Goal: Information Seeking & Learning: Learn about a topic

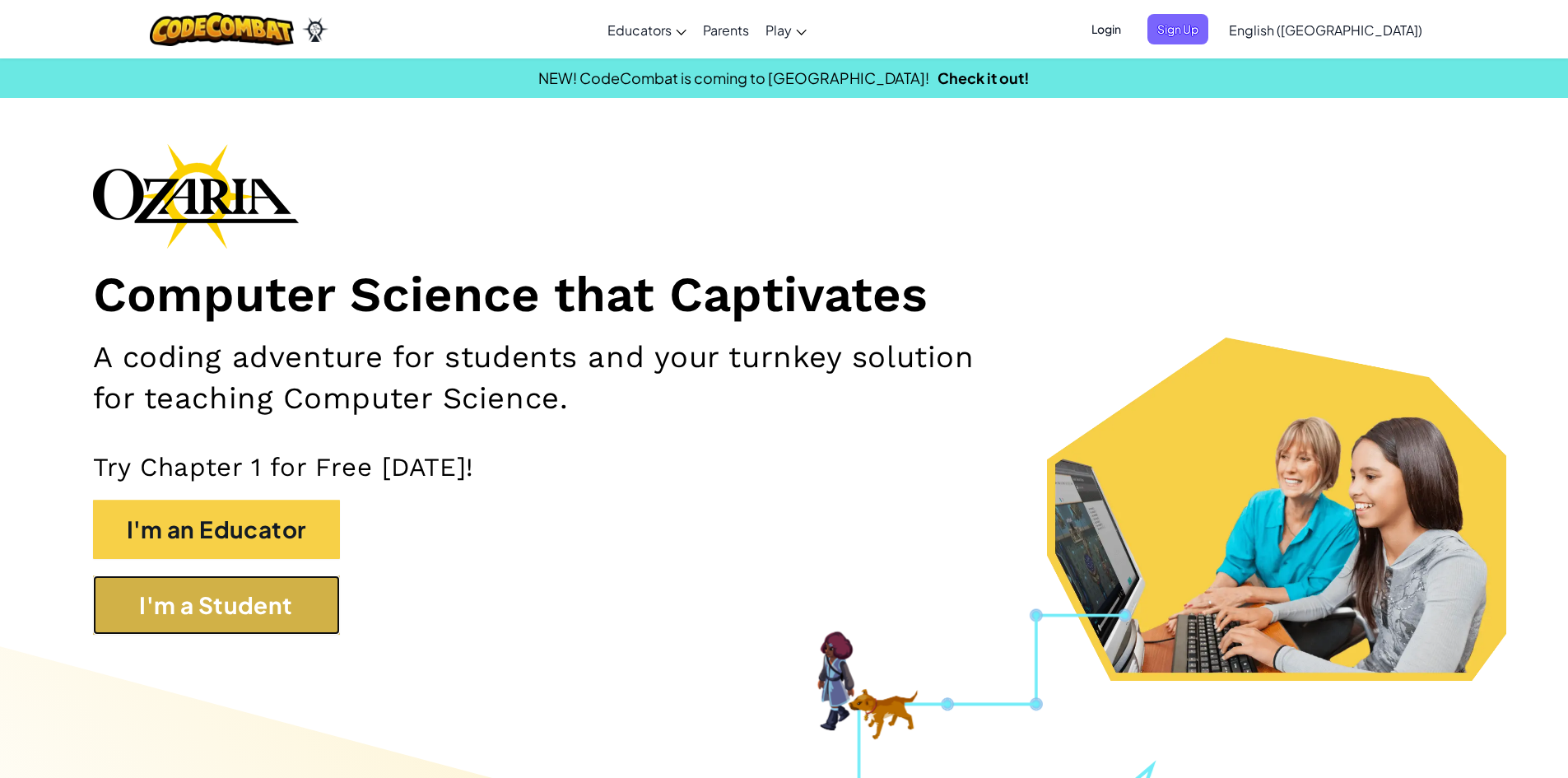
click at [254, 587] on button "I'm a Student" at bounding box center [216, 605] width 247 height 59
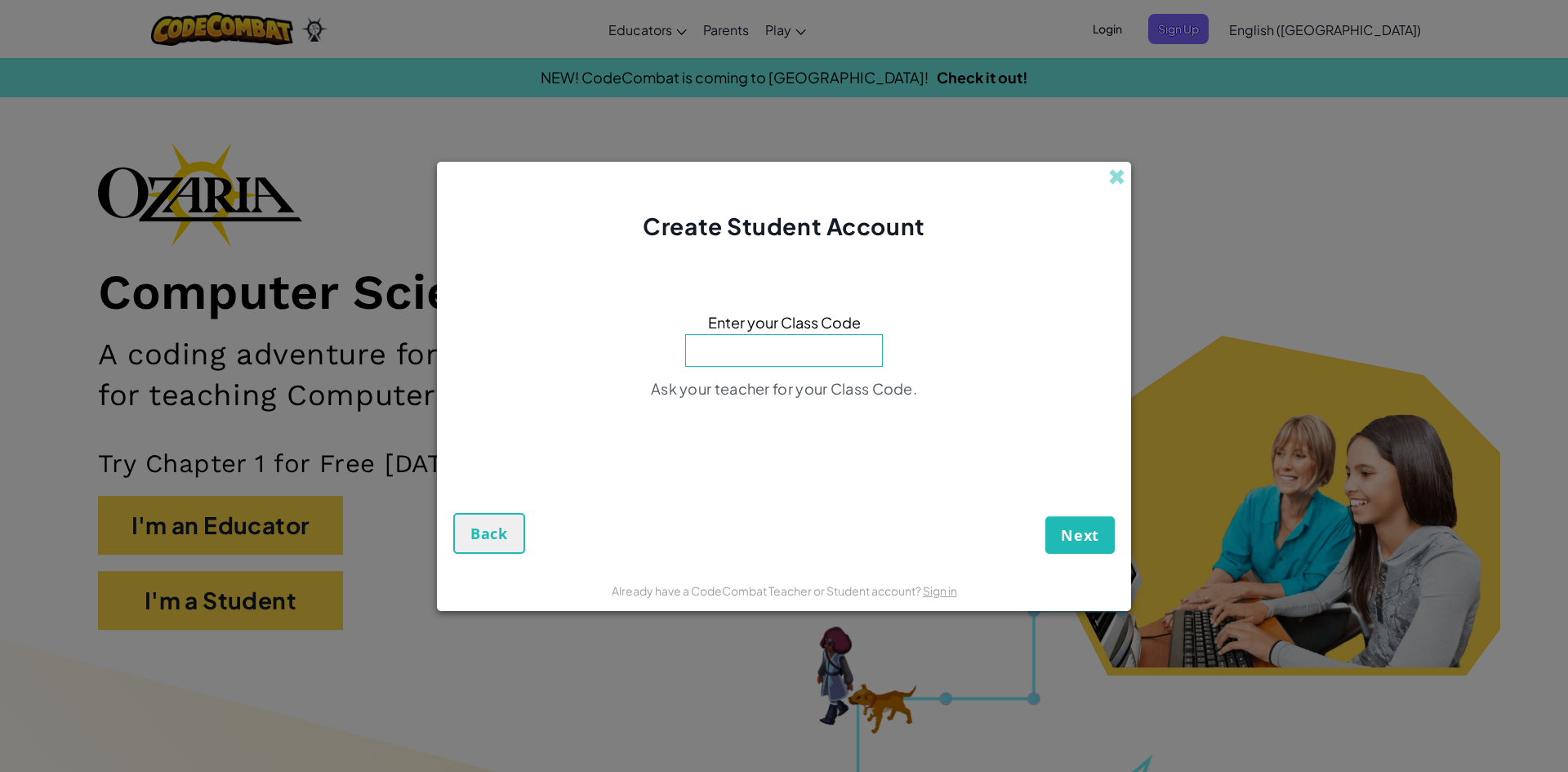
paste input "BlueDrinkWant"
type input "BlueDrinkWant"
click at [1090, 540] on span "Next" at bounding box center [1080, 535] width 38 height 19
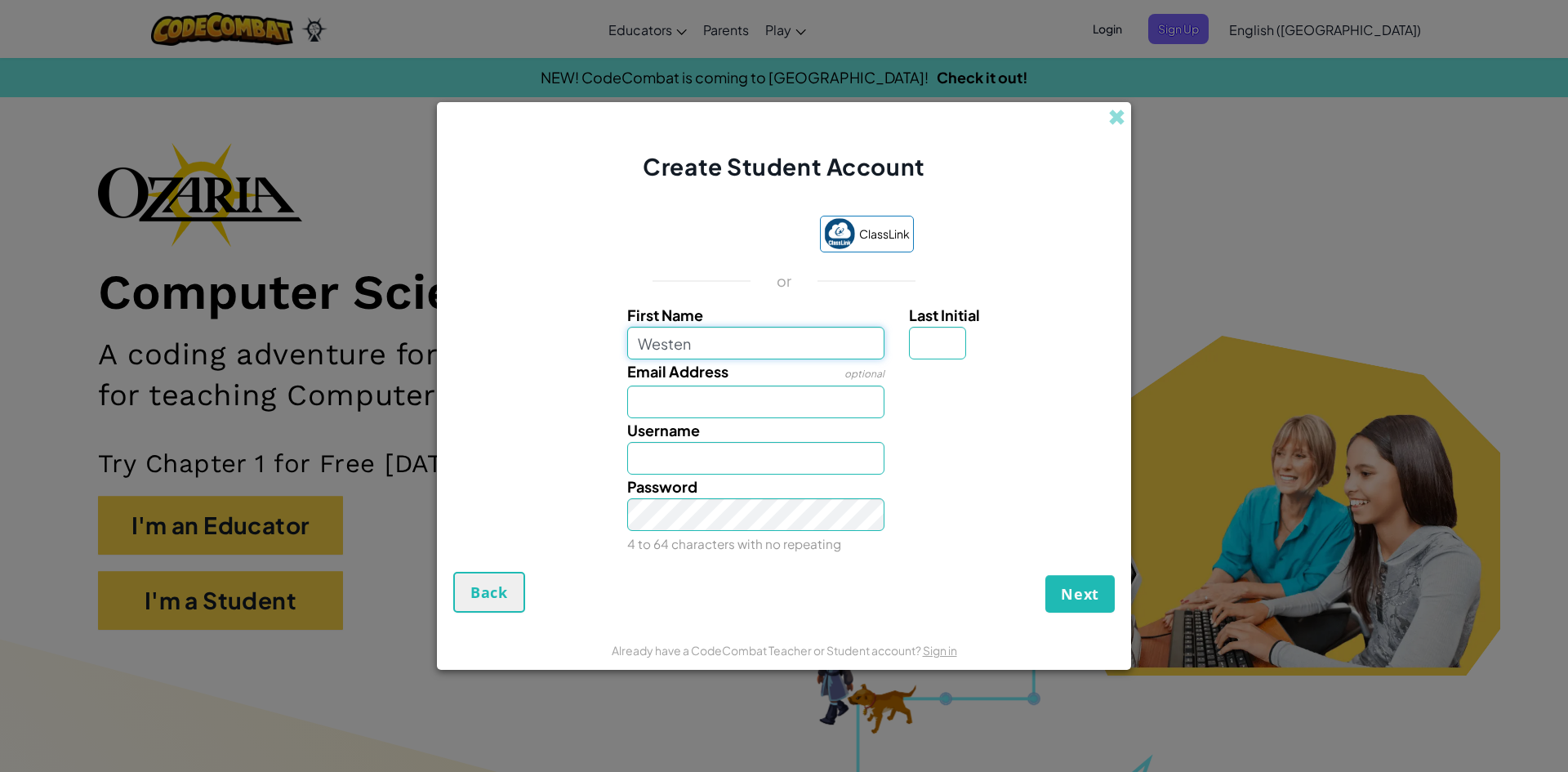
type input "Westen"
click at [799, 405] on input "Email Address" at bounding box center [756, 401] width 258 height 33
paste input "[EMAIL_ADDRESS][DOMAIN_NAME]"
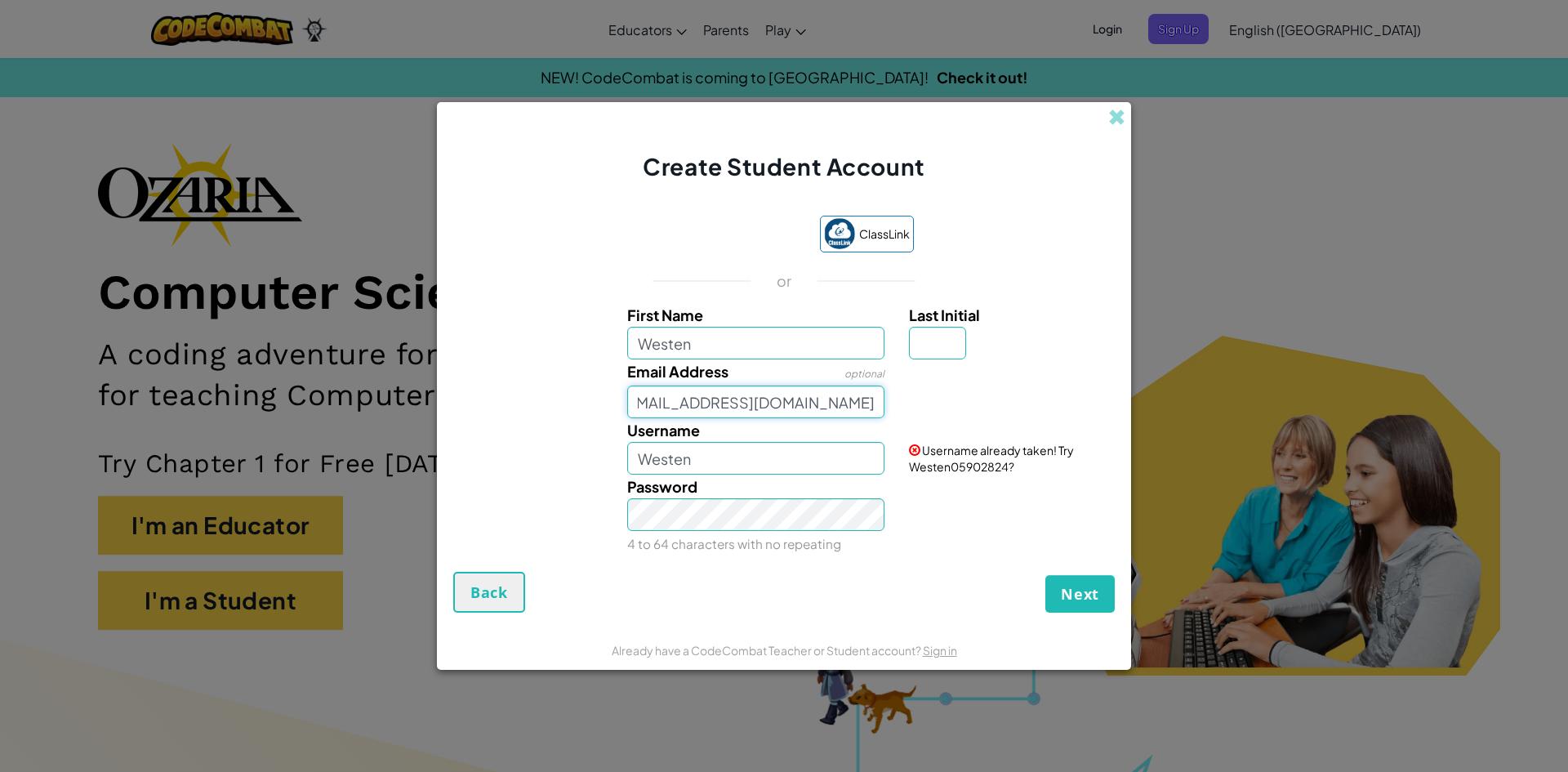
click at [784, 405] on input "[EMAIL_ADDRESS][DOMAIN_NAME]" at bounding box center [756, 401] width 258 height 33
click at [788, 409] on input "[EMAIL_ADDRESS][DOMAIN_NAME]" at bounding box center [756, 401] width 258 height 33
type input "[EMAIL_ADDRESS][DOMAIN_NAME]"
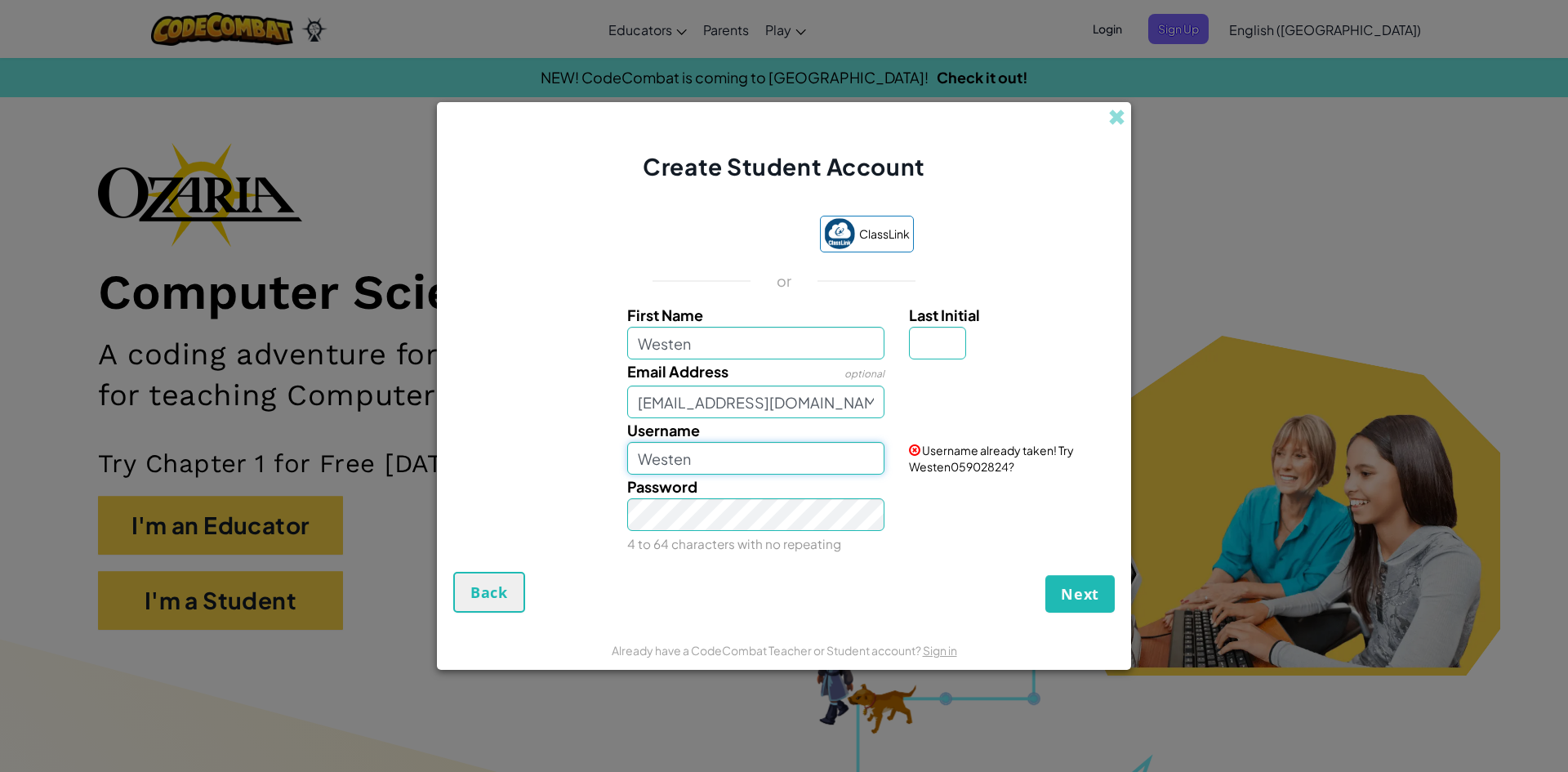
click at [729, 455] on input "Westen" at bounding box center [756, 458] width 258 height 33
type input "W"
type input "Stereomoney"
click at [950, 554] on div "Password 4 to 64 characters with no repeating" at bounding box center [784, 515] width 678 height 80
click at [1073, 605] on button "Next" at bounding box center [1080, 593] width 69 height 37
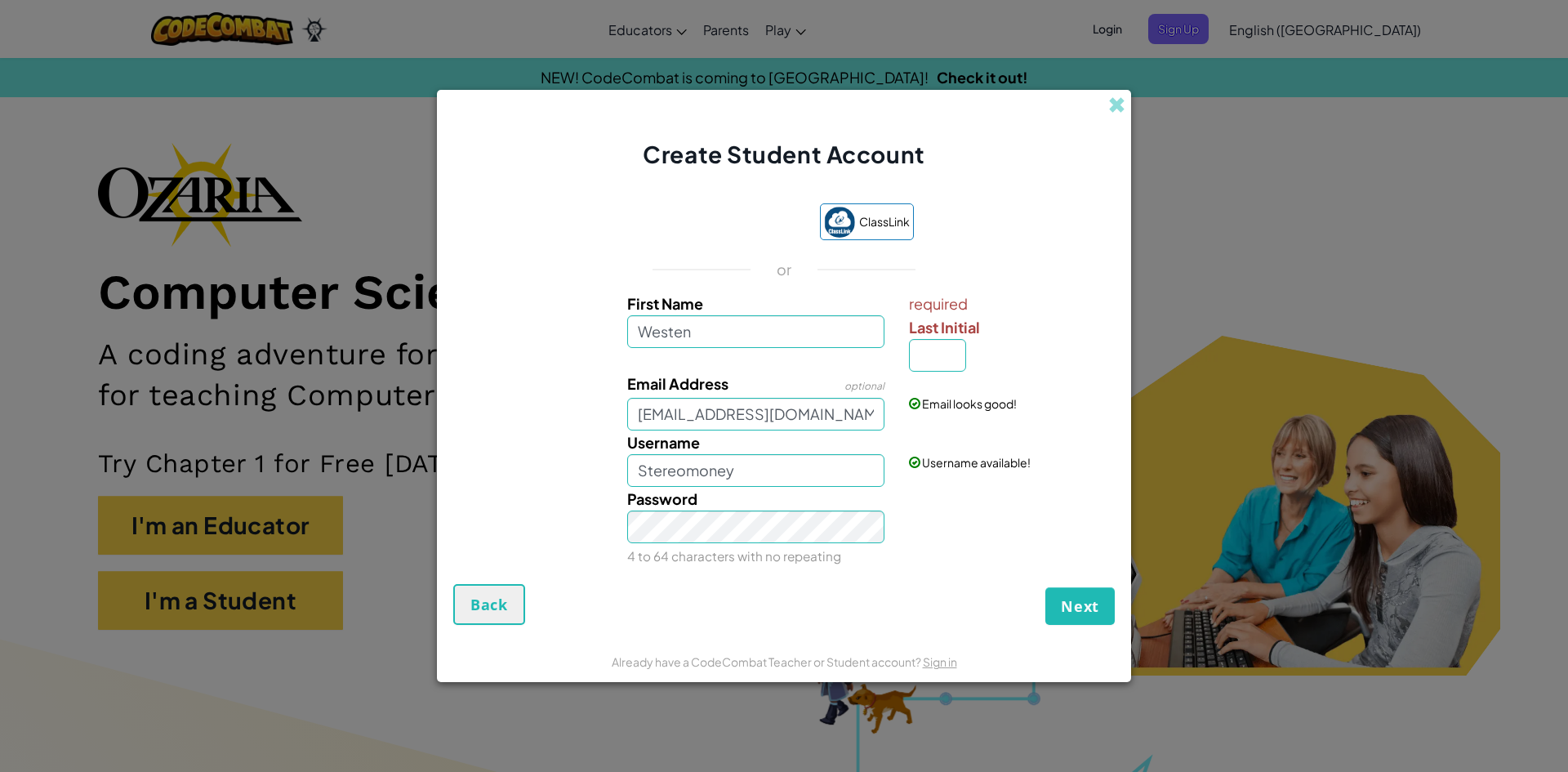
click at [946, 374] on div "Email looks good!" at bounding box center [1010, 391] width 226 height 40
click at [937, 353] on input "Last Initial" at bounding box center [937, 355] width 57 height 33
type input "M"
type input "WestenM"
click at [1105, 591] on button "Next" at bounding box center [1080, 606] width 69 height 37
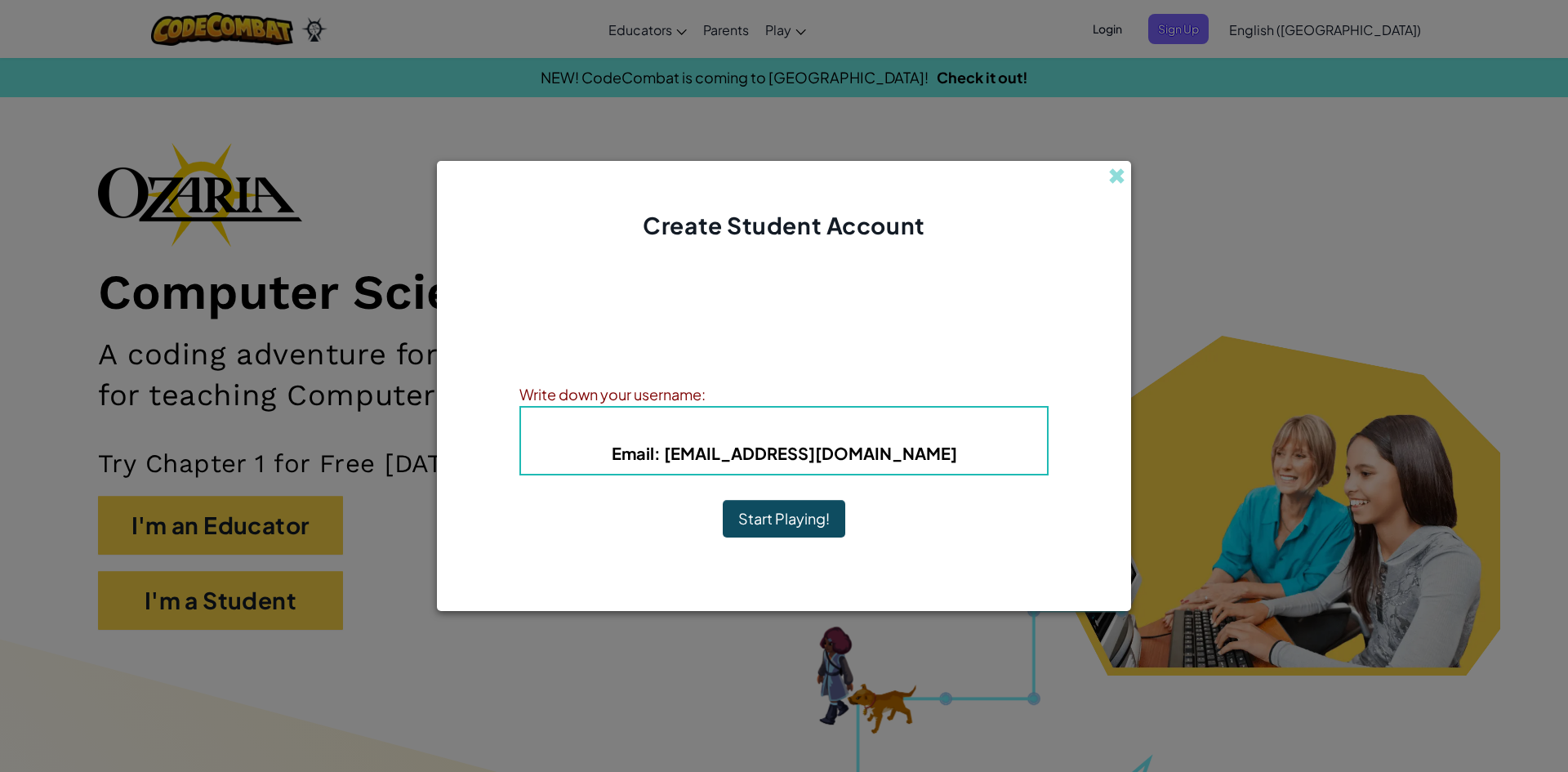
click at [1111, 163] on div "Create Student Account" at bounding box center [784, 201] width 694 height 80
click at [1115, 180] on span at bounding box center [1116, 175] width 17 height 17
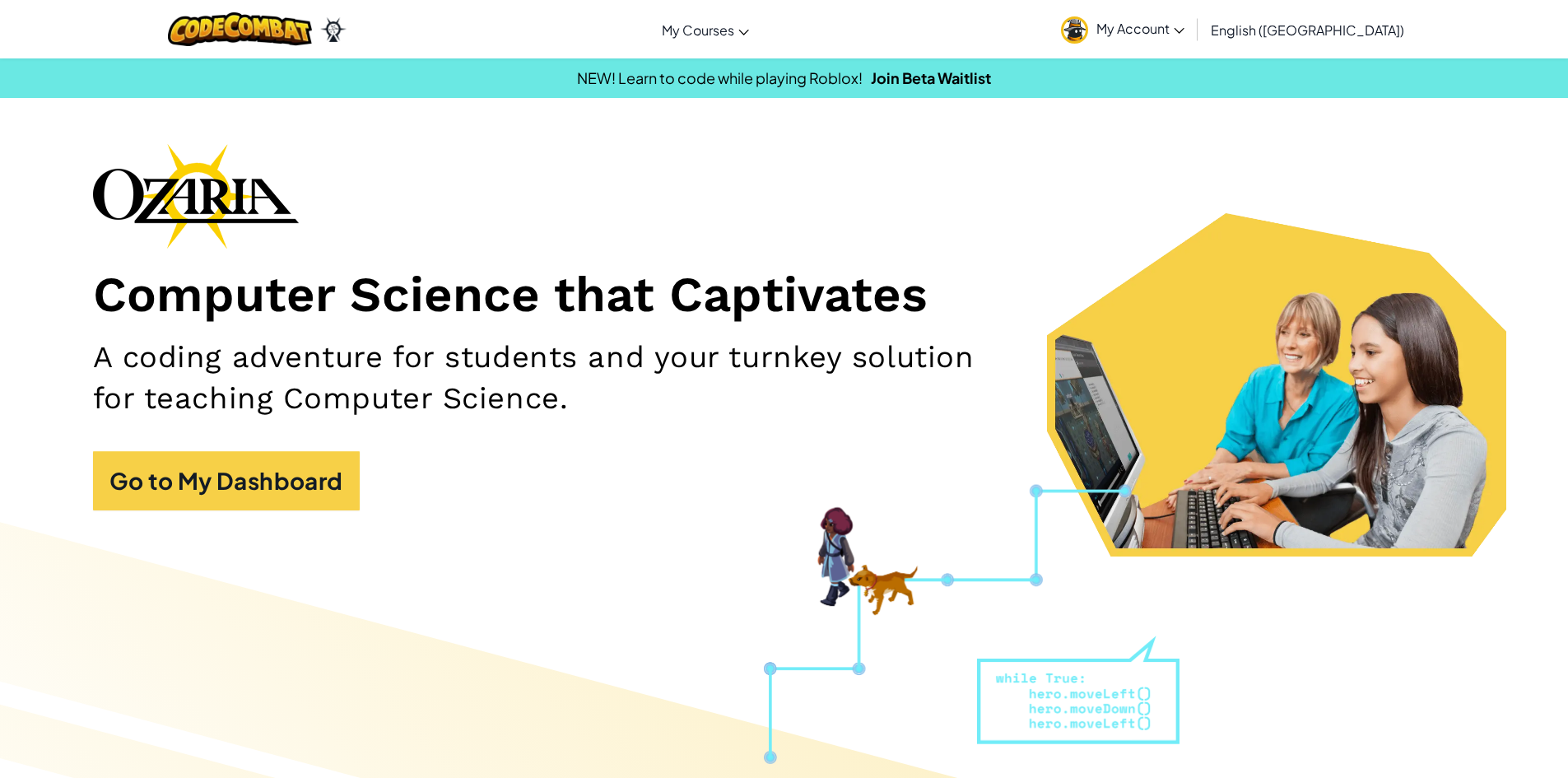
click at [1088, 29] on img at bounding box center [1074, 29] width 27 height 27
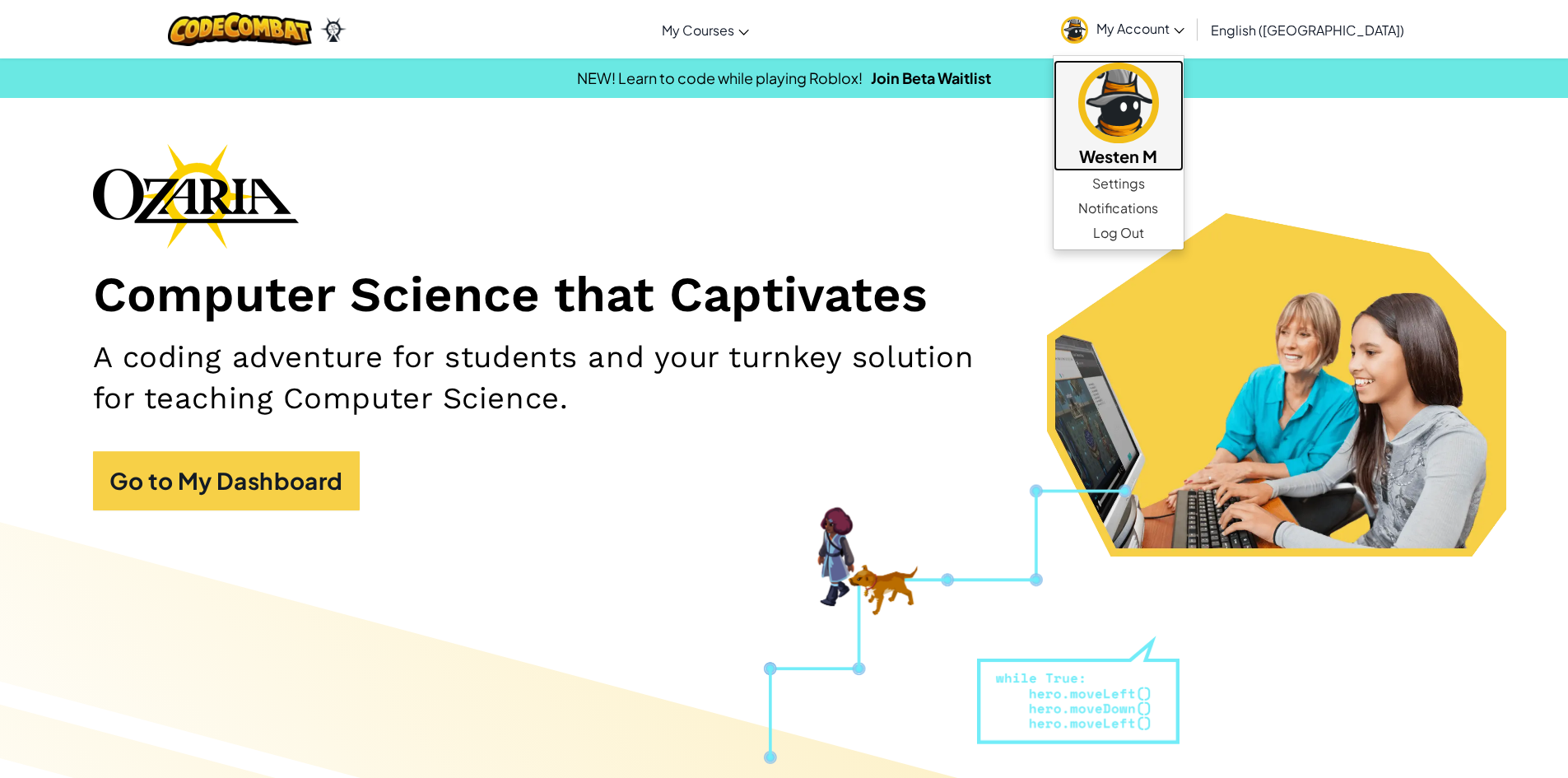
click at [1168, 149] on h5 "Westen M" at bounding box center [1119, 156] width 97 height 26
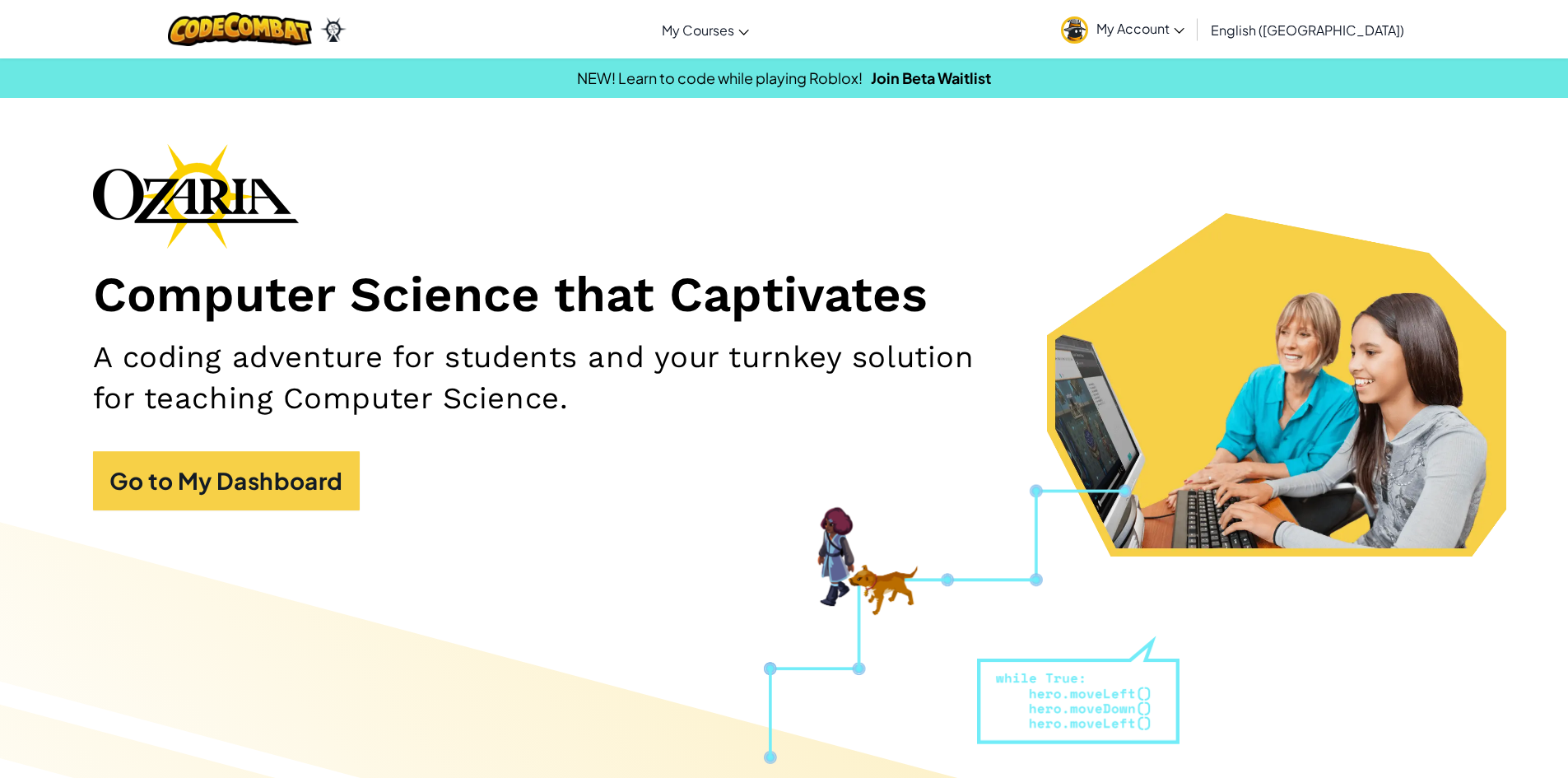
click at [1188, 37] on link "My Account" at bounding box center [1122, 29] width 140 height 52
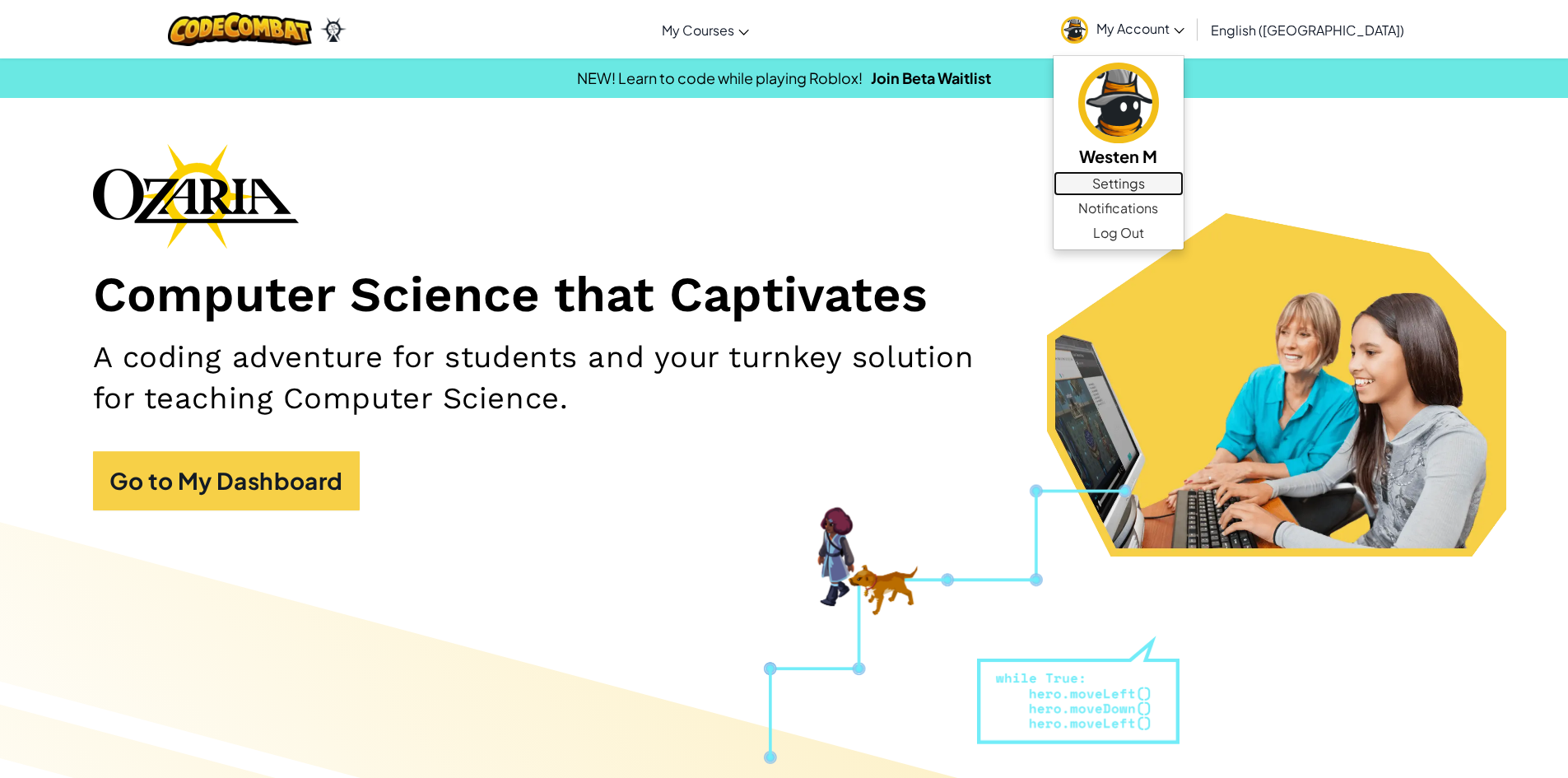
click at [1184, 175] on link "Settings" at bounding box center [1119, 184] width 130 height 25
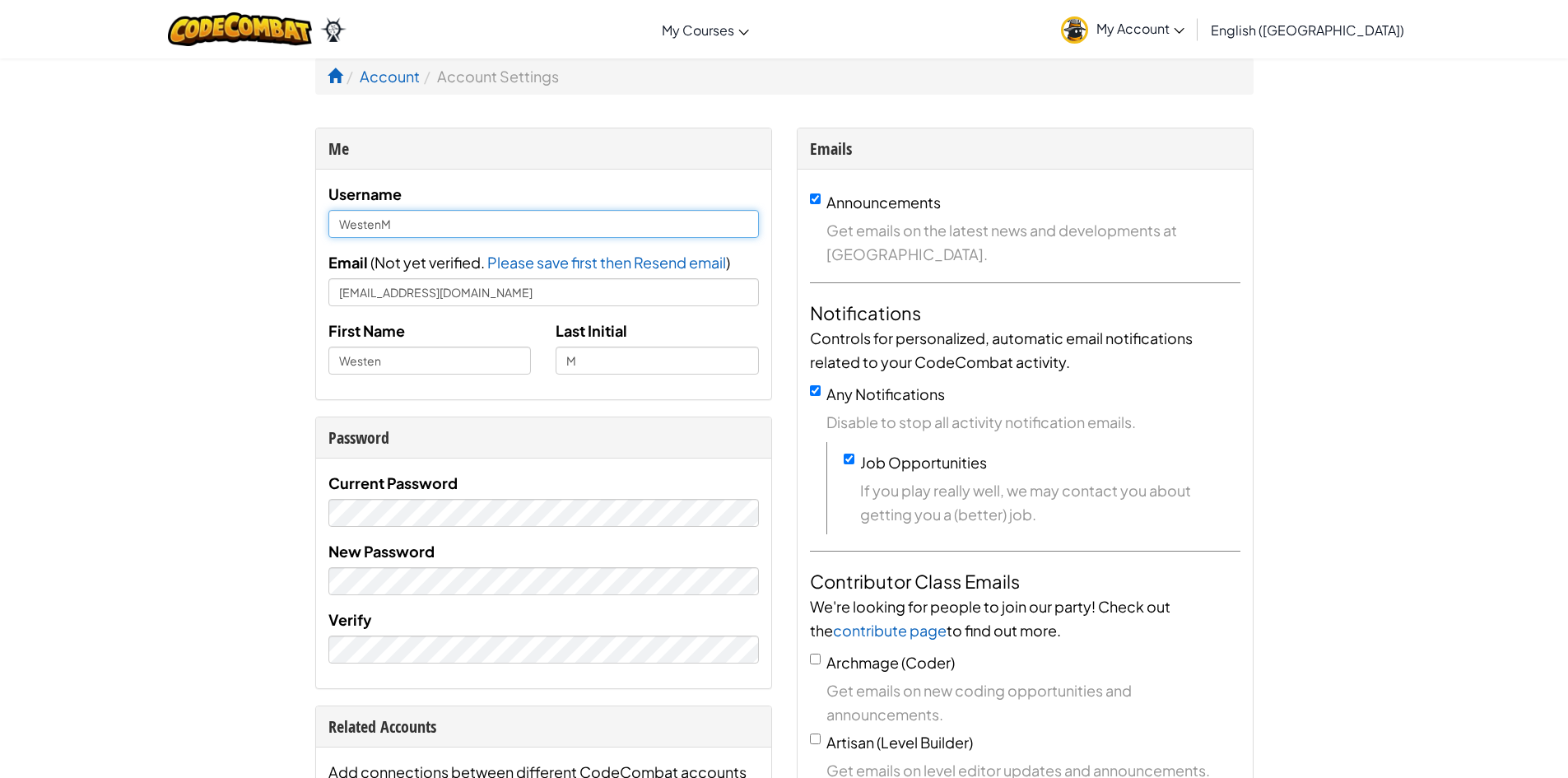
click at [445, 216] on input "WestenM" at bounding box center [543, 223] width 431 height 28
type input "W"
type input "Stereomoney"
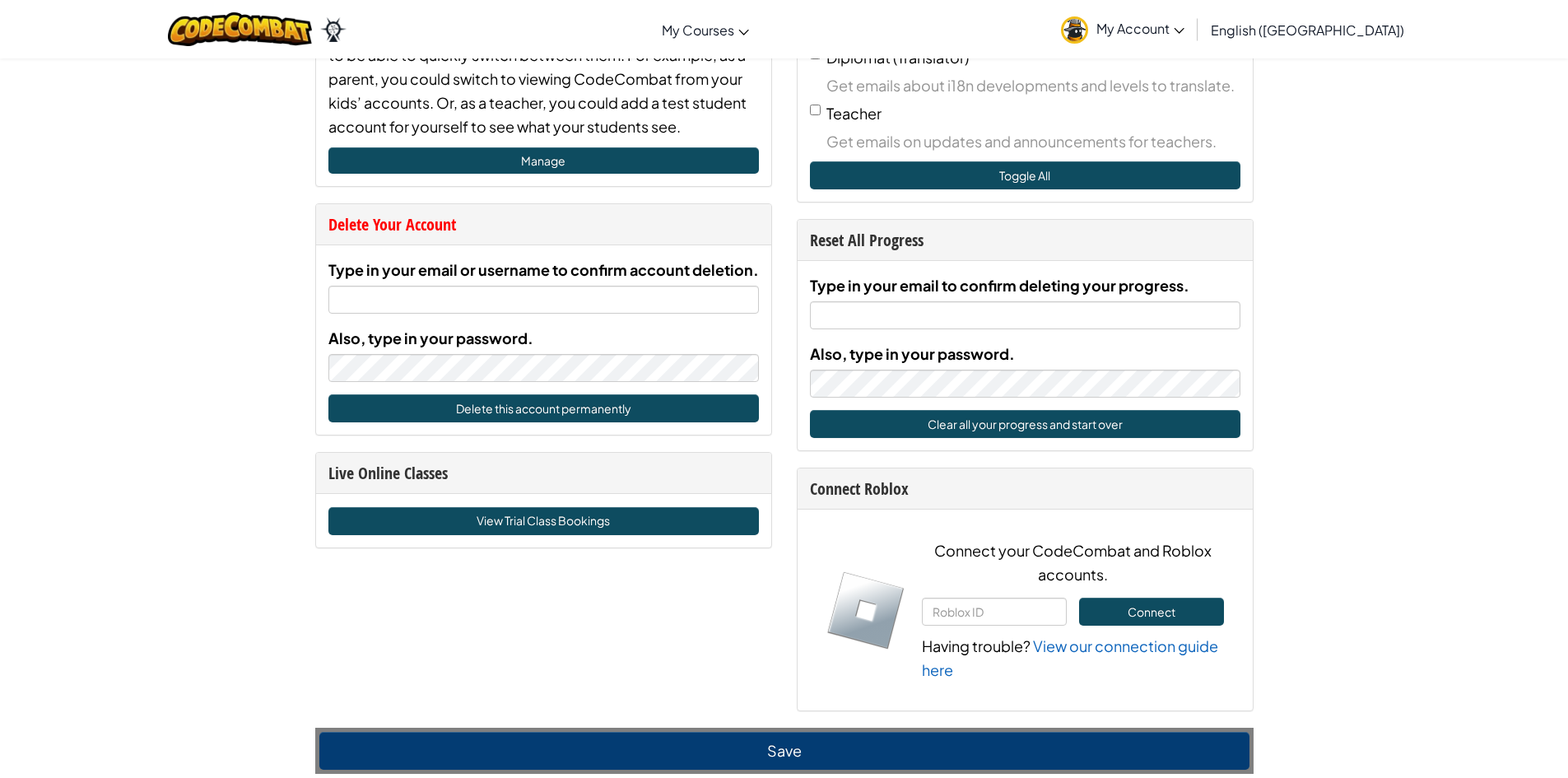
scroll to position [905, 0]
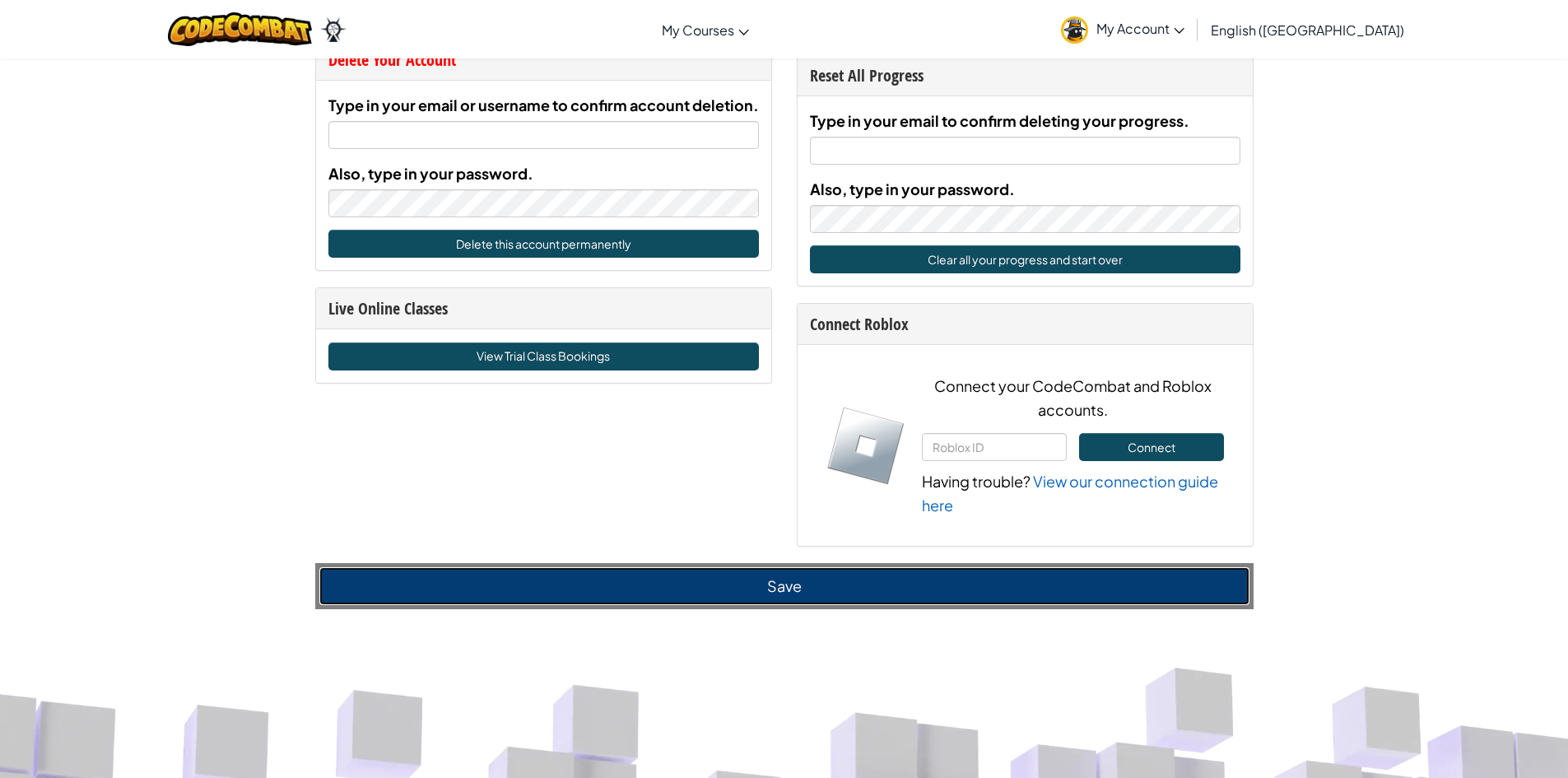
click at [826, 590] on button "Save" at bounding box center [784, 586] width 931 height 37
click at [825, 590] on button "Save" at bounding box center [784, 586] width 931 height 37
drag, startPoint x: 825, startPoint y: 590, endPoint x: 792, endPoint y: 590, distance: 33.0
click at [792, 590] on button "Save" at bounding box center [784, 586] width 931 height 37
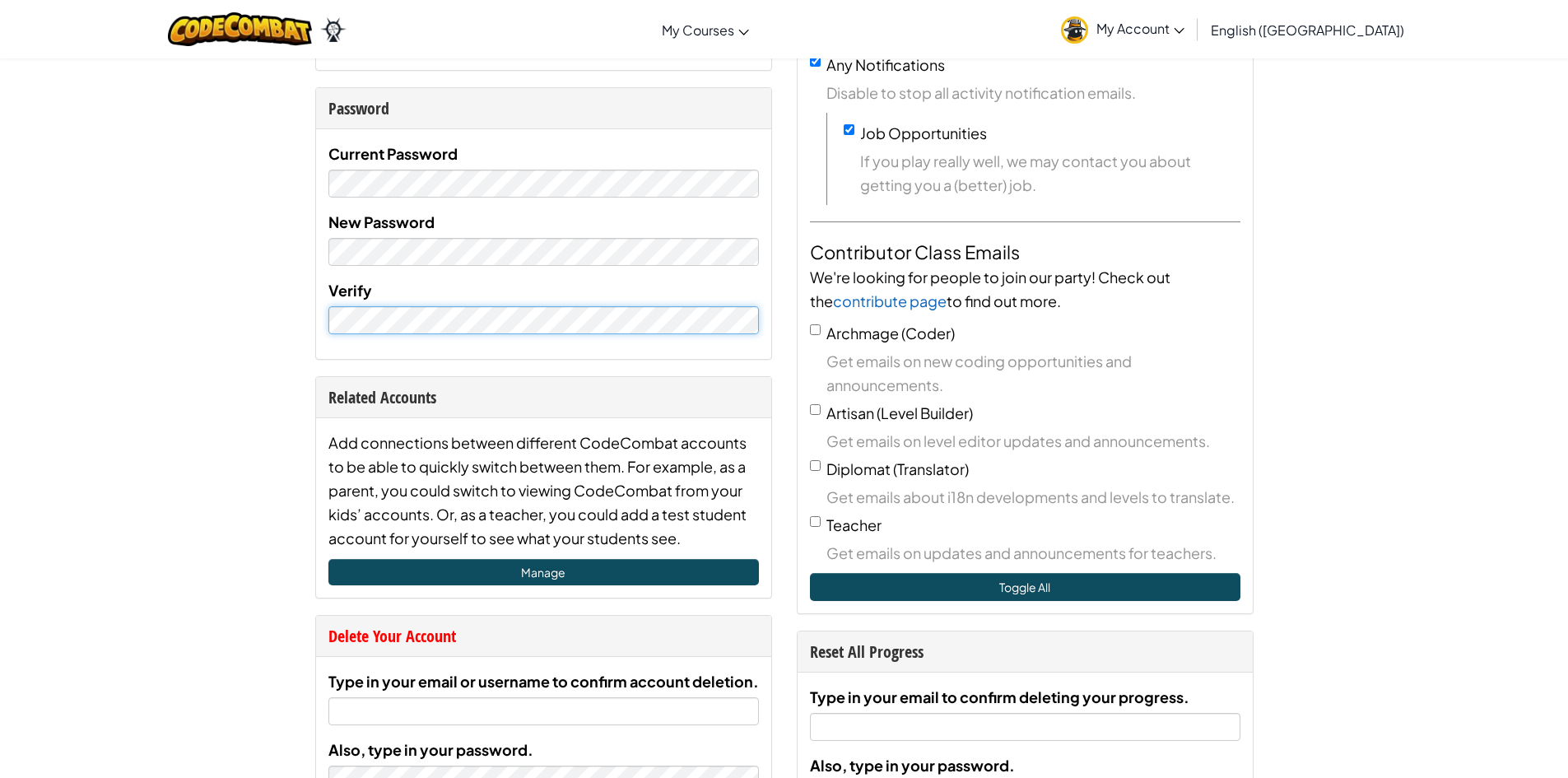
scroll to position [412, 0]
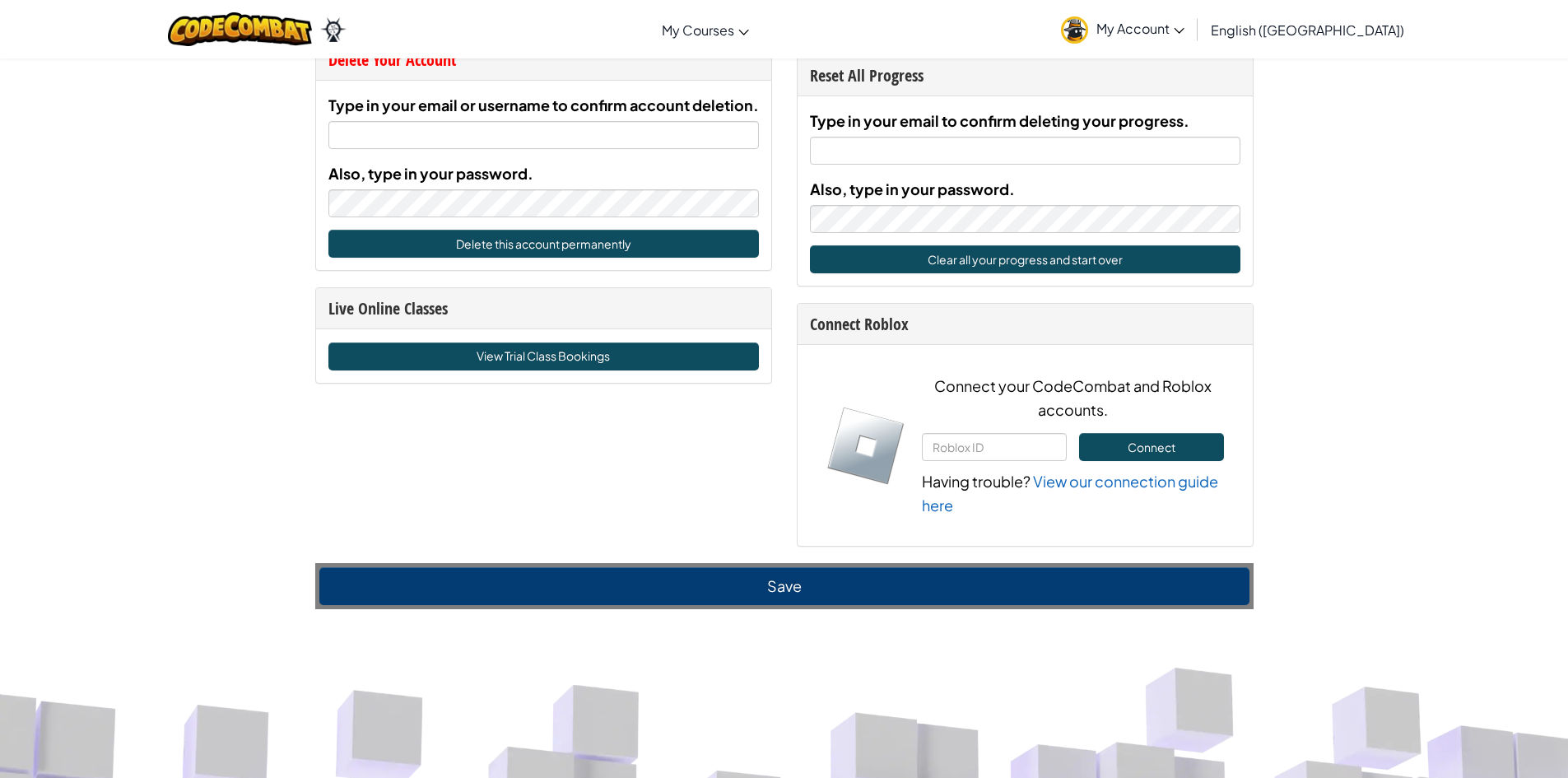
scroll to position [1152, 0]
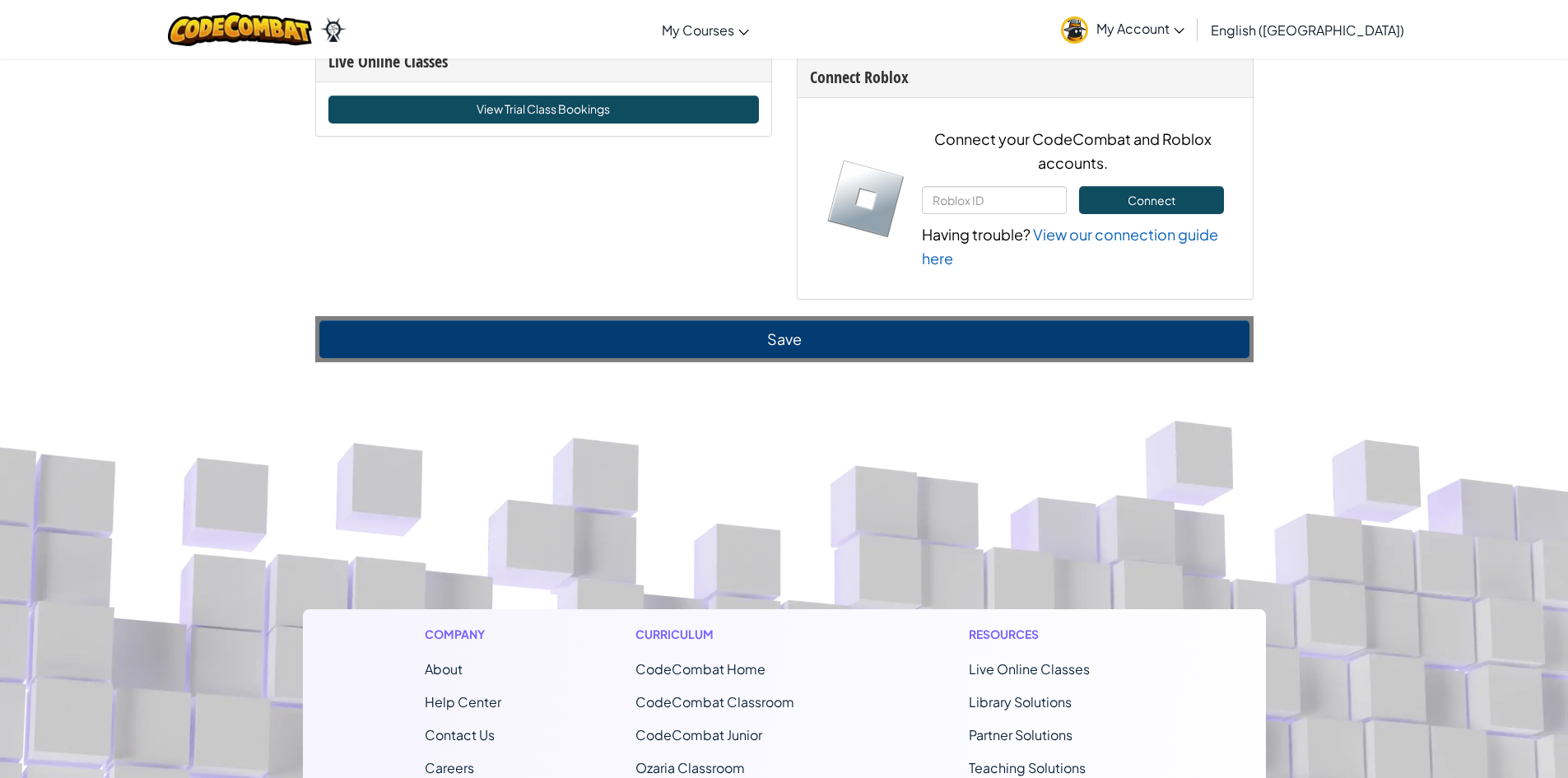
click at [784, 357] on div "Save" at bounding box center [784, 340] width 939 height 46
click at [784, 357] on button "Save" at bounding box center [784, 339] width 931 height 37
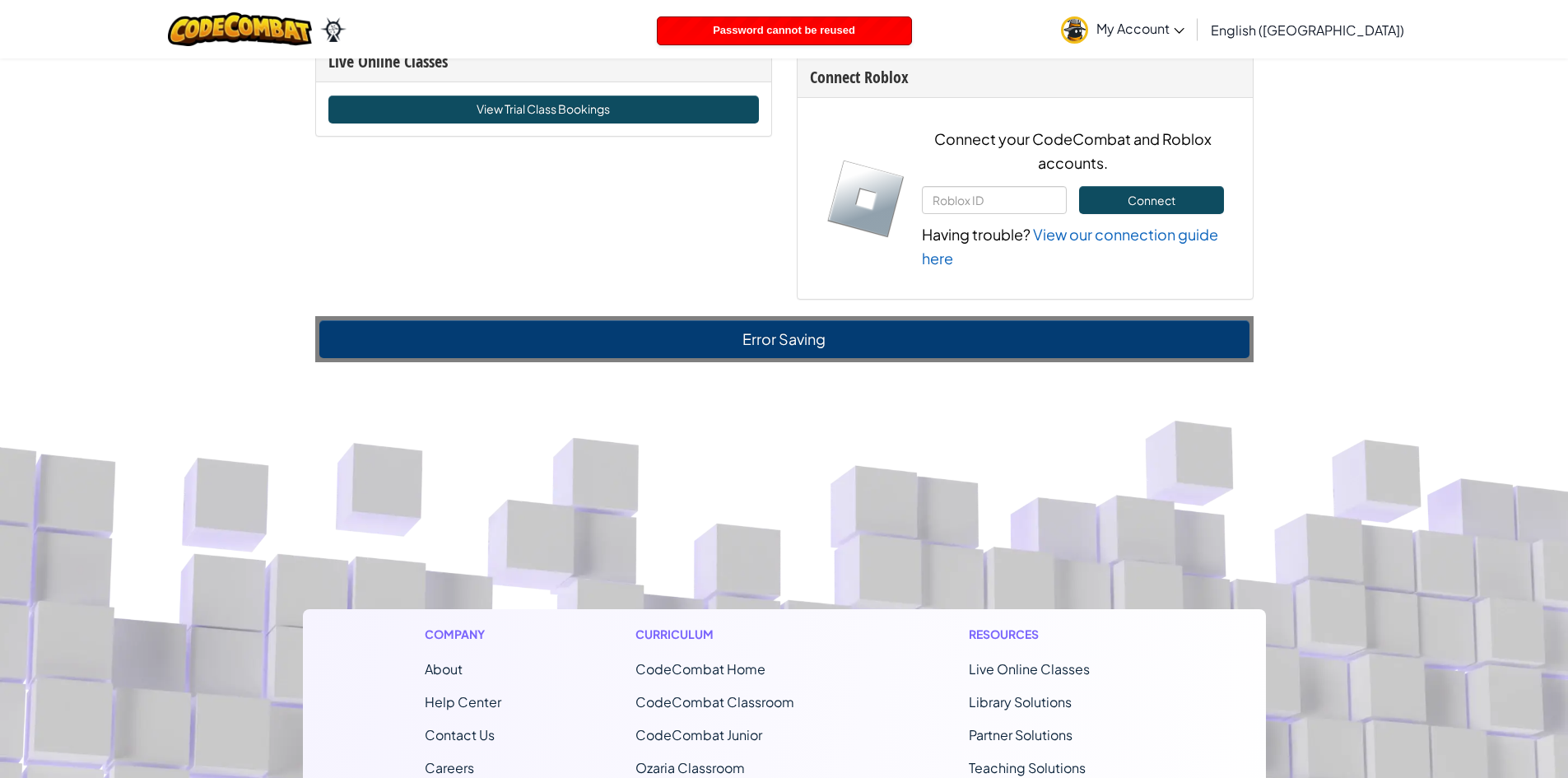
drag, startPoint x: 784, startPoint y: 357, endPoint x: 207, endPoint y: 303, distance: 579.5
click at [207, 303] on div "Account Account Settings Me Username Stereomoney Email ( Not yet verified. Plea…" at bounding box center [784, 79] width 1568 height 2348
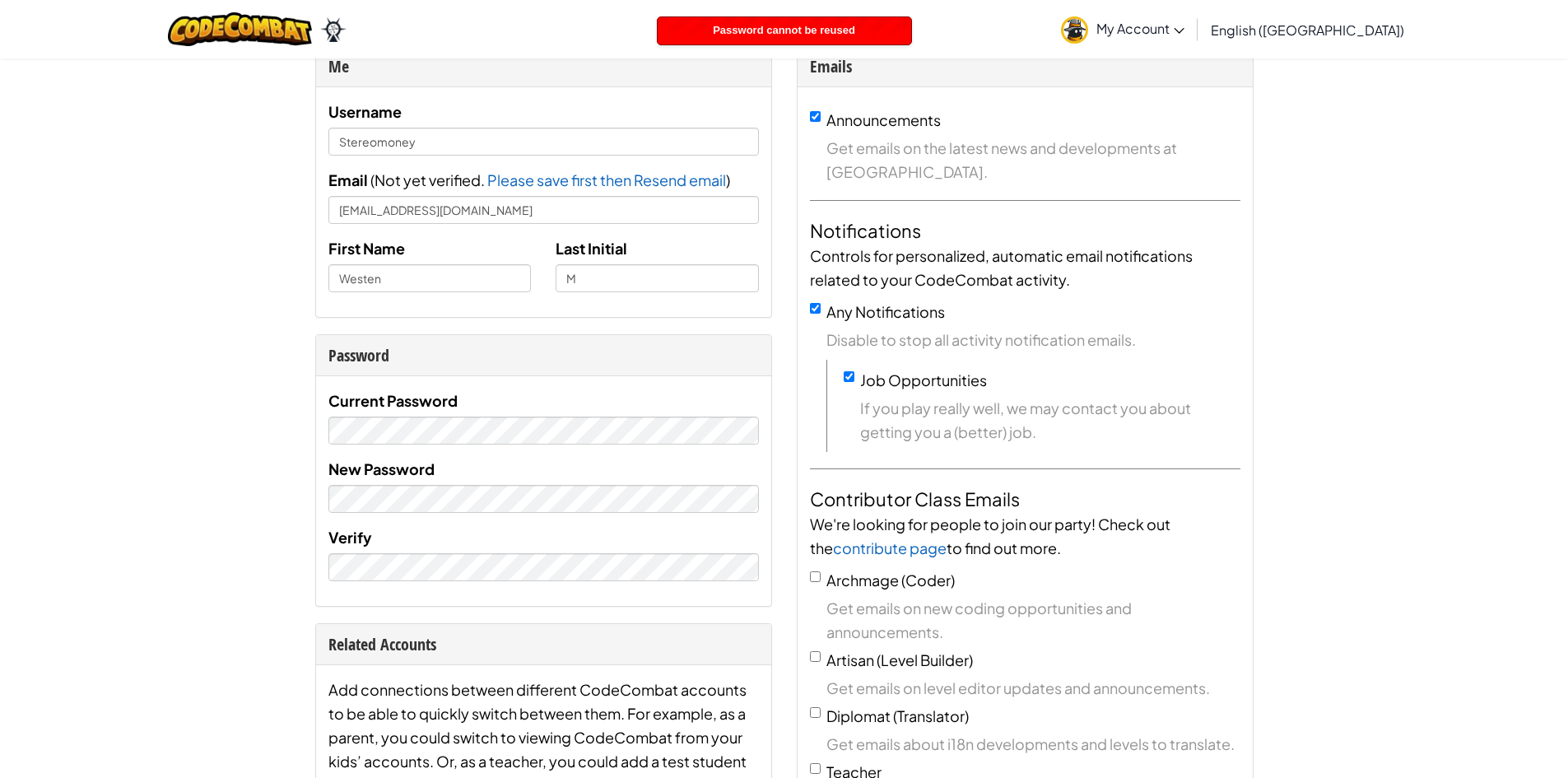
scroll to position [0, 0]
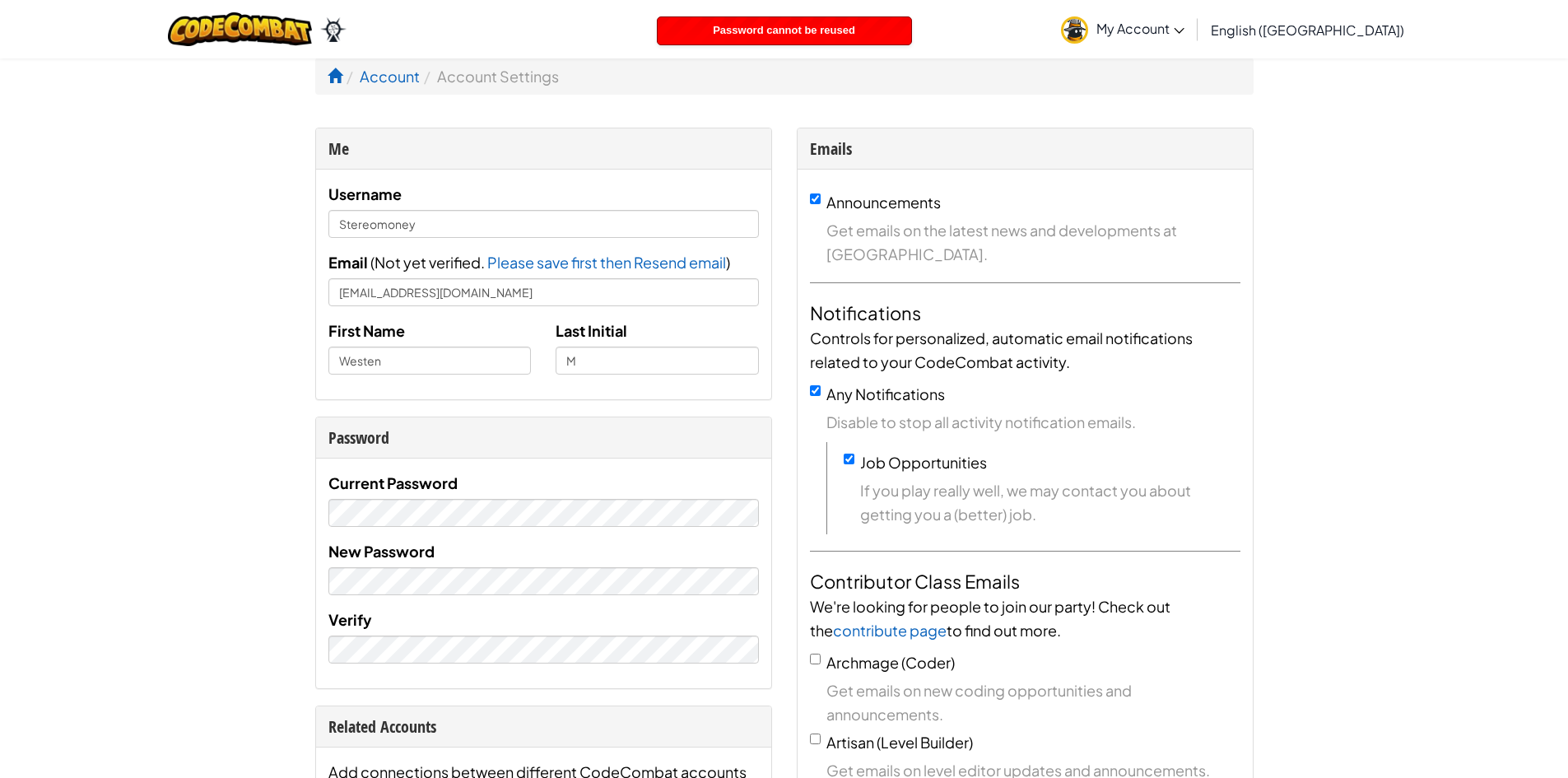
drag, startPoint x: 281, startPoint y: 476, endPoint x: 313, endPoint y: 499, distance: 39.4
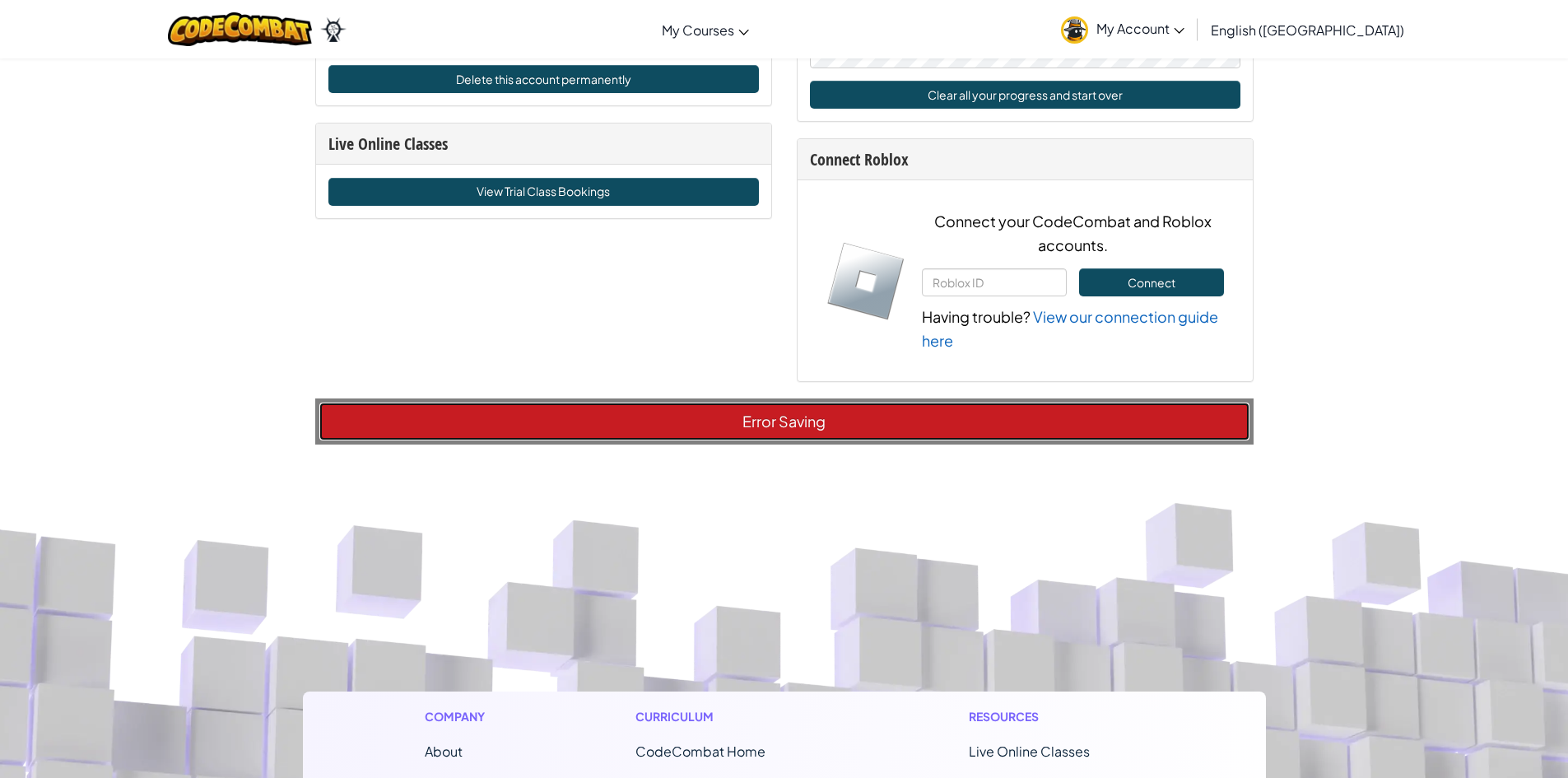
click at [665, 426] on button "Error Saving" at bounding box center [784, 422] width 931 height 37
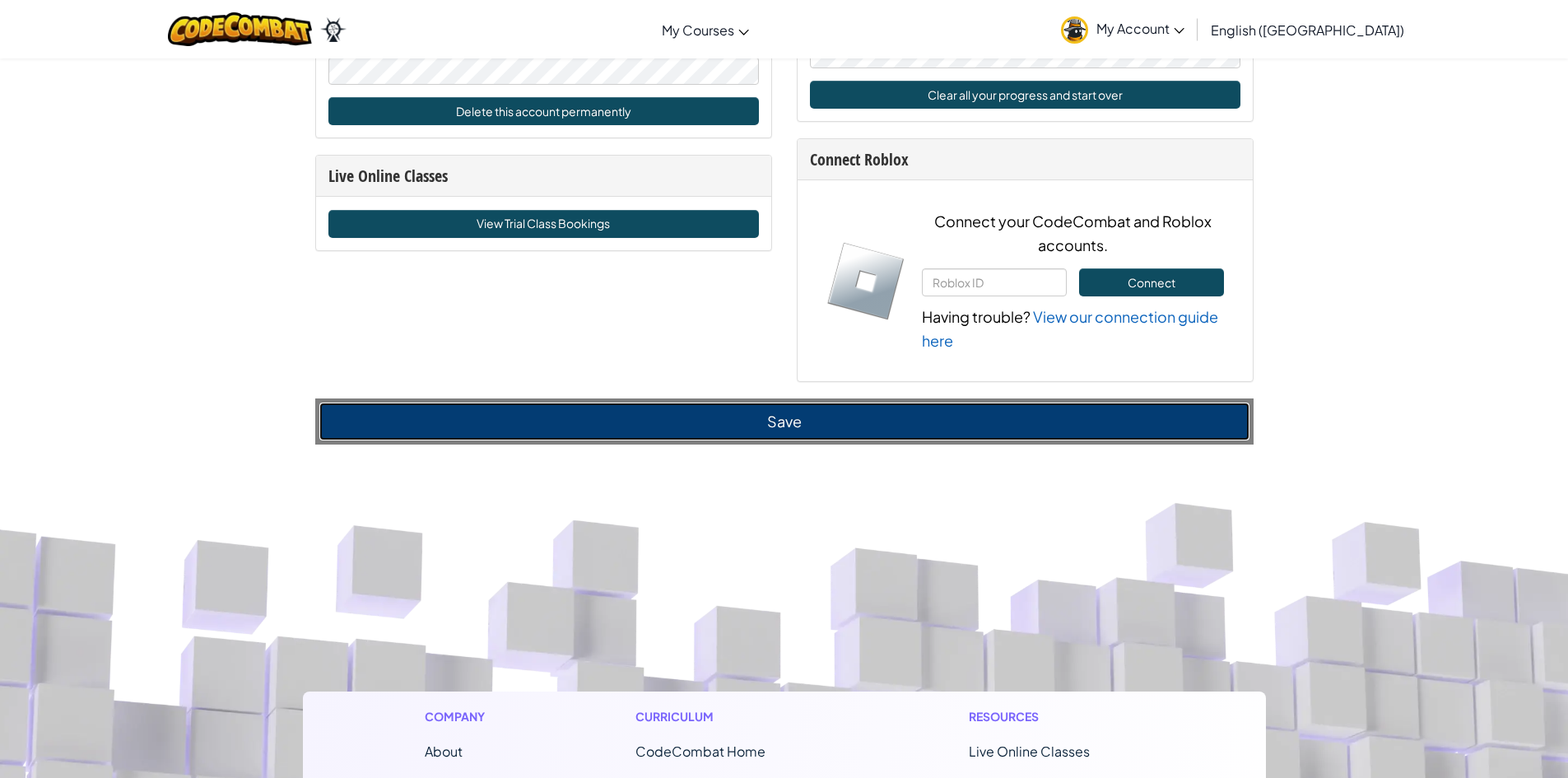
scroll to position [1102, 0]
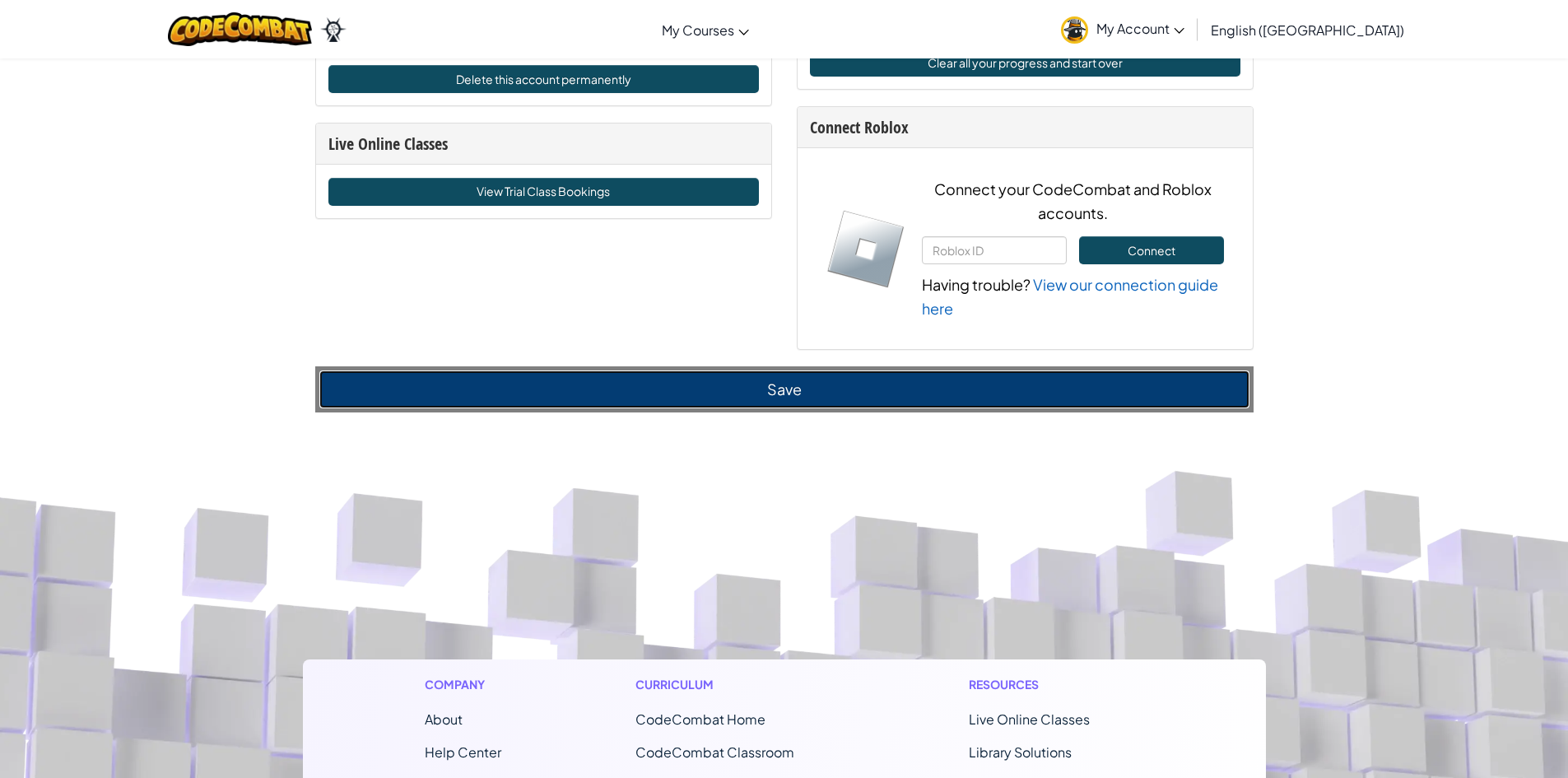
click at [676, 400] on button "Save" at bounding box center [784, 389] width 931 height 37
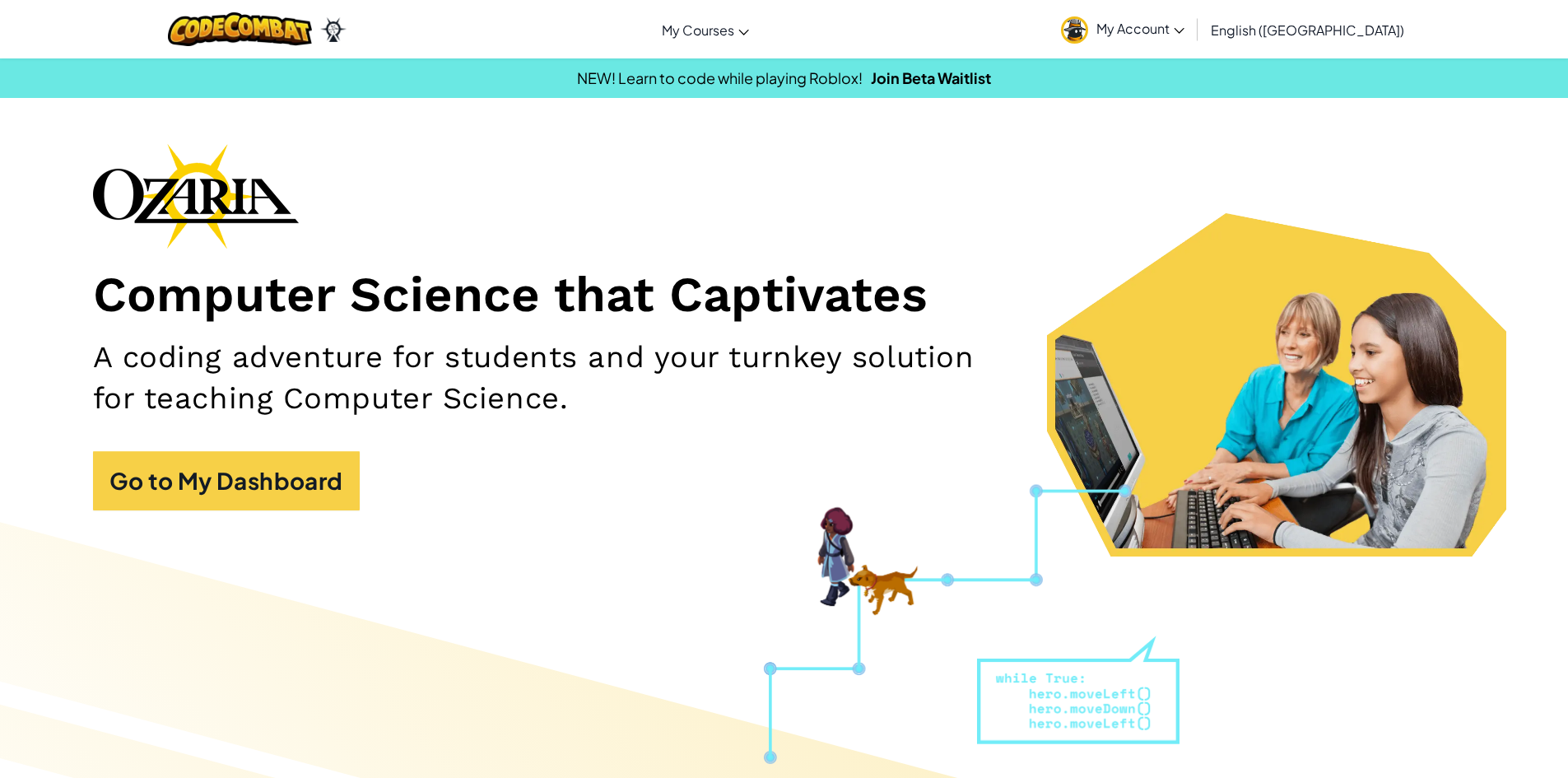
click at [1185, 27] on span "My Account" at bounding box center [1140, 28] width 88 height 17
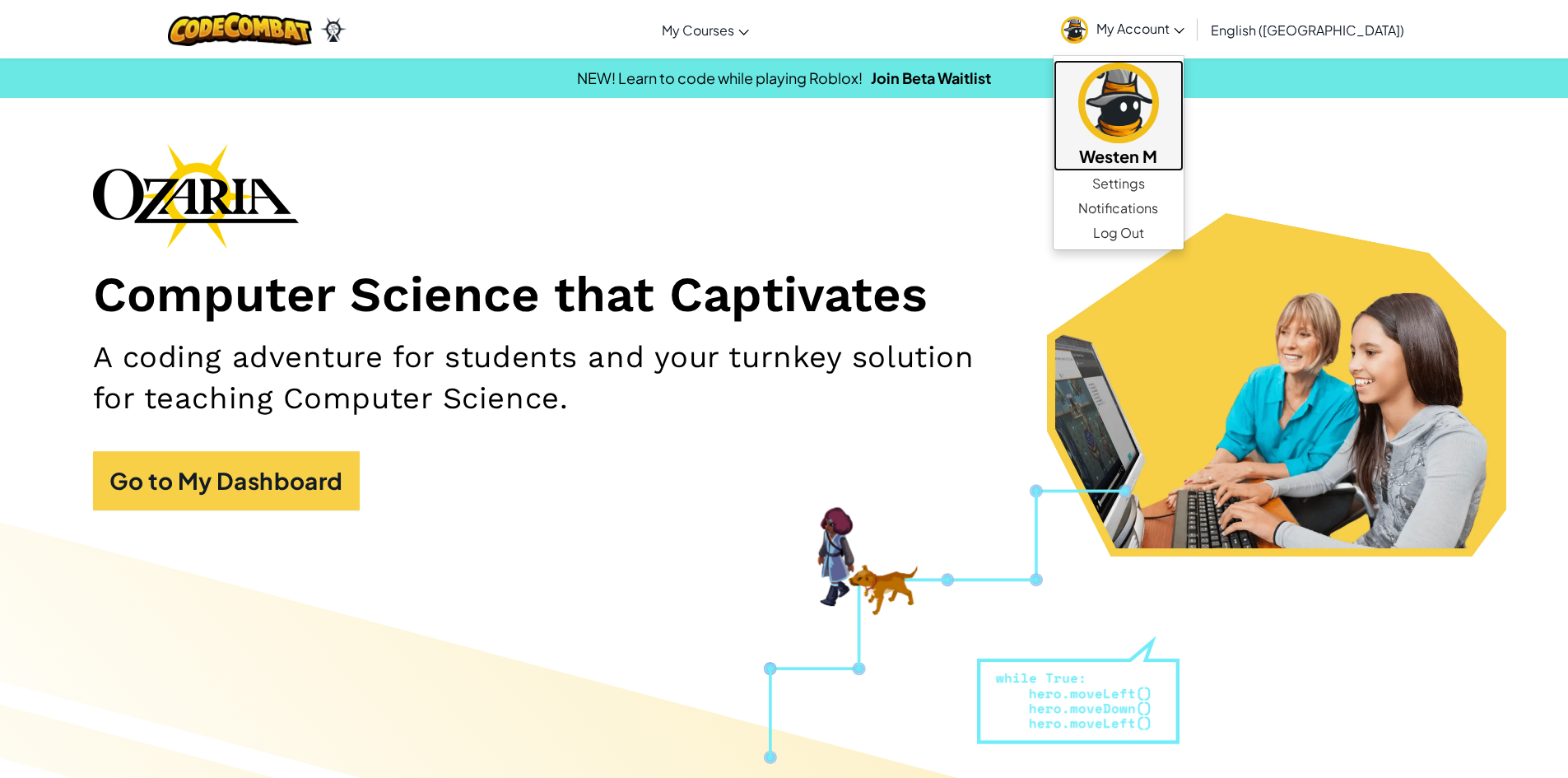
click at [1168, 144] on h5 "Westen M" at bounding box center [1119, 156] width 97 height 26
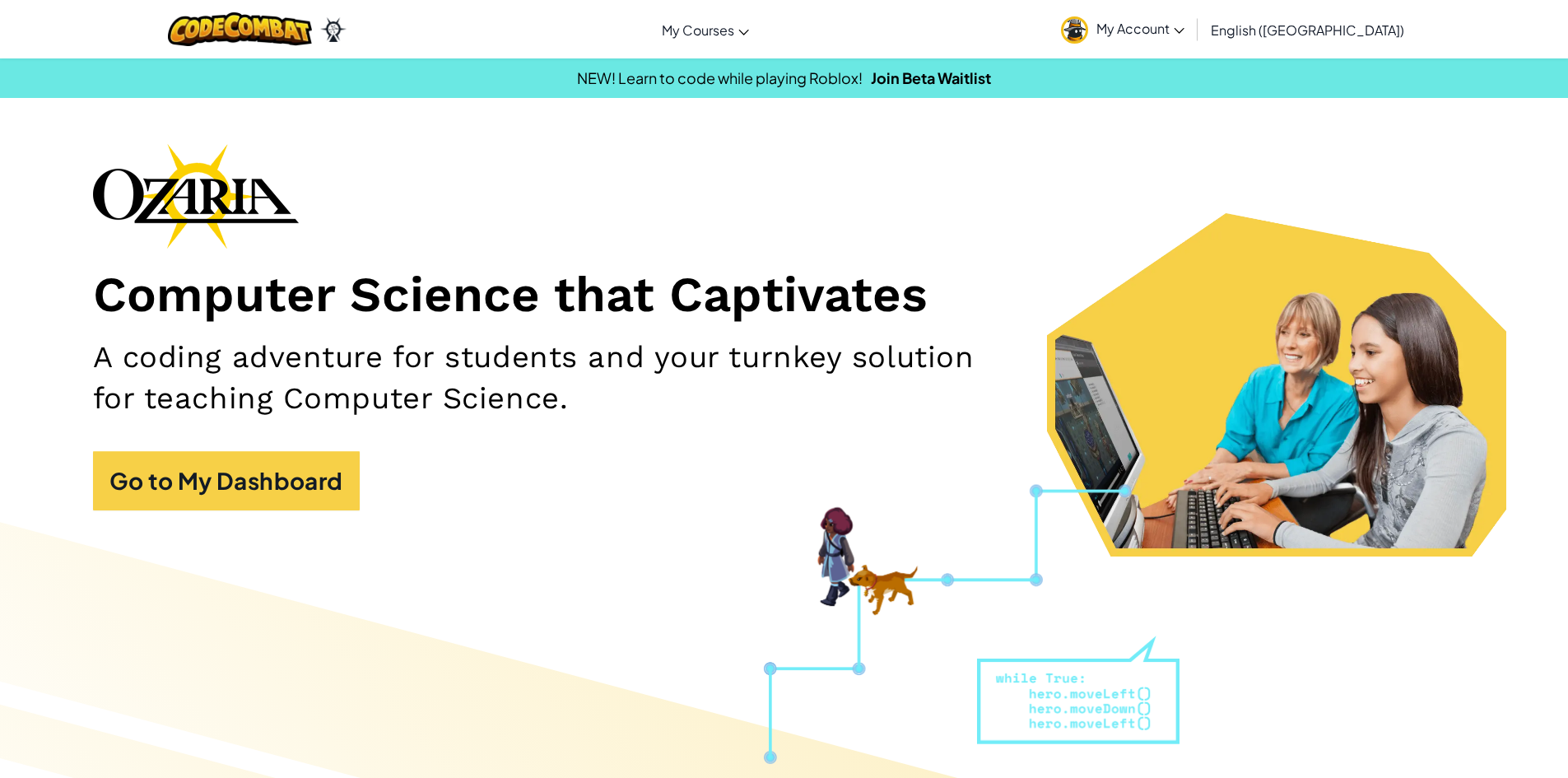
click at [1185, 20] on span "My Account" at bounding box center [1140, 28] width 88 height 17
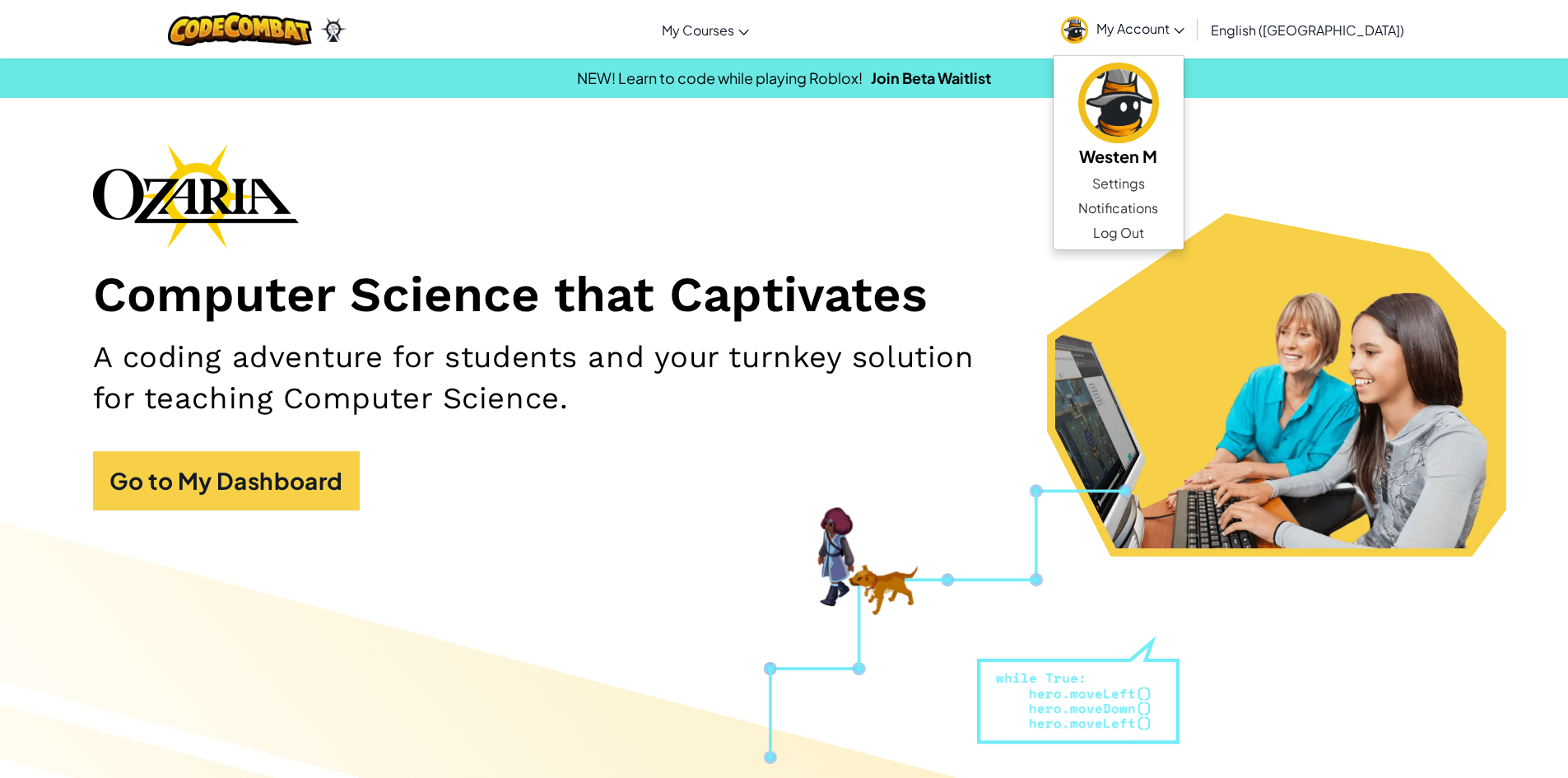
click at [1189, 24] on link "My Account" at bounding box center [1122, 29] width 140 height 52
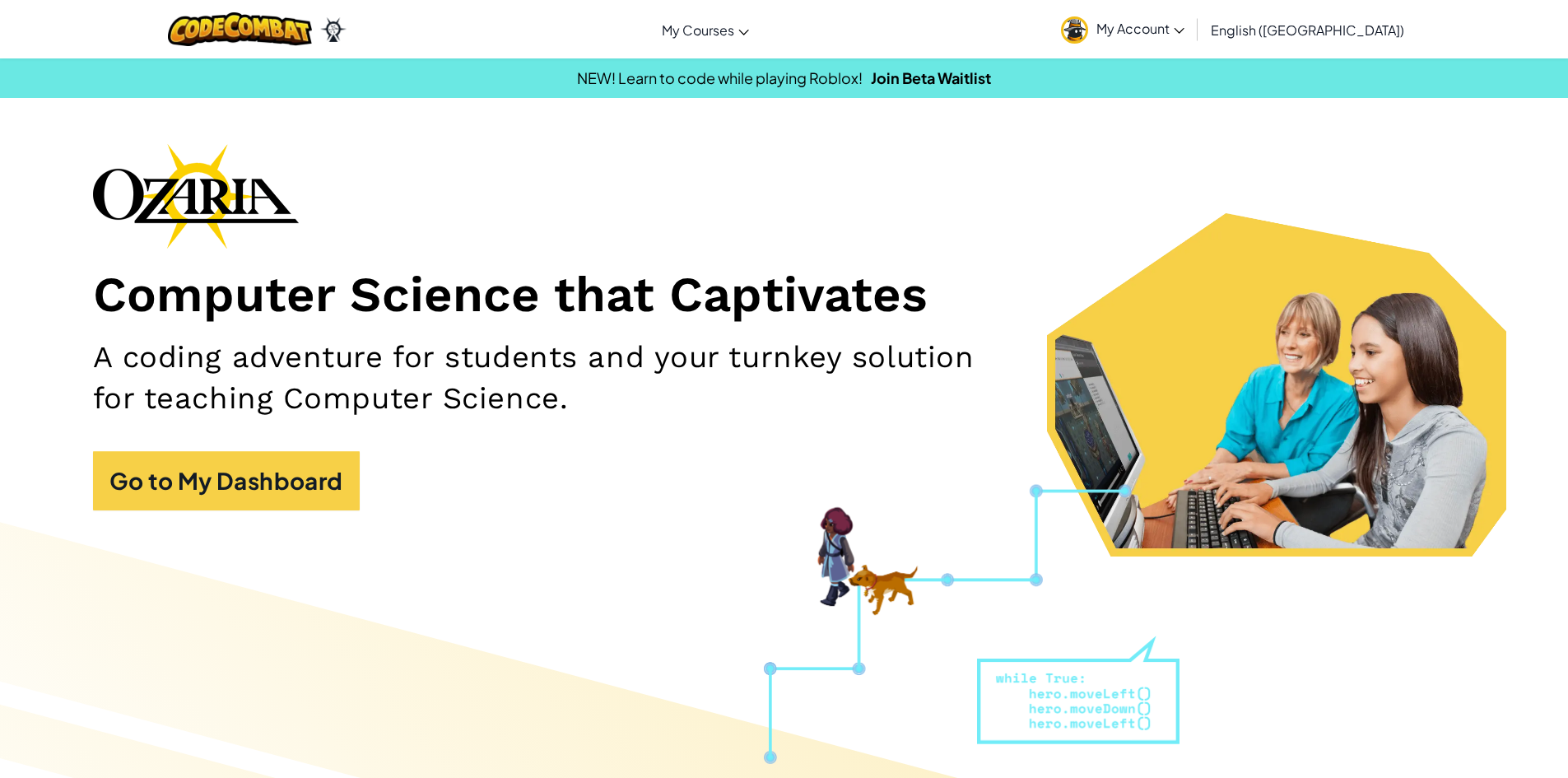
click at [1088, 26] on img at bounding box center [1074, 29] width 27 height 27
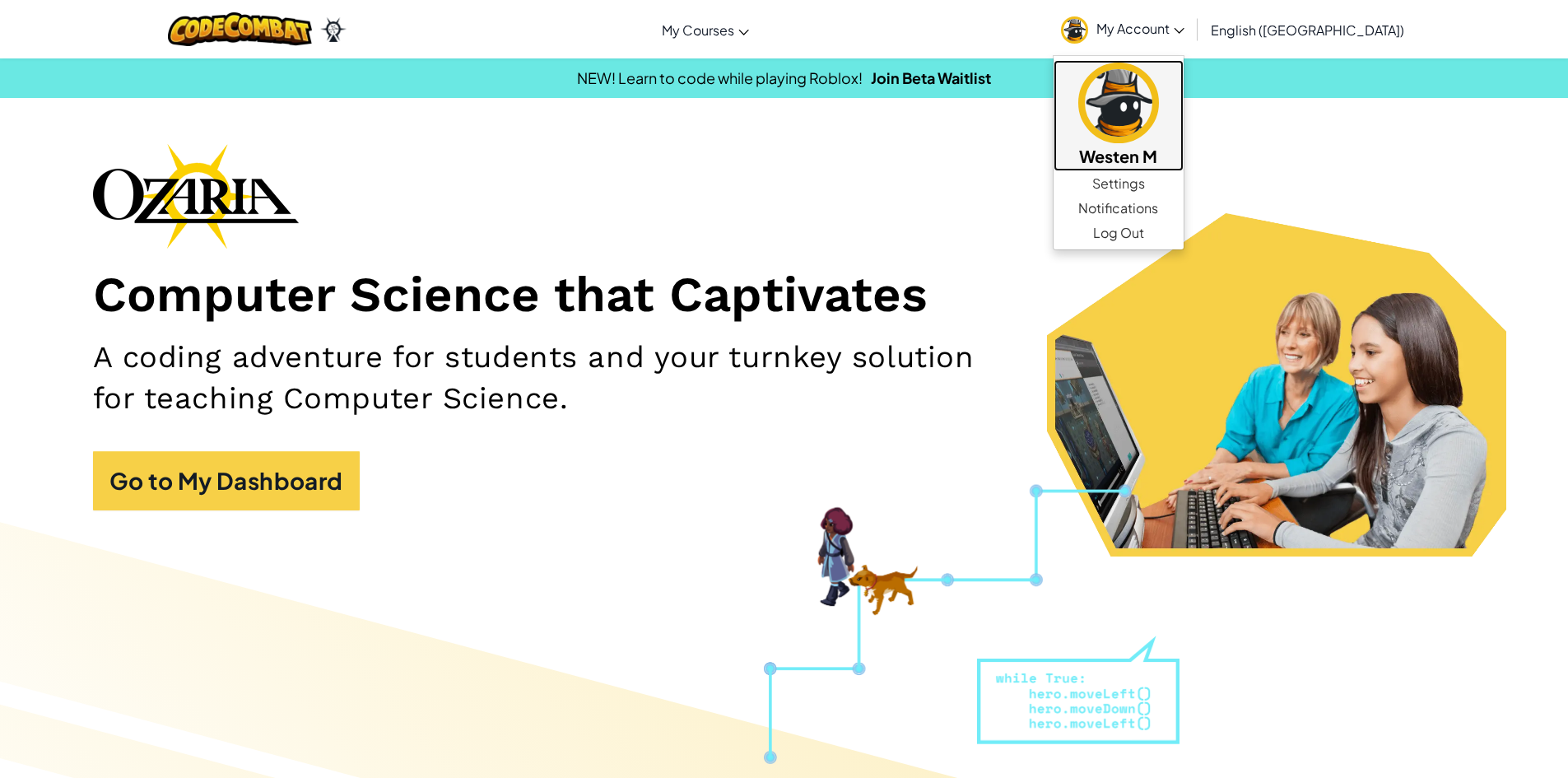
click at [1168, 153] on h5 "Westen M" at bounding box center [1119, 156] width 97 height 26
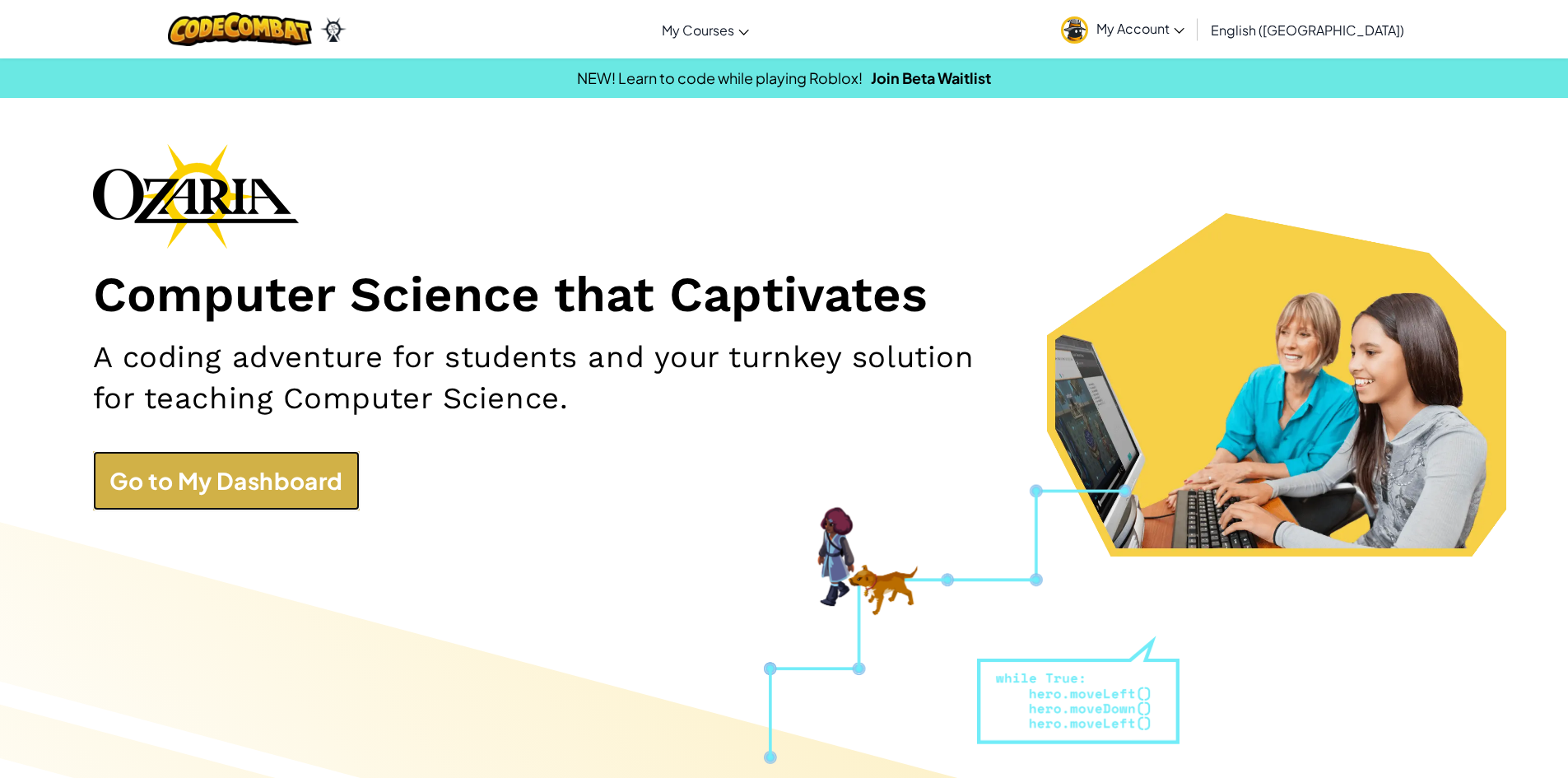
click at [343, 496] on link "Go to My Dashboard" at bounding box center [226, 480] width 267 height 59
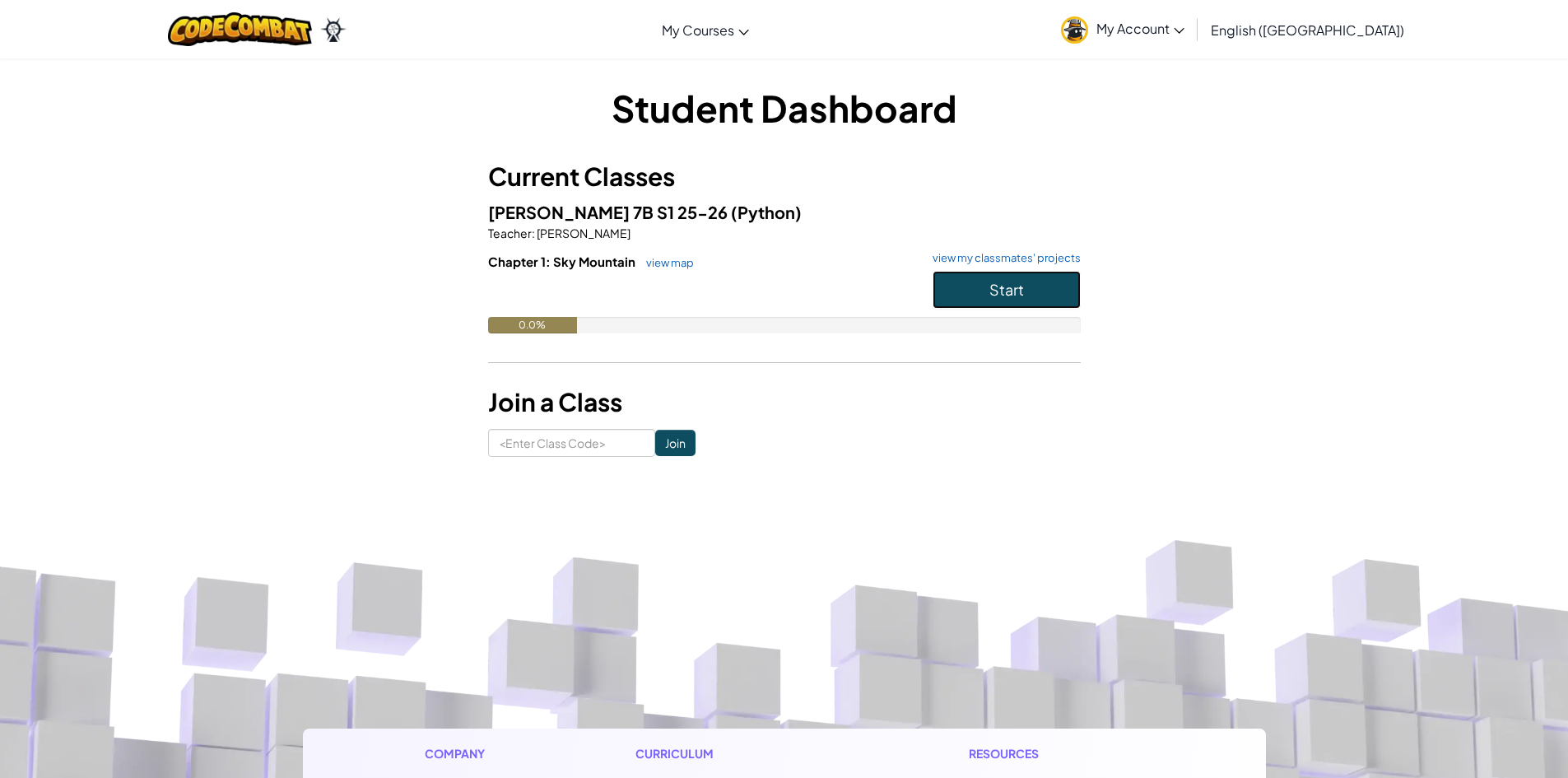
click at [998, 284] on span "Start" at bounding box center [1006, 289] width 35 height 19
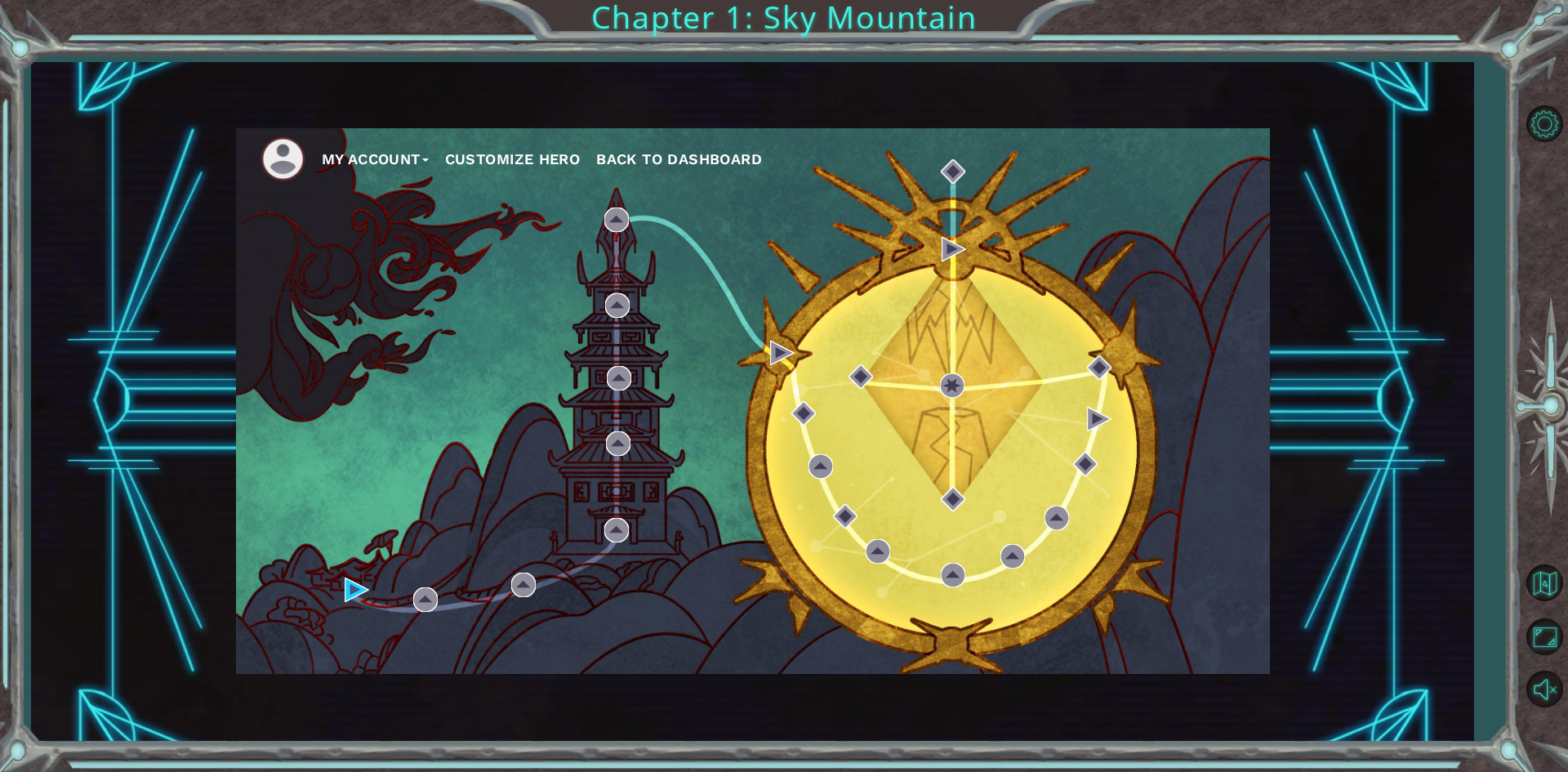
click at [656, 580] on div "My Account Customize Hero Back to Dashboard" at bounding box center [753, 401] width 1034 height 546
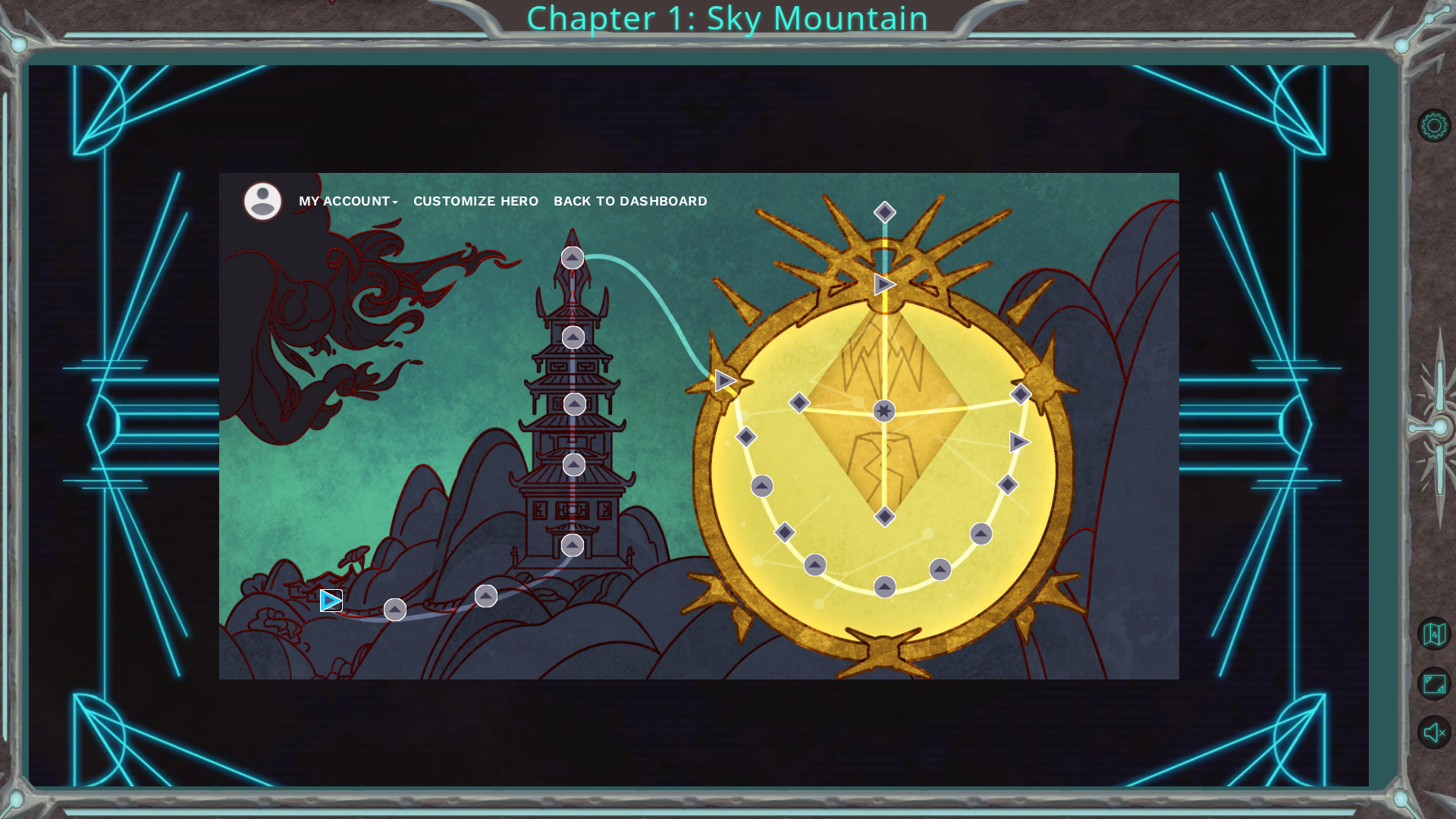
drag, startPoint x: 325, startPoint y: 596, endPoint x: 325, endPoint y: 586, distance: 10.0
click at [325, 596] on img at bounding box center [332, 601] width 23 height 23
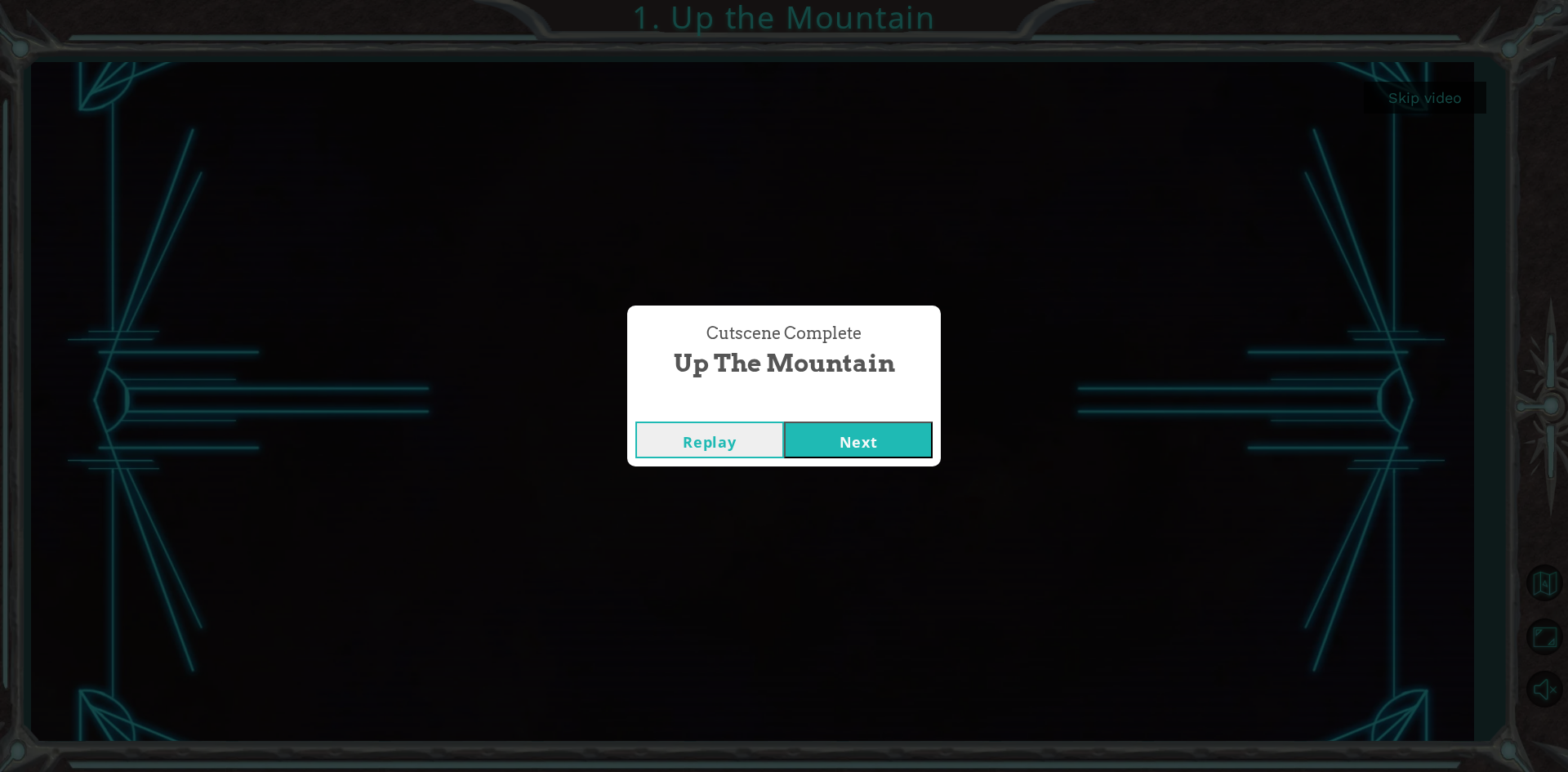
click at [868, 438] on button "Next" at bounding box center [859, 440] width 149 height 37
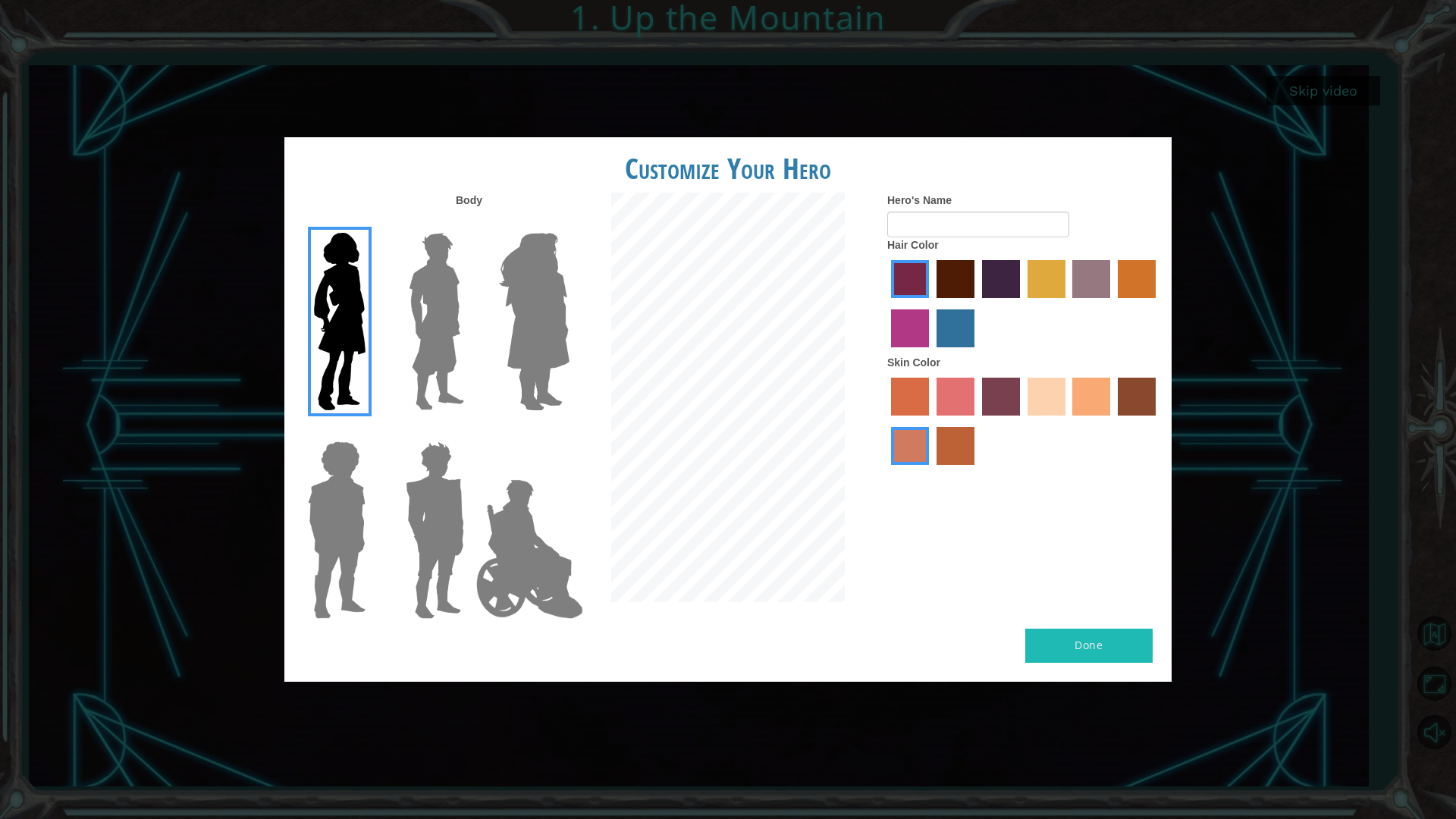
click at [429, 360] on img at bounding box center [436, 321] width 67 height 190
click at [471, 223] on input "Hero Lars" at bounding box center [471, 223] width 0 height 0
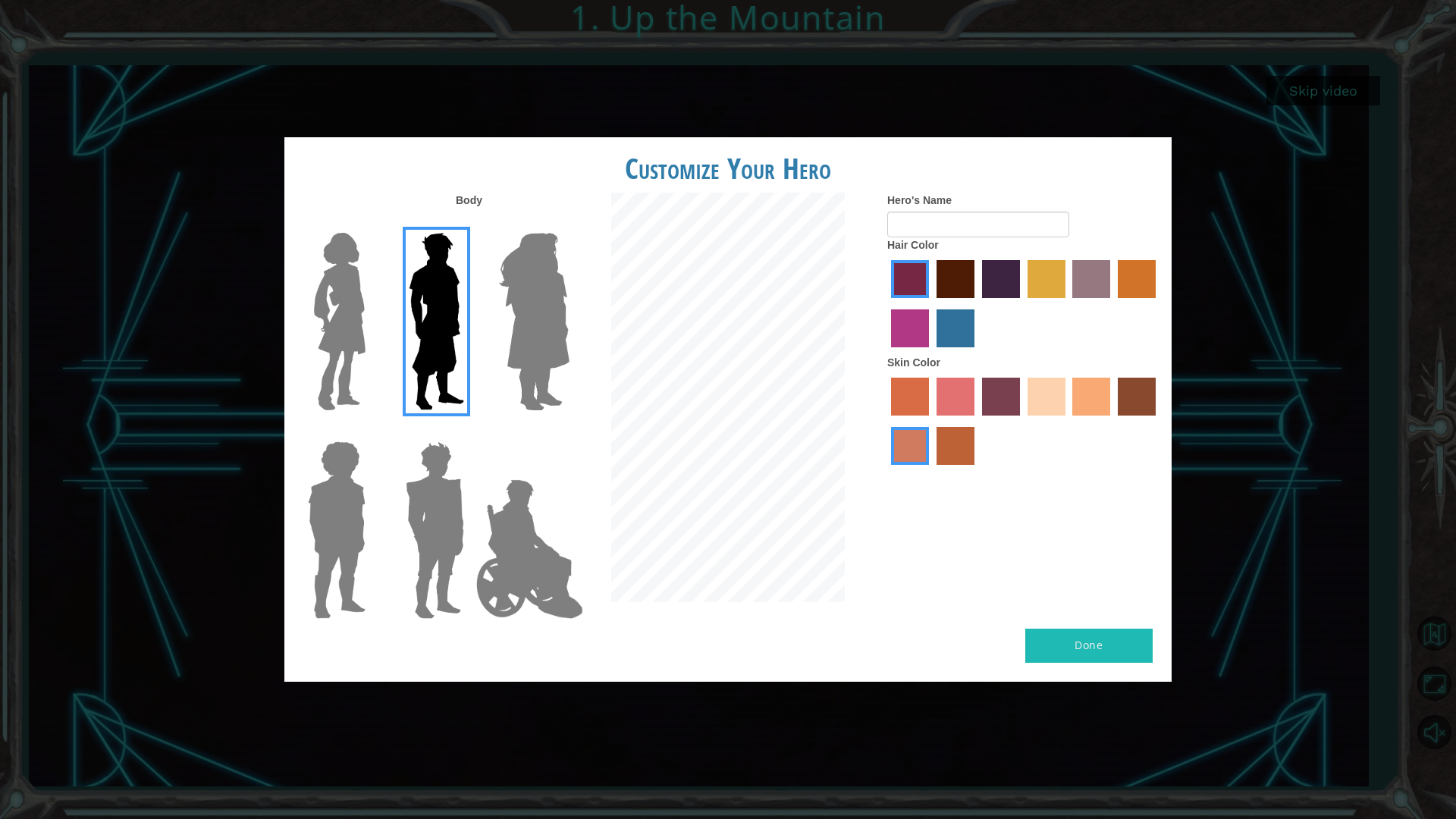
click at [550, 307] on img at bounding box center [534, 321] width 83 height 190
click at [569, 223] on input "Hero Amethyst" at bounding box center [569, 223] width 0 height 0
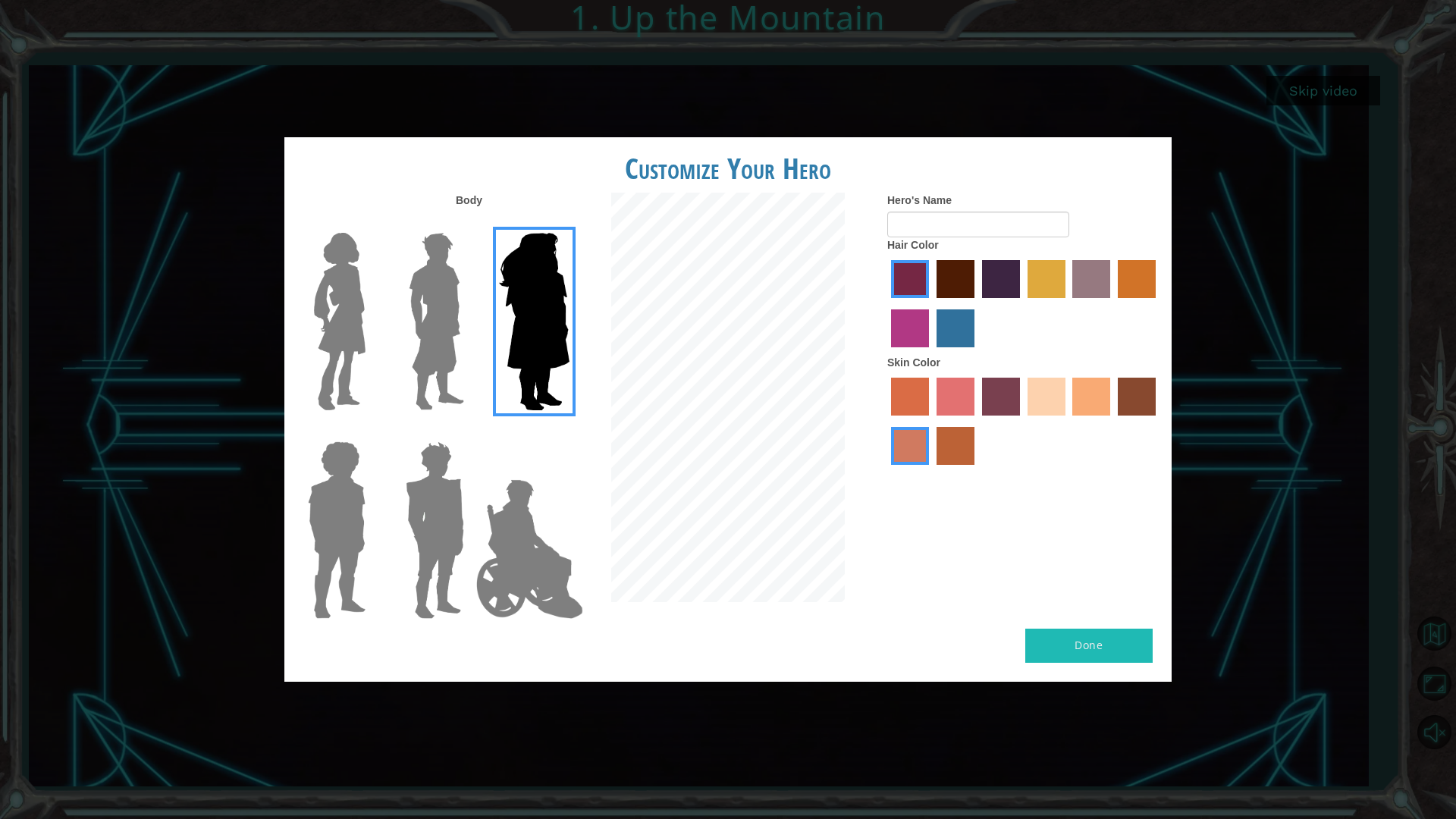
click at [468, 324] on img at bounding box center [436, 321] width 67 height 190
click at [471, 223] on input "Hero Lars" at bounding box center [471, 223] width 0 height 0
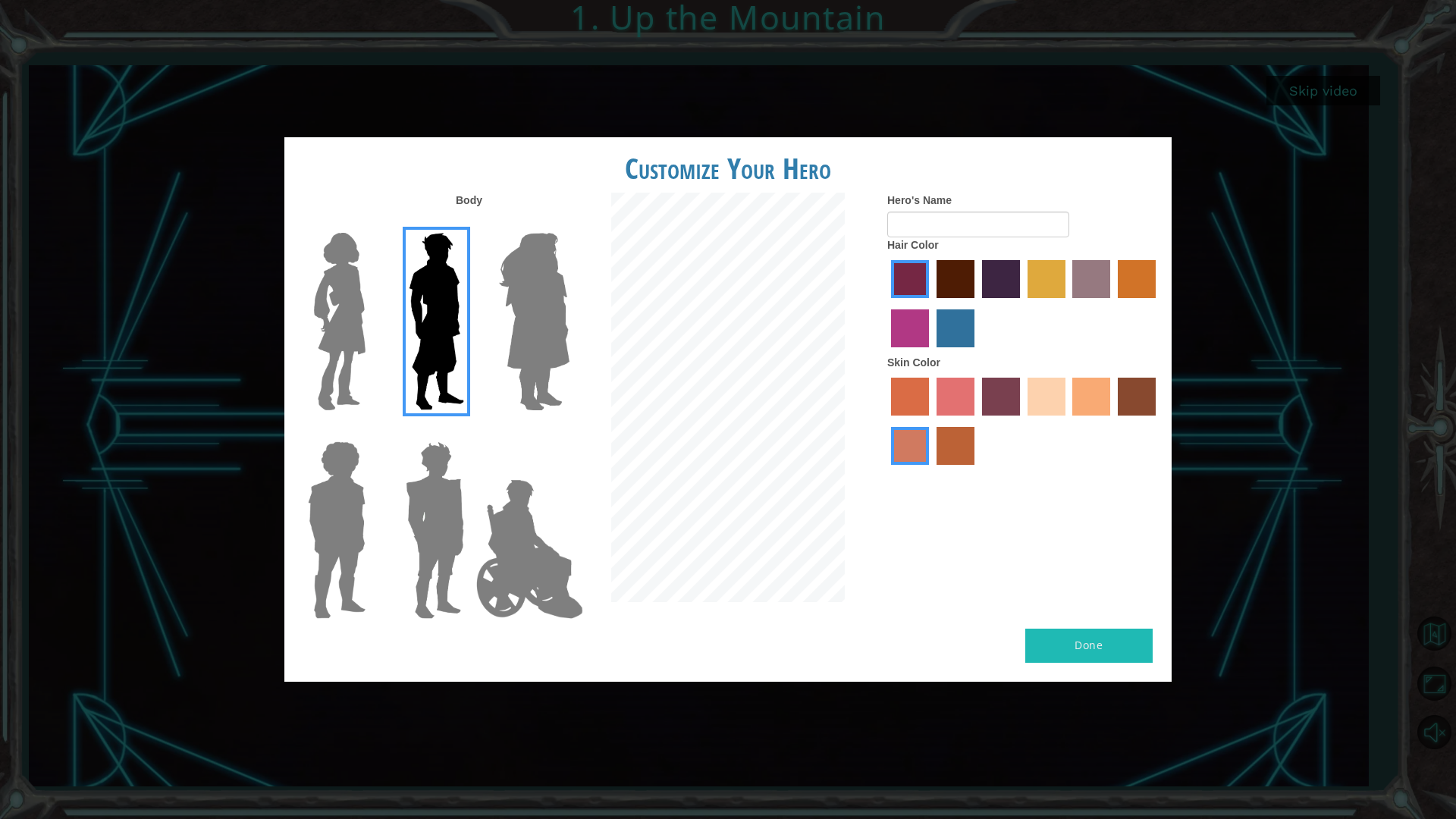
click at [448, 572] on img at bounding box center [435, 530] width 71 height 190
click at [471, 431] on input "Hero Garnet" at bounding box center [471, 431] width 0 height 0
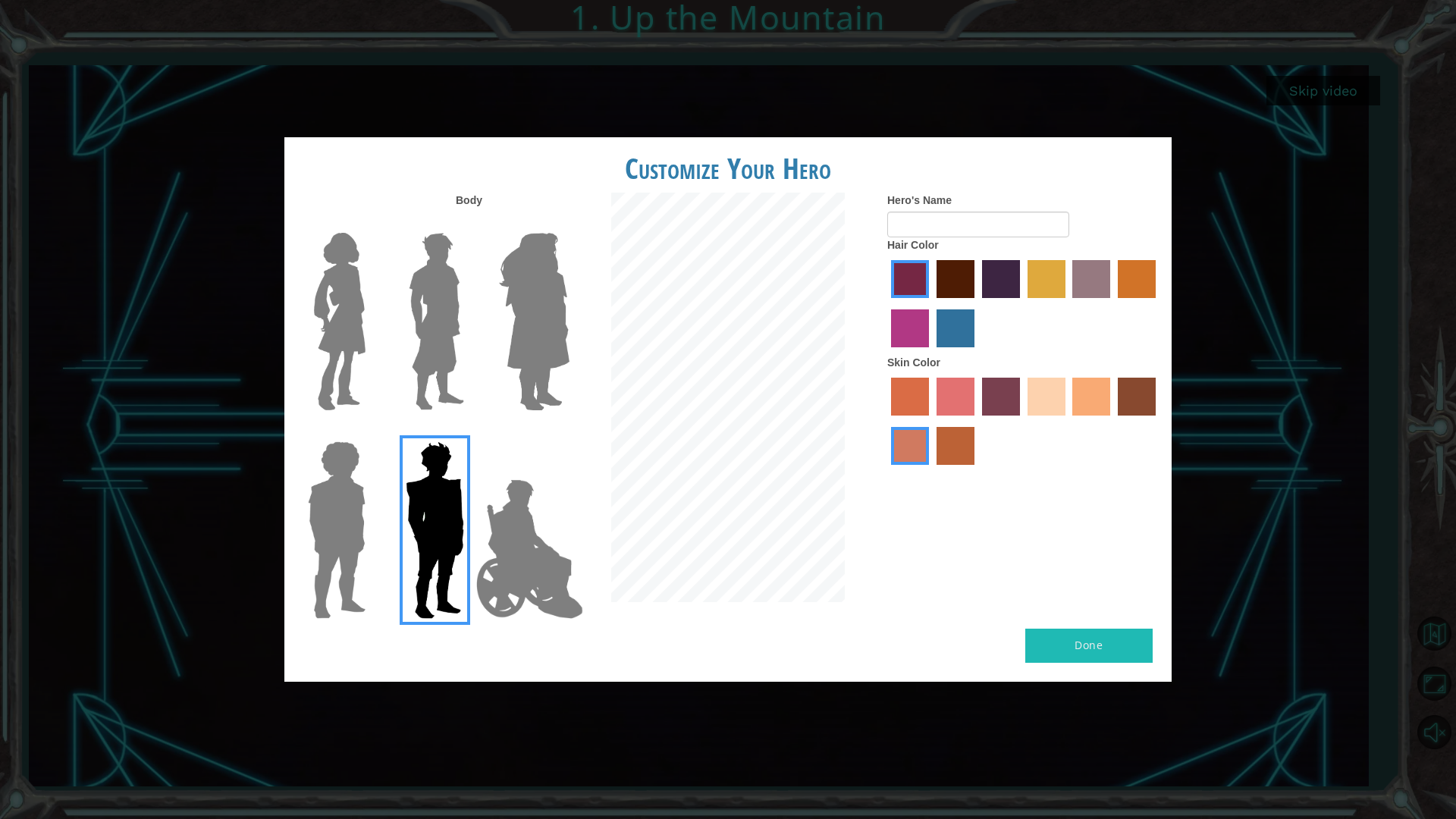
click at [352, 585] on img at bounding box center [337, 530] width 70 height 190
click at [372, 431] on input "Hero Steven" at bounding box center [372, 431] width 0 height 0
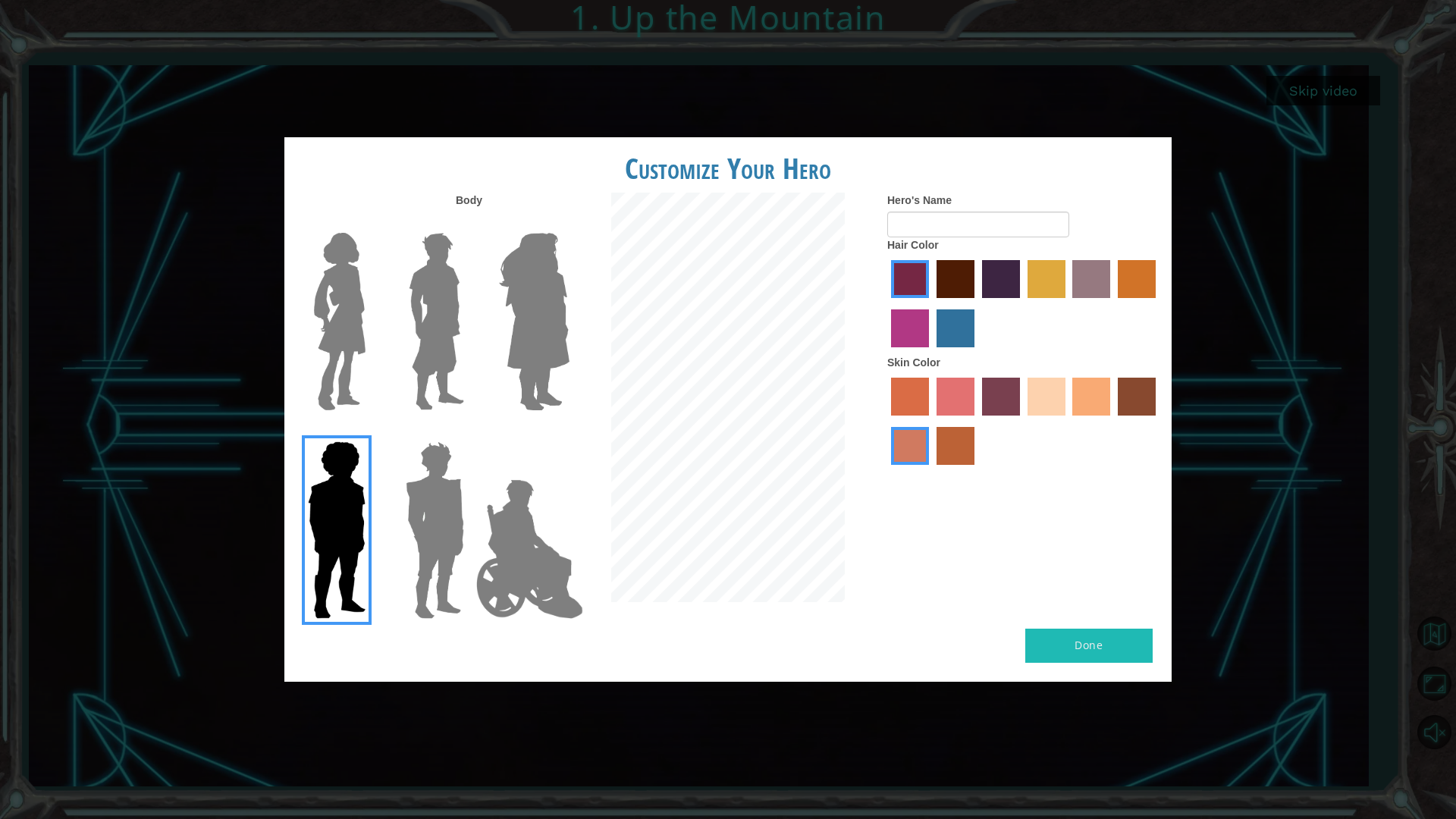
click at [513, 541] on img at bounding box center [530, 549] width 119 height 152
click at [569, 431] on input "Hero Jamie" at bounding box center [569, 431] width 0 height 0
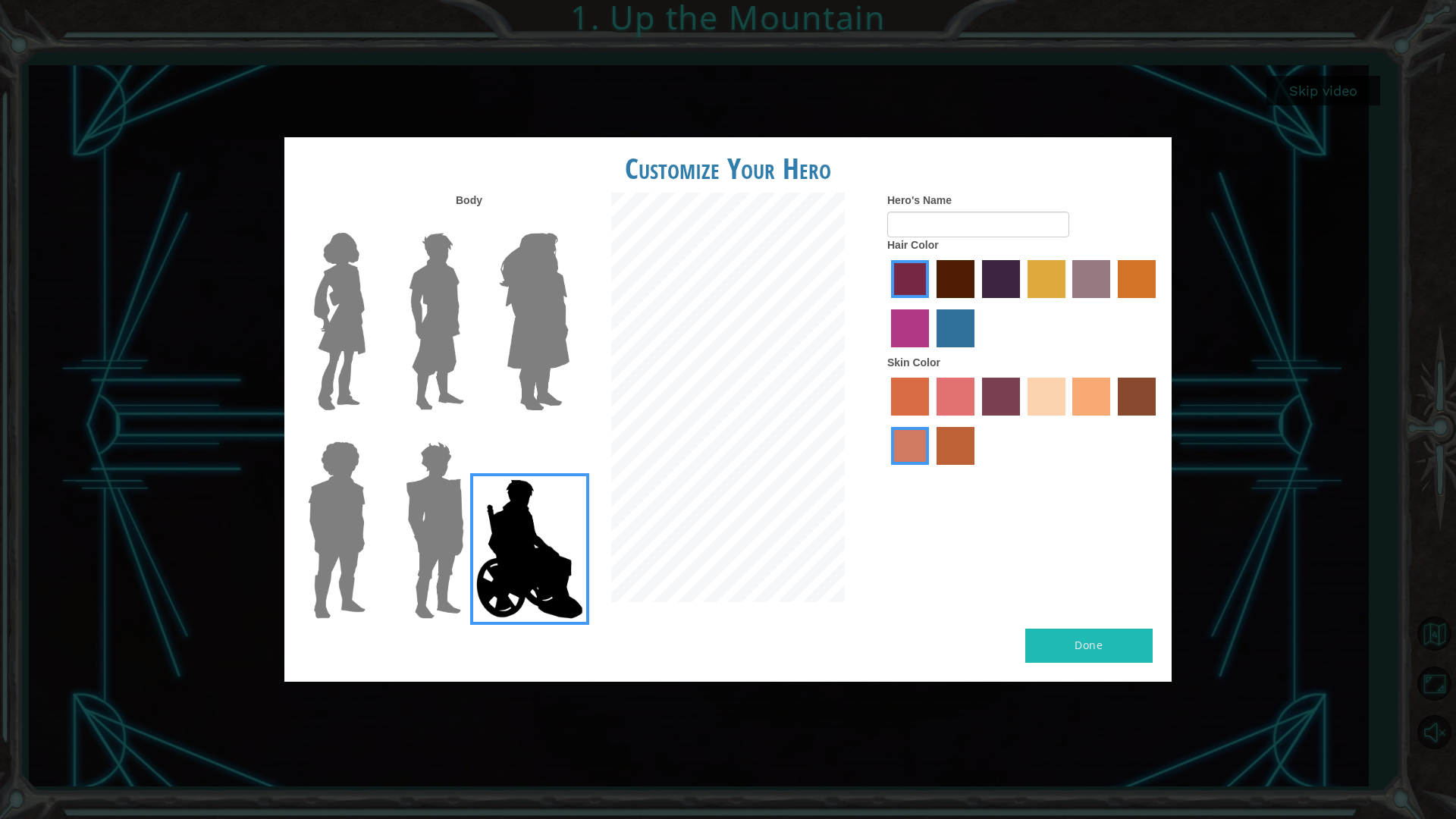
click at [452, 278] on img at bounding box center [436, 321] width 67 height 190
click at [471, 223] on input "Hero Lars" at bounding box center [471, 223] width 0 height 0
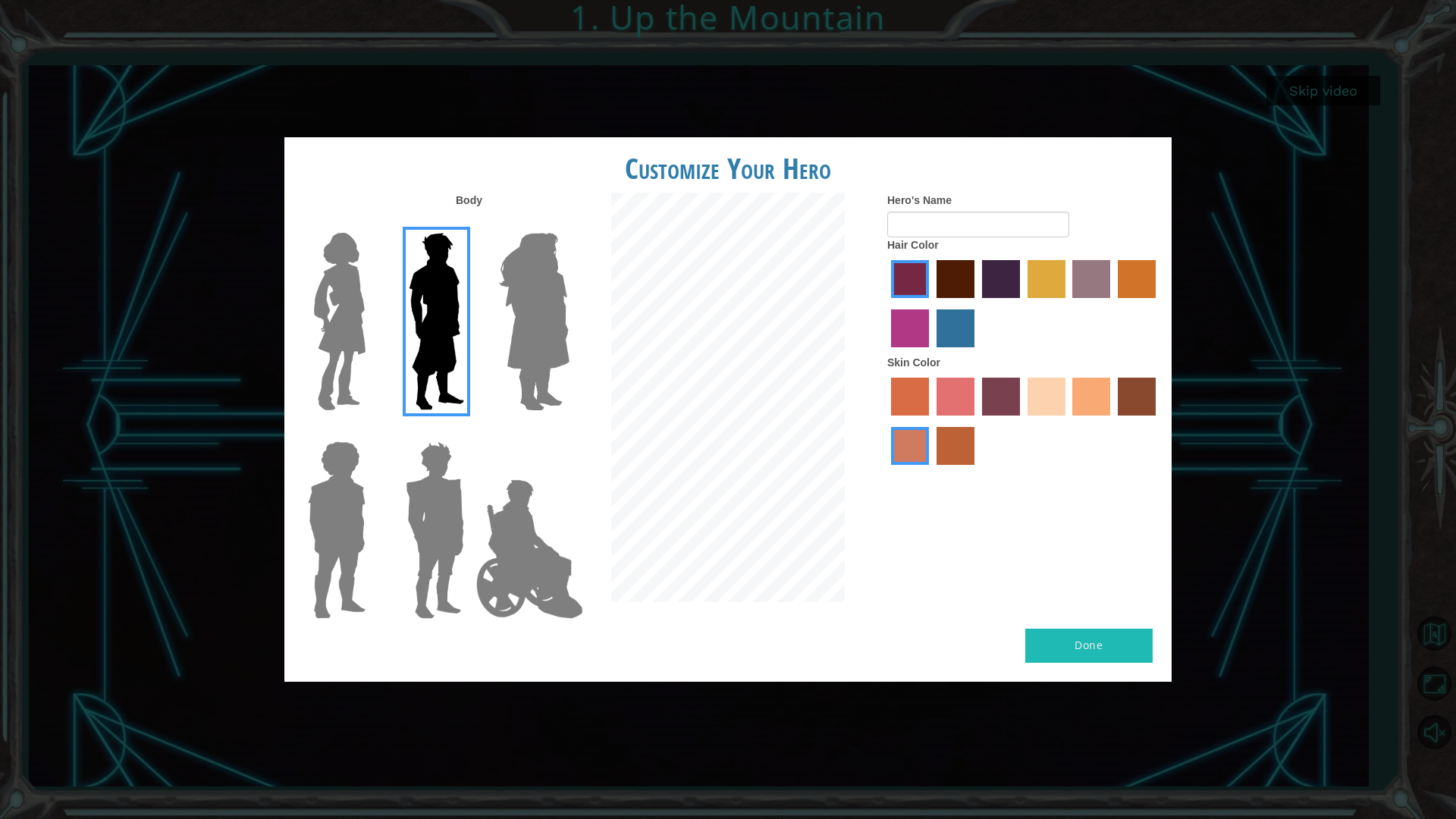
click at [943, 276] on label "maroon hair color" at bounding box center [956, 279] width 38 height 38
click at [931, 303] on input "maroon hair color" at bounding box center [931, 303] width 0 height 0
click at [1042, 397] on label "sandy beach skin color" at bounding box center [1046, 397] width 38 height 38
click at [1022, 421] on input "sandy beach skin color" at bounding box center [1022, 421] width 0 height 0
click at [930, 220] on input "Hero's Name" at bounding box center [979, 224] width 182 height 25
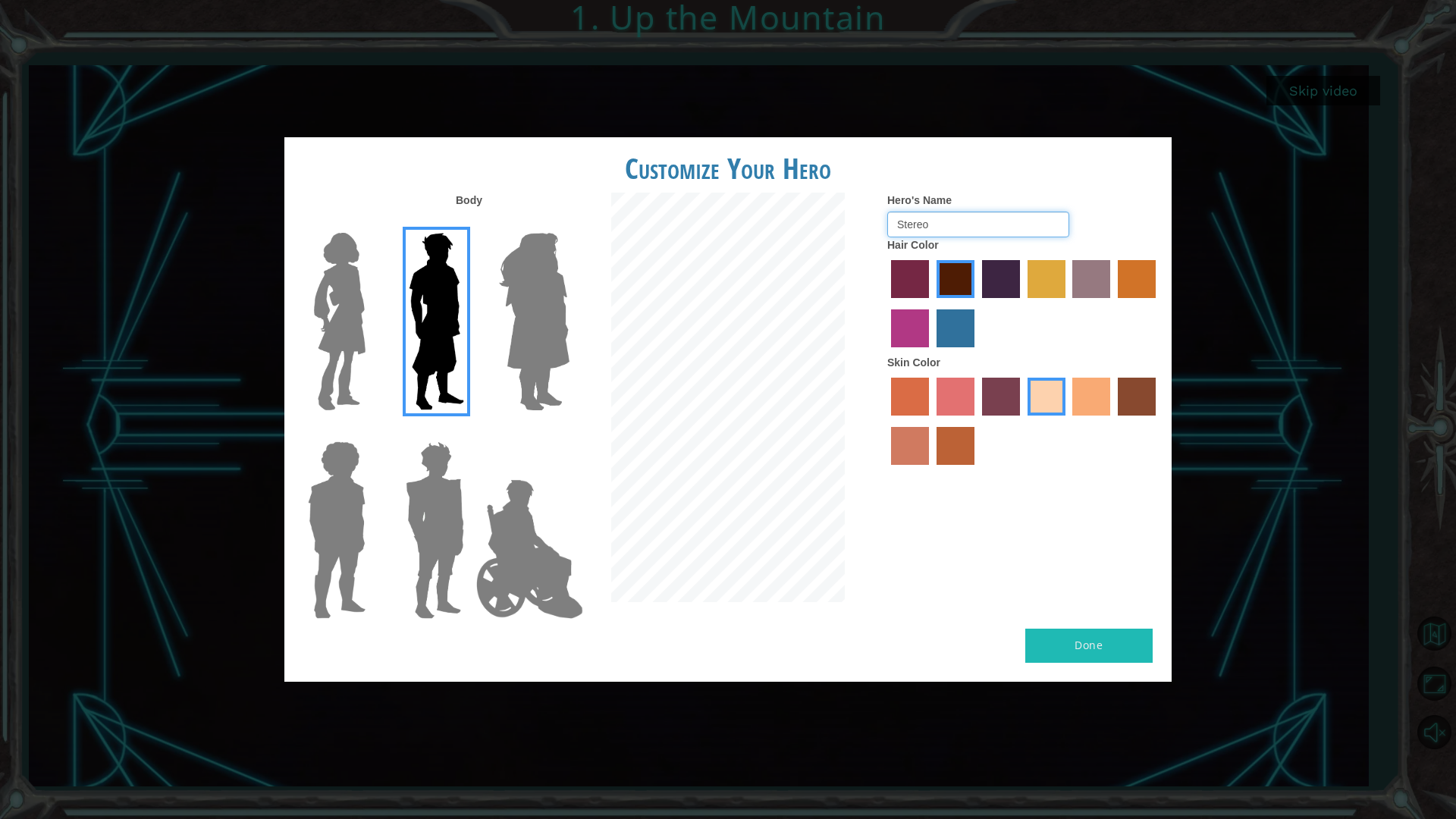
type input "Stereo"
click at [1106, 646] on button "Done" at bounding box center [1089, 646] width 127 height 35
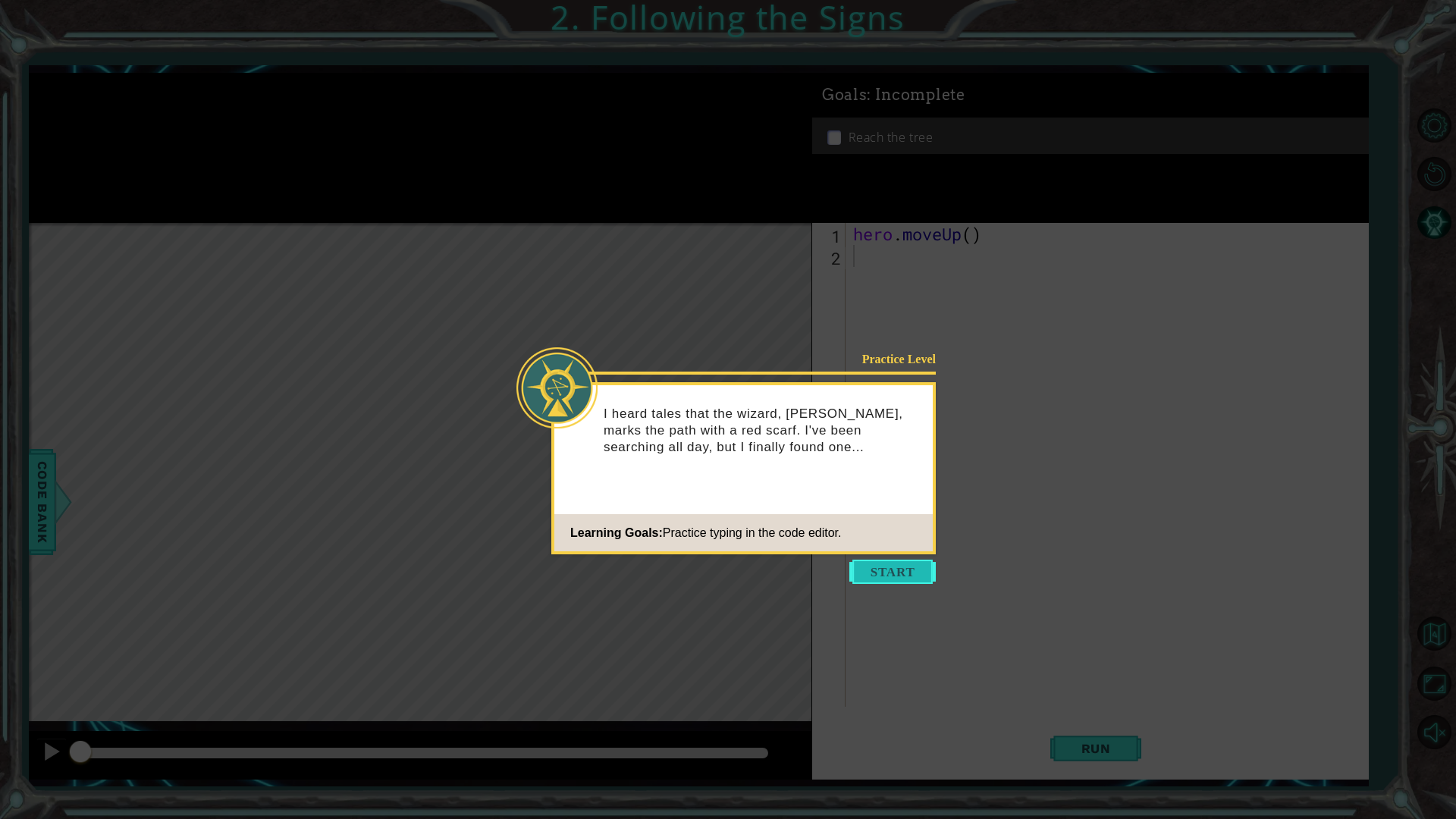
click at [884, 566] on button "Start" at bounding box center [892, 573] width 86 height 25
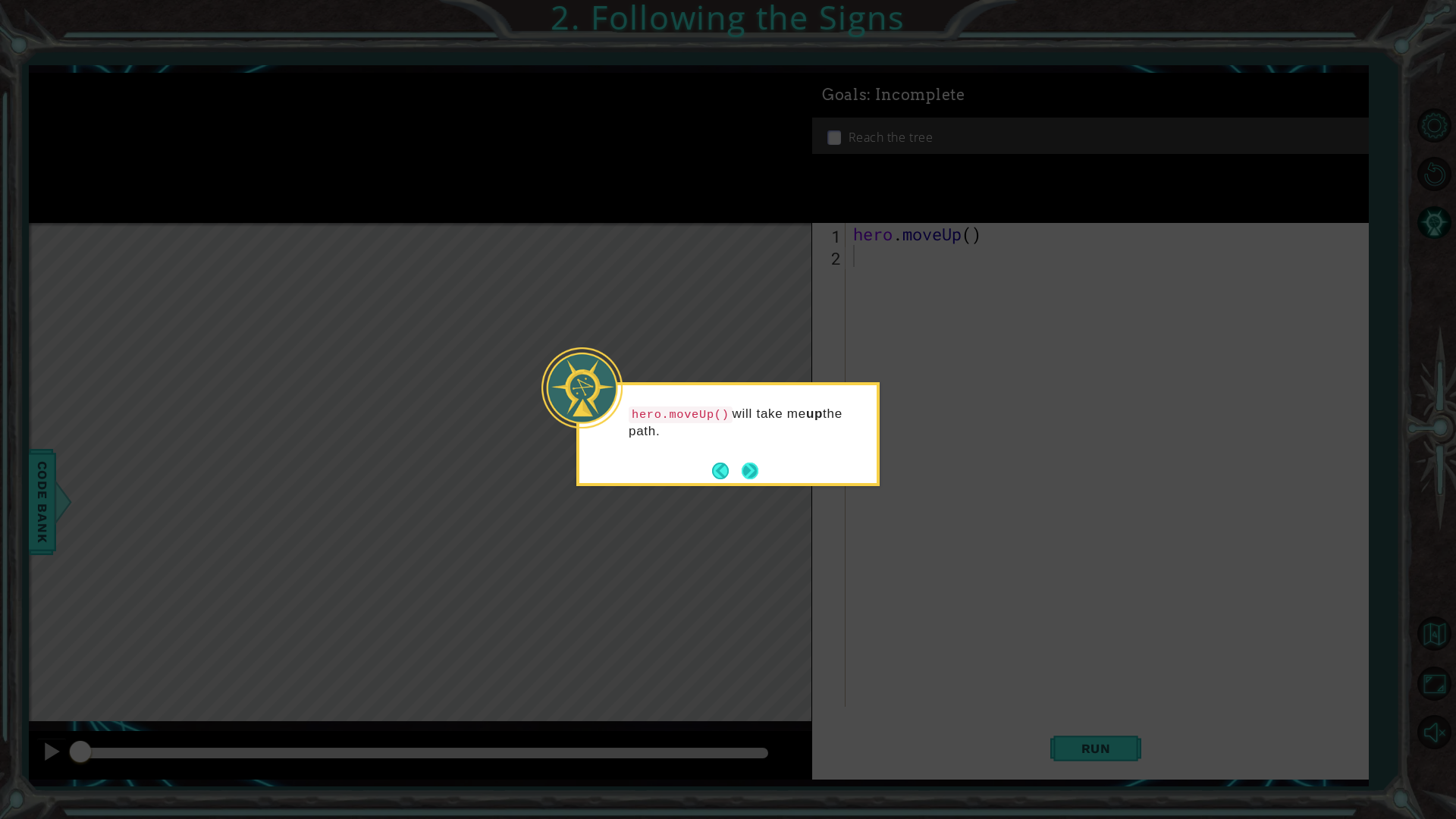
click at [751, 466] on button "Next" at bounding box center [749, 470] width 17 height 17
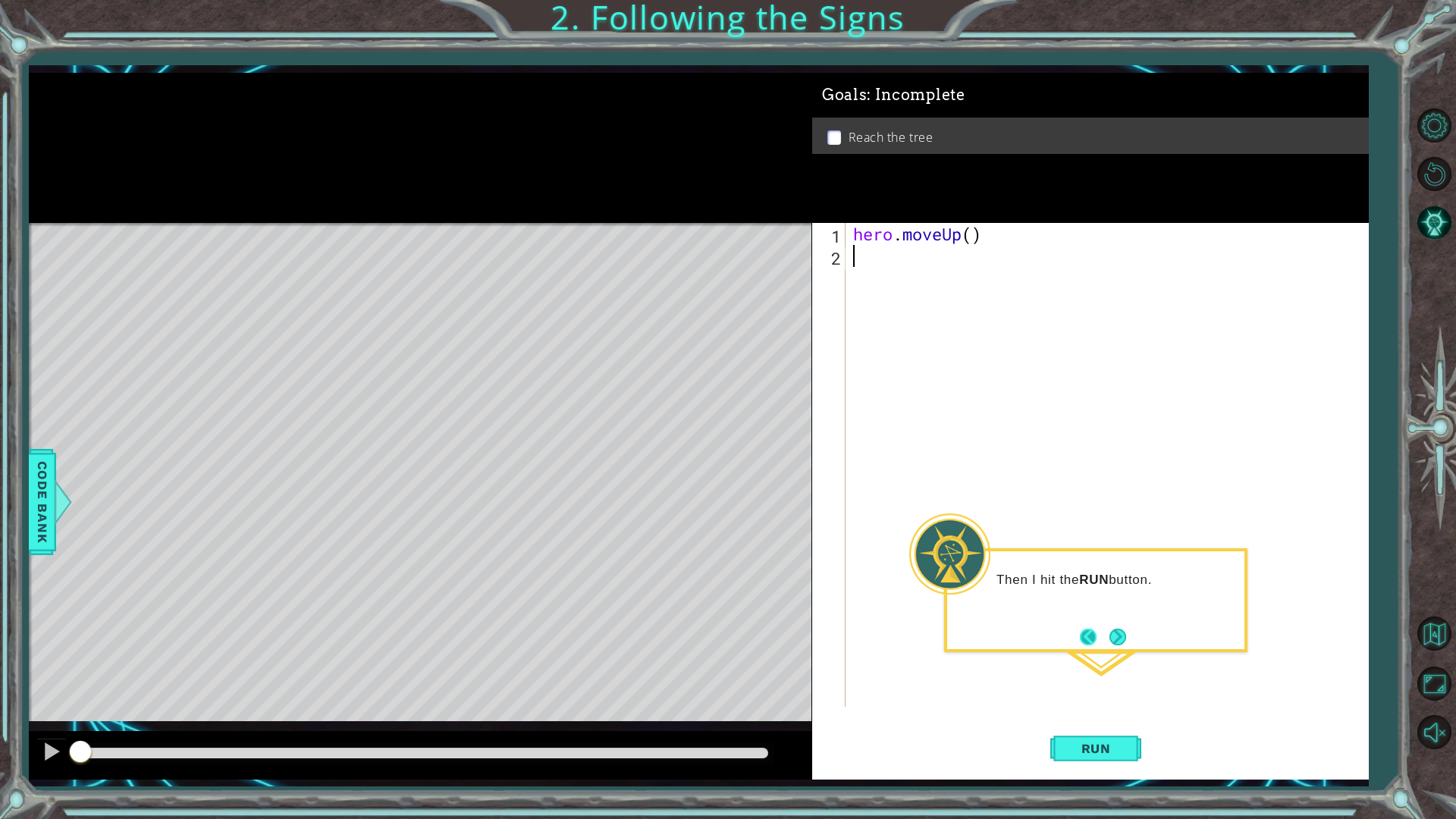
click at [1106, 631] on button "Back" at bounding box center [1095, 637] width 30 height 16
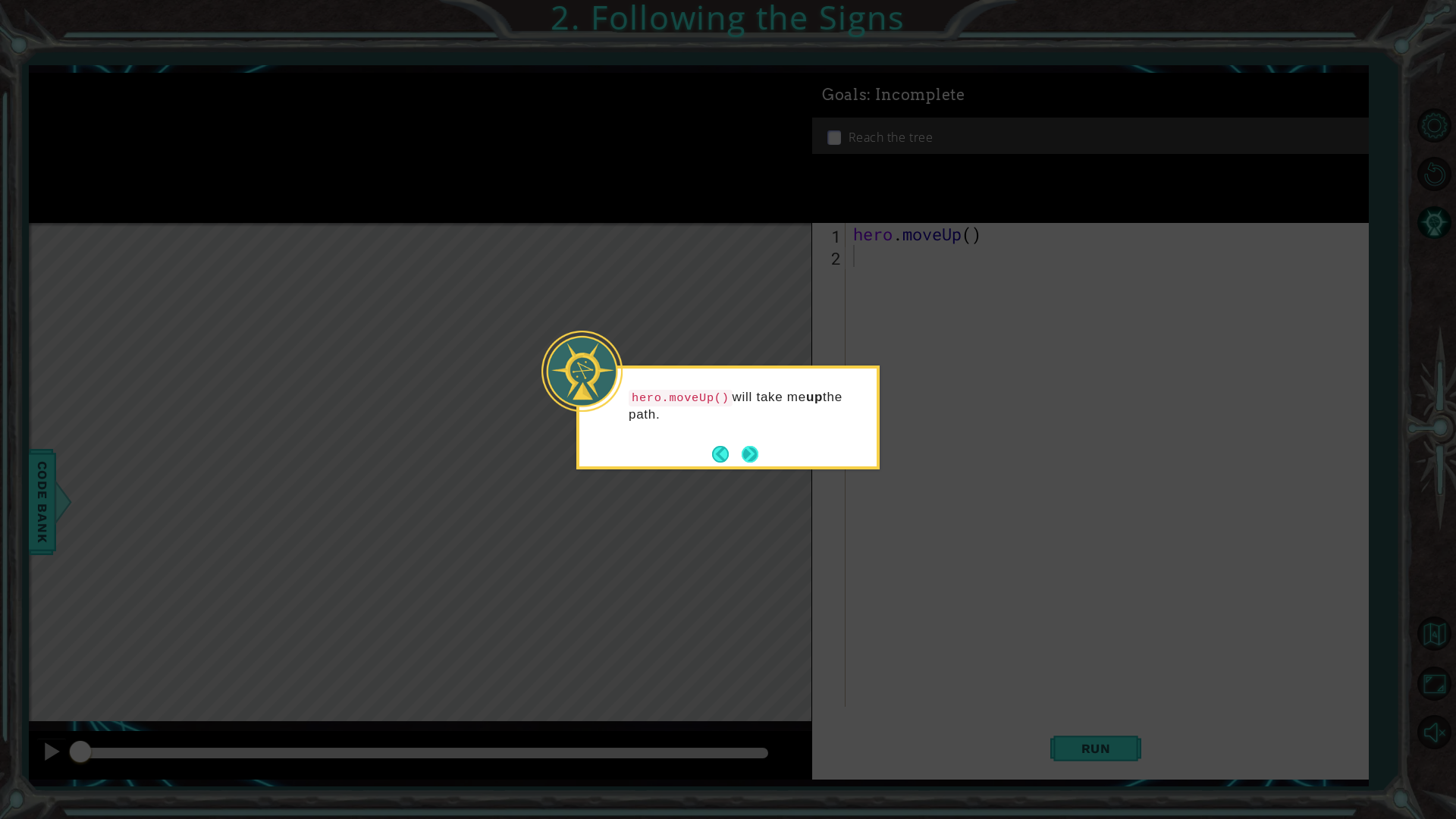
click at [746, 445] on button "Next" at bounding box center [750, 453] width 17 height 17
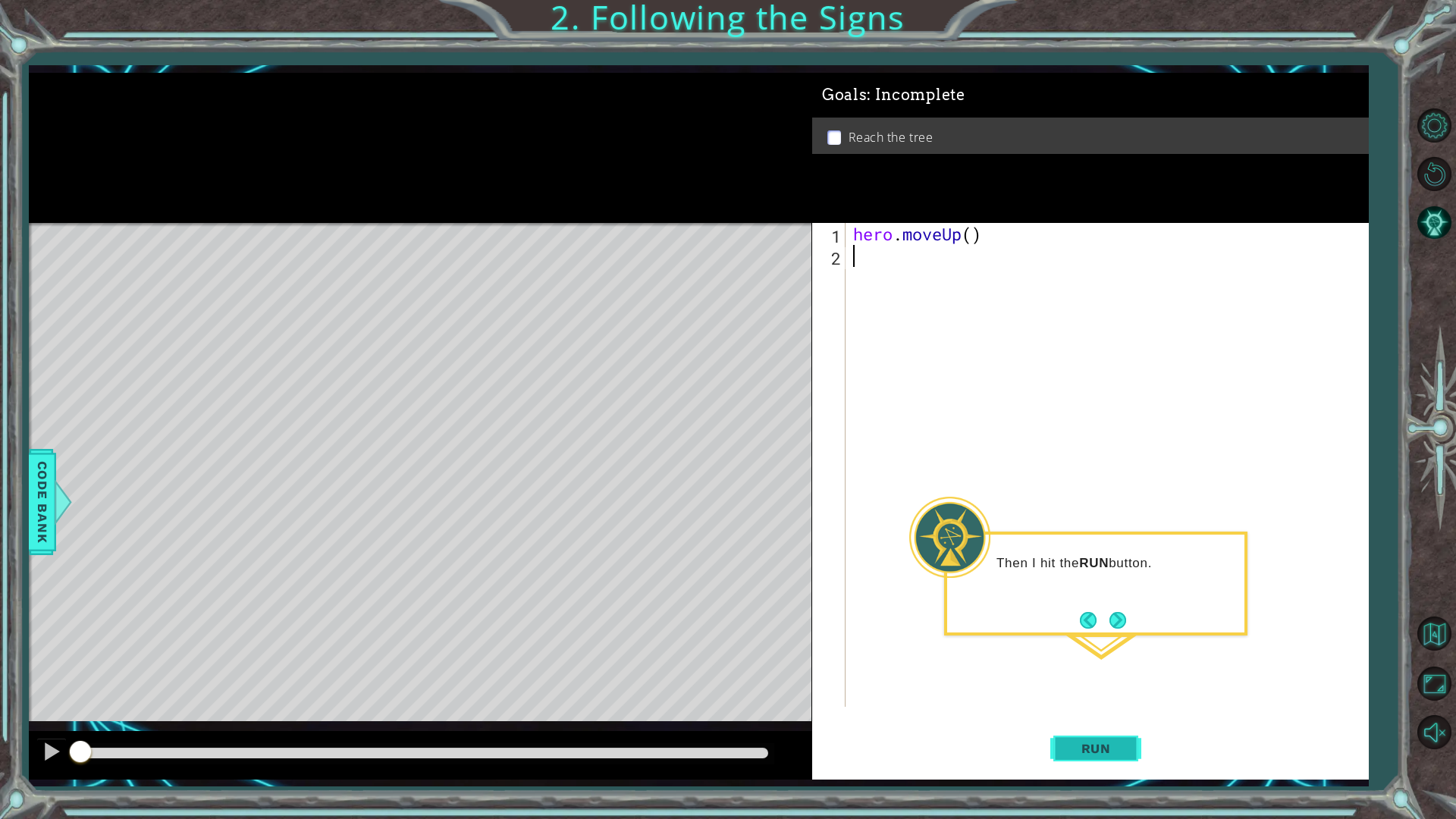
click at [1082, 716] on span "Run" at bounding box center [1095, 748] width 60 height 15
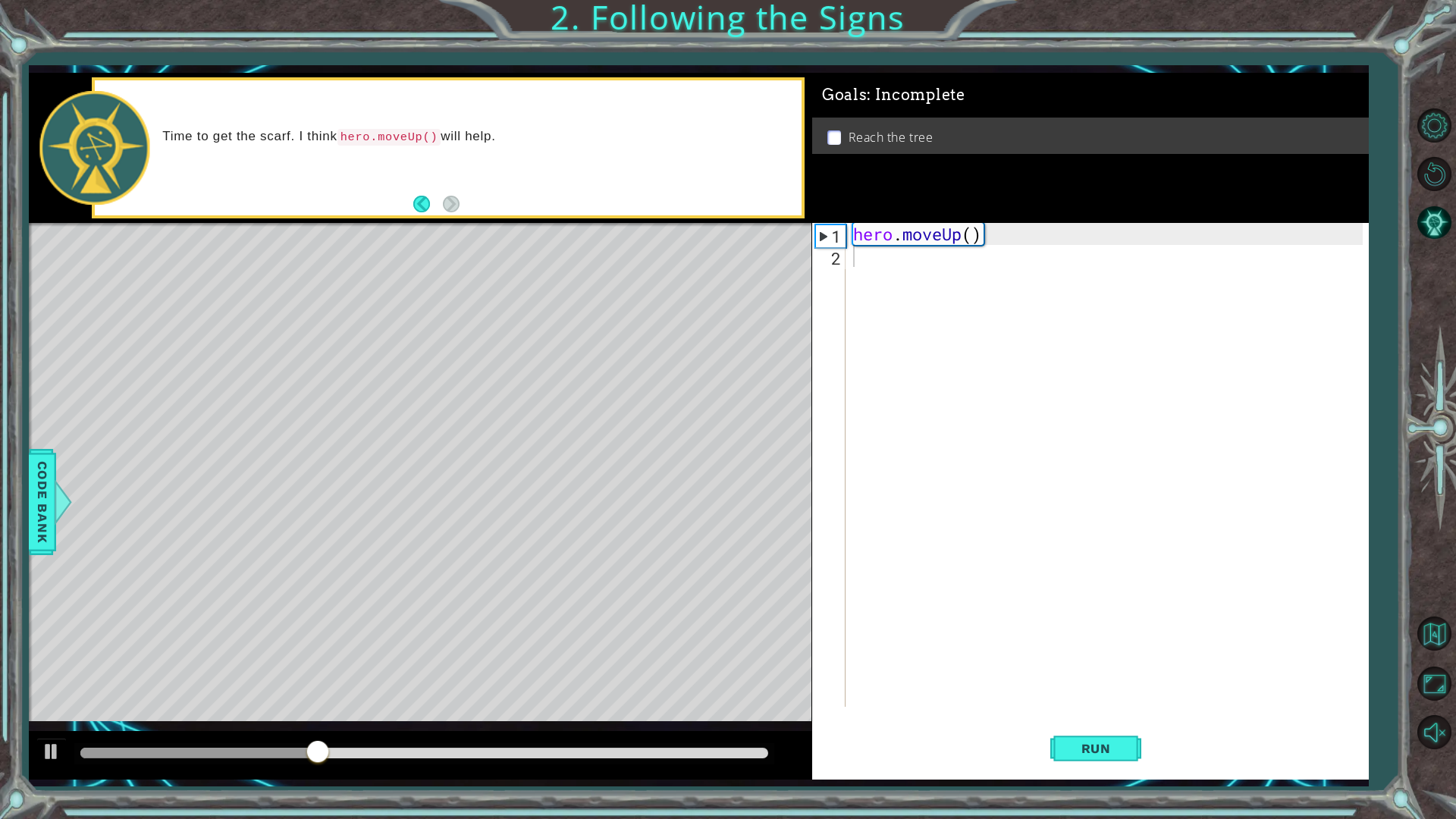
click at [641, 337] on div "Level Map" at bounding box center [379, 447] width 700 height 447
click at [1066, 716] on button "Run" at bounding box center [1095, 748] width 91 height 55
click at [861, 262] on div "hero . moveUp ( )" at bounding box center [1110, 487] width 521 height 528
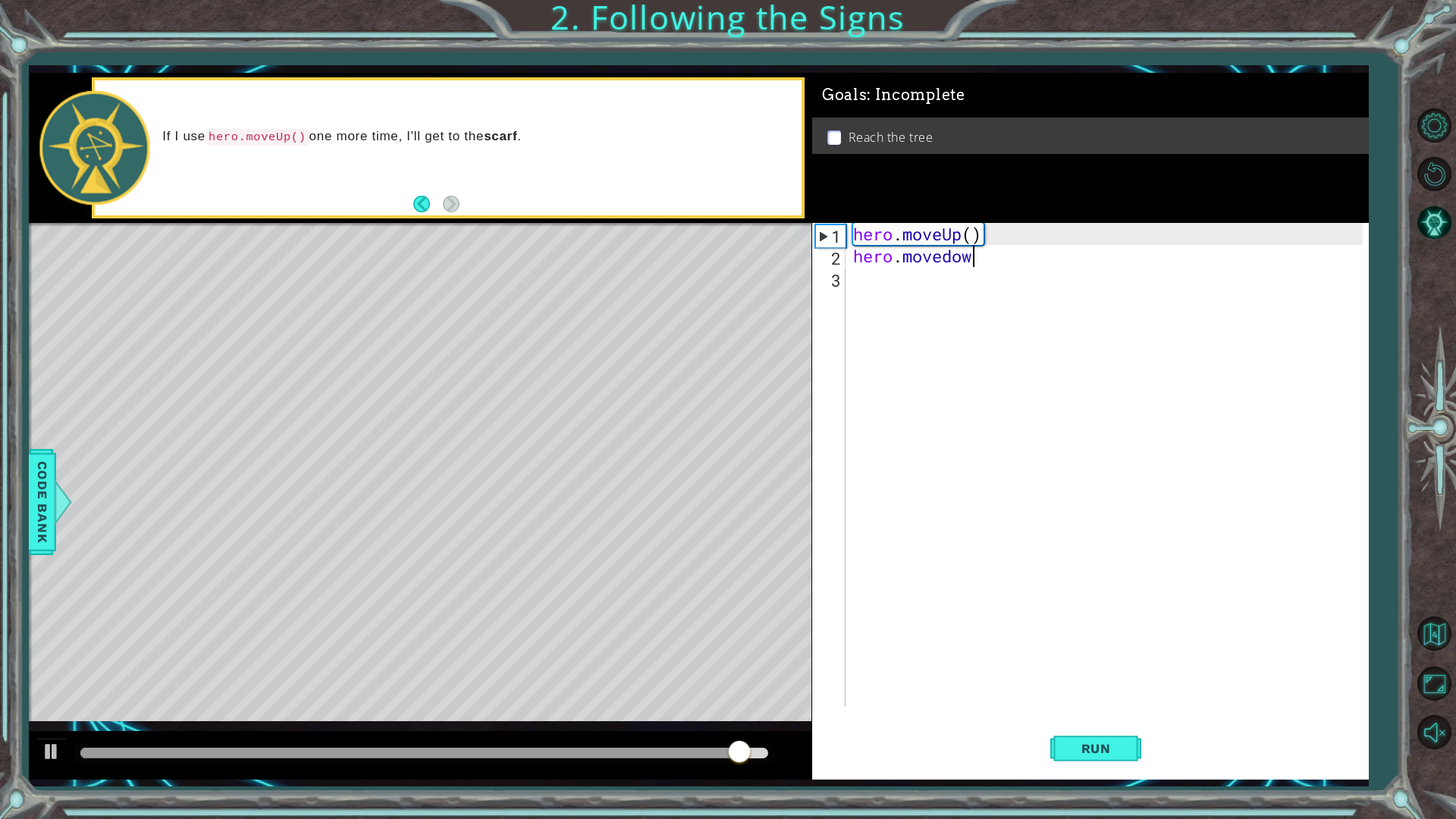
scroll to position [0, 5]
type textarea "hero.movedown"
click at [958, 301] on div "hero . moveUp ( ) hero . movedown" at bounding box center [1110, 487] width 521 height 528
click at [1011, 253] on div "hero . moveUp ( ) hero . movedown" at bounding box center [1110, 487] width 521 height 528
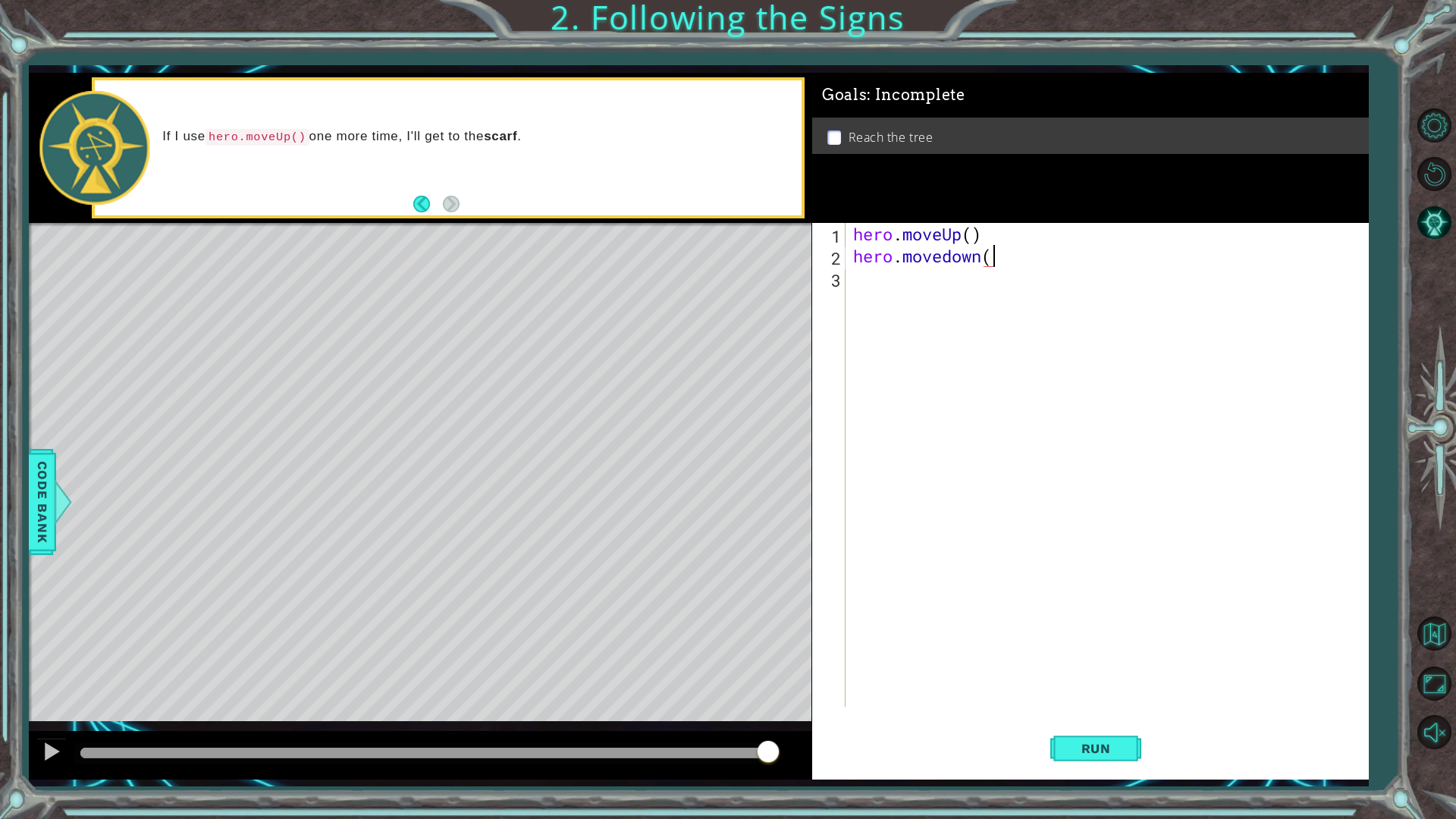
scroll to position [0, 6]
click at [901, 711] on div "hero.movedown() 1 2 3 hero . moveUp ( ) hero . movedown ( ) ההההההההההההההההההה…" at bounding box center [1091, 502] width 557 height 557
click at [1105, 716] on span "Run" at bounding box center [1095, 748] width 60 height 15
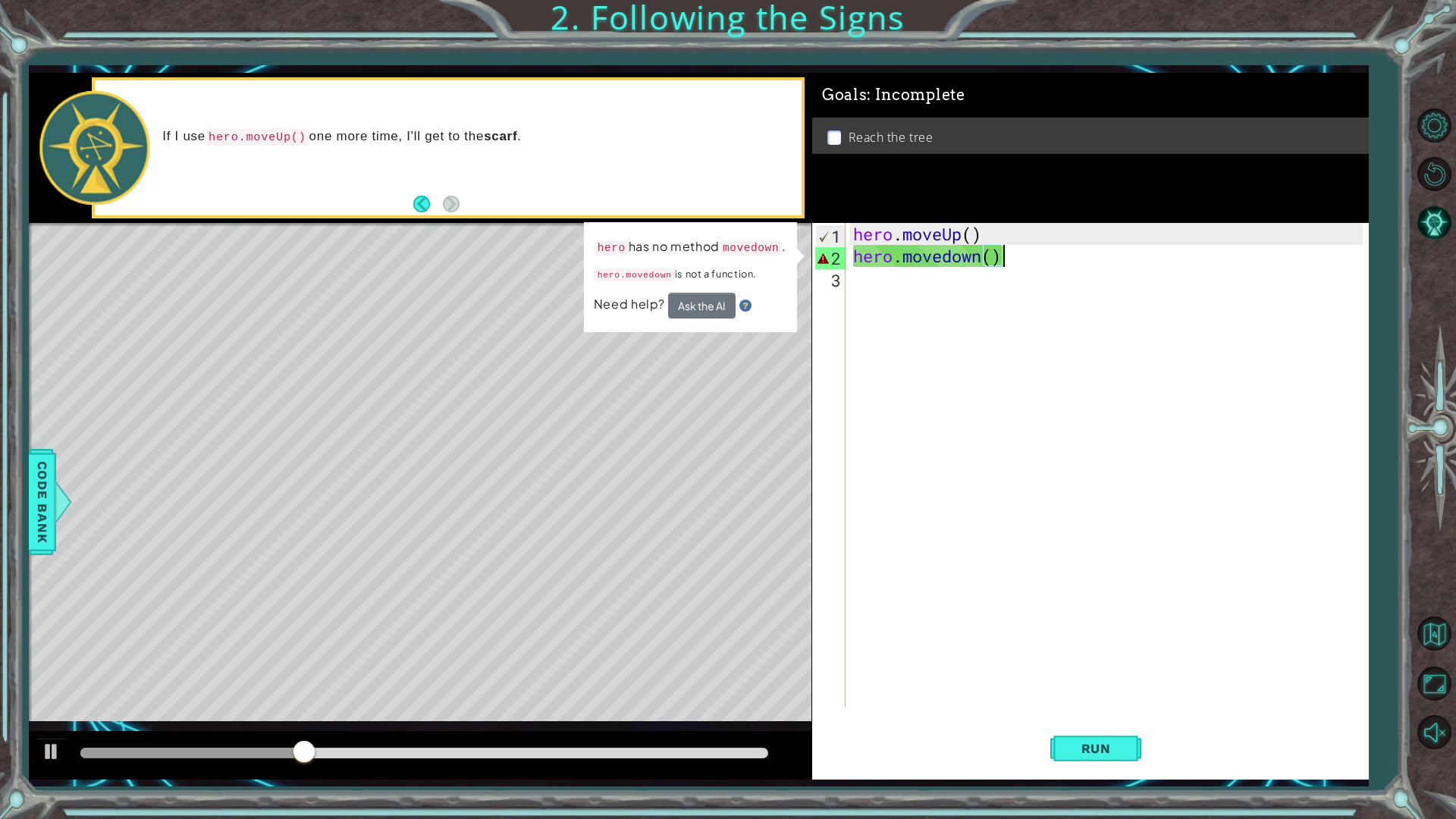
click at [977, 259] on div "hero . moveUp ( ) hero . movedown ( )" at bounding box center [1110, 487] width 521 height 528
click at [981, 255] on div "hero . moveUp ( ) hero . movedown ( )" at bounding box center [1110, 487] width 521 height 528
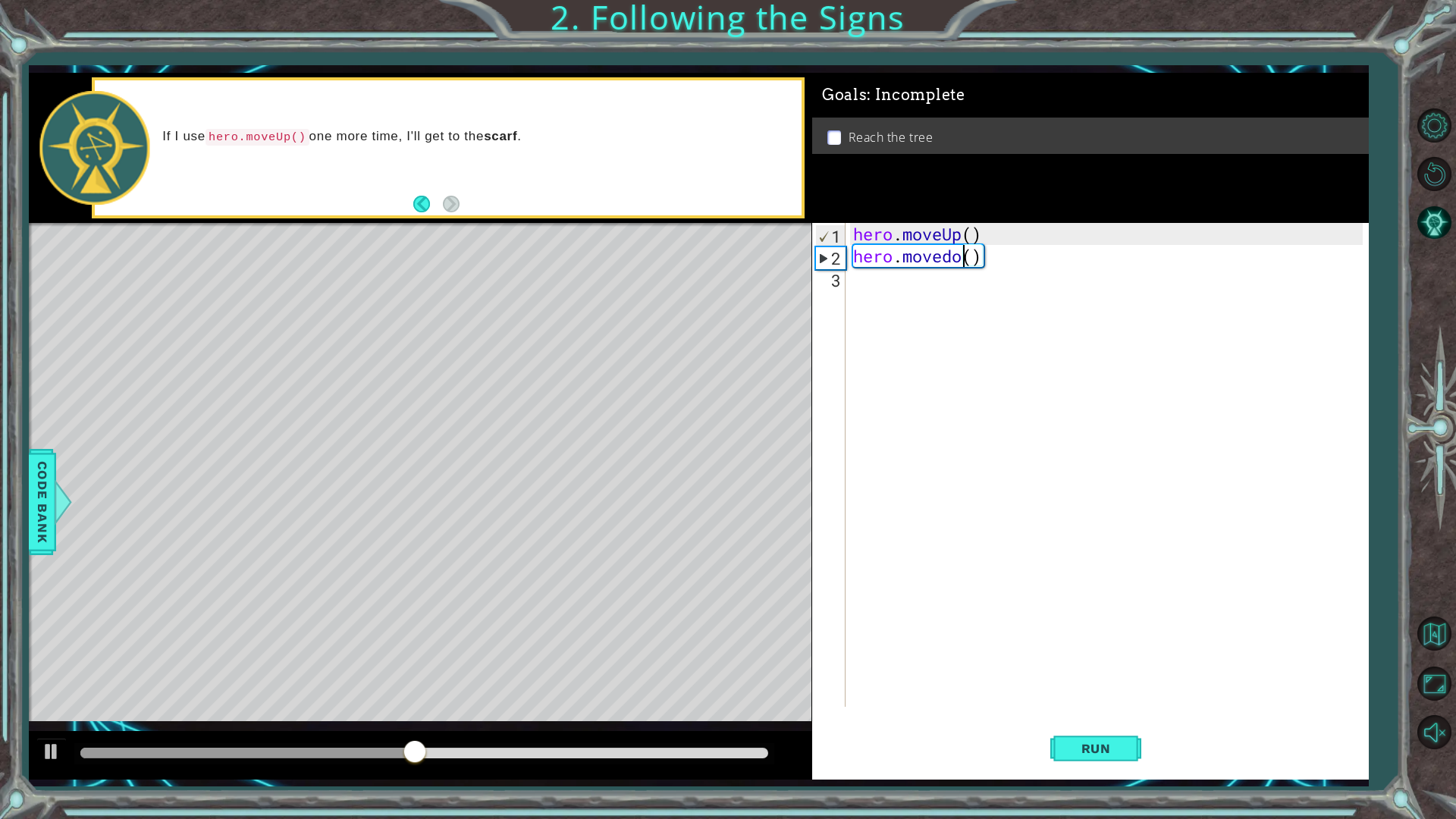
scroll to position [0, 5]
type textarea "hero.moveUp()"
click at [1084, 716] on span "Run" at bounding box center [1095, 748] width 60 height 15
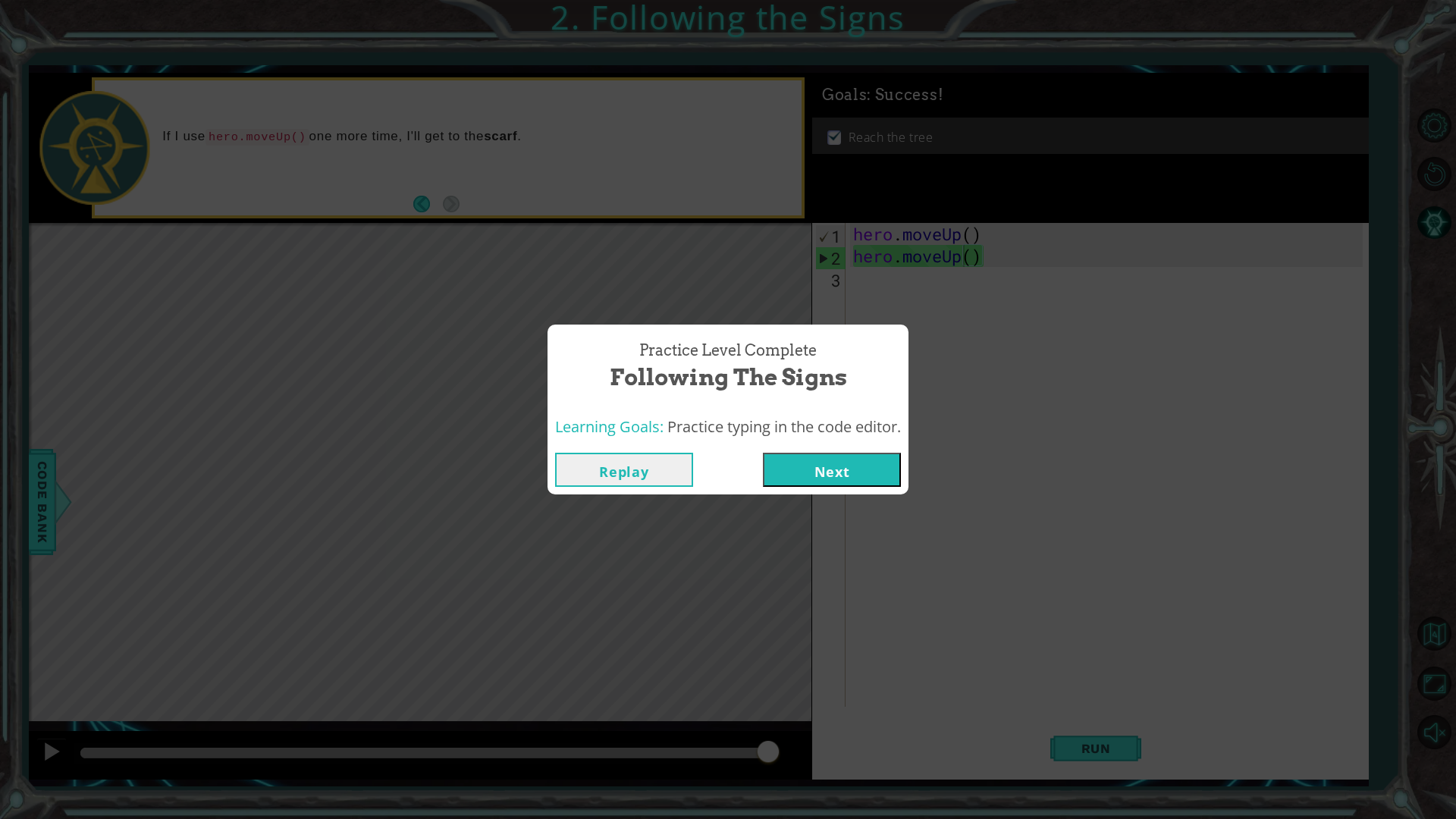
click at [830, 471] on button "Next" at bounding box center [832, 470] width 138 height 35
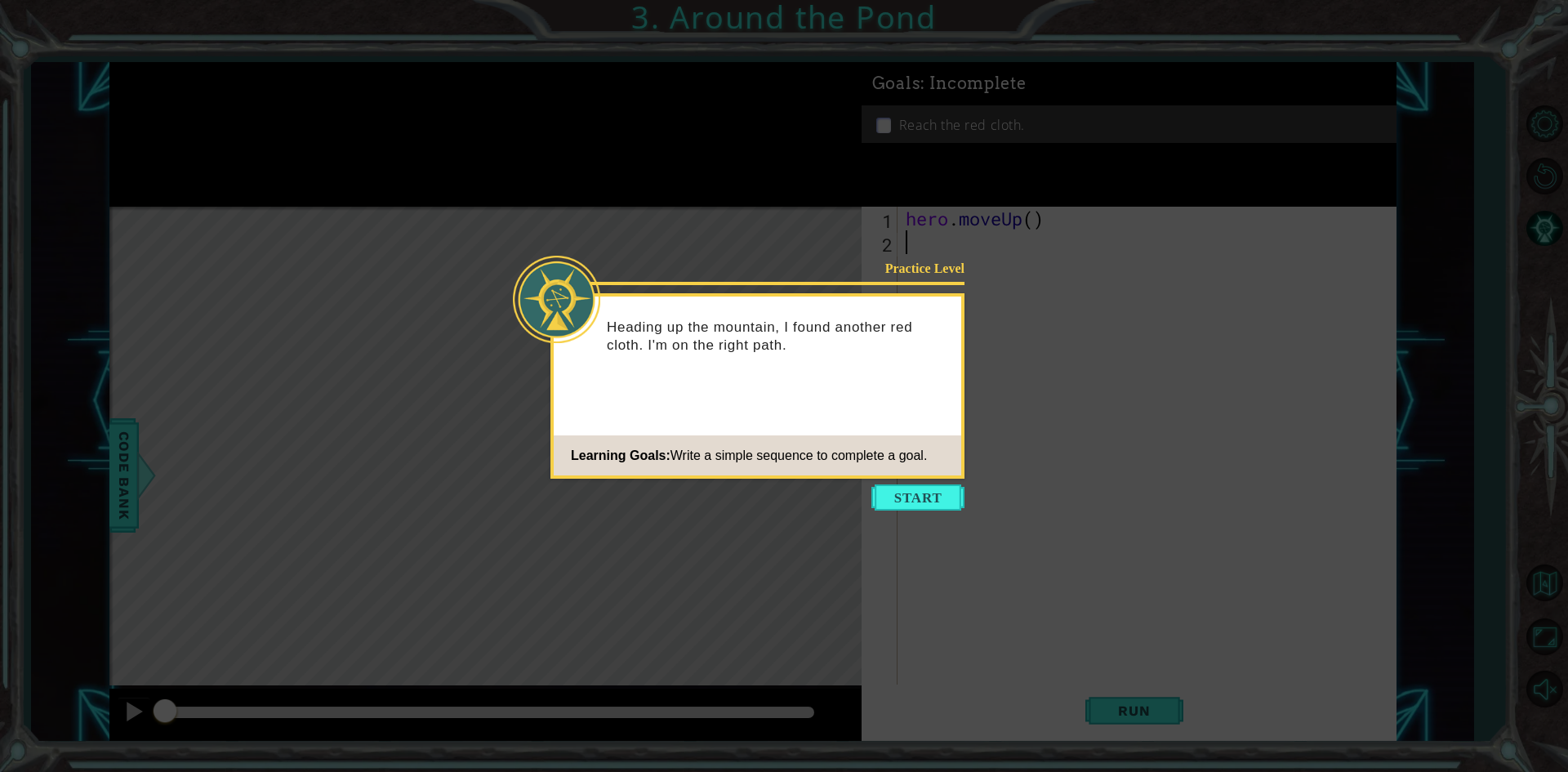
click at [888, 485] on button "Start" at bounding box center [917, 498] width 93 height 27
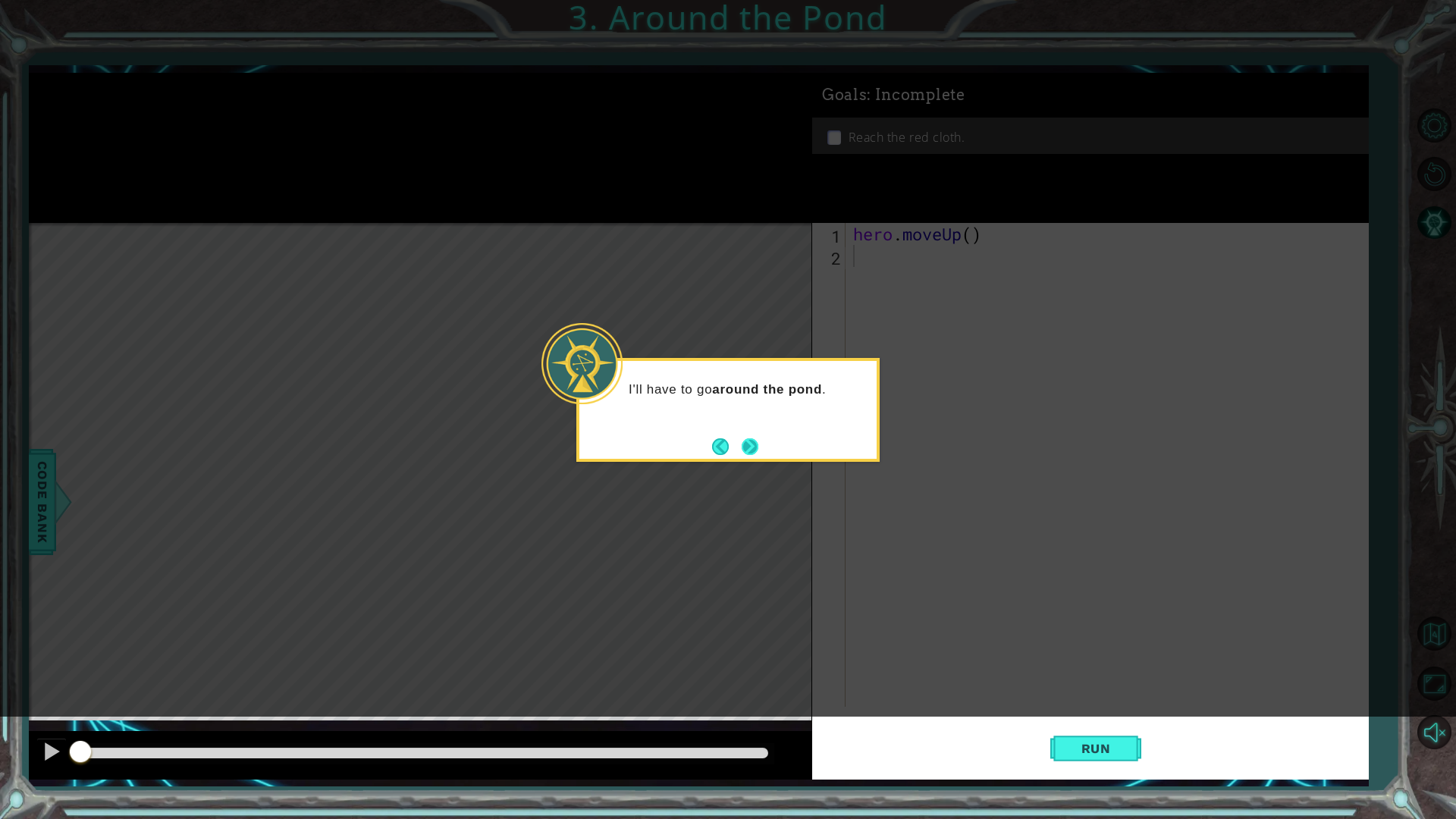
click at [750, 439] on button "Next" at bounding box center [750, 447] width 16 height 16
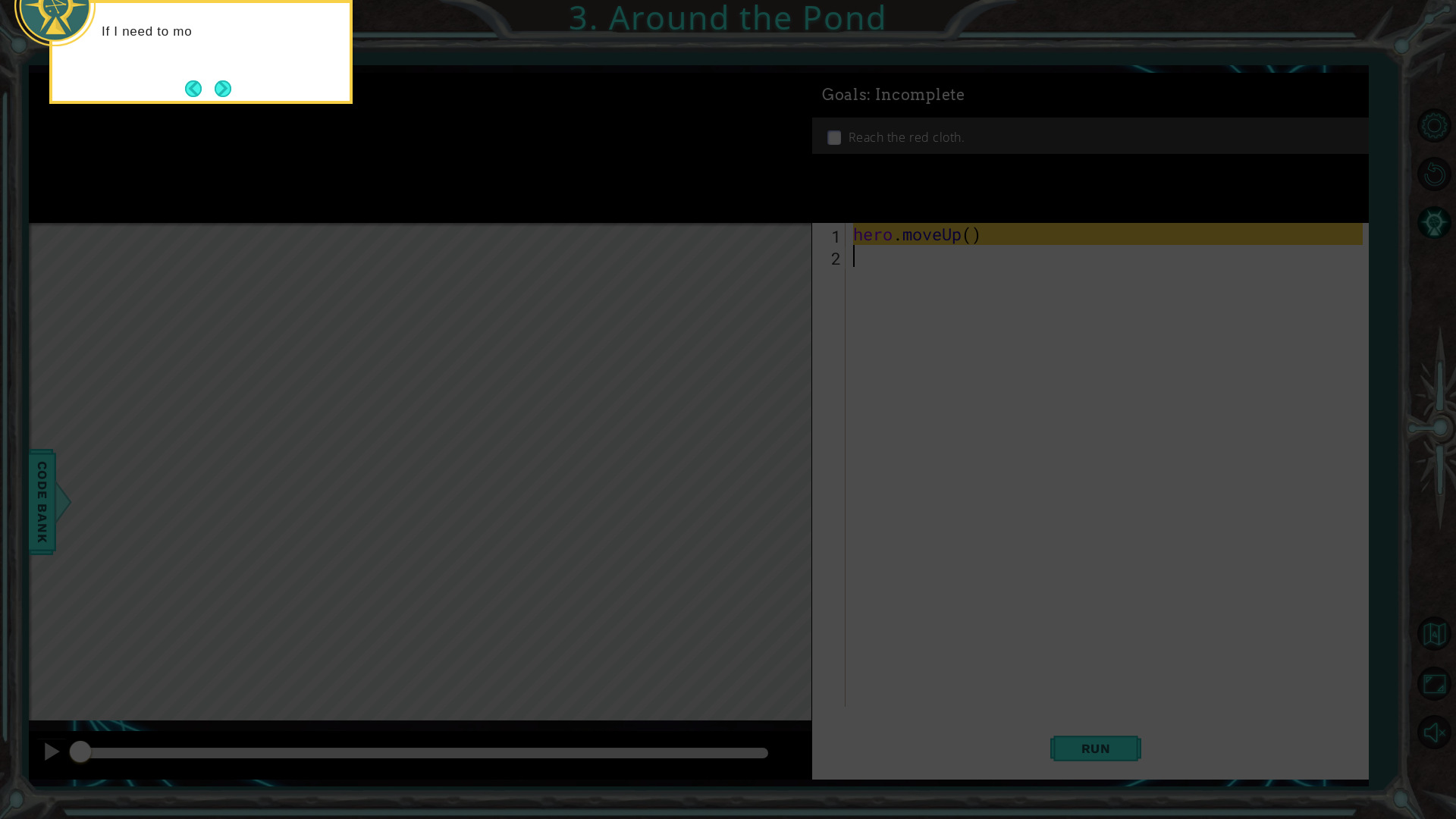
click at [523, 330] on icon at bounding box center [728, 409] width 1456 height 819
click at [229, 81] on button "Next" at bounding box center [223, 89] width 16 height 16
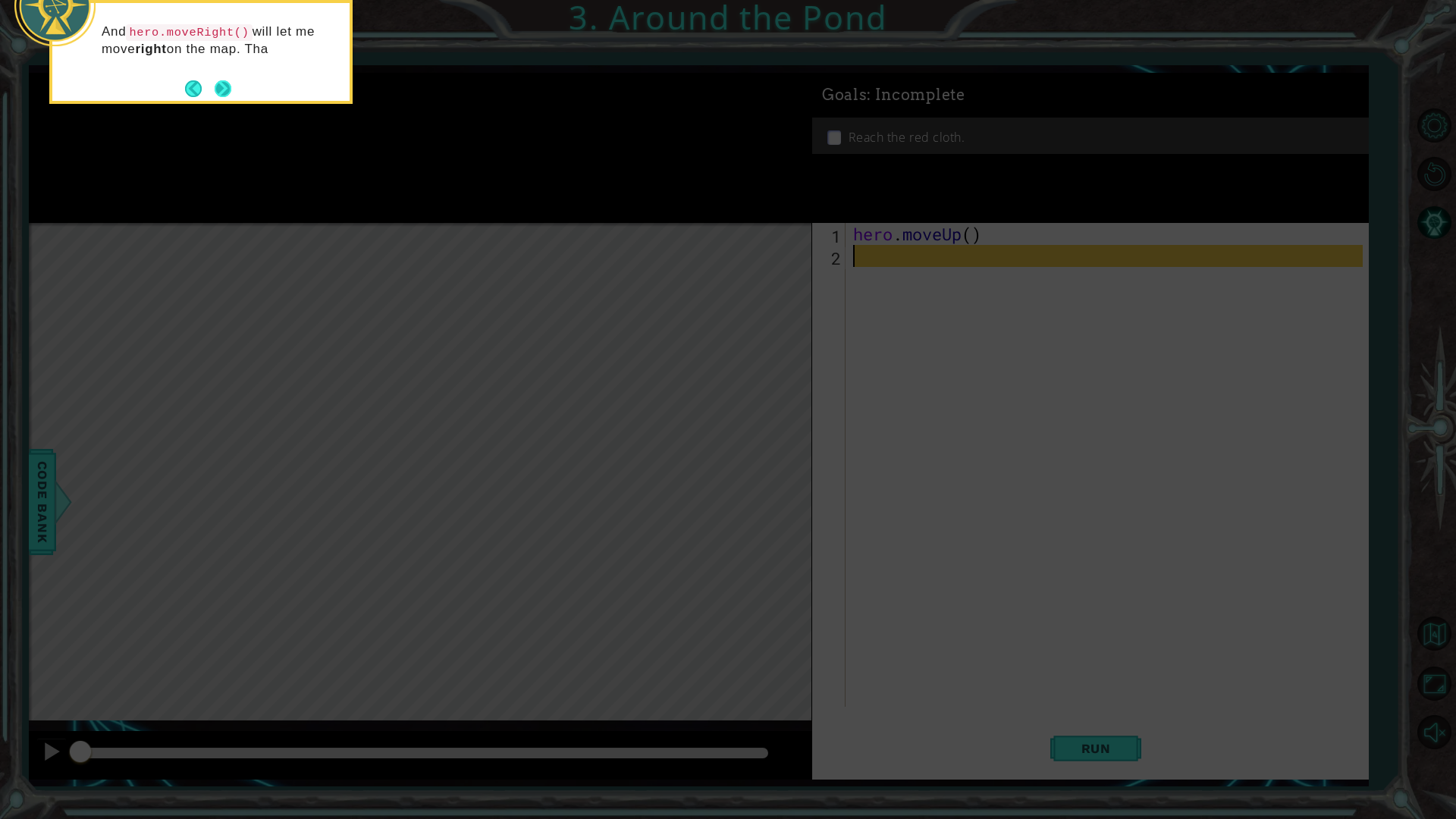
click at [221, 90] on button "Next" at bounding box center [223, 88] width 17 height 17
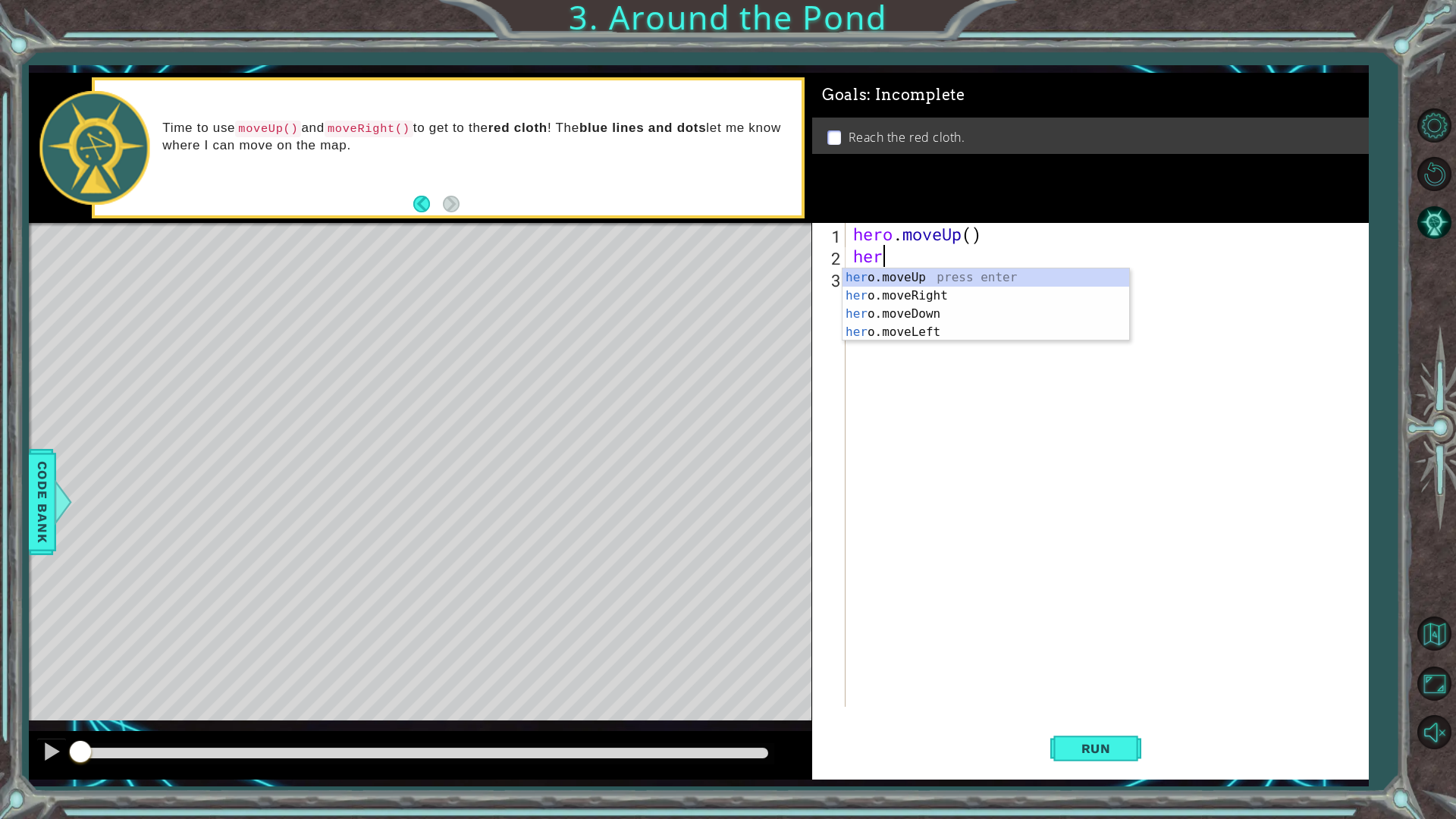
type textarea "hero"
click at [892, 292] on div "hero .moveUp press enter hero .moveRight press enter hero .moveDown press enter…" at bounding box center [985, 323] width 287 height 109
type textarea "h"
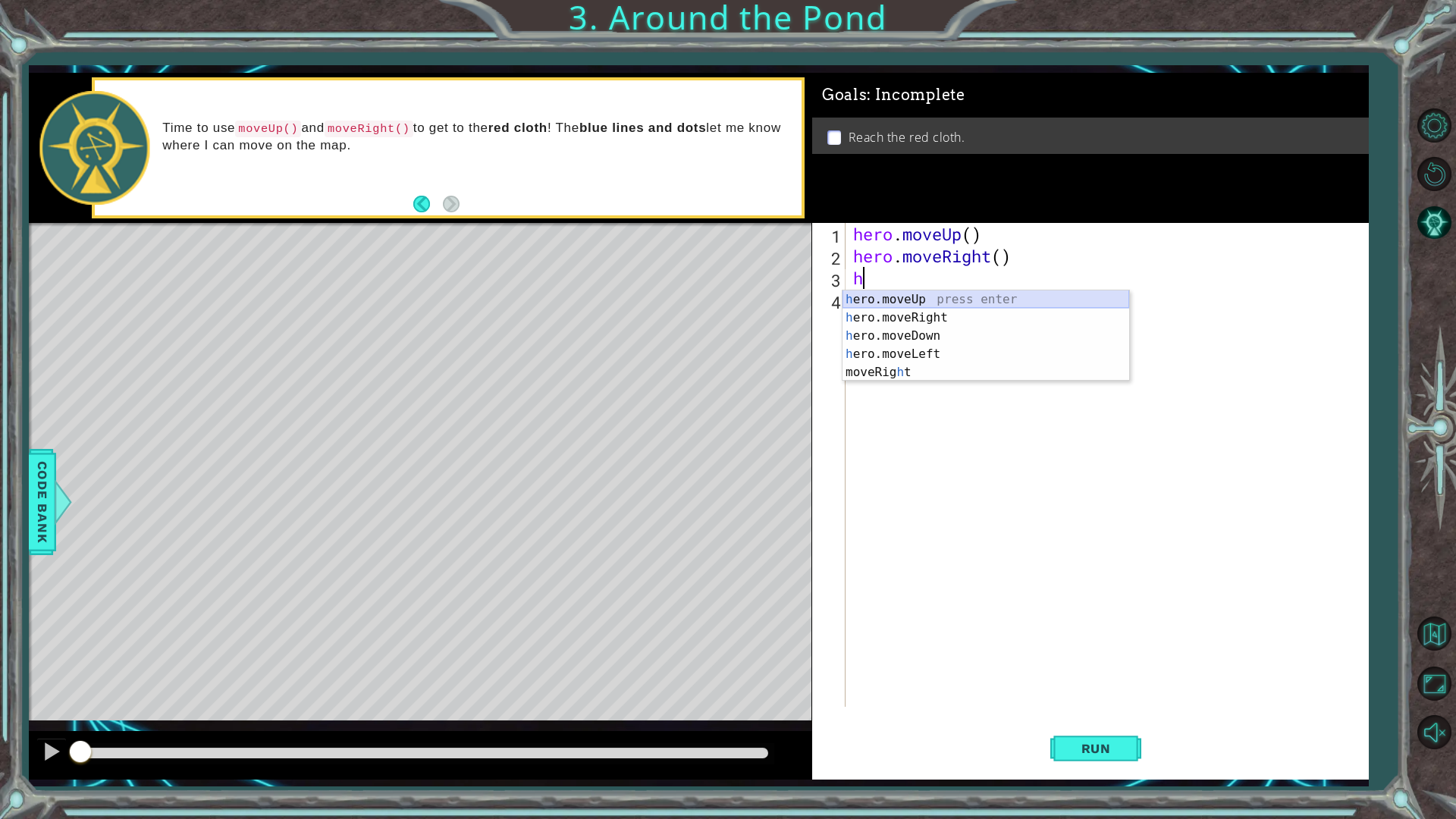
click at [928, 301] on div "h ero.moveUp press enter h ero.moveRight press enter h ero.moveDown press enter…" at bounding box center [985, 354] width 287 height 127
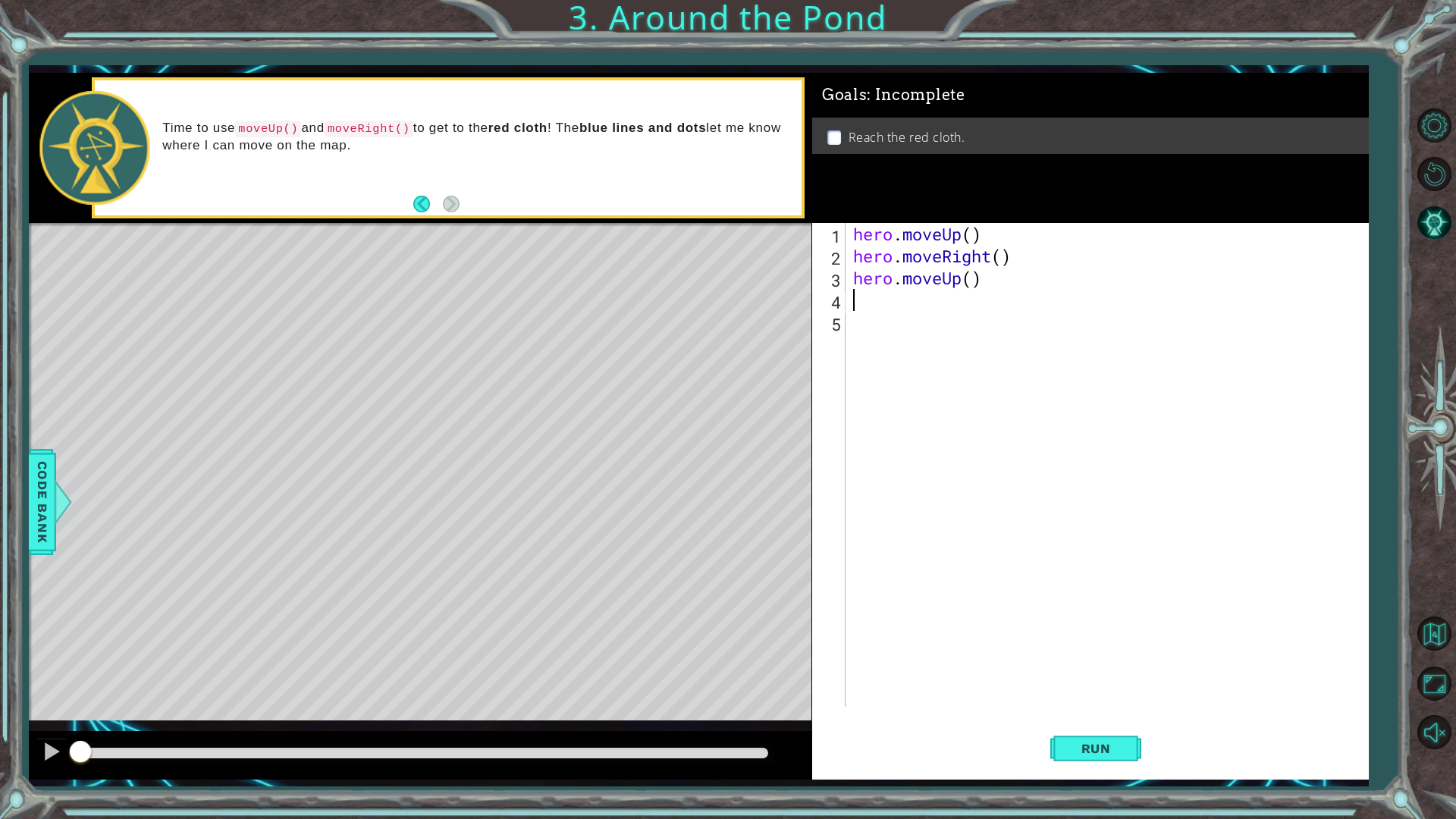
click at [870, 306] on div "hero . moveUp ( ) hero . moveRight ( ) hero . moveUp ( )" at bounding box center [1110, 487] width 521 height 528
type textarea "h"
click at [898, 314] on div "h ero.moveUp press enter h ero.moveRight press enter h ero.moveDown press enter…" at bounding box center [985, 375] width 287 height 127
click at [1097, 716] on button "Run" at bounding box center [1095, 748] width 91 height 55
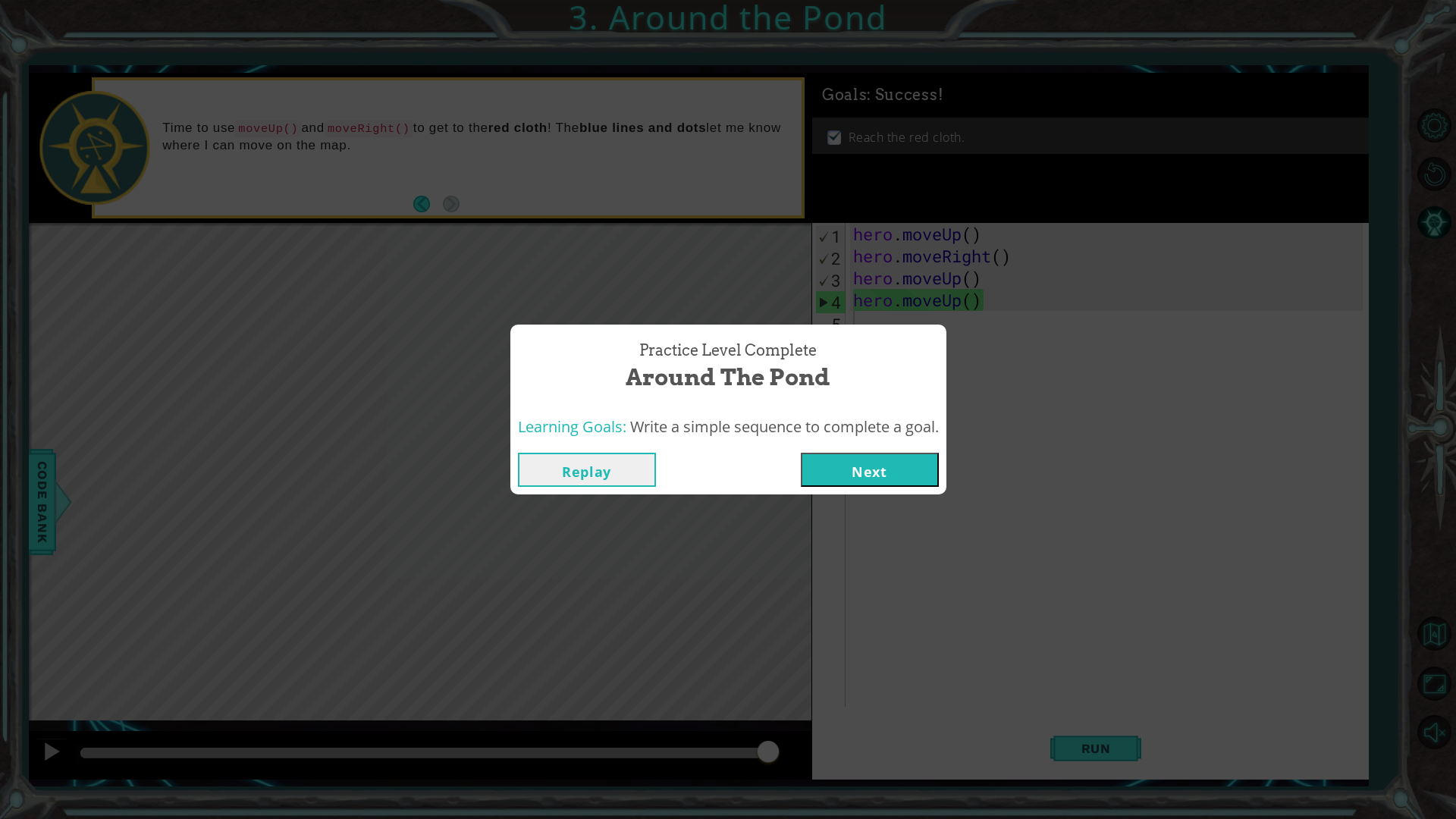
click at [903, 477] on button "Next" at bounding box center [870, 470] width 138 height 35
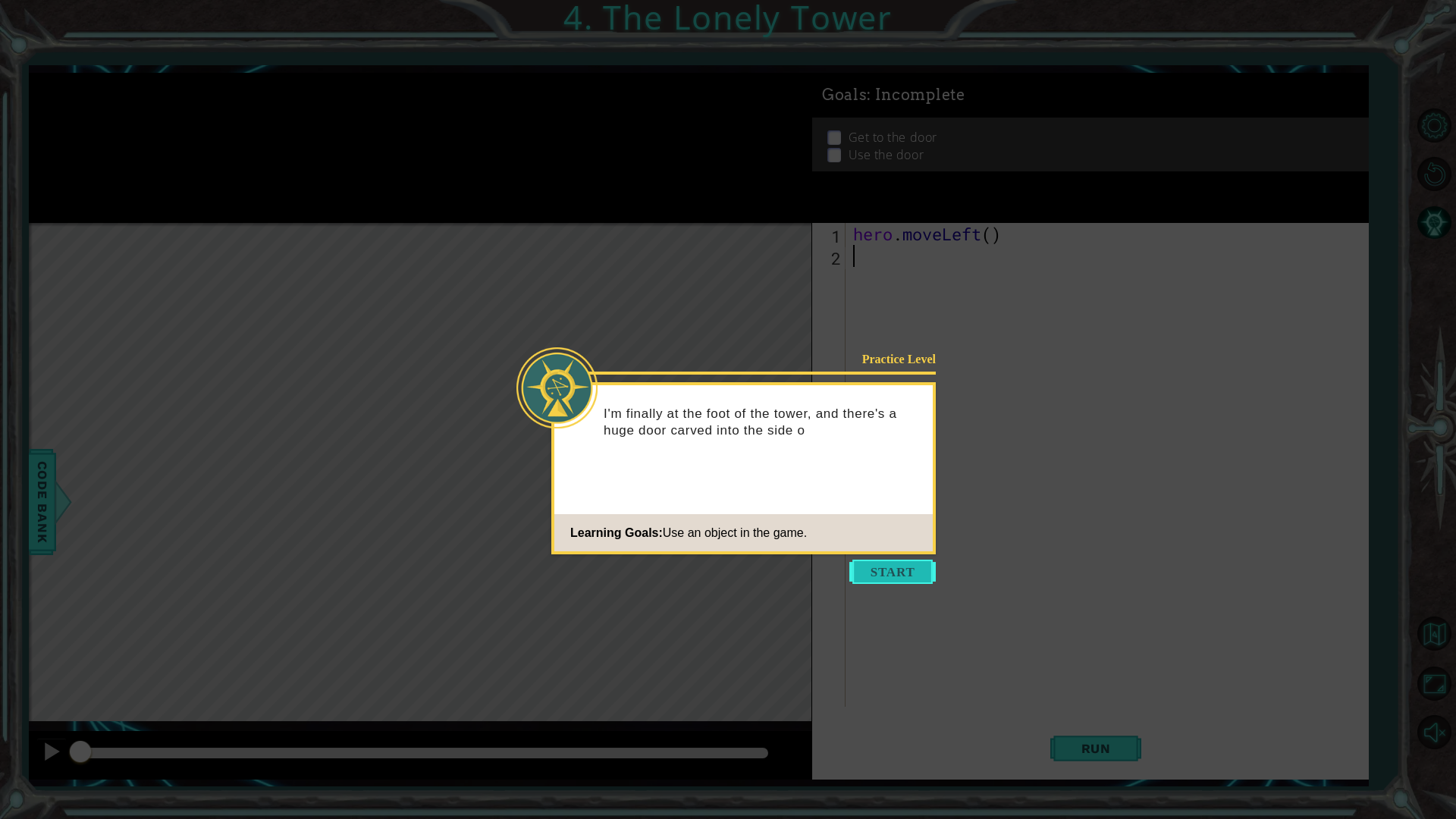
click at [921, 565] on button "Start" at bounding box center [892, 573] width 86 height 25
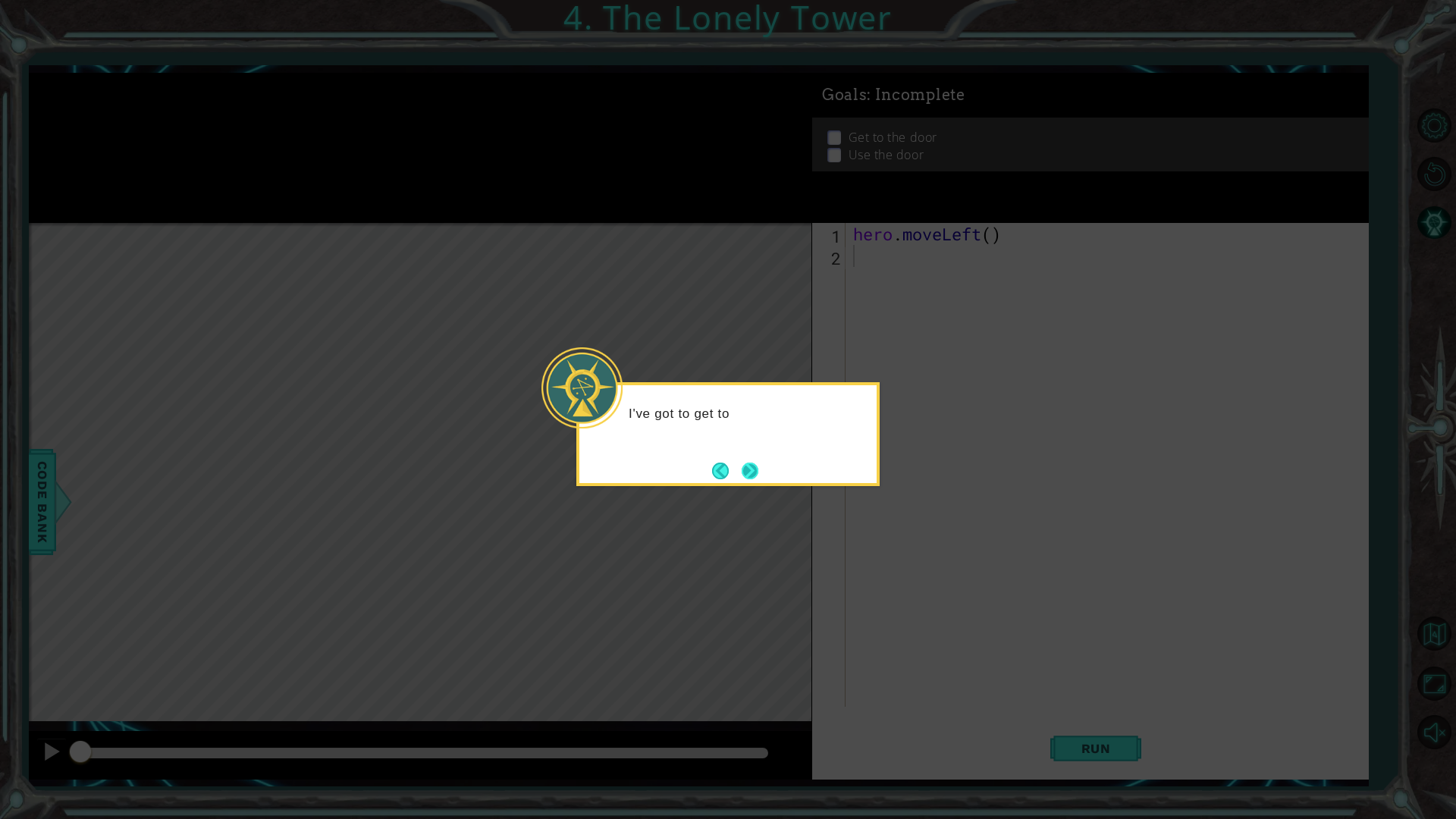
click at [742, 464] on button "Next" at bounding box center [750, 470] width 17 height 17
click at [744, 463] on button "Next" at bounding box center [750, 471] width 16 height 16
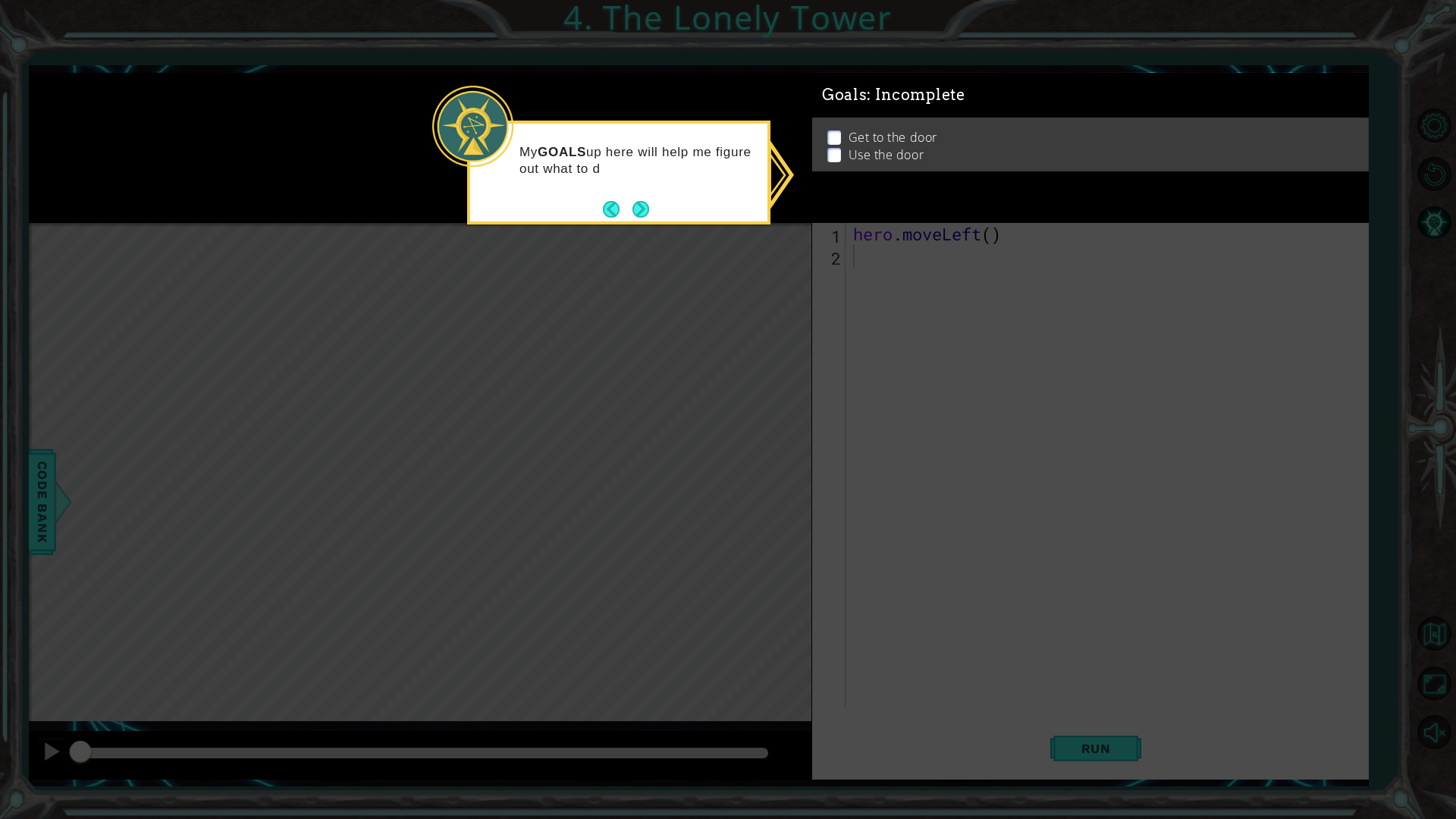
click at [834, 163] on p at bounding box center [834, 171] width 14 height 15
drag, startPoint x: 800, startPoint y: 203, endPoint x: 737, endPoint y: 190, distance: 64.3
click at [799, 203] on icon at bounding box center [728, 409] width 1456 height 819
drag, startPoint x: 688, startPoint y: 196, endPoint x: 621, endPoint y: 211, distance: 68.7
click at [640, 206] on div "My GOALS up here will help me figure out what to do next." at bounding box center [619, 165] width 297 height 83
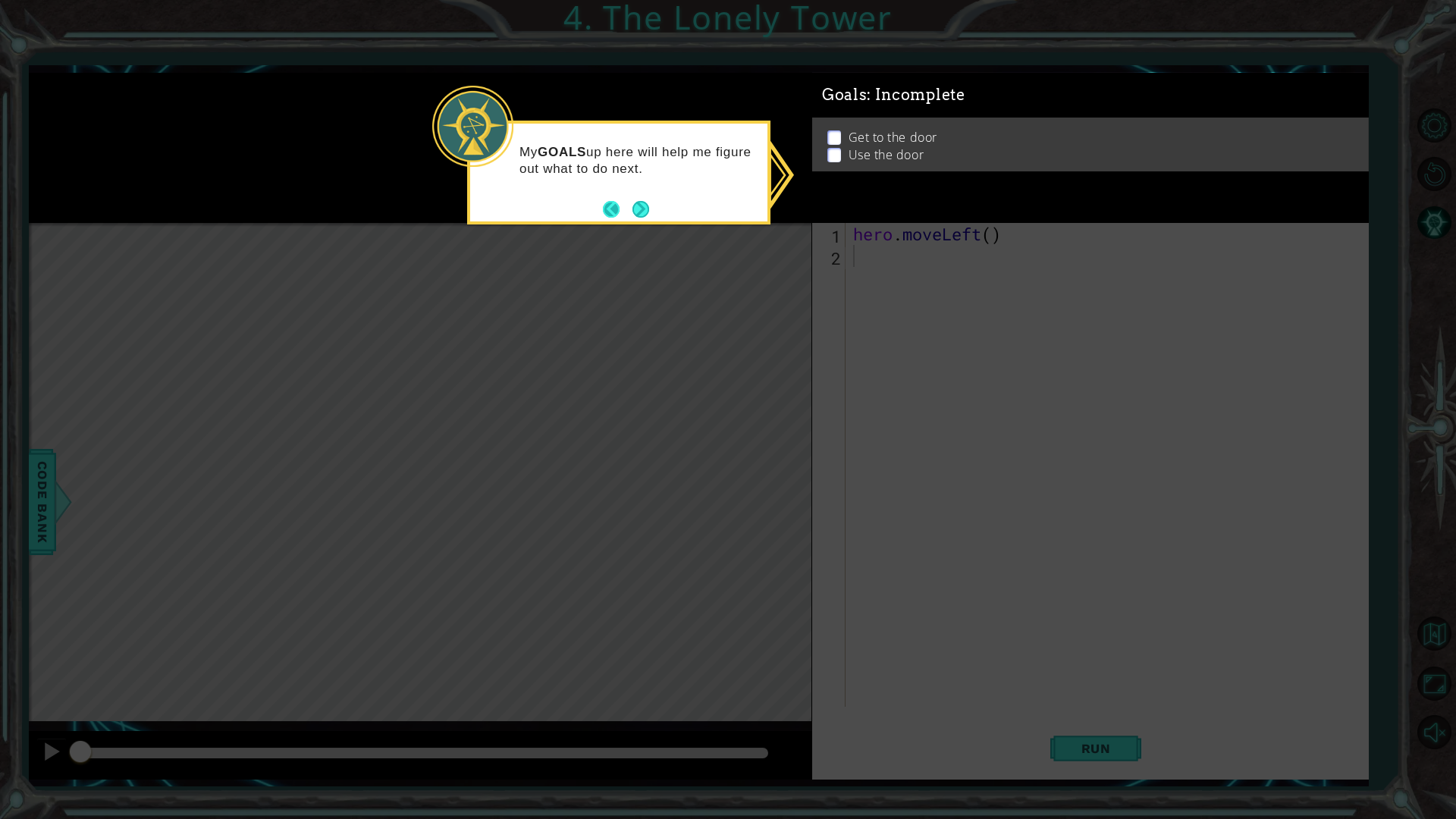
click at [627, 216] on button "Back" at bounding box center [618, 209] width 30 height 16
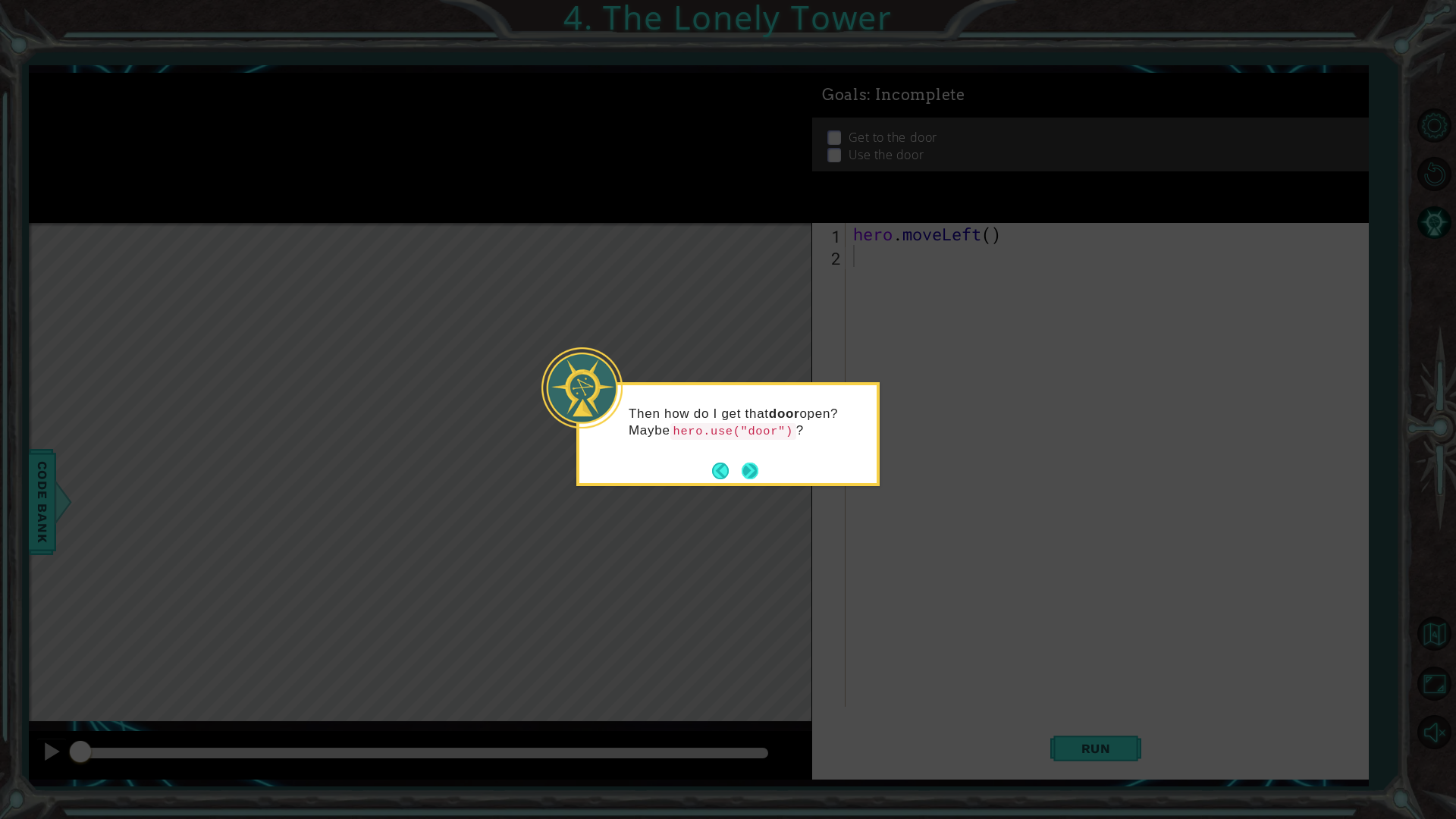
click at [759, 475] on button "Next" at bounding box center [750, 471] width 16 height 16
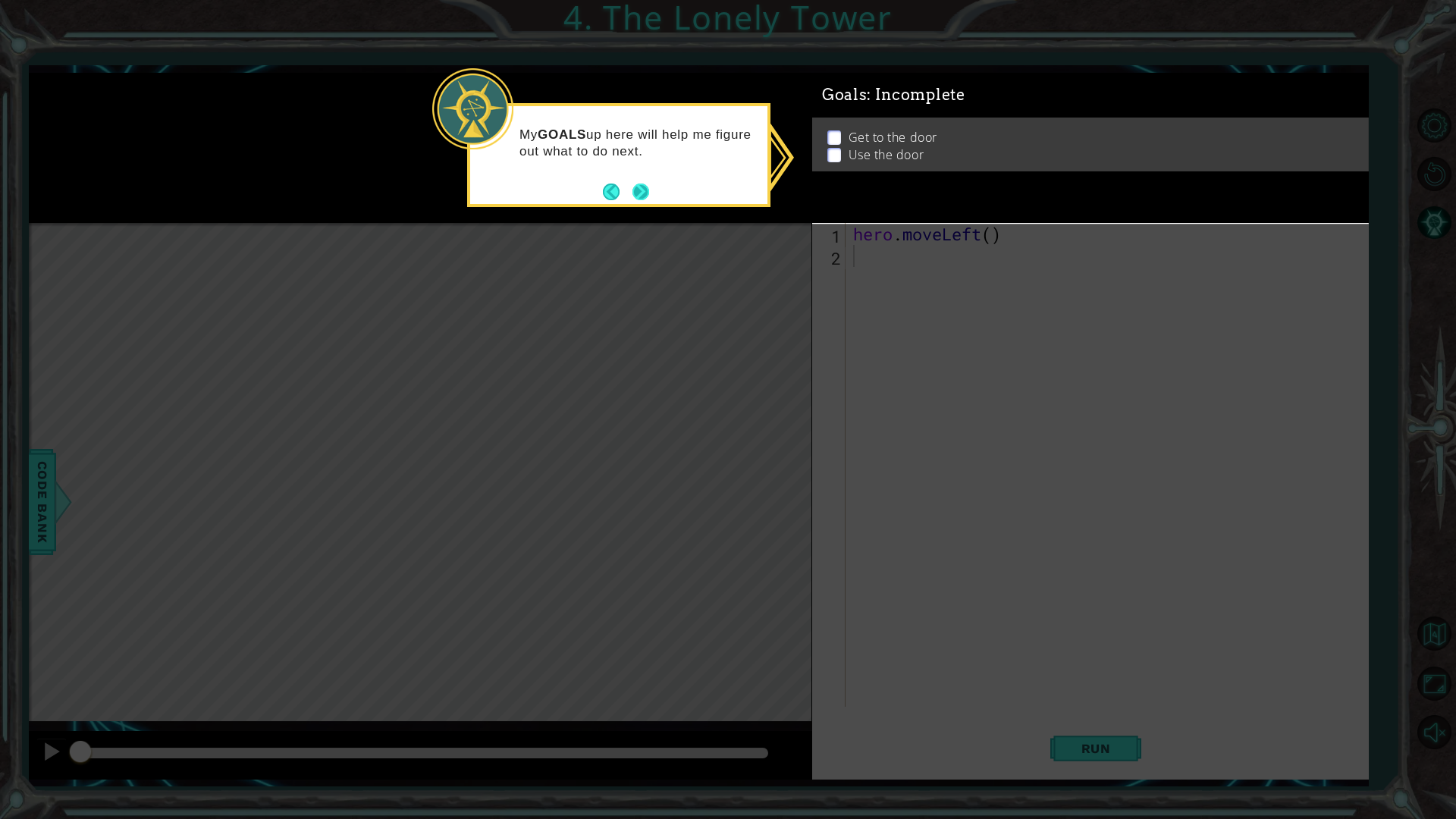
click at [632, 188] on button "Next" at bounding box center [641, 191] width 17 height 17
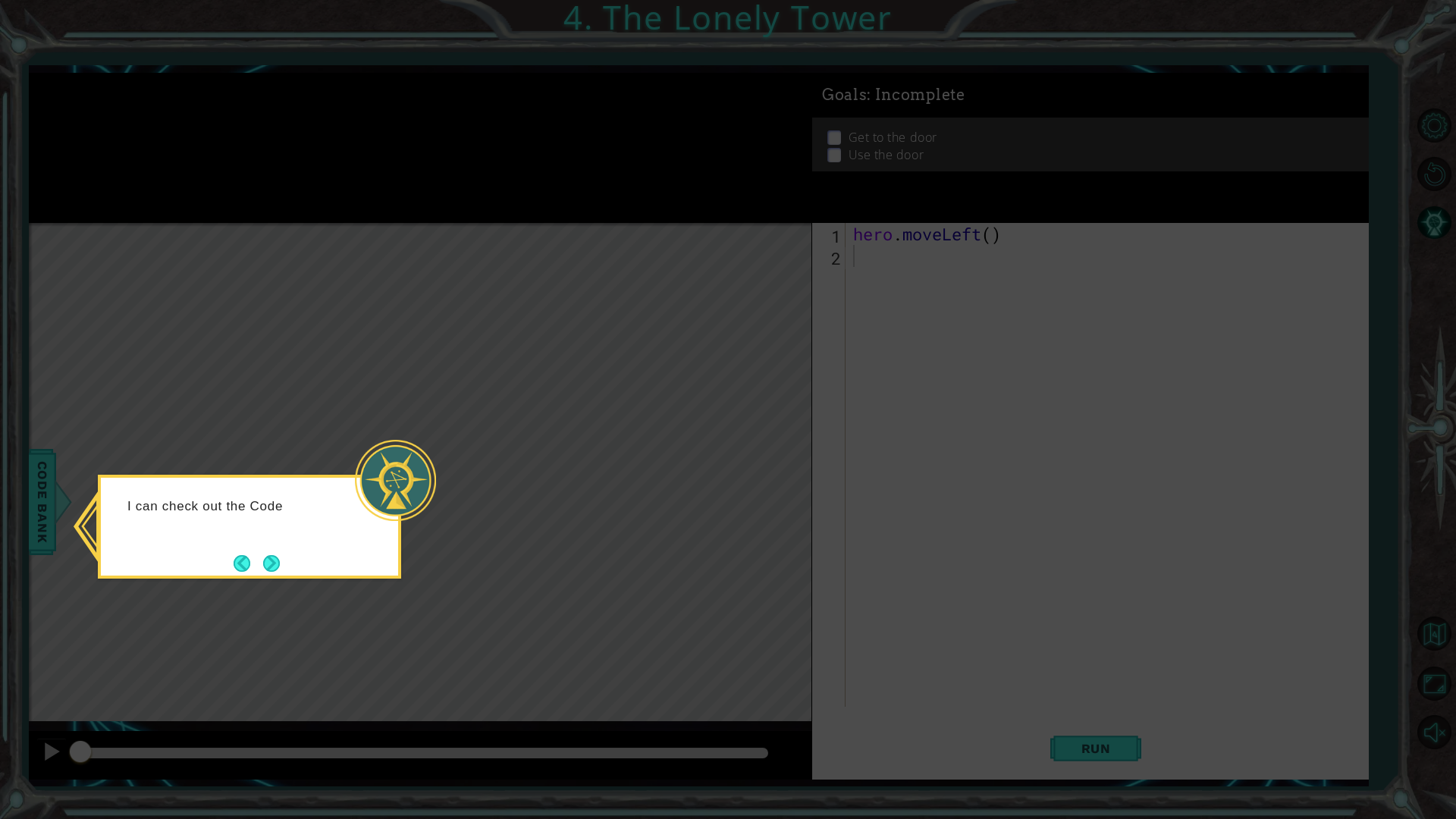
click at [287, 554] on div "I can check out the Code" at bounding box center [249, 527] width 303 height 104
click at [271, 570] on button "Next" at bounding box center [271, 564] width 16 height 16
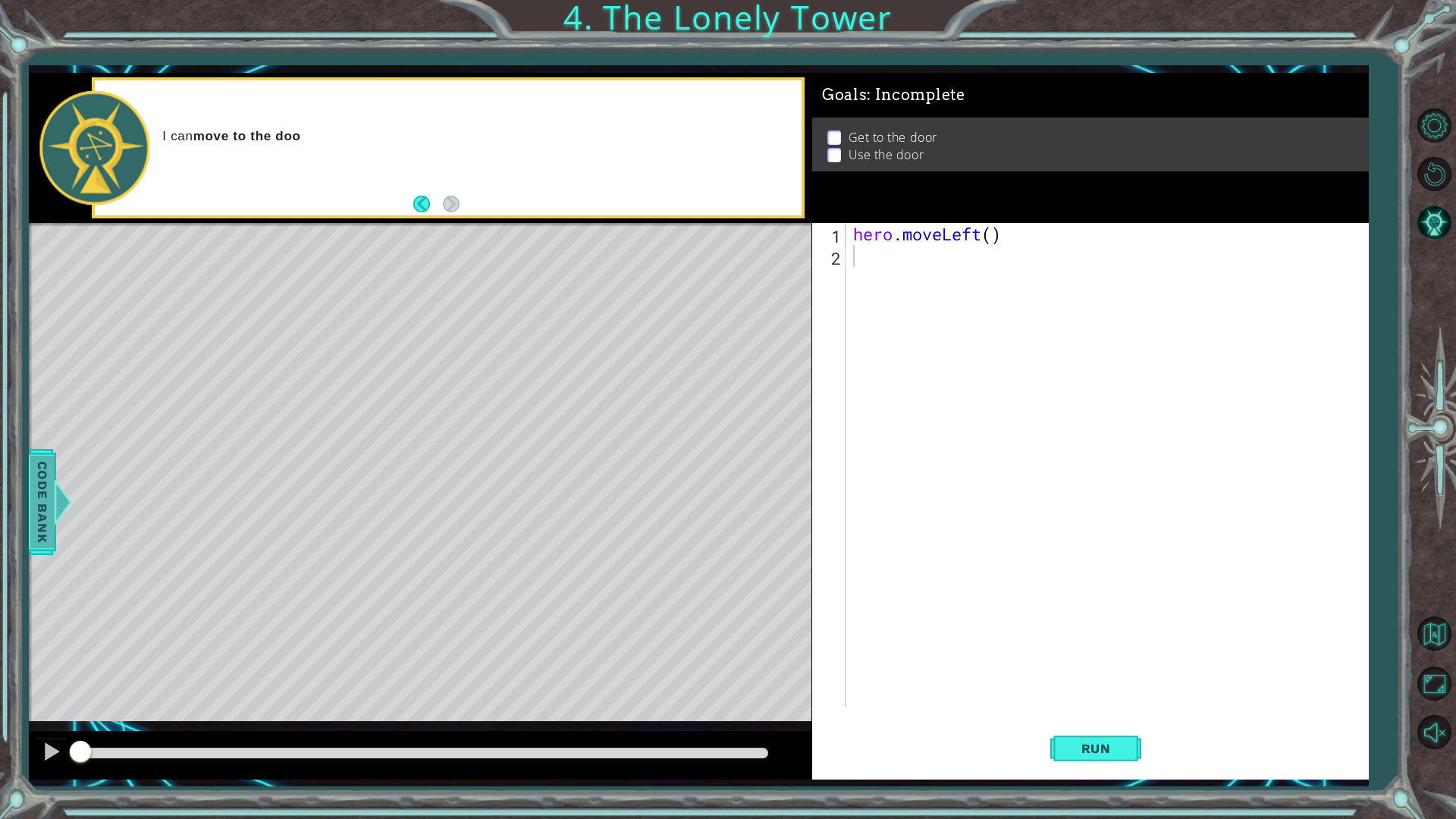
click at [48, 493] on span "Code Bank" at bounding box center [36, 502] width 25 height 93
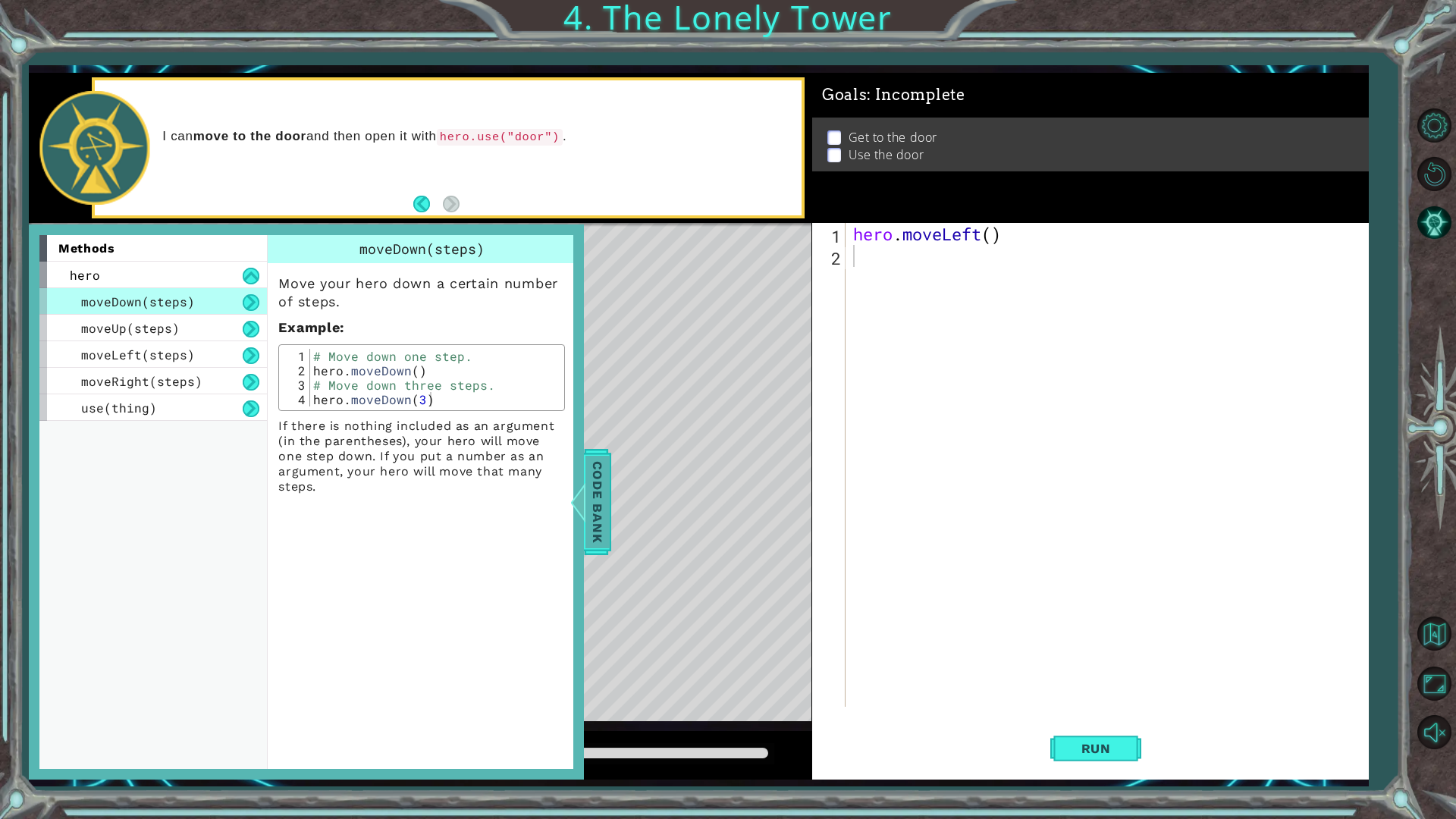
click at [590, 497] on span "Code Bank" at bounding box center [598, 502] width 25 height 93
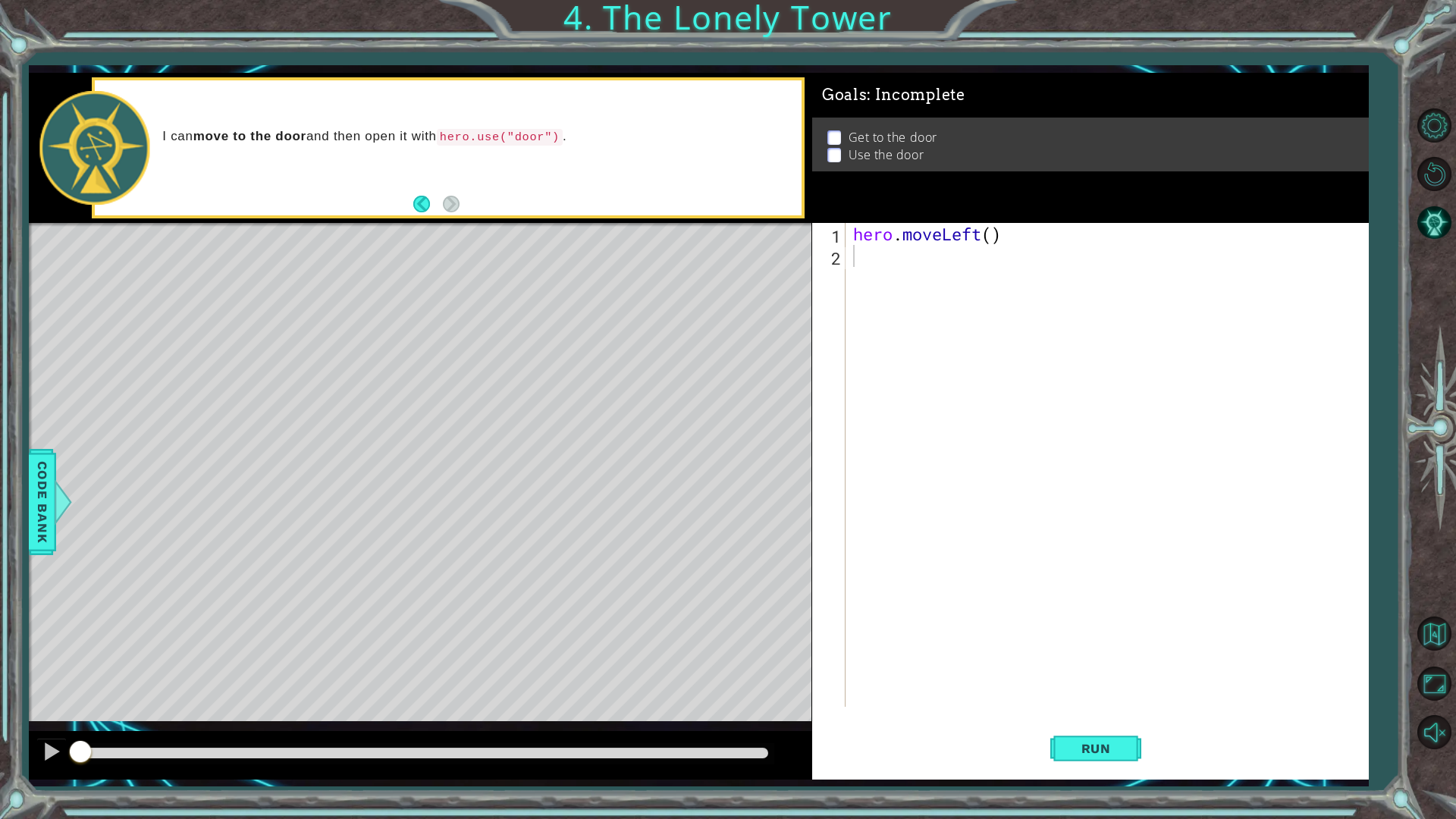
click at [34, 716] on div at bounding box center [420, 755] width 783 height 48
click at [39, 716] on button at bounding box center [51, 754] width 30 height 31
click at [1107, 716] on span "Run" at bounding box center [1095, 748] width 60 height 15
click at [898, 260] on div "hero . moveLeft ( )" at bounding box center [1110, 487] width 521 height 528
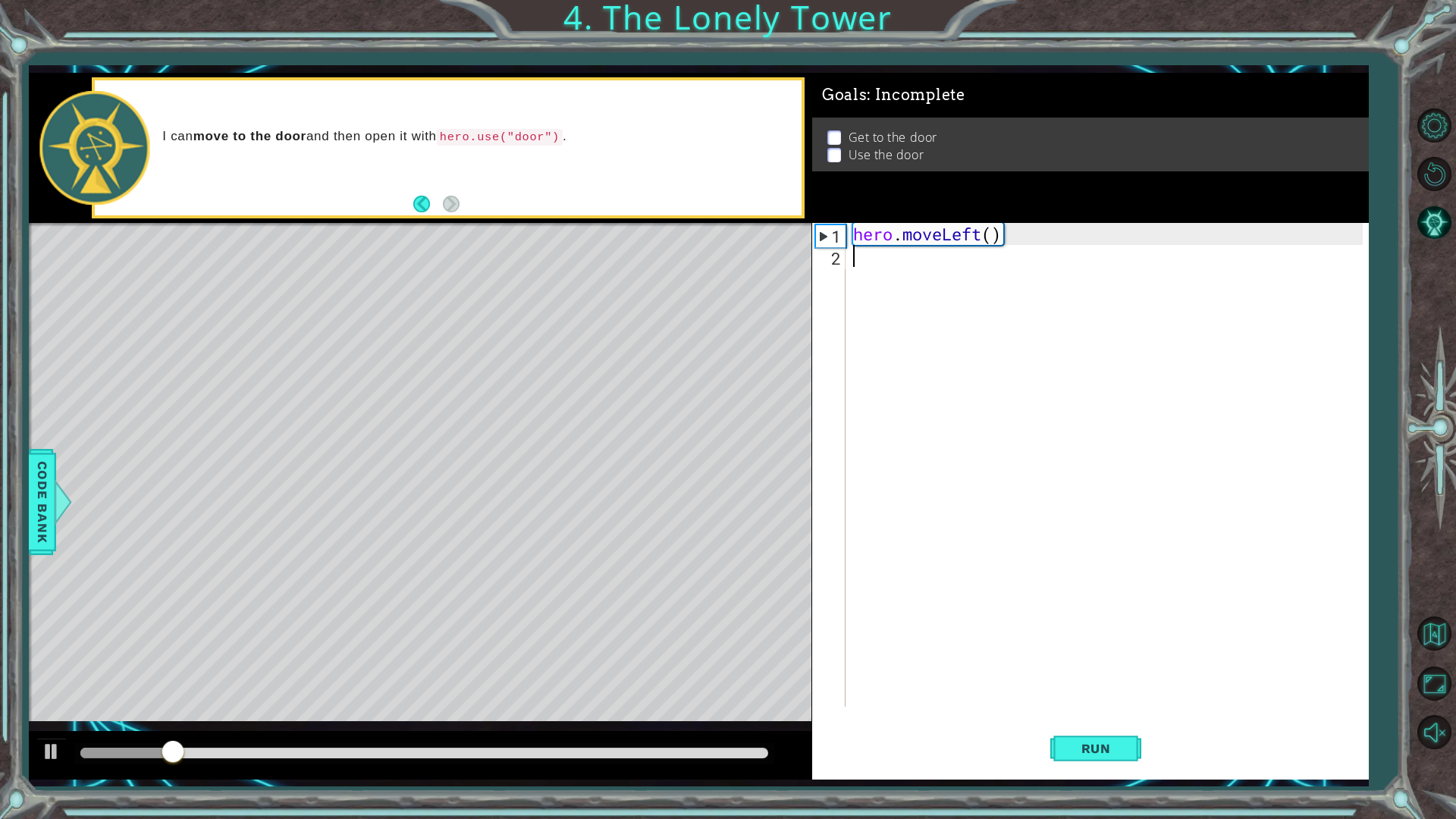
type textarea "h"
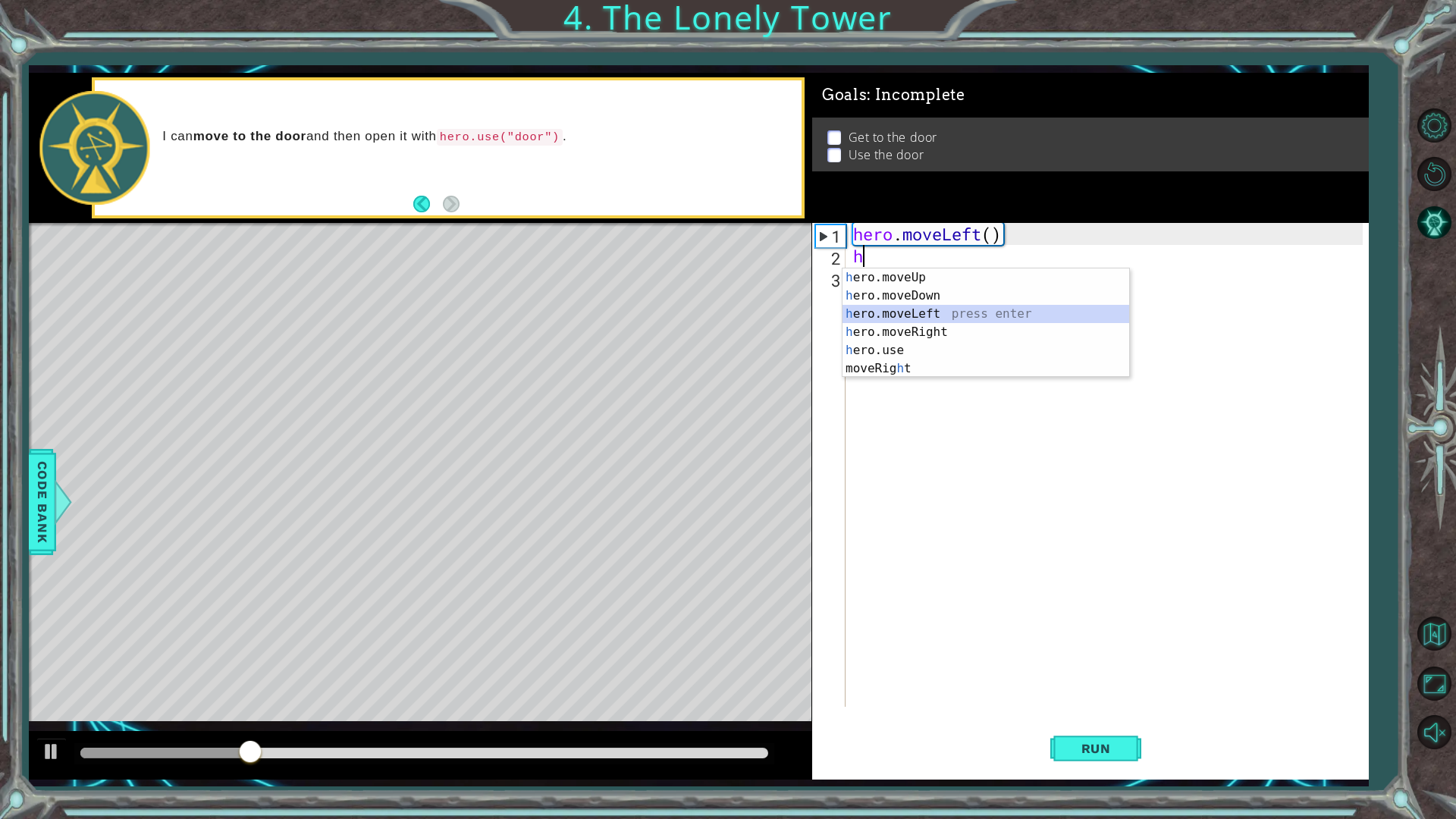
click at [936, 309] on div "h ero.moveUp press enter h ero.moveDown press enter h ero.moveLeft press enter …" at bounding box center [985, 341] width 287 height 145
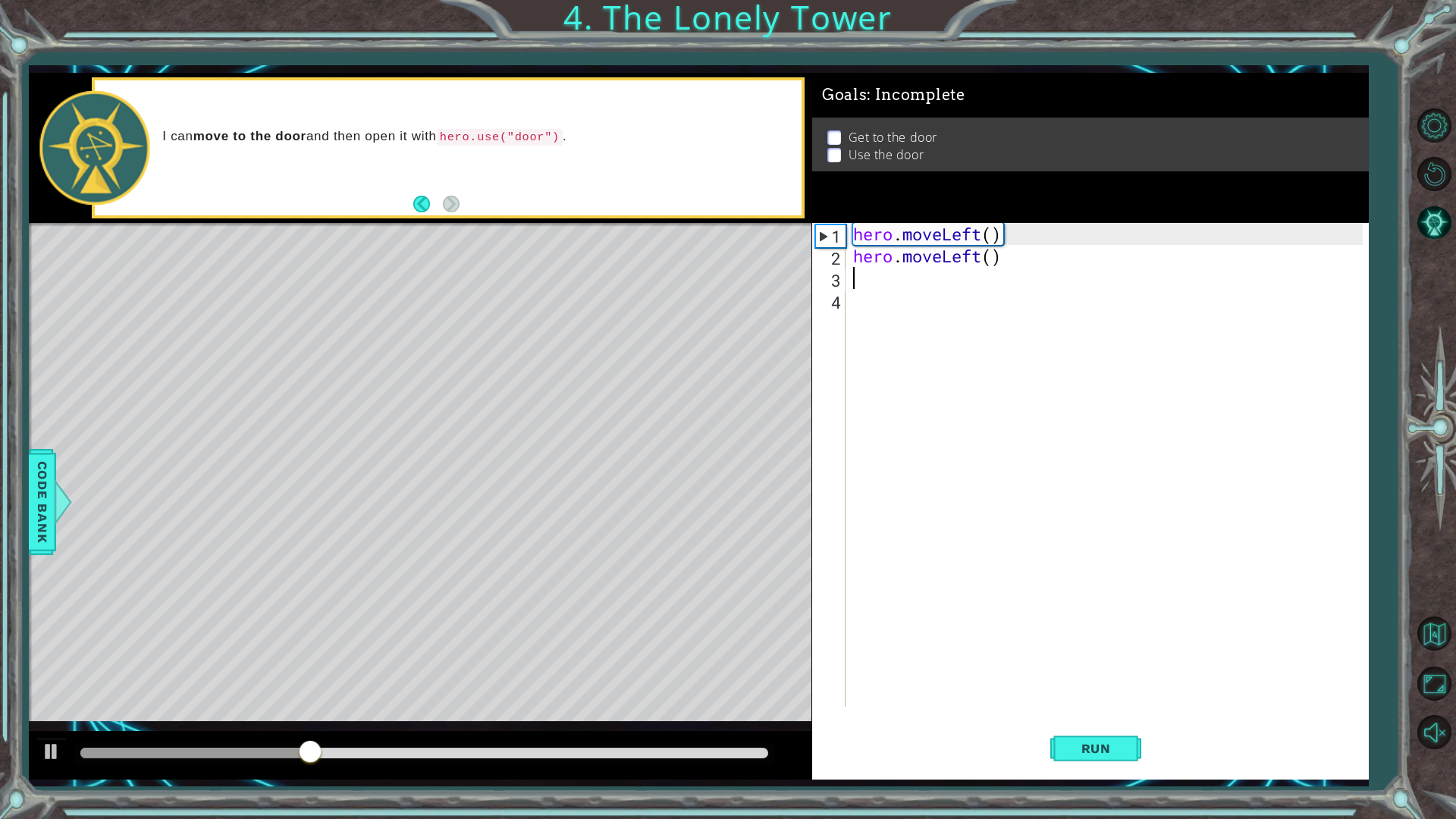
type textarea "h"
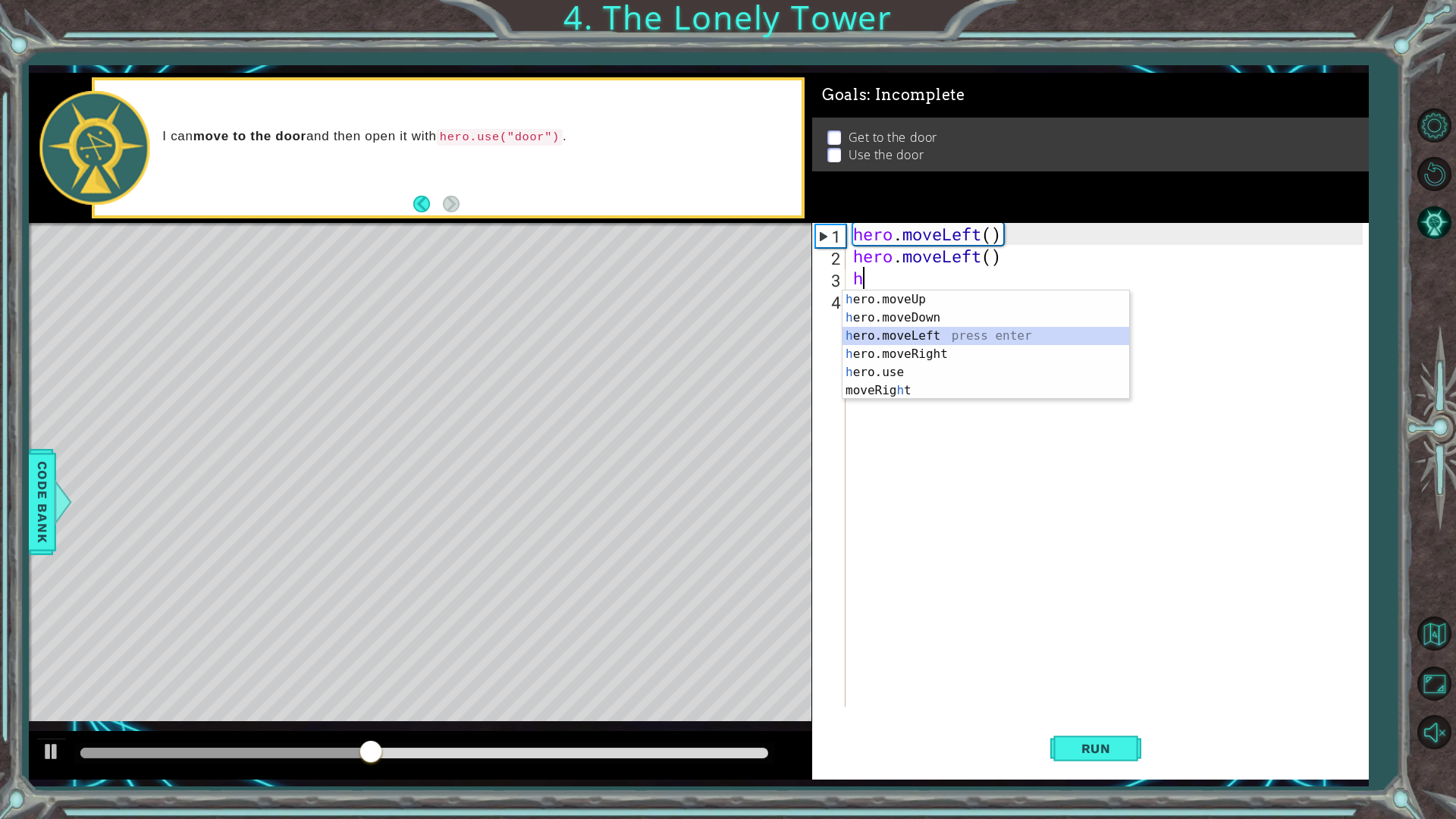
click at [906, 343] on div "h ero.moveUp press enter h ero.moveDown press enter h ero.moveLeft press enter …" at bounding box center [985, 363] width 287 height 145
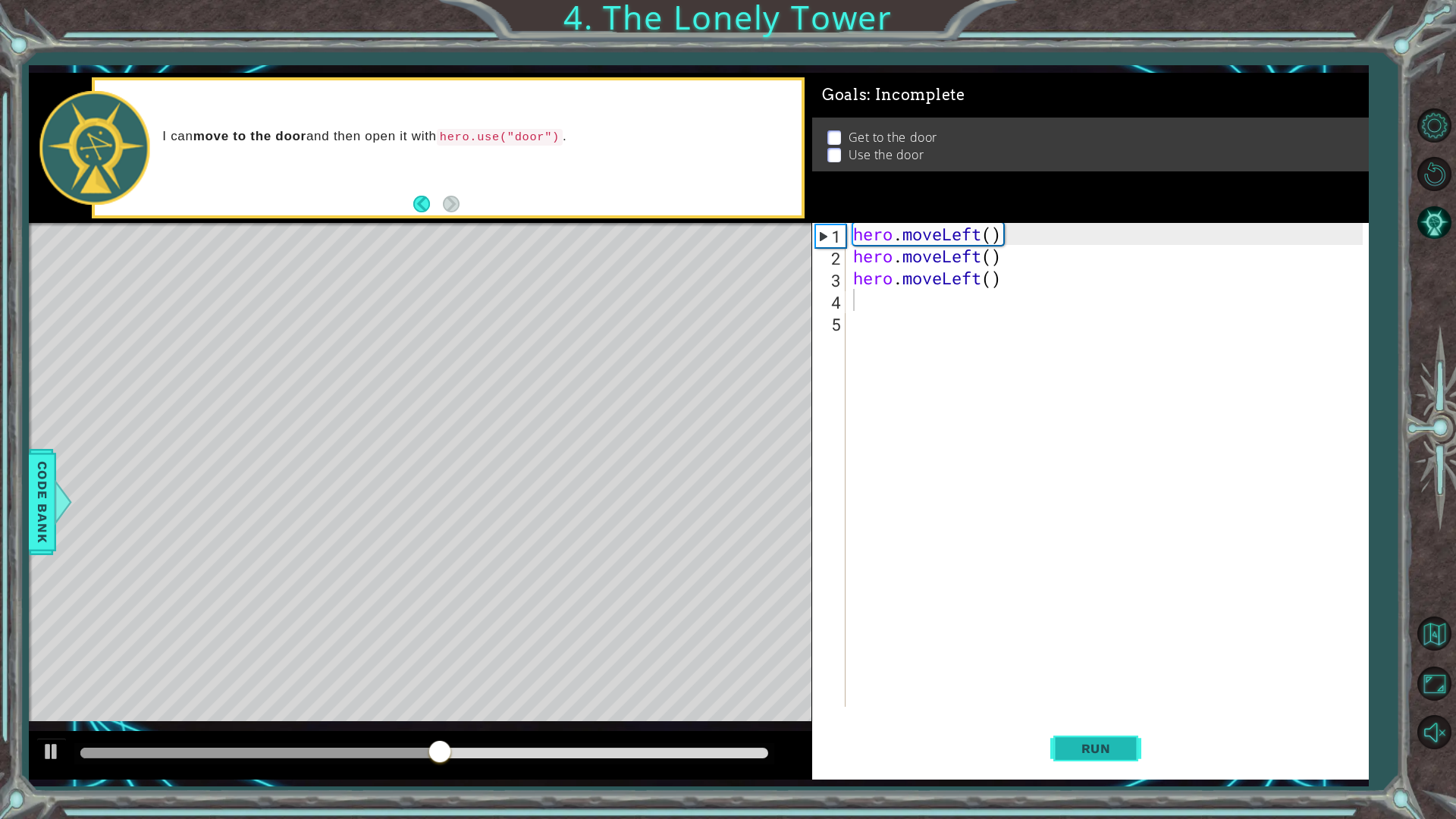
click at [1105, 716] on button "Run" at bounding box center [1095, 748] width 91 height 55
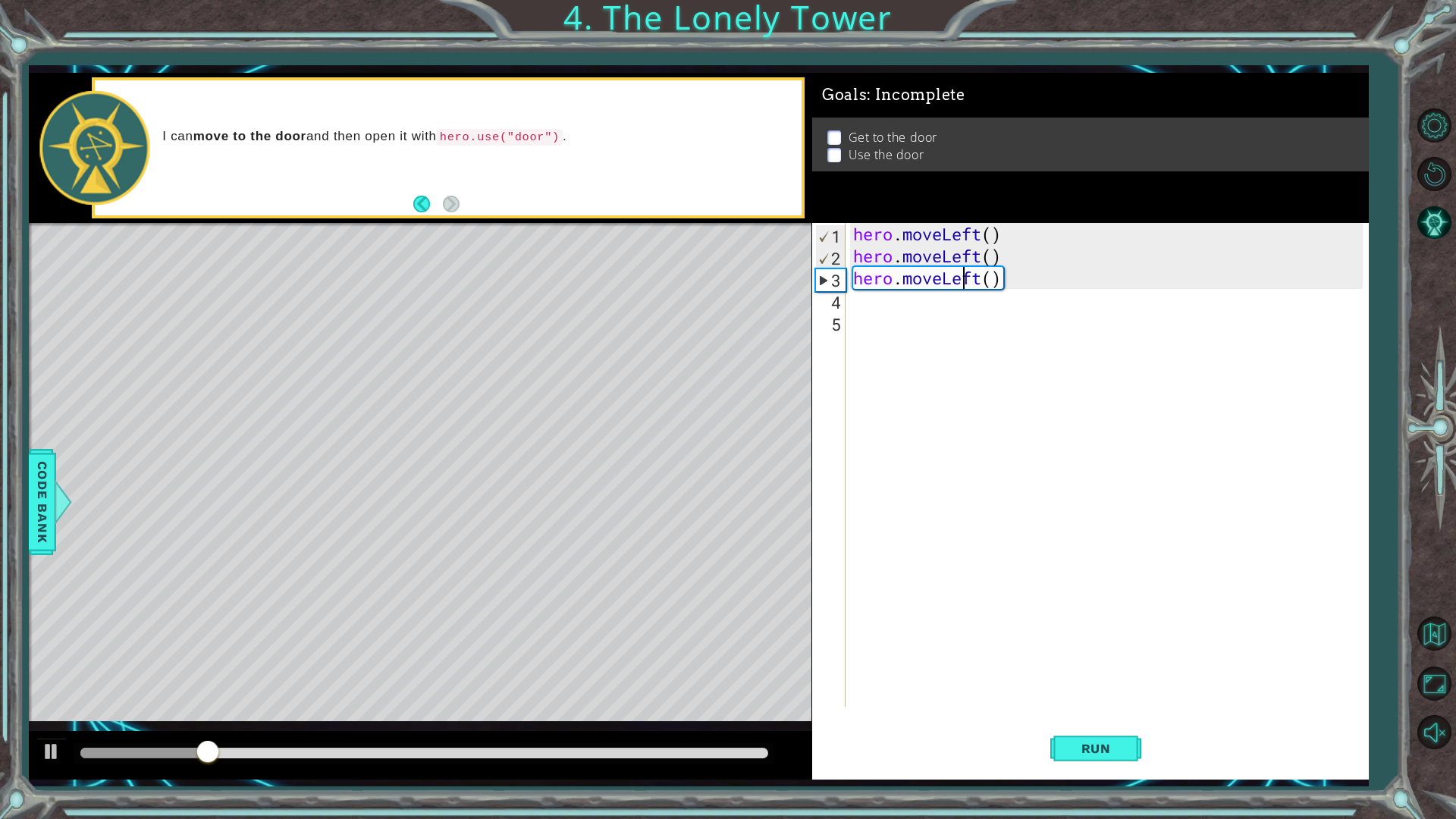
click at [962, 287] on div "hero . moveLeft ( ) hero . moveLeft ( ) hero . moveLeft ( )" at bounding box center [1110, 487] width 521 height 528
click at [981, 282] on div "hero . moveLeft ( ) hero . moveLeft ( ) hero . moveLeft ( )" at bounding box center [1110, 487] width 521 height 528
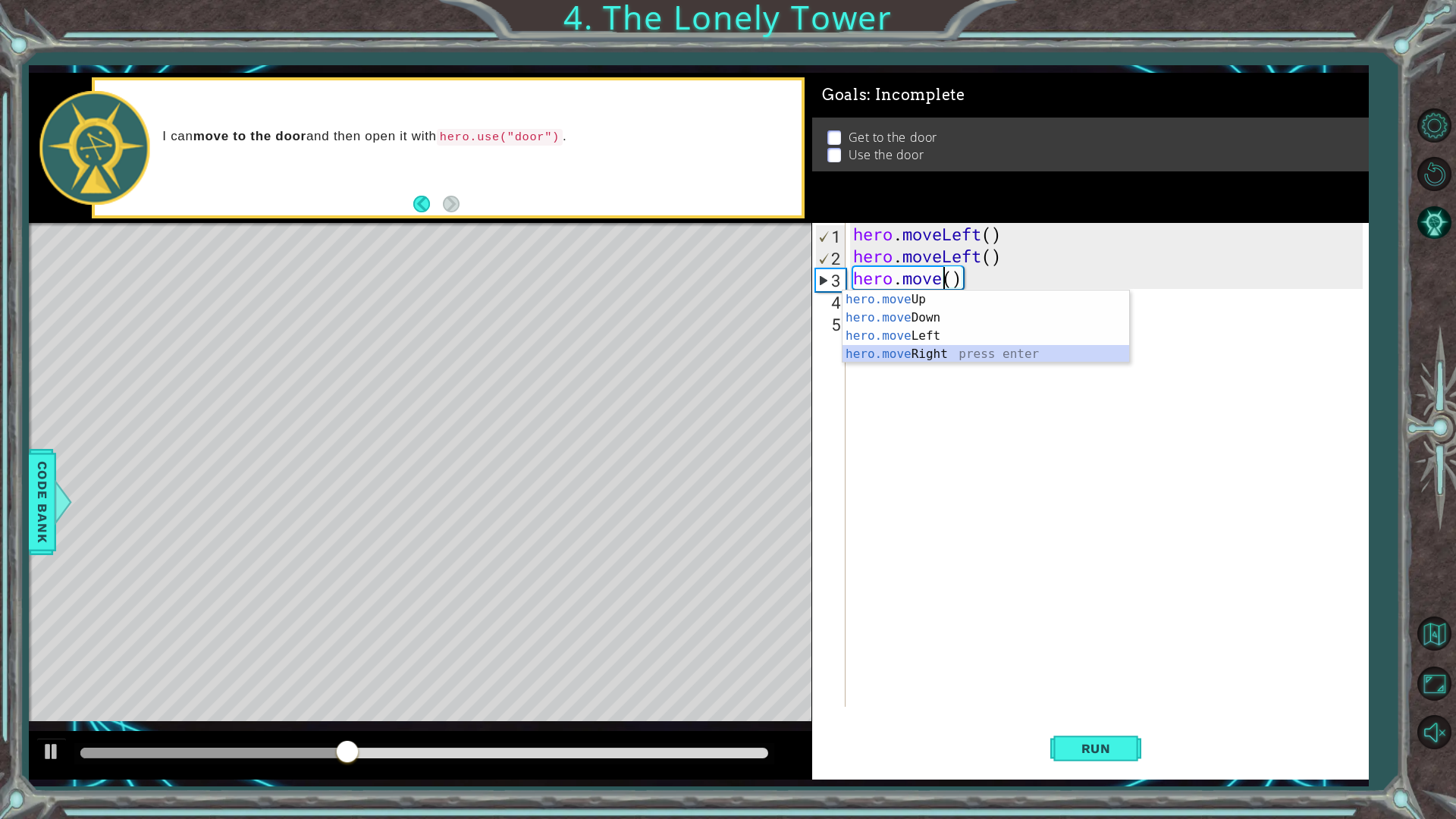
click at [947, 350] on div "hero.move Up press enter hero.move Down press enter hero.move Left press enter …" at bounding box center [985, 345] width 287 height 109
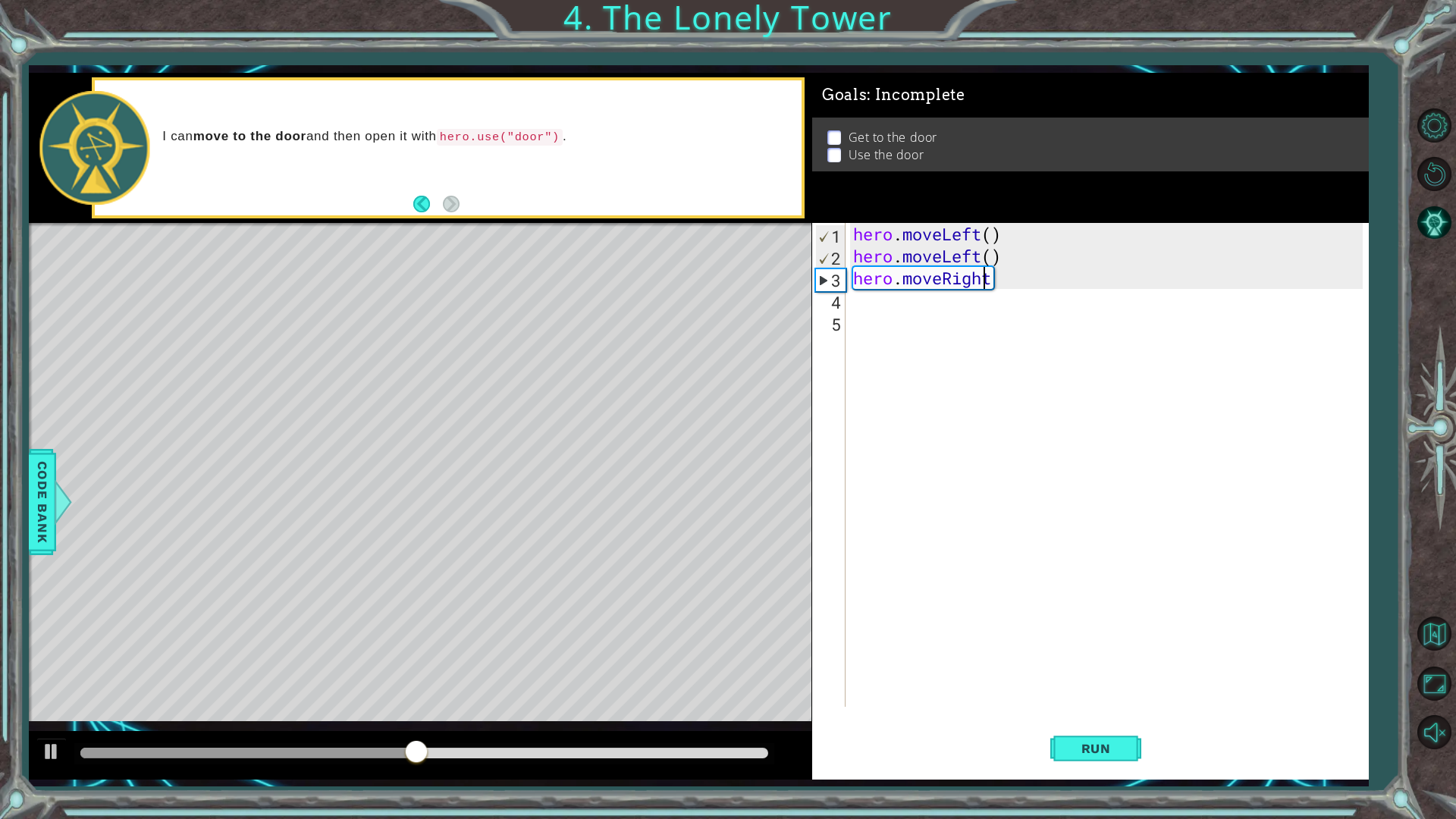
click at [980, 275] on div "hero . moveLeft ( ) hero . moveLeft ( ) hero . moveRight" at bounding box center [1110, 487] width 521 height 528
click at [986, 281] on div "hero . moveLeft ( ) hero . moveLeft ( ) hero . moveRight" at bounding box center [1110, 487] width 521 height 528
click at [994, 276] on div "hero . moveLeft ( ) hero . moveLeft ( ) hero . moveRight" at bounding box center [1110, 487] width 521 height 528
click at [989, 278] on div "hero . moveLeft ( ) hero . moveLeft ( ) hero . moveRight" at bounding box center [1110, 487] width 521 height 528
click at [994, 283] on div "hero . moveLeft ( ) hero . moveLeft ( ) hero . moveRight" at bounding box center [1110, 487] width 521 height 528
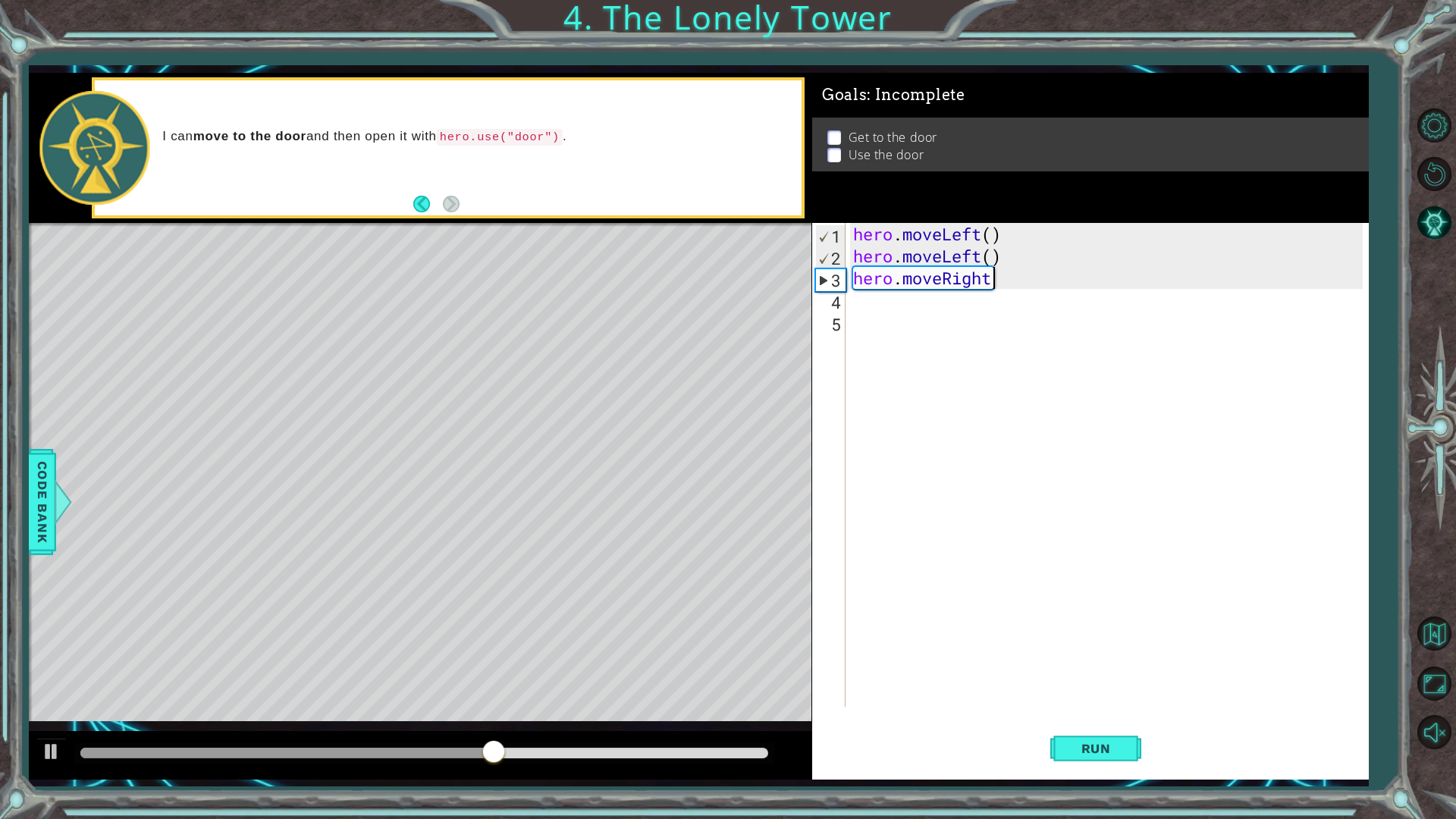
click at [994, 283] on div "hero . moveLeft ( ) hero . moveLeft ( ) hero . moveRight" at bounding box center [1110, 487] width 521 height 528
type textarea "hero.move"
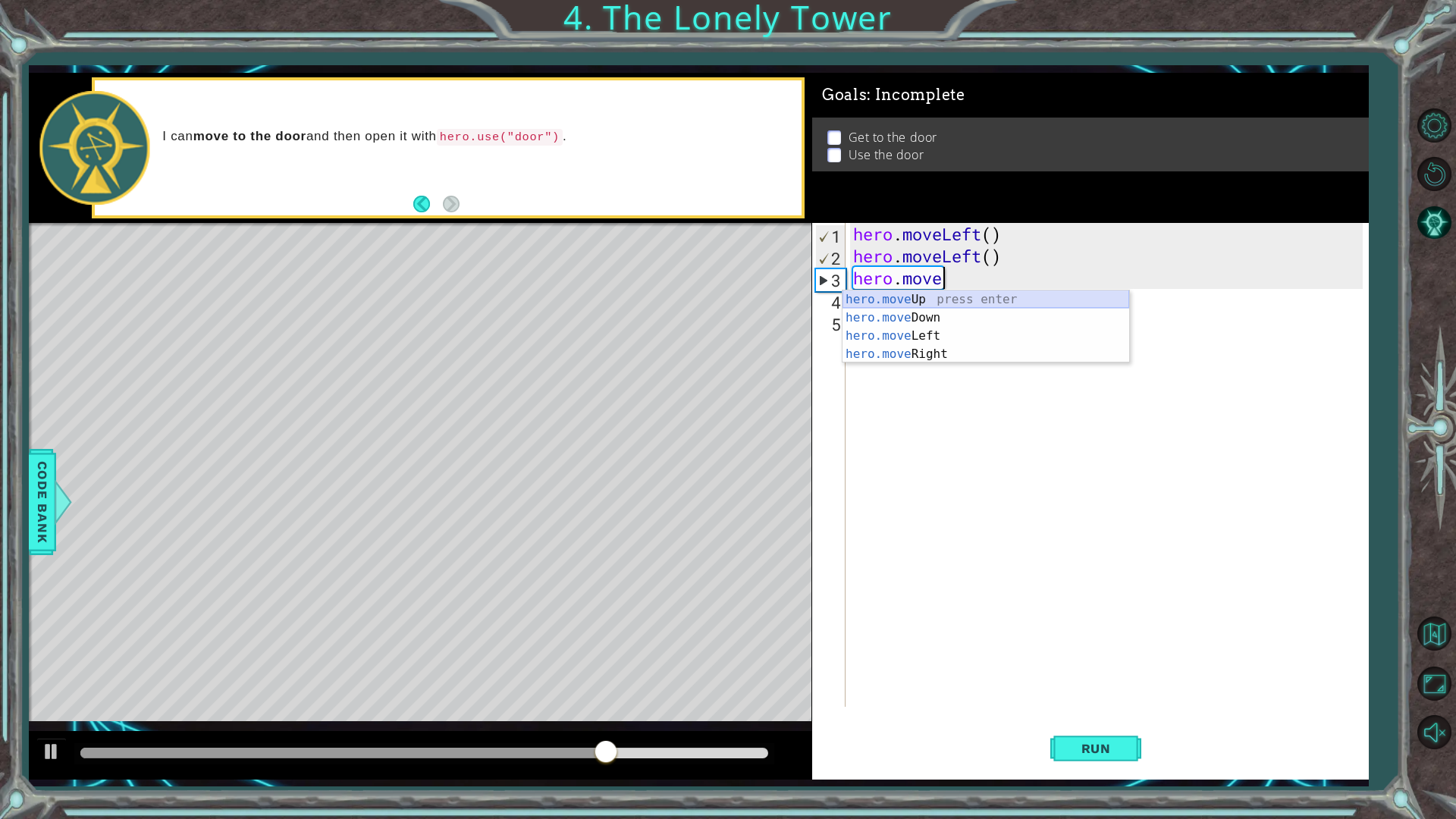
click at [939, 304] on div "hero.move Up press enter hero.move Down press enter hero.move Left press enter …" at bounding box center [985, 345] width 287 height 109
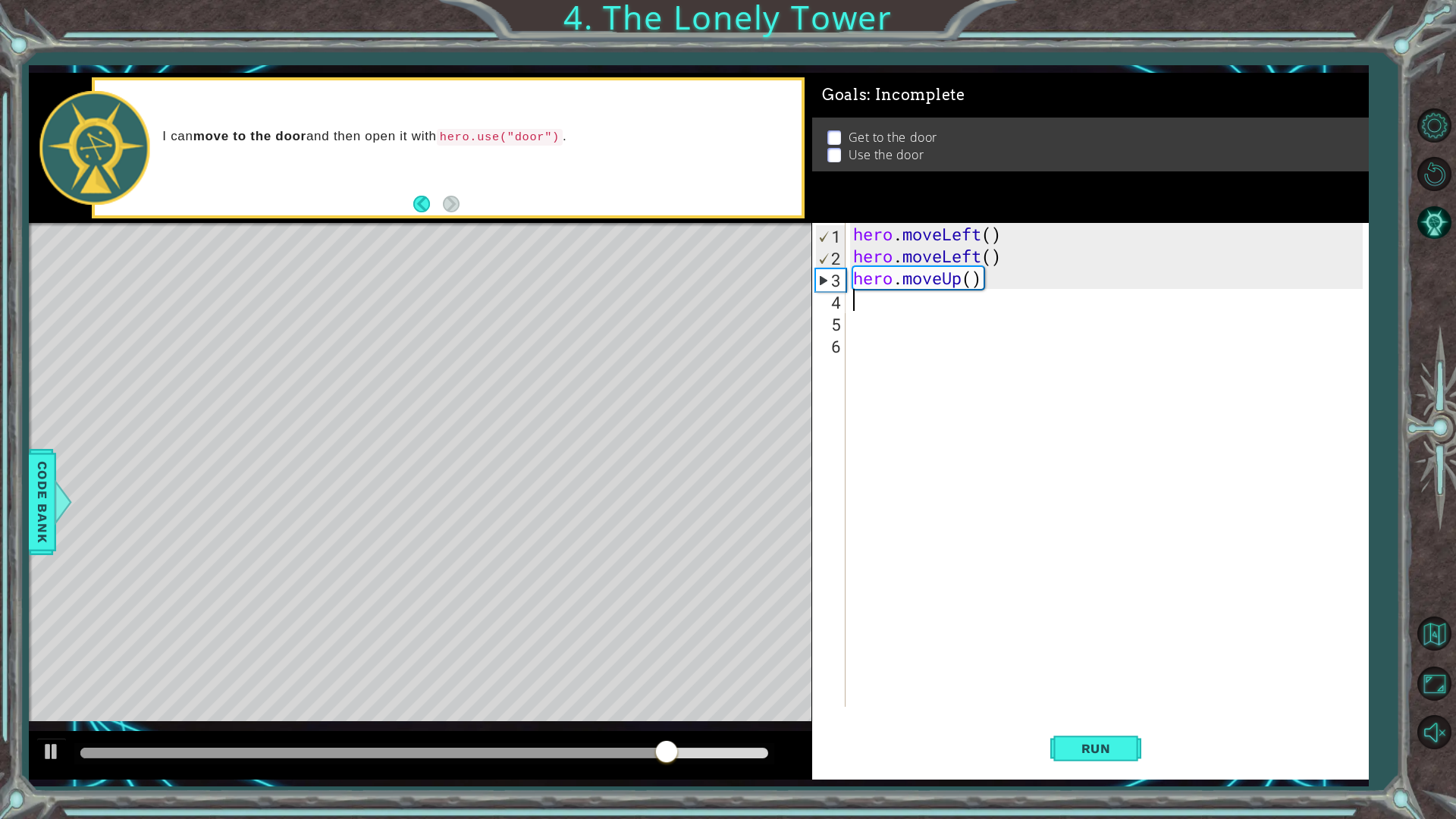
click at [897, 326] on div "hero . moveLeft ( ) hero . moveLeft ( ) hero . moveUp ( )" at bounding box center [1110, 487] width 521 height 528
click at [903, 304] on div "hero . moveLeft ( ) hero . moveLeft ( ) hero . moveUp ( )" at bounding box center [1110, 487] width 521 height 528
type textarea "h"
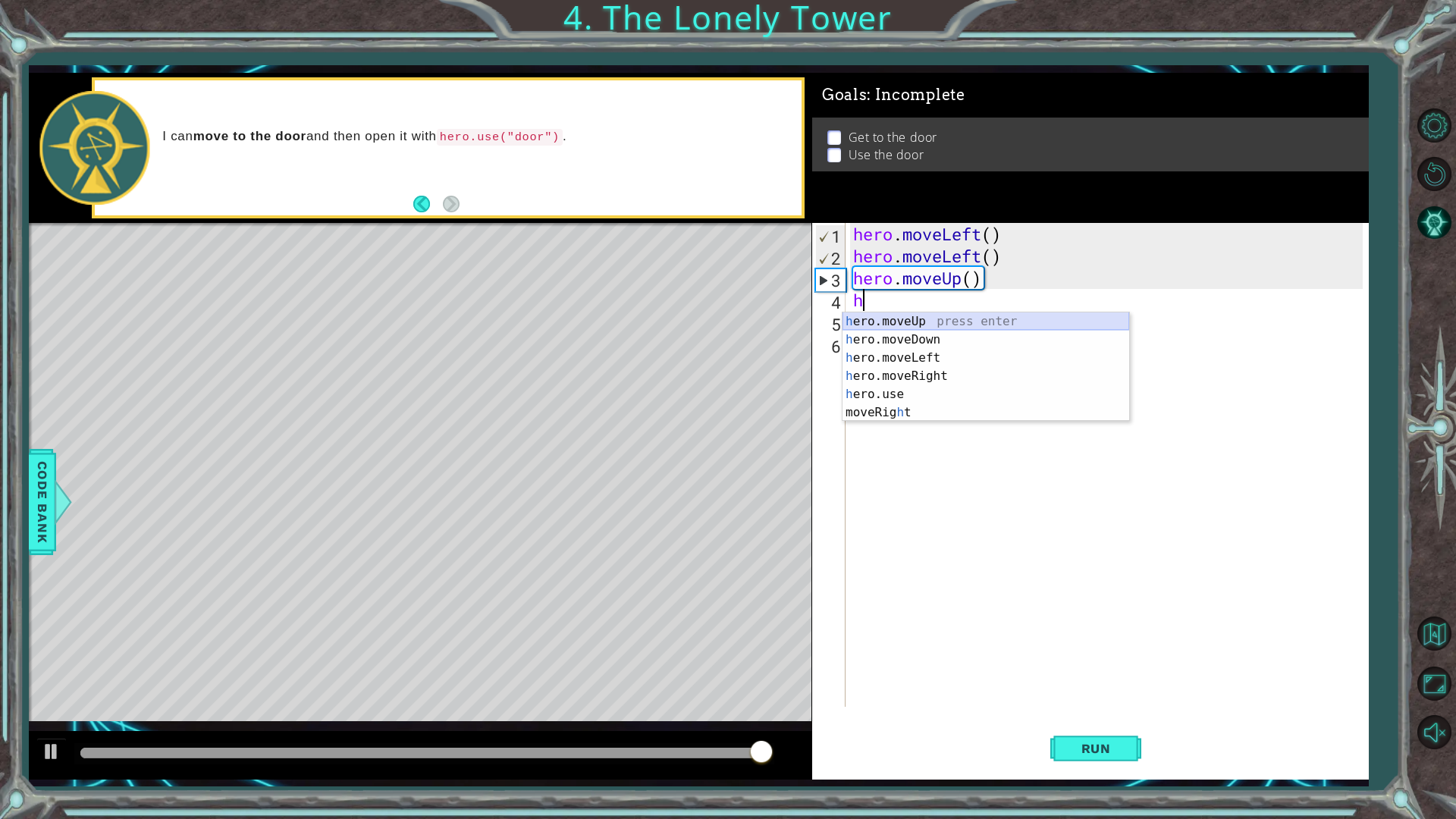
click at [942, 316] on div "h ero.moveUp press enter h ero.moveDown press enter h ero.moveLeft press enter …" at bounding box center [985, 384] width 287 height 145
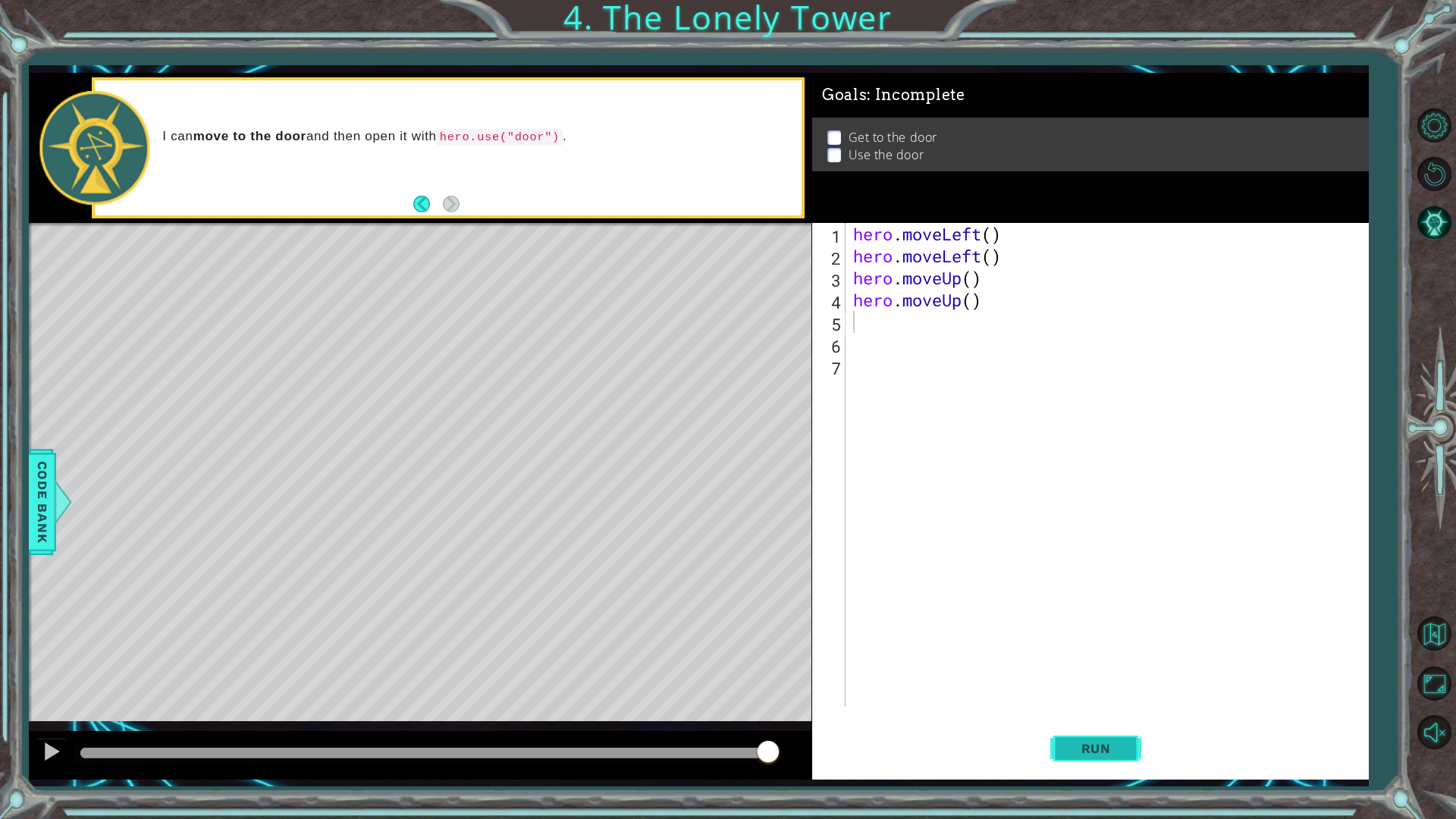
click at [1100, 716] on span "Run" at bounding box center [1095, 748] width 60 height 15
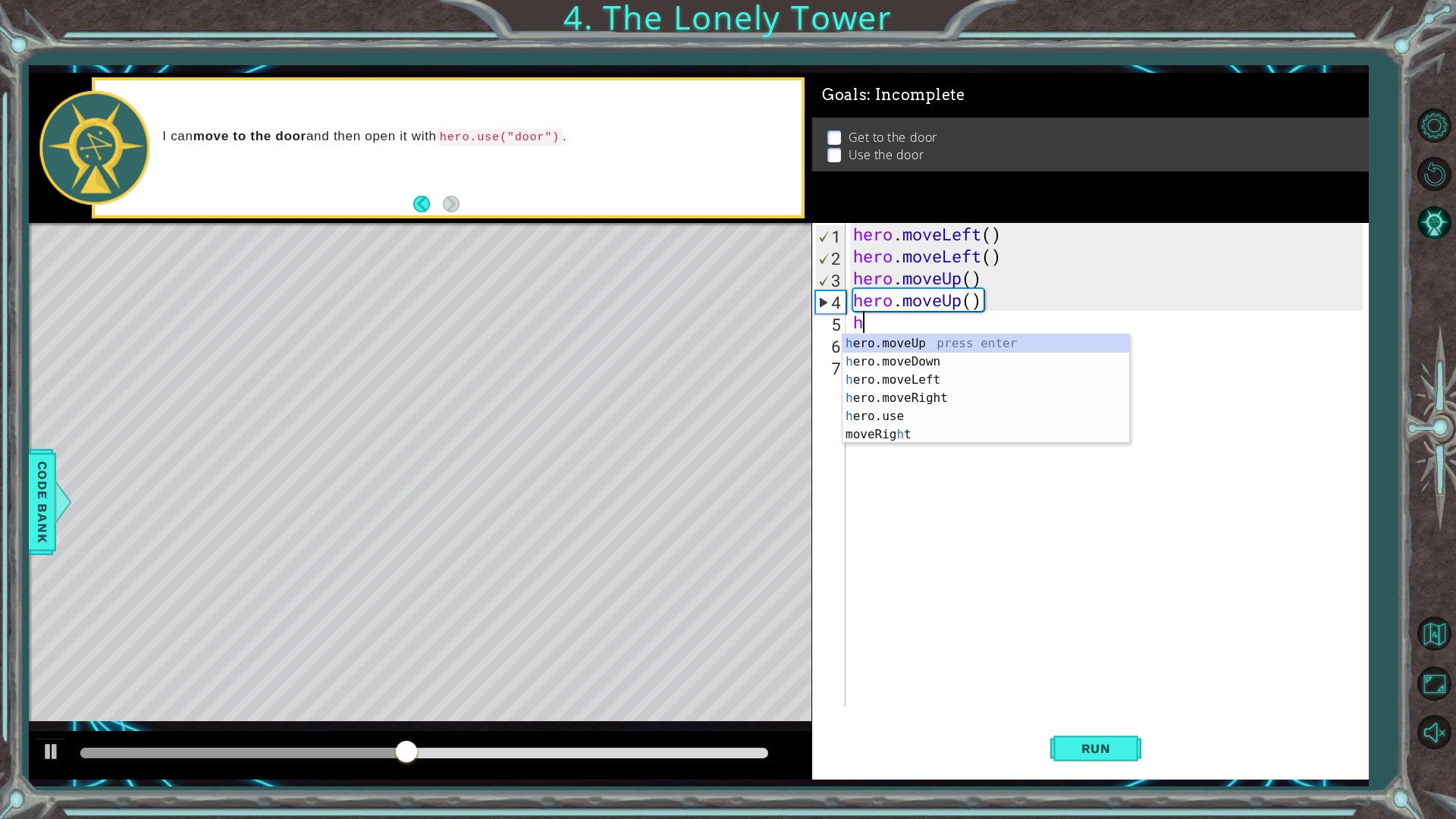
type textarea "he"
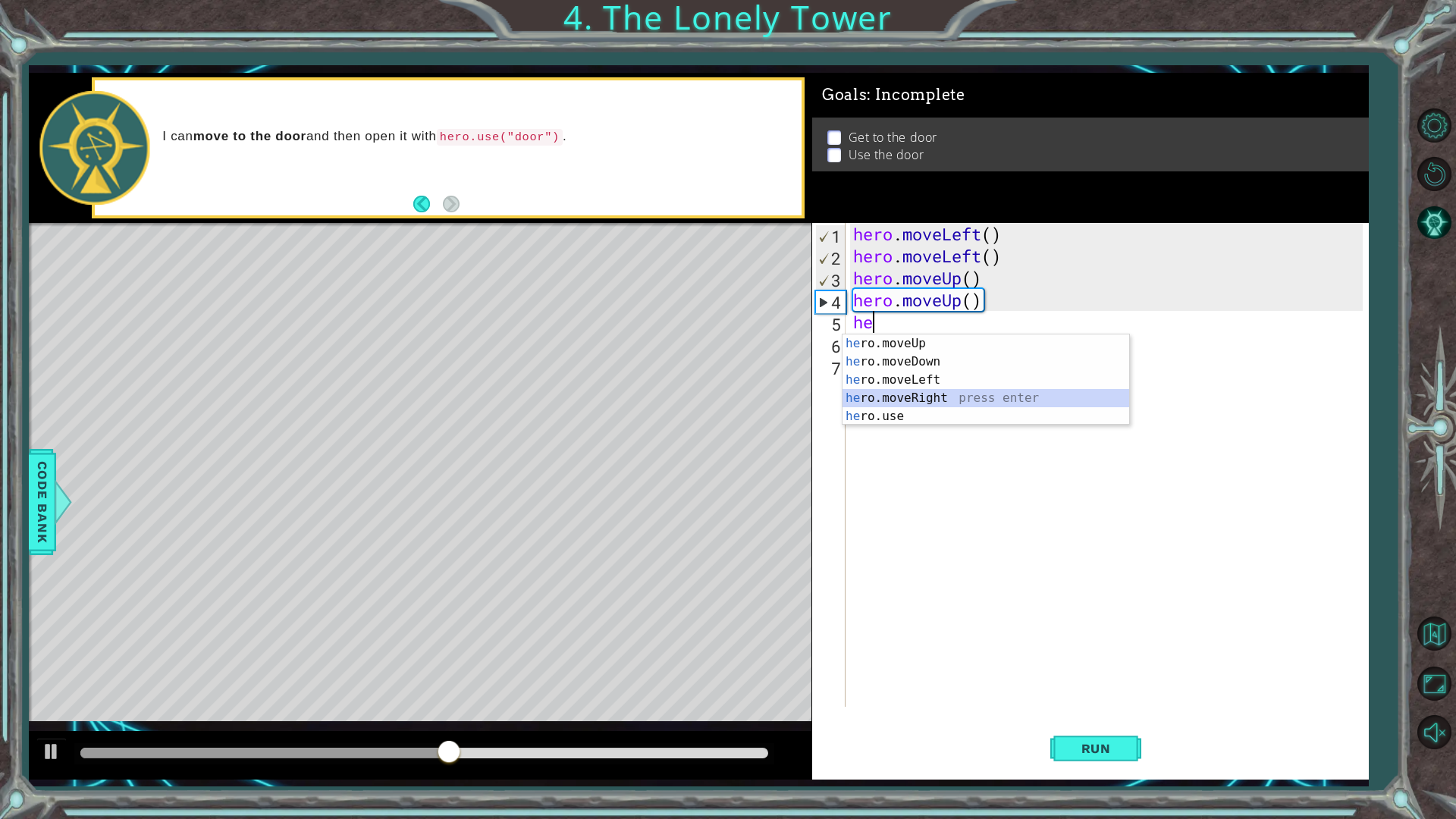
click at [927, 391] on div "he ro.moveUp press enter he ro.moveDown press enter he ro.moveLeft press enter …" at bounding box center [985, 398] width 287 height 127
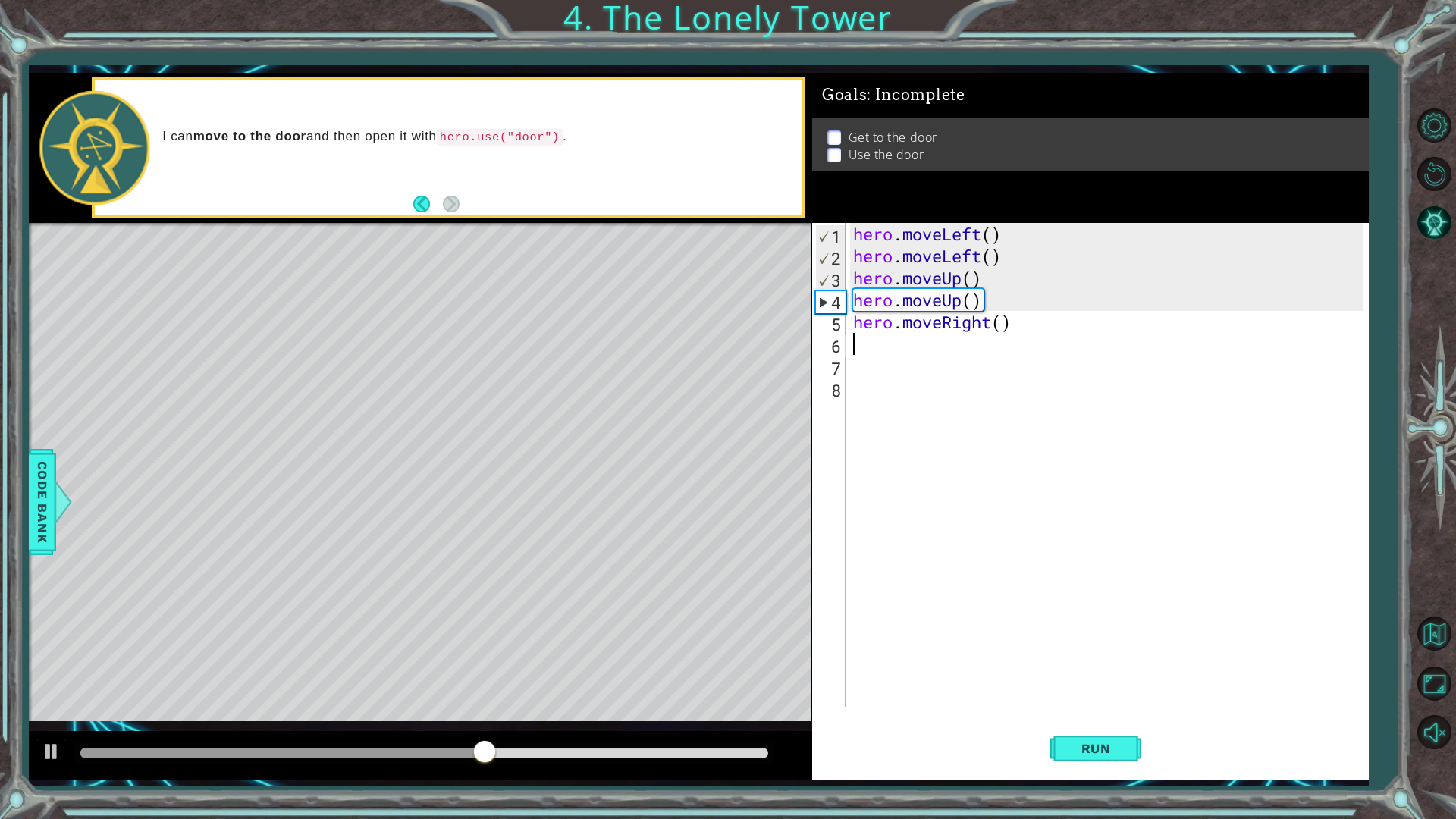
type textarea "h"
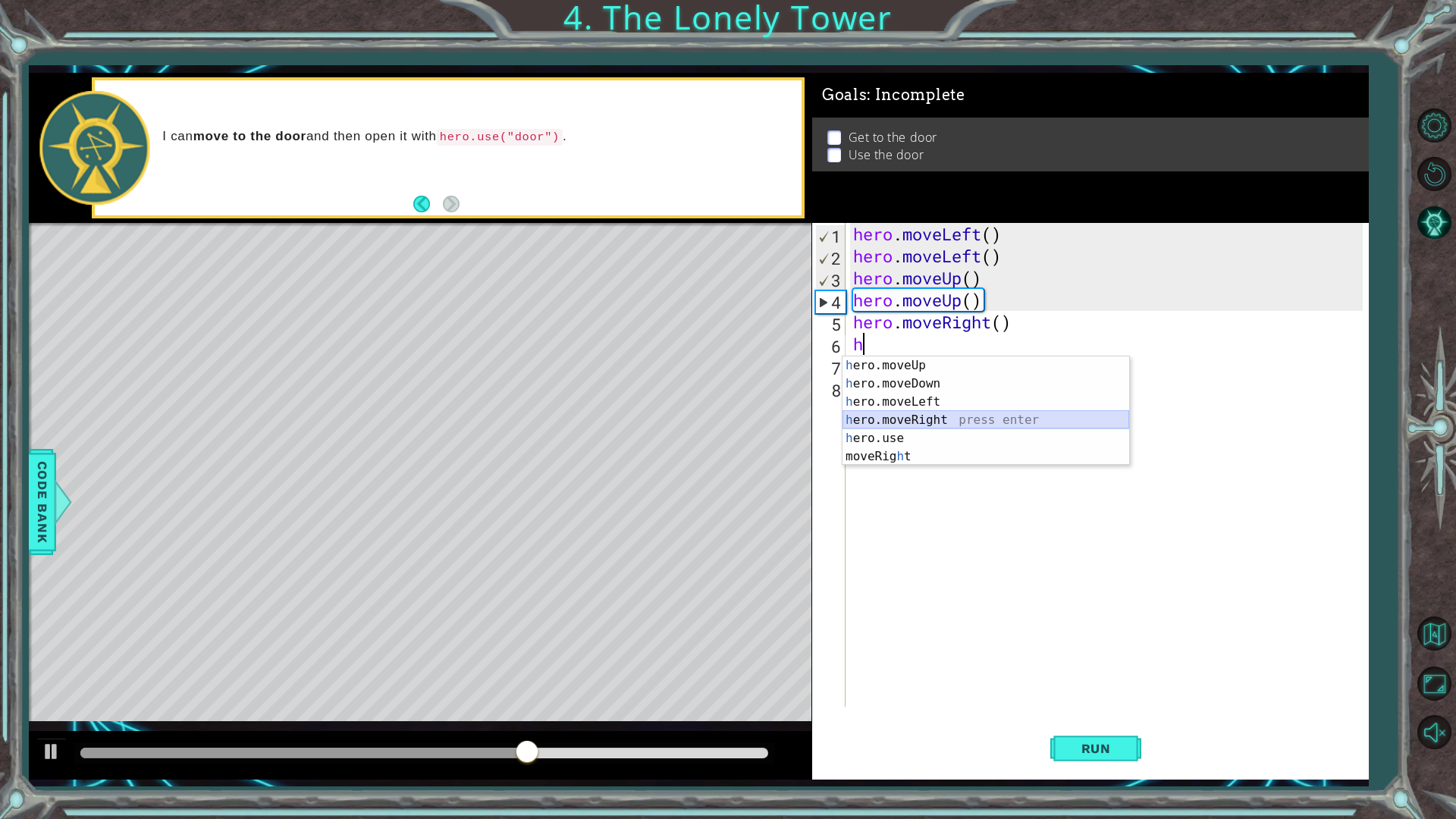
click at [937, 420] on div "h ero.moveUp press enter h ero.moveDown press enter h ero.moveLeft press enter …" at bounding box center [985, 429] width 287 height 145
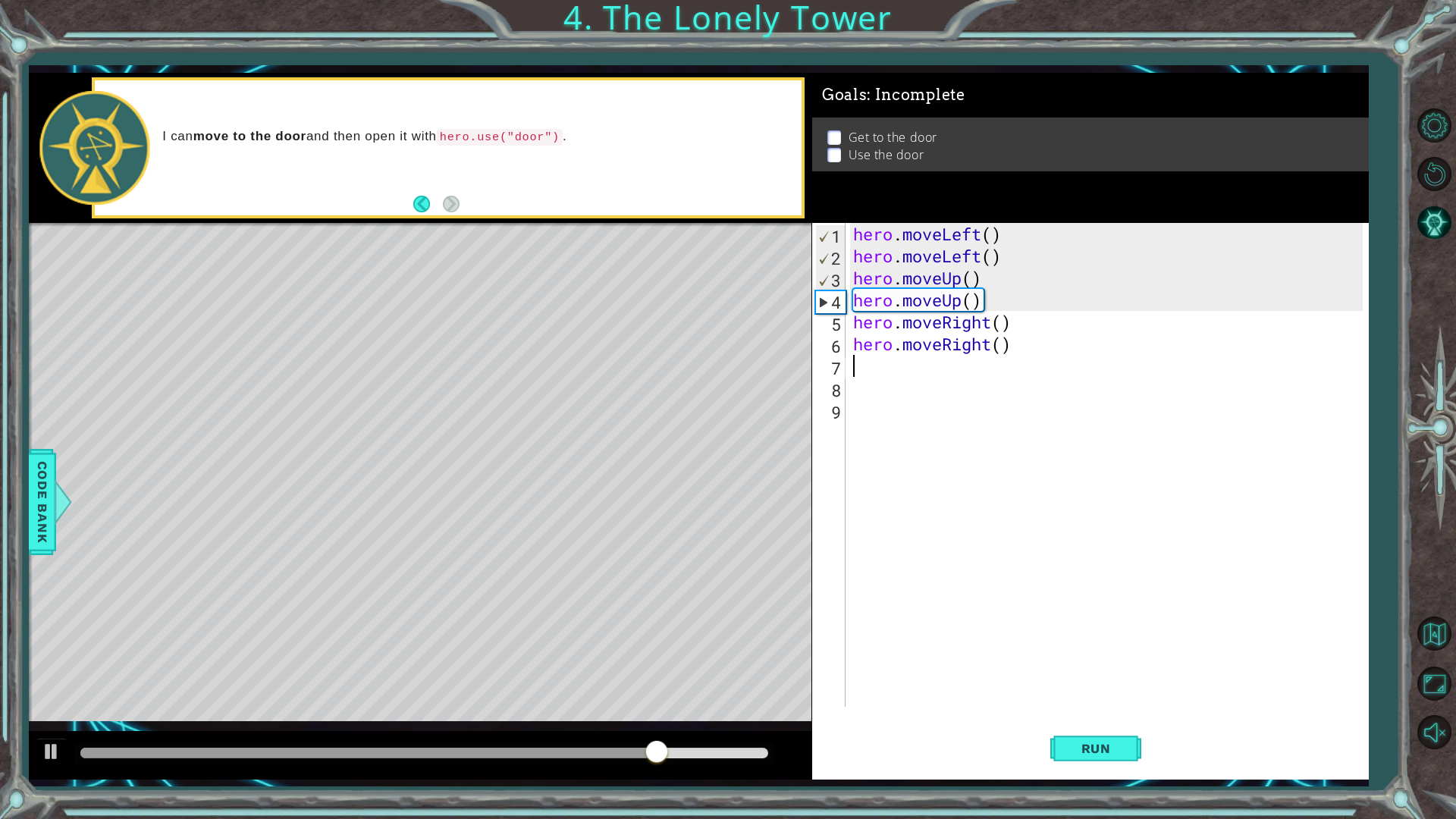
type textarea "h"
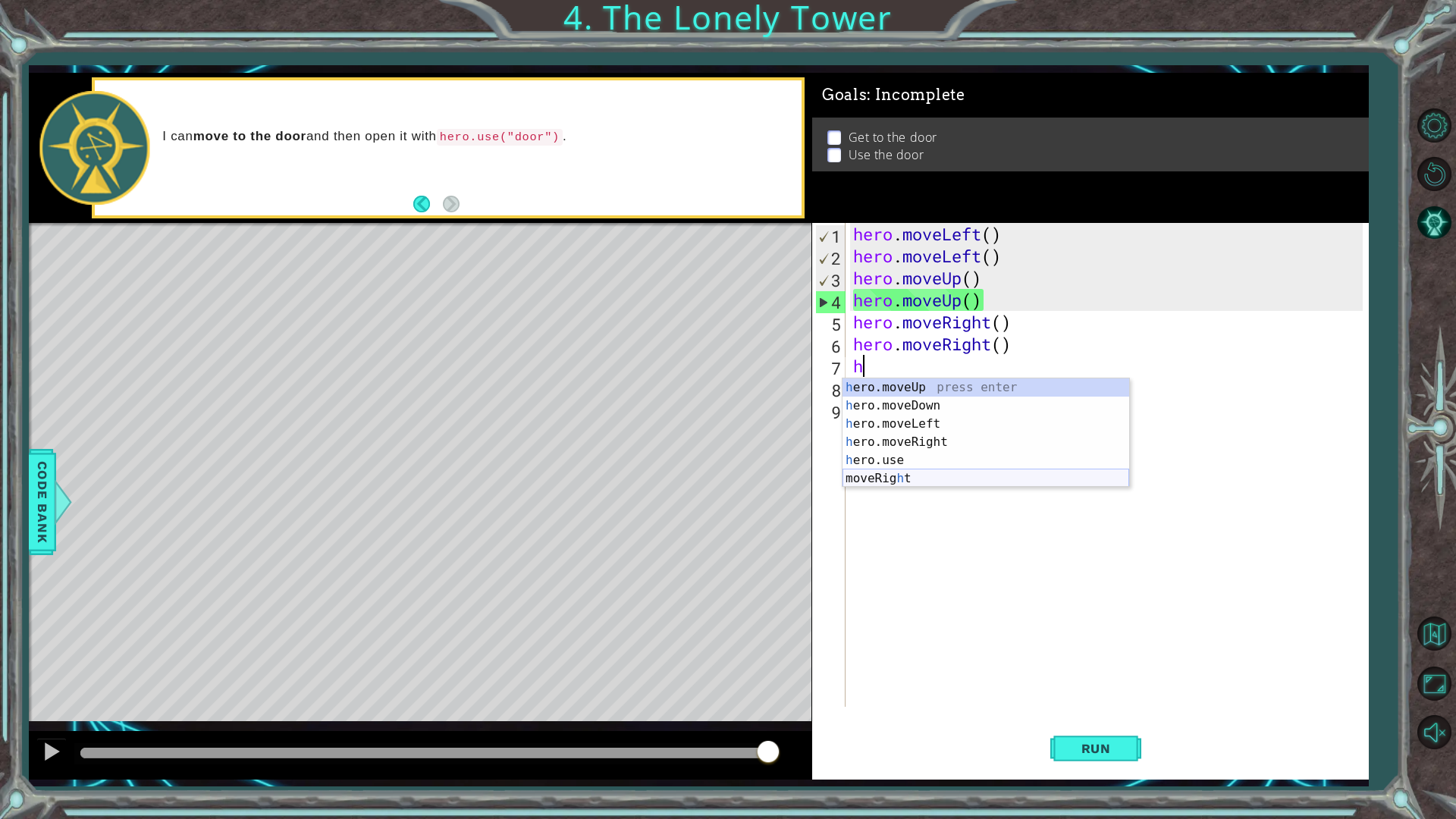
click at [898, 475] on div "h ero.moveUp press enter h ero.moveDown press enter h ero.moveLeft press enter …" at bounding box center [985, 451] width 287 height 145
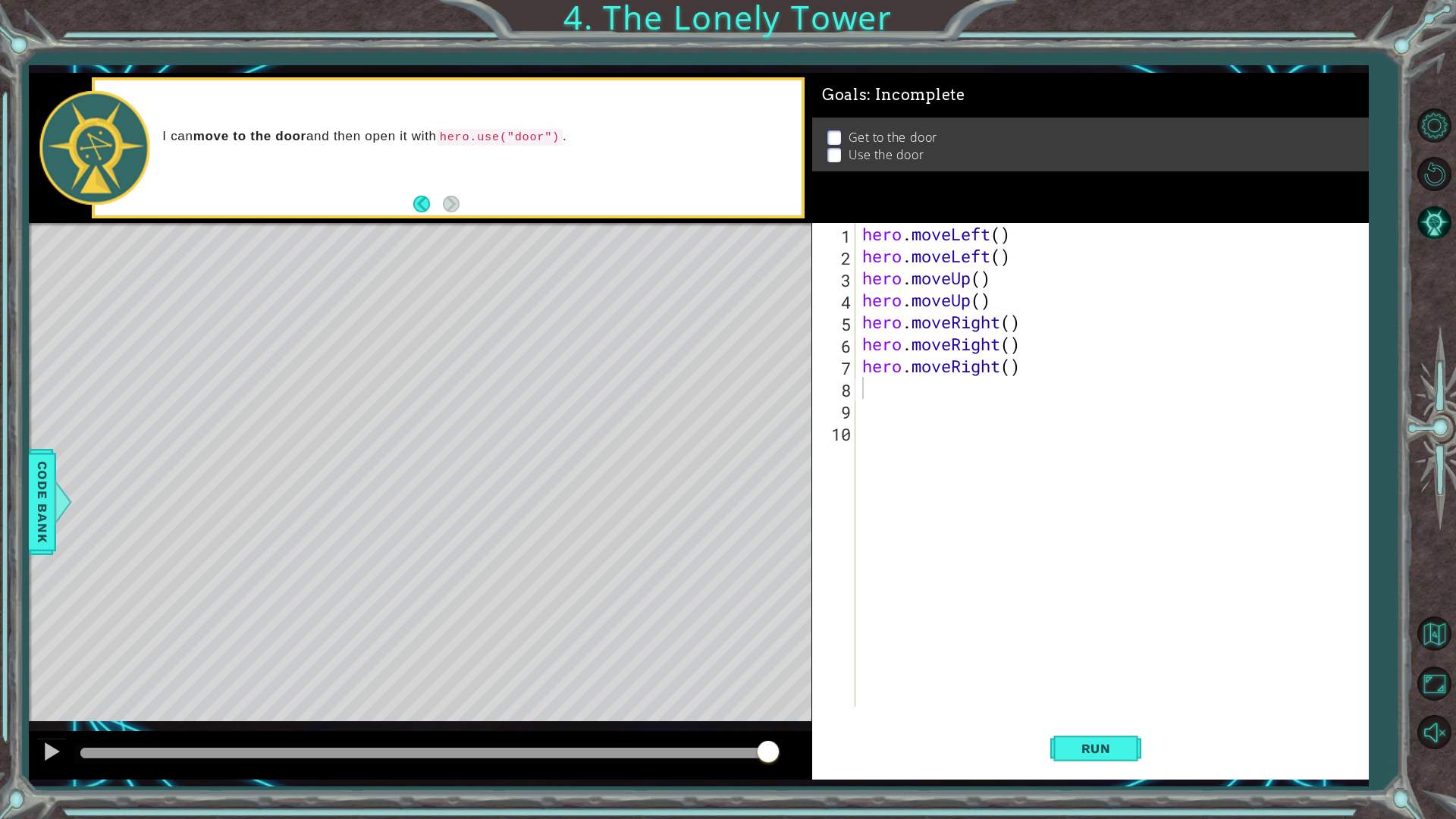
click at [1062, 716] on div "1 2 3 4 5 6 7 8 9 10 hero . moveLeft ( ) hero . moveLeft ( ) hero . moveUp ( ) …" at bounding box center [1091, 502] width 557 height 557
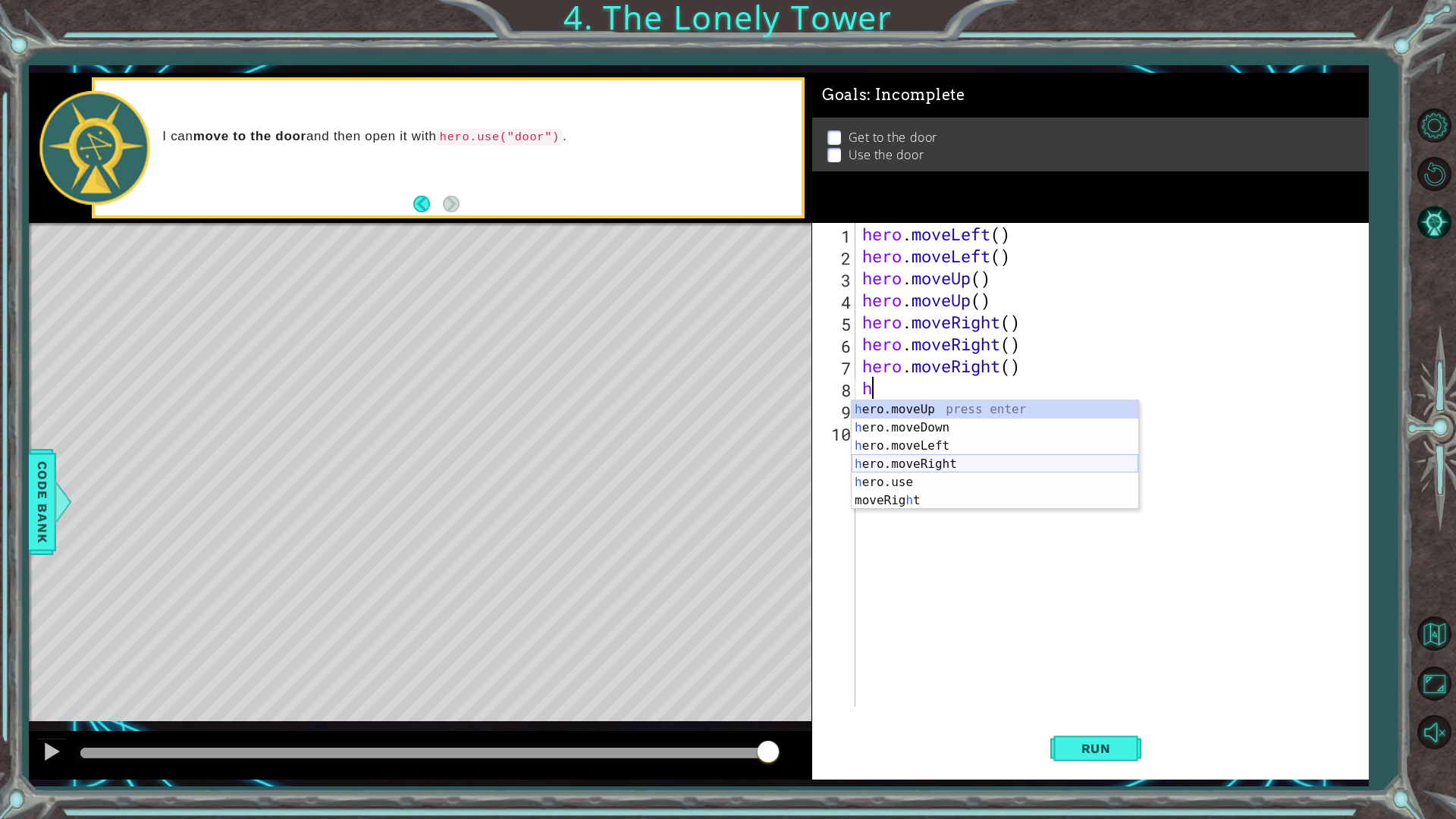
click at [928, 476] on div "h ero.moveUp press enter h ero.moveDown press enter h ero.moveLeft press enter …" at bounding box center [994, 473] width 287 height 145
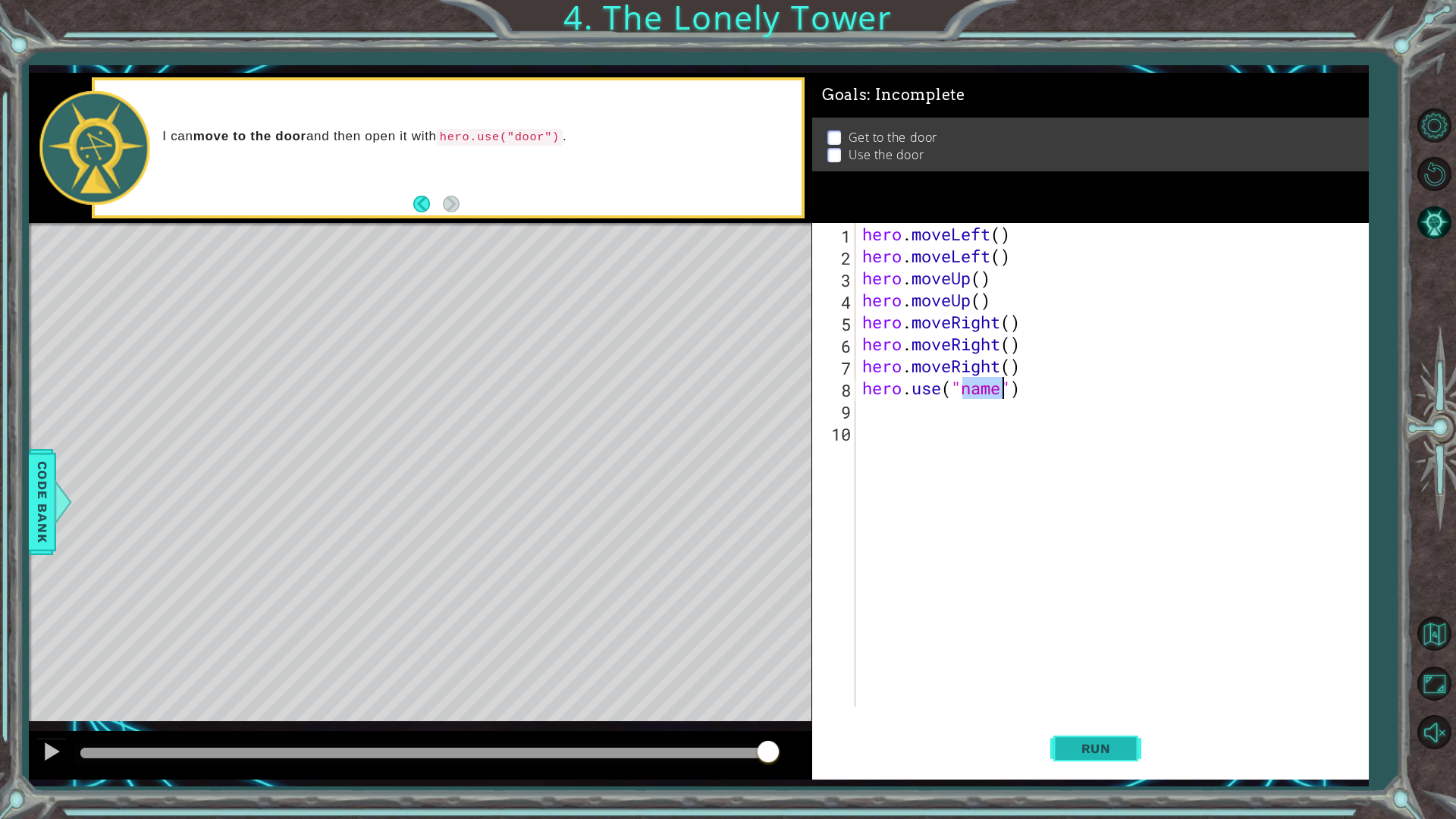
click at [1066, 716] on span "Run" at bounding box center [1095, 748] width 60 height 15
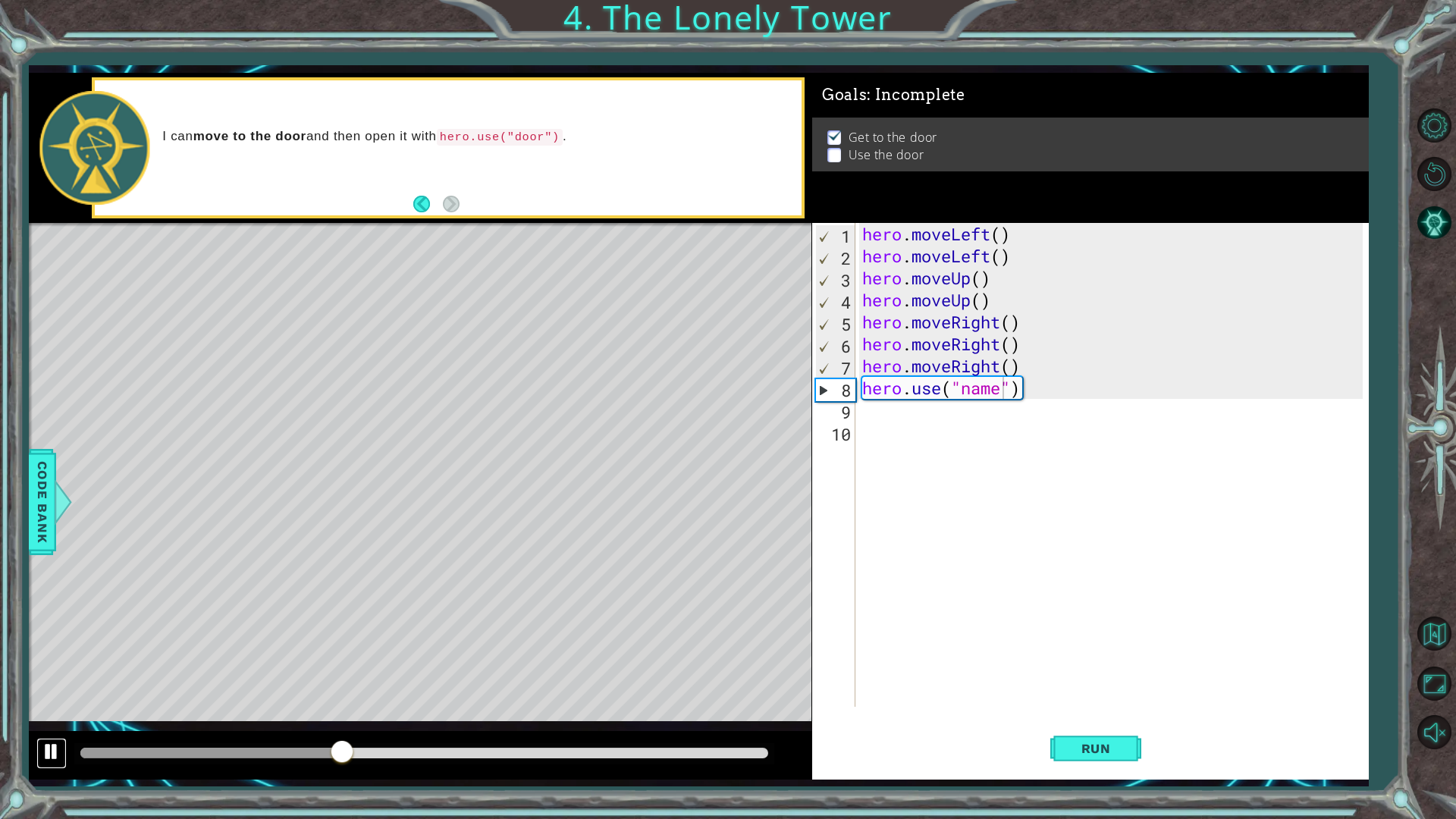
click at [51, 716] on div at bounding box center [52, 752] width 20 height 20
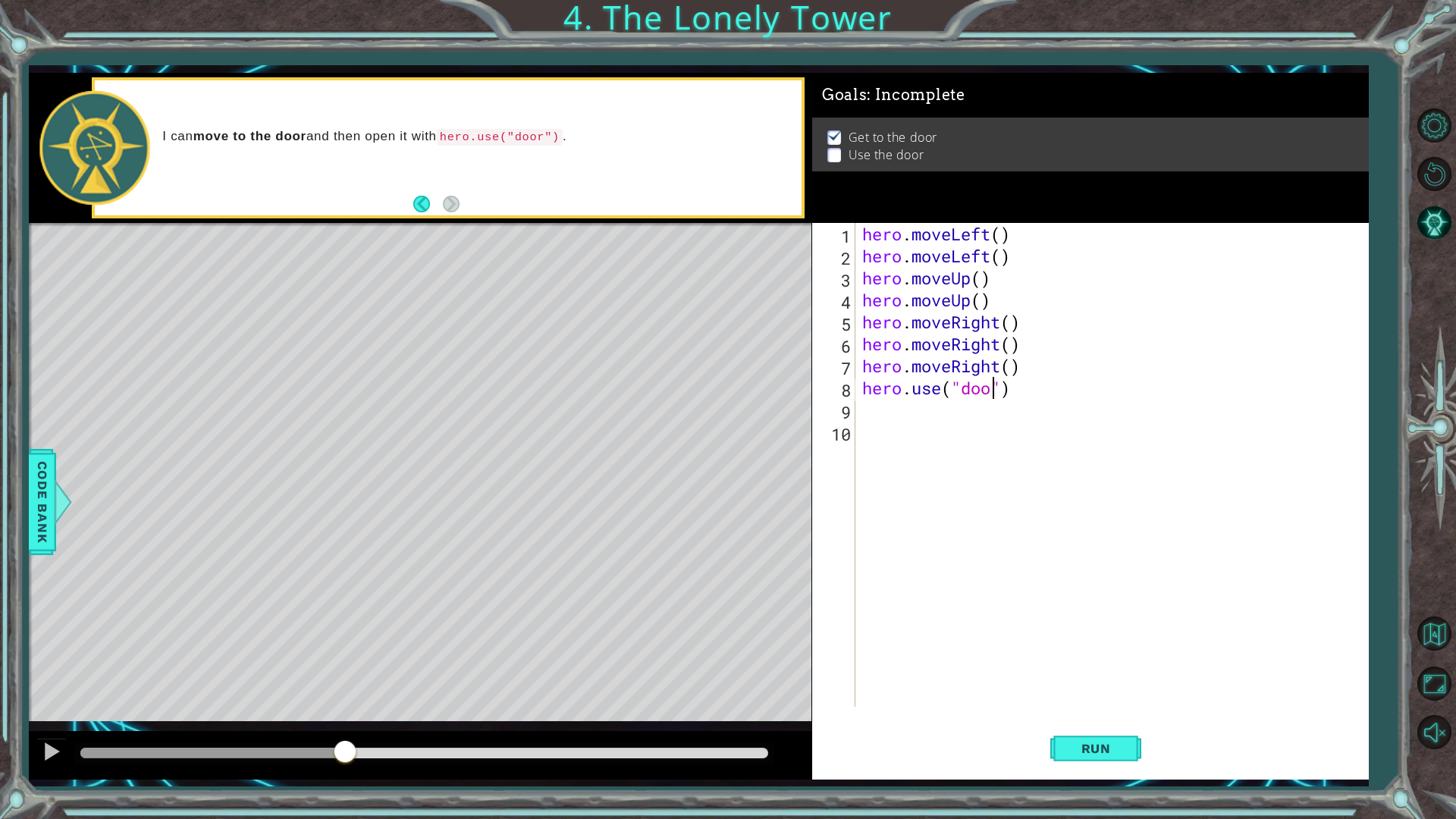
scroll to position [0, 6]
type textarea "hero.use("door")"
click at [1119, 716] on div "hero.use("door") 1 2 3 4 5 6 7 8 9 10 hero . moveLeft ( ) hero . moveLeft ( ) h…" at bounding box center [1091, 502] width 557 height 557
click at [1099, 716] on span "Run" at bounding box center [1095, 748] width 60 height 15
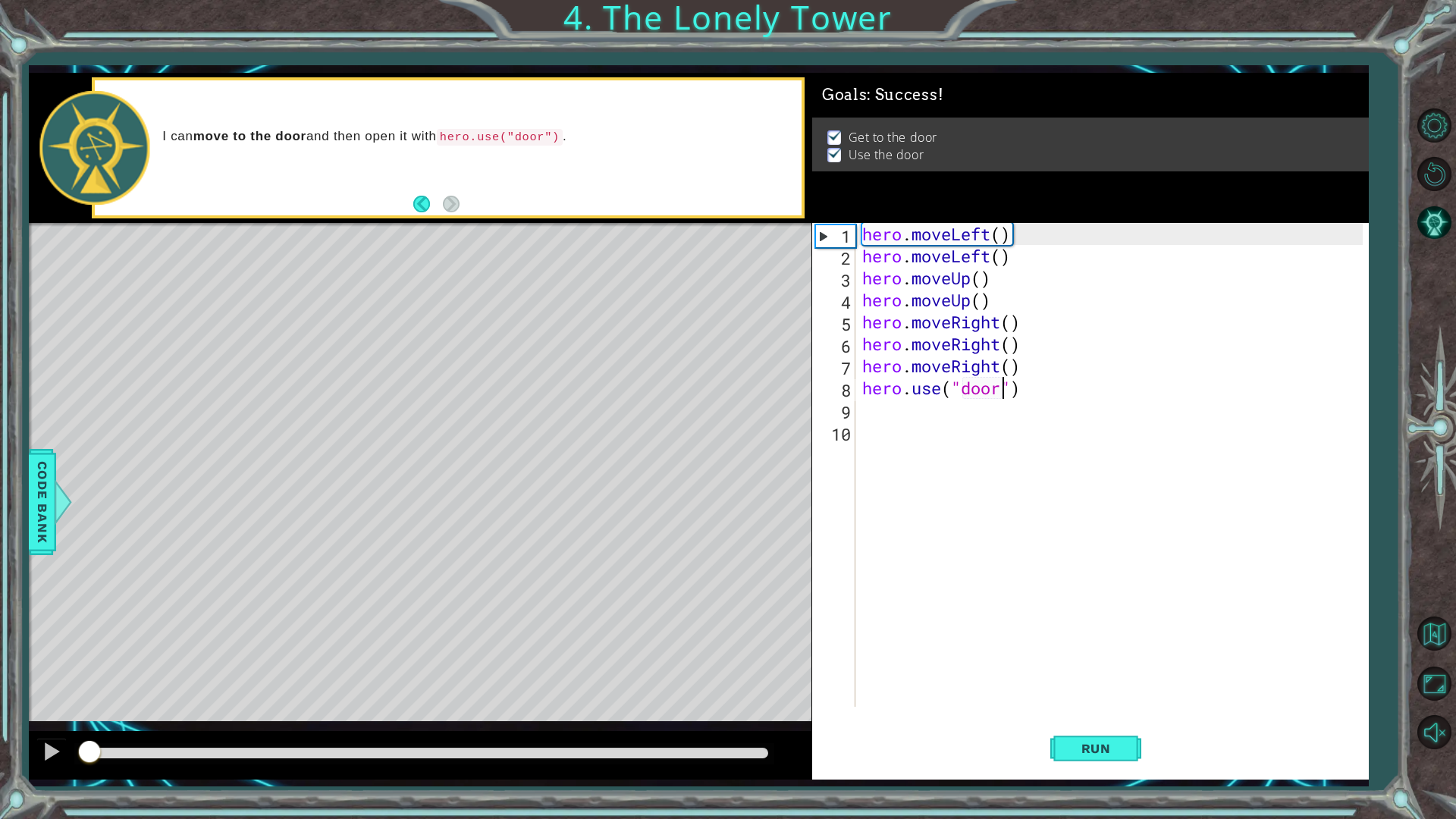
drag, startPoint x: 319, startPoint y: 750, endPoint x: 0, endPoint y: 744, distance: 319.1
click at [0, 716] on div "1 ההההההההההההההההההההההההההההההההההההההההההההההההההההההההההההההההההההההההההההה…" at bounding box center [728, 409] width 1456 height 819
click at [51, 716] on div at bounding box center [52, 752] width 20 height 20
click at [1084, 716] on button "Run" at bounding box center [1095, 748] width 91 height 55
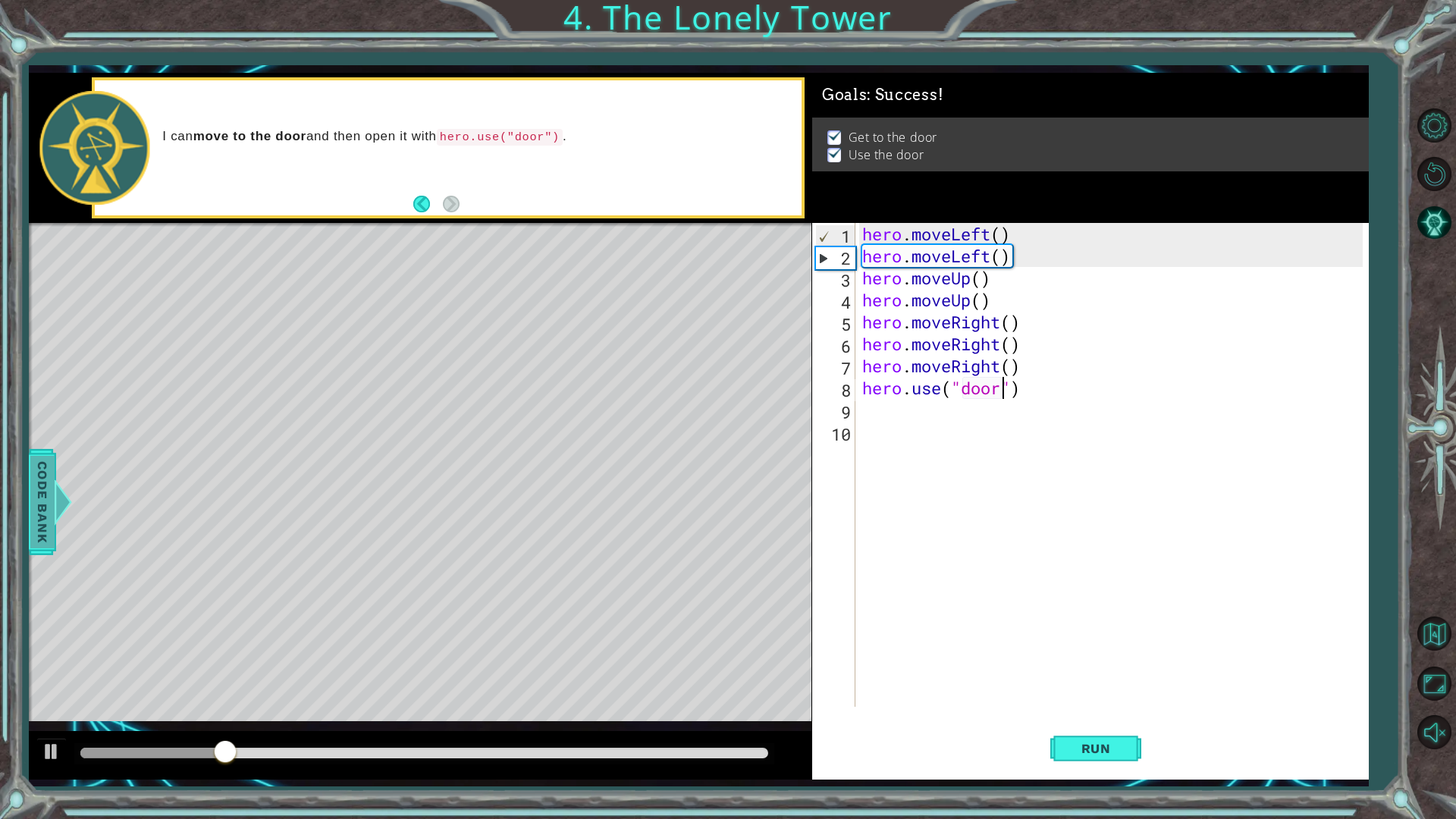
click at [58, 495] on div at bounding box center [50, 502] width 19 height 45
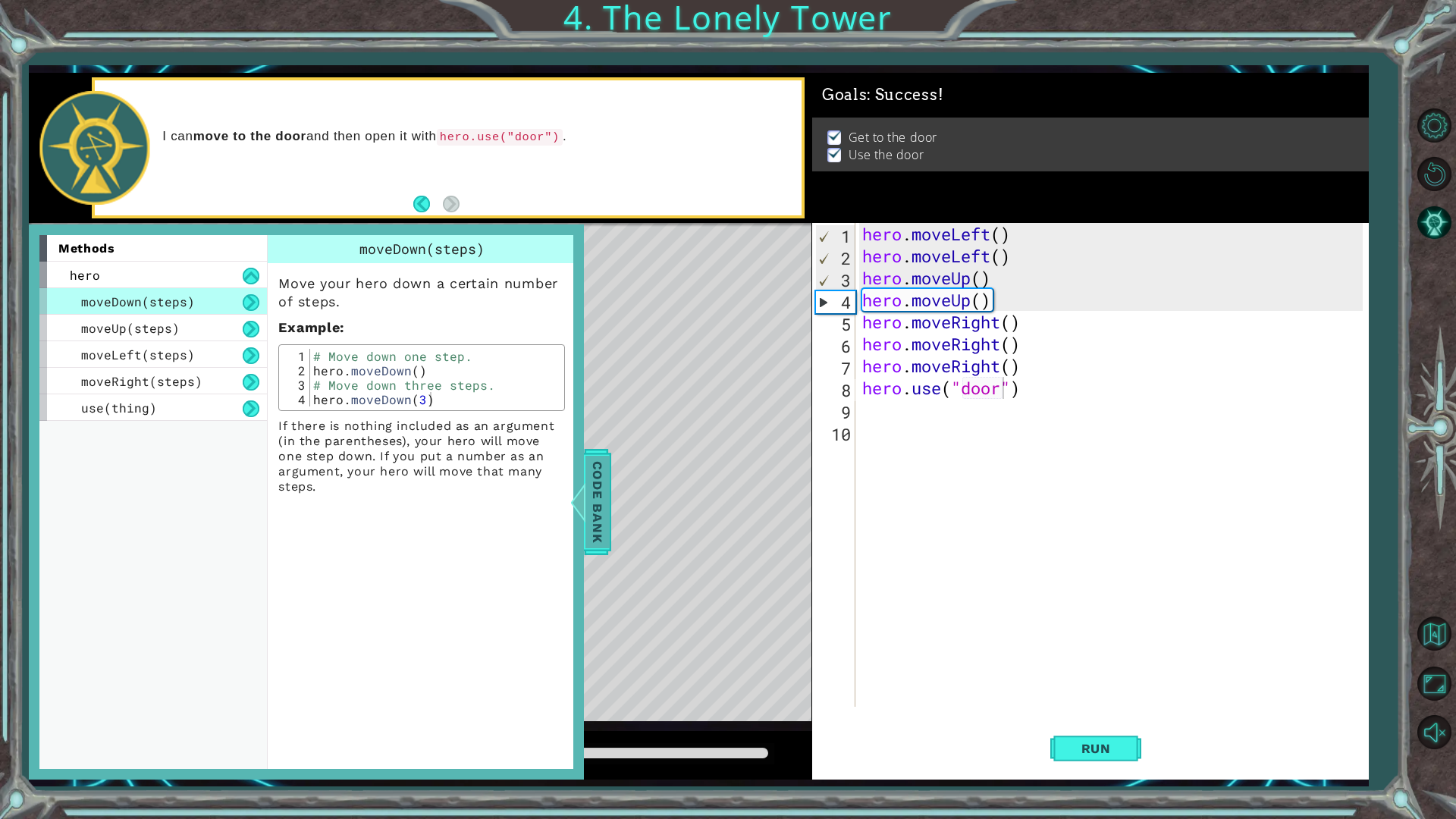
click at [593, 488] on span "Code Bank" at bounding box center [588, 502] width 25 height 93
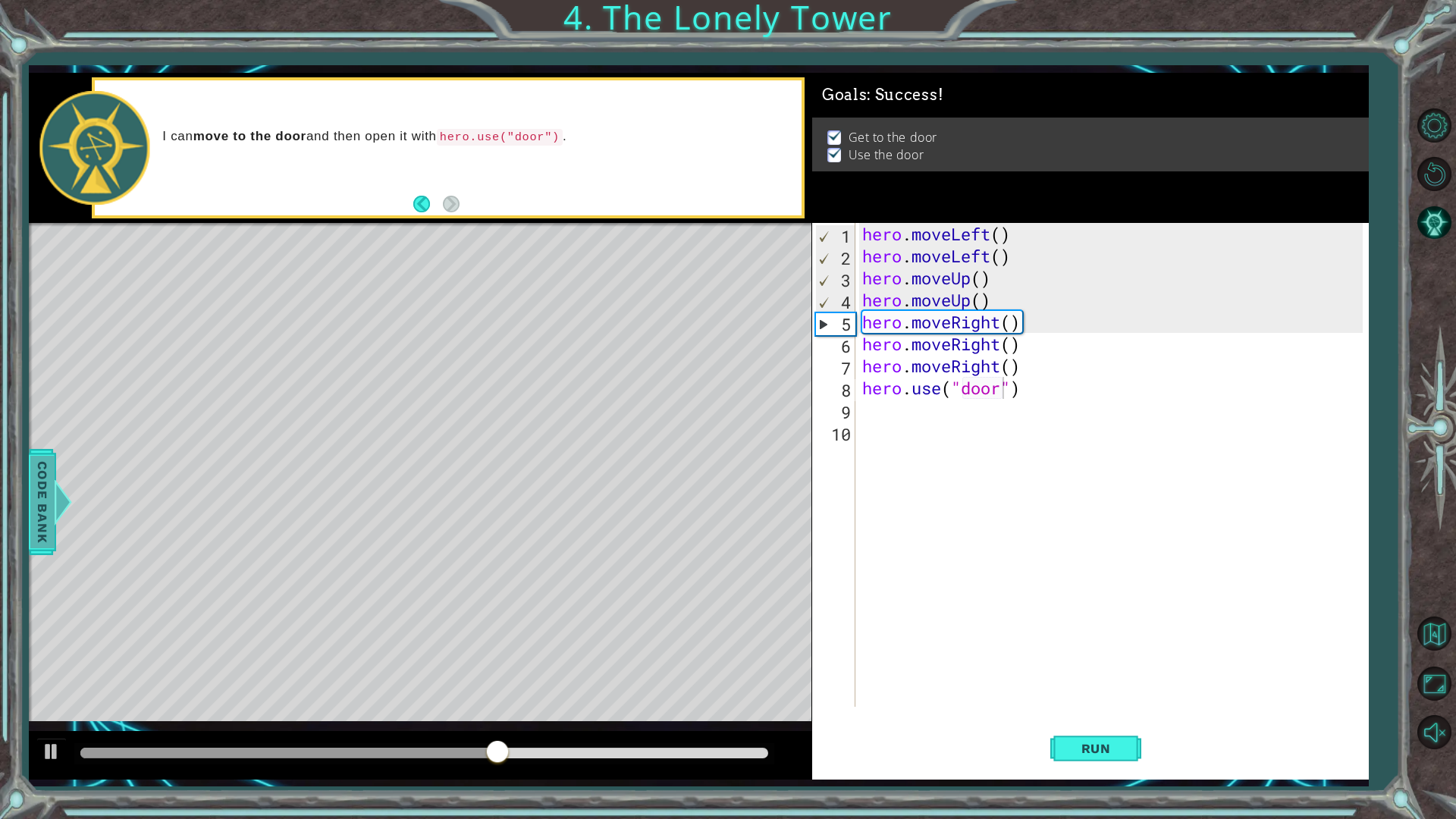
click at [62, 516] on div at bounding box center [53, 502] width 19 height 45
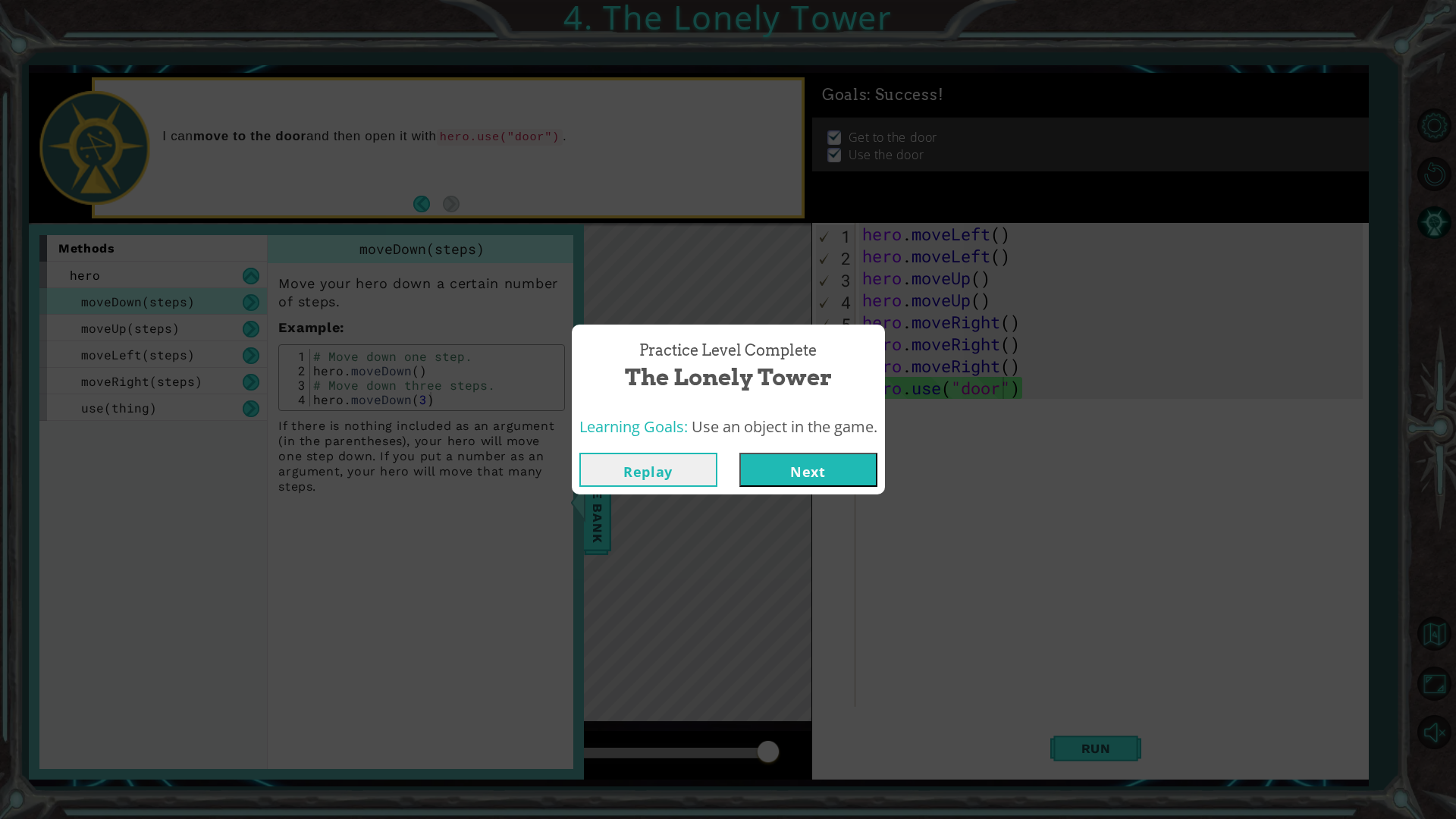
click at [772, 467] on button "Next" at bounding box center [808, 470] width 138 height 35
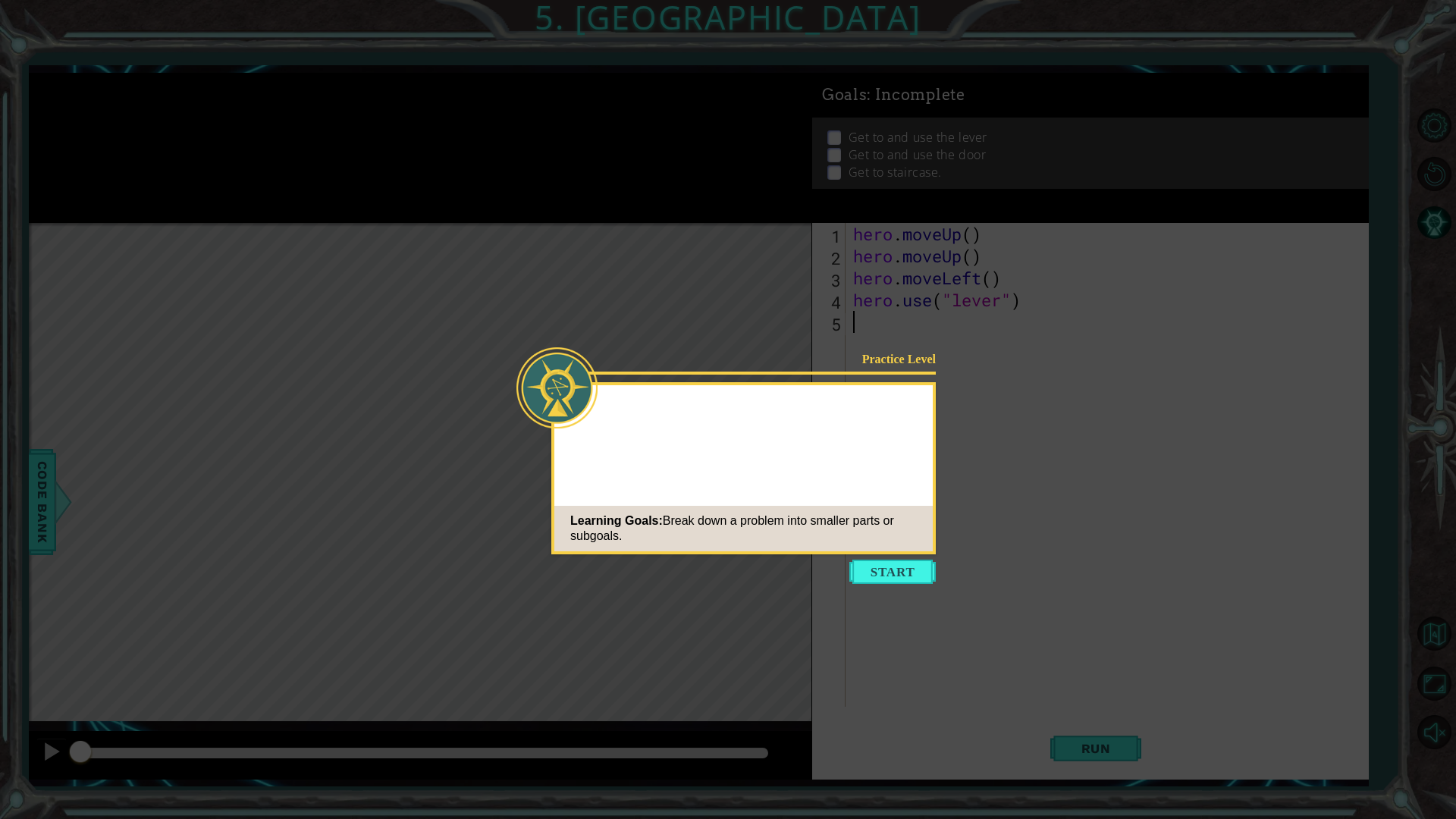
click at [898, 559] on icon at bounding box center [728, 409] width 1456 height 819
click at [888, 581] on button "Start" at bounding box center [892, 573] width 86 height 25
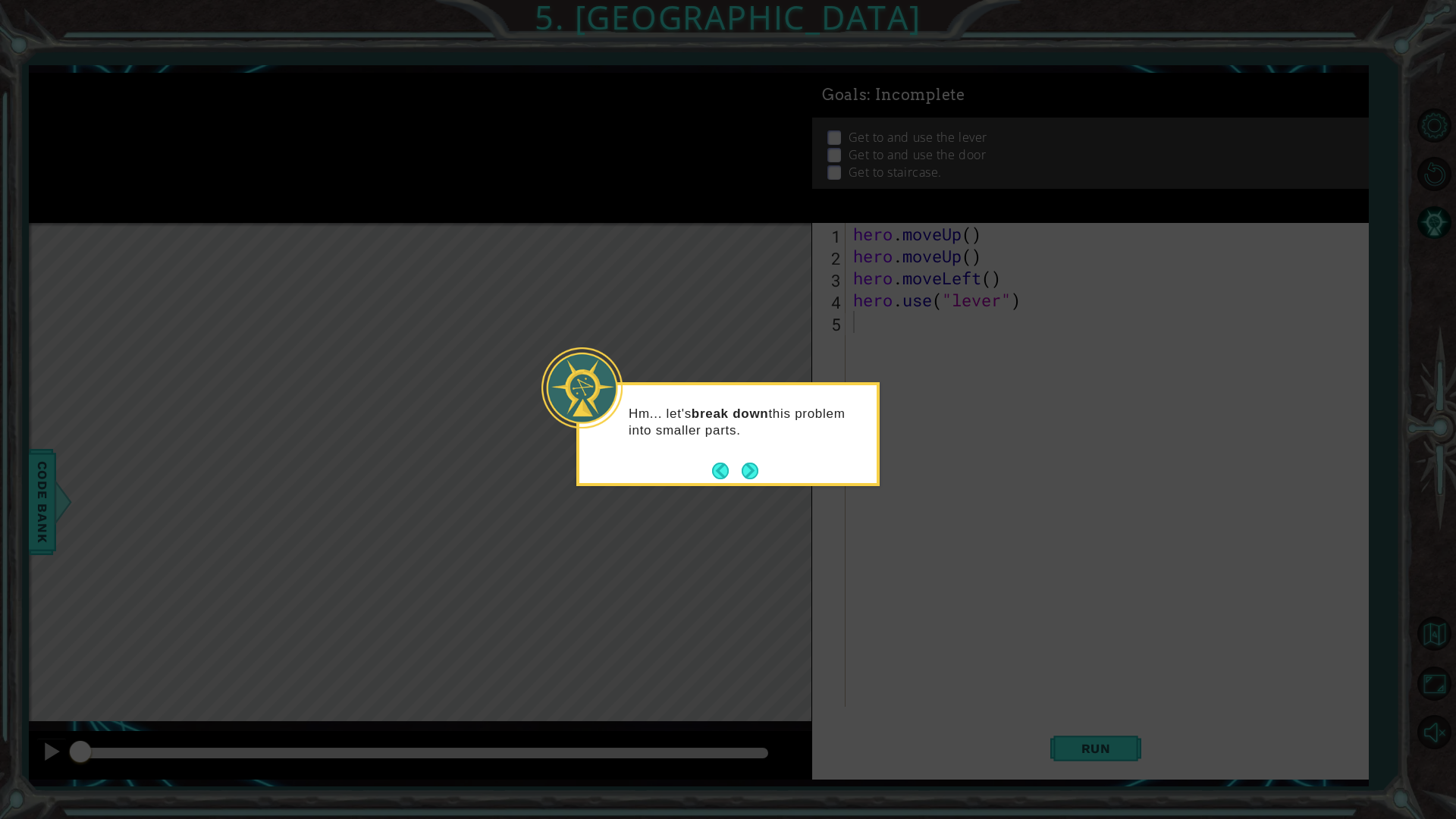
click at [753, 458] on div "Hm... let's break down this problem into smaller parts." at bounding box center [728, 430] width 297 height 76
click at [753, 471] on button "Next" at bounding box center [750, 470] width 17 height 17
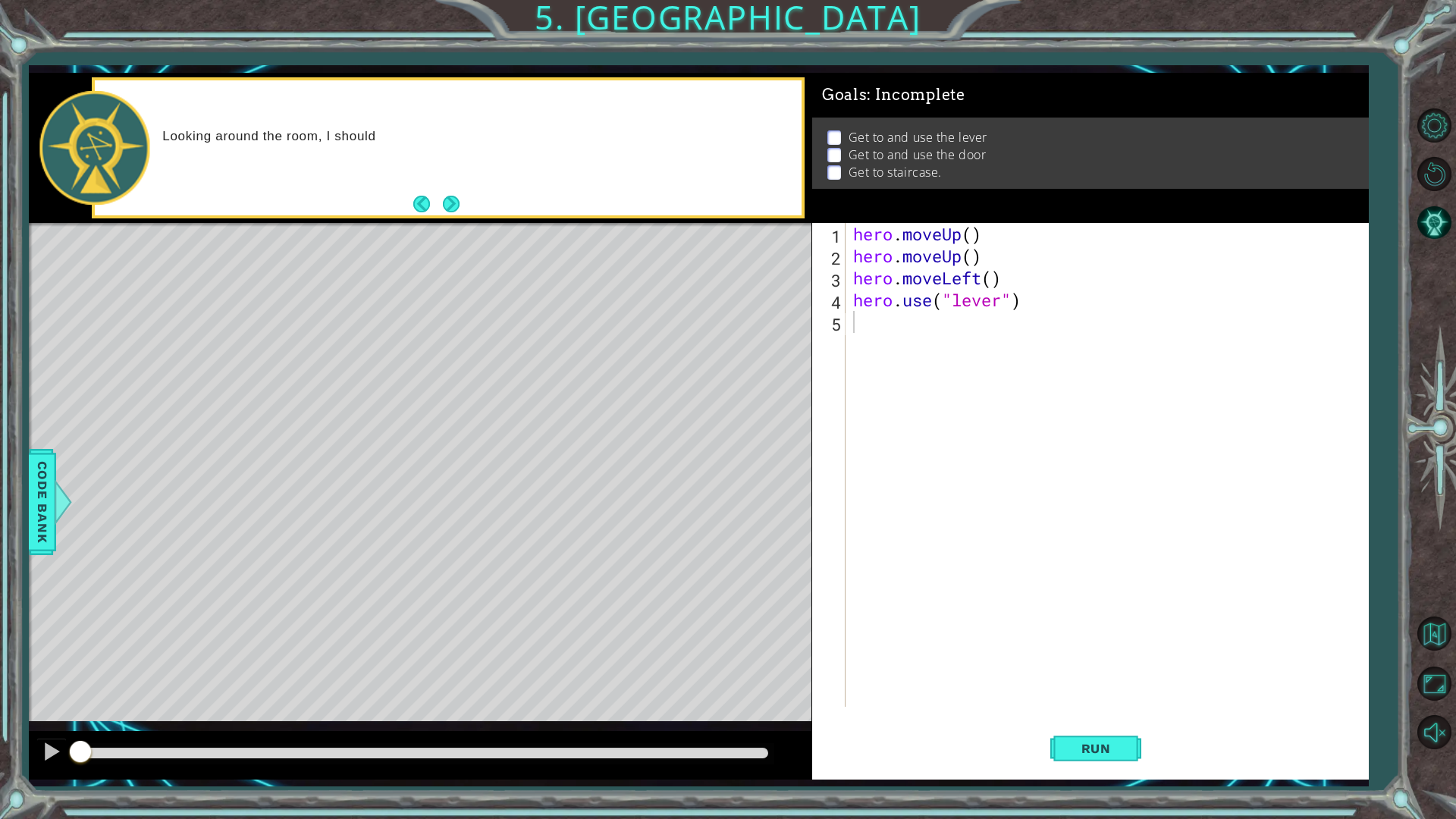
click at [444, 185] on div "Looking around the room, I should" at bounding box center [448, 148] width 707 height 136
click at [446, 187] on div "Looking around the room, I should probably foc" at bounding box center [448, 148] width 707 height 136
click at [447, 203] on button "Next" at bounding box center [451, 204] width 16 height 16
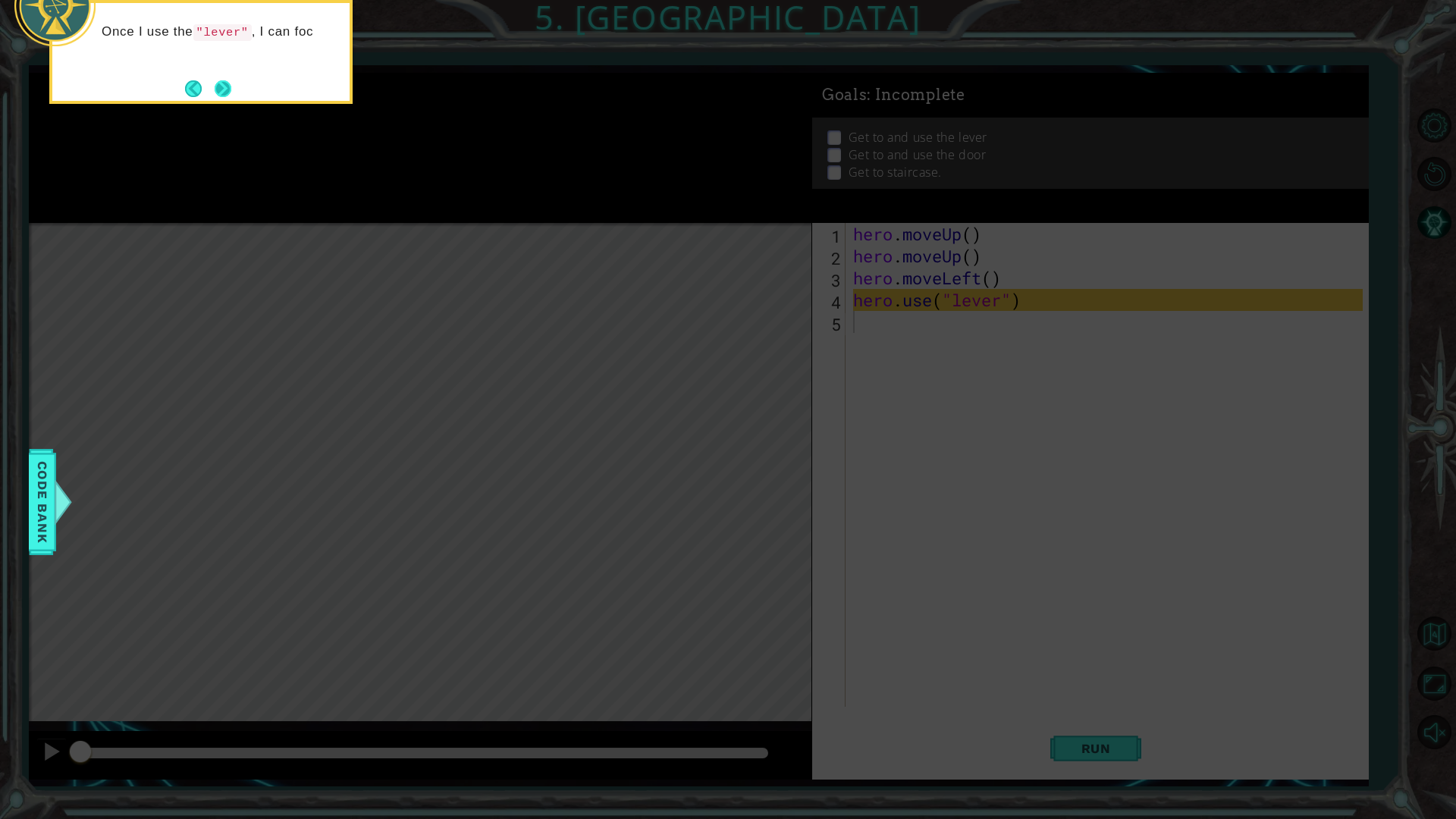
click at [224, 94] on button "Next" at bounding box center [223, 89] width 16 height 16
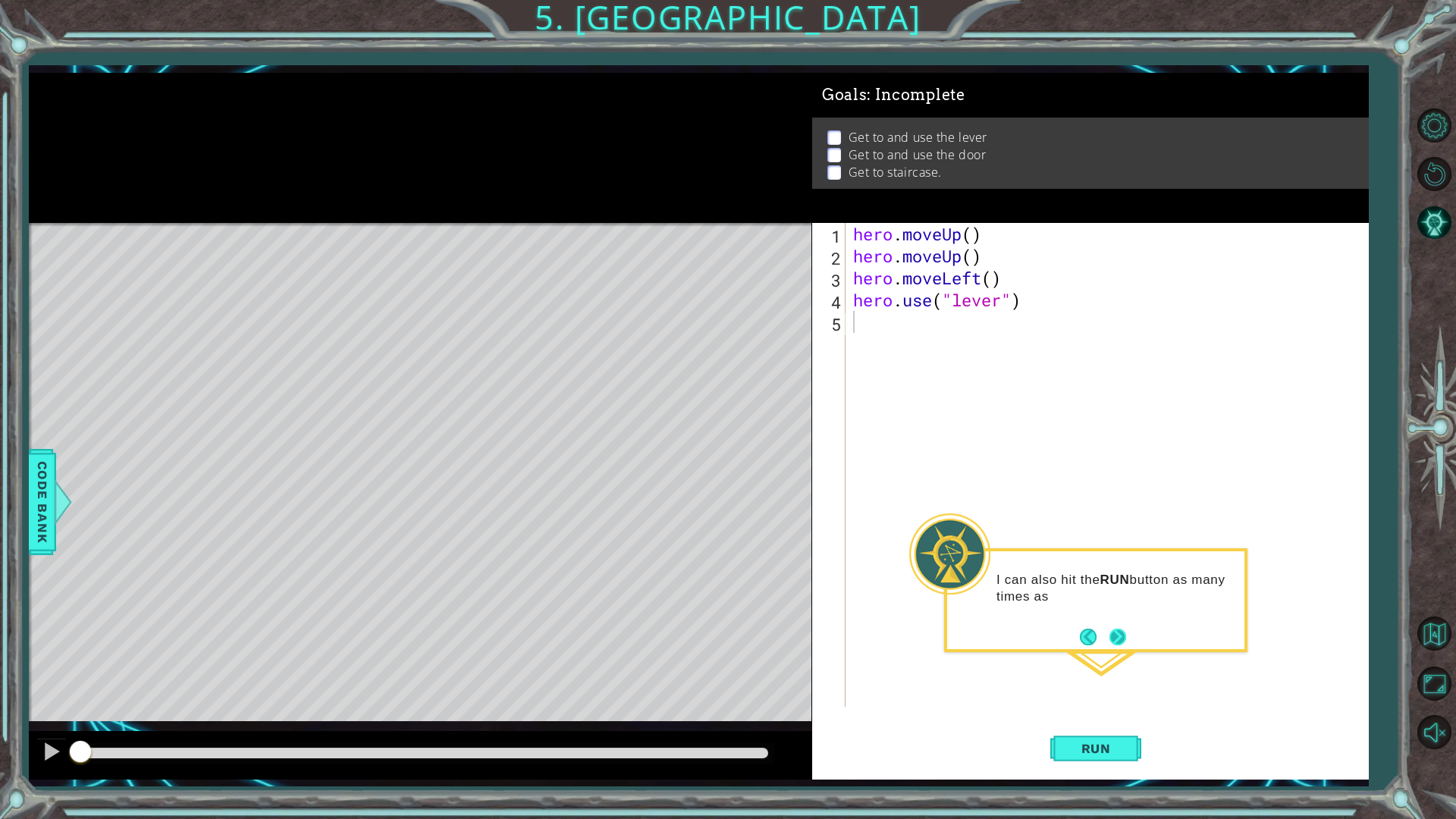
click at [1120, 637] on button "Next" at bounding box center [1118, 637] width 16 height 16
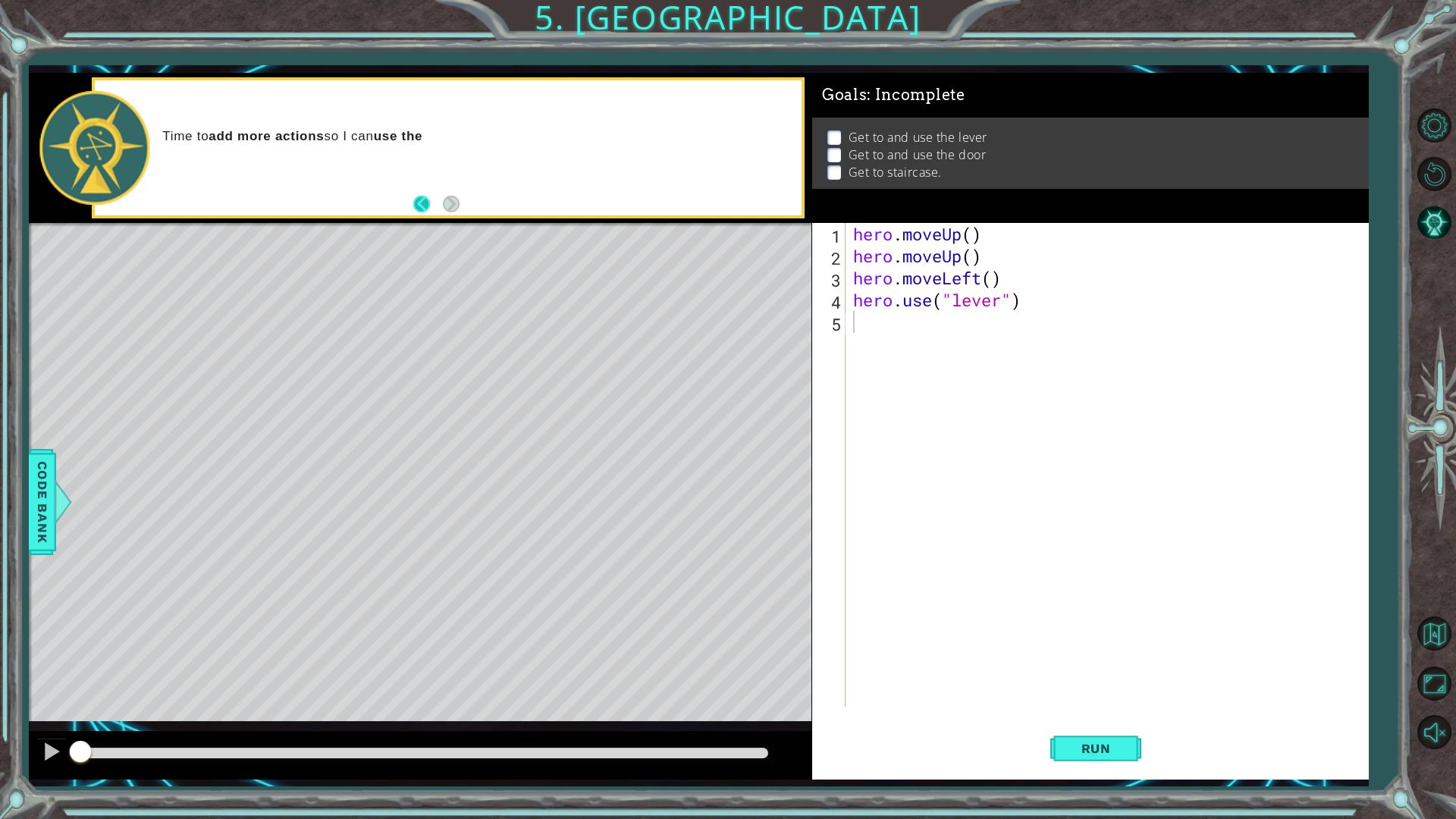
click at [420, 202] on button "Back" at bounding box center [428, 204] width 30 height 16
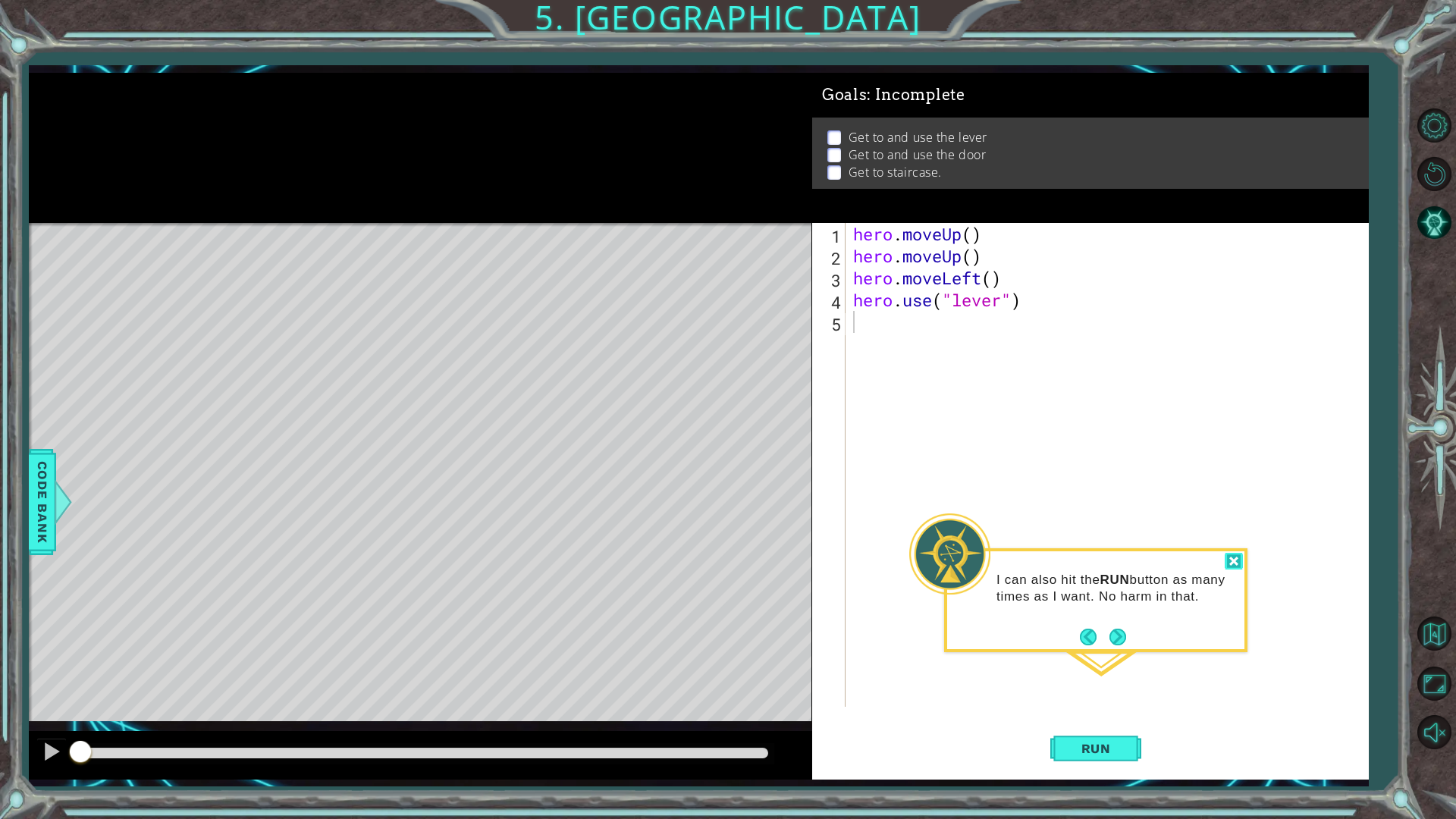
click at [1235, 561] on div at bounding box center [1233, 561] width 18 height 17
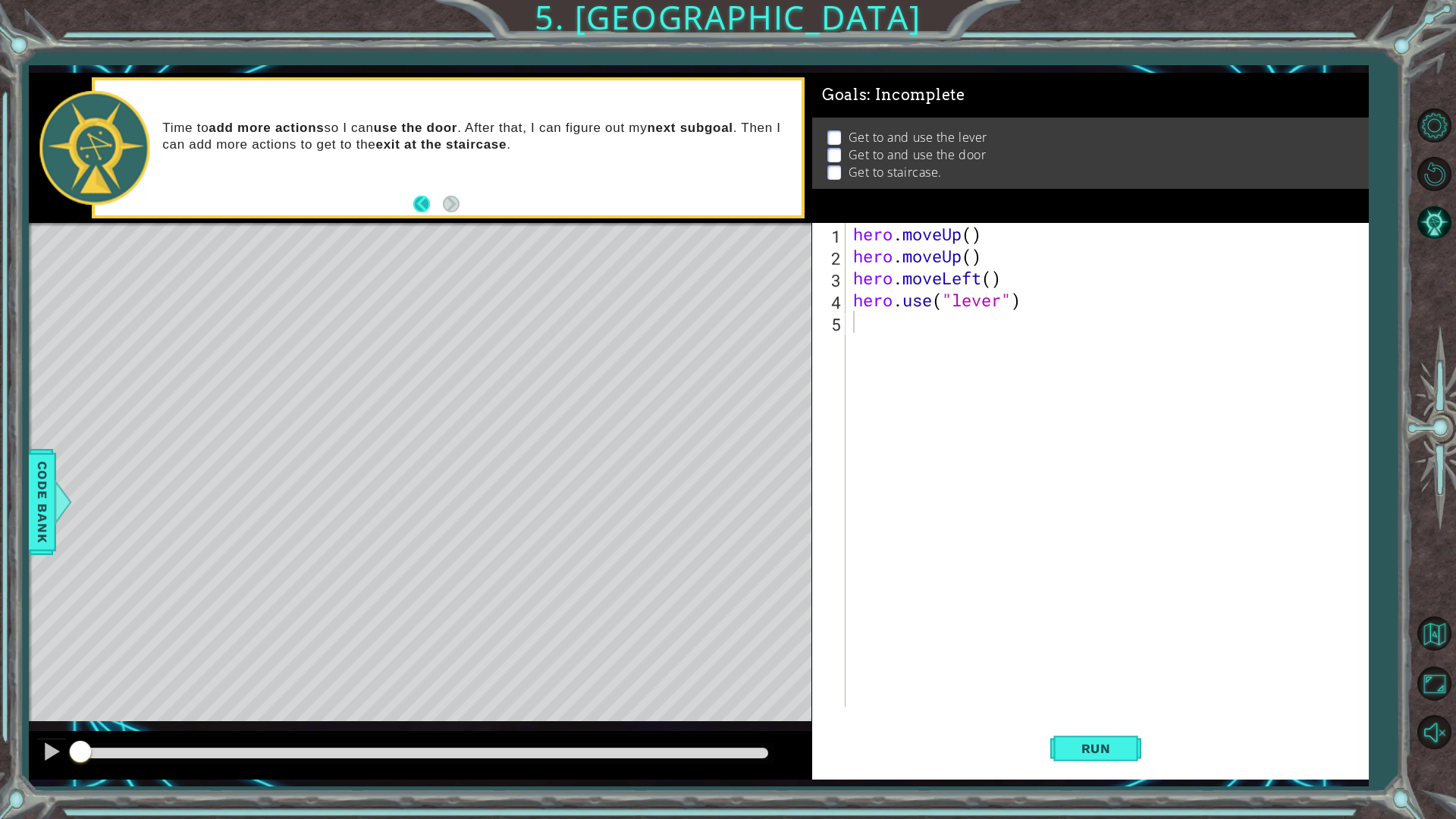
click at [422, 200] on button "Back" at bounding box center [428, 204] width 30 height 16
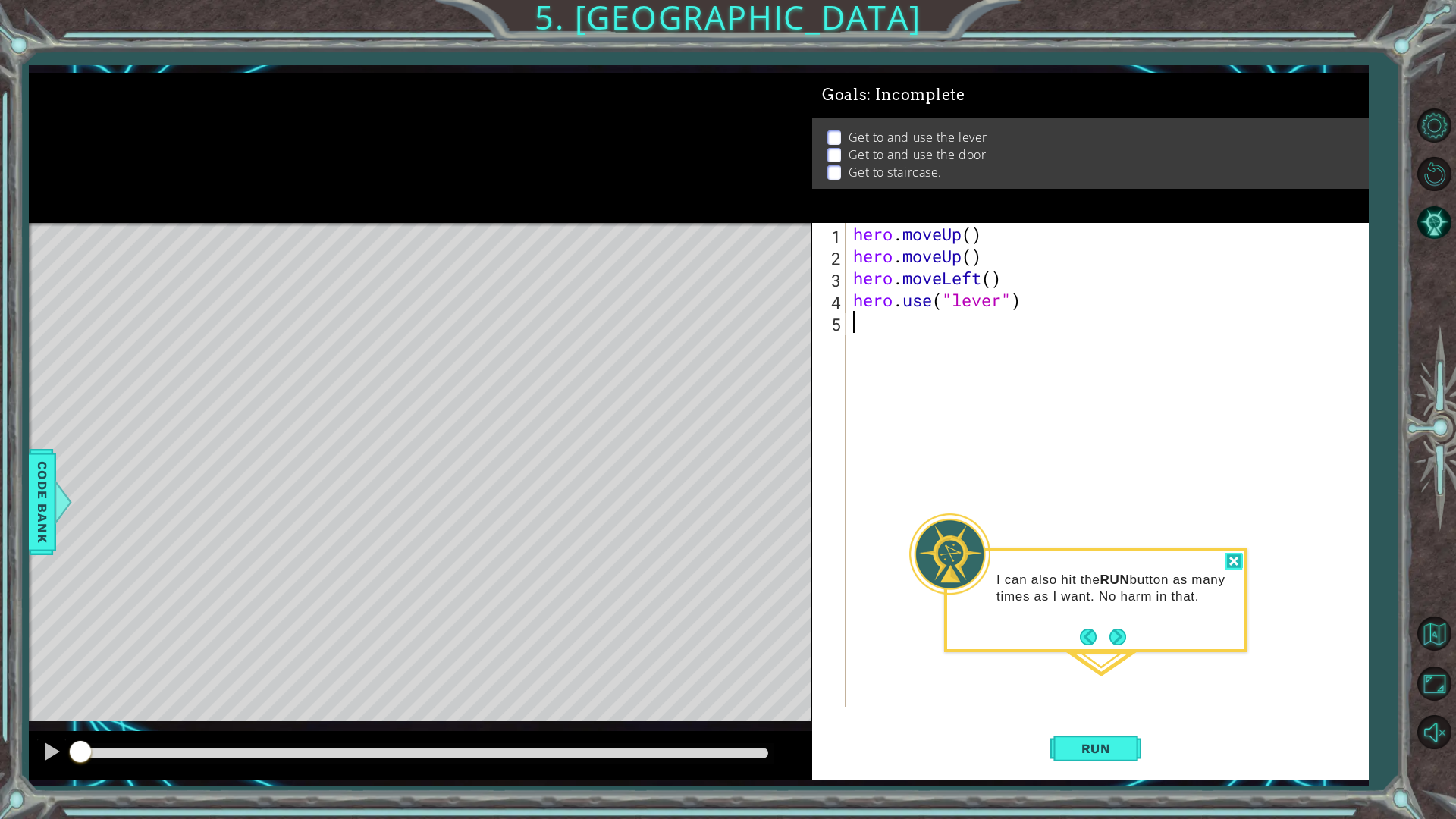
click at [1225, 564] on div at bounding box center [1233, 561] width 18 height 17
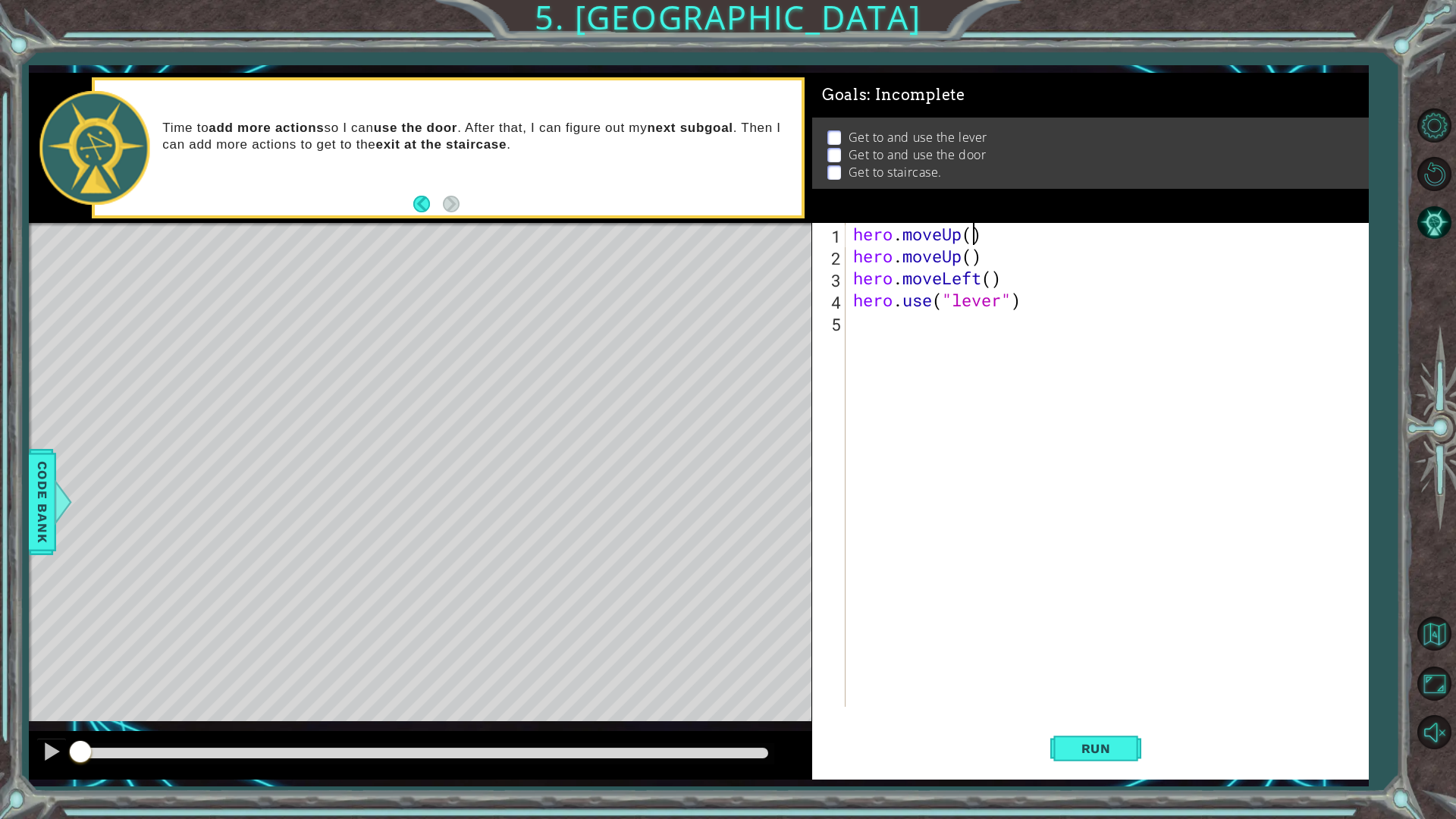
click at [973, 231] on div "hero . moveUp ( ) hero . moveUp ( ) hero . moveLeft ( ) hero . use ( "lever" )" at bounding box center [1110, 487] width 521 height 528
click at [976, 258] on div "hero . moveUp ( 2 ) hero . moveUp ( ) hero . moveLeft ( ) hero . use ( "lever" )" at bounding box center [1110, 487] width 521 height 528
click at [984, 256] on div "hero . moveUp ( 2 ) hero . moveUp ( ) hero . moveLeft ( ) hero . use ( "lever" )" at bounding box center [1110, 487] width 521 height 528
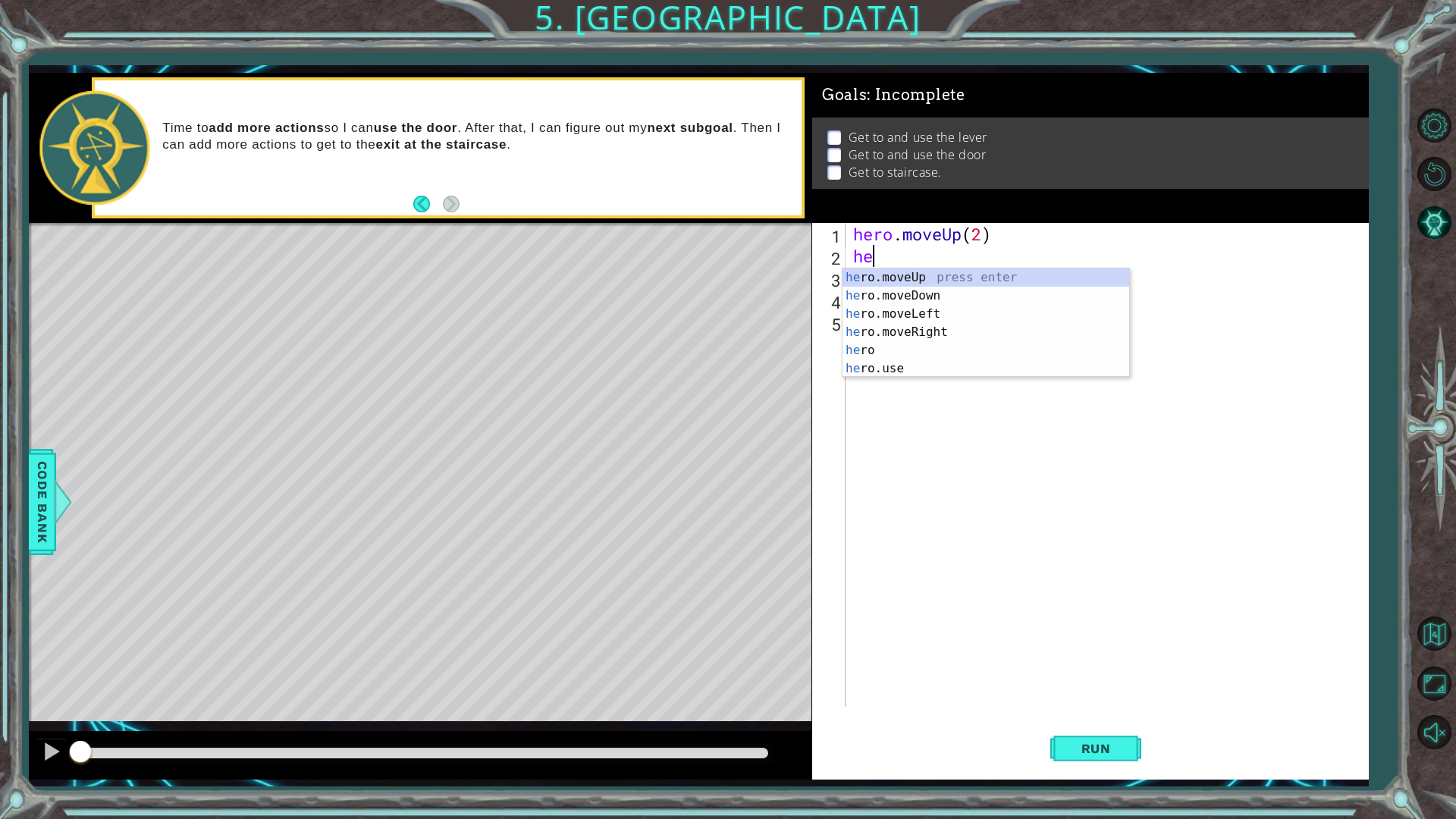
scroll to position [0, 0]
type textarea "h"
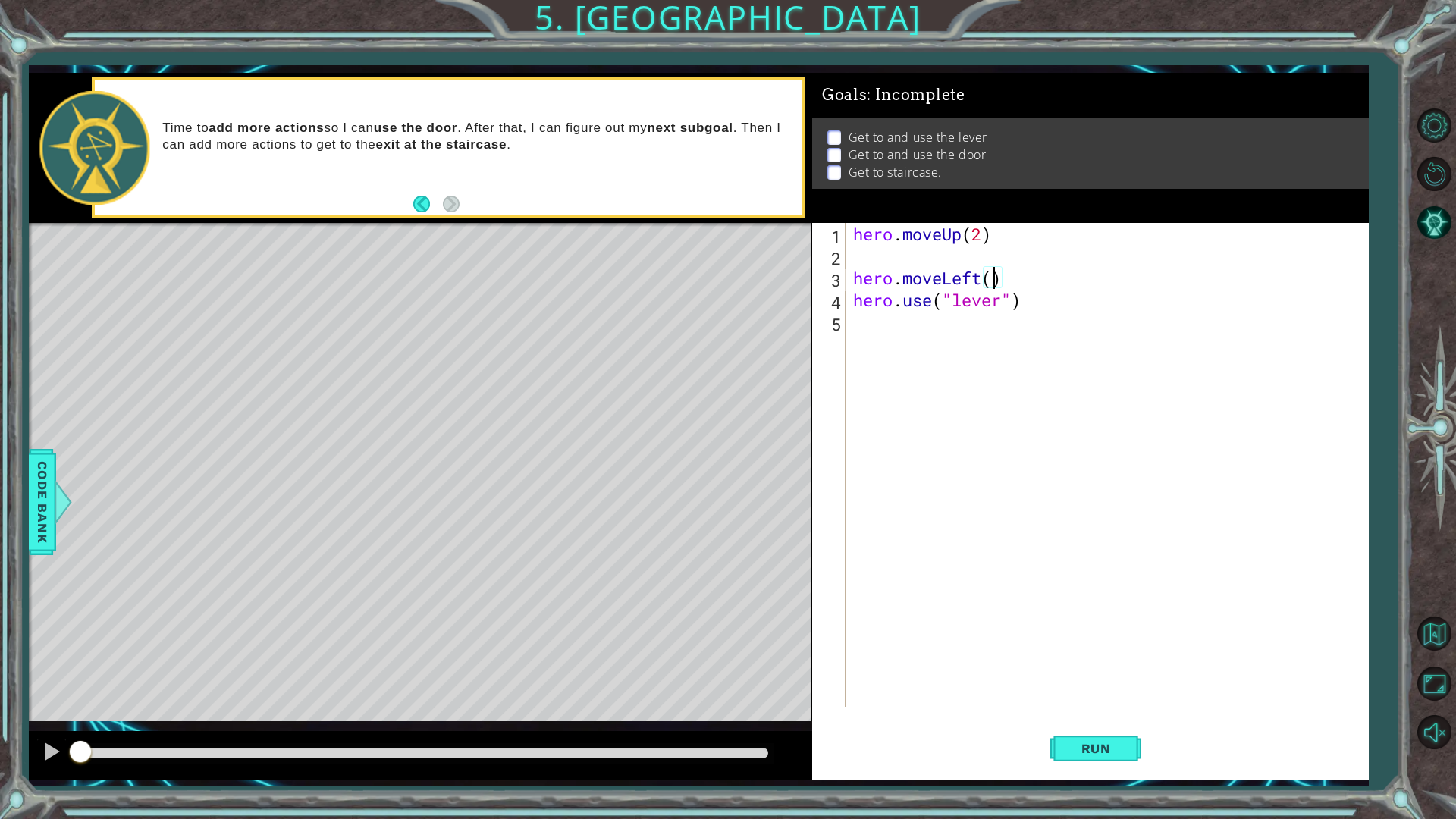
click at [992, 278] on div "hero . moveUp ( 2 ) hero . moveLeft ( ) hero . use ( "lever" )" at bounding box center [1110, 487] width 521 height 528
type textarea "hero.moveLeft(1)"
click at [1047, 393] on div "hero . moveUp ( 2 ) hero . moveLeft ( 1 ) hero . use ( "lever" )" at bounding box center [1110, 487] width 521 height 528
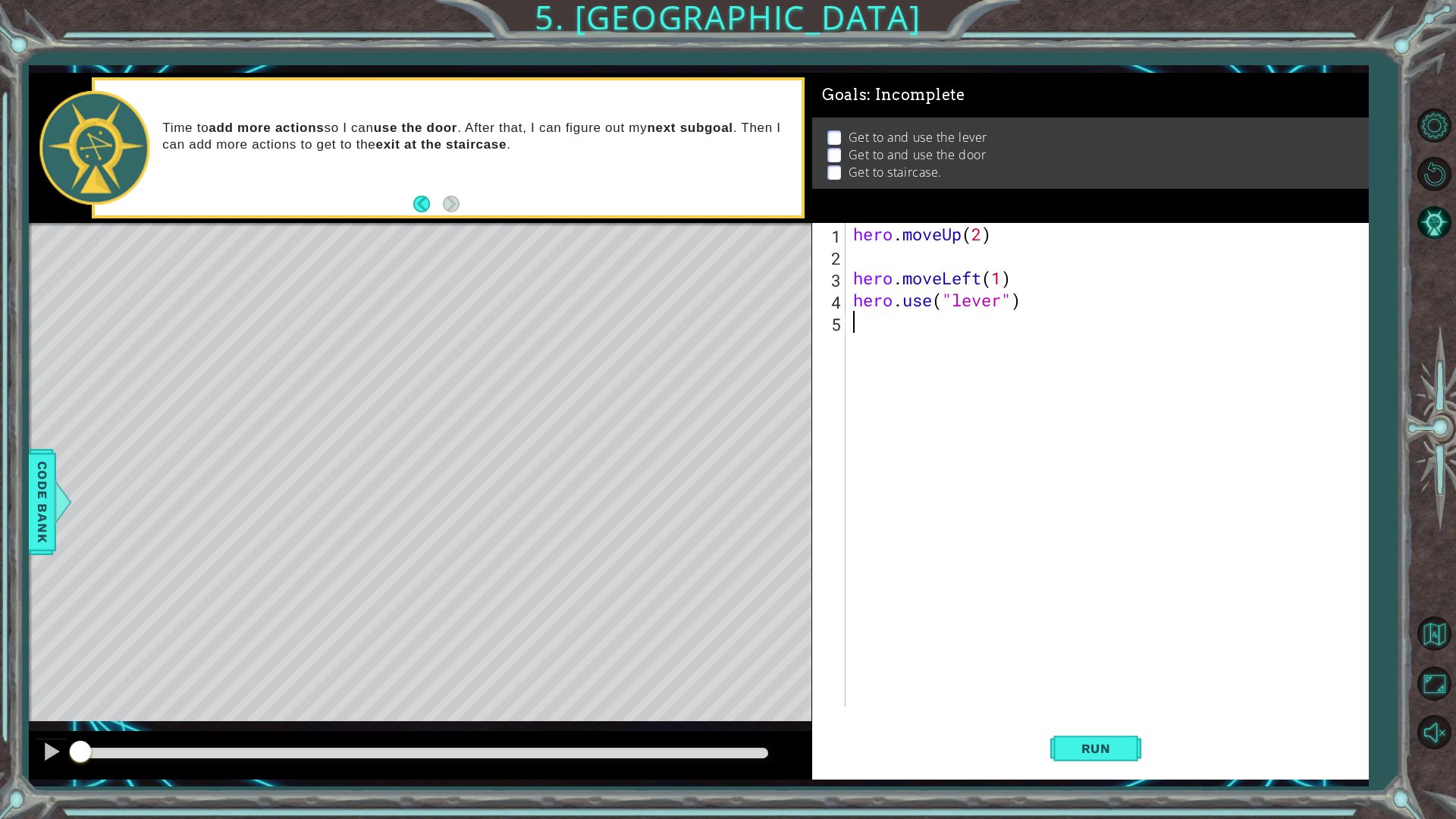
click at [1004, 637] on div "hero . moveUp ( 2 ) hero . moveLeft ( 1 ) hero . use ( "lever" )" at bounding box center [1110, 487] width 521 height 528
click at [1115, 716] on span "Run" at bounding box center [1095, 748] width 60 height 15
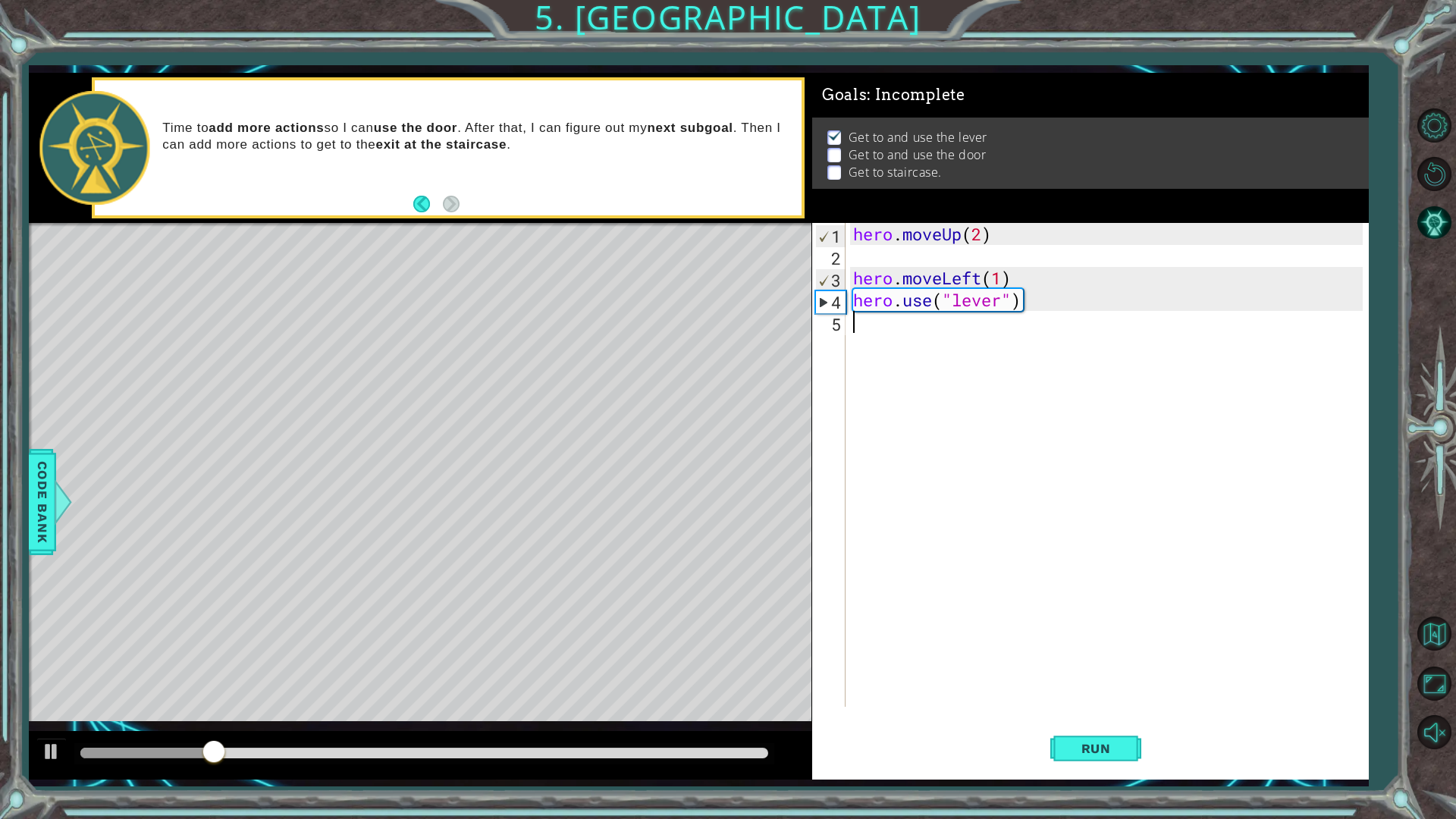
click at [873, 329] on div "hero . moveUp ( 2 ) hero . moveLeft ( 1 ) hero . use ( "lever" )" at bounding box center [1110, 487] width 521 height 528
type textarea "h"
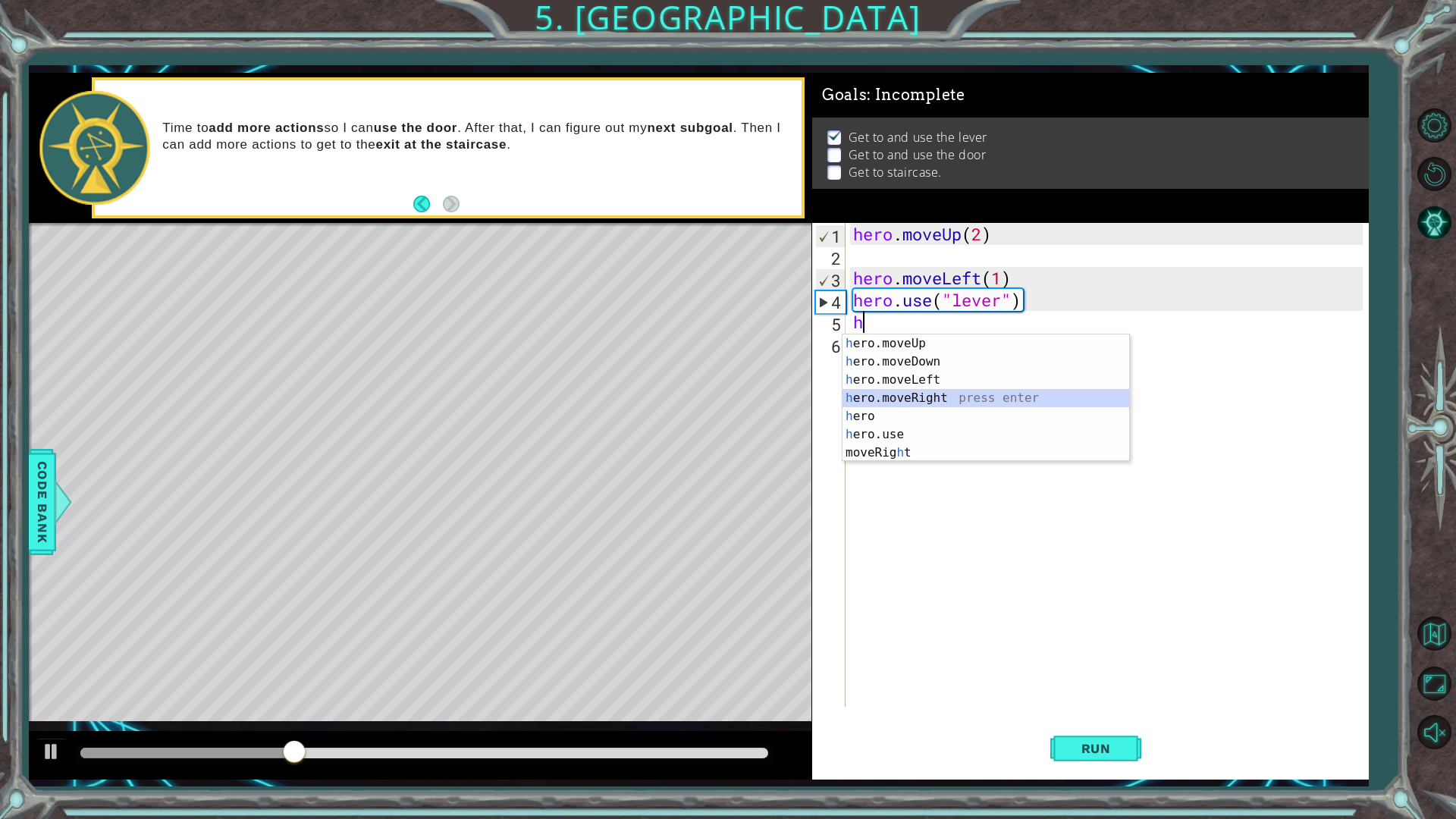
click at [926, 407] on div "h ero.moveUp press enter h ero.moveDown press enter h ero.moveLeft press enter …" at bounding box center [985, 416] width 287 height 163
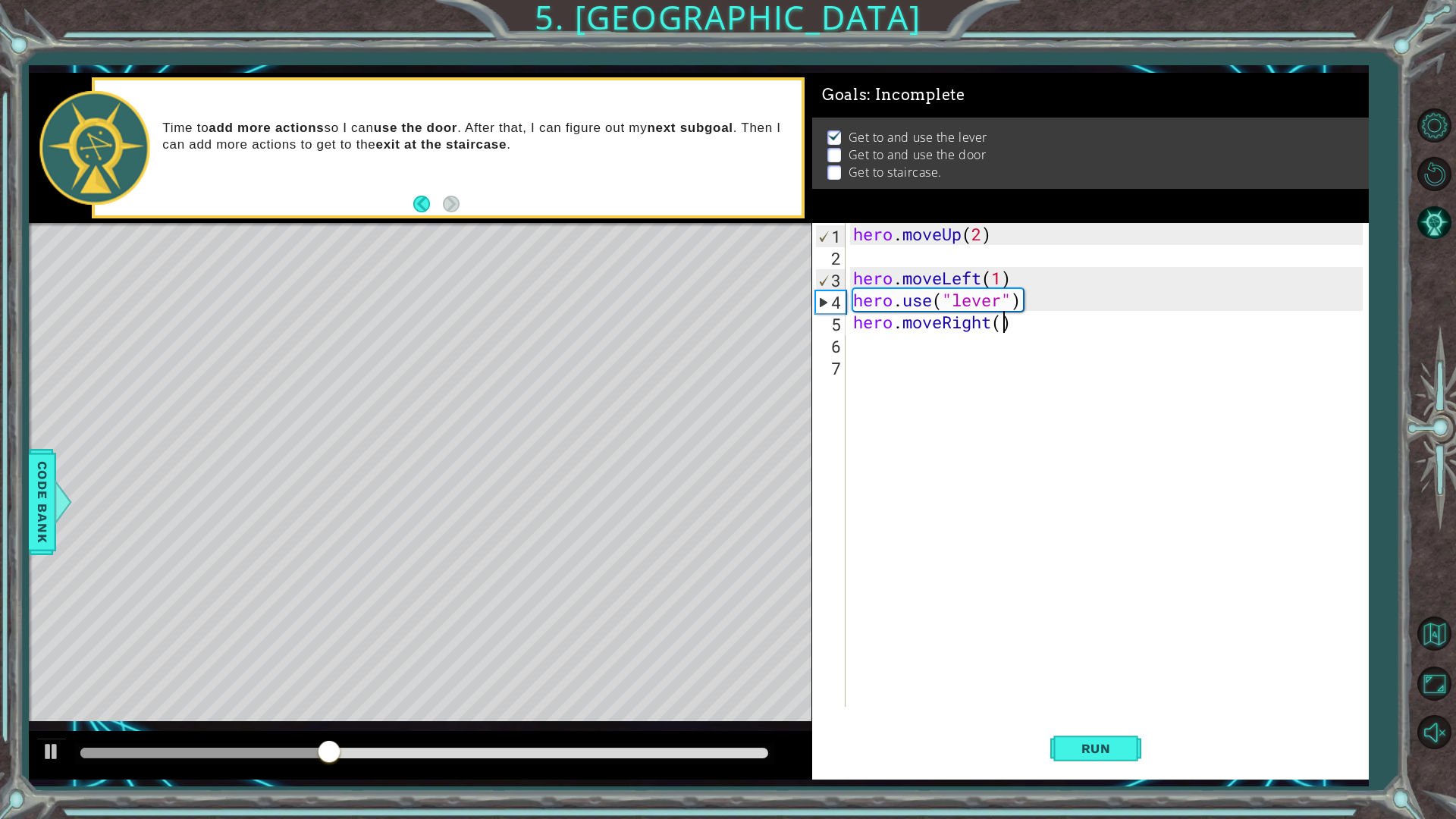
click at [1008, 321] on div "hero . moveUp ( 2 ) hero . moveLeft ( 1 ) hero . use ( "lever" ) hero . moveRig…" at bounding box center [1110, 487] width 521 height 528
type textarea "hero.moveRight(3)"
click at [1113, 716] on span "Run" at bounding box center [1095, 748] width 60 height 15
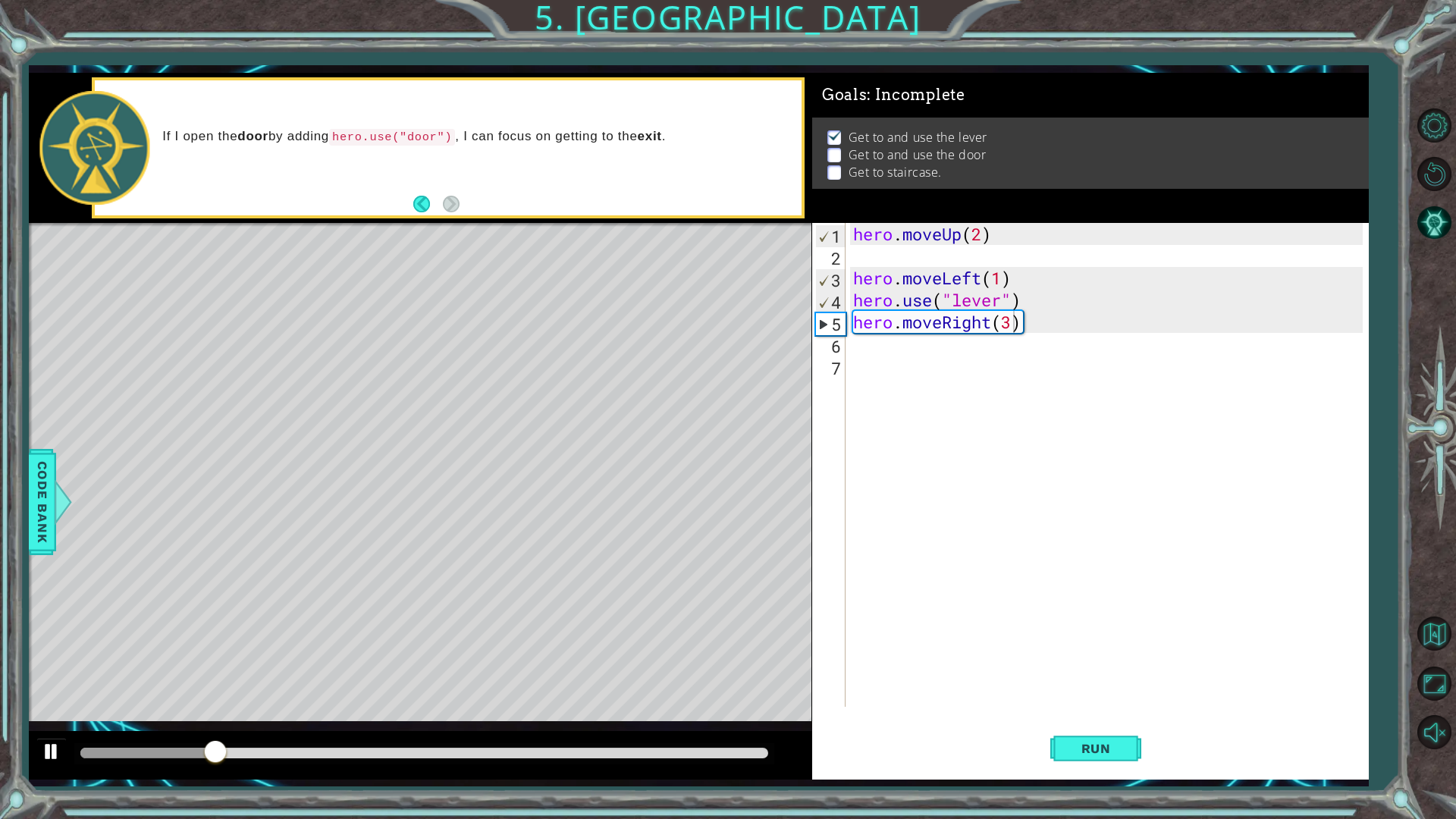
drag, startPoint x: 69, startPoint y: 763, endPoint x: 62, endPoint y: 757, distance: 9.2
click at [65, 716] on div at bounding box center [420, 755] width 783 height 48
click at [60, 716] on div at bounding box center [52, 752] width 20 height 20
click at [1049, 716] on div "Run" at bounding box center [1096, 748] width 557 height 55
click at [1072, 716] on span "Run" at bounding box center [1095, 748] width 60 height 15
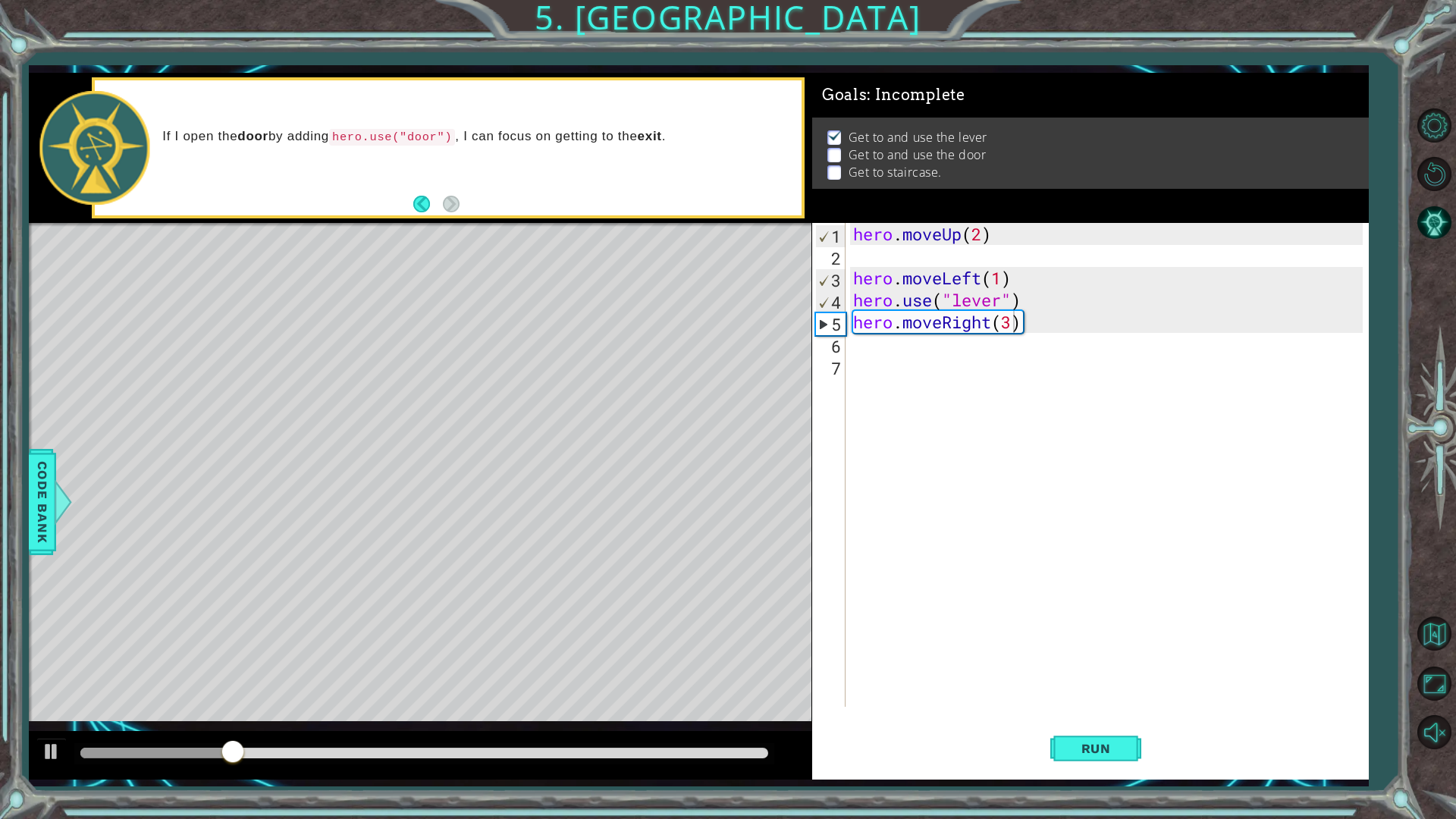
click at [26, 513] on div "1 ההההההההההההההההההההההההההההההההההההההההההההההההההההההההההההההההההההההההההההה…" at bounding box center [728, 409] width 1456 height 819
click at [37, 514] on span "Code Bank" at bounding box center [43, 502] width 25 height 93
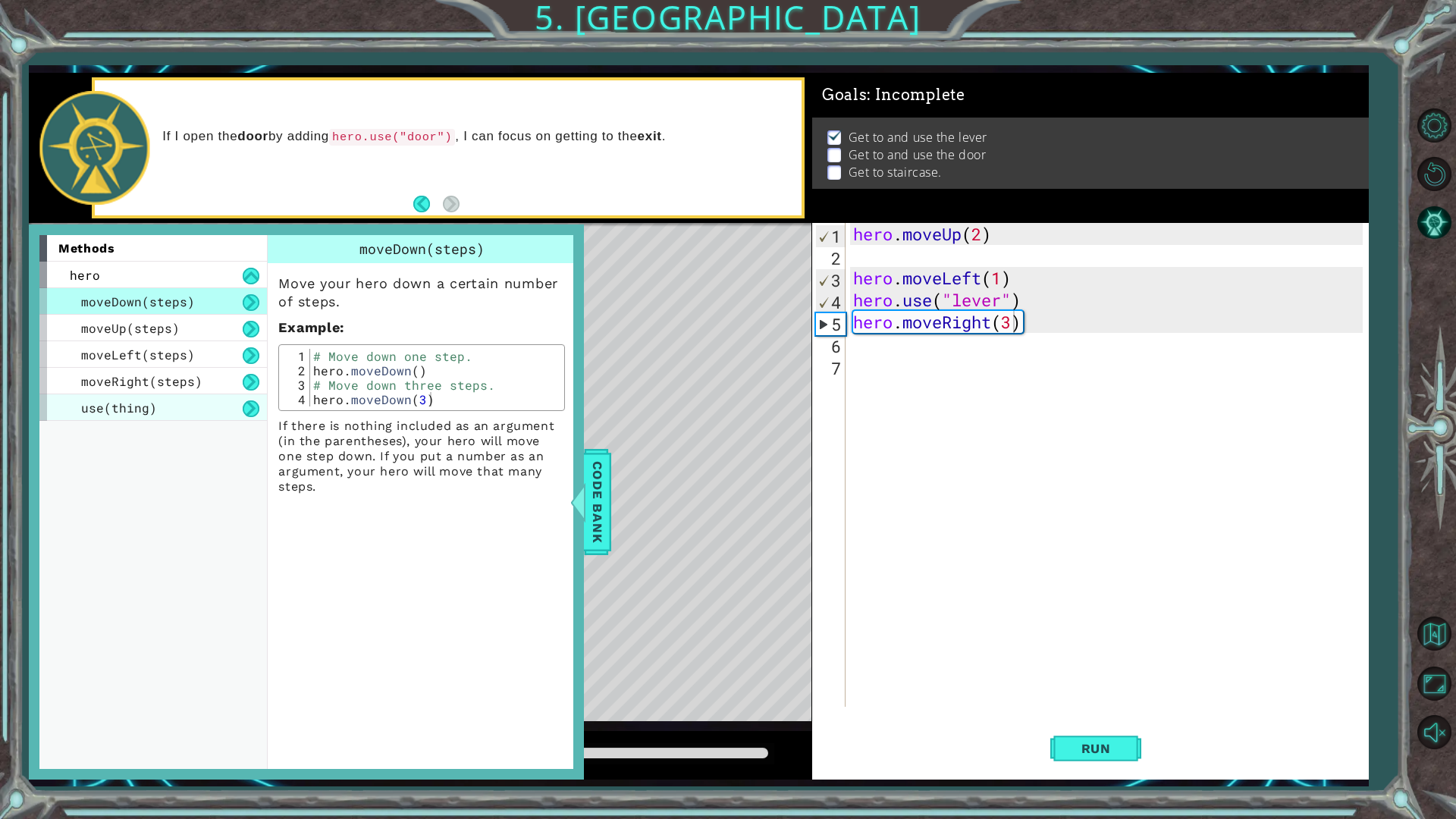
click at [153, 402] on span "use(thing)" at bounding box center [119, 407] width 76 height 16
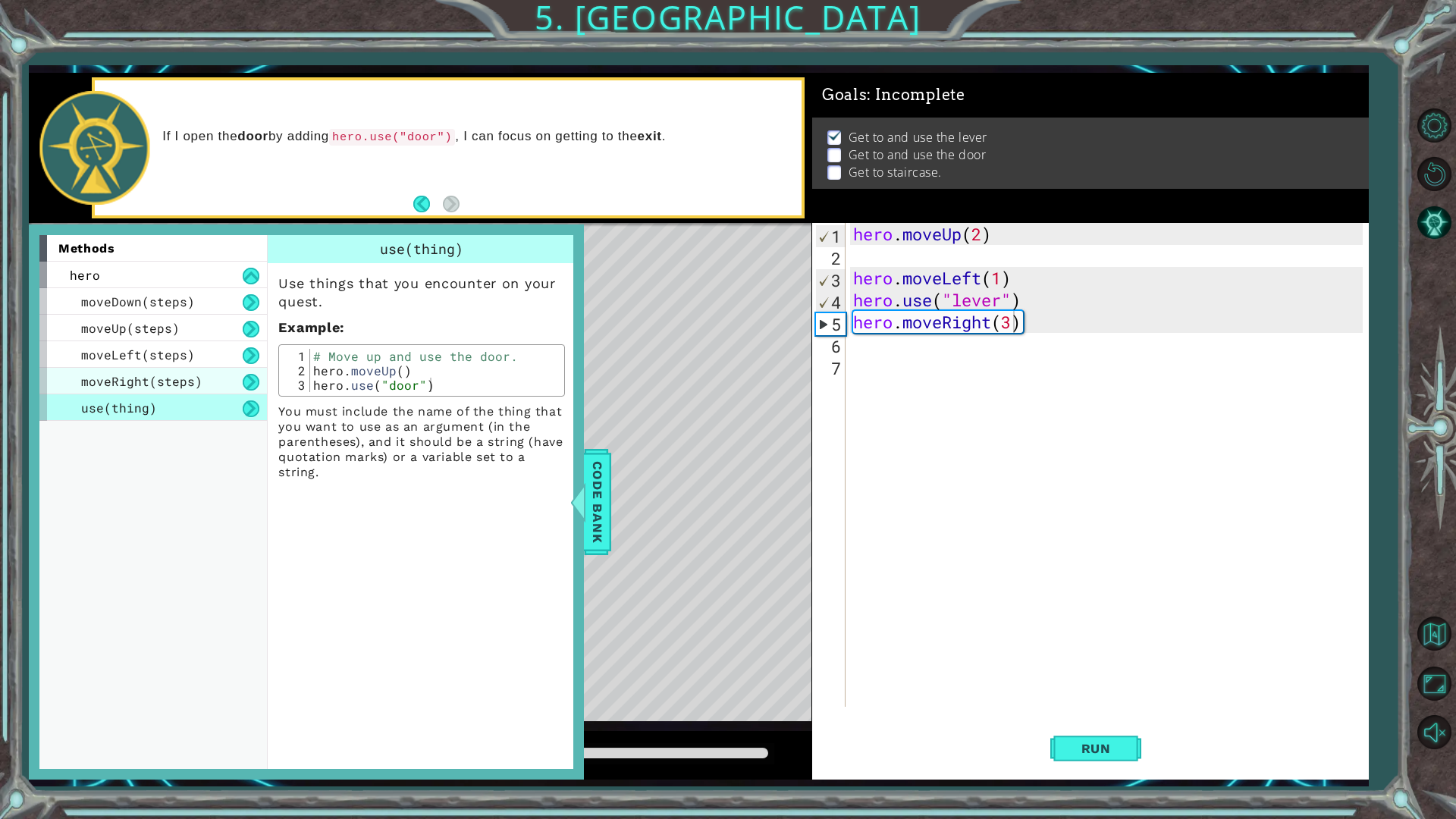
click at [196, 372] on div "moveRight(steps)" at bounding box center [153, 381] width 227 height 26
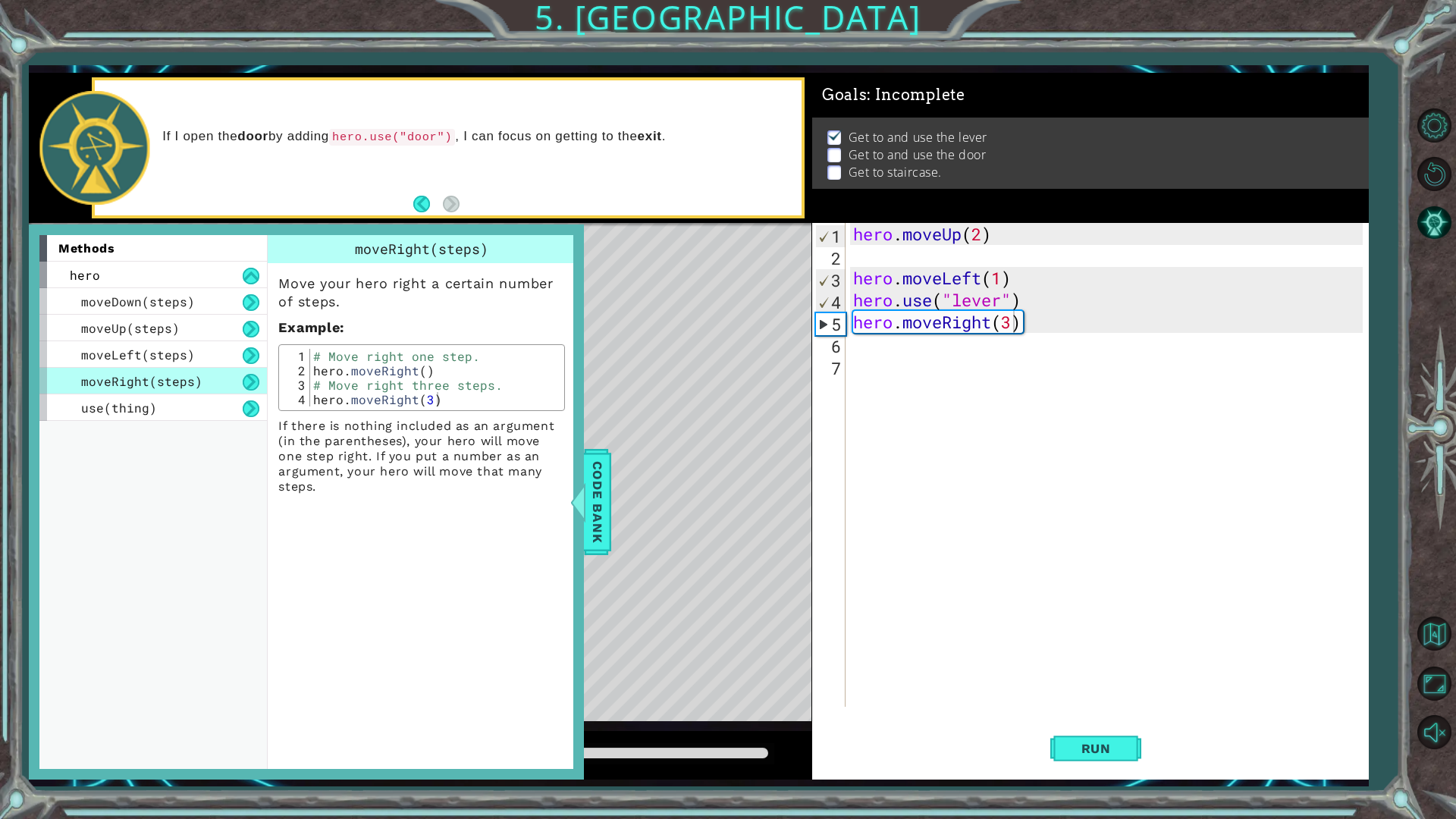
click at [193, 426] on div "methods hero moveDown(steps) moveUp(steps) moveLeft(steps) moveRight(steps) use…" at bounding box center [158, 502] width 239 height 534
click at [205, 411] on div "use(thing)" at bounding box center [153, 407] width 227 height 26
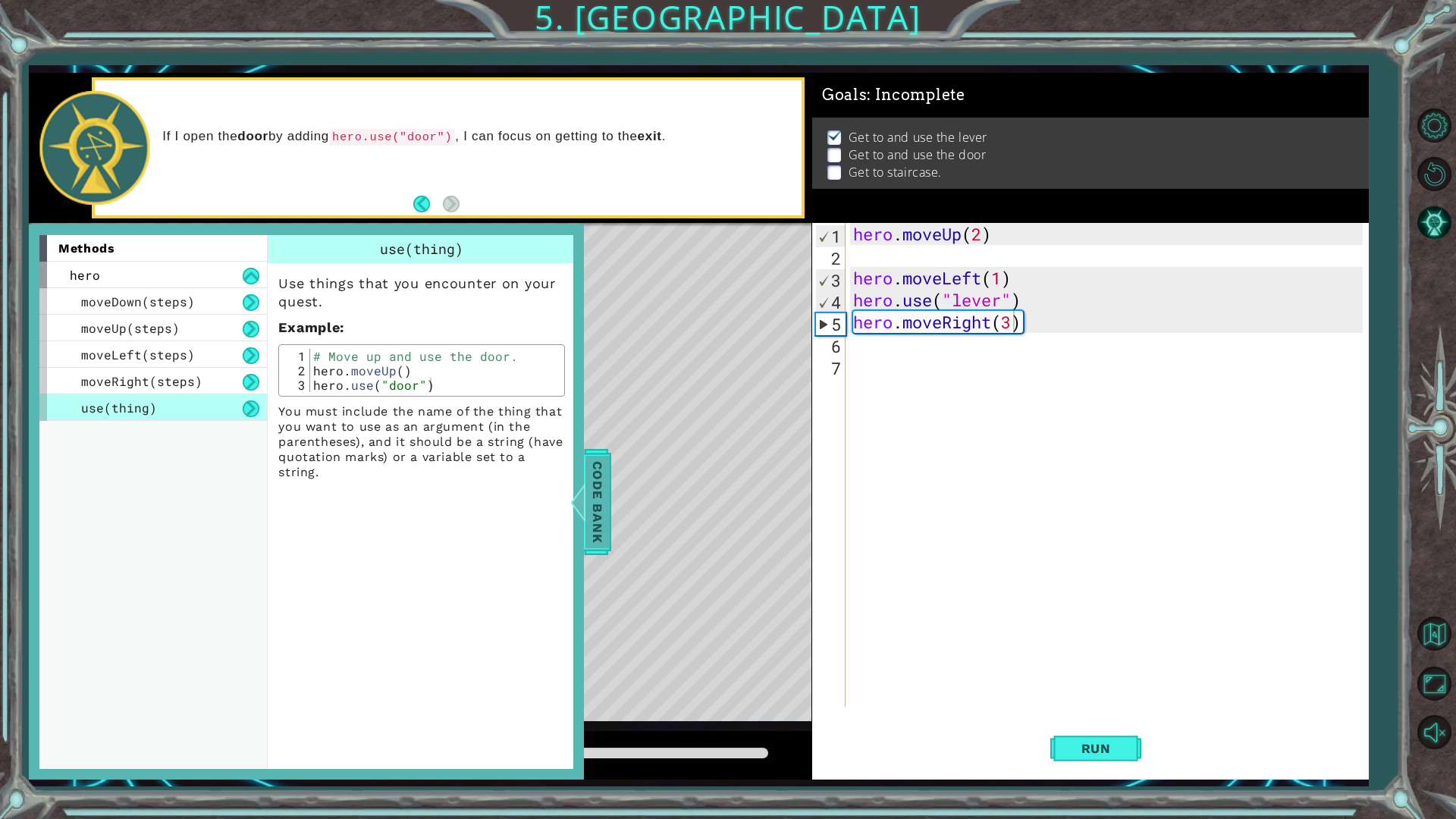
click at [583, 508] on div at bounding box center [578, 502] width 19 height 45
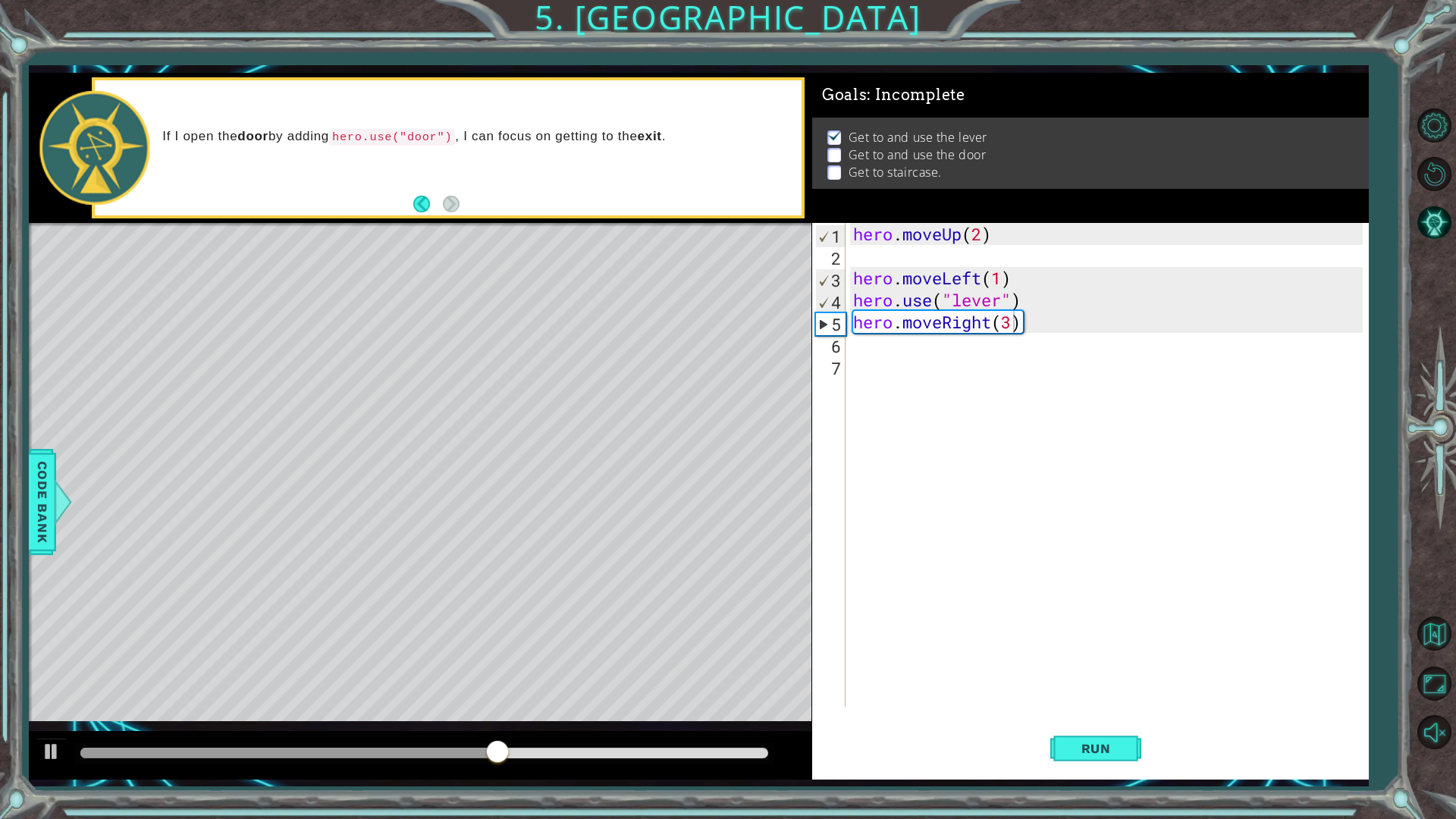
scroll to position [0, 0]
click at [867, 344] on div "hero . moveUp ( 2 ) hero . moveLeft ( 1 ) hero . use ( "lever" ) hero . moveRig…" at bounding box center [1110, 487] width 521 height 528
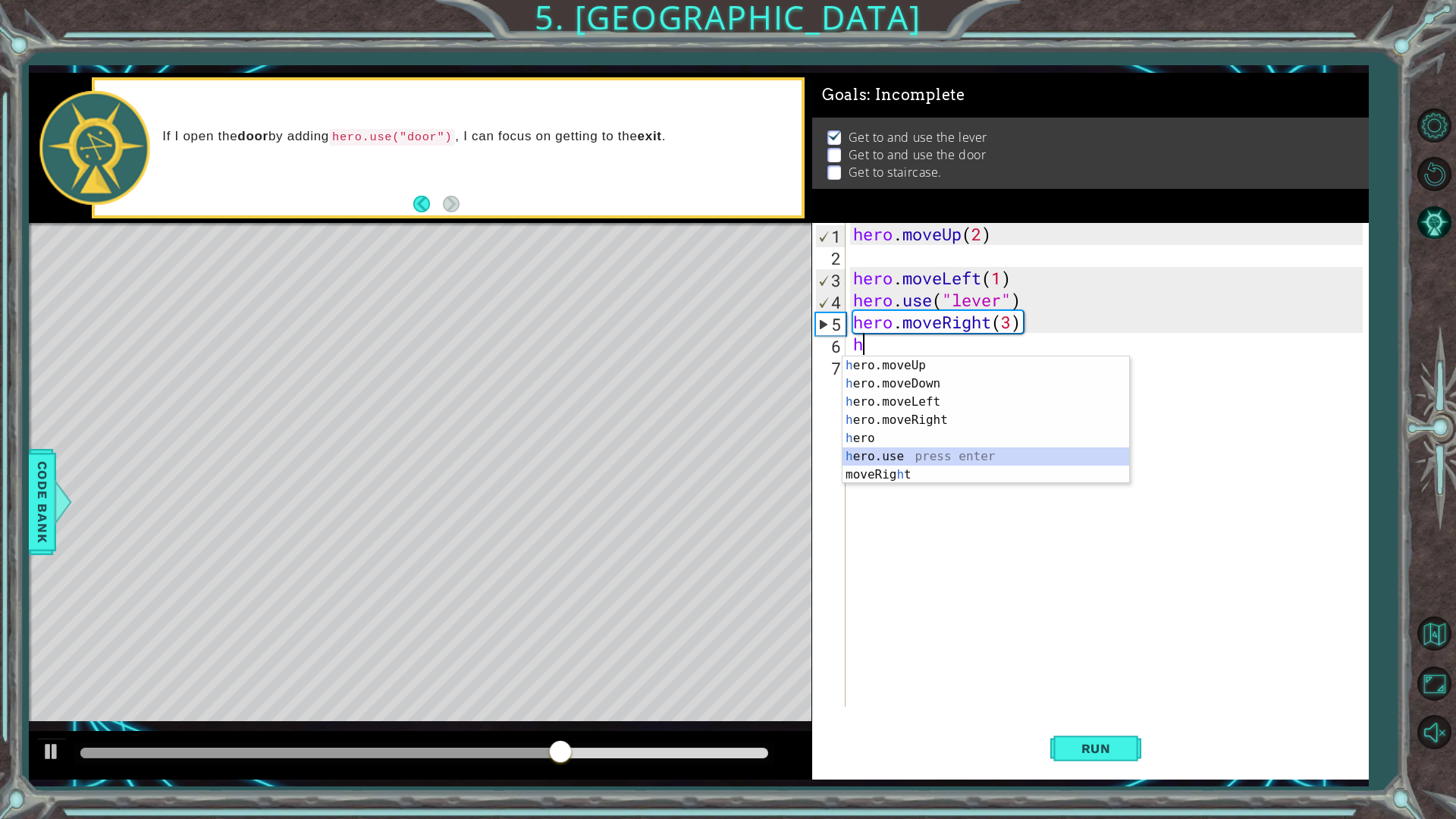
click at [907, 452] on div "h ero.moveUp press enter h ero.moveDown press enter h ero.moveLeft press enter …" at bounding box center [985, 438] width 287 height 163
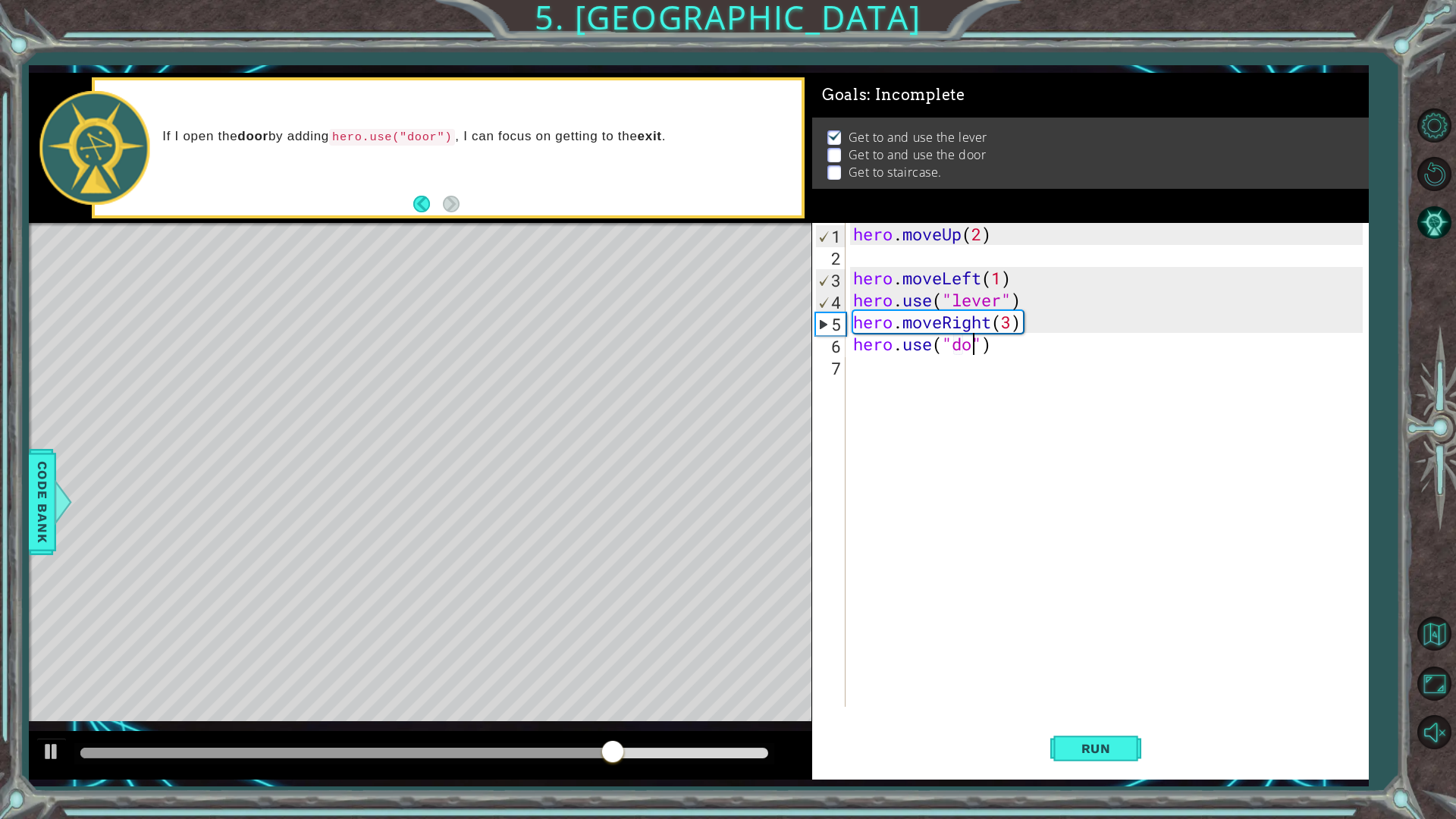
scroll to position [0, 5]
type textarea "hero.use("door")"
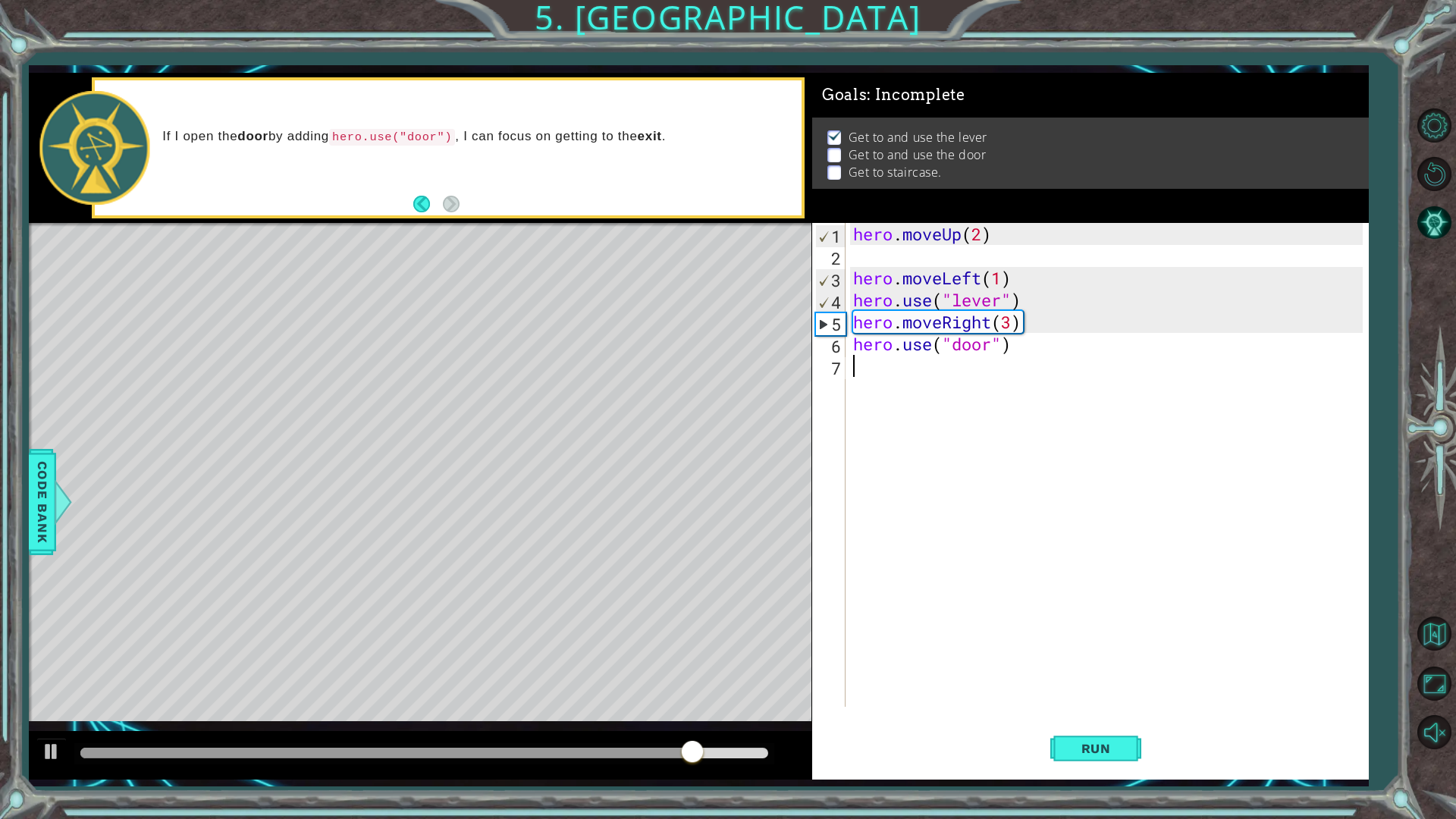
click at [411, 199] on div "If I open the door by adding hero.use("door") , I can focus on getting to the e…" at bounding box center [448, 148] width 707 height 136
click at [419, 203] on button "Back" at bounding box center [428, 204] width 30 height 16
click at [1080, 492] on div "hero . moveUp ( 2 ) hero . moveLeft ( 1 ) hero . use ( "lever" ) hero . moveRig…" at bounding box center [1110, 487] width 521 height 528
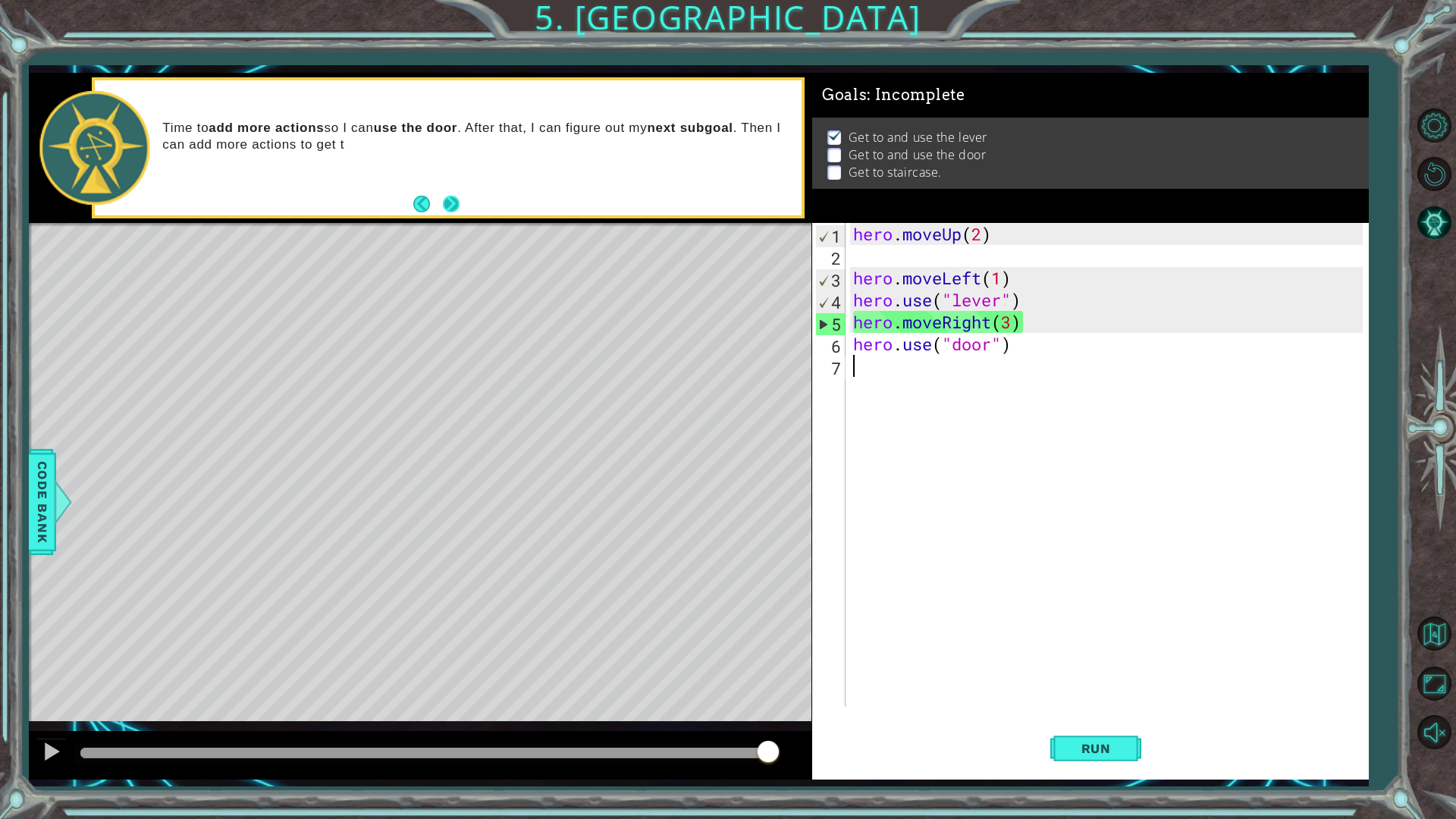
click at [452, 197] on button "Next" at bounding box center [450, 204] width 16 height 16
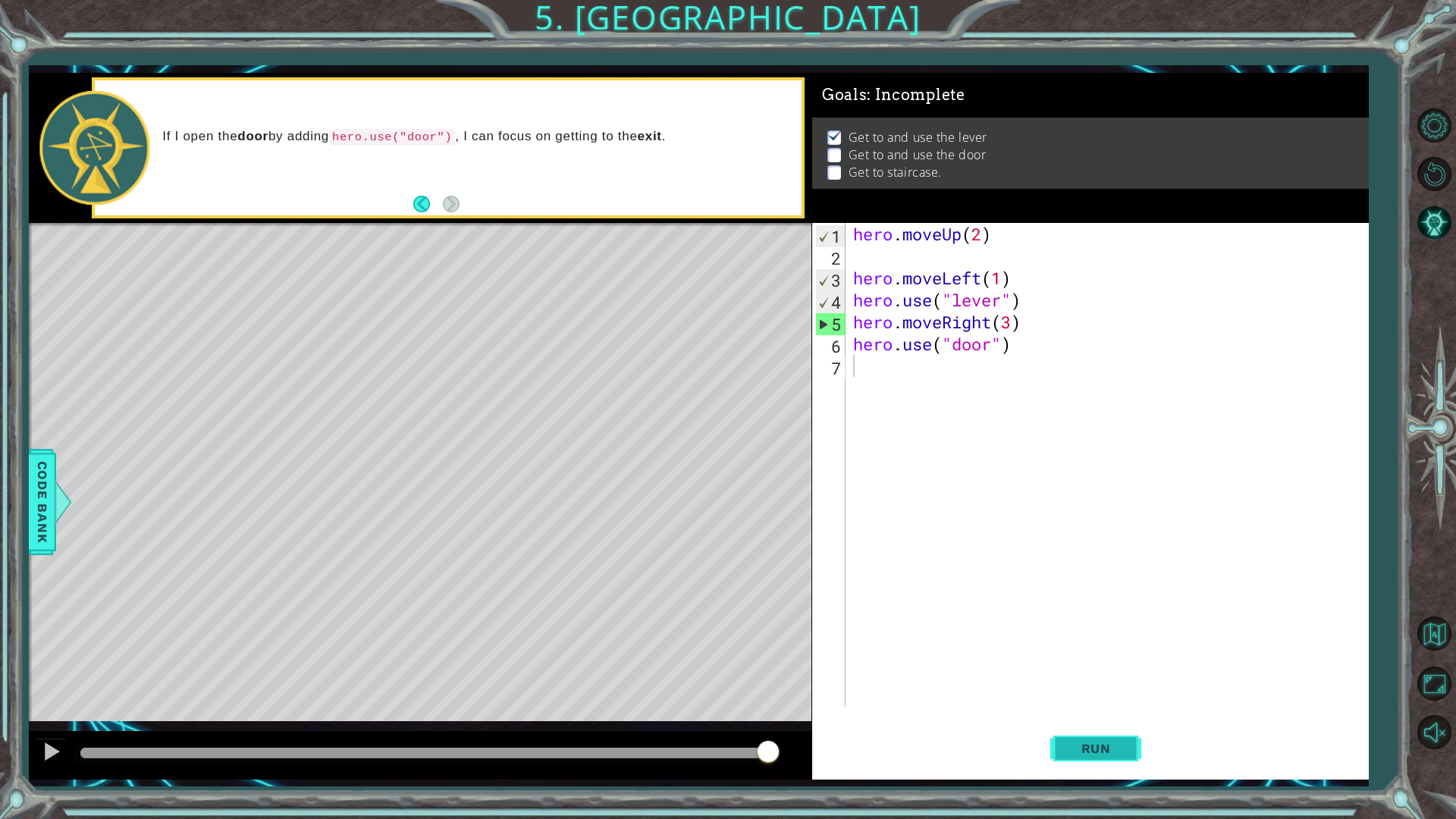
click at [1102, 716] on button "Run" at bounding box center [1095, 748] width 91 height 55
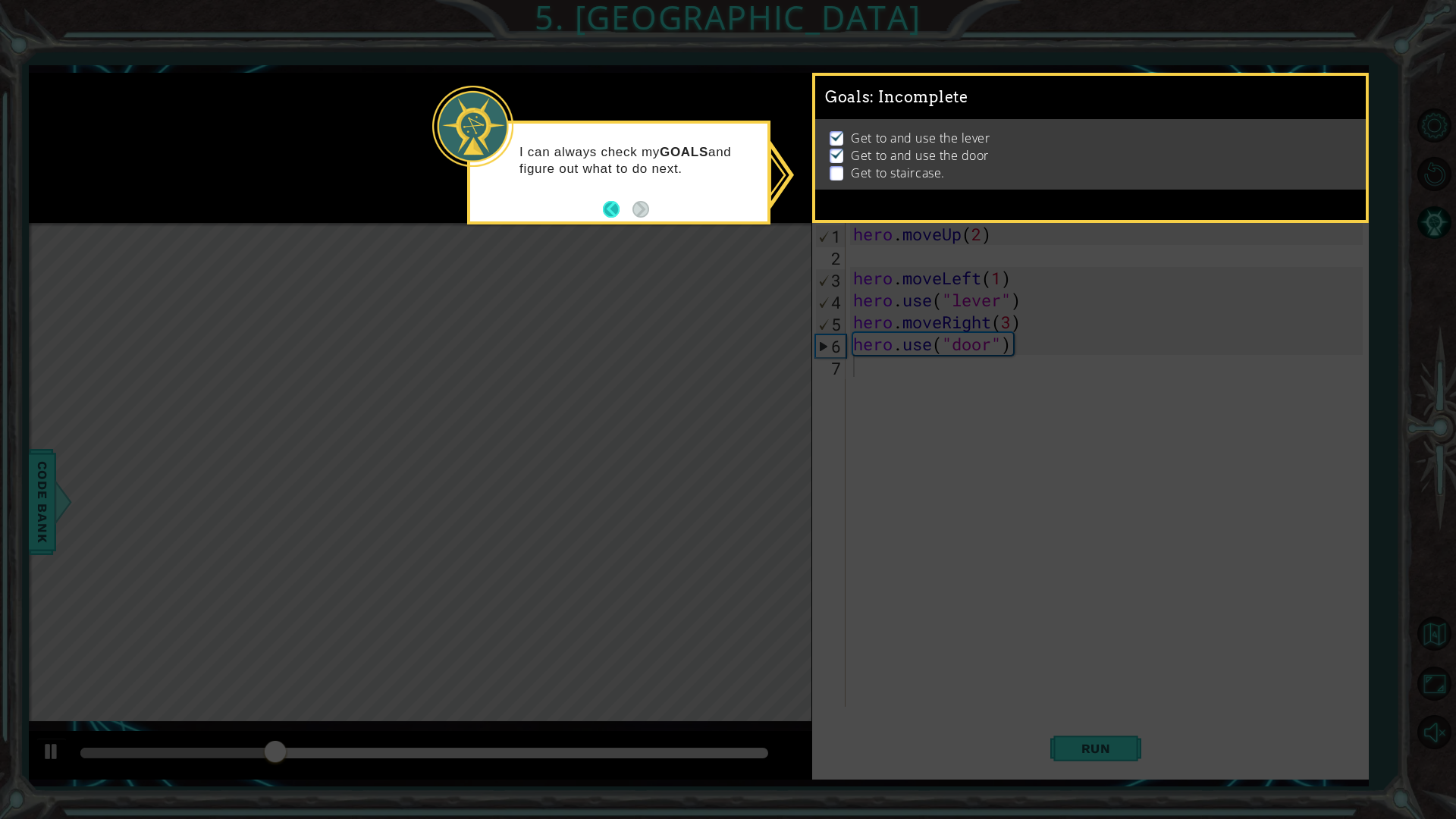
click at [609, 214] on button "Back" at bounding box center [618, 209] width 30 height 16
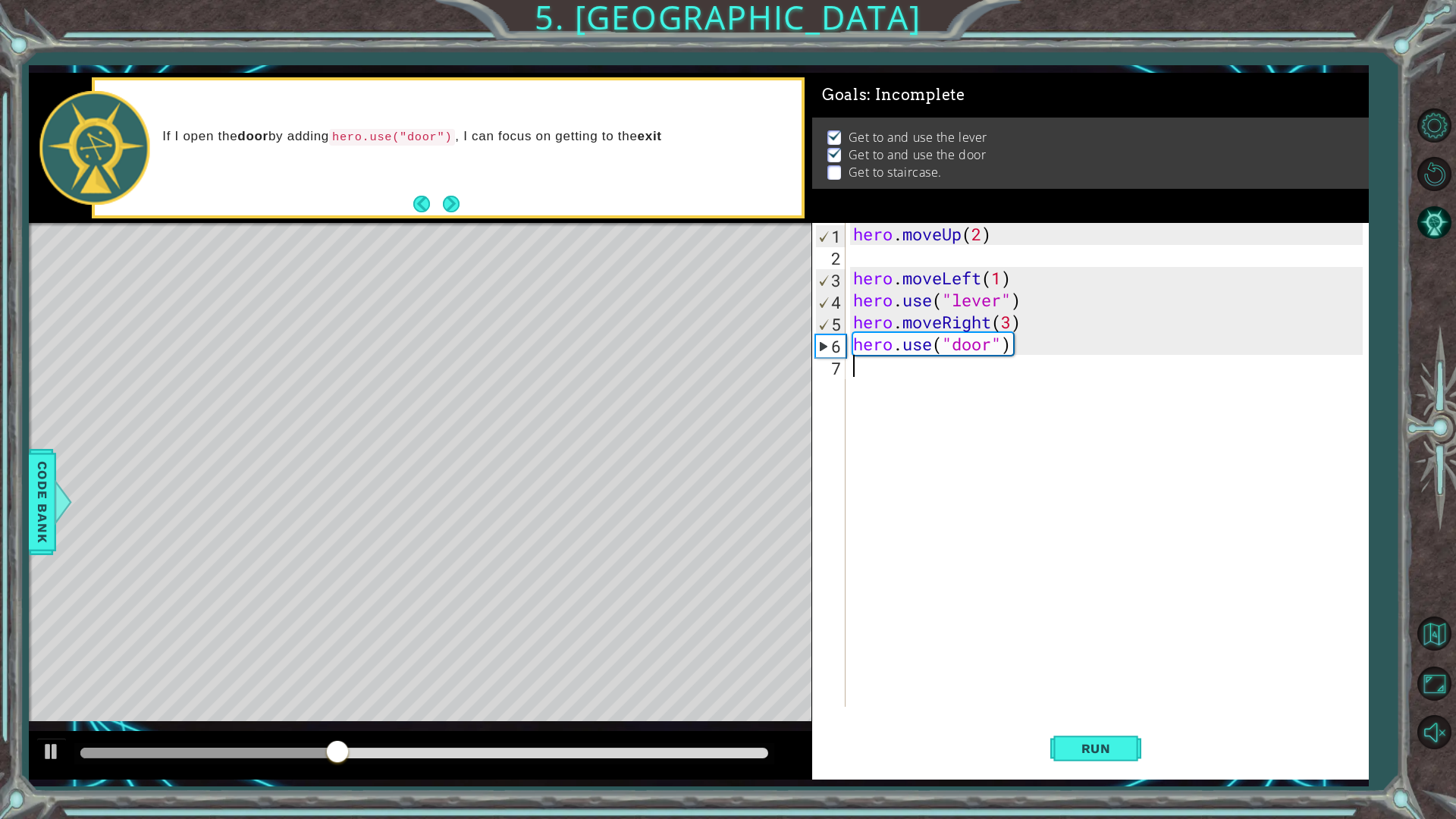
type textarea "h"
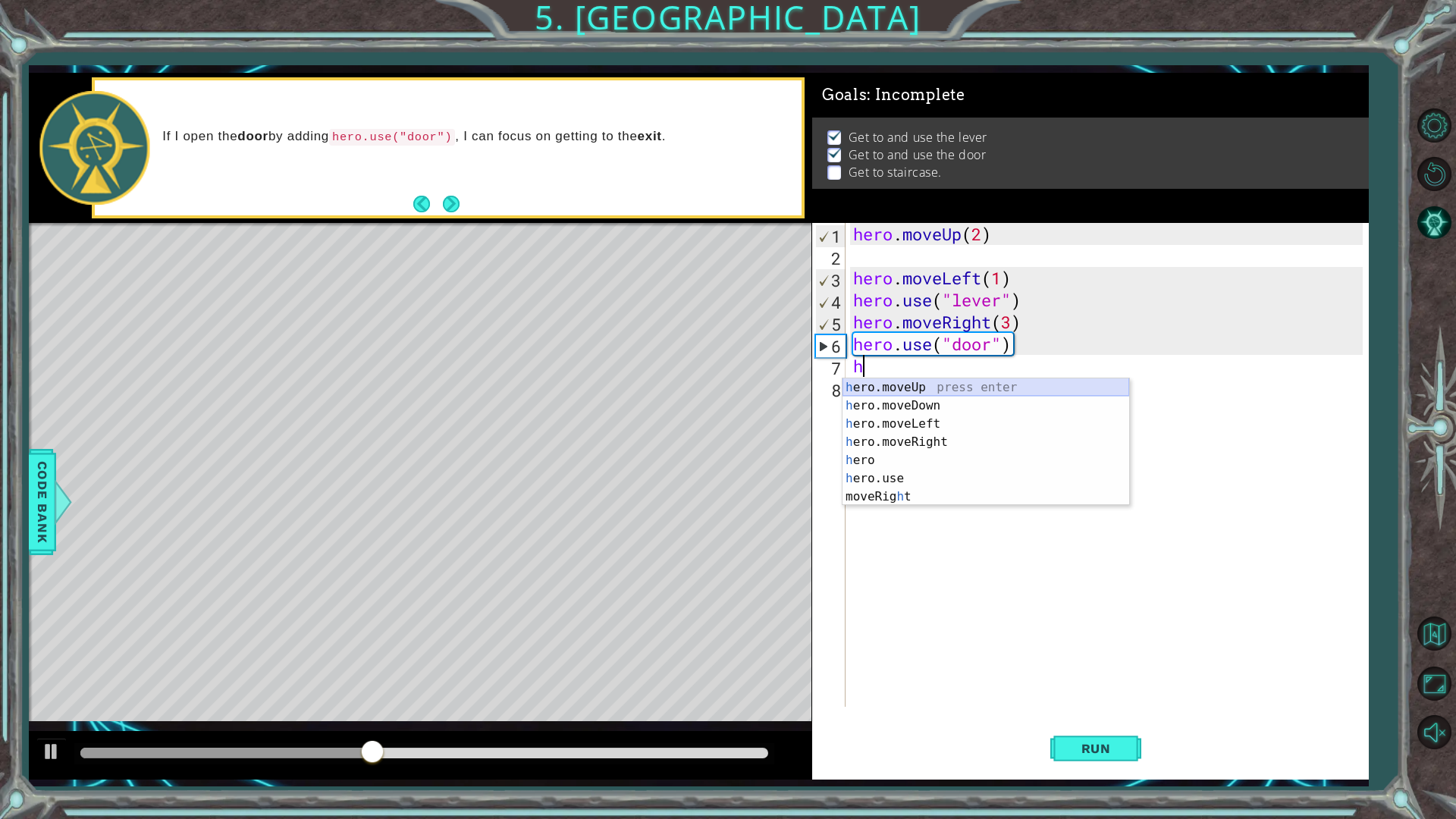
click at [908, 382] on div "h ero.moveUp press enter h ero.moveDown press enter h ero.moveLeft press enter …" at bounding box center [985, 460] width 287 height 163
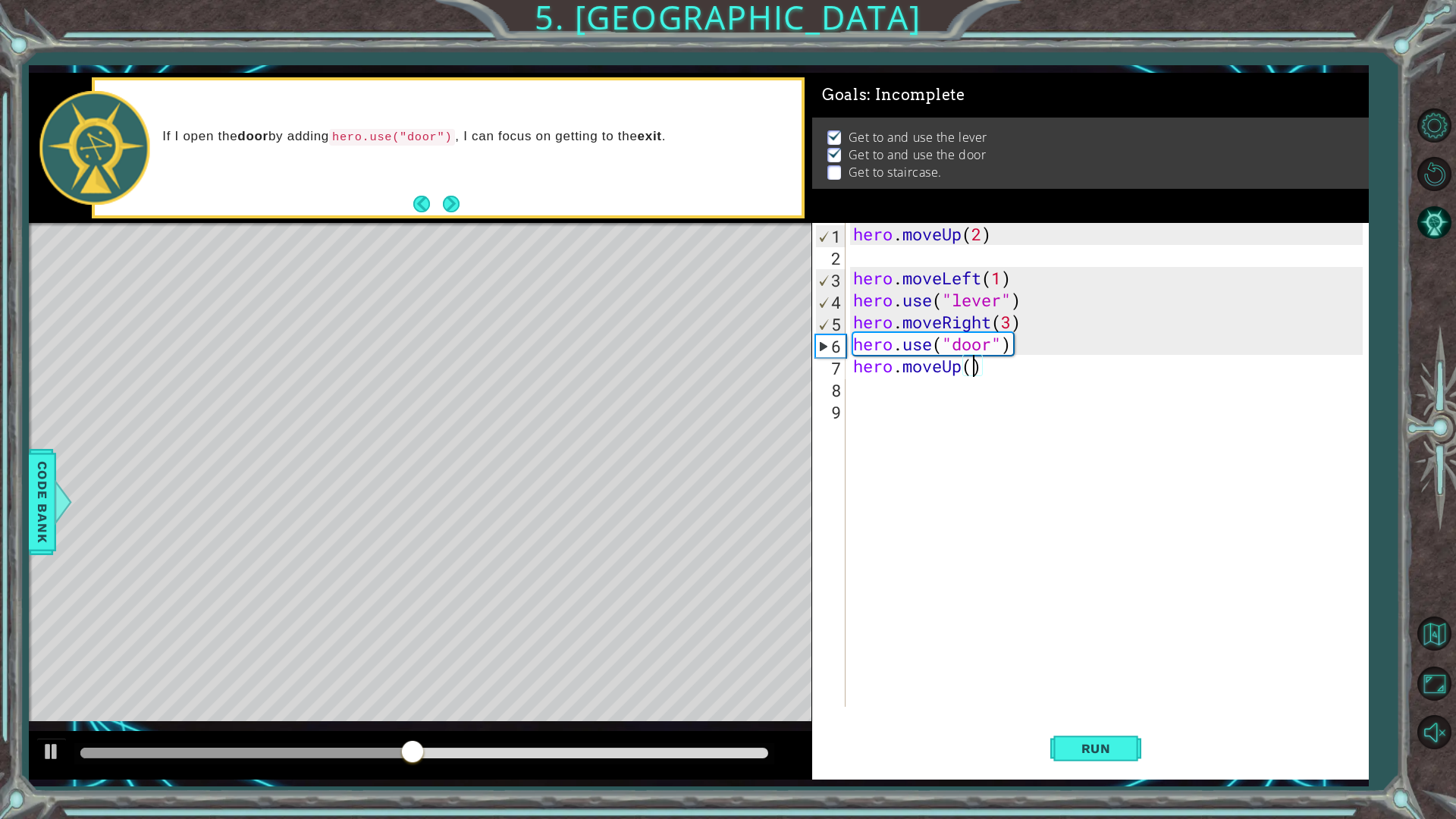
click at [976, 374] on div "hero . moveUp ( 2 ) hero . moveLeft ( 1 ) hero . use ( "lever" ) hero . moveRig…" at bounding box center [1110, 487] width 521 height 528
type textarea "hero.moveUp(2)"
click at [909, 402] on div "hero . moveUp ( 2 ) hero . moveLeft ( 1 ) hero . use ( "lever" ) hero . moveRig…" at bounding box center [1110, 487] width 521 height 528
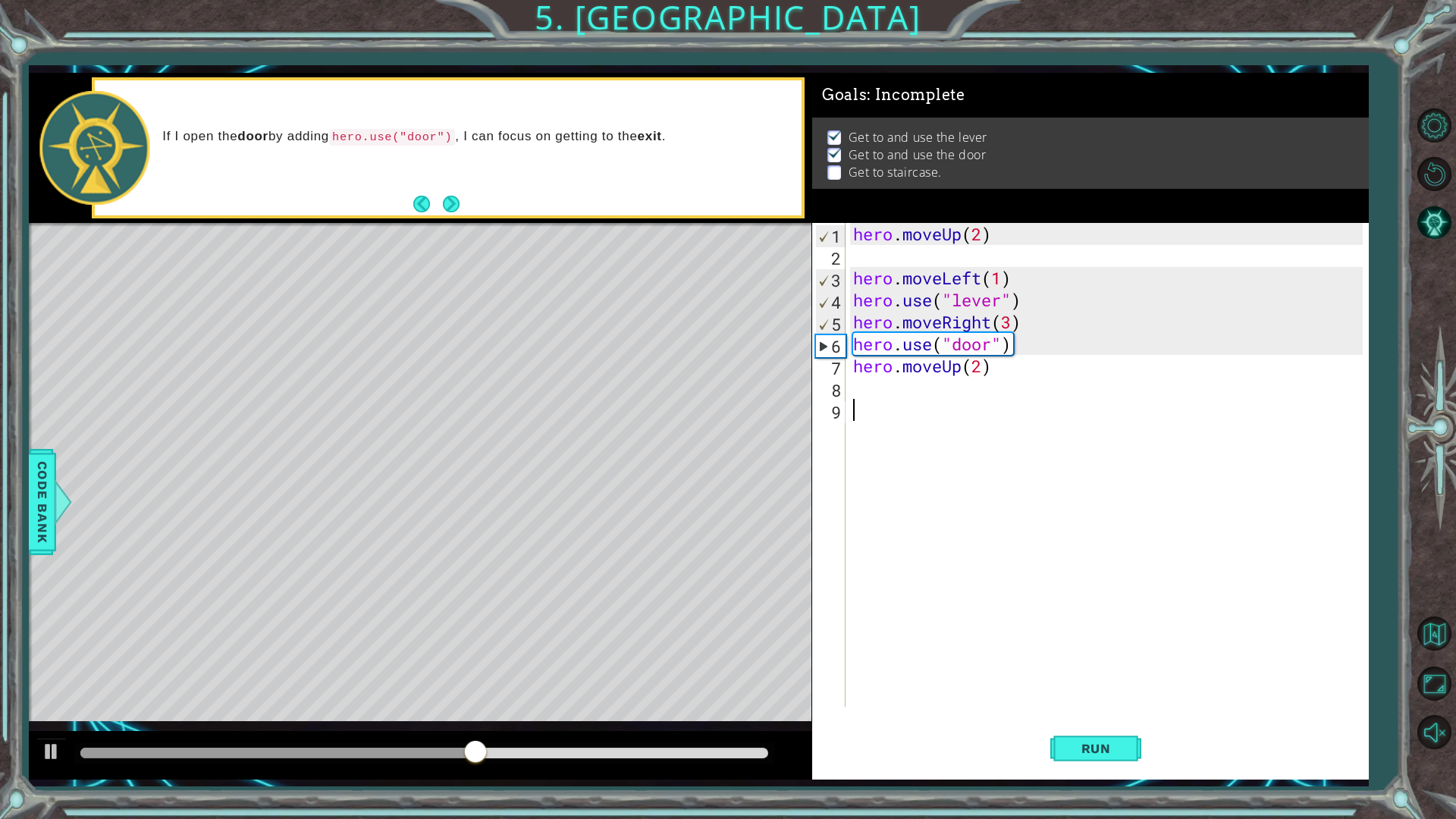
click at [906, 392] on div "hero . moveUp ( 2 ) hero . moveLeft ( 1 ) hero . use ( "lever" ) hero . moveRig…" at bounding box center [1110, 487] width 521 height 528
type textarea "h"
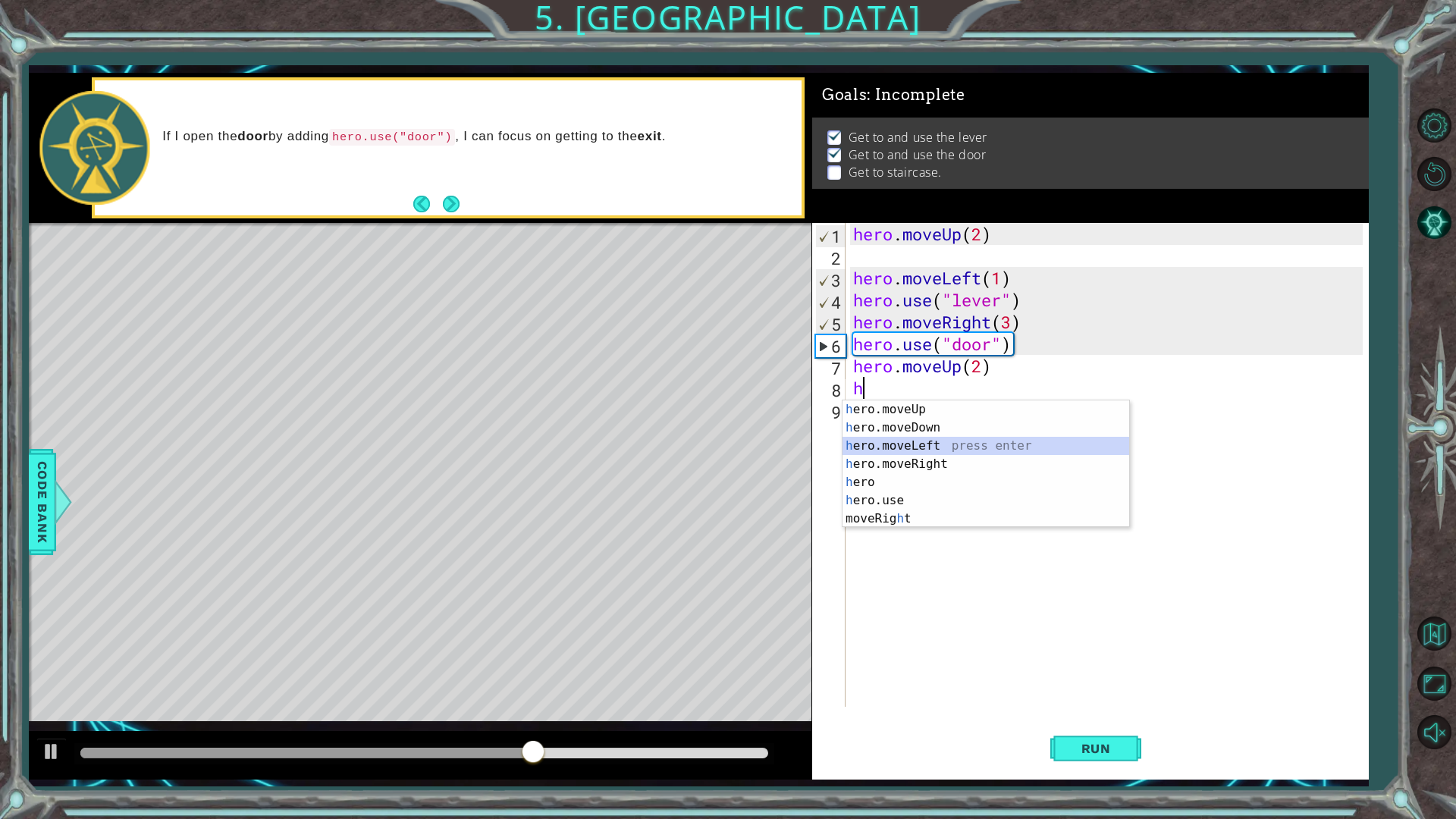
click at [935, 443] on div "h ero.moveUp press enter h ero.moveDown press enter h ero.moveLeft press enter …" at bounding box center [985, 482] width 287 height 163
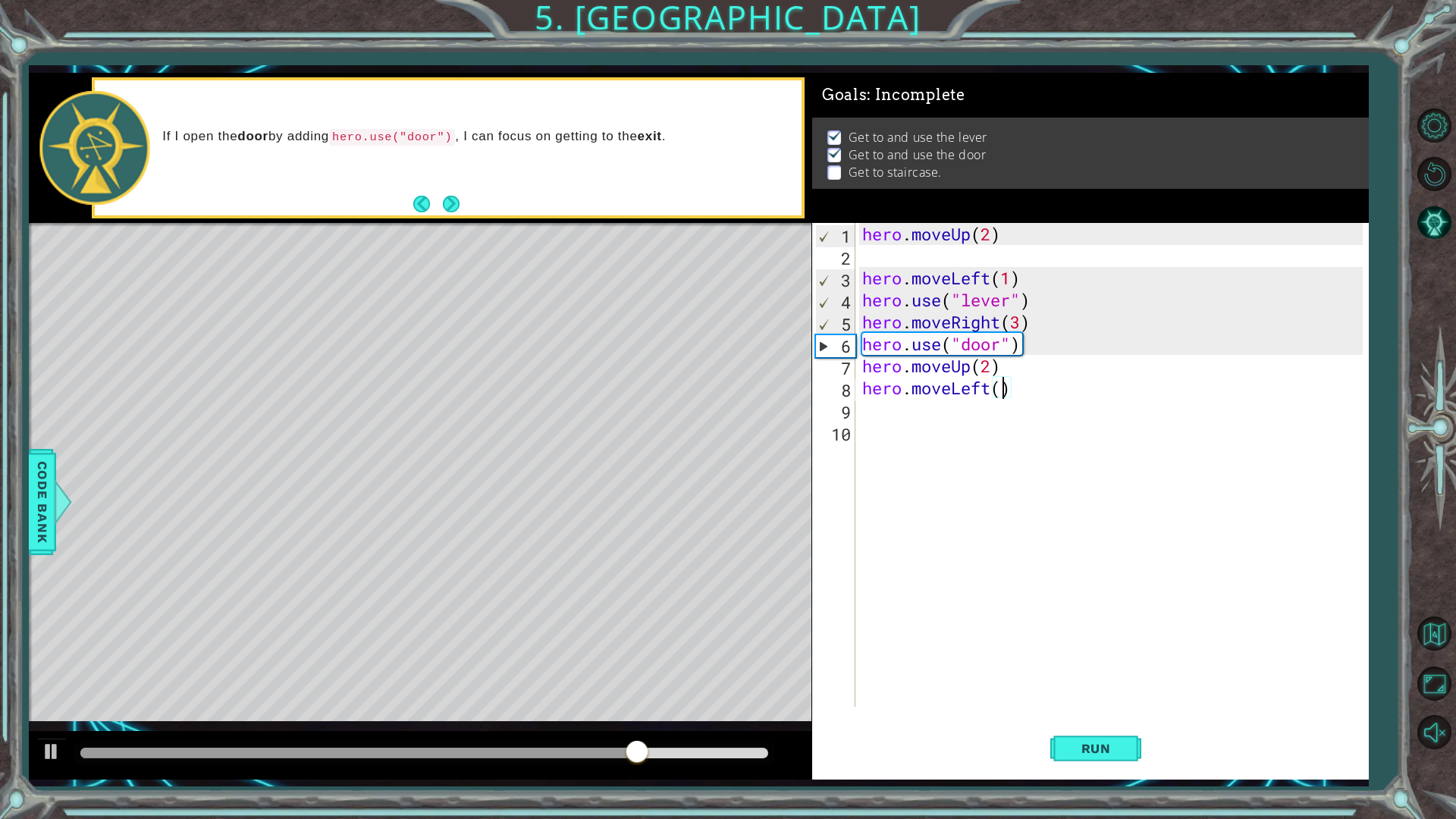
click at [998, 392] on div "hero . moveUp ( 2 ) hero . moveLeft ( 1 ) hero . use ( "lever" ) hero . moveRig…" at bounding box center [1114, 487] width 512 height 528
type textarea "hero.moveLeft(3)"
click at [901, 424] on div "hero . moveUp ( 2 ) hero . moveLeft ( 1 ) hero . use ( "lever" ) hero . moveRig…" at bounding box center [1114, 487] width 512 height 528
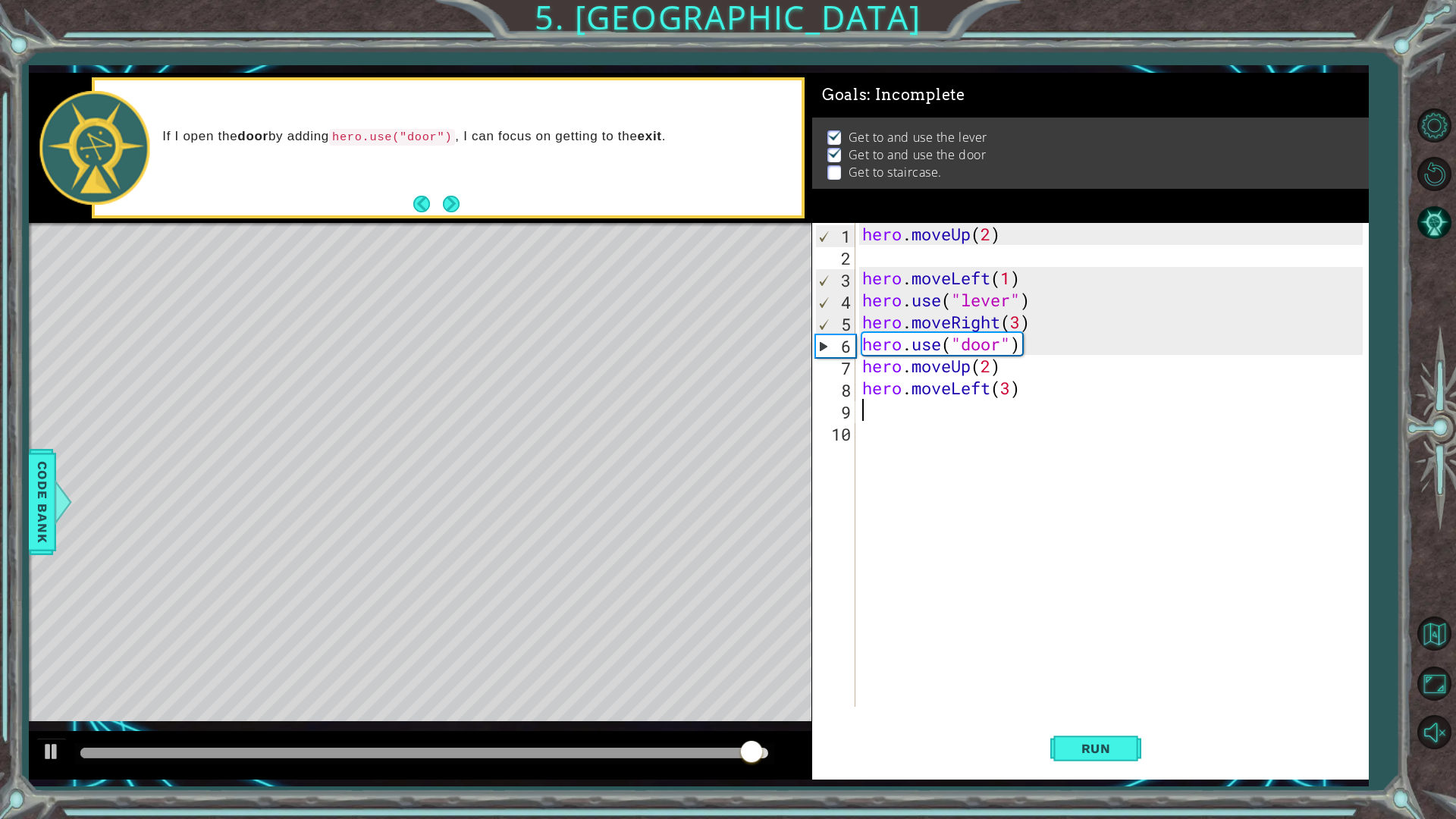
click at [901, 404] on div "hero . moveUp ( 2 ) hero . moveLeft ( 1 ) hero . use ( "lever" ) hero . moveRig…" at bounding box center [1114, 487] width 512 height 528
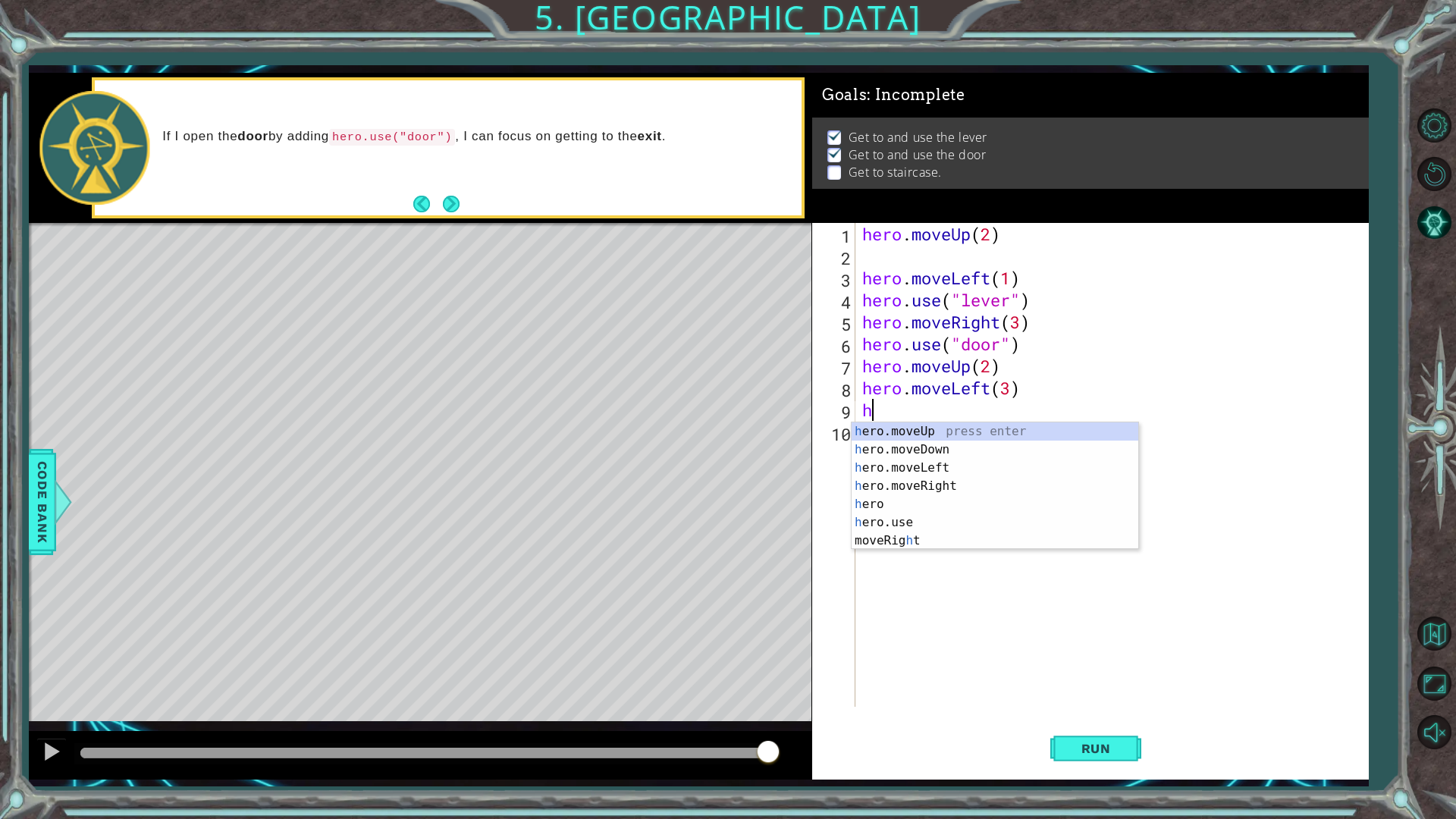
click at [948, 421] on div "hero . moveUp ( 2 ) hero . moveLeft ( 1 ) hero . use ( "lever" ) hero . moveRig…" at bounding box center [1114, 487] width 512 height 528
type textarea "h"
click at [905, 436] on div "h ero.moveUp press enter h ero.moveDown press enter h ero.moveLeft press enter …" at bounding box center [994, 504] width 287 height 163
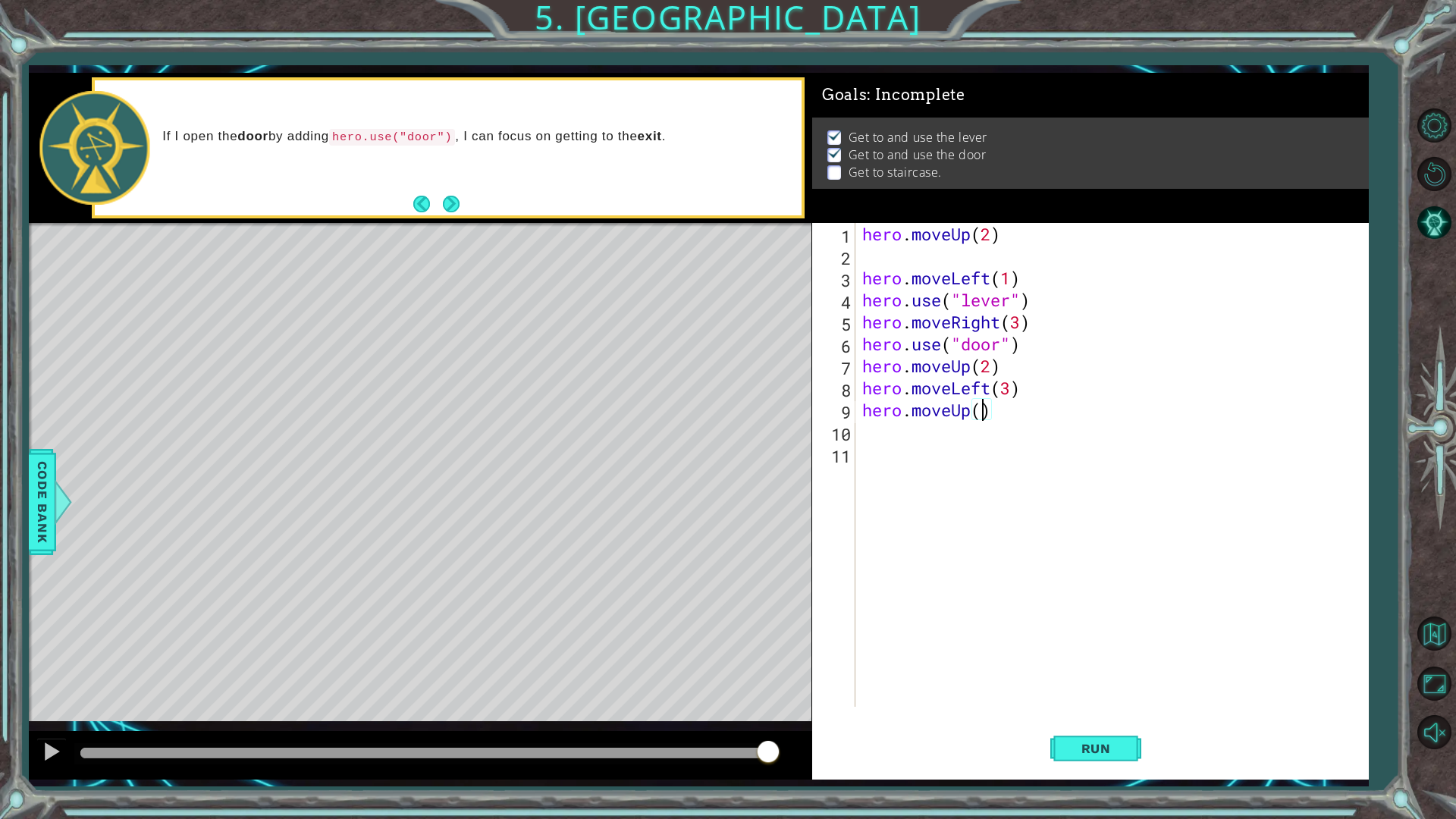
click at [979, 404] on div "hero . moveUp ( 2 ) hero . moveLeft ( 1 ) hero . use ( "lever" ) hero . moveRig…" at bounding box center [1114, 487] width 512 height 528
type textarea "hero.moveUp(1)"
click at [1073, 716] on span "Run" at bounding box center [1095, 748] width 60 height 15
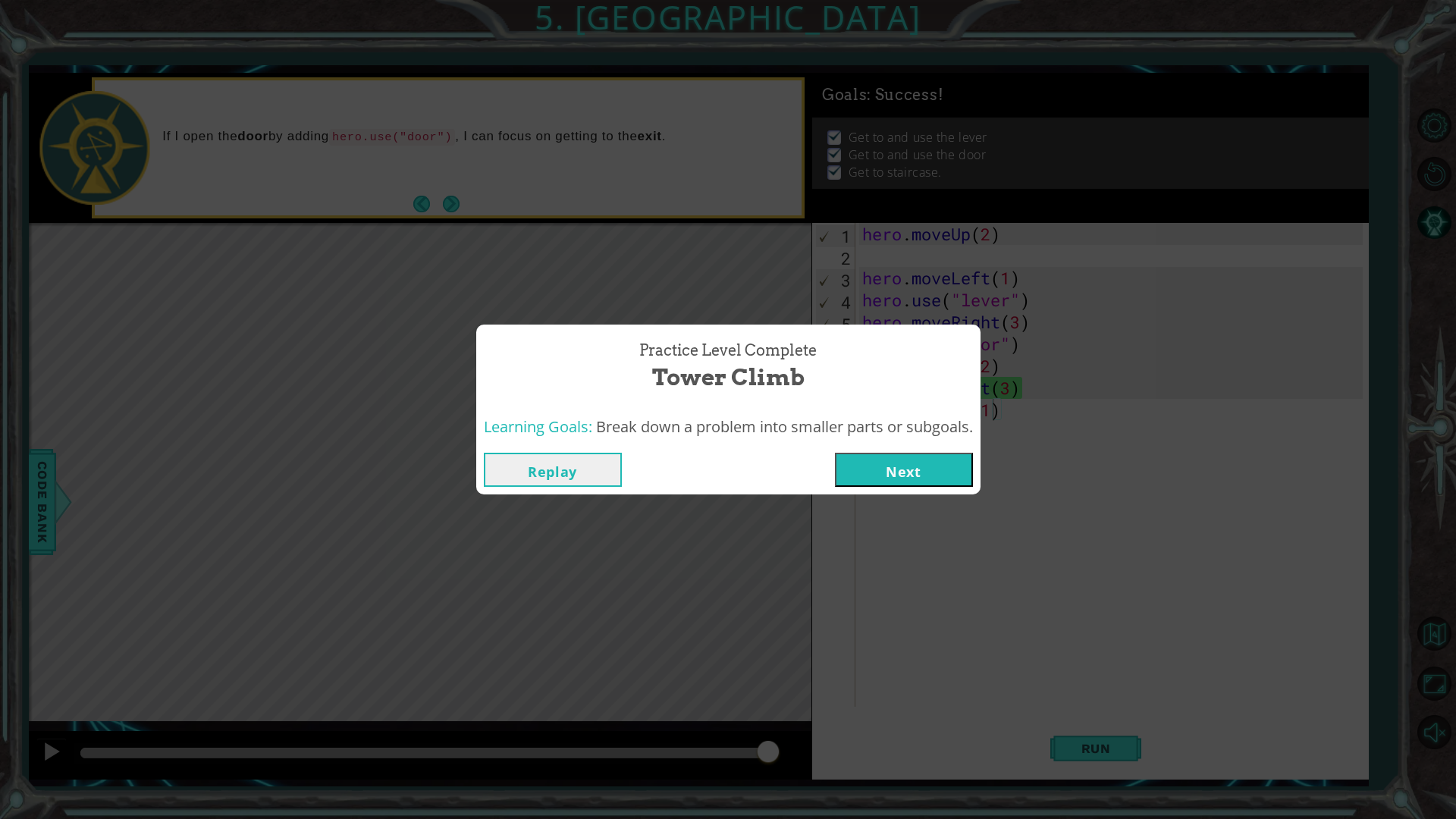
click at [911, 457] on button "Next" at bounding box center [904, 470] width 138 height 35
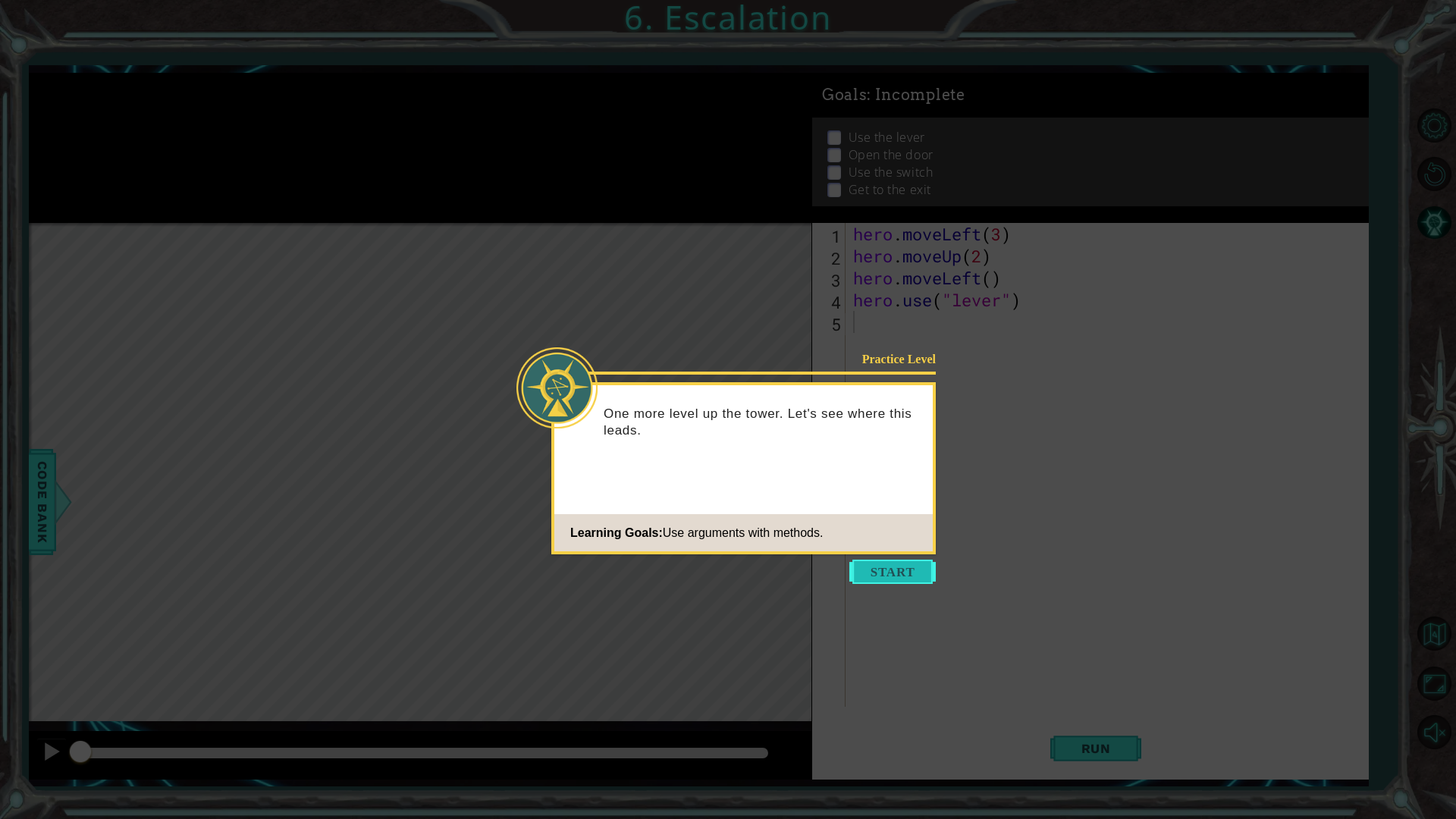
click at [908, 564] on button "Start" at bounding box center [892, 573] width 86 height 25
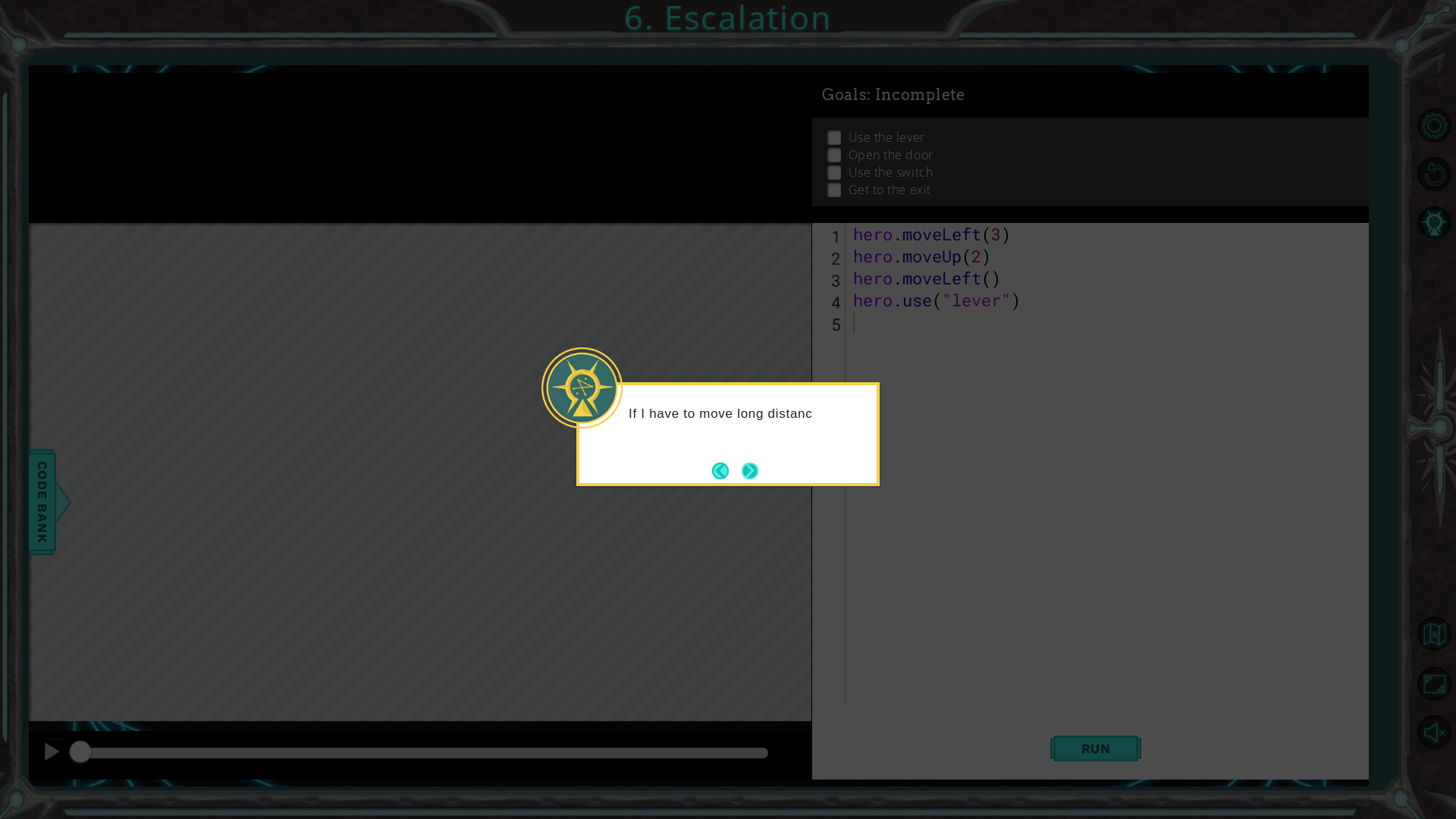
click at [751, 475] on button "Next" at bounding box center [750, 471] width 18 height 18
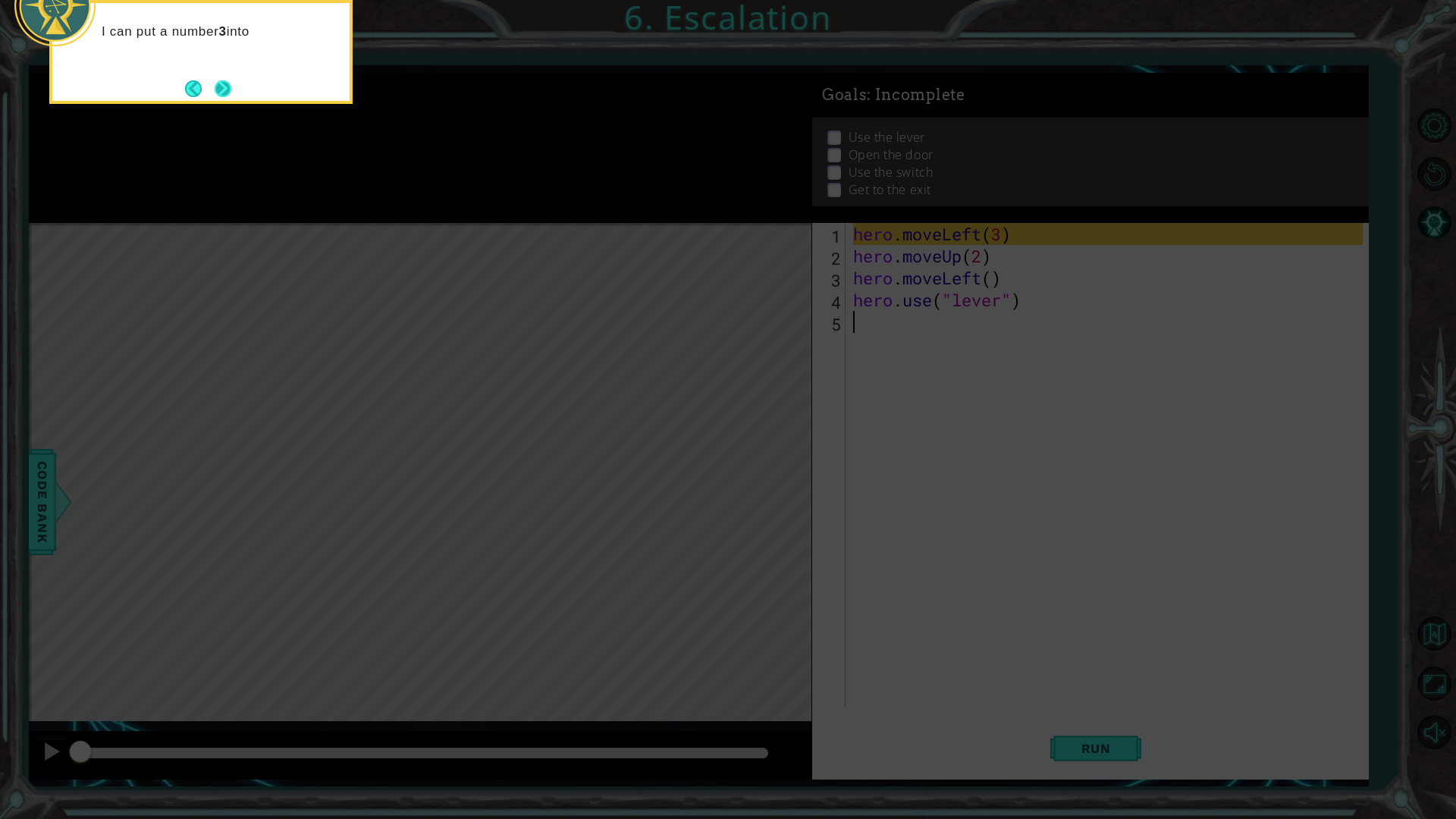
click at [220, 97] on button "Next" at bounding box center [223, 88] width 17 height 17
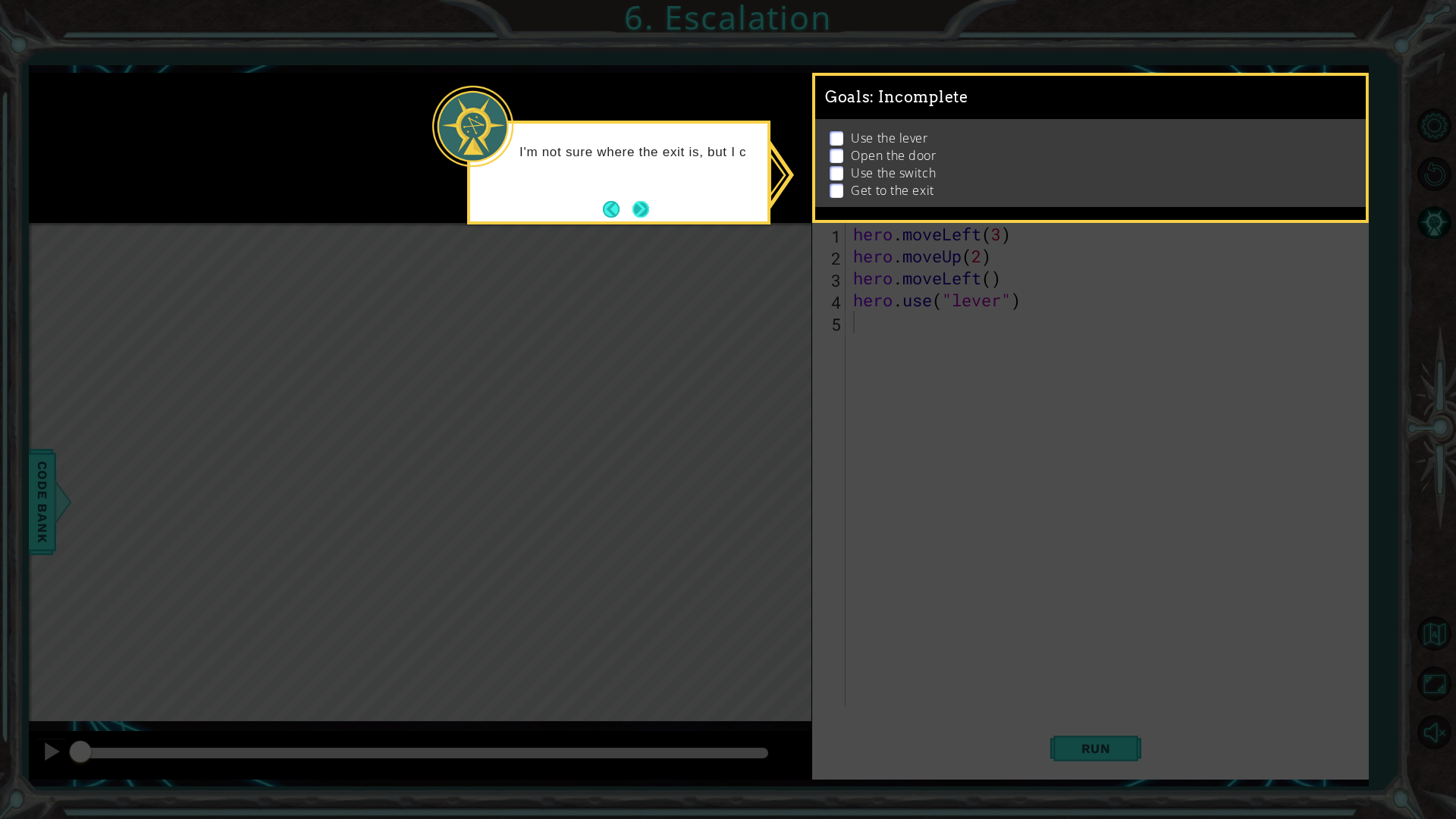
click at [630, 214] on button "Next" at bounding box center [641, 209] width 21 height 21
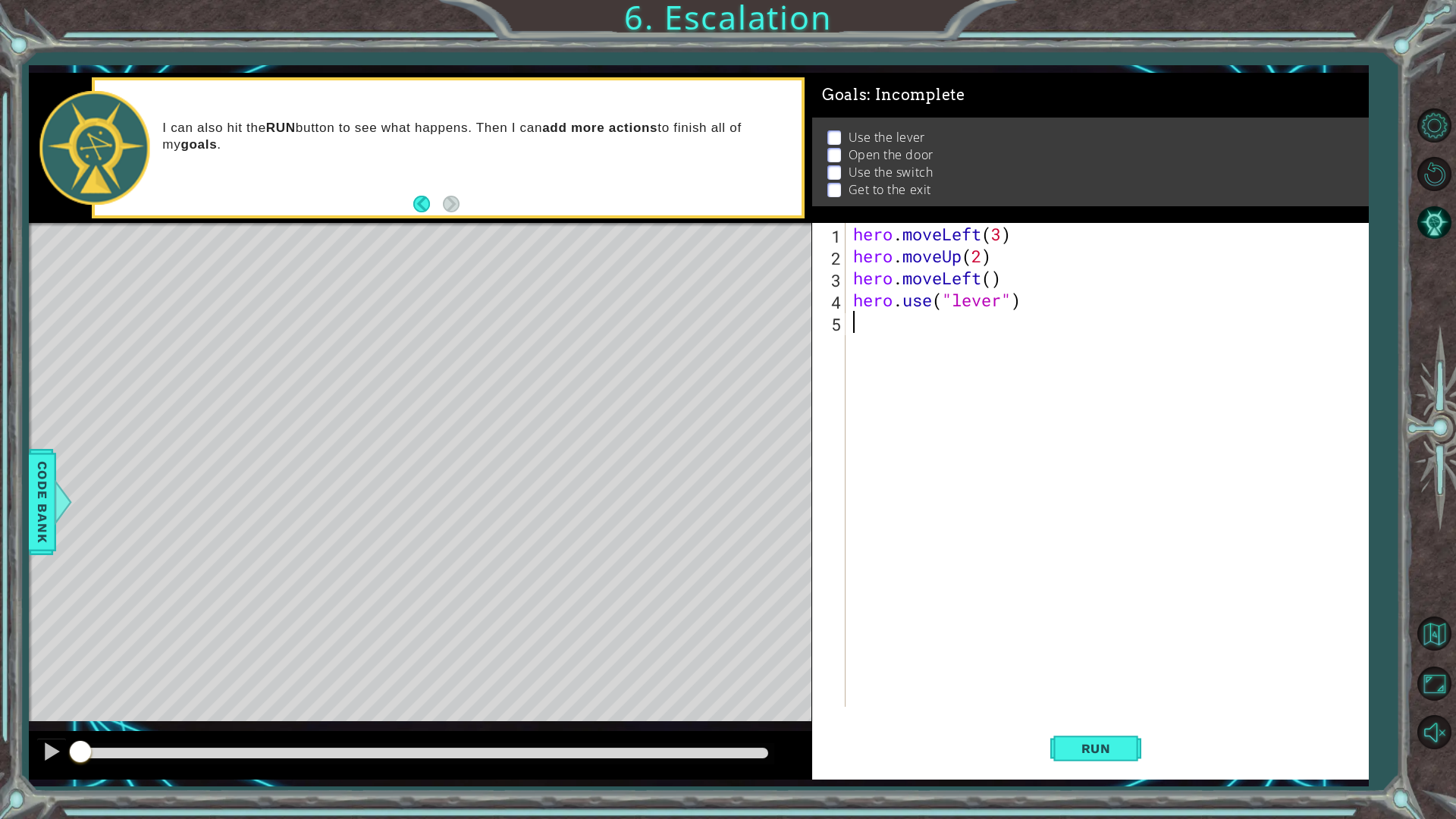
drag, startPoint x: 368, startPoint y: 520, endPoint x: 354, endPoint y: 523, distance: 14.3
click at [355, 523] on div "Level Map" at bounding box center [379, 447] width 700 height 447
click at [1130, 716] on button "Run" at bounding box center [1095, 748] width 91 height 55
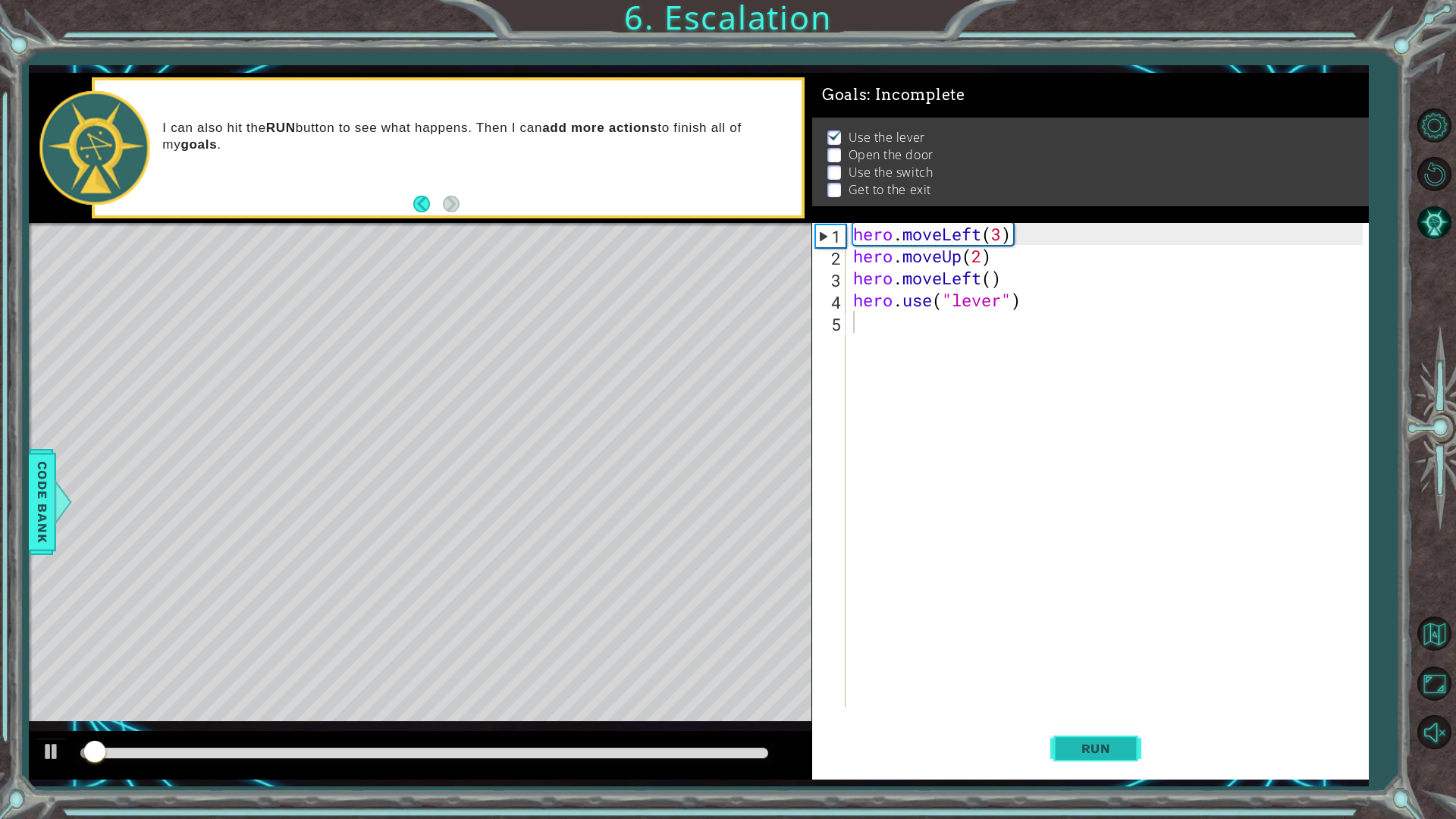
click at [1130, 716] on button "Run" at bounding box center [1095, 748] width 91 height 55
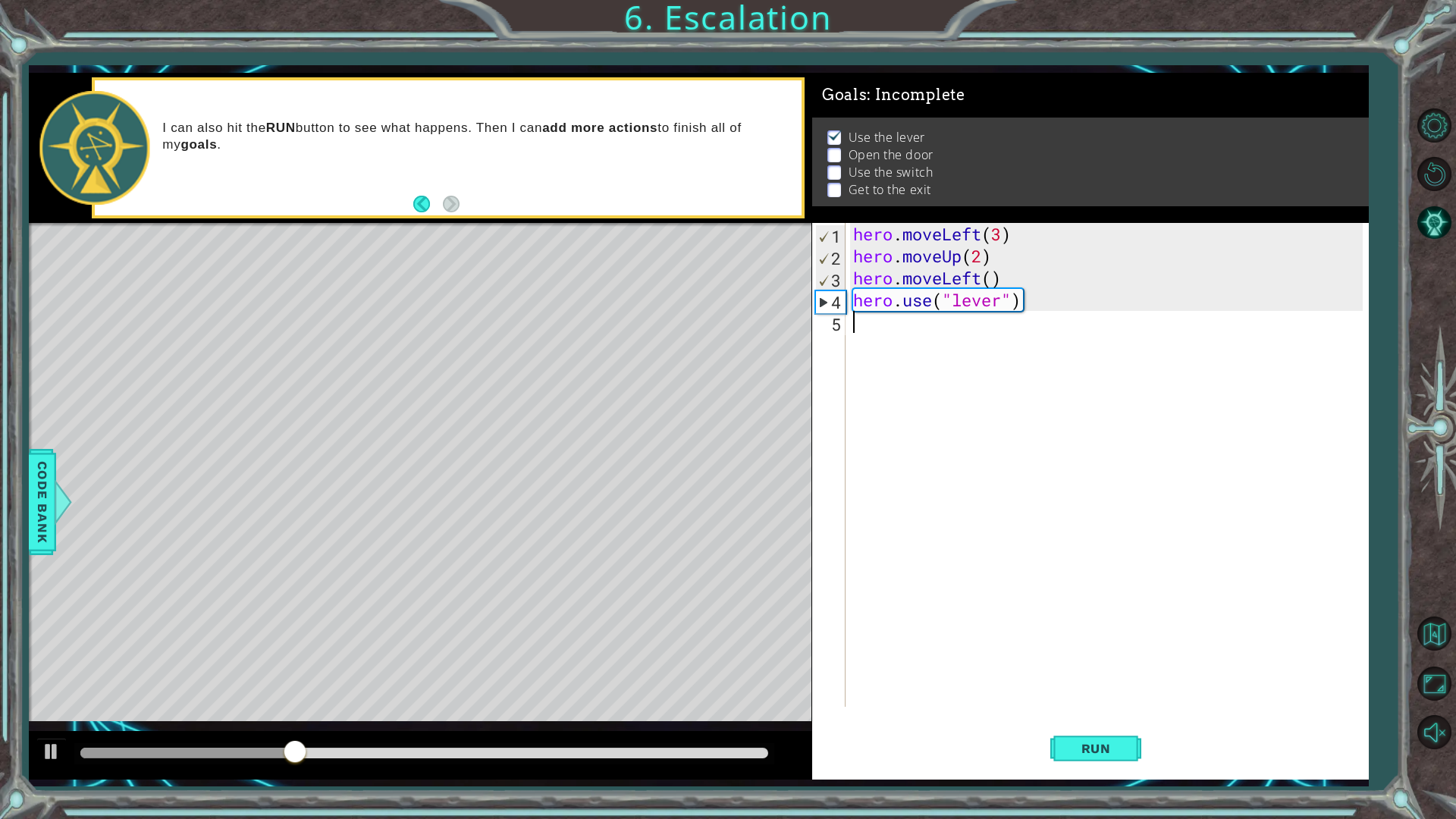
click at [888, 329] on div "hero . moveLeft ( 3 ) hero . moveUp ( 2 ) hero . moveLeft ( ) hero . use ( "lev…" at bounding box center [1110, 487] width 521 height 528
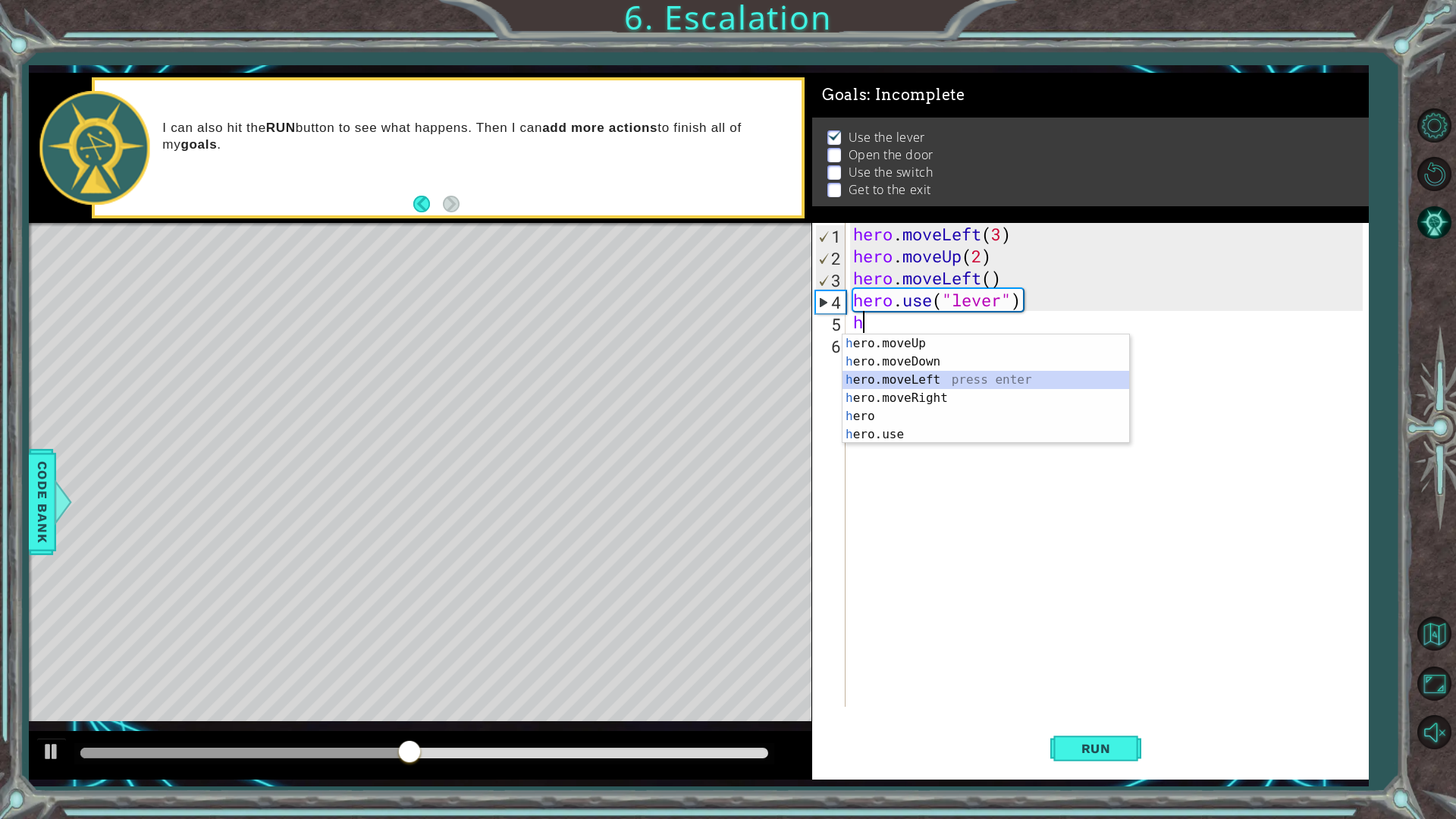
click at [946, 376] on div "h ero.moveUp press enter h ero.moveDown press enter h ero.moveLeft press enter …" at bounding box center [985, 407] width 287 height 145
type textarea "hero.moveLeft(1)"
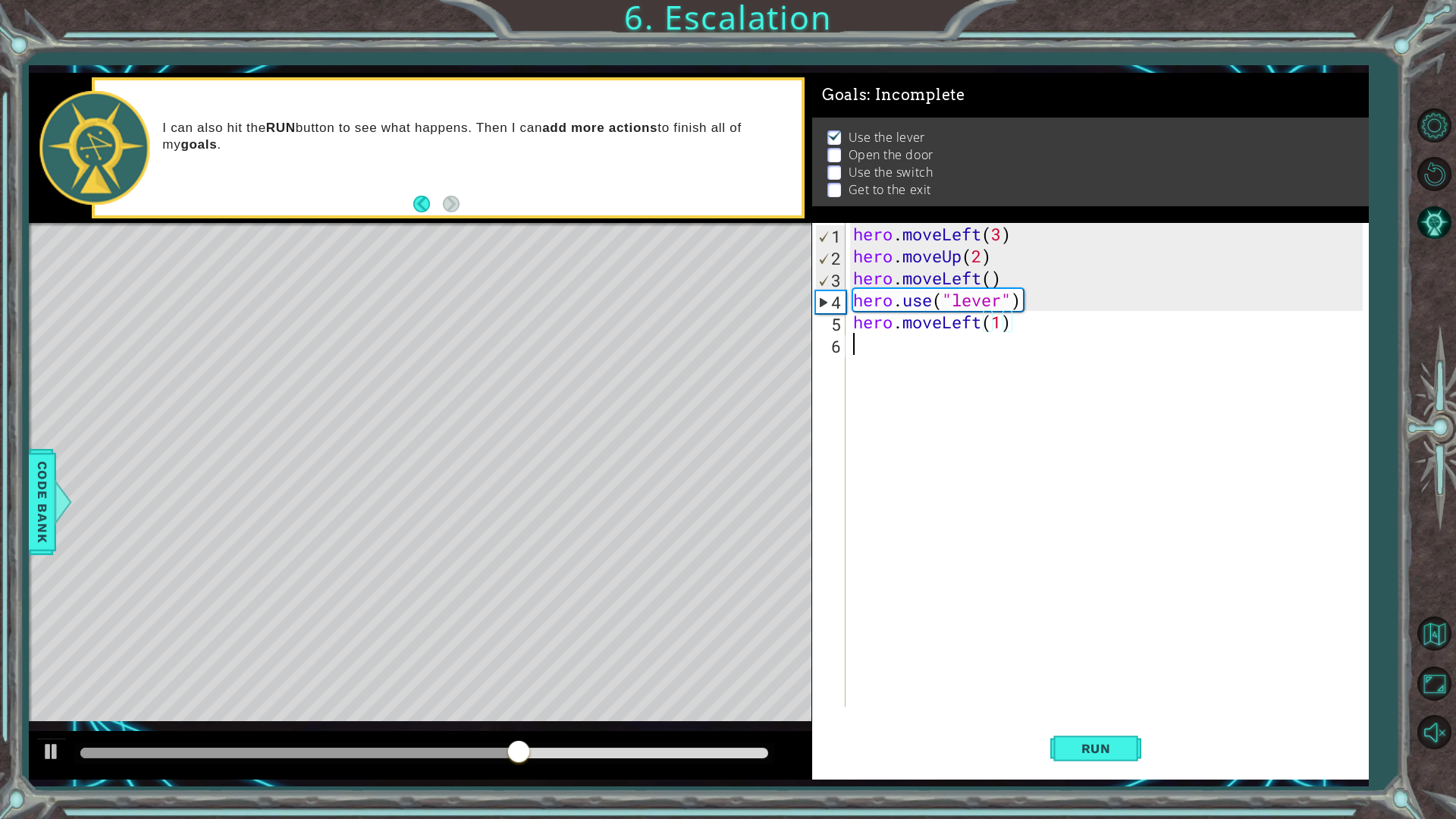
click at [883, 352] on div "hero . moveLeft ( 3 ) hero . moveUp ( 2 ) hero . moveLeft ( ) hero . use ( "lev…" at bounding box center [1110, 487] width 521 height 528
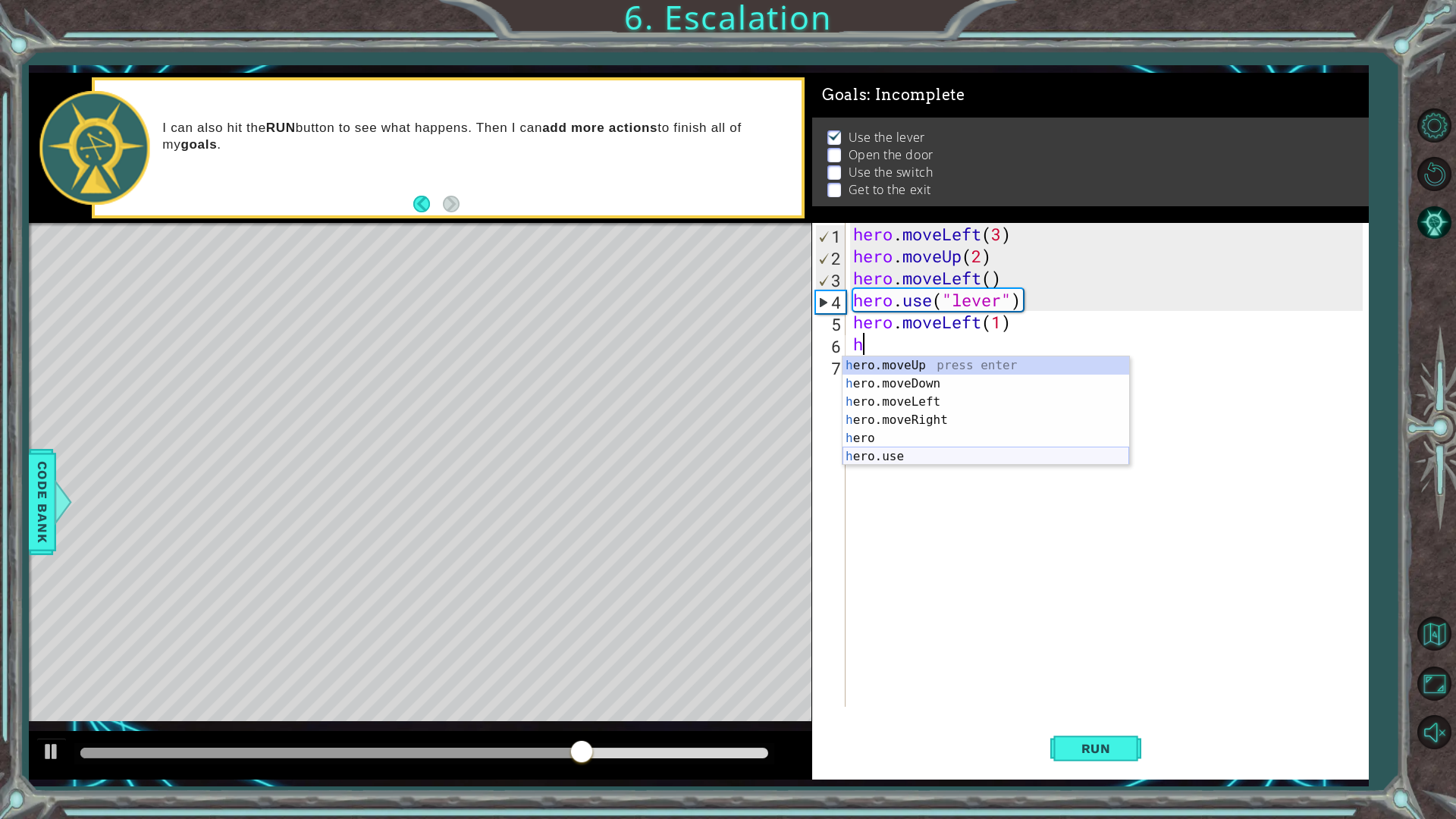
click at [924, 451] on div "h ero.moveUp press enter h ero.moveDown press enter h ero.moveLeft press enter …" at bounding box center [985, 429] width 287 height 145
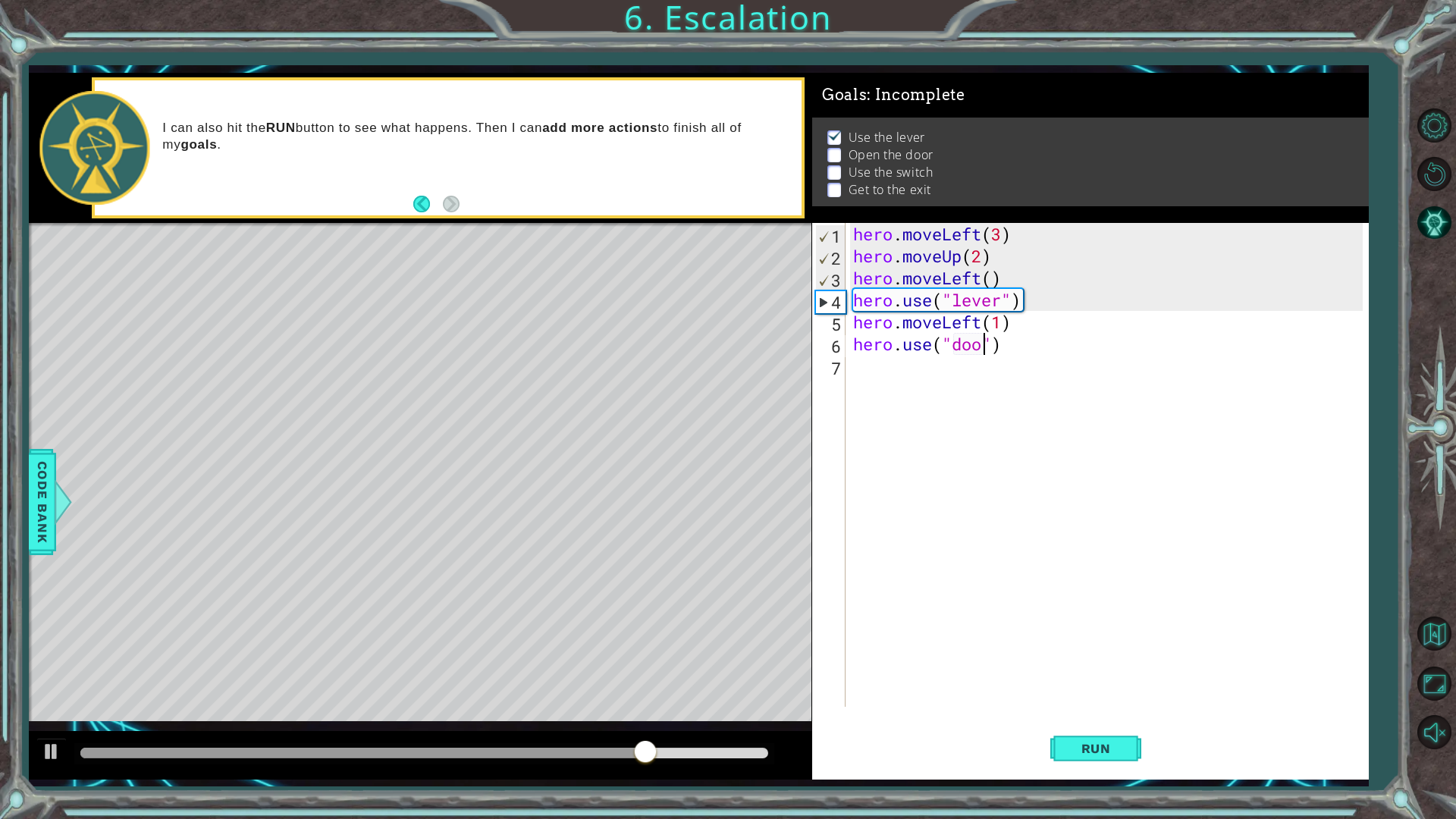
scroll to position [0, 6]
type textarea "hero.use("door")"
click at [1135, 716] on button "Run" at bounding box center [1095, 748] width 91 height 55
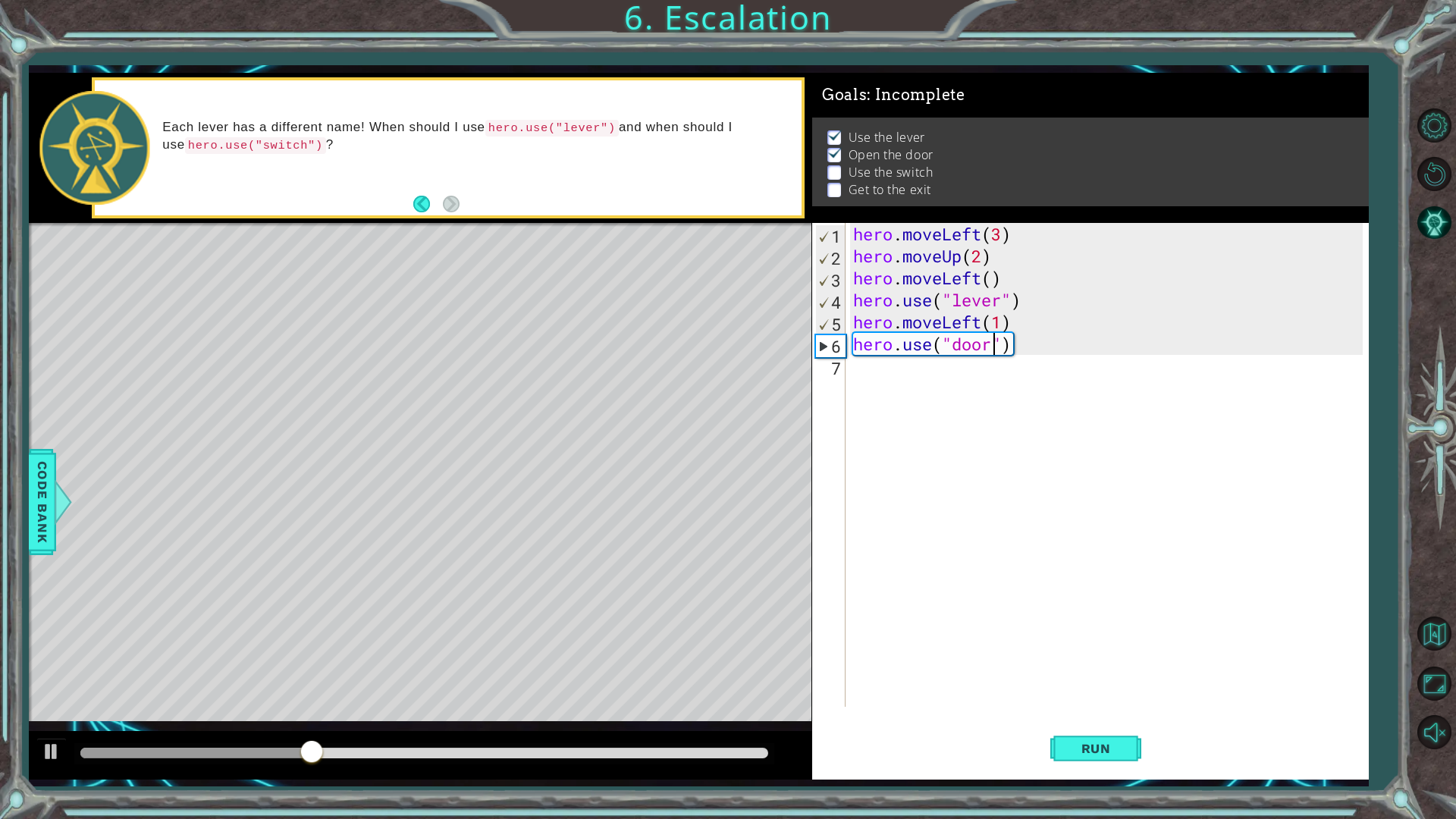
click at [945, 375] on div "hero . moveLeft ( 3 ) hero . moveUp ( 2 ) hero . moveLeft ( ) hero . use ( "lev…" at bounding box center [1110, 487] width 521 height 528
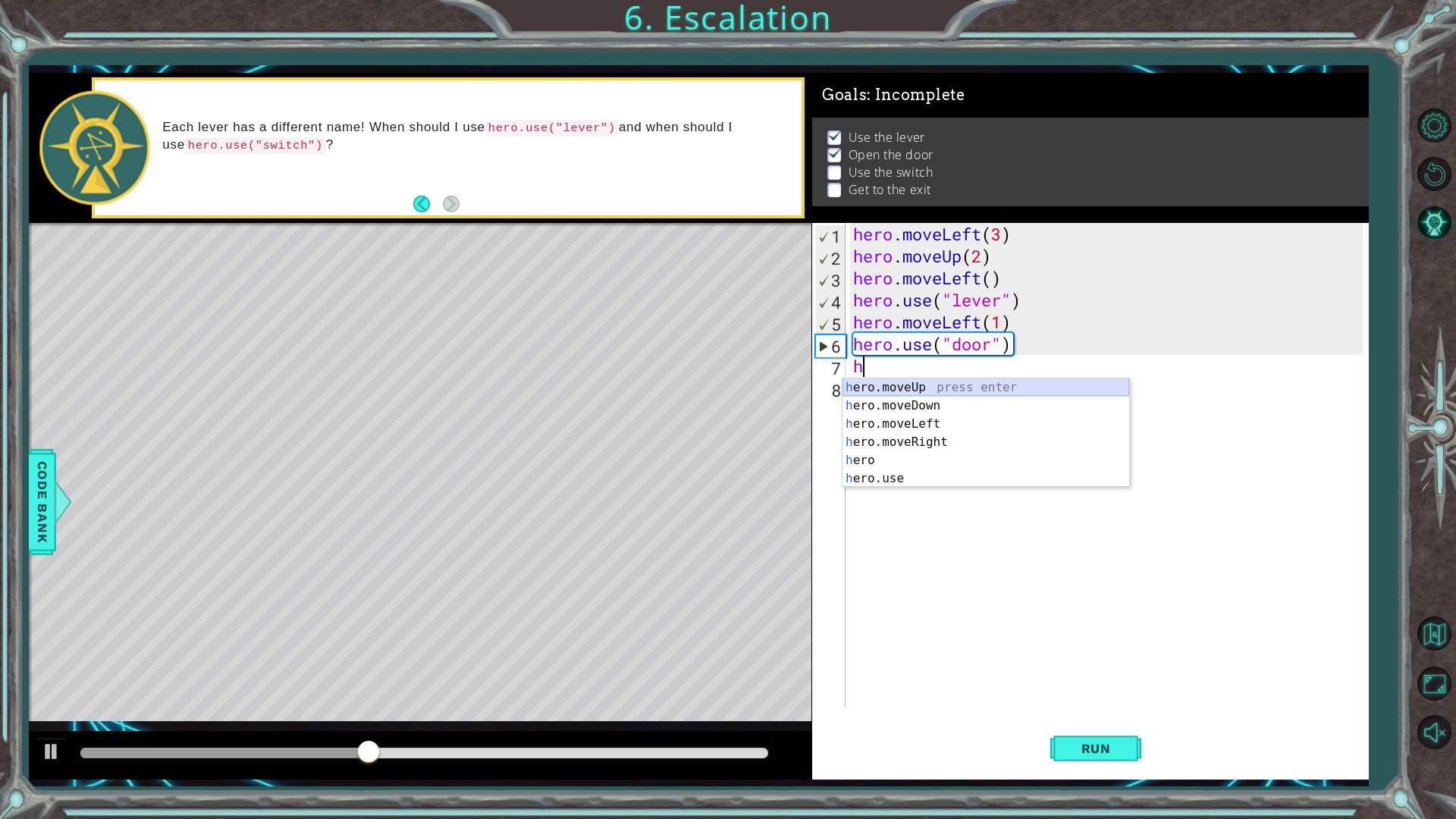
click at [923, 382] on div "h ero.moveUp press enter h ero.moveDown press enter h ero.moveLeft press enter …" at bounding box center [985, 451] width 287 height 145
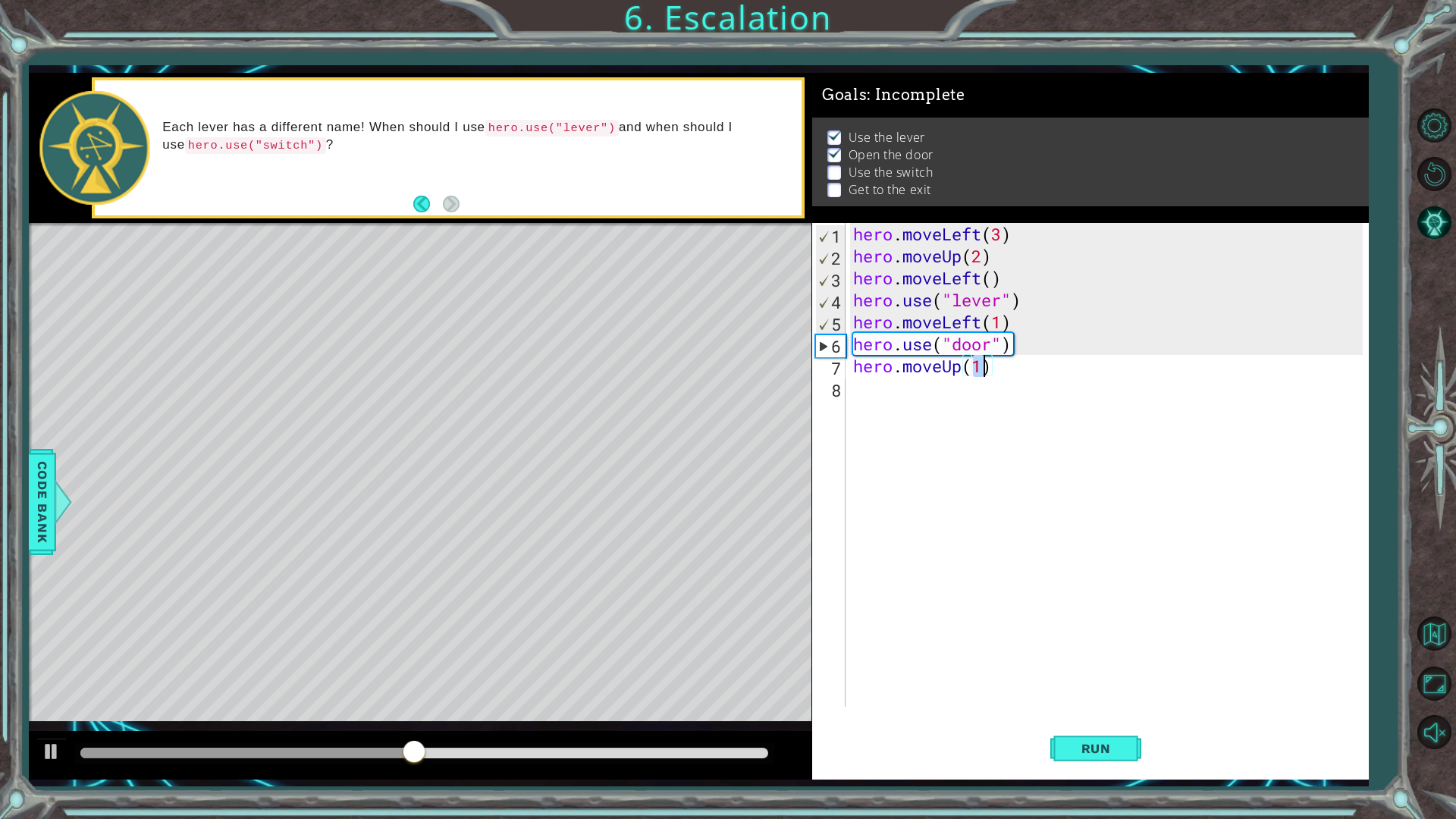
type textarea "hero.moveUp(2)"
click at [902, 402] on div "hero . moveLeft ( 3 ) hero . moveUp ( 2 ) hero . moveLeft ( ) hero . use ( "lev…" at bounding box center [1110, 487] width 521 height 528
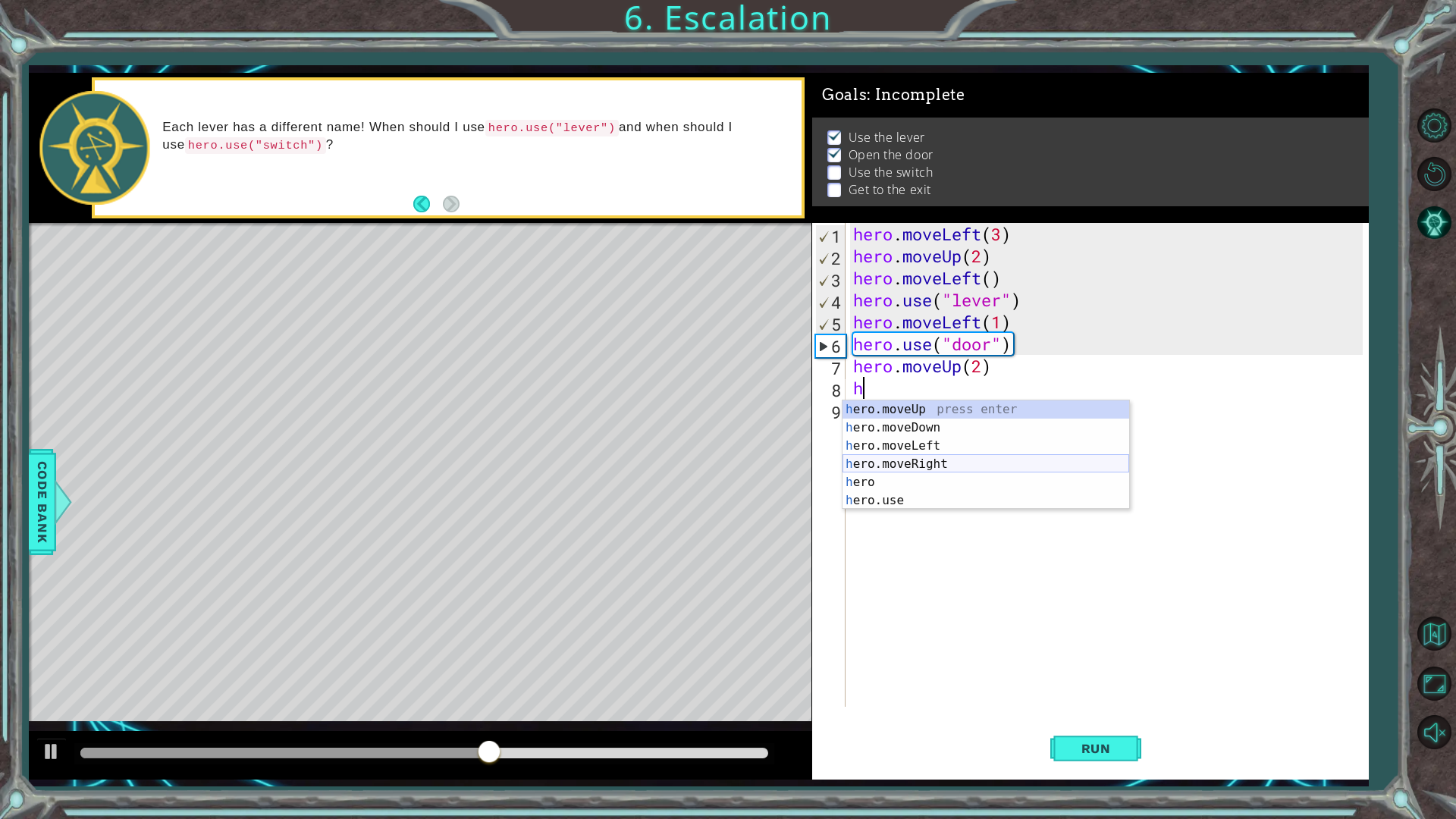
click at [953, 461] on div "h ero.moveUp press enter h ero.moveDown press enter h ero.moveLeft press enter …" at bounding box center [985, 473] width 287 height 145
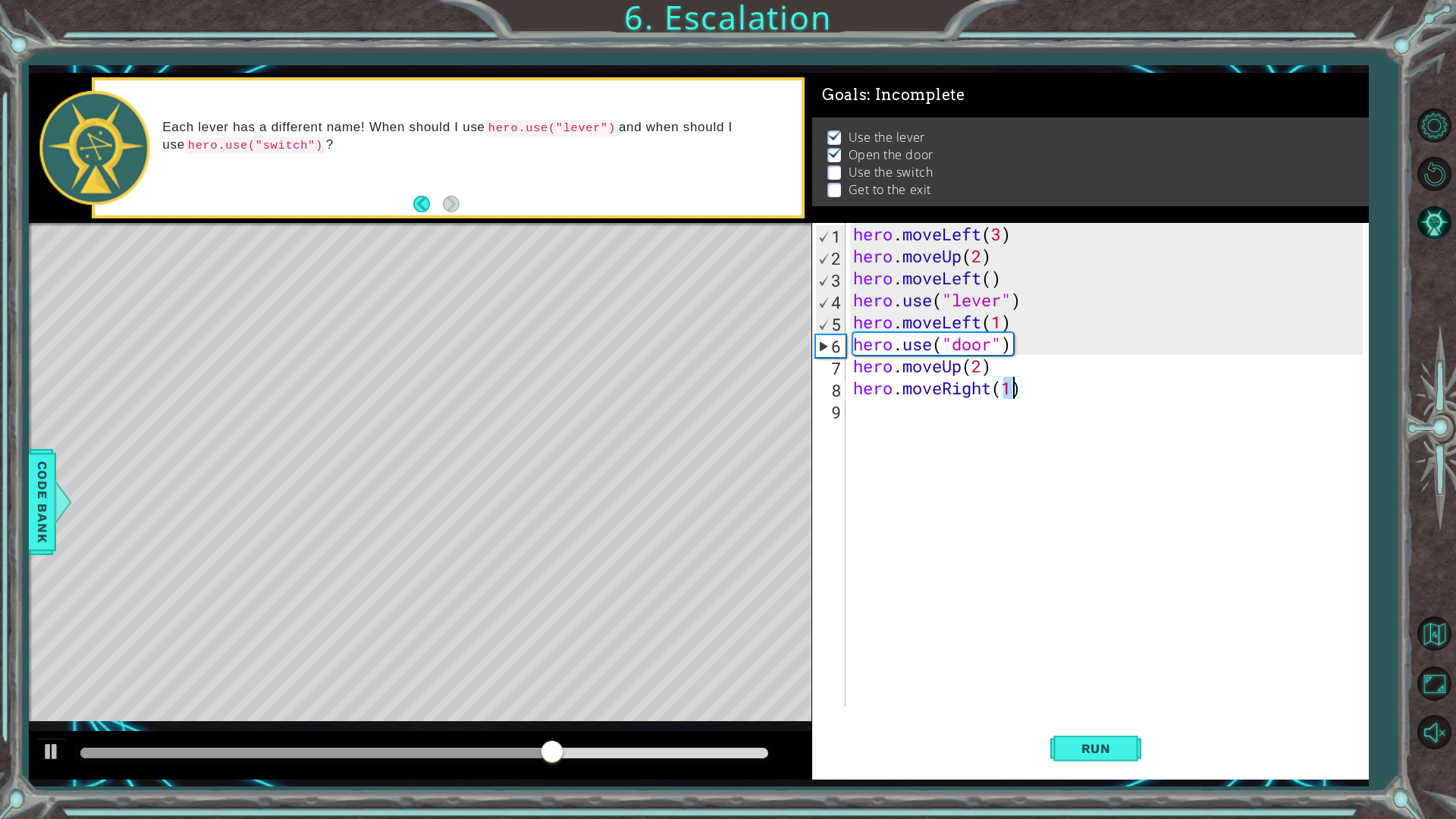
type textarea "hero.moveRight(2)"
click at [970, 426] on div "hero . moveLeft ( 3 ) hero . moveUp ( 2 ) hero . moveLeft ( ) hero . use ( "lev…" at bounding box center [1110, 487] width 521 height 528
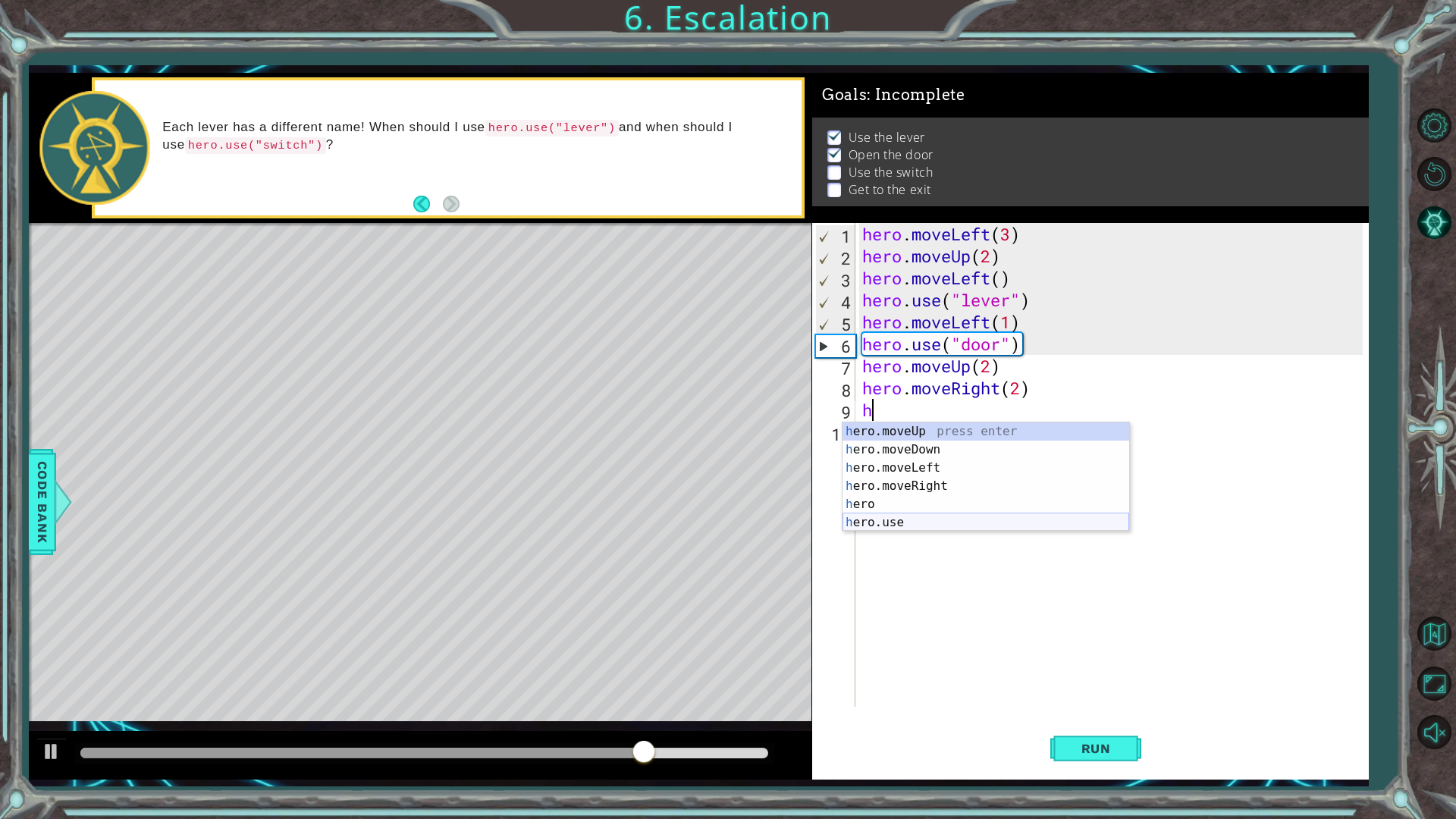
click at [919, 527] on div "h ero.moveUp press enter h ero.moveDown press enter h ero.moveLeft press enter …" at bounding box center [985, 495] width 287 height 145
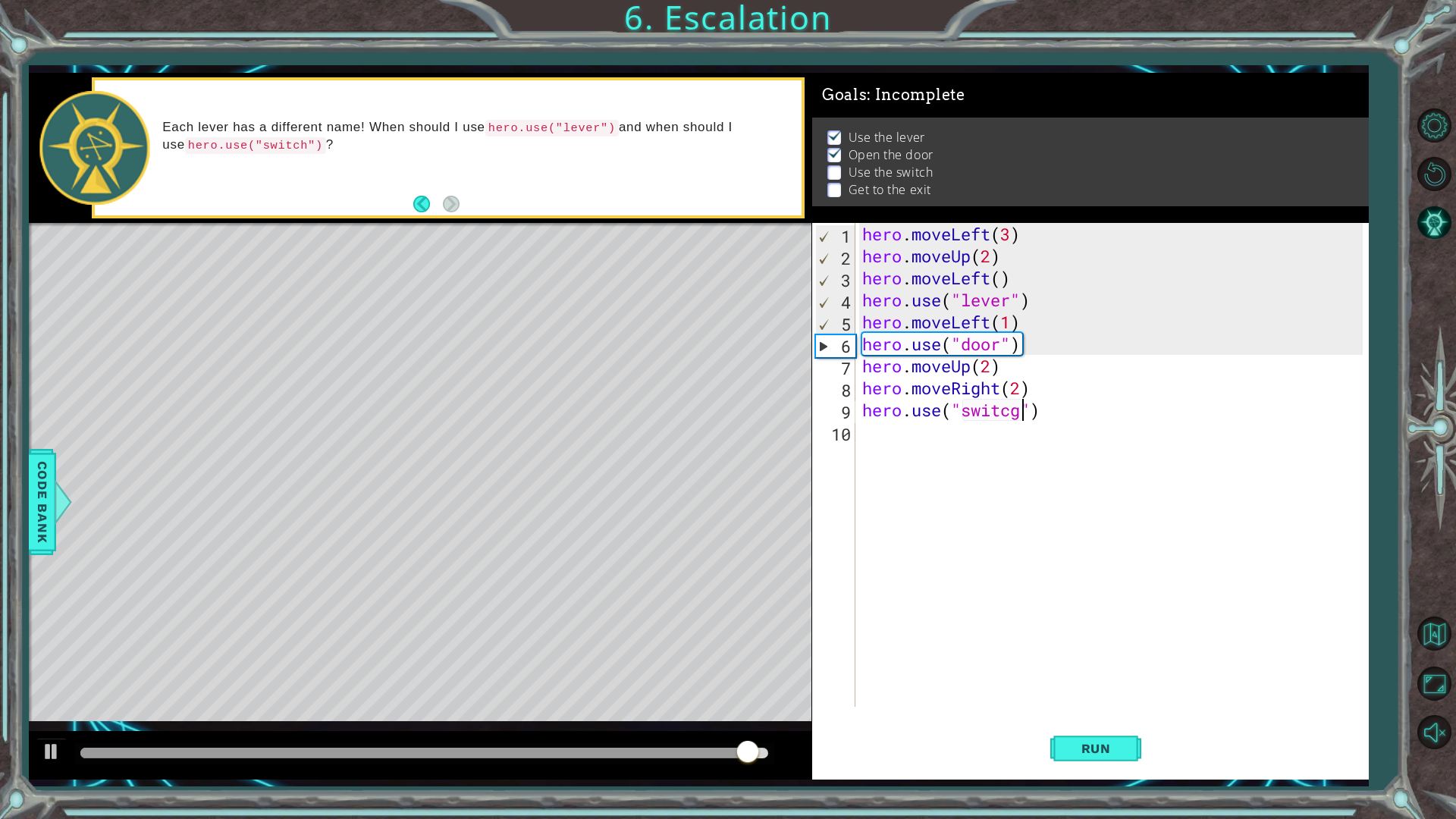
scroll to position [0, 7]
type textarea "hero.use("switch")"
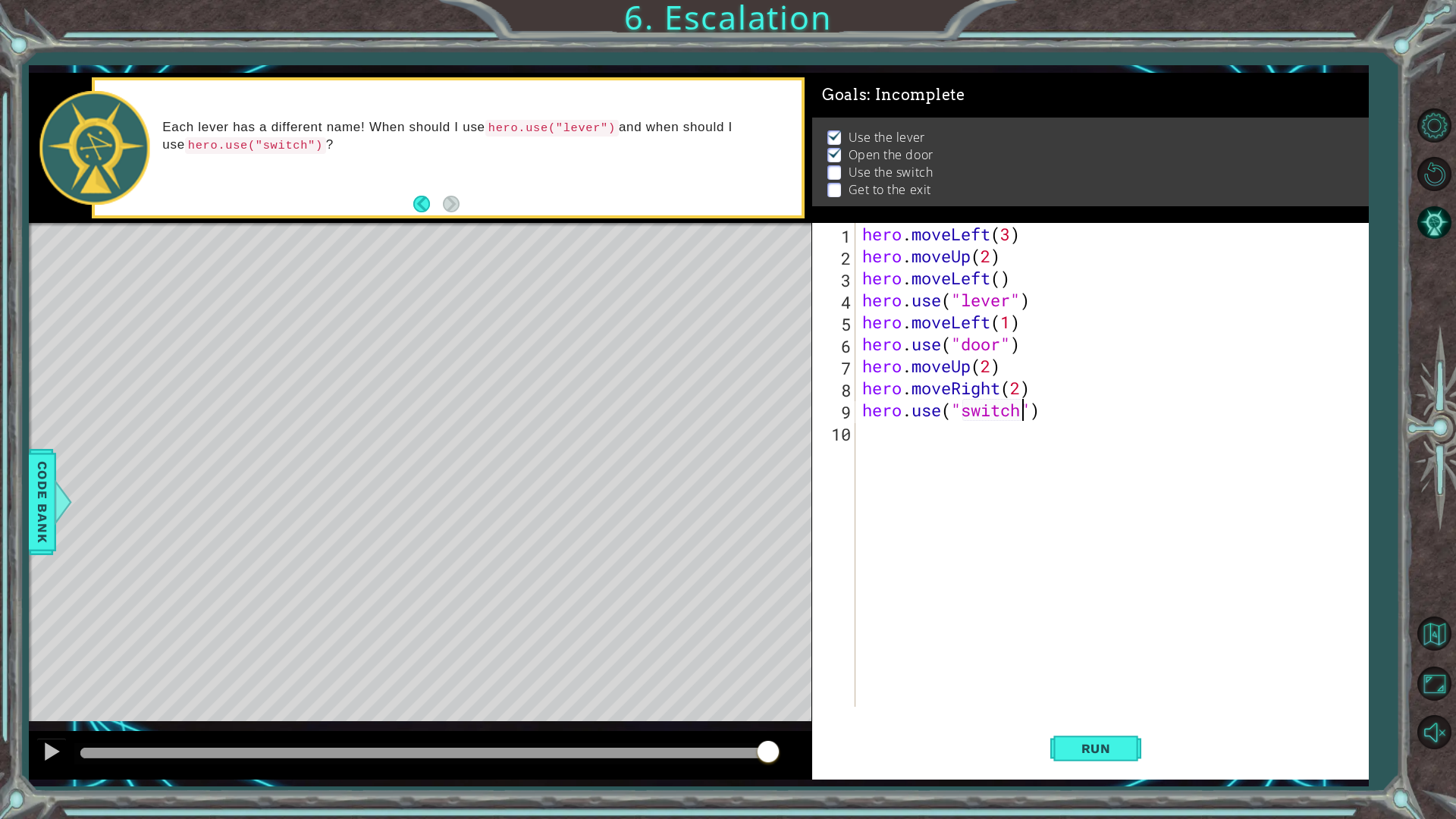
click at [952, 436] on div "hero . moveLeft ( 3 ) hero . moveUp ( 2 ) hero . moveLeft ( ) hero . use ( "lev…" at bounding box center [1114, 487] width 512 height 528
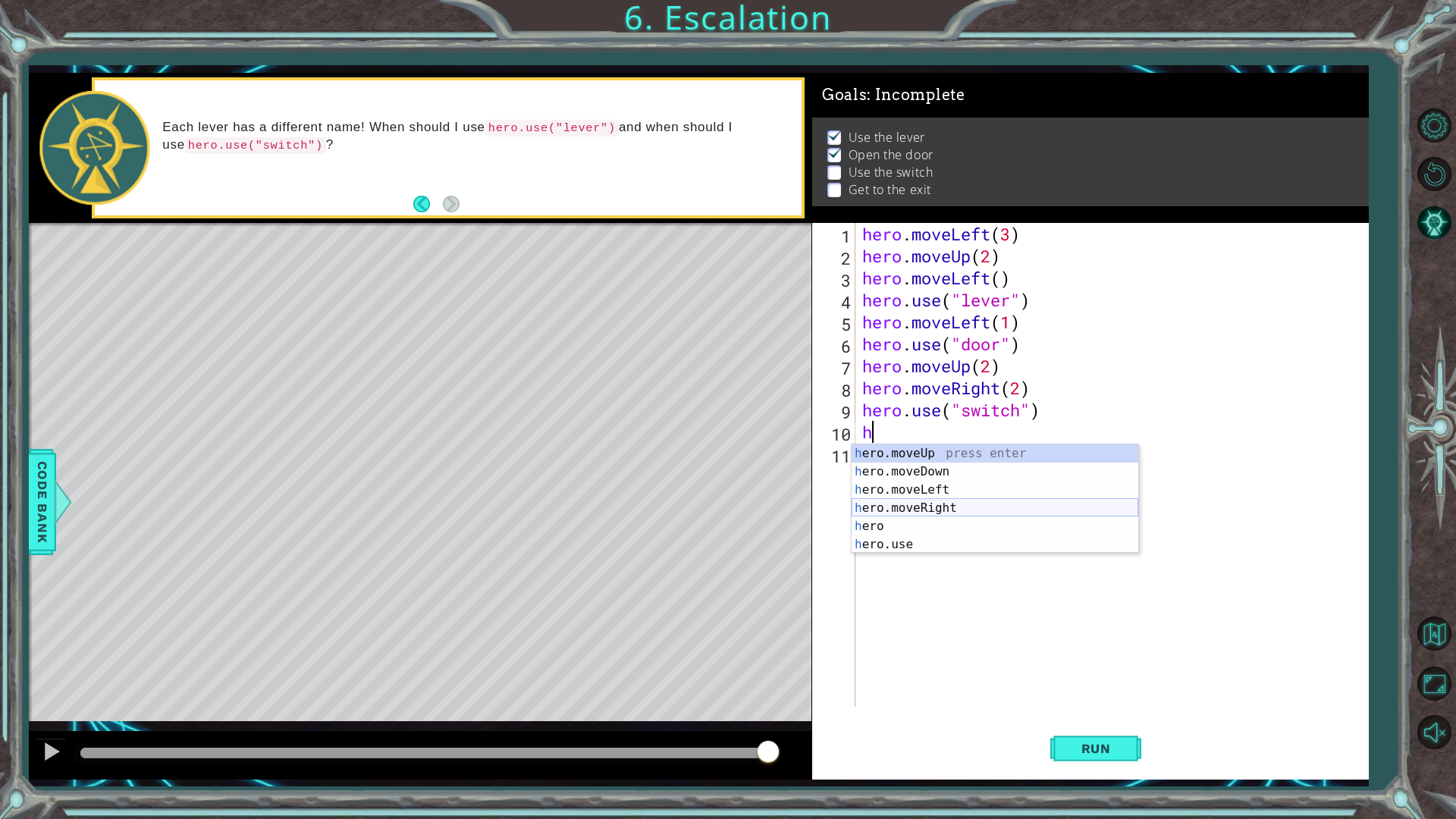
click at [959, 509] on div "h ero.moveUp press enter h ero.moveDown press enter h ero.moveLeft press enter …" at bounding box center [994, 517] width 287 height 145
type textarea "hero.moveRight(1)"
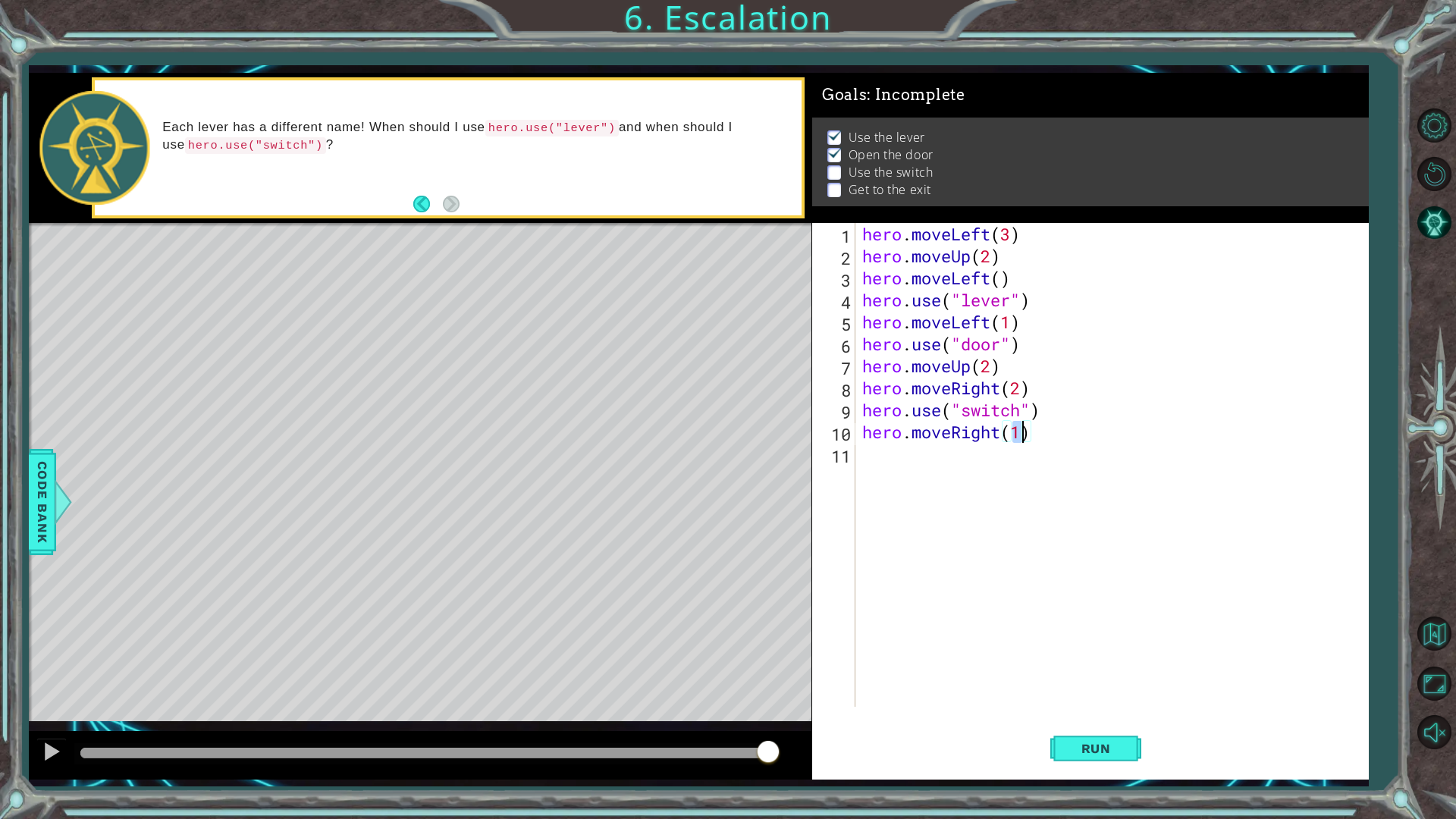
click at [916, 472] on div "hero . moveLeft ( 3 ) hero . moveUp ( 2 ) hero . moveLeft ( ) hero . use ( "lev…" at bounding box center [1114, 487] width 512 height 528
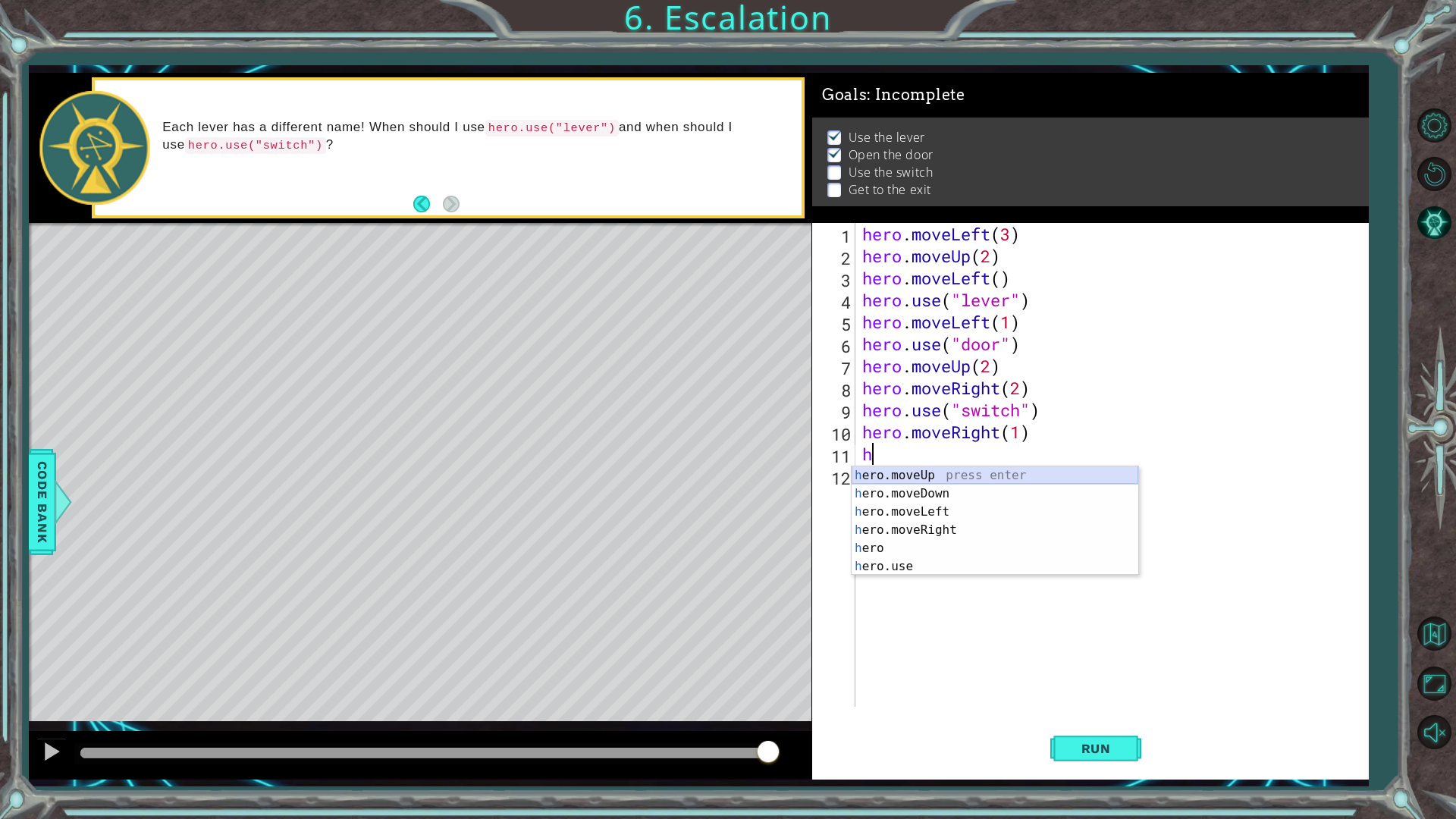
click at [956, 477] on div "h ero.moveUp press enter h ero.moveDown press enter h ero.moveLeft press enter …" at bounding box center [994, 539] width 287 height 145
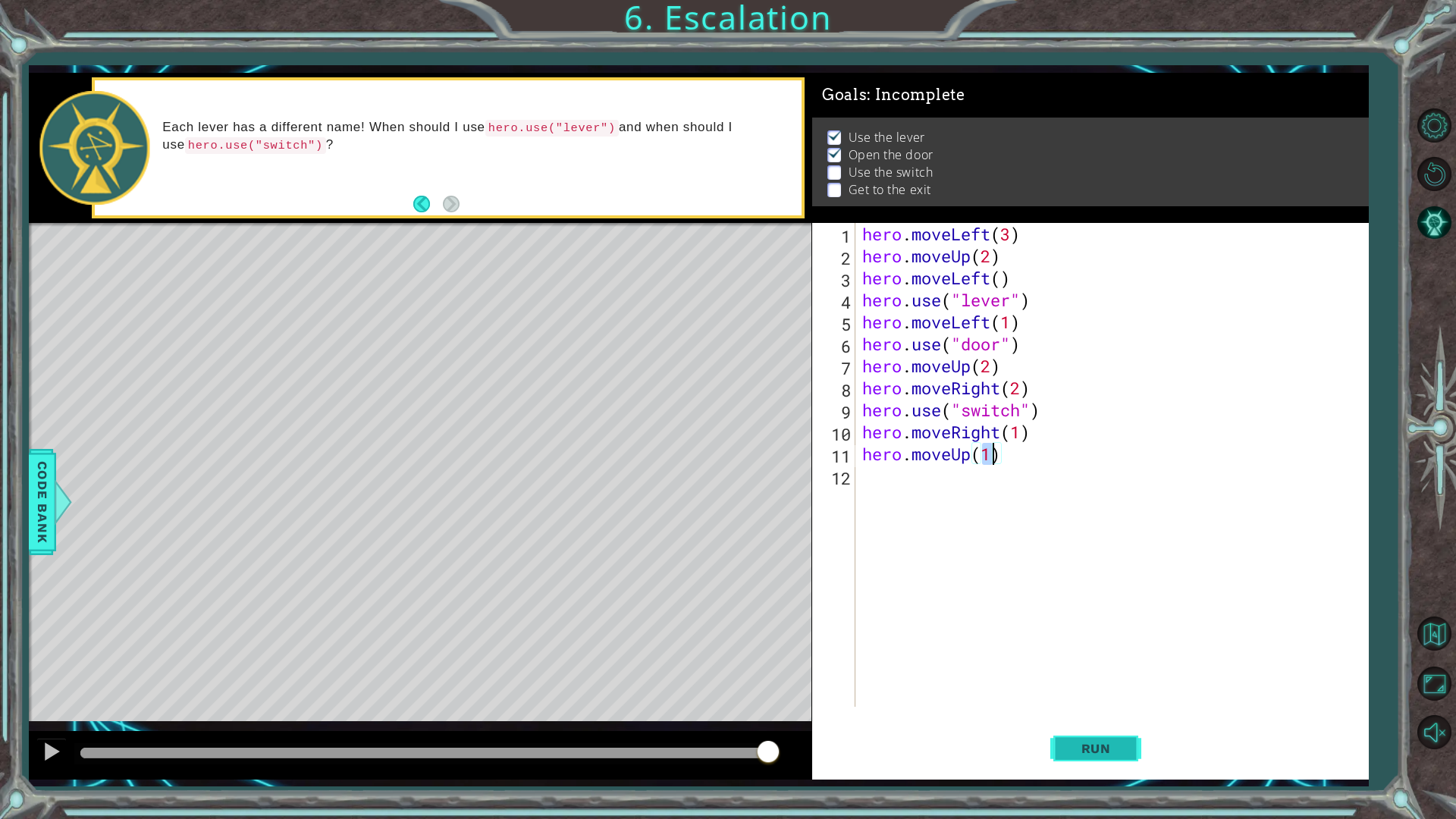
type textarea "hero.moveUp(1)"
click at [1088, 716] on span "Run" at bounding box center [1095, 748] width 60 height 15
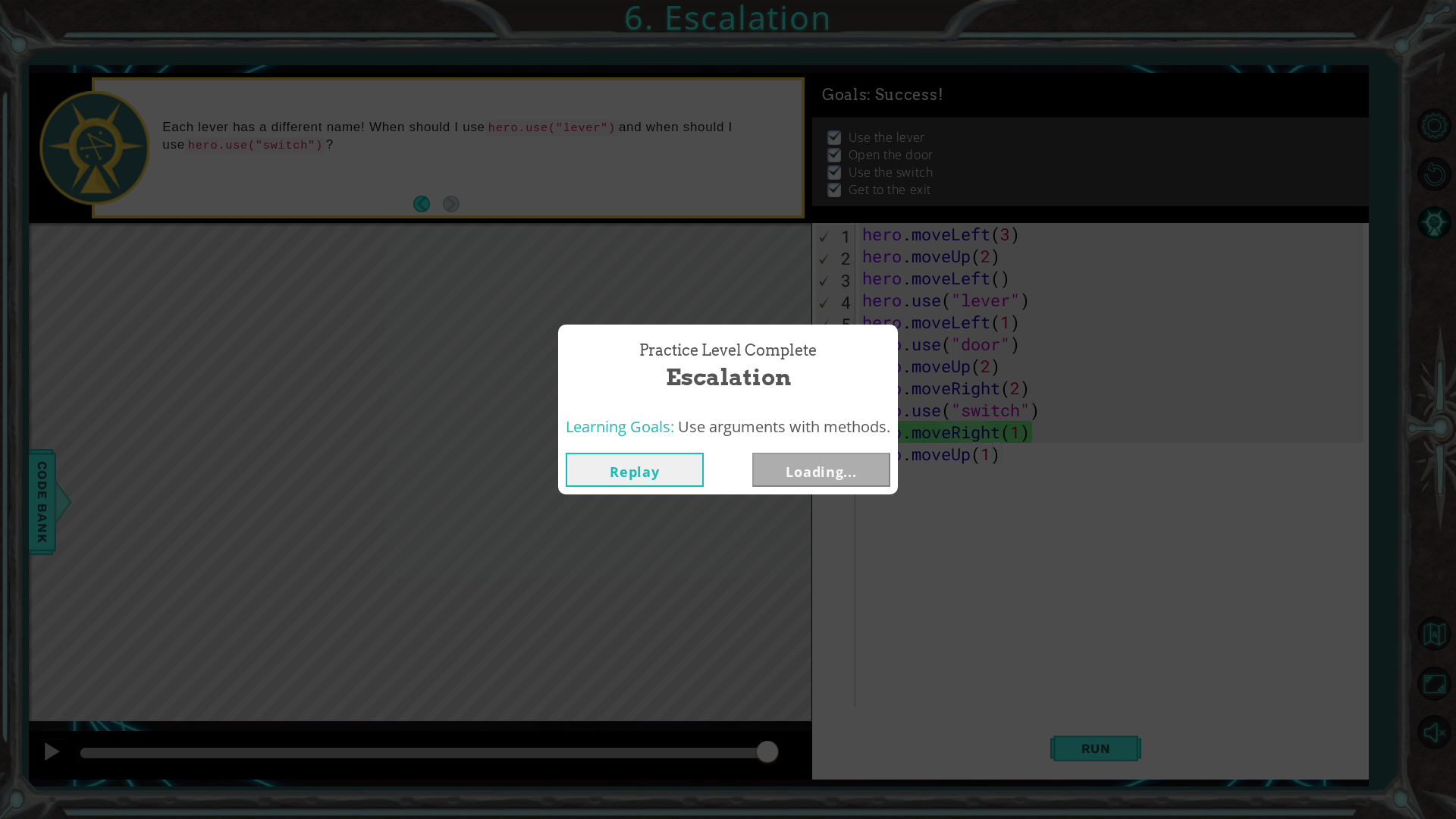
click at [981, 596] on body "1 ההההההההההההההההההההההההההההההההההההההההההההההההההההההההההההההההההההההההההההה…" at bounding box center [728, 409] width 1456 height 819
click at [847, 478] on button "Next" at bounding box center [821, 470] width 138 height 35
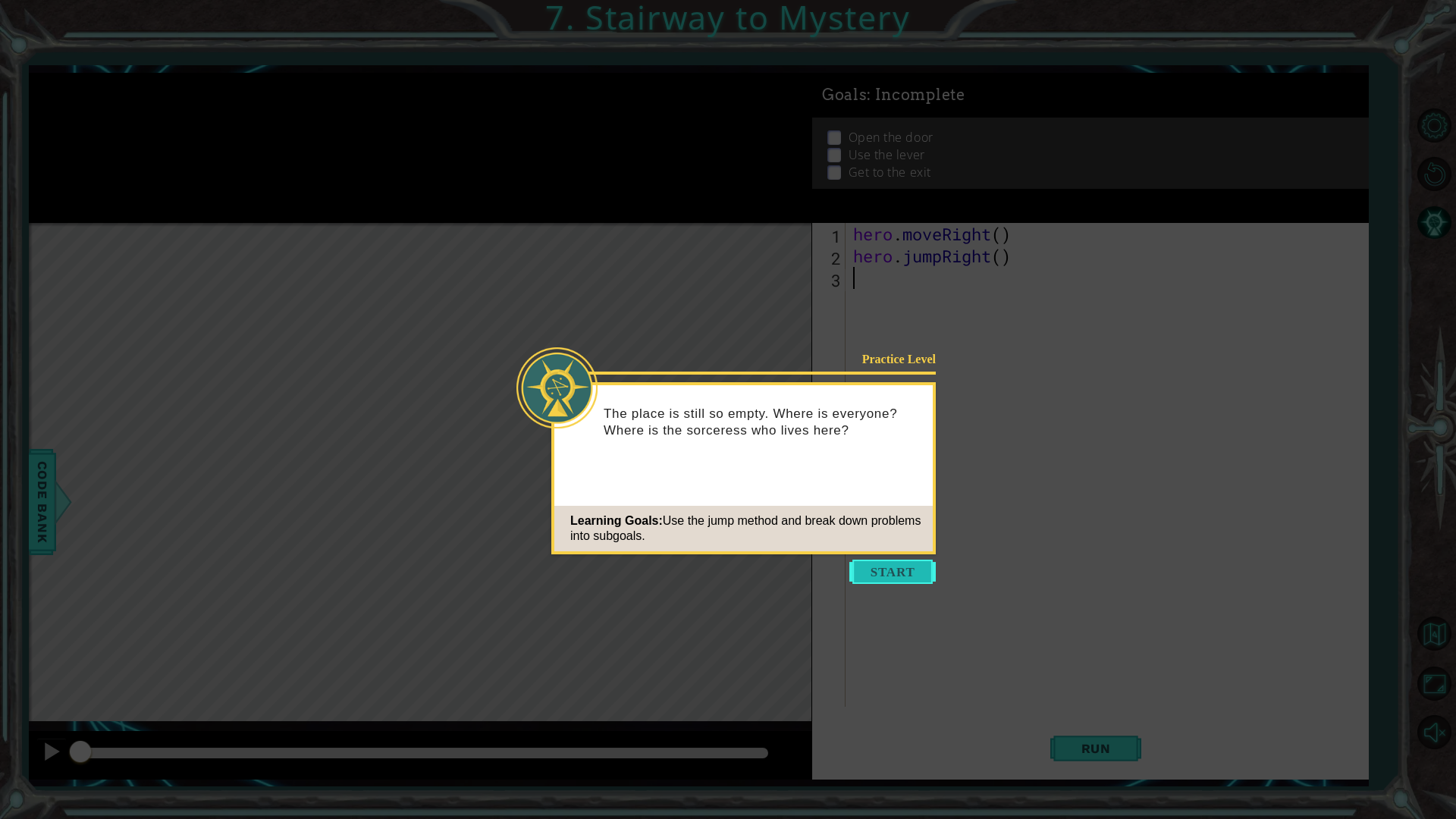
click at [884, 565] on button "Start" at bounding box center [892, 573] width 86 height 25
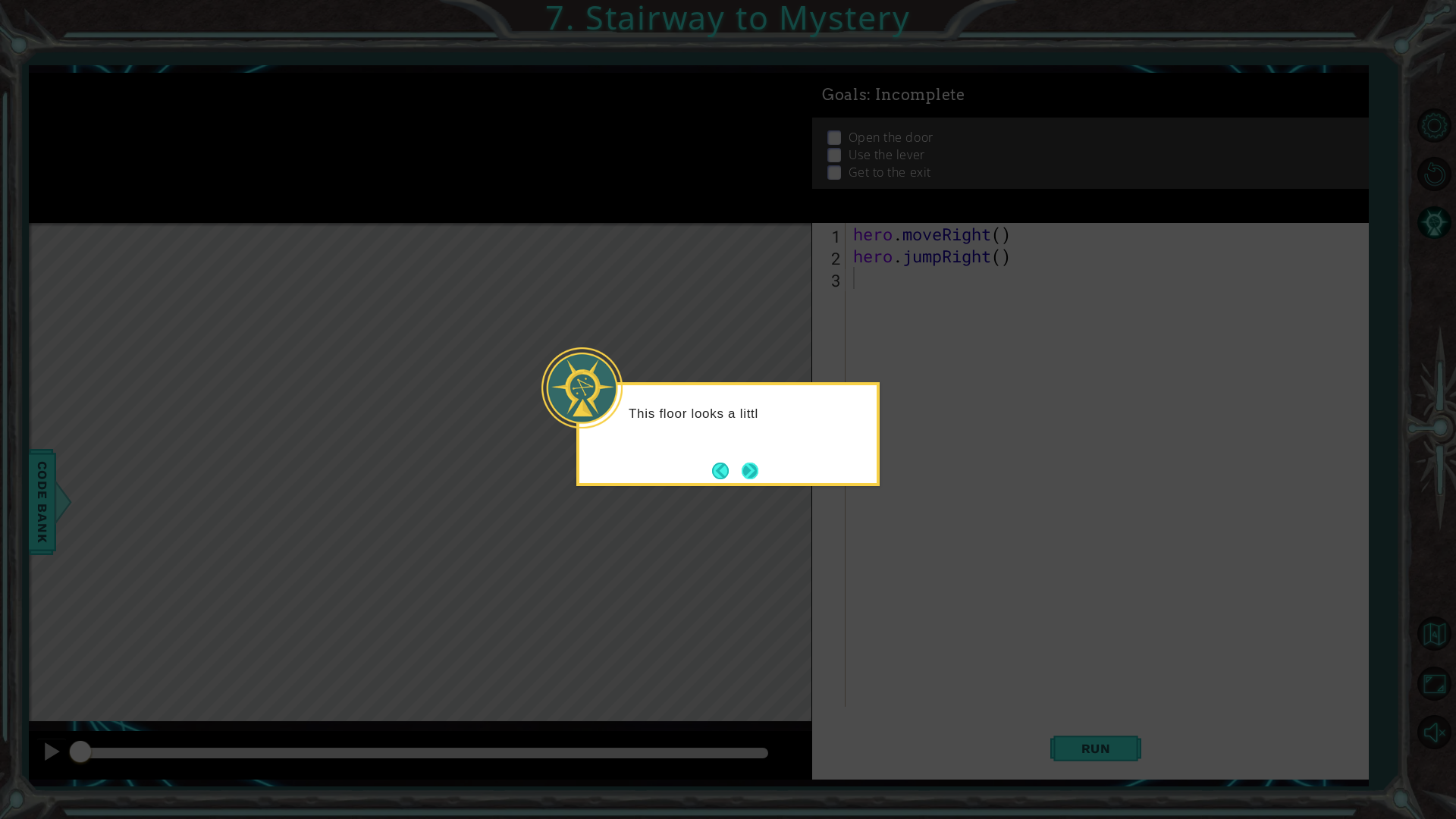
click at [752, 472] on button "Next" at bounding box center [750, 471] width 16 height 16
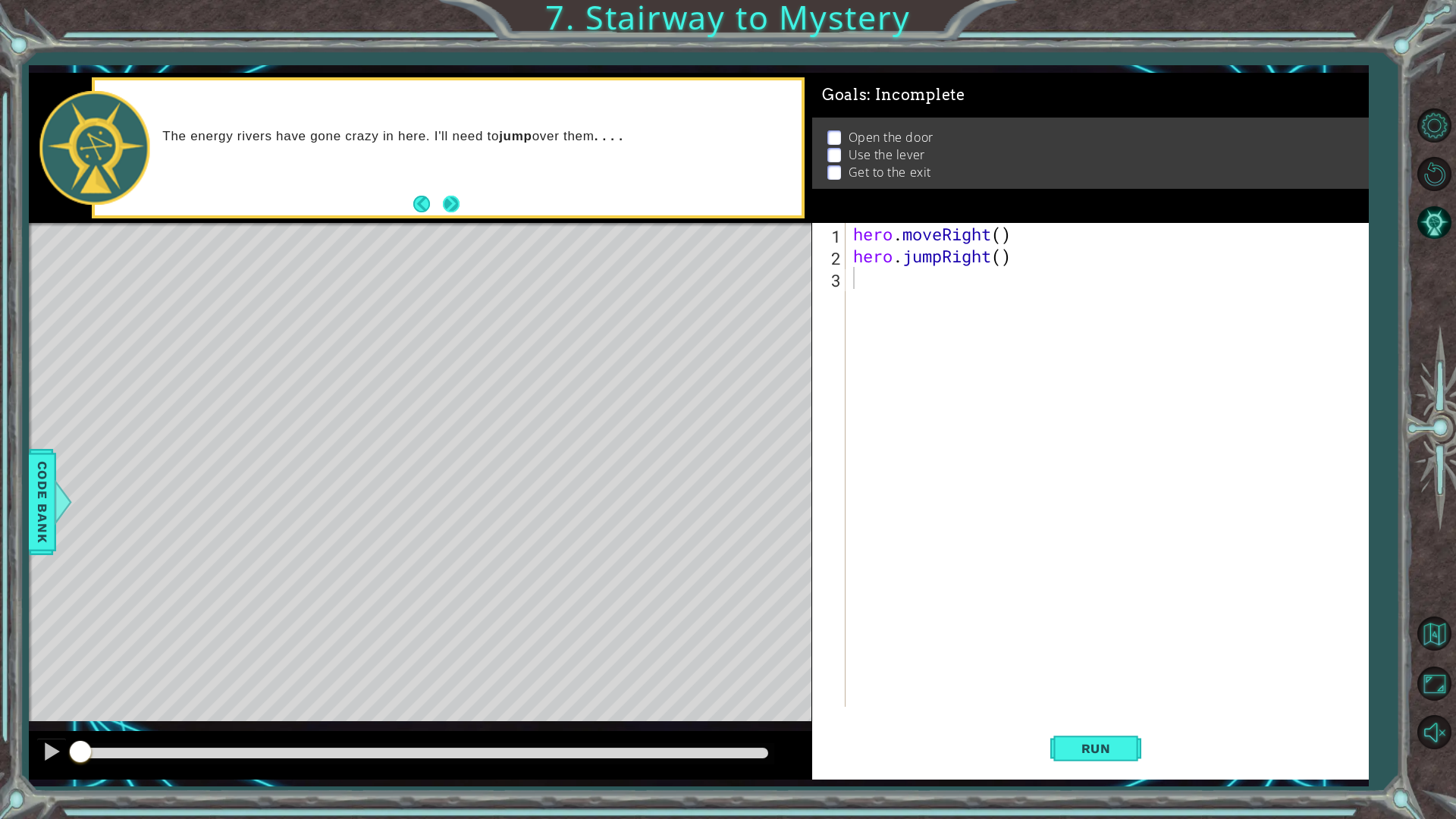
click at [464, 194] on div "The energy rivers have gone crazy in here. I'll need to jump over them . . . ." at bounding box center [448, 148] width 707 height 136
click at [448, 193] on footer at bounding box center [436, 205] width 46 height 23
click at [457, 203] on button "Next" at bounding box center [450, 203] width 17 height 17
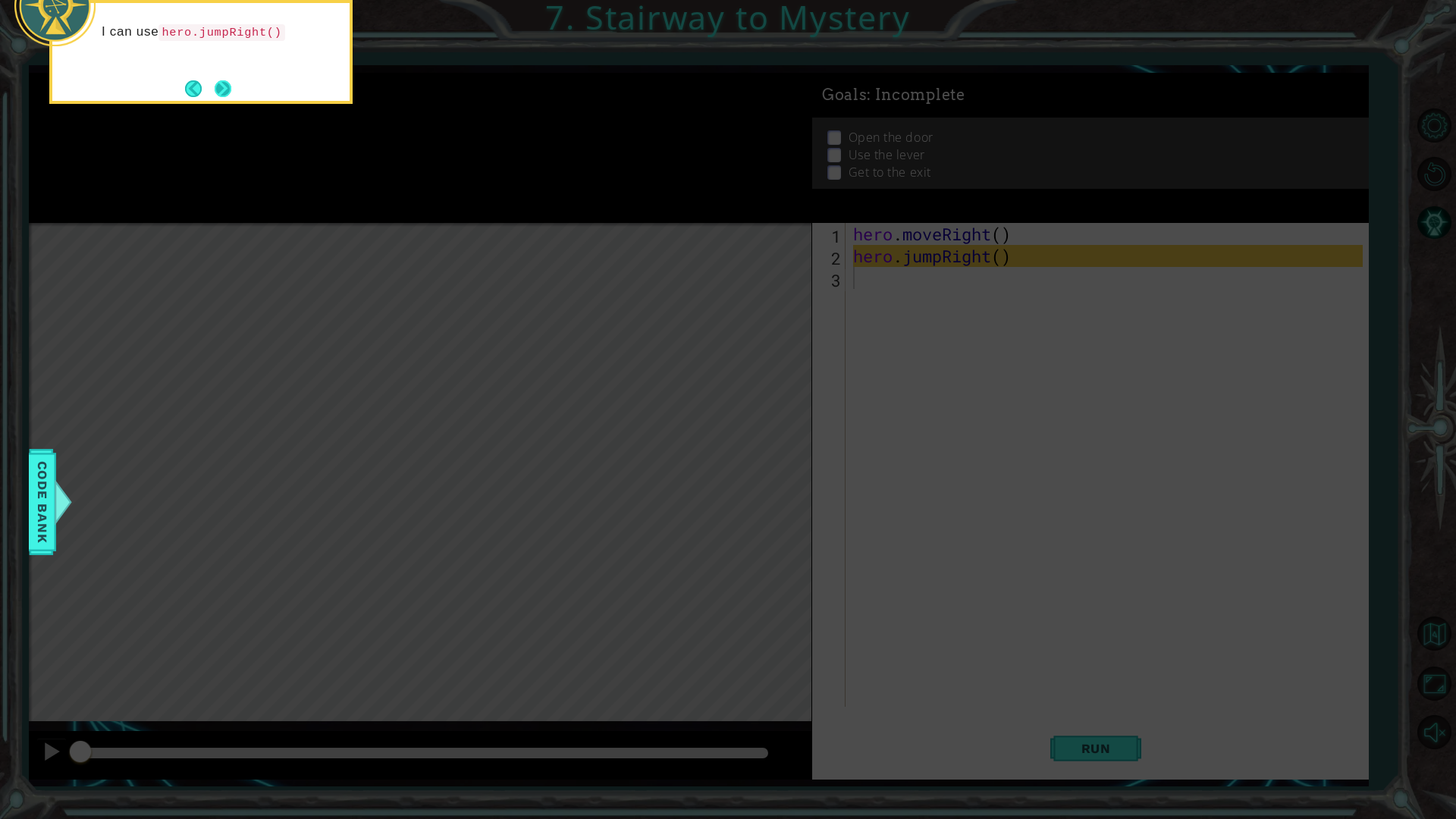
click at [214, 82] on button "Next" at bounding box center [223, 89] width 16 height 16
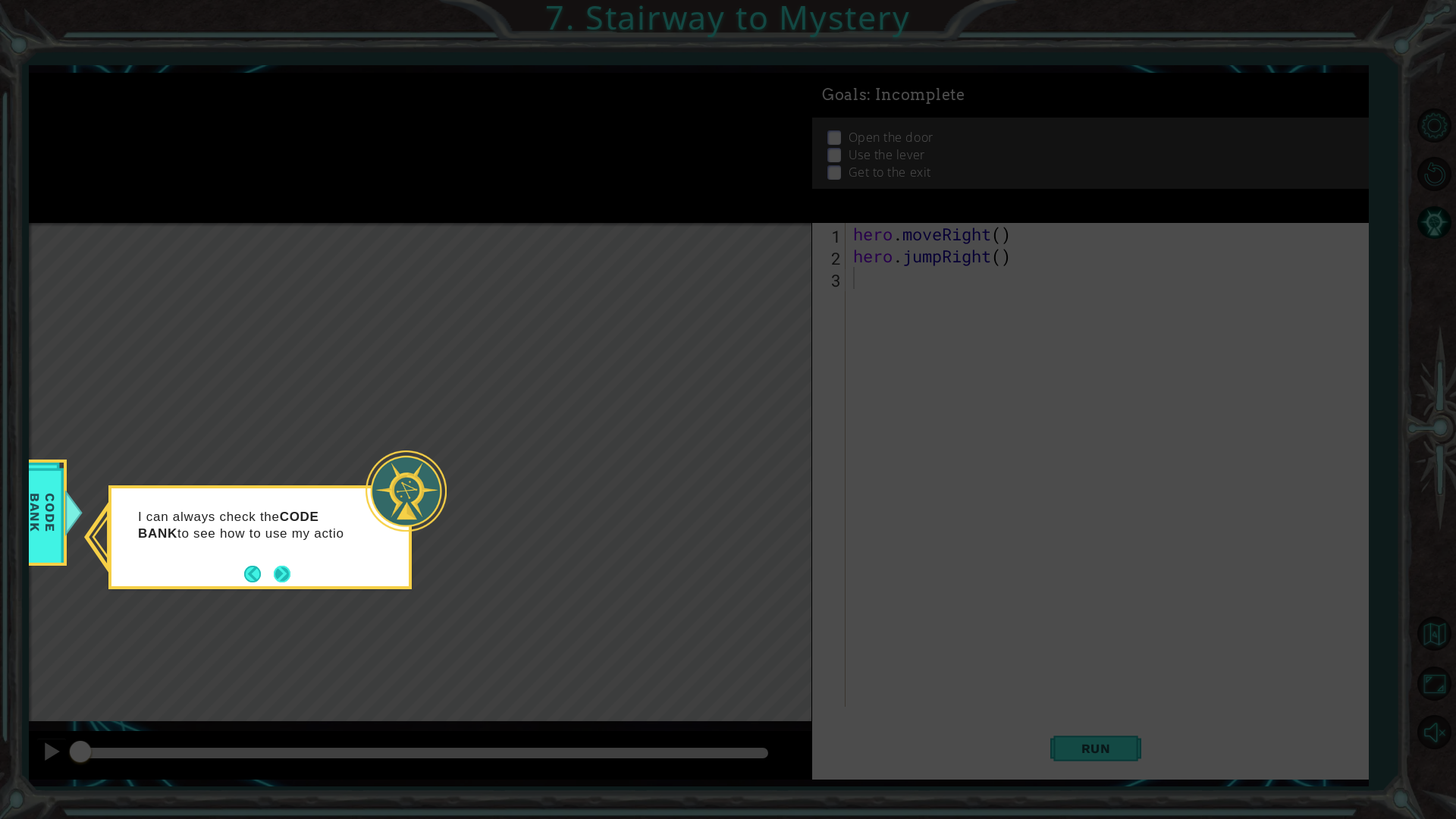
click at [285, 575] on button "Next" at bounding box center [282, 574] width 16 height 16
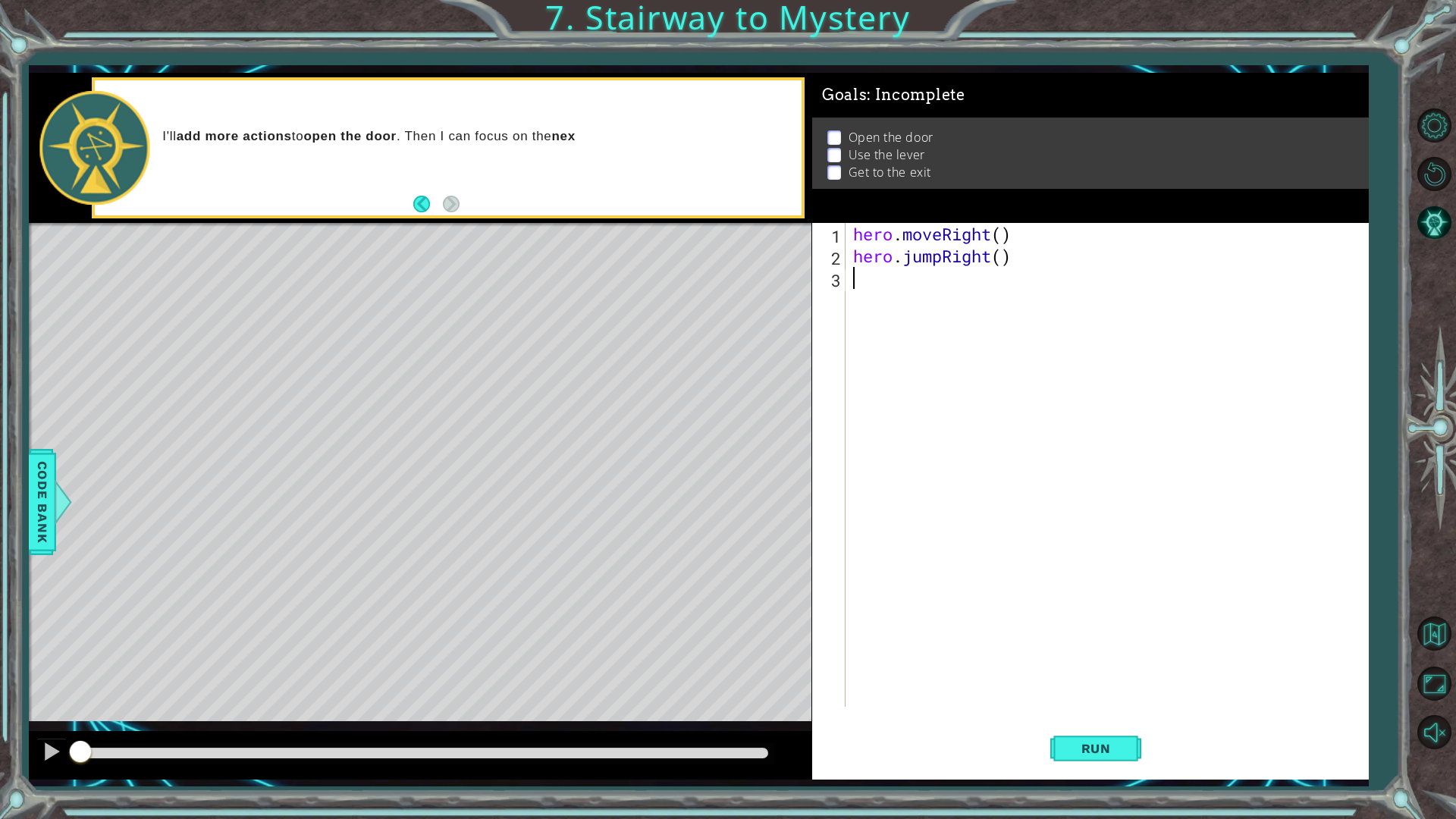
click at [999, 228] on div "hero . moveRight ( ) hero . jumpRight ( )" at bounding box center [1110, 487] width 521 height 528
click at [998, 257] on div "hero . moveRight ( 1 ) hero . jumpRight ( )" at bounding box center [1110, 487] width 521 height 528
click at [1003, 257] on div "hero . moveRight ( 1 ) hero . jumpRight ( )" at bounding box center [1110, 487] width 521 height 528
click at [1097, 716] on button "Run" at bounding box center [1095, 748] width 91 height 55
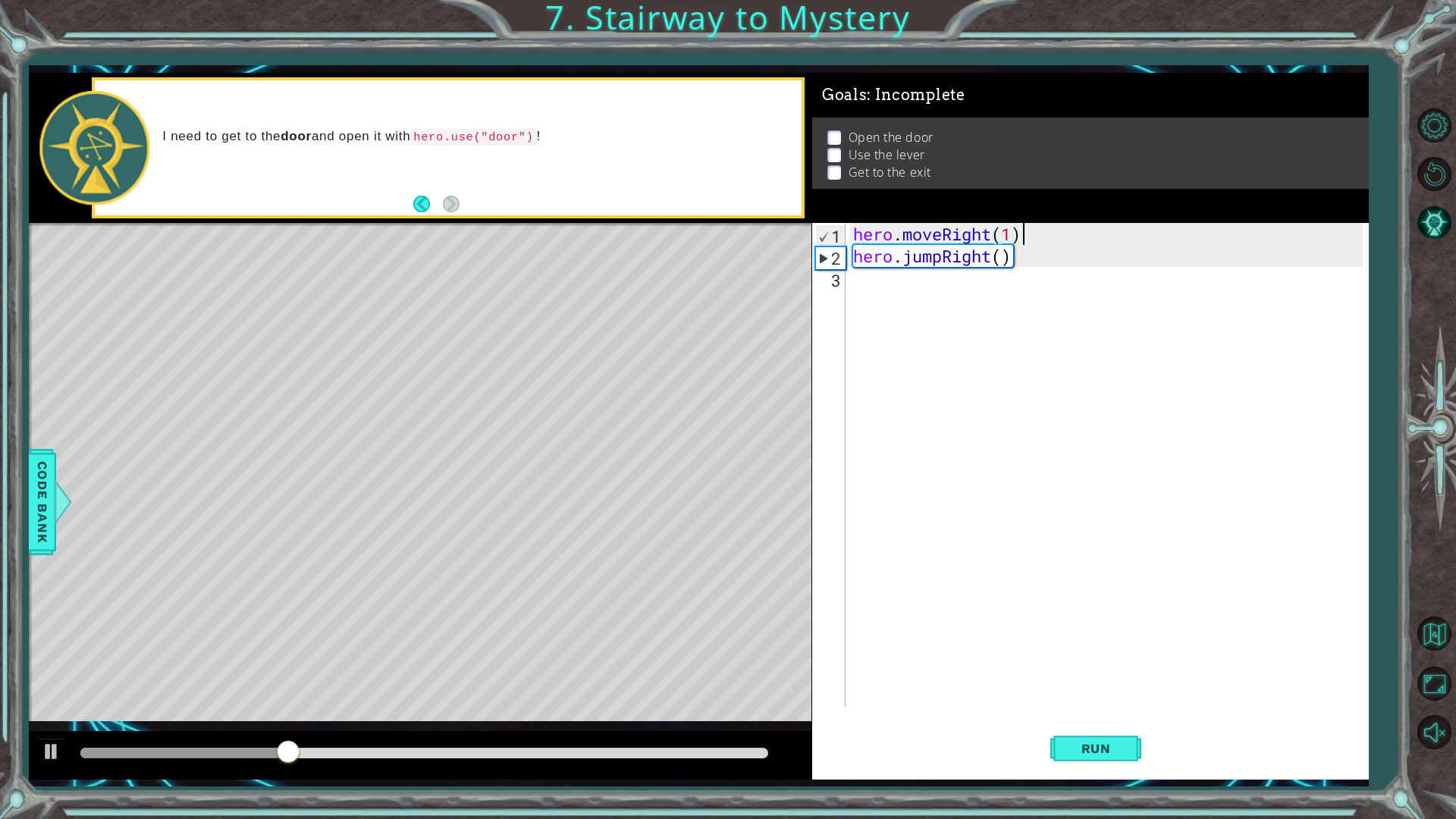
click at [1029, 231] on div "hero . moveRight ( 1 ) hero . jumpRight ( )" at bounding box center [1110, 487] width 521 height 528
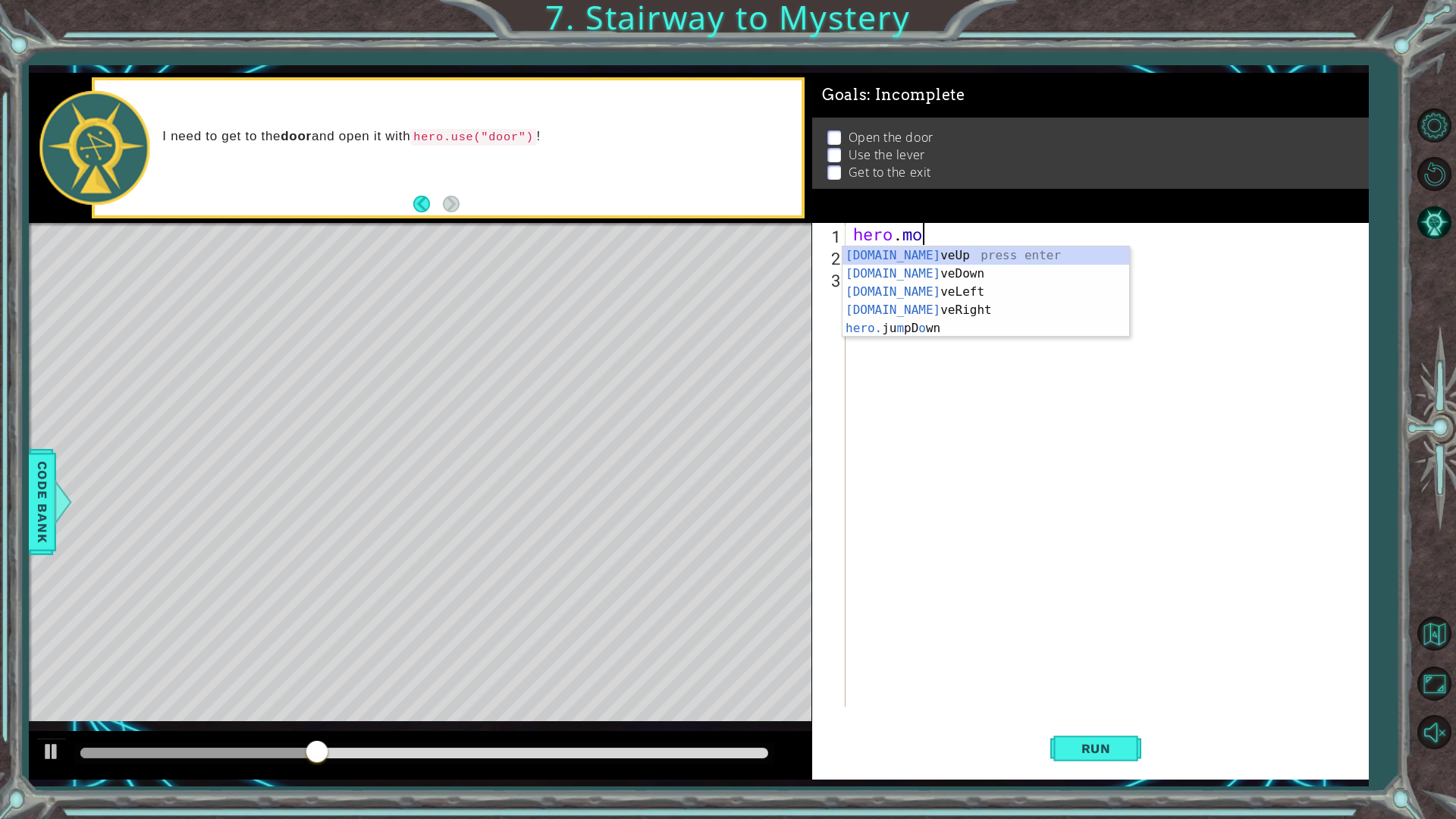
scroll to position [0, 2]
type textarea "h"
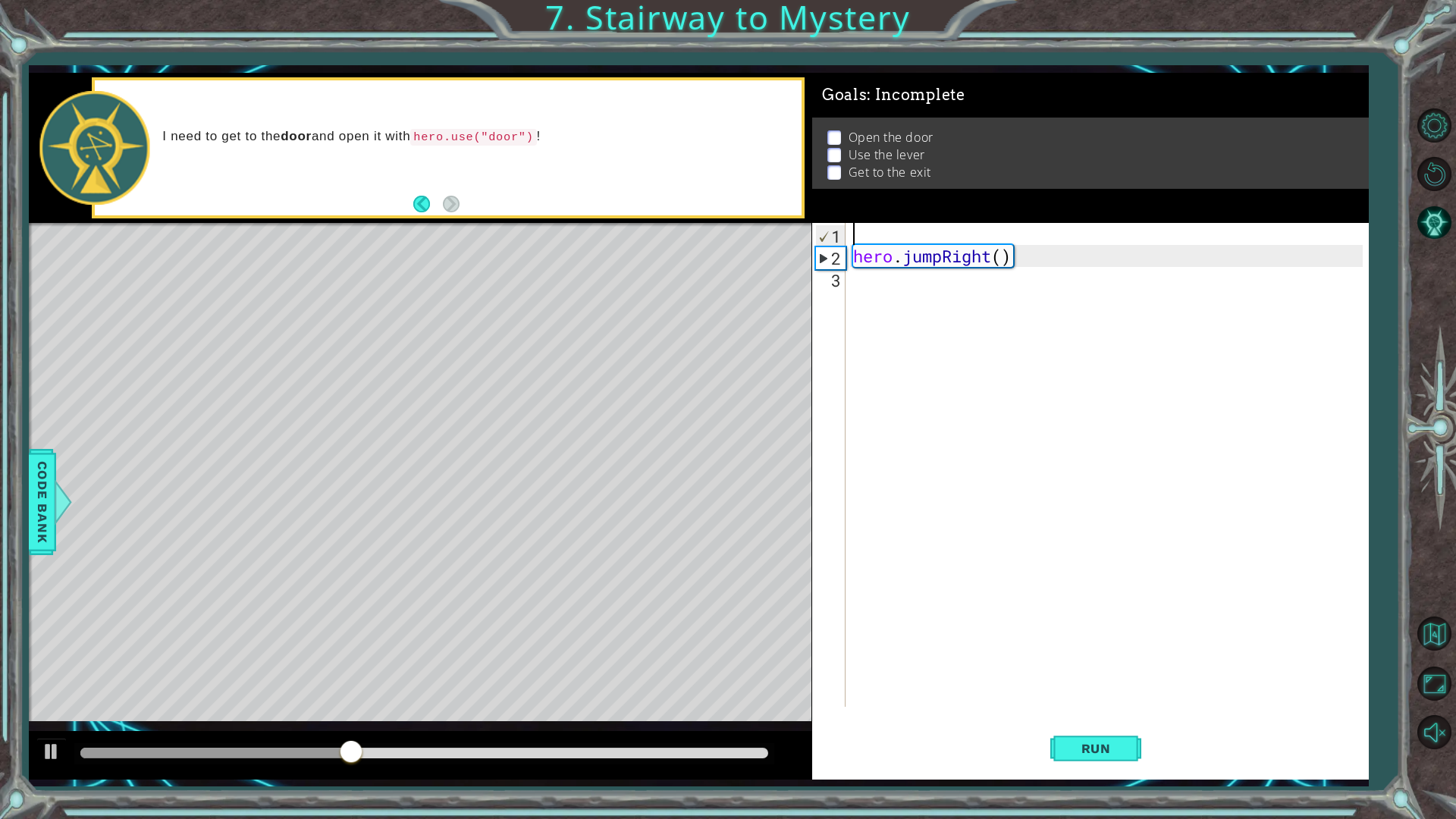
click at [1002, 251] on div "hero . jumpRight ( )" at bounding box center [1110, 487] width 521 height 528
click at [1112, 716] on button "Run" at bounding box center [1095, 748] width 91 height 55
type textarea "hero.jumpRight()"
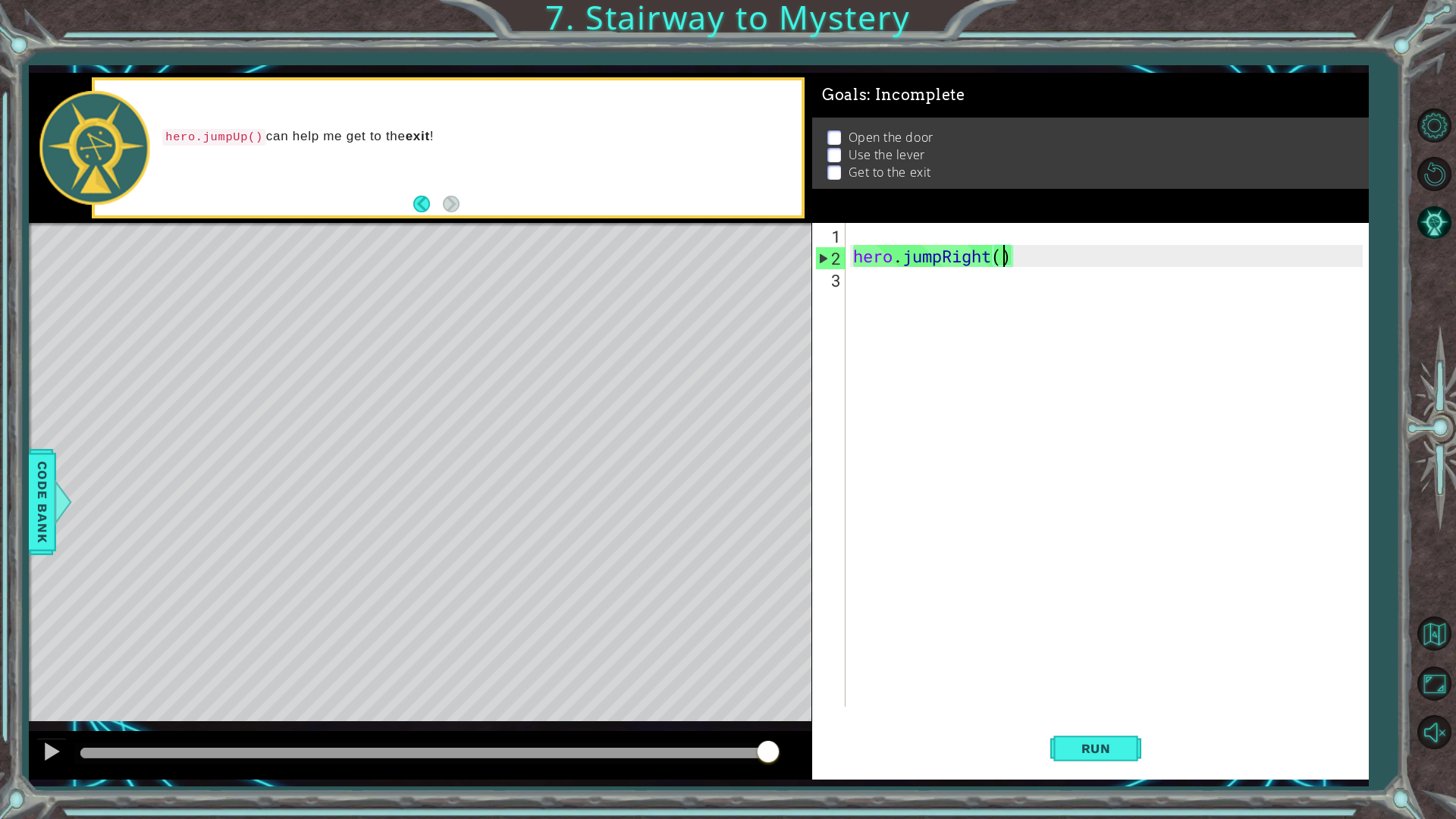
click at [960, 228] on div "hero . jumpRight ( )" at bounding box center [1110, 487] width 521 height 528
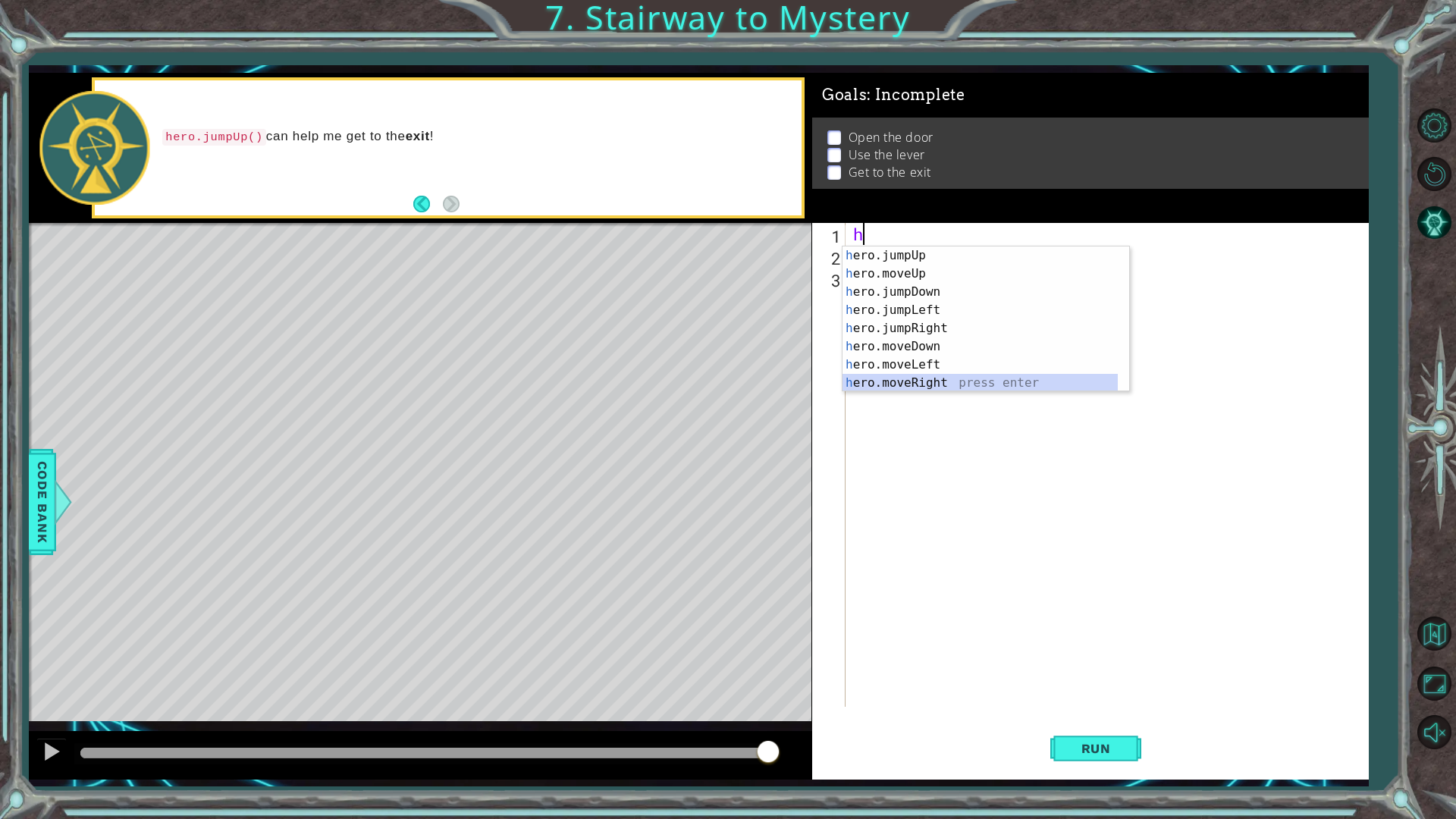
click at [956, 376] on div "h ero.jumpUp press enter h ero.moveUp press enter h ero.jumpDown press enter h …" at bounding box center [980, 338] width 275 height 182
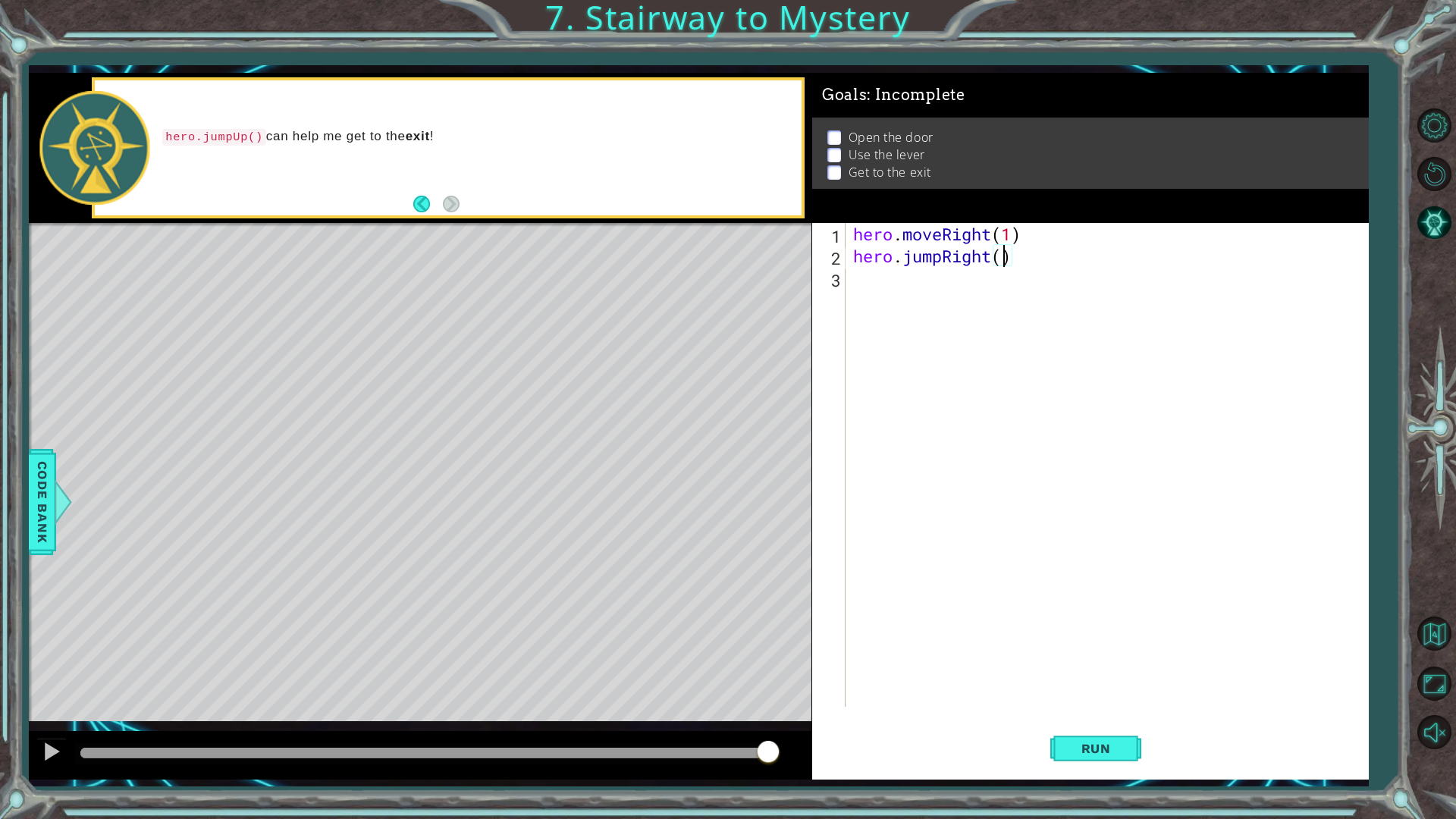
click at [999, 260] on div "hero . moveRight ( 1 ) hero . jumpRight ( )" at bounding box center [1110, 487] width 521 height 528
type textarea "hero.jumpRight(1)"
click at [976, 504] on div "hero . moveRight ( 1 ) hero . jumpRight ( 1 )" at bounding box center [1110, 487] width 521 height 528
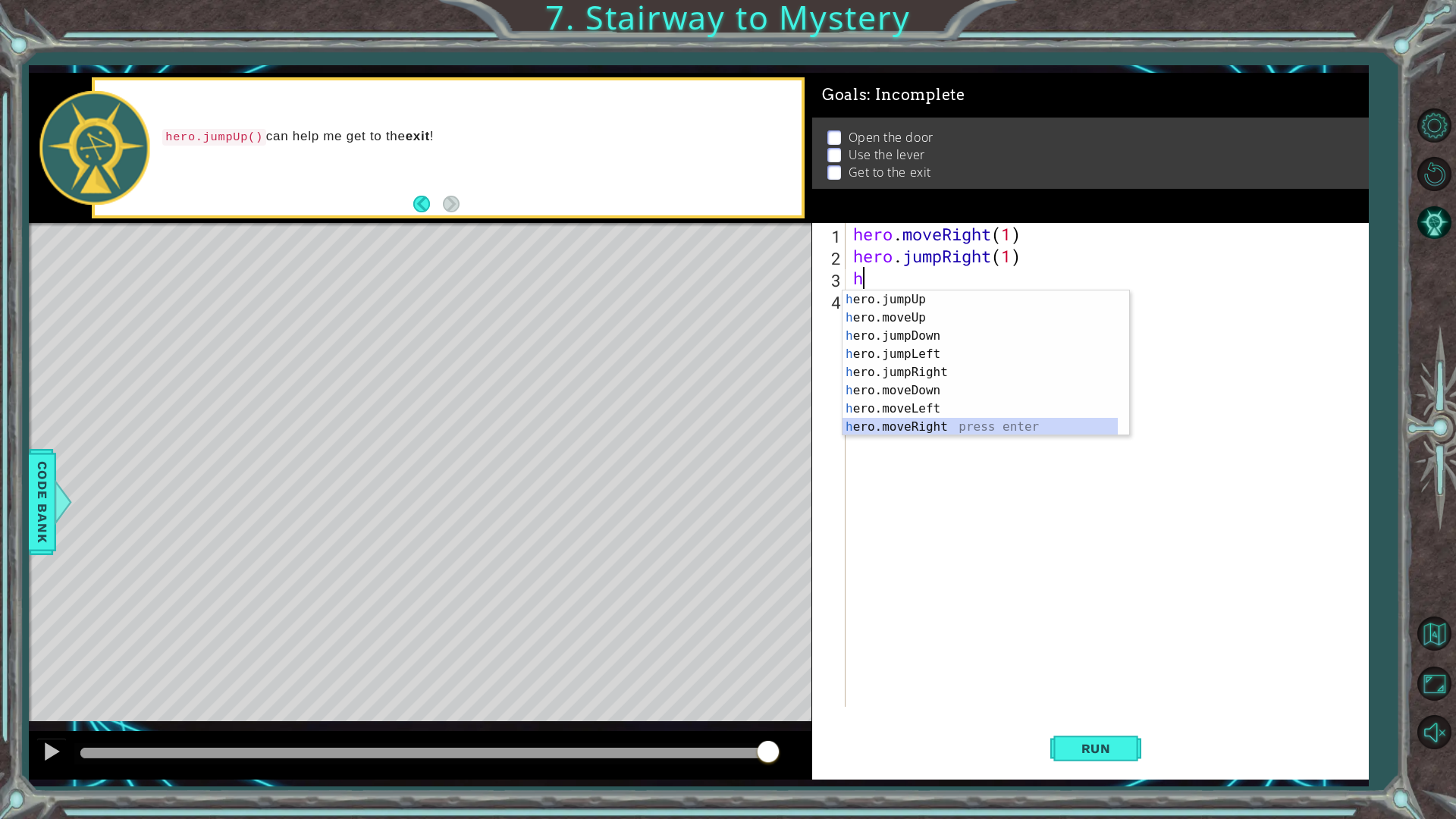
click at [962, 422] on div "h ero.jumpUp press enter h ero.moveUp press enter h ero.jumpDown press enter h …" at bounding box center [980, 382] width 275 height 182
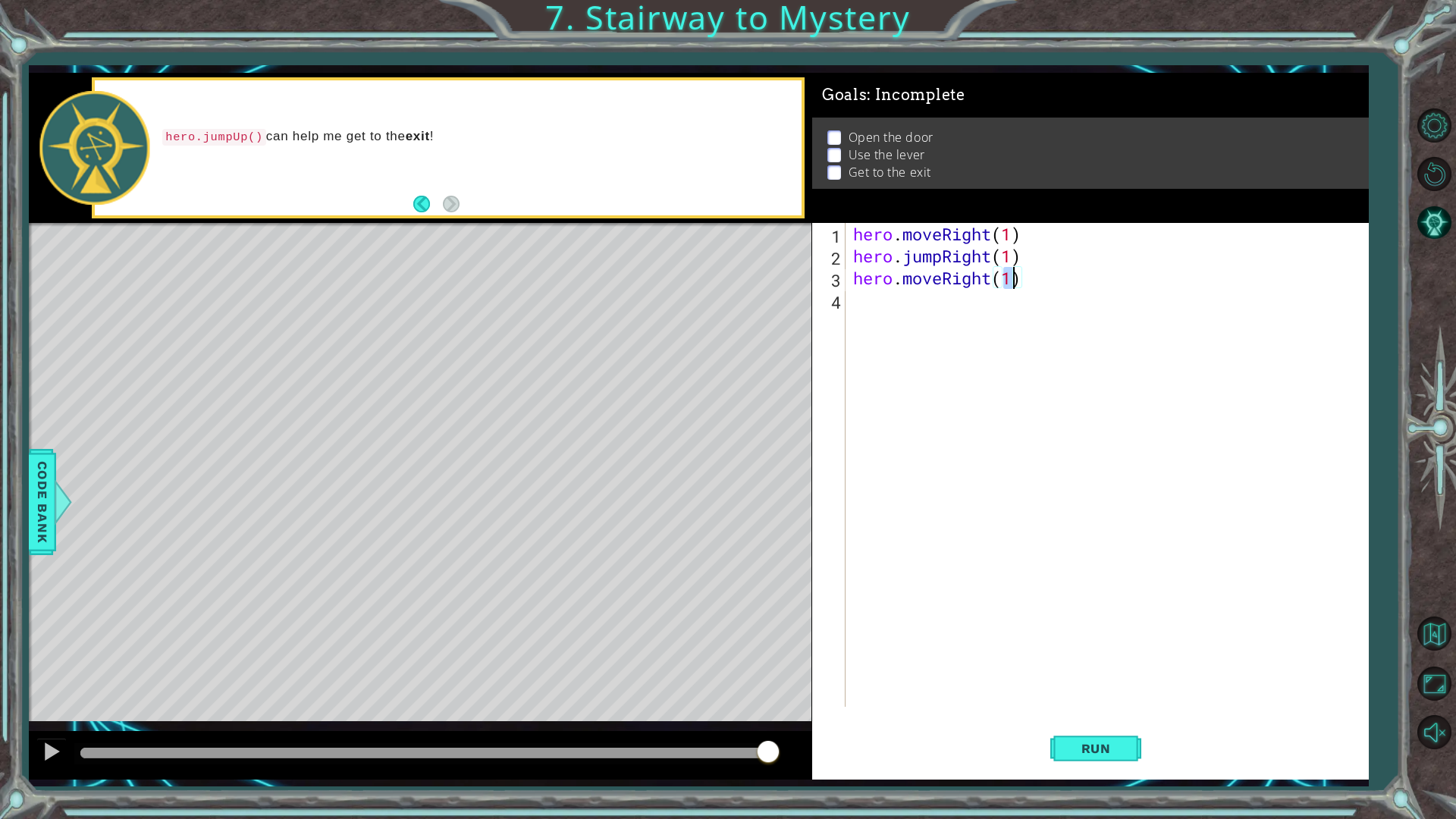
type textarea "hero.moveRight(2)"
click at [959, 315] on div "hero . moveRight ( 1 ) hero . jumpRight ( 1 ) hero . moveRight ( 2 )" at bounding box center [1110, 487] width 521 height 528
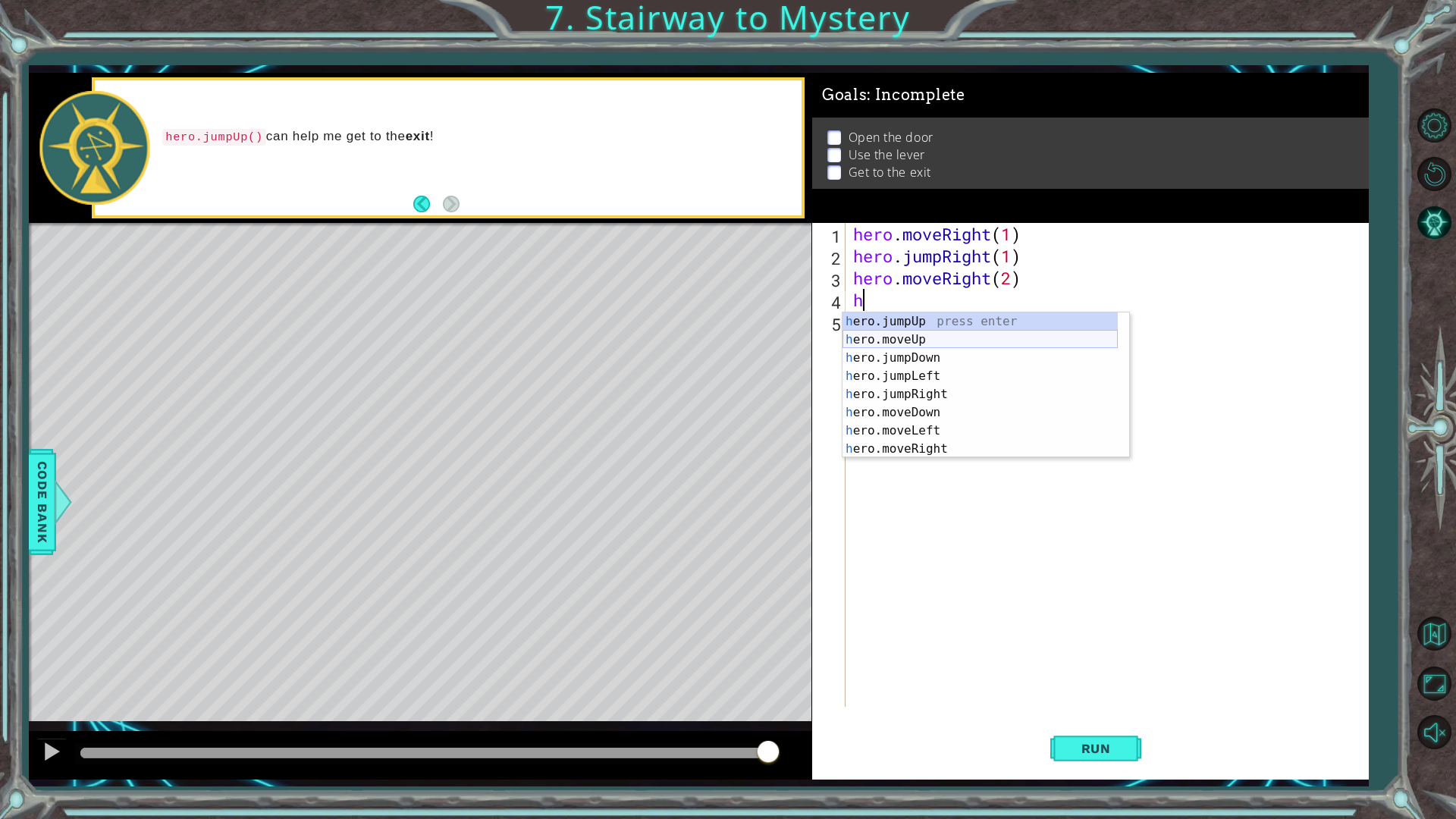
click at [947, 340] on div "h ero.jumpUp press enter h ero.moveUp press enter h ero.jumpDown press enter h …" at bounding box center [980, 403] width 275 height 182
type textarea "hero.moveUp(1)"
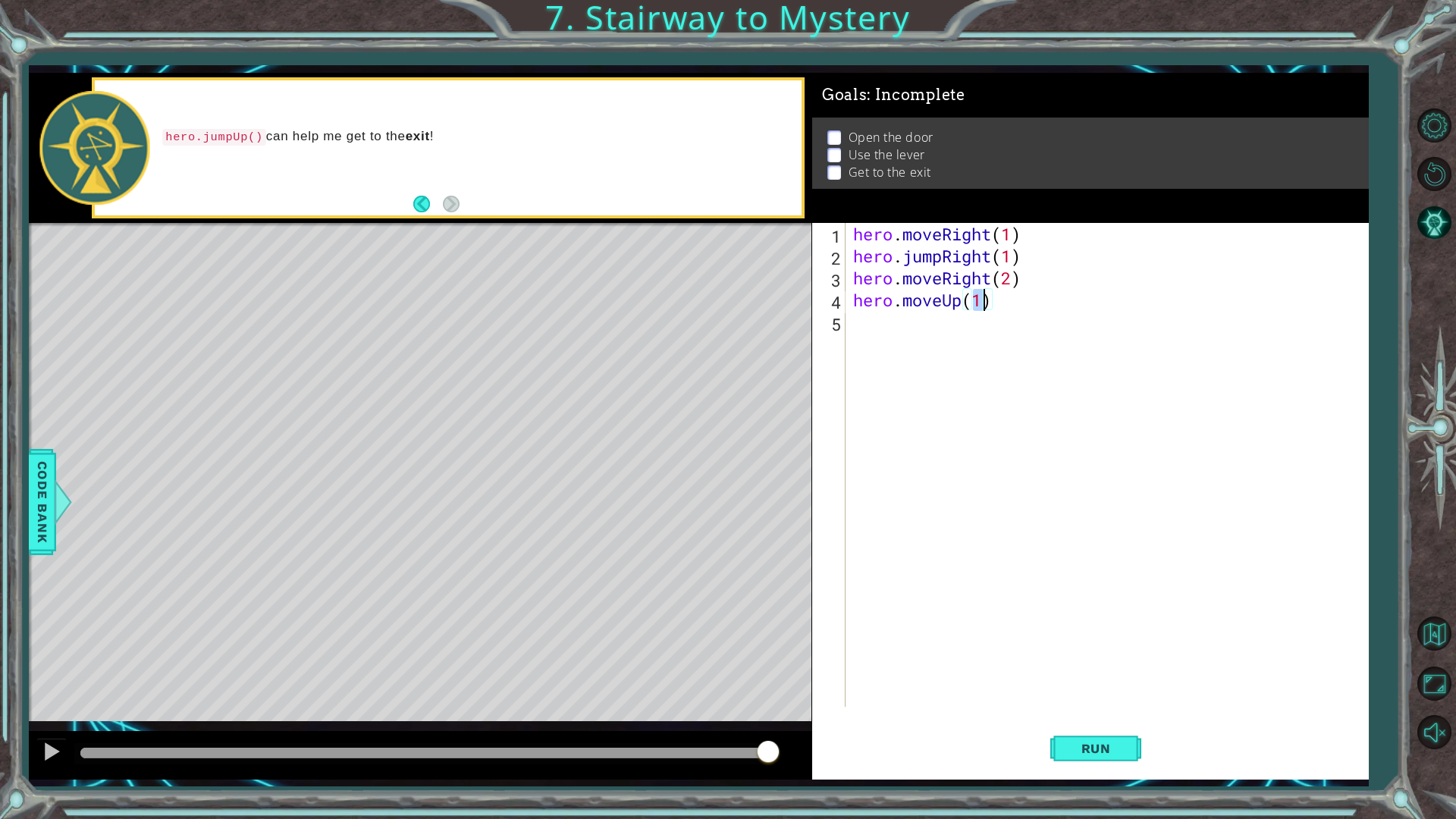
click at [917, 339] on div "hero . moveRight ( 1 ) hero . jumpRight ( 1 ) hero . moveRight ( 2 ) hero . mov…" at bounding box center [1110, 487] width 521 height 528
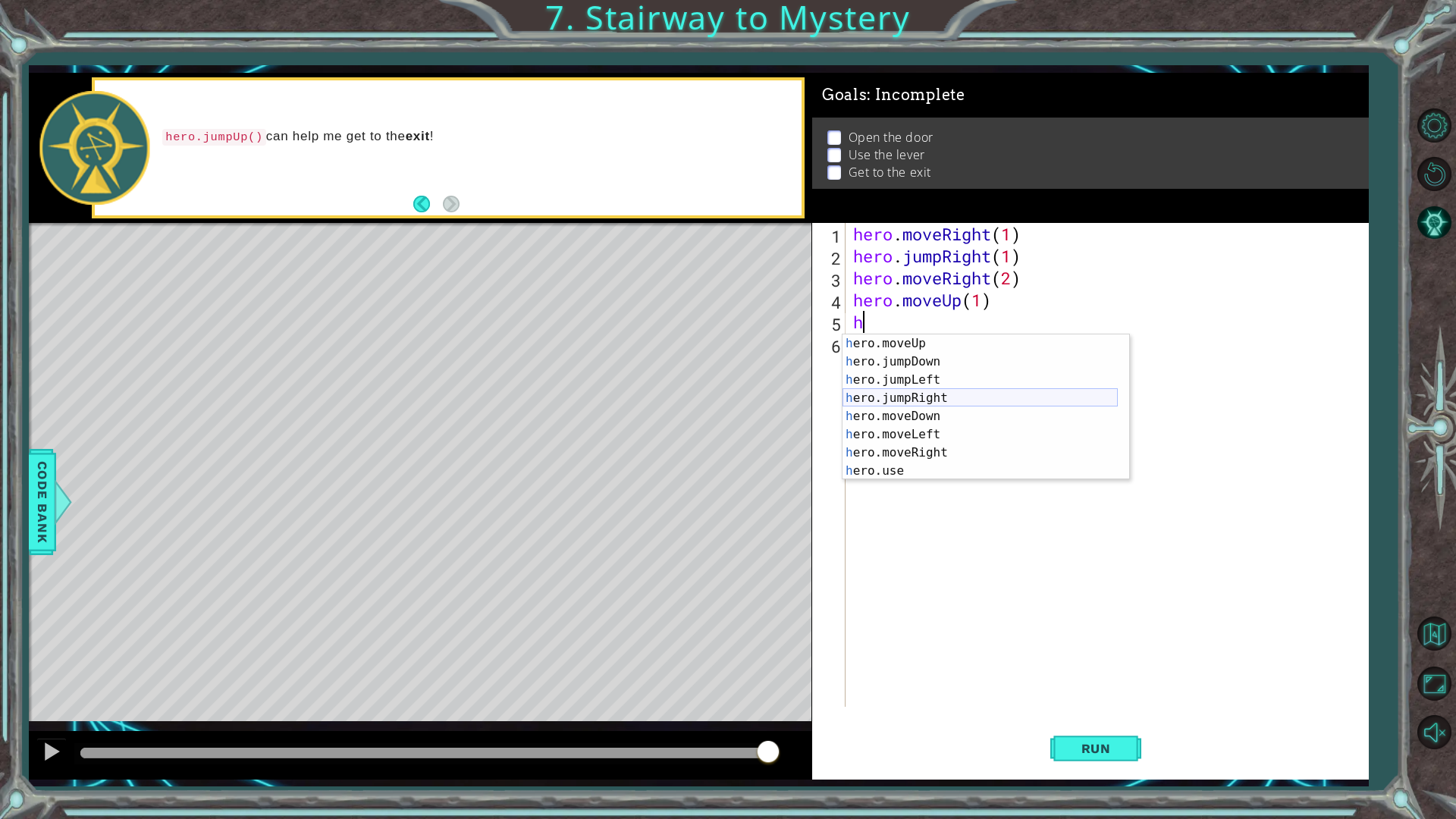
scroll to position [18, 0]
click at [919, 469] on div "h ero.moveUp press enter h ero.jumpDown press enter h ero.jumpLeft press enter …" at bounding box center [980, 426] width 275 height 182
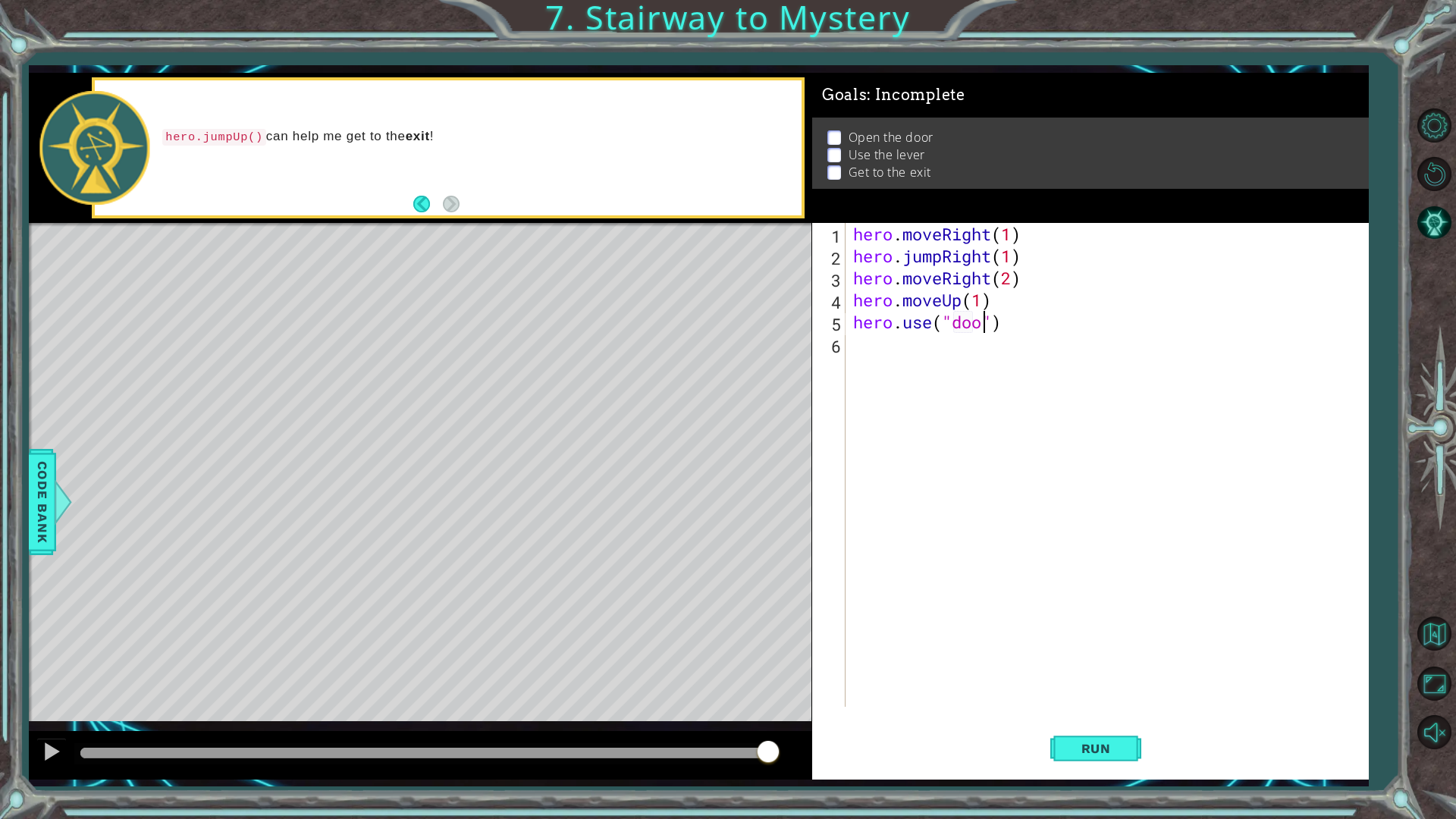
scroll to position [0, 6]
type textarea "hero.use("door")"
click at [1065, 716] on button "Run" at bounding box center [1095, 748] width 91 height 55
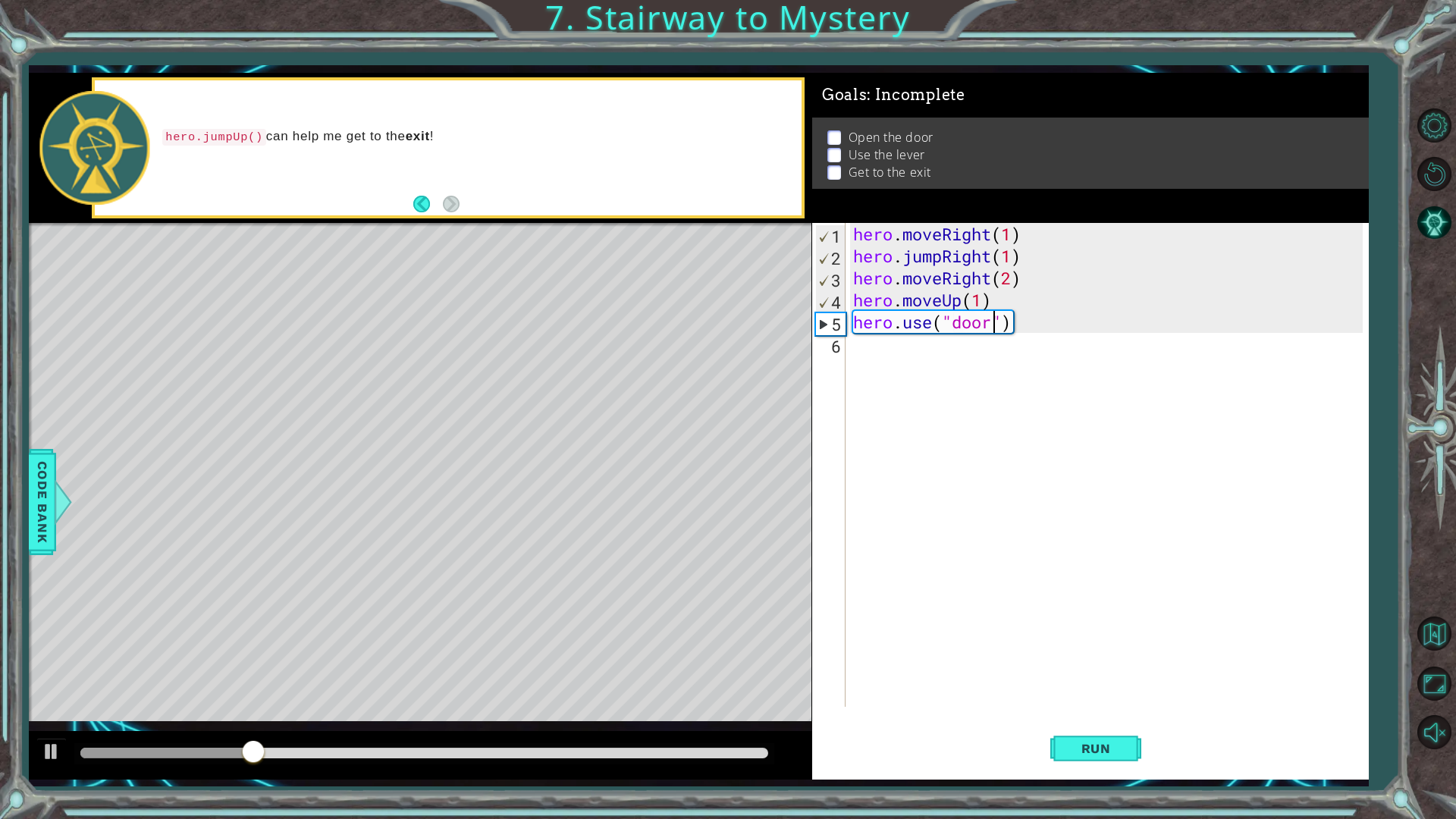
click at [866, 356] on div "hero . moveRight ( 1 ) hero . jumpRight ( 1 ) hero . moveRight ( 2 ) hero . mov…" at bounding box center [1110, 487] width 521 height 528
click at [1029, 326] on div "hero . moveRight ( 1 ) hero . jumpRight ( 1 ) hero . moveRight ( 2 ) hero . mov…" at bounding box center [1110, 487] width 521 height 528
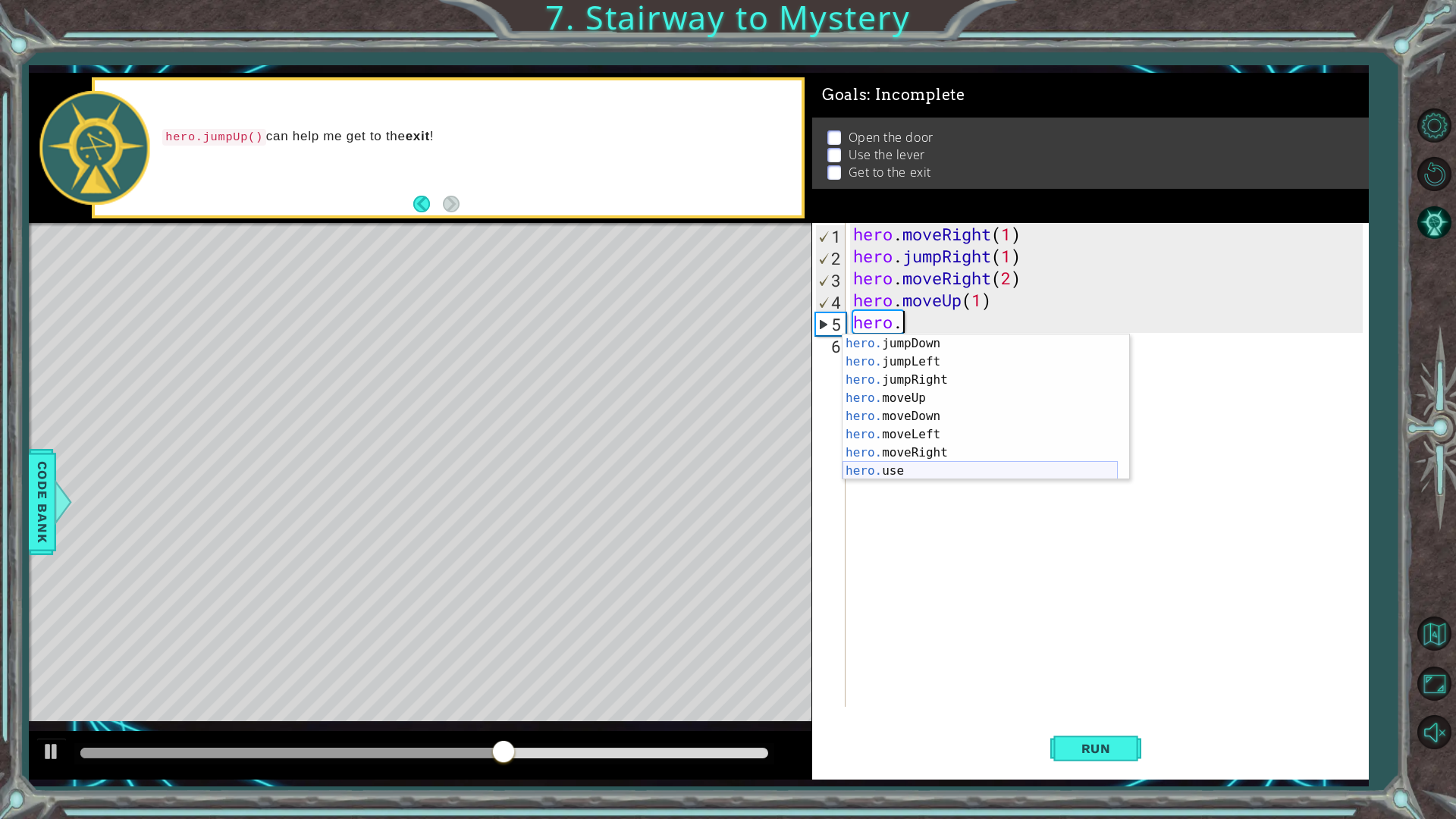
scroll to position [18, 0]
click at [962, 434] on div "hero. jumpDown press enter hero. jumpLeft press enter hero. jumpRight press ent…" at bounding box center [980, 426] width 275 height 182
type textarea "hero.moveLeft(1)"
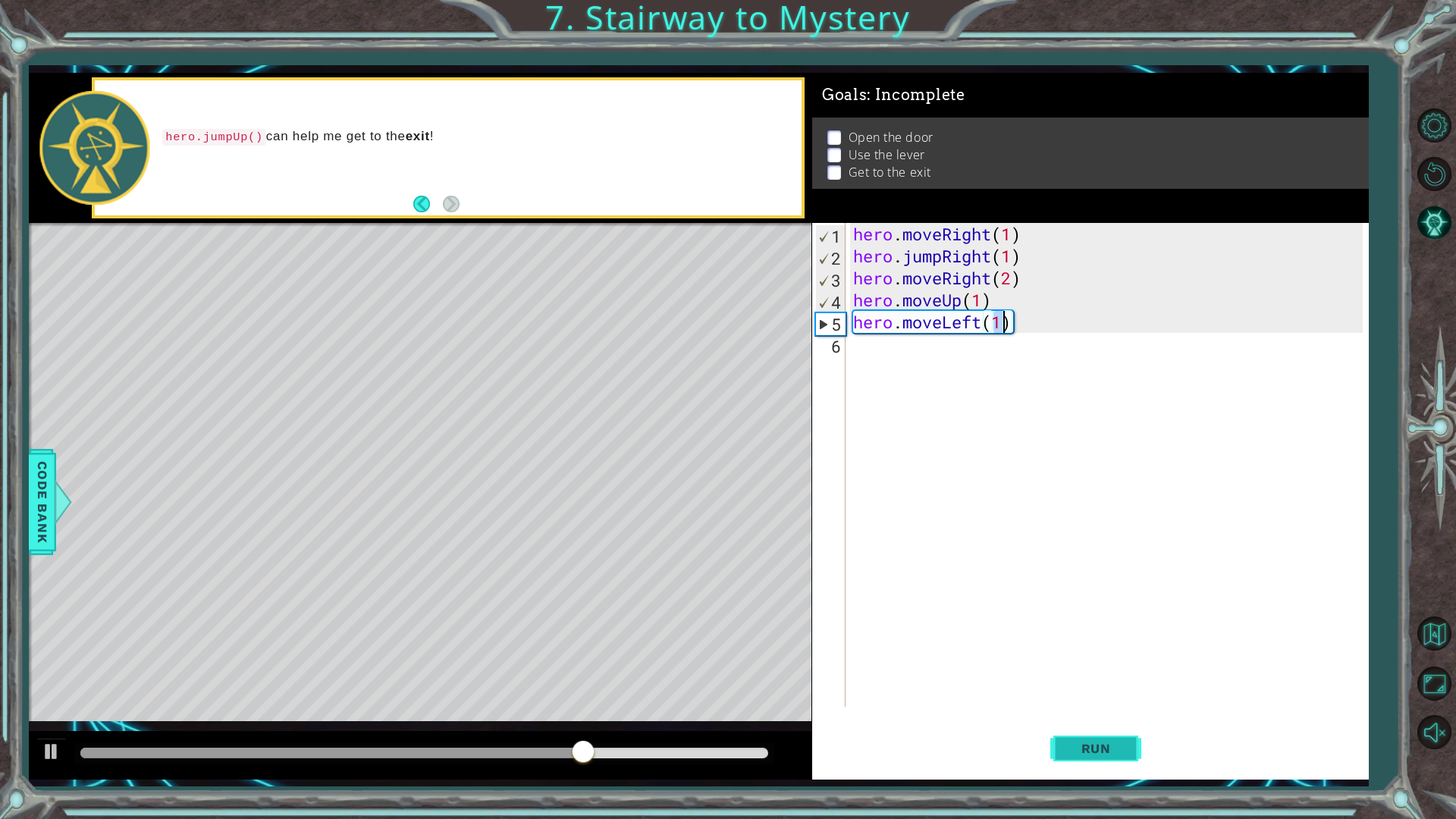
click at [1114, 716] on button "Run" at bounding box center [1095, 748] width 91 height 55
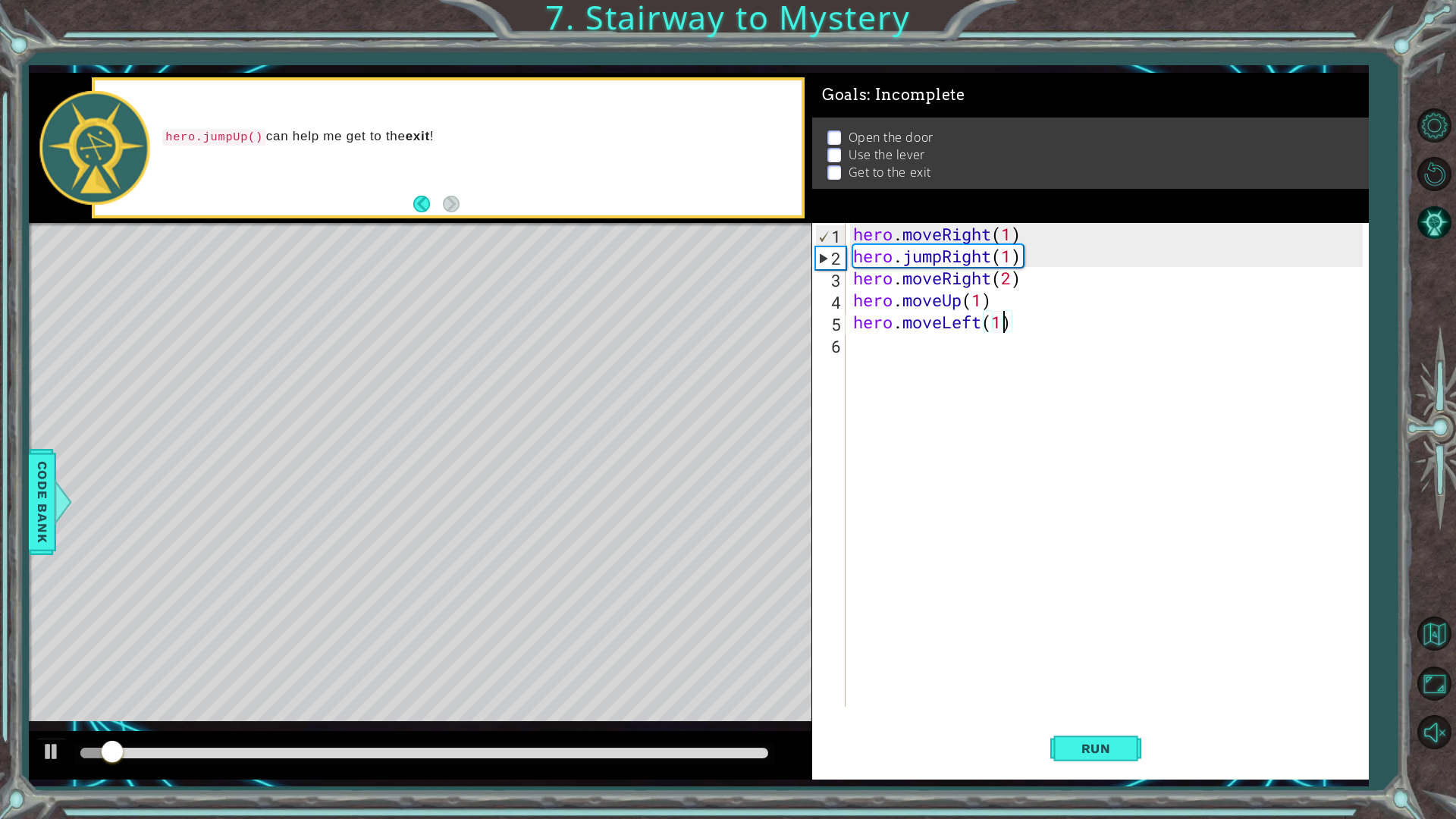
click at [911, 359] on div "hero . moveRight ( 1 ) hero . jumpRight ( 1 ) hero . moveRight ( 2 ) hero . mov…" at bounding box center [1110, 487] width 521 height 528
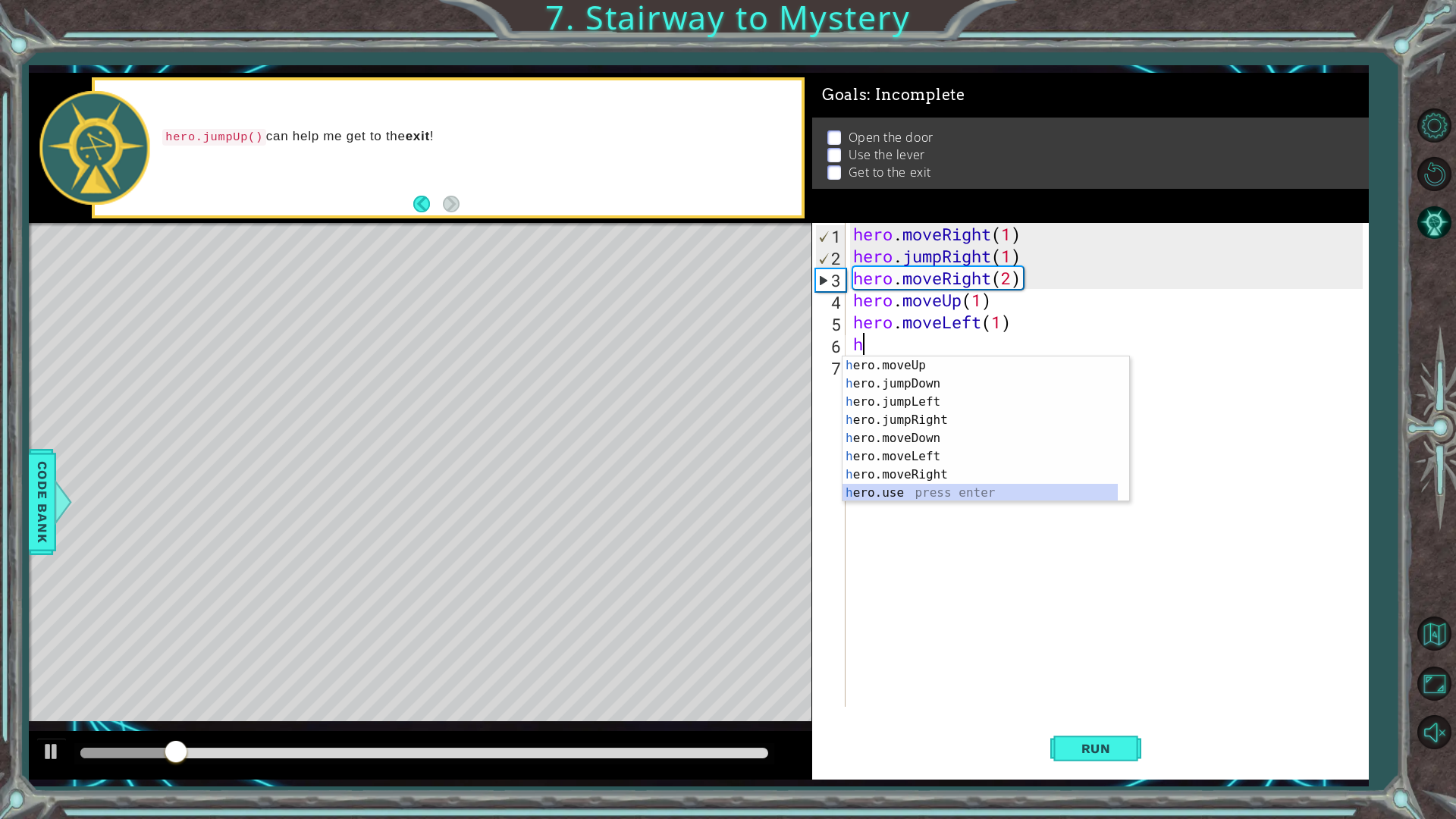
click at [931, 496] on div "h ero.moveUp press enter h ero.jumpDown press enter h ero.jumpLeft press enter …" at bounding box center [980, 448] width 275 height 182
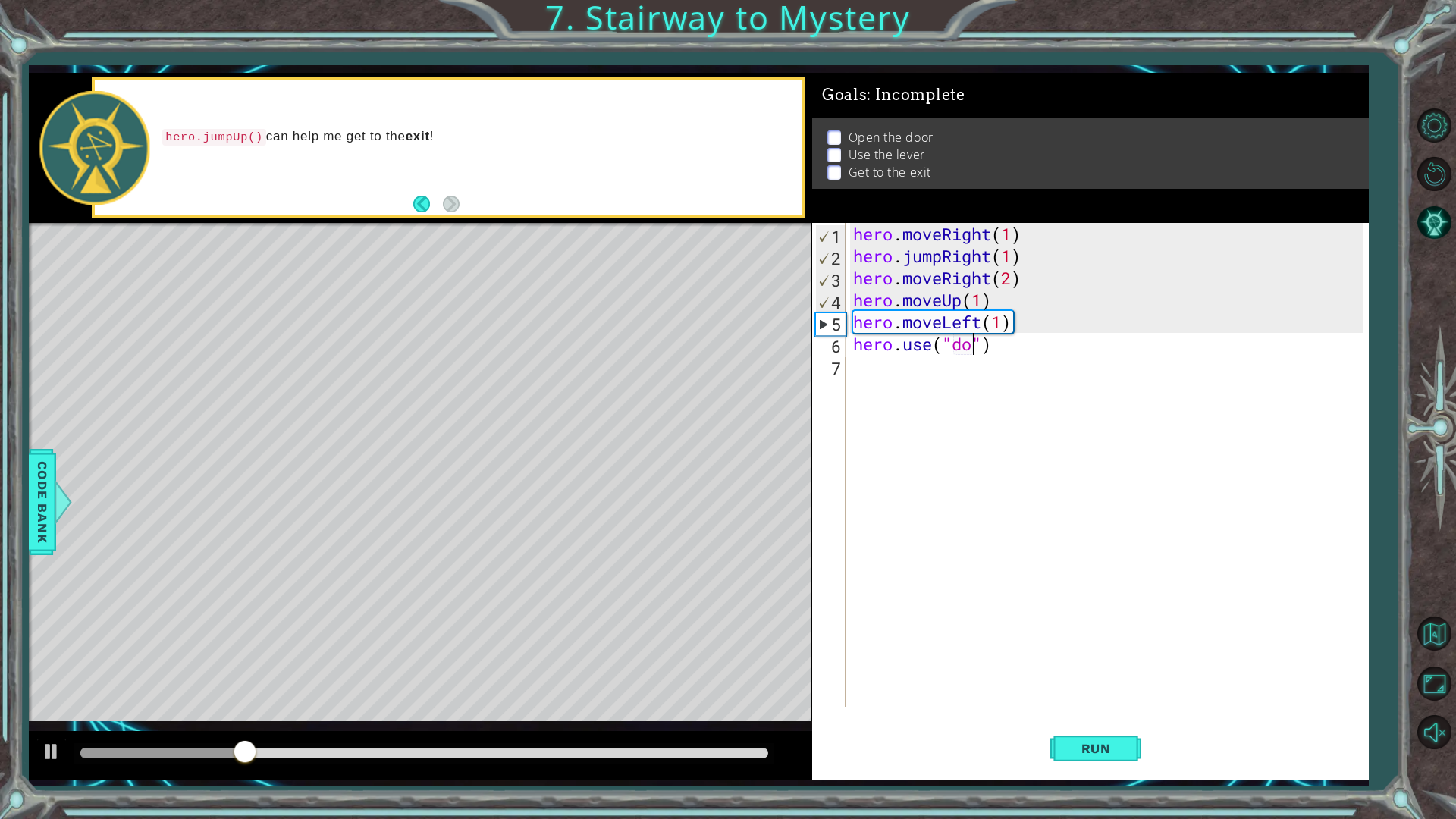
type textarea "hero.use("door")"
click at [898, 577] on div "hero . moveRight ( 1 ) hero . jumpRight ( 1 ) hero . moveRight ( 2 ) hero . mov…" at bounding box center [1110, 487] width 521 height 528
click at [1088, 716] on span "Run" at bounding box center [1095, 748] width 60 height 15
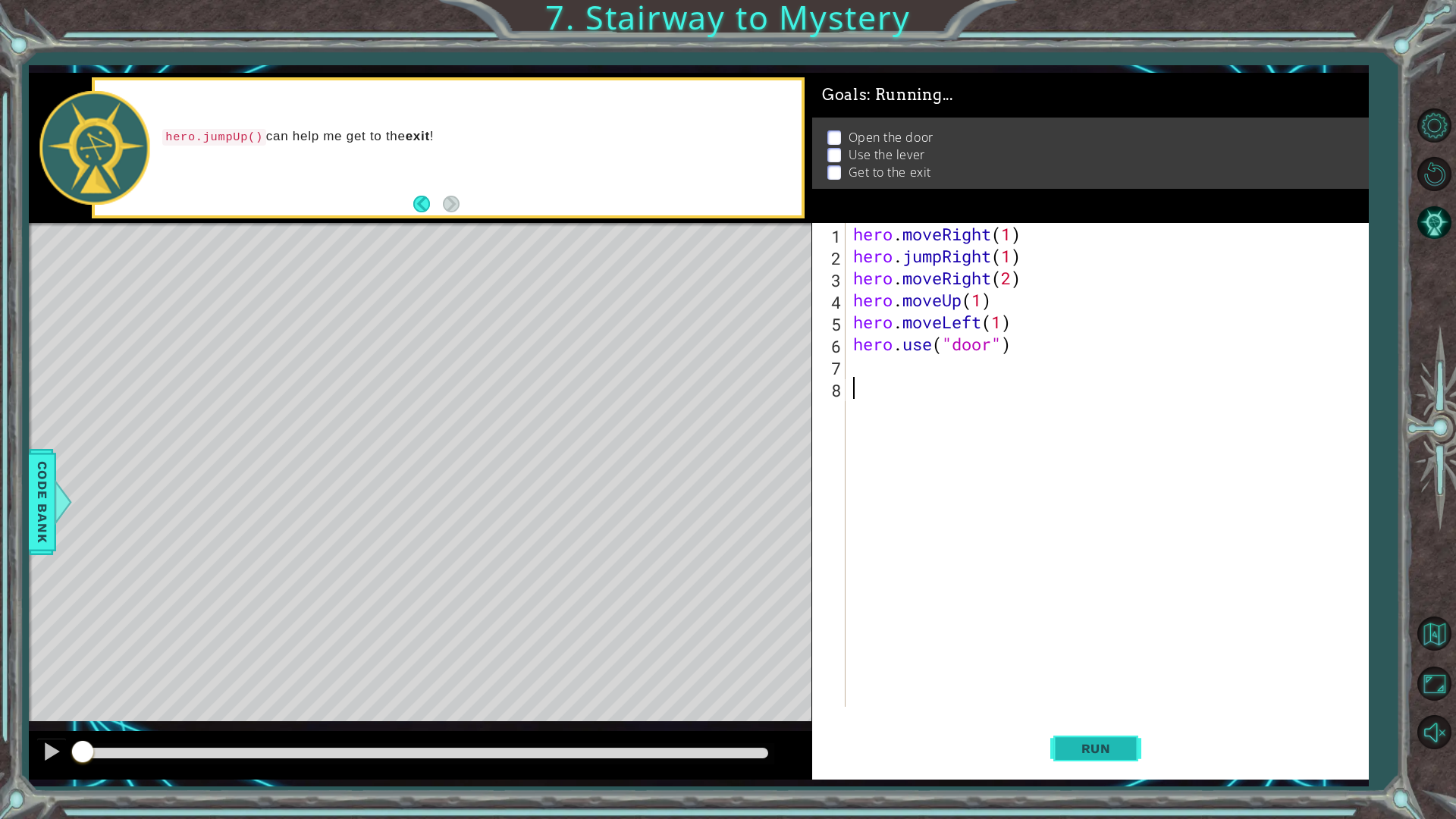
click at [1088, 716] on button "Run" at bounding box center [1095, 748] width 91 height 55
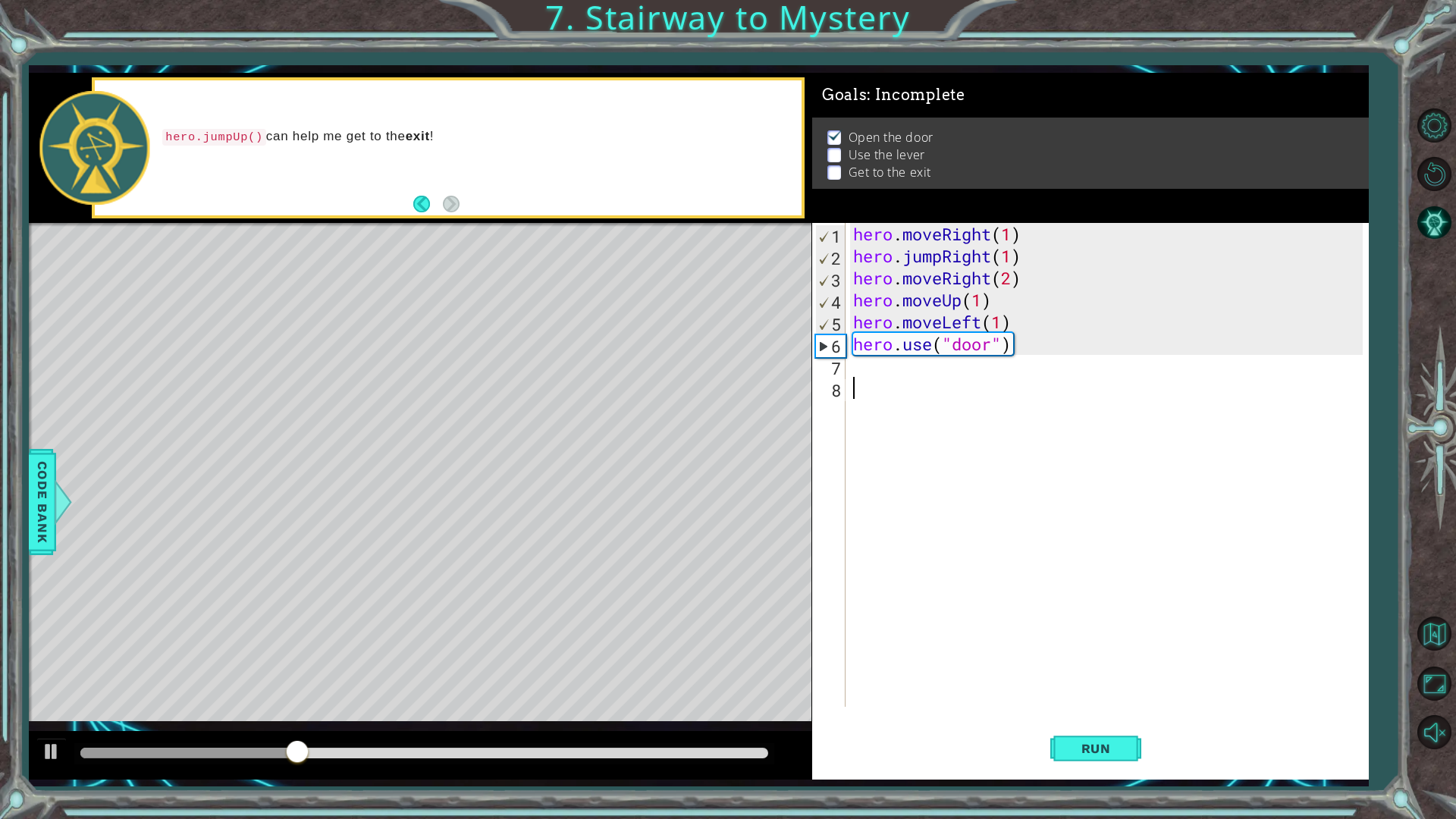
click at [861, 373] on div "hero . moveRight ( 1 ) hero . jumpRight ( 1 ) hero . moveRight ( 2 ) hero . mov…" at bounding box center [1110, 487] width 521 height 528
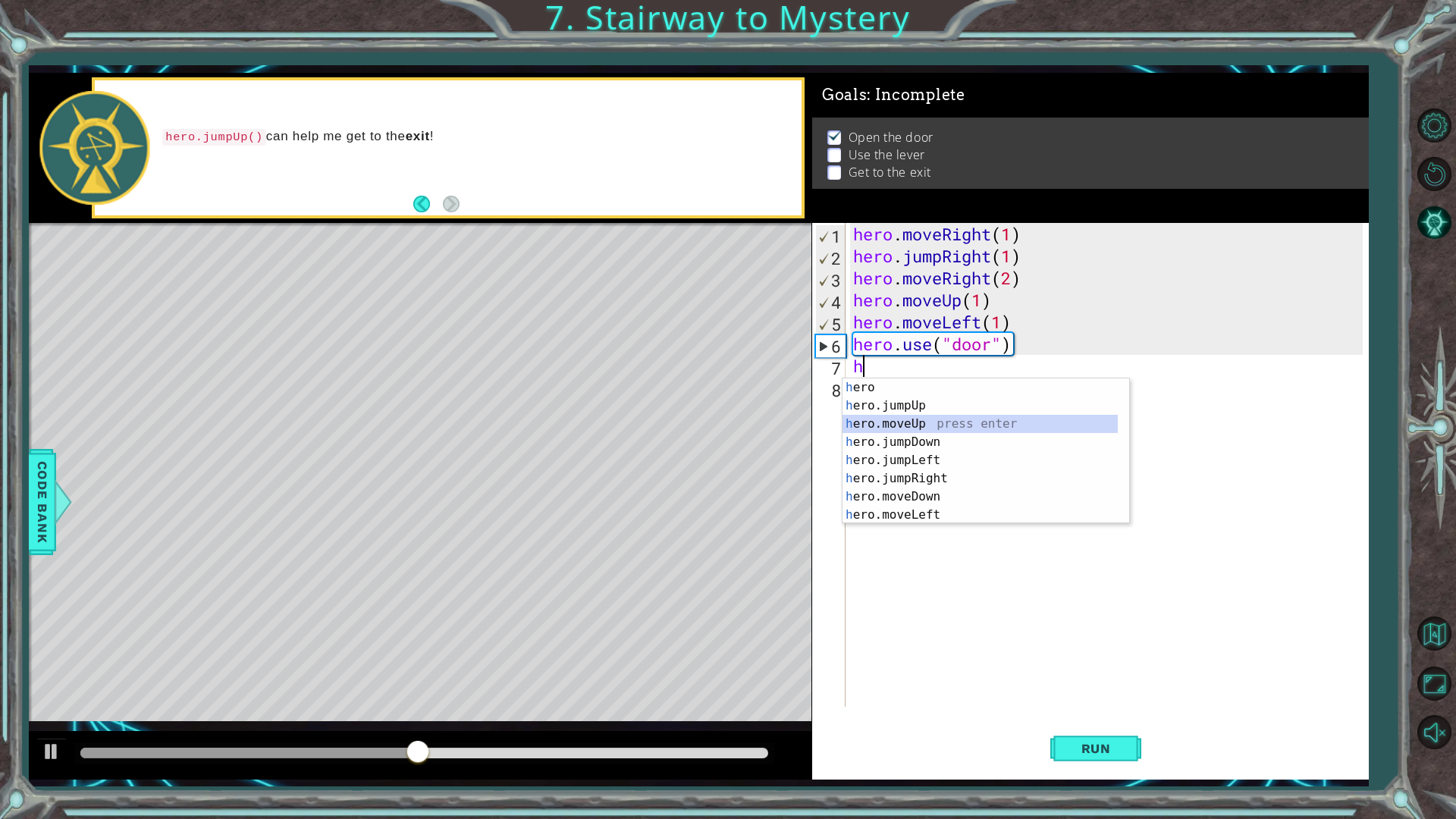
click at [975, 416] on div "h ero press enter h ero.jumpUp press enter h ero.moveUp press enter h ero.jumpD…" at bounding box center [980, 470] width 275 height 182
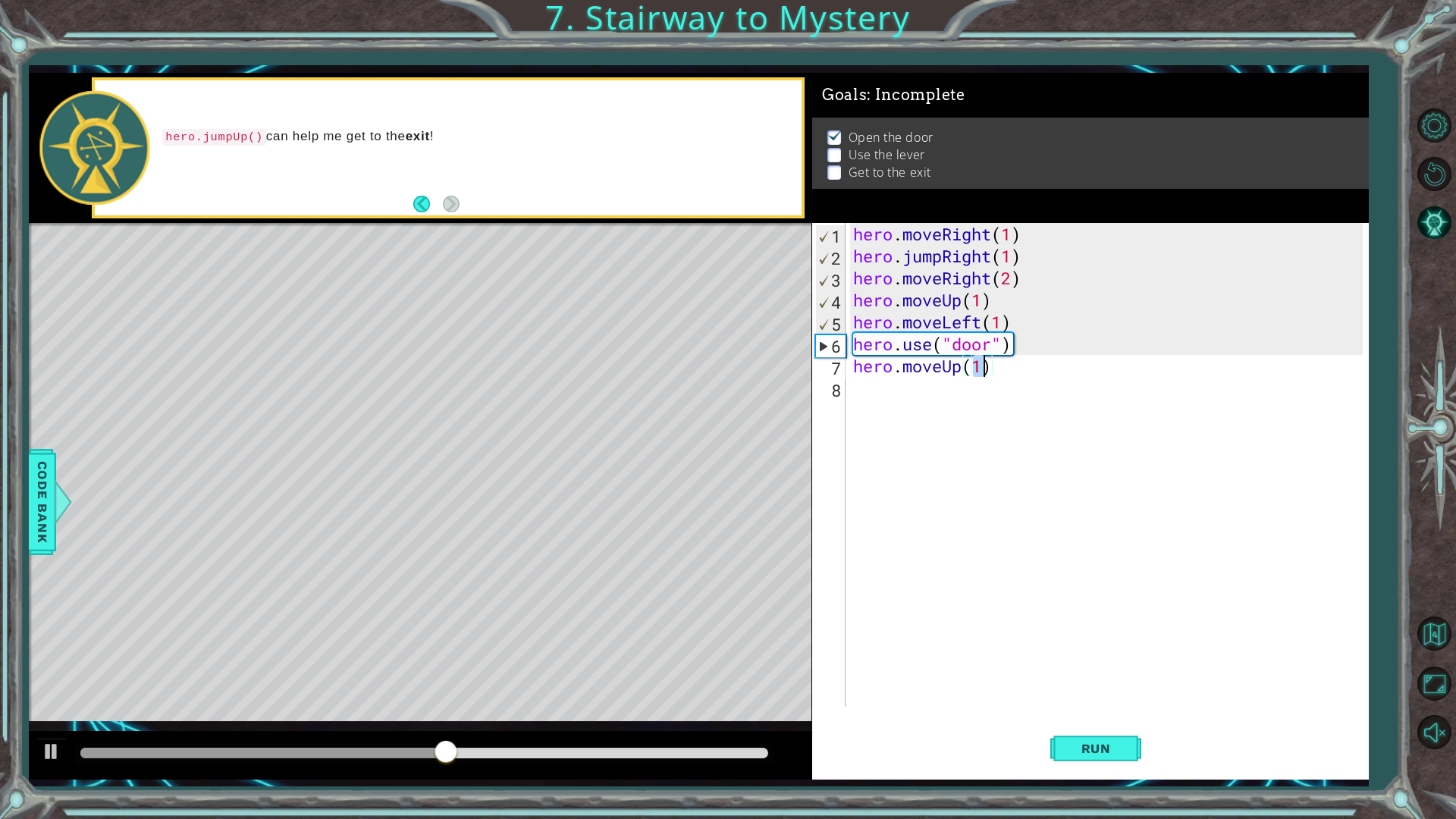
type textarea "hero.moveUp(2)"
click at [940, 403] on div "hero . moveRight ( 1 ) hero . jumpRight ( 1 ) hero . moveRight ( 2 ) hero . mov…" at bounding box center [1110, 487] width 521 height 528
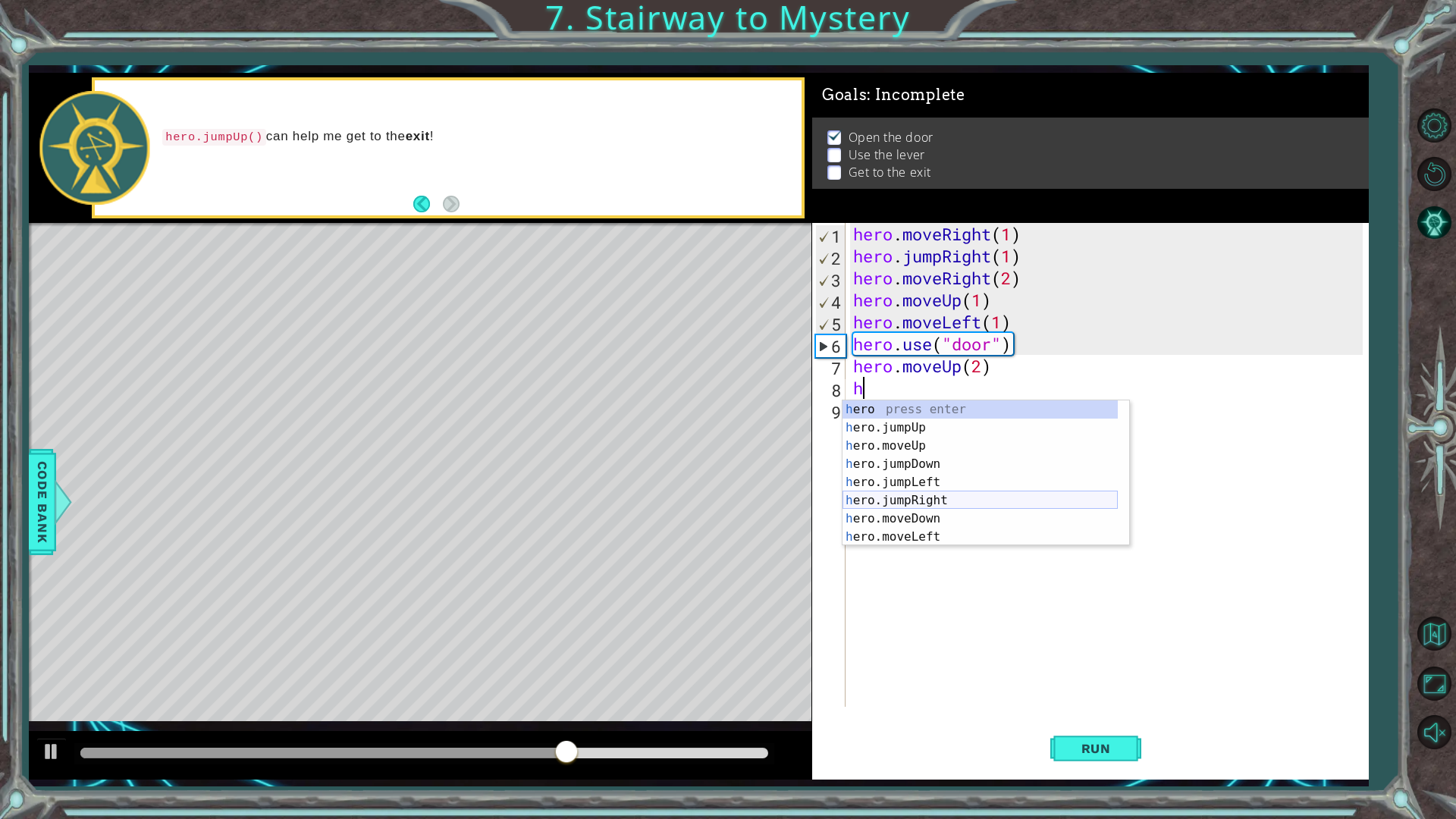
scroll to position [36, 0]
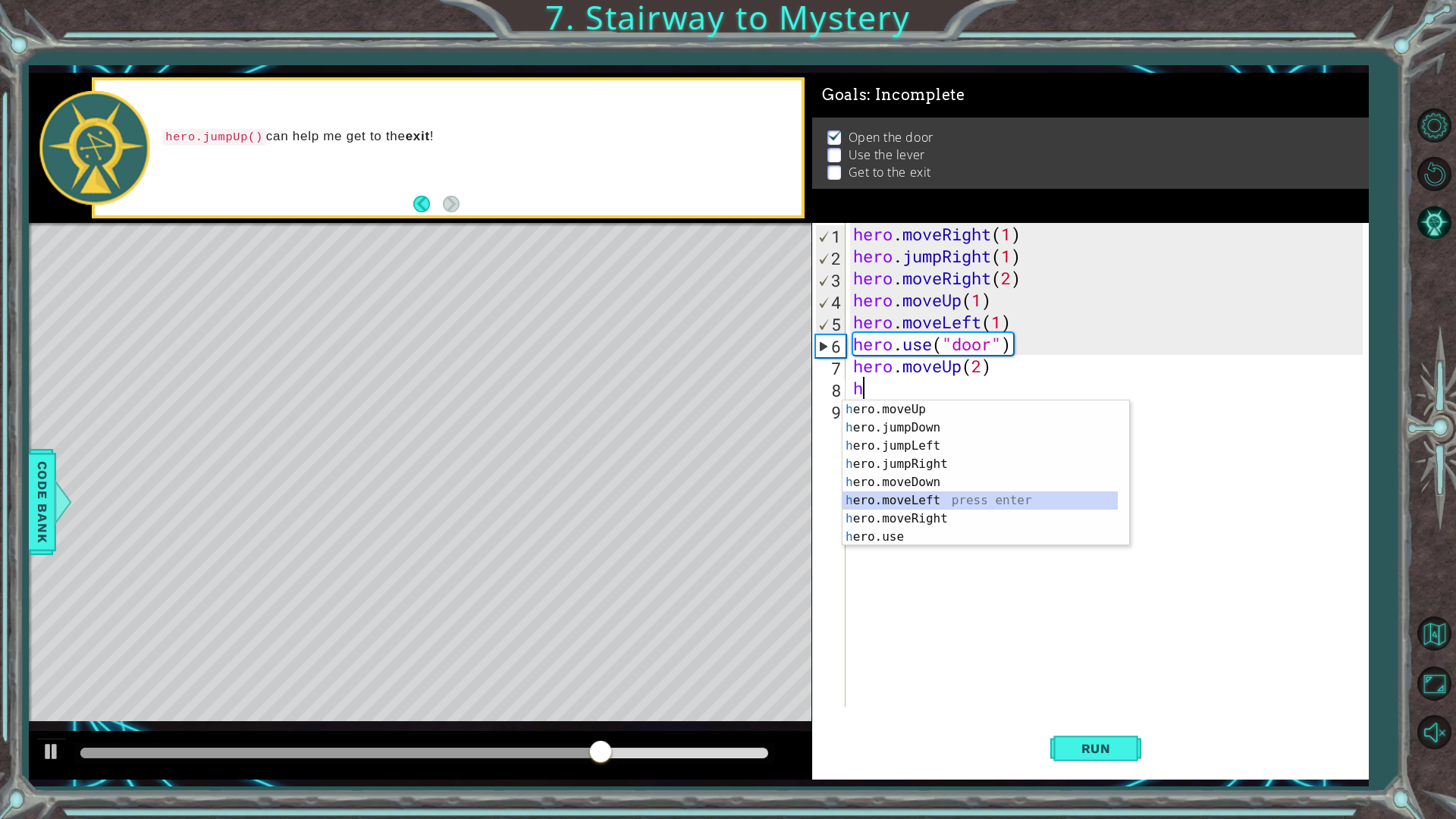
click at [953, 504] on div "h ero.moveUp press enter h ero.jumpDown press enter h ero.jumpLeft press enter …" at bounding box center [980, 492] width 275 height 182
type textarea "hero.moveLeft(1)"
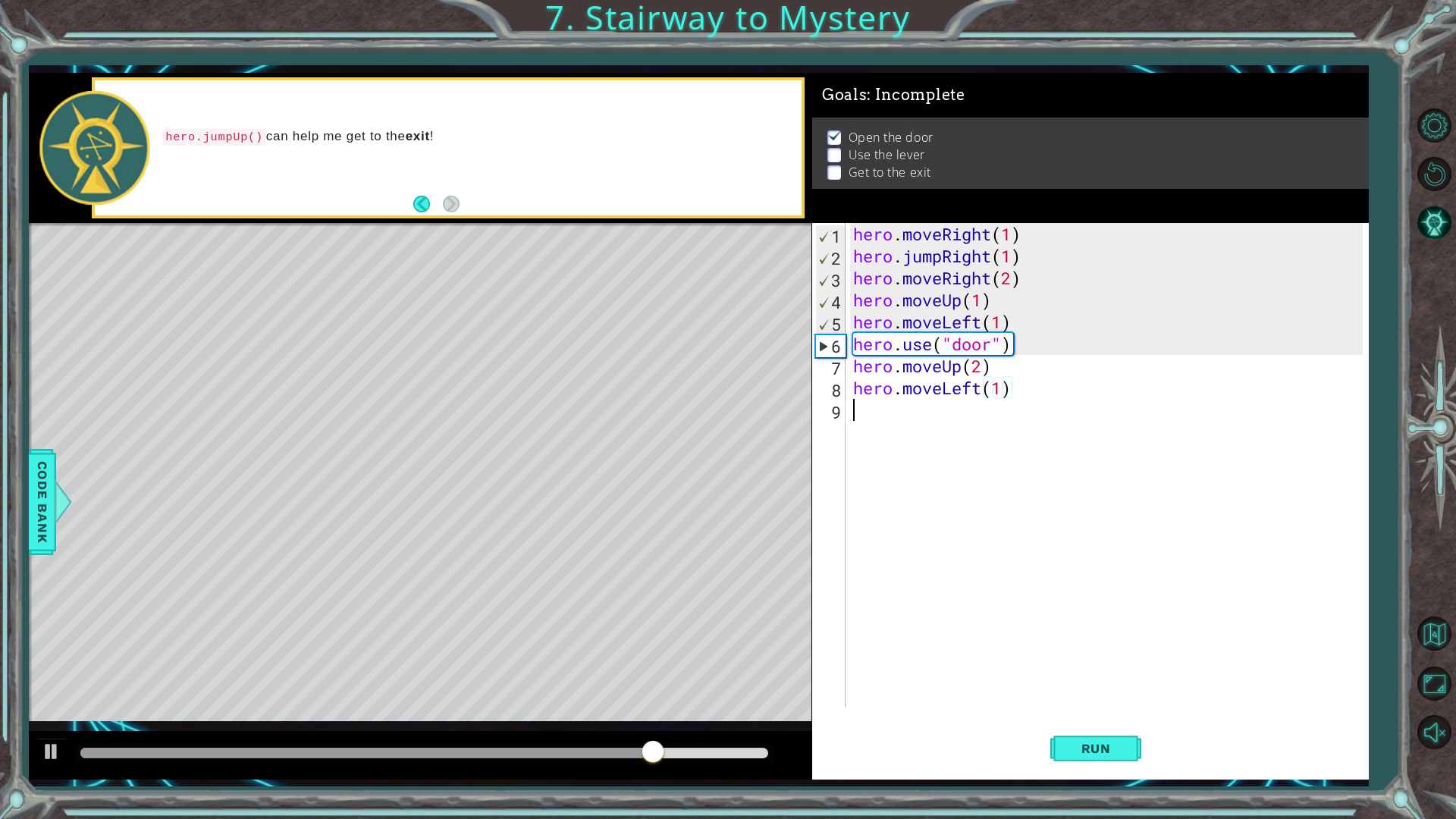
click at [883, 430] on div "hero . moveRight ( 1 ) hero . jumpRight ( 1 ) hero . moveRight ( 2 ) hero . mov…" at bounding box center [1110, 487] width 521 height 528
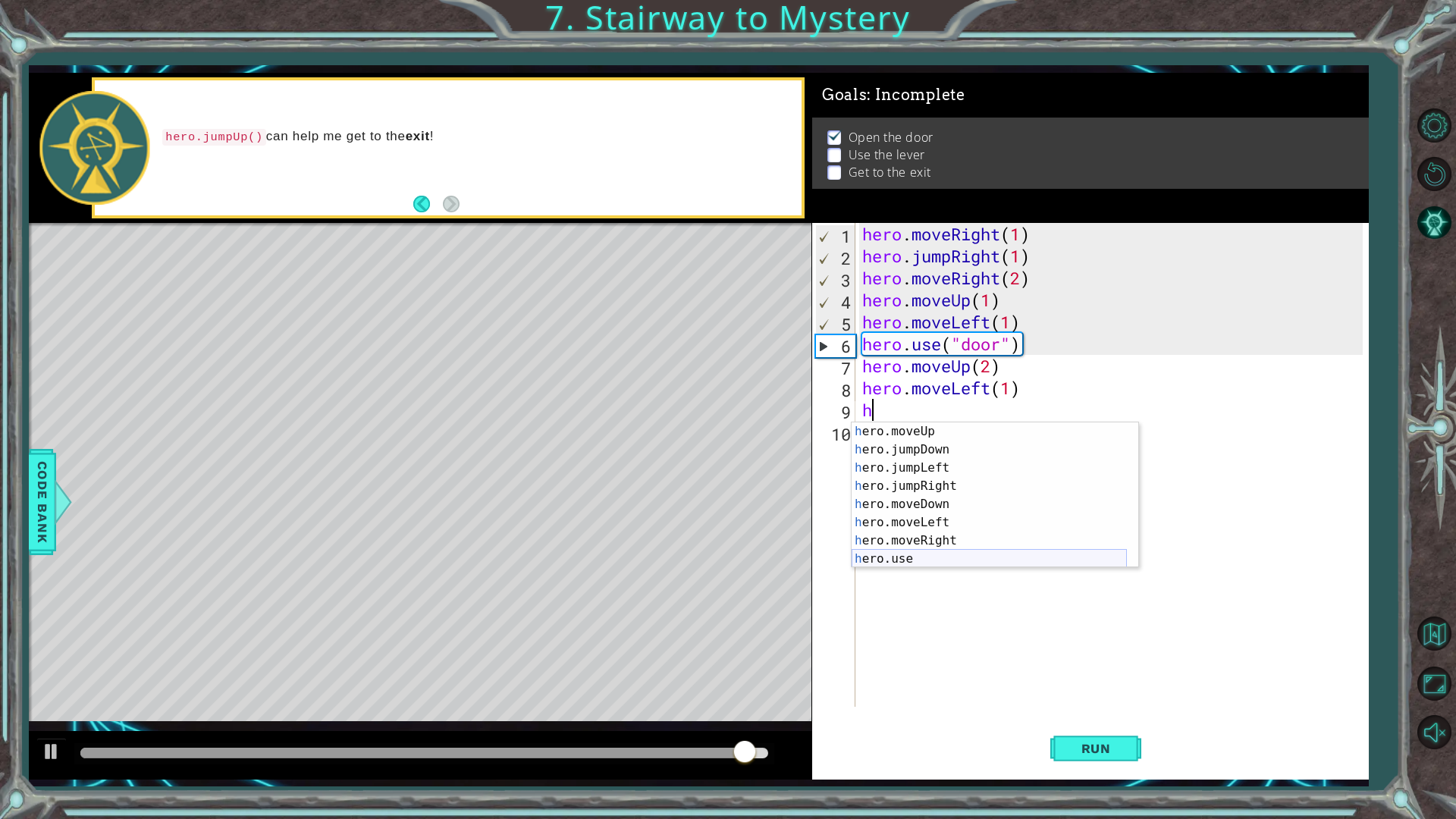
click at [949, 561] on div "h ero.moveUp press enter h ero.jumpDown press enter h ero.jumpLeft press enter …" at bounding box center [989, 513] width 275 height 182
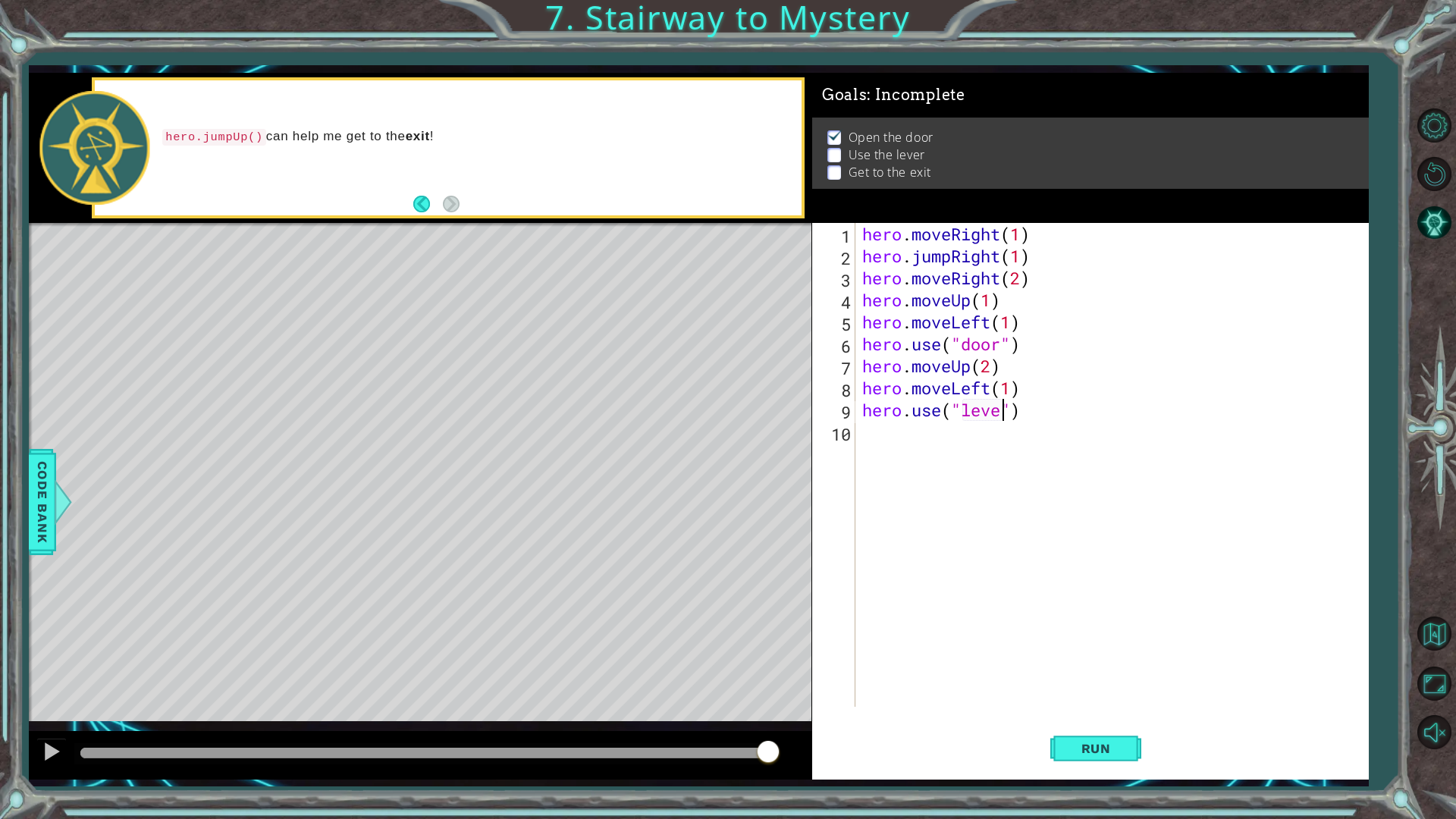
type textarea "hero.use("lever")"
click at [871, 433] on div "hero . moveRight ( 1 ) hero . jumpRight ( 1 ) hero . moveRight ( 2 ) hero . mov…" at bounding box center [1114, 487] width 512 height 528
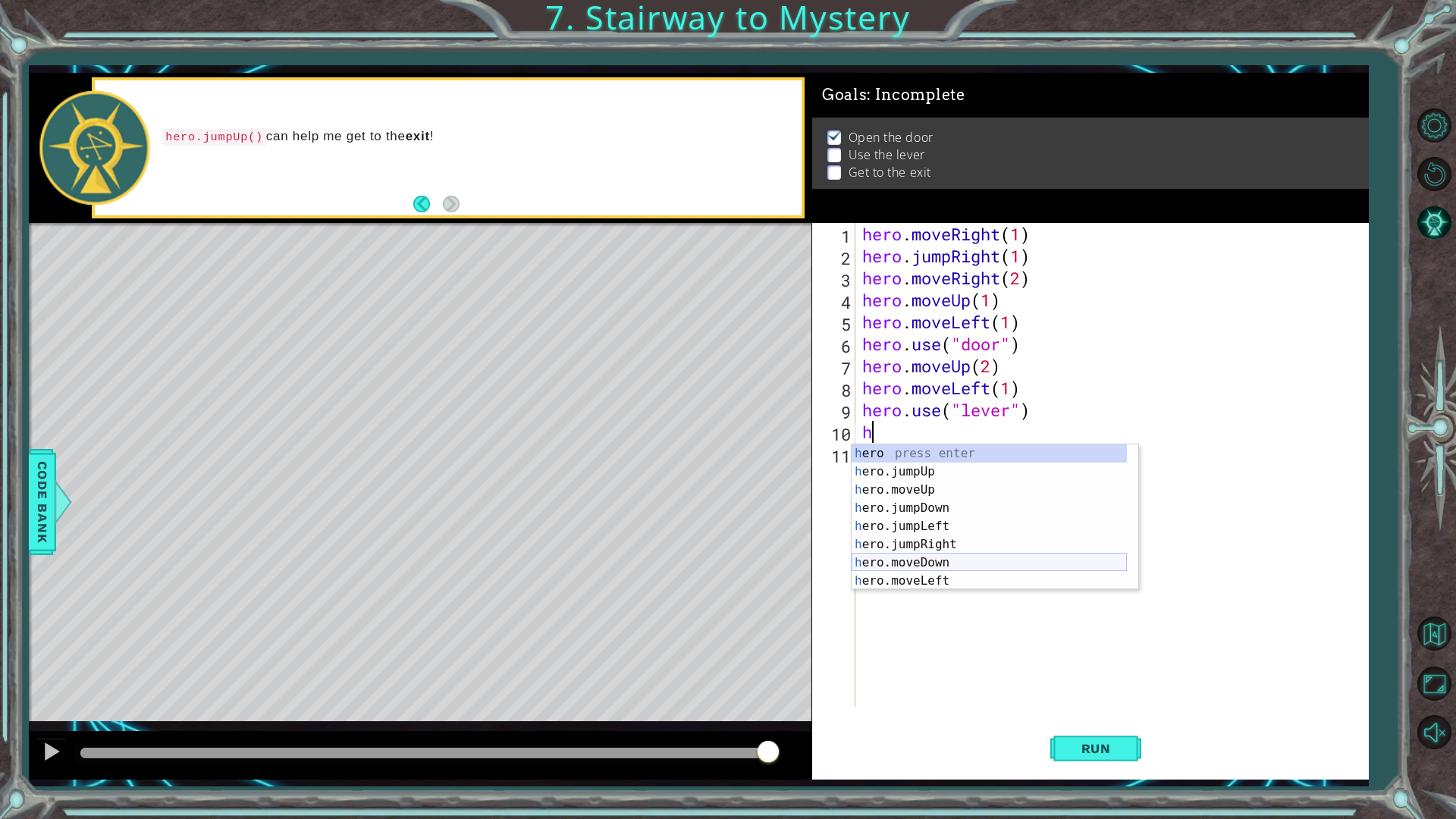
scroll to position [36, 0]
click at [948, 545] on div "h ero.moveUp press enter h ero.jumpDown press enter h ero.jumpLeft press enter …" at bounding box center [989, 536] width 275 height 182
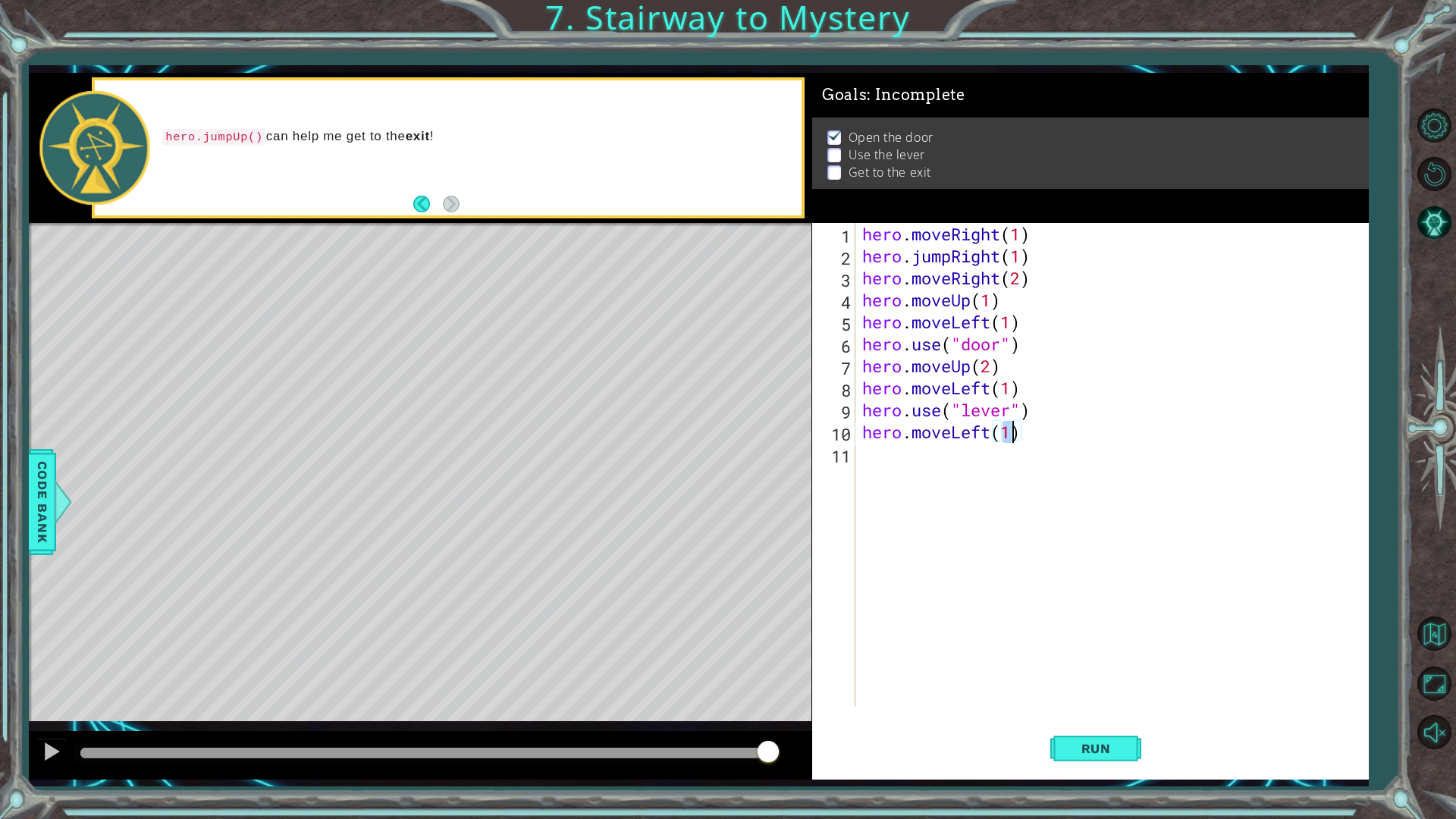
type textarea "hero.moveLeft(2)"
click at [926, 492] on div "hero . moveRight ( 1 ) hero . jumpRight ( 1 ) hero . moveRight ( 2 ) hero . mov…" at bounding box center [1114, 487] width 512 height 528
type textarea "h"
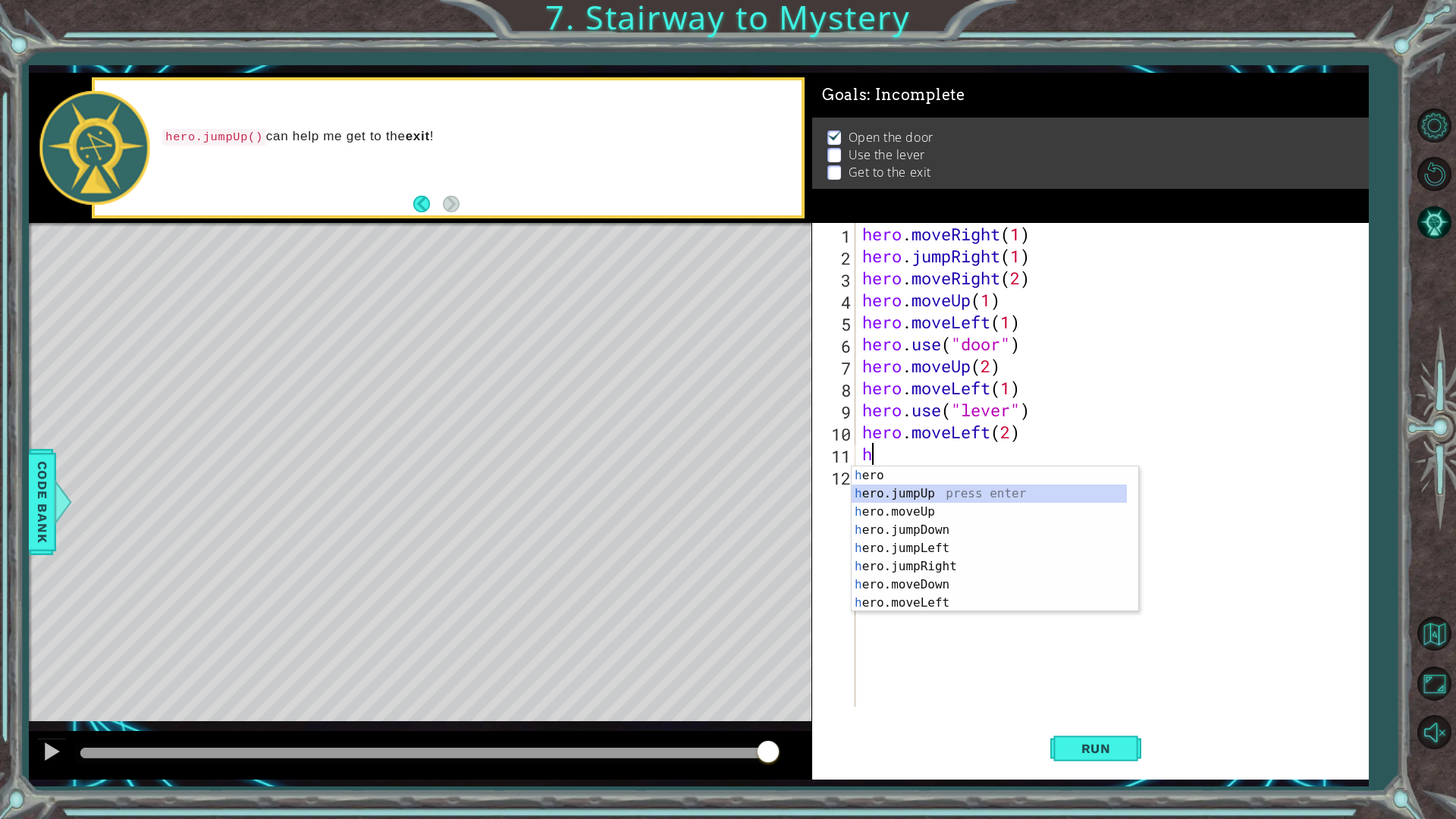
click at [961, 500] on div "h ero press enter h ero.jumpUp press enter h ero.moveUp press enter h ero.jumpD…" at bounding box center [989, 558] width 275 height 182
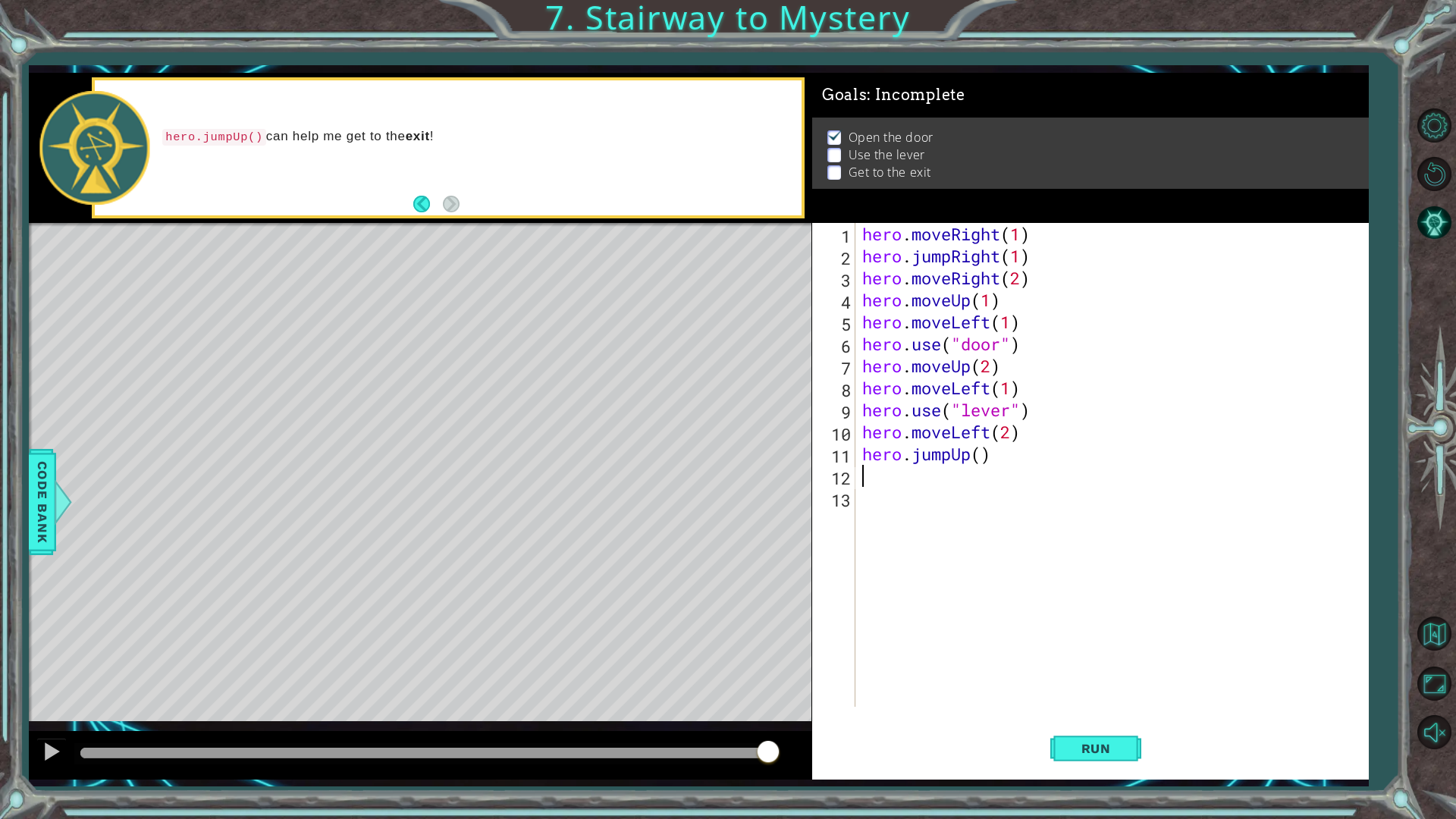
click at [990, 454] on div "hero . moveRight ( 1 ) hero . jumpRight ( 1 ) hero . moveRight ( 2 ) hero . mov…" at bounding box center [1114, 487] width 512 height 528
click at [983, 453] on div "hero . moveRight ( 1 ) hero . jumpRight ( 1 ) hero . moveRight ( 2 ) hero . mov…" at bounding box center [1114, 487] width 512 height 528
type textarea "hero.jumpUp(1)"
click at [877, 481] on div "hero . moveRight ( 1 ) hero . jumpRight ( 1 ) hero . moveRight ( 2 ) hero . mov…" at bounding box center [1114, 487] width 512 height 528
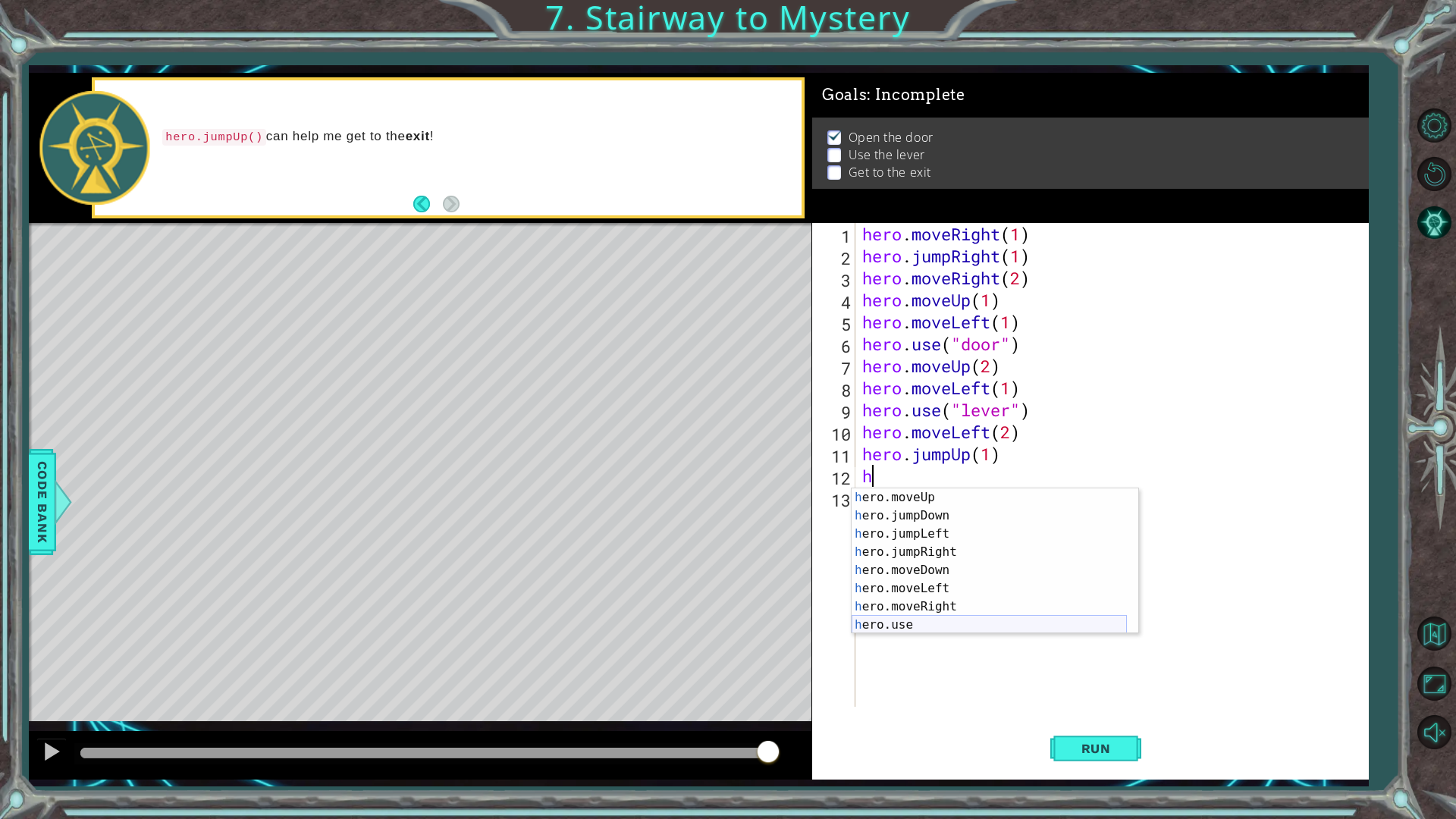
scroll to position [36, 0]
click at [988, 612] on div "h ero.moveUp press enter h ero.jumpDown press enter h ero.jumpLeft press enter …" at bounding box center [989, 580] width 275 height 182
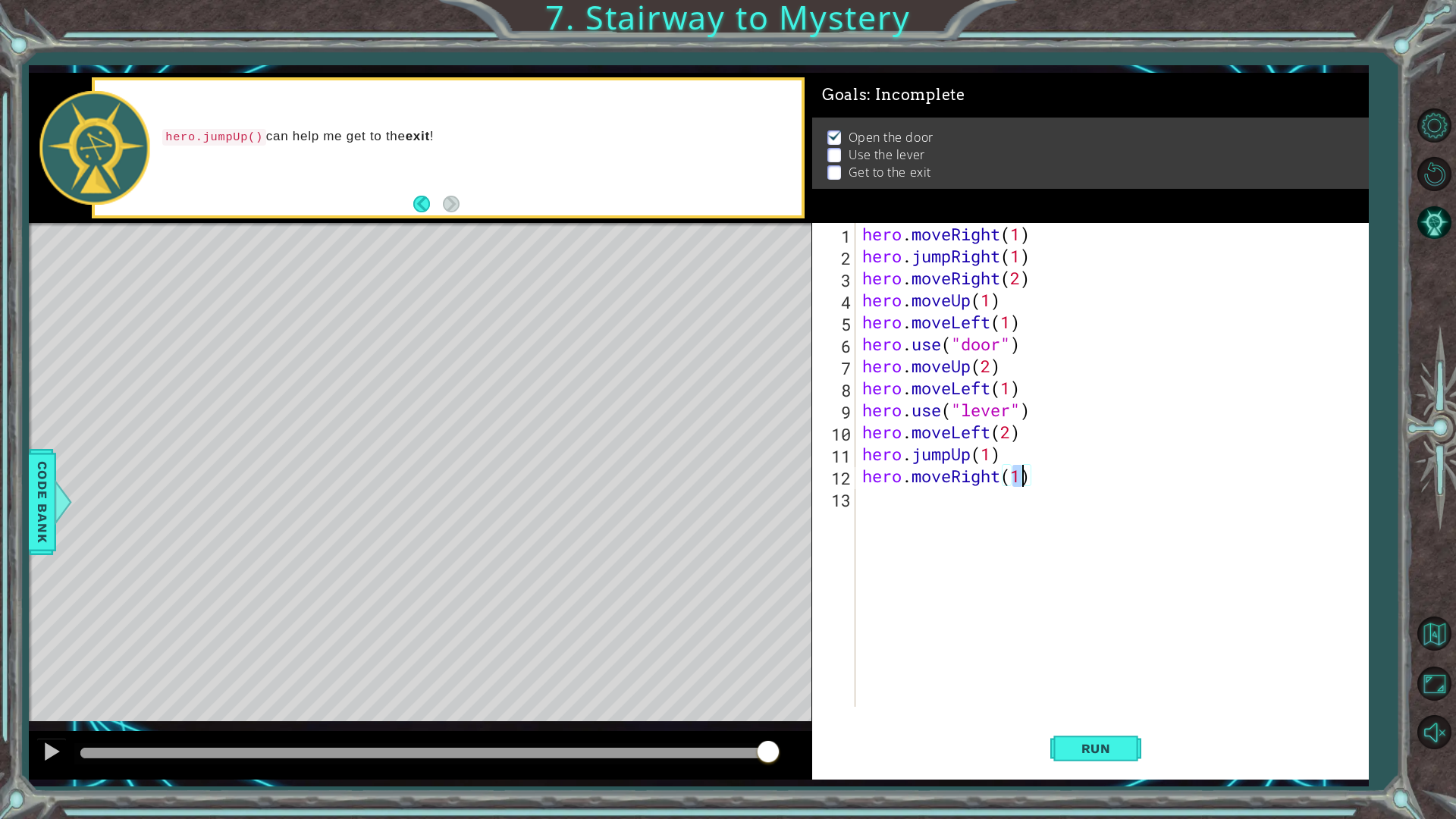
type textarea "hero.moveRight(2)"
click at [875, 511] on div "hero . moveRight ( 1 ) hero . jumpRight ( 1 ) hero . moveRight ( 2 ) hero . mov…" at bounding box center [1114, 487] width 512 height 528
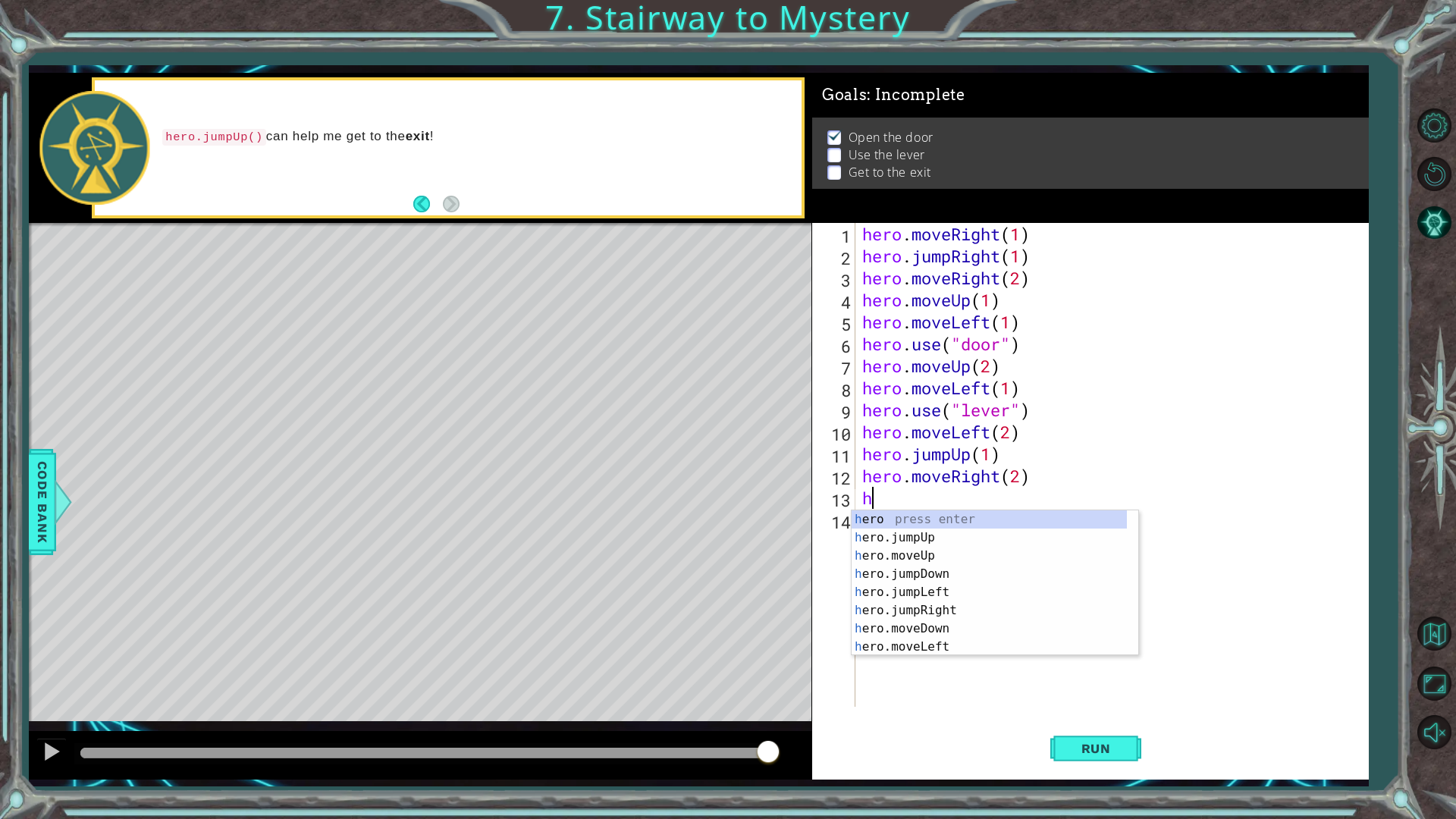
scroll to position [0, 0]
click at [930, 559] on div "h ero press enter h ero.jumpUp press enter h ero.moveUp press enter h ero.jumpD…" at bounding box center [989, 602] width 275 height 182
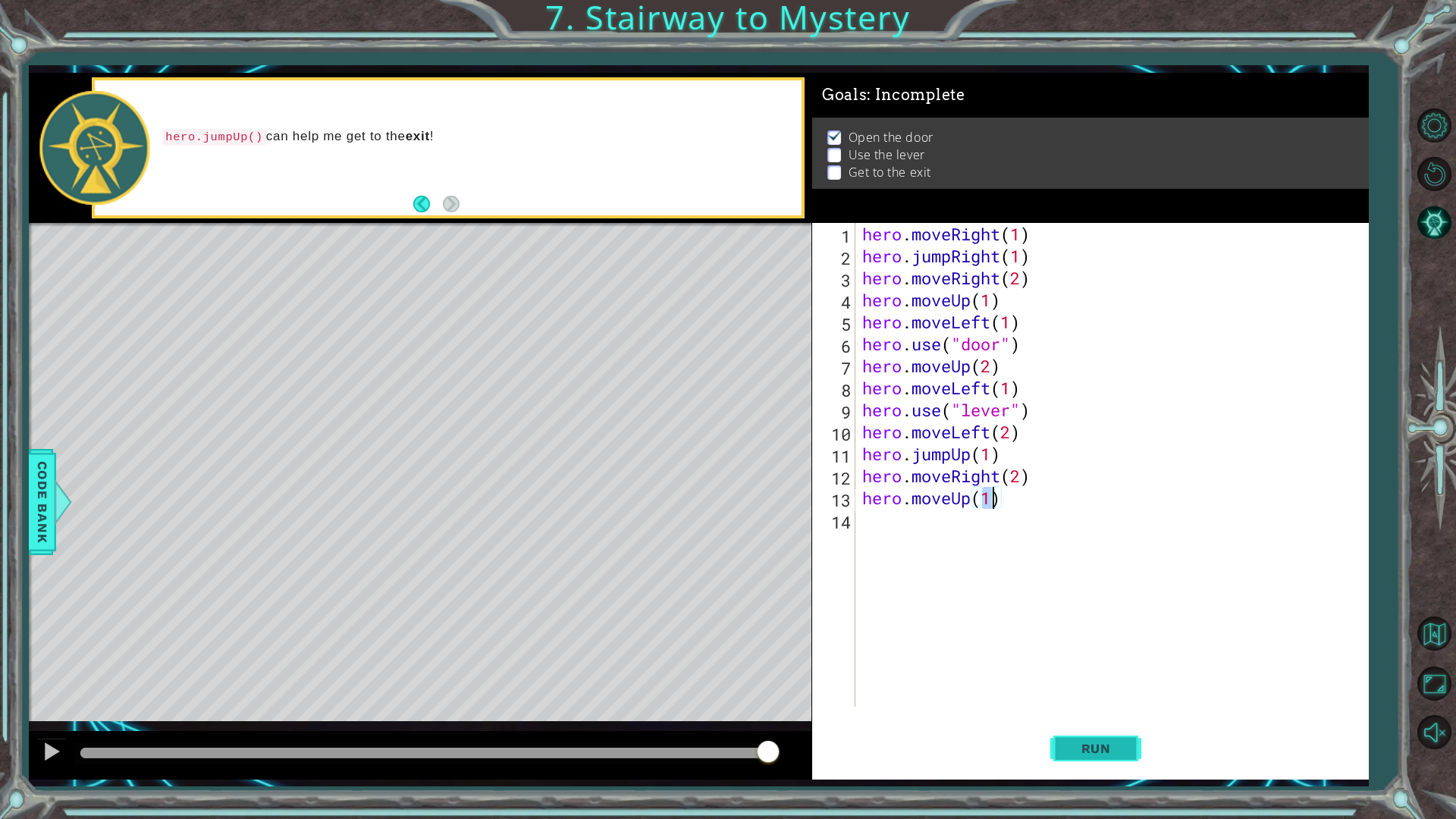
type textarea "hero.moveUp(1)"
click at [1085, 716] on span "Run" at bounding box center [1095, 748] width 60 height 15
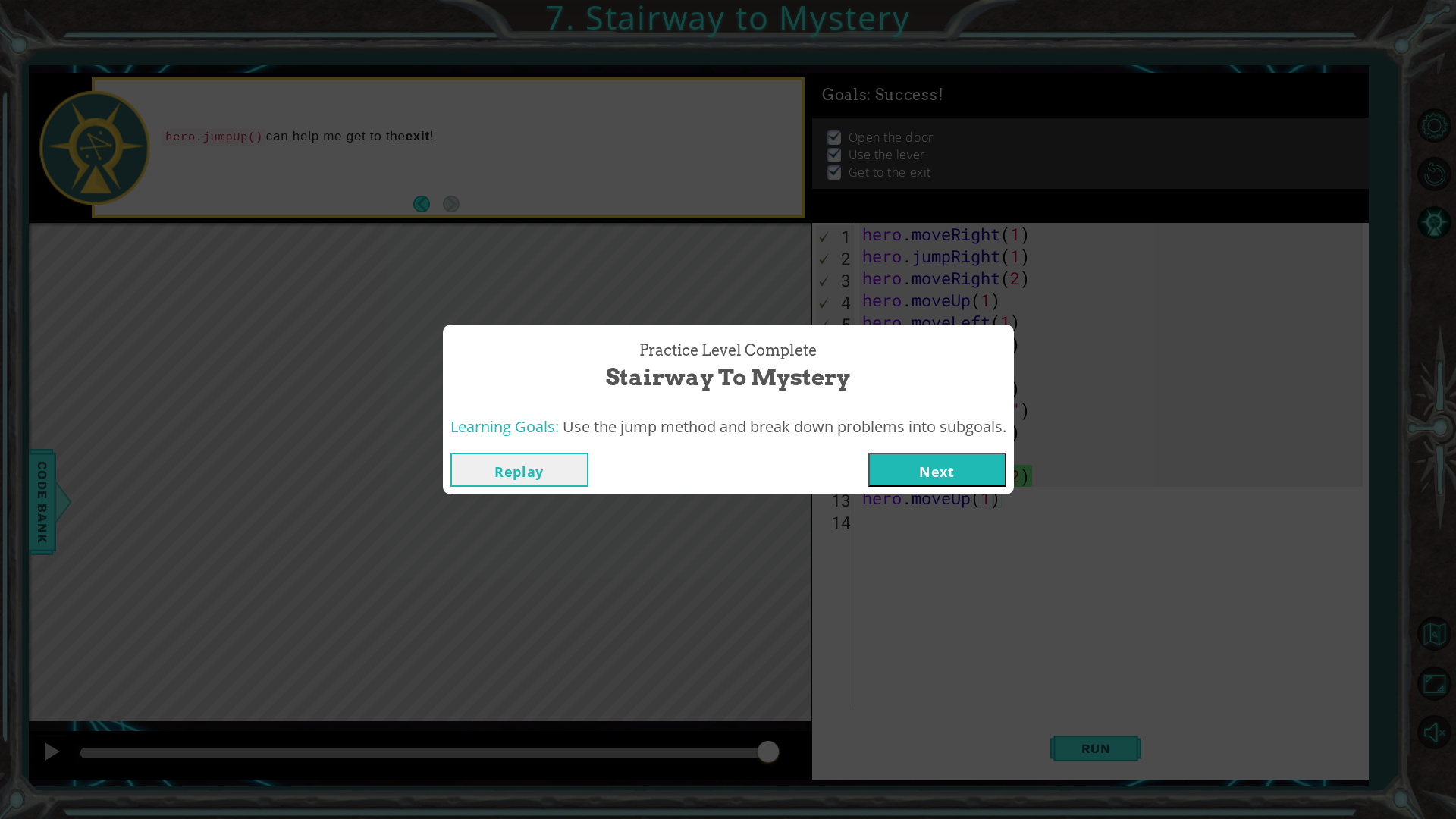
click at [919, 471] on button "Next" at bounding box center [937, 470] width 138 height 35
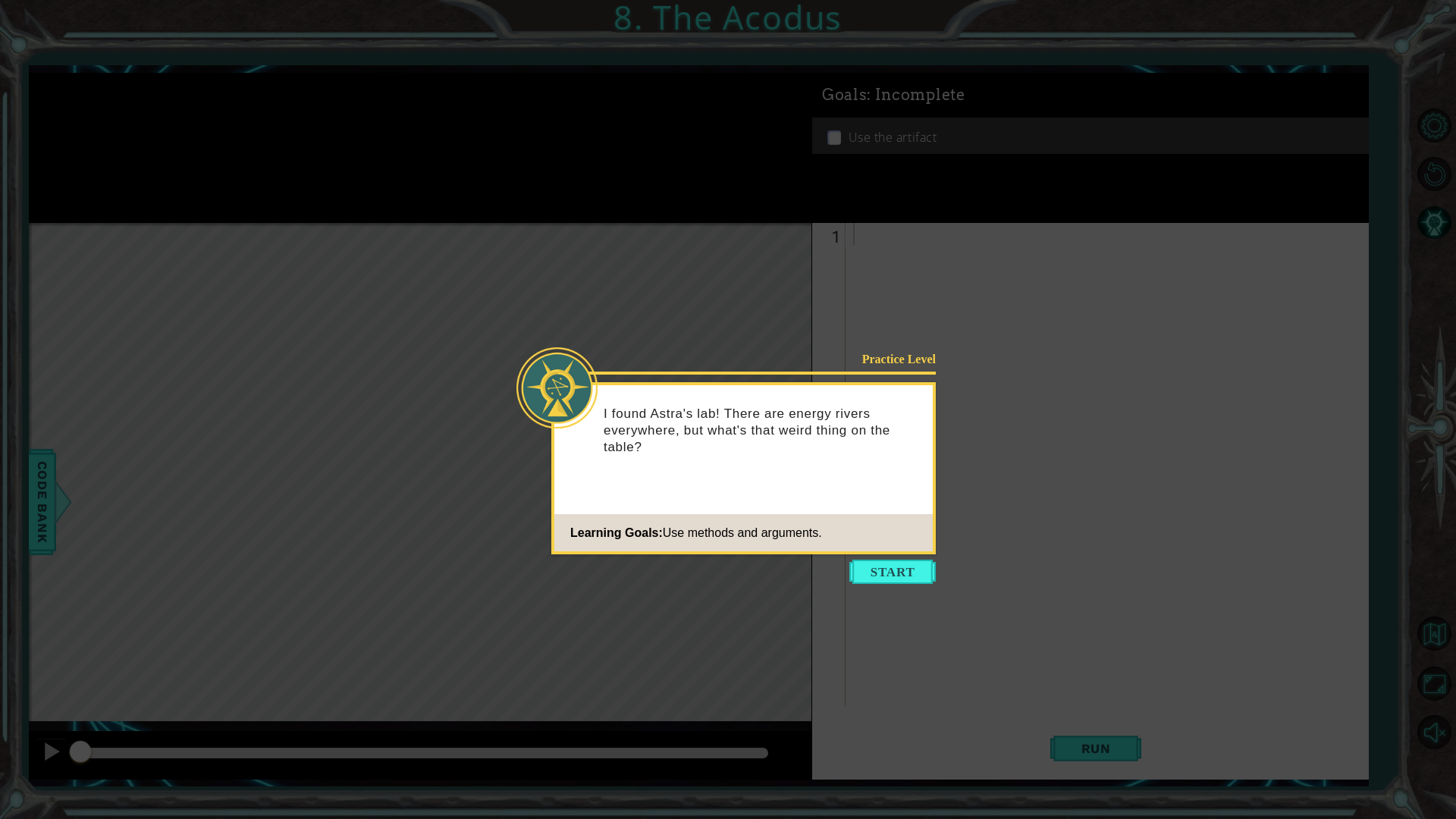
click at [897, 552] on div "Practice Level I found Astra's lab! There are energy rivers everywhere, but wha…" at bounding box center [743, 468] width 384 height 173
click at [898, 576] on button "Start" at bounding box center [892, 573] width 86 height 25
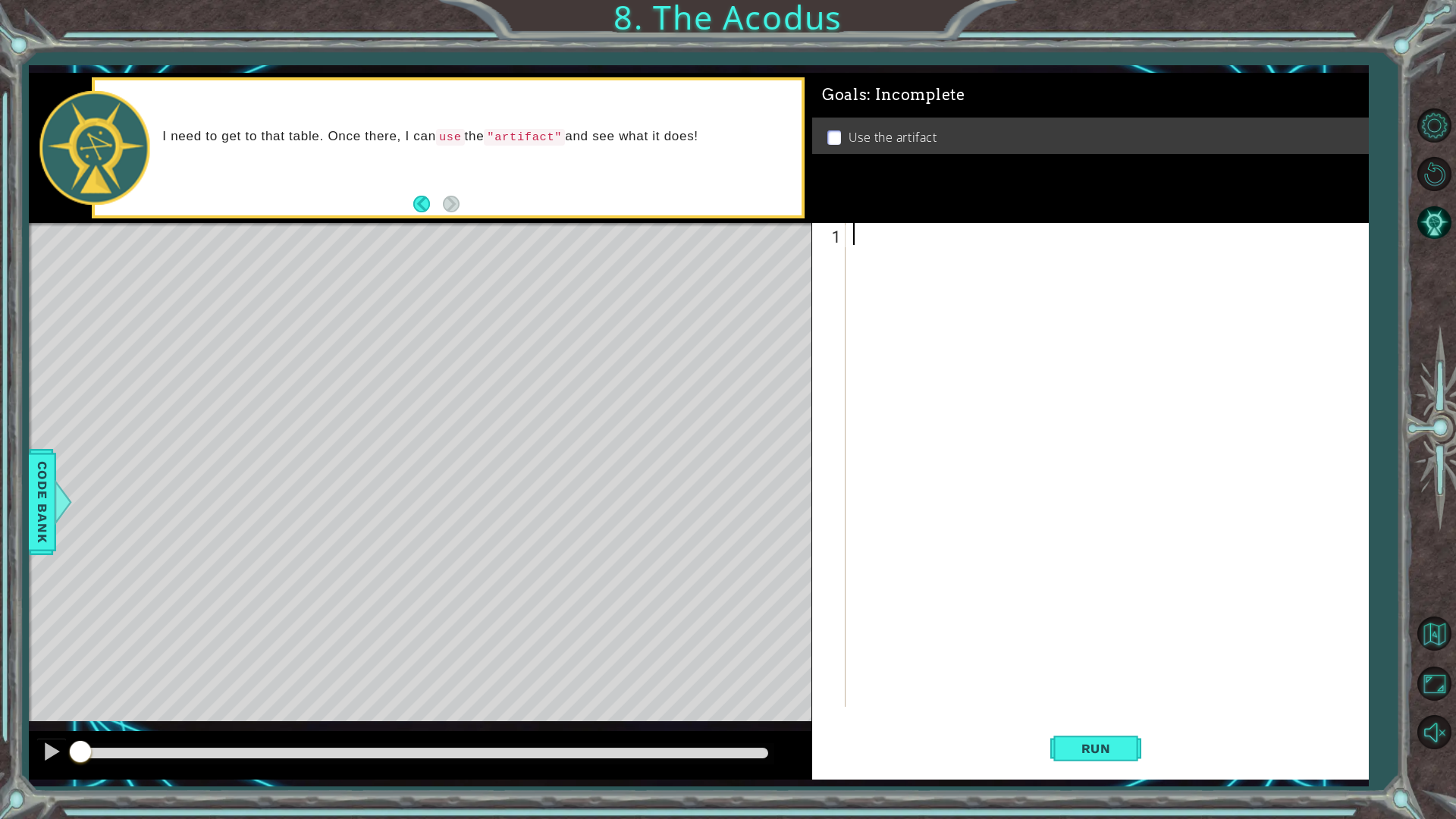
click at [878, 253] on div at bounding box center [1110, 487] width 521 height 528
click at [866, 225] on div at bounding box center [1110, 487] width 521 height 528
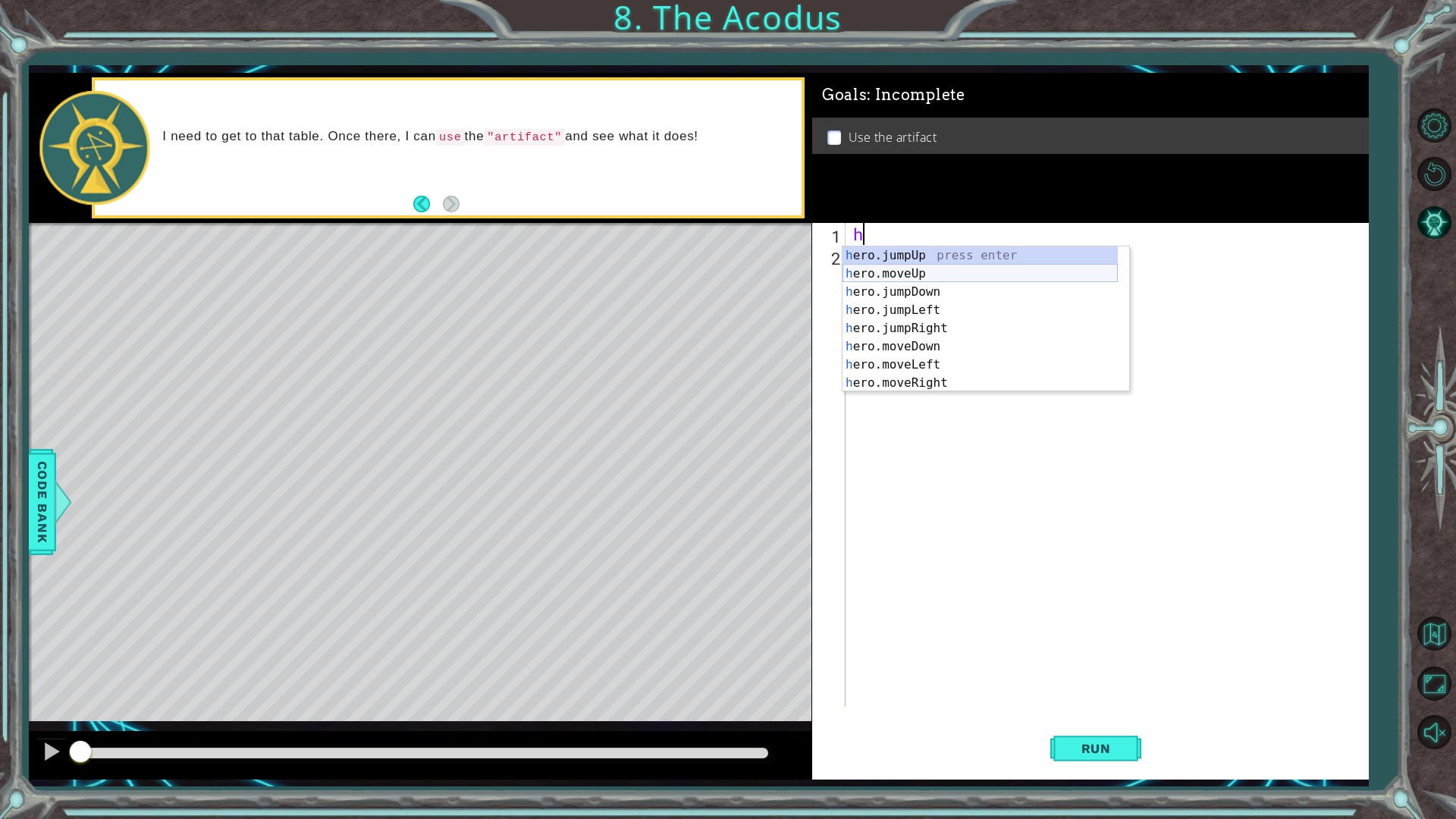
click at [936, 277] on div "h ero.jumpUp press enter h ero.moveUp press enter h ero.jumpDown press enter h …" at bounding box center [980, 338] width 275 height 182
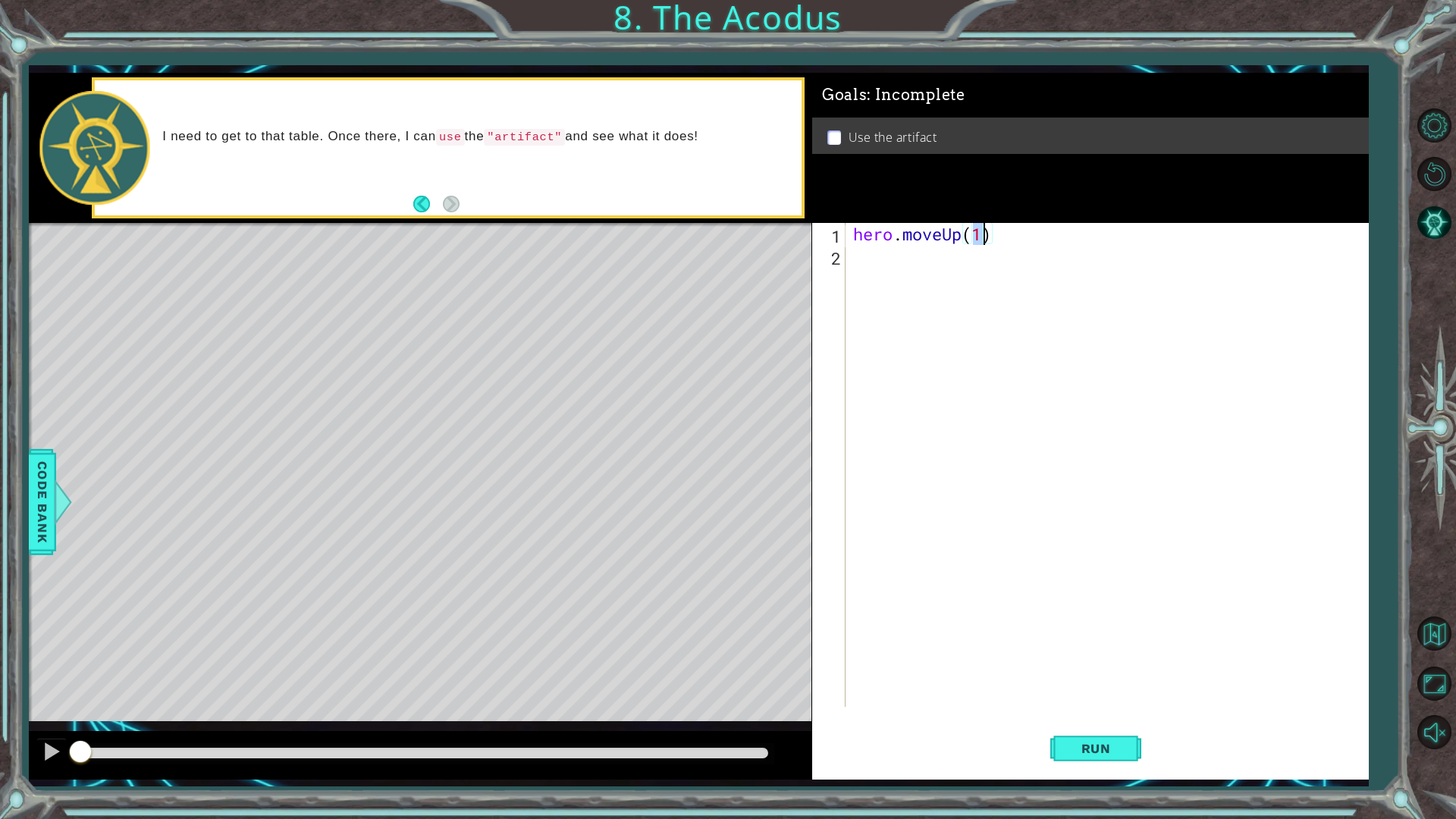
scroll to position [0, 5]
click at [943, 260] on div "hero . moveUp ( 2 )" at bounding box center [1110, 487] width 521 height 528
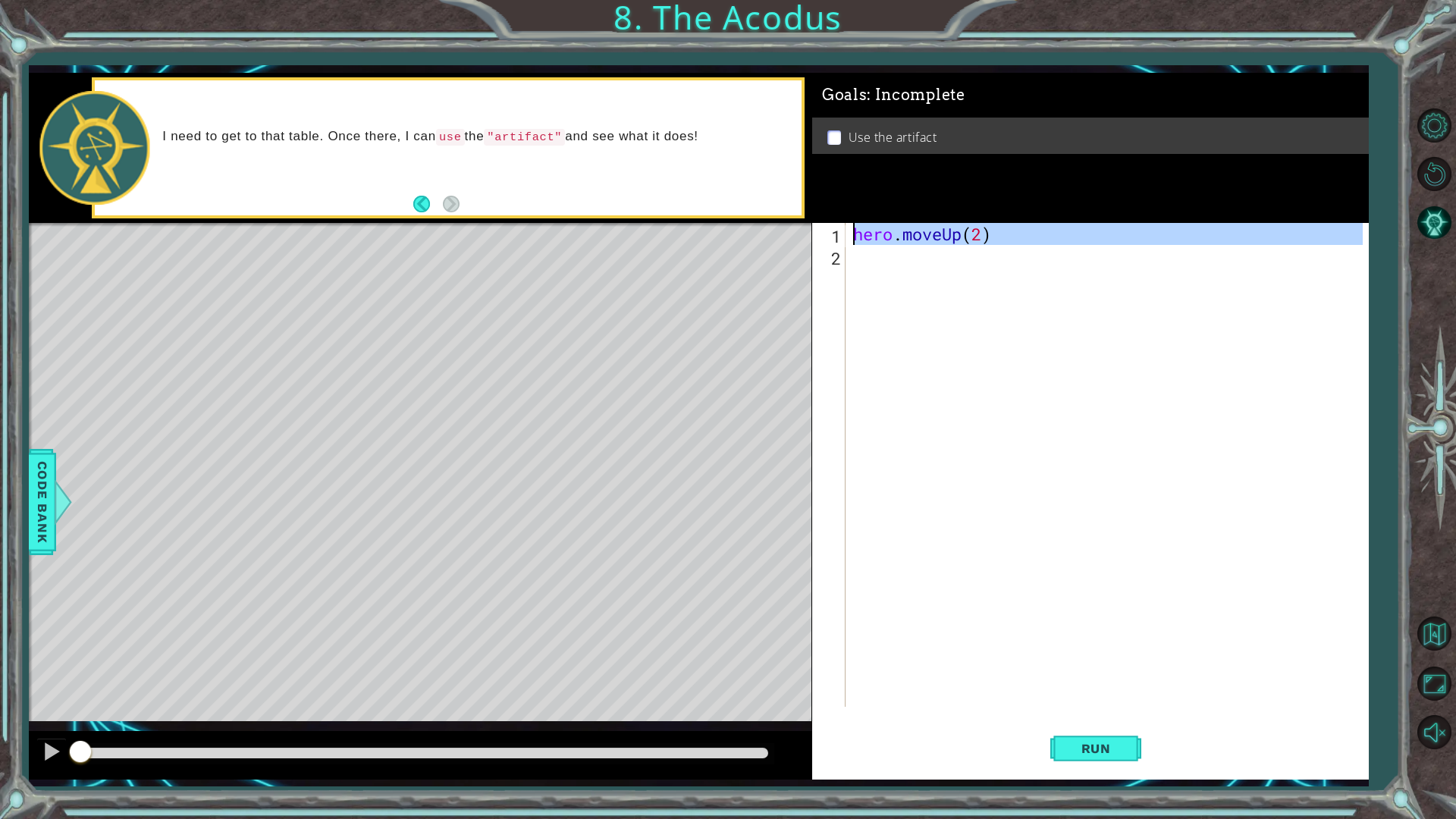
type textarea "hero.moveUp(2)"
click at [937, 264] on div "hero . moveUp ( 2 )" at bounding box center [1106, 465] width 513 height 484
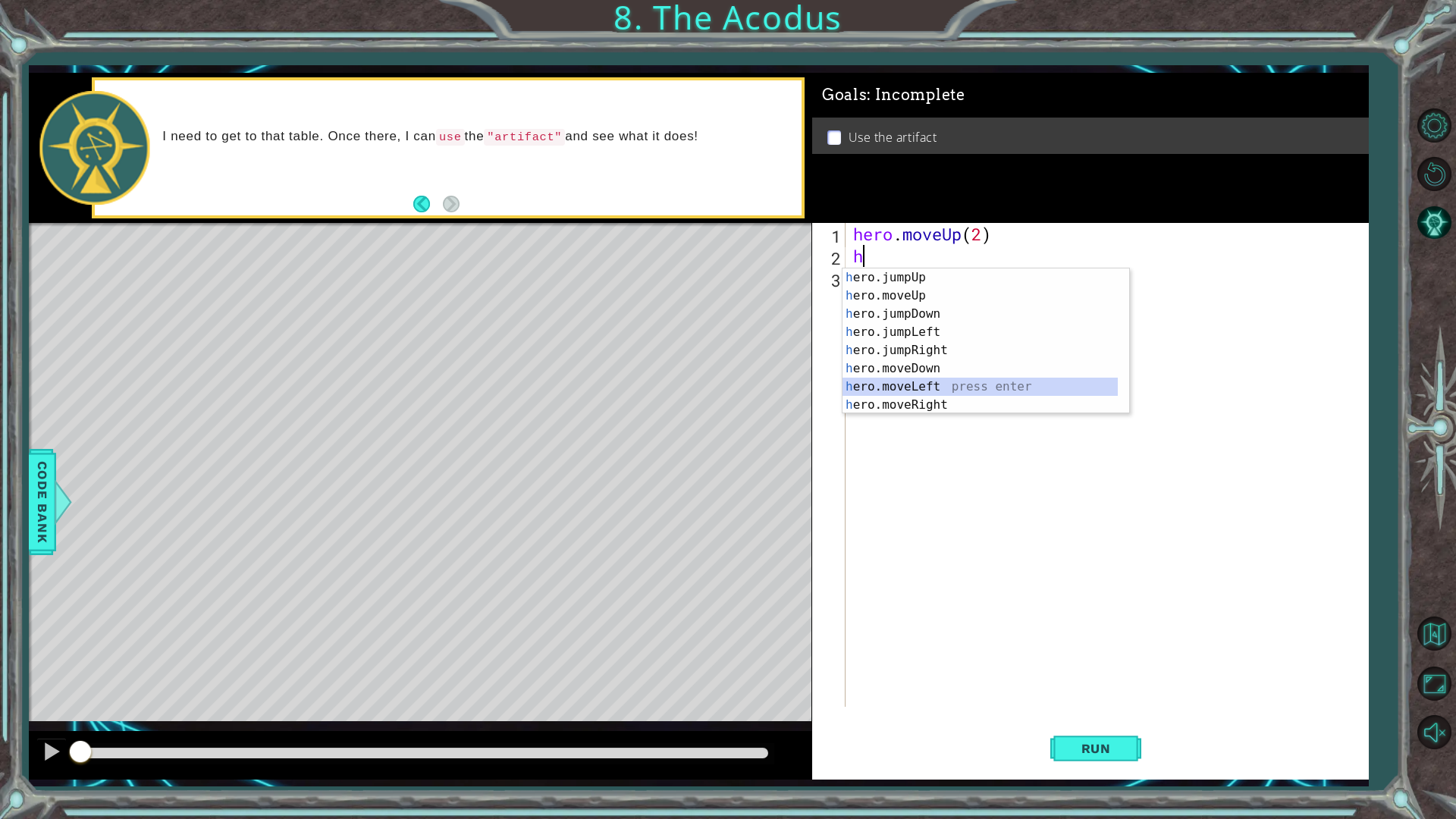
click at [944, 384] on div "h ero.jumpUp press enter h ero.moveUp press enter h ero.jumpDown press enter h …" at bounding box center [980, 360] width 275 height 182
type textarea "hero.moveLeft(1)"
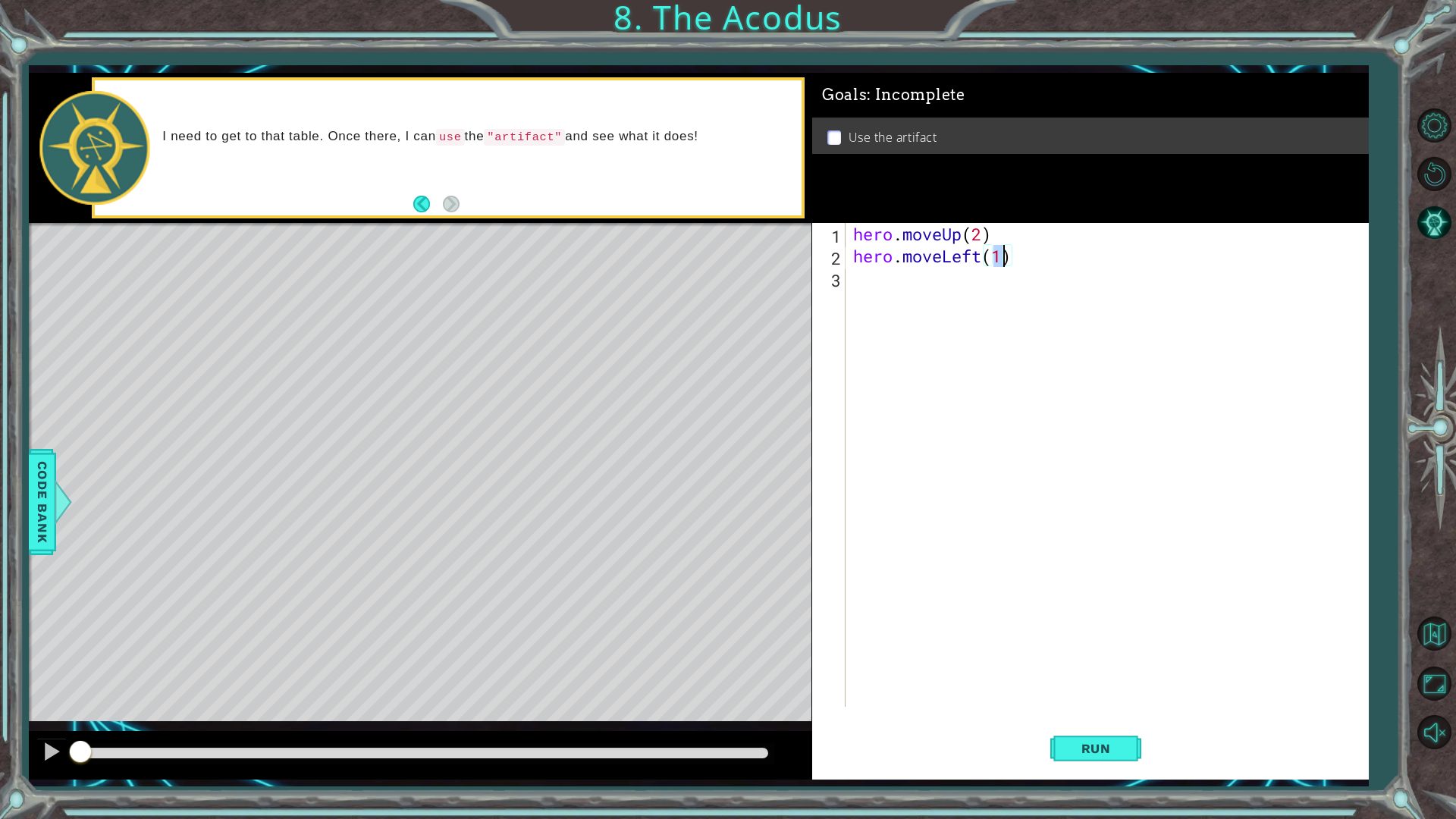
click at [940, 292] on div "hero . moveUp ( 2 ) hero . moveLeft ( 1 )" at bounding box center [1110, 487] width 521 height 528
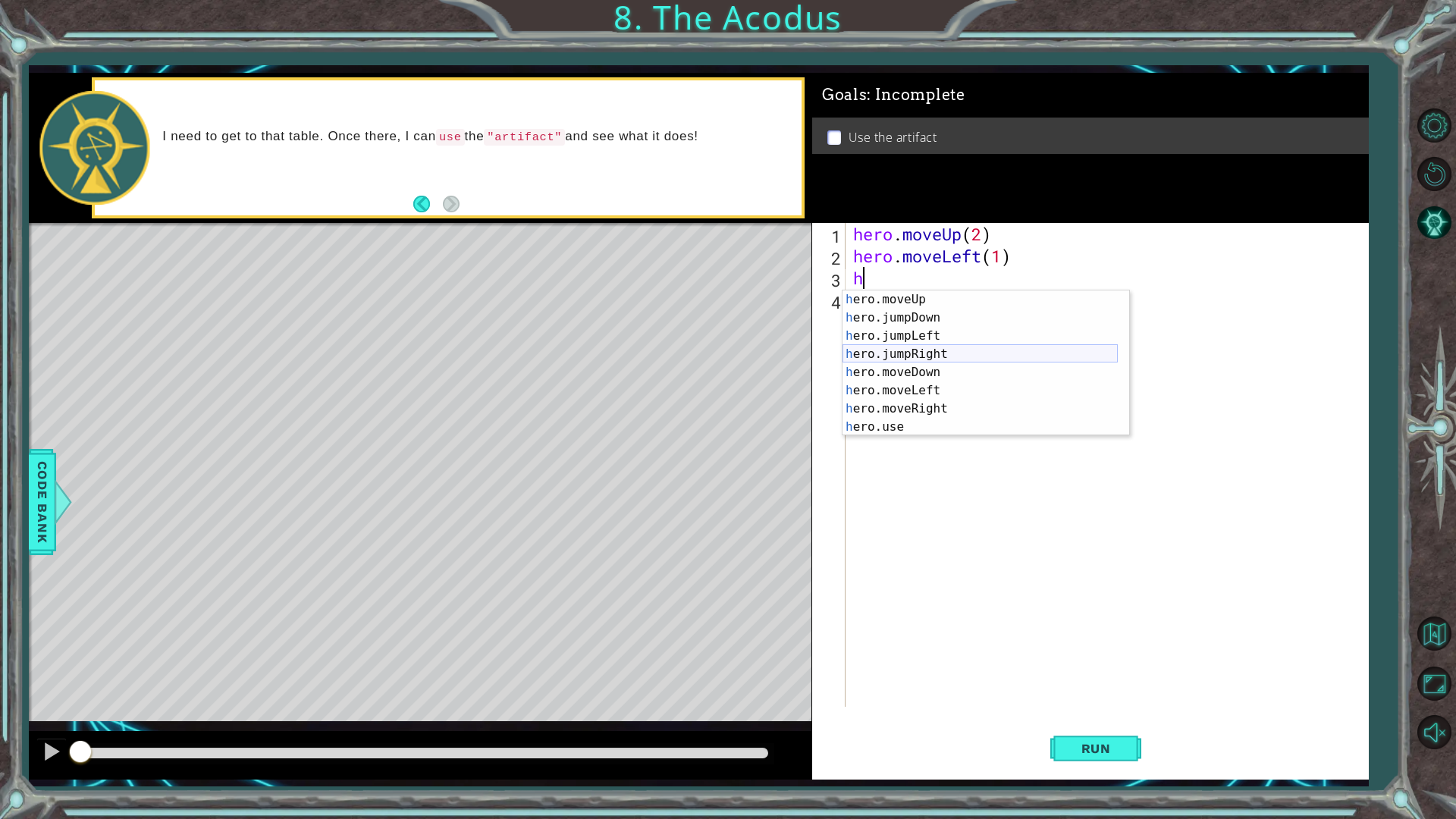
scroll to position [18, 0]
click at [956, 375] on div "h ero.moveUp press enter h ero.jumpDown press enter h ero.jumpLeft press enter …" at bounding box center [980, 382] width 275 height 182
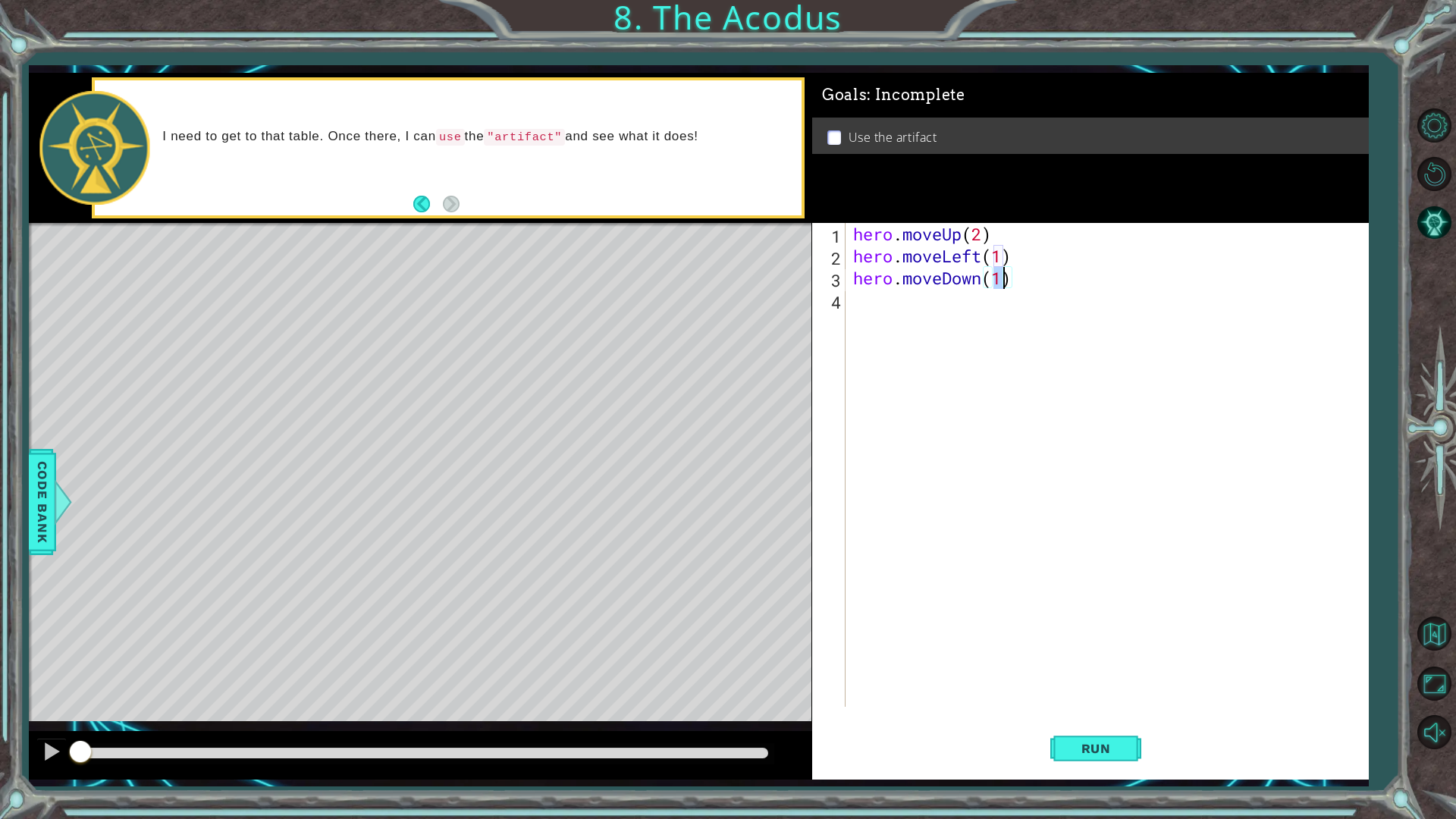
type textarea "hero.moveDown(2)"
click at [917, 308] on div "hero . moveUp ( 2 ) hero . moveLeft ( 1 ) hero . moveDown ( 2 )" at bounding box center [1110, 487] width 521 height 528
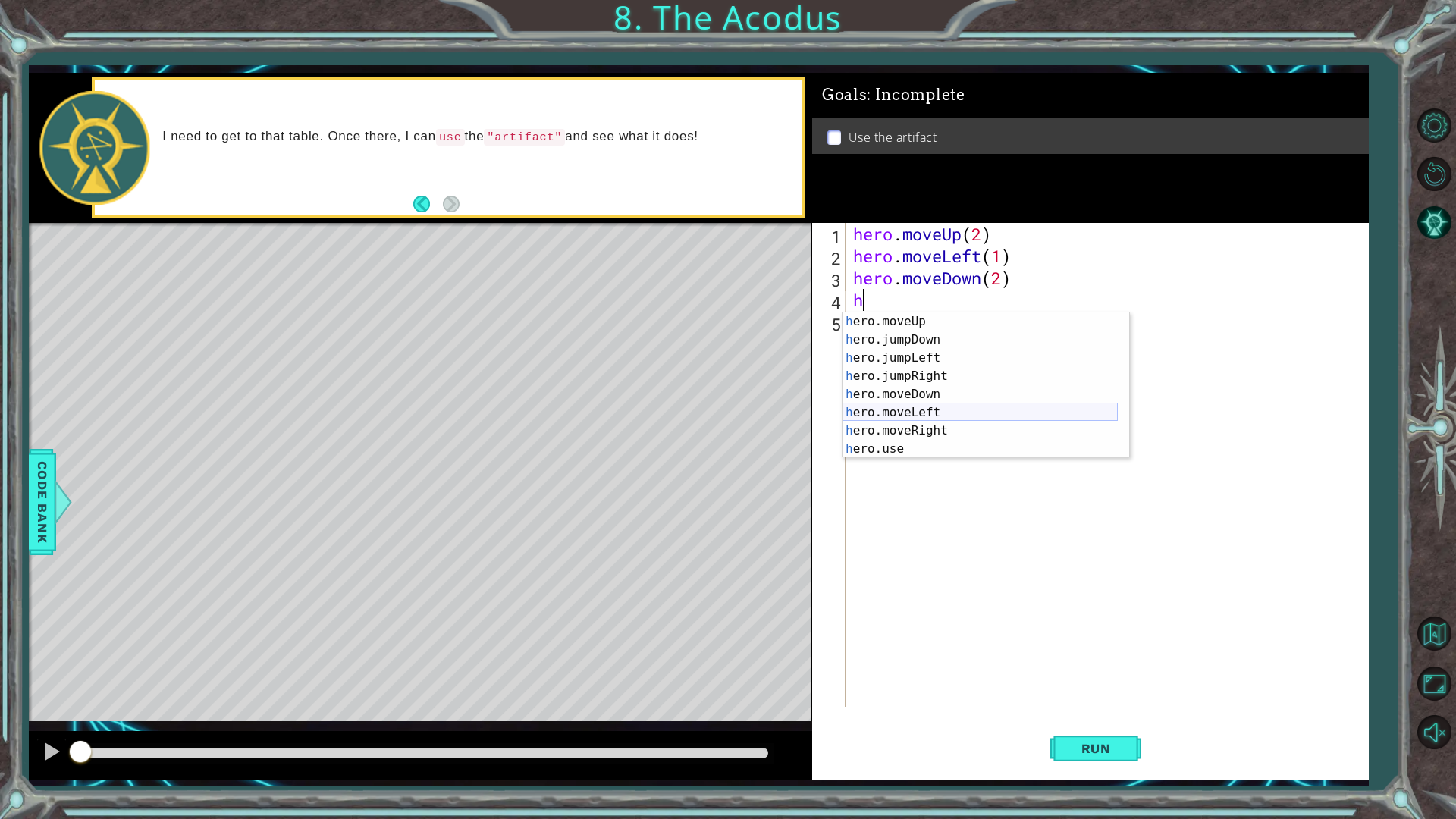
scroll to position [18, 0]
click at [945, 406] on div "h ero.moveUp press enter h ero.jumpDown press enter h ero.jumpLeft press enter …" at bounding box center [980, 403] width 275 height 182
type textarea "hero.moveLeft(1)"
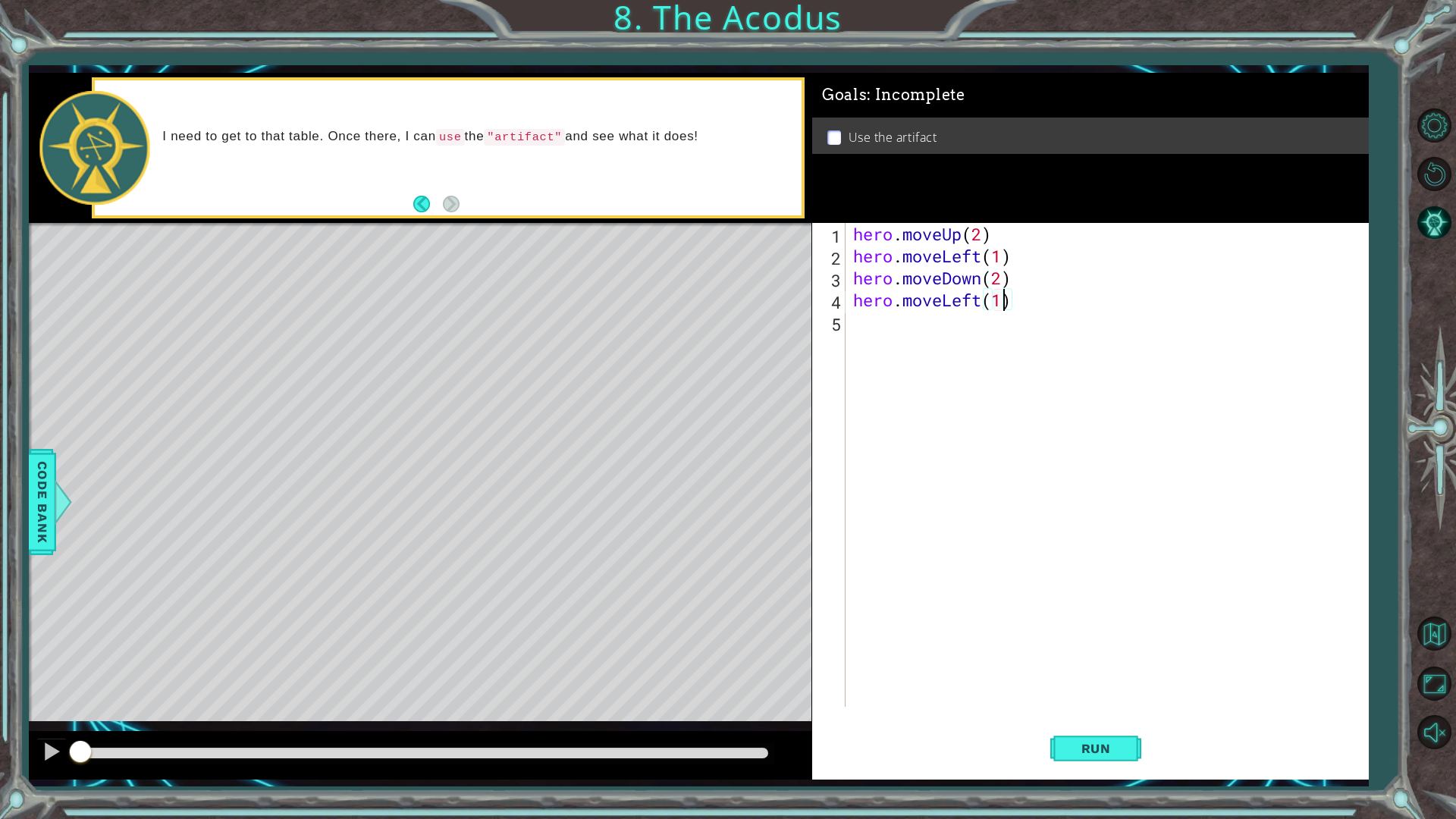
scroll to position [0, 6]
click at [917, 343] on div "hero . moveUp ( 2 ) hero . moveLeft ( 1 ) hero . moveDown ( 2 ) hero . moveLeft…" at bounding box center [1110, 487] width 521 height 528
type textarea "h"
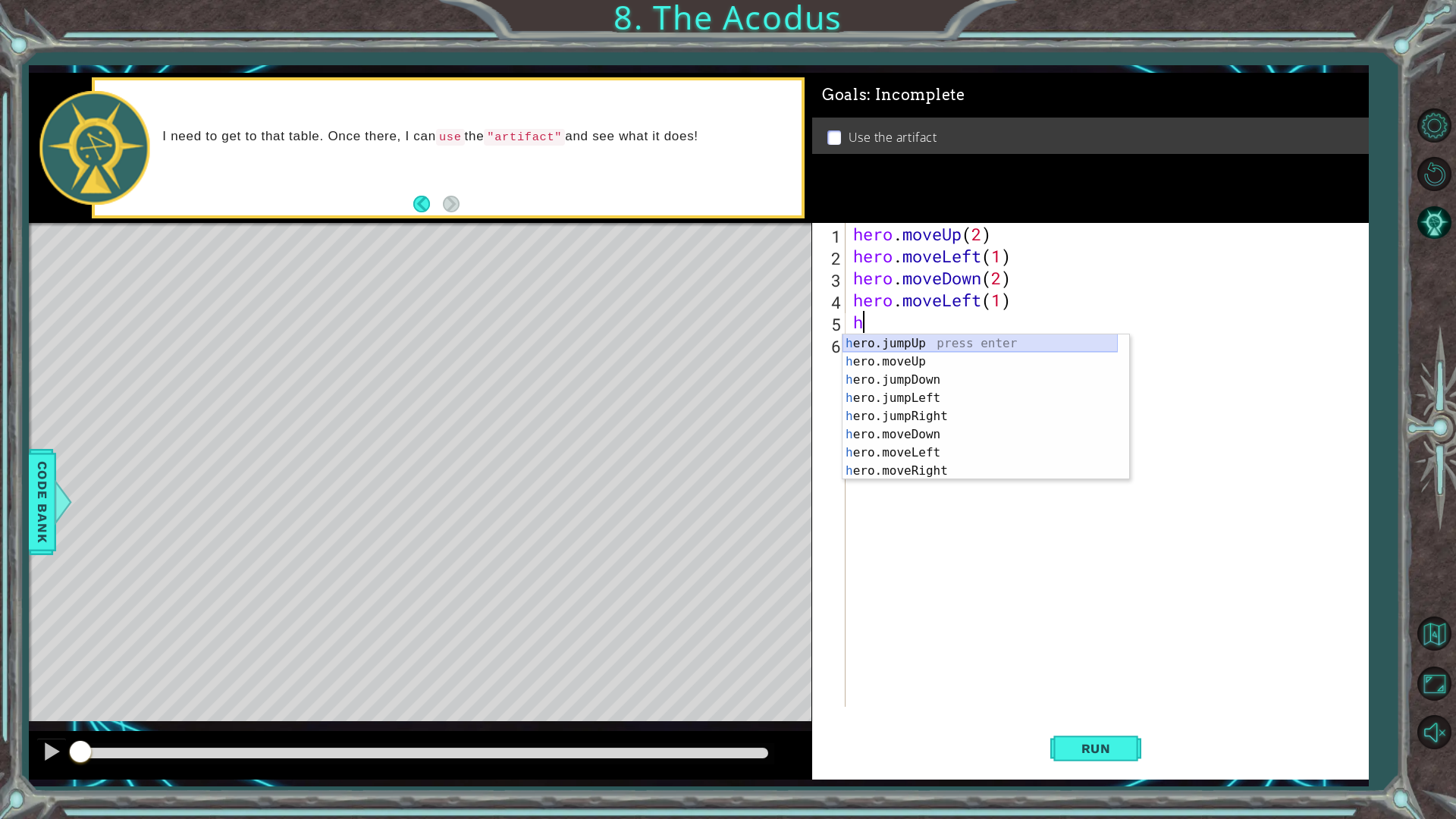
click at [945, 350] on div "h ero.jumpUp press enter h ero.moveUp press enter h ero.jumpDown press enter h …" at bounding box center [980, 426] width 275 height 182
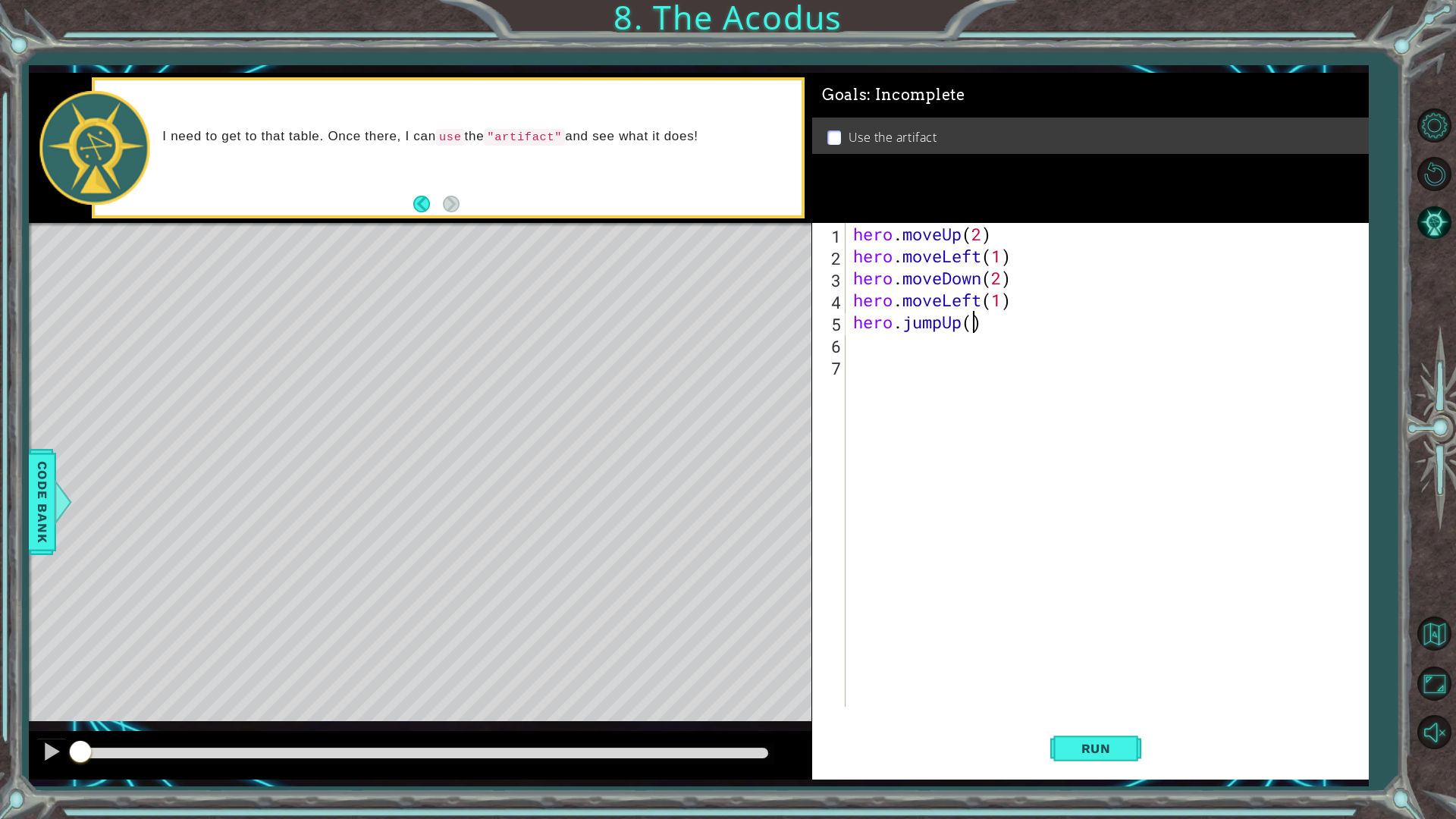
click at [970, 325] on div "hero . moveUp ( 2 ) hero . moveLeft ( 1 ) hero . moveDown ( 2 ) hero . moveLeft…" at bounding box center [1110, 487] width 521 height 528
type textarea "hero.jumpUp(1)"
click at [898, 354] on div "hero . moveUp ( 2 ) hero . moveLeft ( 1 ) hero . moveDown ( 2 ) hero . moveLeft…" at bounding box center [1110, 487] width 521 height 528
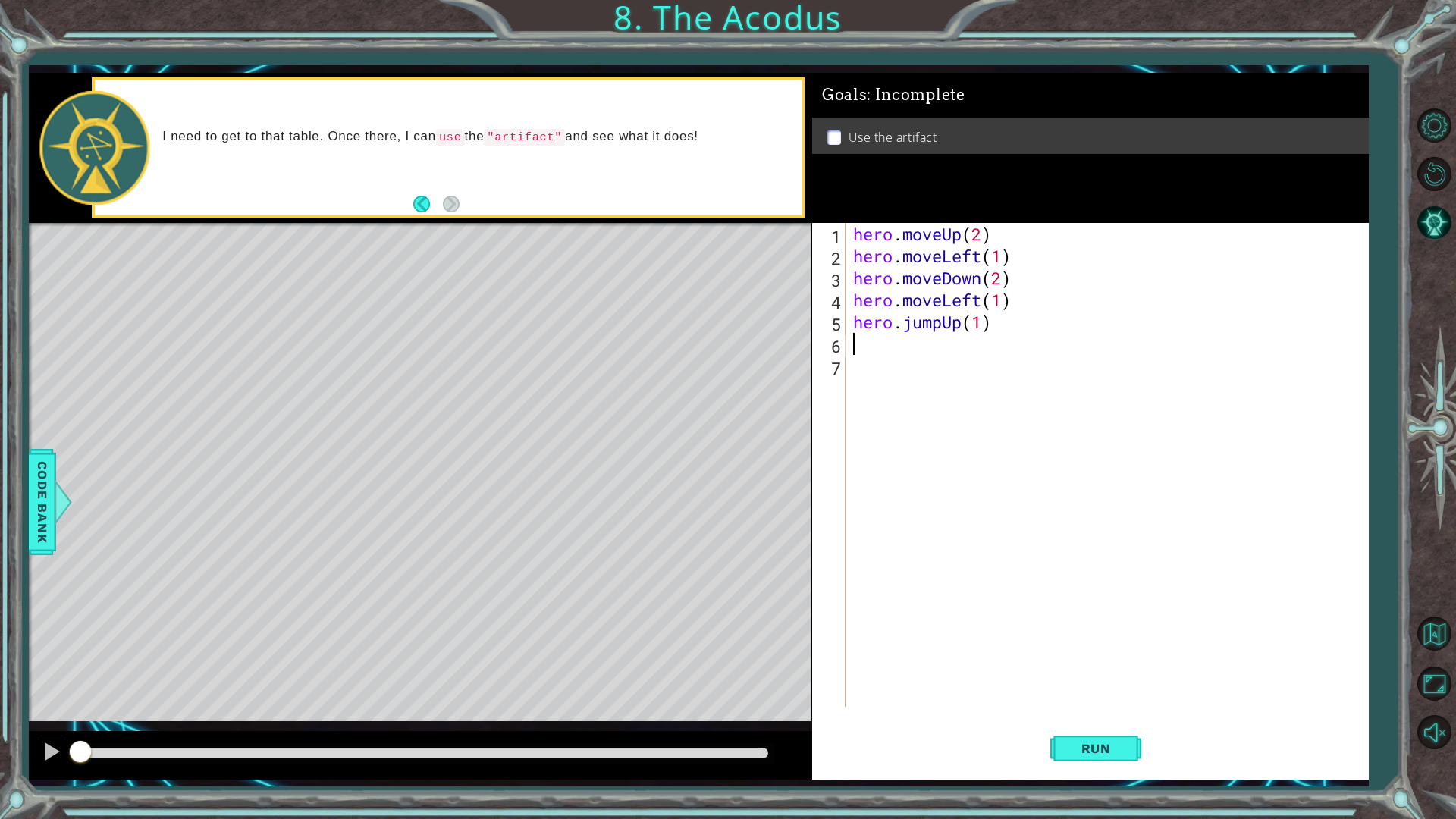
type textarea "h"
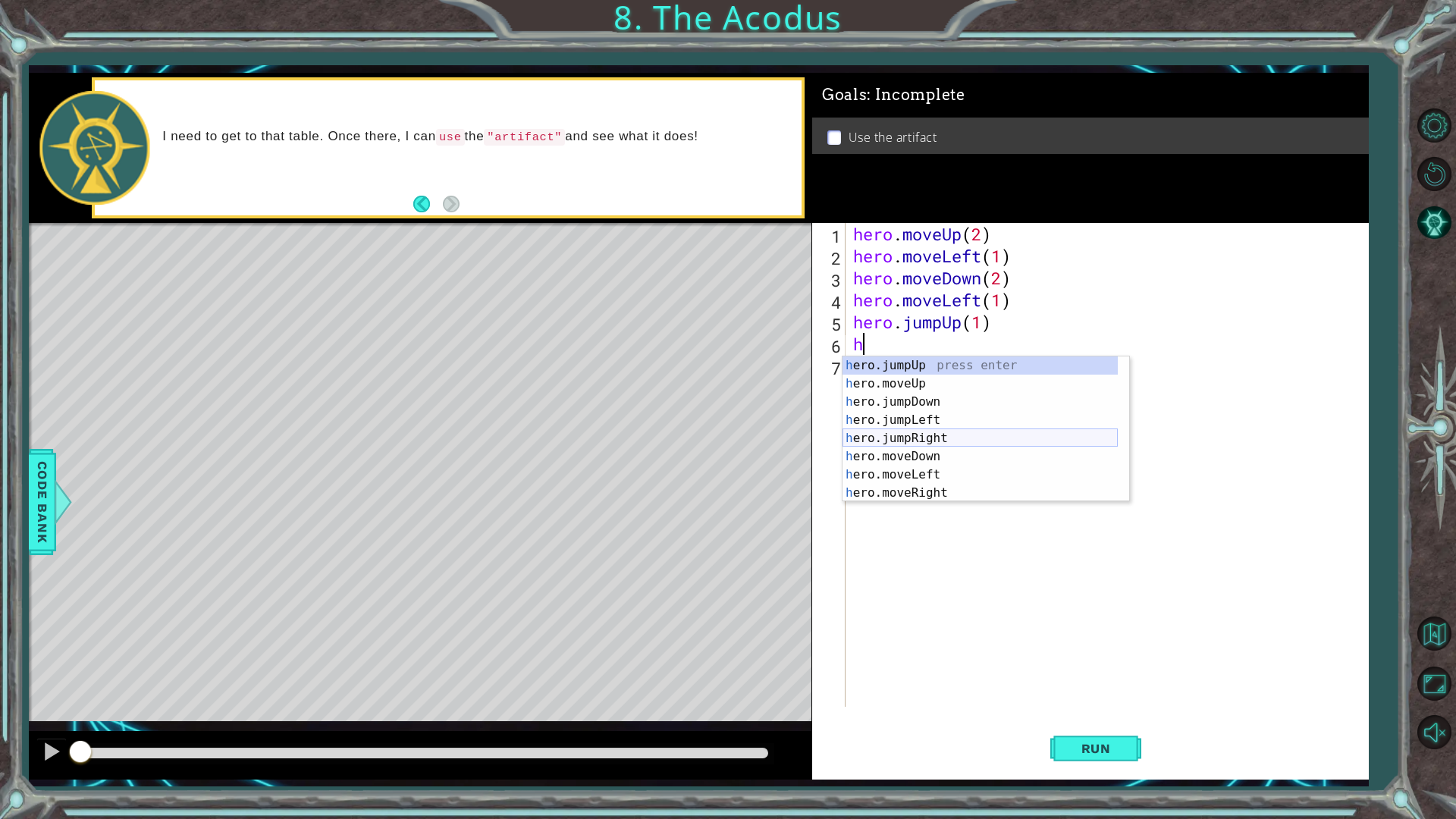
click at [945, 441] on div "h ero.jumpUp press enter h ero.moveUp press enter h ero.jumpDown press enter h …" at bounding box center [980, 448] width 275 height 182
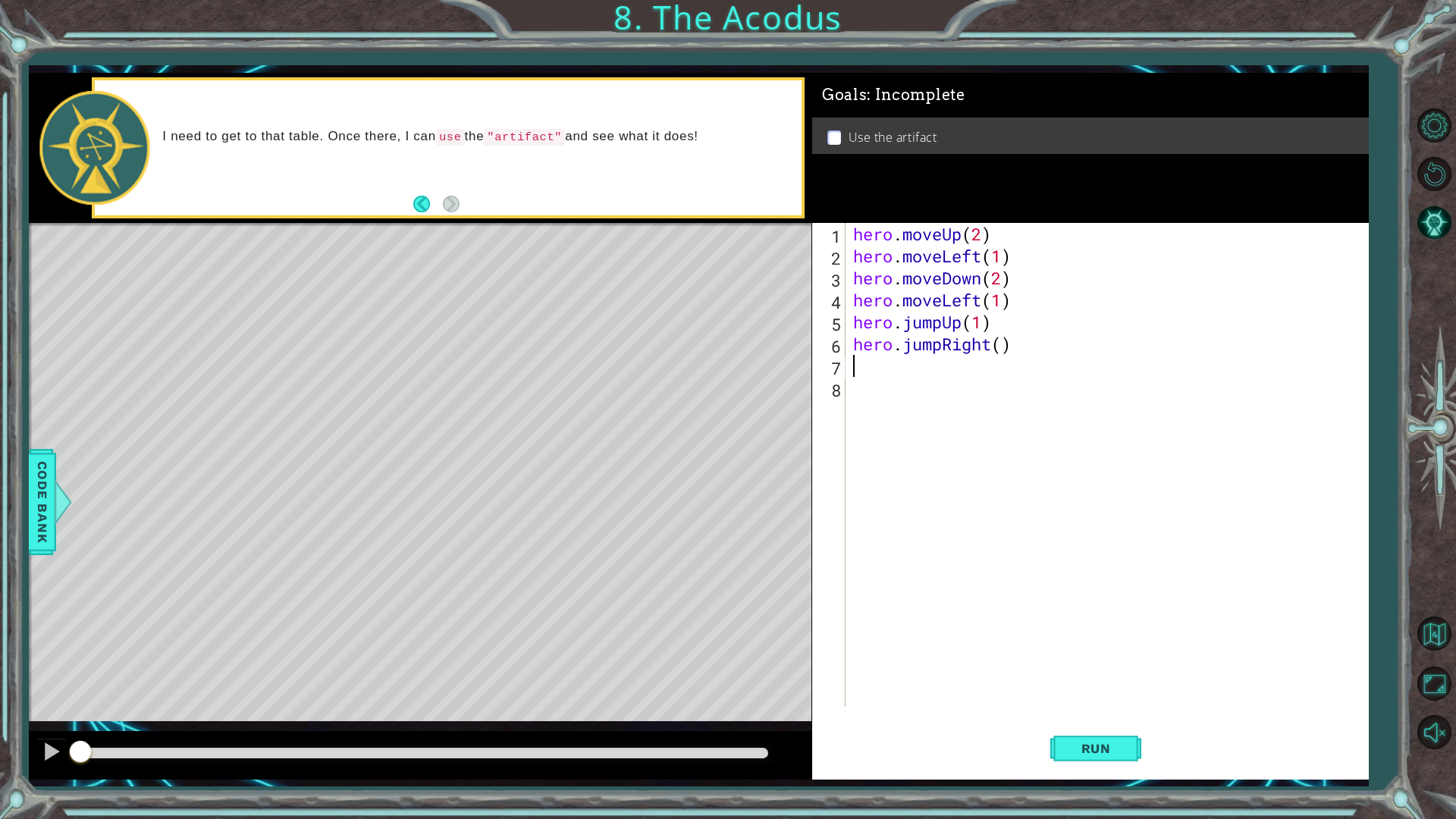
click at [990, 347] on div "hero . moveUp ( 2 ) hero . moveLeft ( 1 ) hero . moveDown ( 2 ) hero . moveLeft…" at bounding box center [1110, 487] width 521 height 528
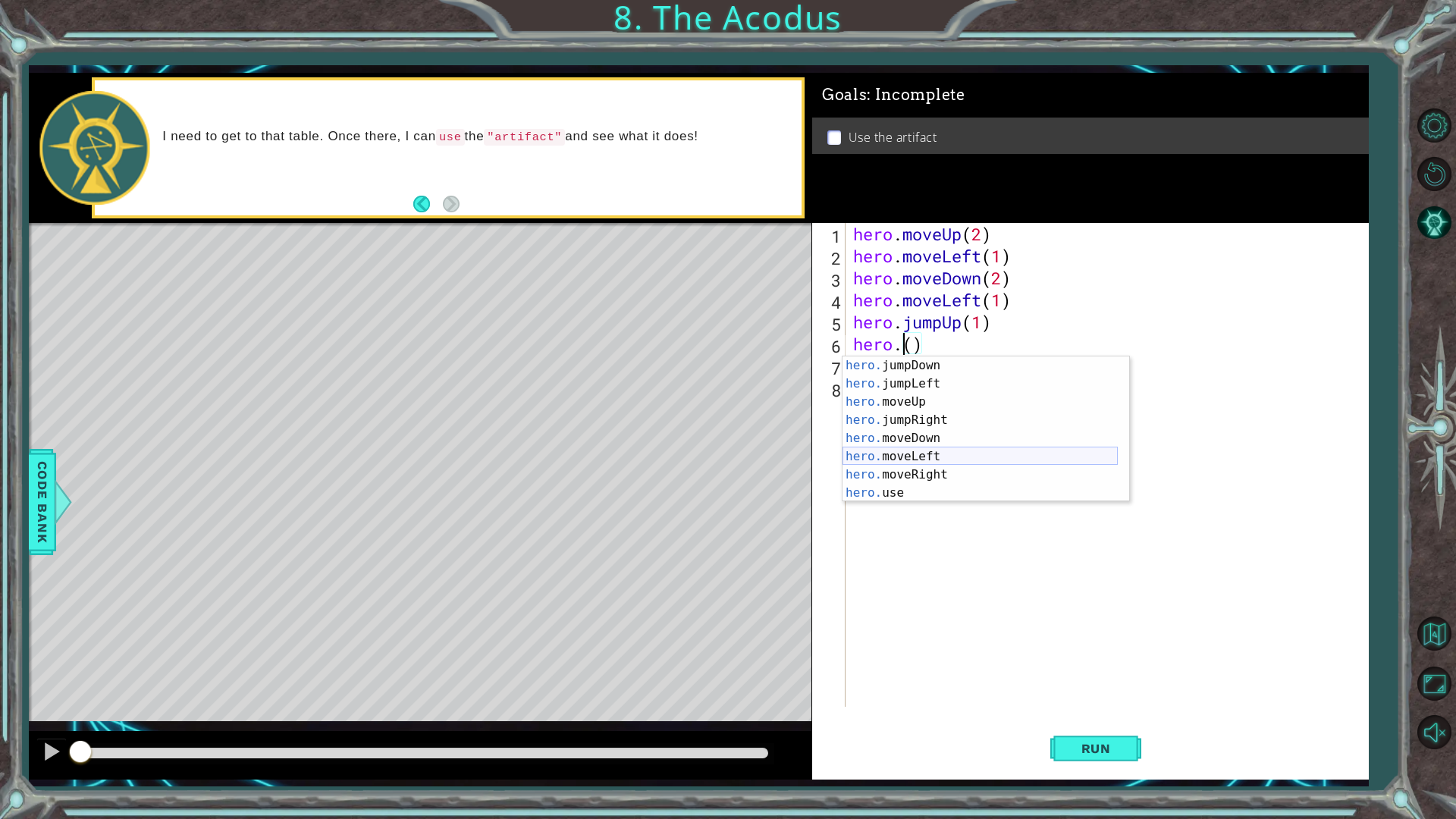
scroll to position [18, 0]
click at [958, 473] on div "hero. jumpDown press enter hero. jumpLeft press enter hero. moveUp press enter …" at bounding box center [980, 448] width 275 height 182
type textarea "hero.moveRight(1)"
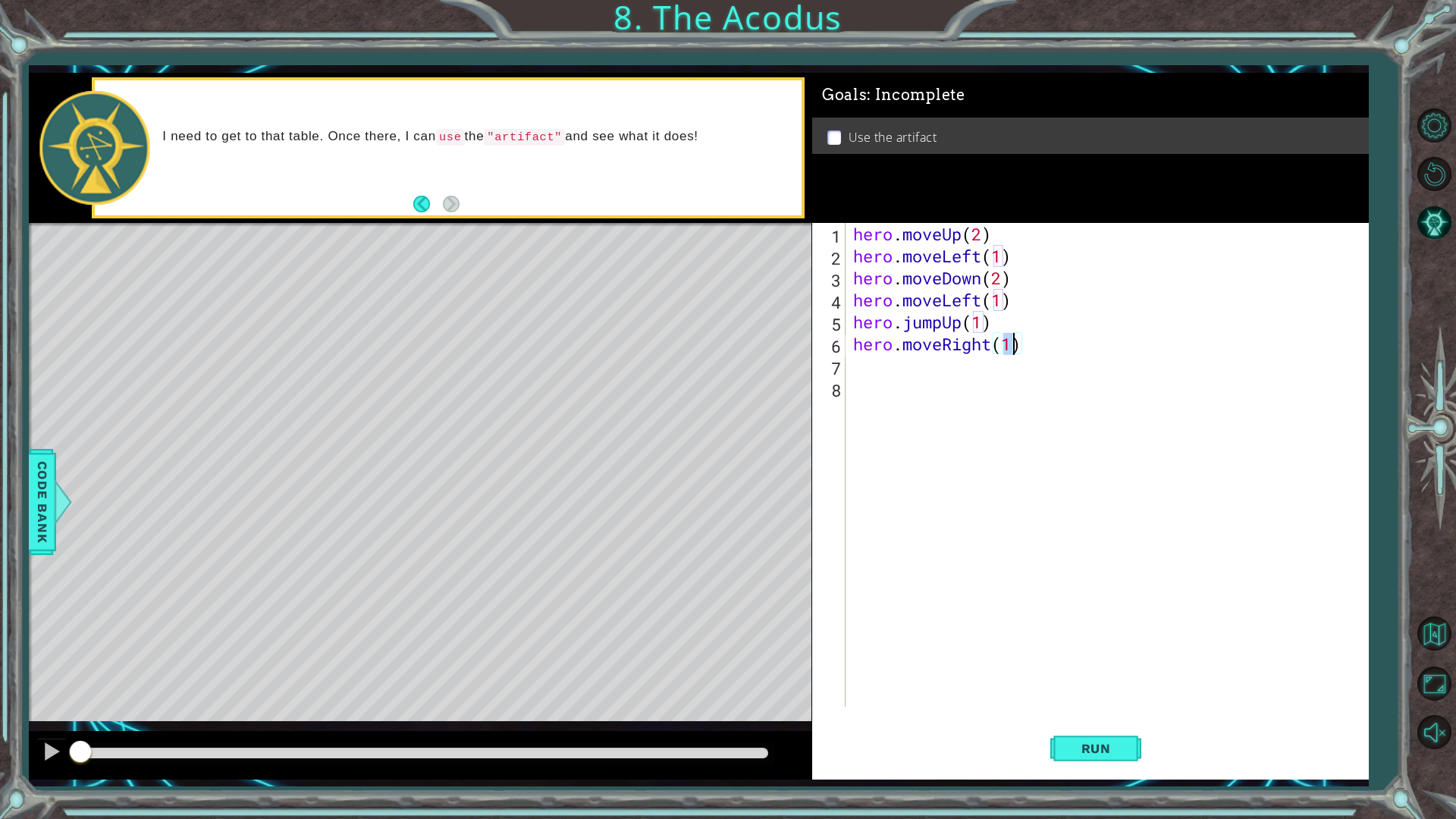
click at [929, 397] on div "hero . moveUp ( 2 ) hero . moveLeft ( 1 ) hero . moveDown ( 2 ) hero . moveLeft…" at bounding box center [1110, 487] width 521 height 528
click at [921, 380] on div "hero . moveUp ( 2 ) hero . moveLeft ( 1 ) hero . moveDown ( 2 ) hero . moveLeft…" at bounding box center [1110, 487] width 521 height 528
click at [916, 370] on div "hero . moveUp ( 2 ) hero . moveLeft ( 1 ) hero . moveDown ( 2 ) hero . moveLeft…" at bounding box center [1110, 487] width 521 height 528
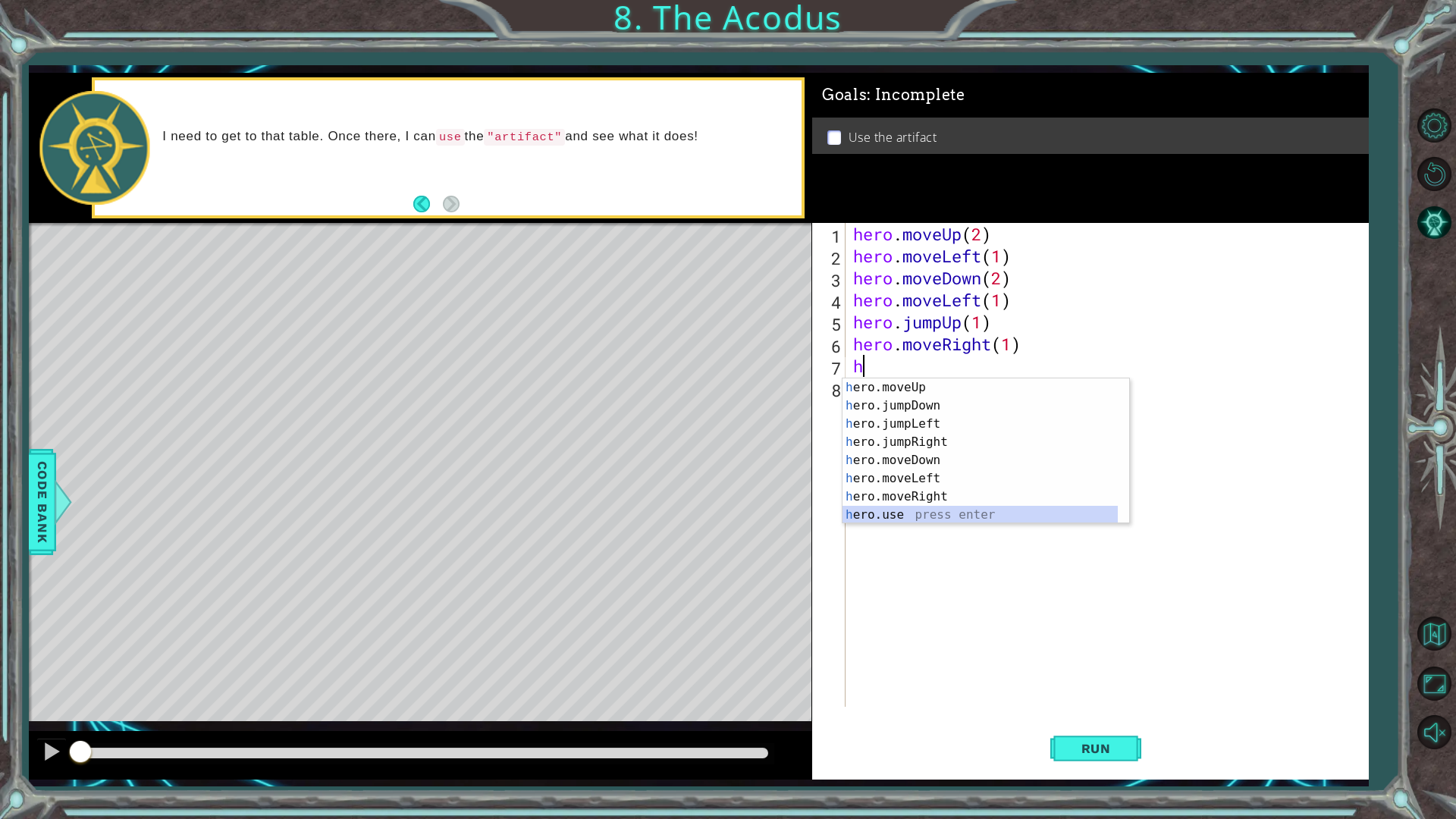
click at [919, 510] on div "h ero.moveUp press enter h ero.jumpDown press enter h ero.jumpLeft press enter …" at bounding box center [980, 470] width 275 height 182
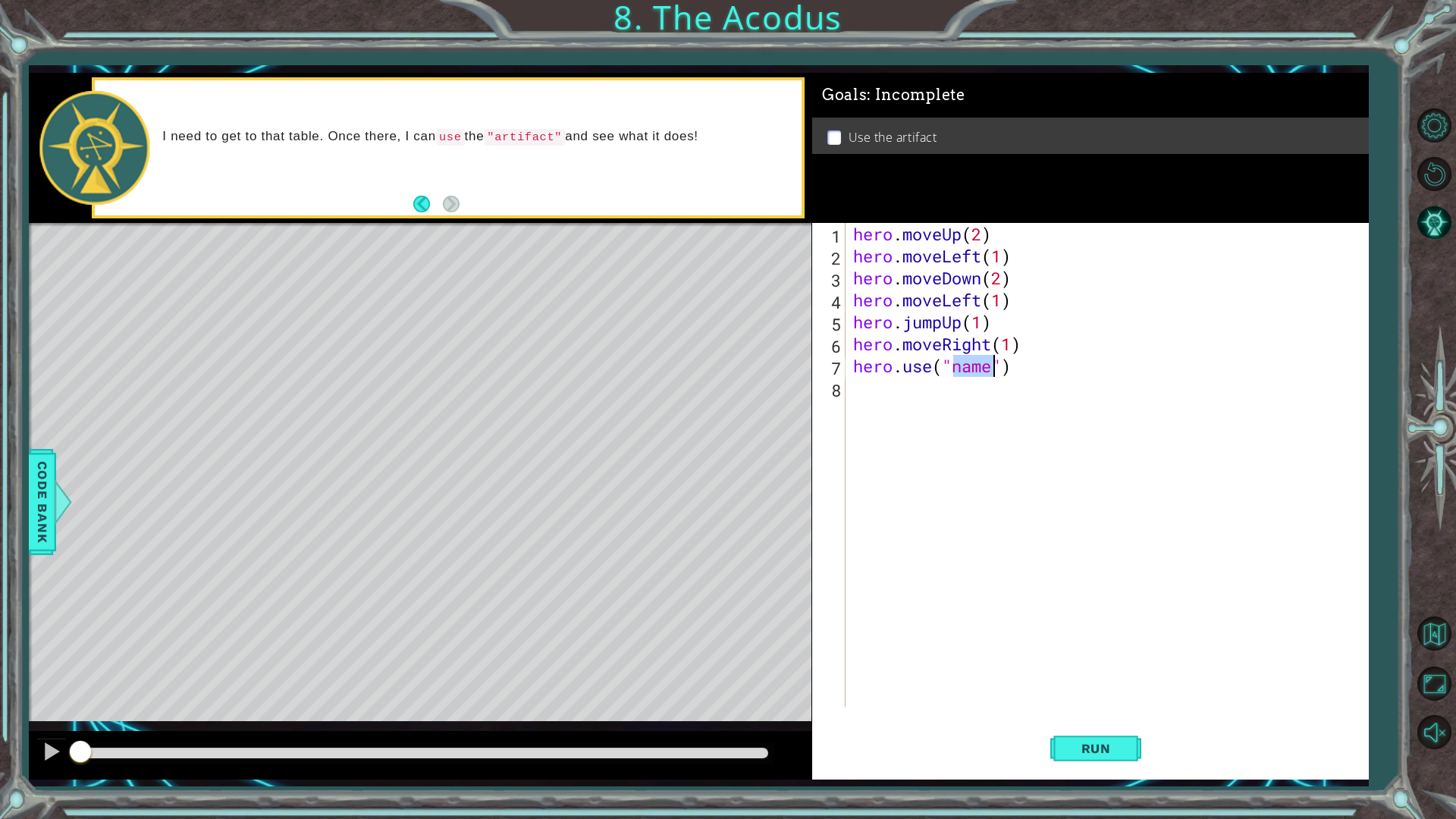
click at [990, 370] on div "hero . moveUp ( 2 ) hero . moveLeft ( 1 ) hero . moveDown ( 2 ) hero . moveLeft…" at bounding box center [1106, 465] width 513 height 484
type textarea "hero.use("artifact")"
click at [1125, 716] on span "Run" at bounding box center [1095, 748] width 60 height 15
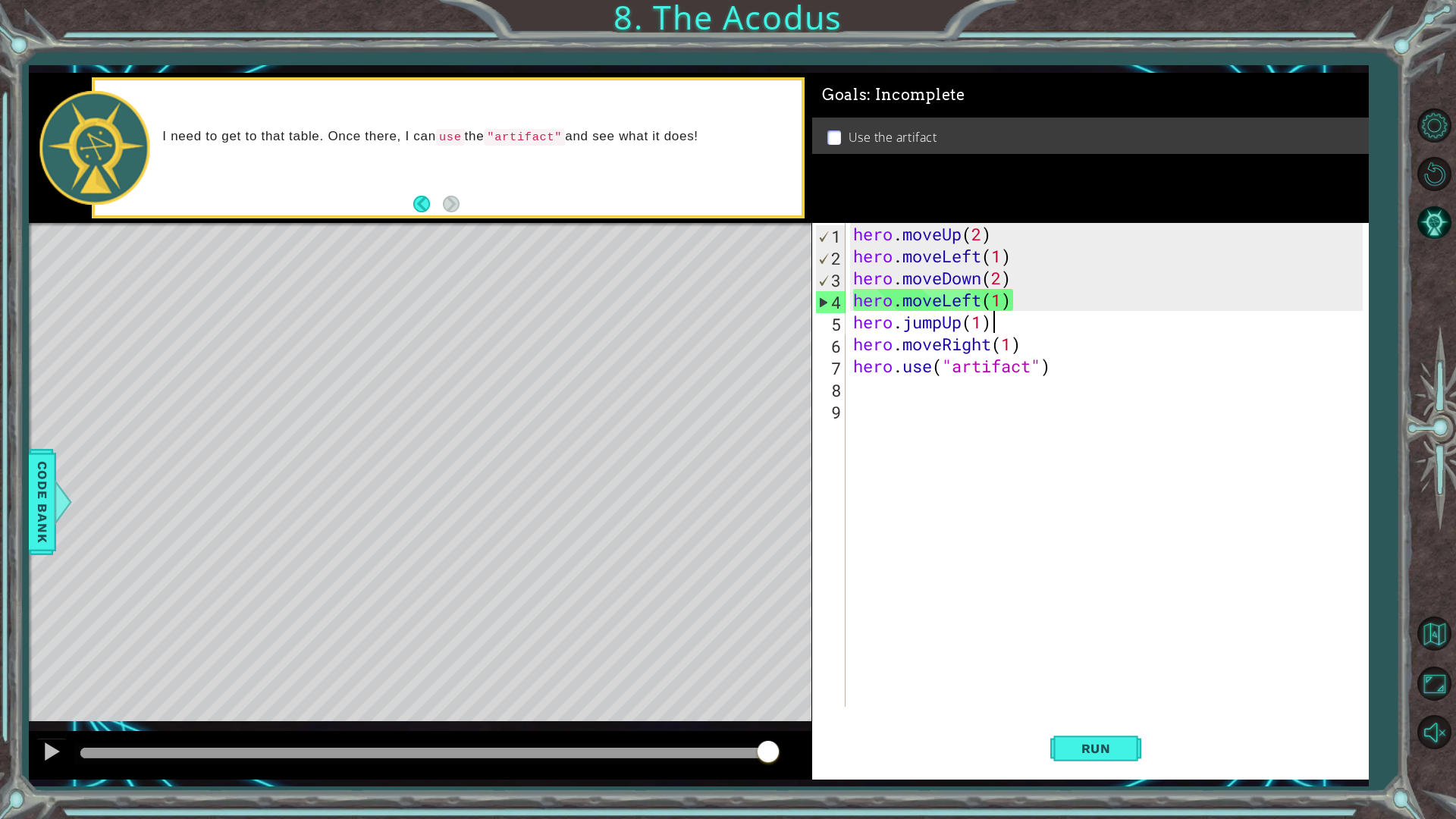
click at [996, 322] on div "hero . moveUp ( 2 ) hero . moveLeft ( 1 ) hero . moveDown ( 2 ) hero . moveLeft…" at bounding box center [1110, 487] width 521 height 528
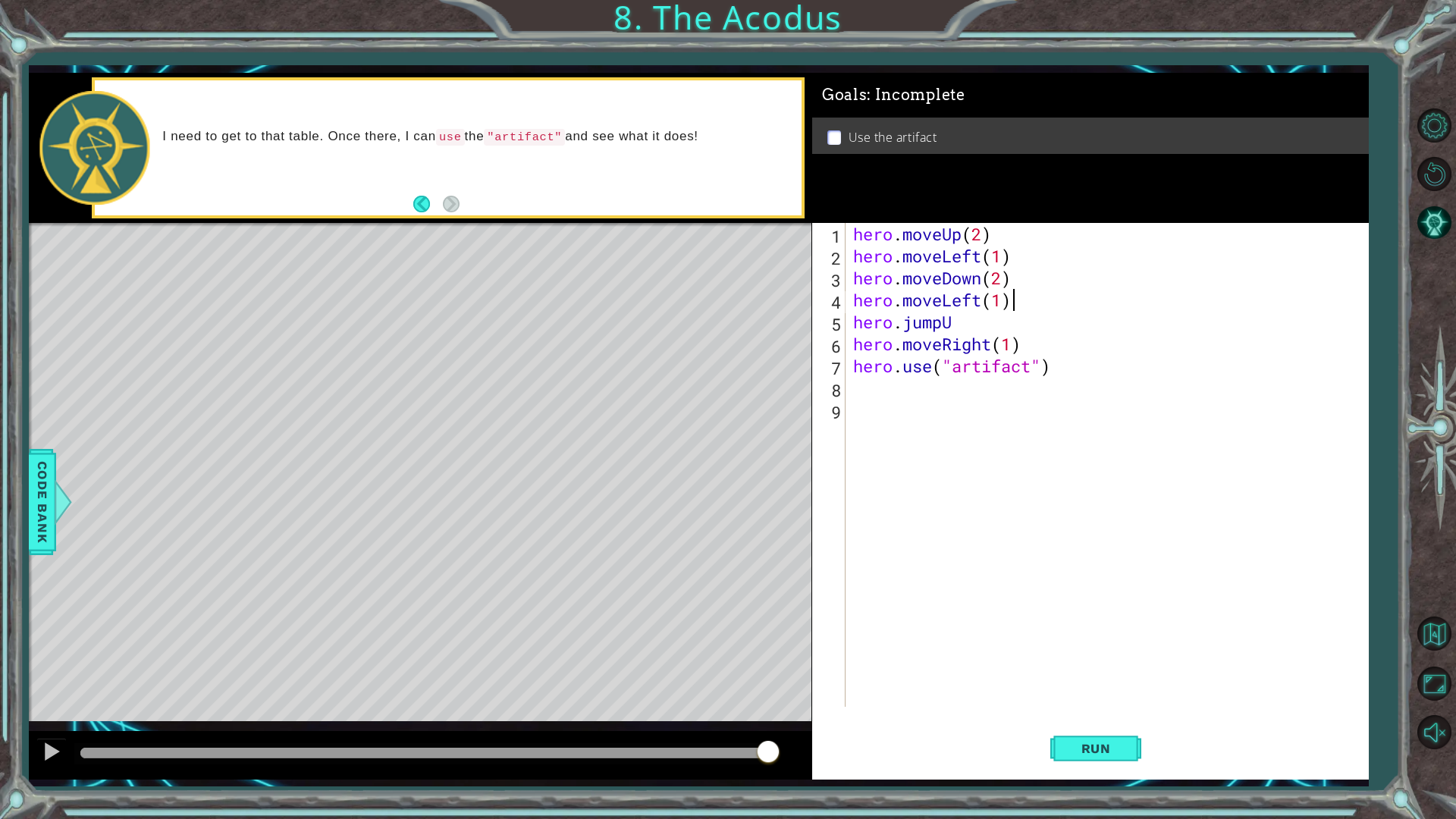
click at [1012, 302] on div "hero . moveUp ( 2 ) hero . moveLeft ( 1 ) hero . moveDown ( 2 ) hero . moveLeft…" at bounding box center [1110, 487] width 521 height 528
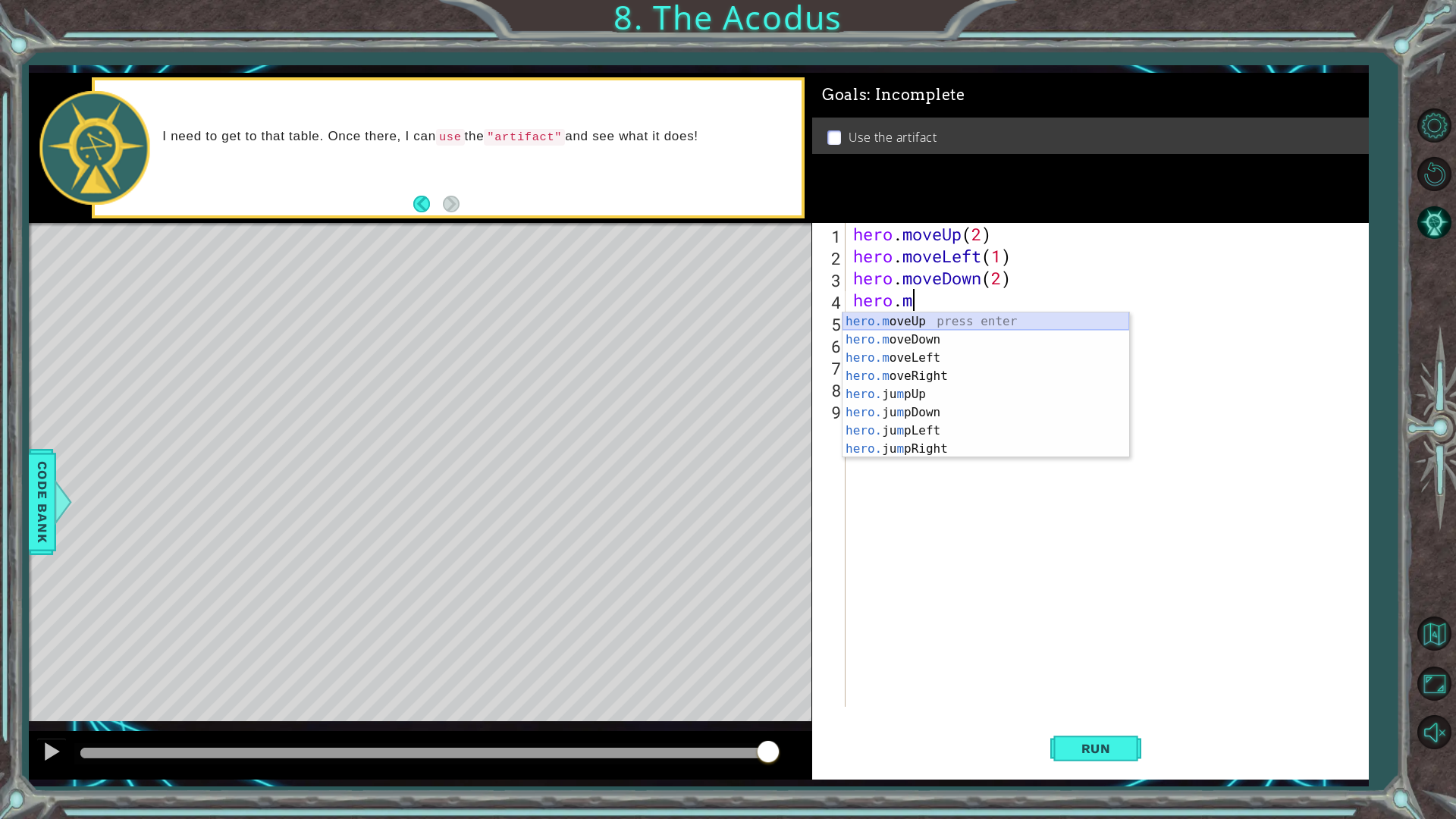
type textarea "hero."
click at [945, 355] on div "hero. jumpUp press enter hero. jumpDown press enter hero. jumpLeft press enter …" at bounding box center [980, 403] width 275 height 182
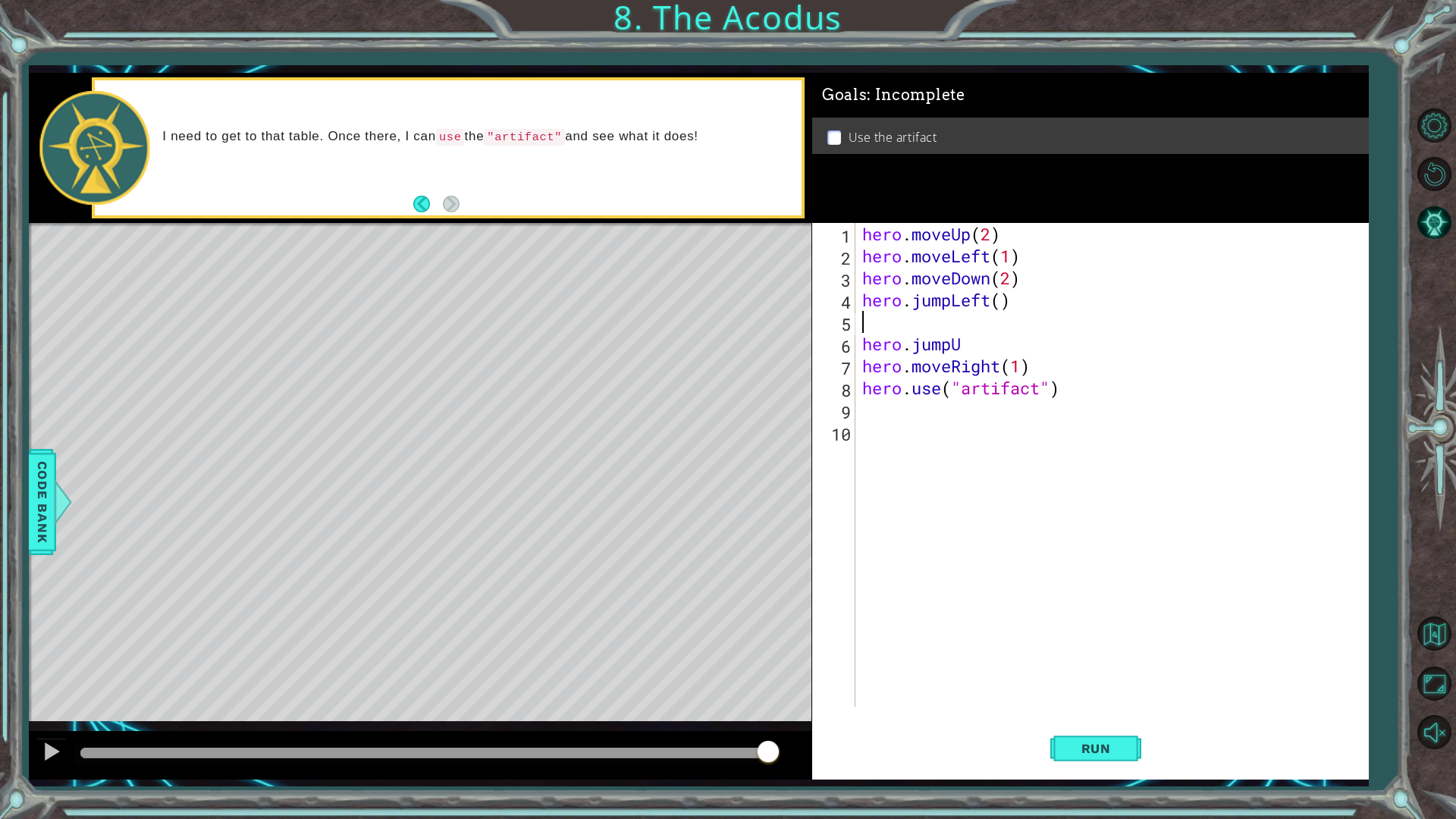
click at [980, 343] on div "hero . moveUp ( 2 ) hero . moveLeft ( 1 ) hero . moveDown ( 2 ) hero . jumpLeft…" at bounding box center [1114, 487] width 512 height 528
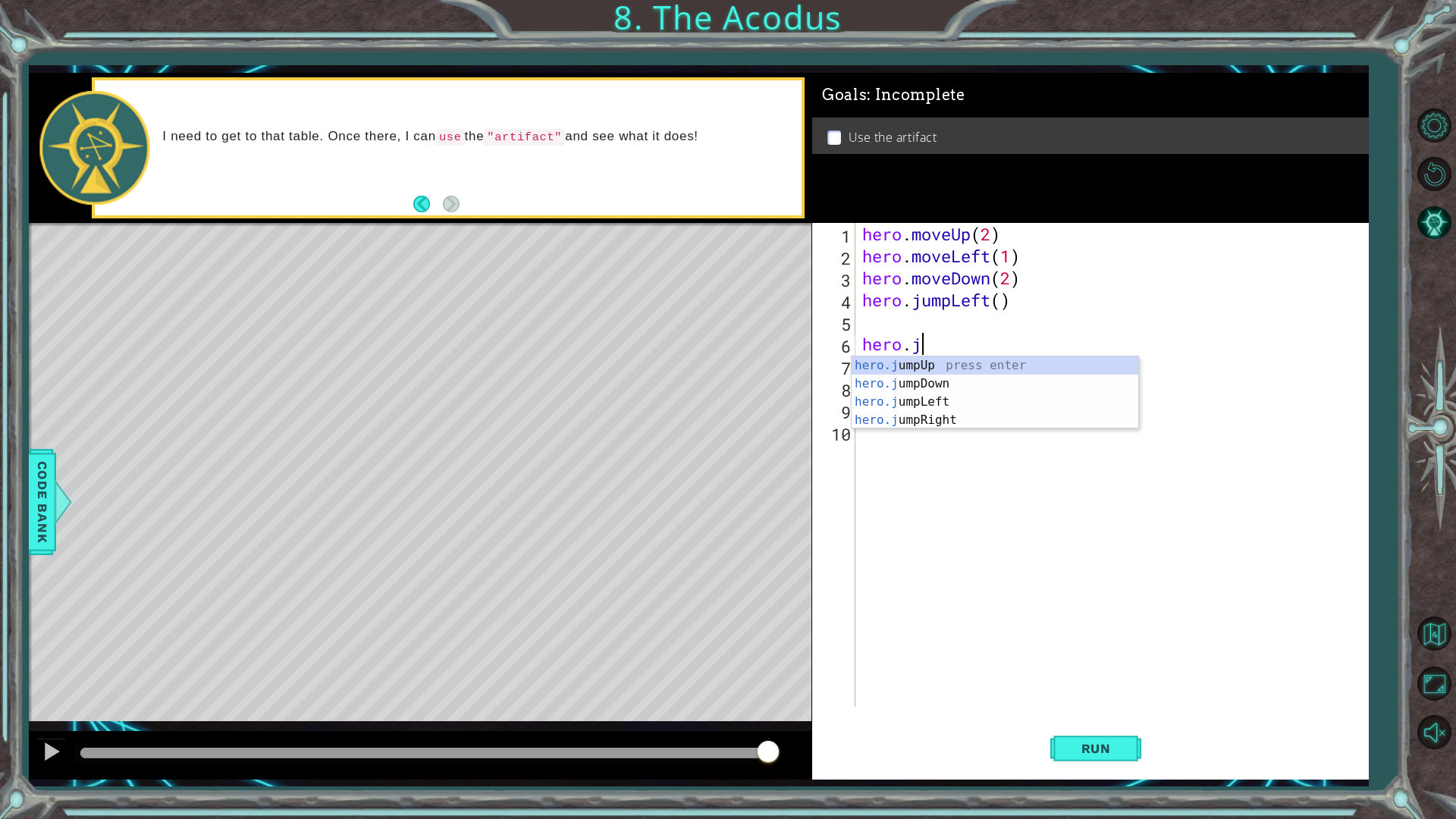
type textarea "hero."
click at [968, 331] on div "hero . moveUp ( 2 ) hero . moveLeft ( 1 ) hero . moveDown ( 2 ) hero . jumpLeft…" at bounding box center [1114, 487] width 512 height 528
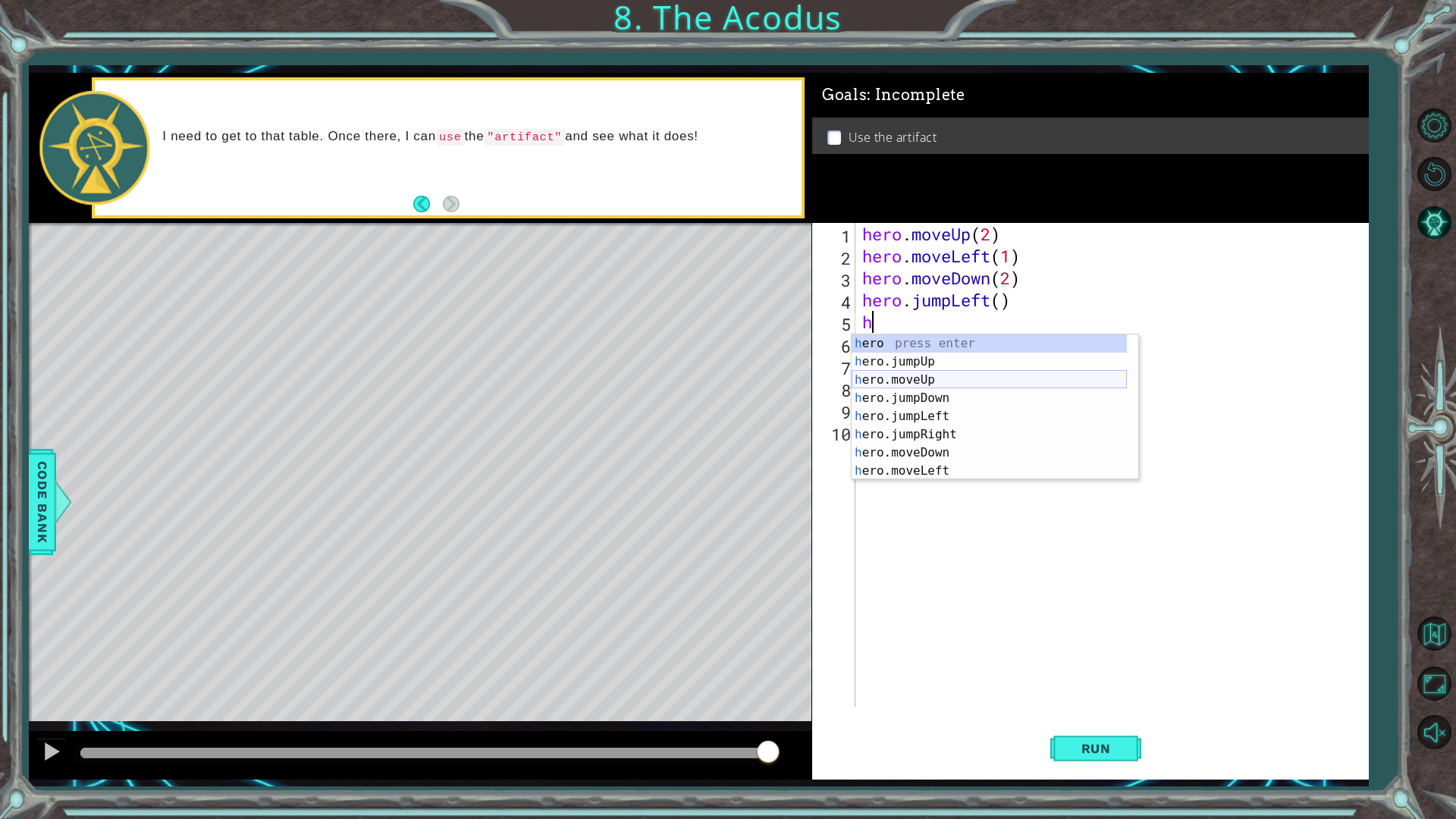
click at [957, 377] on div "h ero press enter h ero.jumpUp press enter h ero.moveUp press enter h ero.jumpD…" at bounding box center [989, 426] width 275 height 182
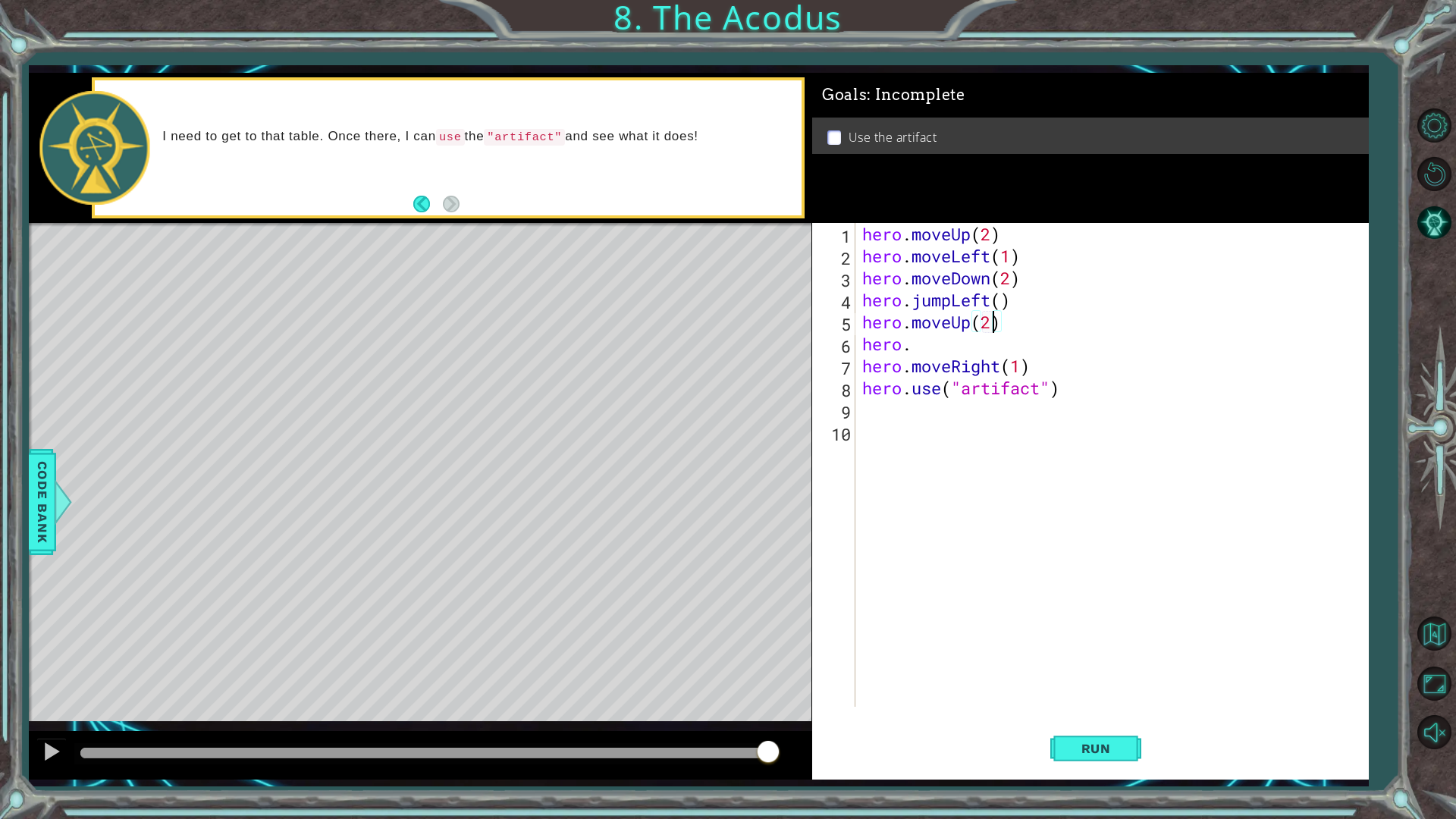
click at [975, 341] on div "hero . moveUp ( 2 ) hero . moveLeft ( 1 ) hero . moveDown ( 2 ) hero . jumpLeft…" at bounding box center [1114, 487] width 512 height 528
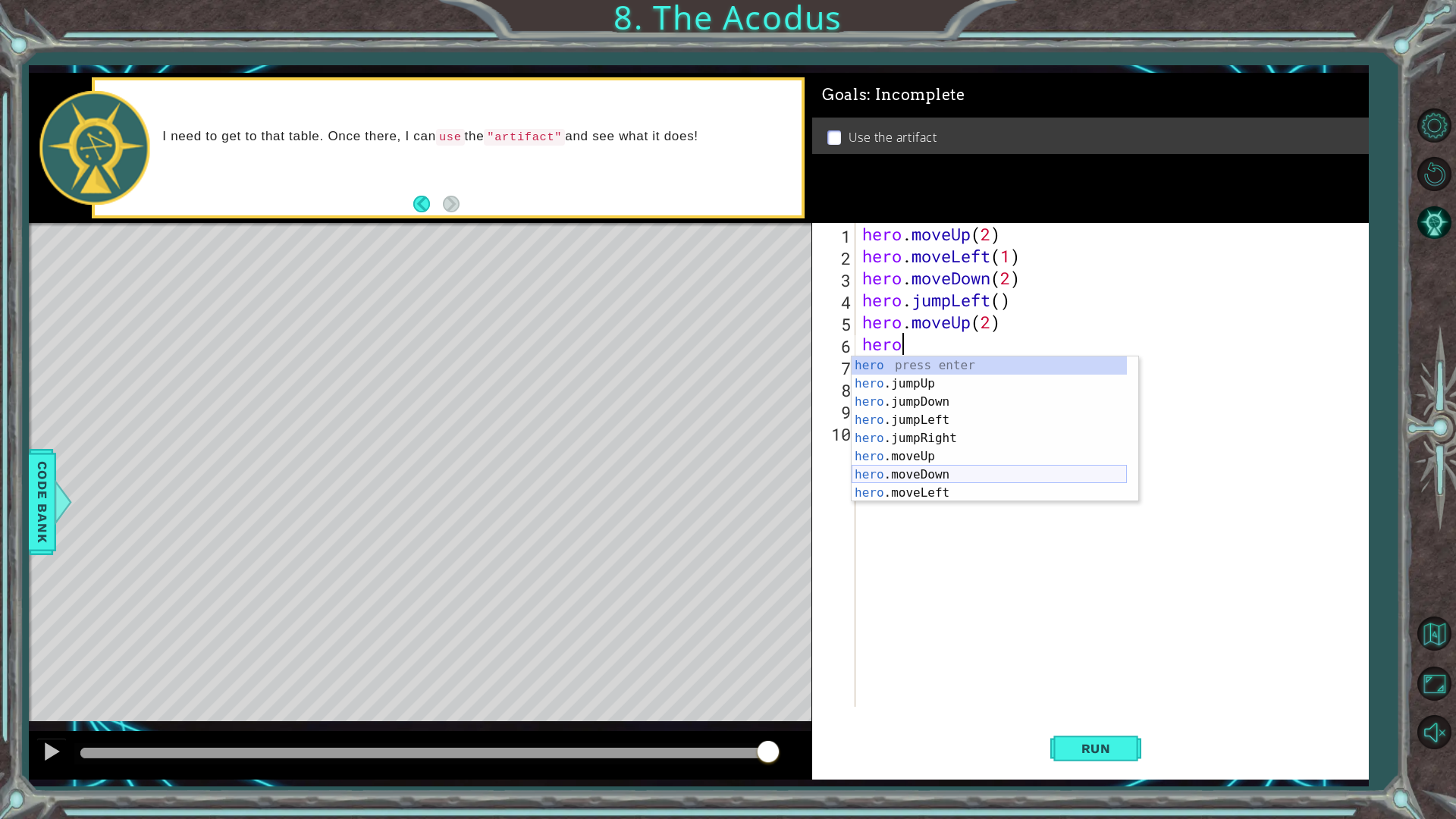
scroll to position [36, 0]
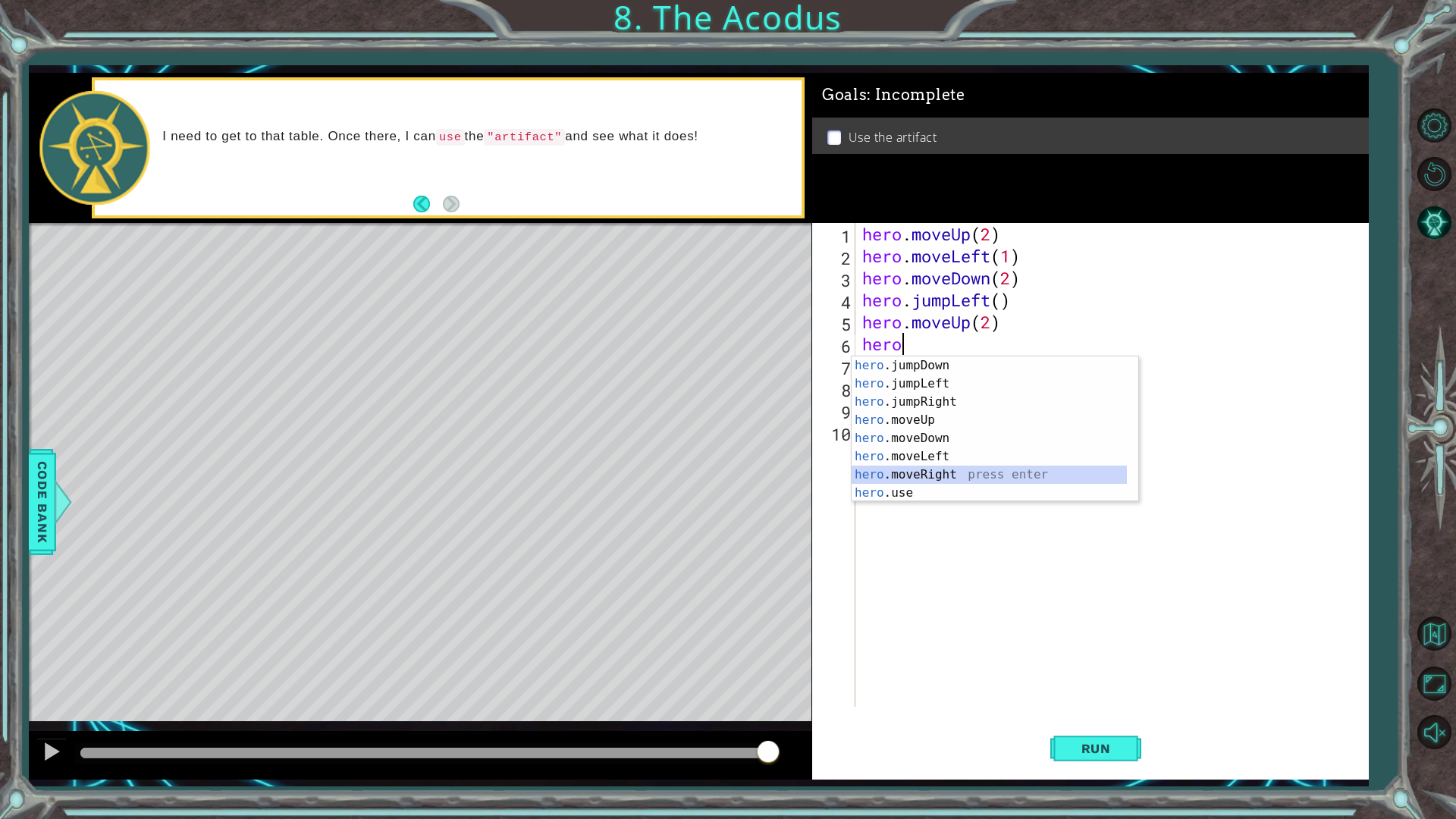
click at [958, 472] on div "hero .jumpDown press enter hero .jumpLeft press enter hero .jumpRight press ent…" at bounding box center [989, 448] width 275 height 182
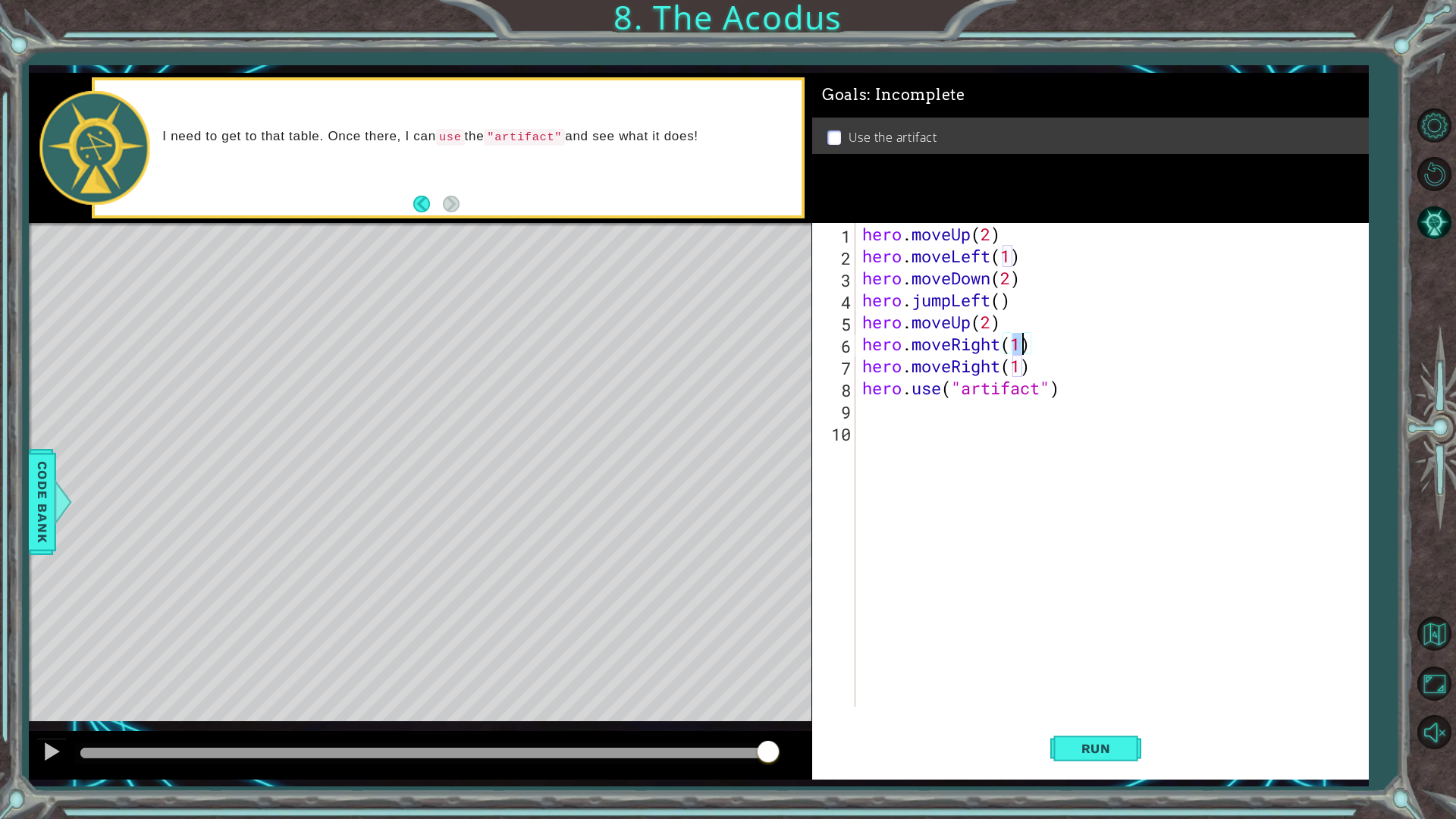
click at [1042, 380] on div "hero . moveUp ( 2 ) hero . moveLeft ( 1 ) hero . moveDown ( 2 ) hero . jumpLeft…" at bounding box center [1114, 487] width 512 height 528
click at [1063, 352] on div "hero . moveUp ( 2 ) hero . moveLeft ( 1 ) hero . moveDown ( 2 ) hero . jumpLeft…" at bounding box center [1114, 487] width 512 height 528
click at [1041, 363] on div "hero . moveUp ( 2 ) hero . moveLeft ( 1 ) hero . moveDown ( 2 ) hero . jumpLeft…" at bounding box center [1114, 487] width 512 height 528
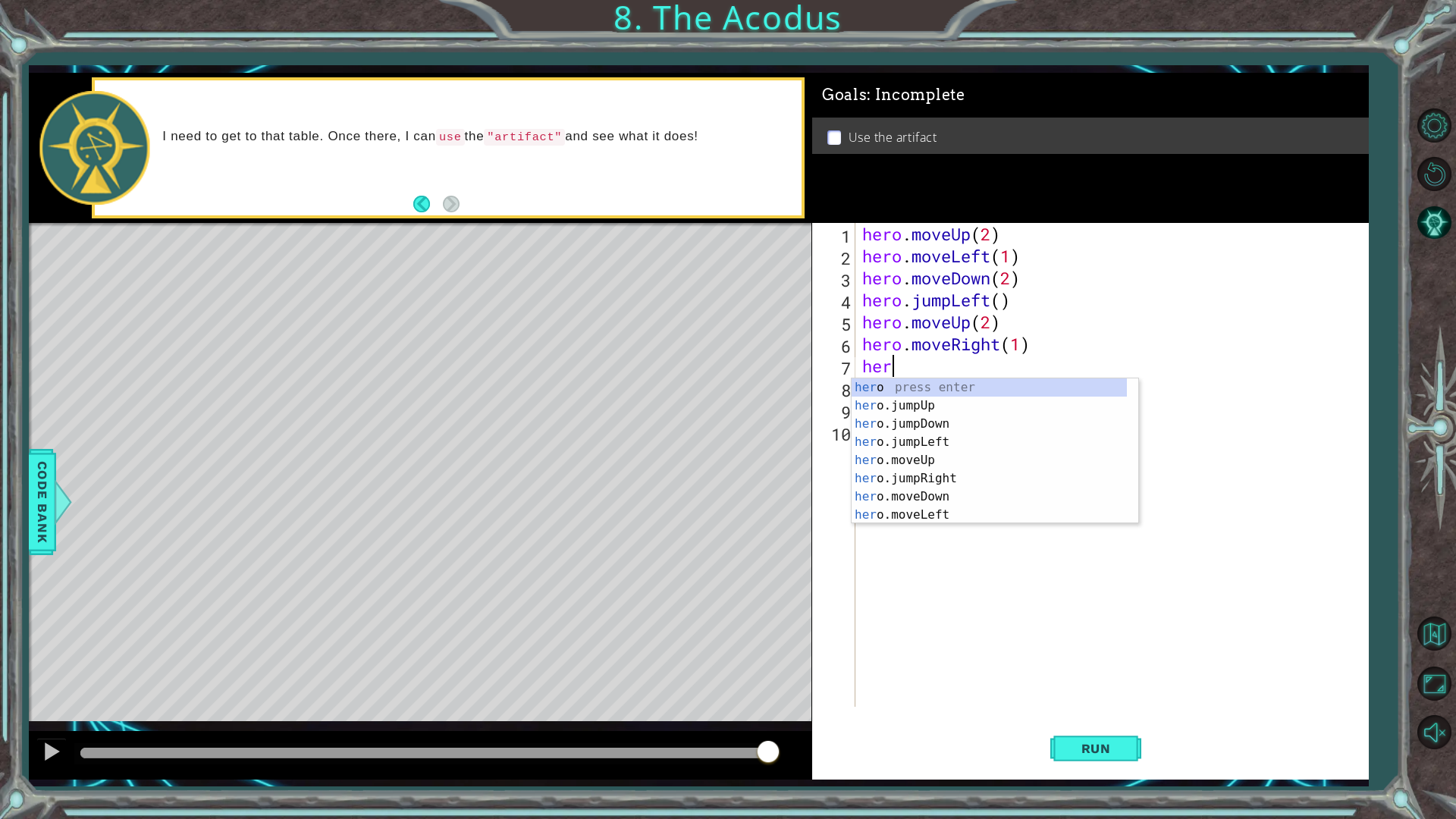
scroll to position [0, 0]
type textarea "h"
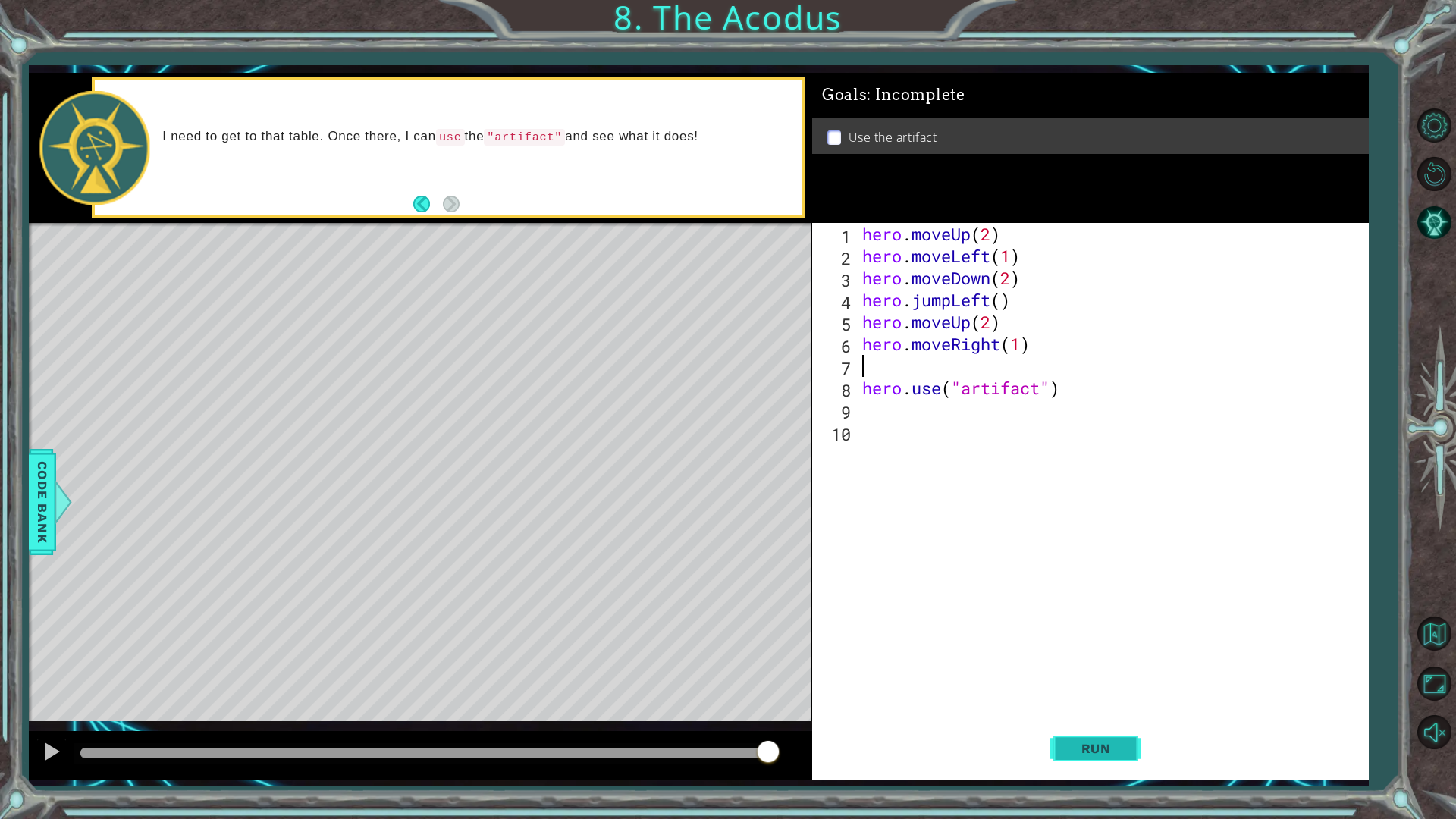
click at [1065, 716] on button "Run" at bounding box center [1095, 748] width 91 height 55
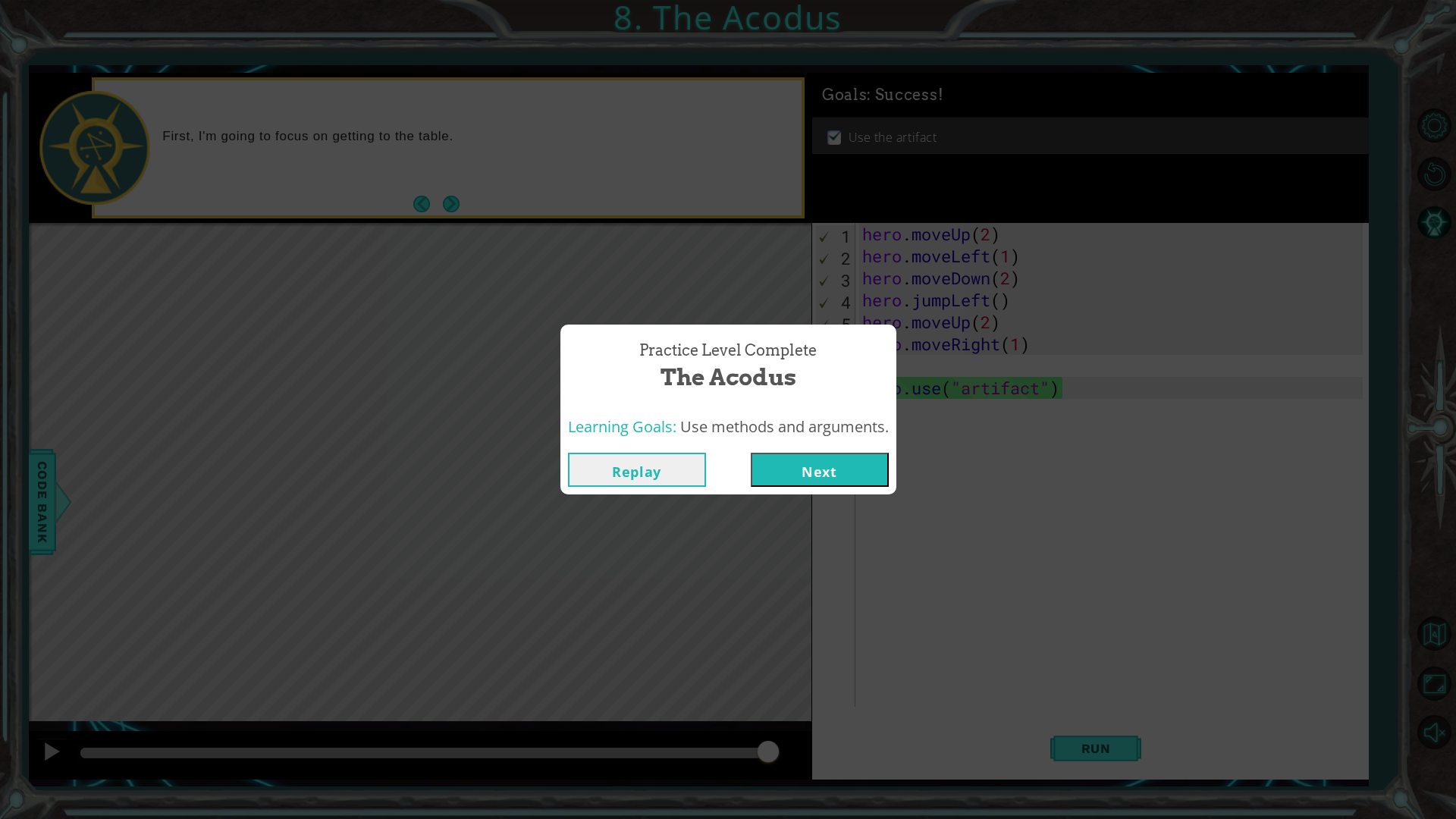
click at [828, 472] on button "Next" at bounding box center [820, 470] width 138 height 35
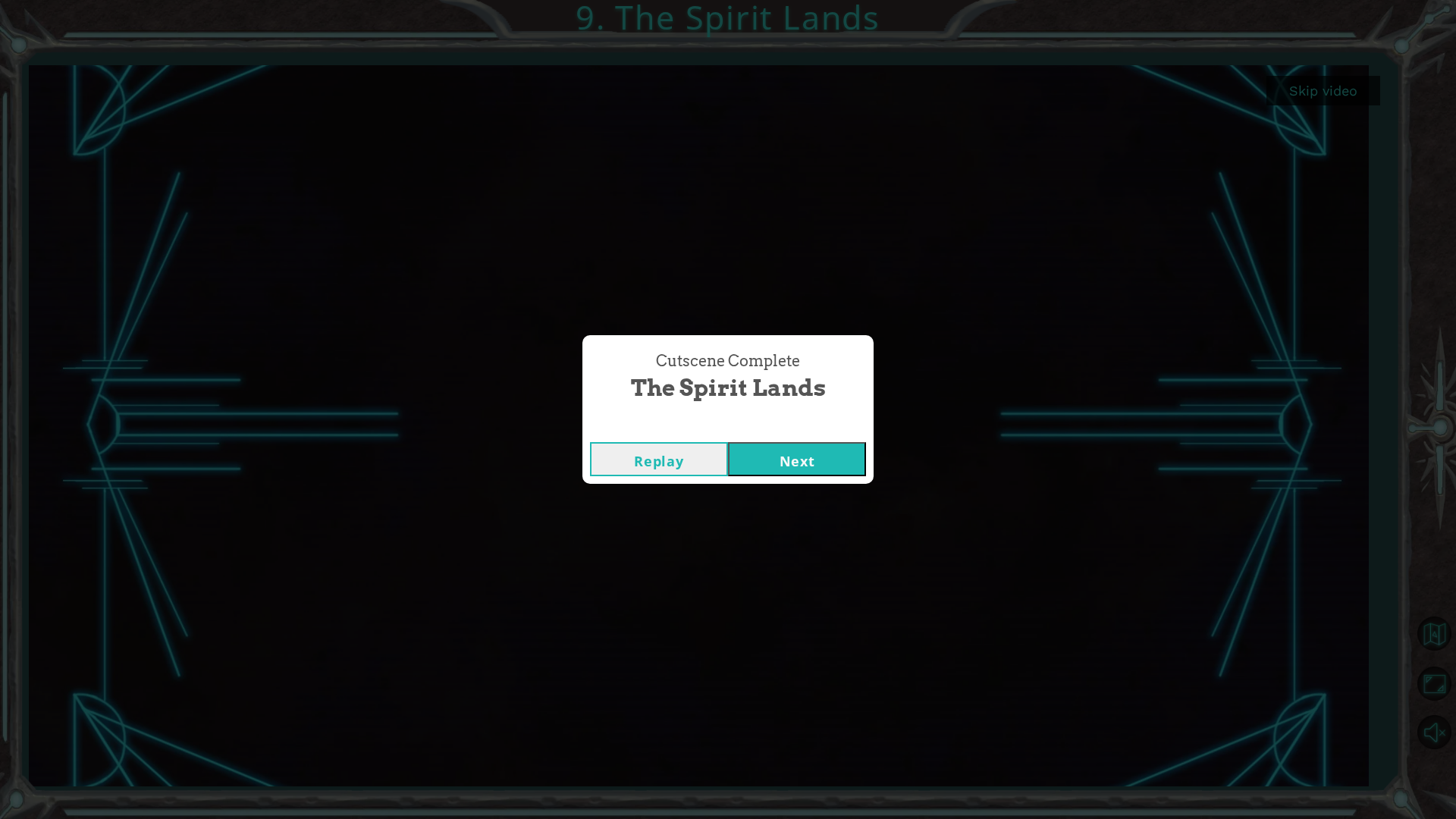
click at [823, 462] on button "Next" at bounding box center [797, 459] width 138 height 35
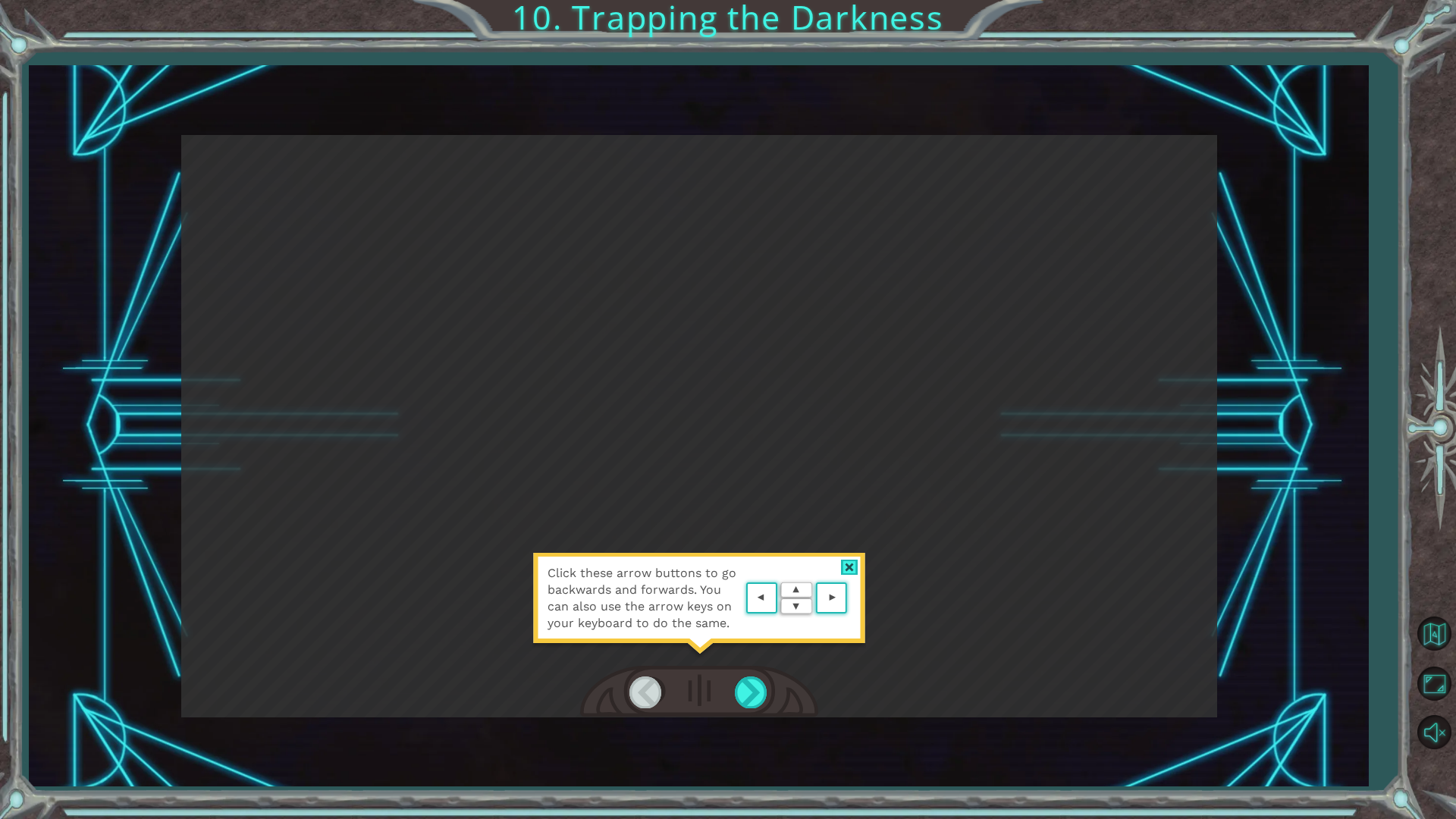
click at [857, 567] on div at bounding box center [849, 568] width 17 height 16
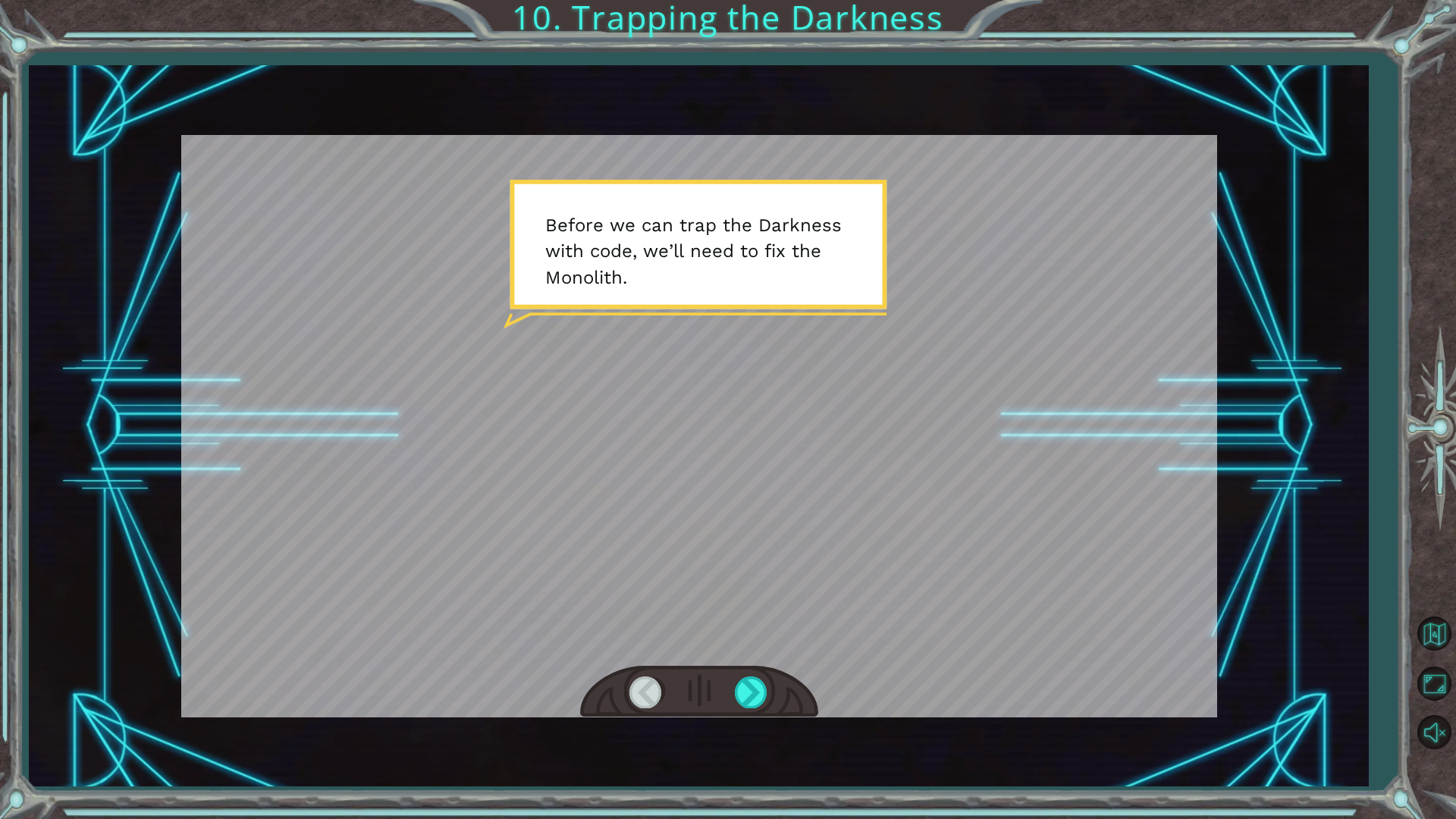
click at [641, 343] on div at bounding box center [700, 426] width 1036 height 582
click at [905, 435] on div at bounding box center [700, 426] width 1036 height 582
drag, startPoint x: 698, startPoint y: 198, endPoint x: 658, endPoint y: 272, distance: 84.1
click at [677, 219] on div at bounding box center [700, 426] width 1036 height 582
click at [650, 366] on div at bounding box center [700, 426] width 1036 height 582
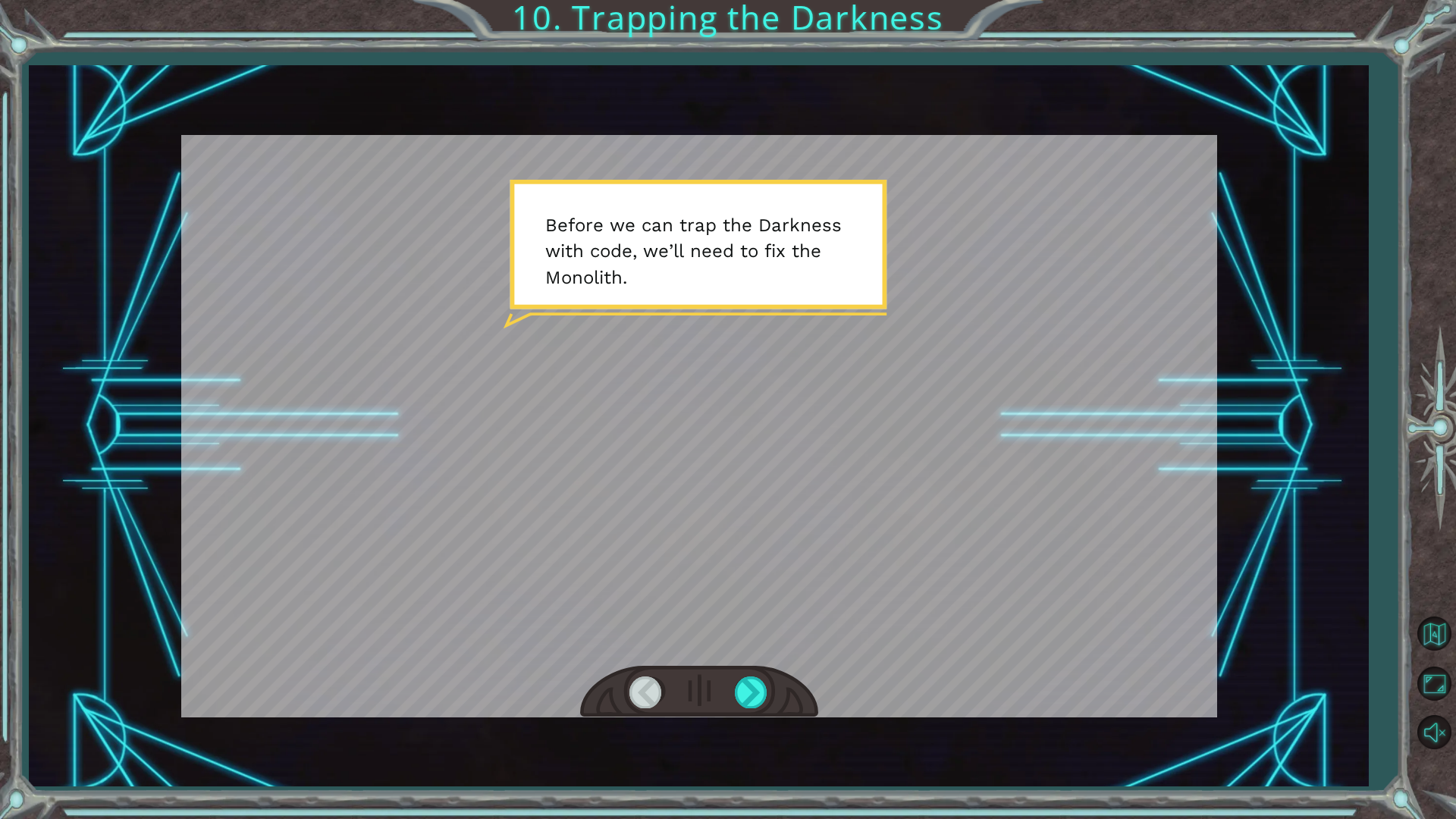
click at [576, 392] on div at bounding box center [700, 426] width 1036 height 582
click at [740, 691] on div at bounding box center [752, 692] width 34 height 31
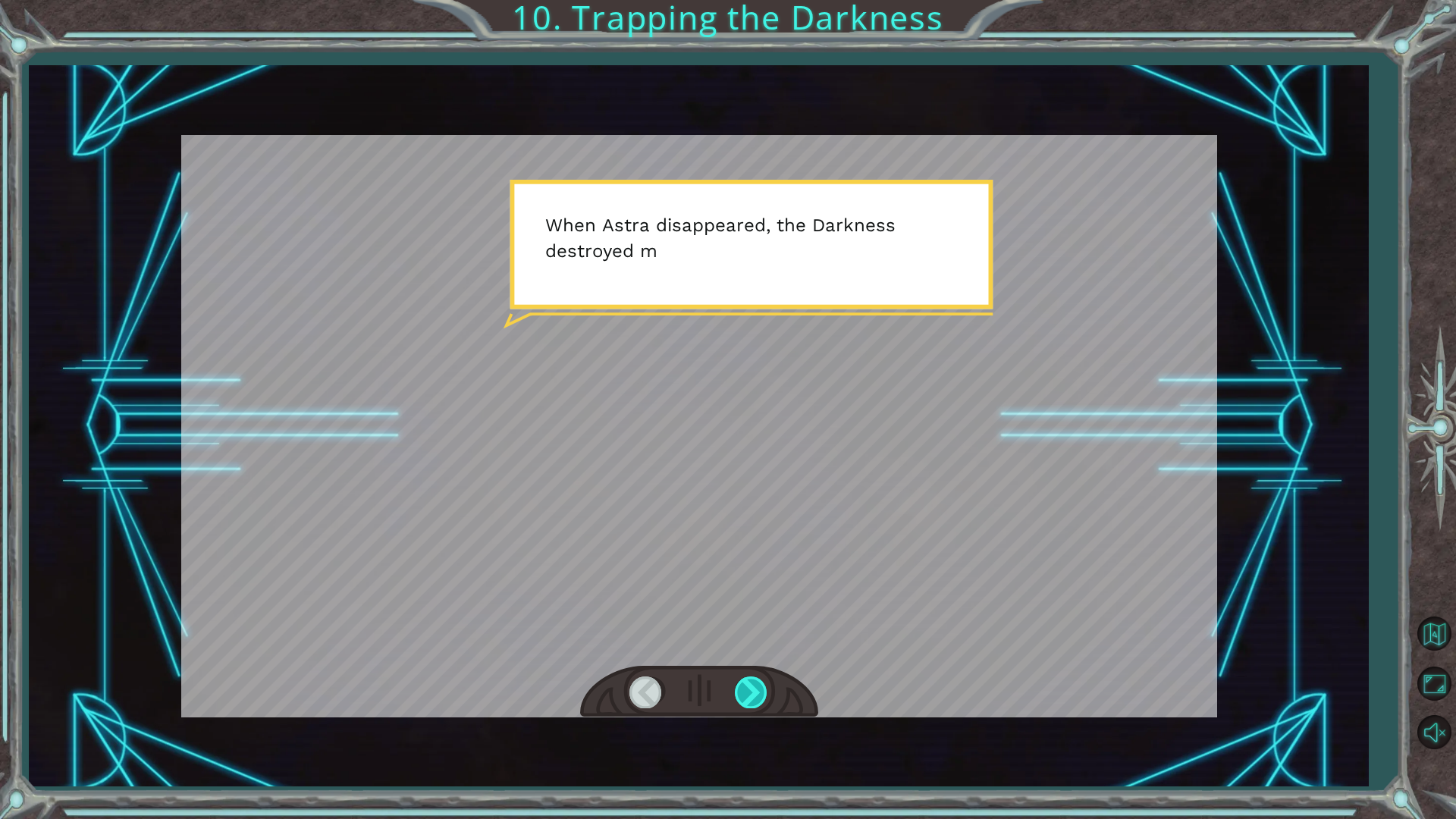
click at [744, 706] on div at bounding box center [752, 692] width 34 height 31
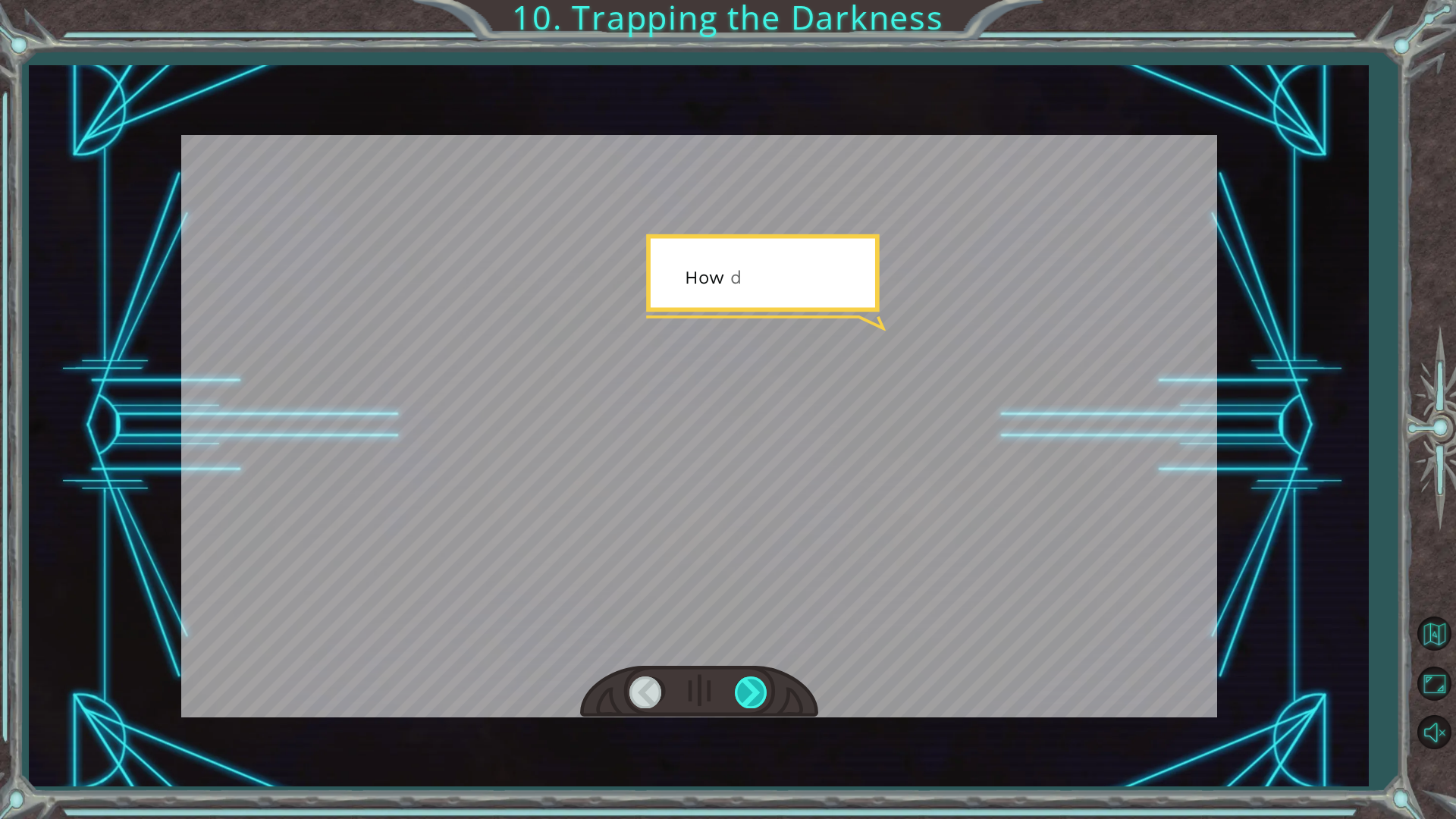
click at [742, 706] on div at bounding box center [752, 692] width 34 height 31
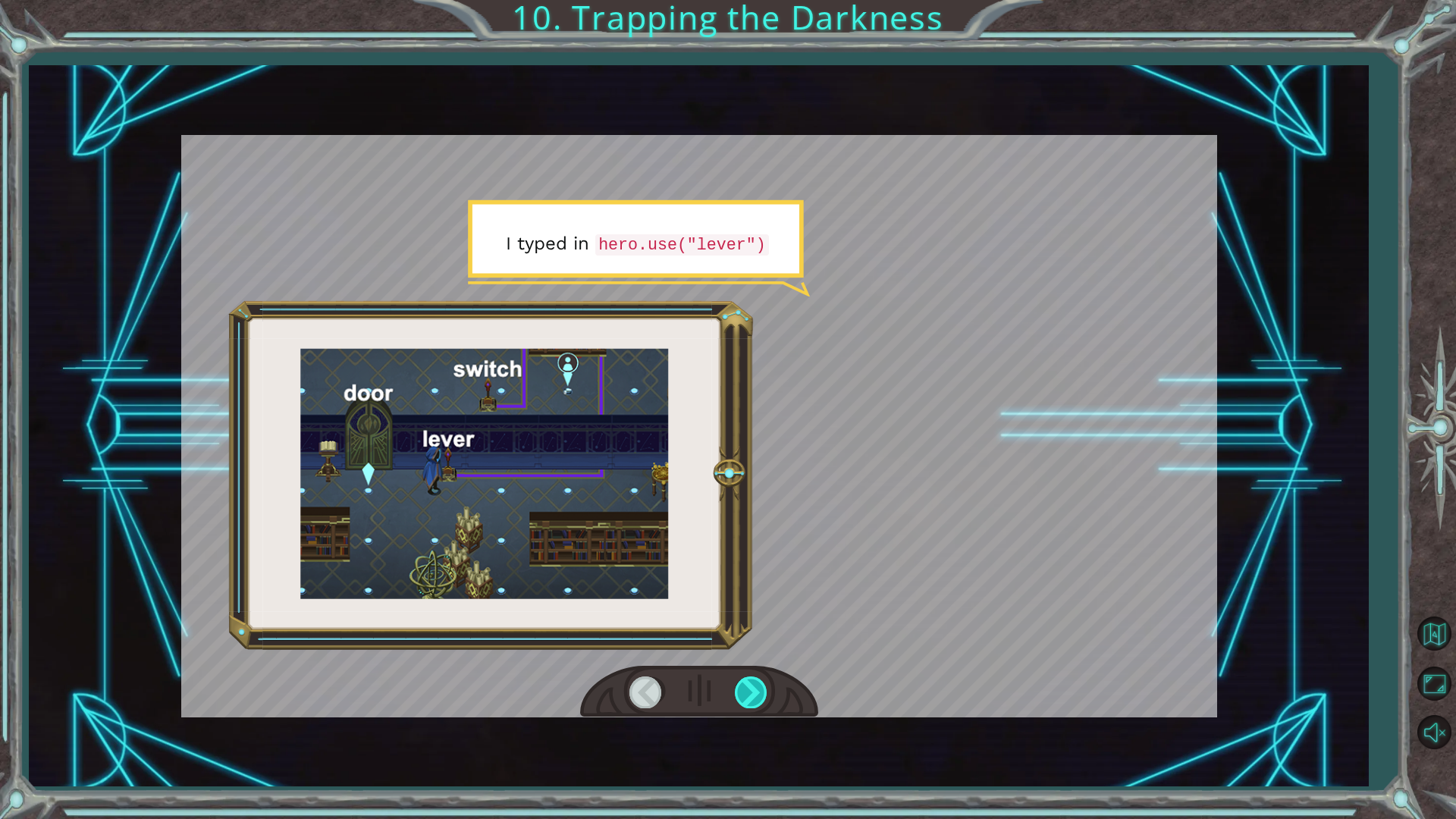
click at [746, 705] on div at bounding box center [752, 692] width 34 height 31
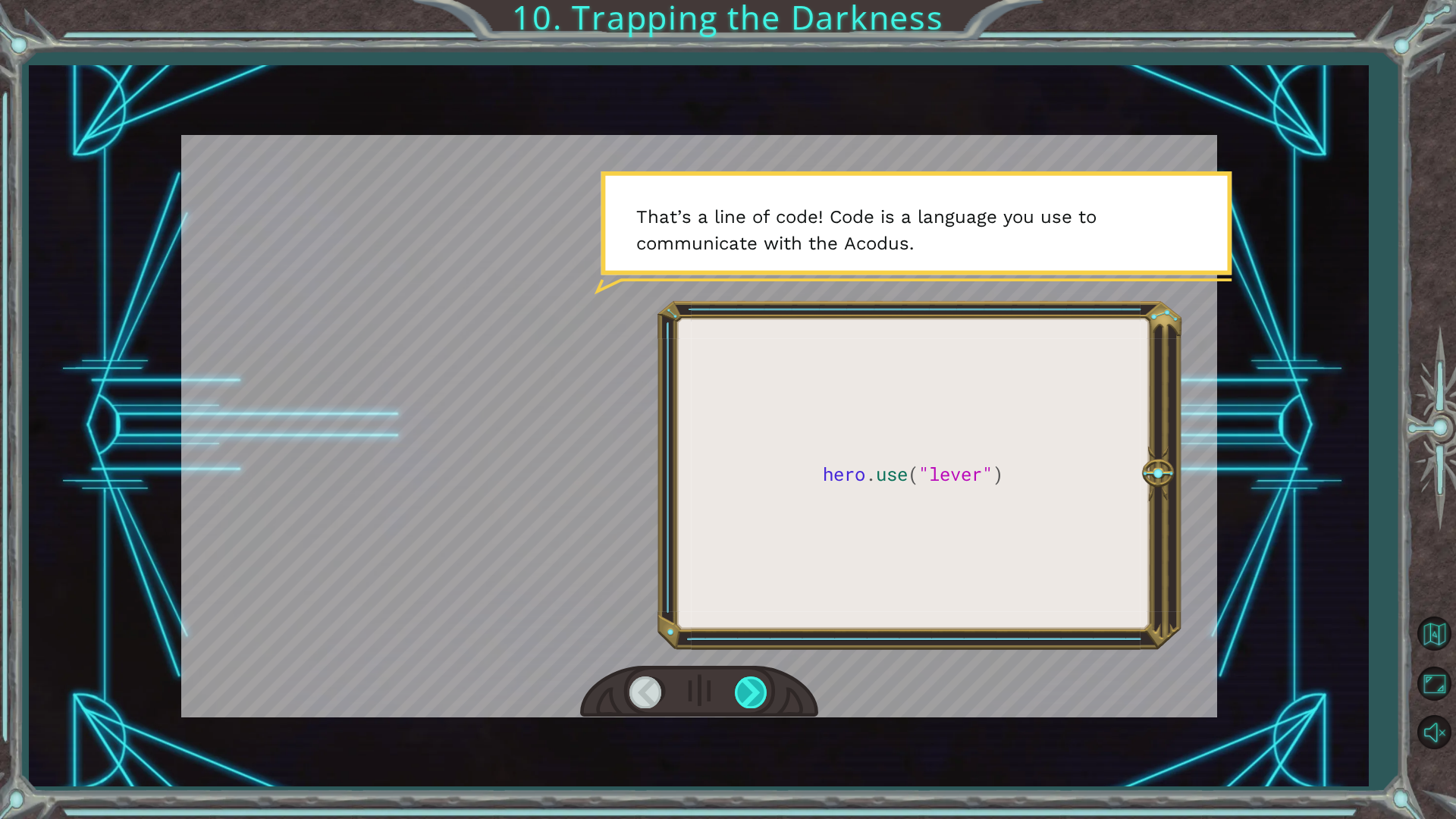
click at [756, 696] on div at bounding box center [752, 692] width 34 height 31
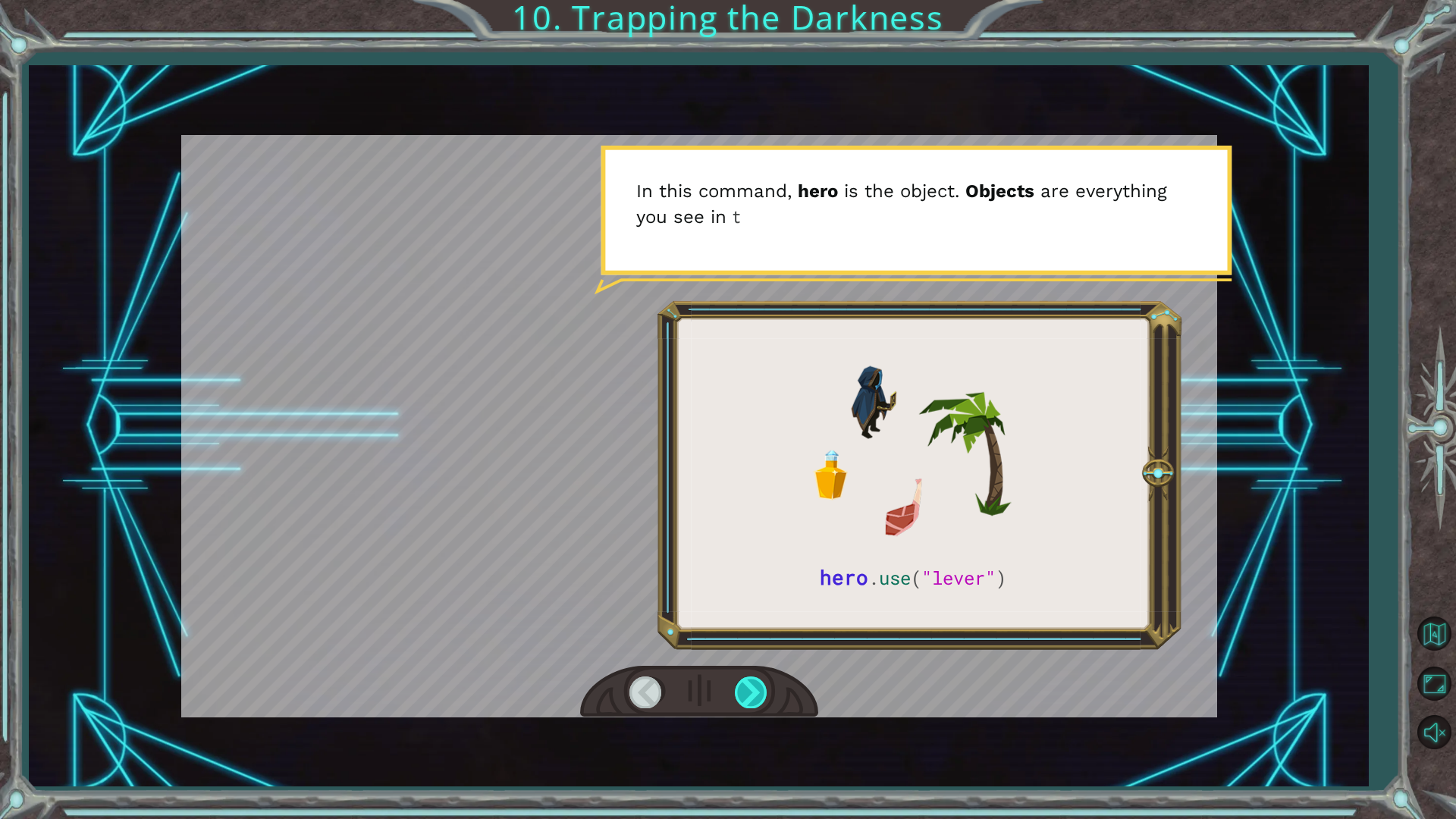
click at [756, 696] on div at bounding box center [752, 692] width 34 height 31
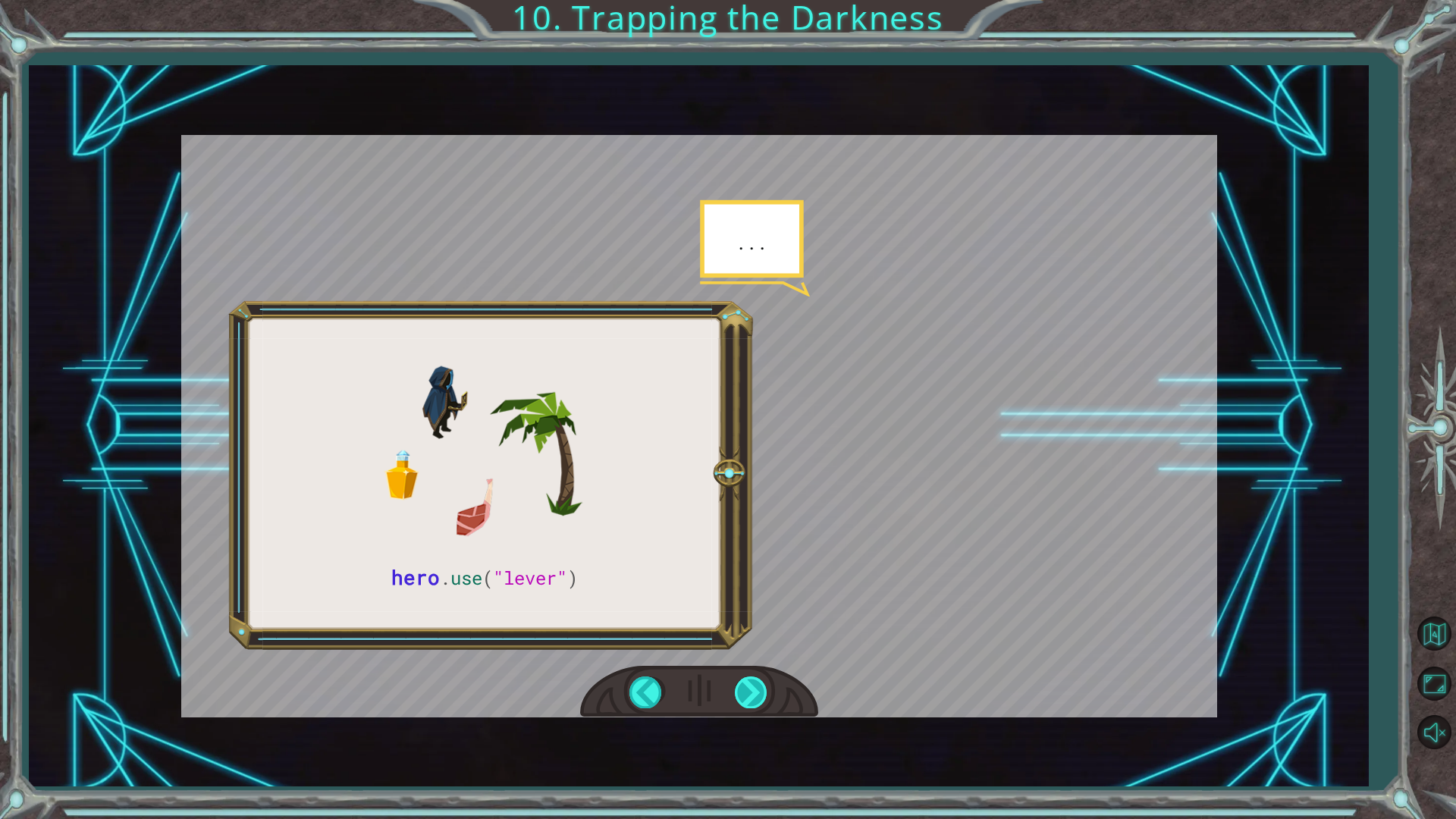
click at [756, 696] on div at bounding box center [752, 692] width 34 height 31
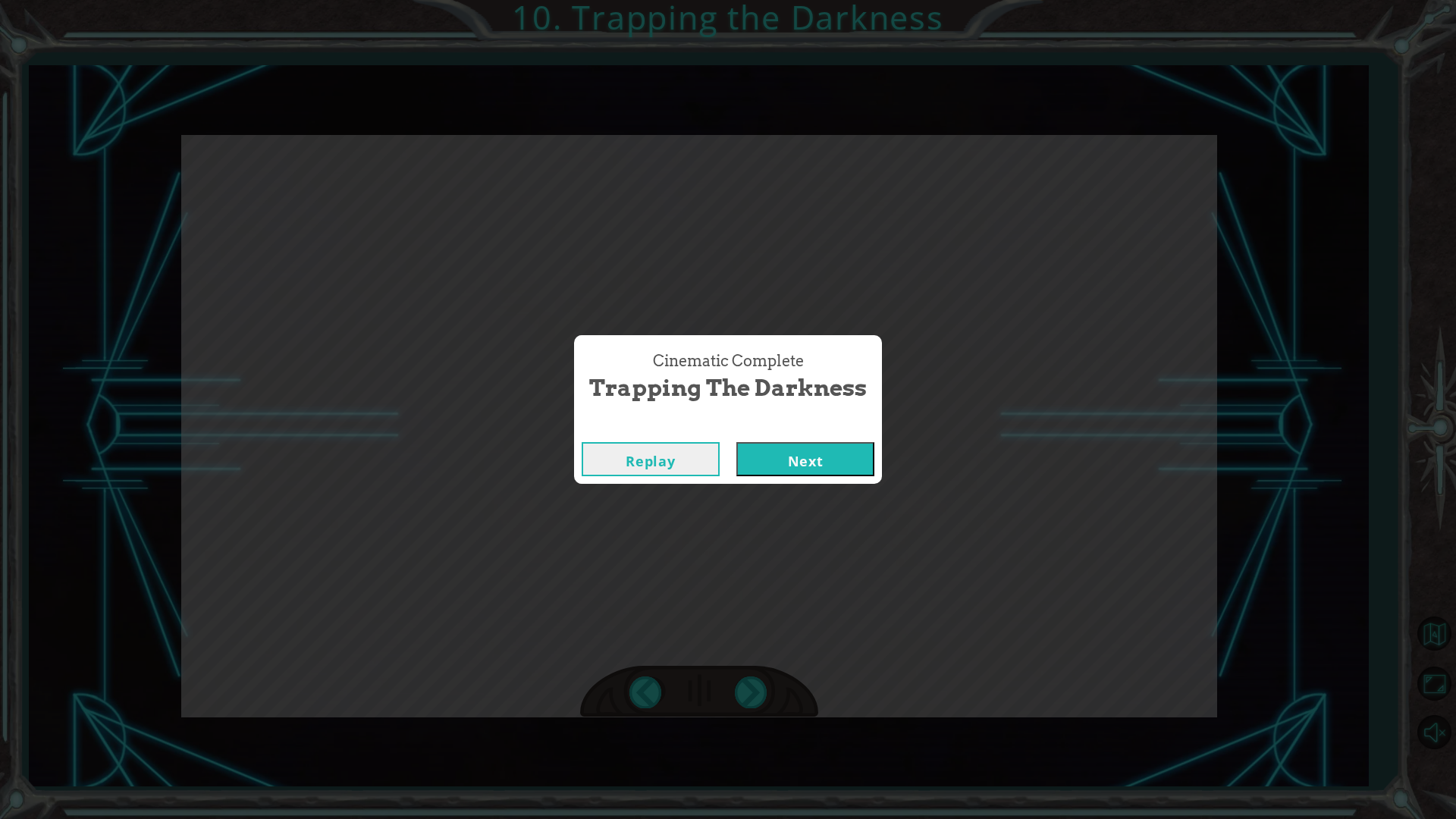
click at [802, 469] on button "Next" at bounding box center [806, 459] width 138 height 35
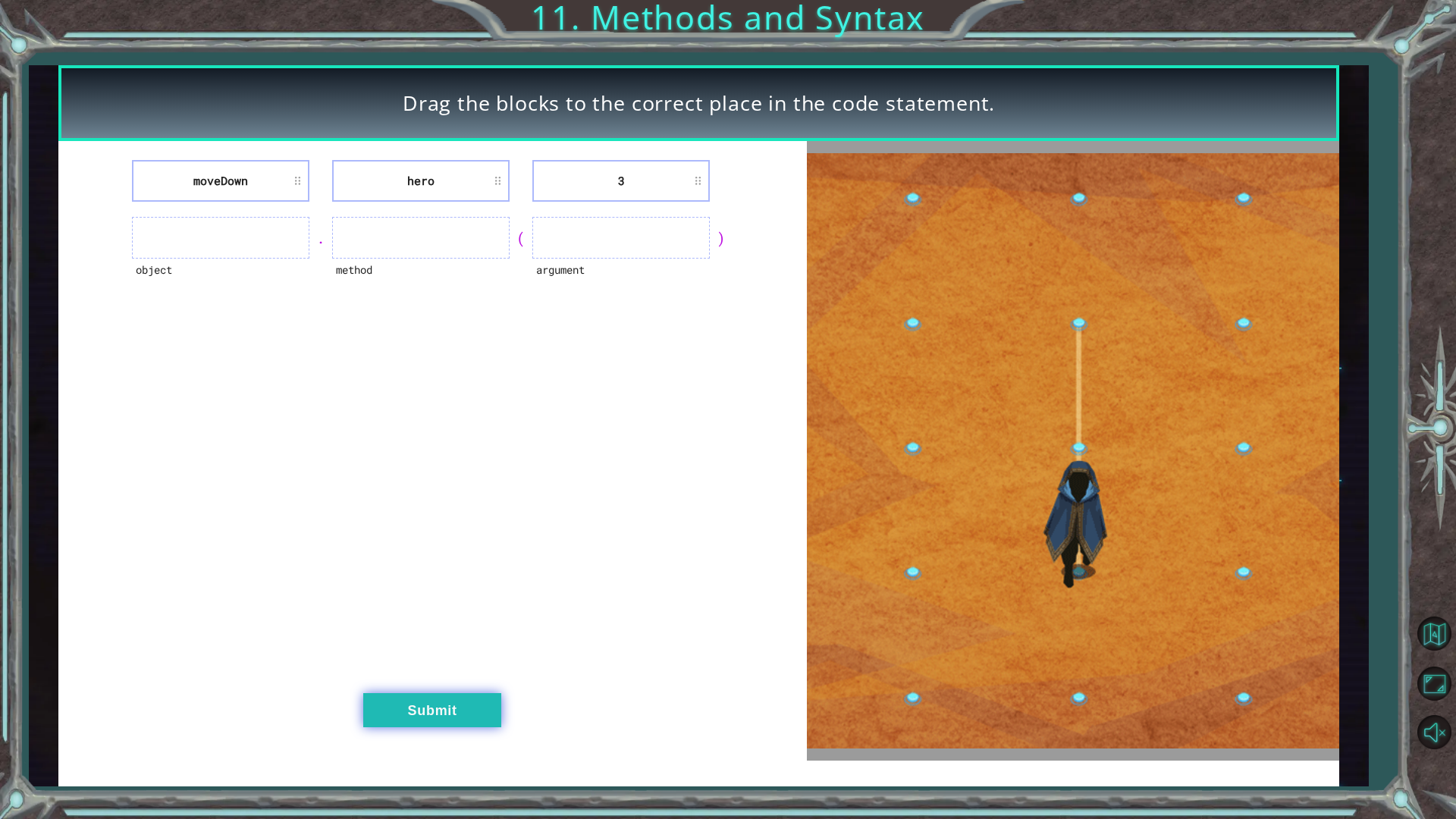
click at [456, 709] on button "Submit" at bounding box center [432, 711] width 138 height 35
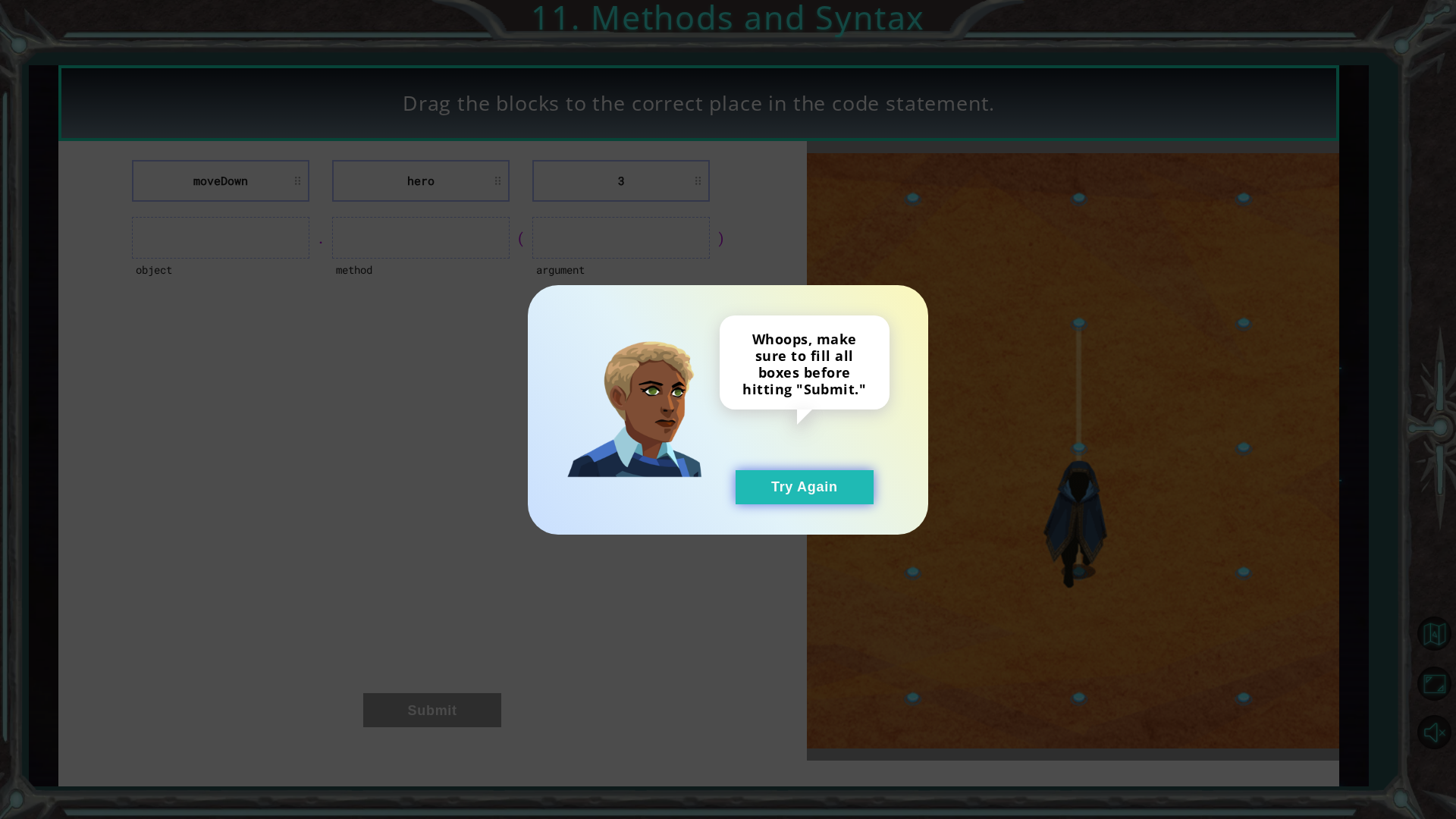
click at [801, 489] on button "Try Again" at bounding box center [805, 488] width 138 height 35
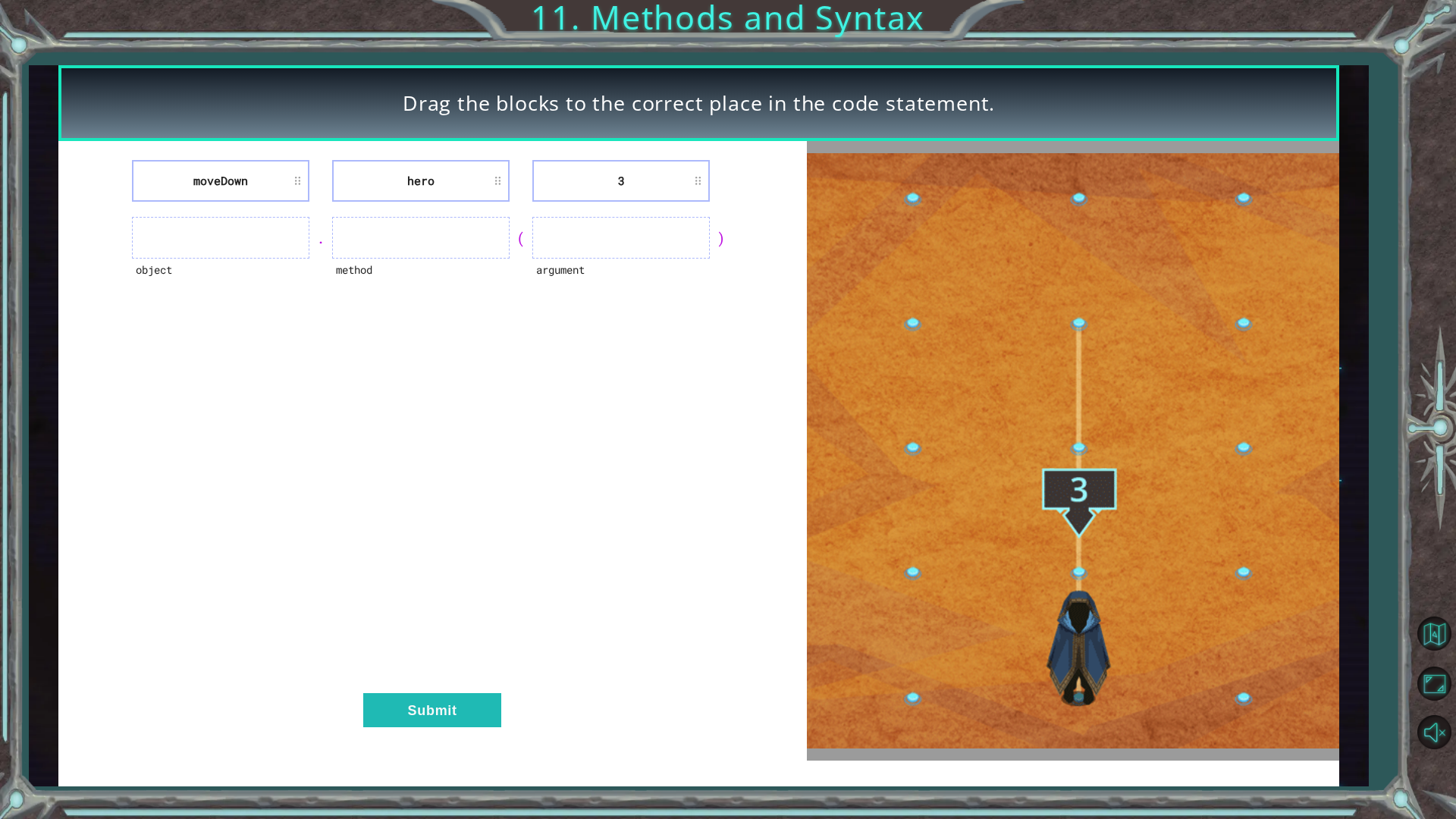
click at [227, 237] on ul at bounding box center [221, 237] width 177 height 42
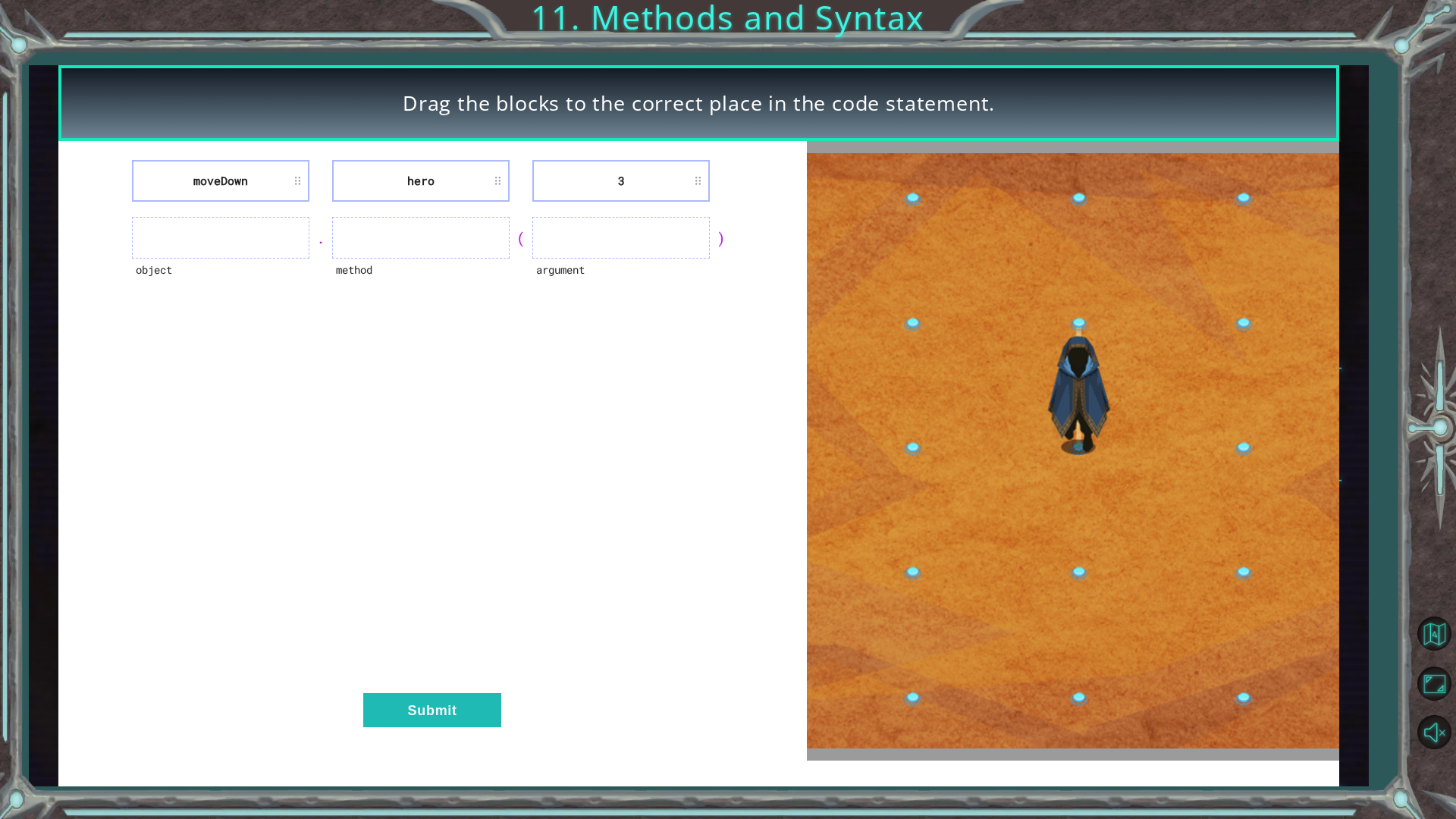
click at [290, 253] on ul at bounding box center [221, 237] width 177 height 42
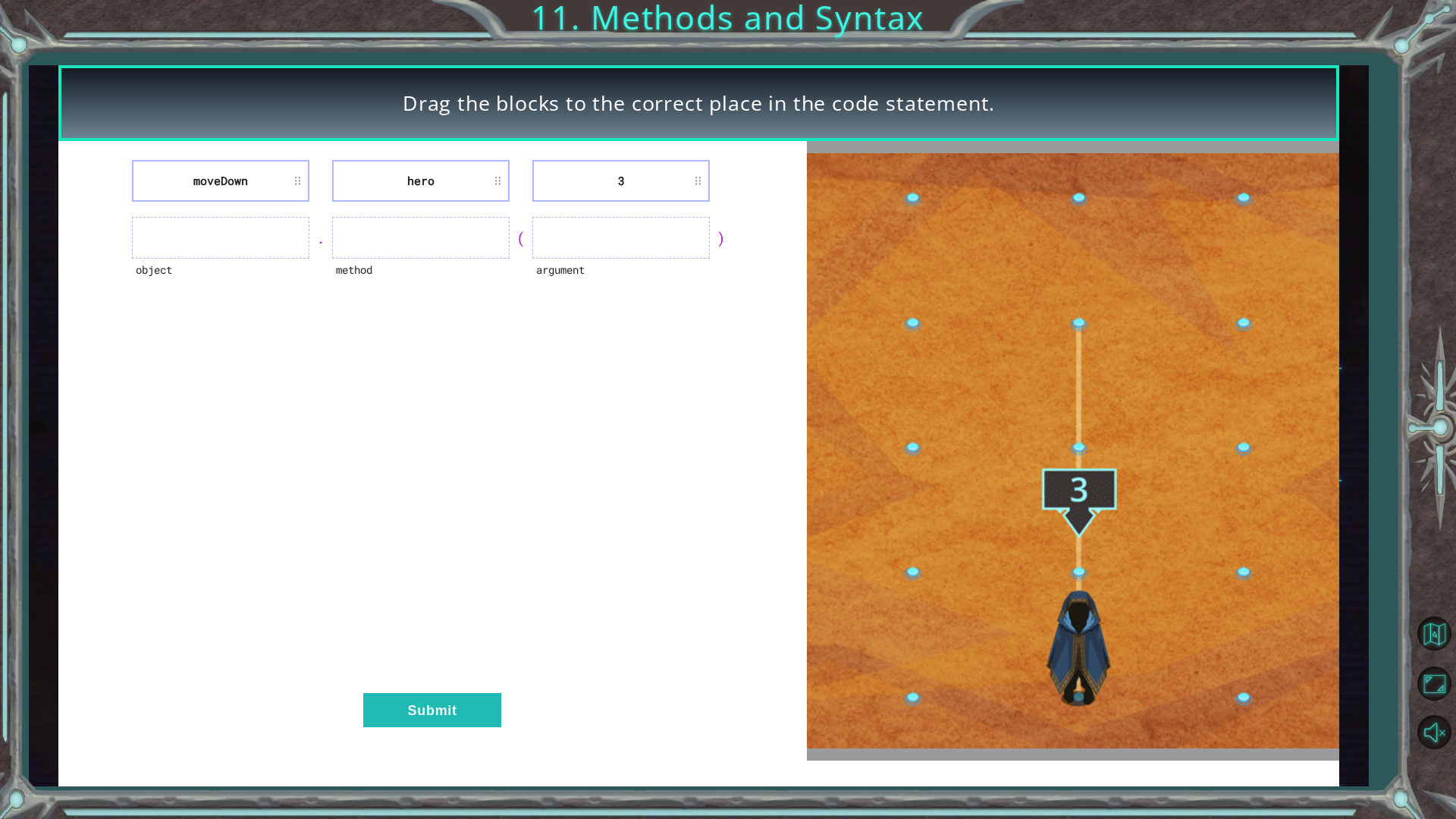
click at [290, 253] on ul at bounding box center [221, 237] width 177 height 42
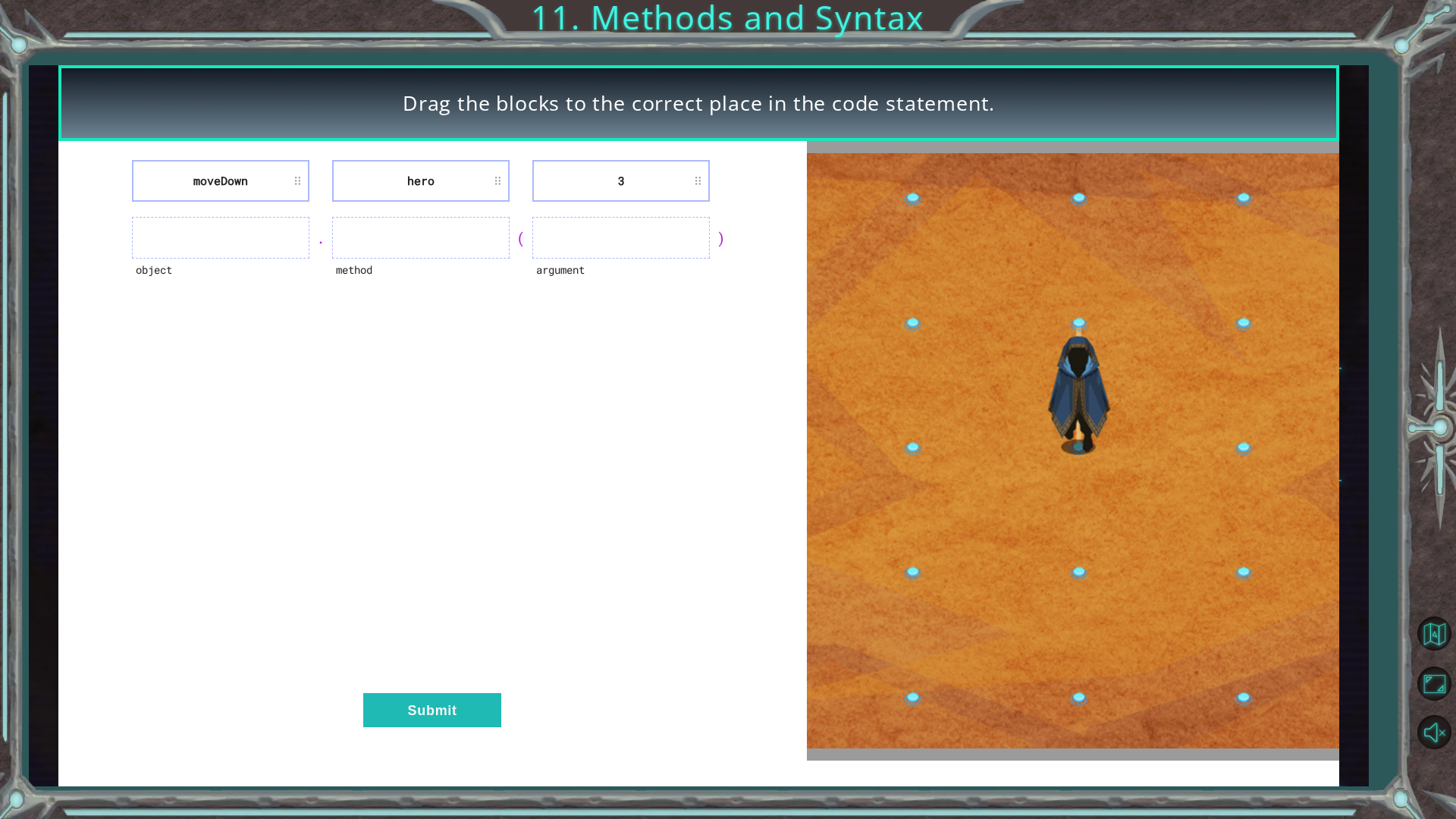
click at [243, 244] on ul at bounding box center [221, 237] width 177 height 42
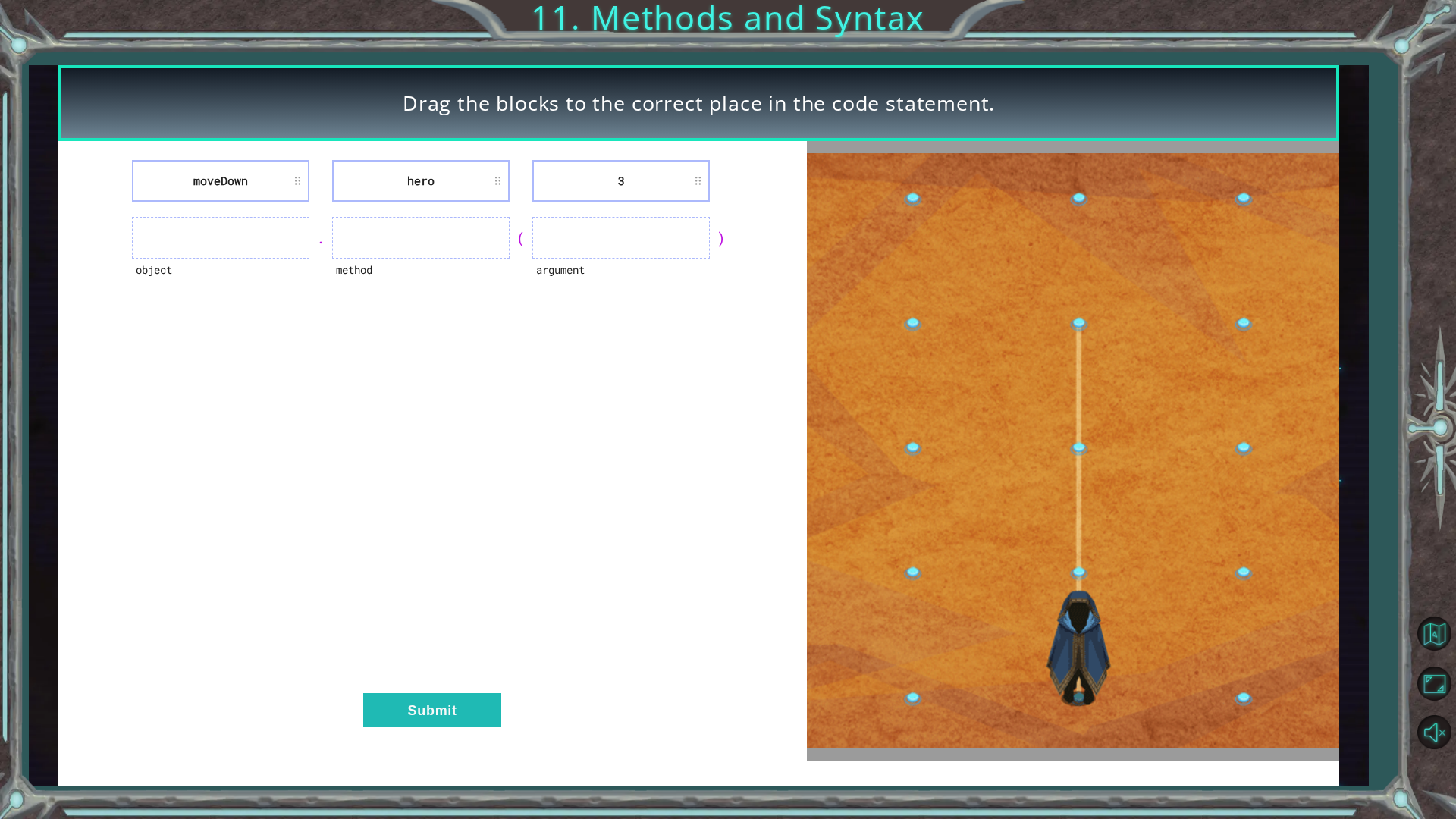
click at [243, 244] on ul at bounding box center [221, 237] width 177 height 42
drag, startPoint x: 403, startPoint y: 180, endPoint x: 371, endPoint y: 198, distance: 36.7
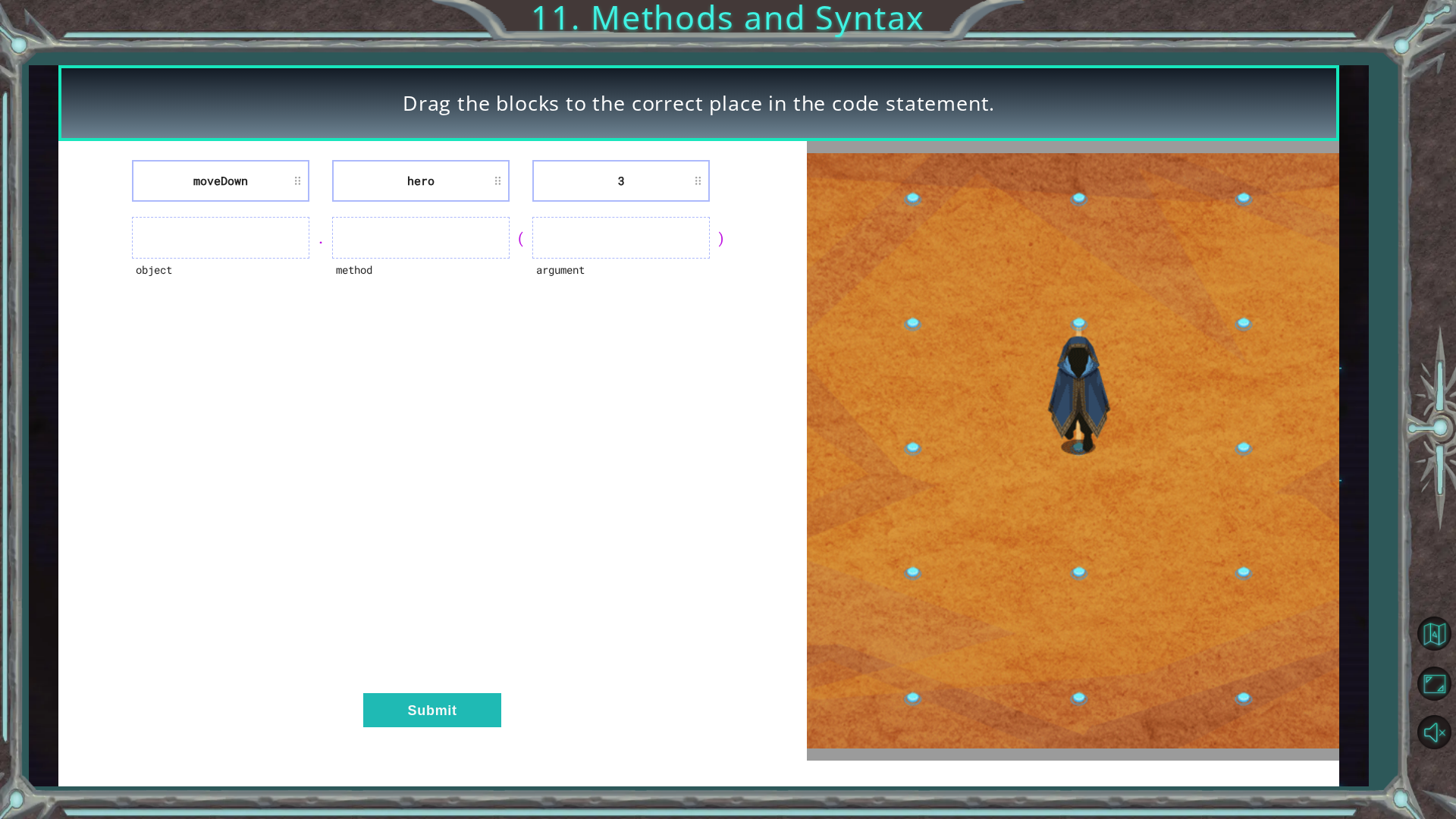
click at [371, 198] on div "moveDown hero 3 object . method ( argument ) Submit" at bounding box center [433, 451] width 749 height 619
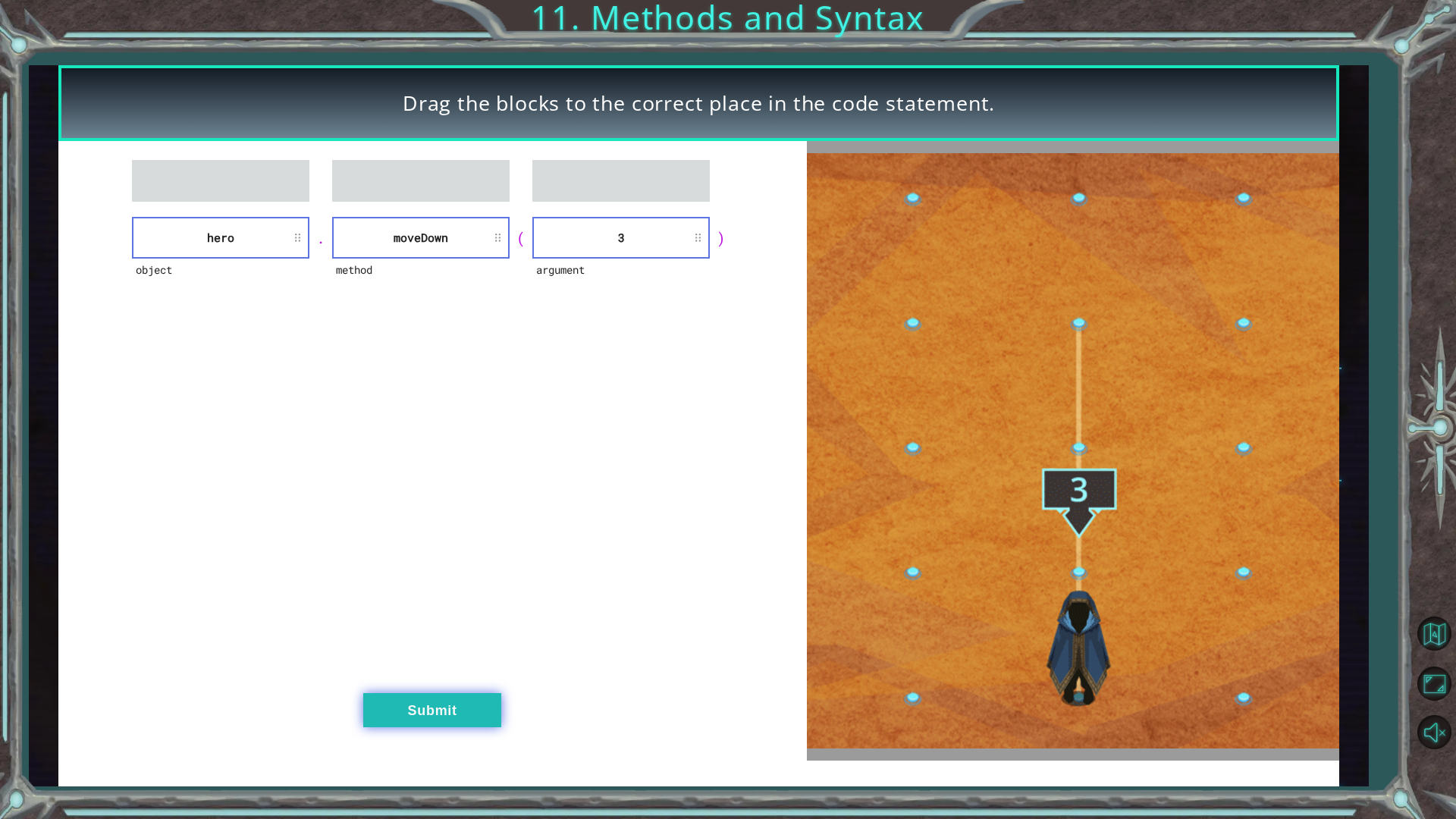
click at [462, 711] on button "Submit" at bounding box center [432, 711] width 138 height 35
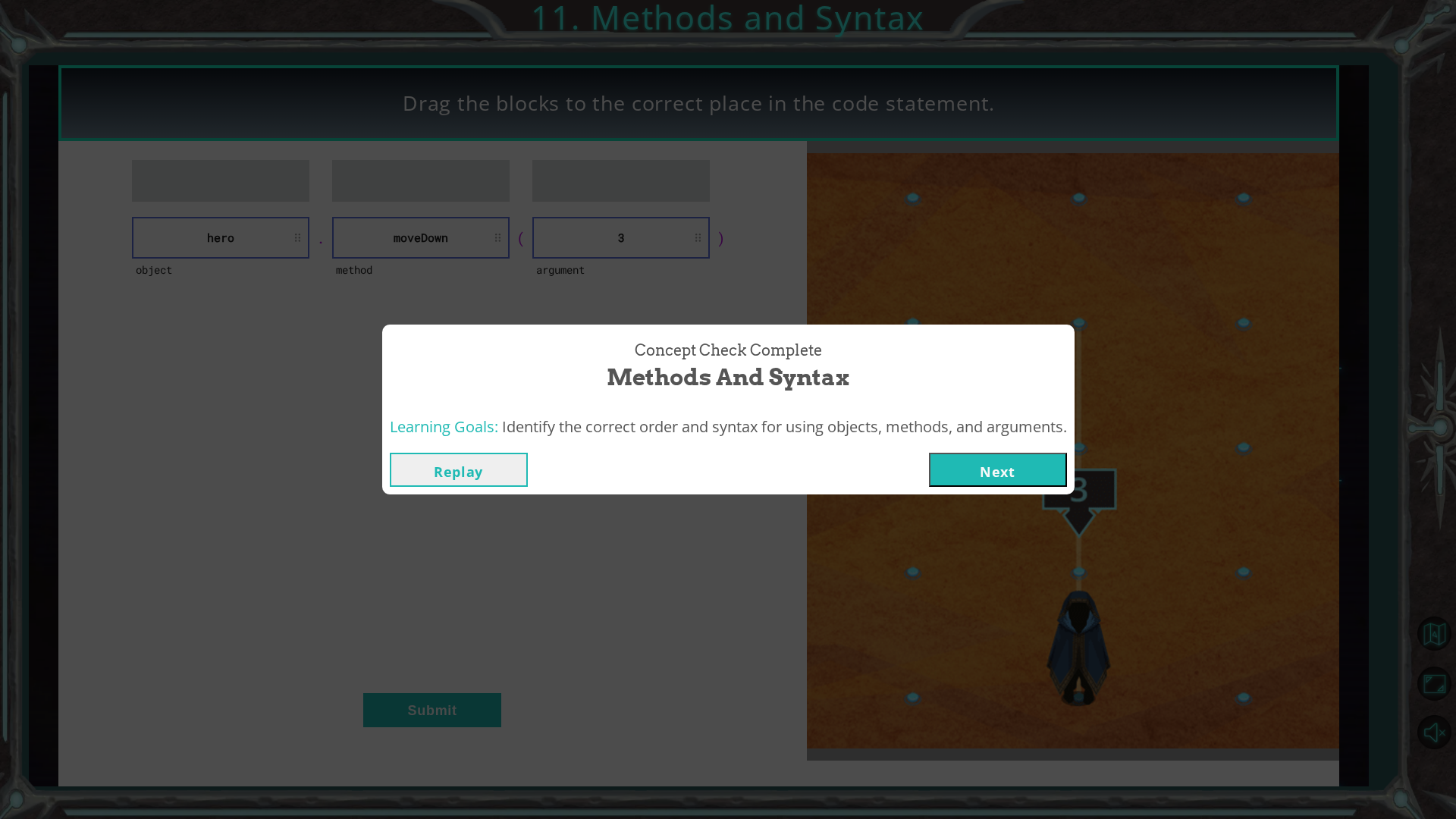
click at [981, 468] on button "Next" at bounding box center [998, 470] width 138 height 35
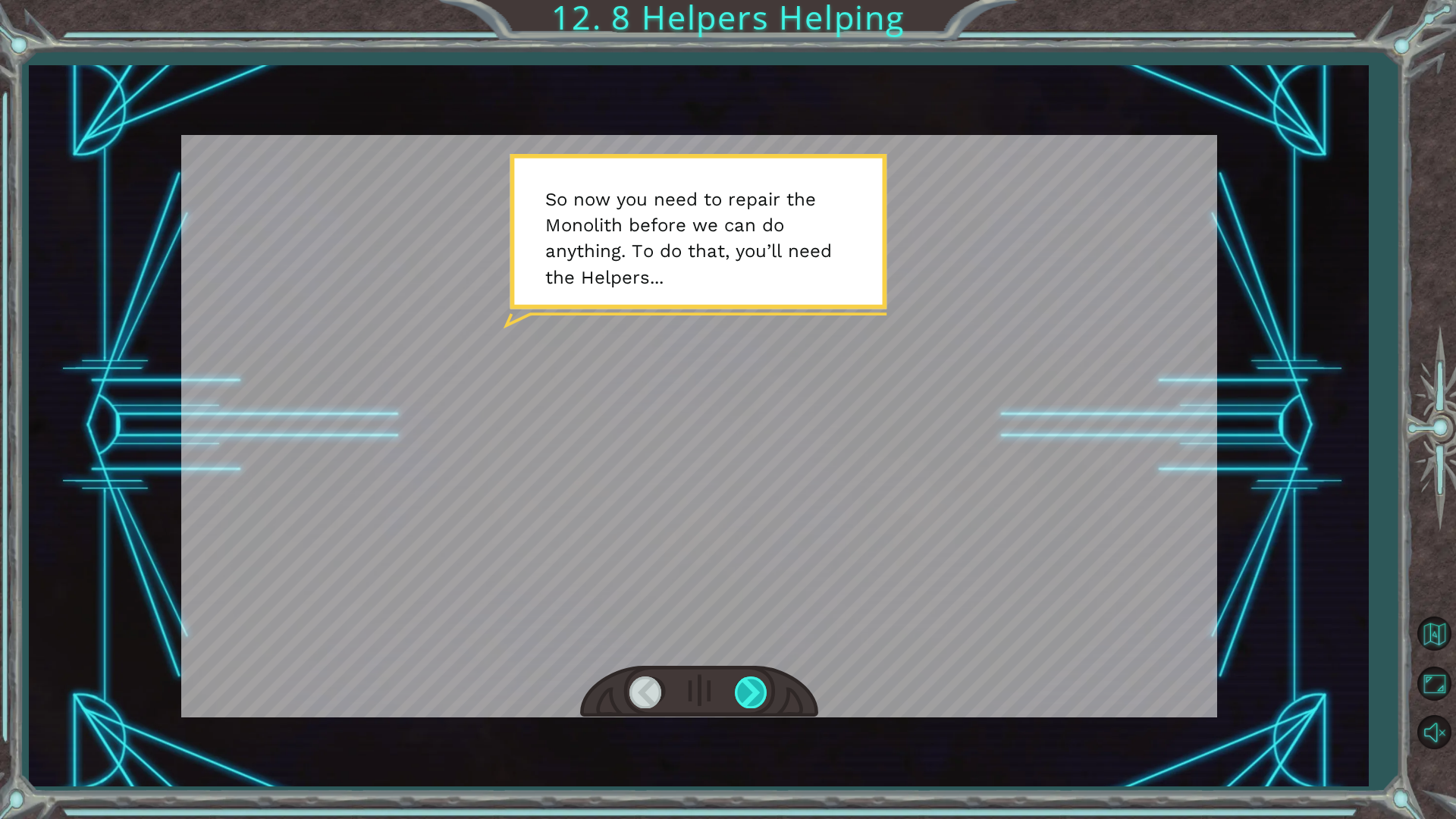
click at [754, 702] on div at bounding box center [752, 692] width 34 height 31
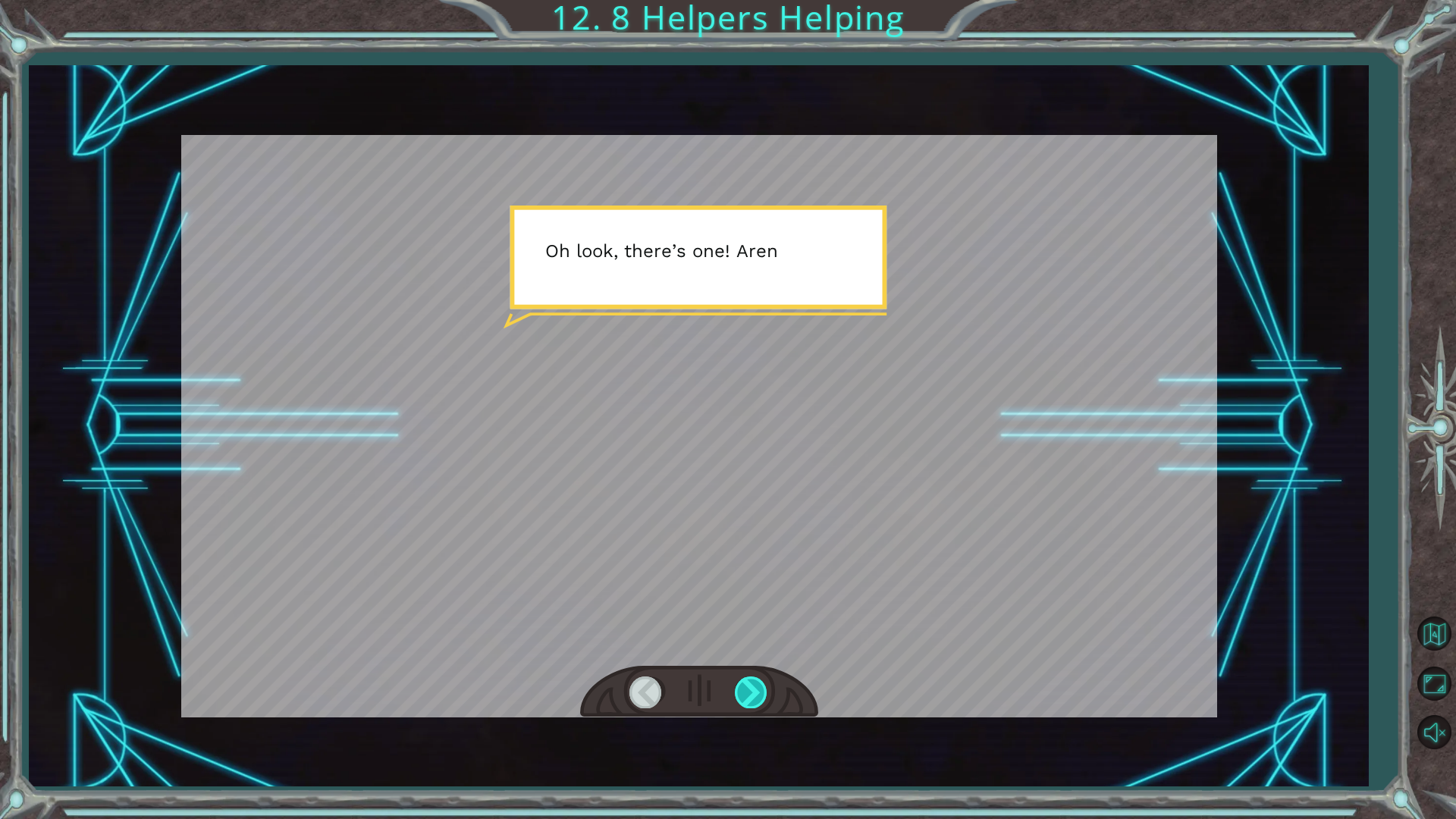
click at [759, 697] on div at bounding box center [752, 692] width 34 height 31
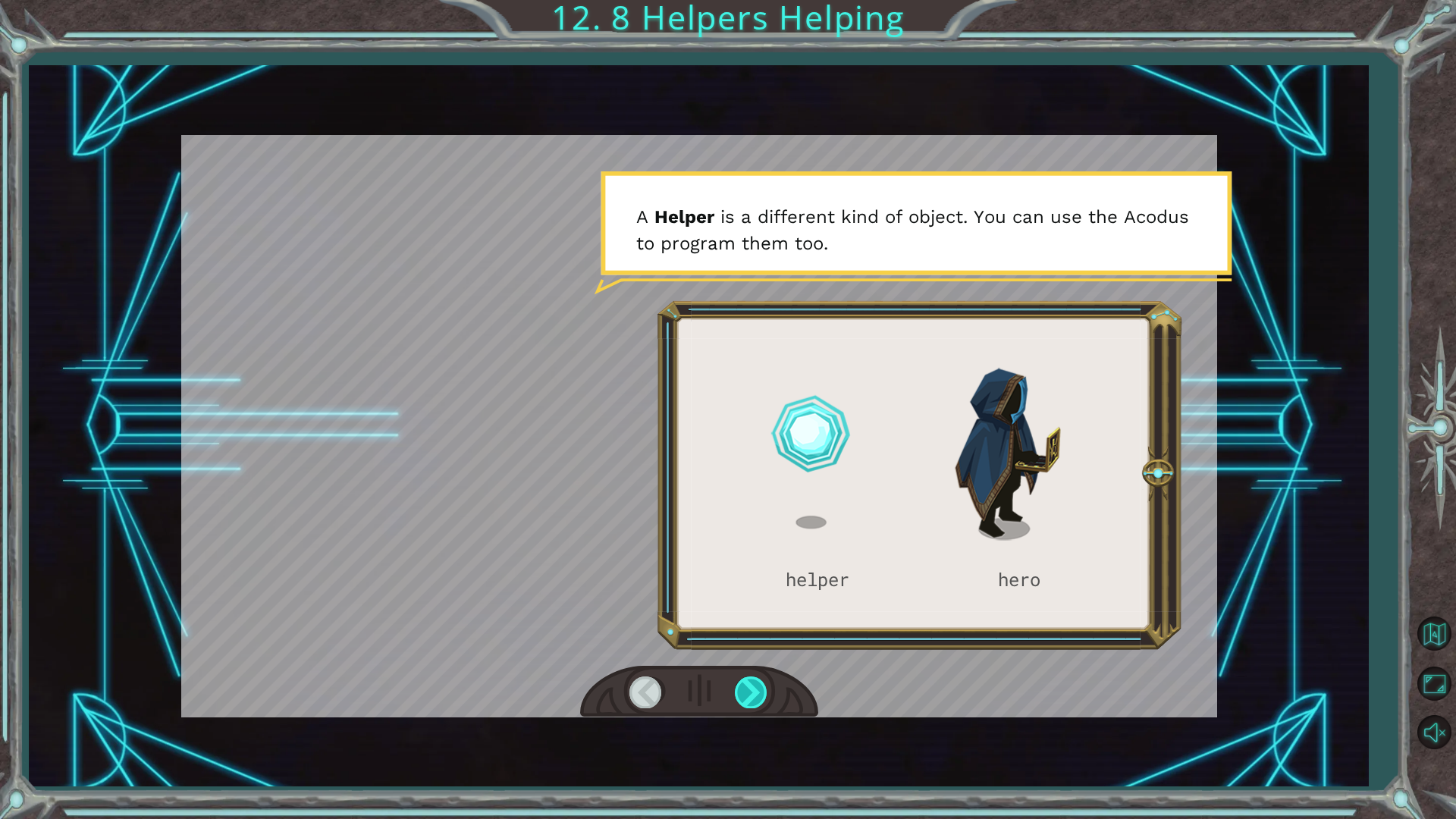
click at [758, 697] on div at bounding box center [752, 692] width 34 height 31
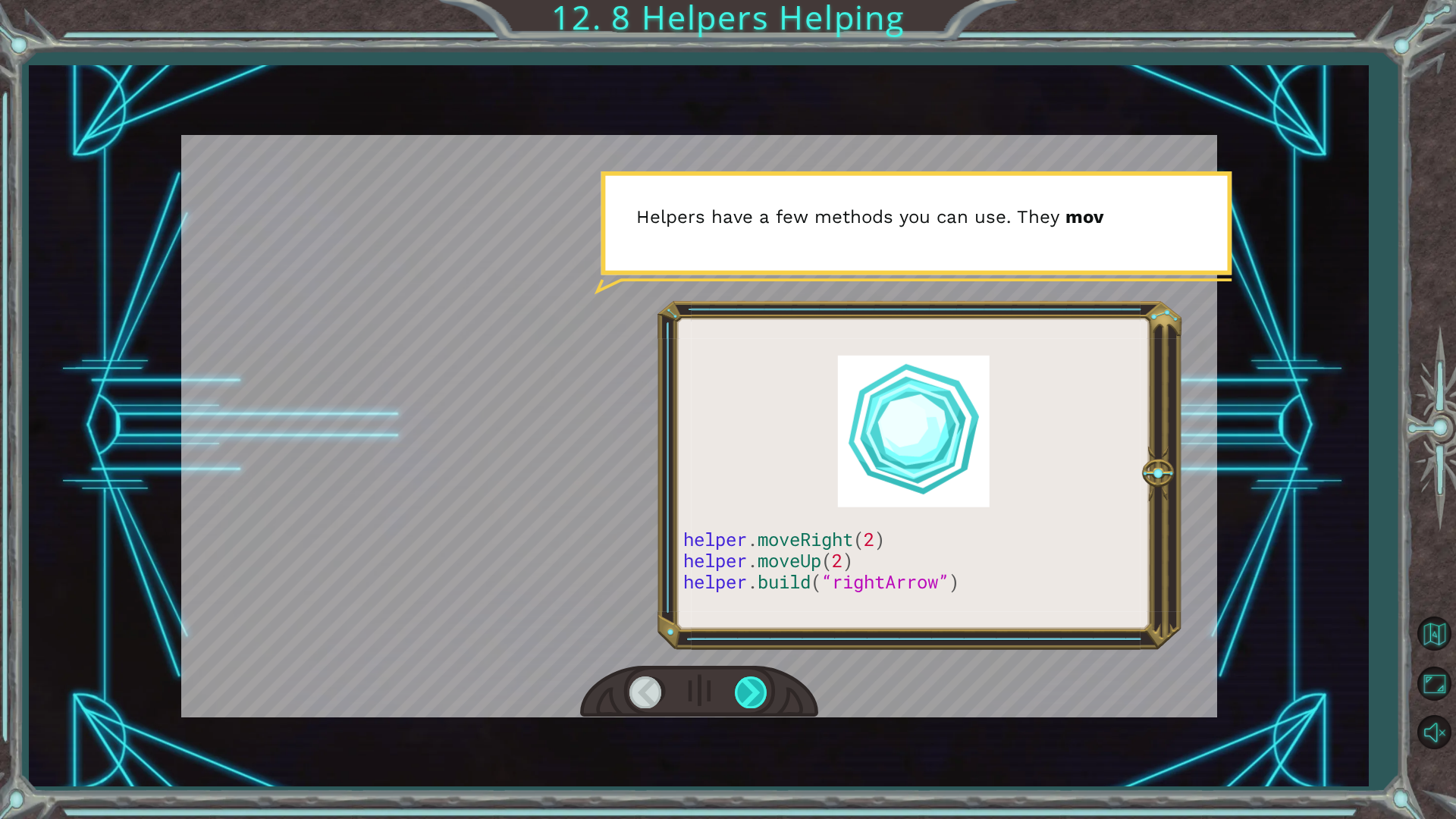
click at [759, 697] on div at bounding box center [752, 692] width 34 height 31
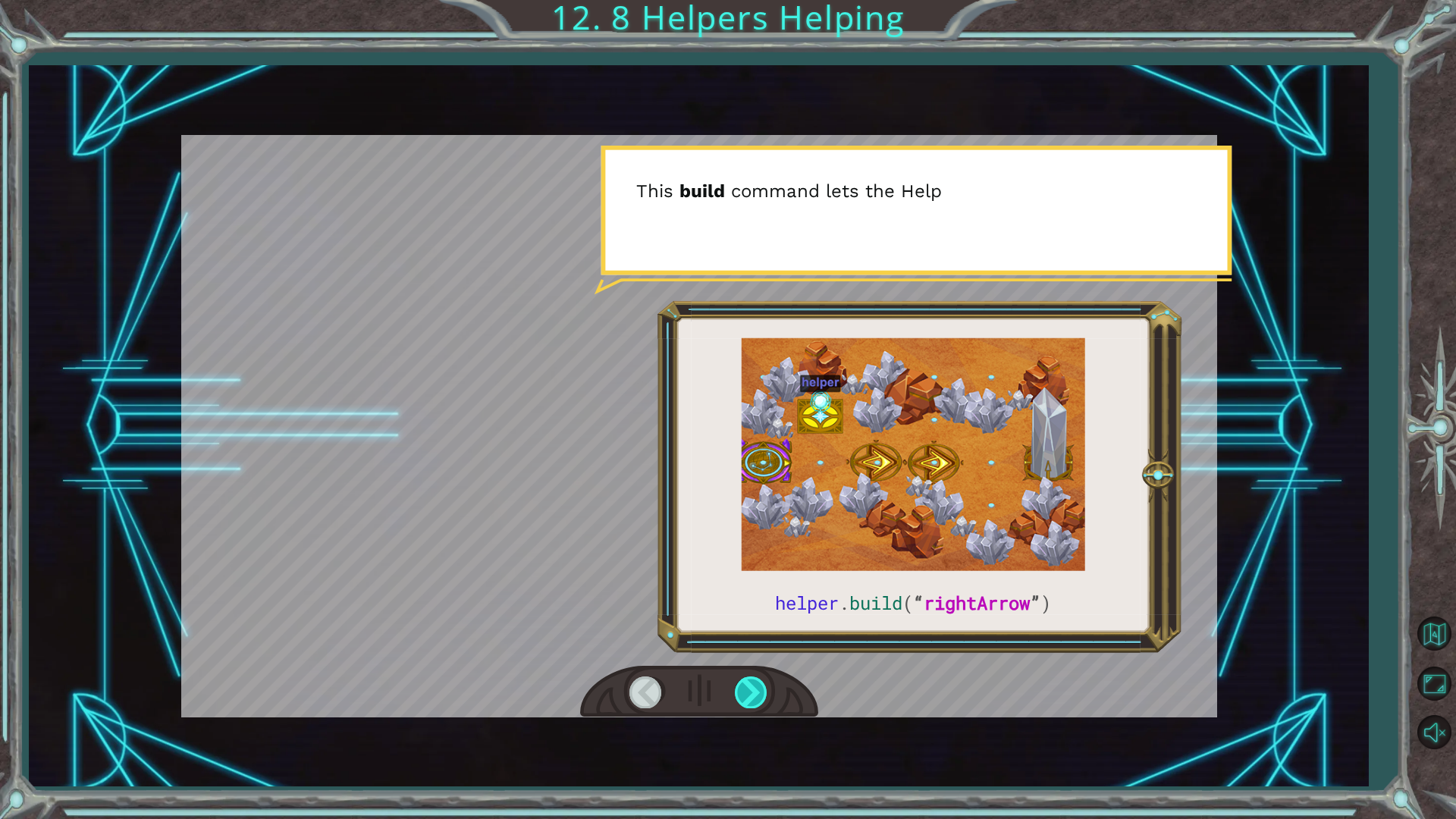
click at [759, 697] on div at bounding box center [752, 692] width 34 height 31
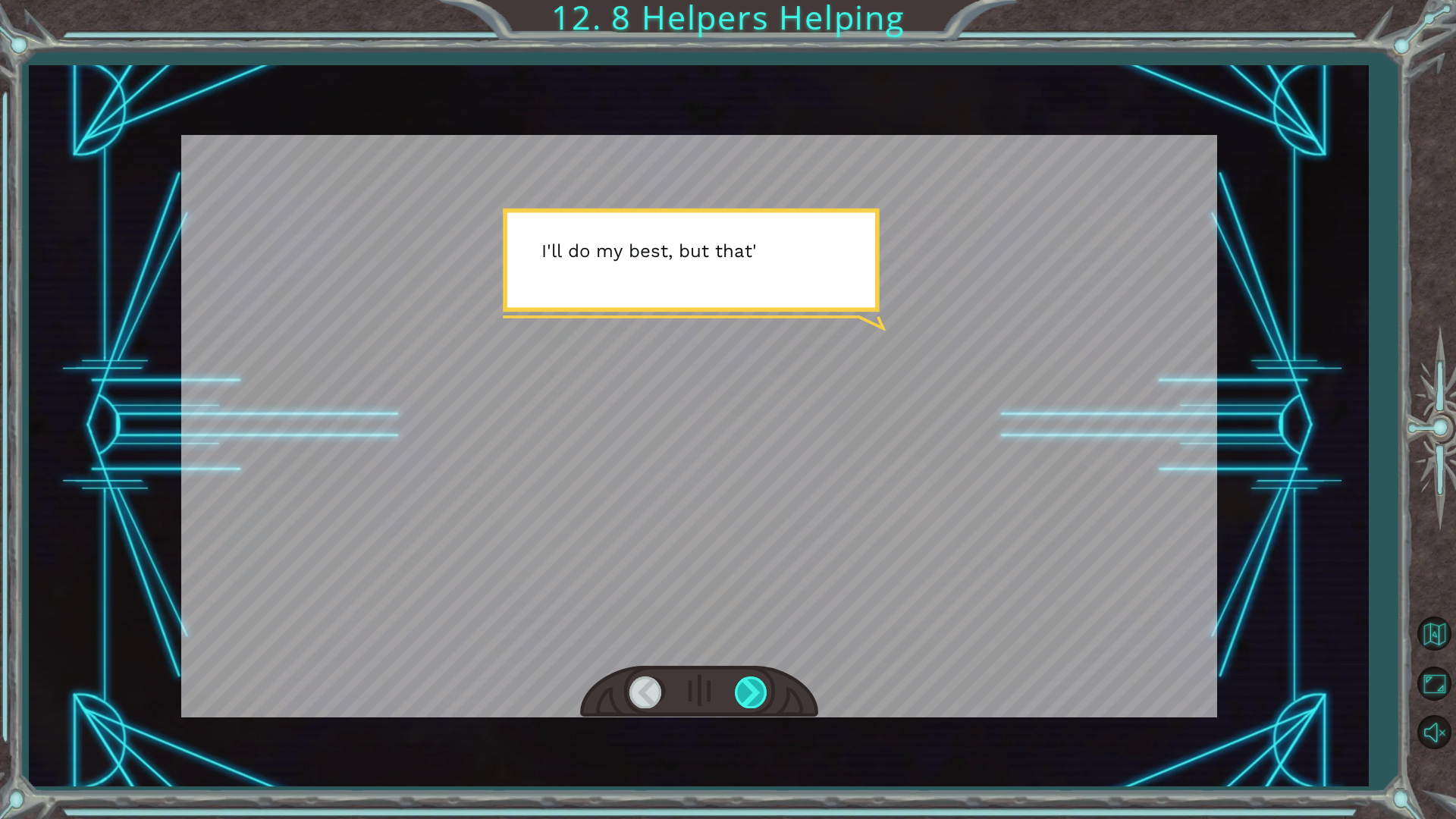
click at [763, 697] on div at bounding box center [752, 692] width 34 height 31
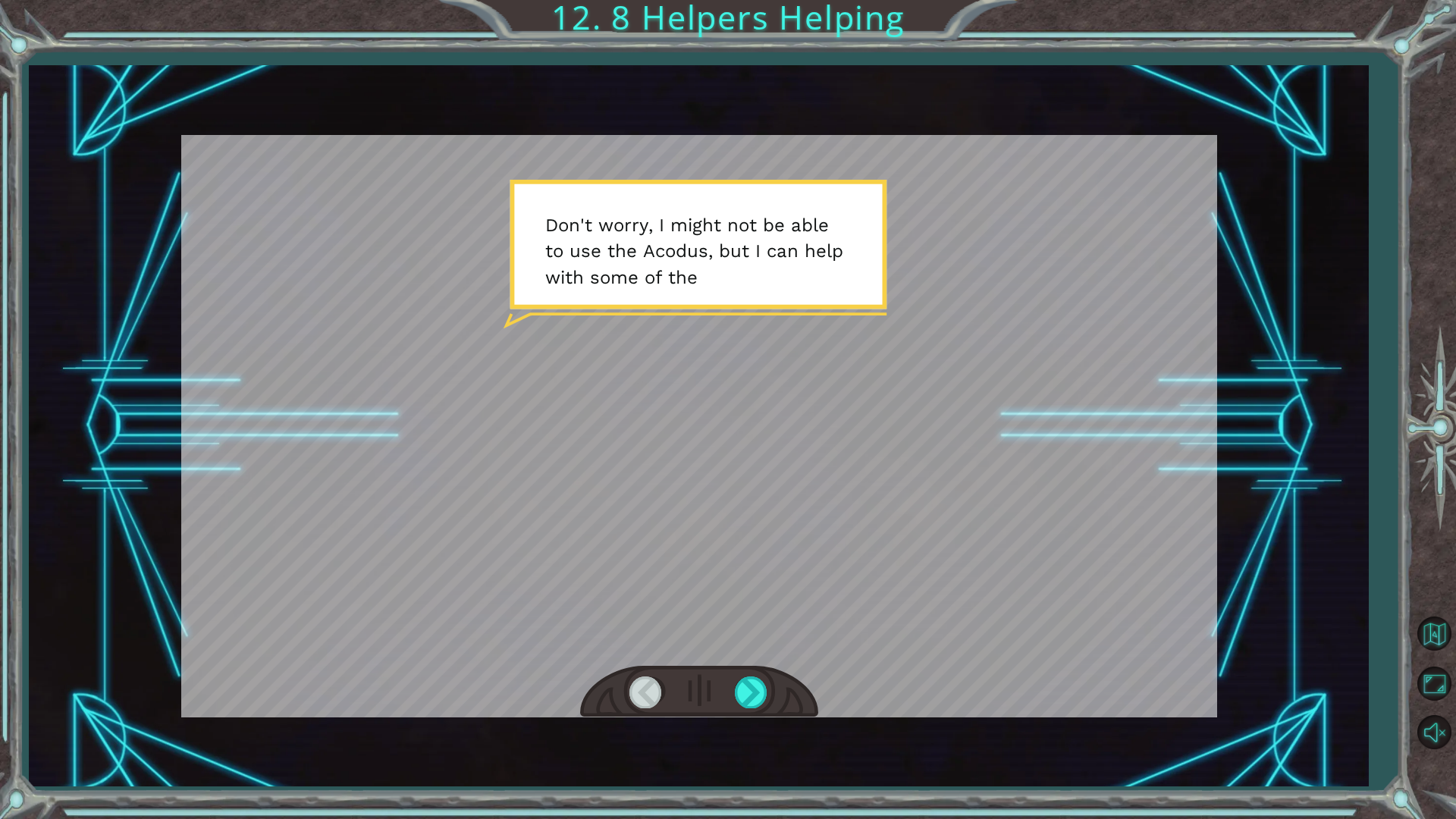
click at [770, 695] on div at bounding box center [699, 692] width 238 height 53
click at [766, 692] on div at bounding box center [752, 692] width 34 height 31
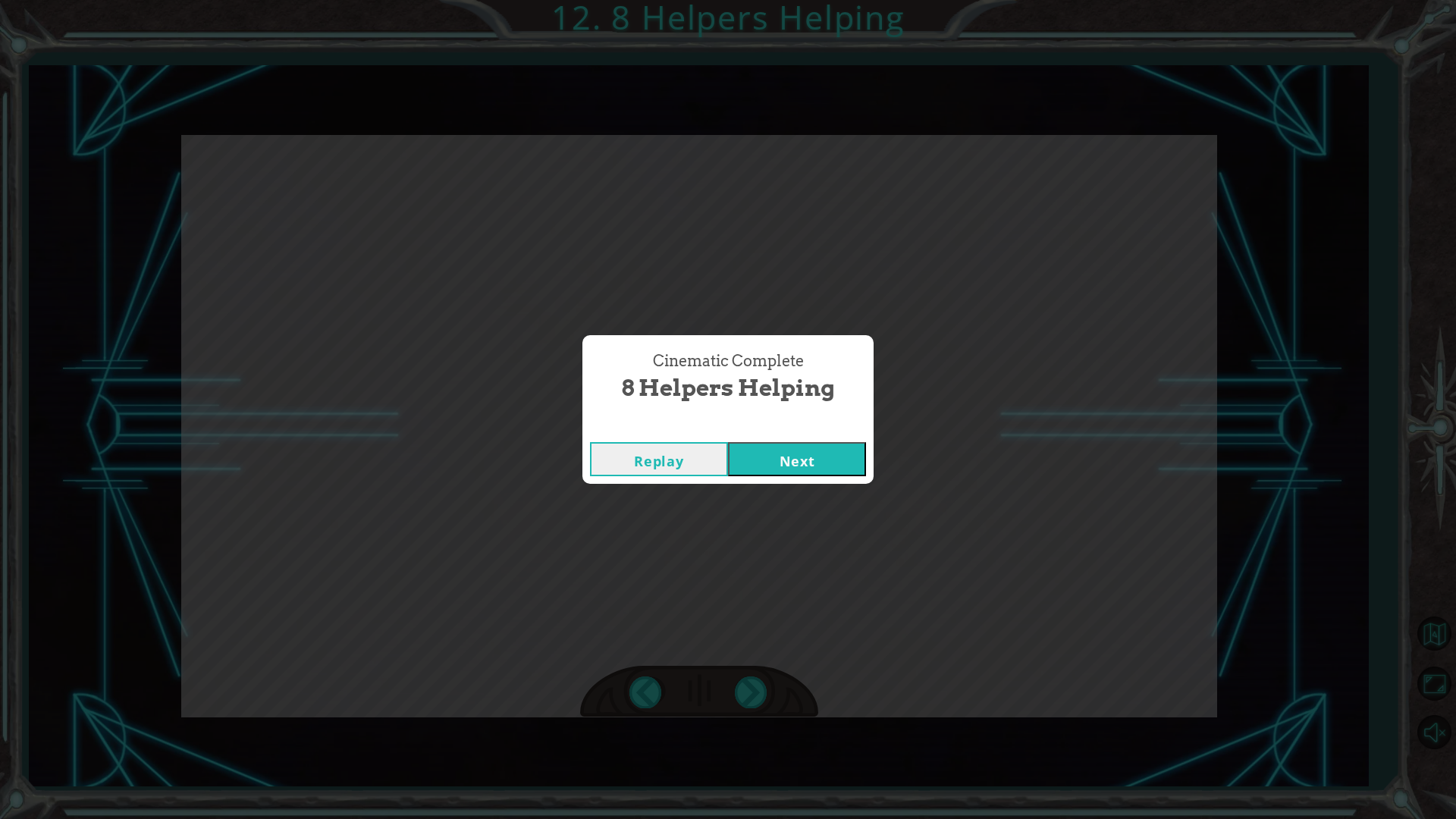
click at [774, 449] on button "Next" at bounding box center [797, 459] width 138 height 35
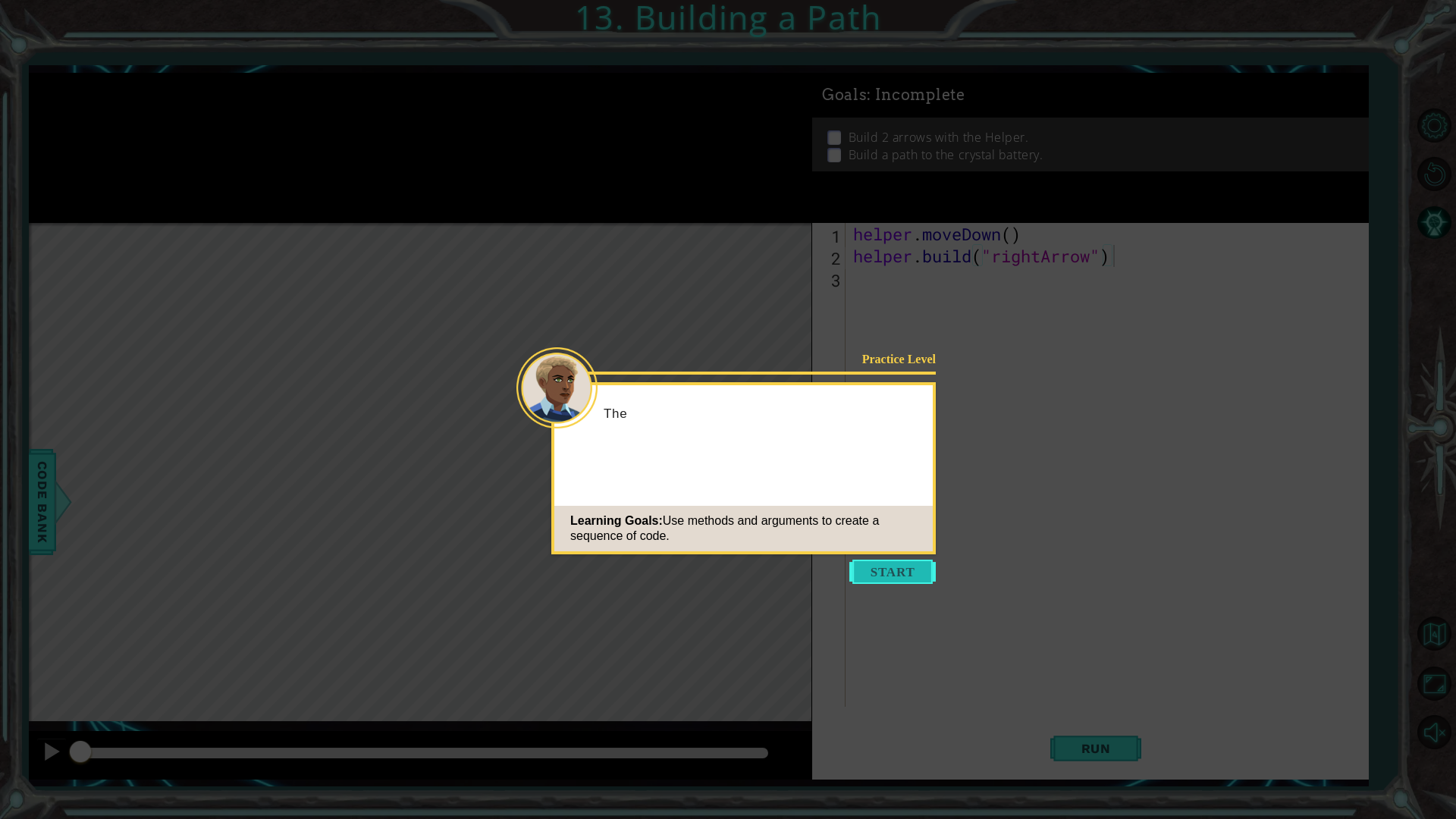
click at [882, 575] on button "Start" at bounding box center [892, 573] width 86 height 25
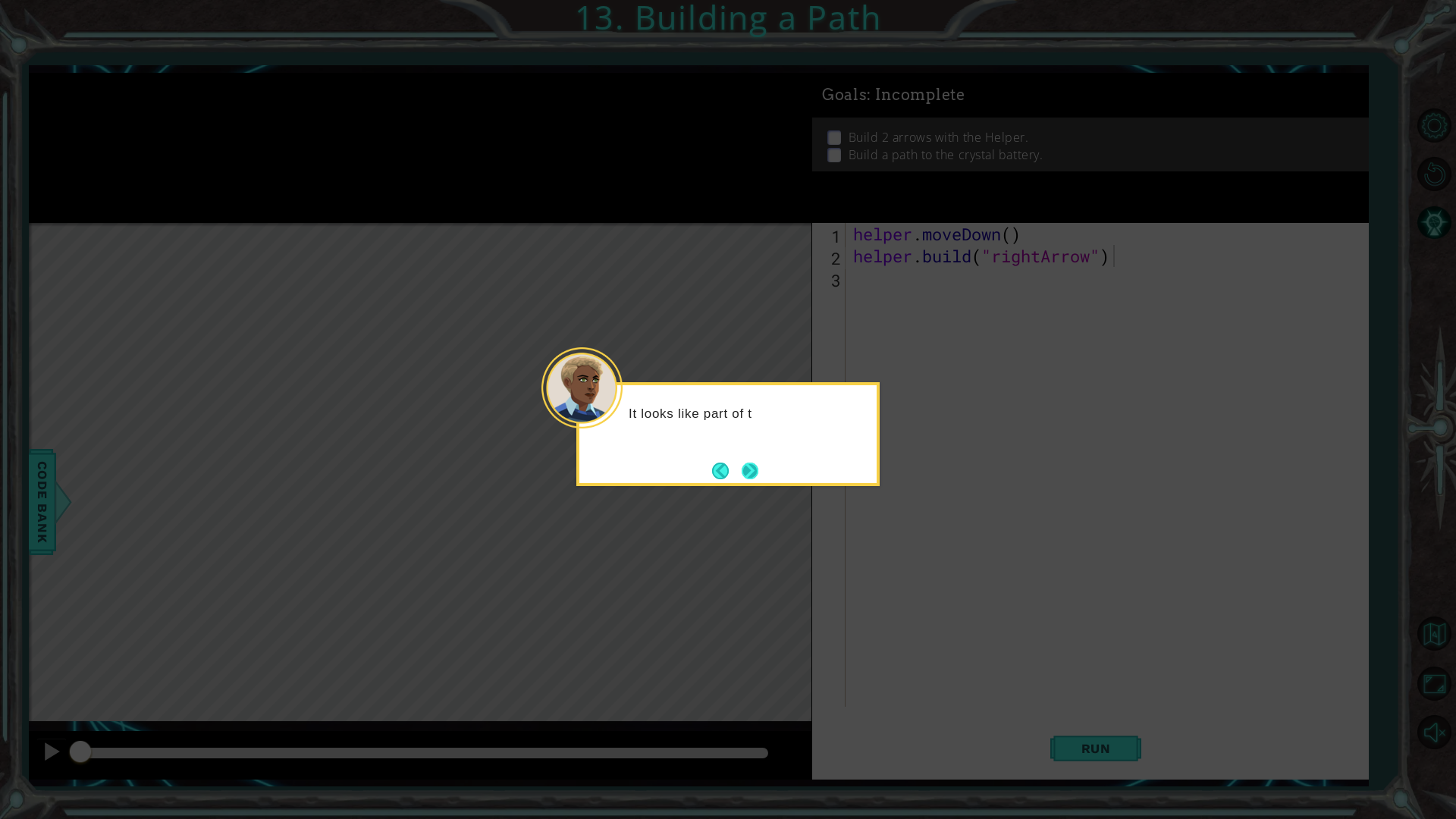
click at [756, 471] on button "Next" at bounding box center [749, 470] width 17 height 17
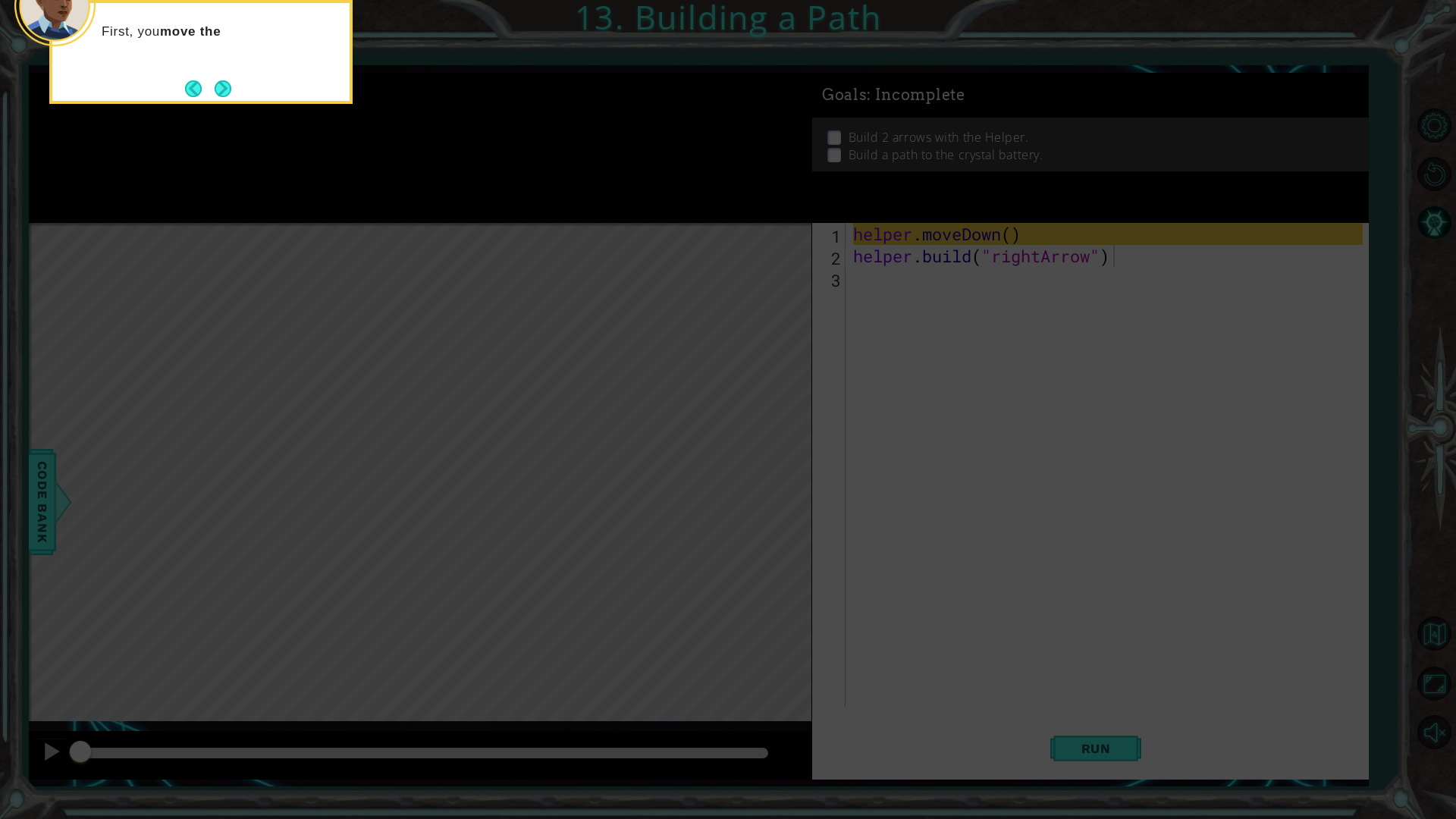
click at [558, 352] on icon at bounding box center [728, 409] width 1456 height 819
click at [233, 94] on div "First, you move the Helper to an empty spot in the path." at bounding box center [200, 52] width 303 height 104
click at [208, 84] on button "Back" at bounding box center [200, 89] width 30 height 16
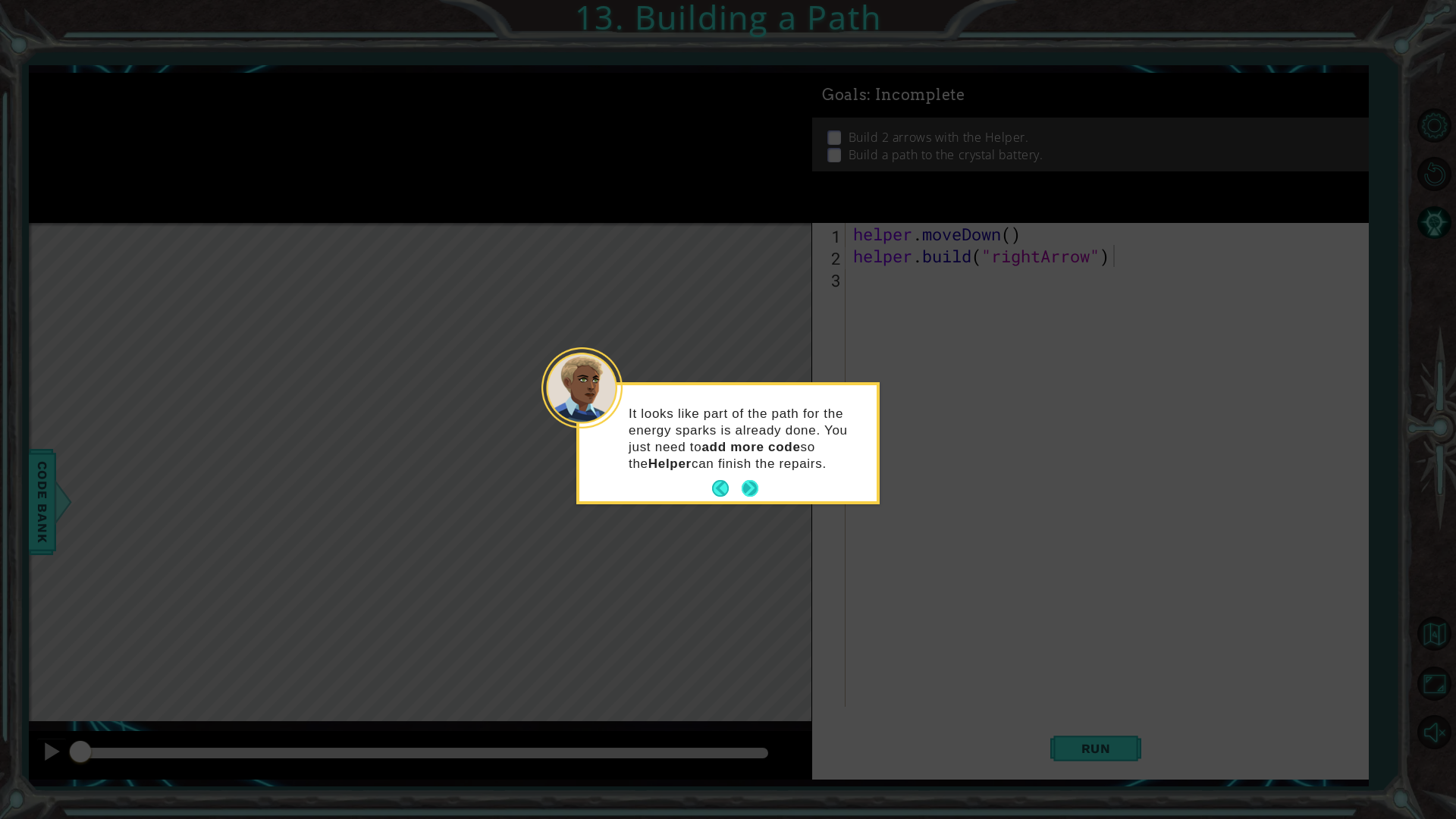
click at [755, 487] on button "Next" at bounding box center [750, 489] width 17 height 17
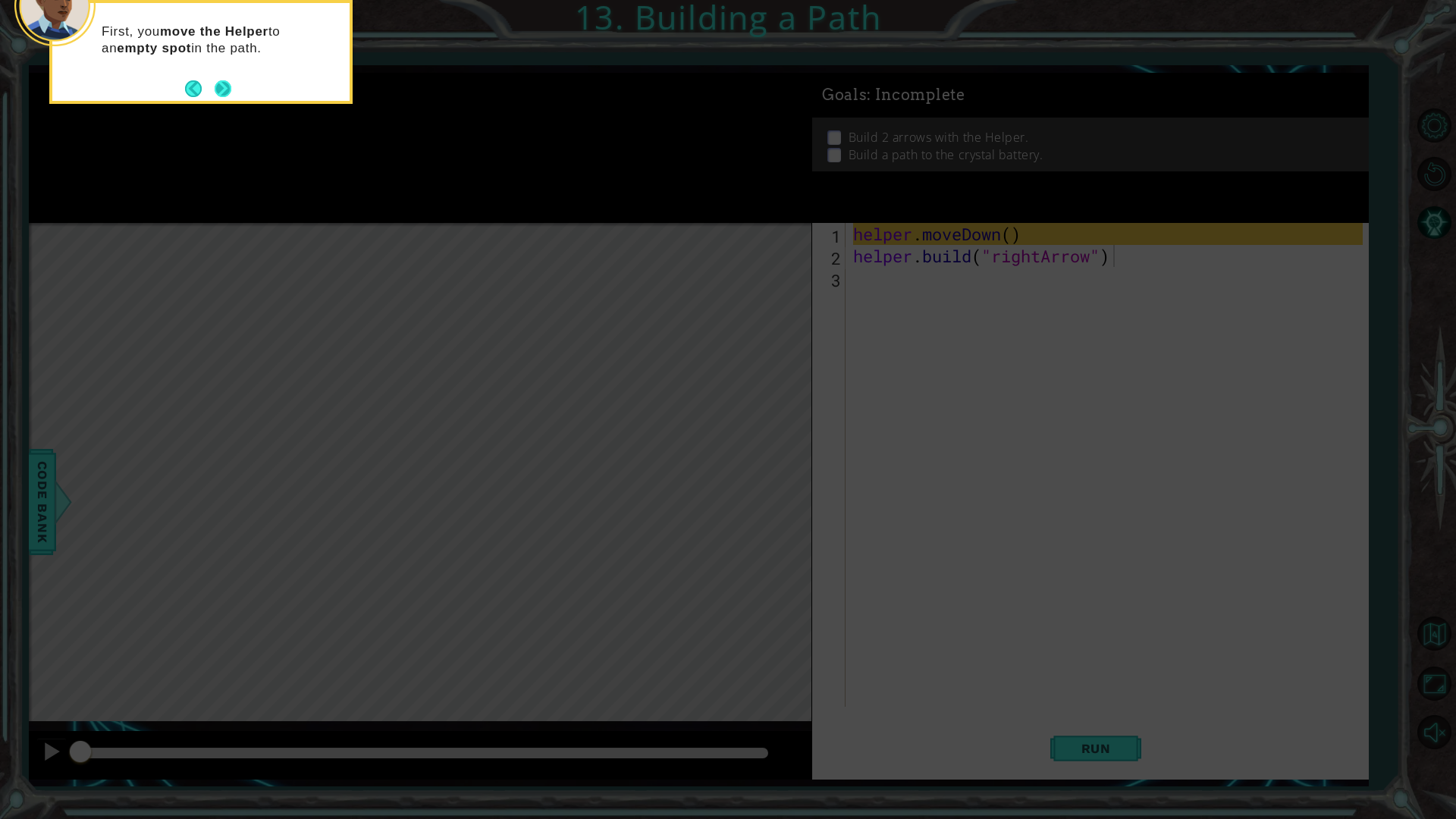
click at [229, 86] on button "Next" at bounding box center [223, 89] width 16 height 16
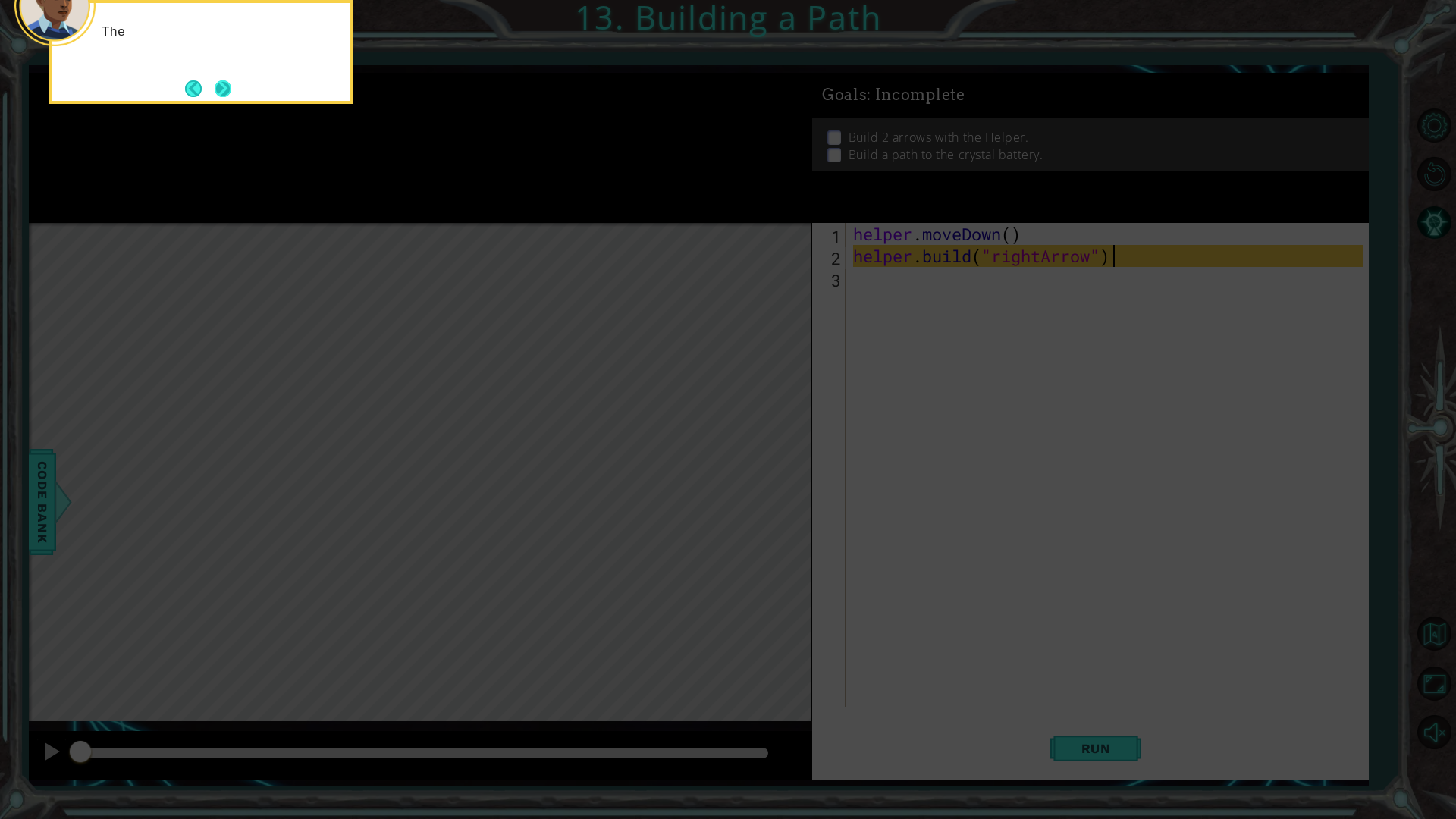
click at [228, 94] on button "Next" at bounding box center [223, 89] width 16 height 16
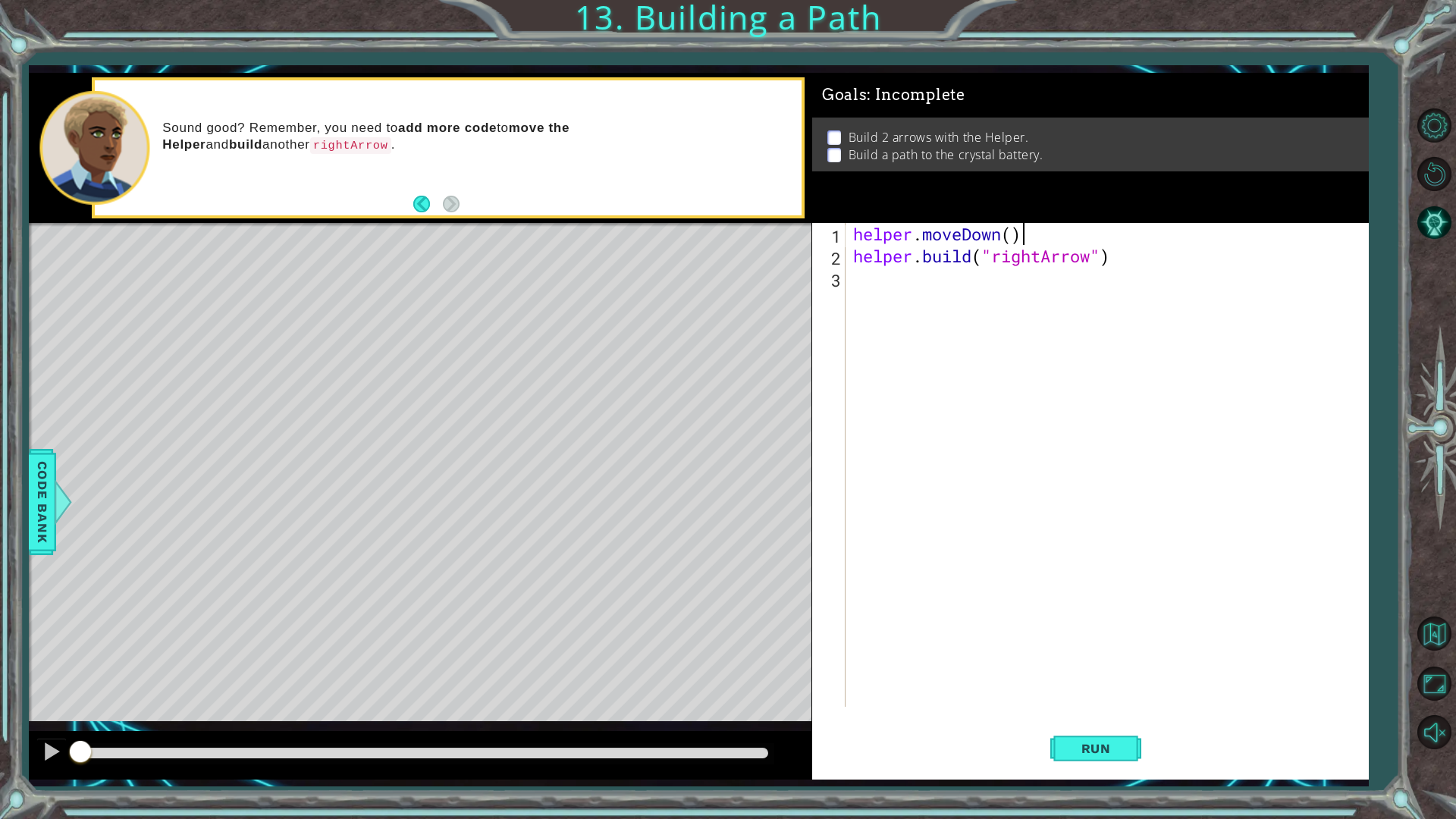
click at [1019, 241] on div "helper . moveDown ( ) helper . build ( "rightArrow" )" at bounding box center [1110, 487] width 521 height 528
click at [1016, 238] on div "helper . moveDown ( ) helper . build ( "rightArrow" )" at bounding box center [1110, 487] width 521 height 528
type textarea "helper.moveDown(1)"
click at [1027, 328] on div "helper . moveDown ( 1 ) helper . build ( "rightArrow" )" at bounding box center [1110, 487] width 521 height 528
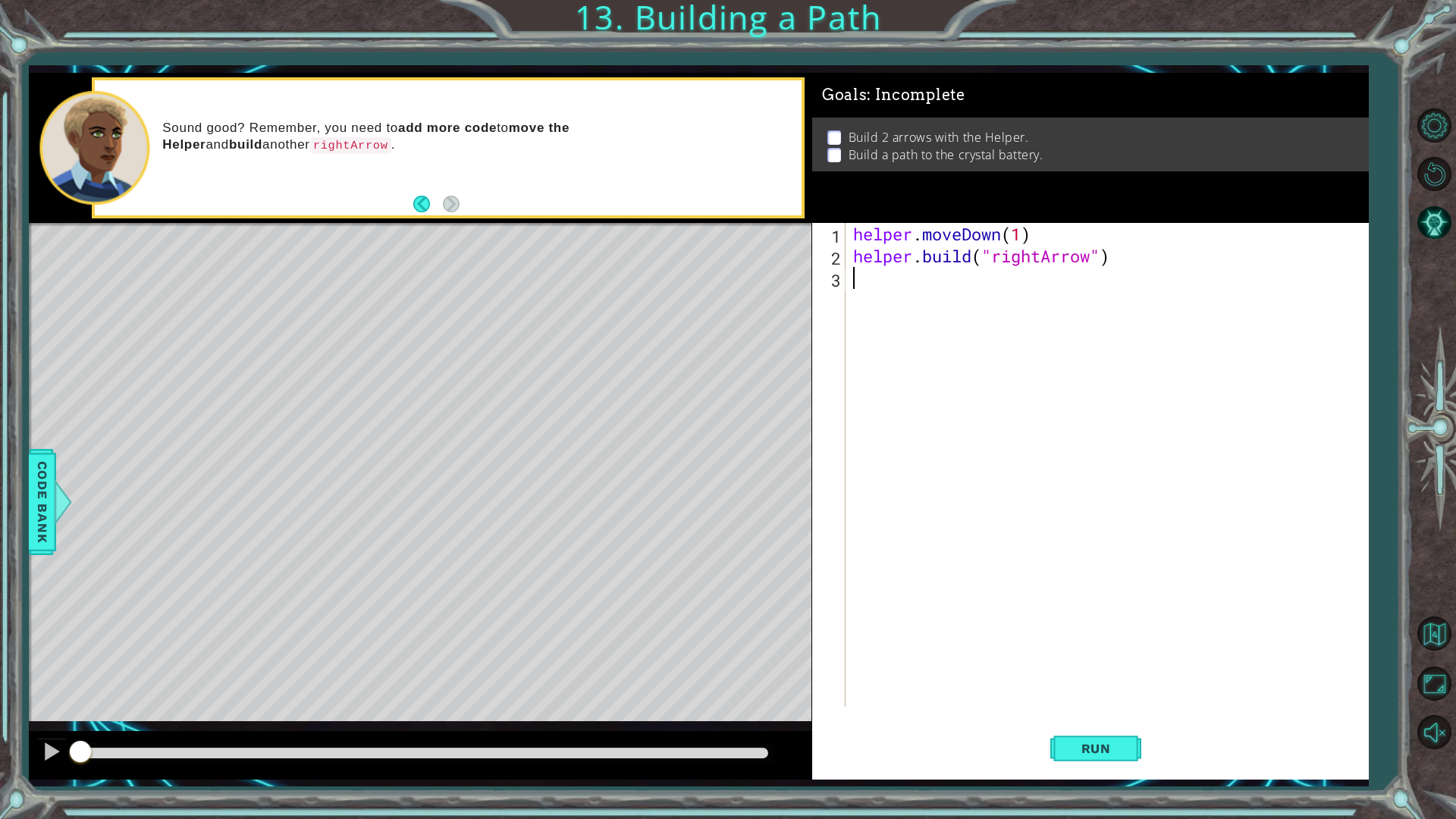
scroll to position [0, 0]
click at [1124, 716] on span "Run" at bounding box center [1095, 748] width 60 height 15
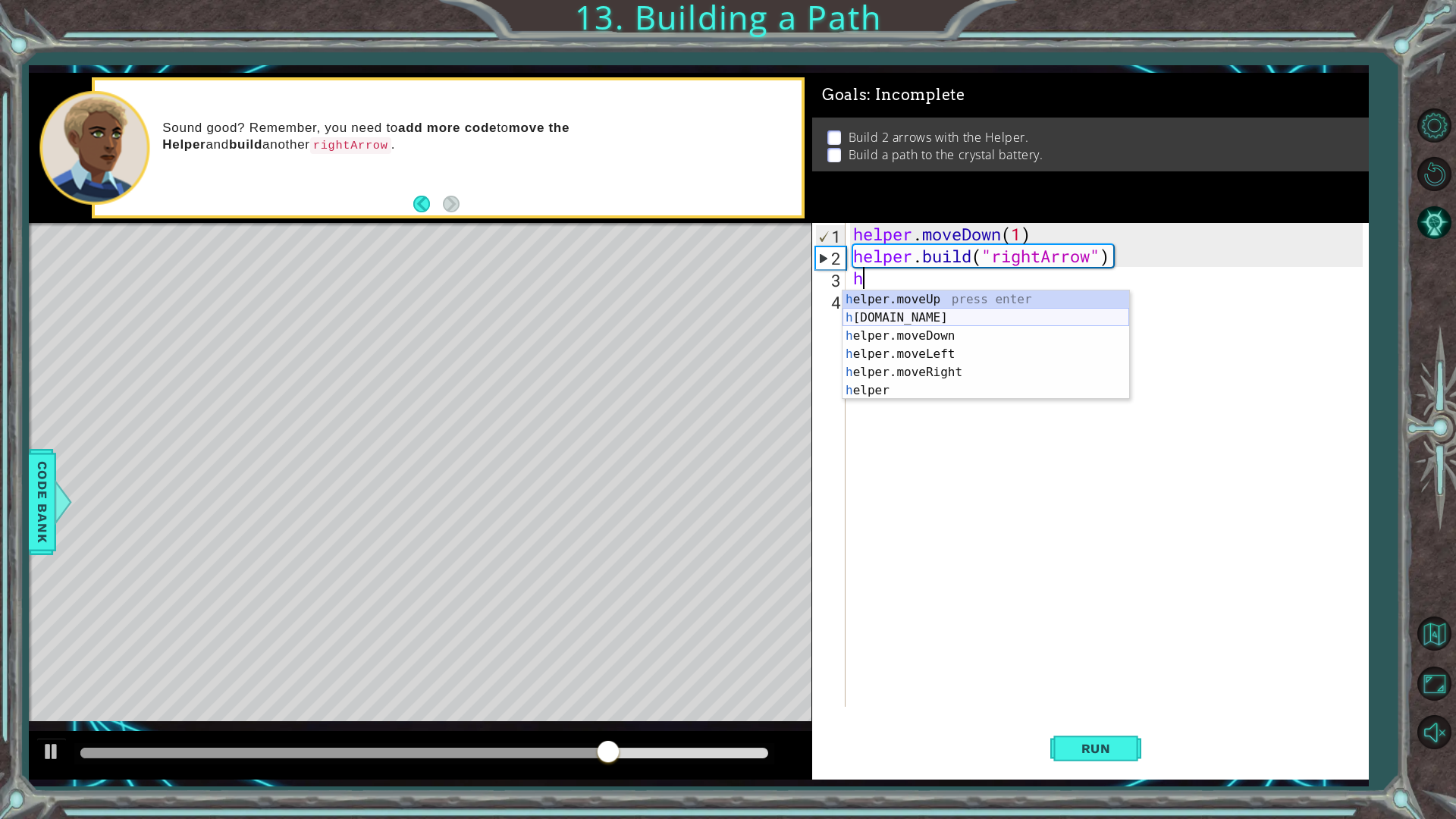
click at [931, 324] on div "h elper.moveUp press enter h elper.build press enter h elper.moveDown press ent…" at bounding box center [985, 363] width 287 height 145
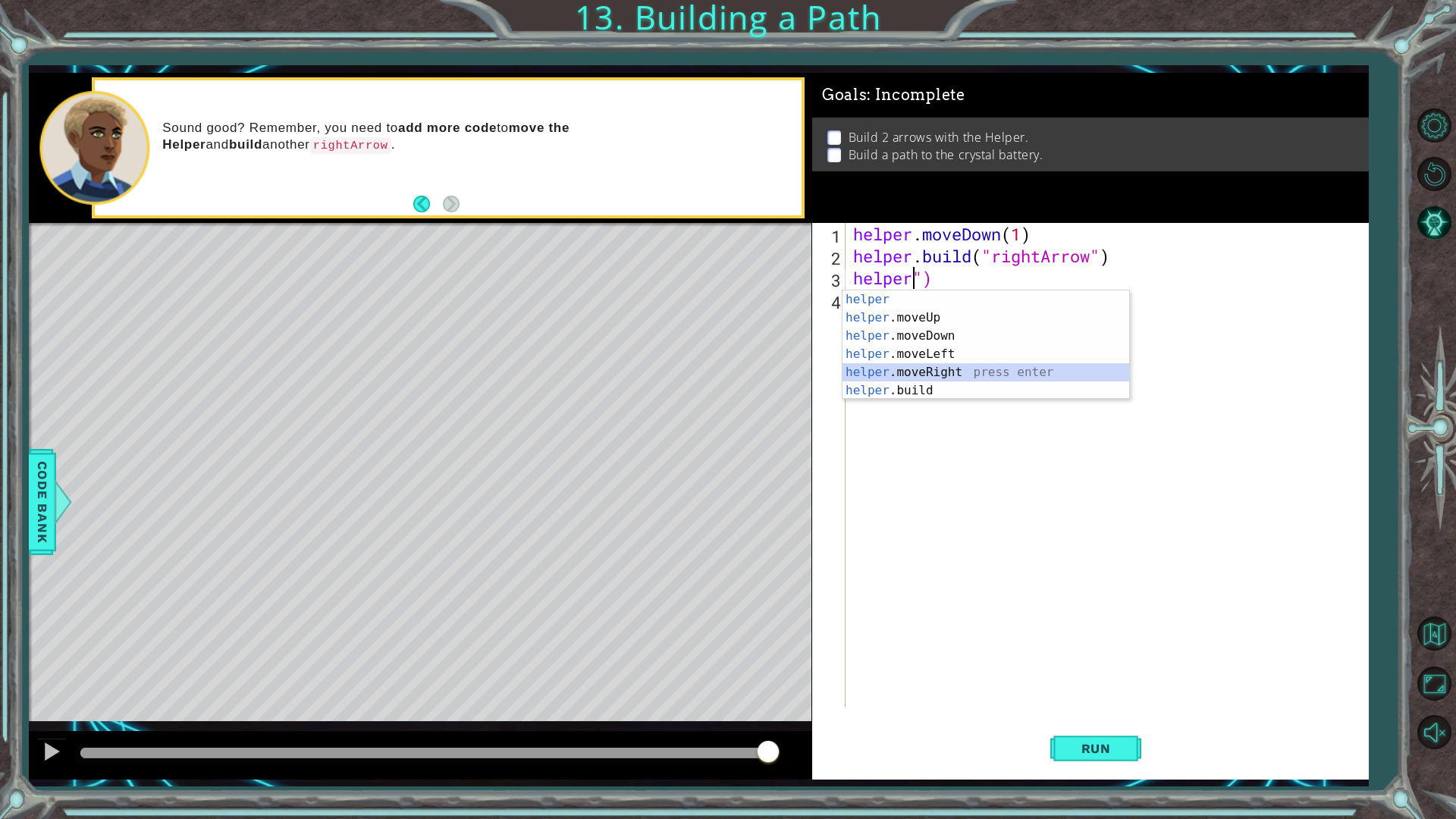
click at [957, 372] on div "helper press enter helper .moveUp press enter helper .moveDown press enter help…" at bounding box center [985, 363] width 287 height 145
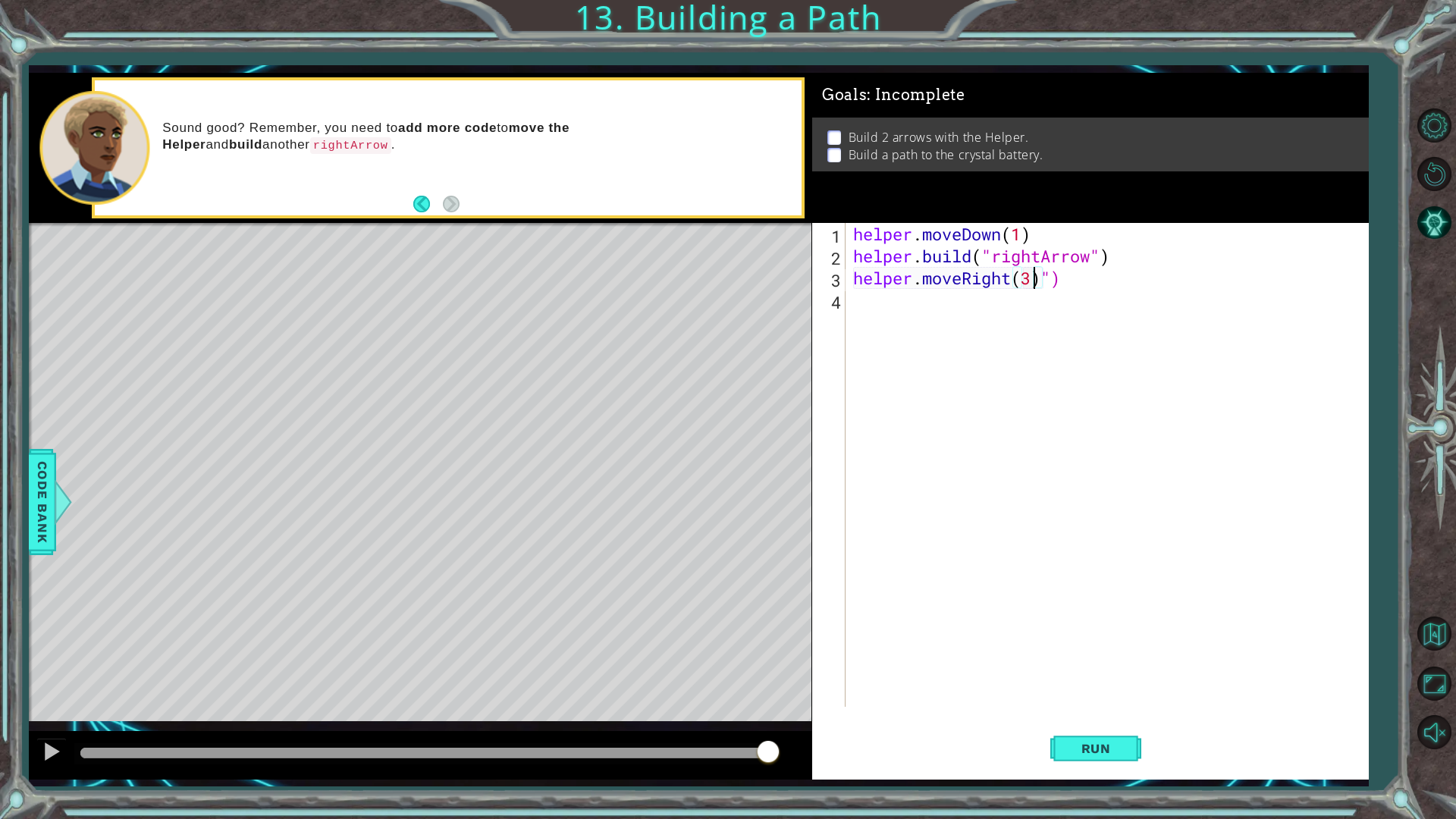
scroll to position [0, 7]
click at [1098, 716] on span "Run" at bounding box center [1095, 748] width 60 height 15
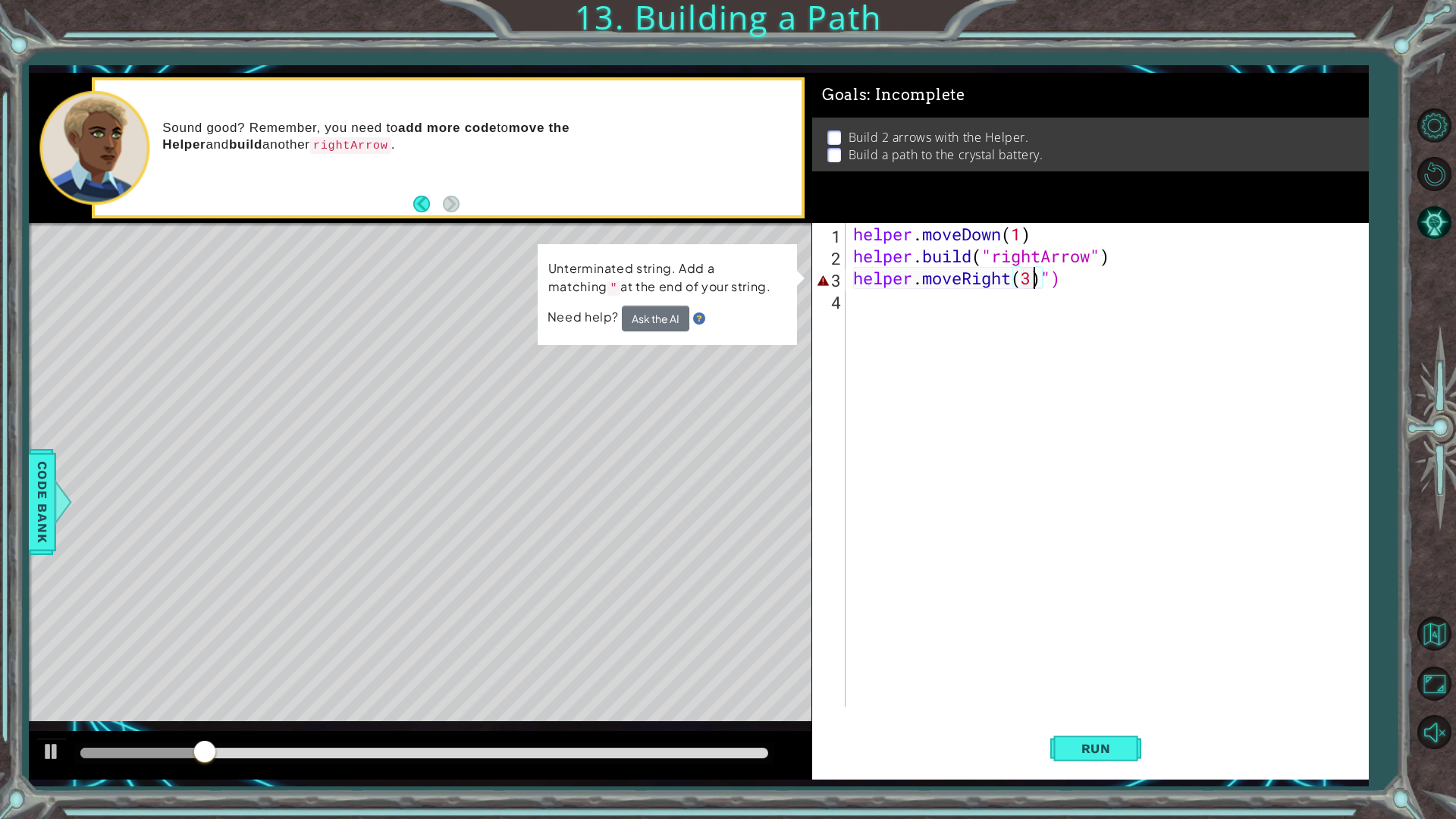
click at [1046, 278] on div "helper . moveDown ( 1 ) helper . build ( "rightArrow" ) helper . moveRight ( 3 …" at bounding box center [1110, 487] width 521 height 528
click at [1057, 278] on div "helper . moveDown ( 1 ) helper . build ( "rightArrow" ) helper . moveRight ( 3 …" at bounding box center [1110, 487] width 521 height 528
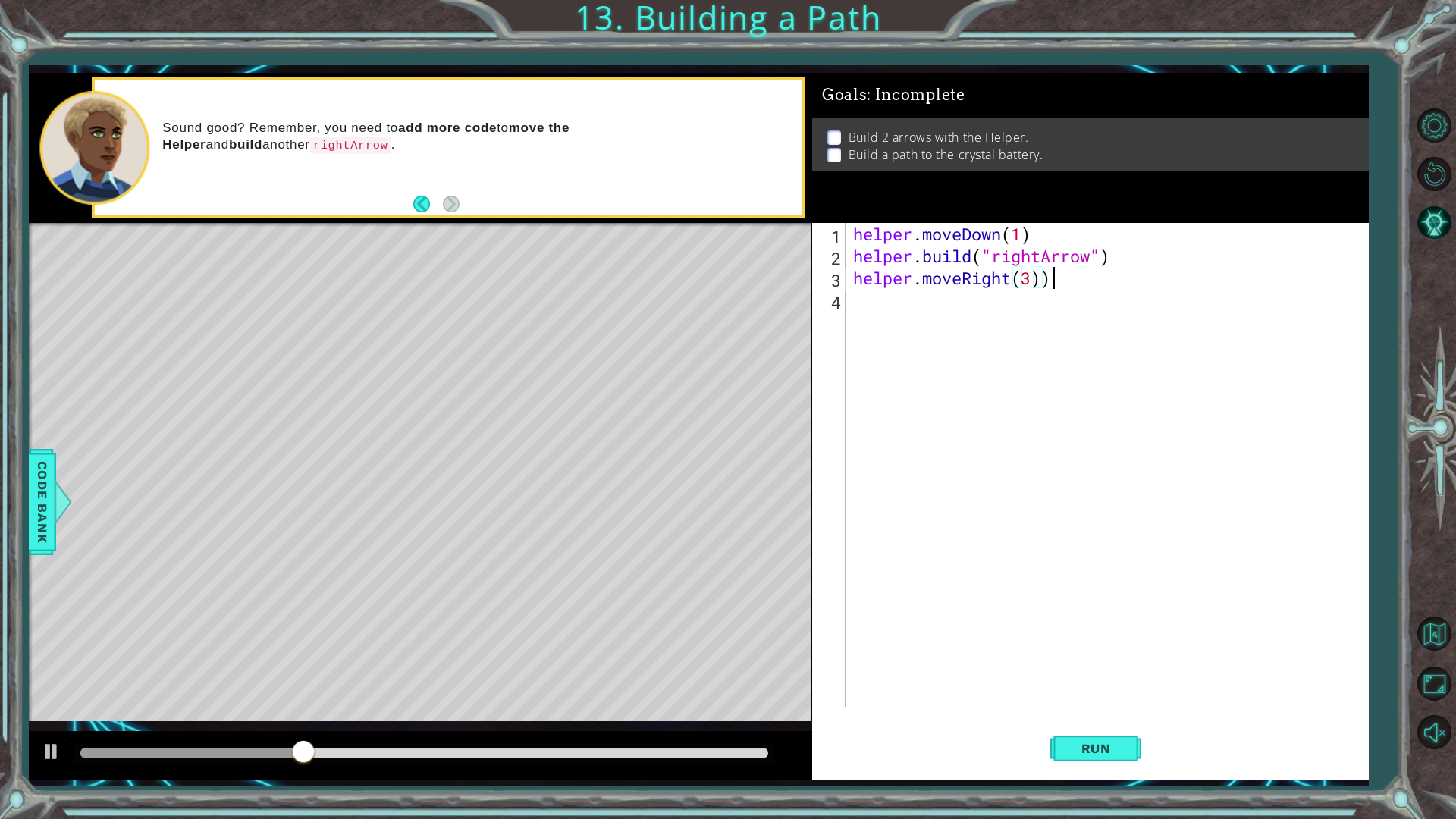
click at [1053, 283] on div "helper . moveDown ( 1 ) helper . build ( "rightArrow" ) helper . moveRight ( 3 …" at bounding box center [1110, 487] width 521 height 528
type textarea "helper.moveRight(3)"
click at [926, 311] on div "helper . moveDown ( 1 ) helper . build ( "rightArrow" ) helper . moveRight ( 3 )" at bounding box center [1110, 487] width 521 height 528
click at [1100, 716] on button "Run" at bounding box center [1095, 748] width 91 height 55
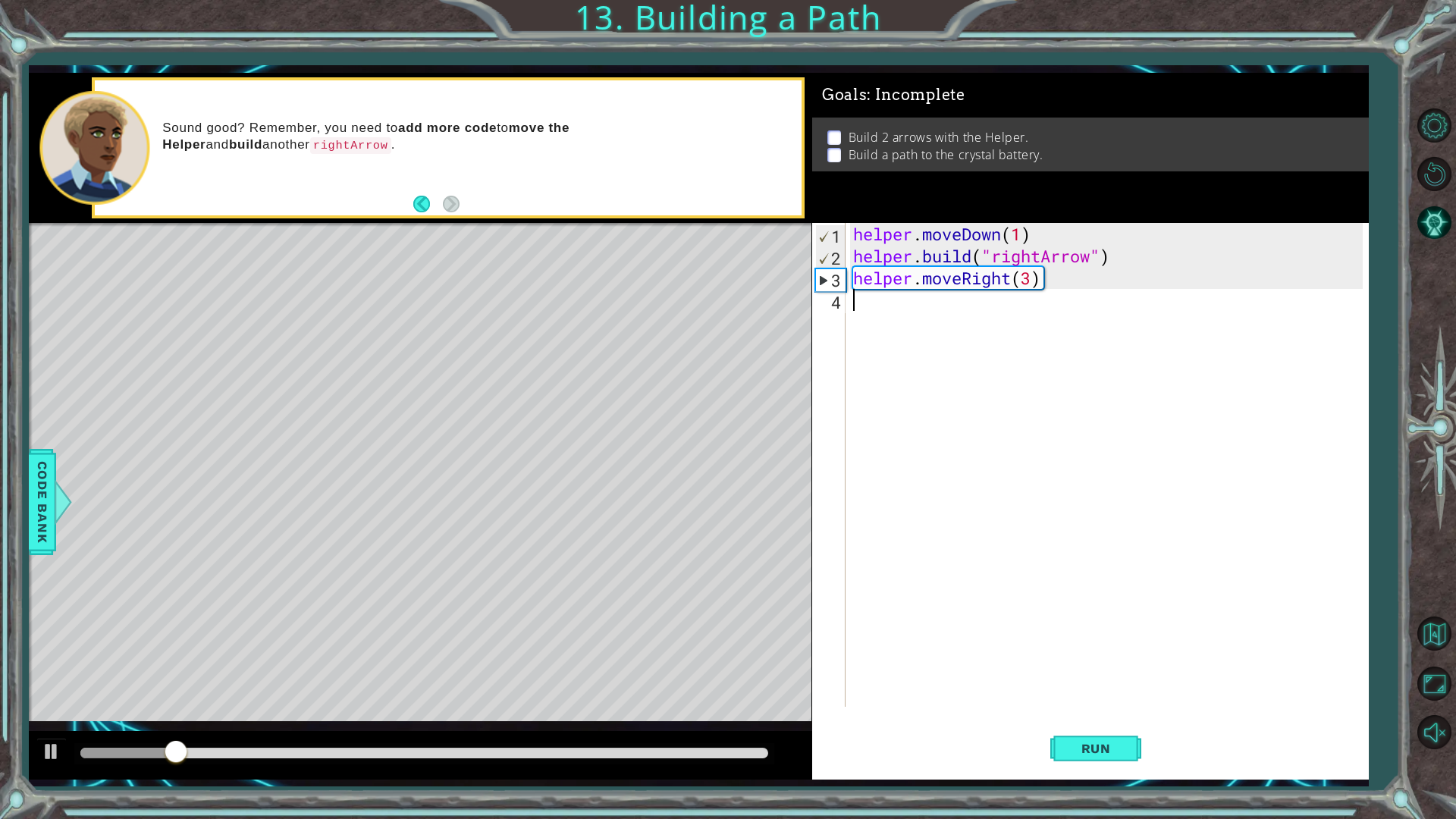
click at [908, 311] on div "helper . moveDown ( 1 ) helper . build ( "rightArrow" ) helper . moveRight ( 3 )" at bounding box center [1110, 487] width 521 height 528
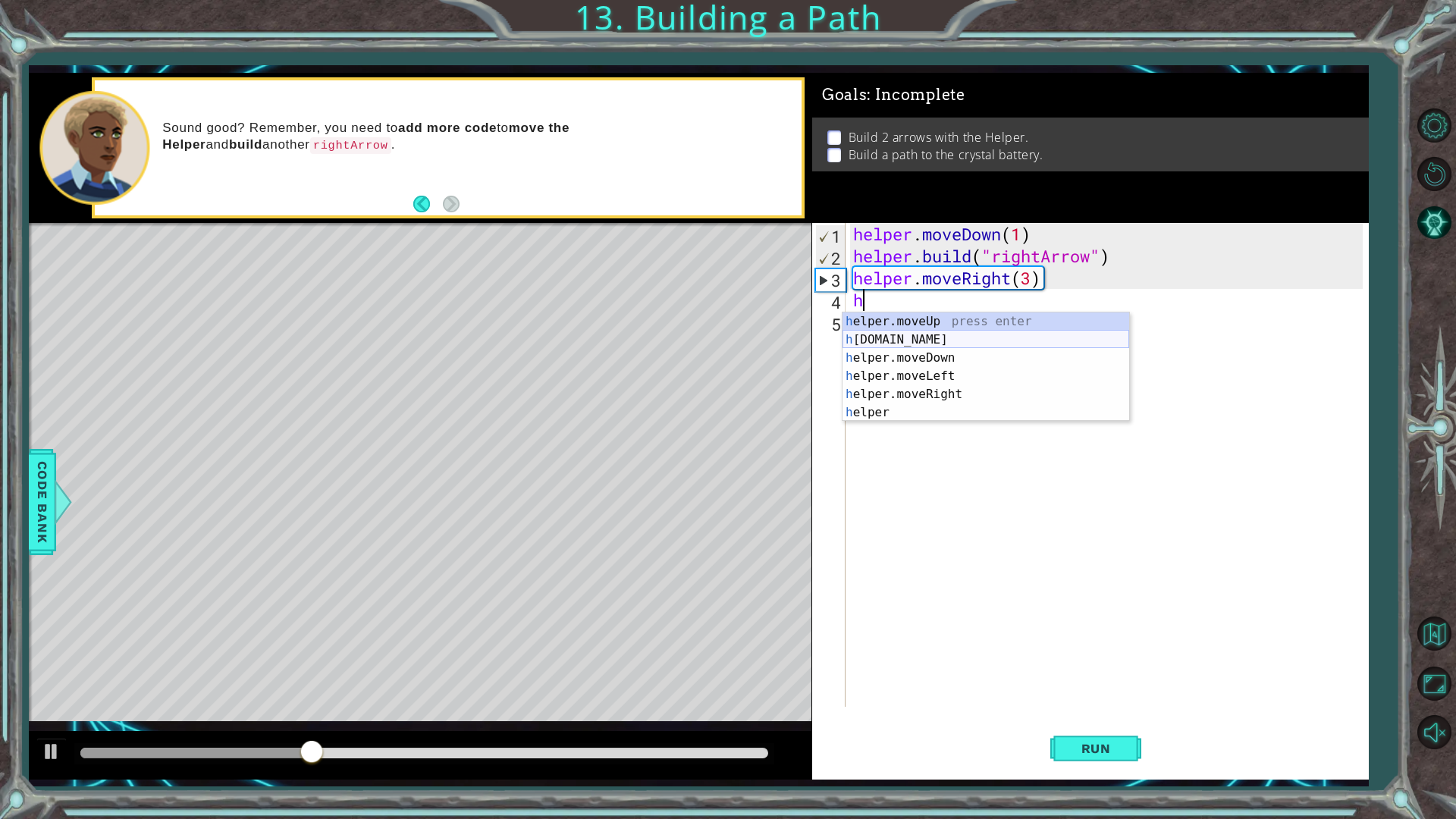
click at [946, 337] on div "h elper.moveUp press enter h elper.build press enter h elper.moveDown press ent…" at bounding box center [985, 384] width 287 height 145
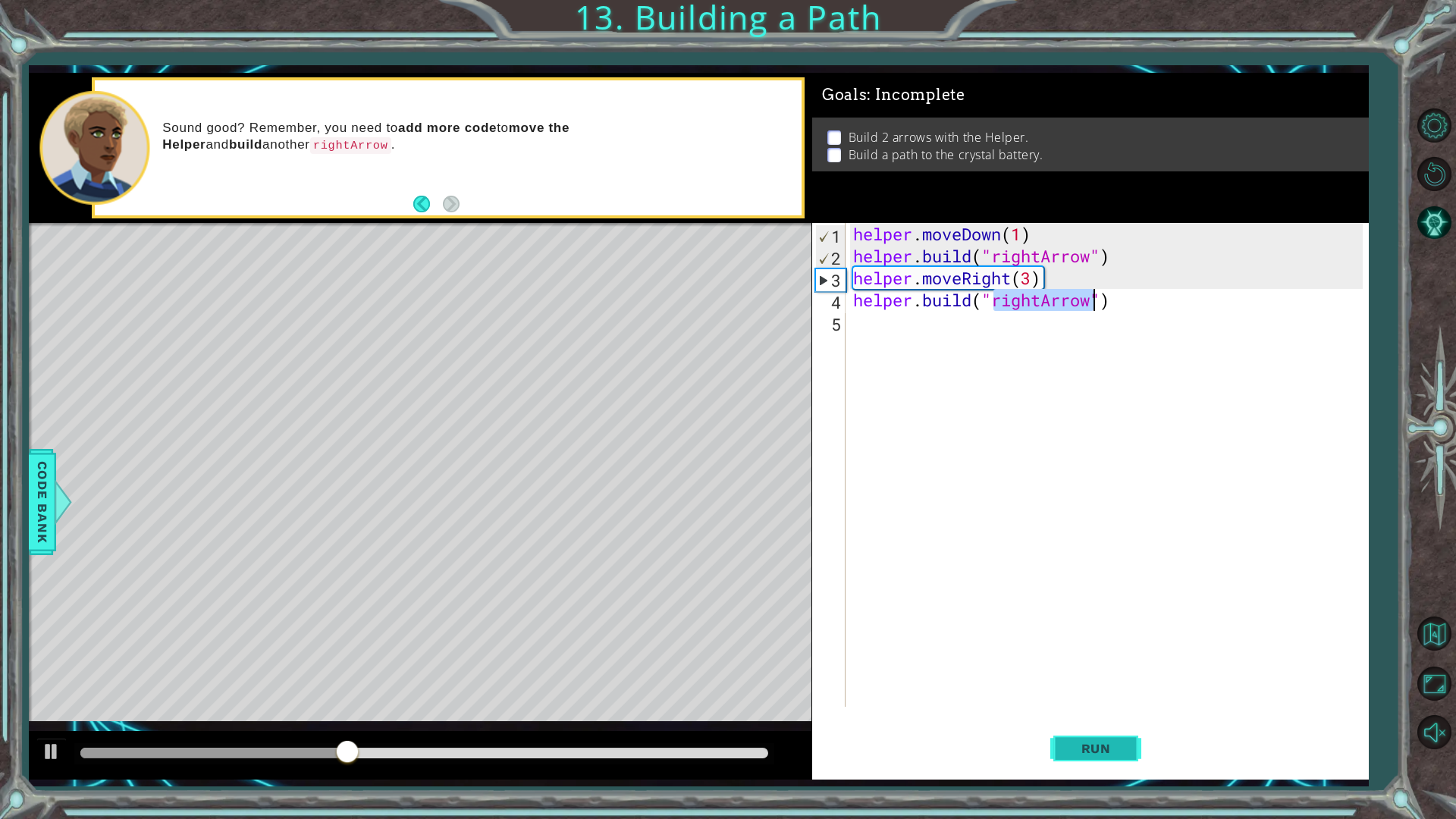
type textarea "helper.build("rightArrow")"
click at [1068, 716] on button "Run" at bounding box center [1095, 748] width 91 height 55
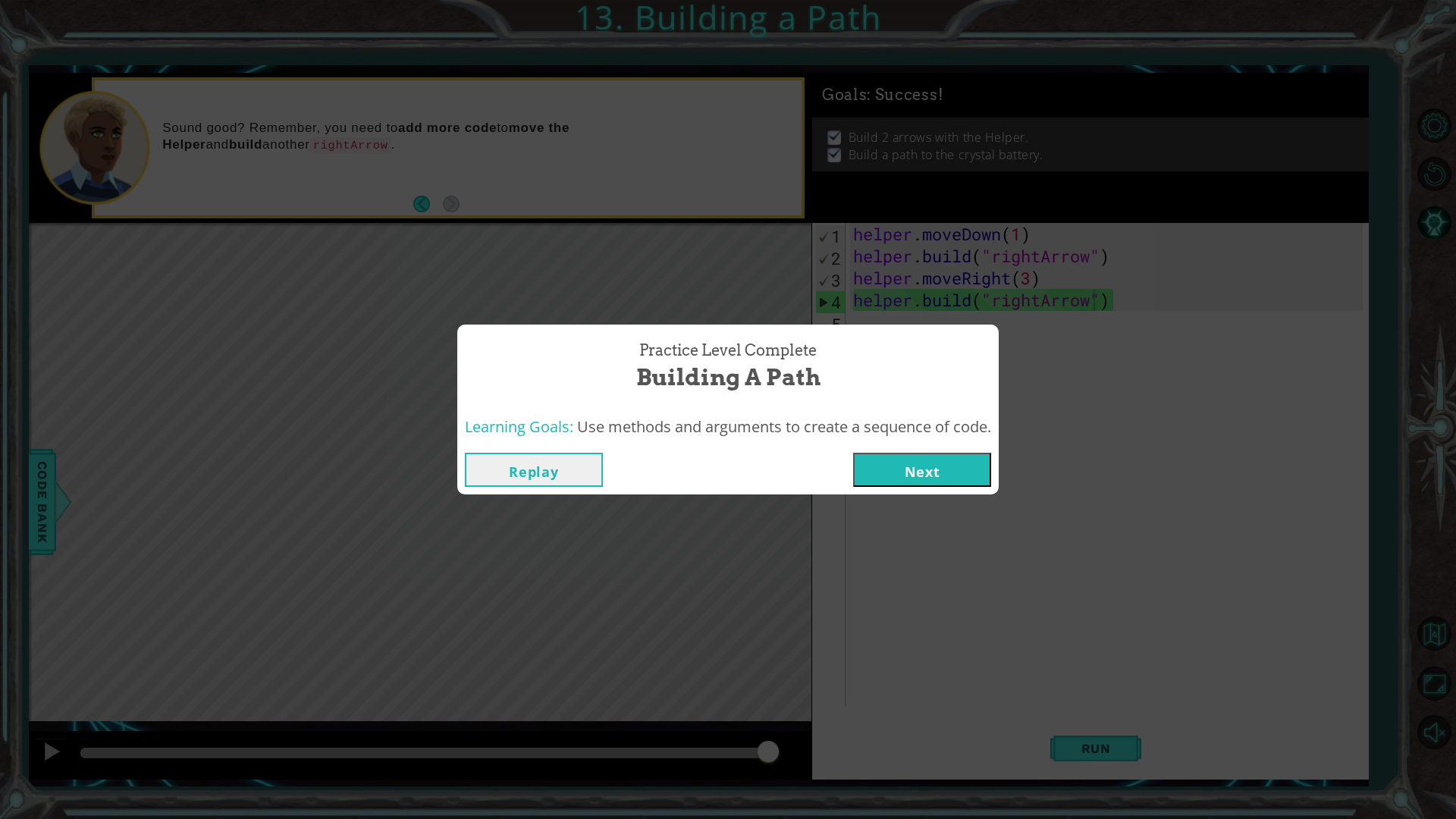
click at [872, 472] on button "Next" at bounding box center [922, 470] width 138 height 35
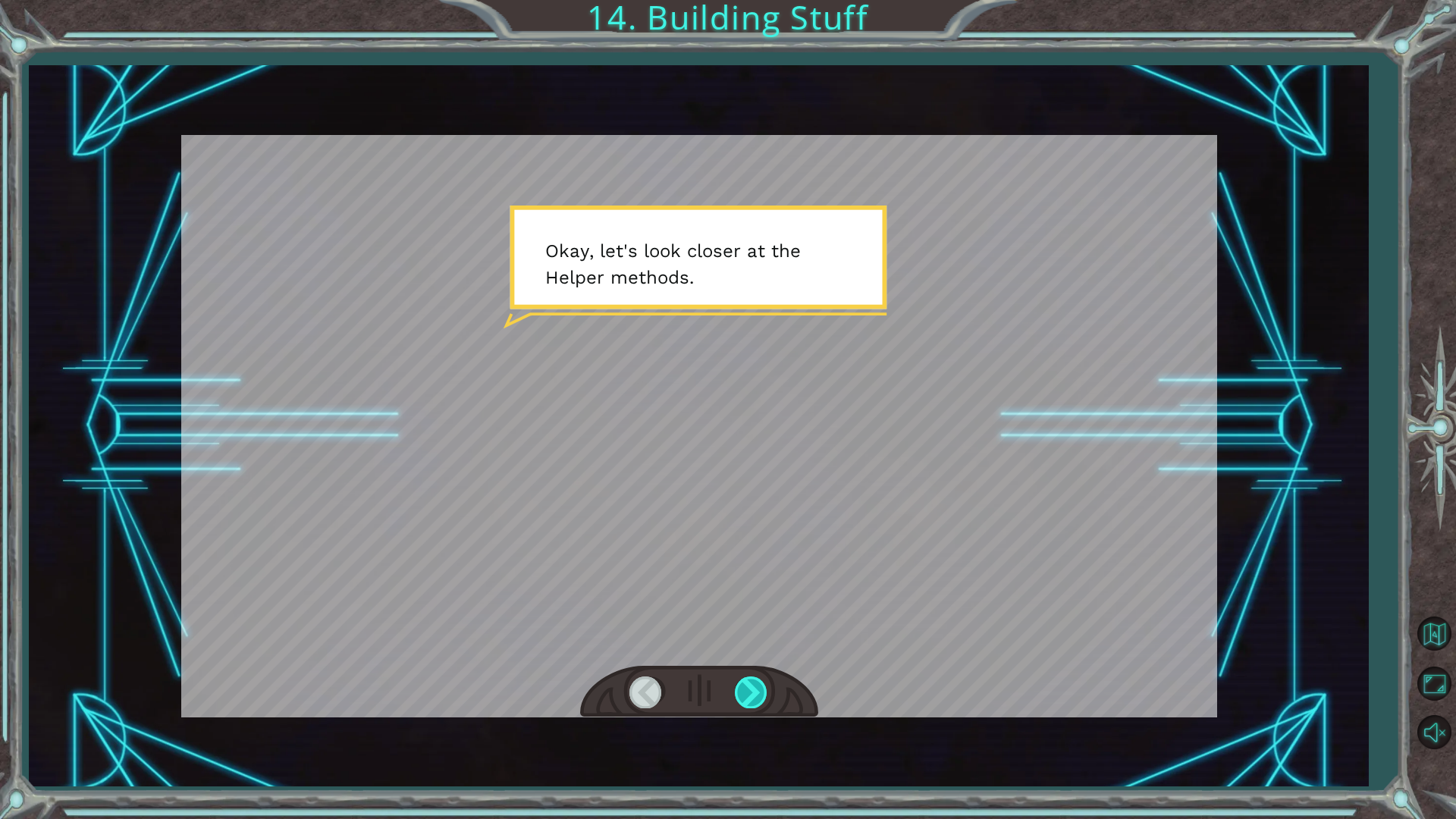
click at [740, 692] on div at bounding box center [752, 692] width 34 height 31
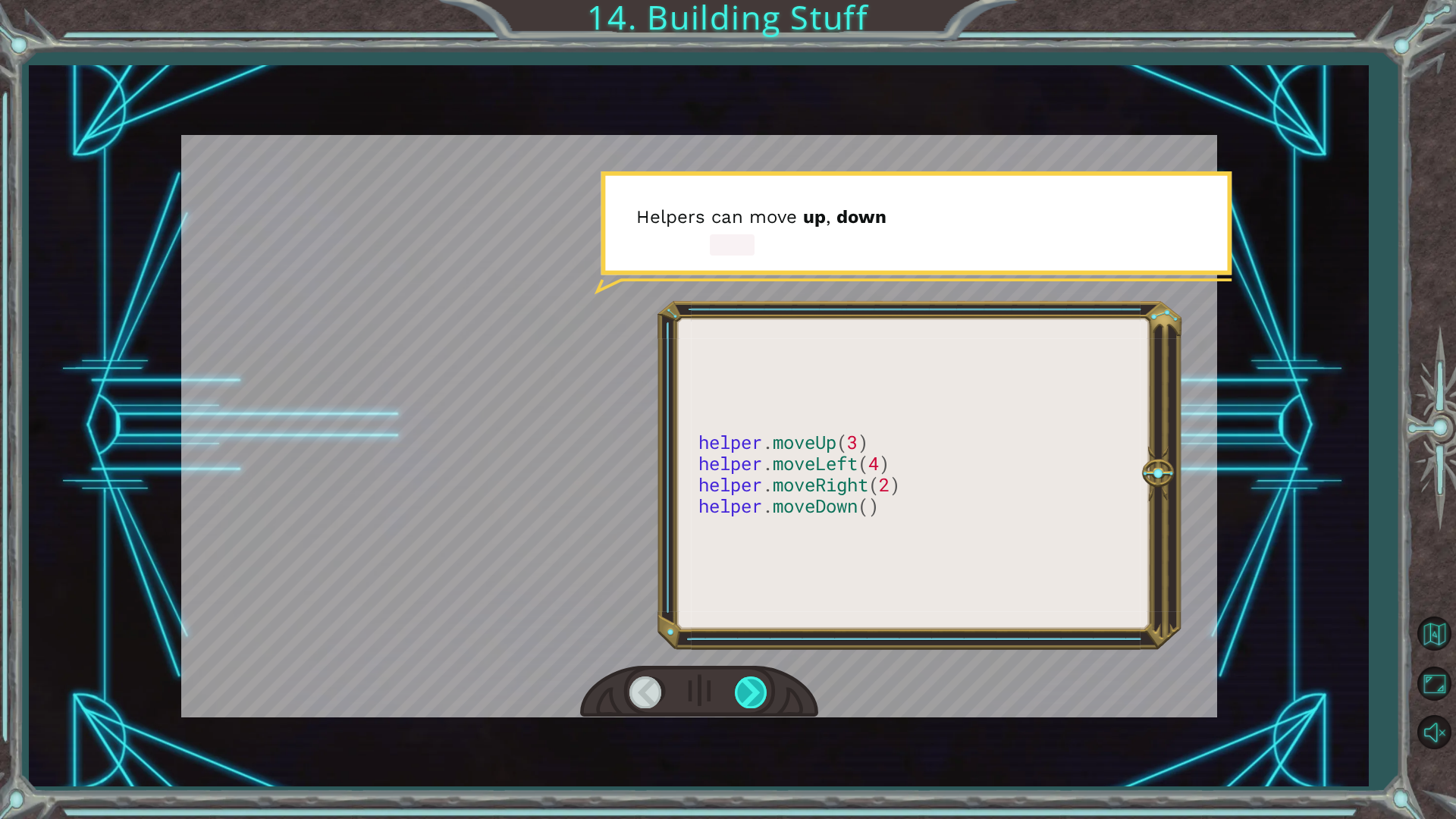
click at [747, 693] on div at bounding box center [752, 692] width 34 height 31
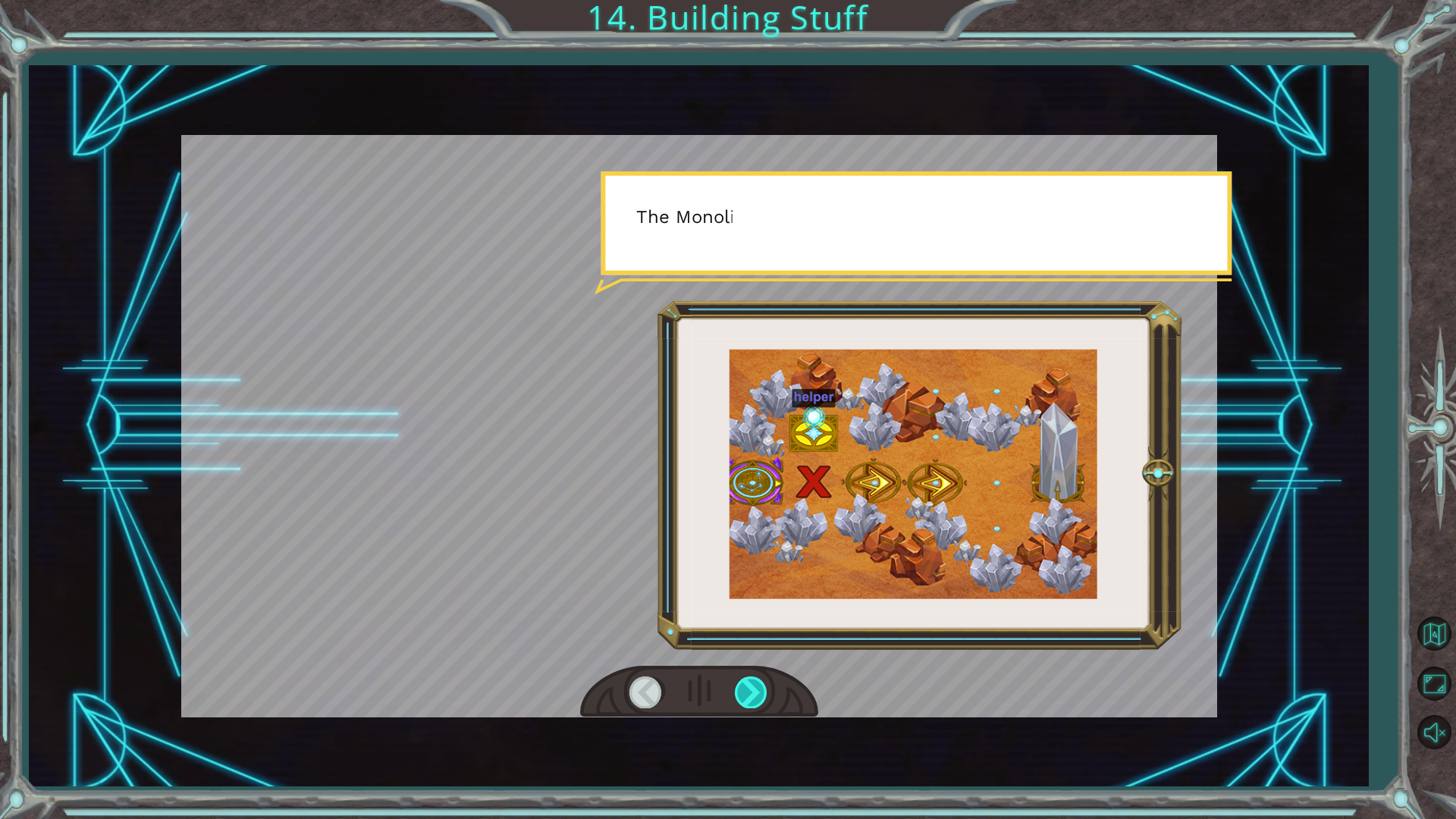
click at [751, 685] on div at bounding box center [752, 692] width 34 height 31
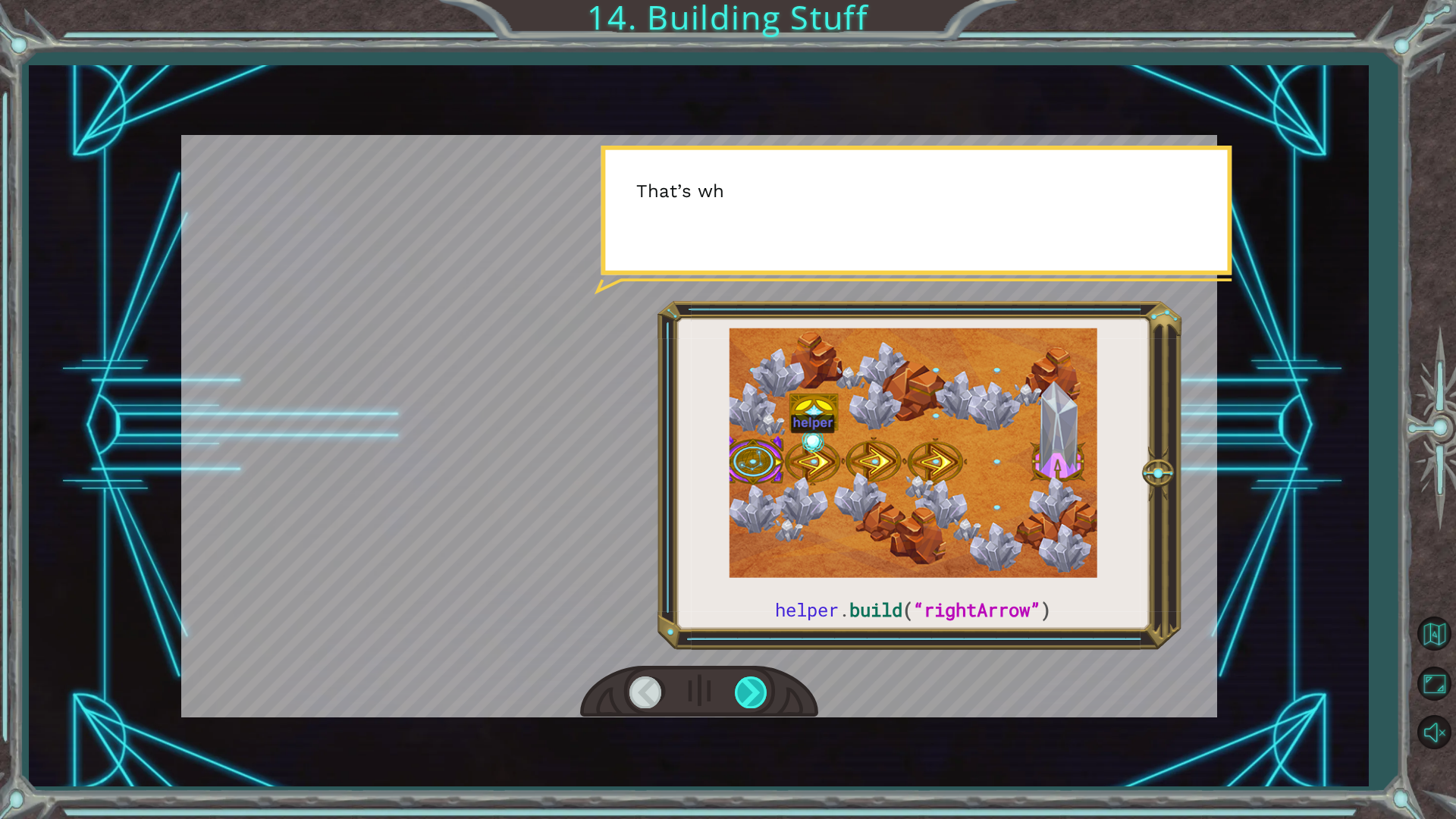
click at [751, 685] on div at bounding box center [752, 692] width 34 height 31
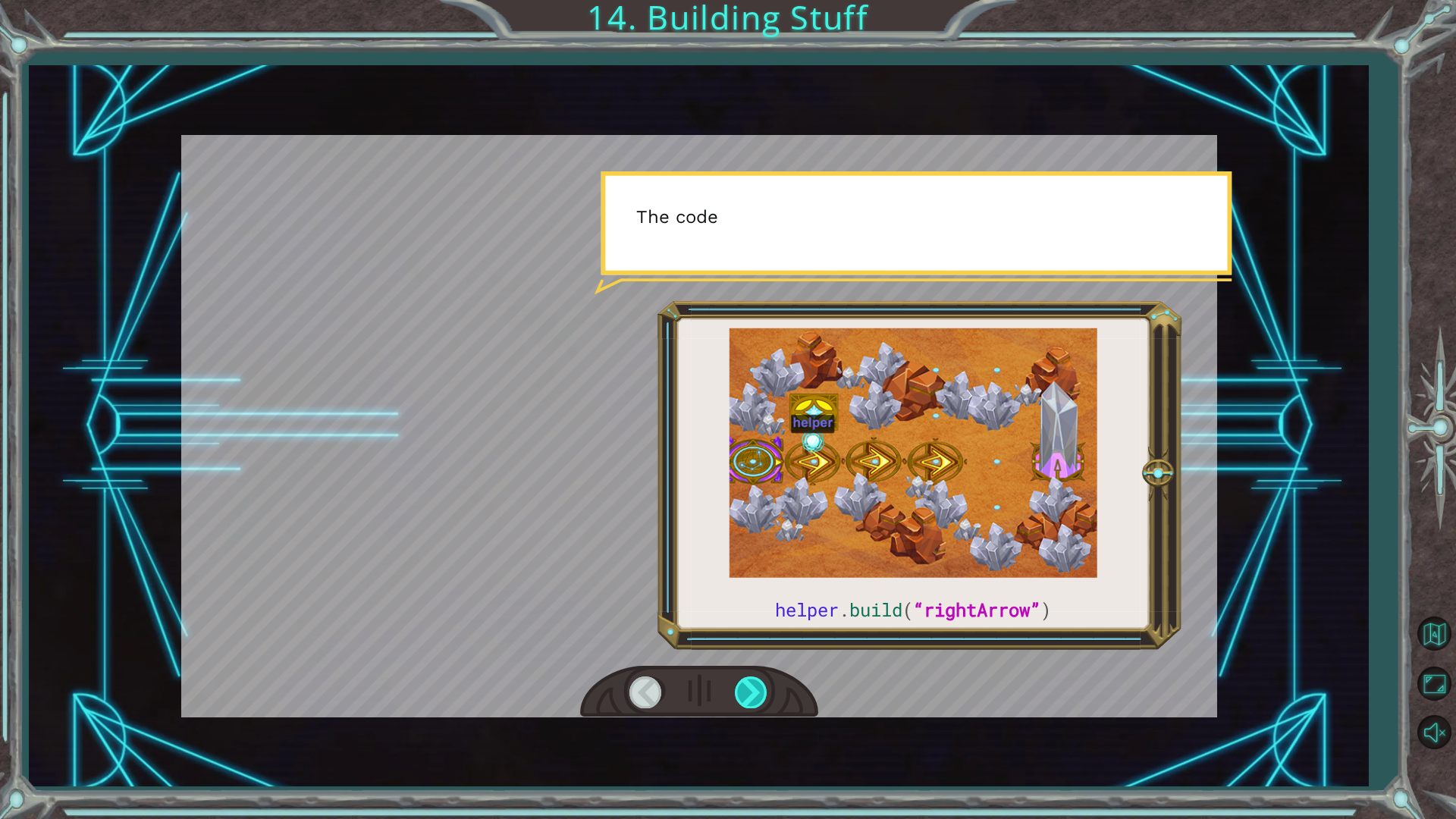
click at [751, 685] on div at bounding box center [752, 692] width 34 height 31
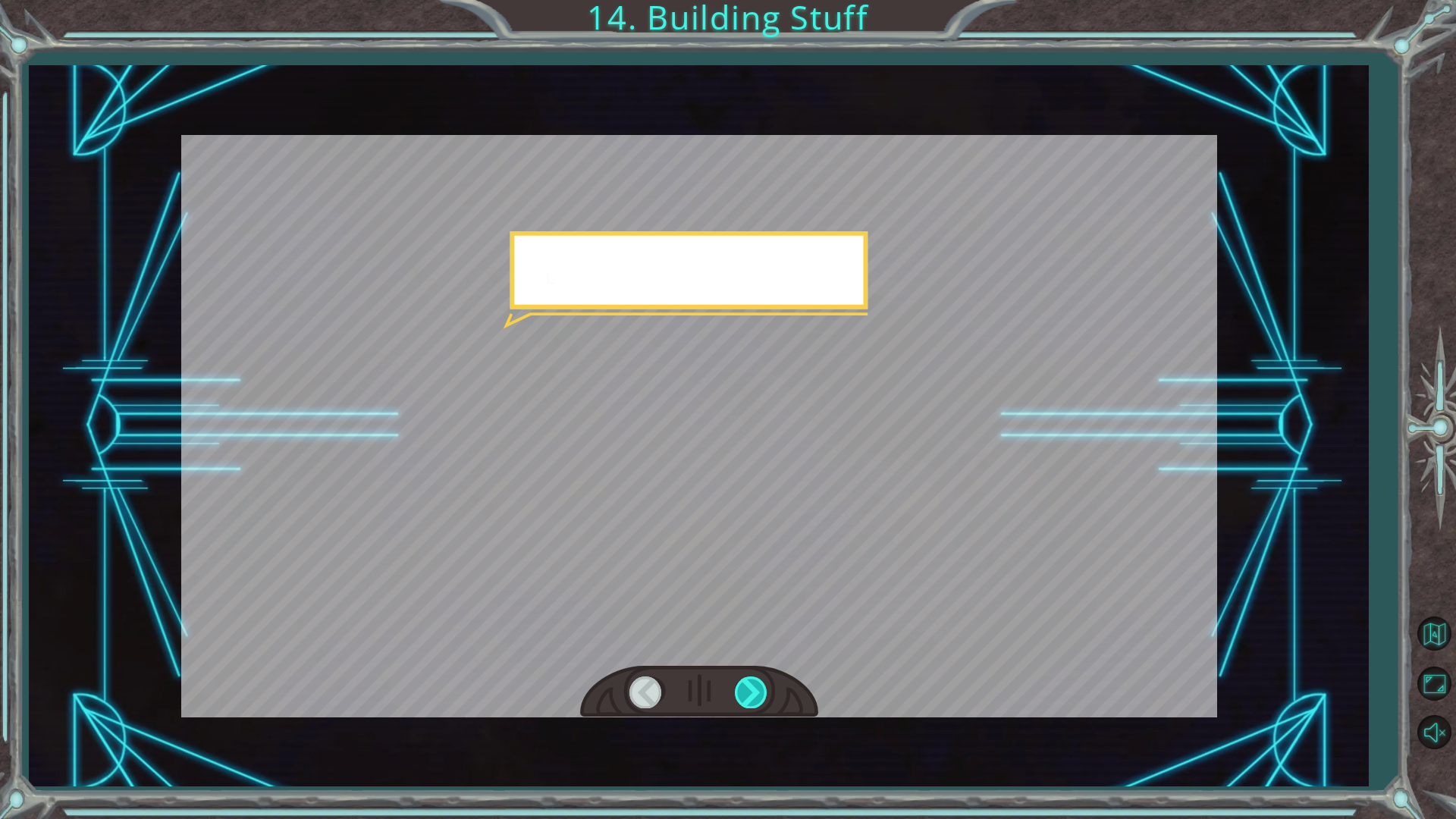
click at [751, 685] on div at bounding box center [752, 692] width 34 height 31
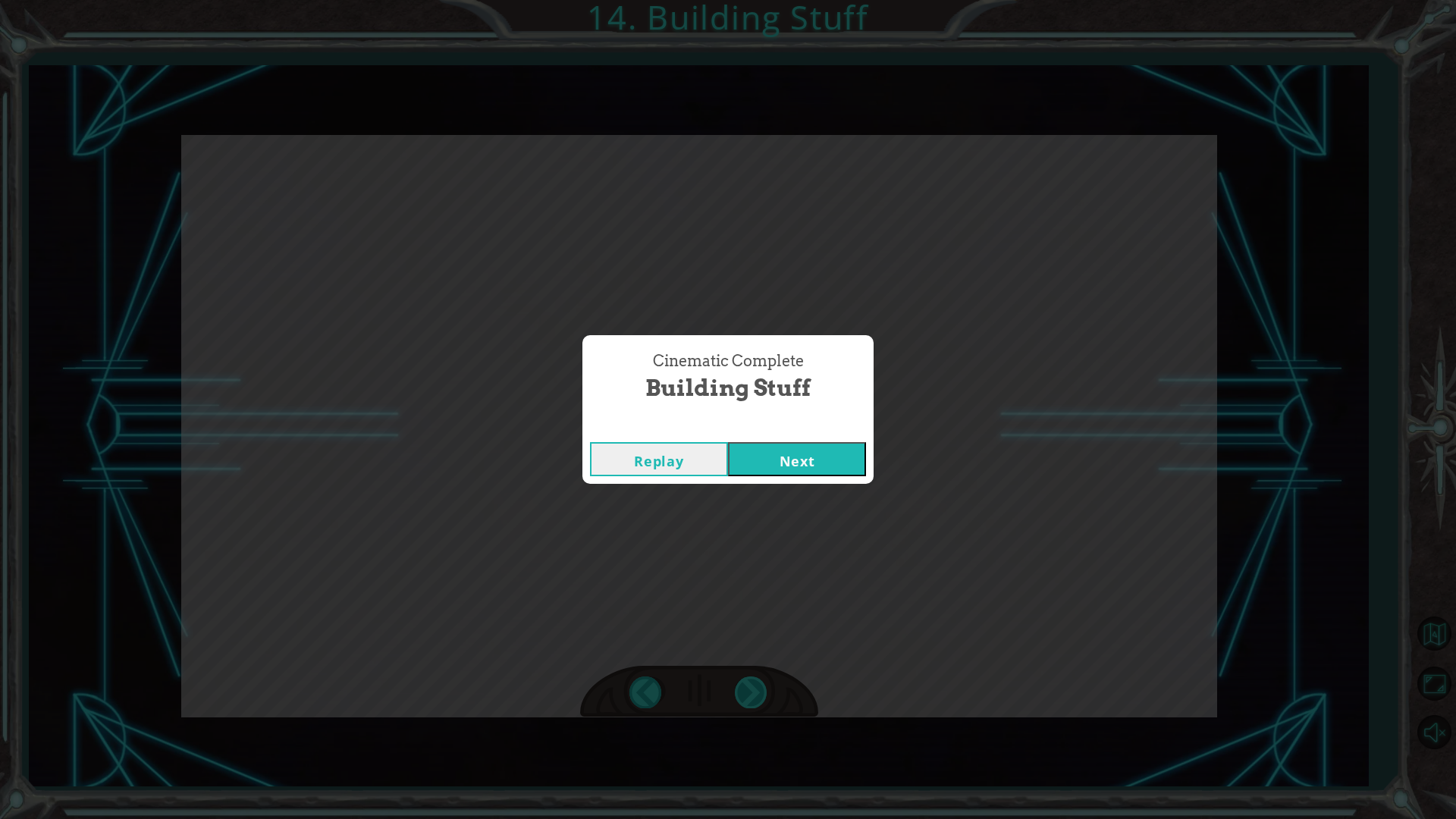
click at [751, 0] on div "helper . build ( “rightArrow” ) O k a y , l e t ' s l o o k c l o s e r a t t h…" at bounding box center [728, 0] width 1456 height 0
click at [805, 447] on button "Next" at bounding box center [797, 459] width 138 height 35
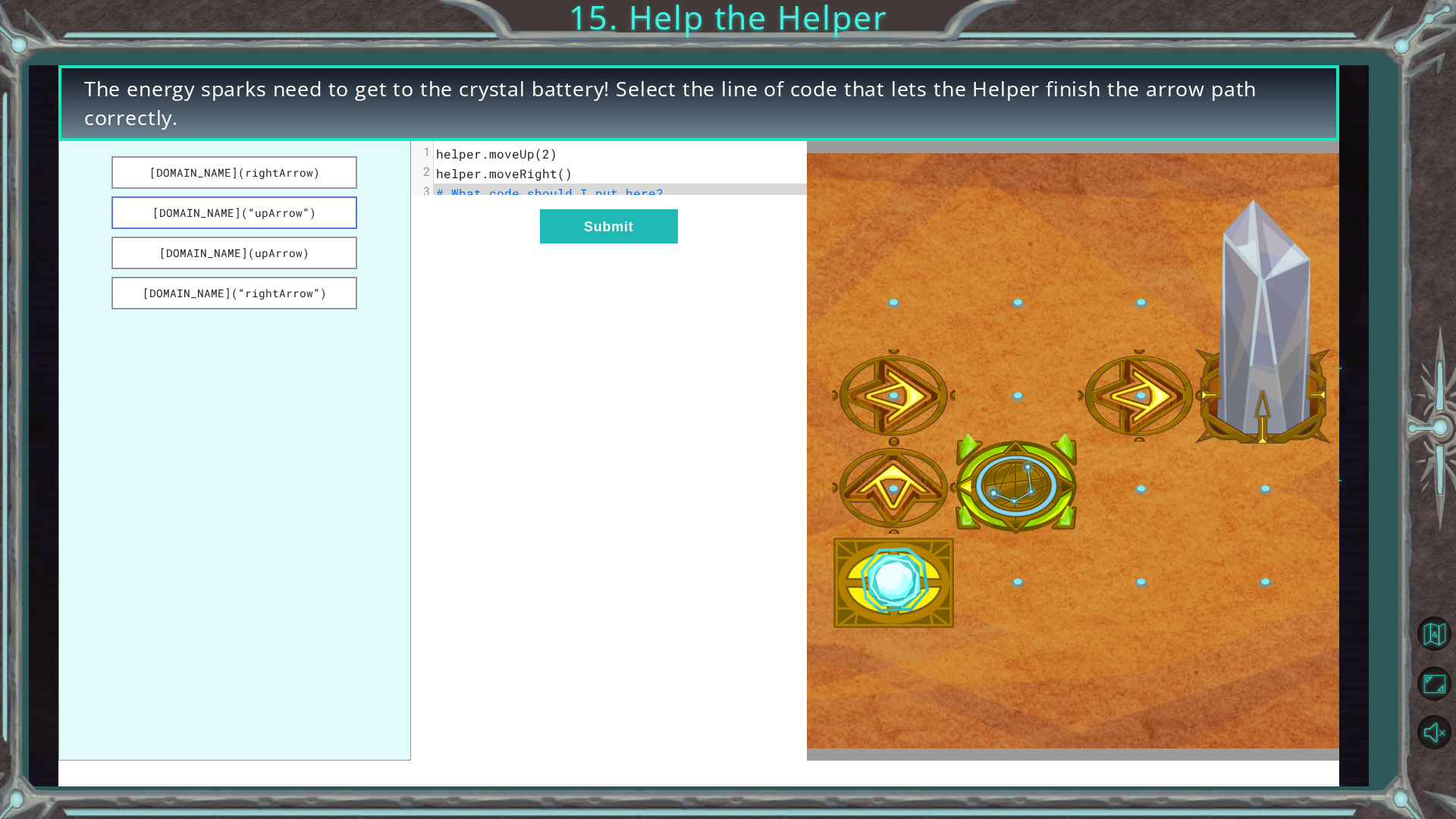
drag, startPoint x: 275, startPoint y: 182, endPoint x: 229, endPoint y: 211, distance: 54.4
click at [229, 211] on ul "helper.build(rightArrow) helper.build(“upArrow”) helper.build(upArrow) helper.b…" at bounding box center [234, 451] width 352 height 619
click at [561, 177] on span "helper.moveRight()" at bounding box center [504, 173] width 136 height 16
click at [557, 171] on span "helper.moveRight()" at bounding box center [504, 173] width 136 height 16
drag, startPoint x: 227, startPoint y: 299, endPoint x: 399, endPoint y: 269, distance: 174.6
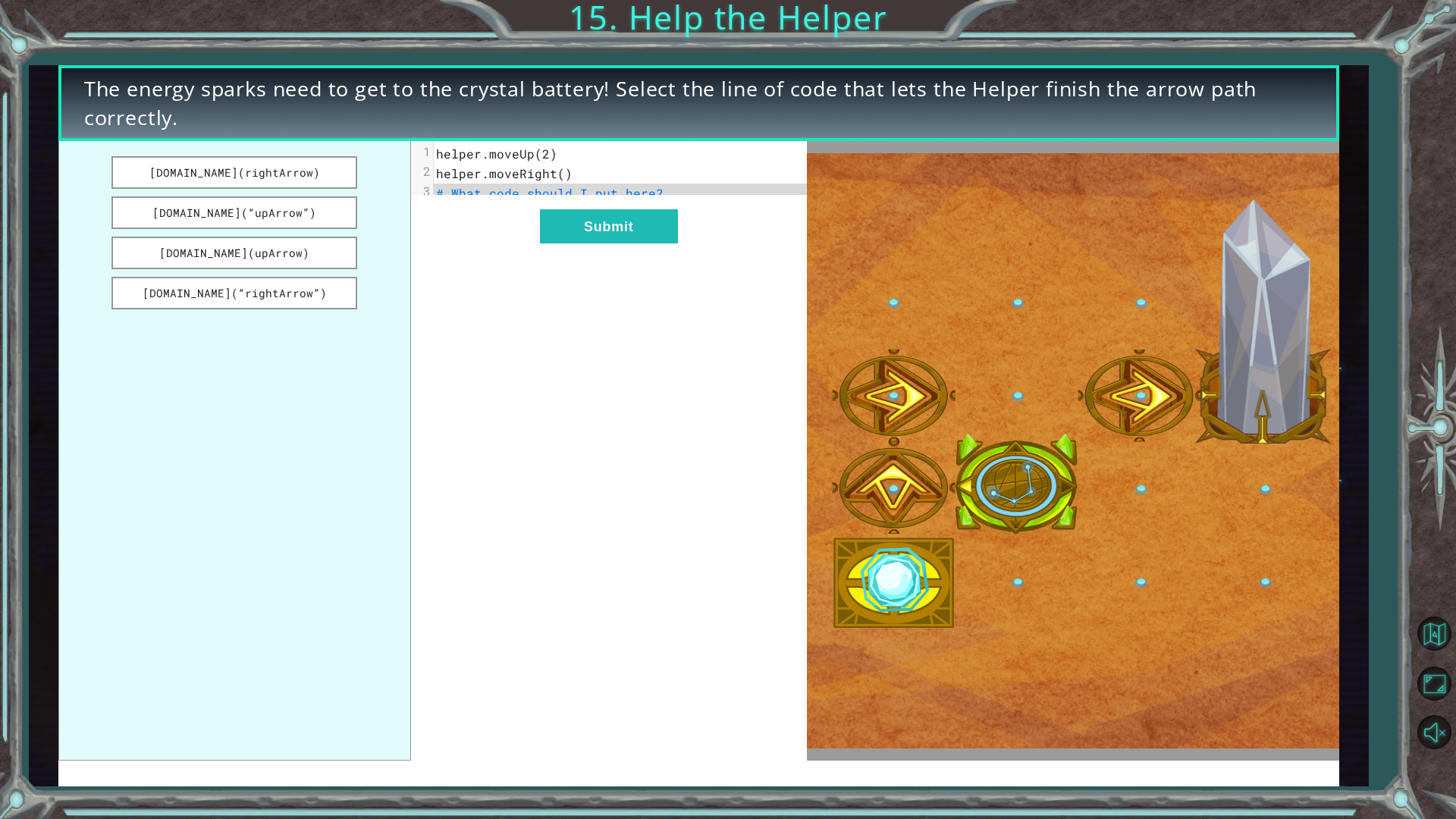
click at [516, 237] on div "helper.build(rightArrow) helper.build(“upArrow”) helper.build(upArrow) helper.b…" at bounding box center [433, 451] width 749 height 619
click at [289, 298] on button "helper.build(“rightArrow”)" at bounding box center [234, 293] width 246 height 33
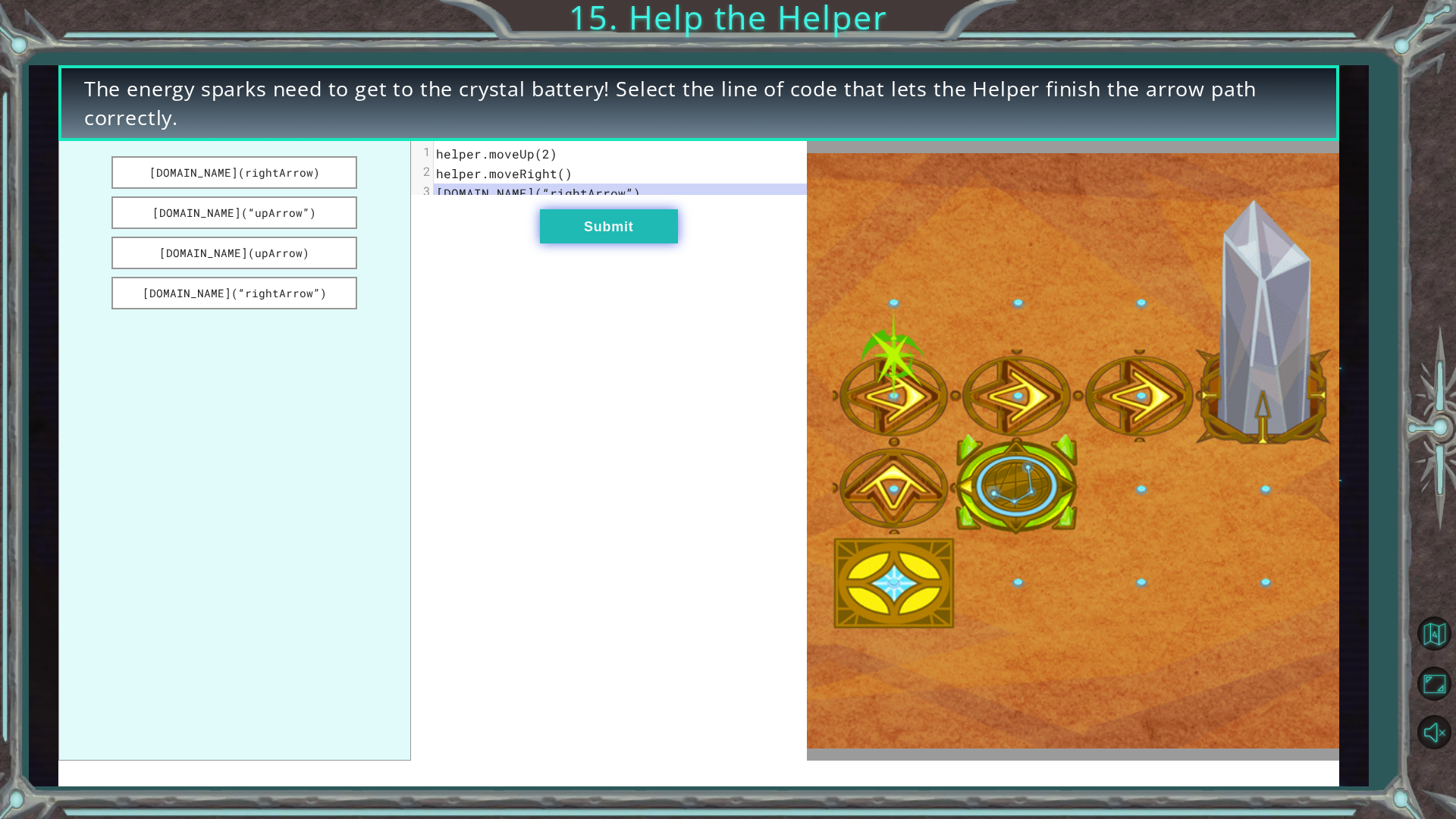
click at [623, 232] on button "Submit" at bounding box center [609, 227] width 138 height 35
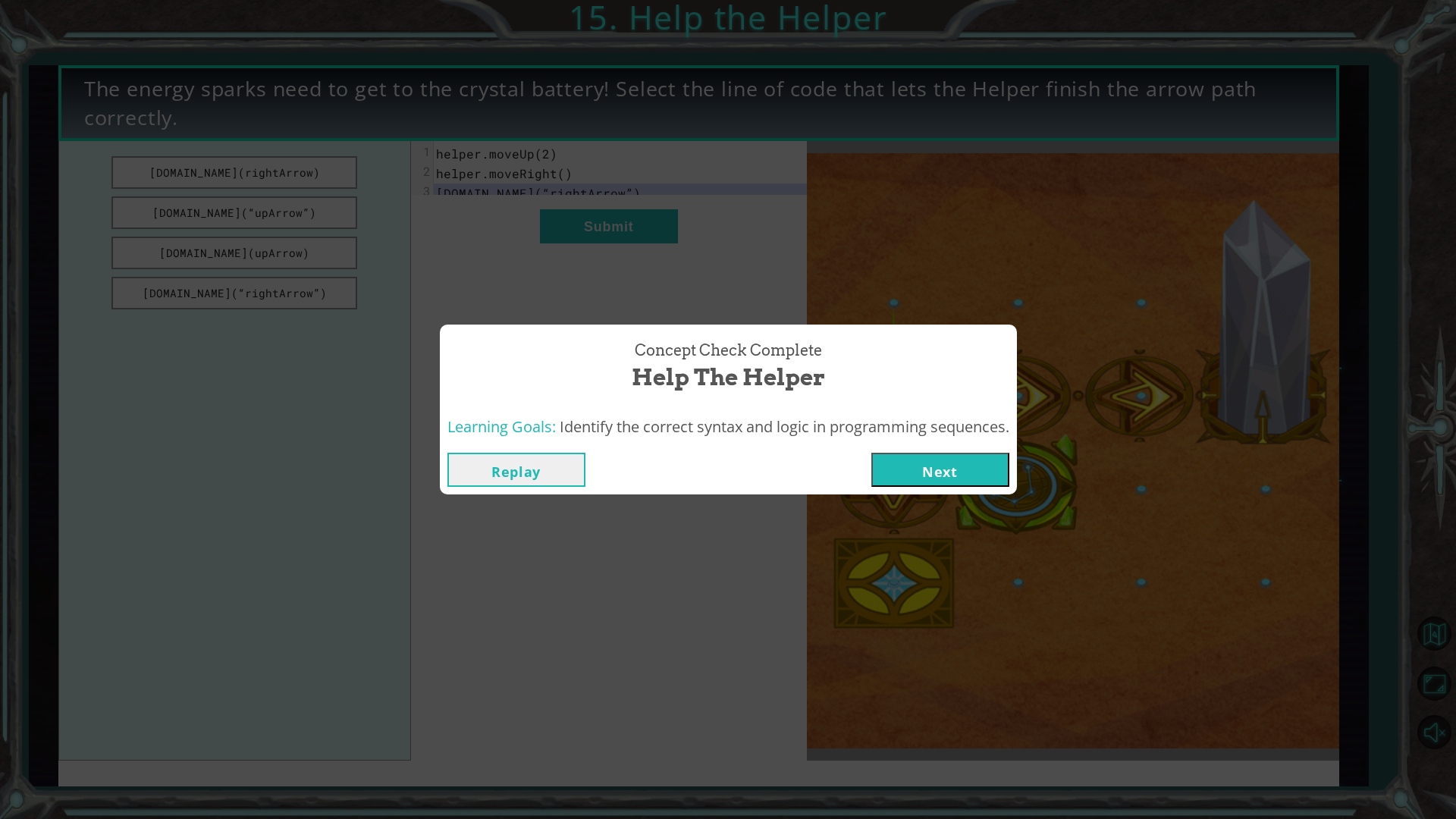
click at [955, 466] on button "Next" at bounding box center [940, 470] width 138 height 35
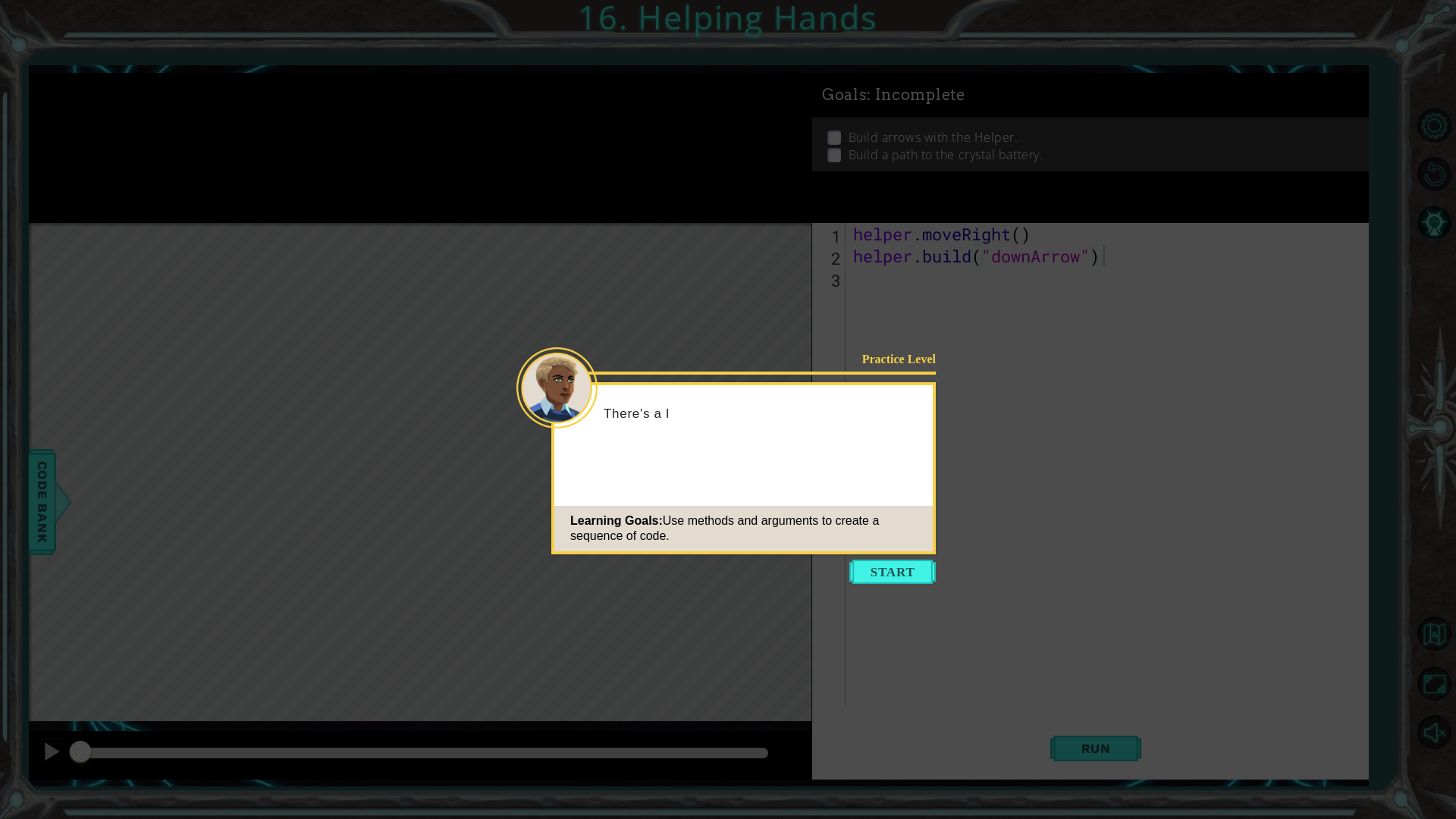
click at [890, 548] on div "Learning Goals: Use methods and arguments to create a sequence of code." at bounding box center [743, 528] width 379 height 45
click at [885, 561] on button "Start" at bounding box center [892, 573] width 86 height 25
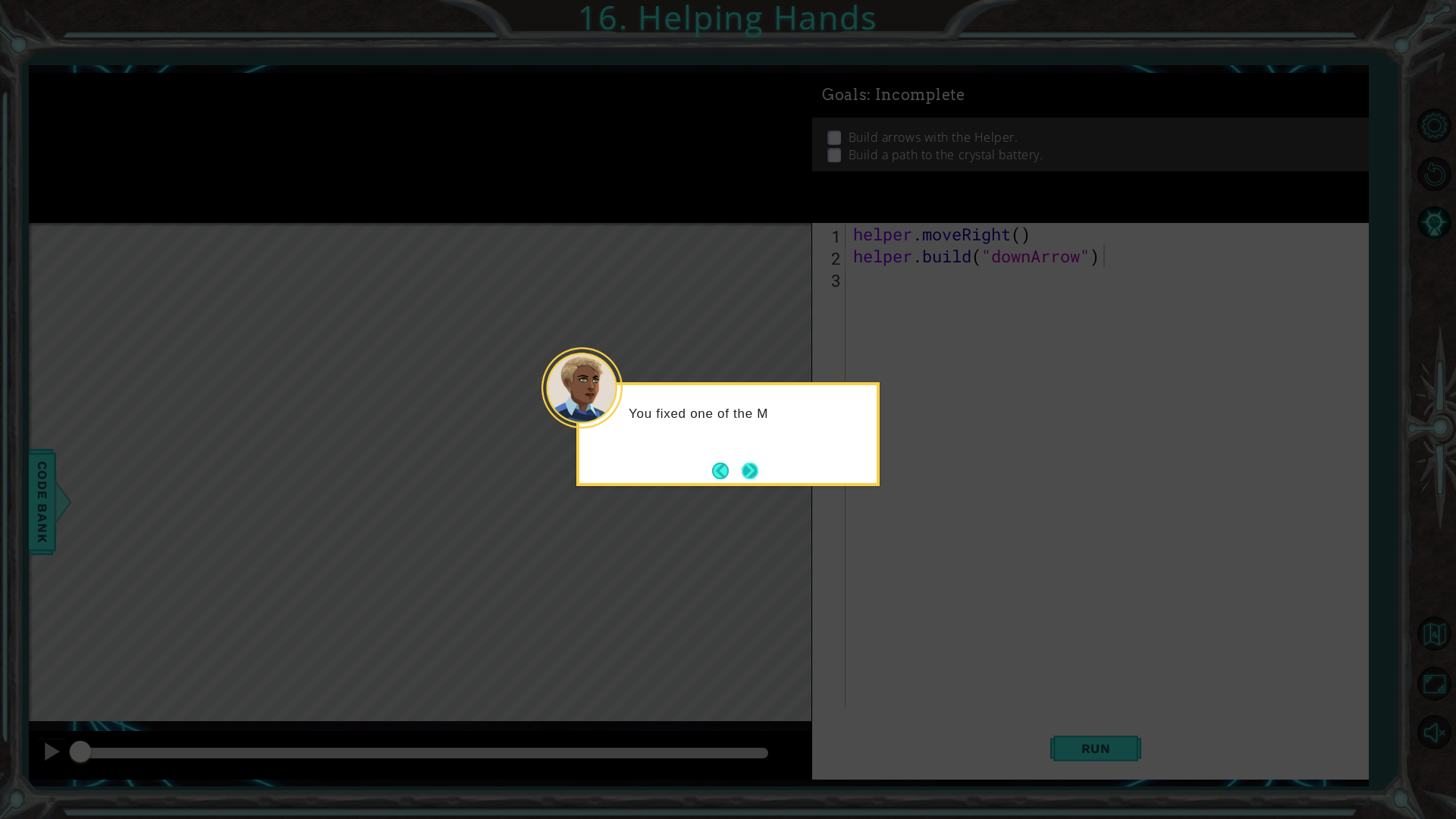
click at [746, 467] on button "Next" at bounding box center [750, 470] width 17 height 17
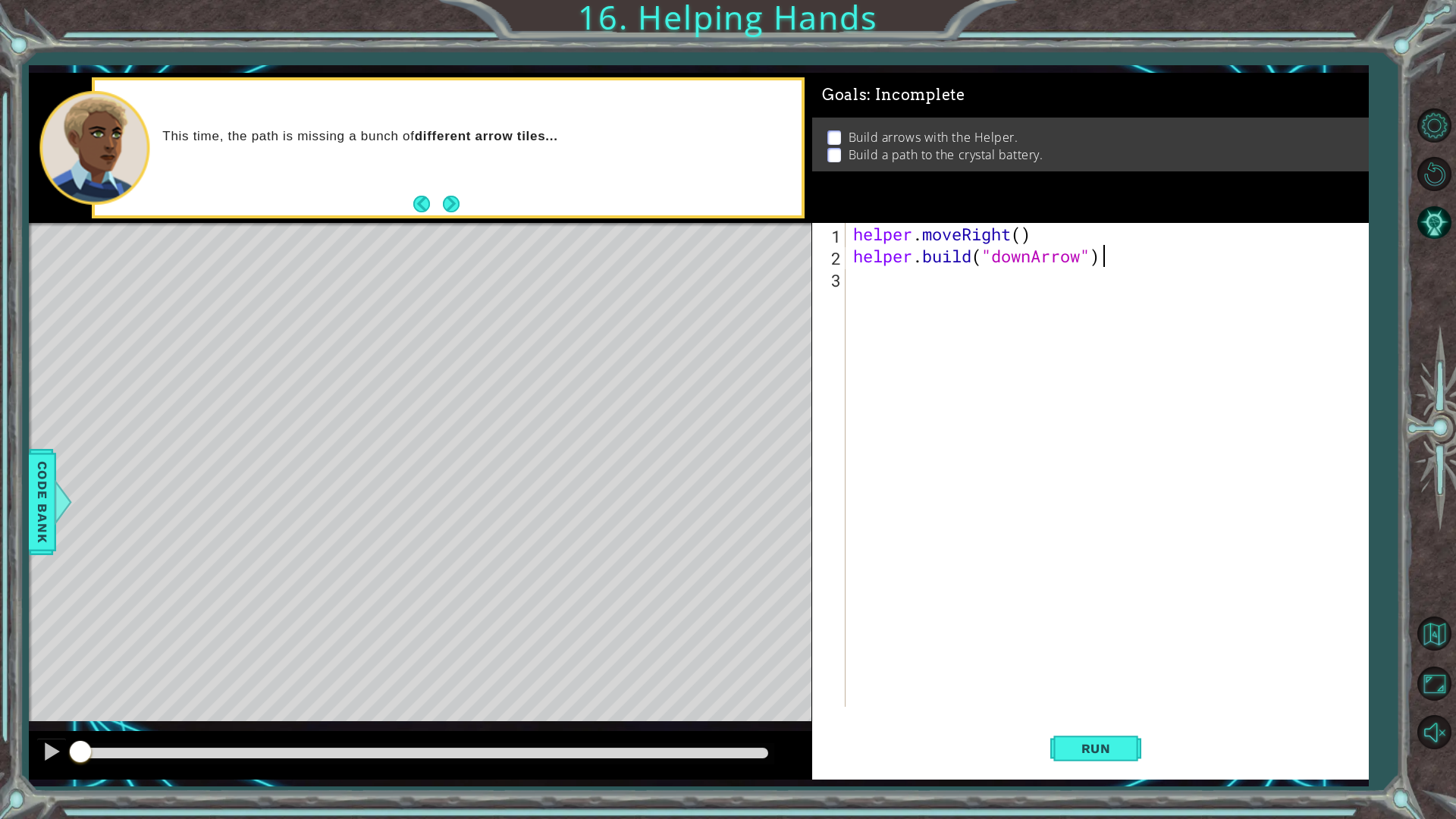
click at [1021, 233] on div "helper . moveRight ( ) helper . build ( "downArrow" )" at bounding box center [1110, 487] width 521 height 528
type textarea "helper.moveRight(1)"
click at [1034, 336] on div "helper . moveRight ( 1 ) helper . build ( "downArrow" )" at bounding box center [1110, 487] width 521 height 528
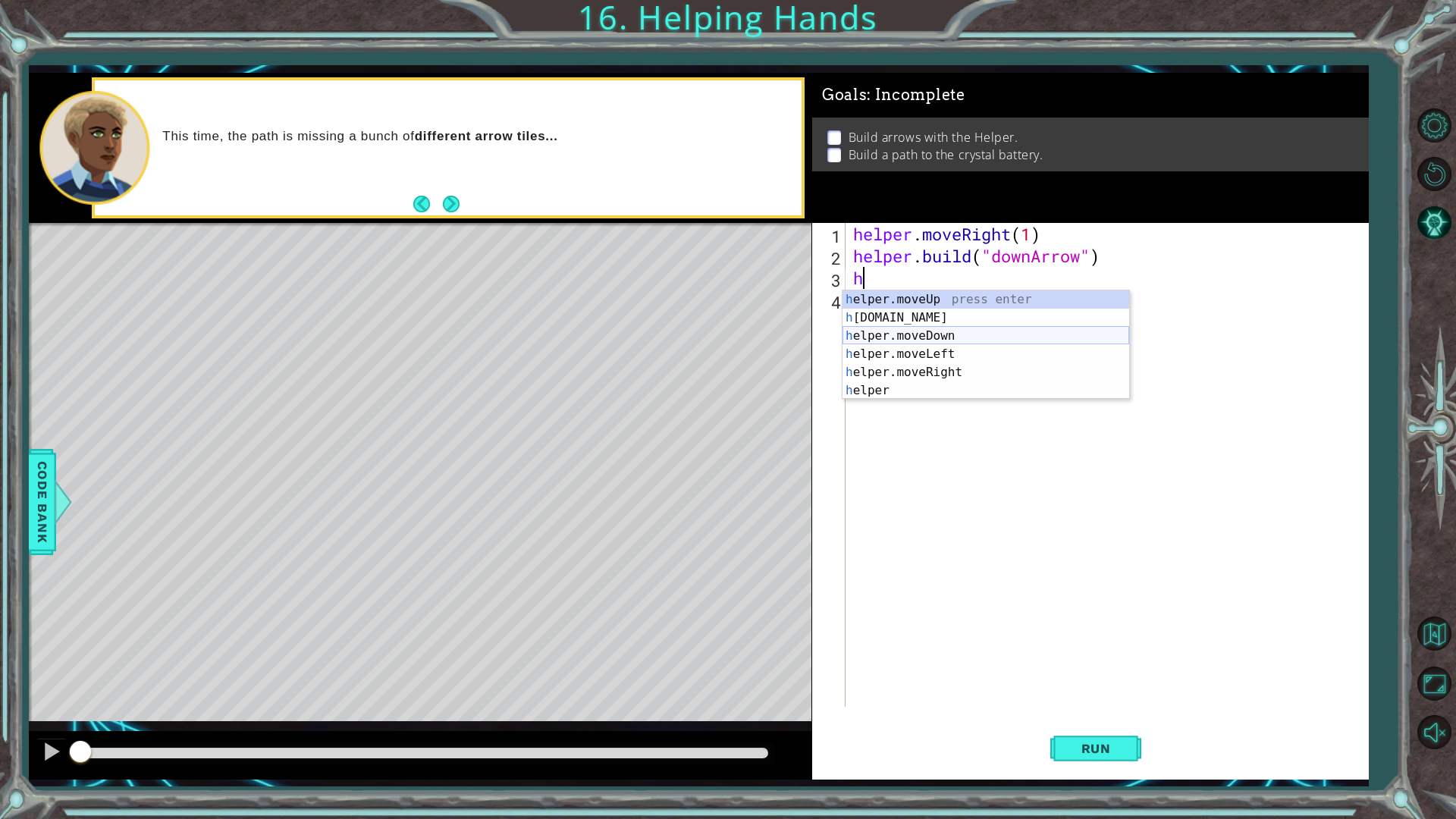
click at [939, 332] on div "h elper.moveUp press enter h elper.build press enter h elper.moveDown press ent…" at bounding box center [985, 363] width 287 height 145
type textarea "helper.moveDown(1)"
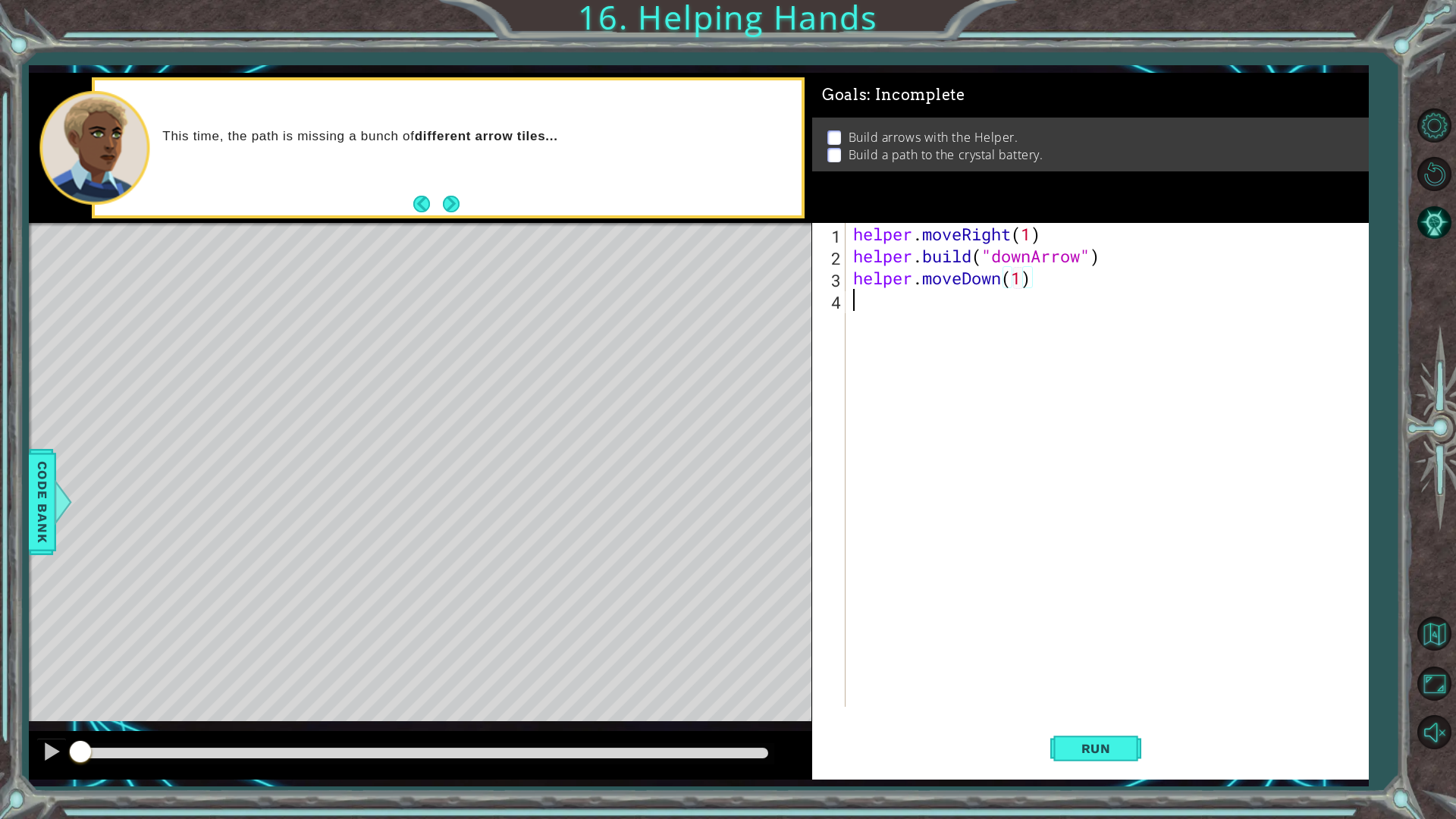
click at [1012, 357] on div "helper . moveRight ( 1 ) helper . build ( "downArrow" ) helper . moveDown ( 1 )" at bounding box center [1110, 487] width 521 height 528
click at [912, 297] on div "helper . moveRight ( 1 ) helper . build ( "downArrow" ) helper . moveDown ( 1 )" at bounding box center [1110, 487] width 521 height 528
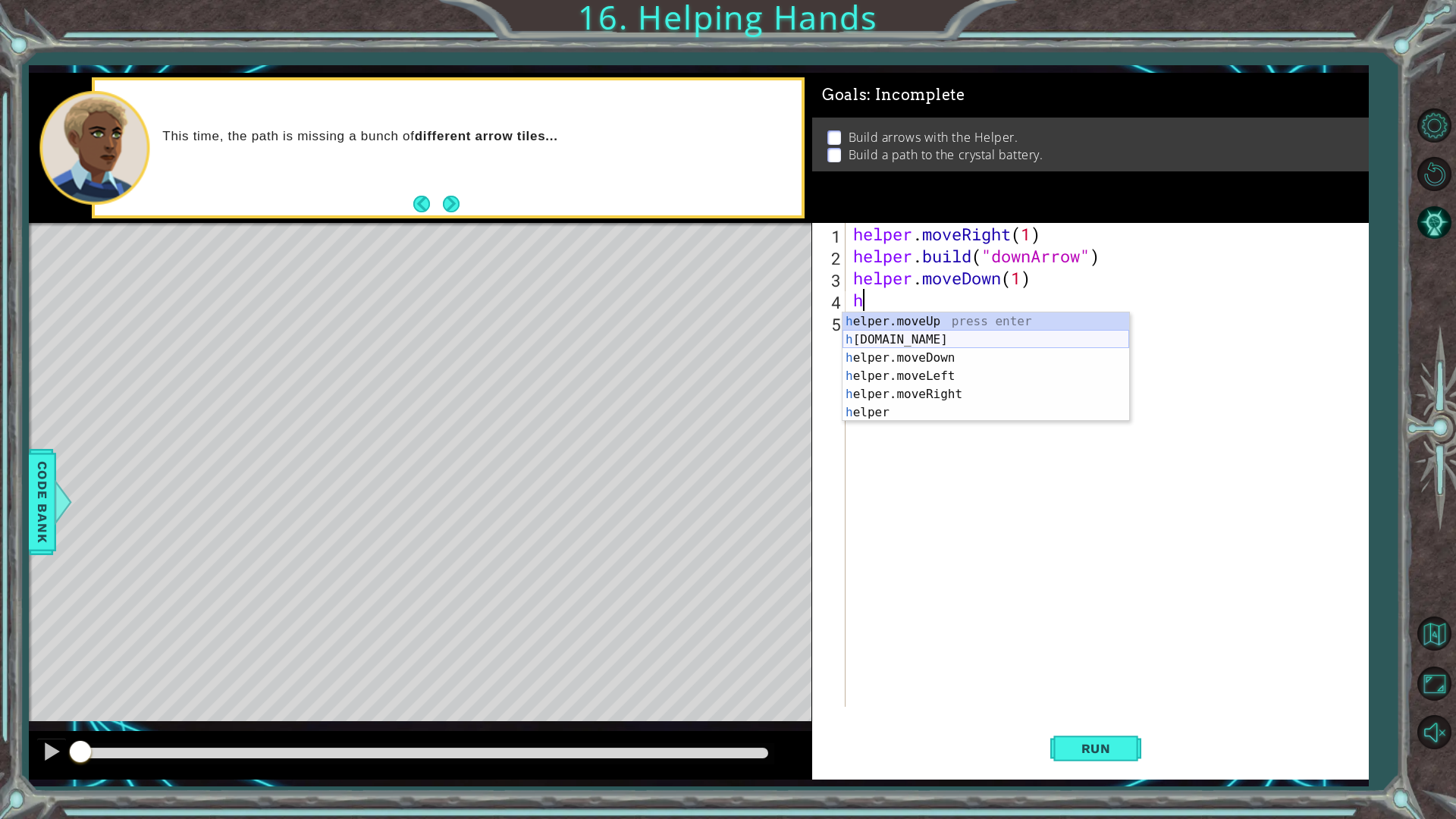
click at [948, 332] on div "h elper.moveUp press enter h elper.build press enter h elper.moveDown press ent…" at bounding box center [985, 384] width 287 height 145
type textarea "helper.build("rightArrow")"
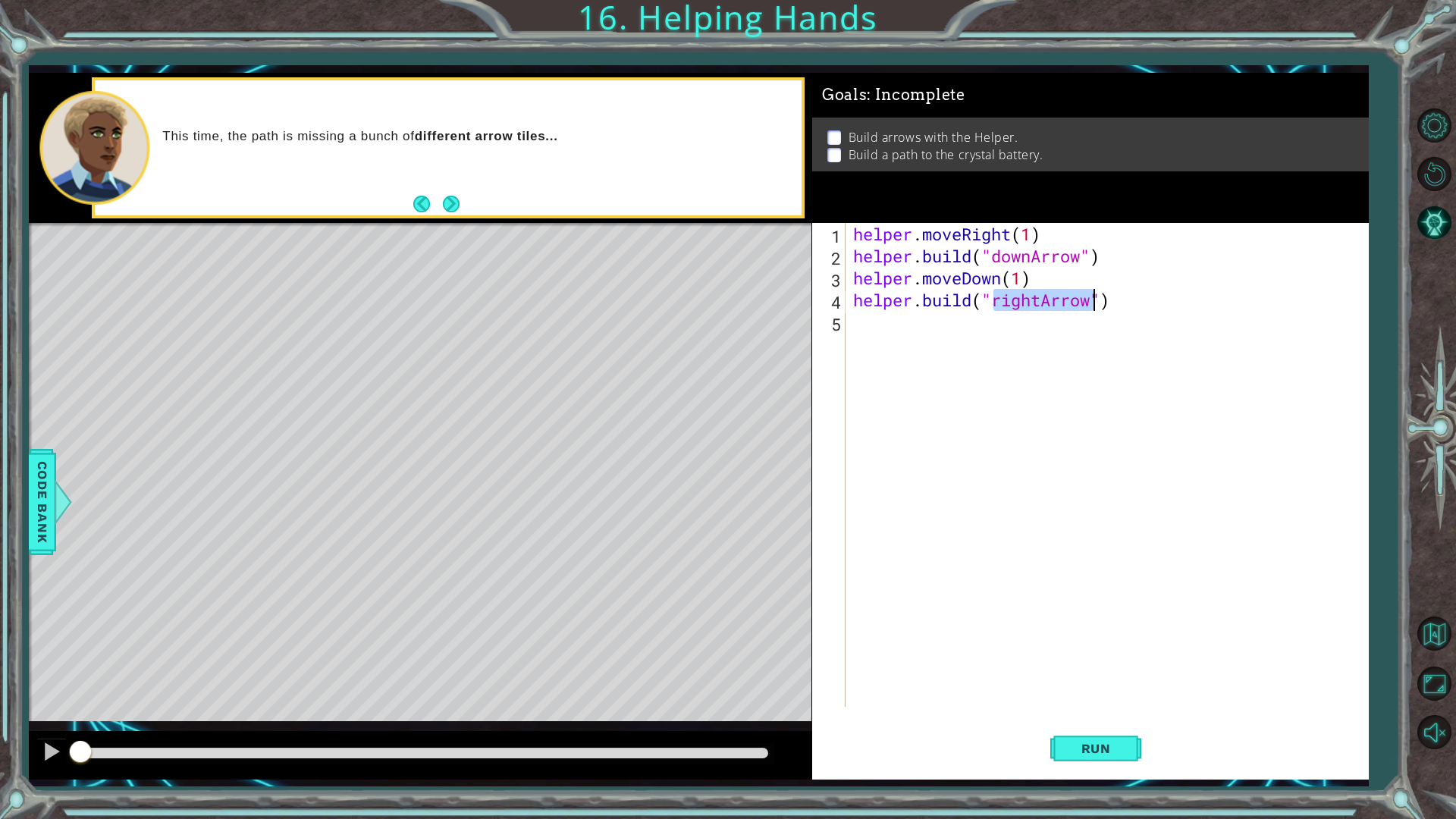
click at [1029, 393] on div "helper . moveRight ( 1 ) helper . build ( "downArrow" ) helper . moveDown ( 1 )…" at bounding box center [1110, 487] width 521 height 528
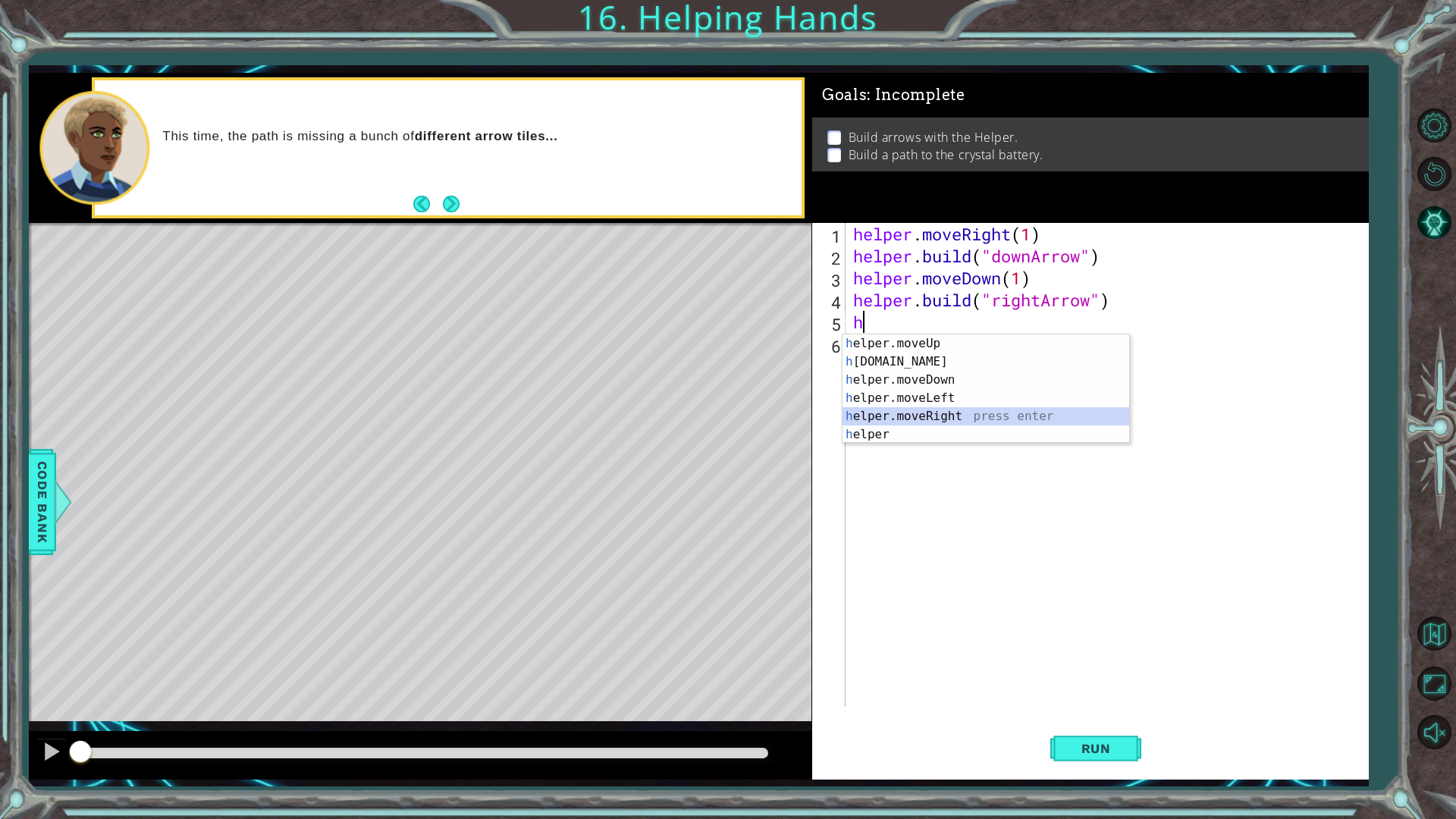
click at [950, 413] on div "h elper.moveUp press enter h elper.build press enter h elper.moveDown press ent…" at bounding box center [985, 407] width 287 height 145
type textarea "helper.moveRight(1)"
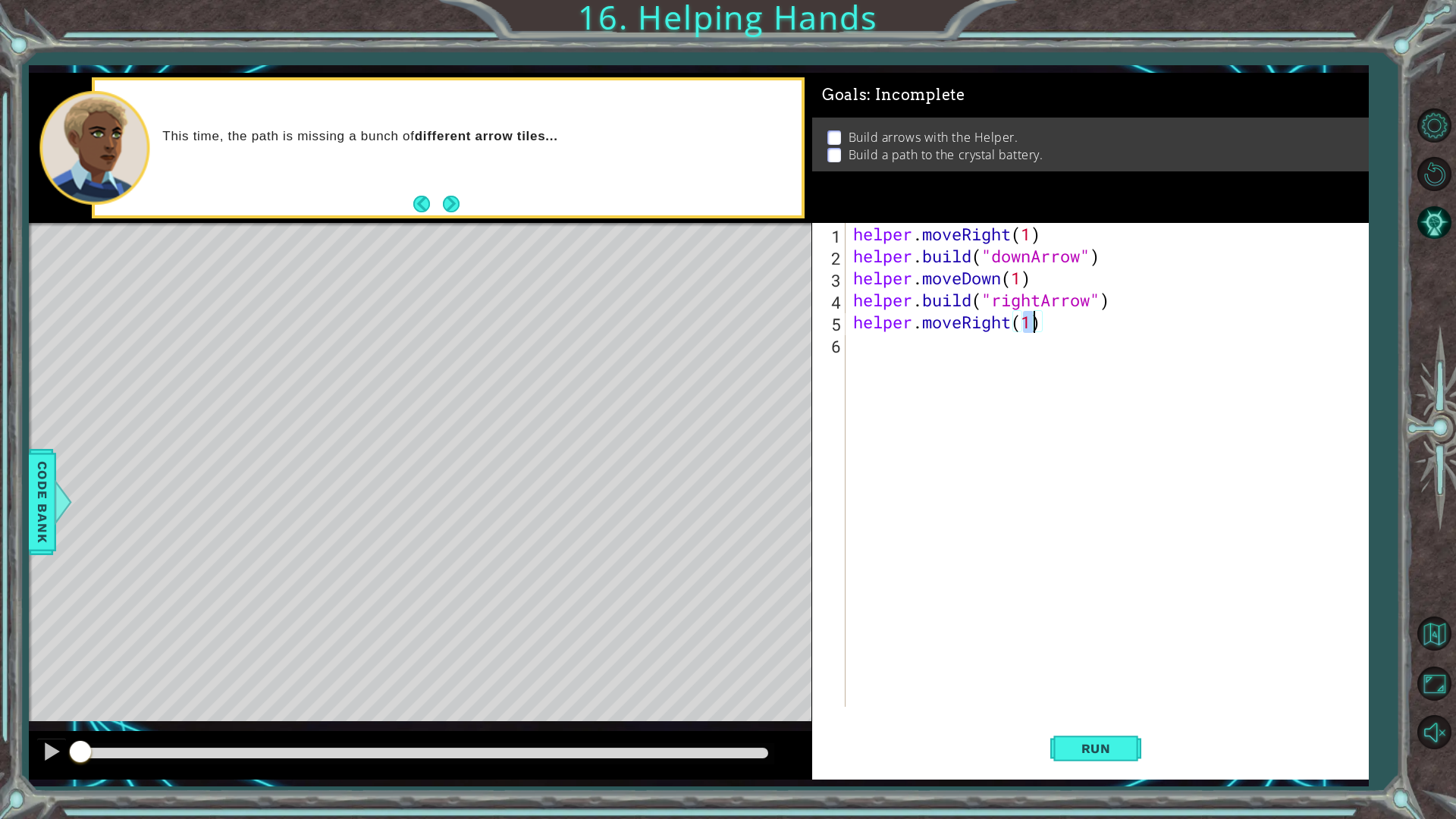
click at [1015, 372] on div "helper . moveRight ( 1 ) helper . build ( "downArrow" ) helper . moveDown ( 1 )…" at bounding box center [1110, 487] width 521 height 528
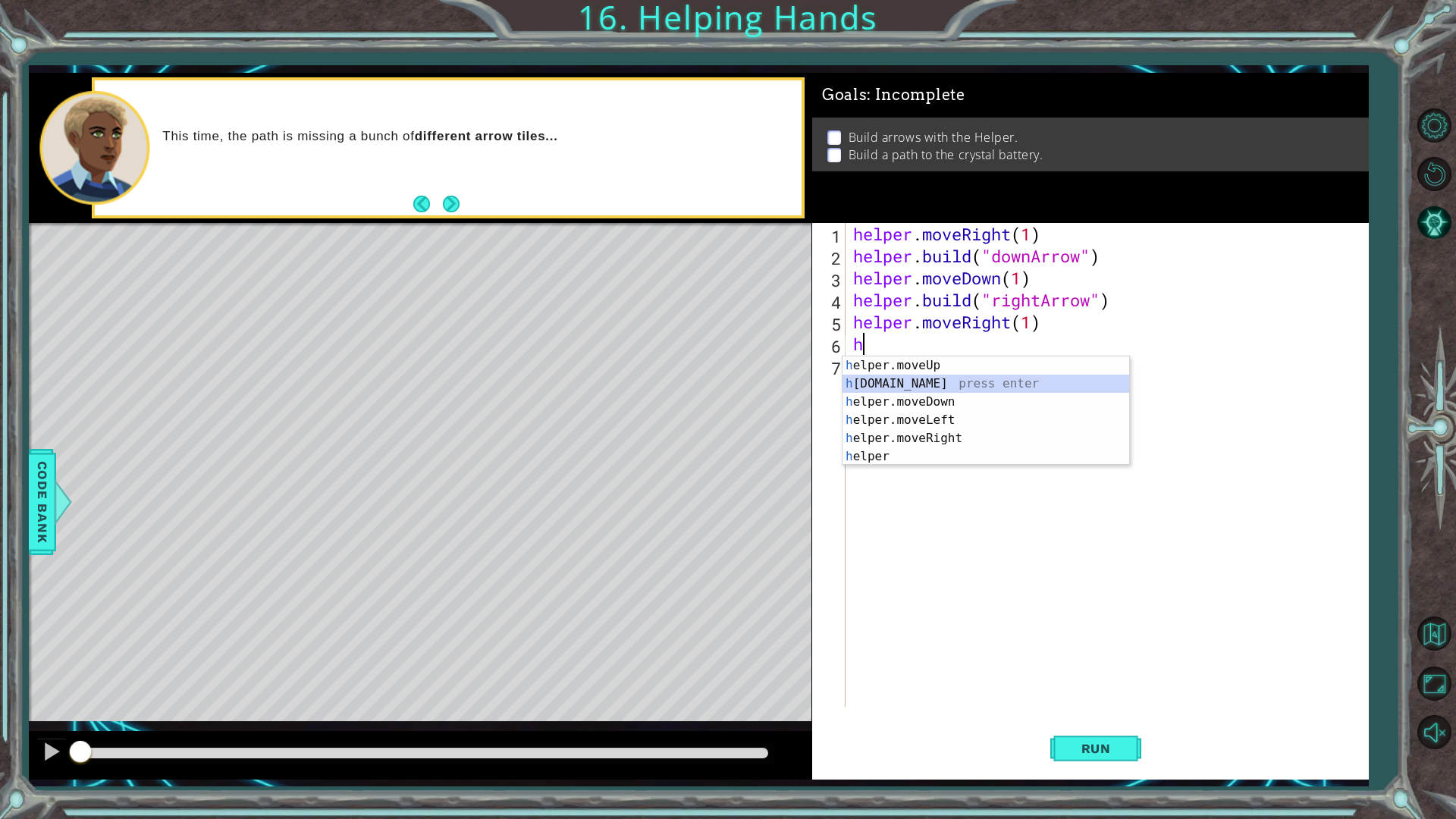
click at [960, 382] on div "h elper.moveUp press enter h elper.build press enter h elper.moveDown press ent…" at bounding box center [985, 429] width 287 height 145
type textarea "helper.build("rightArrow")"
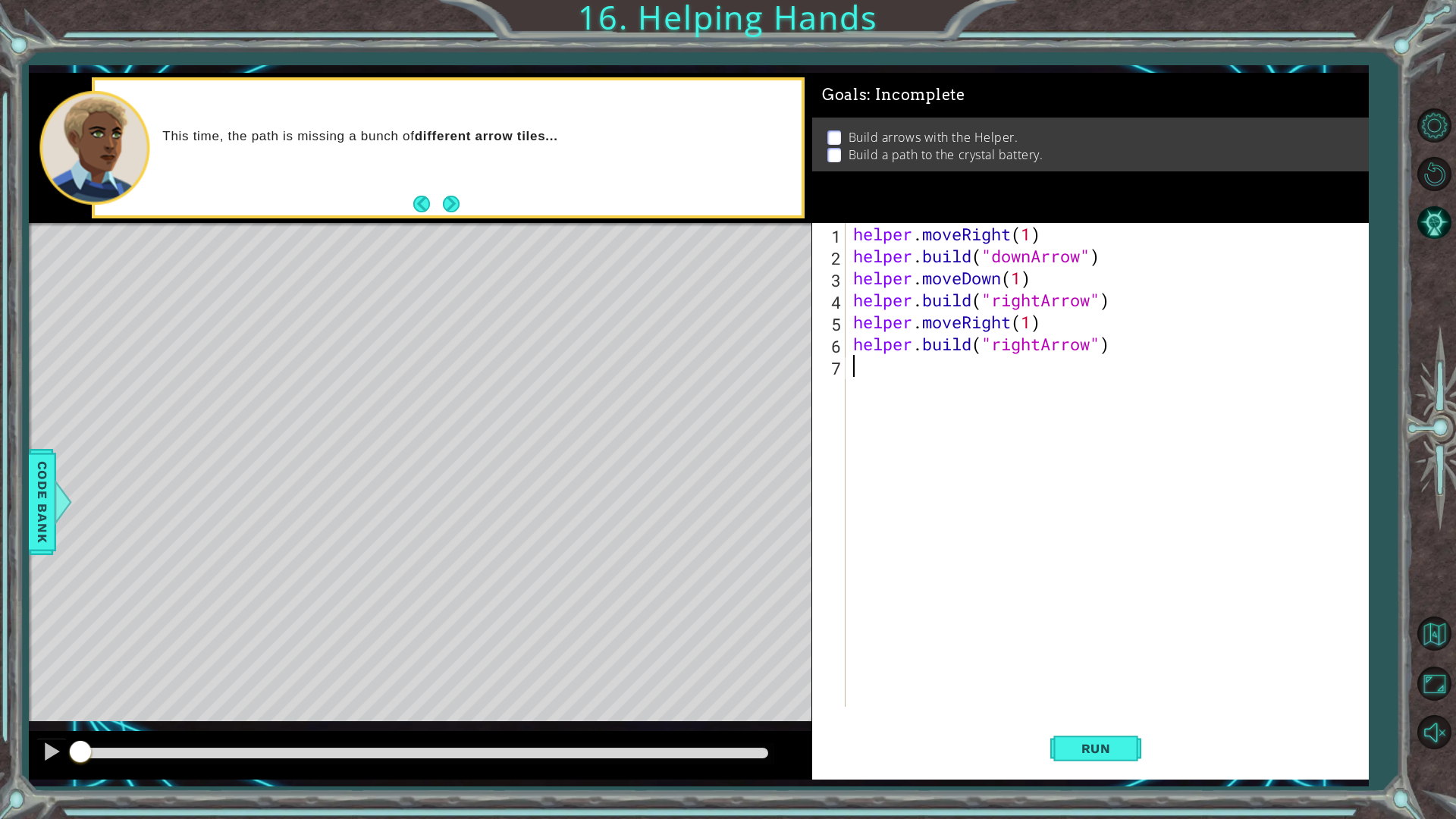
click at [1002, 408] on div "helper . moveRight ( 1 ) helper . build ( "downArrow" ) helper . moveDown ( 1 )…" at bounding box center [1110, 487] width 521 height 528
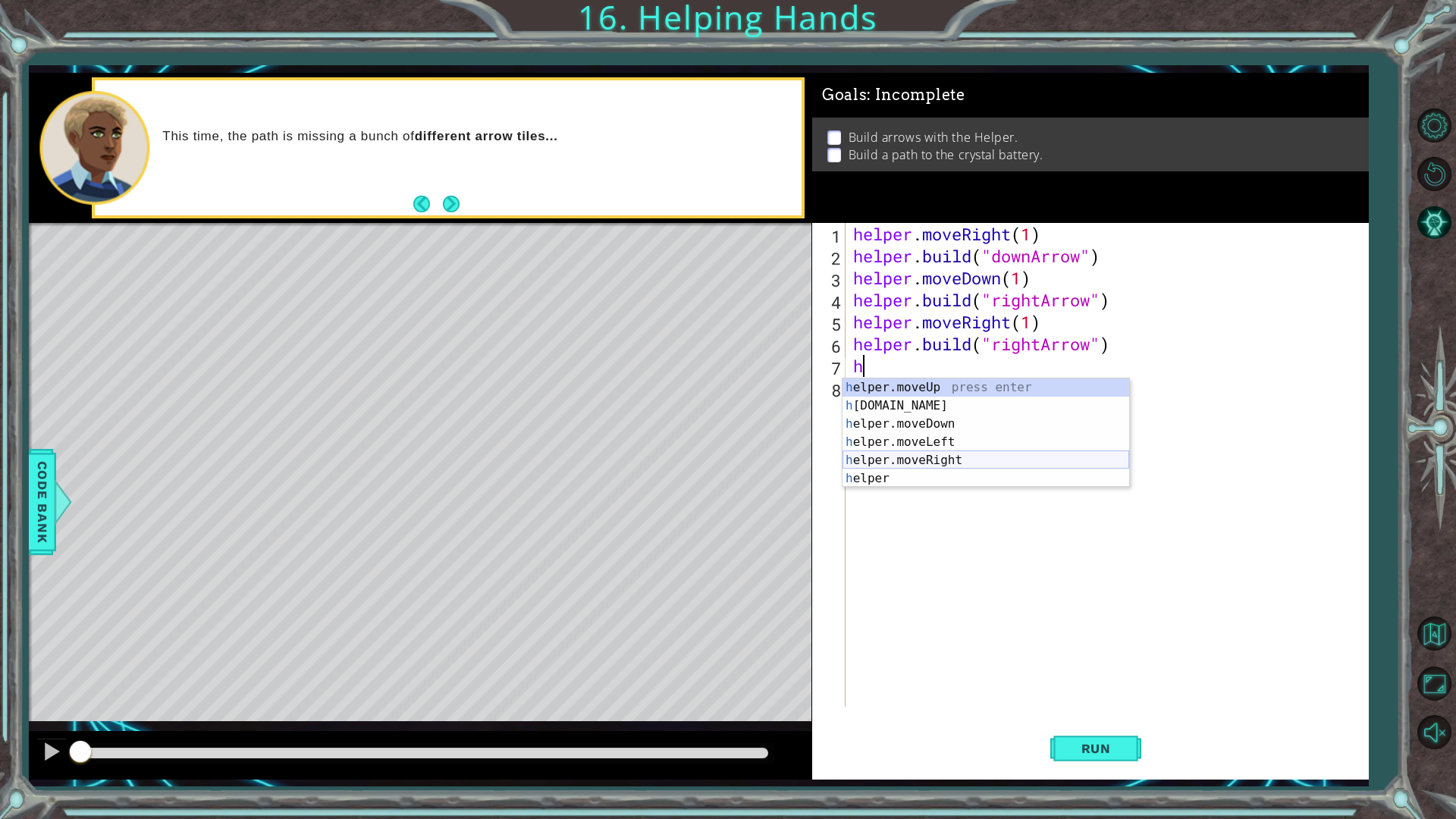
click at [944, 452] on div "h elper.moveUp press enter h elper.build press enter h elper.moveDown press ent…" at bounding box center [985, 451] width 287 height 145
type textarea "helper.moveRight(1)"
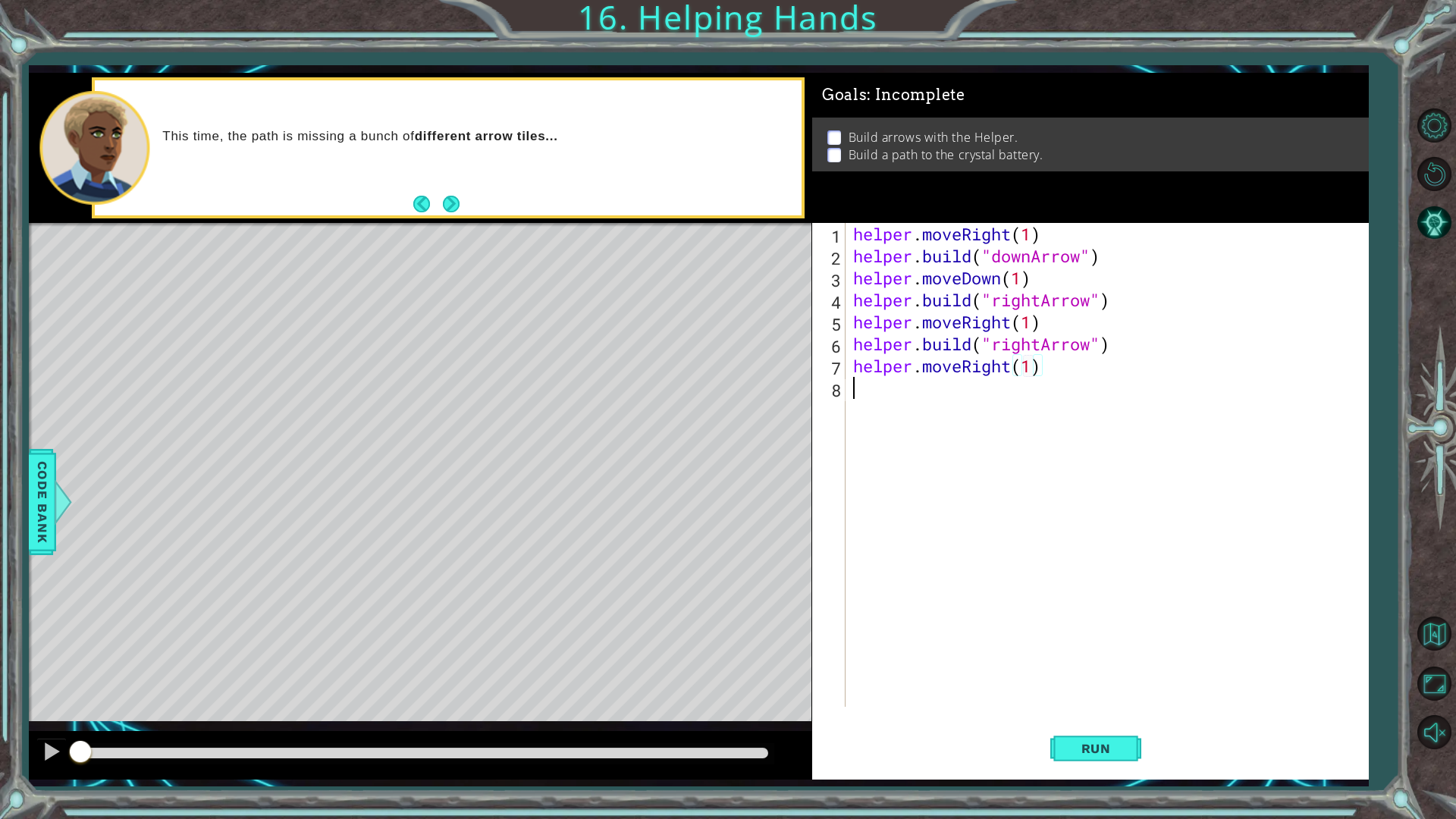
click at [971, 389] on div "helper . moveRight ( 1 ) helper . build ( "downArrow" ) helper . moveDown ( 1 )…" at bounding box center [1110, 487] width 521 height 528
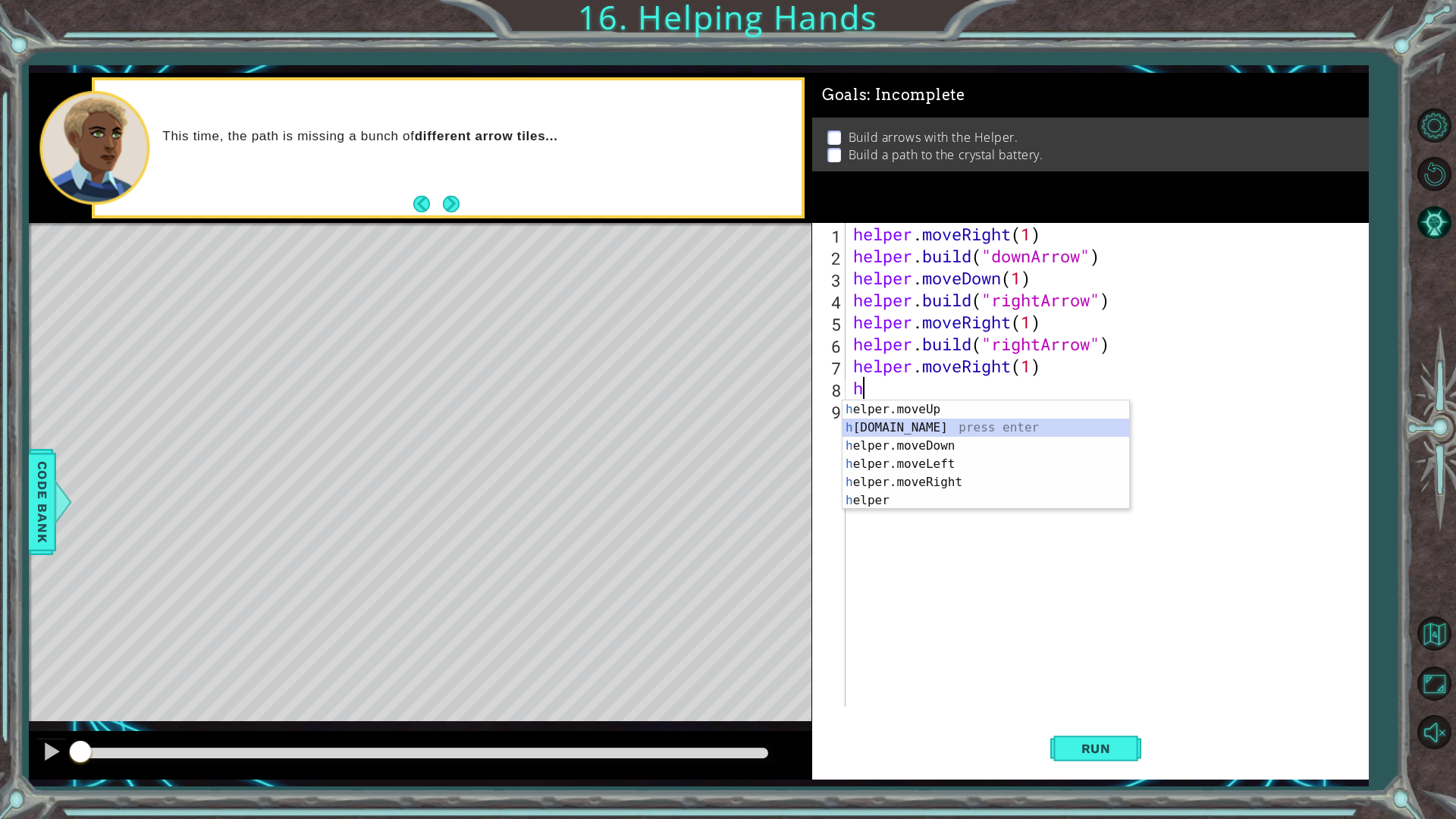
click at [955, 422] on div "h elper.moveUp press enter h elper.build press enter h elper.moveDown press ent…" at bounding box center [985, 473] width 287 height 145
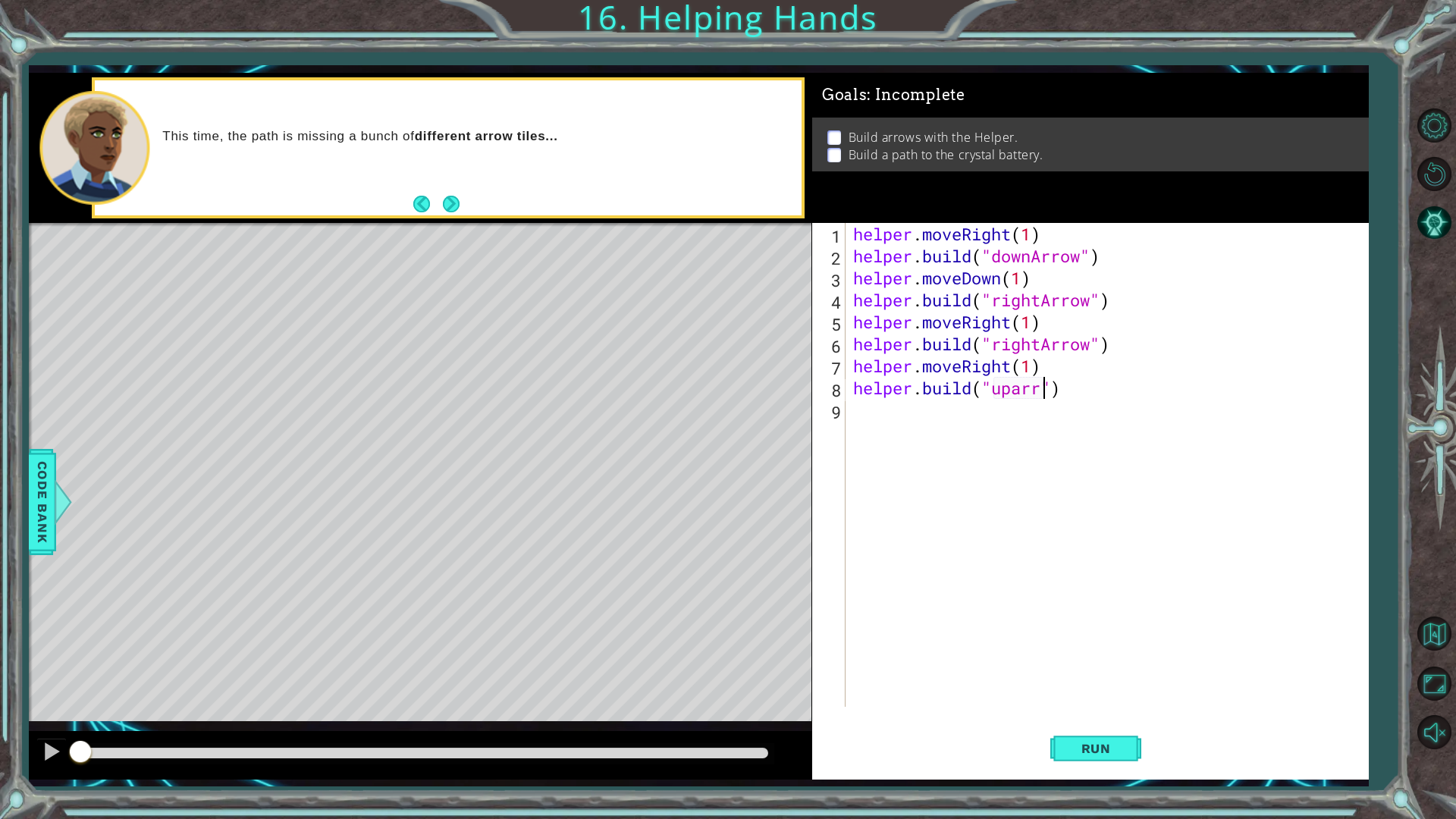
scroll to position [0, 9]
type textarea "helper.build("uparrow")"
click at [1087, 716] on button "Run" at bounding box center [1095, 748] width 91 height 55
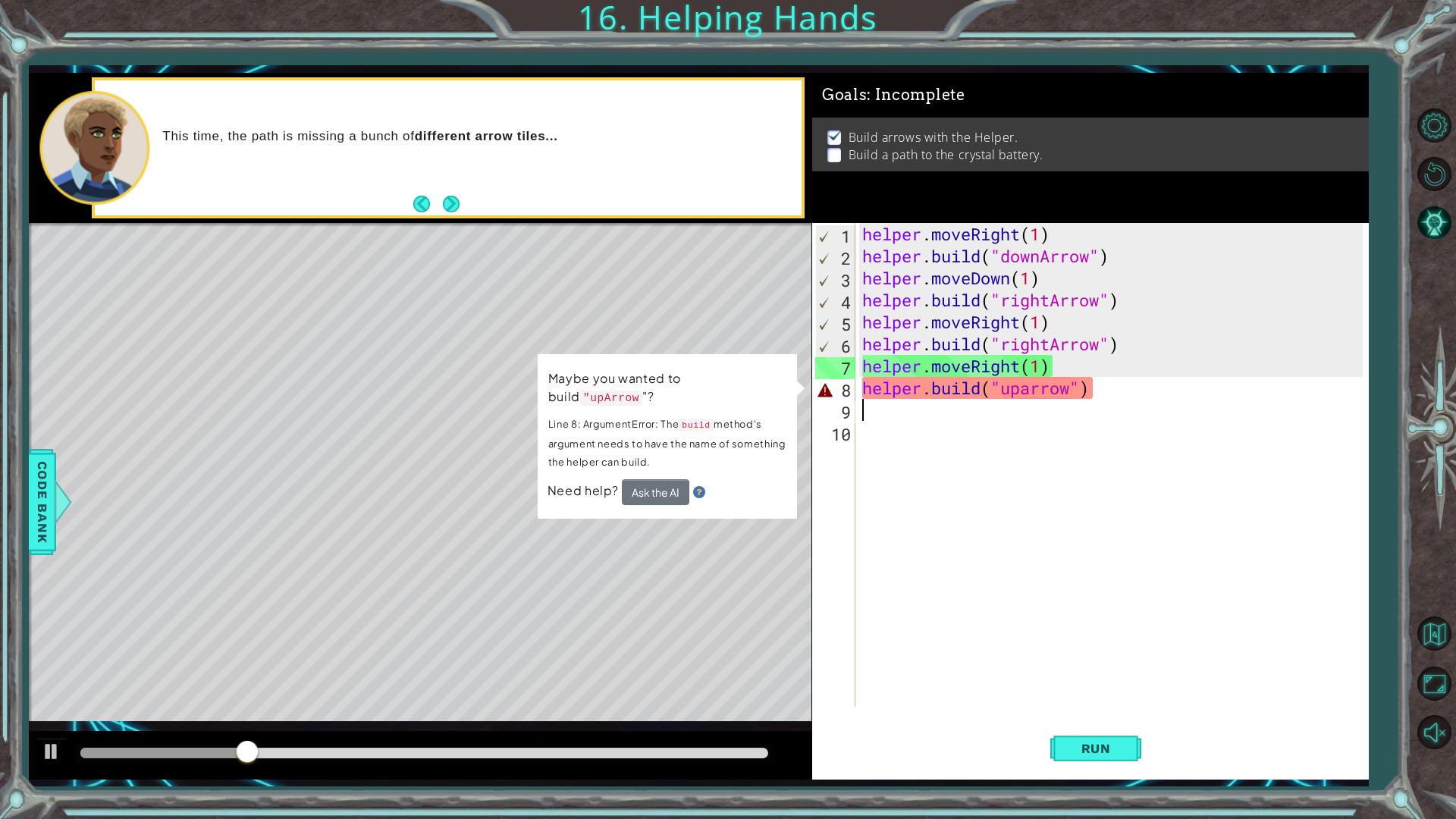
click at [1110, 393] on div "helper . moveRight ( 1 ) helper . build ( "downArrow" ) helper . moveDown ( 1 )…" at bounding box center [1114, 487] width 512 height 528
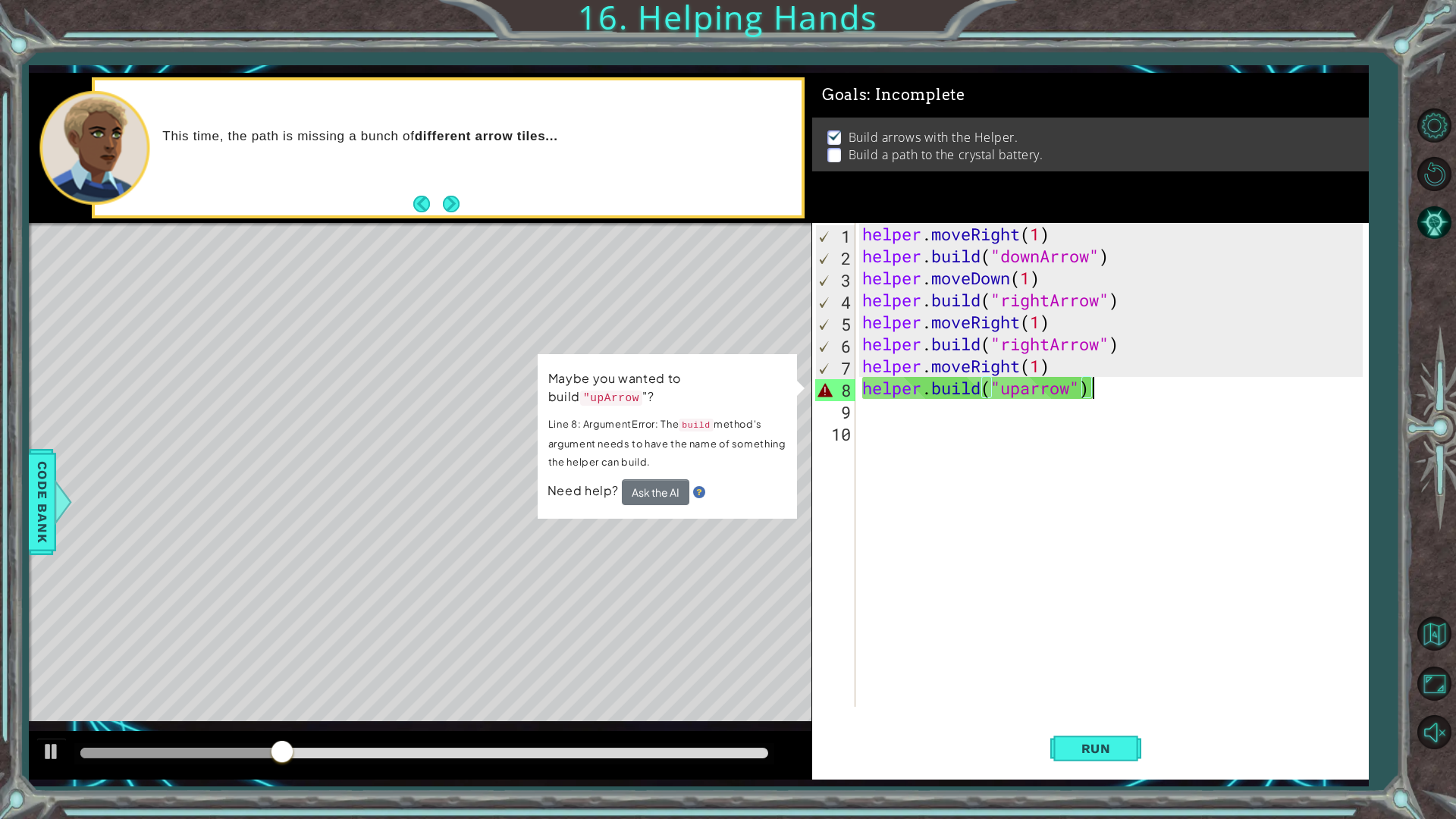
click at [1064, 385] on div "helper . moveRight ( 1 ) helper . build ( "downArrow" ) helper . moveDown ( 1 )…" at bounding box center [1114, 487] width 512 height 528
click at [1077, 390] on div "helper . moveRight ( 1 ) helper . build ( "downArrow" ) helper . moveDown ( 1 )…" at bounding box center [1114, 487] width 512 height 528
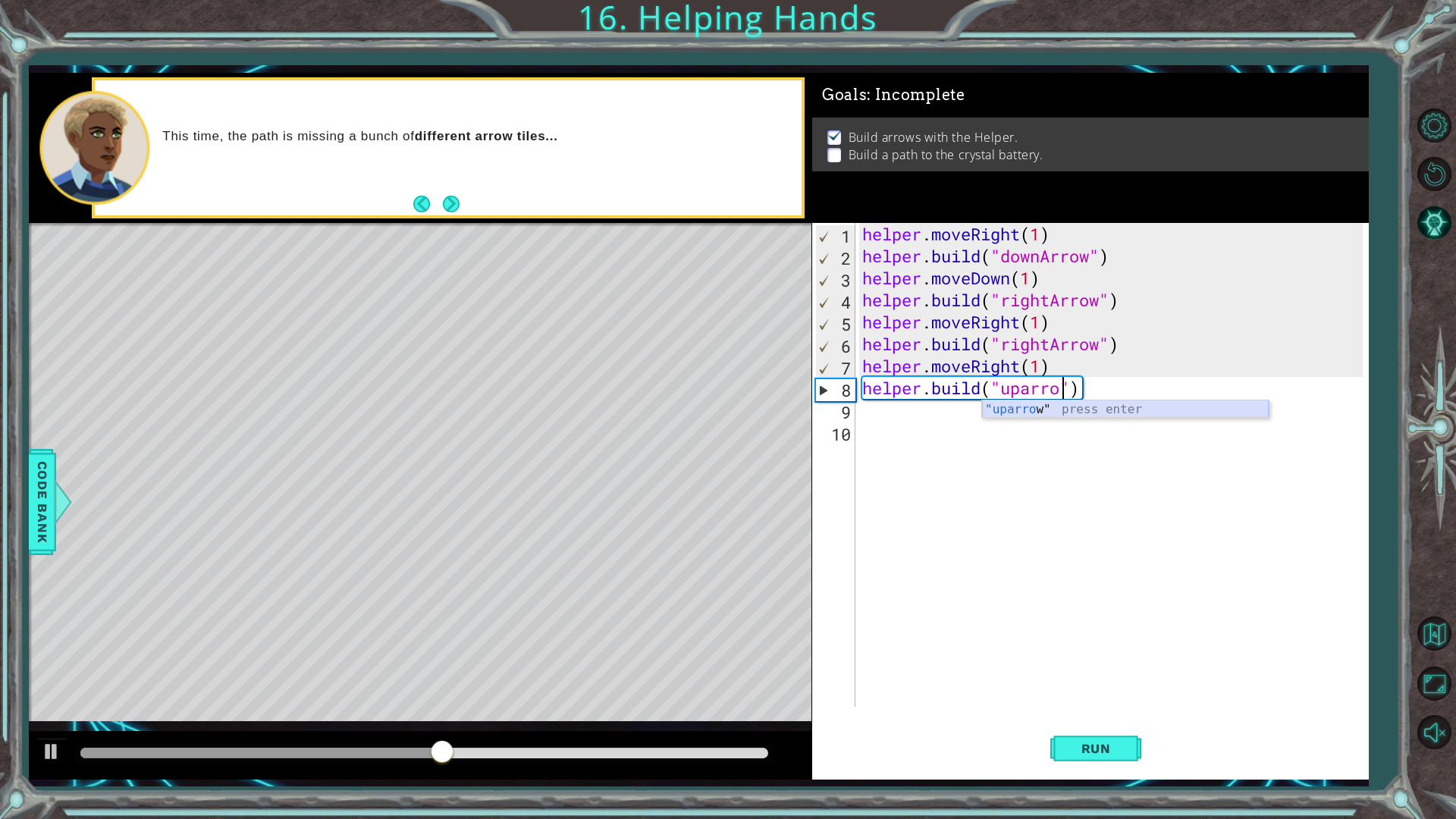
click at [1034, 410] on div ""uparro w" press enter" at bounding box center [1125, 428] width 287 height 54
type textarea "helper.build("uparrow")"
click at [1086, 716] on span "Run" at bounding box center [1095, 748] width 60 height 15
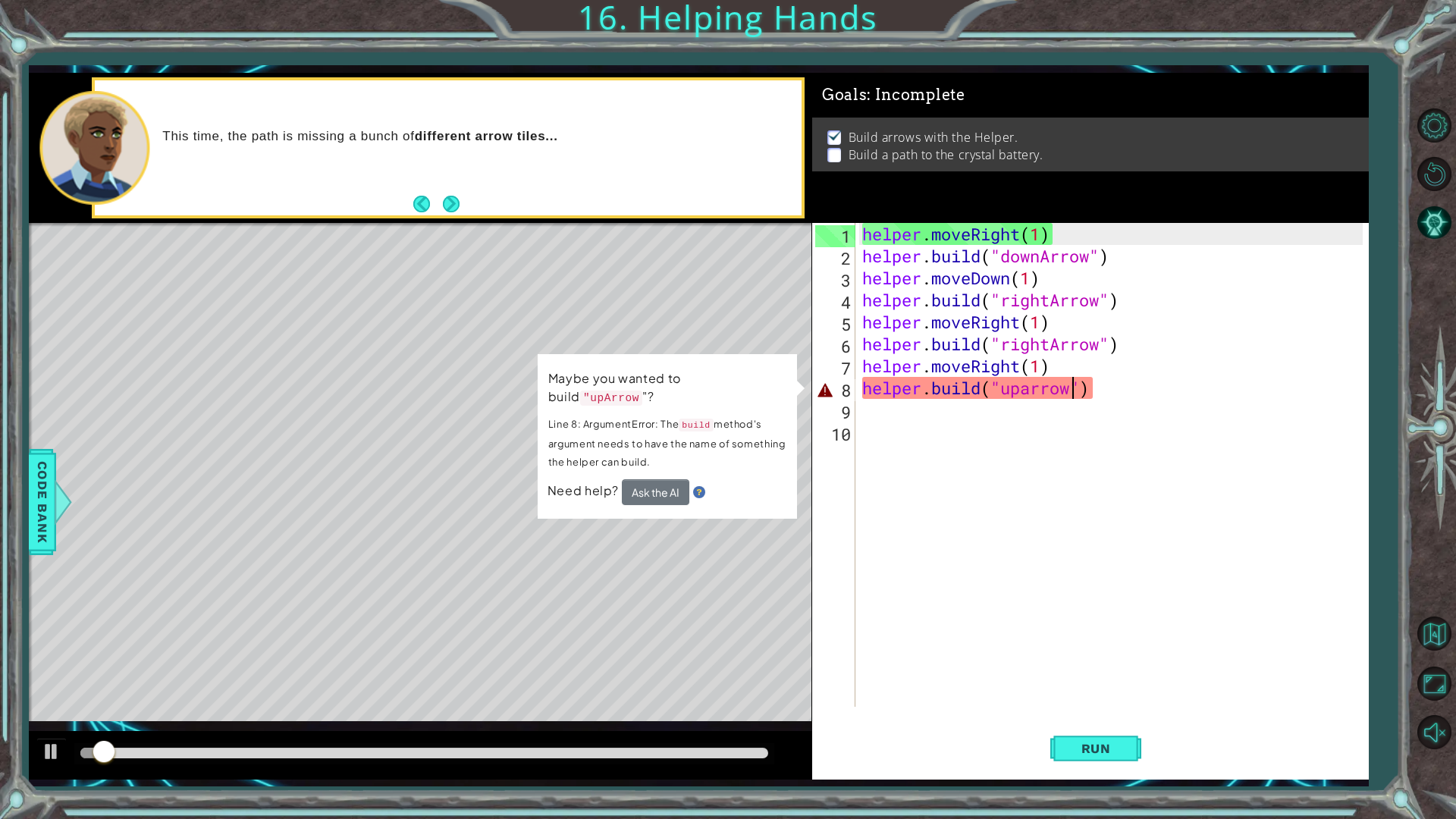
click at [1084, 392] on div "helper . moveRight ( 1 ) helper . build ( "downArrow" ) helper . moveDown ( 1 )…" at bounding box center [1114, 487] width 512 height 528
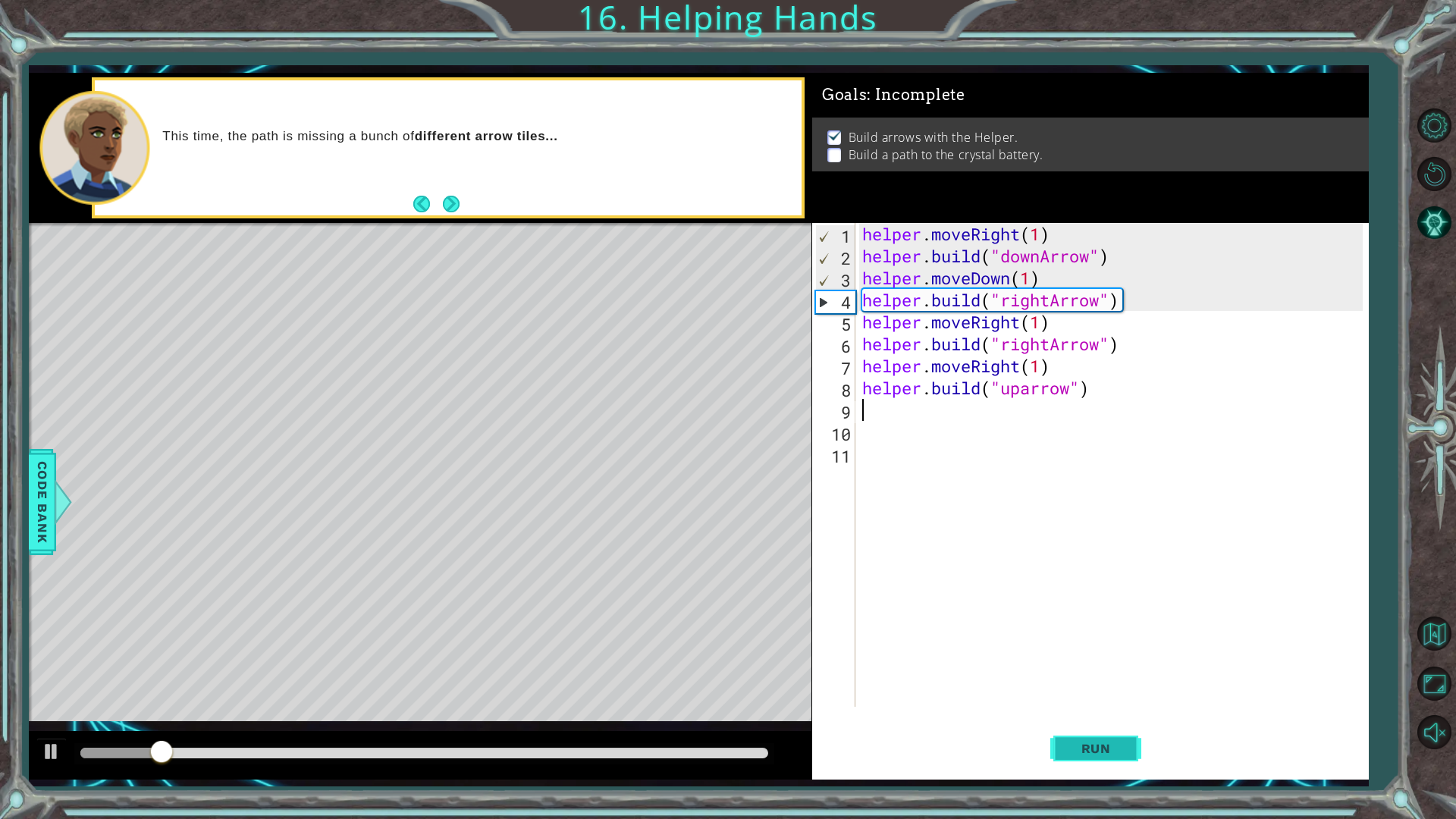
click at [1086, 716] on span "Run" at bounding box center [1095, 748] width 60 height 15
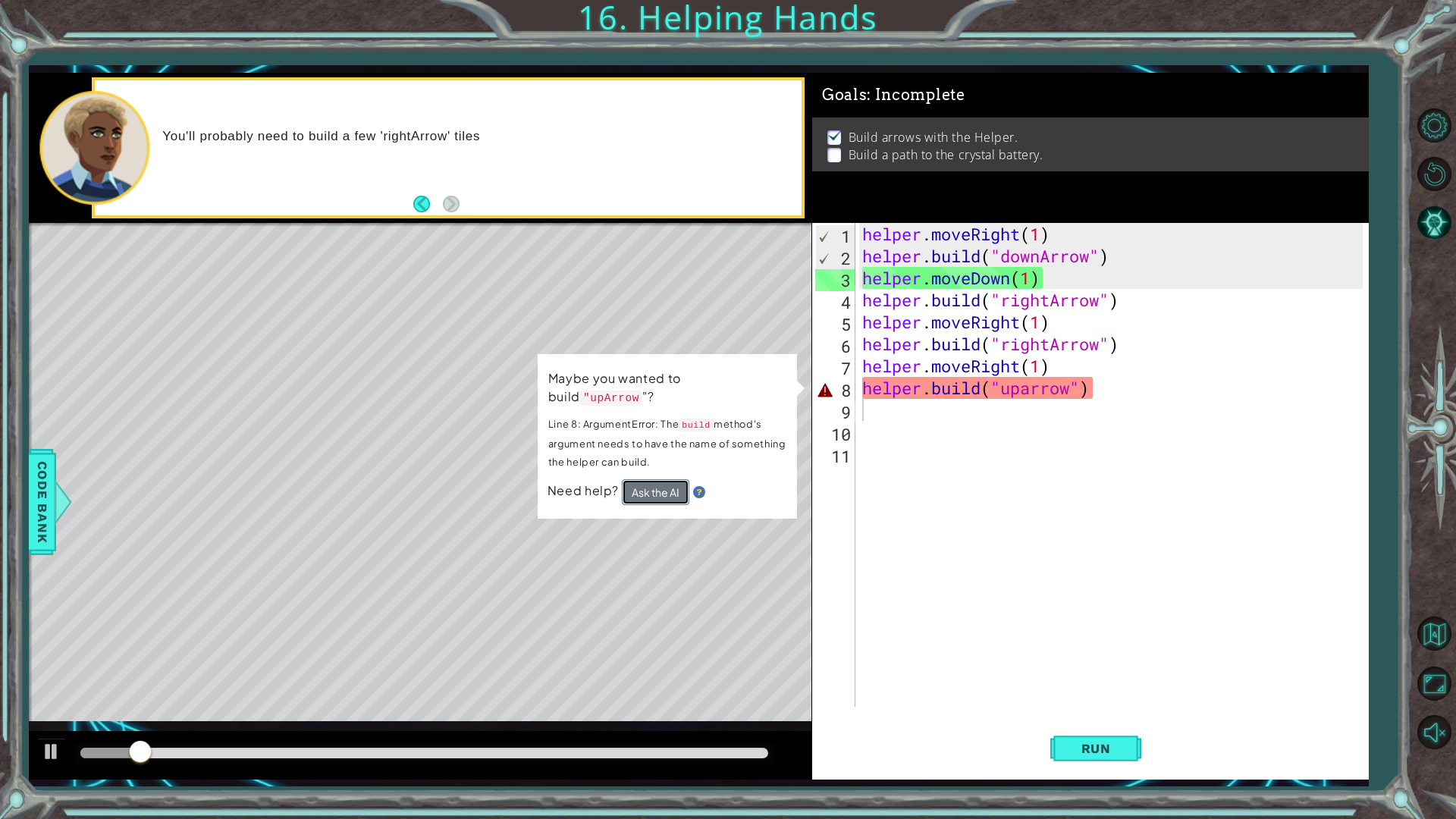
click at [665, 479] on button "Ask the AI" at bounding box center [654, 492] width 68 height 27
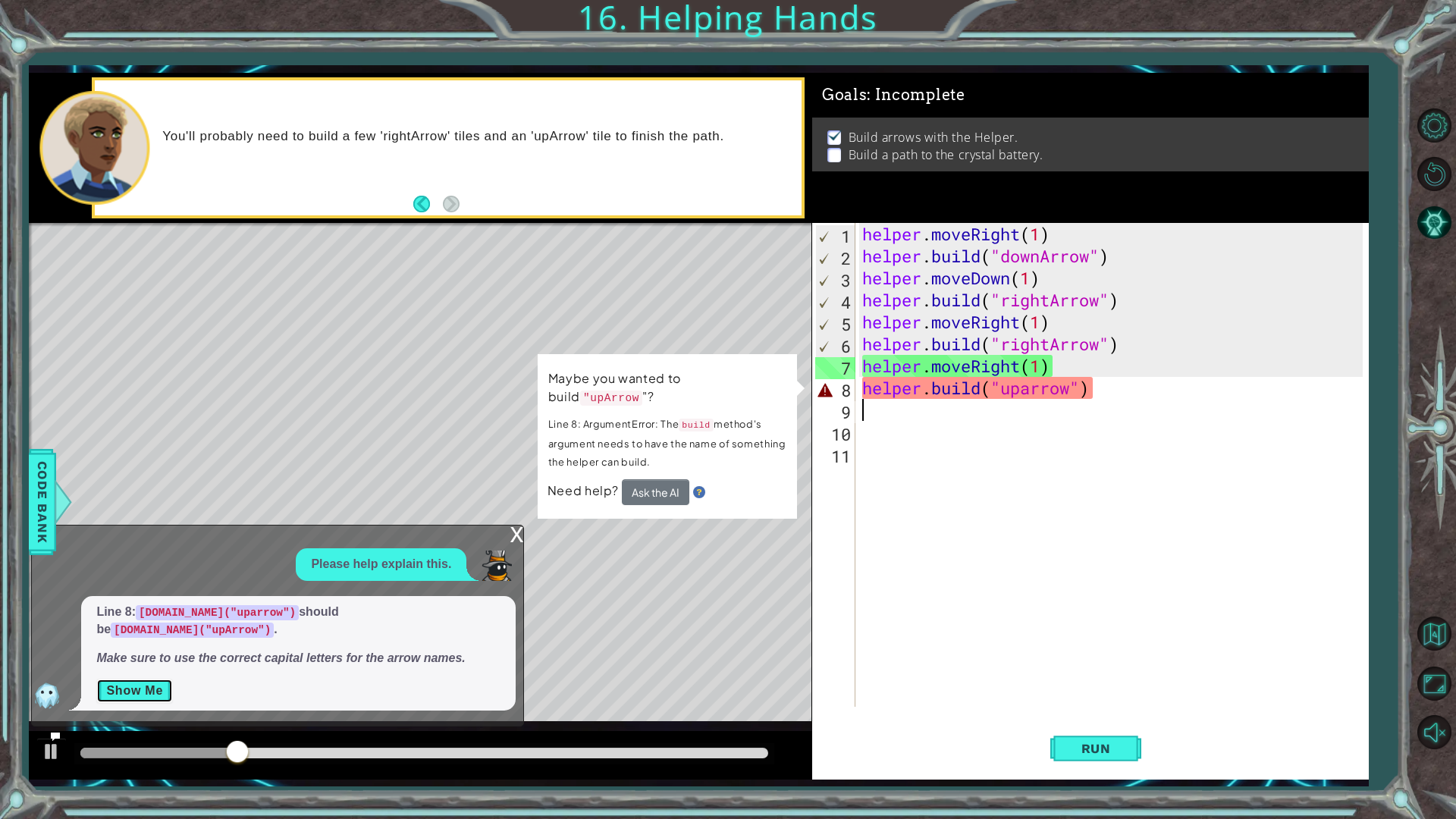
click at [136, 681] on button "Show Me" at bounding box center [134, 692] width 76 height 25
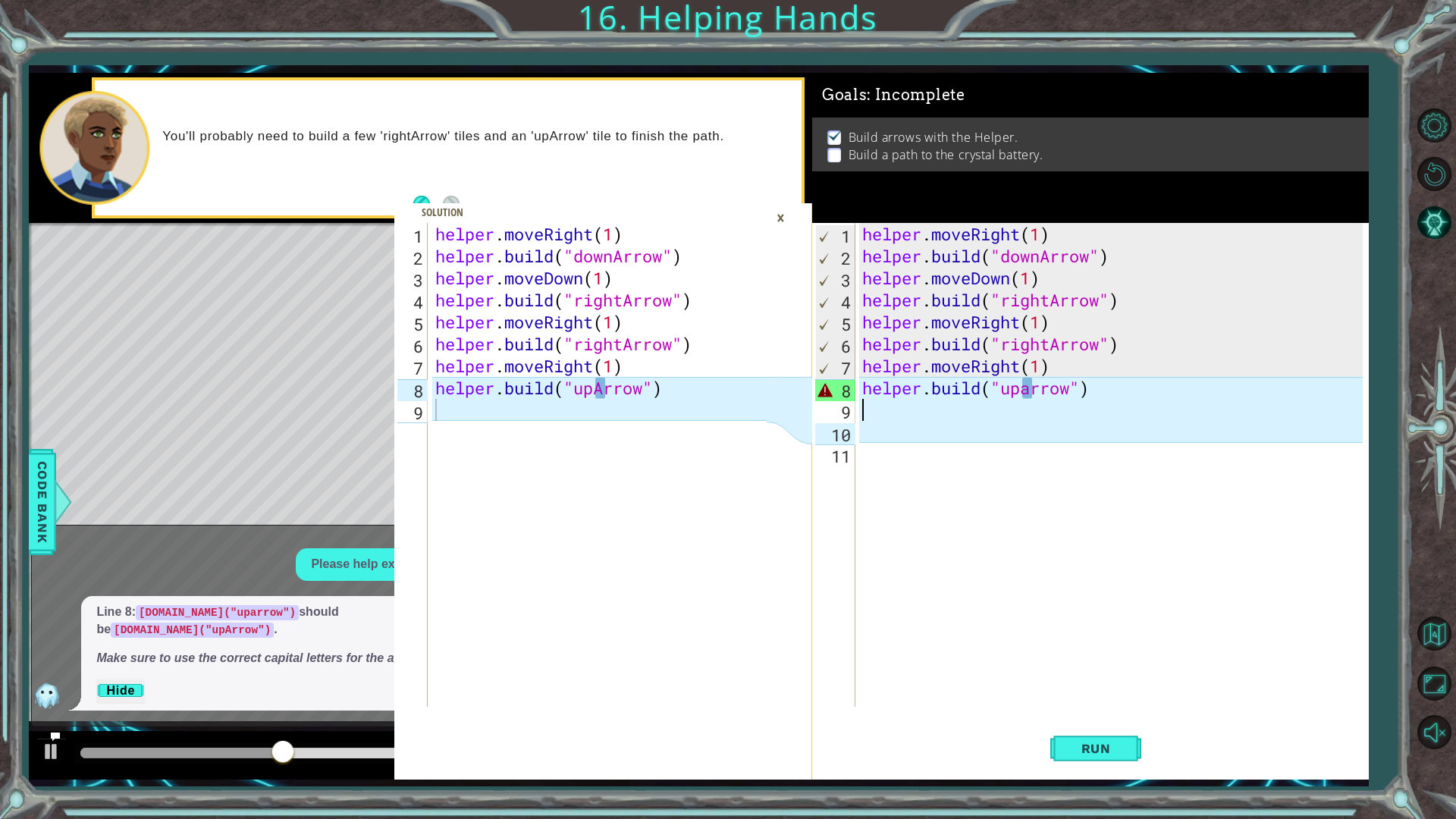
type textarea "helper.build("upArrow")"
click at [597, 385] on div "helper . moveRight ( 1 ) helper . build ( "downArrow" ) helper . moveDown ( 1 )…" at bounding box center [603, 487] width 342 height 528
click at [775, 223] on div "×" at bounding box center [780, 217] width 24 height 25
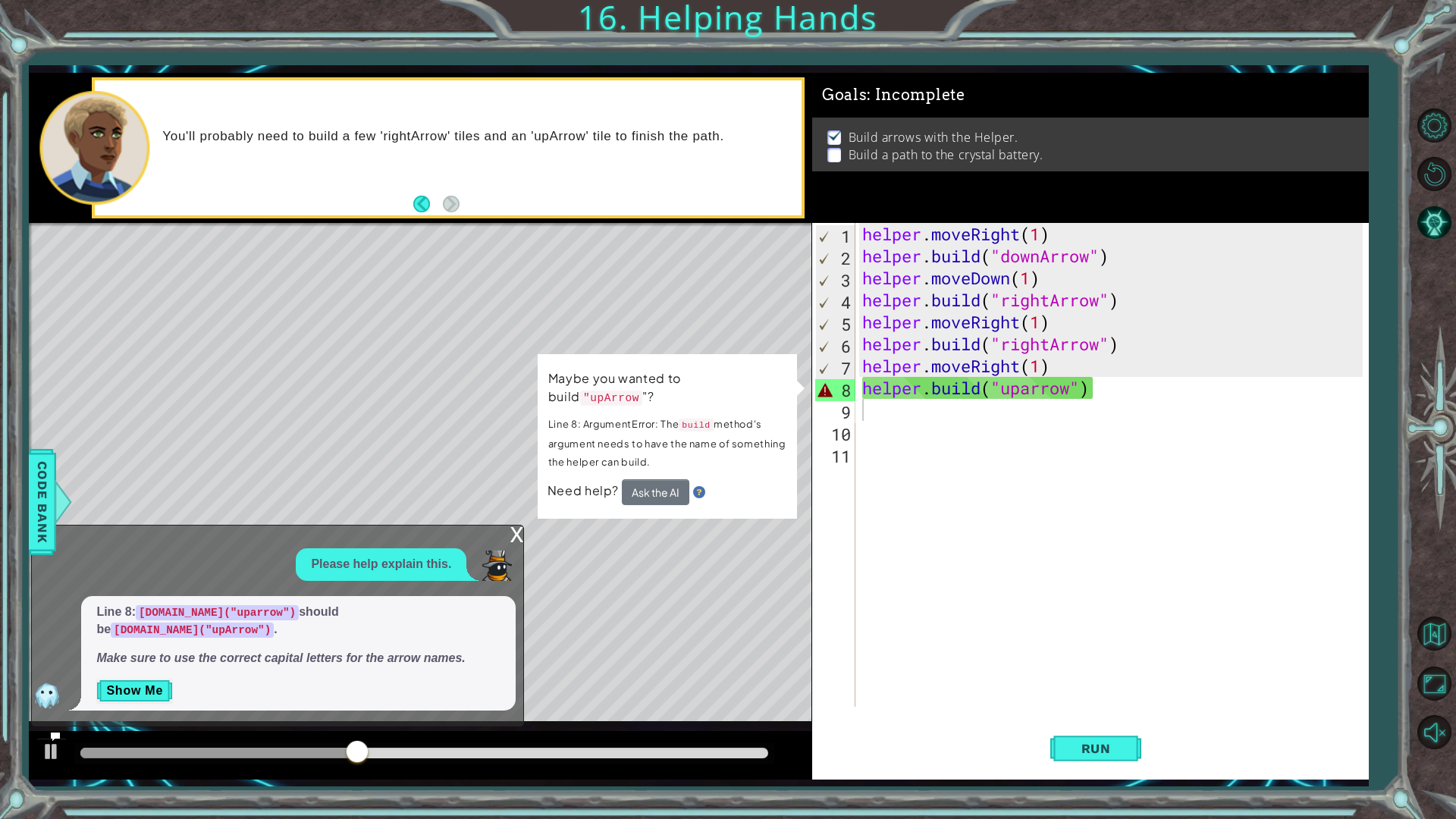
click at [1034, 389] on div "helper . moveRight ( 1 ) helper . build ( "downArrow" ) helper . moveDown ( 1 )…" at bounding box center [1114, 487] width 512 height 528
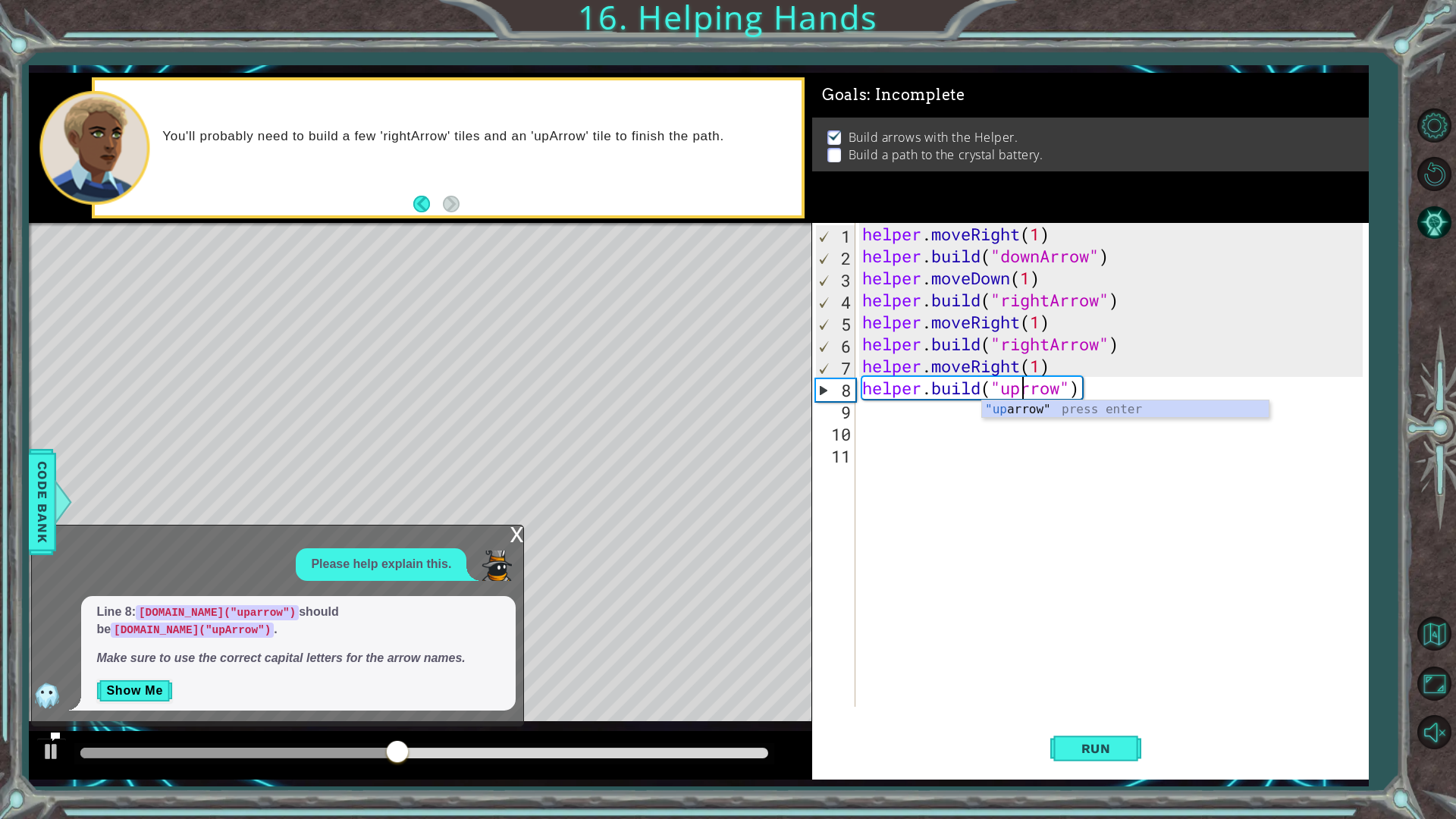
scroll to position [0, 7]
type textarea "helper.build("upArrow")"
click at [1083, 716] on span "Run" at bounding box center [1095, 748] width 60 height 15
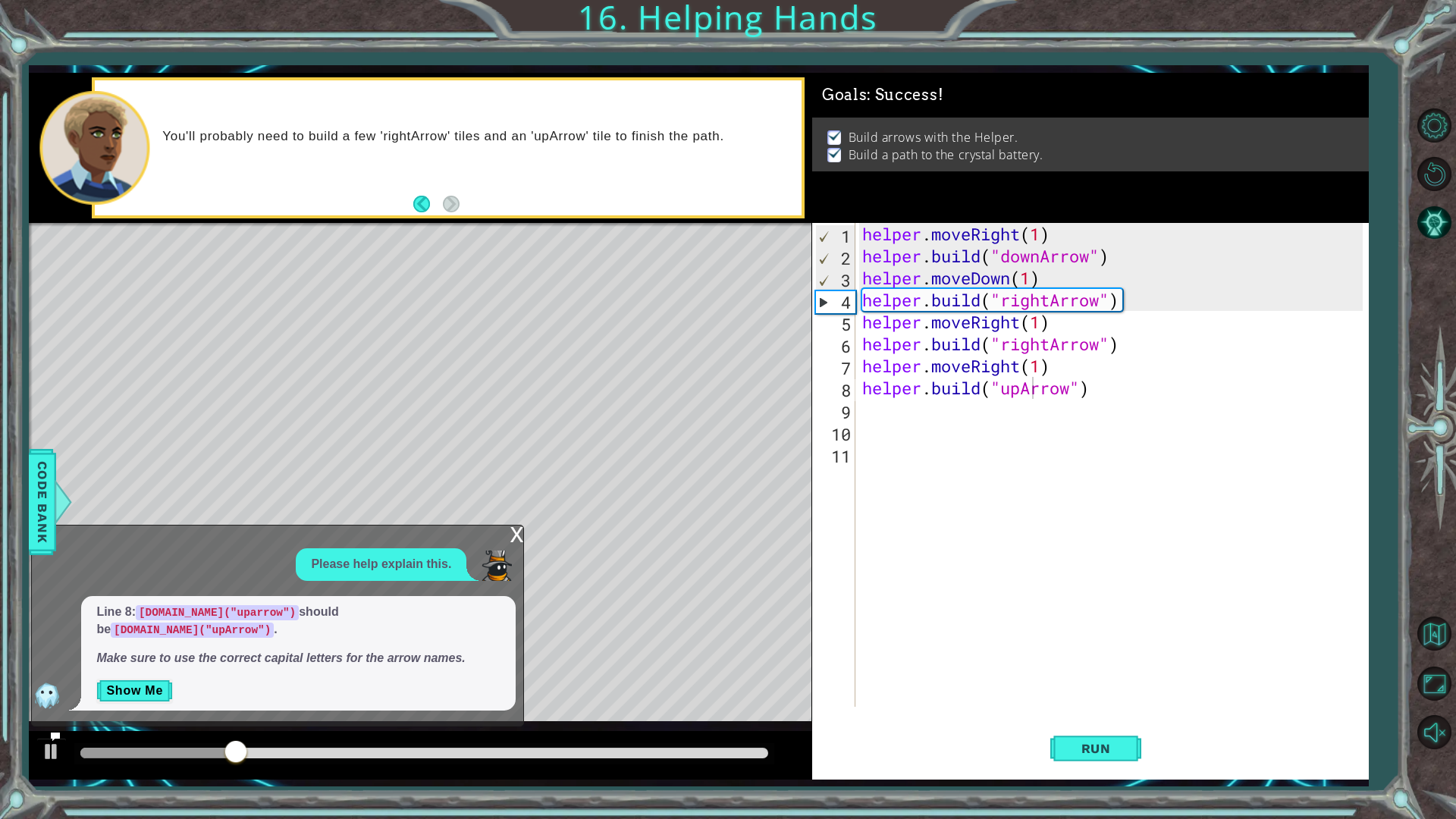
click at [521, 541] on div "x" at bounding box center [517, 533] width 14 height 15
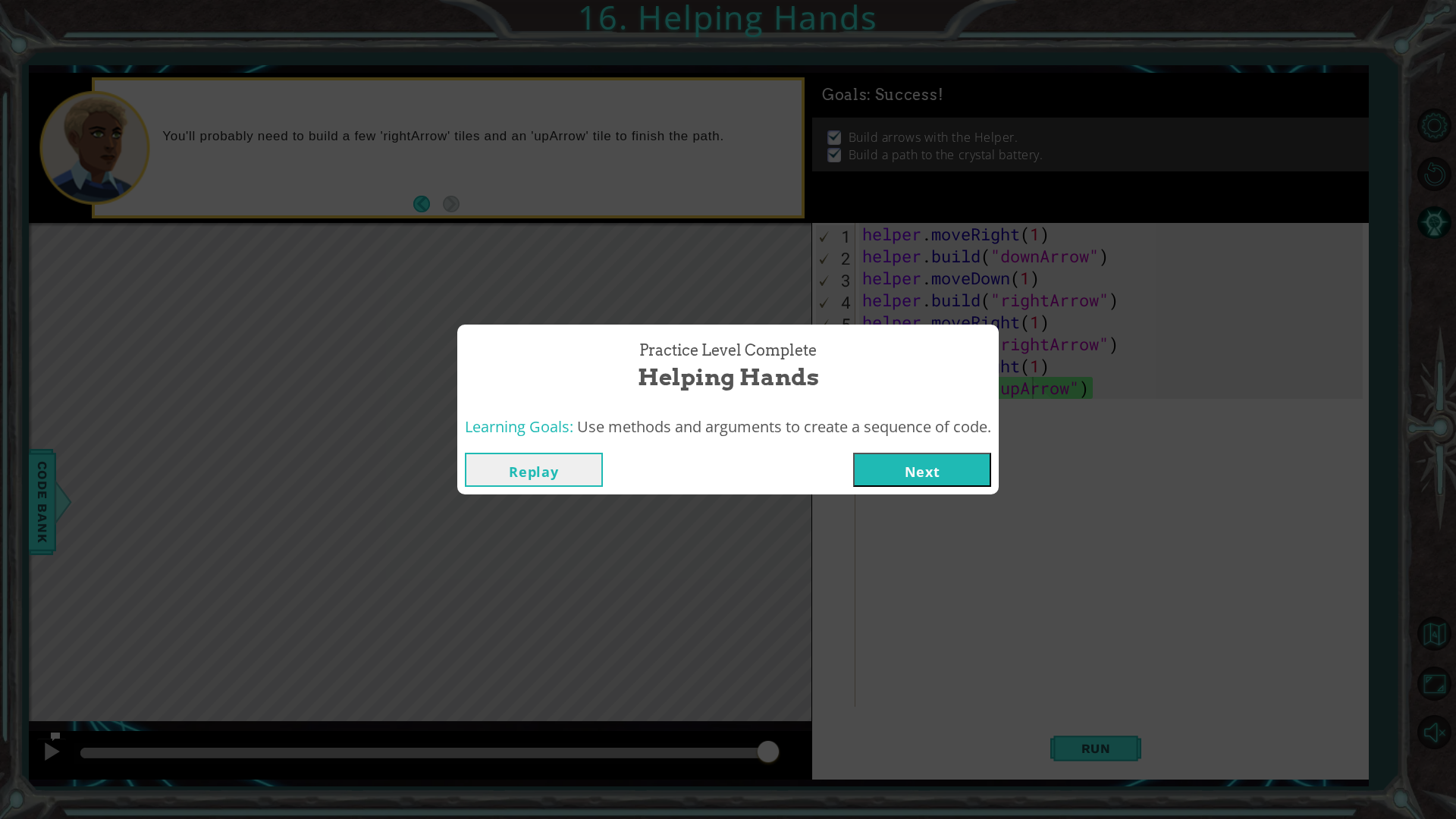
drag, startPoint x: 917, startPoint y: 467, endPoint x: 912, endPoint y: 461, distance: 7.8
click at [912, 461] on button "Next" at bounding box center [922, 470] width 138 height 35
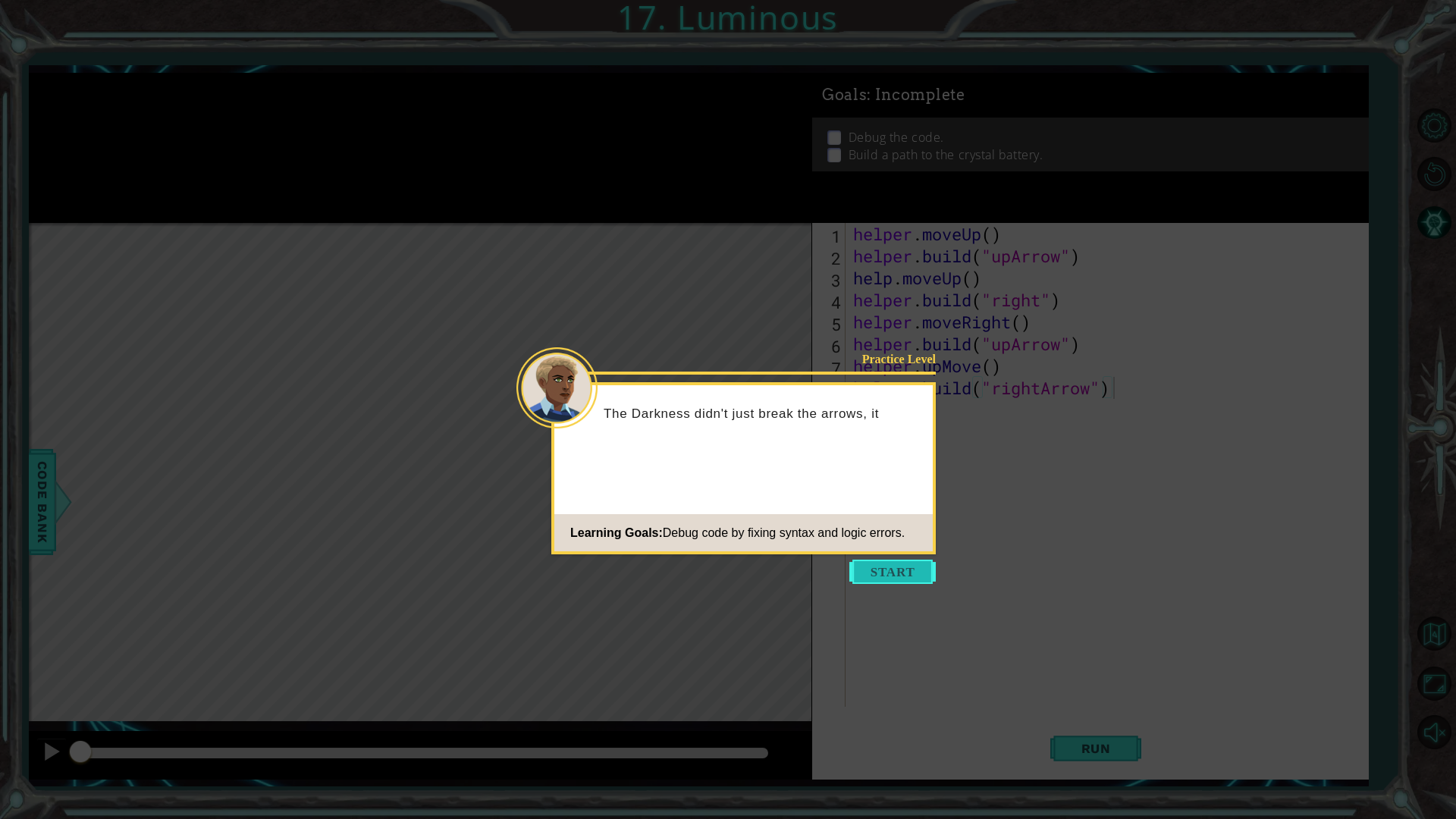
click at [897, 573] on button "Start" at bounding box center [892, 573] width 86 height 25
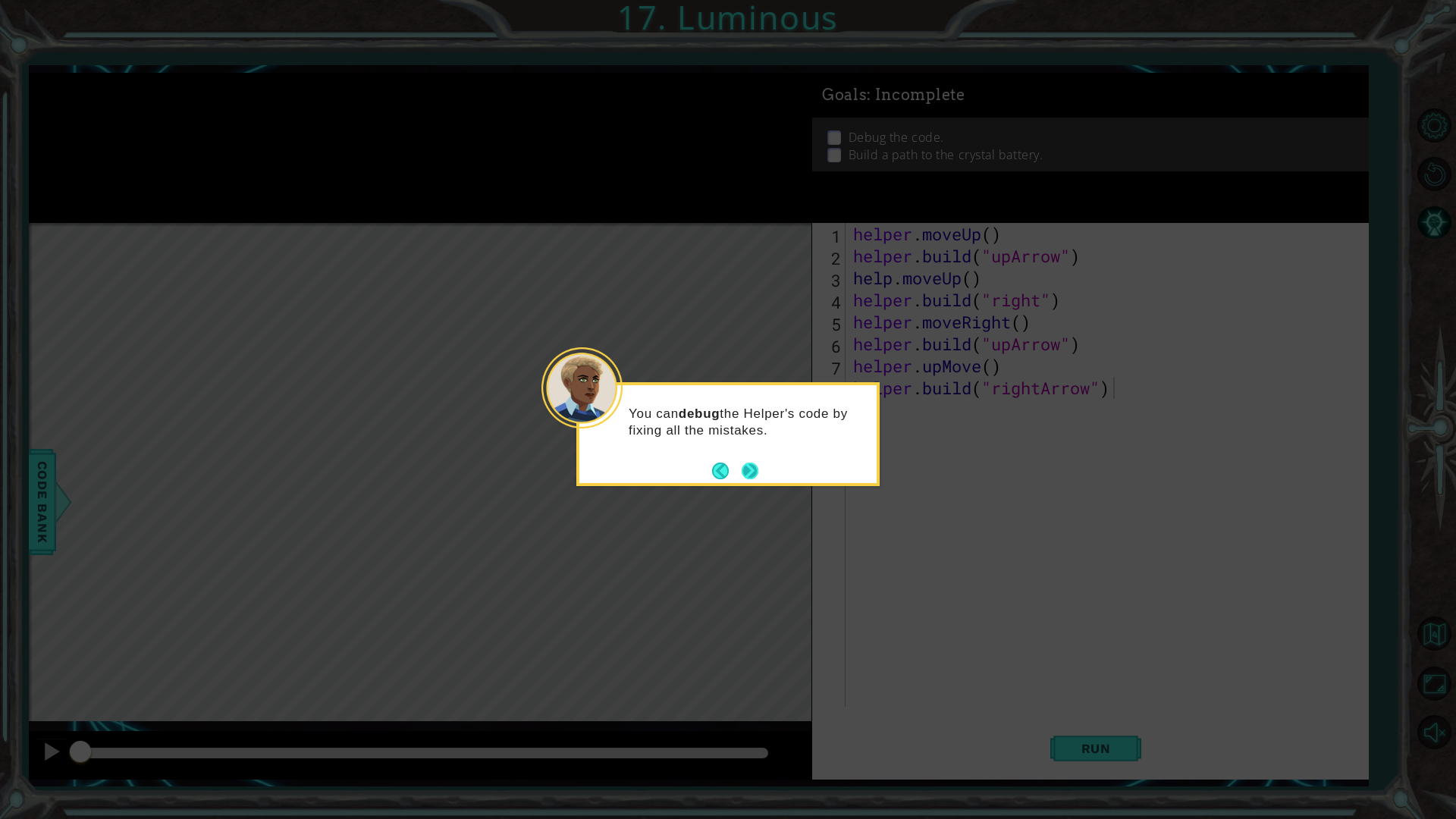
click at [757, 462] on button "Next" at bounding box center [750, 471] width 16 height 16
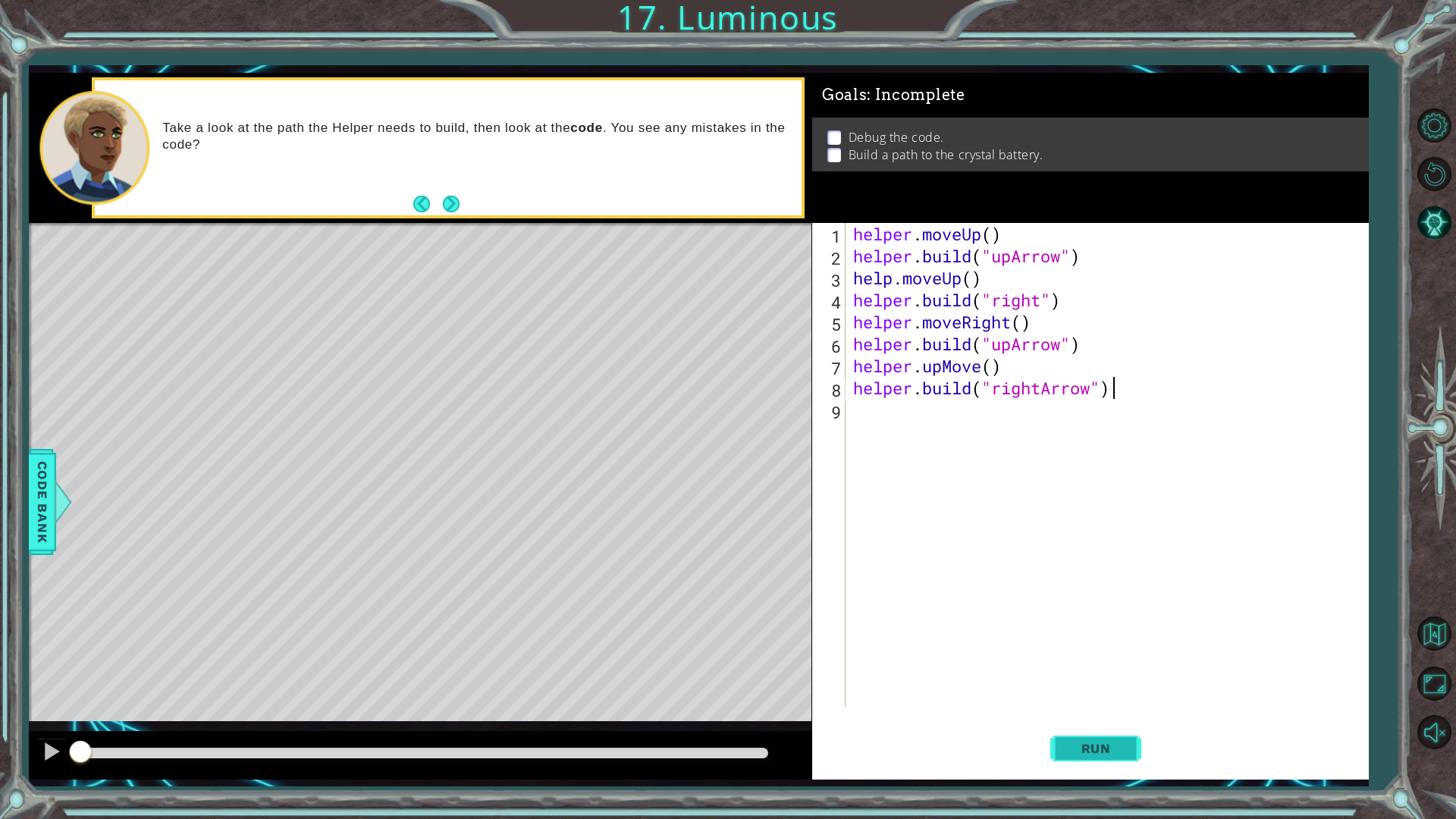
click at [1118, 716] on span "Run" at bounding box center [1095, 748] width 60 height 15
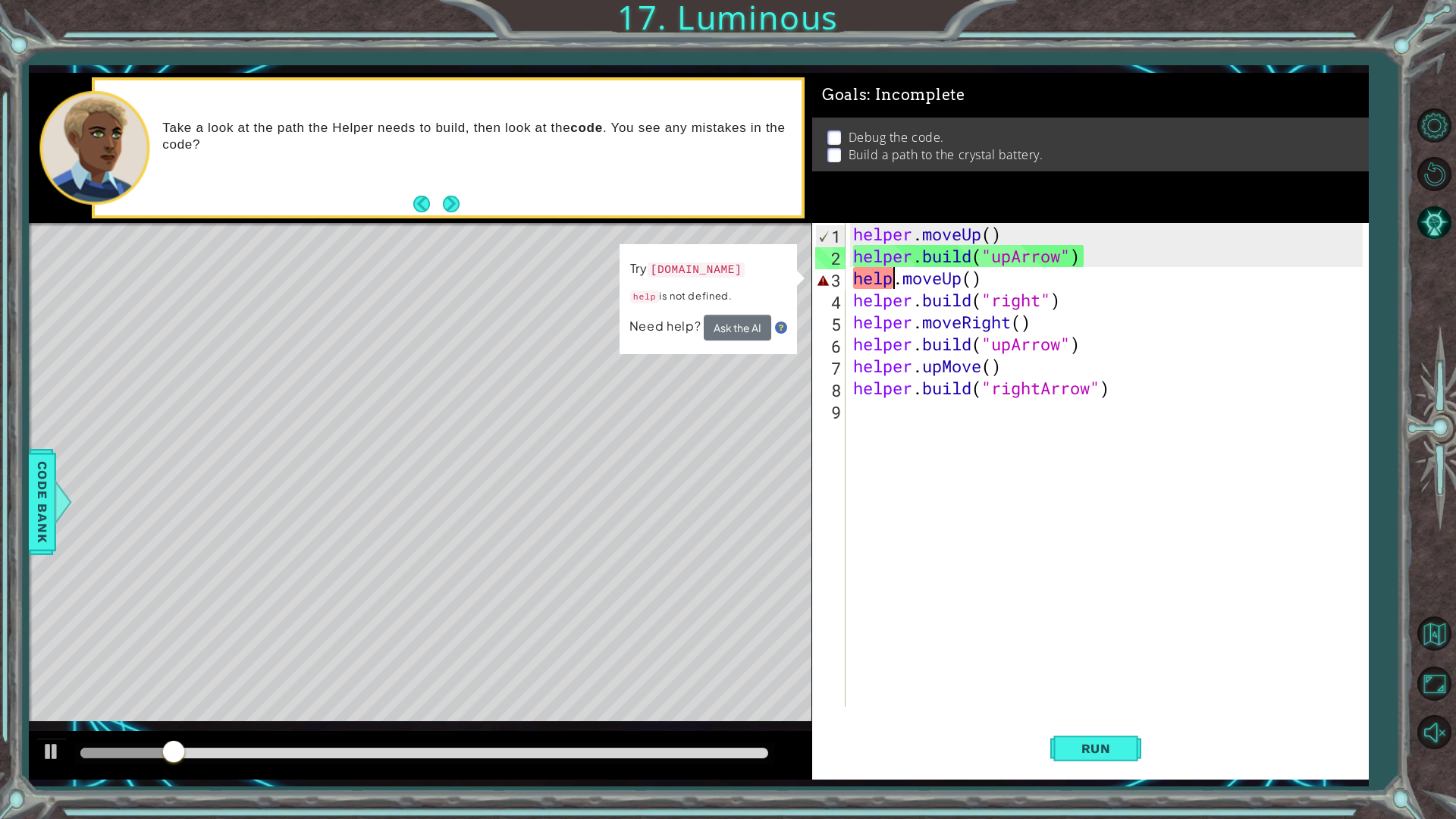
click at [891, 281] on div "helper . moveUp ( ) helper . build ( "upArrow" ) help . moveUp ( ) helper . bui…" at bounding box center [1110, 487] width 521 height 528
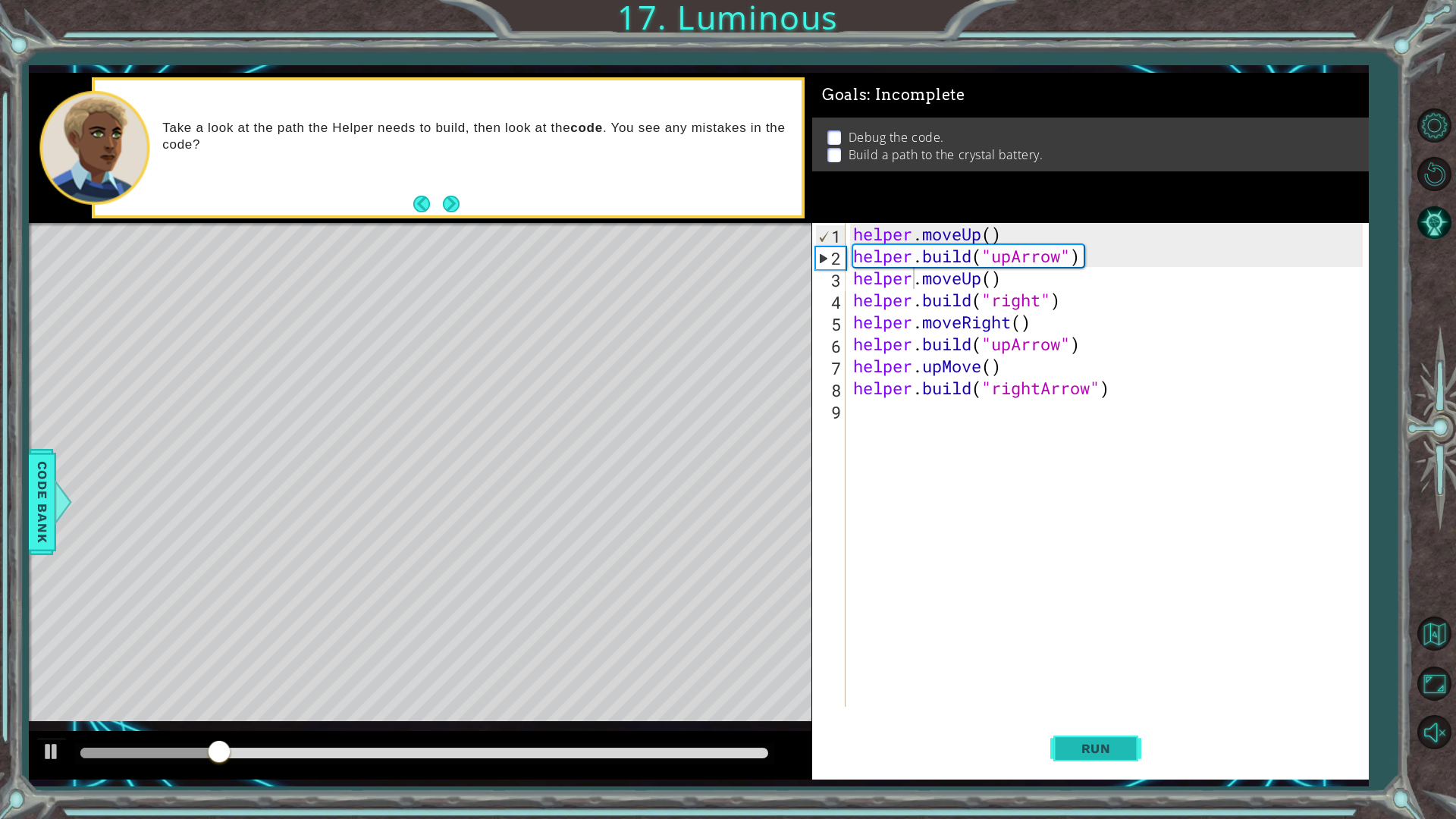
click at [1086, 716] on button "Run" at bounding box center [1095, 748] width 91 height 55
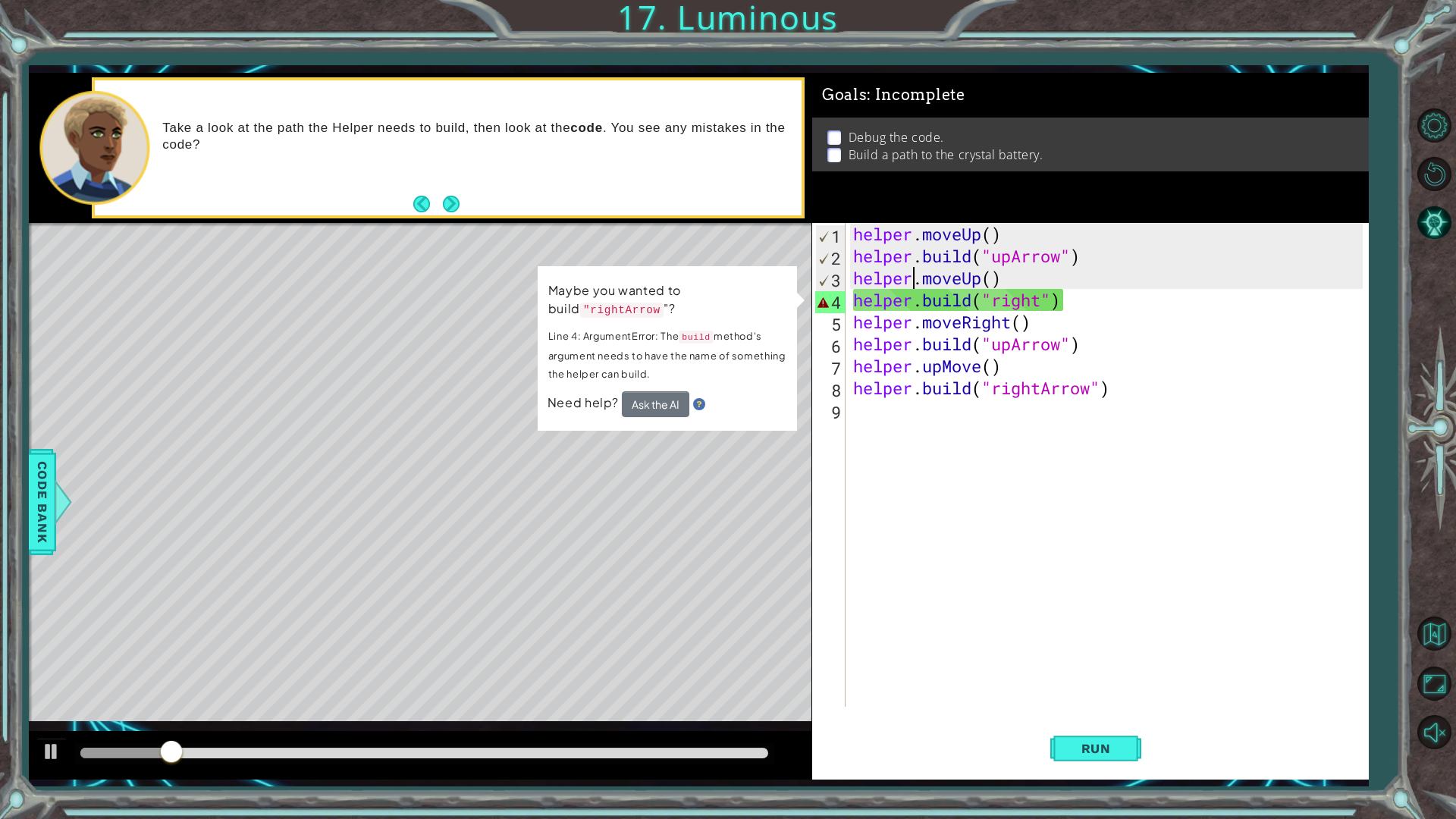
click at [1047, 303] on div "helper . moveUp ( ) helper . build ( "upArrow" ) helper . moveUp ( ) helper . b…" at bounding box center [1110, 487] width 521 height 528
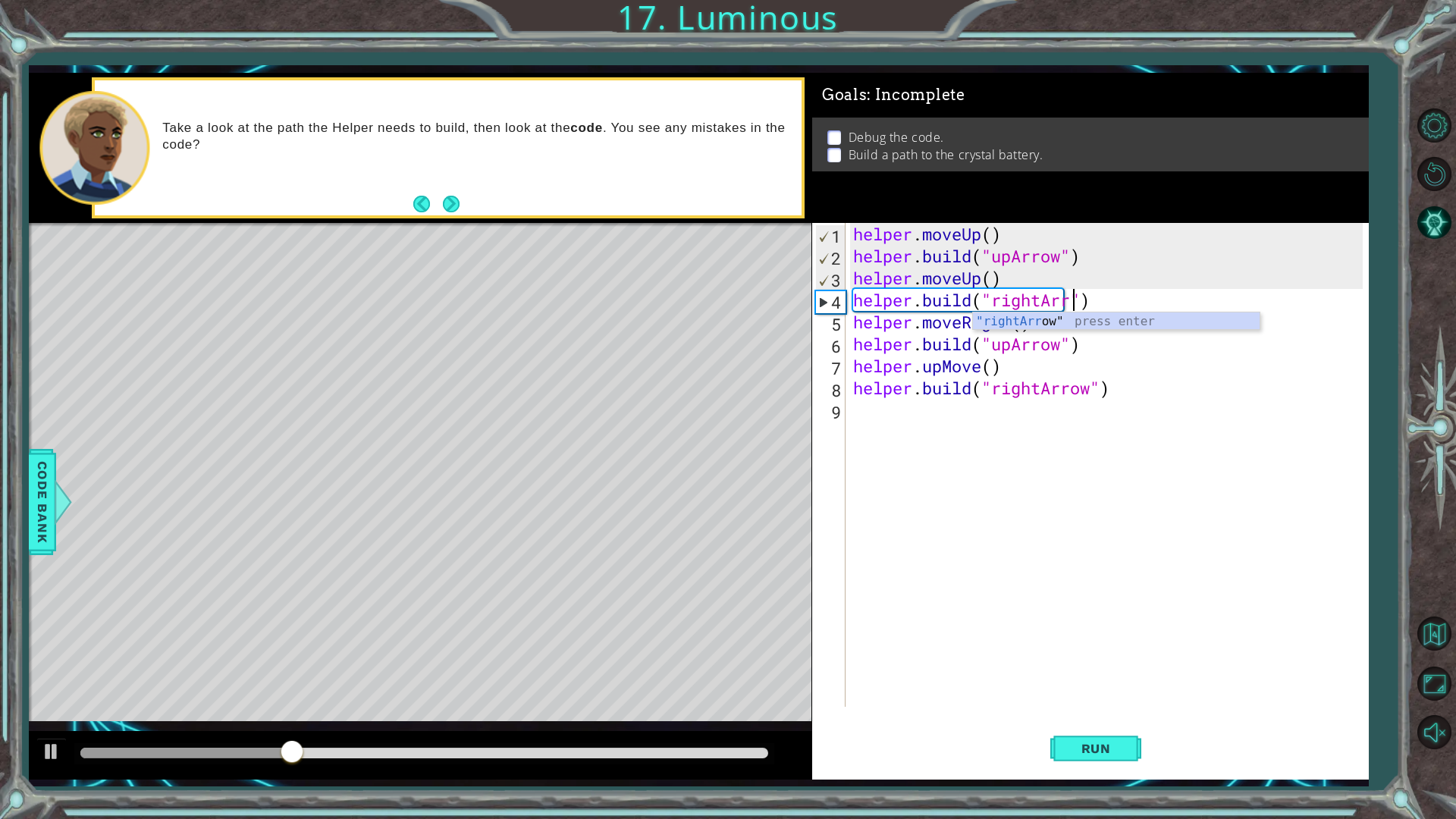
type textarea "helper.build("rightArrow")"
click at [1114, 619] on div "helper . moveUp ( ) helper . build ( "upArrow" ) helper . moveUp ( ) helper . b…" at bounding box center [1110, 487] width 521 height 528
click at [1099, 716] on span "Run" at bounding box center [1095, 748] width 60 height 15
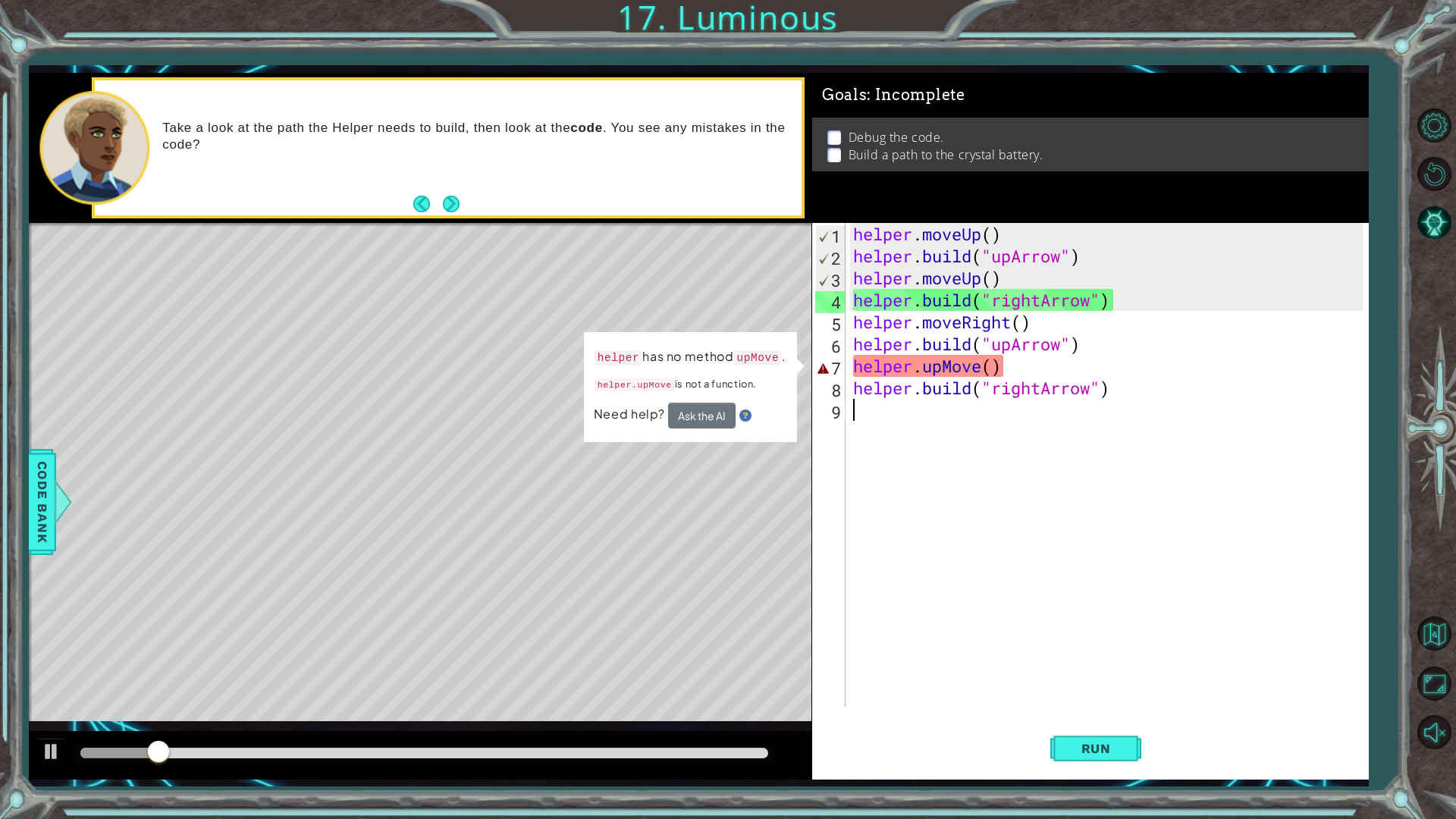
click at [922, 372] on div "helper . moveUp ( ) helper . build ( "upArrow" ) helper . moveUp ( ) helper . b…" at bounding box center [1110, 487] width 521 height 528
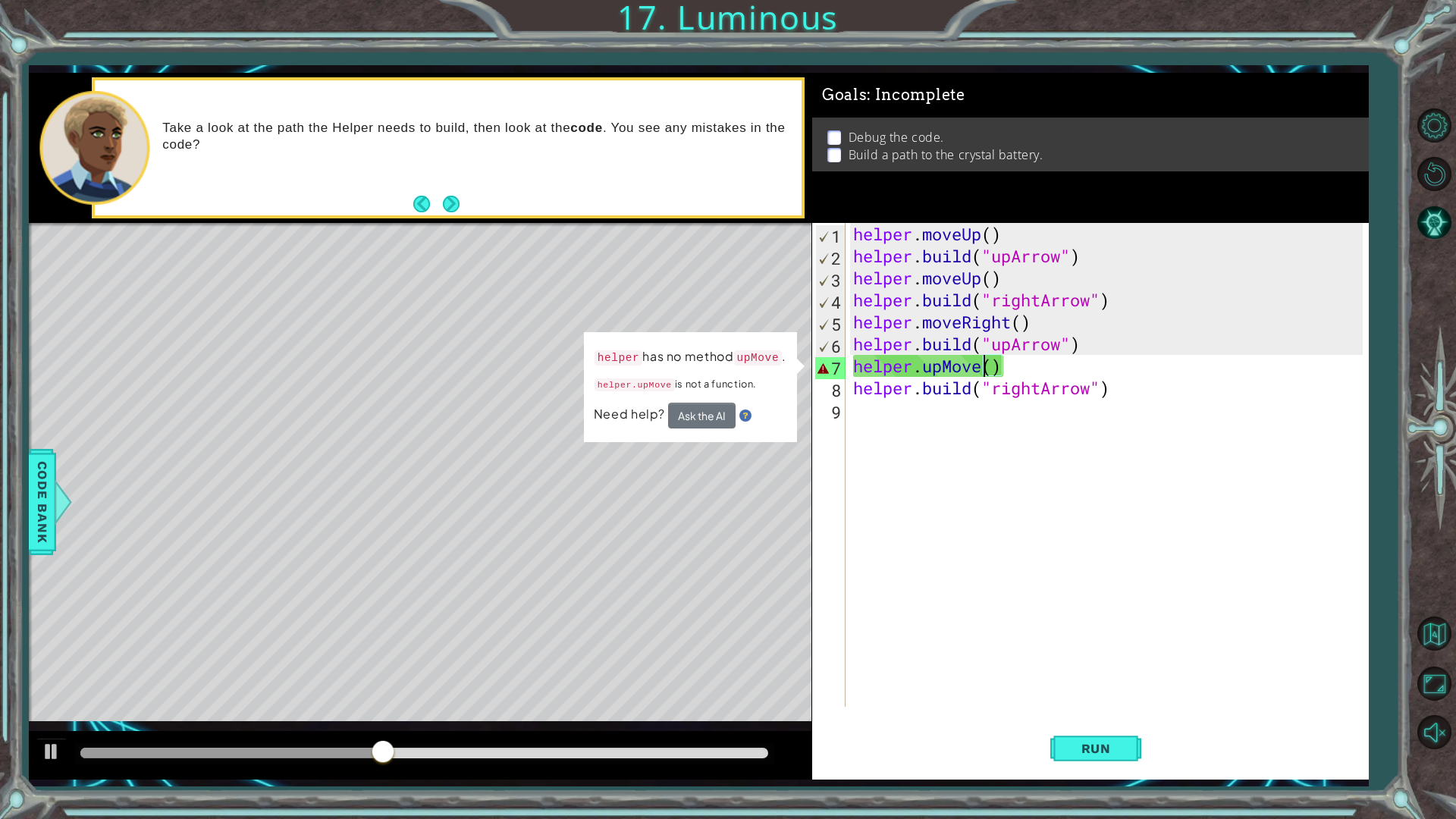
click at [980, 364] on div "helper . moveUp ( ) helper . build ( "upArrow" ) helper . moveUp ( ) helper . b…" at bounding box center [1110, 487] width 521 height 528
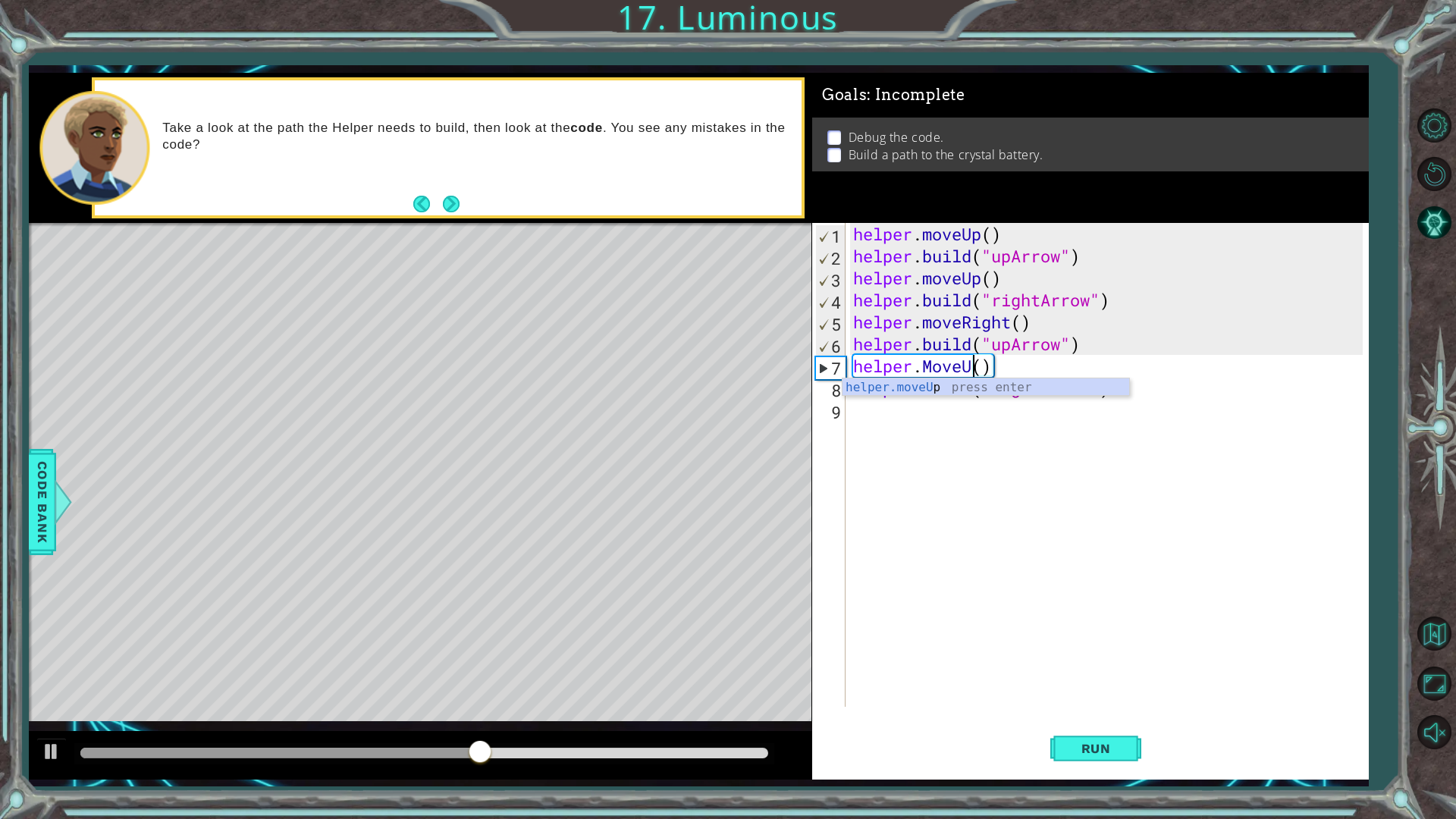
scroll to position [0, 5]
type textarea "helper.moveUp(1)"
click at [1069, 716] on span "Run" at bounding box center [1095, 748] width 60 height 15
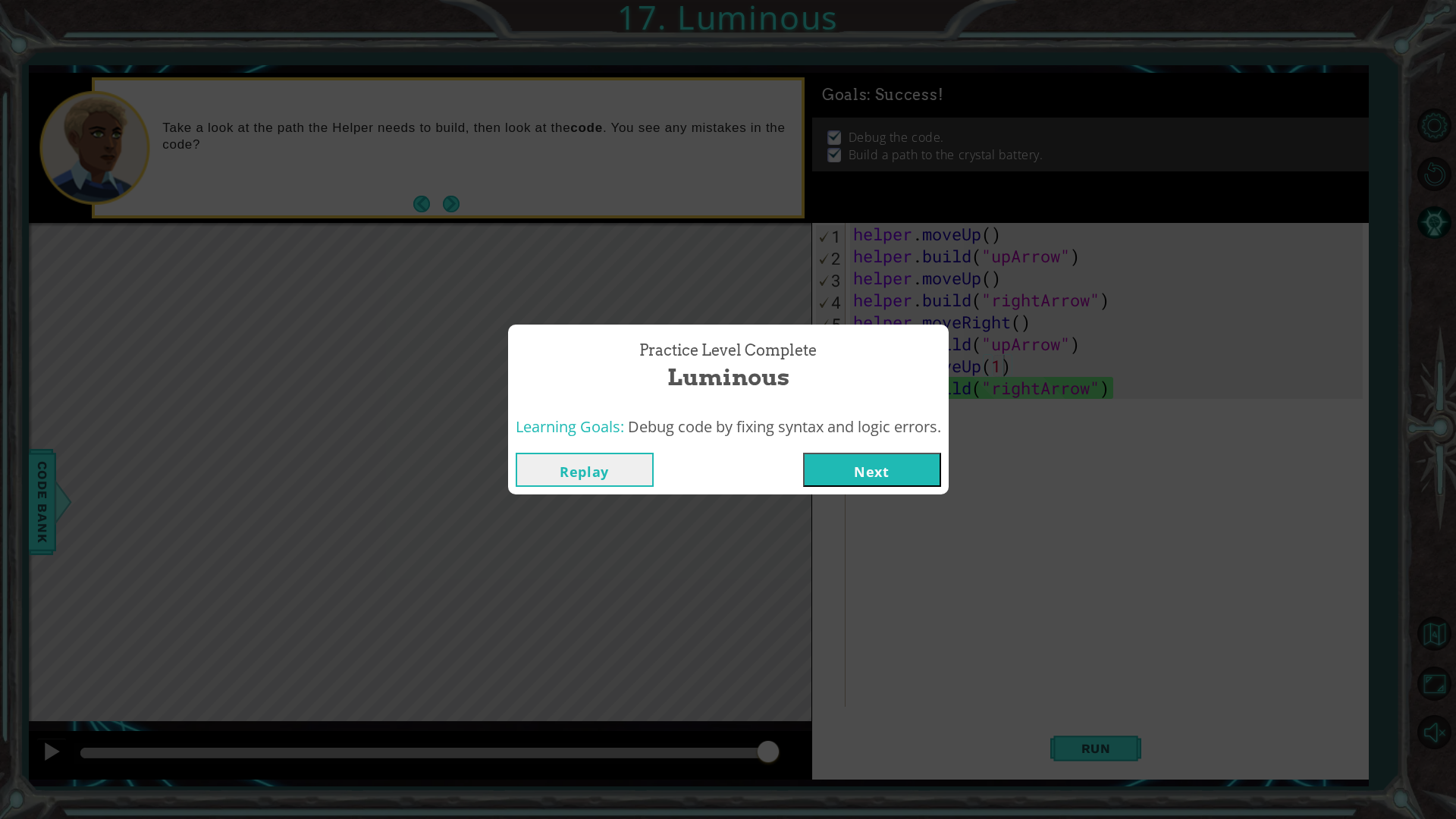
click at [838, 467] on button "Next" at bounding box center [872, 470] width 138 height 35
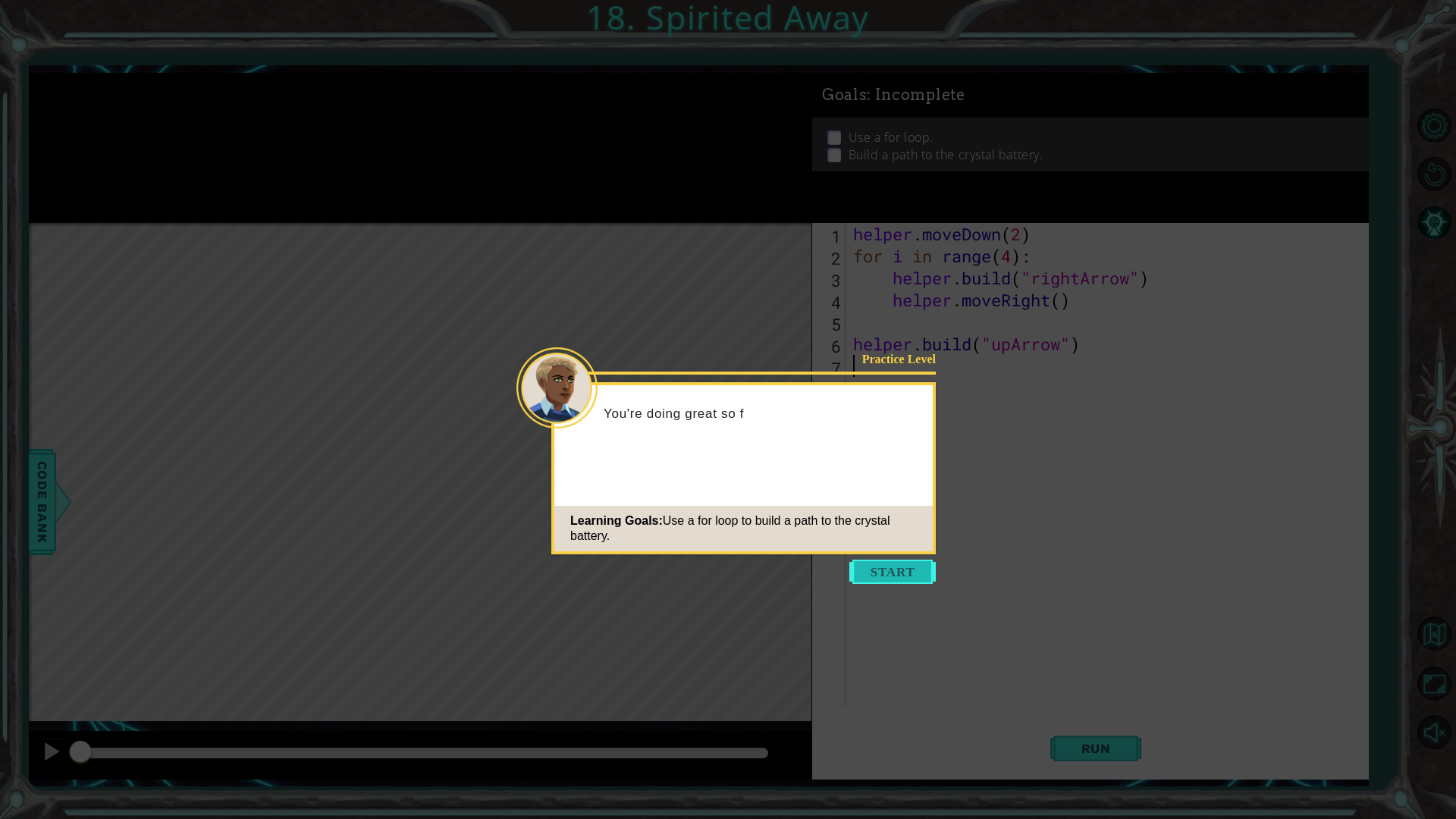
click at [879, 577] on button "Start" at bounding box center [892, 573] width 86 height 25
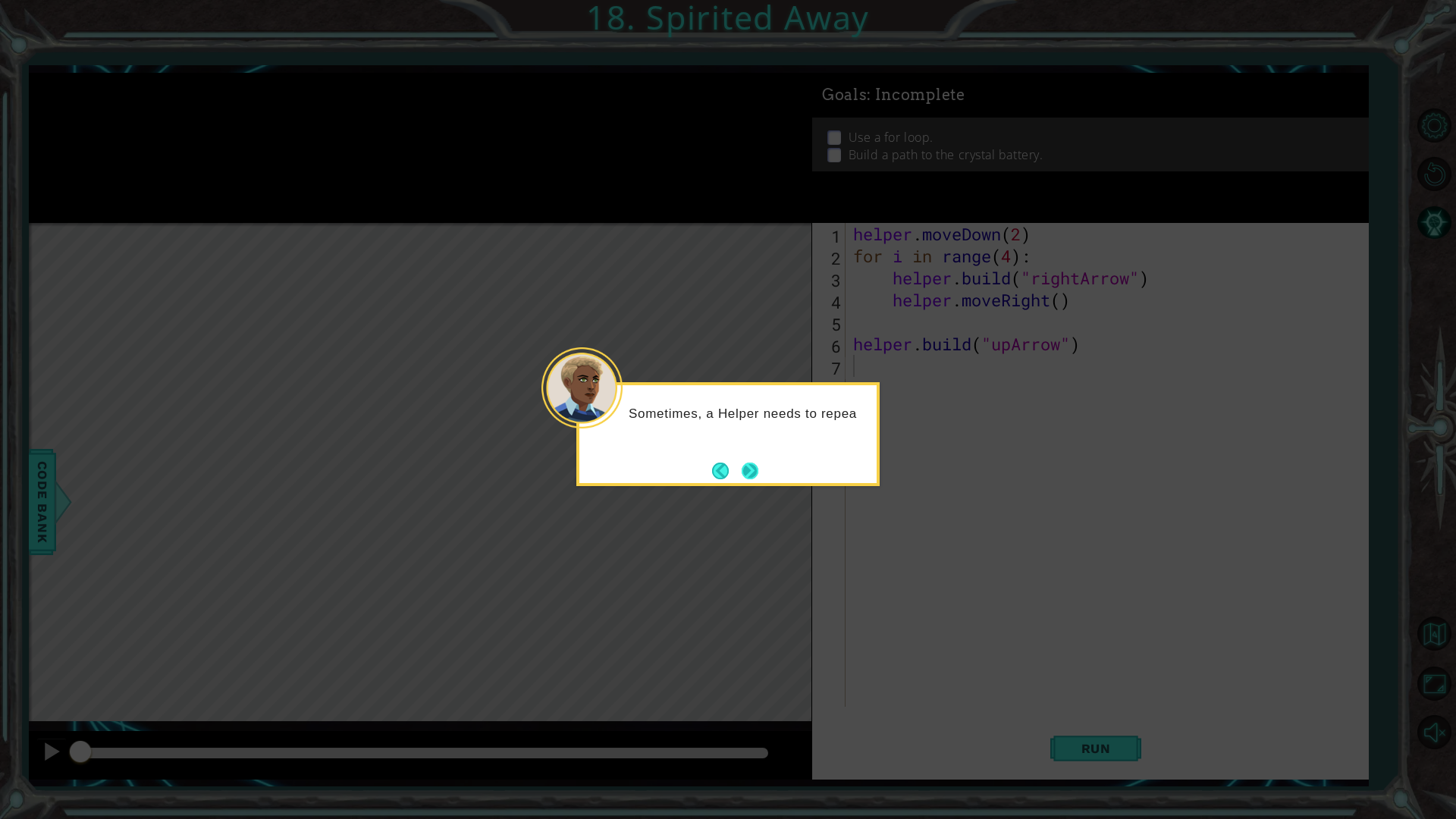
click at [753, 470] on button "Next" at bounding box center [750, 471] width 20 height 20
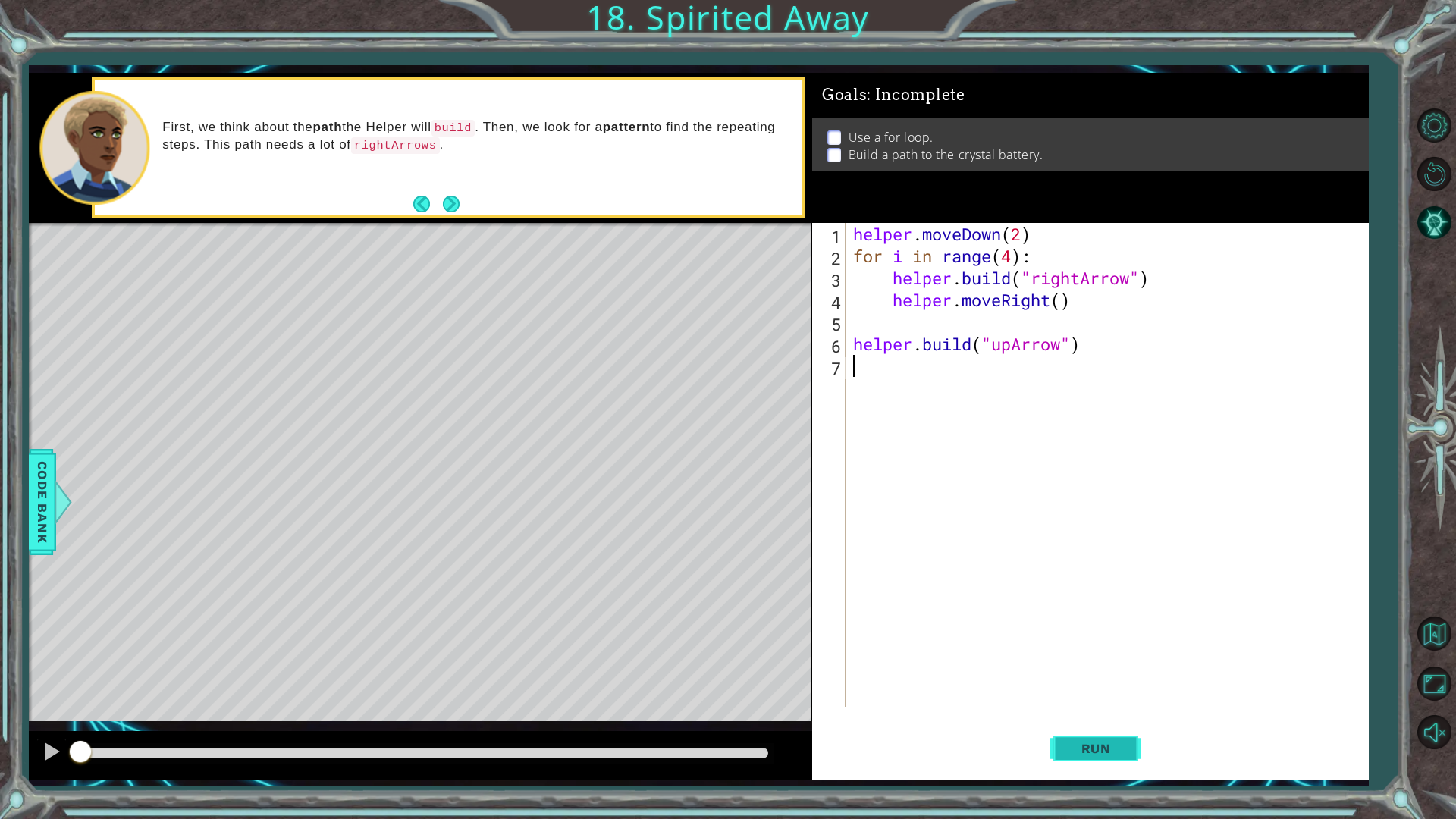
click at [1085, 716] on span "Run" at bounding box center [1095, 748] width 60 height 15
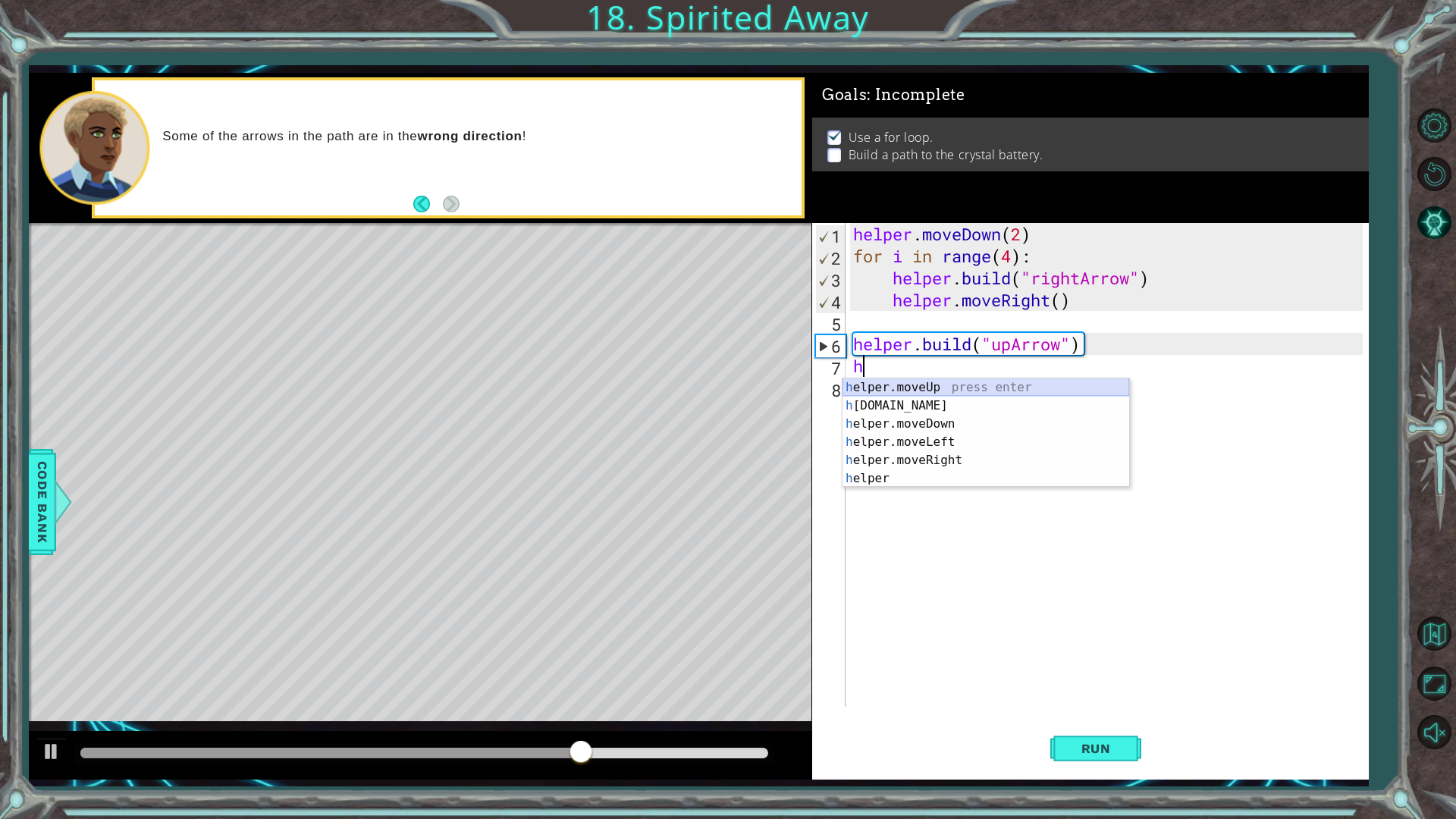
click at [892, 384] on div "h elper.moveUp press enter h elper.build press enter h elper.moveDown press ent…" at bounding box center [985, 451] width 287 height 145
type textarea "helper.moveUp(1)"
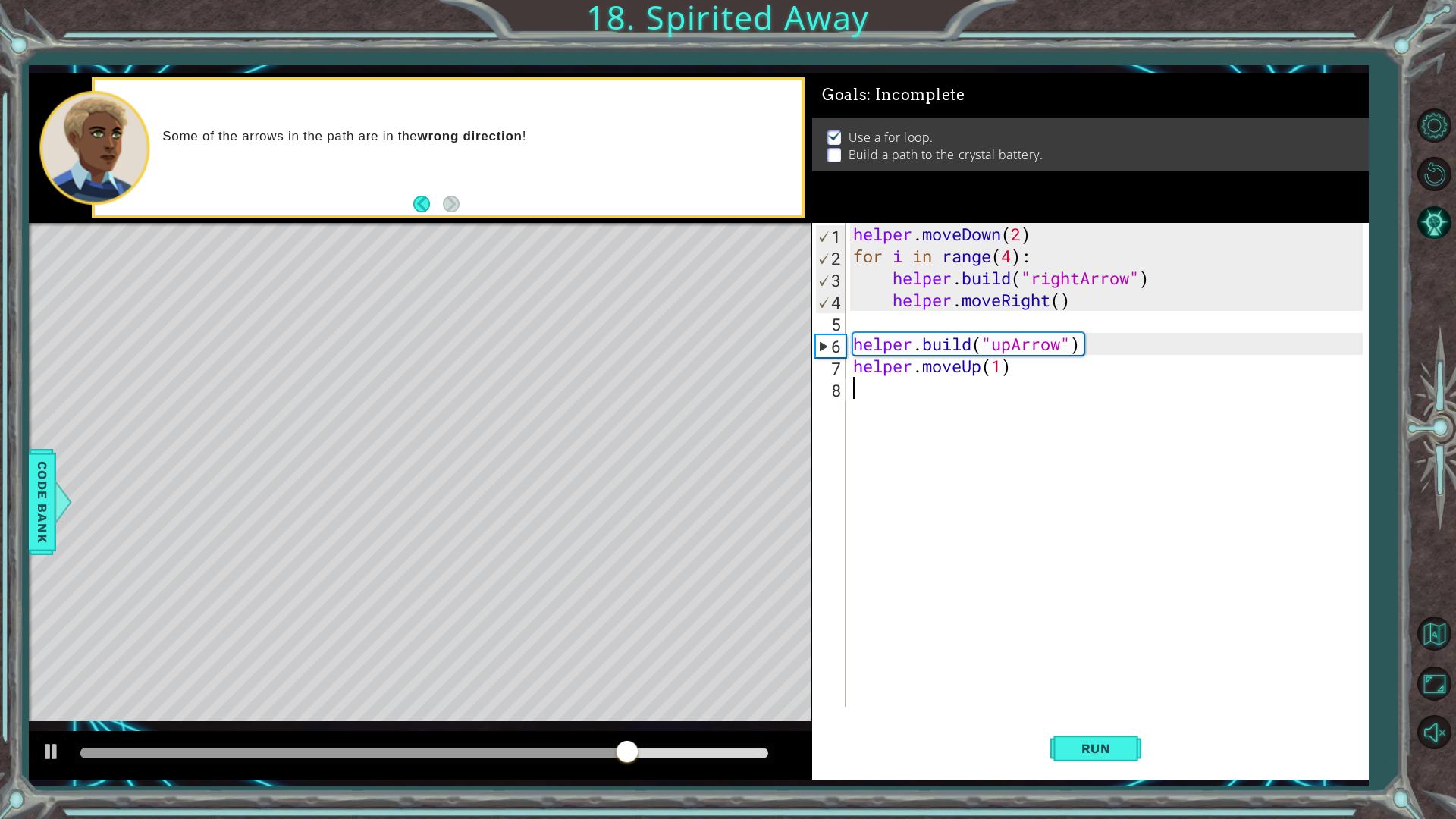
click at [871, 394] on div "helper . moveDown ( 2 ) for i in range ( 4 ) : helper . build ( "rightArrow" ) …" at bounding box center [1110, 487] width 521 height 528
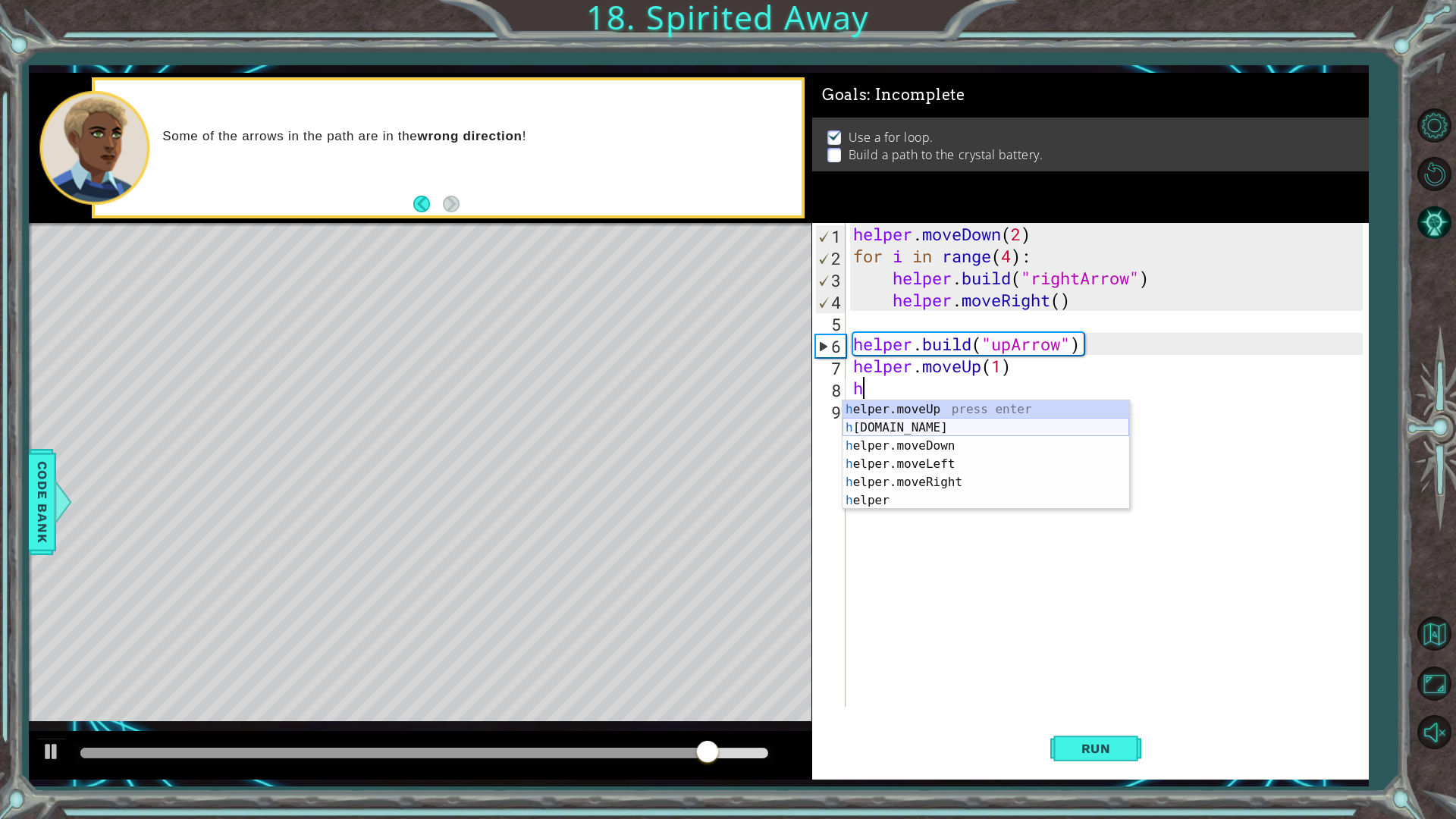
click at [948, 435] on div "h elper.moveUp press enter h elper.build press enter h elper.moveDown press ent…" at bounding box center [985, 473] width 287 height 145
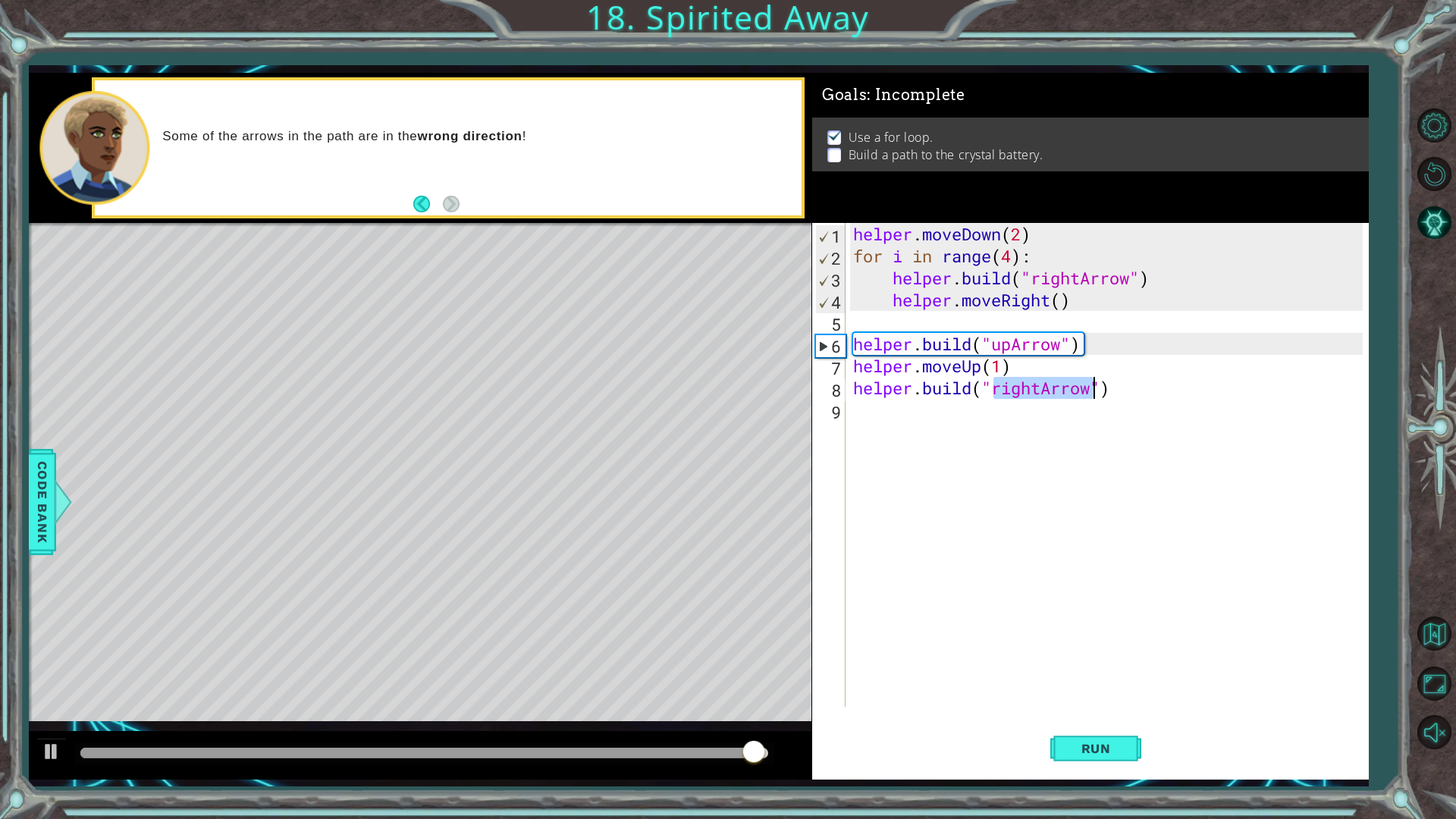
click at [1038, 392] on div "helper . moveDown ( 2 ) for i in range ( 4 ) : helper . build ( "rightArrow" ) …" at bounding box center [1106, 465] width 513 height 484
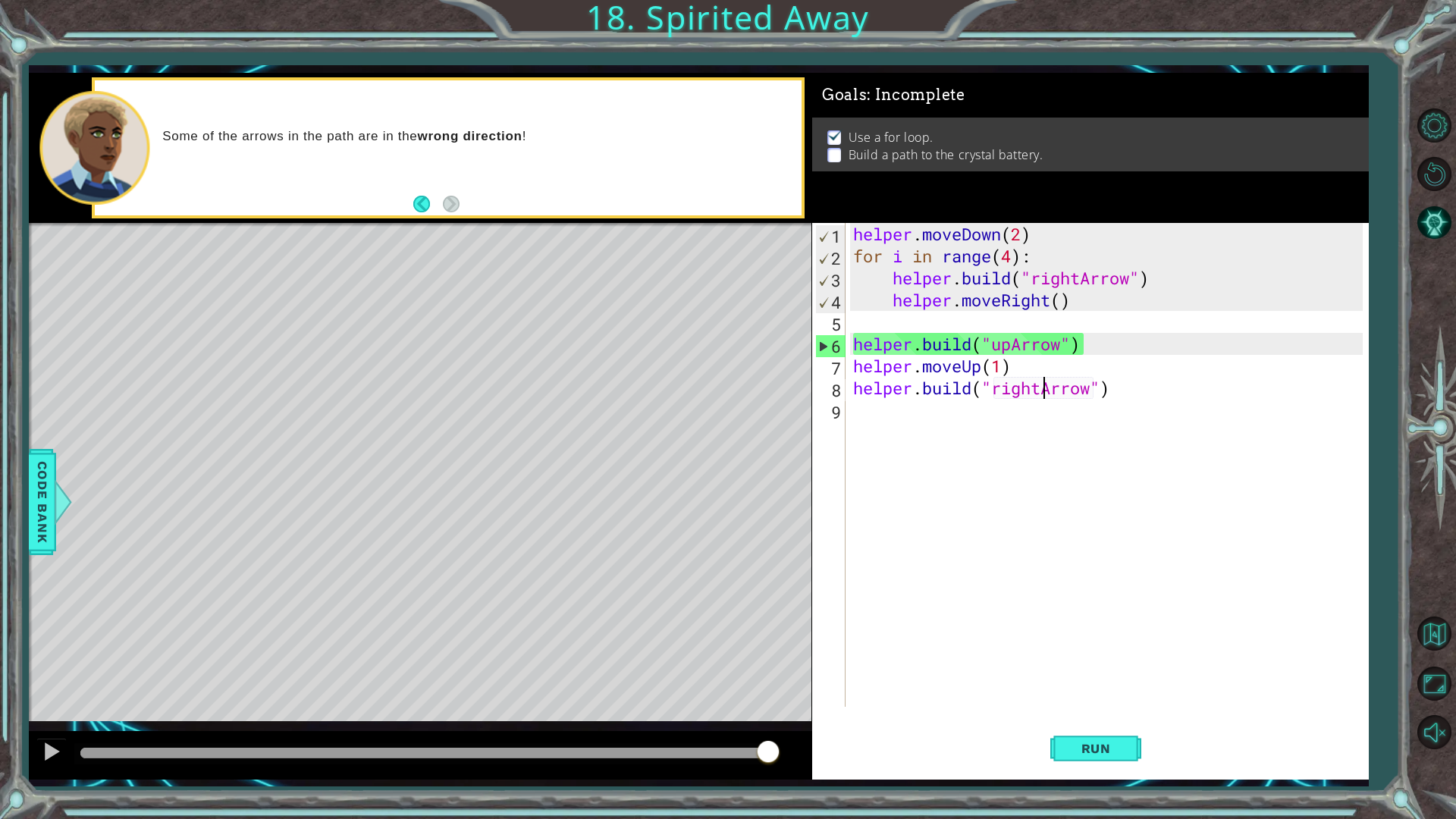
click at [1048, 389] on div "helper . moveDown ( 2 ) for i in range ( 4 ) : helper . build ( "rightArrow" ) …" at bounding box center [1110, 487] width 521 height 528
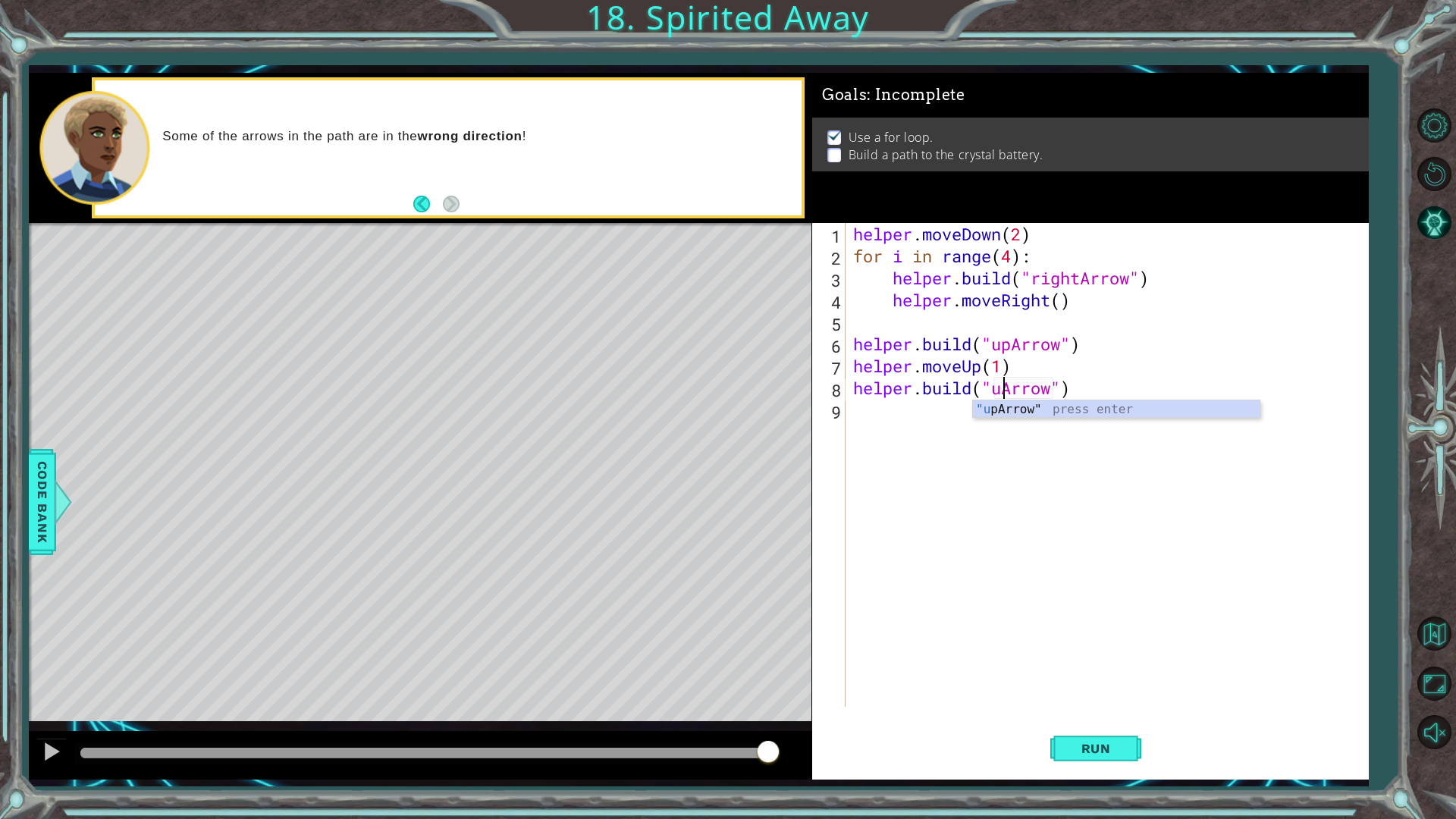
scroll to position [0, 7]
type textarea "helper.build("upArrow")"
click at [1074, 606] on div "helper . moveDown ( 2 ) for i in range ( 4 ) : helper . build ( "rightArrow" ) …" at bounding box center [1110, 487] width 521 height 528
click at [1108, 716] on span "Run" at bounding box center [1095, 748] width 60 height 15
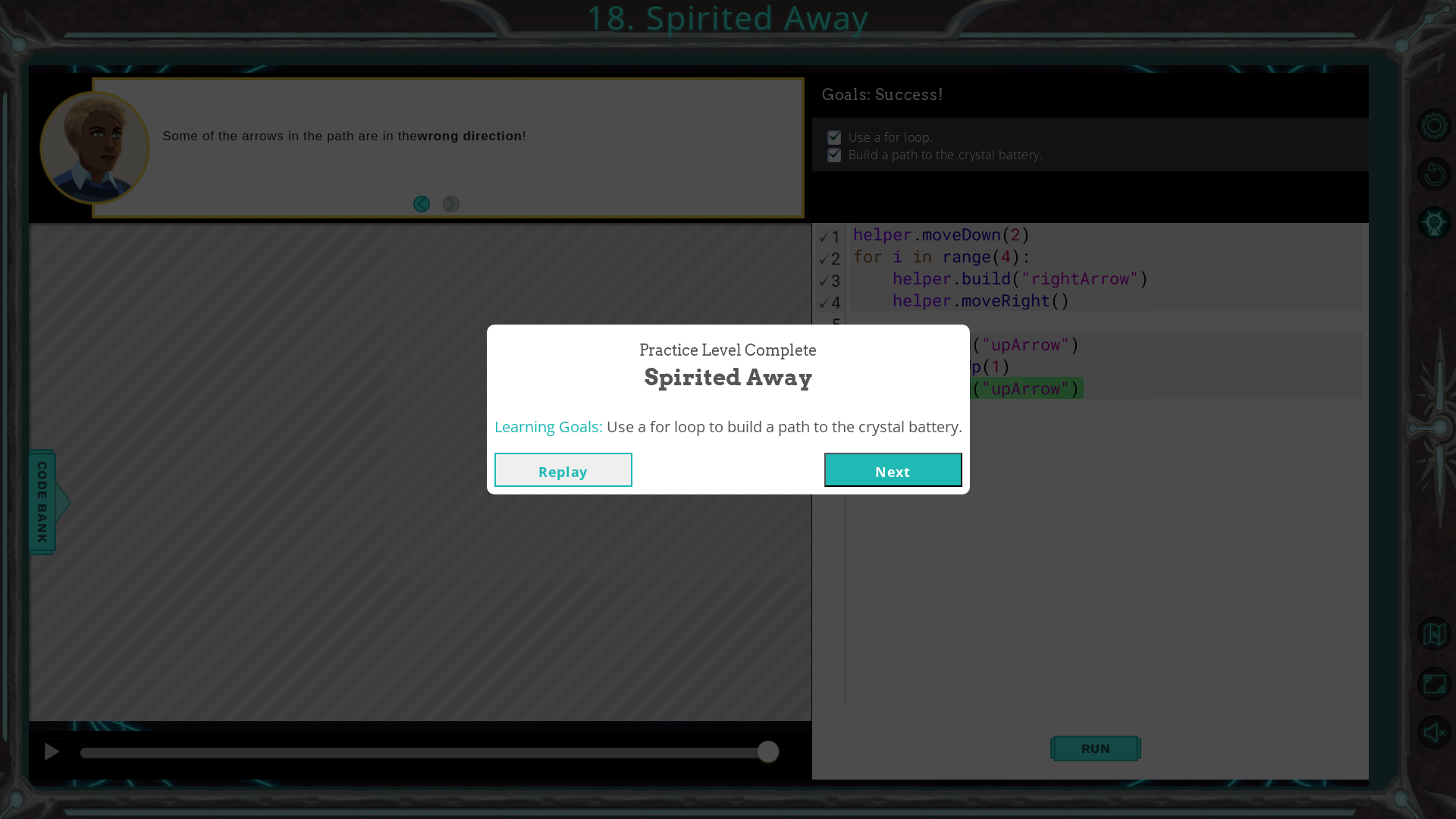
click at [847, 464] on button "Next" at bounding box center [893, 470] width 138 height 35
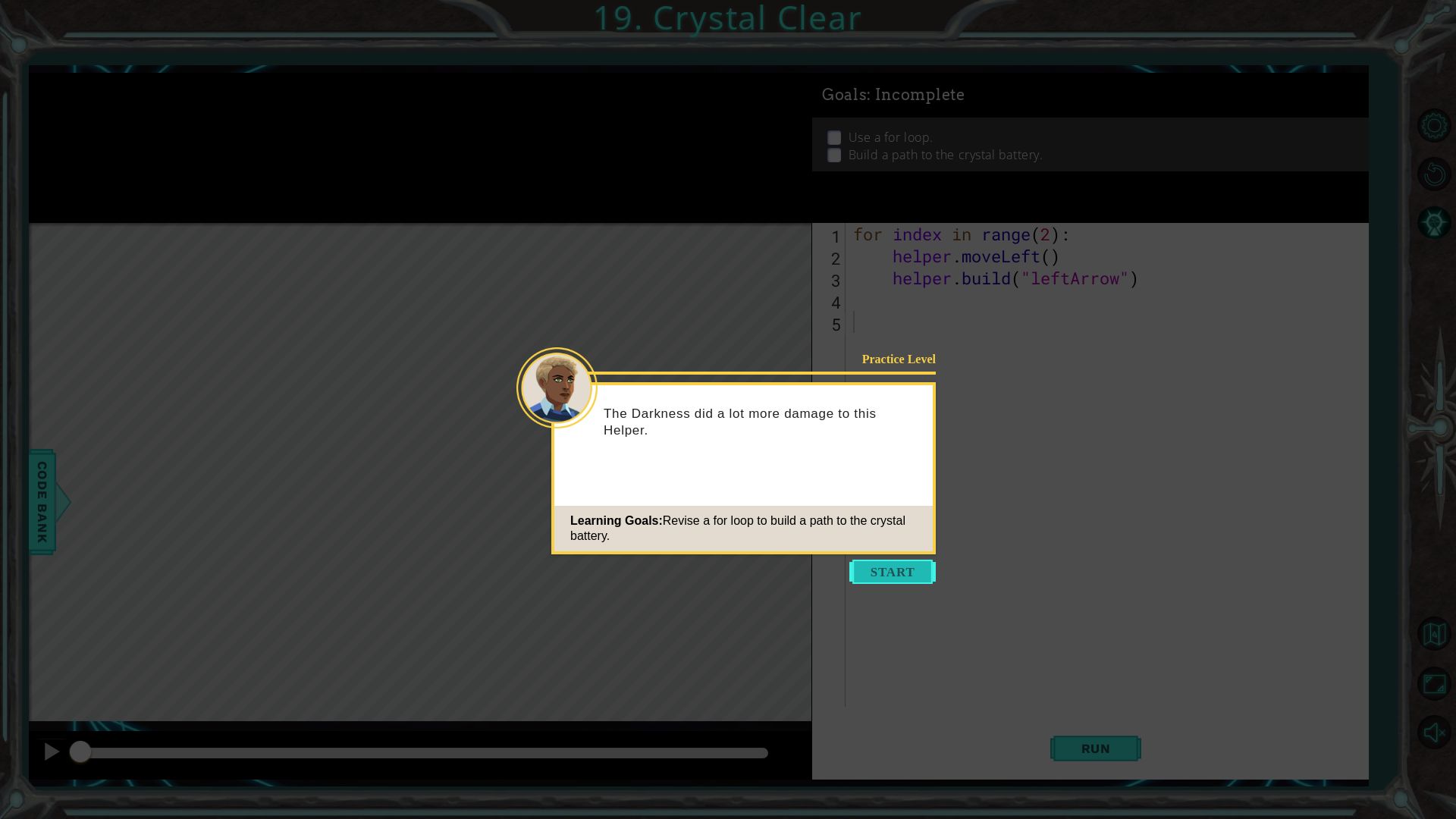
click at [877, 567] on button "Start" at bounding box center [892, 573] width 86 height 25
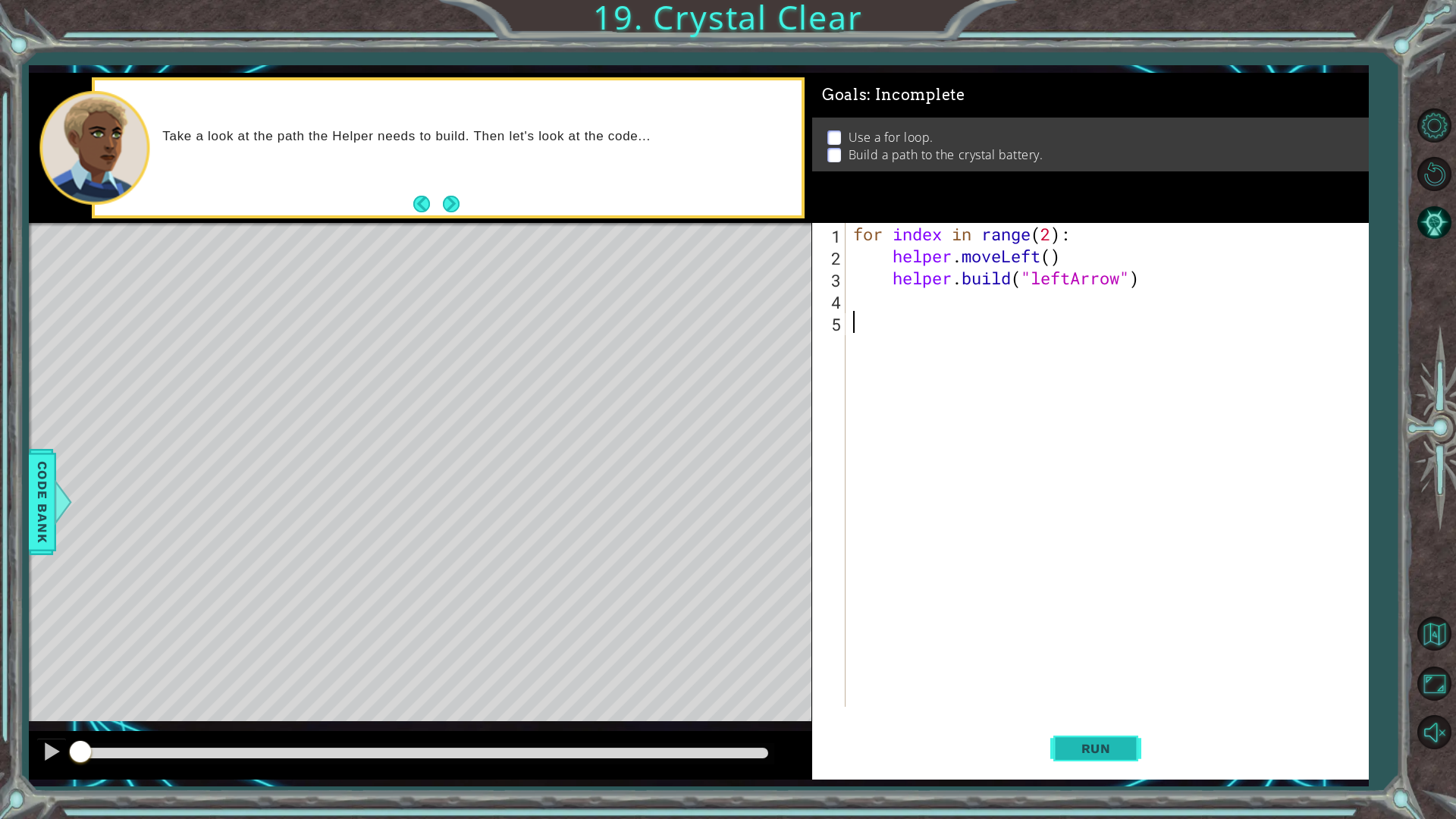
click at [1088, 716] on span "Run" at bounding box center [1095, 748] width 60 height 15
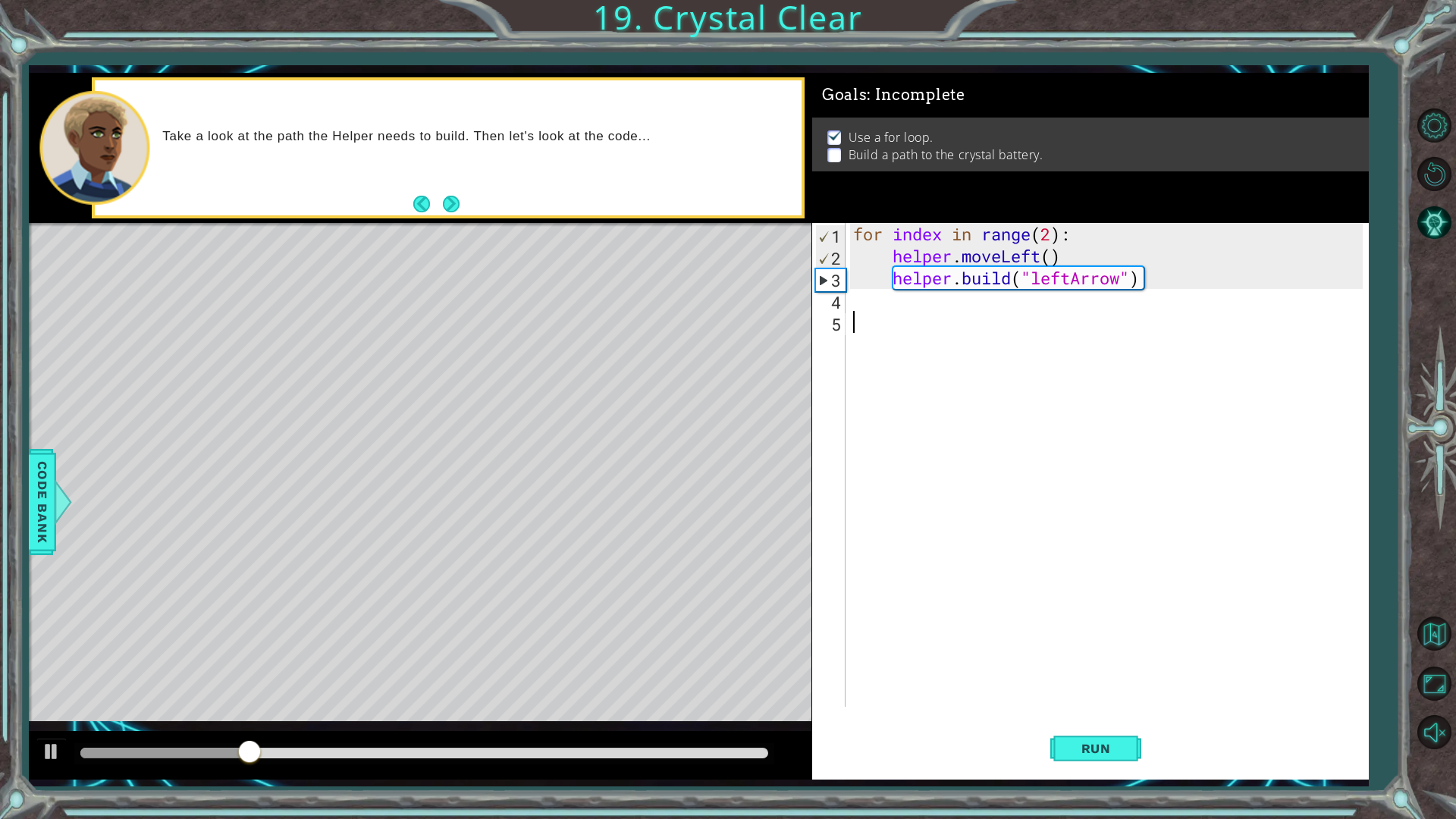
click at [956, 302] on div "for index in range ( 2 ) : helper . moveLeft ( ) helper . build ( "leftArrow" )" at bounding box center [1110, 487] width 521 height 528
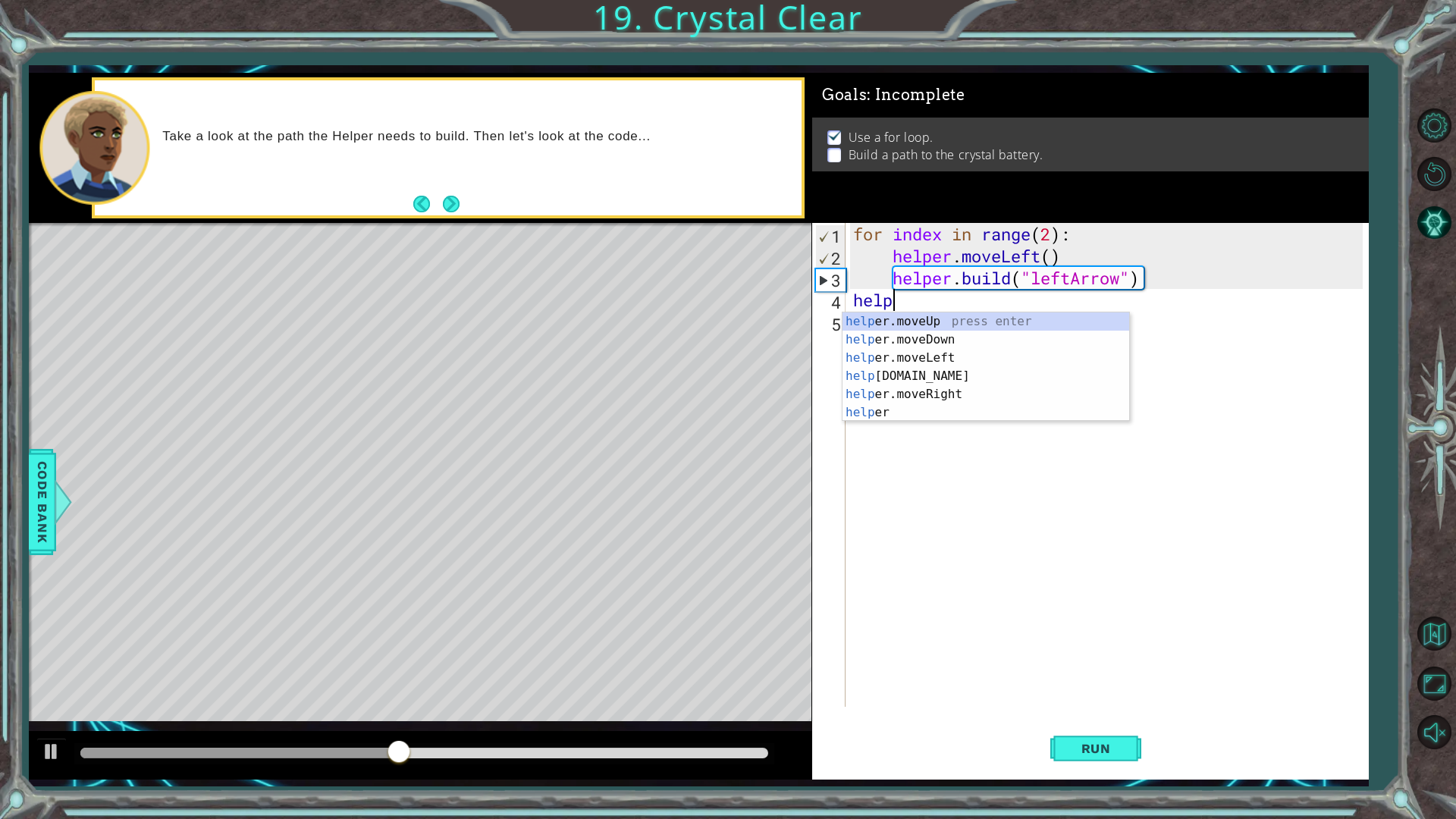
scroll to position [0, 2]
click at [962, 373] on div "helper press enter helper .moveUp press enter helper .moveDown press enter help…" at bounding box center [985, 384] width 287 height 145
type textarea "helper.moveLeft(1)"
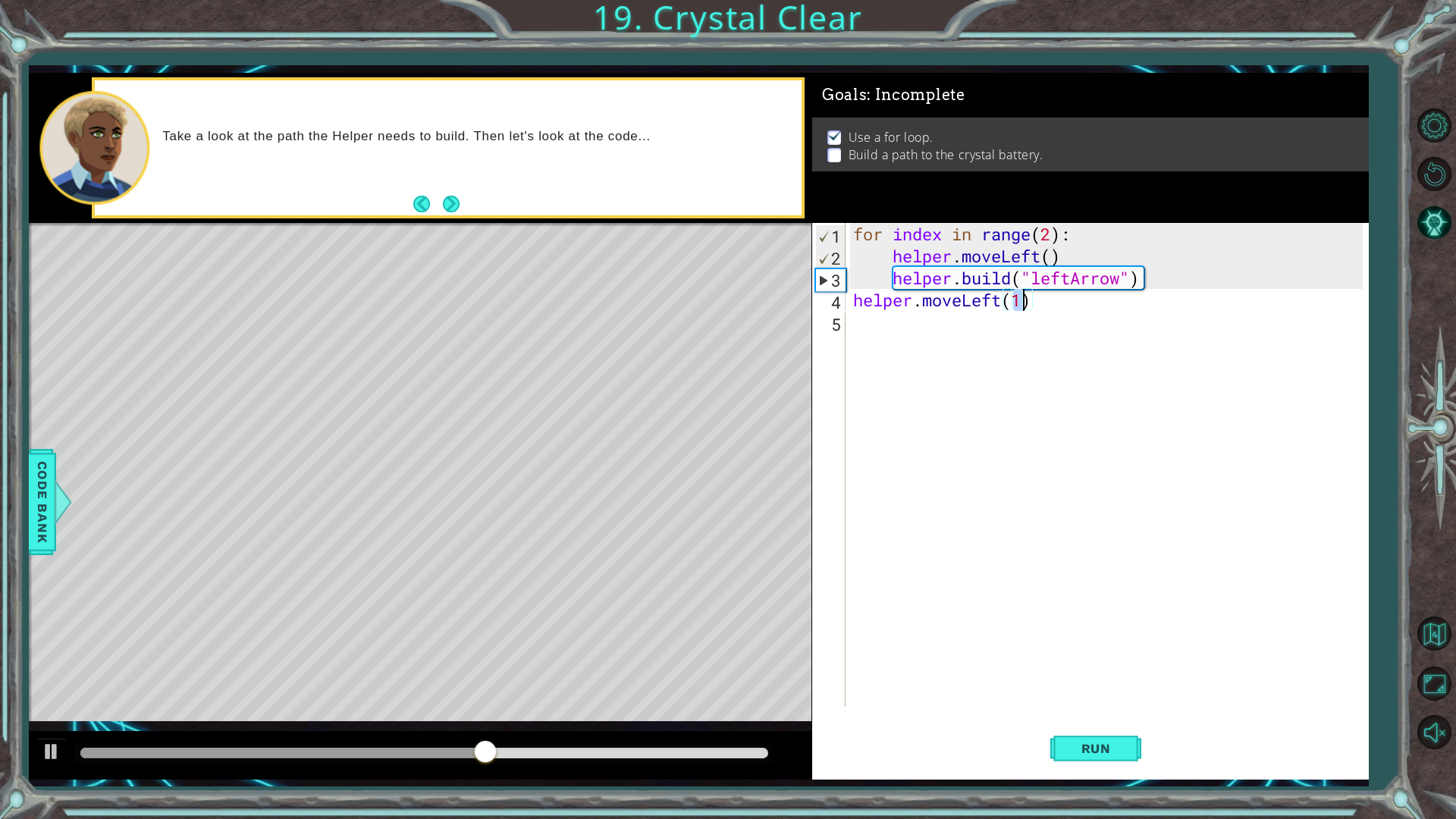
click at [943, 332] on div "for index in range ( 2 ) : helper . moveLeft ( ) helper . build ( "leftArrow" )…" at bounding box center [1110, 487] width 521 height 528
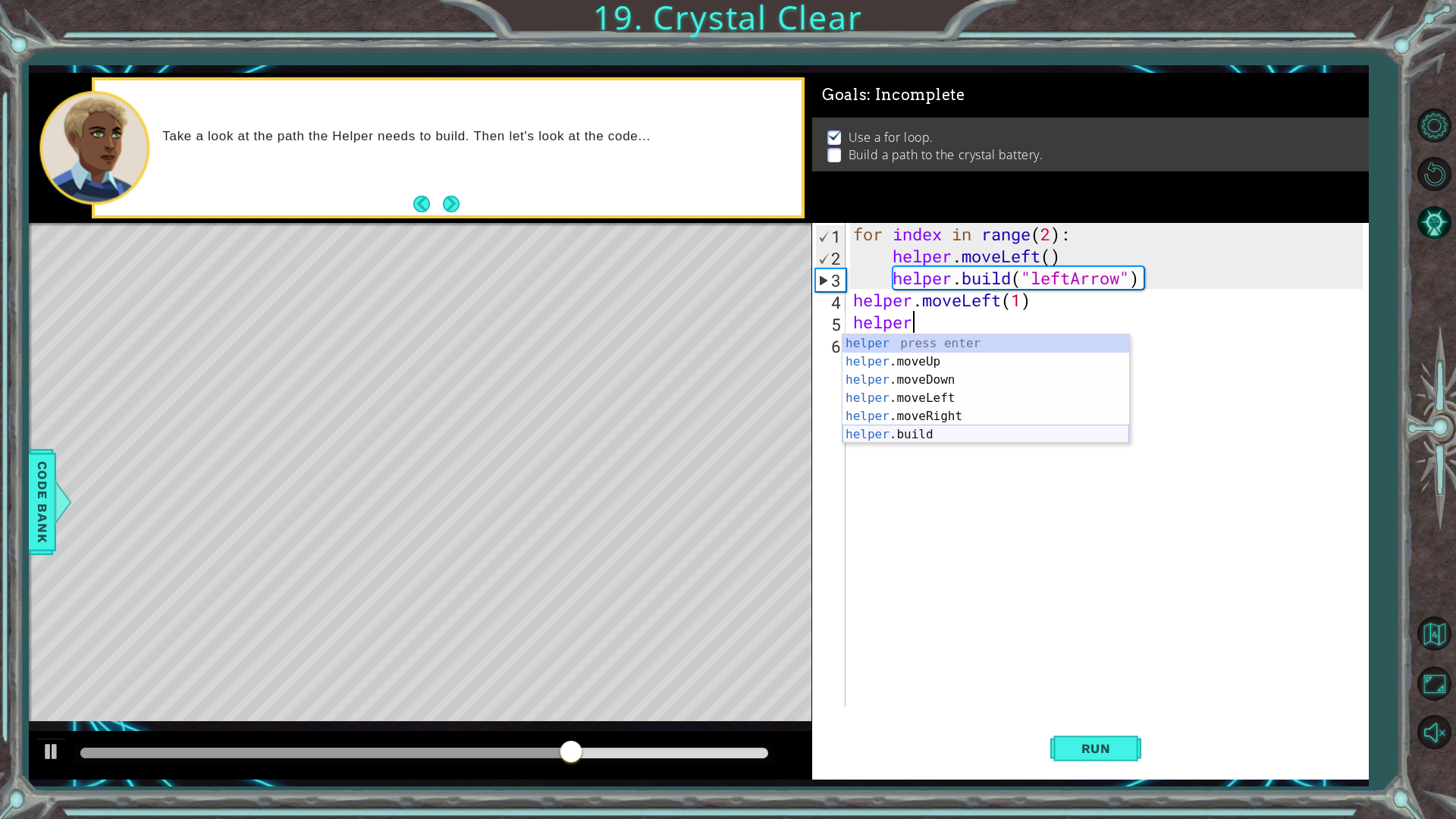
click at [915, 432] on div "helper press enter helper .moveUp press enter helper .moveDown press enter help…" at bounding box center [985, 407] width 287 height 145
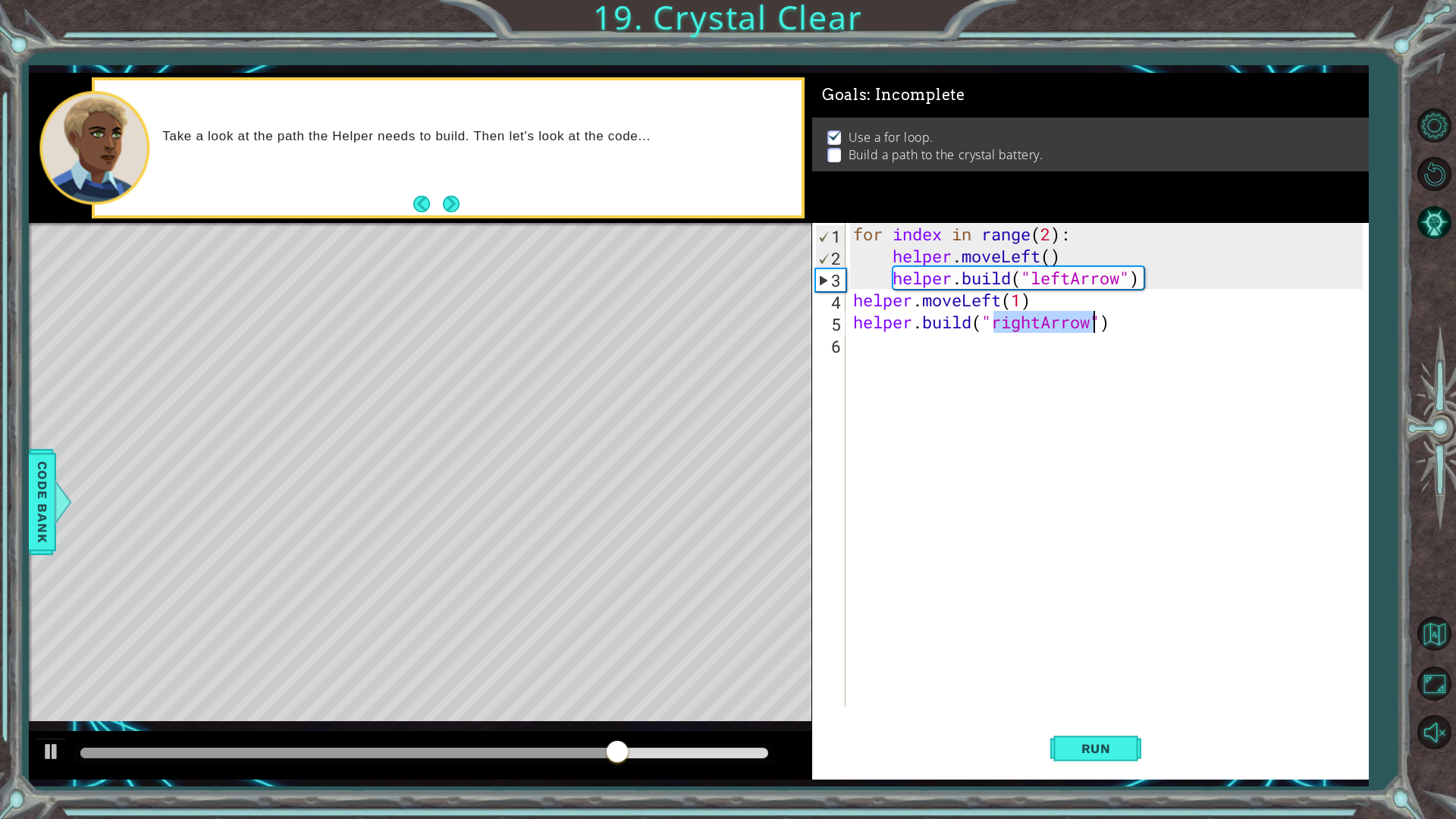
click at [1044, 331] on div "for index in range ( 2 ) : helper . moveLeft ( ) helper . build ( "leftArrow" )…" at bounding box center [1106, 465] width 513 height 484
type textarea "helper.build("leftArrow")"
click at [979, 346] on div "for index in range ( 2 ) : helper . moveLeft ( ) helper . build ( "leftArrow" )…" at bounding box center [1110, 487] width 521 height 528
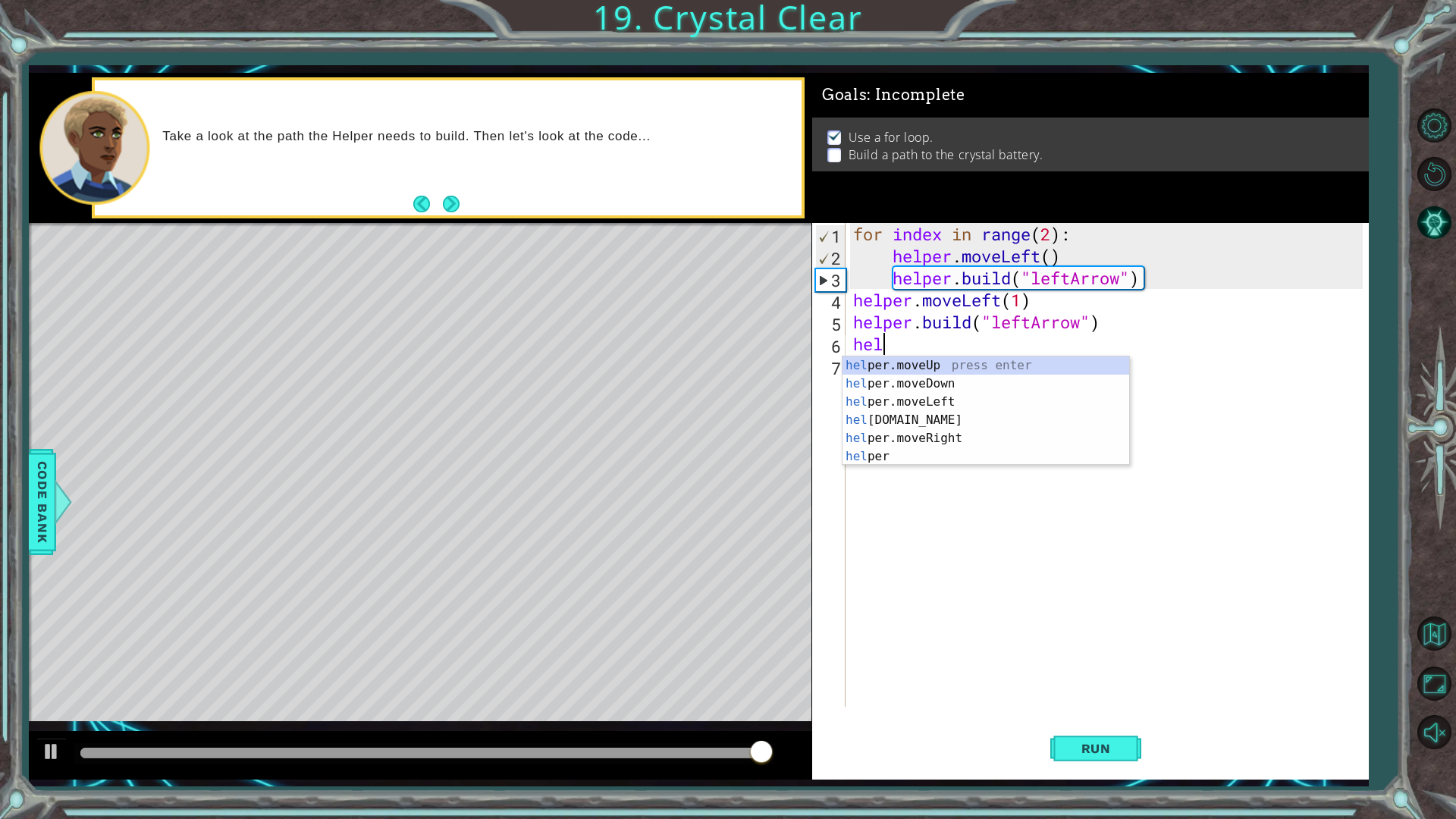
scroll to position [0, 1]
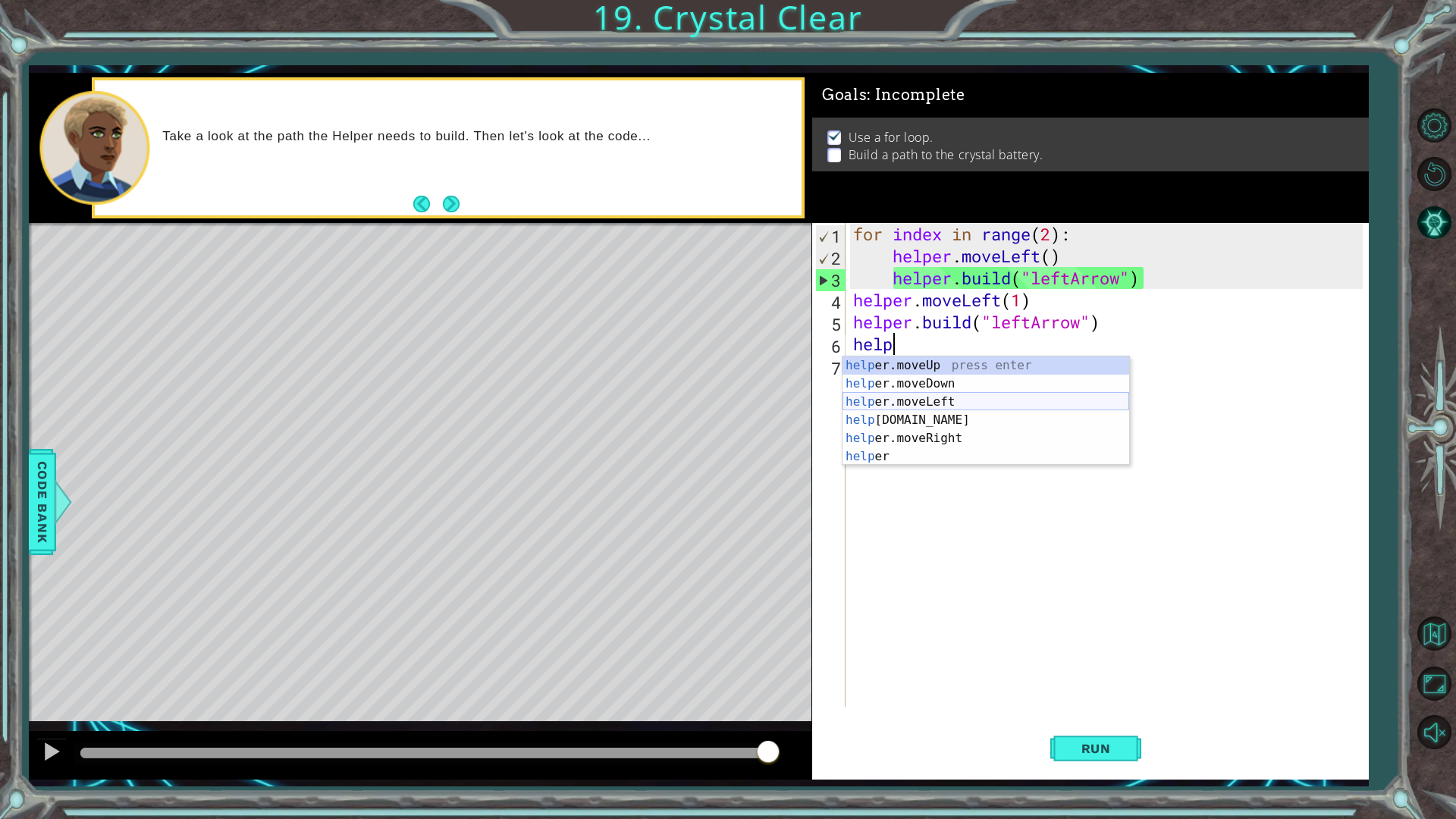
click at [951, 399] on div "help er.moveUp press enter help er.moveDown press enter help er.moveLeft press …" at bounding box center [985, 429] width 287 height 145
type textarea "helper.moveLeft(1)"
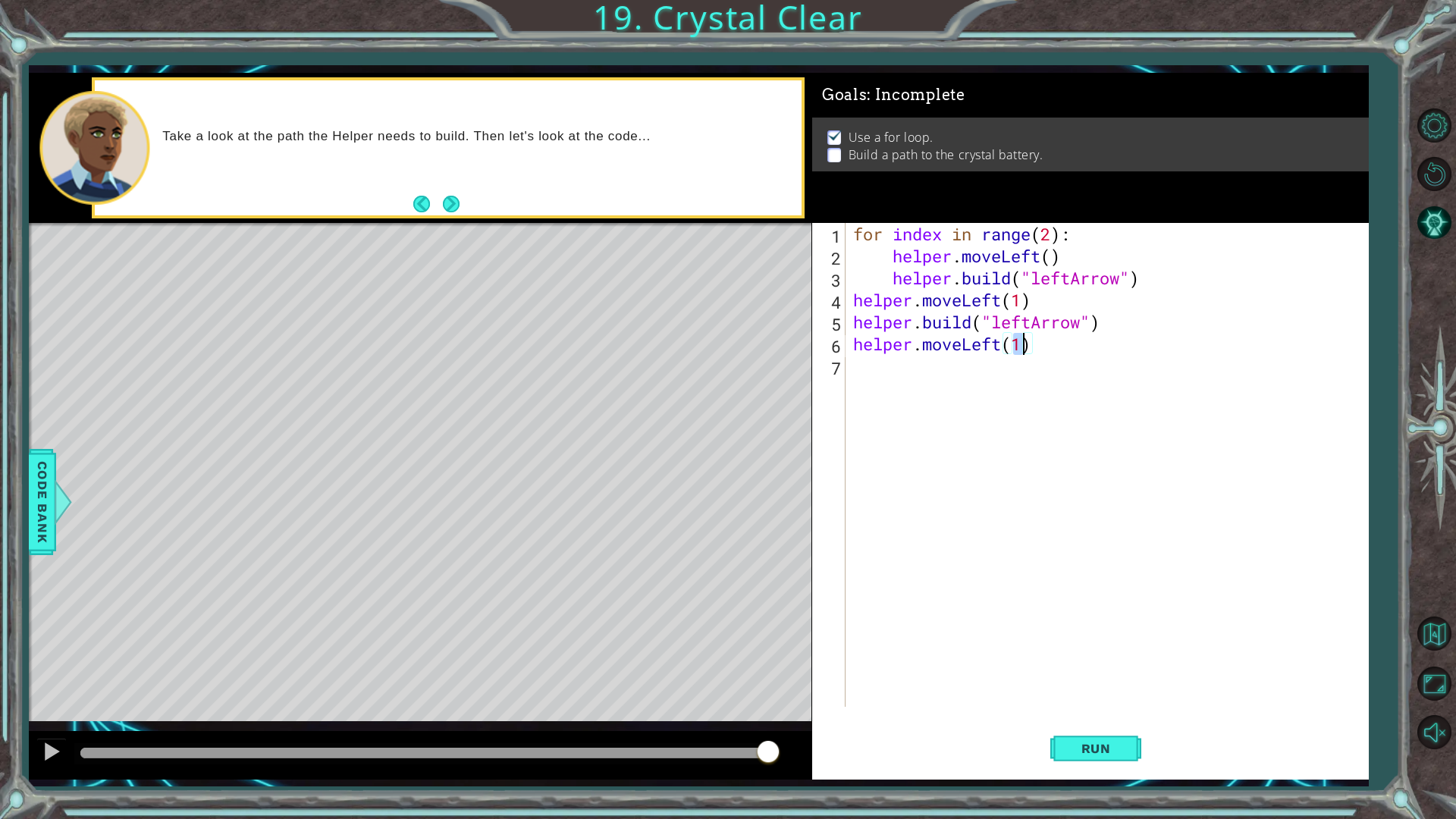
click at [908, 374] on div "for index in range ( 2 ) : helper . moveLeft ( ) helper . build ( "leftArrow" )…" at bounding box center [1110, 487] width 521 height 528
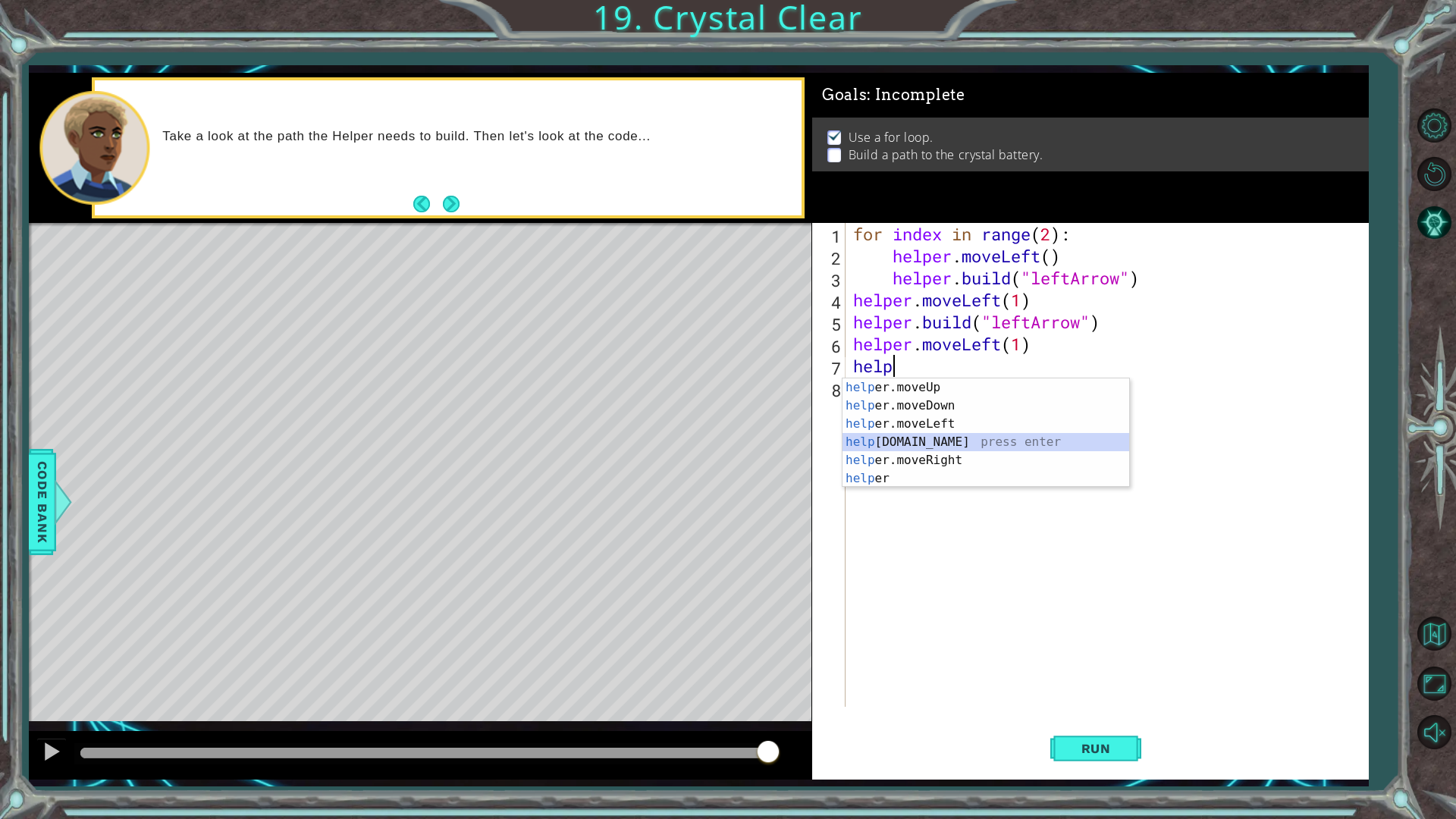
click at [921, 440] on div "help er.moveUp press enter help er.moveDown press enter help er.moveLeft press …" at bounding box center [985, 451] width 287 height 145
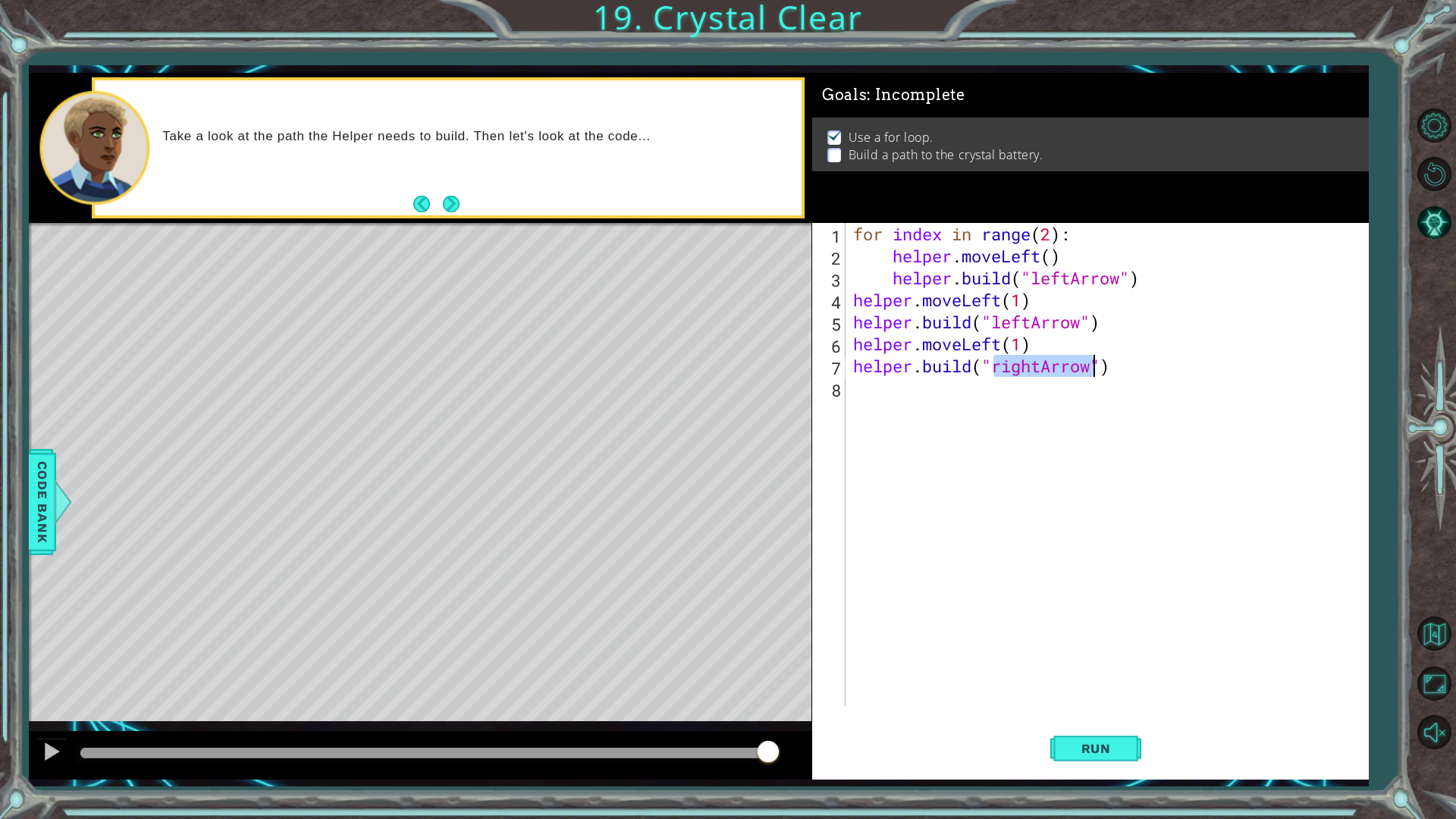
click at [1034, 370] on div "for index in range ( 2 ) : helper . moveLeft ( ) helper . build ( "leftArrow" )…" at bounding box center [1106, 465] width 513 height 484
click at [1031, 371] on div "for index in range ( 2 ) : helper . moveLeft ( ) helper . build ( "leftArrow" )…" at bounding box center [1110, 487] width 521 height 528
click at [1048, 372] on div "for index in range ( 2 ) : helper . moveLeft ( ) helper . build ( "leftArrow" )…" at bounding box center [1110, 487] width 521 height 528
click at [1027, 383] on div "" leftA r row" press enter" at bounding box center [1116, 406] width 287 height 54
click at [1100, 716] on button "Run" at bounding box center [1095, 748] width 91 height 55
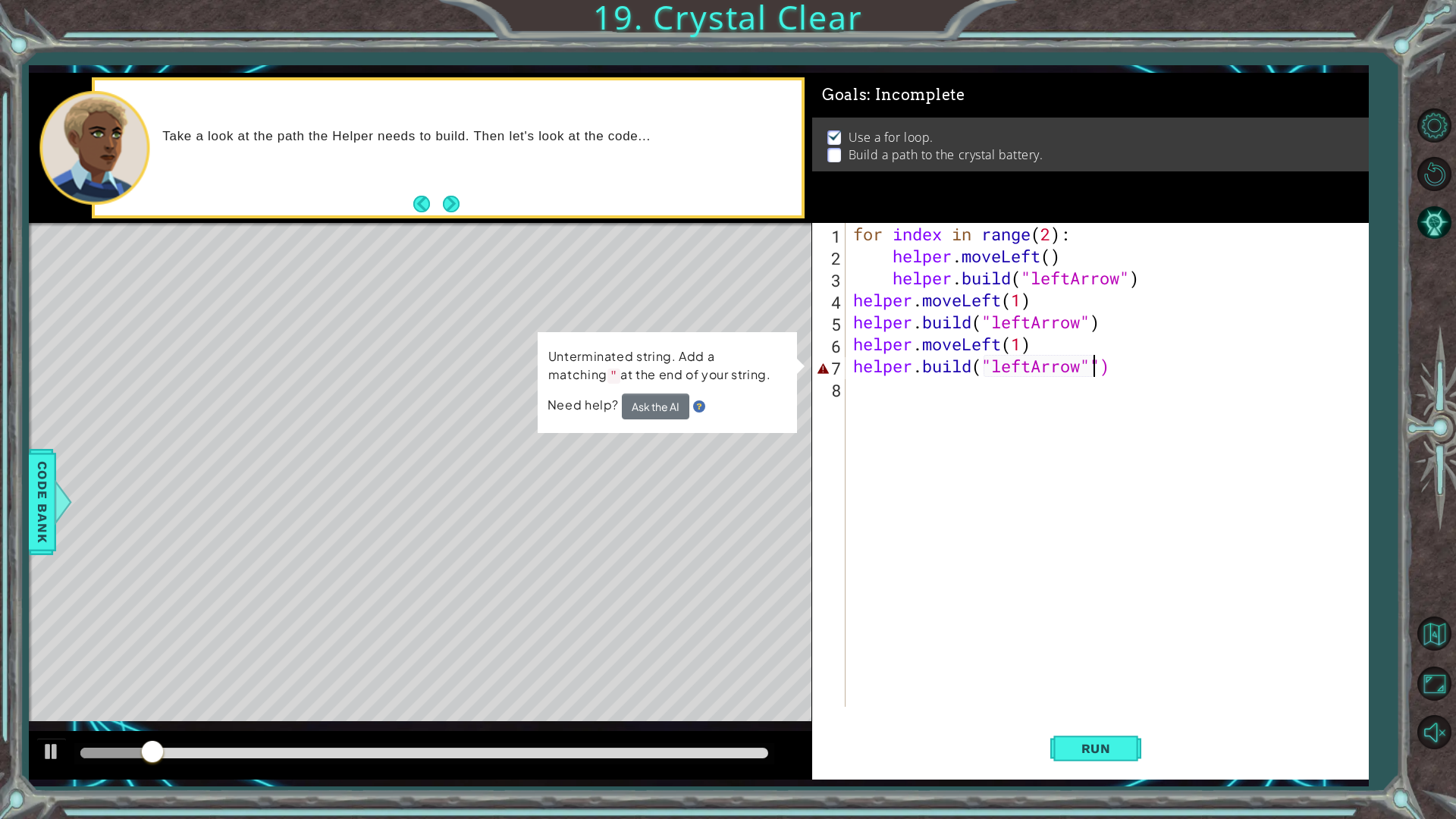
type textarea "helper.build("leftArrow")"
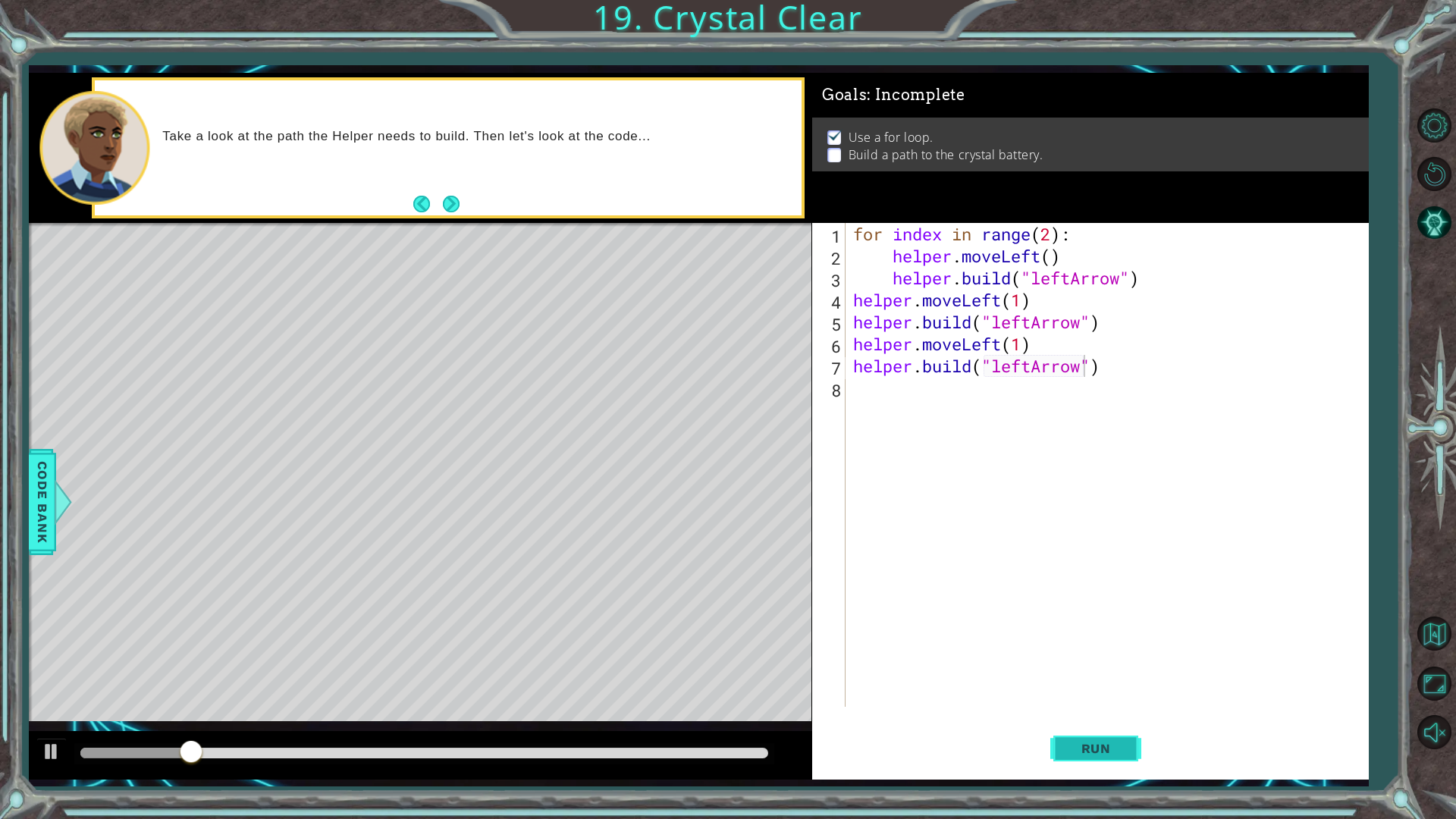
click at [1096, 716] on span "Run" at bounding box center [1095, 748] width 60 height 15
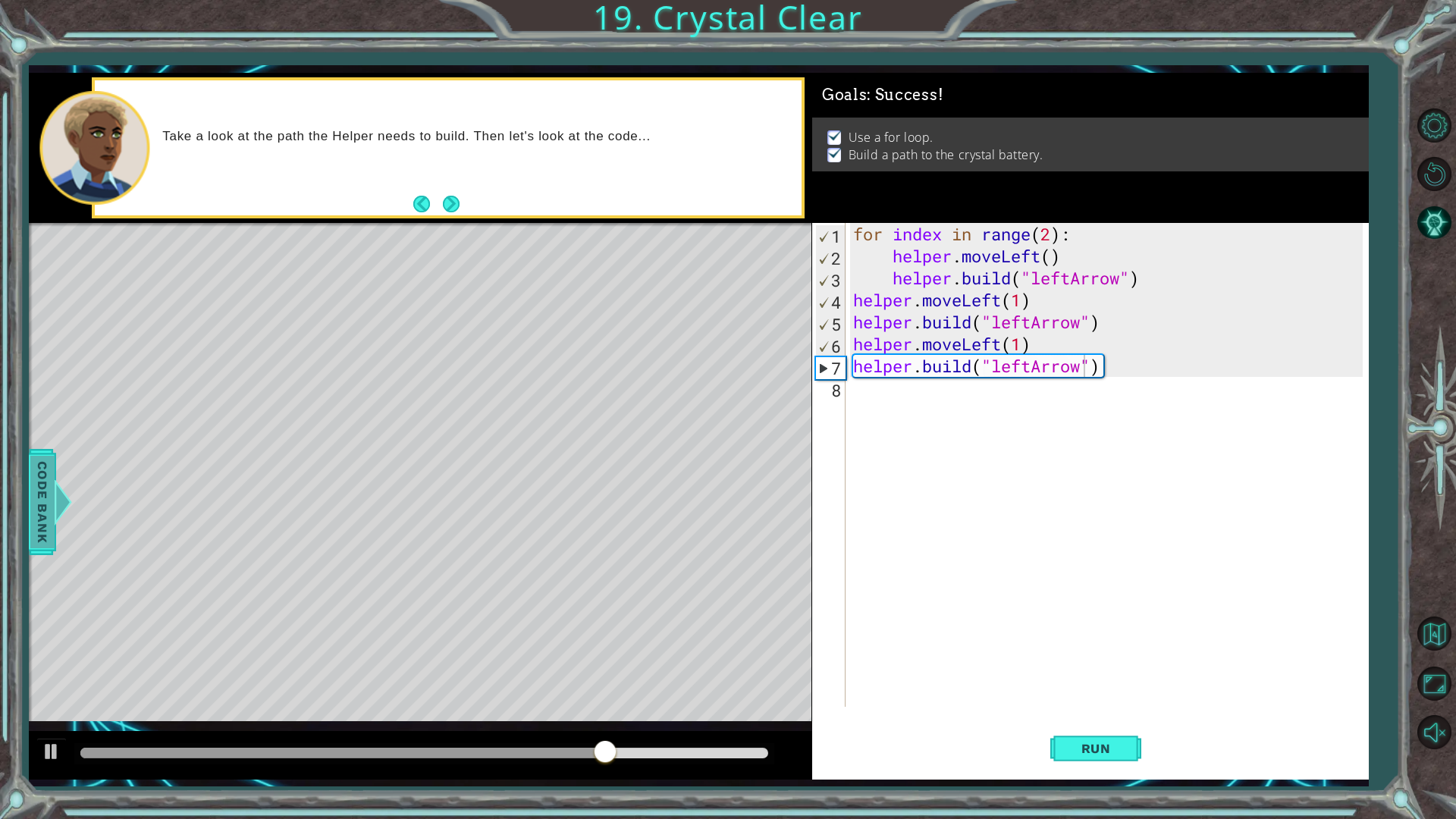
click at [44, 527] on span "Code Bank" at bounding box center [43, 502] width 25 height 93
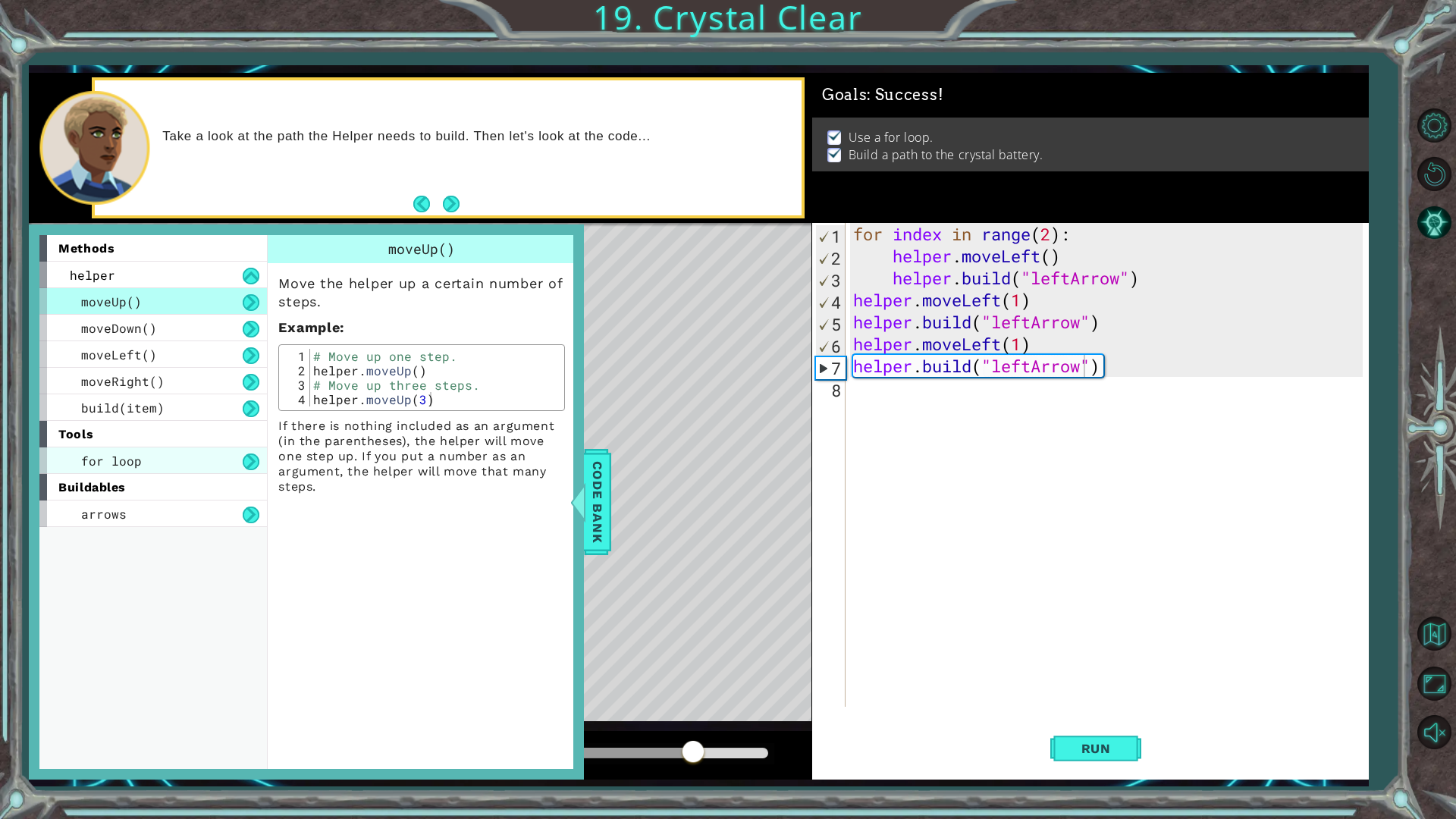
click at [183, 458] on div "for loop" at bounding box center [153, 461] width 227 height 26
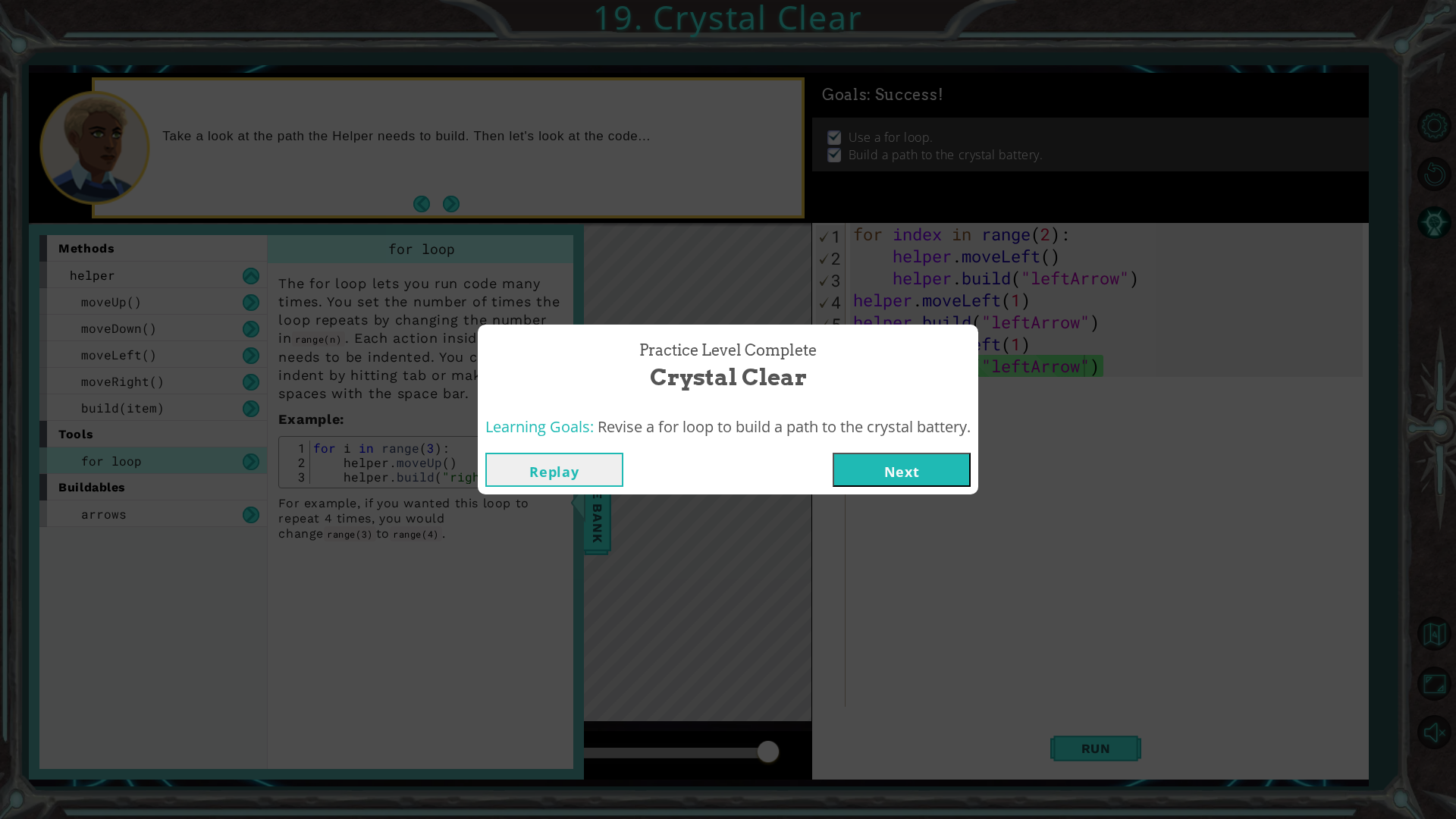
click at [888, 453] on button "Next" at bounding box center [902, 470] width 138 height 35
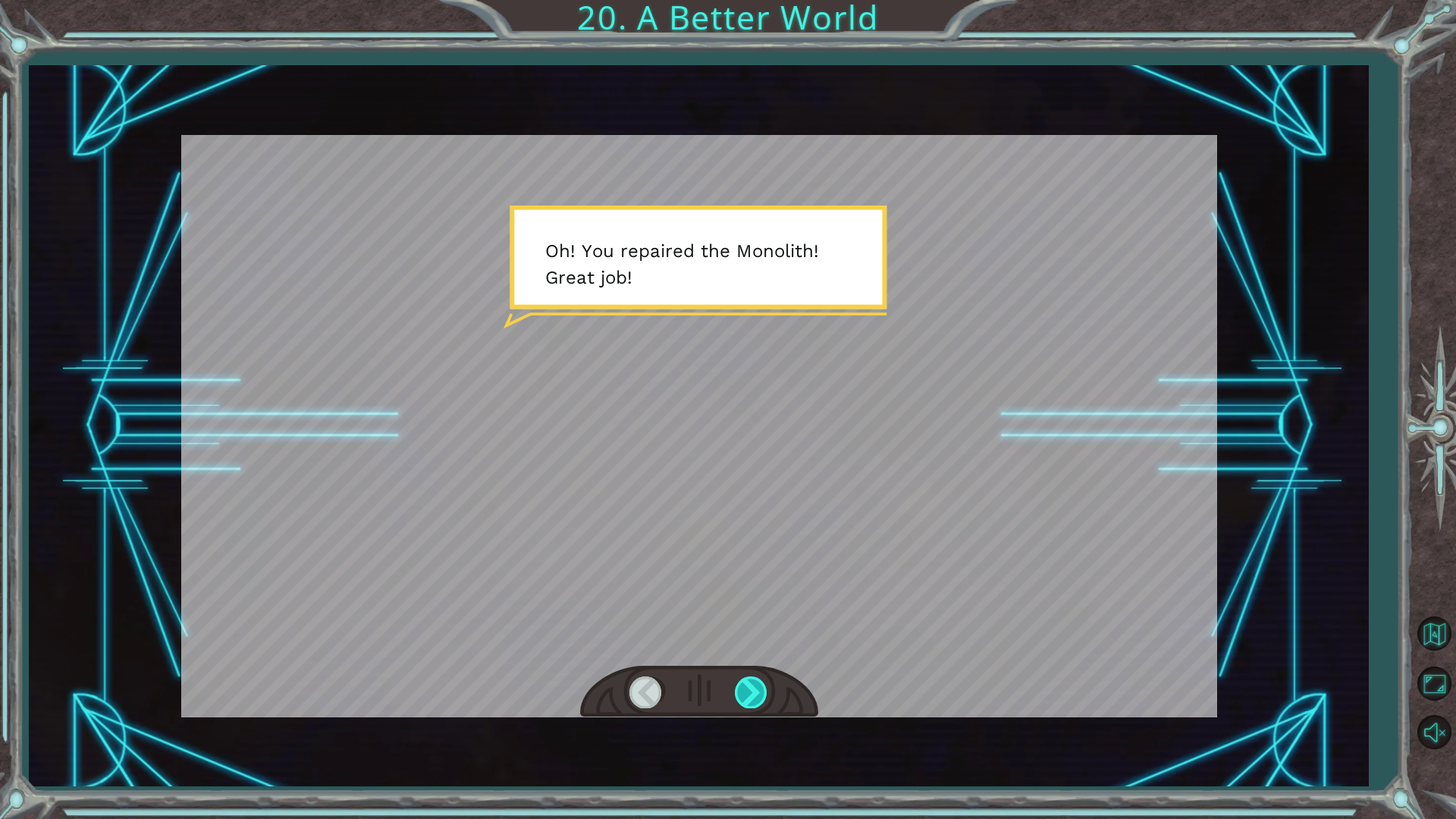
click at [744, 677] on div at bounding box center [752, 692] width 34 height 31
click at [747, 692] on div at bounding box center [752, 692] width 34 height 31
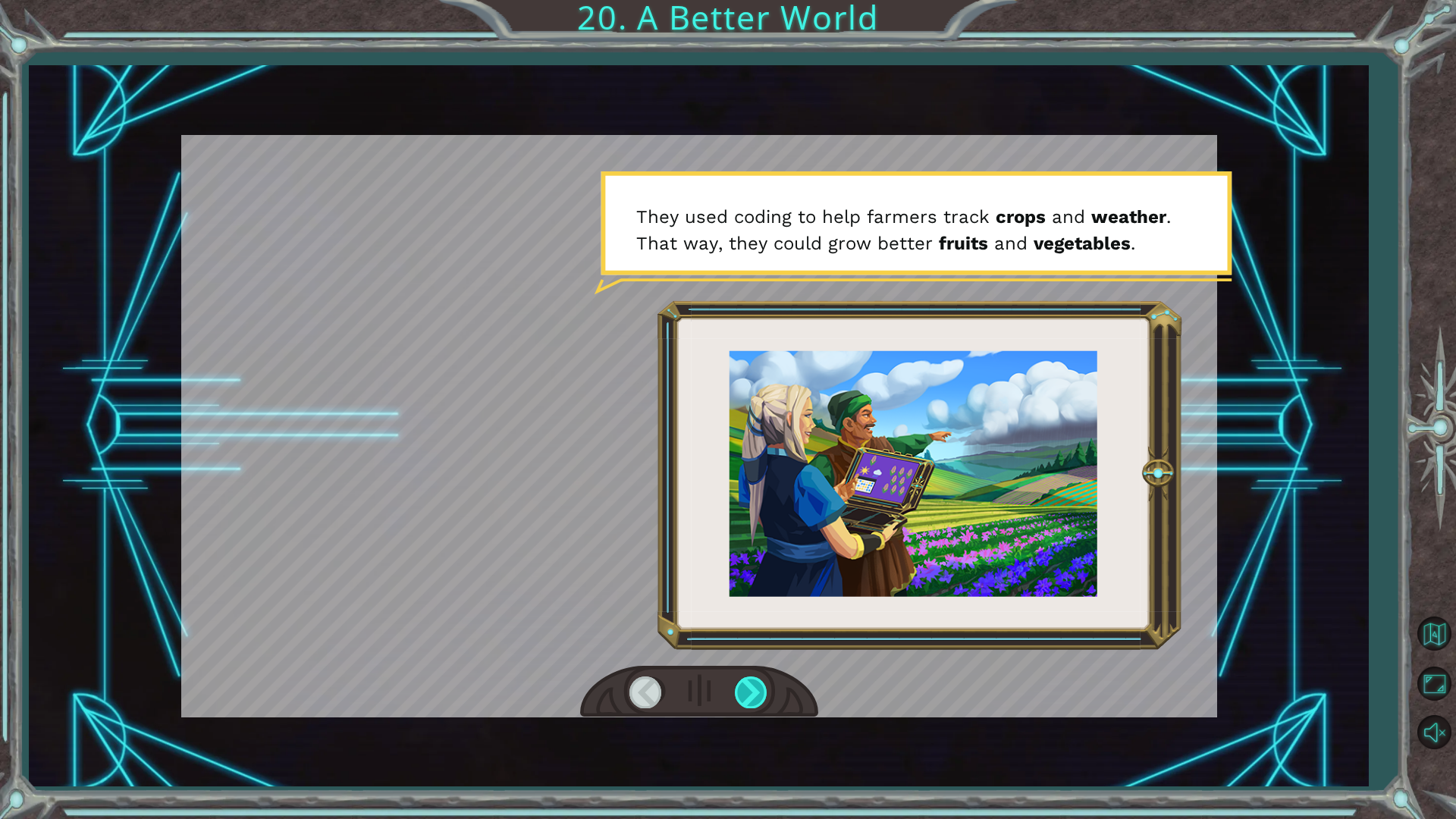
click at [755, 692] on div at bounding box center [752, 692] width 34 height 31
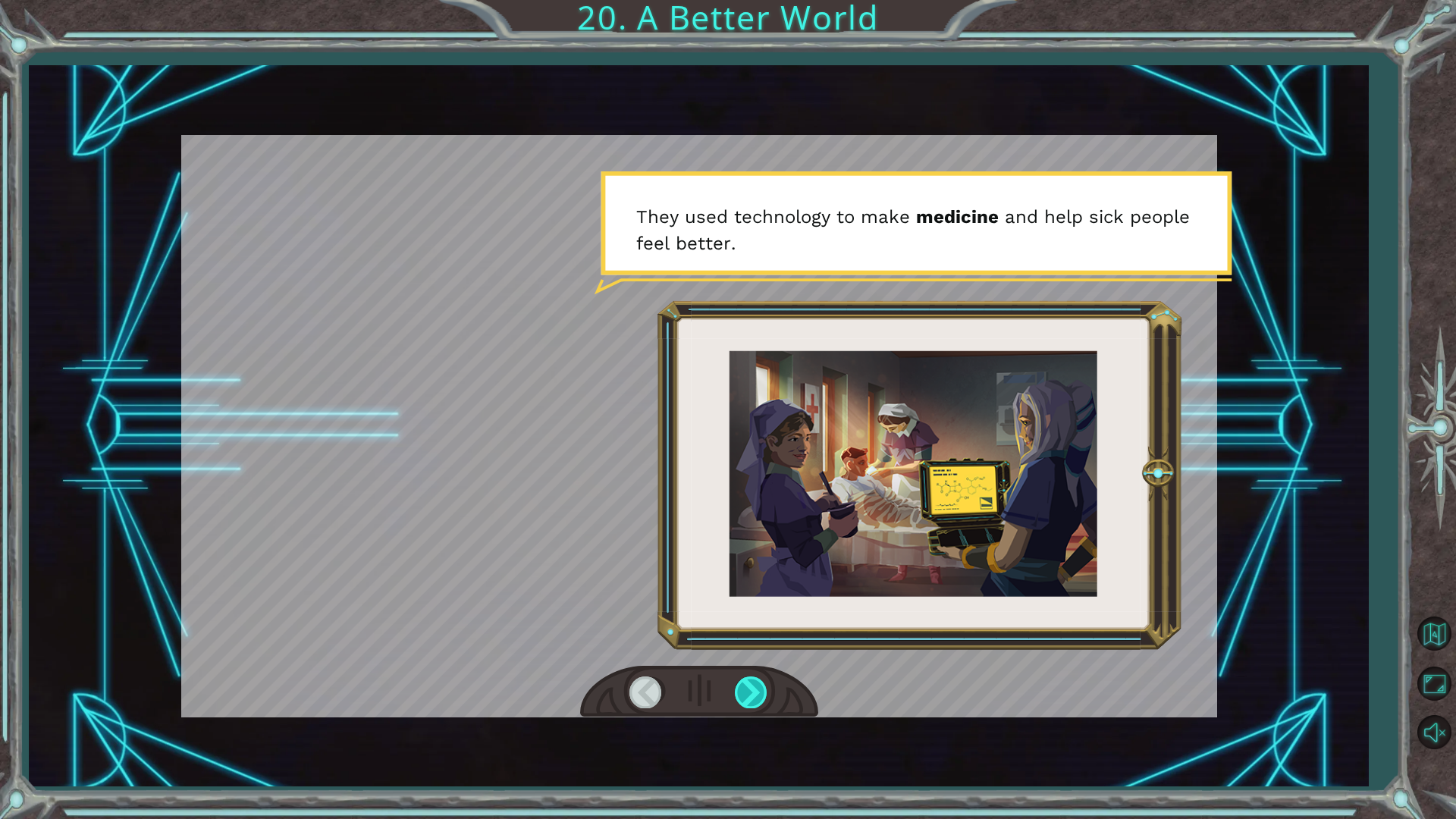
click at [755, 692] on div at bounding box center [752, 692] width 34 height 31
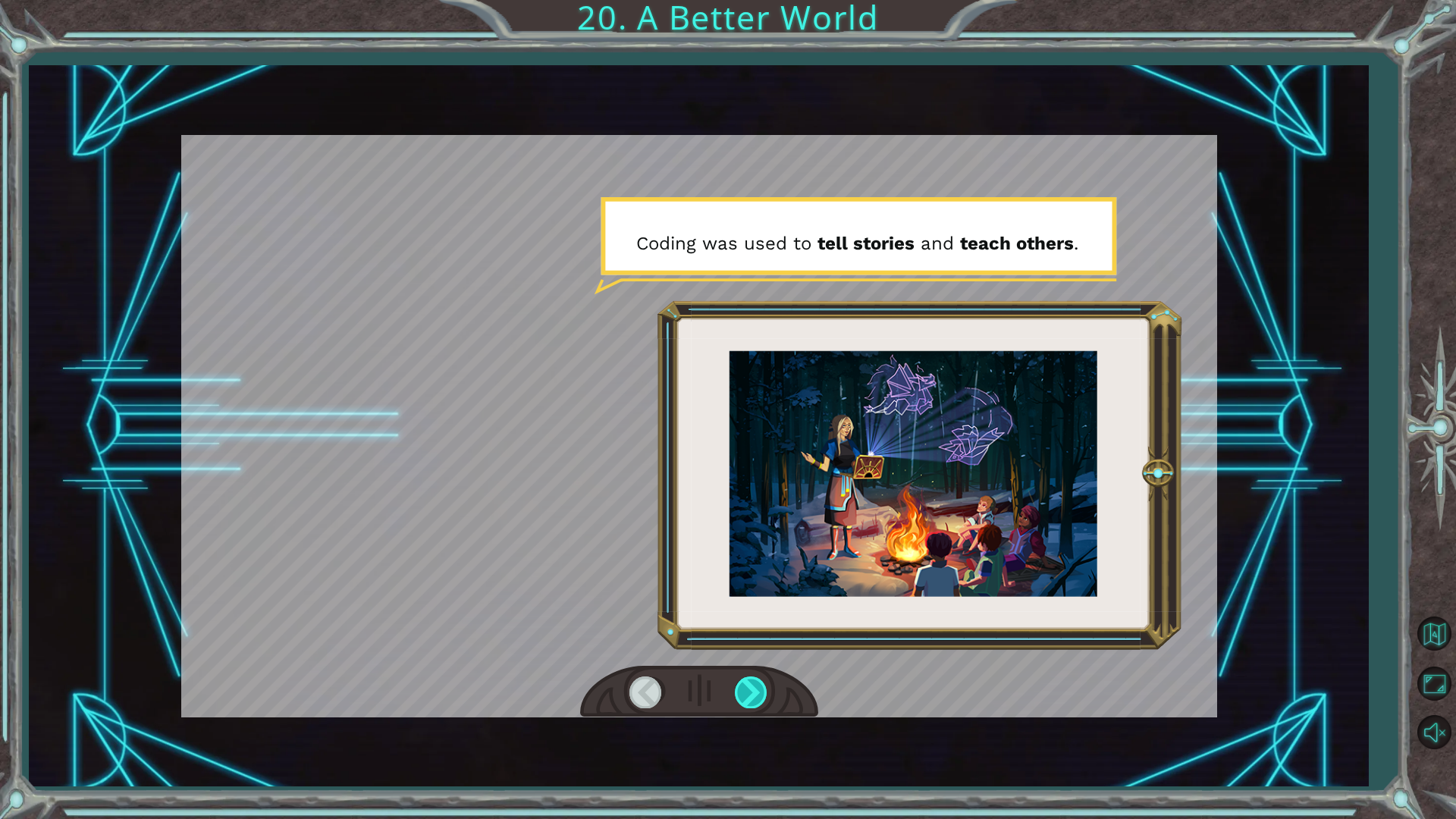
click at [755, 692] on div at bounding box center [752, 692] width 34 height 31
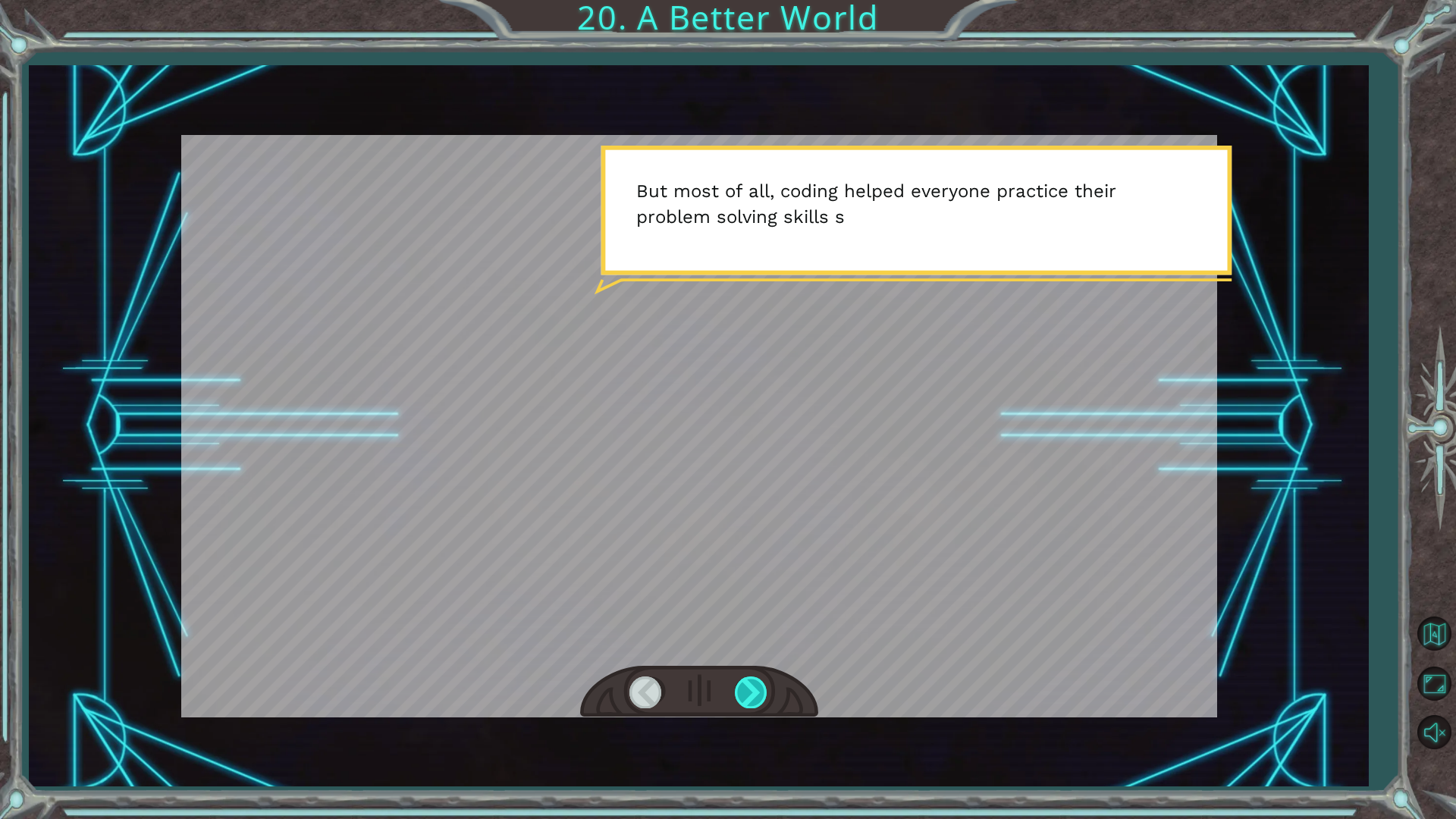
click at [755, 692] on div at bounding box center [752, 692] width 34 height 31
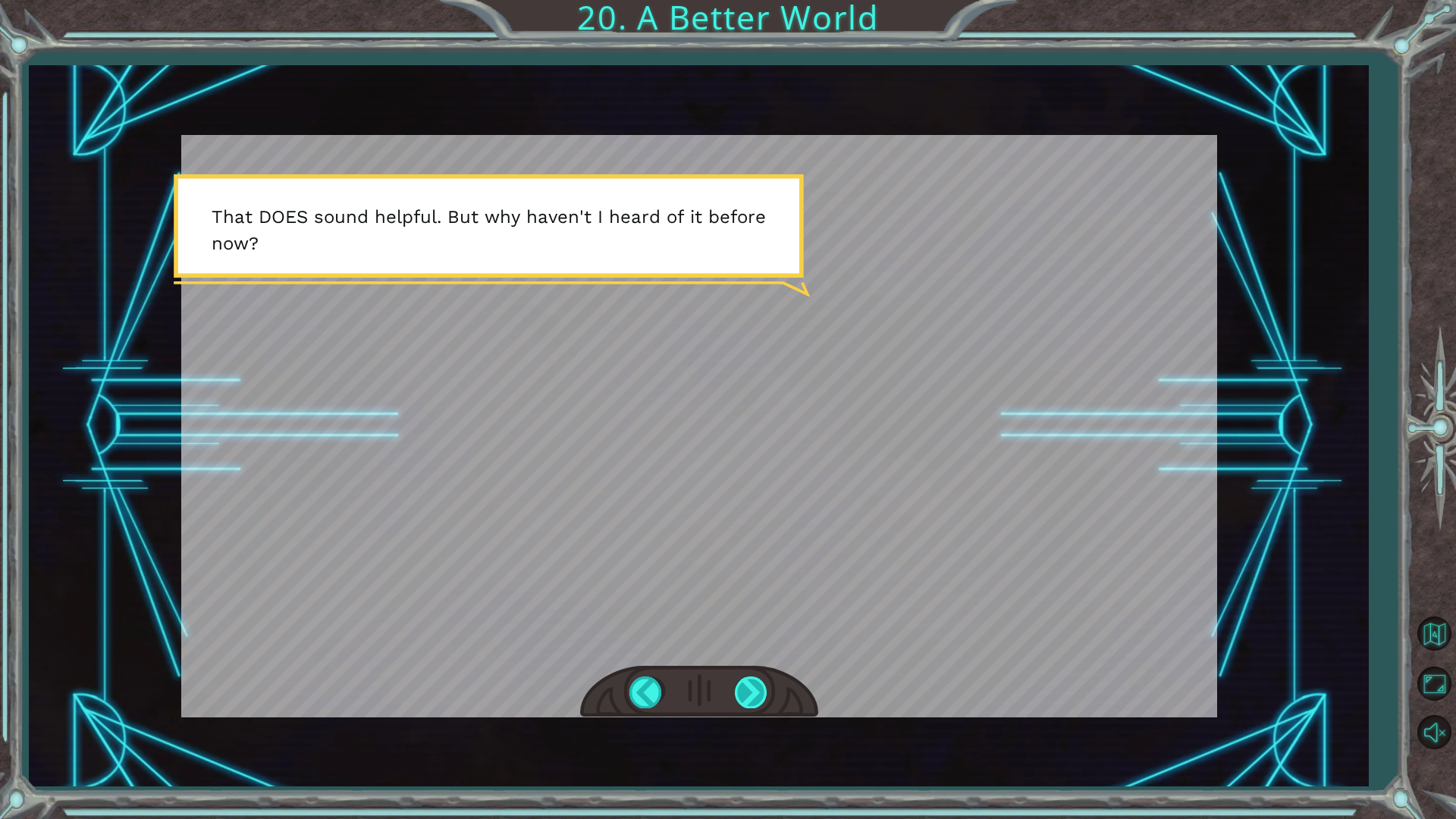
click at [755, 692] on div at bounding box center [752, 692] width 34 height 31
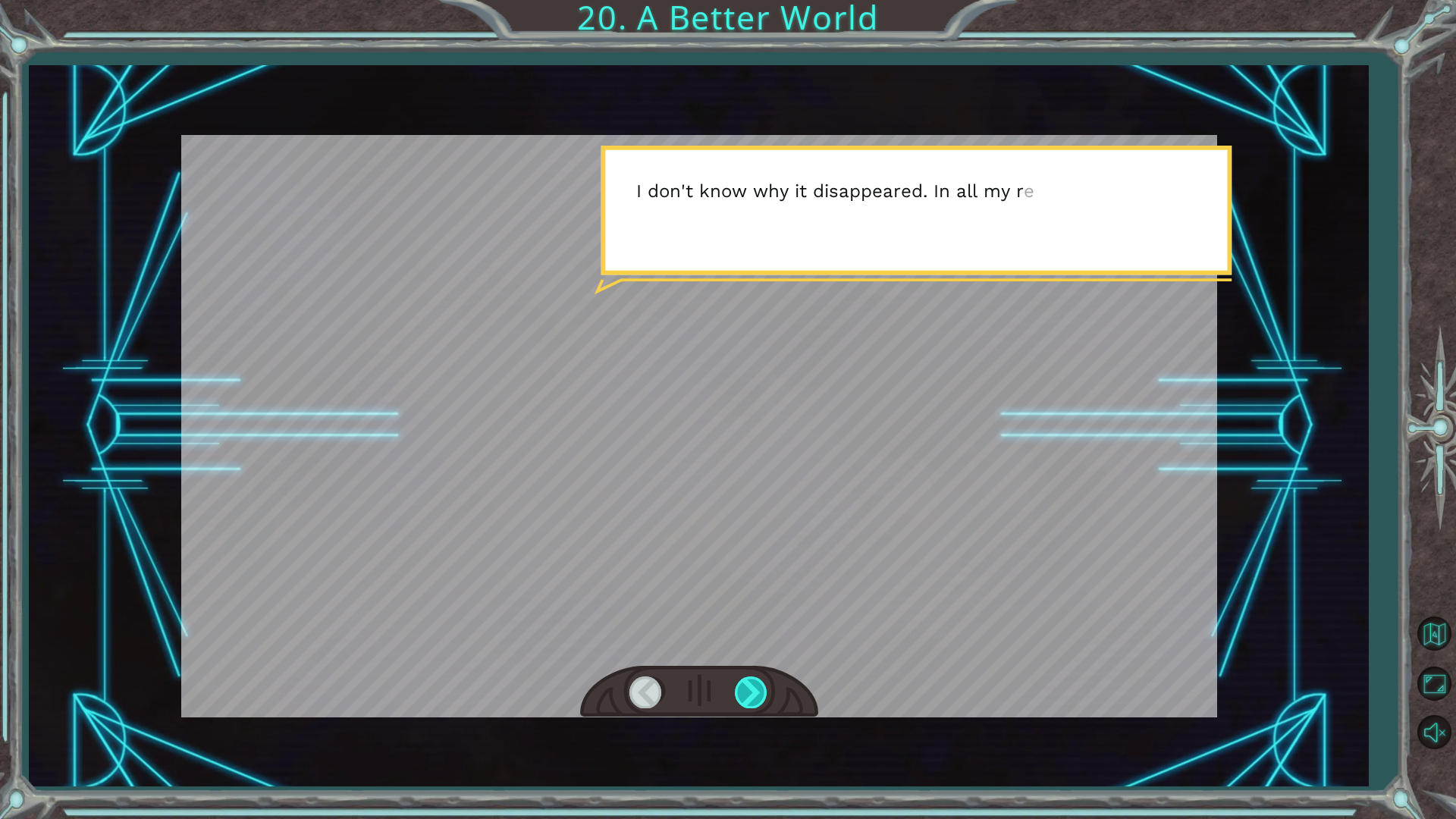
click at [755, 692] on div at bounding box center [752, 692] width 34 height 31
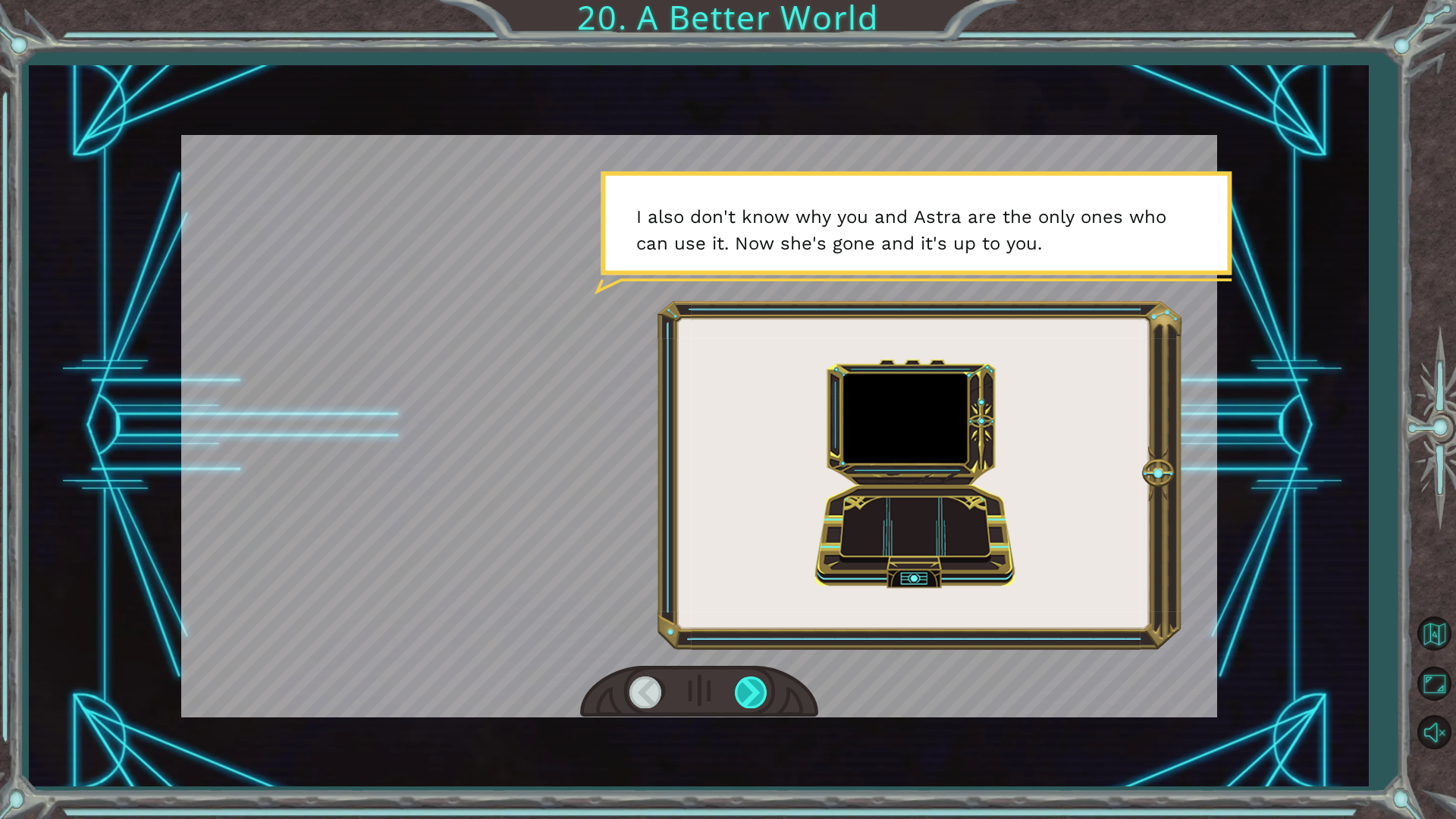
click at [760, 677] on div at bounding box center [752, 692] width 34 height 31
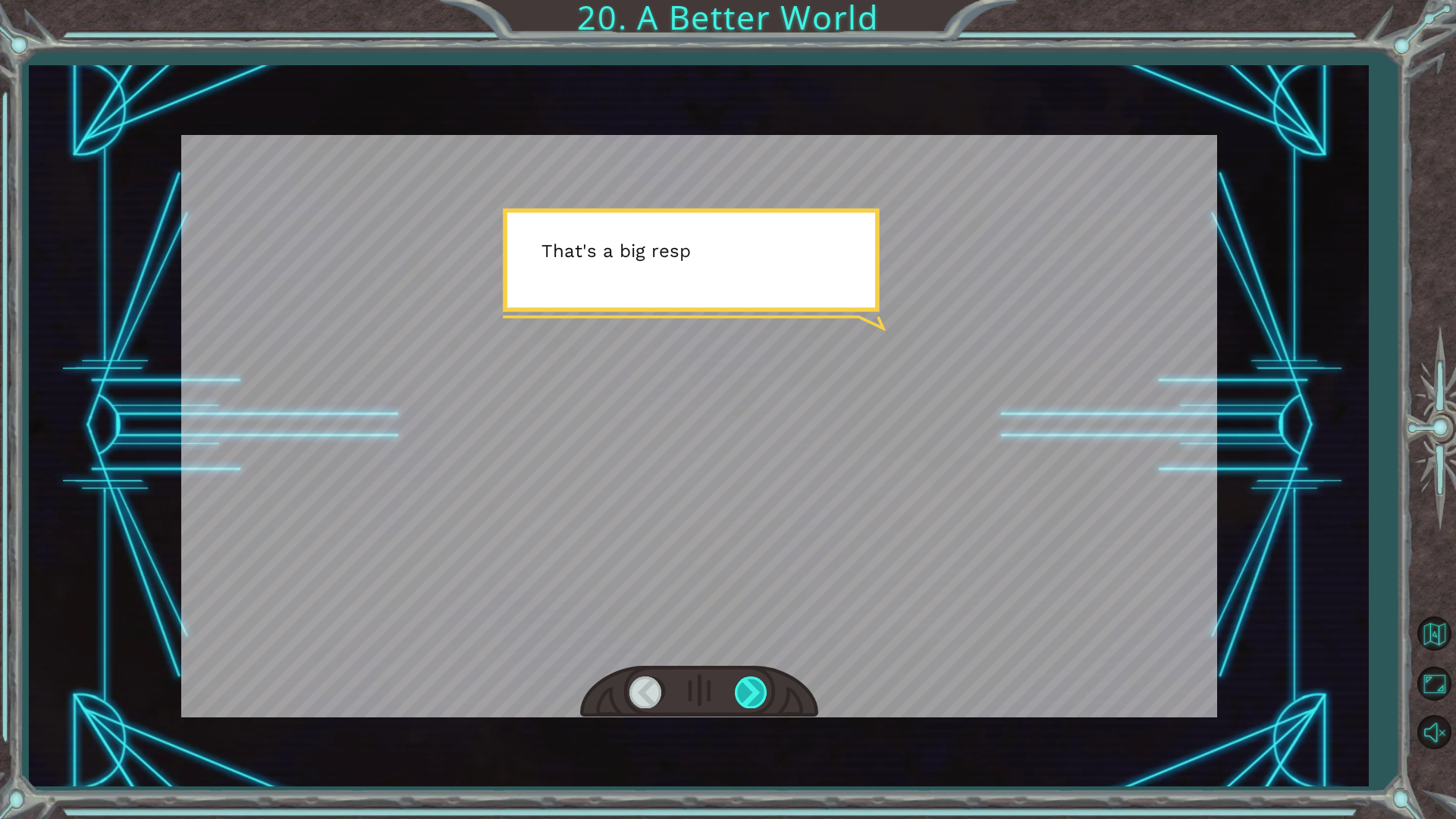
click at [761, 677] on div at bounding box center [752, 692] width 34 height 31
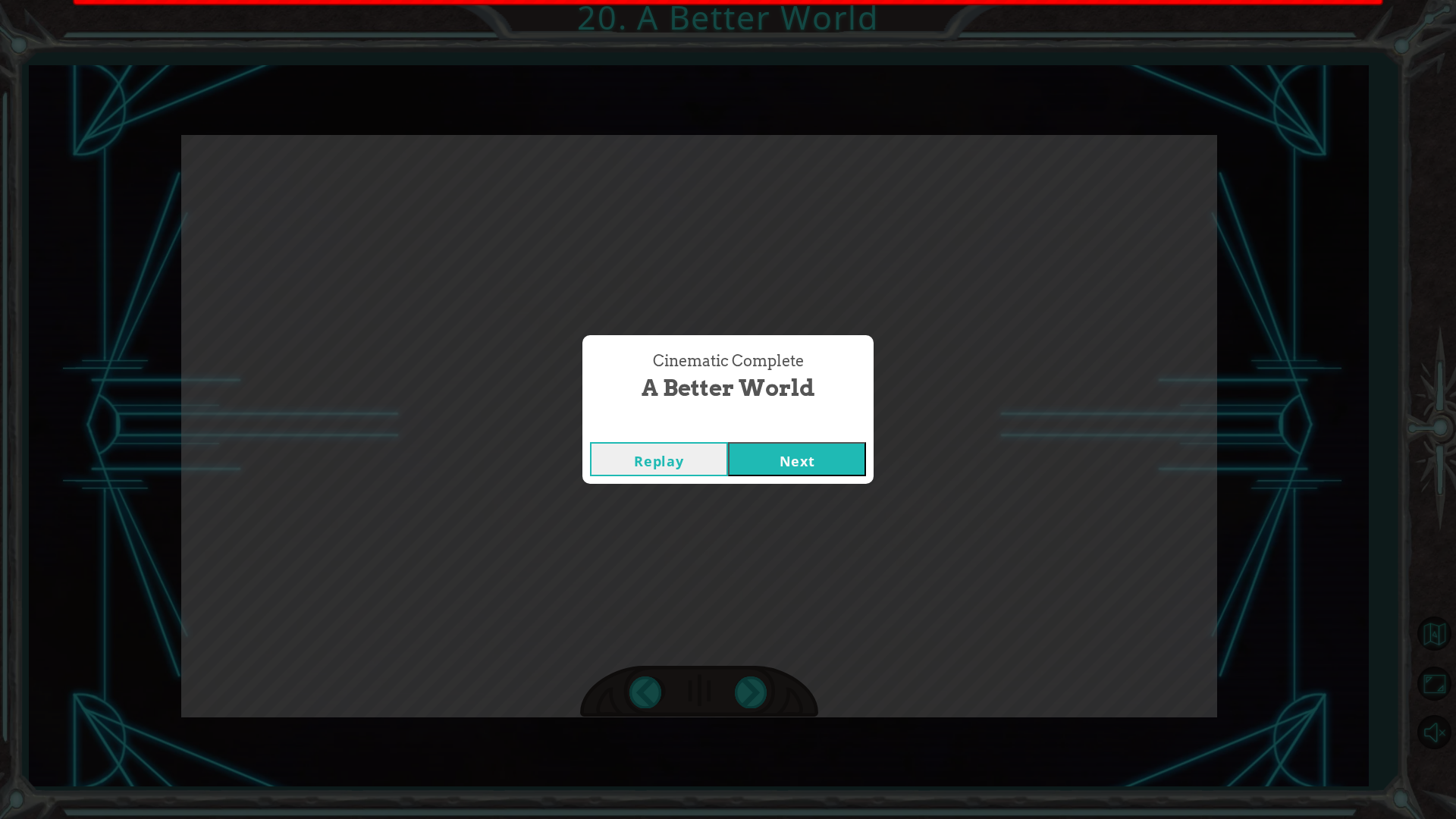
click at [787, 458] on button "Next" at bounding box center [797, 459] width 138 height 35
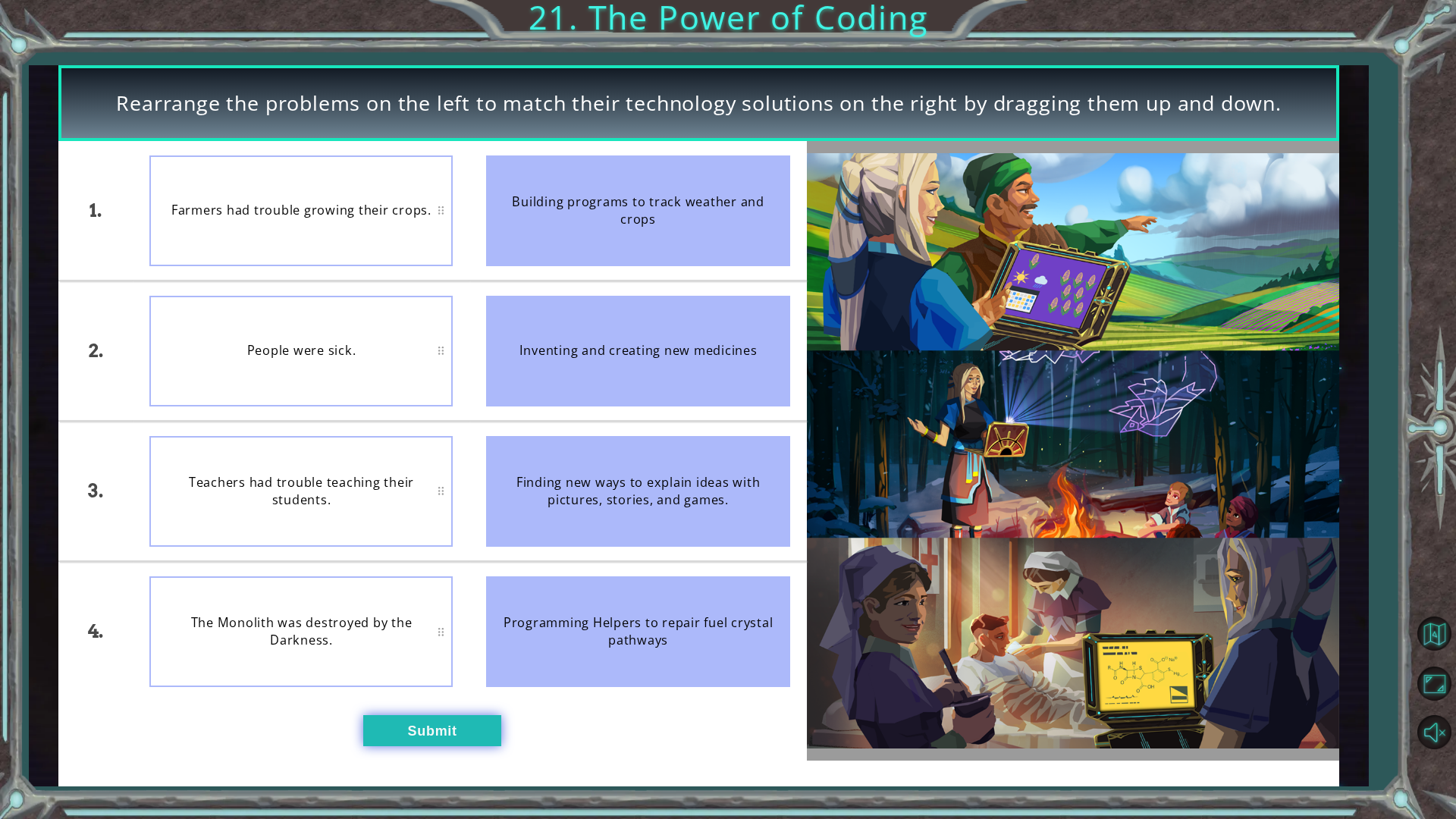
click at [455, 716] on button "Submit" at bounding box center [432, 731] width 138 height 31
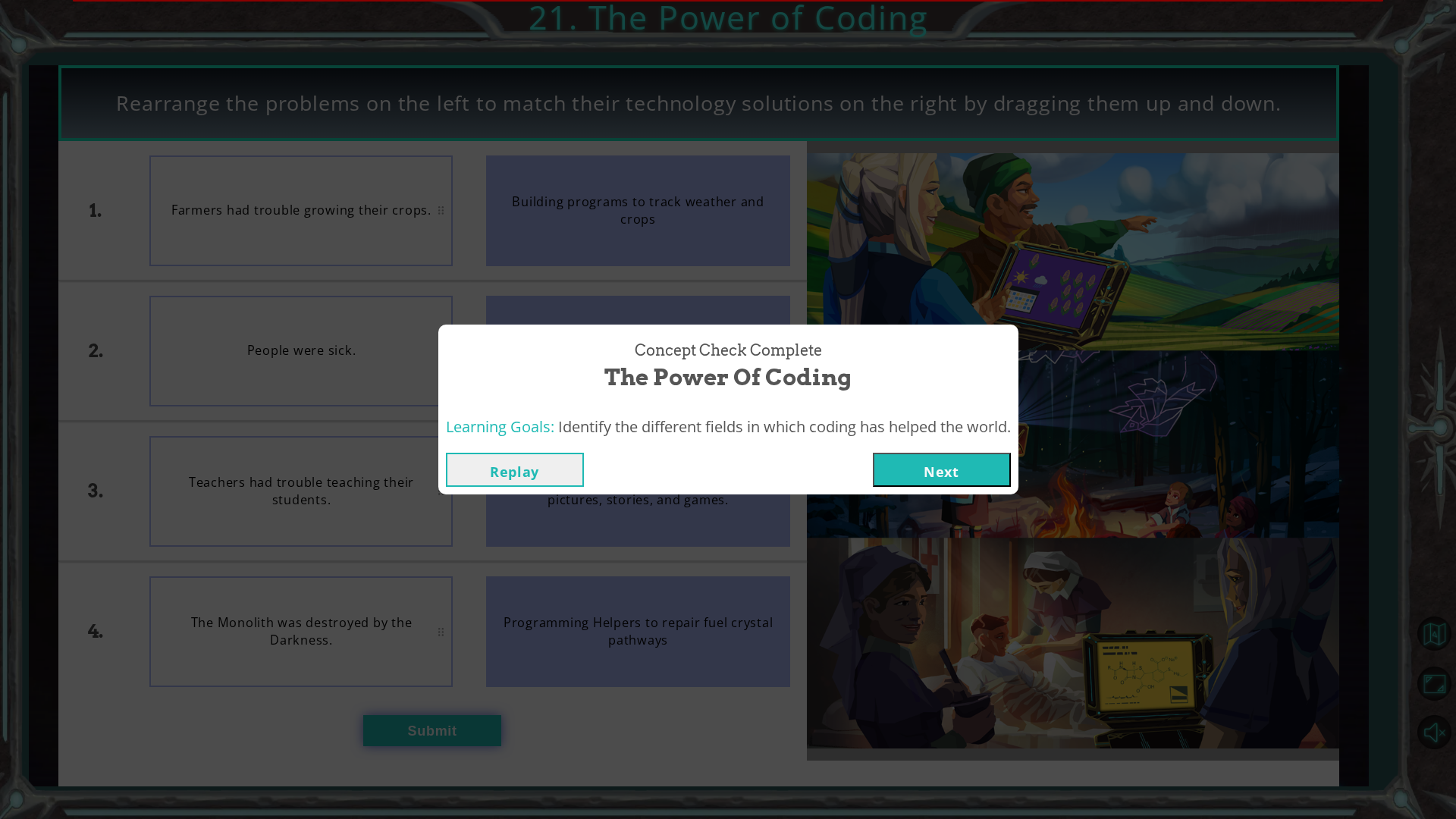
click at [455, 716] on div "Concept Check Complete The Power of Coding Learning Goals: Identify the differe…" at bounding box center [728, 409] width 1456 height 819
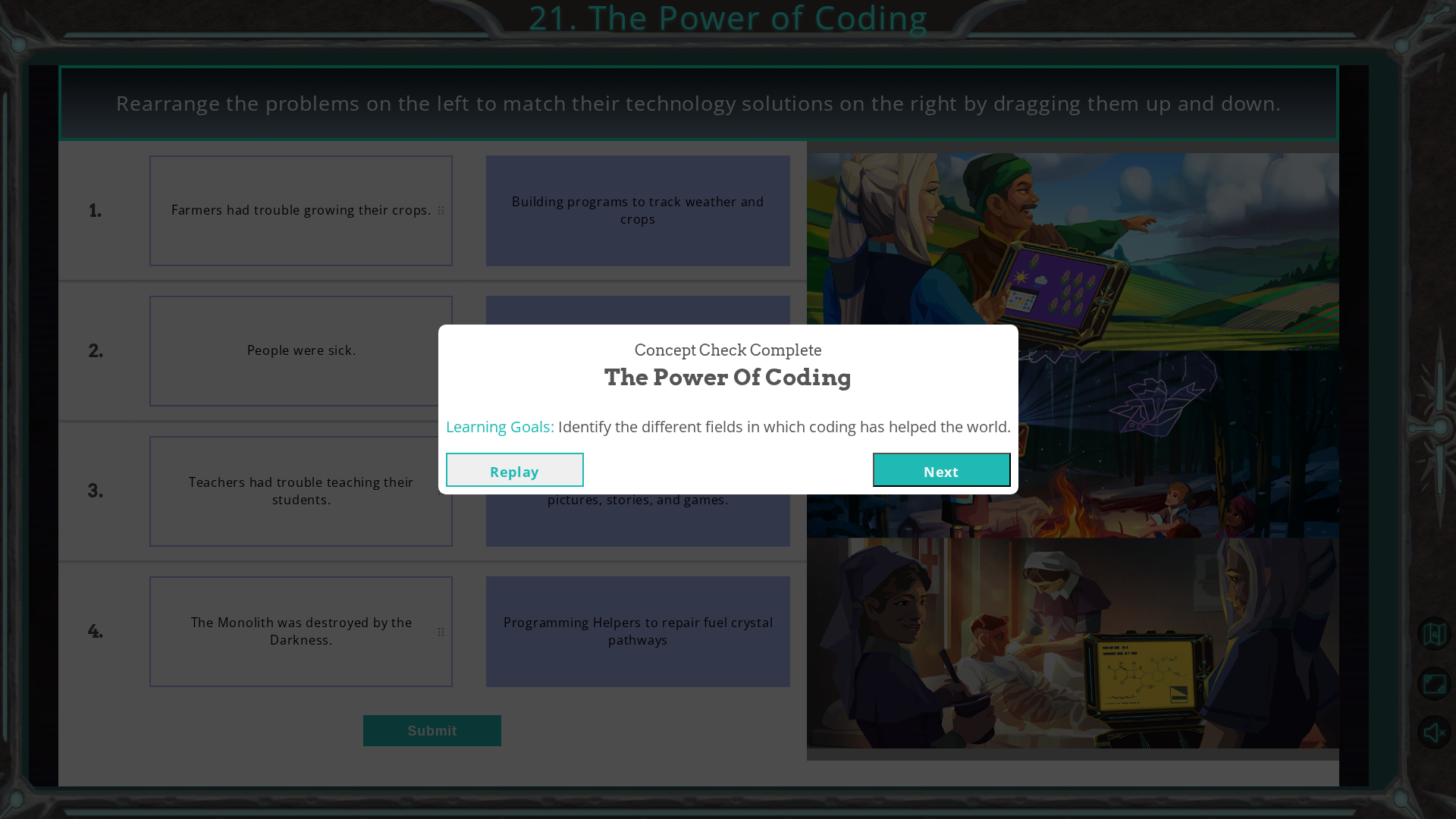
click at [931, 469] on button "Next" at bounding box center [942, 470] width 138 height 35
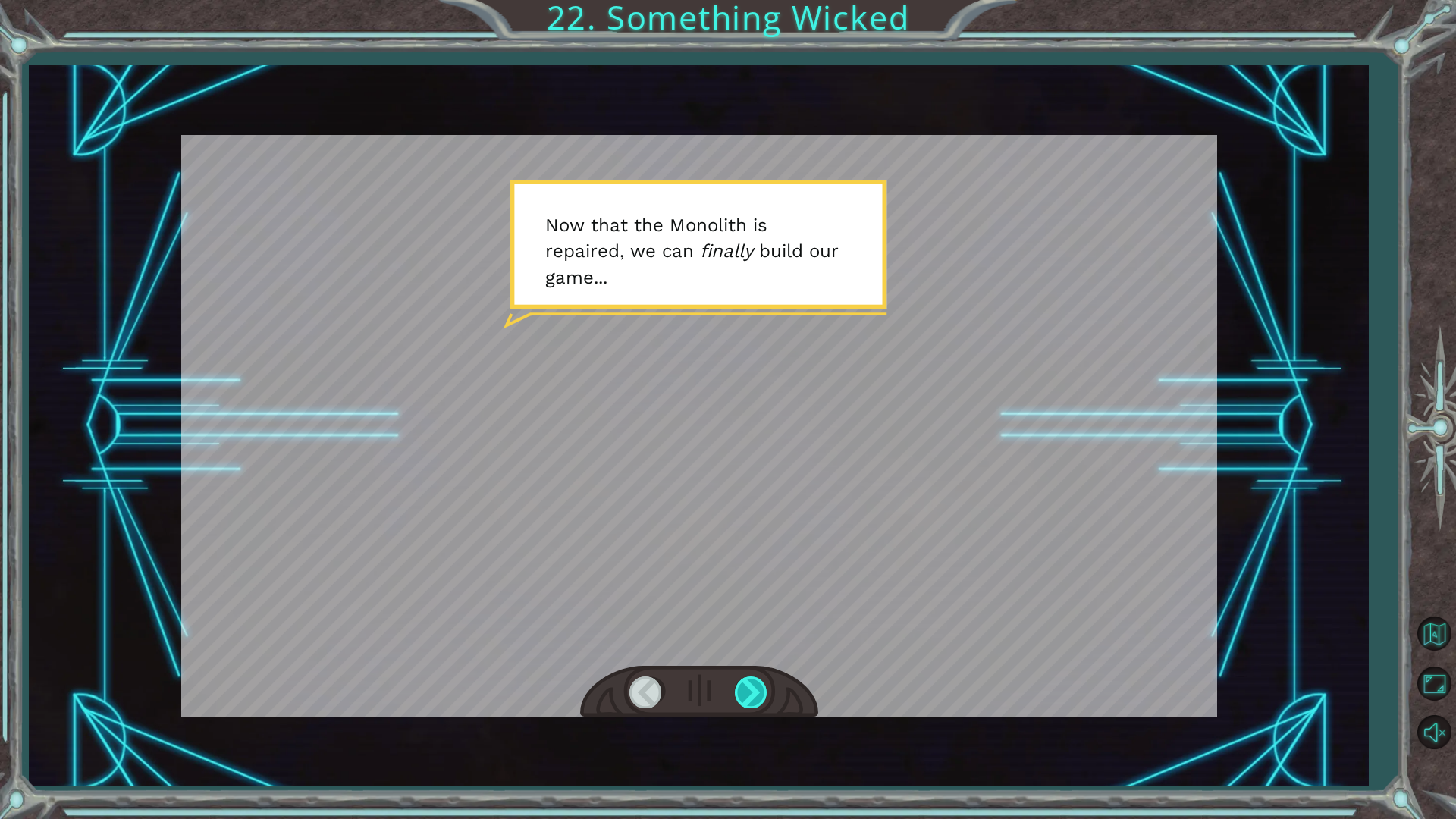
click at [751, 699] on div at bounding box center [752, 692] width 34 height 31
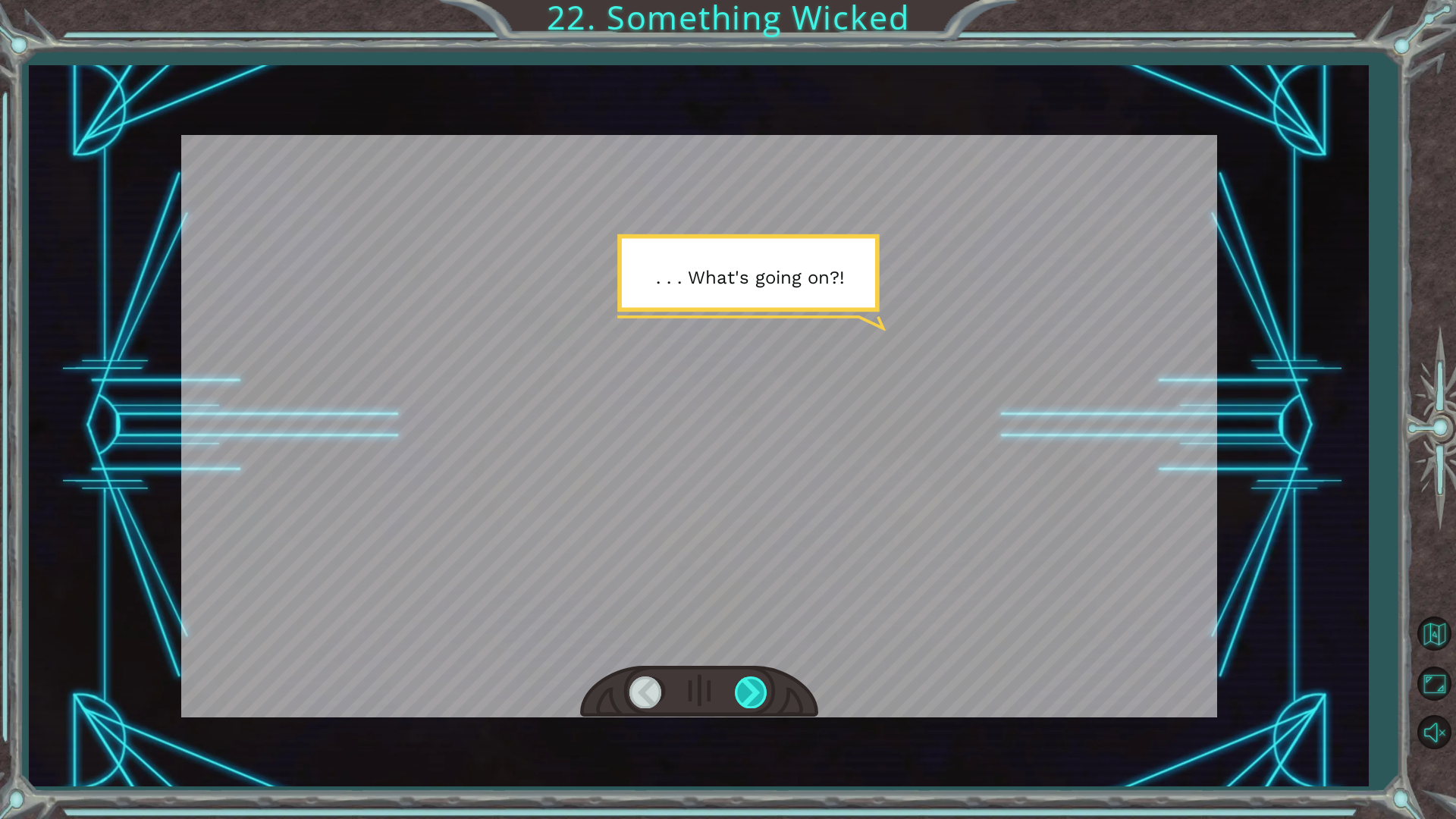
click at [751, 699] on div at bounding box center [752, 692] width 34 height 31
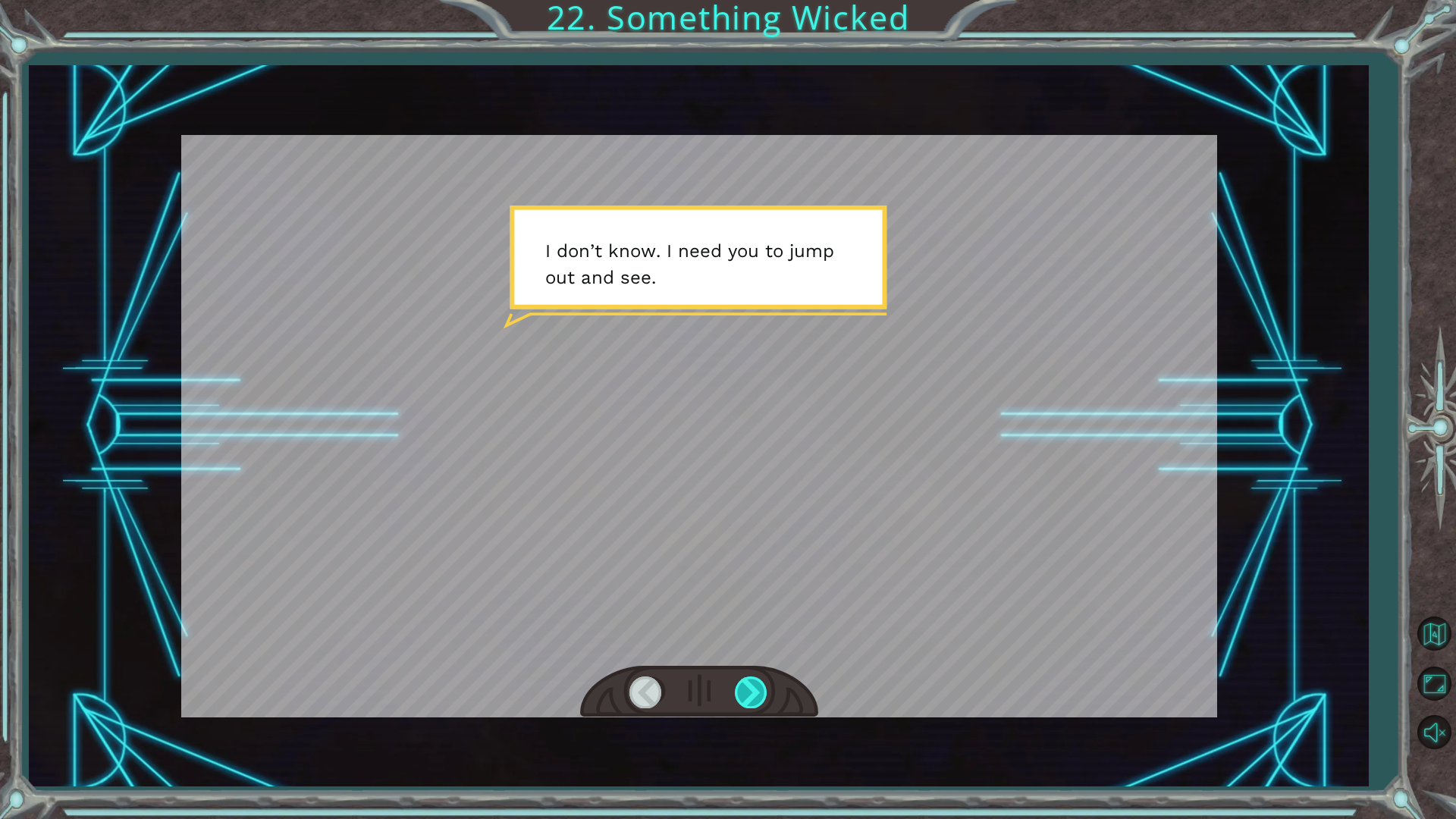
click at [751, 699] on div at bounding box center [752, 692] width 34 height 31
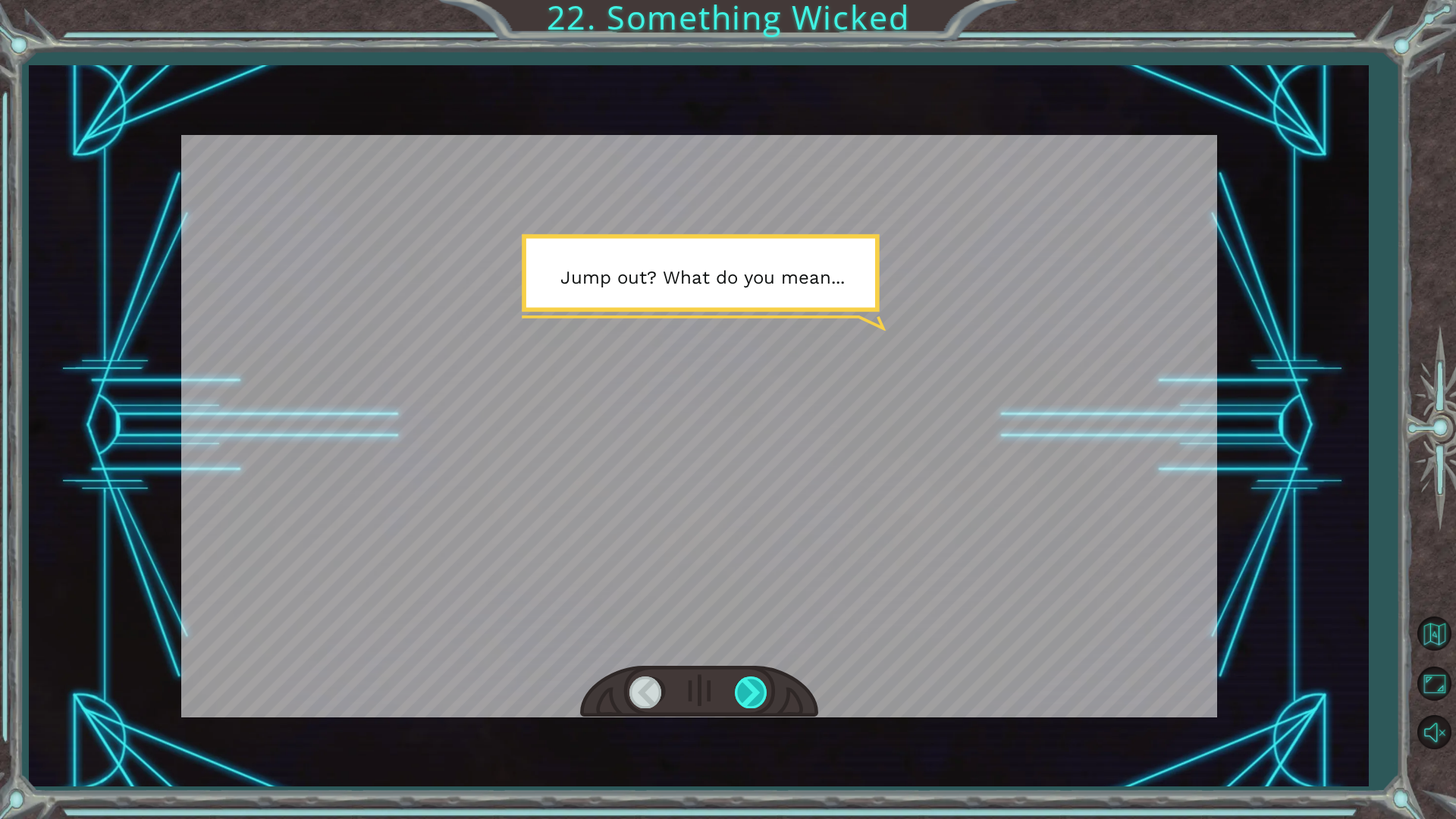
click at [751, 699] on div at bounding box center [752, 692] width 34 height 31
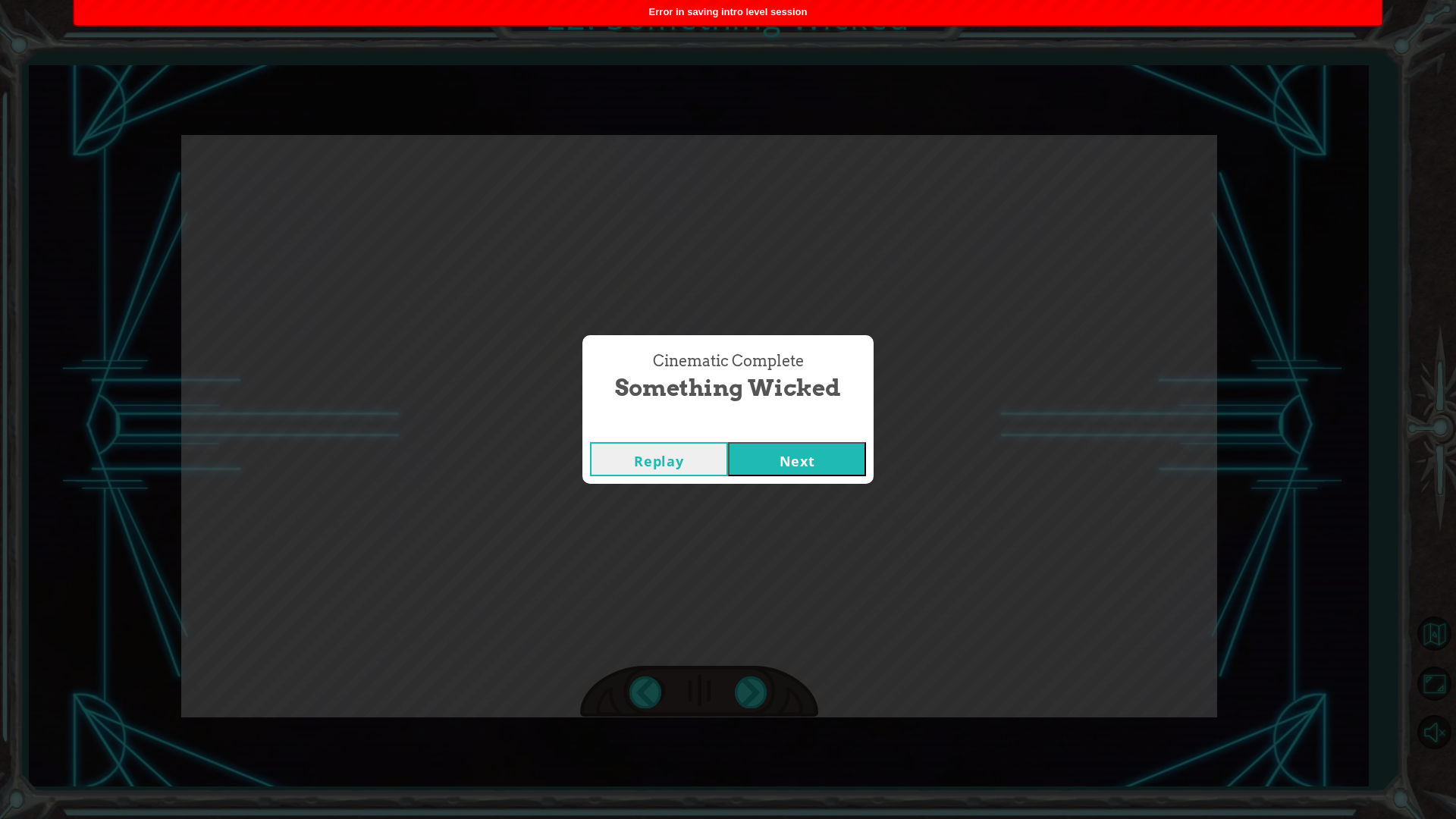
click at [798, 459] on button "Next" at bounding box center [797, 459] width 138 height 35
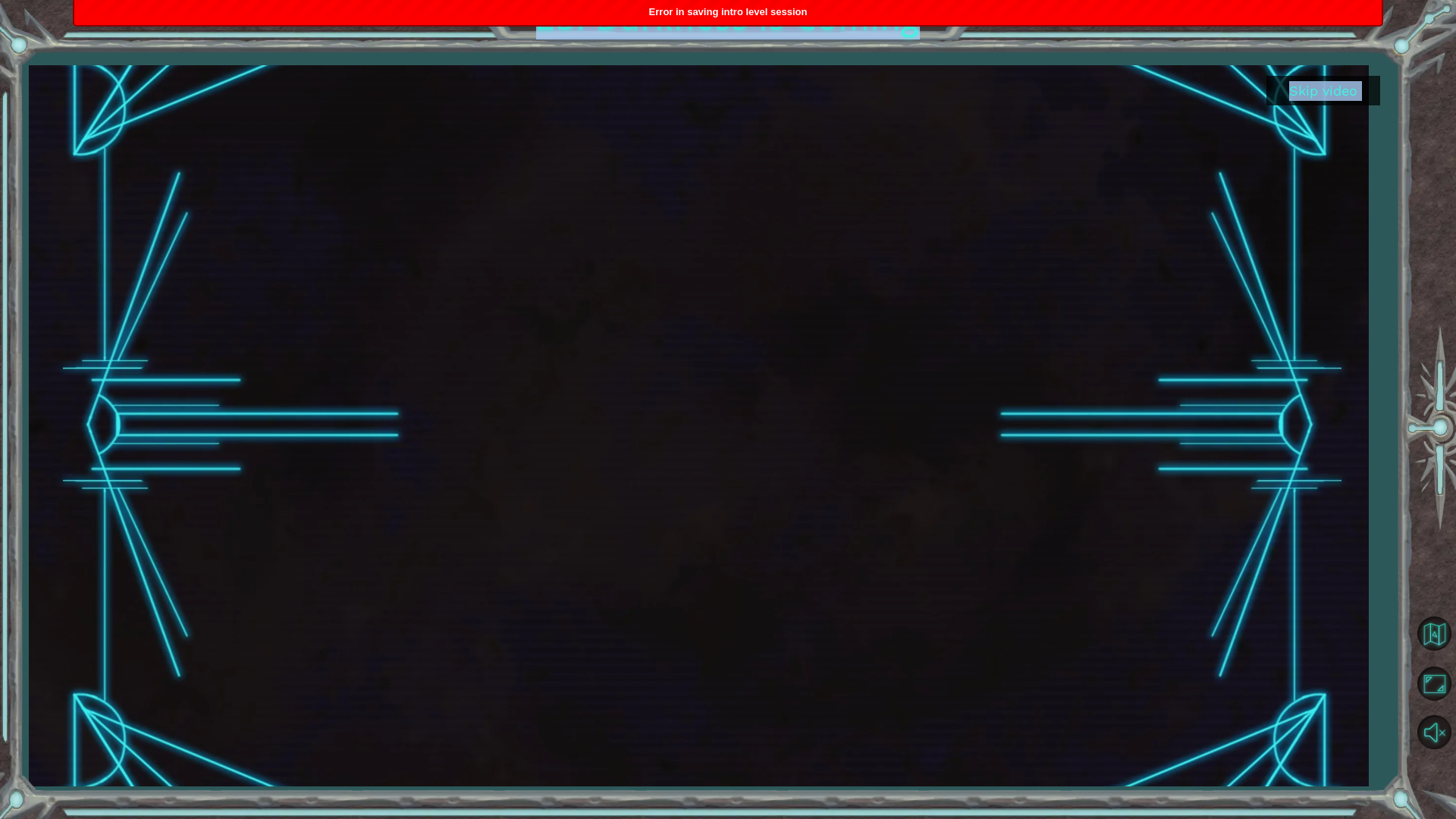
drag, startPoint x: 574, startPoint y: 28, endPoint x: 592, endPoint y: 3, distance: 30.8
click at [592, 3] on body "Skip video 23. Darkness is Coming 1 hero.moveUp press enter ההההההההההההההההההה…" at bounding box center [728, 409] width 1456 height 819
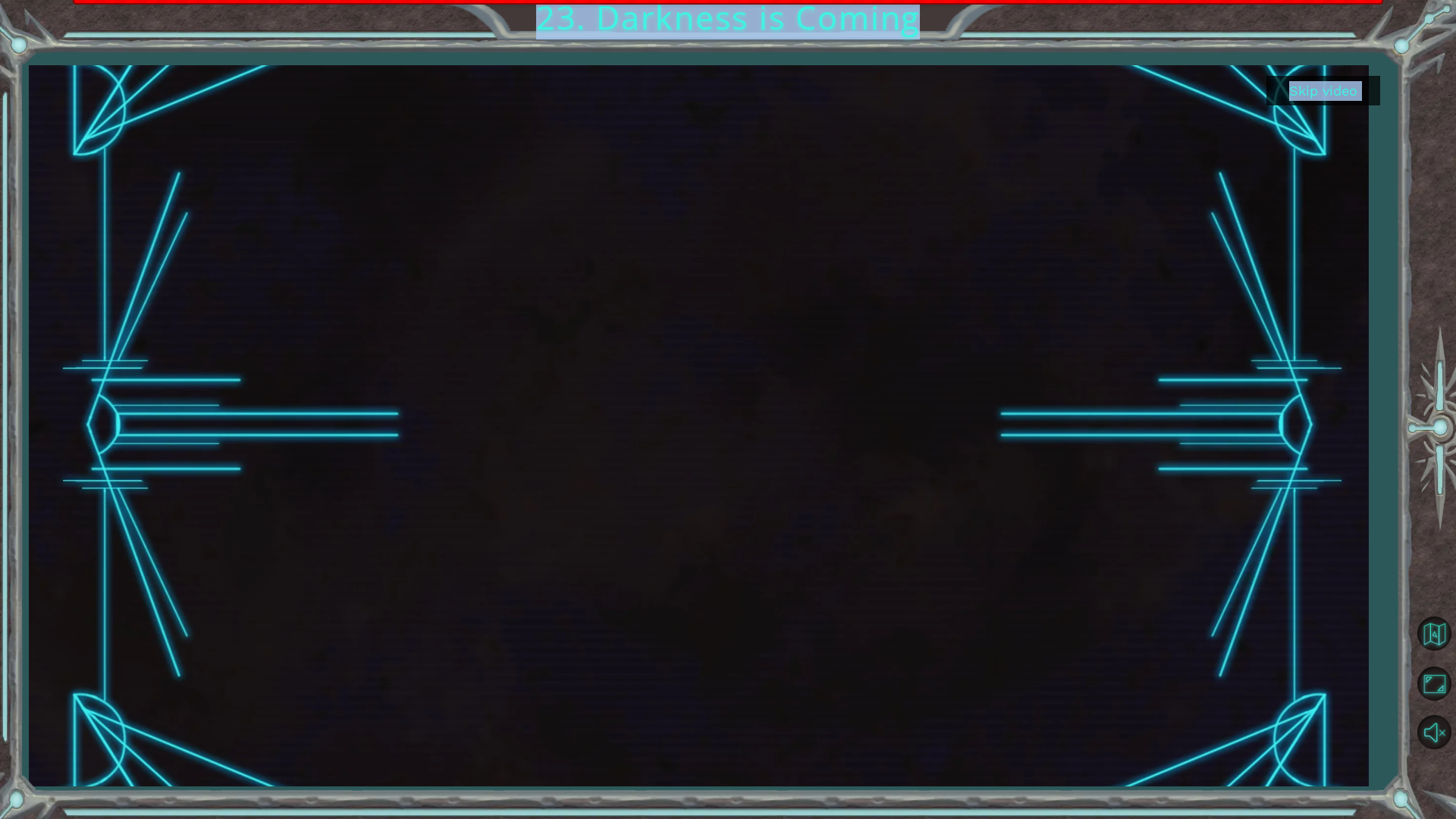
click at [589, 49] on div "Skip video 23. Darkness is Coming" at bounding box center [728, 409] width 1456 height 819
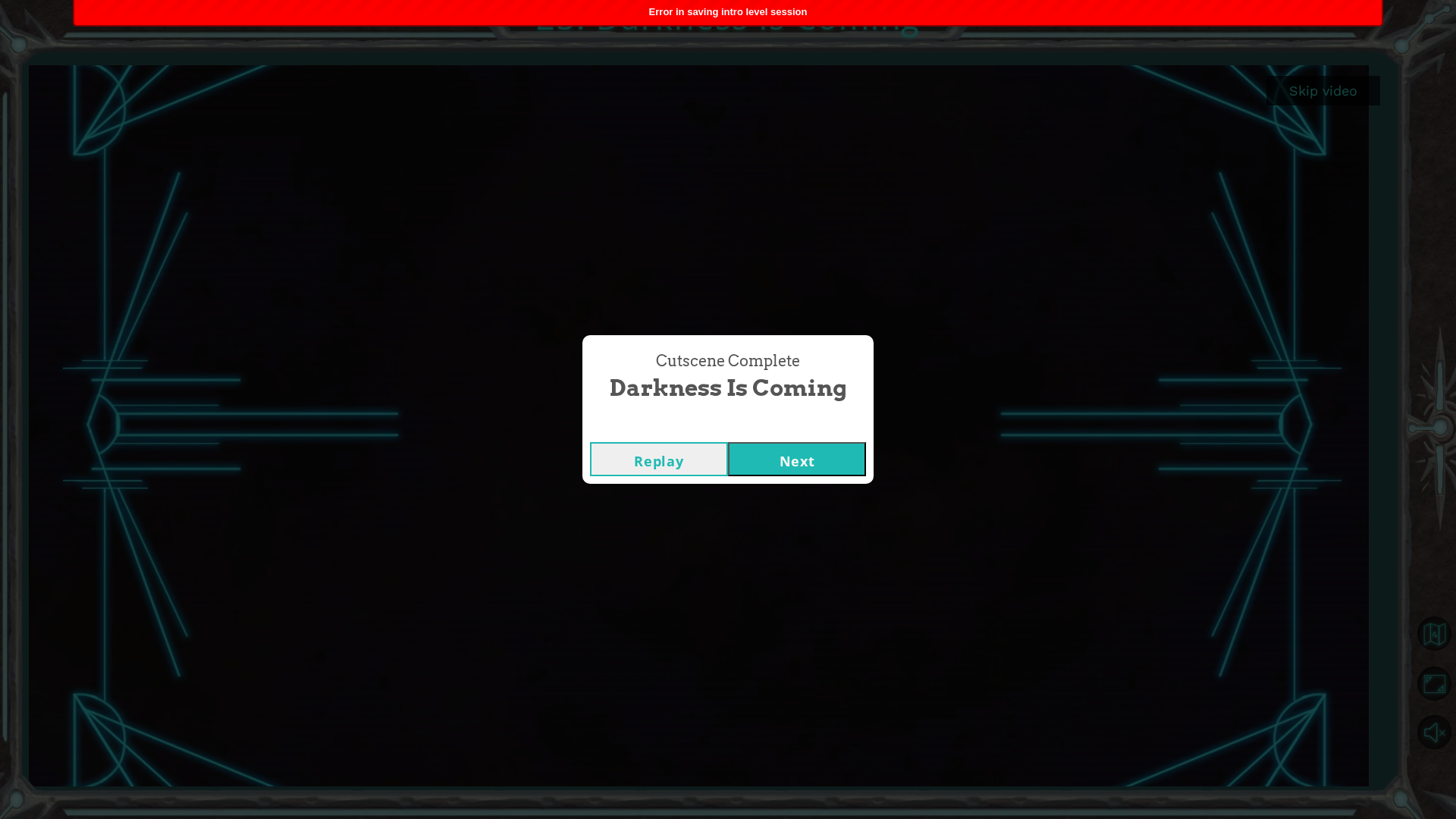
click at [805, 466] on button "Next" at bounding box center [797, 459] width 138 height 35
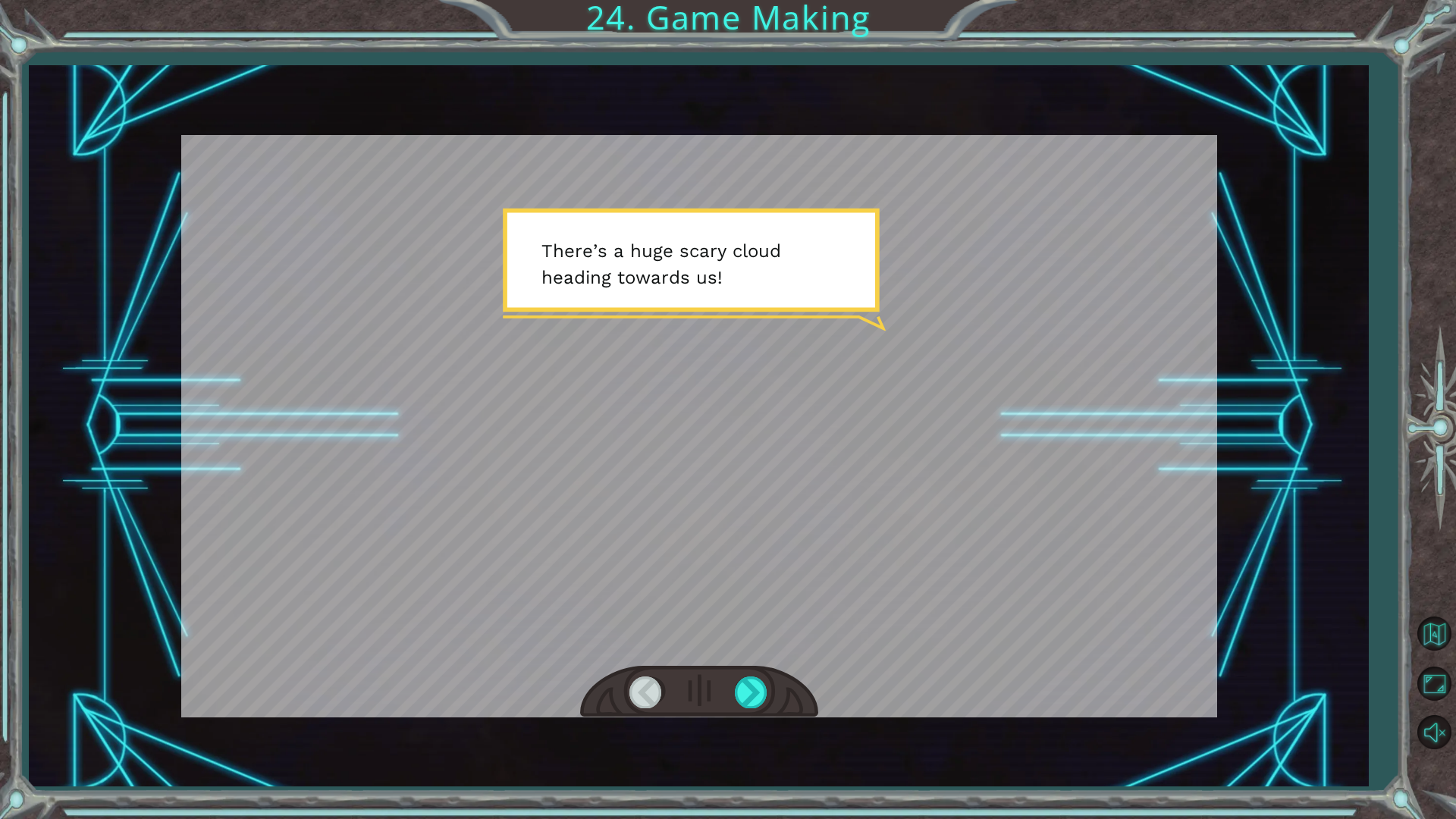
click at [768, 674] on div at bounding box center [699, 692] width 238 height 53
click at [765, 682] on div at bounding box center [752, 692] width 34 height 31
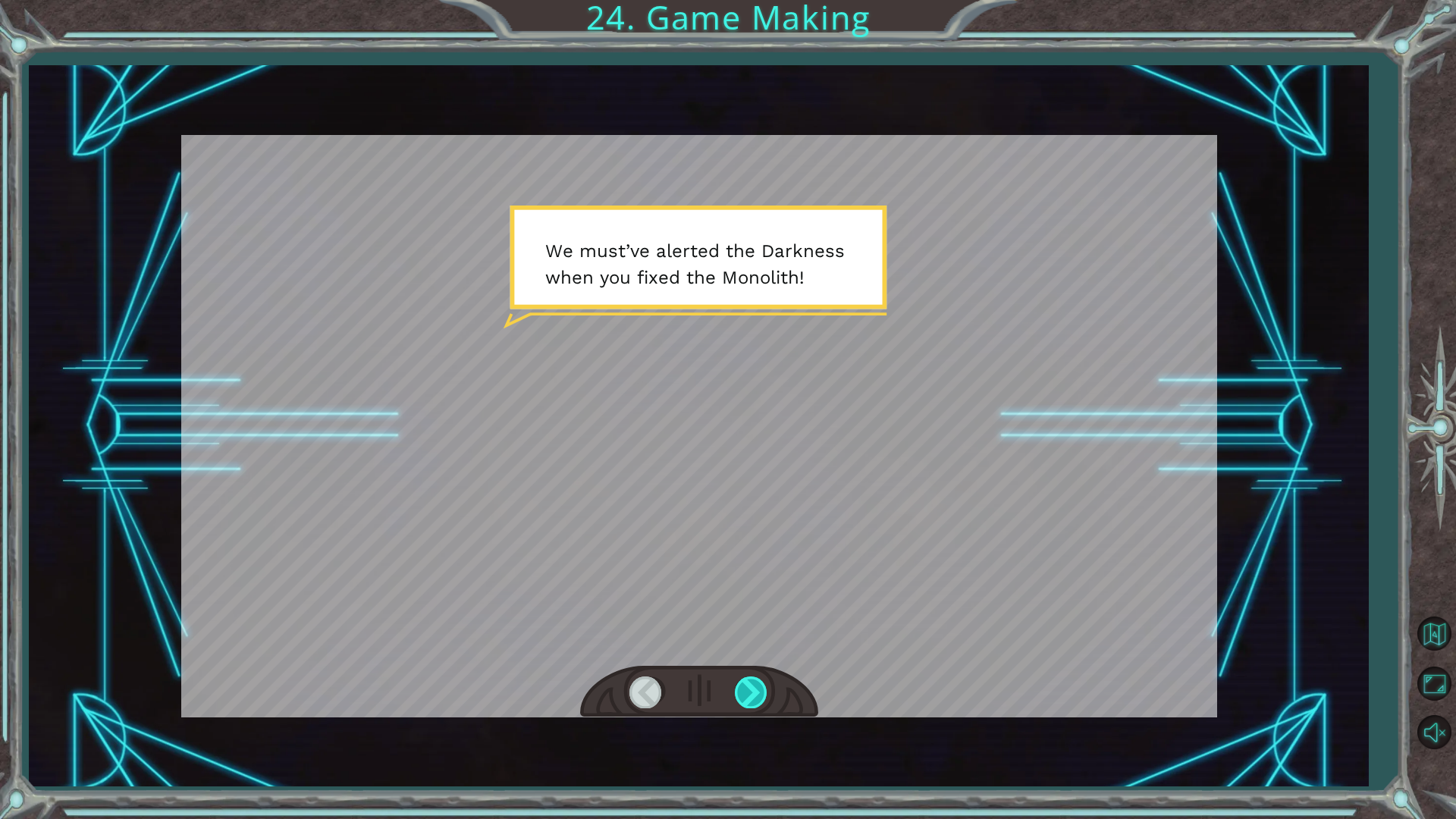
click at [756, 689] on div at bounding box center [752, 692] width 34 height 31
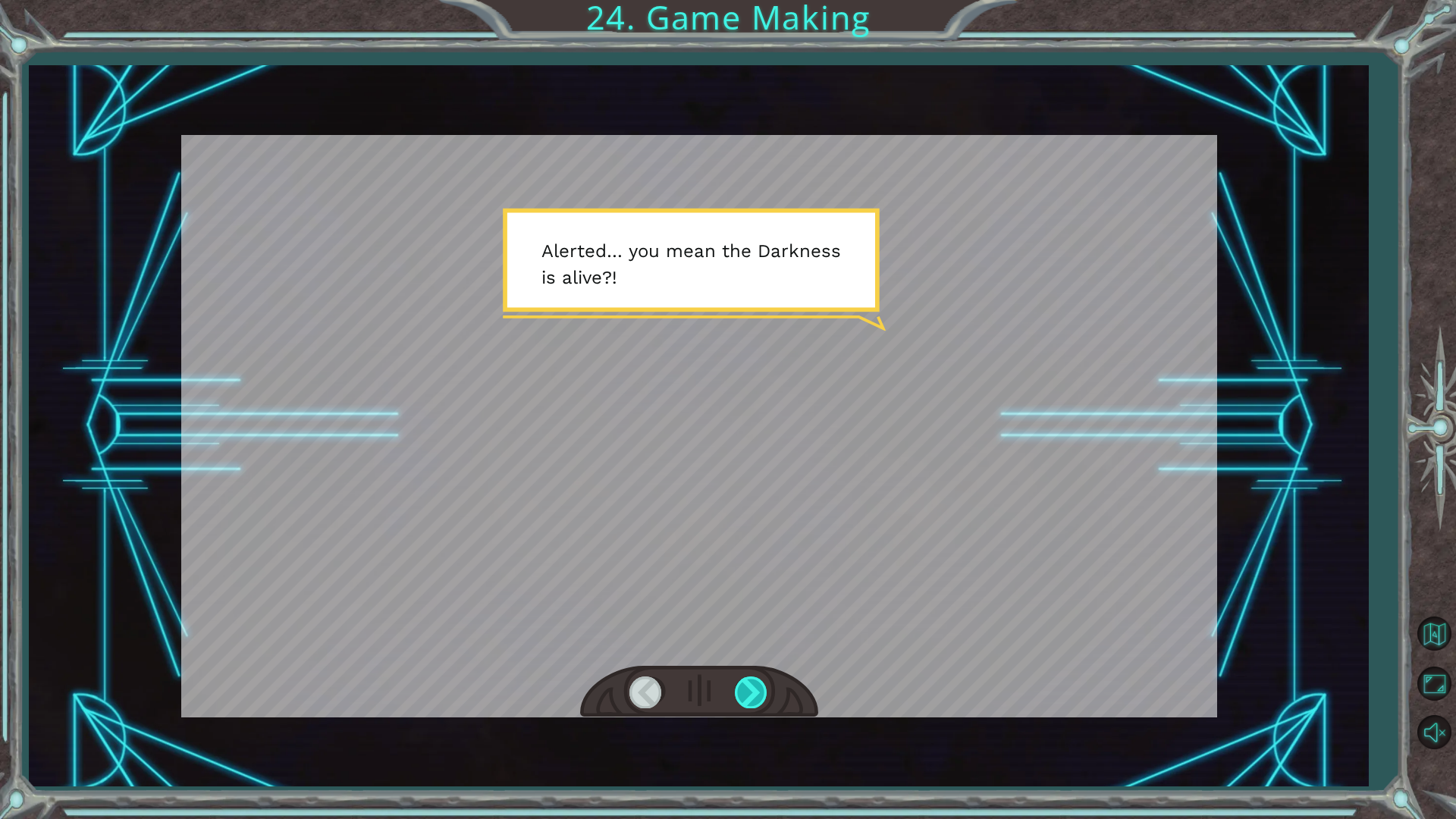
click at [756, 689] on div at bounding box center [752, 692] width 34 height 31
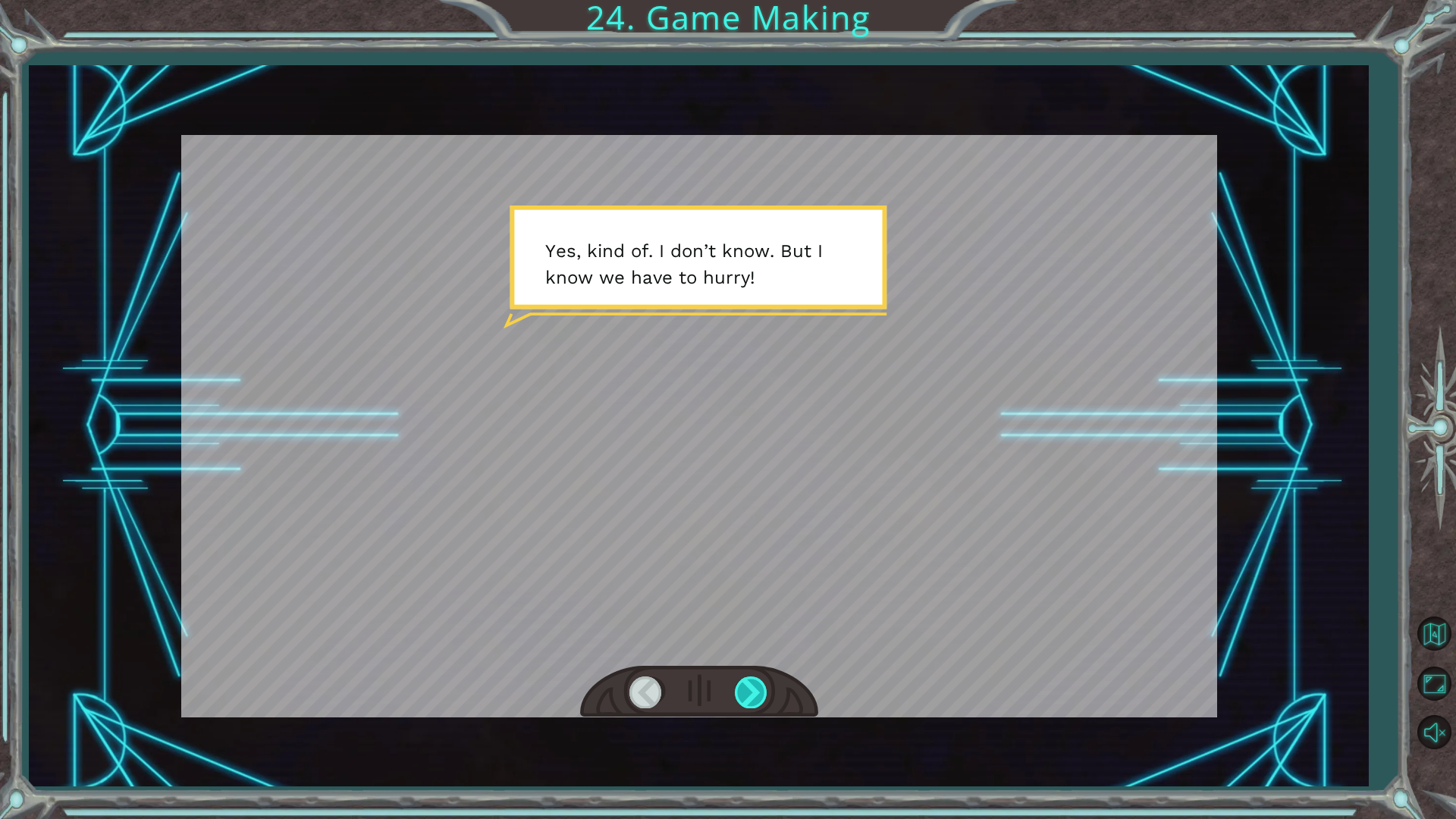
click at [756, 689] on div at bounding box center [752, 692] width 34 height 31
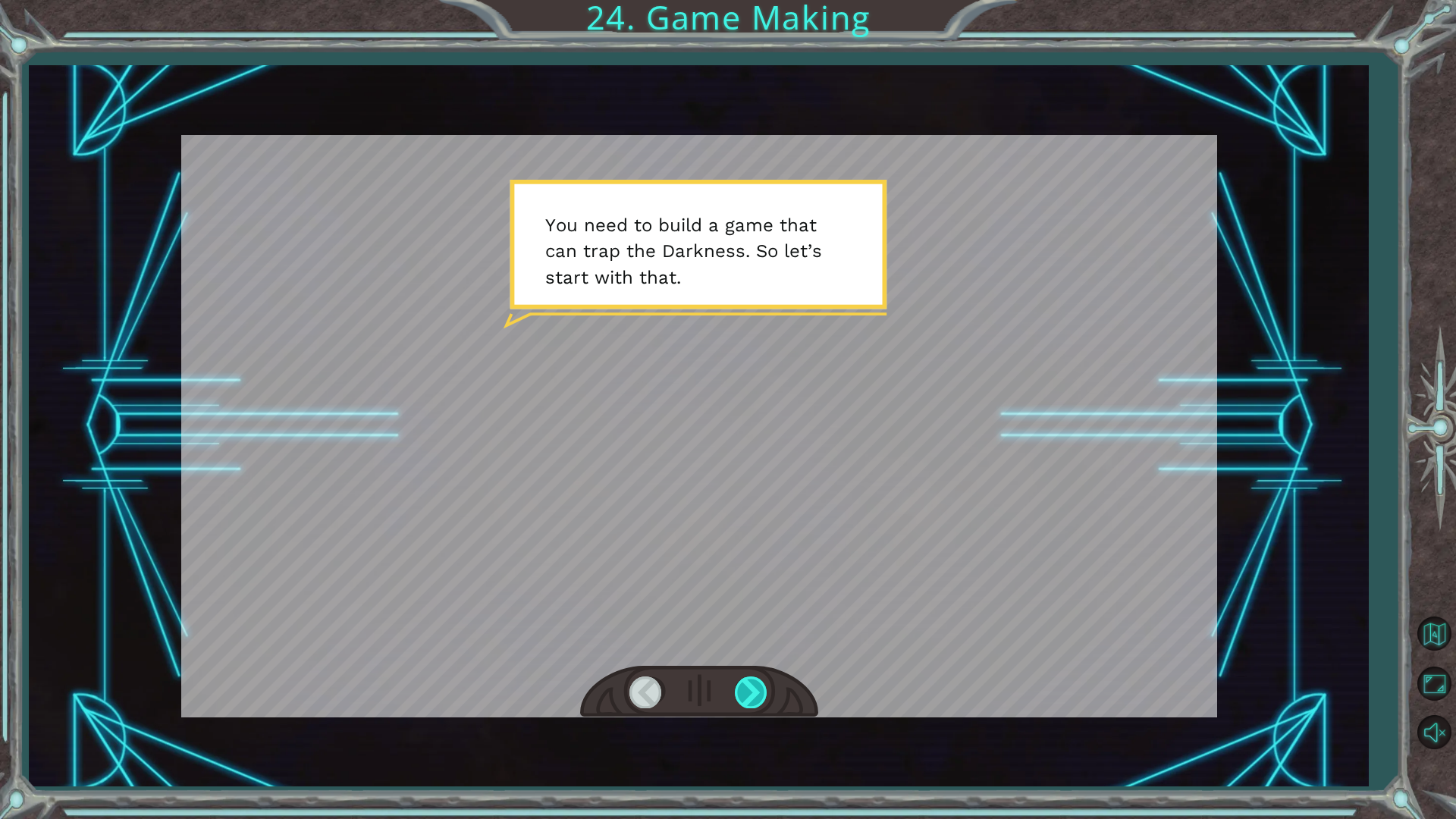
click at [756, 689] on div at bounding box center [752, 692] width 34 height 31
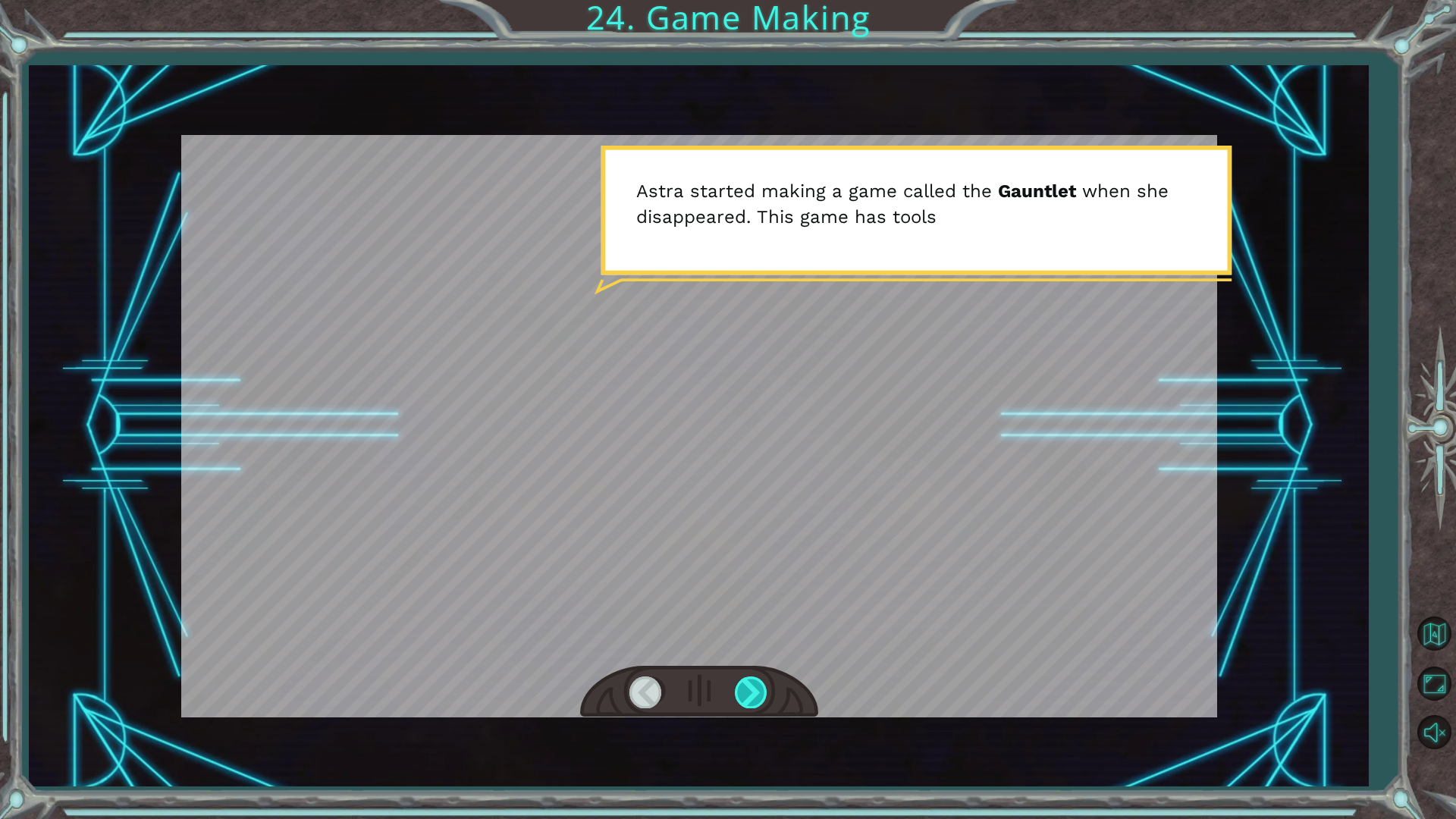
click at [756, 689] on div at bounding box center [752, 692] width 34 height 31
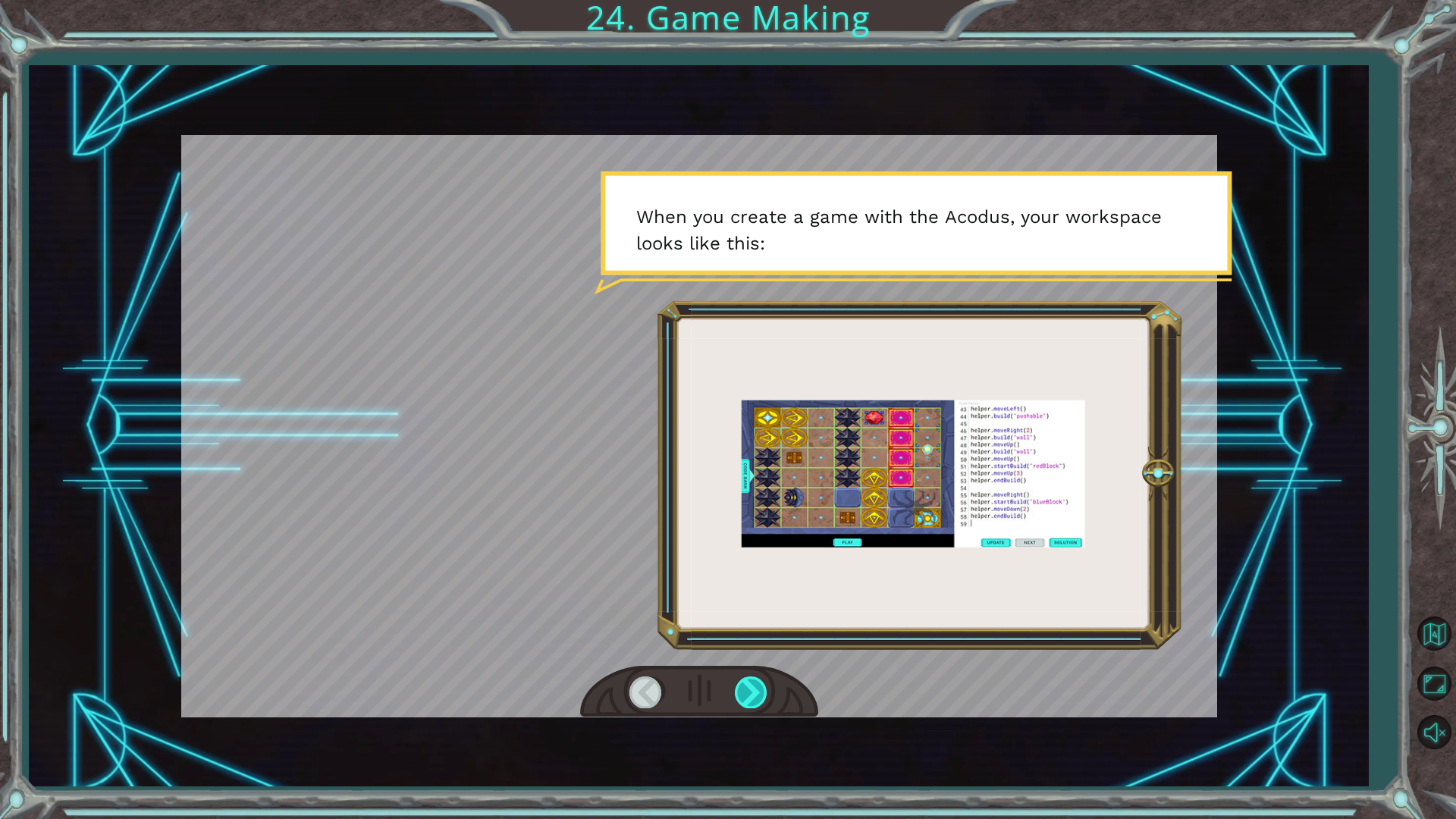
click at [755, 708] on div at bounding box center [752, 692] width 34 height 31
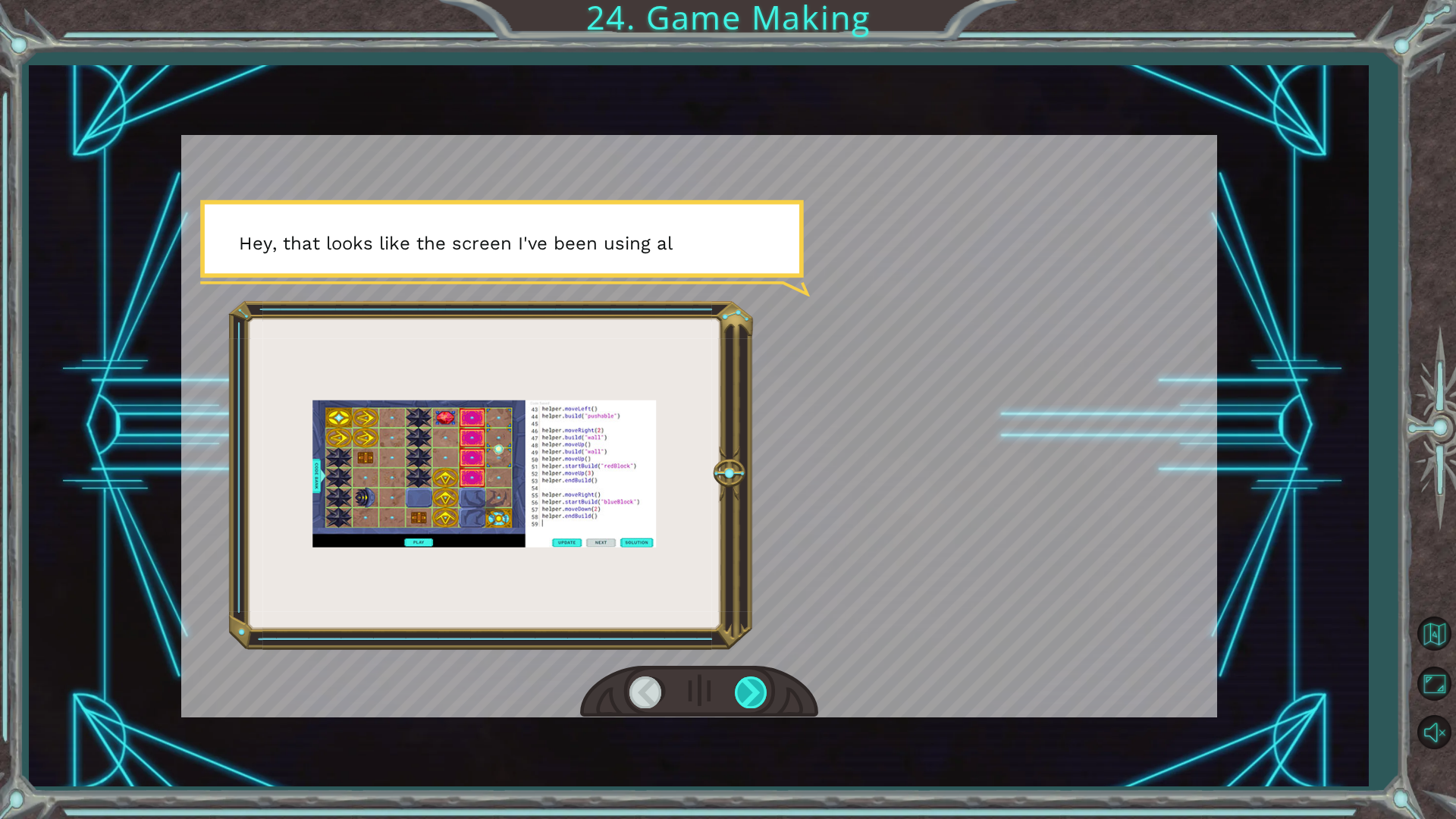
click at [752, 700] on div at bounding box center [752, 692] width 34 height 31
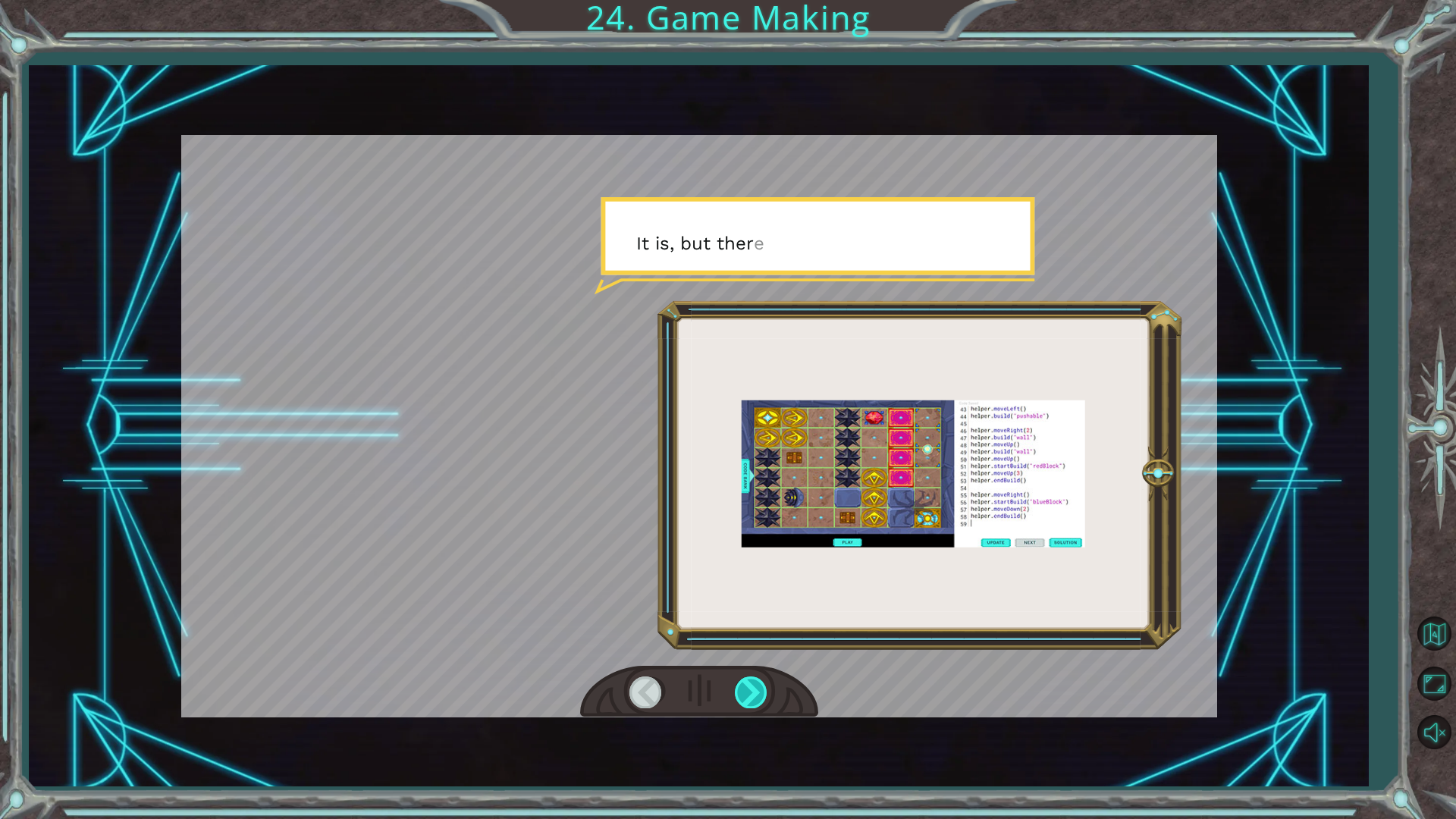
click at [750, 701] on div at bounding box center [752, 692] width 34 height 31
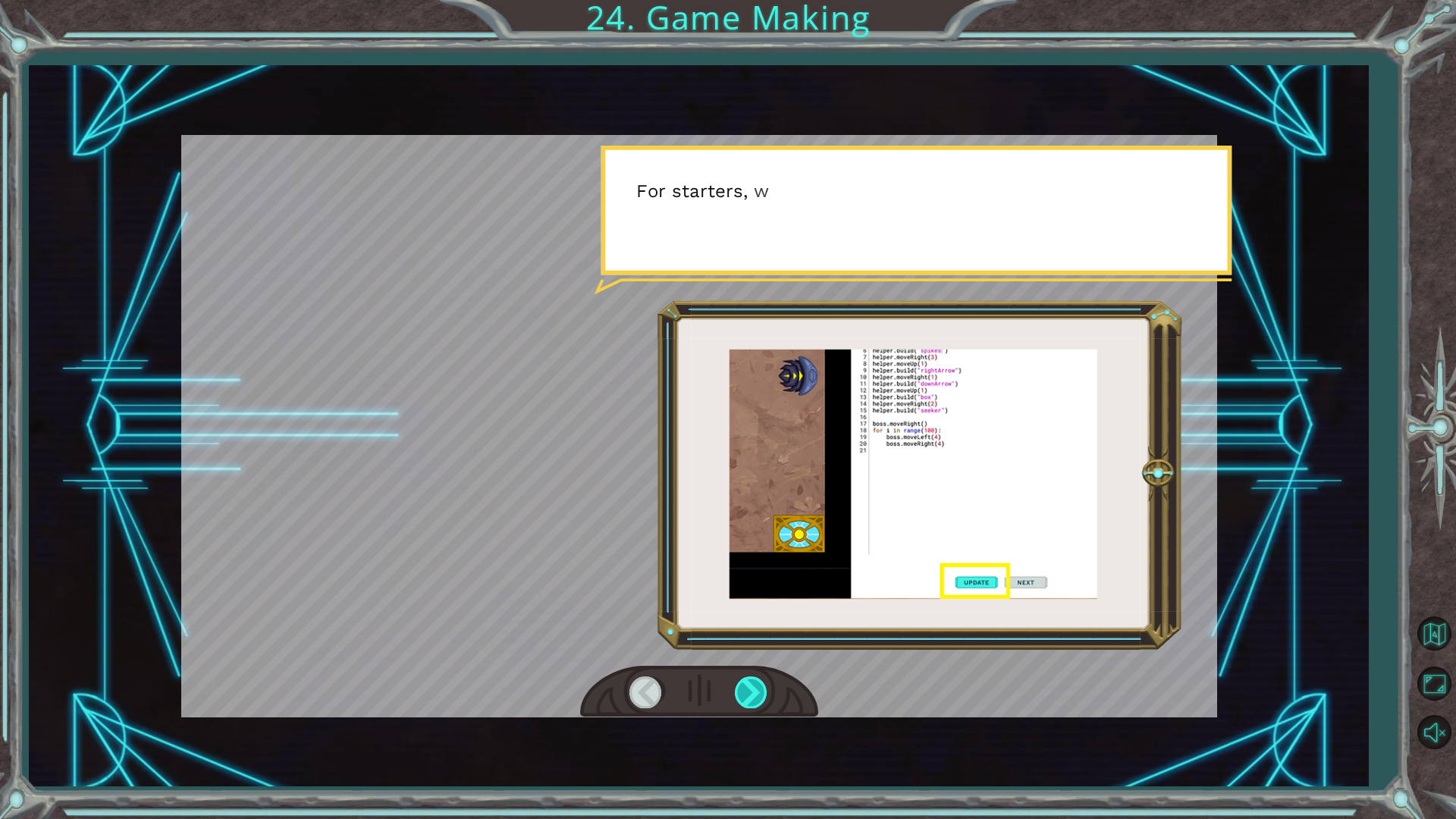
click at [750, 701] on div at bounding box center [752, 692] width 34 height 31
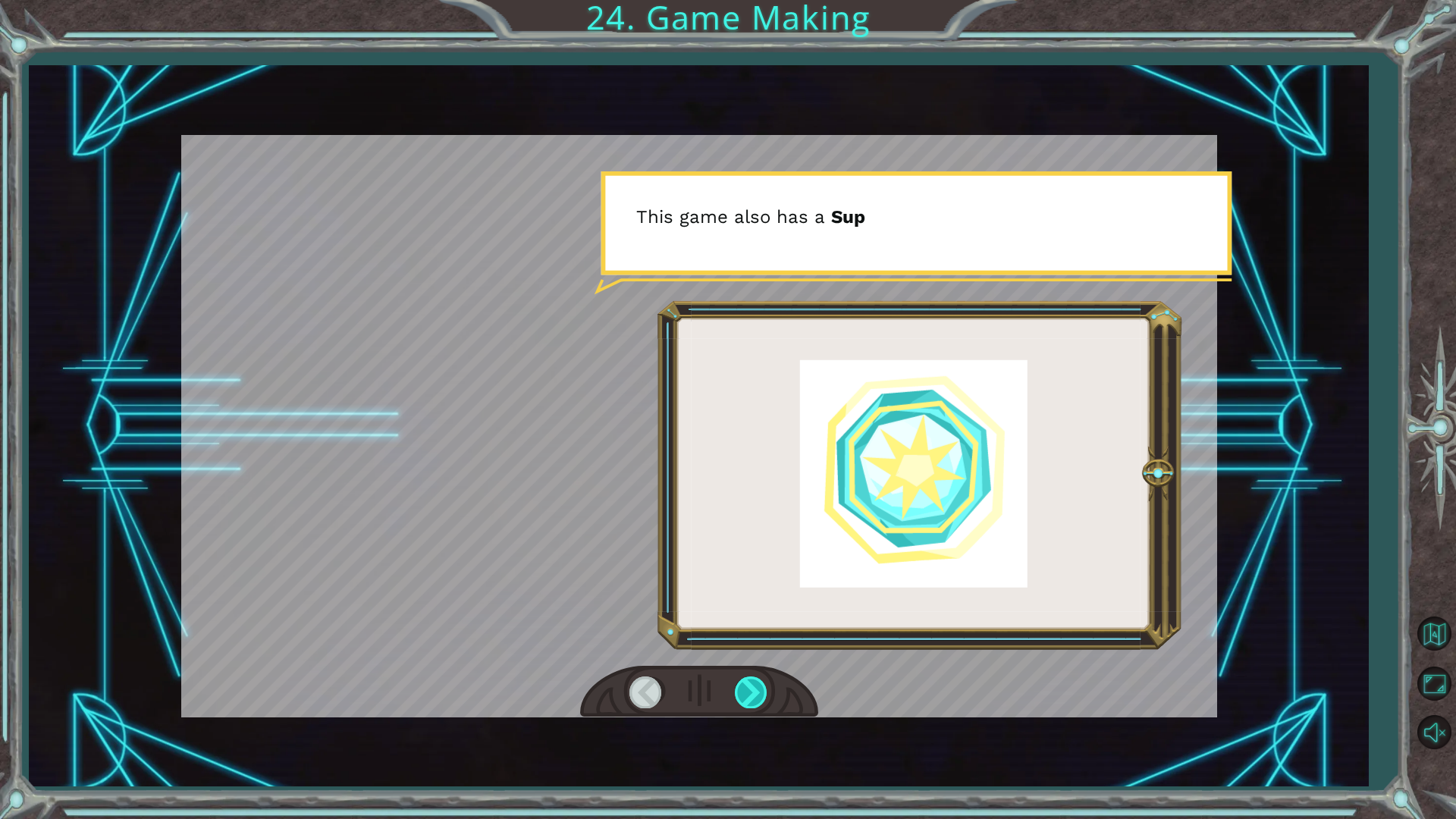
click at [750, 701] on div at bounding box center [752, 692] width 34 height 31
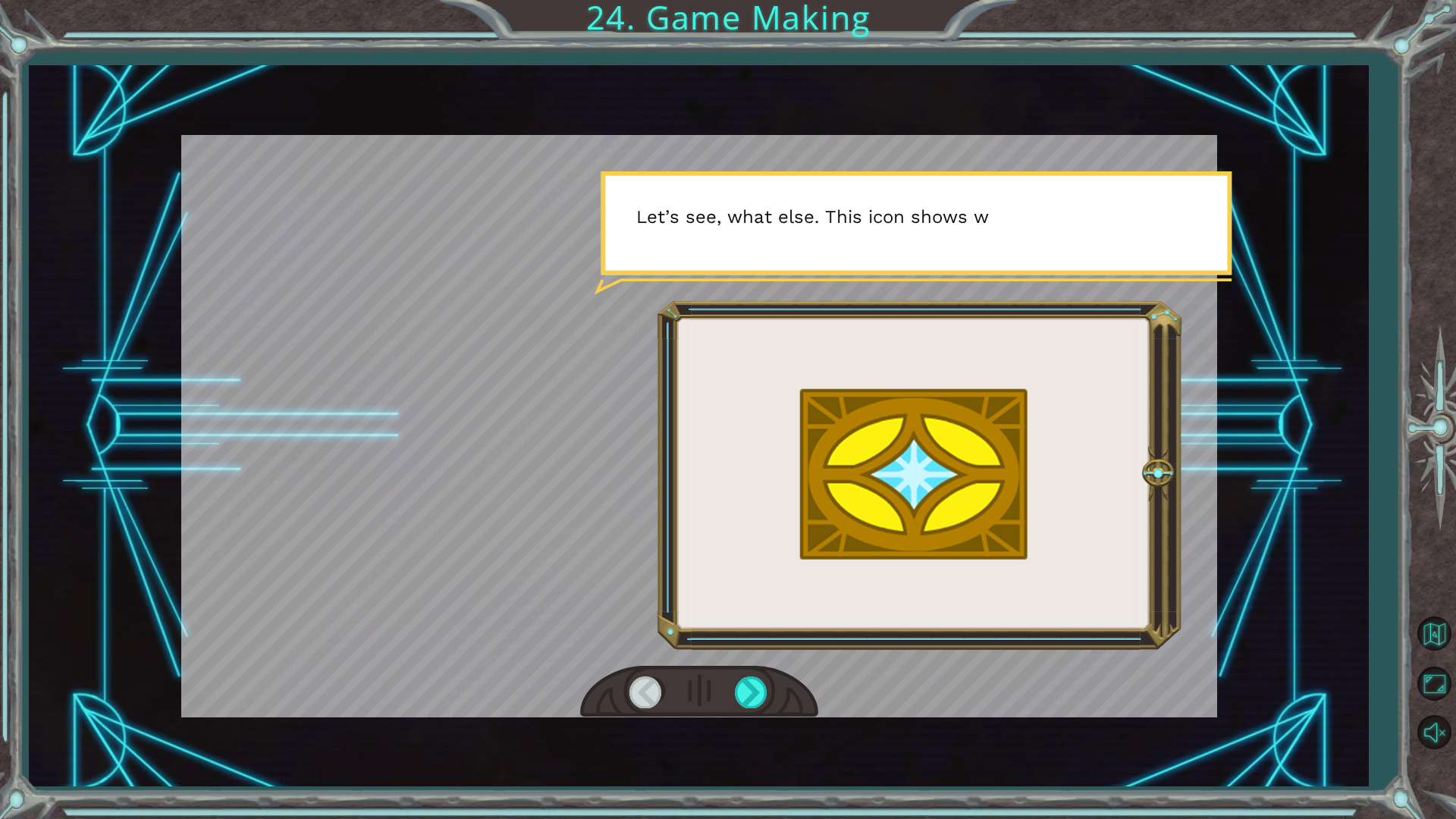
click at [645, 692] on div at bounding box center [647, 692] width 34 height 31
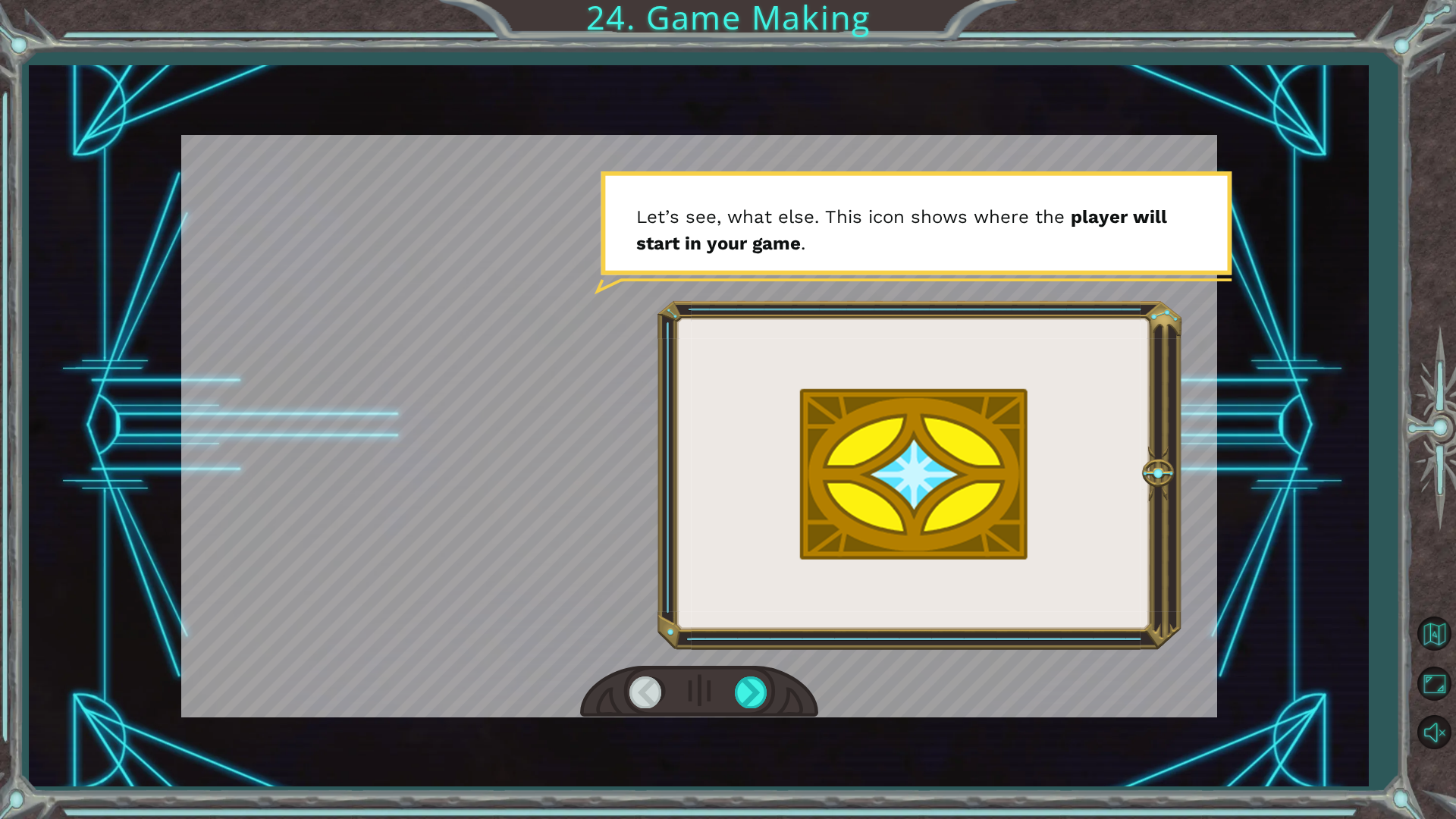
click at [645, 692] on div at bounding box center [647, 692] width 34 height 31
click at [739, 705] on div at bounding box center [752, 692] width 34 height 31
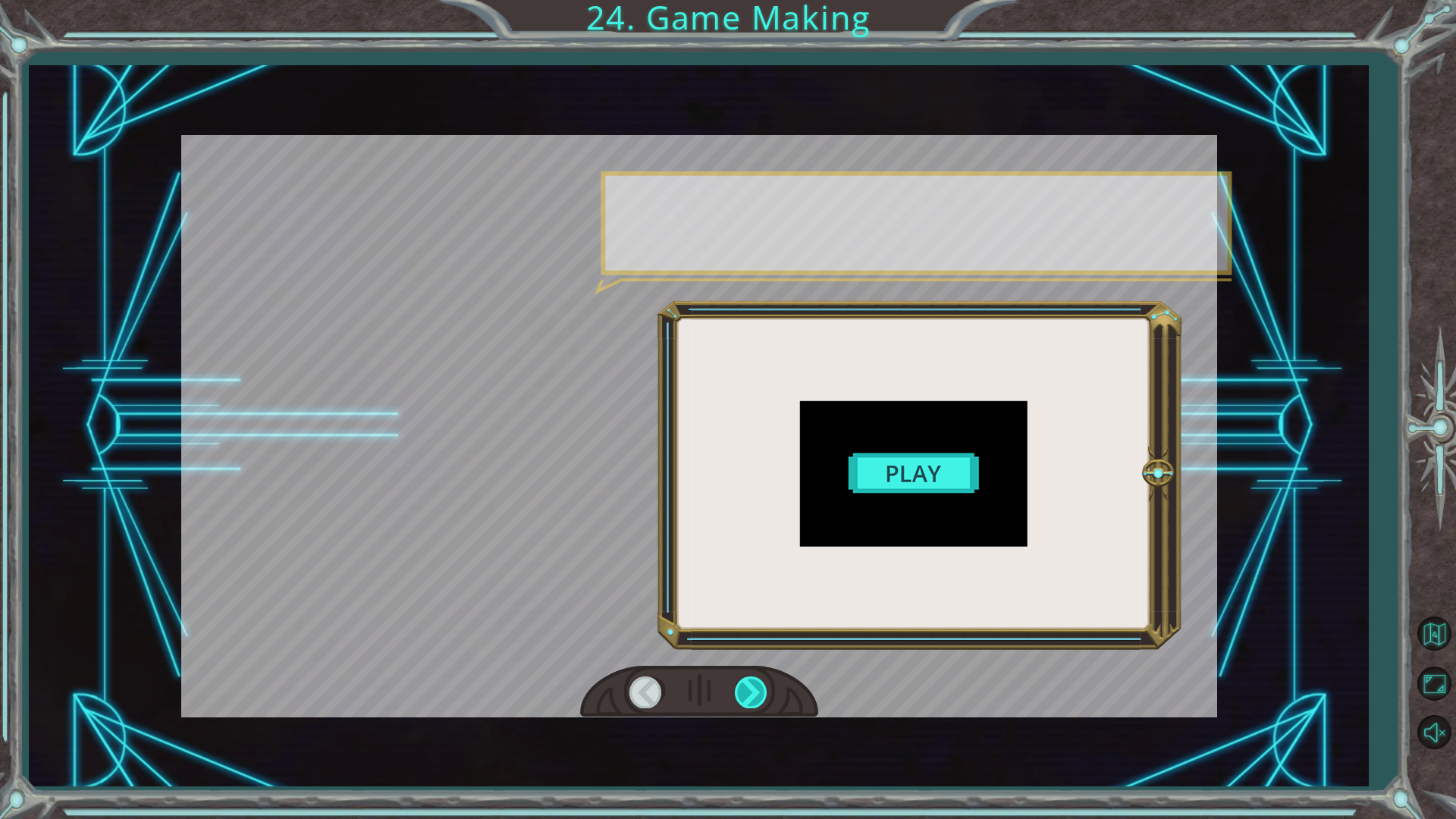
click at [739, 702] on div at bounding box center [752, 692] width 34 height 31
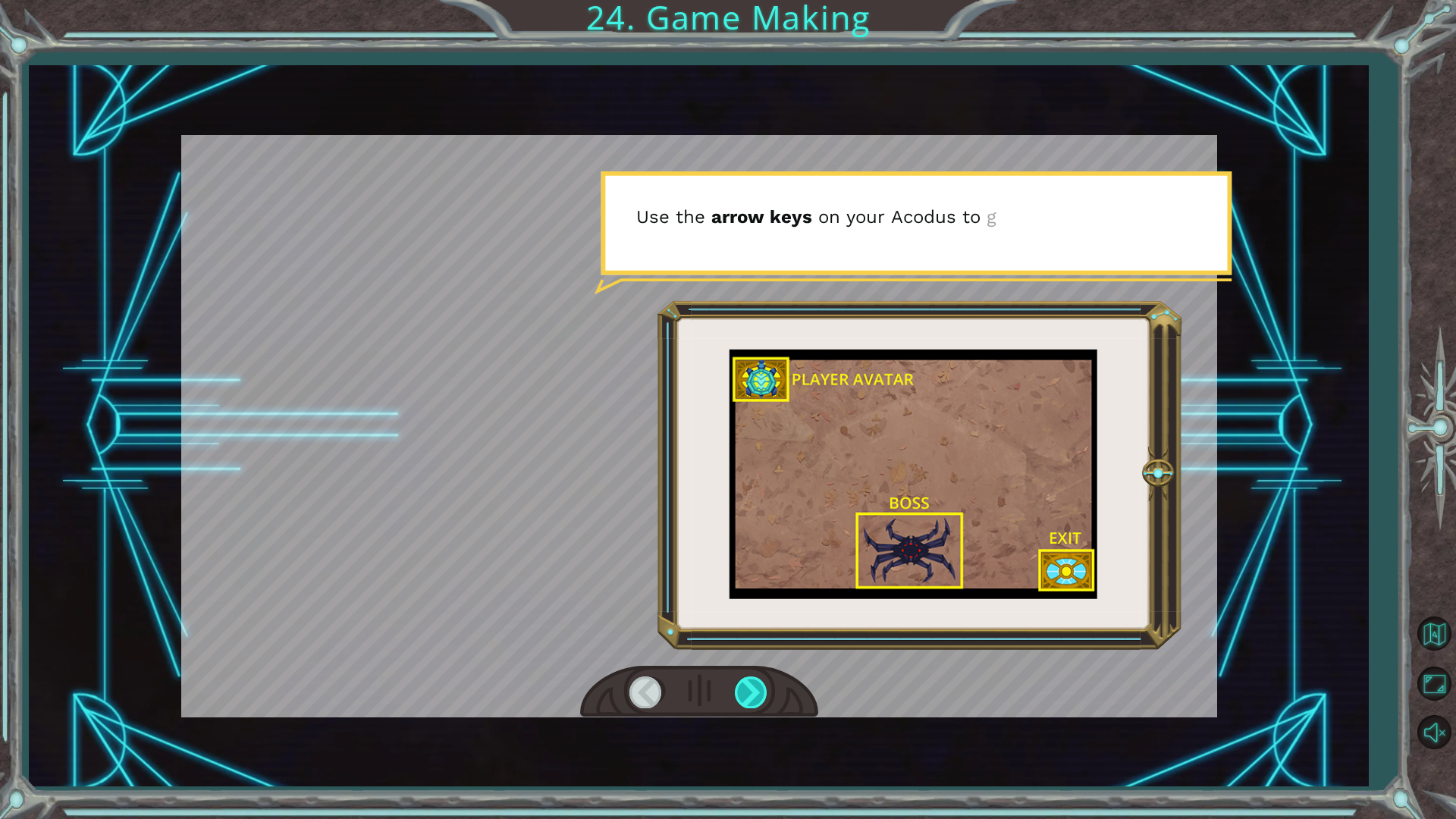
click at [739, 702] on div at bounding box center [752, 692] width 34 height 31
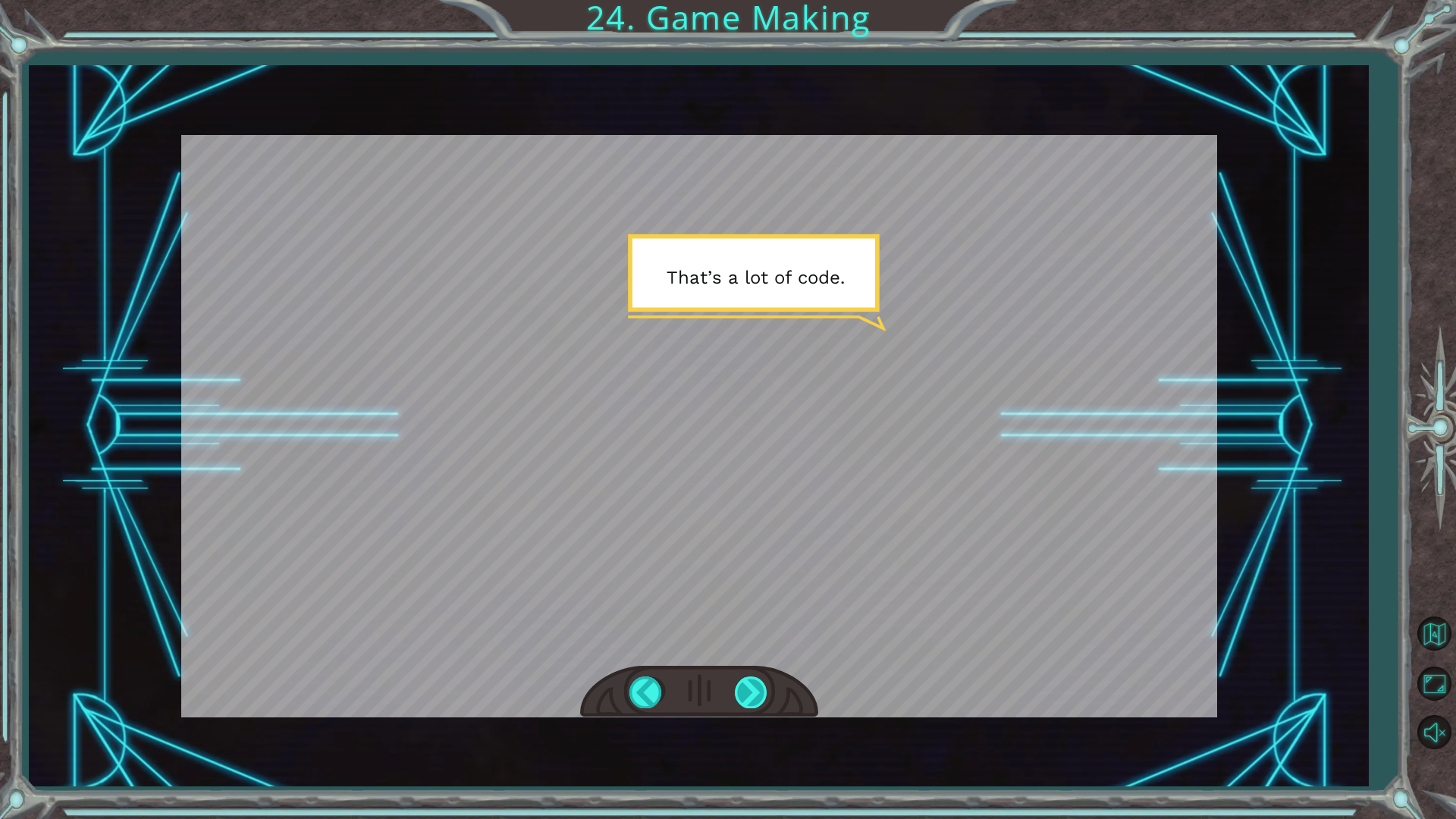
click at [744, 693] on div at bounding box center [752, 692] width 34 height 31
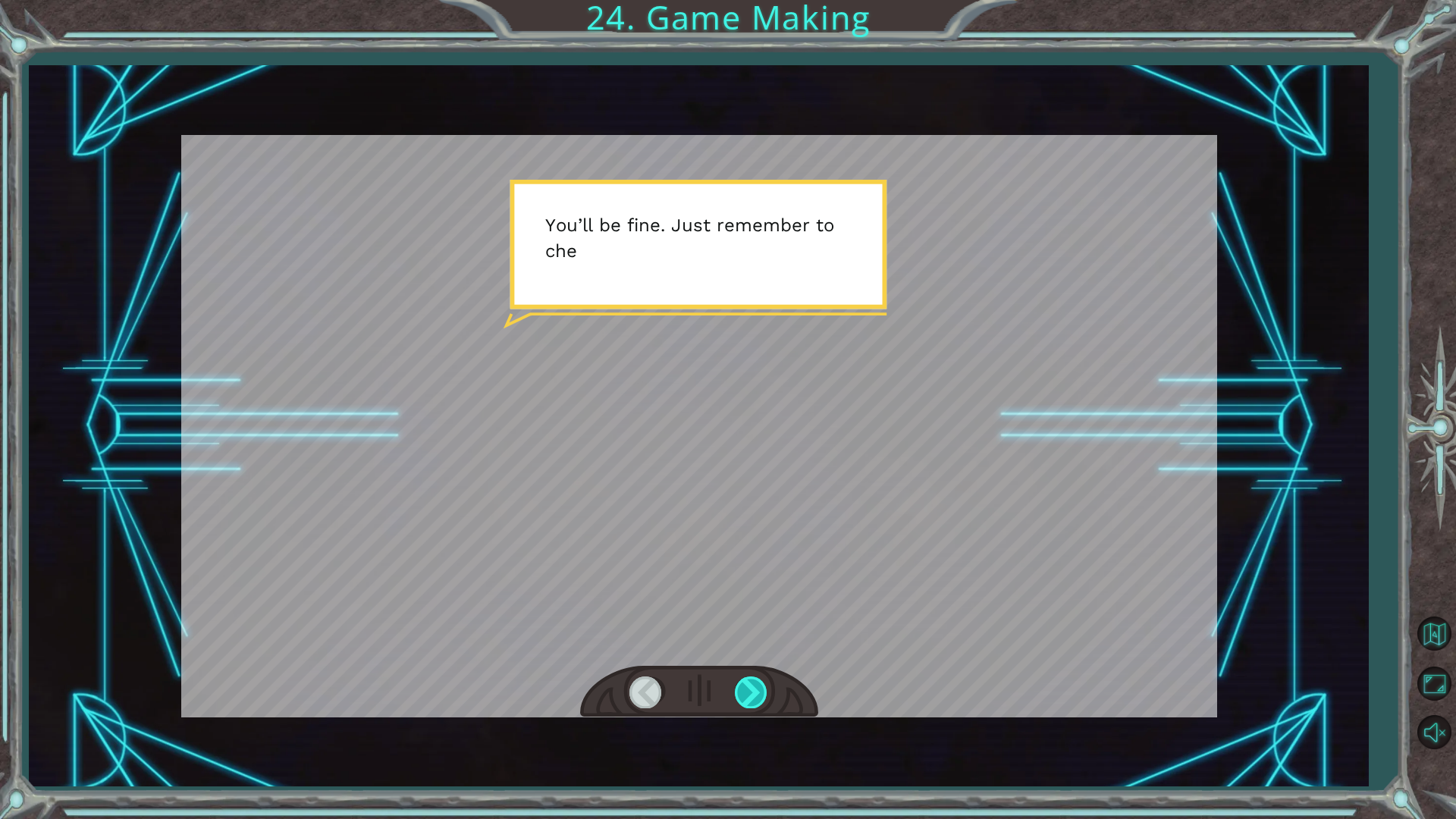
click at [744, 693] on div at bounding box center [752, 692] width 34 height 31
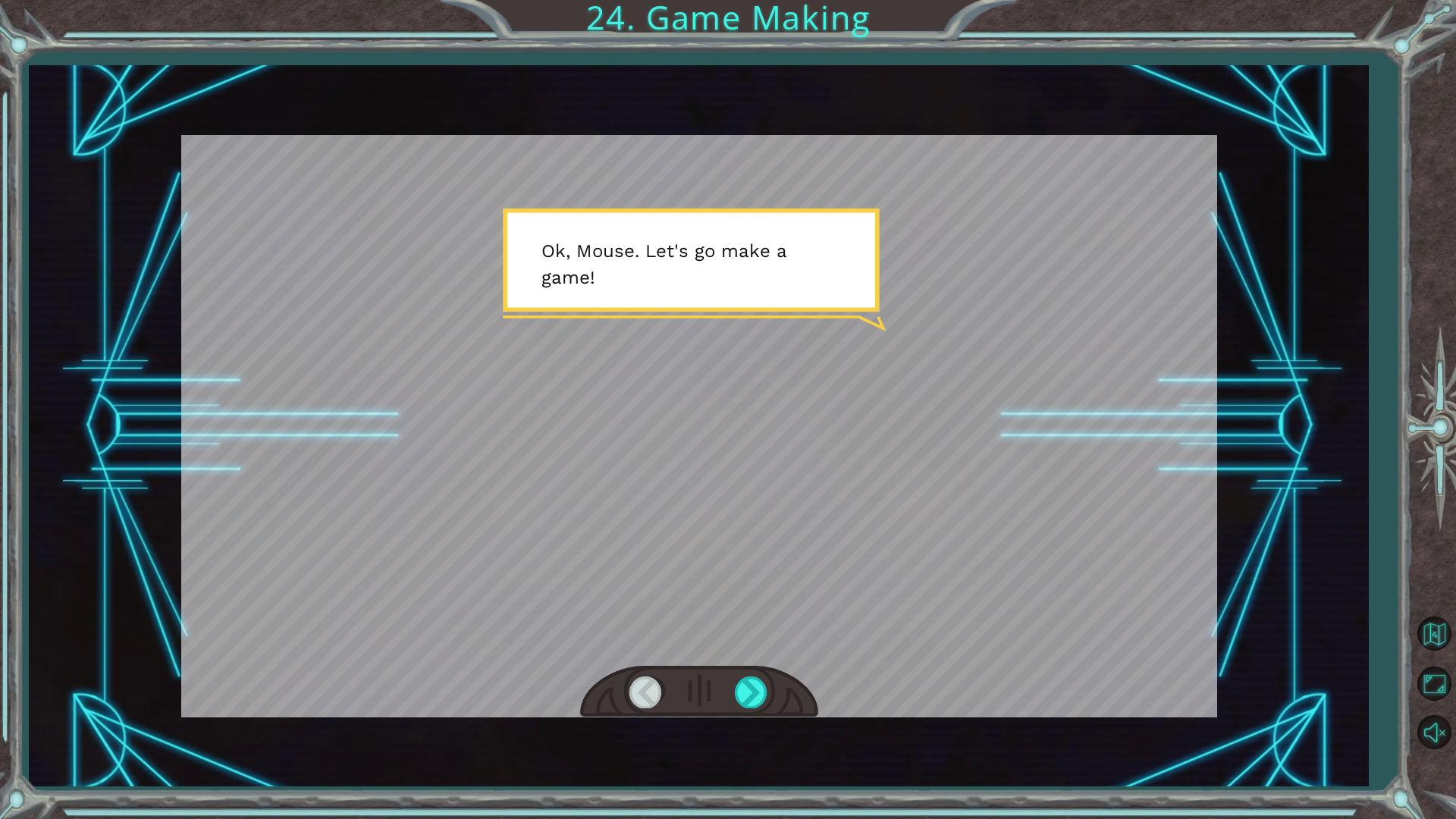
click at [769, 330] on div at bounding box center [700, 426] width 1036 height 582
click at [887, 590] on div at bounding box center [700, 426] width 1036 height 582
click at [753, 700] on div at bounding box center [752, 692] width 34 height 31
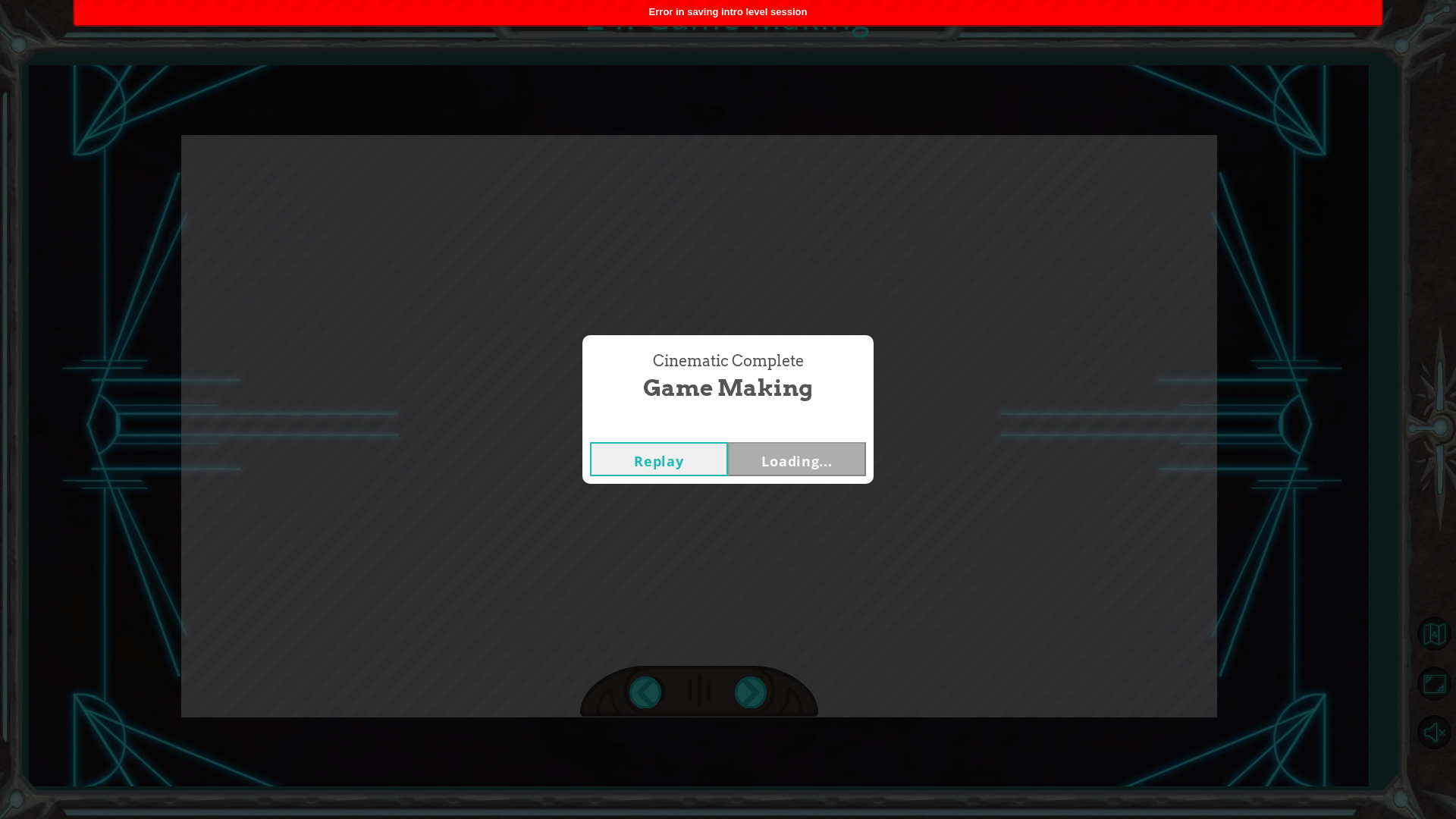
click at [770, 458] on button "Loading..." at bounding box center [797, 459] width 138 height 35
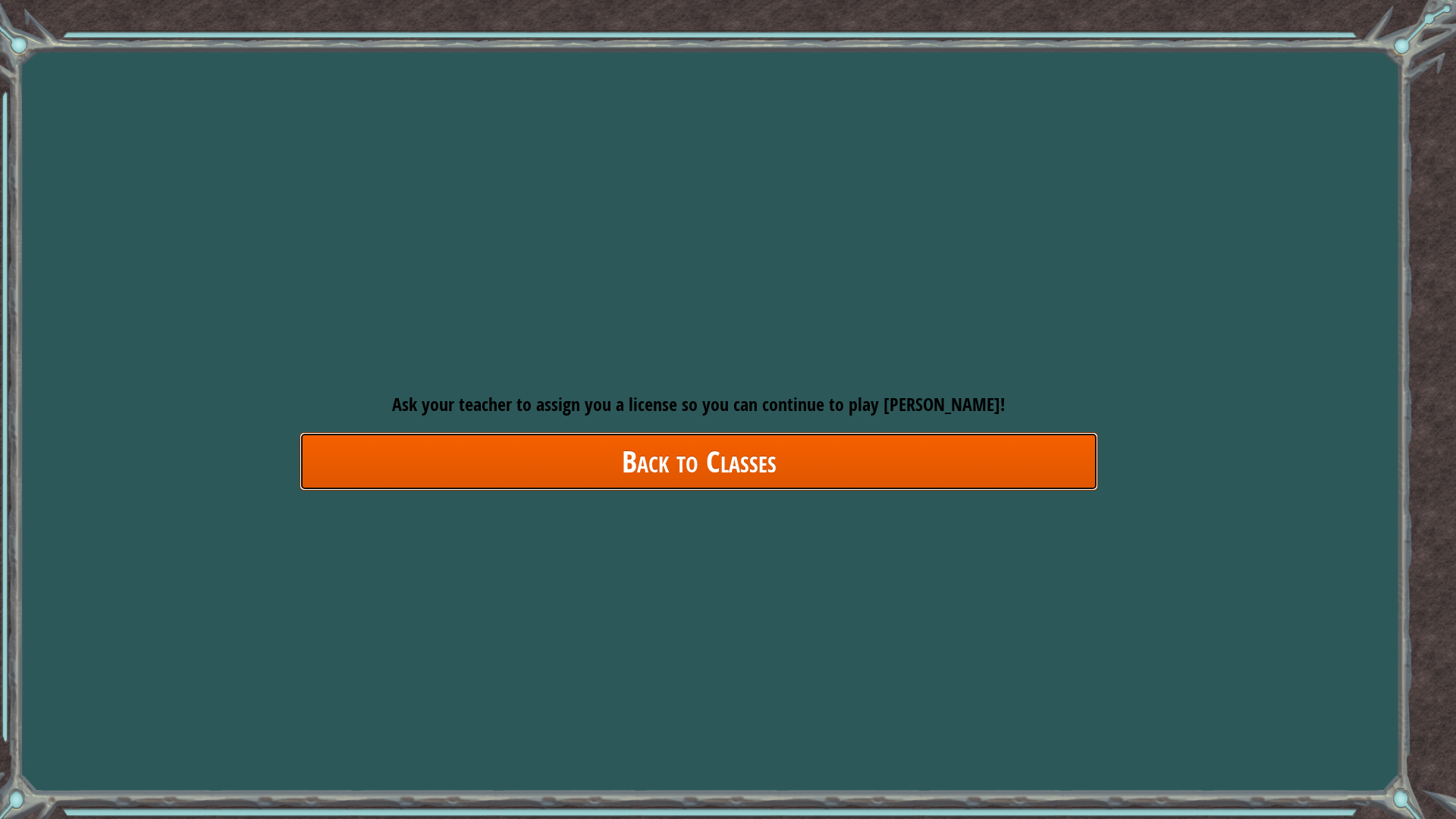
click at [781, 460] on link "Back to Classes" at bounding box center [699, 461] width 798 height 58
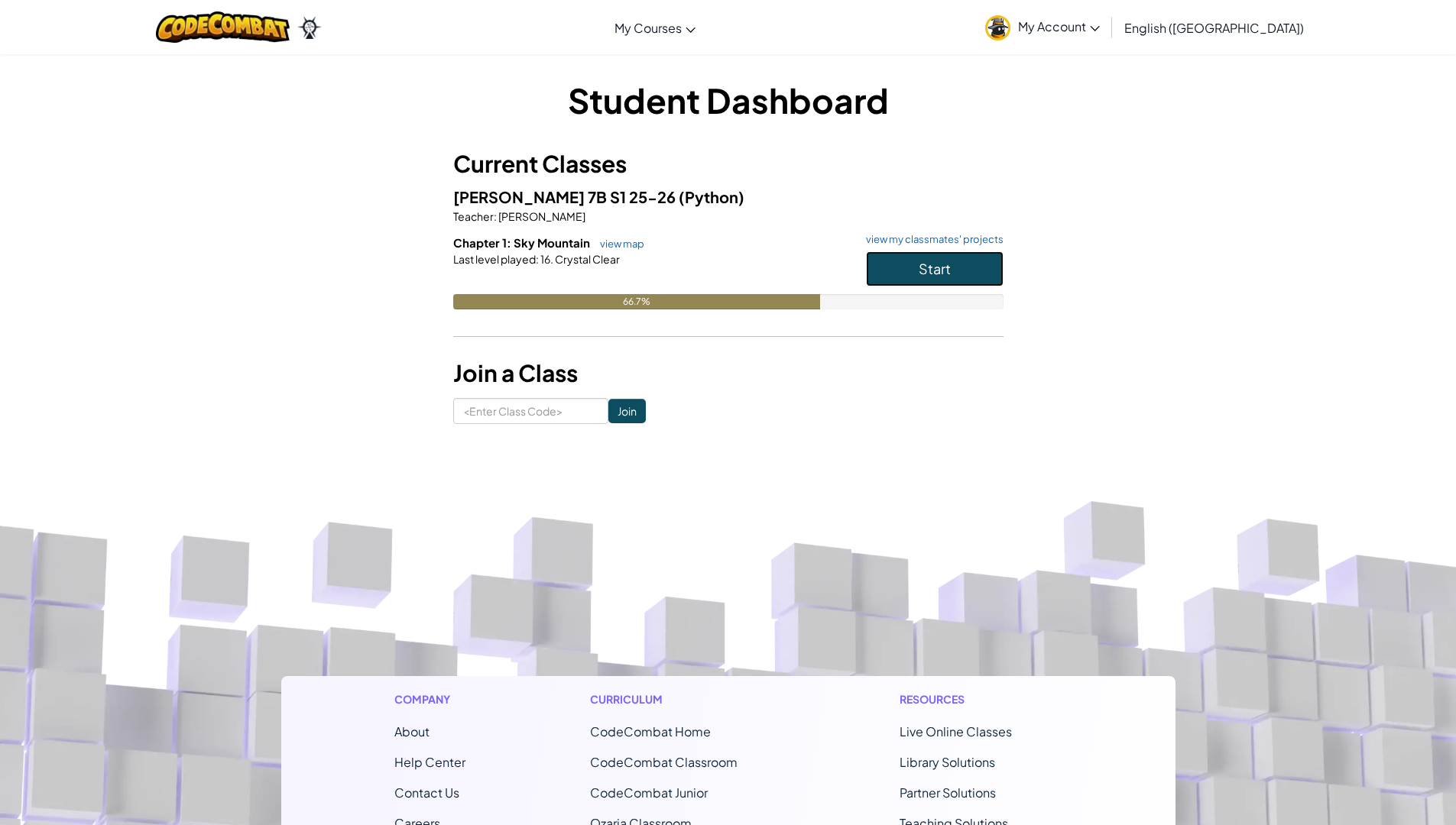
click at [922, 274] on span "Start" at bounding box center [935, 268] width 32 height 17
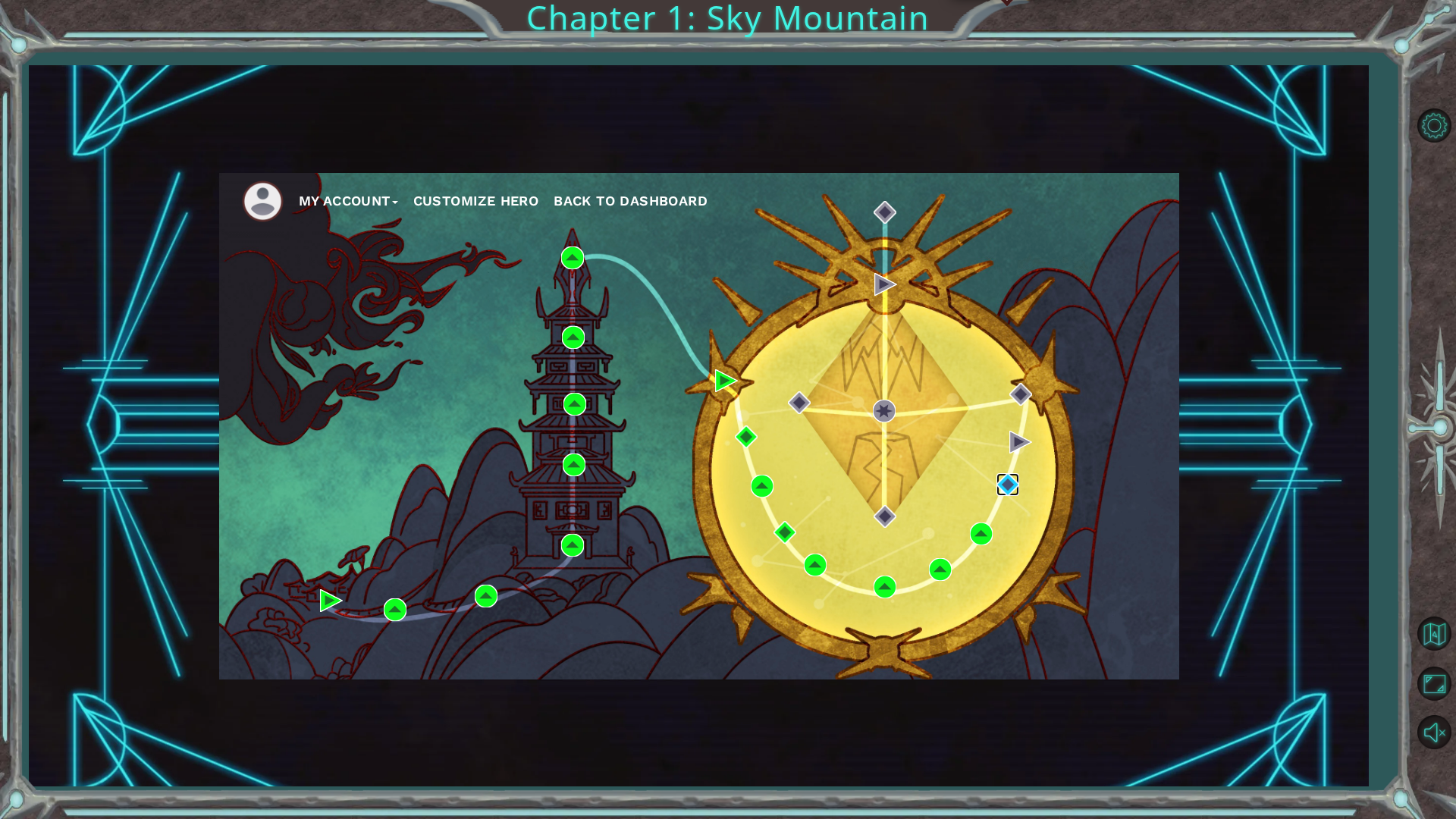
click at [1003, 475] on img at bounding box center [1008, 485] width 23 height 23
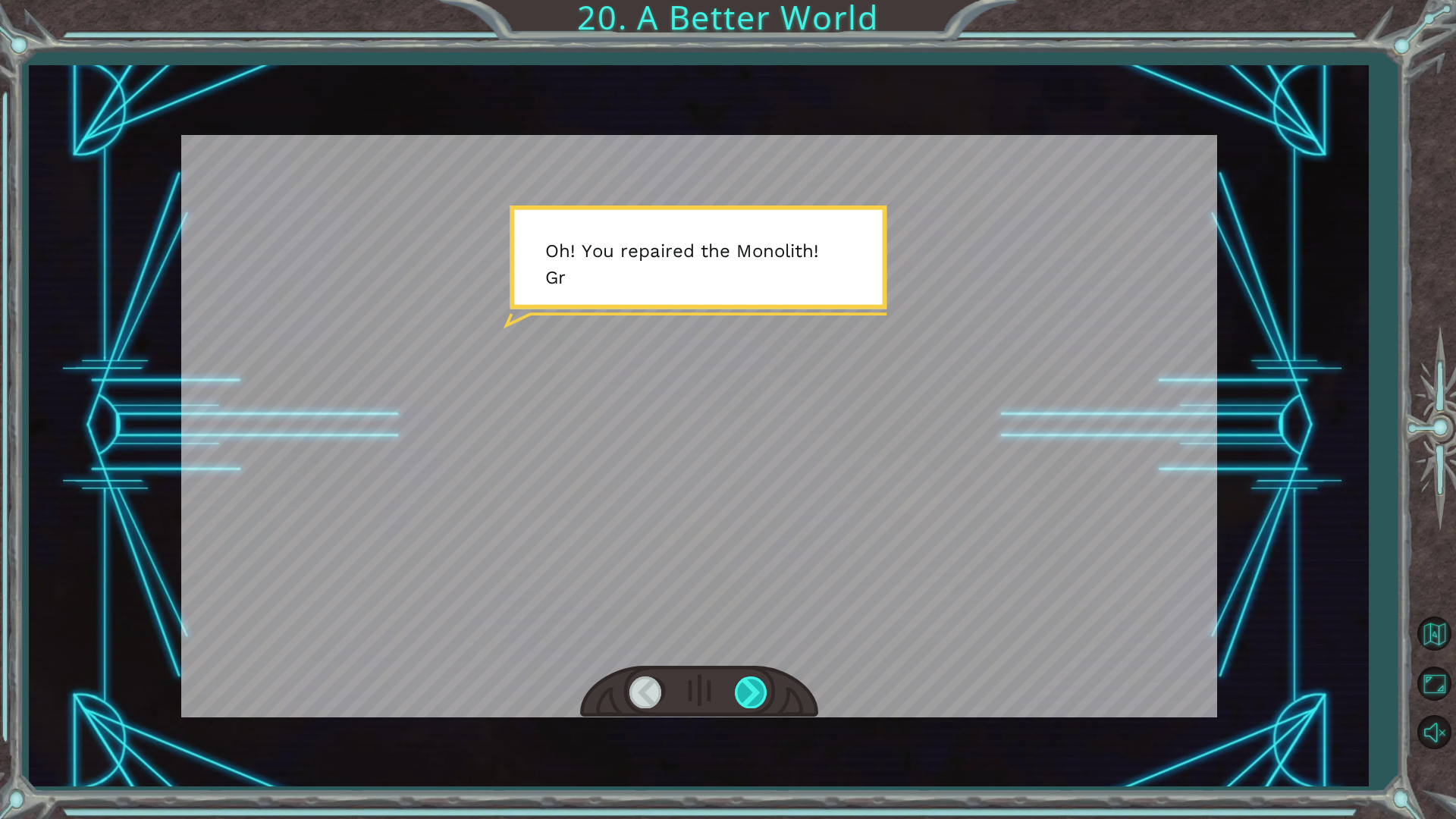
click at [738, 695] on div at bounding box center [752, 692] width 34 height 31
click at [736, 697] on div at bounding box center [752, 692] width 34 height 31
click at [735, 697] on div at bounding box center [752, 692] width 34 height 31
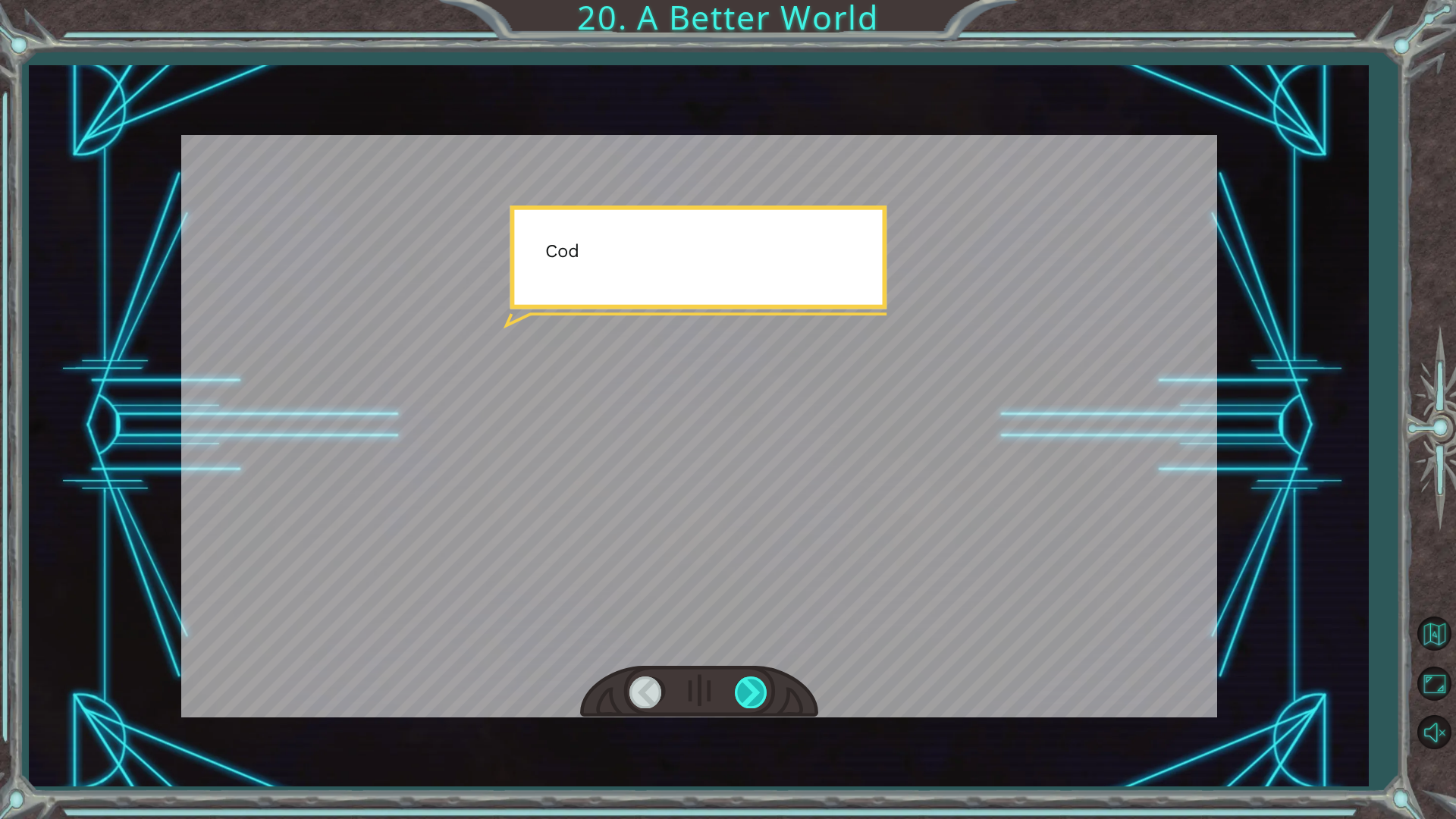
click at [735, 697] on div at bounding box center [752, 692] width 34 height 31
click at [738, 697] on div at bounding box center [752, 692] width 34 height 31
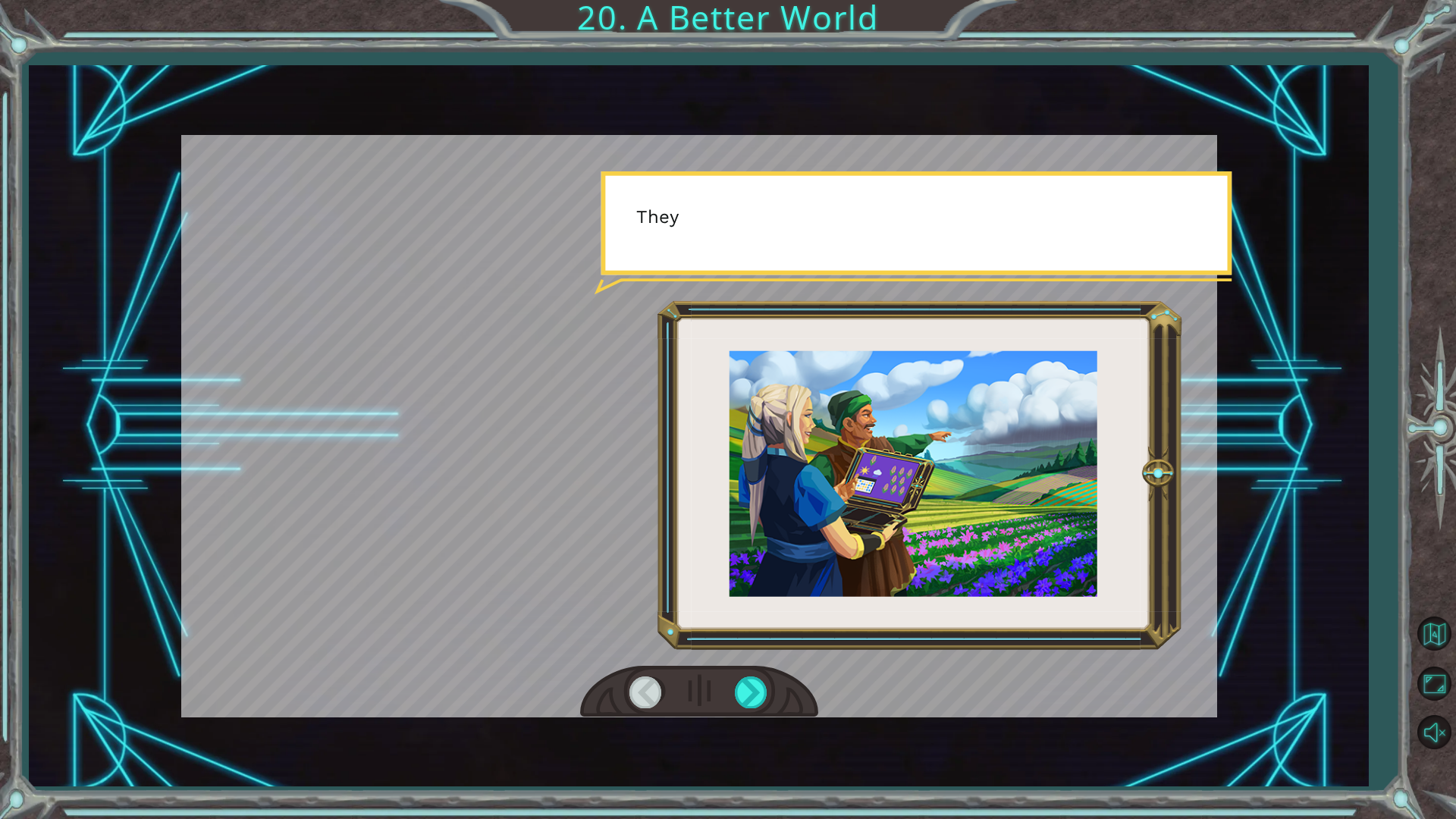
drag, startPoint x: 738, startPoint y: 697, endPoint x: 726, endPoint y: 715, distance: 21.6
click at [726, 715] on div at bounding box center [699, 692] width 238 height 53
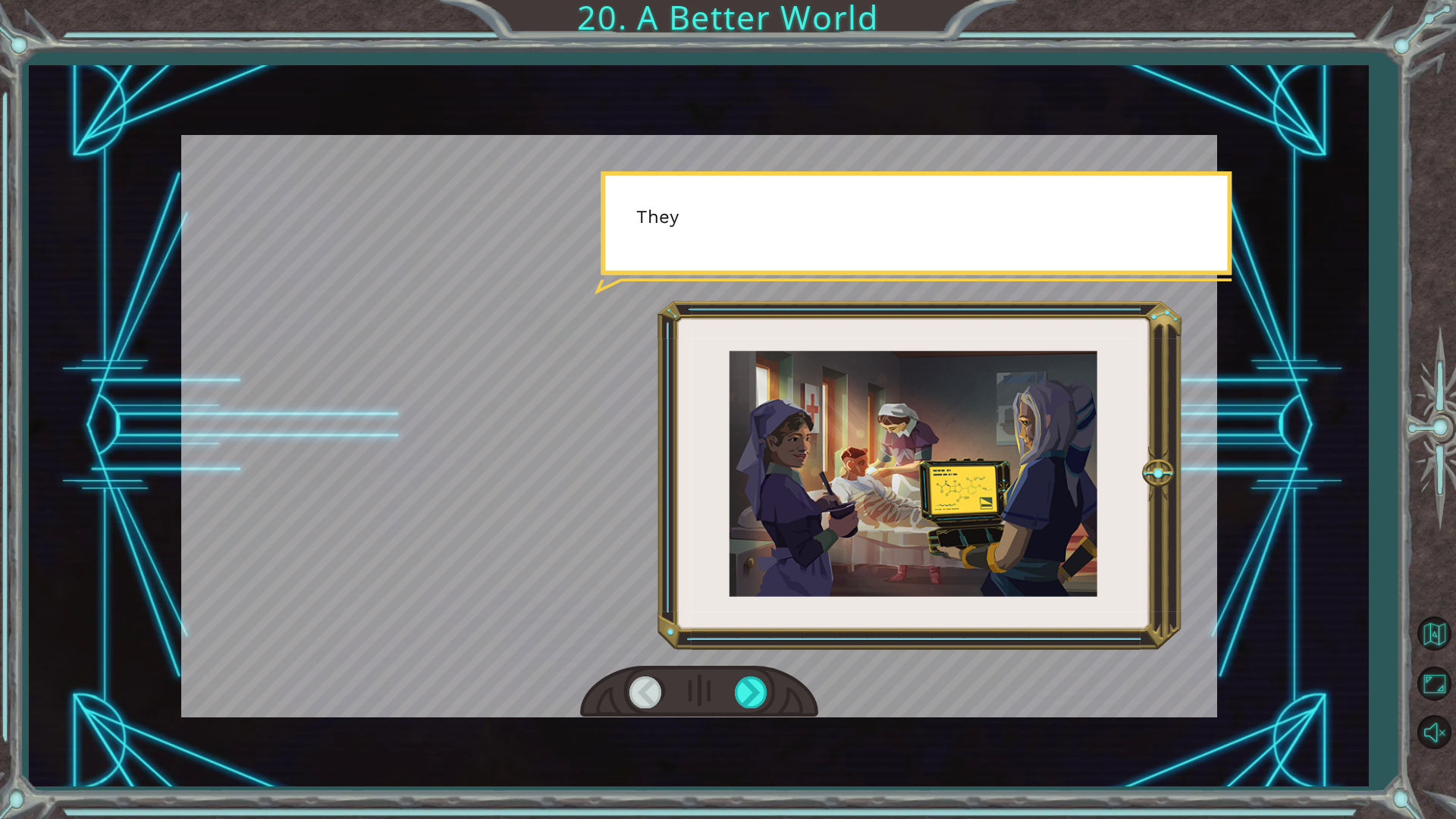
click at [726, 715] on div at bounding box center [699, 692] width 238 height 53
click at [719, 710] on div at bounding box center [699, 692] width 238 height 53
click at [731, 701] on div at bounding box center [699, 692] width 238 height 53
click at [733, 698] on div at bounding box center [699, 692] width 238 height 53
click at [751, 681] on div at bounding box center [752, 692] width 34 height 31
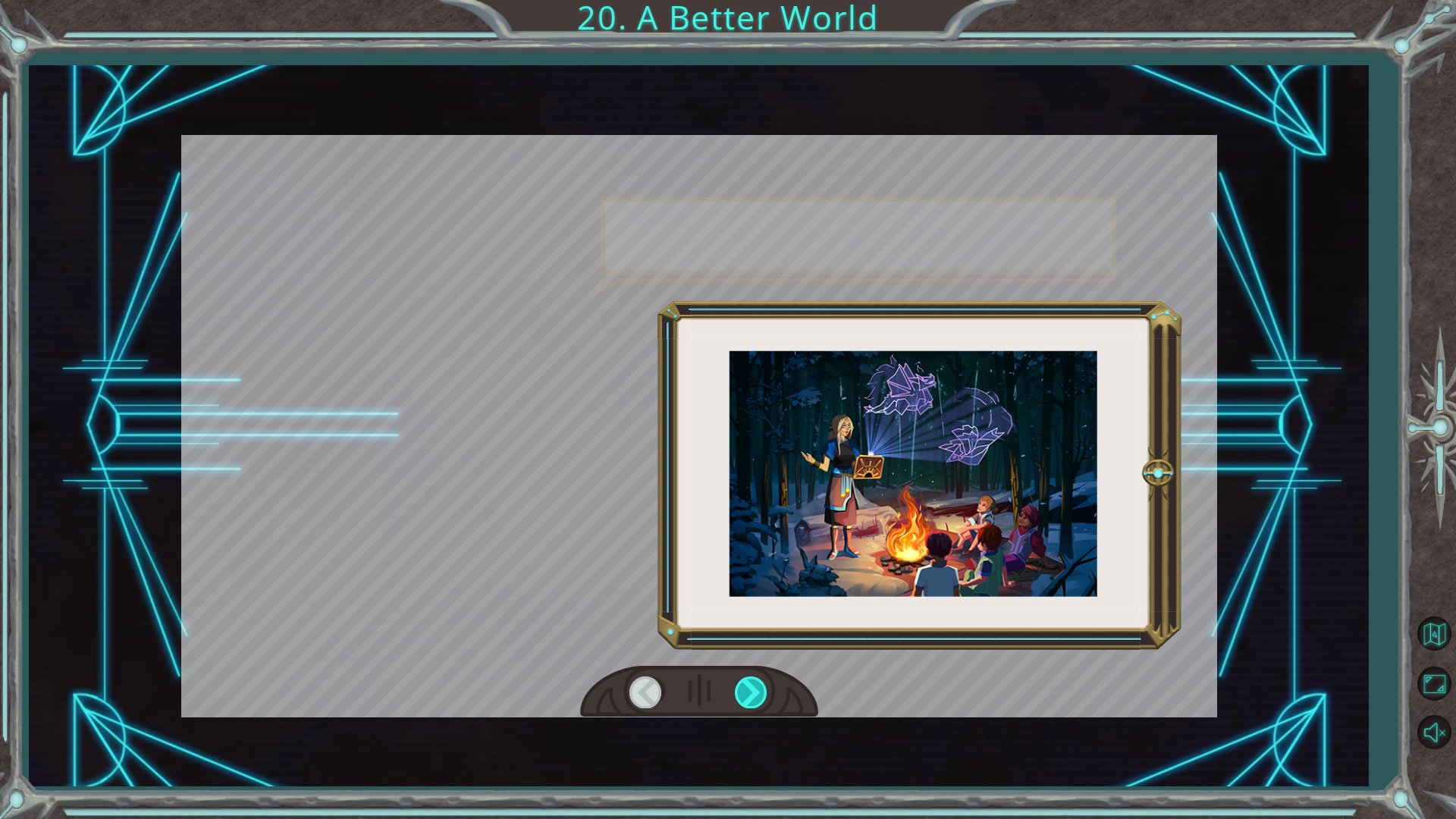
click at [751, 681] on div at bounding box center [752, 692] width 34 height 31
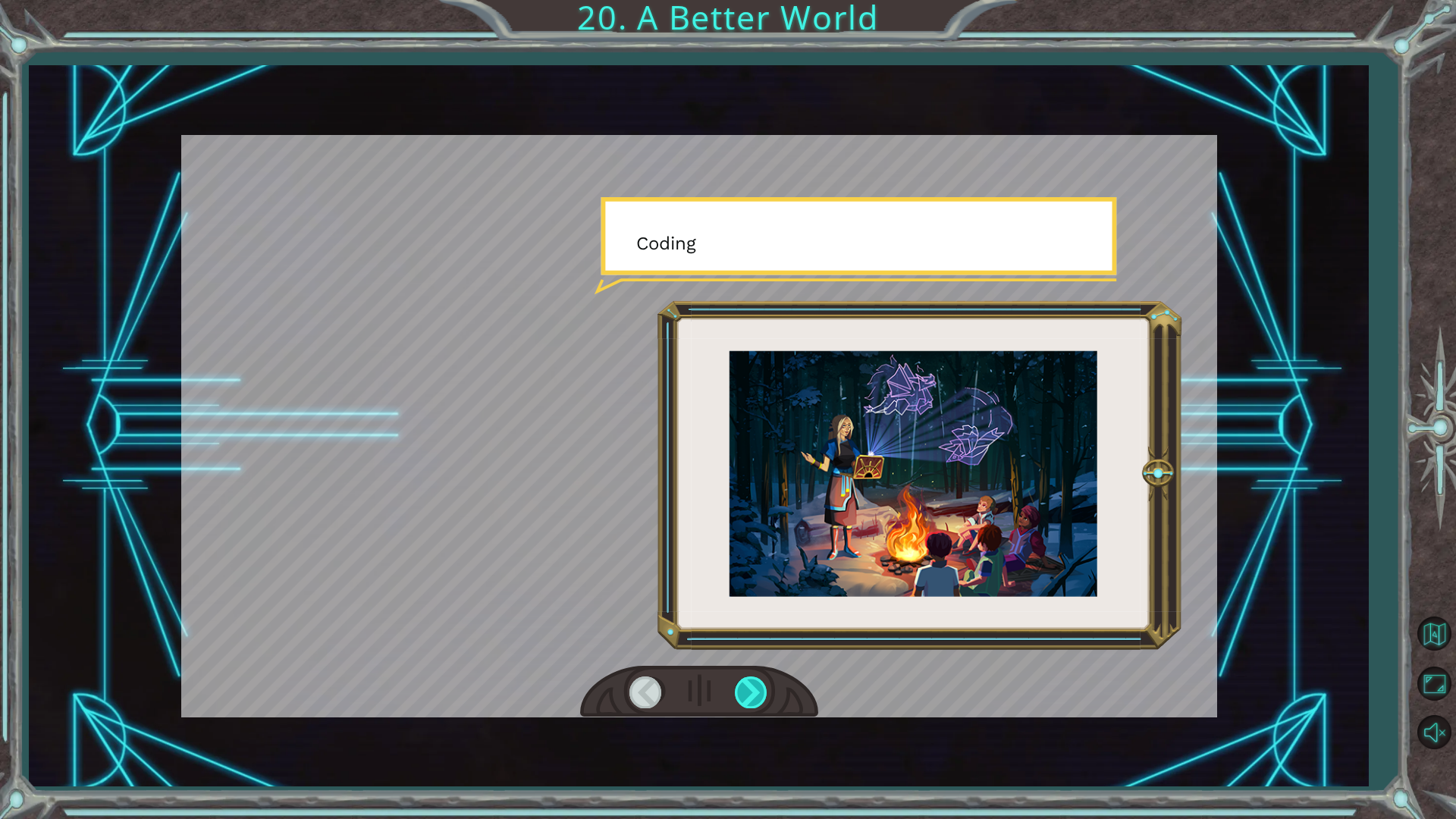
click at [751, 681] on div at bounding box center [752, 692] width 34 height 31
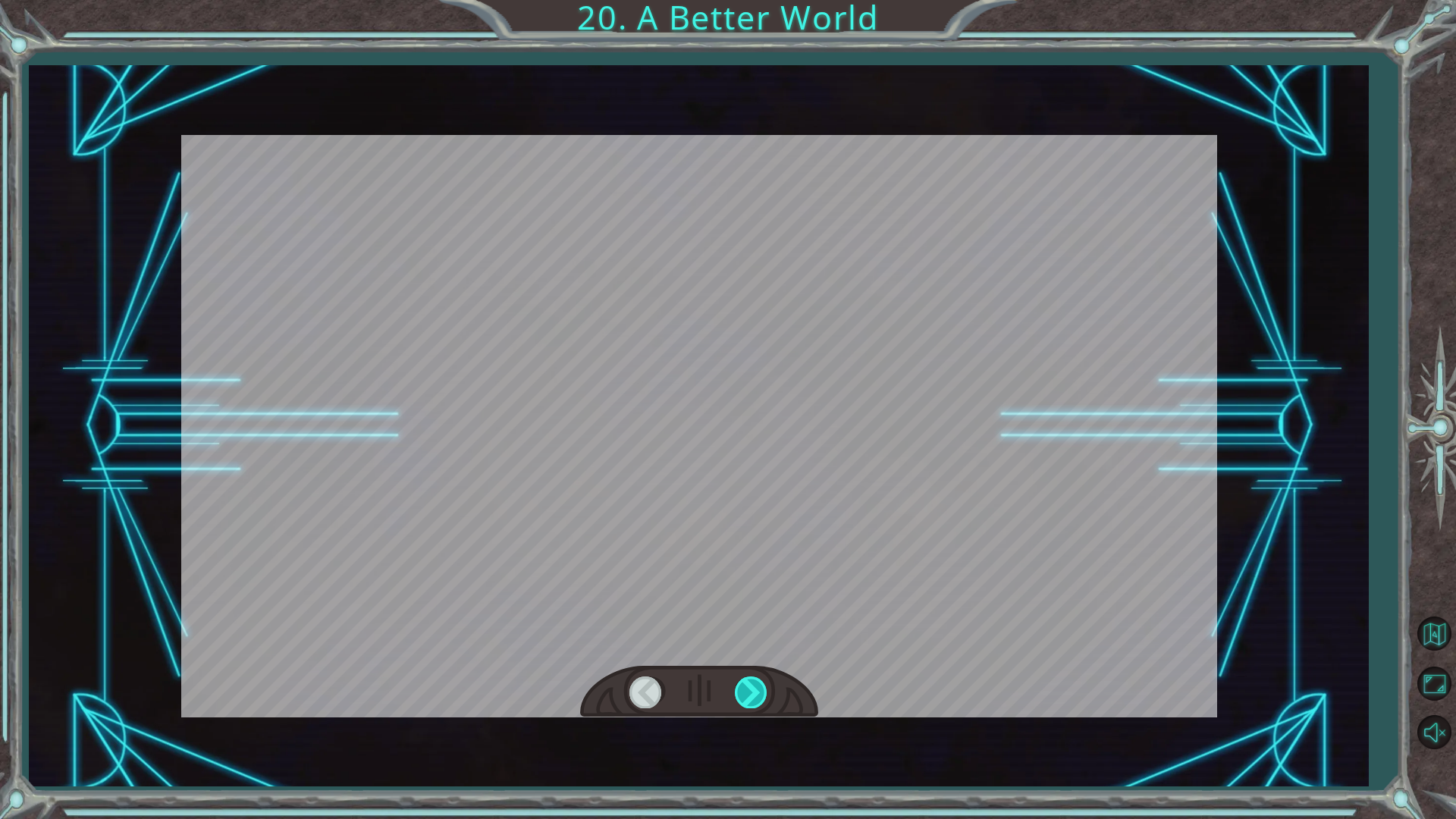
click at [751, 681] on div at bounding box center [752, 692] width 34 height 31
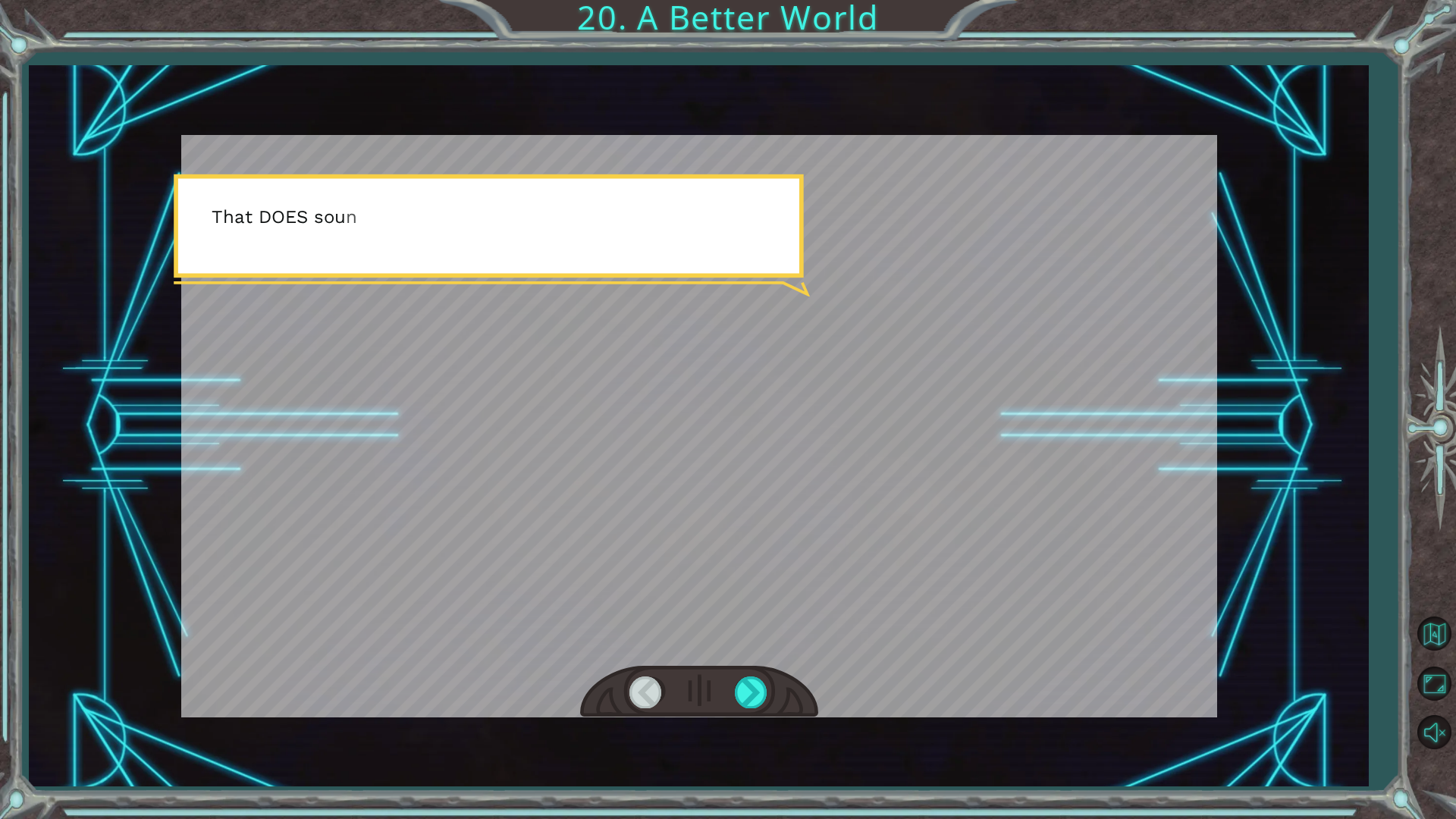
click at [752, 716] on div "O h ! Y o u r e p a i r e d t h e M o n o l i t h ! G r e a t j o b ! A n d i t…" at bounding box center [698, 425] width 1339 height 720
drag, startPoint x: 748, startPoint y: 667, endPoint x: 743, endPoint y: 688, distance: 21.6
click at [745, 672] on div at bounding box center [699, 692] width 238 height 53
click at [743, 688] on div at bounding box center [752, 692] width 34 height 31
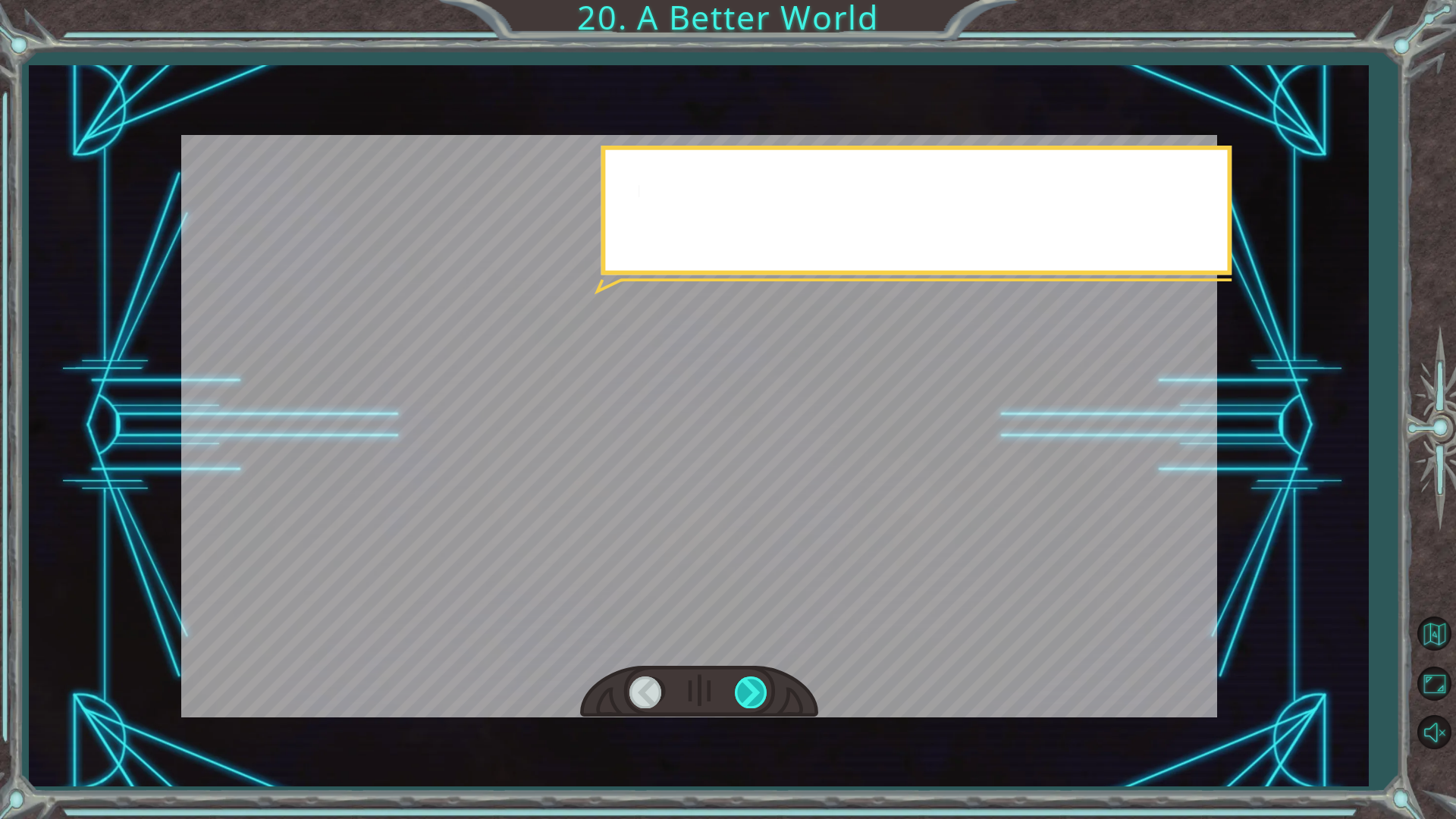
click at [743, 688] on div at bounding box center [752, 692] width 34 height 31
click at [743, 690] on div at bounding box center [752, 692] width 34 height 31
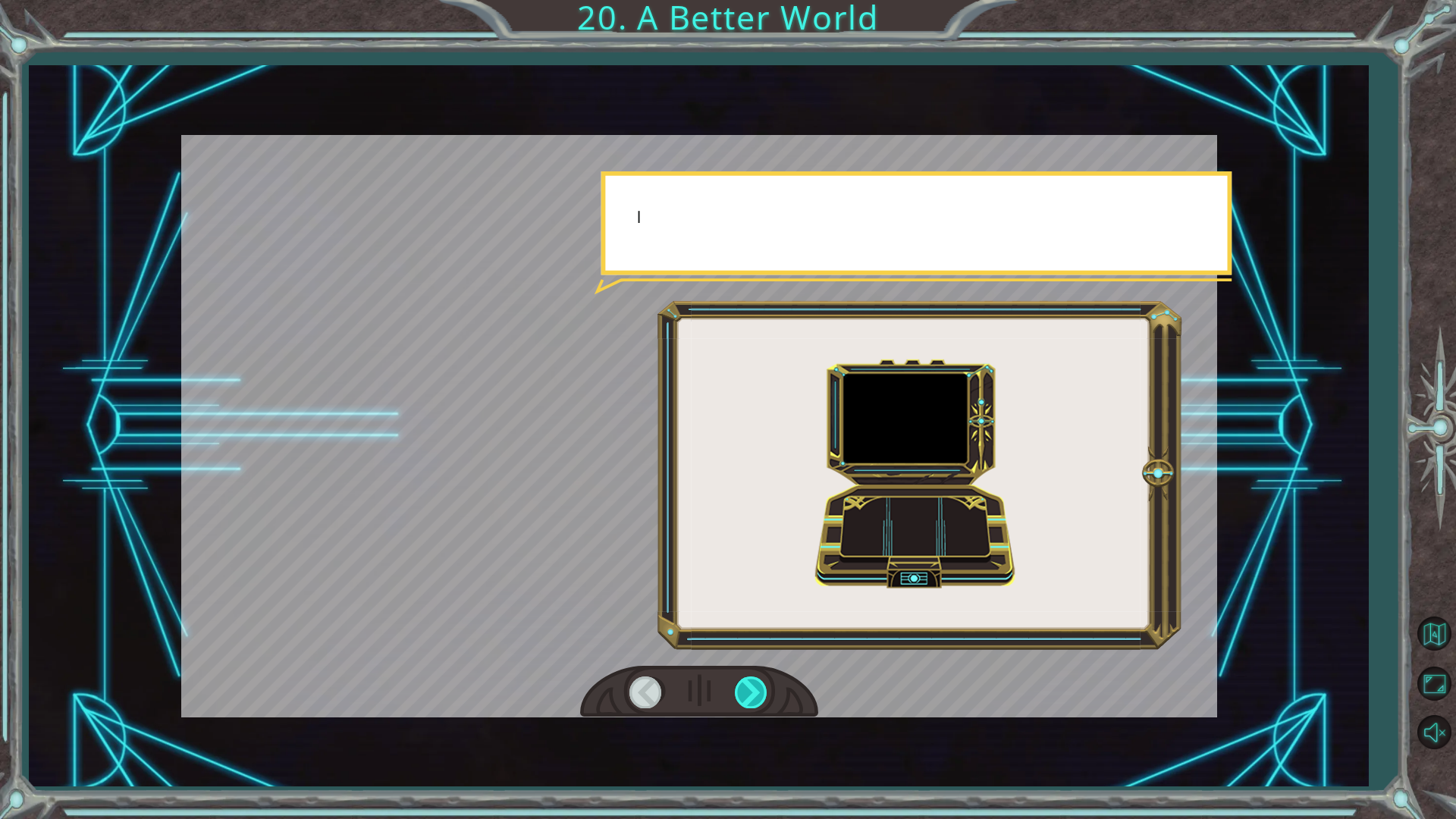
click at [743, 690] on div at bounding box center [752, 692] width 34 height 31
click at [742, 692] on div at bounding box center [752, 692] width 34 height 31
click at [739, 692] on div at bounding box center [752, 692] width 34 height 31
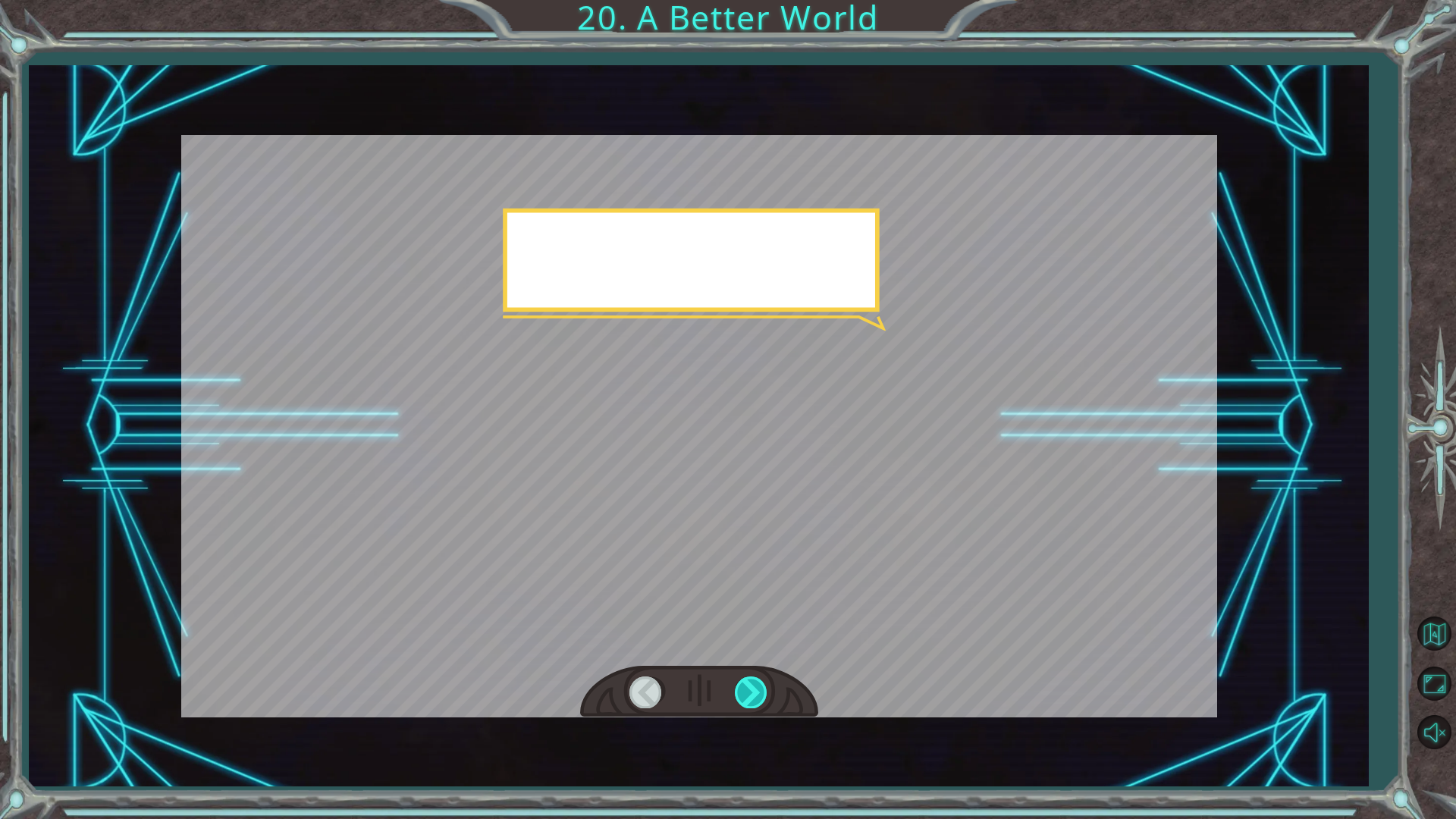
click at [739, 692] on div at bounding box center [752, 692] width 34 height 31
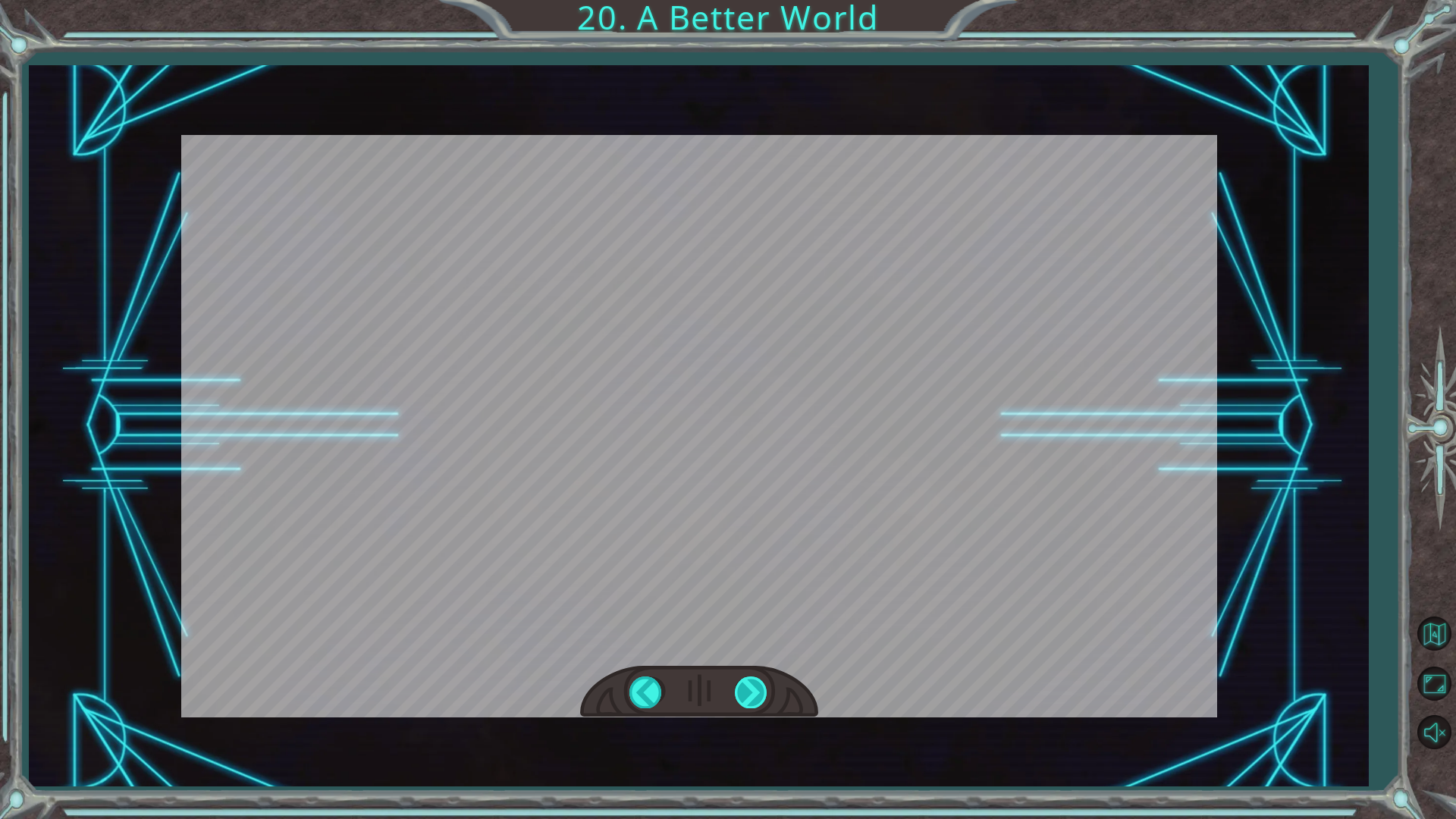
click at [739, 692] on div at bounding box center [752, 692] width 34 height 31
click at [754, 0] on div "O h ! Y o u r e p a i r e d t h e M o n o l i t h ! G r e a t j o b ! A n d i t…" at bounding box center [728, 0] width 1456 height 0
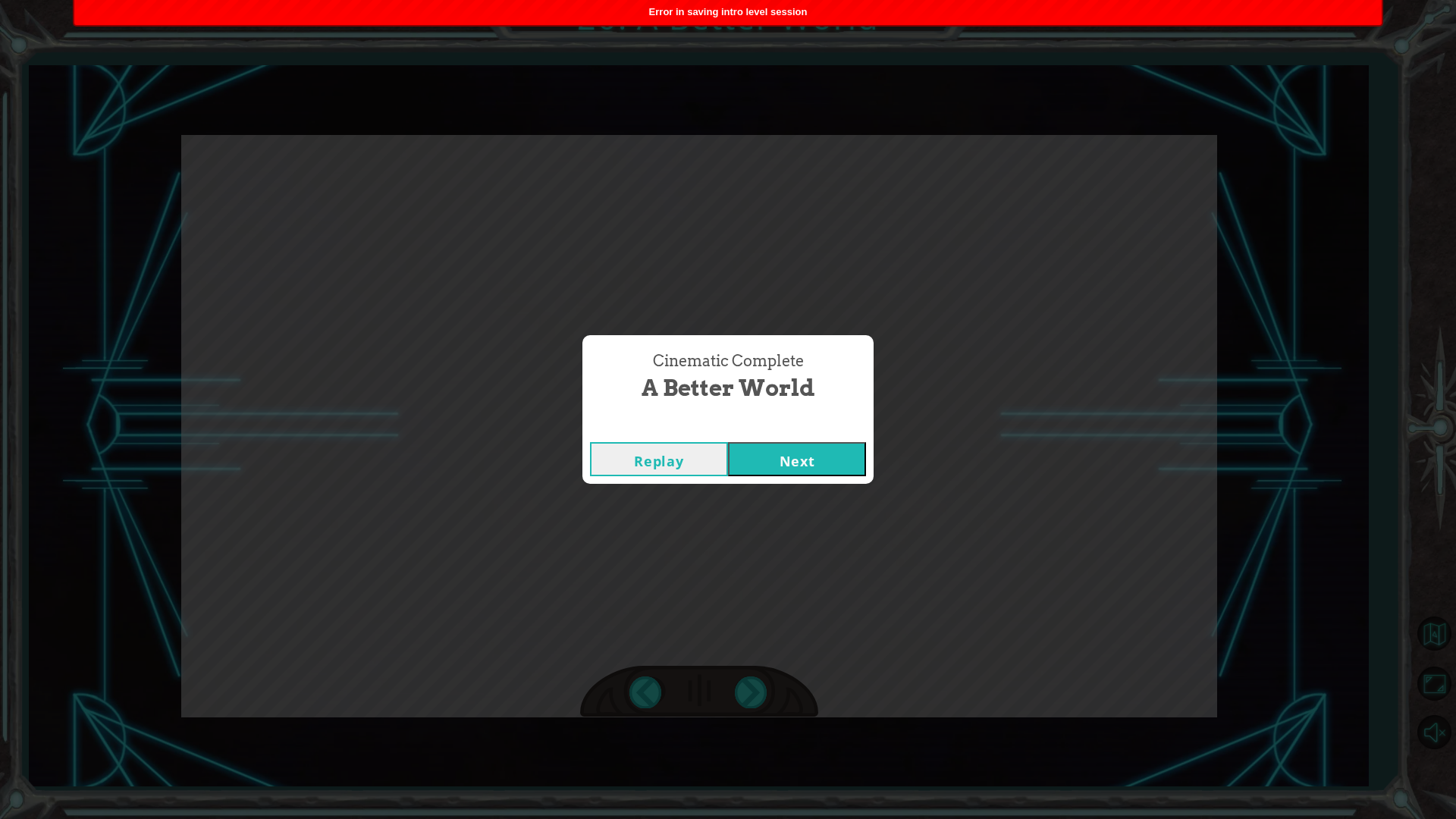
click at [800, 463] on button "Next" at bounding box center [797, 459] width 138 height 35
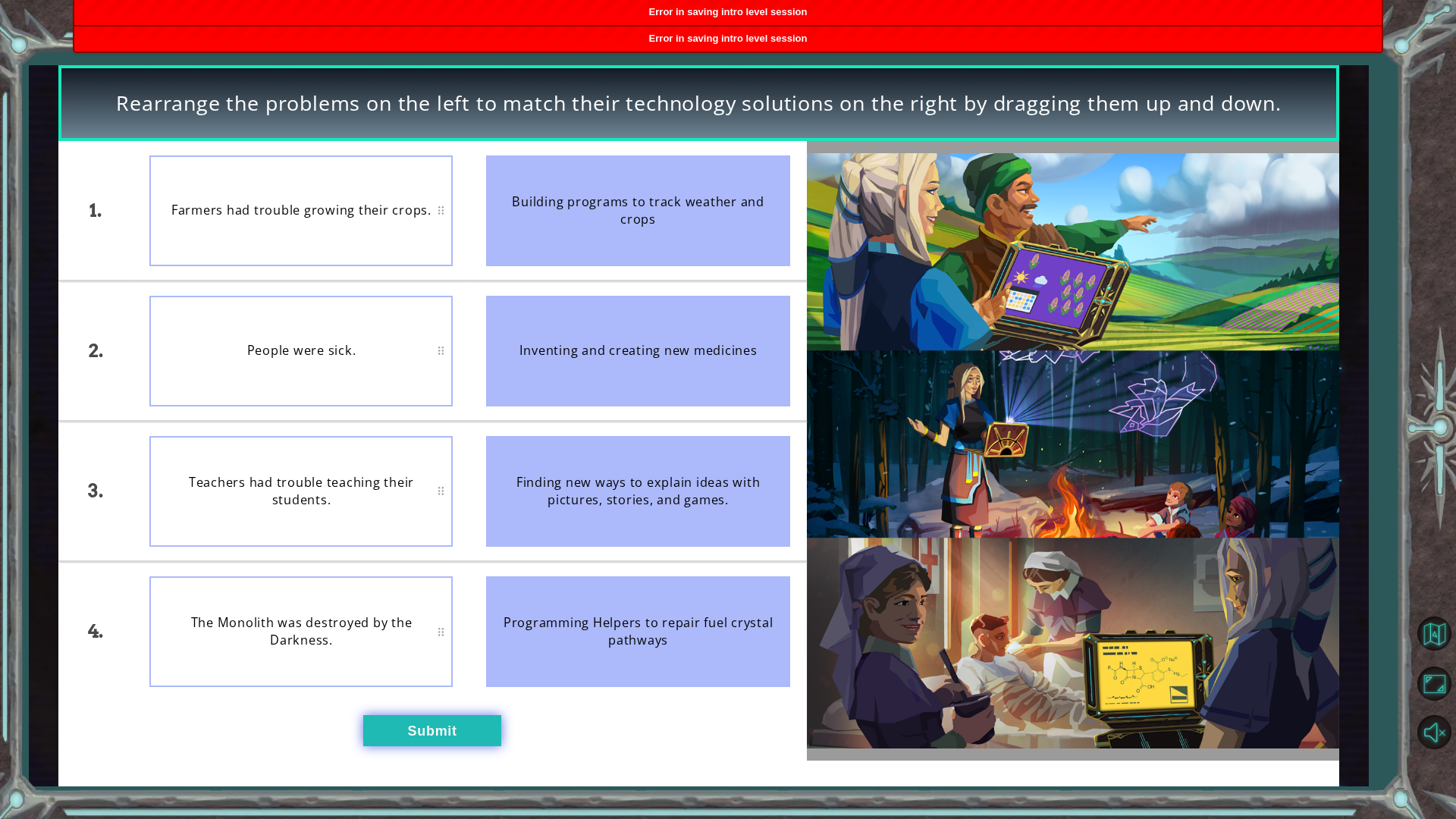
click at [449, 716] on button "Submit" at bounding box center [432, 731] width 138 height 31
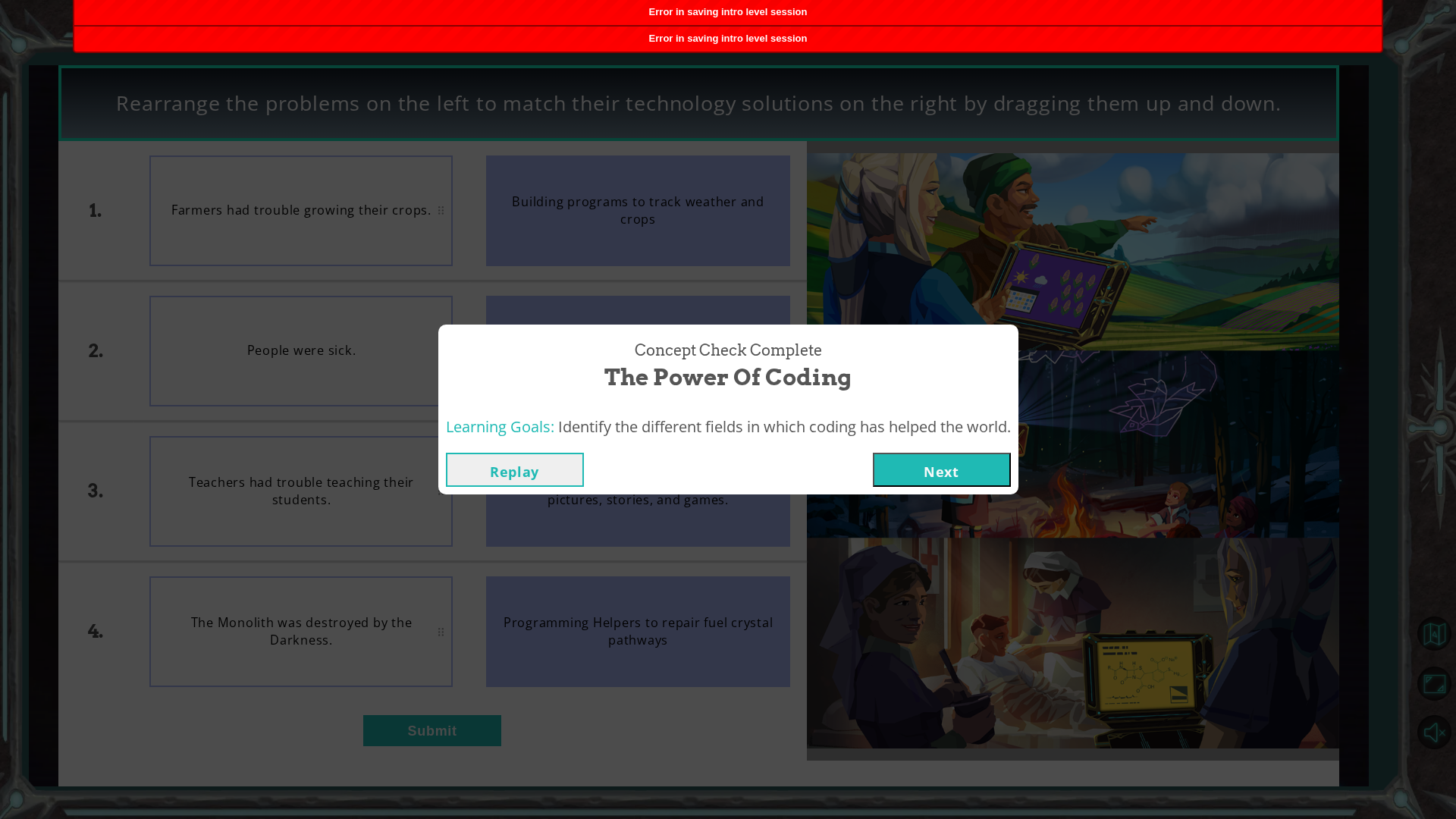
click at [916, 458] on button "Next" at bounding box center [942, 470] width 138 height 35
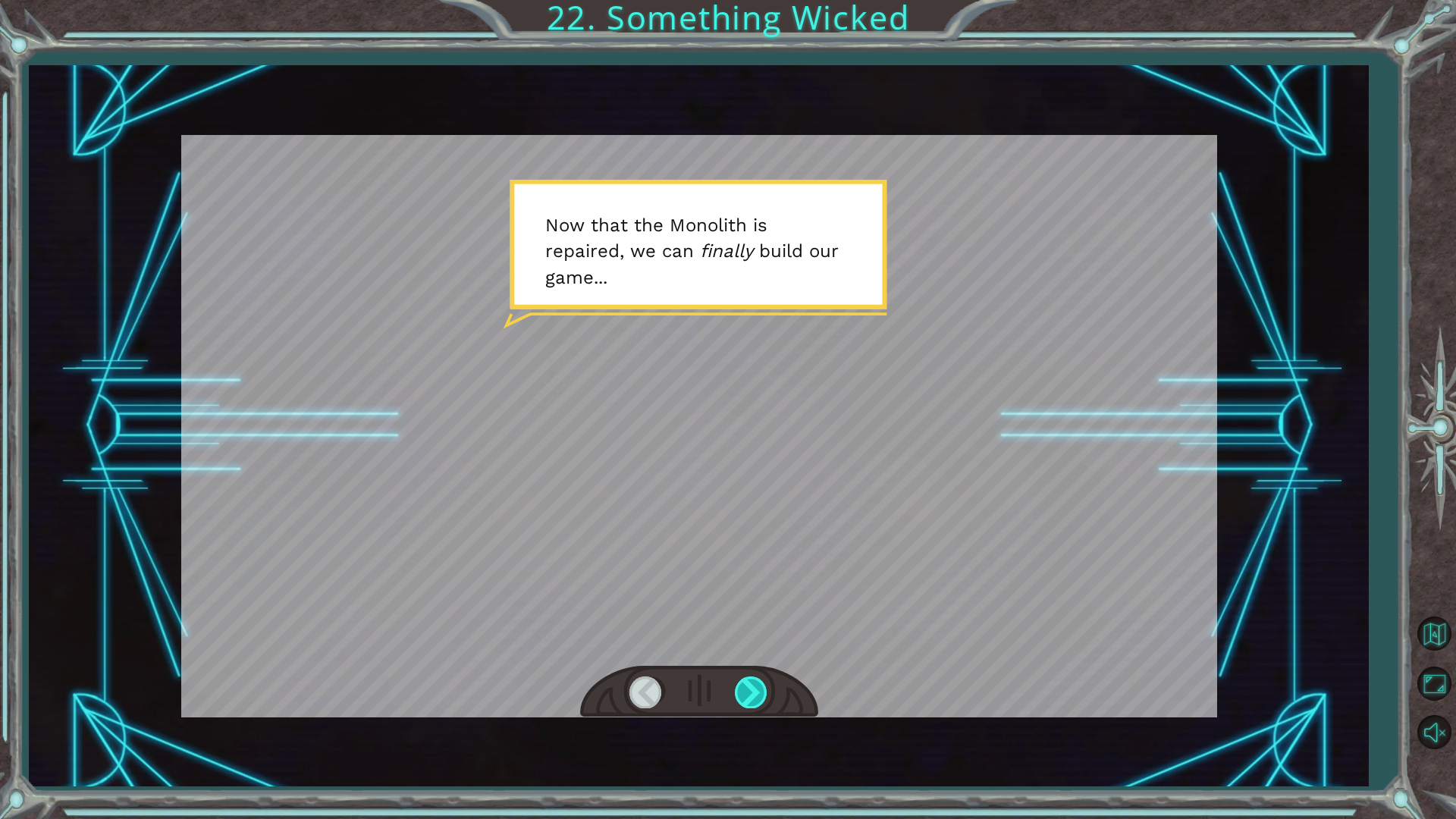
click at [737, 699] on div at bounding box center [752, 692] width 34 height 31
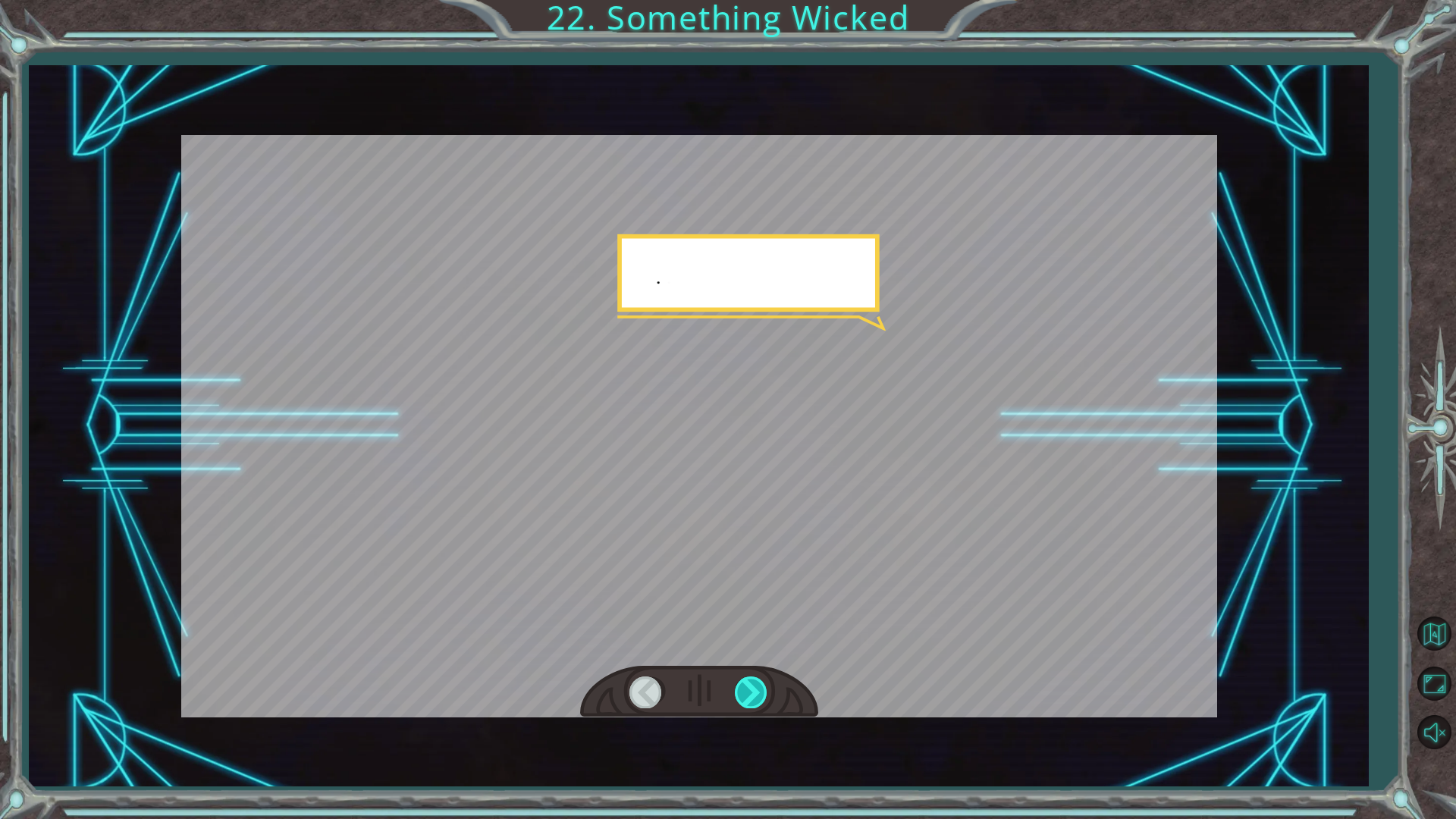
click at [749, 689] on div at bounding box center [752, 692] width 34 height 31
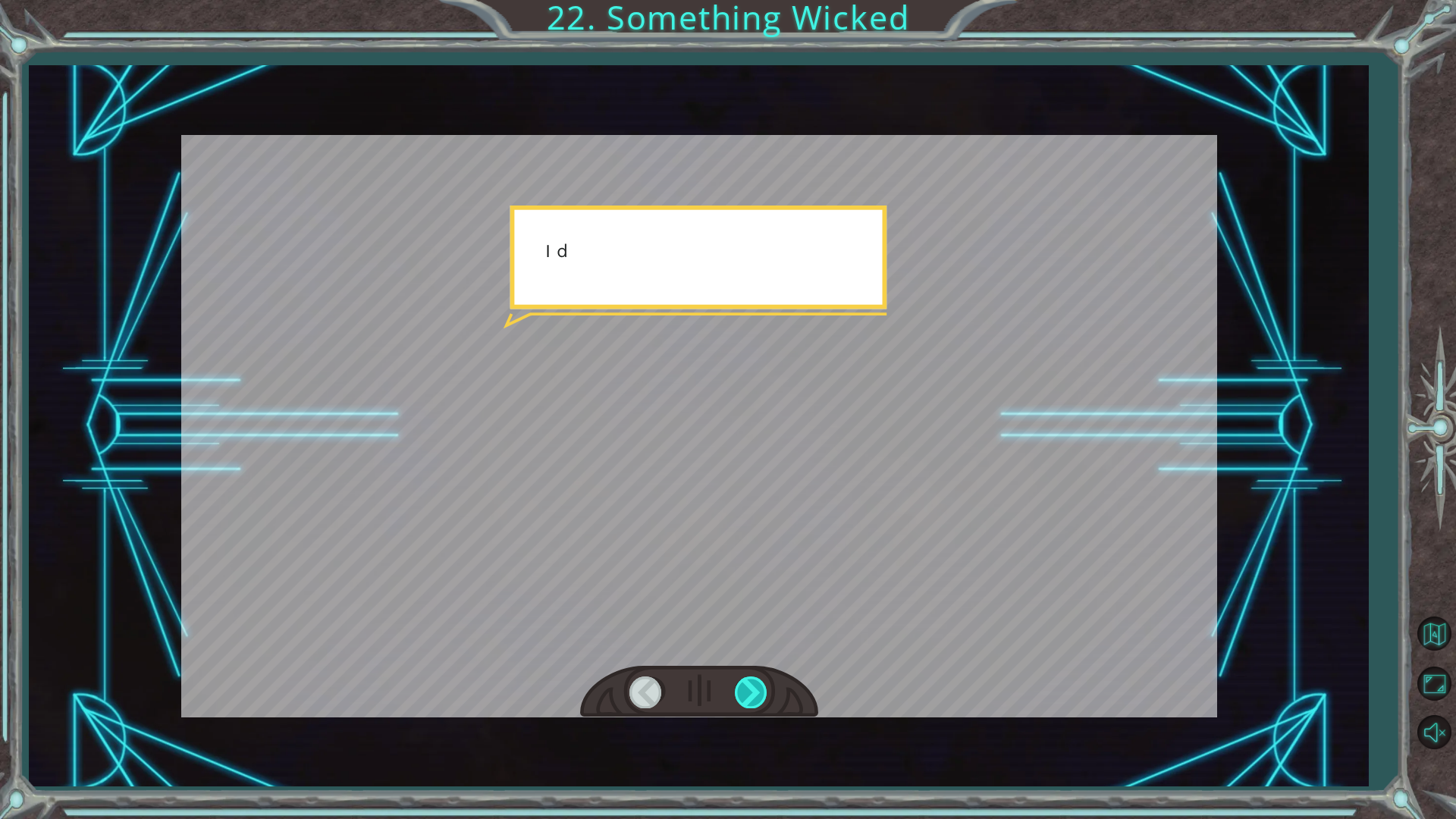
click at [749, 689] on div at bounding box center [752, 692] width 34 height 31
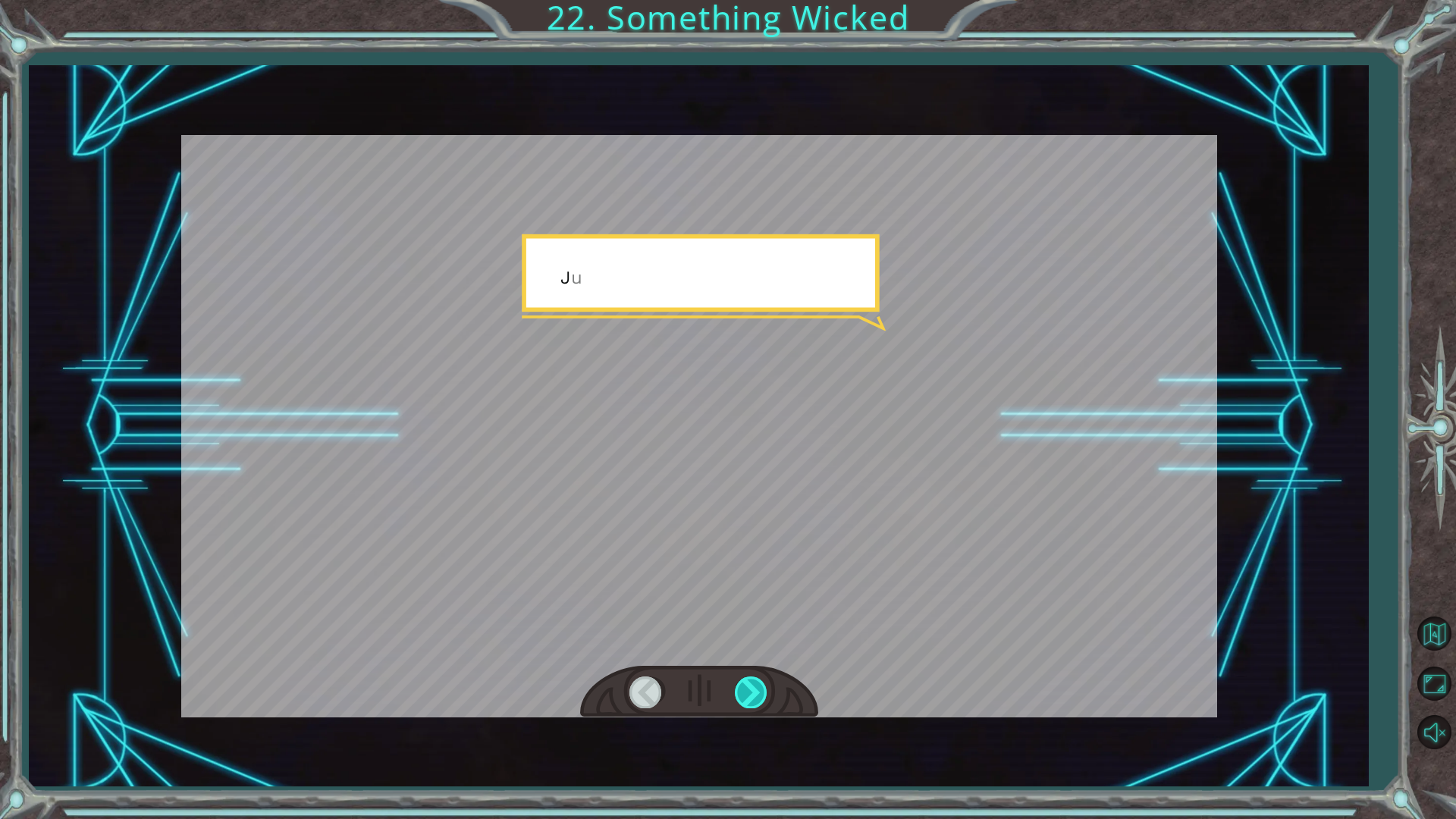
click at [749, 689] on div at bounding box center [752, 692] width 34 height 31
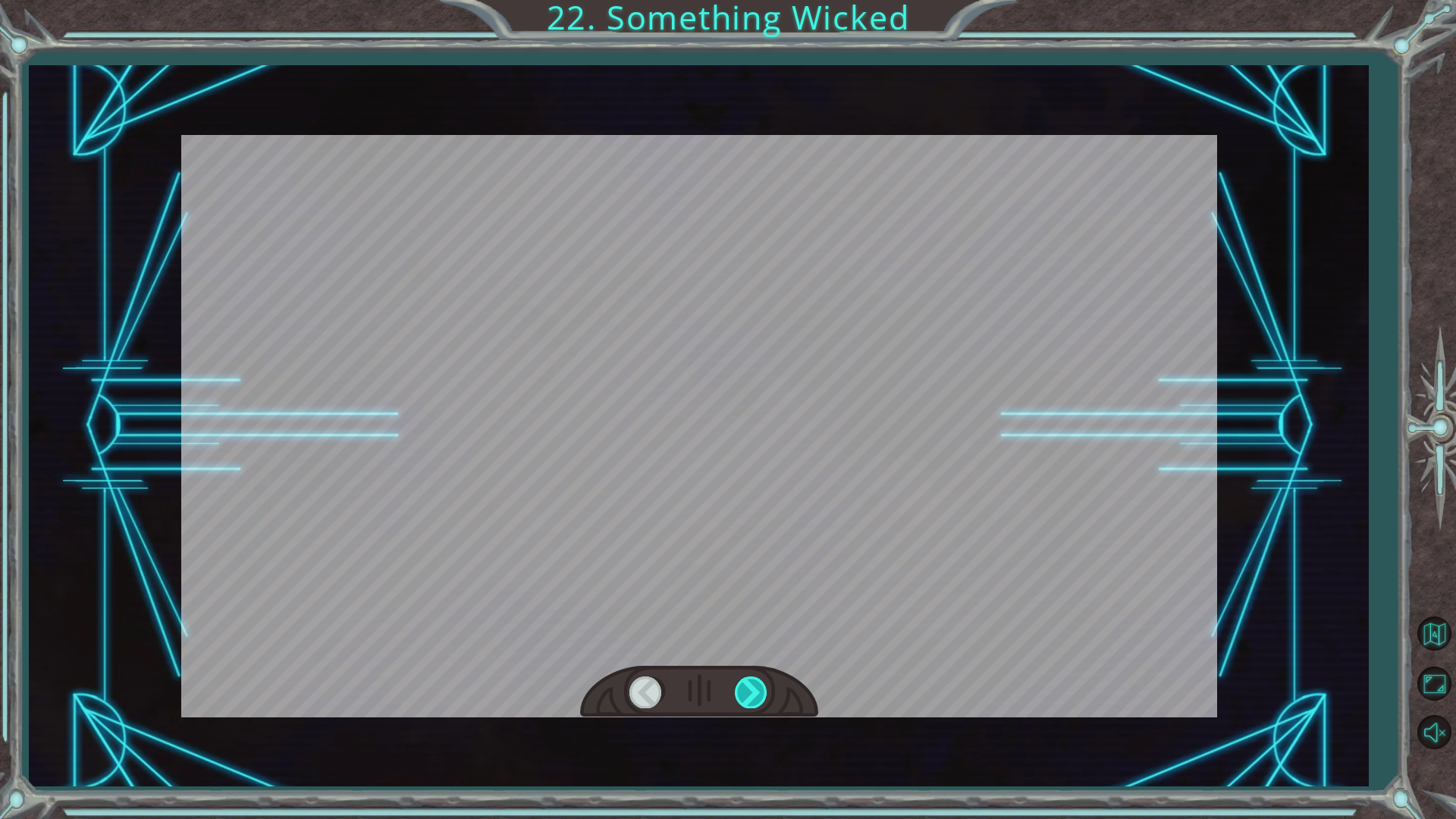
click at [749, 689] on div at bounding box center [752, 692] width 34 height 31
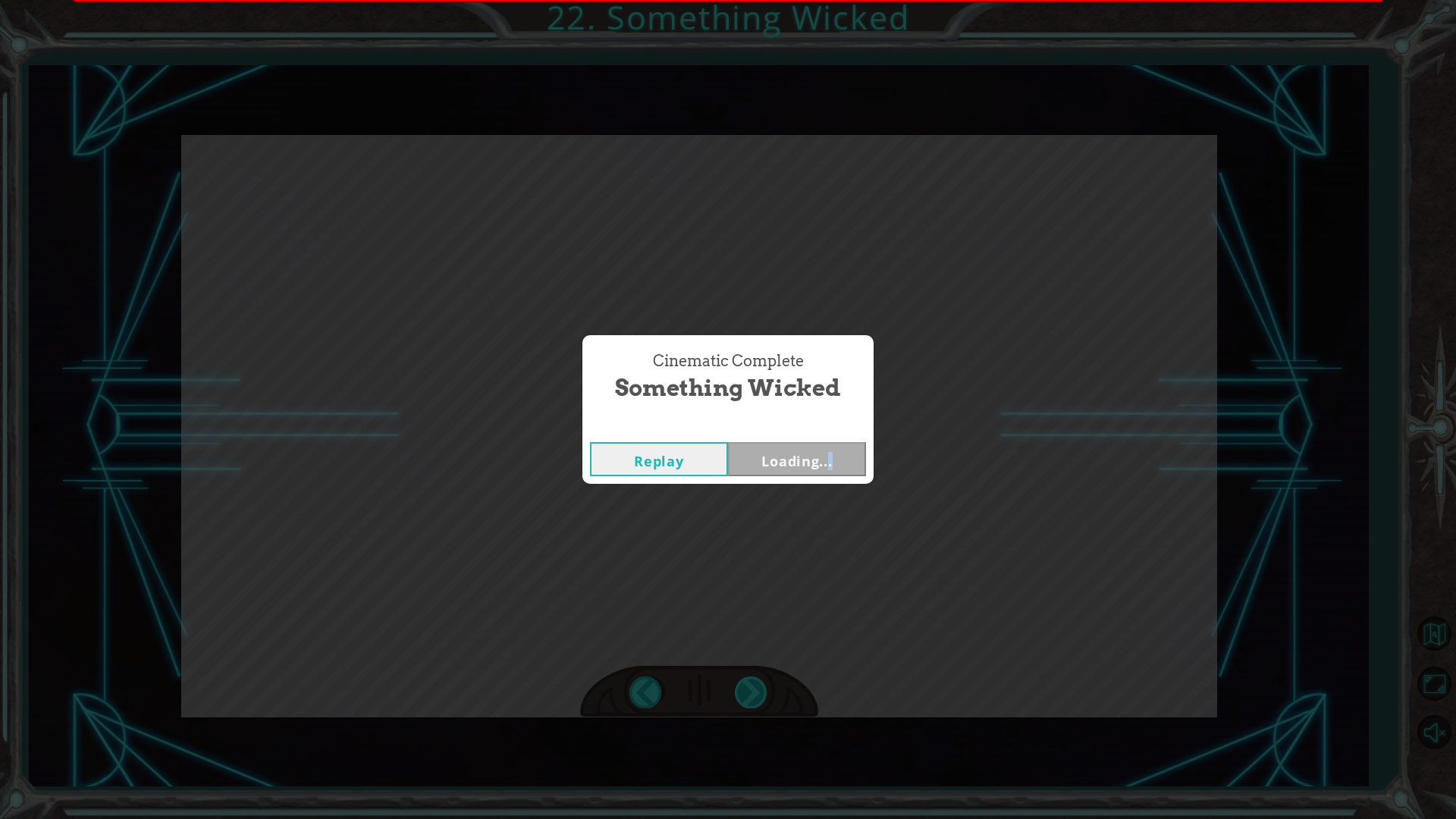
click at [749, 689] on div "Cinematic Complete Something Wicked Replay Loading..." at bounding box center [728, 409] width 1456 height 819
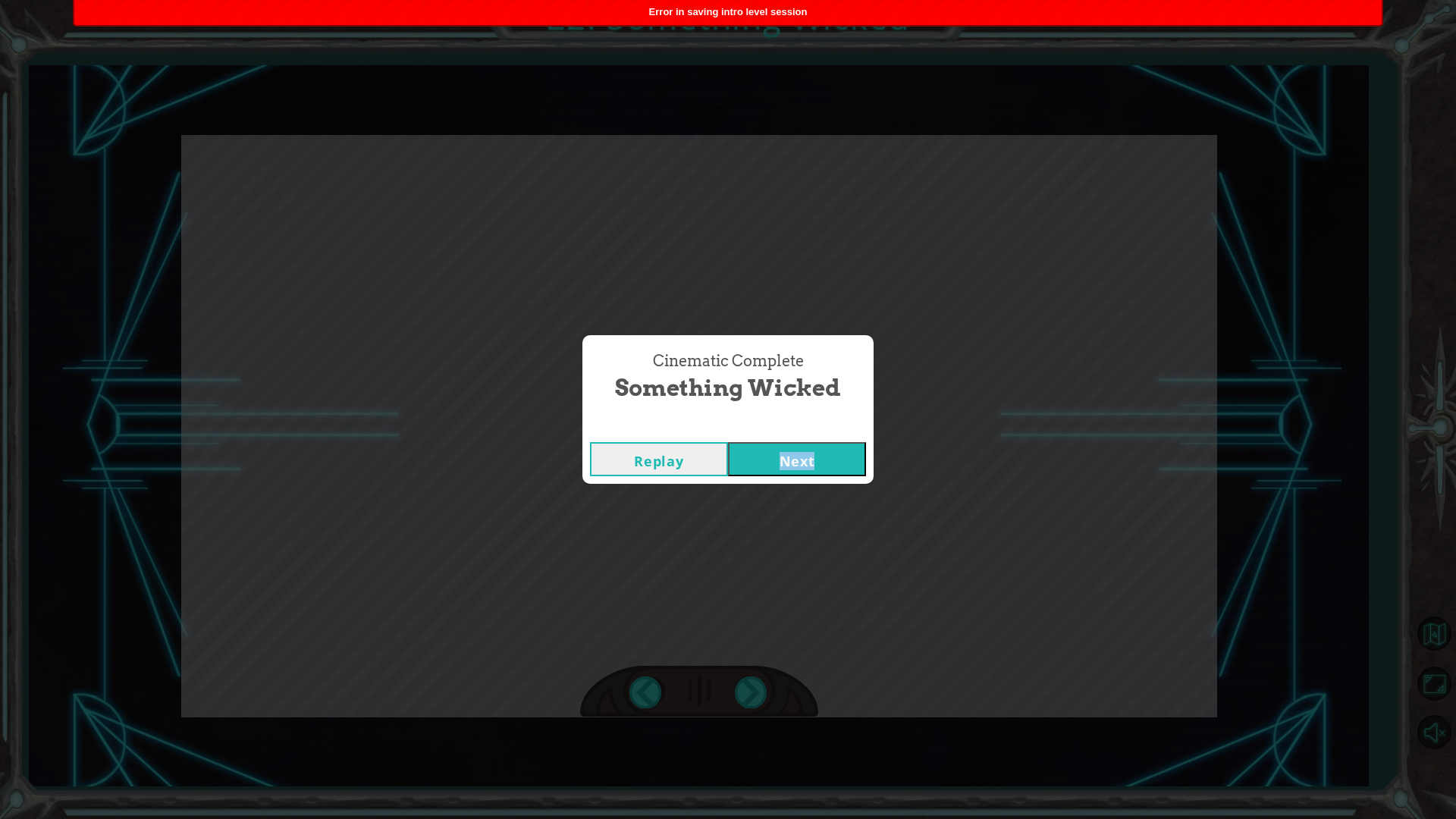
click at [796, 457] on button "Next" at bounding box center [797, 459] width 138 height 35
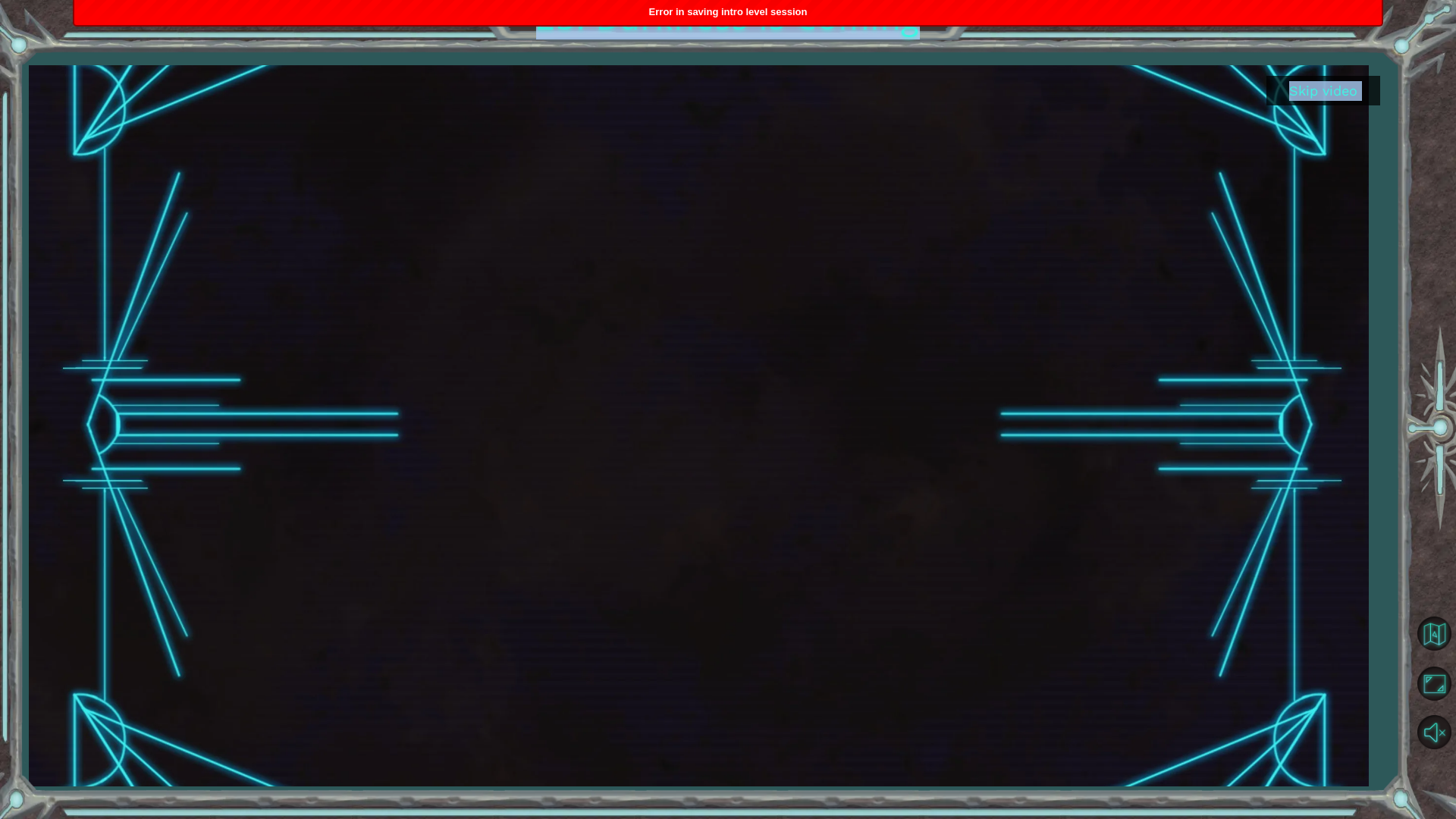
click at [1323, 103] on button "Skip video" at bounding box center [1323, 90] width 114 height 30
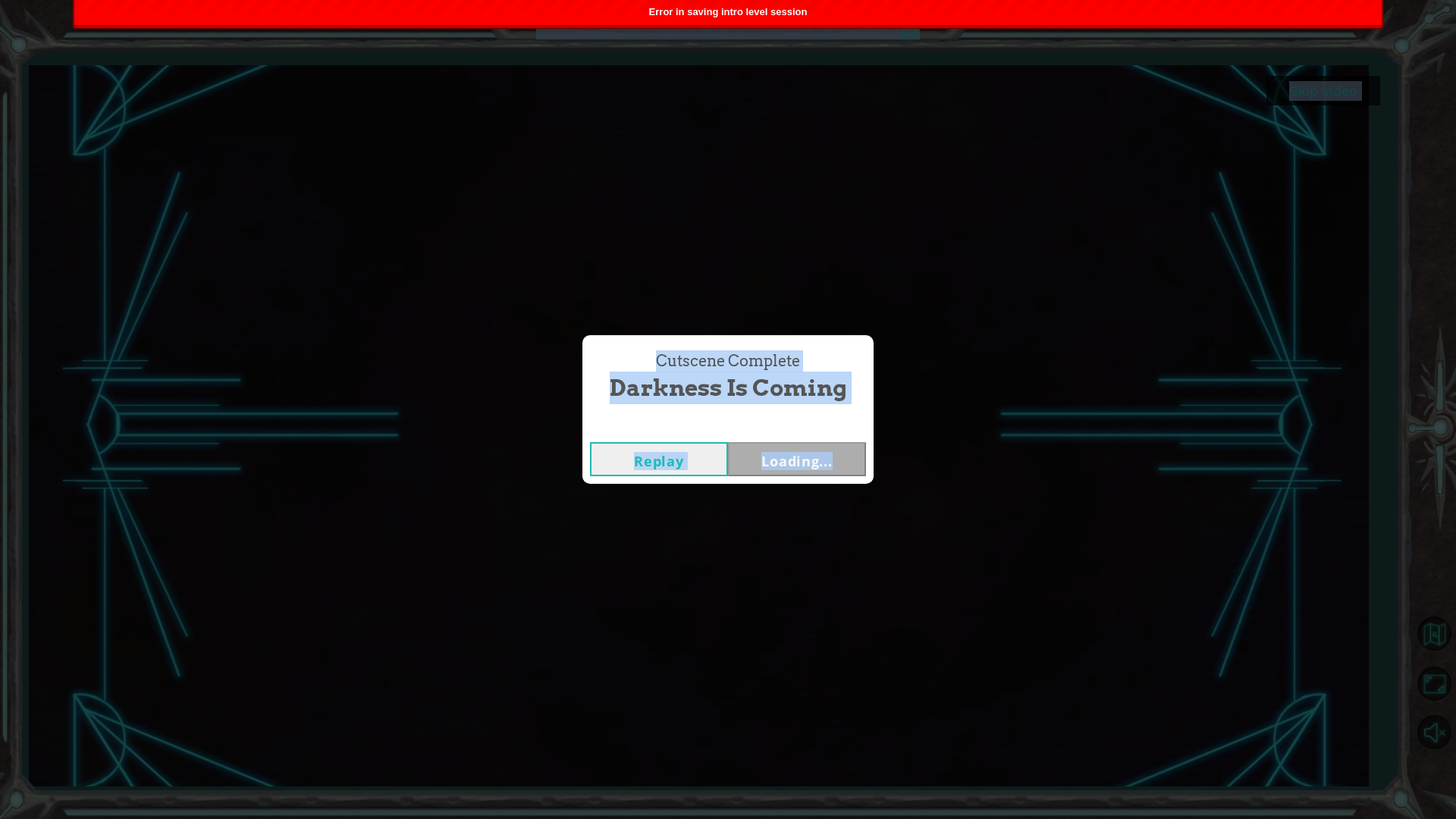
click at [1321, 94] on div "Cutscene Complete Darkness is Coming Replay Loading..." at bounding box center [728, 409] width 1456 height 819
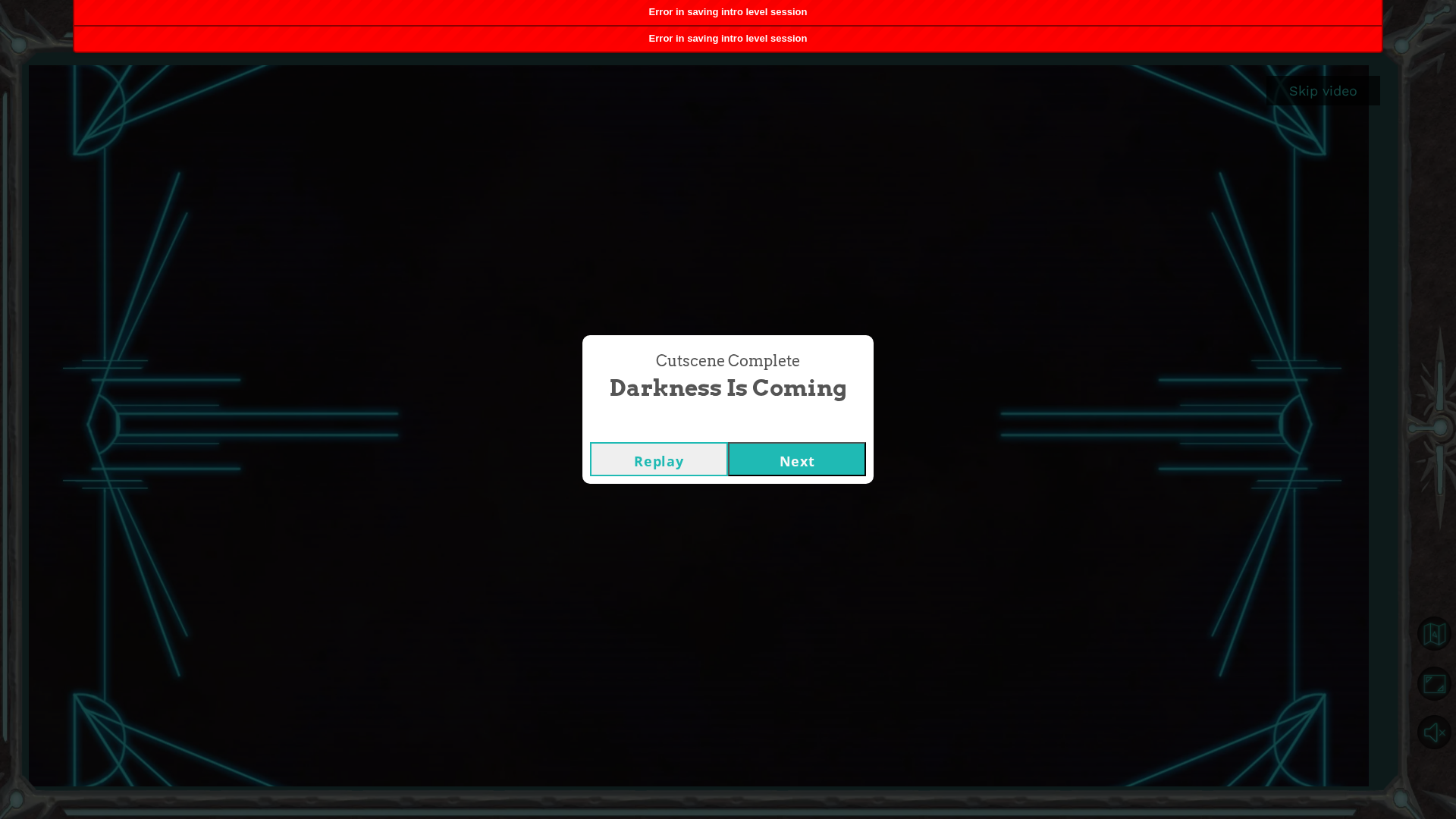
click at [779, 449] on button "Next" at bounding box center [797, 459] width 138 height 35
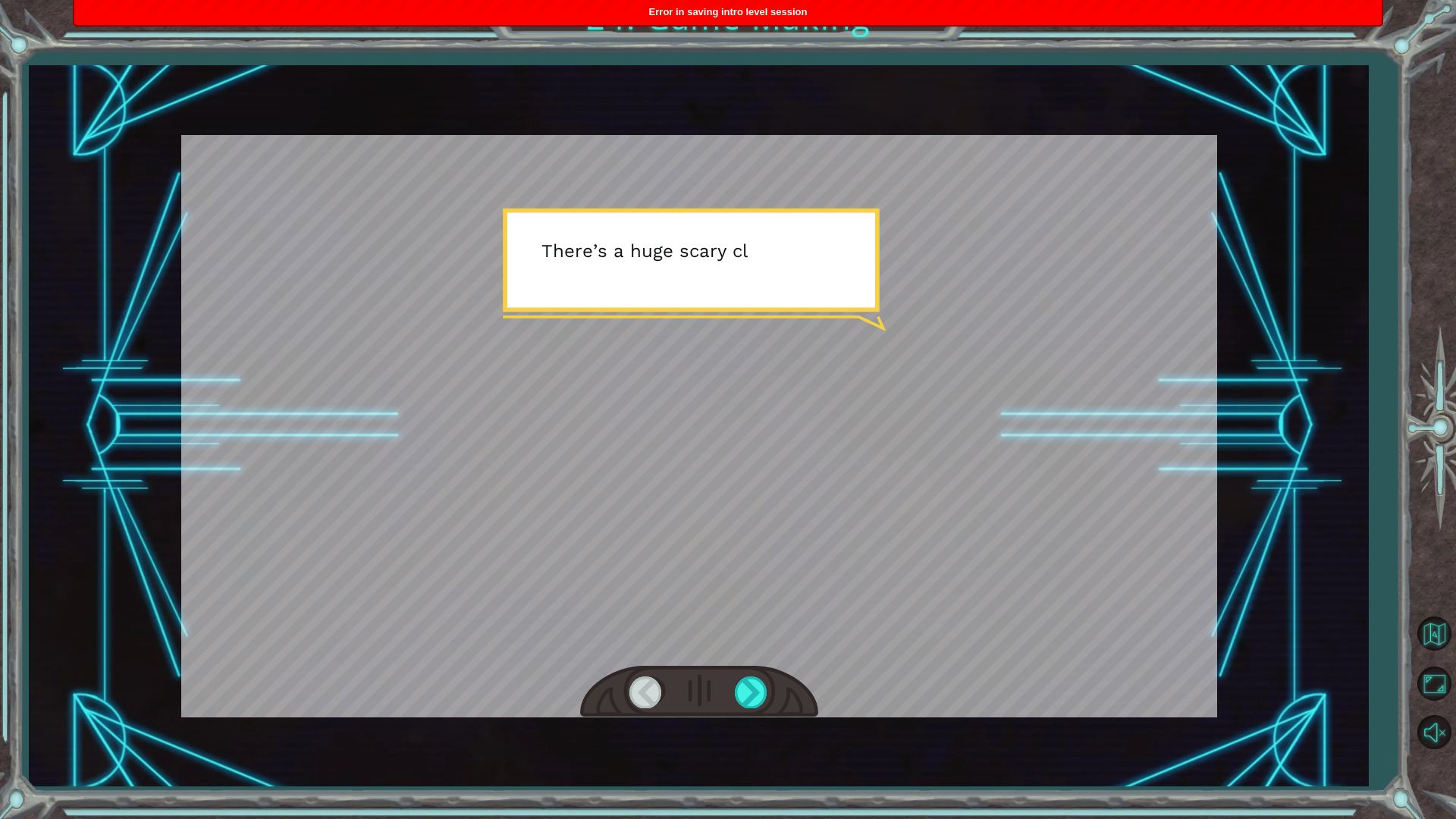
click at [762, 712] on div at bounding box center [699, 692] width 238 height 53
click at [755, 689] on div at bounding box center [752, 692] width 34 height 31
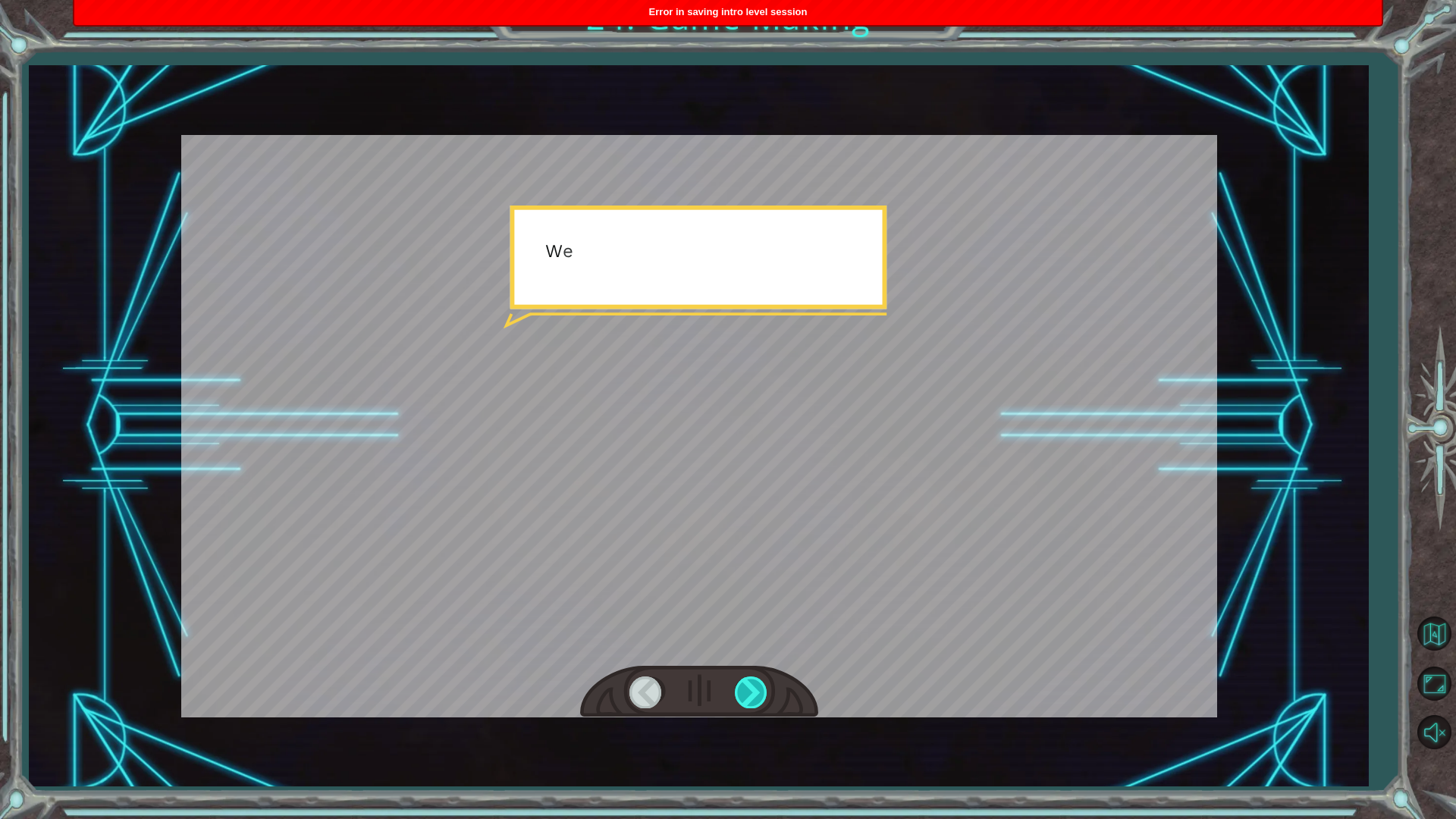
click at [755, 689] on div at bounding box center [752, 692] width 34 height 31
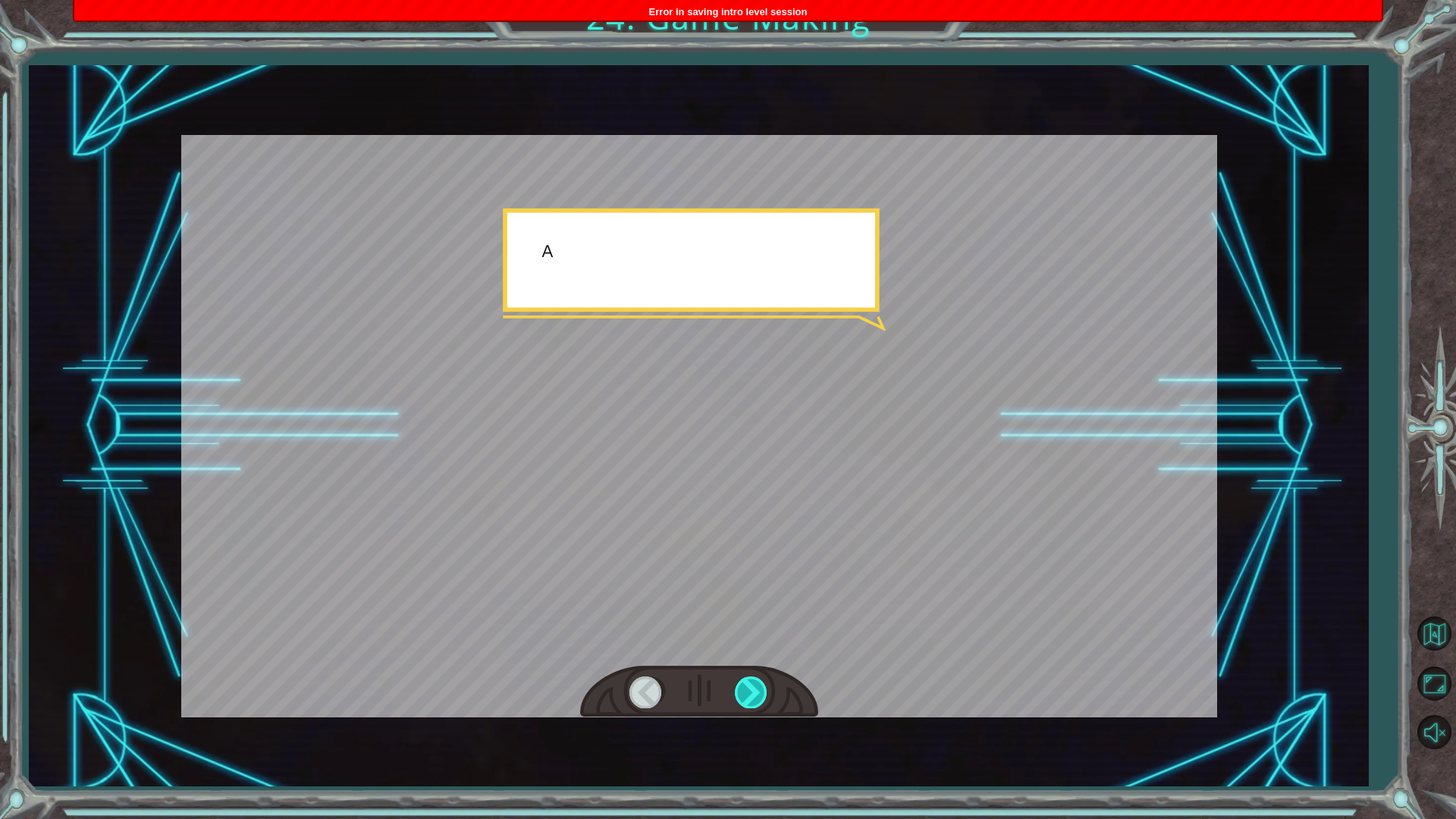
click at [755, 689] on div at bounding box center [752, 692] width 34 height 31
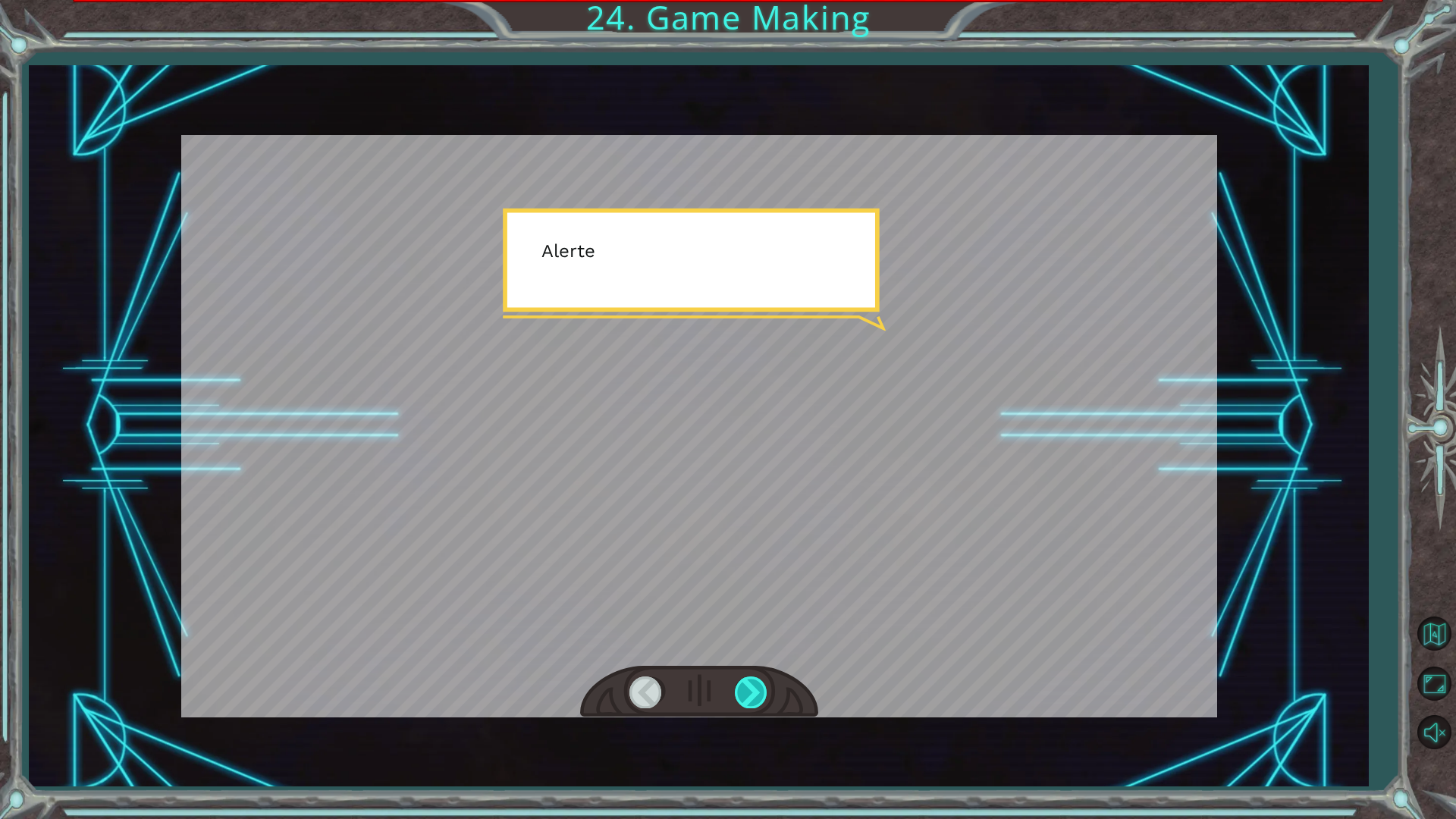
click at [755, 689] on div at bounding box center [752, 692] width 34 height 31
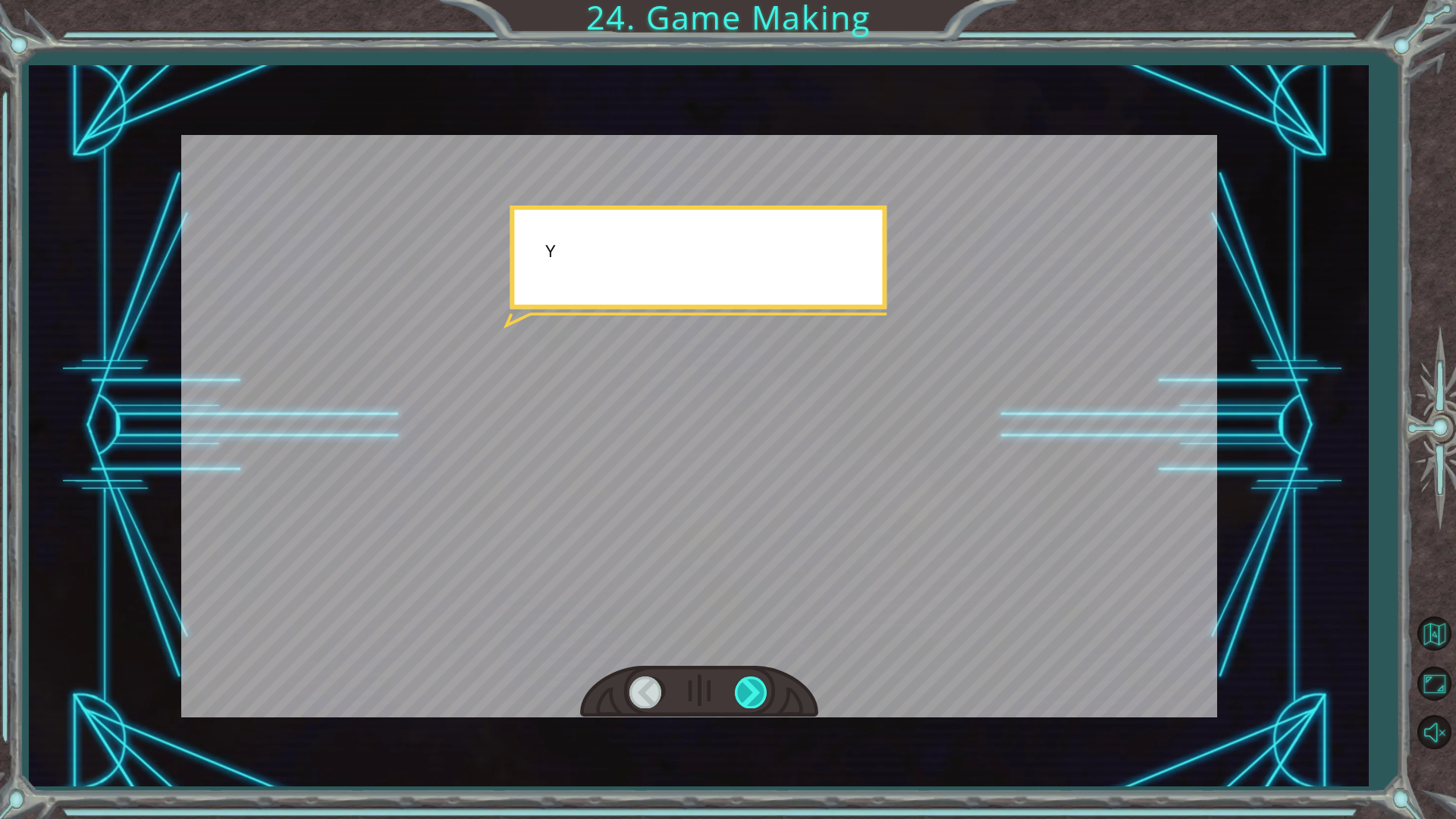
click at [755, 689] on div at bounding box center [752, 692] width 34 height 31
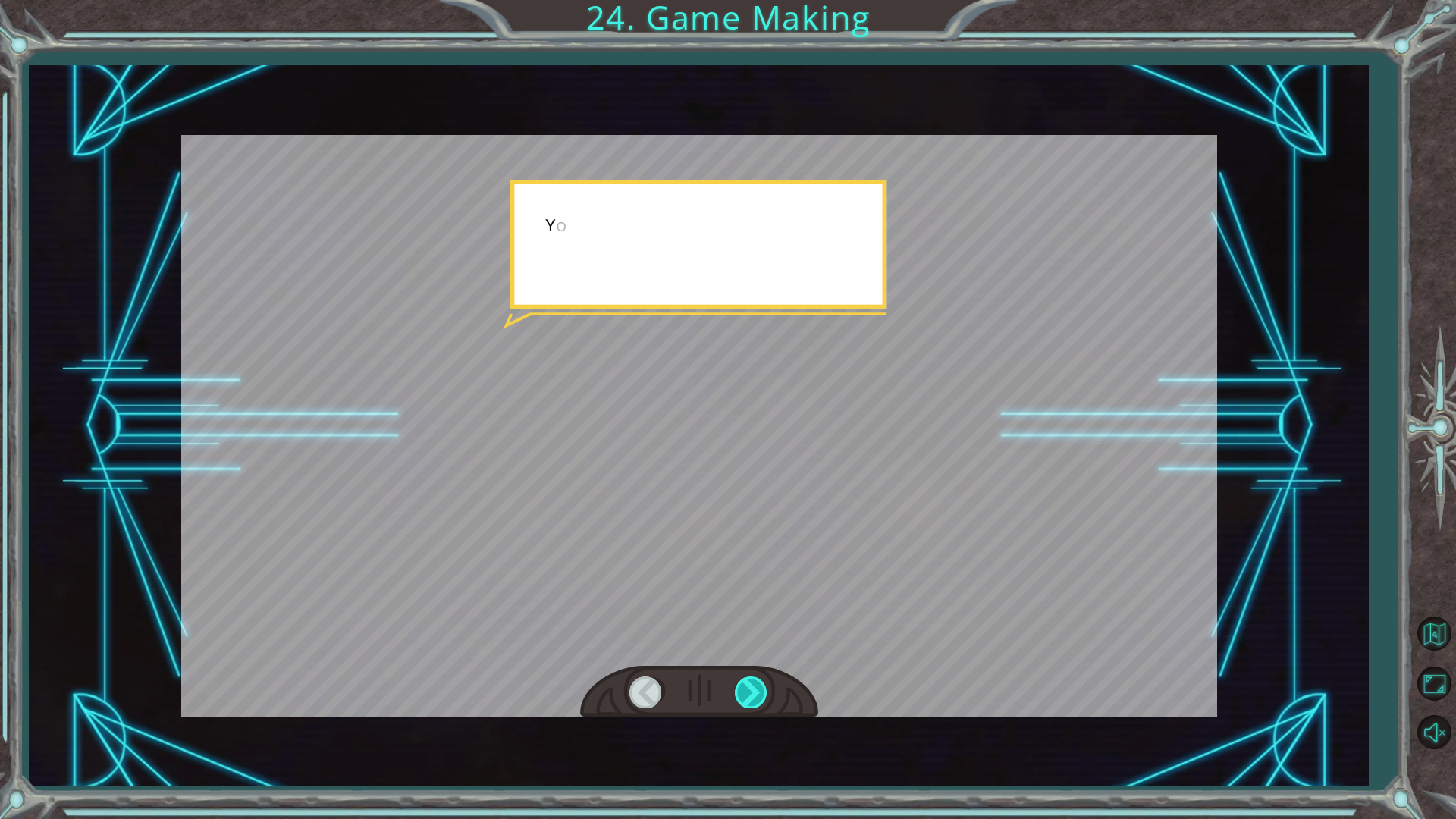
click at [755, 689] on div at bounding box center [752, 692] width 34 height 31
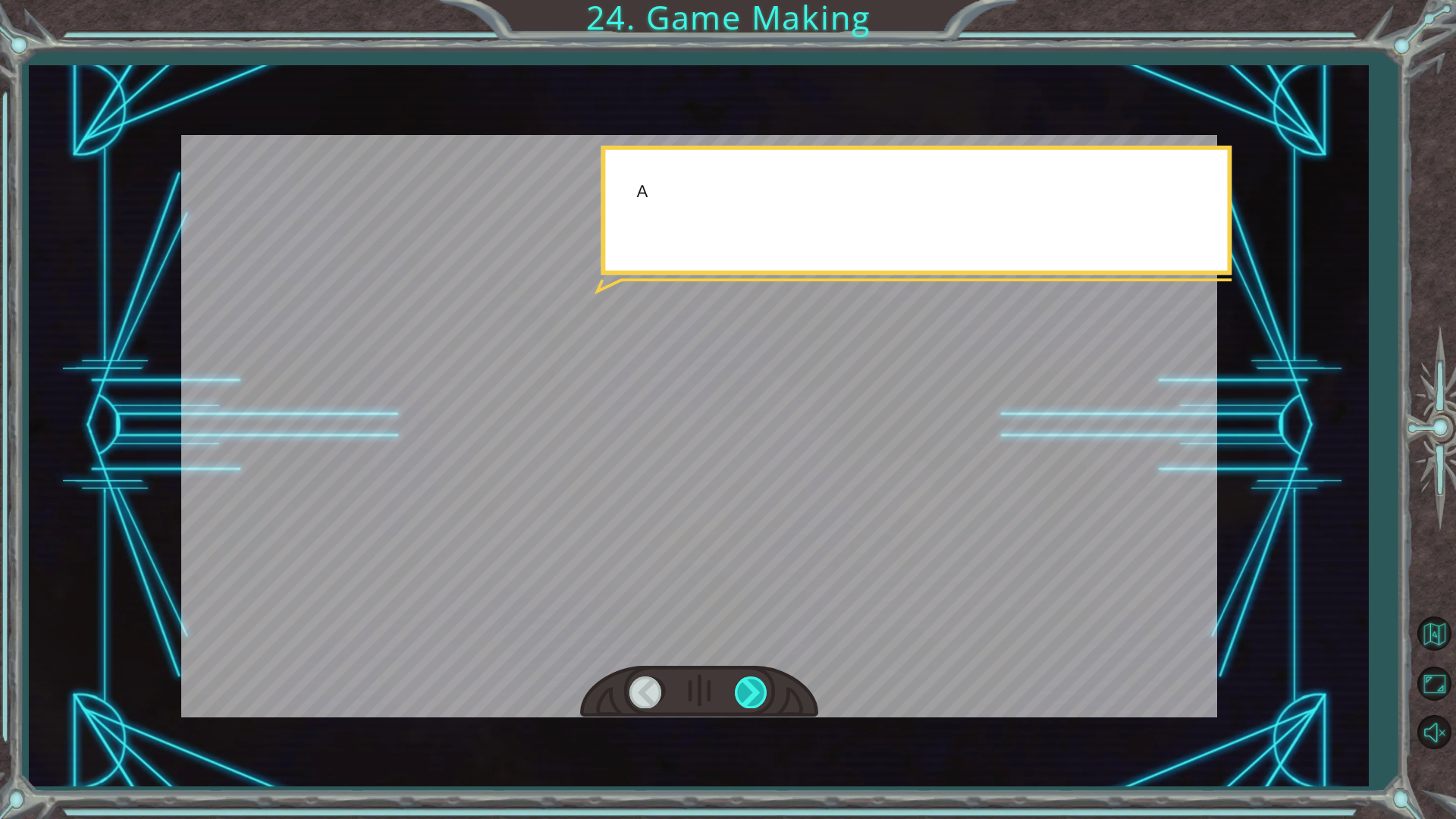
click at [755, 689] on div at bounding box center [752, 692] width 34 height 31
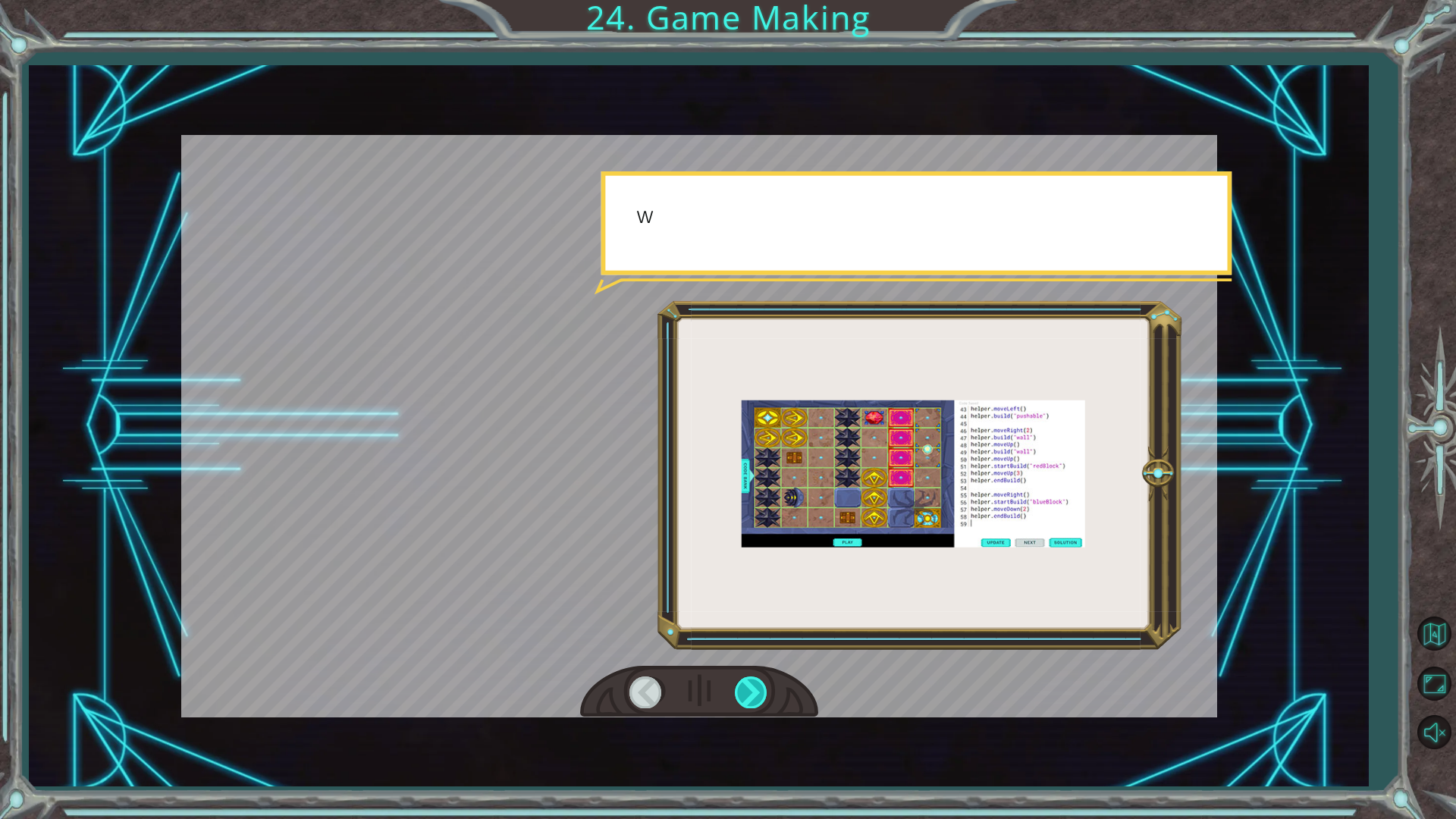
click at [755, 689] on div at bounding box center [752, 692] width 34 height 31
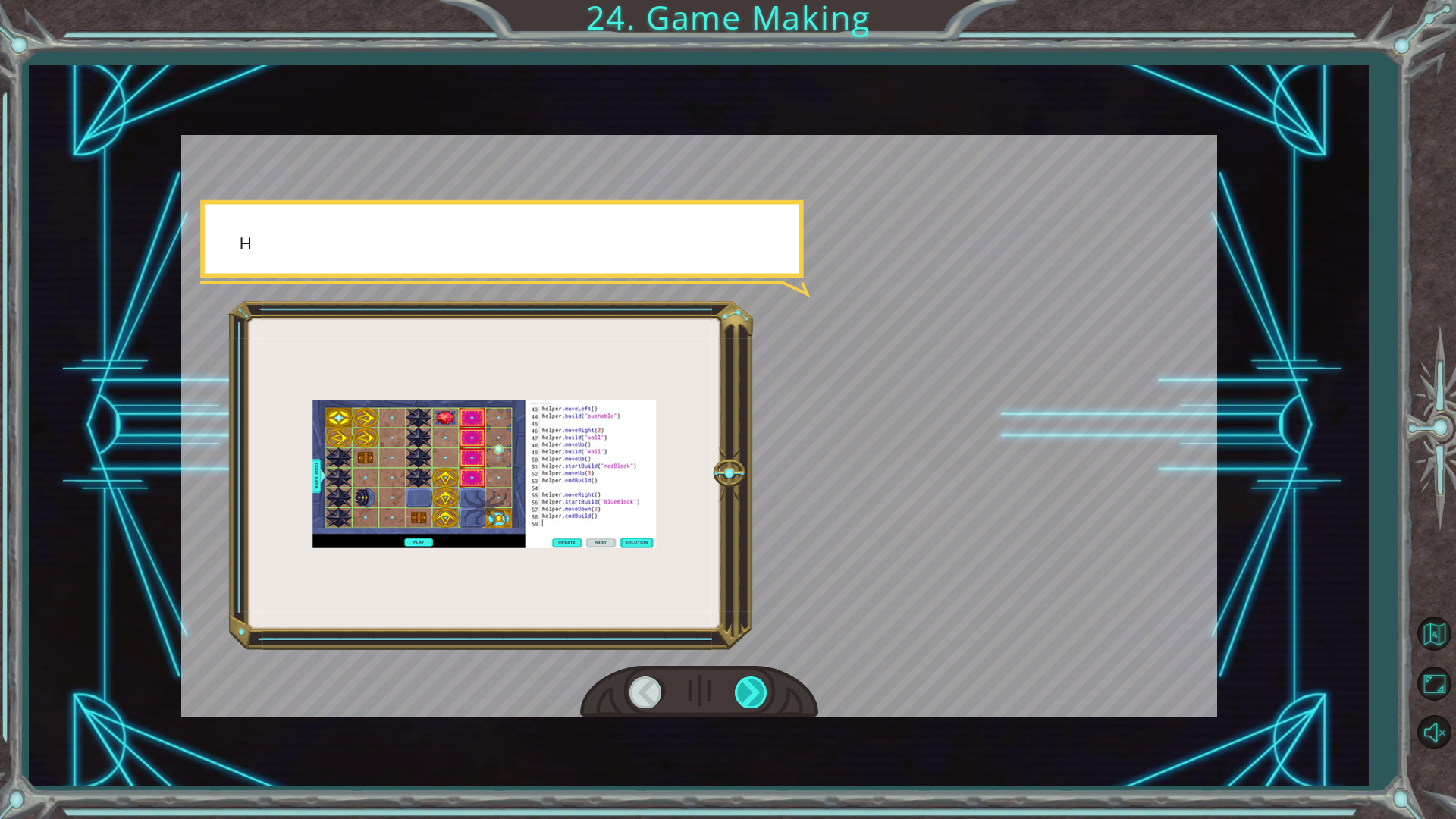
click at [755, 689] on div at bounding box center [752, 692] width 34 height 31
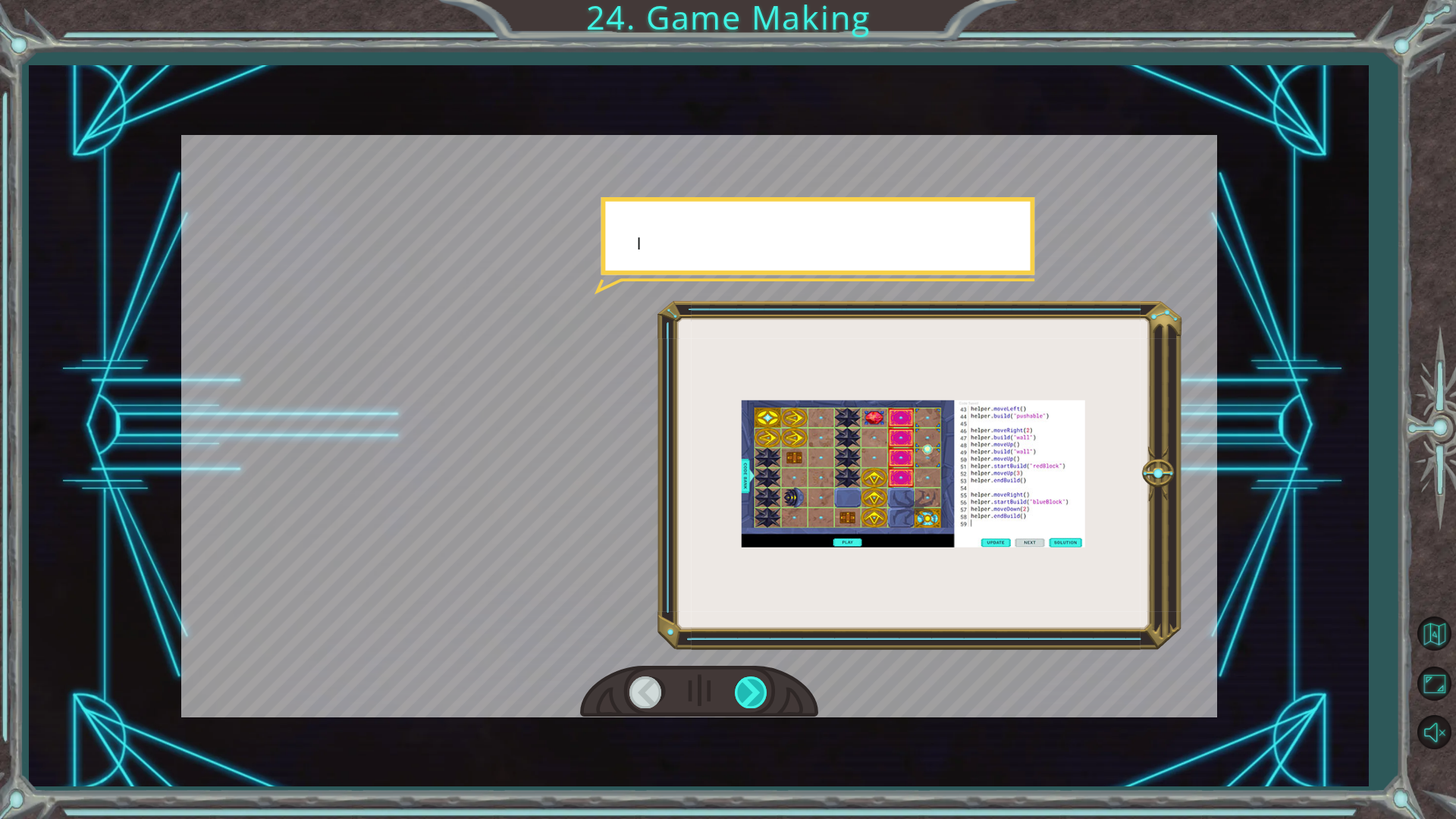
click at [755, 689] on div at bounding box center [752, 692] width 34 height 31
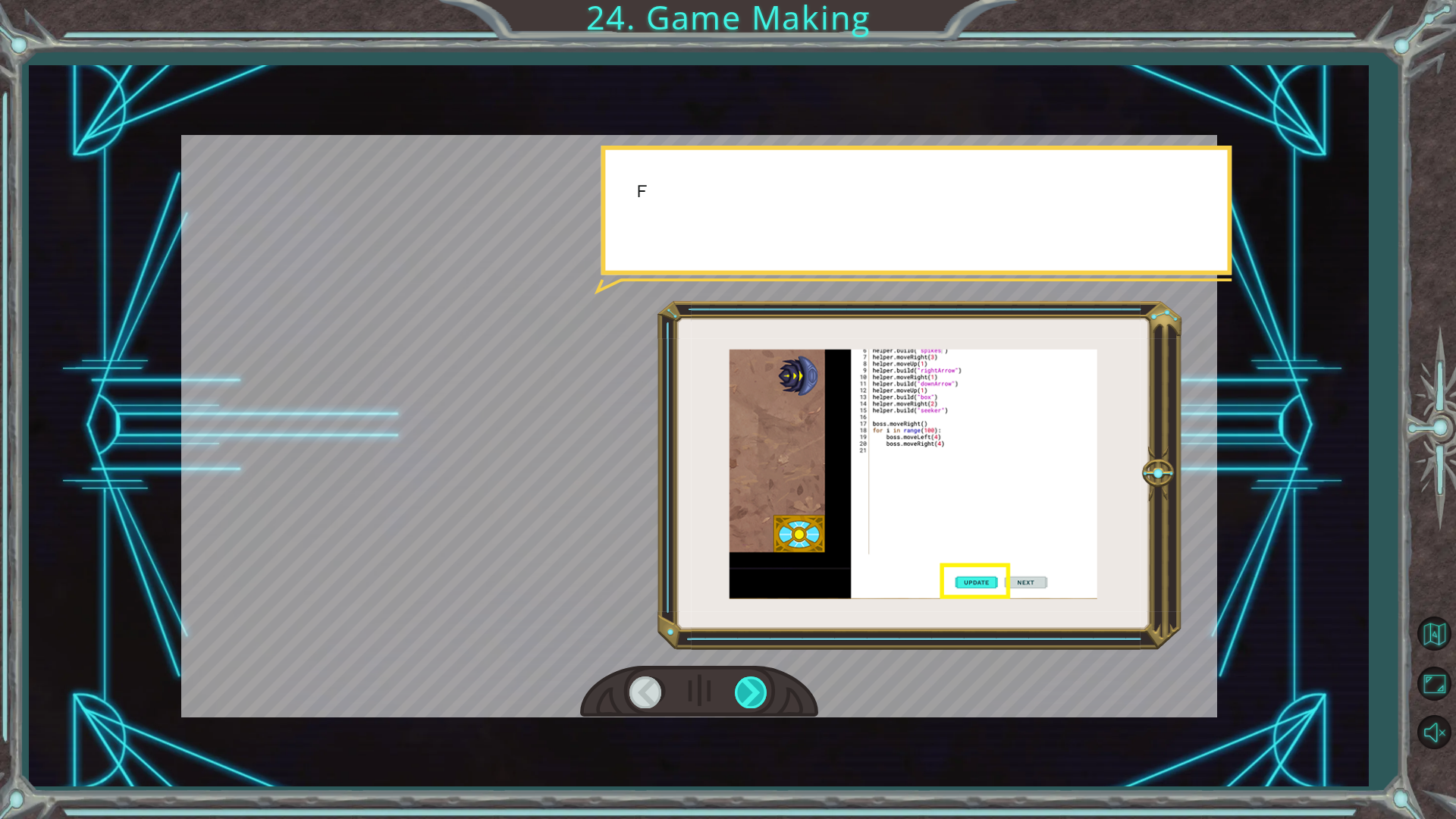
click at [755, 689] on div at bounding box center [752, 692] width 34 height 31
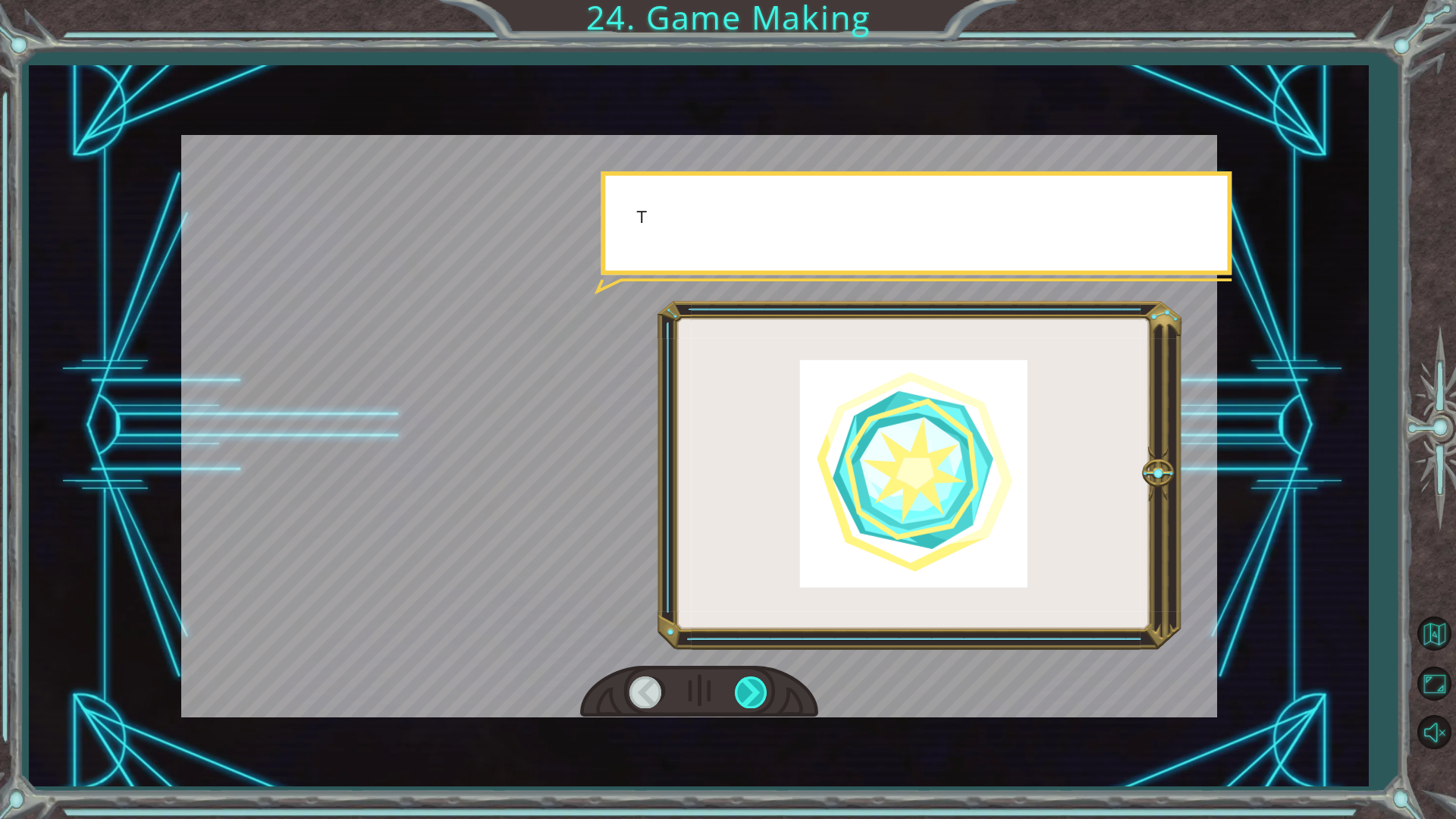
click at [755, 689] on div at bounding box center [752, 692] width 34 height 31
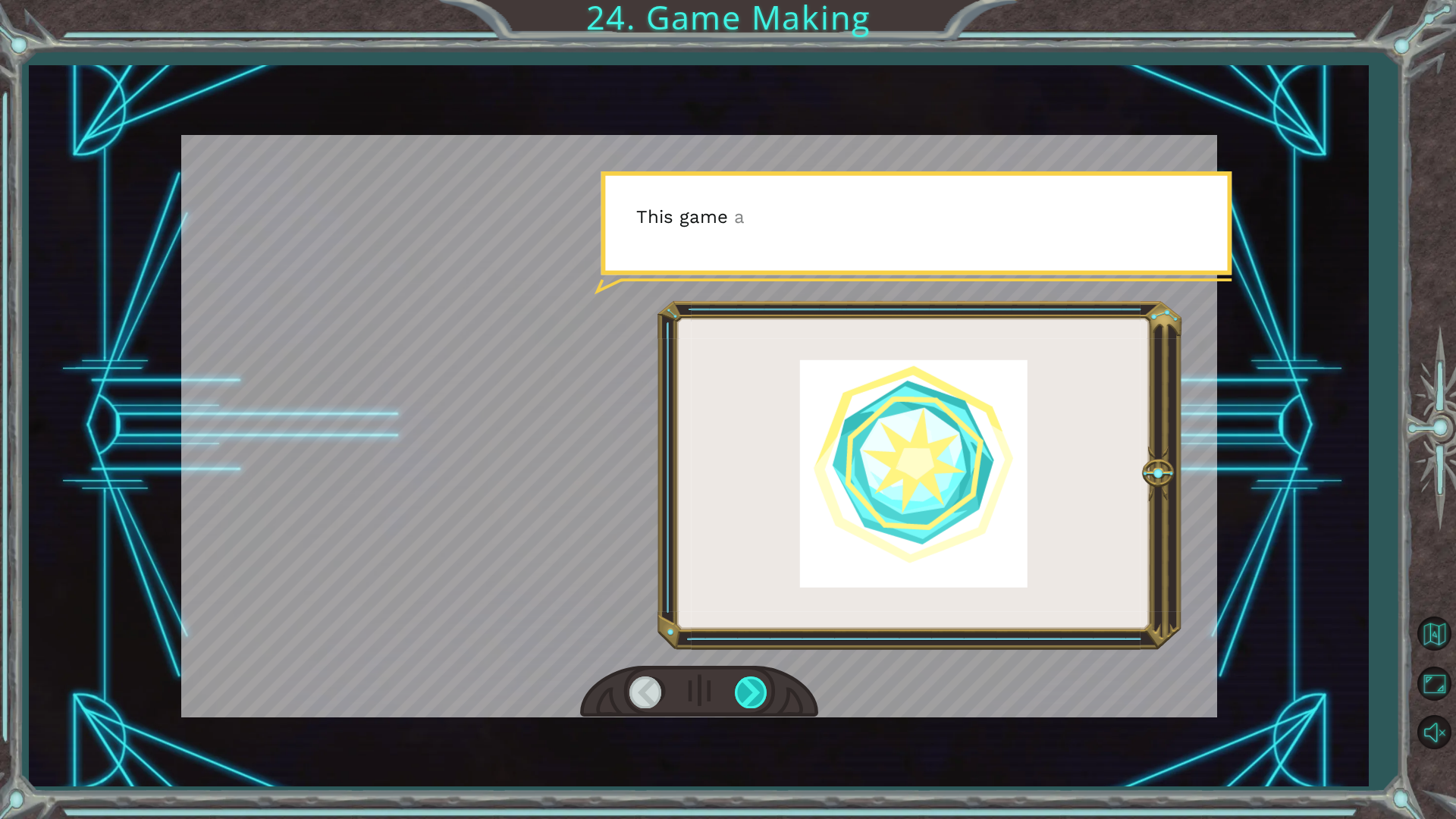
click at [755, 689] on div at bounding box center [752, 692] width 34 height 31
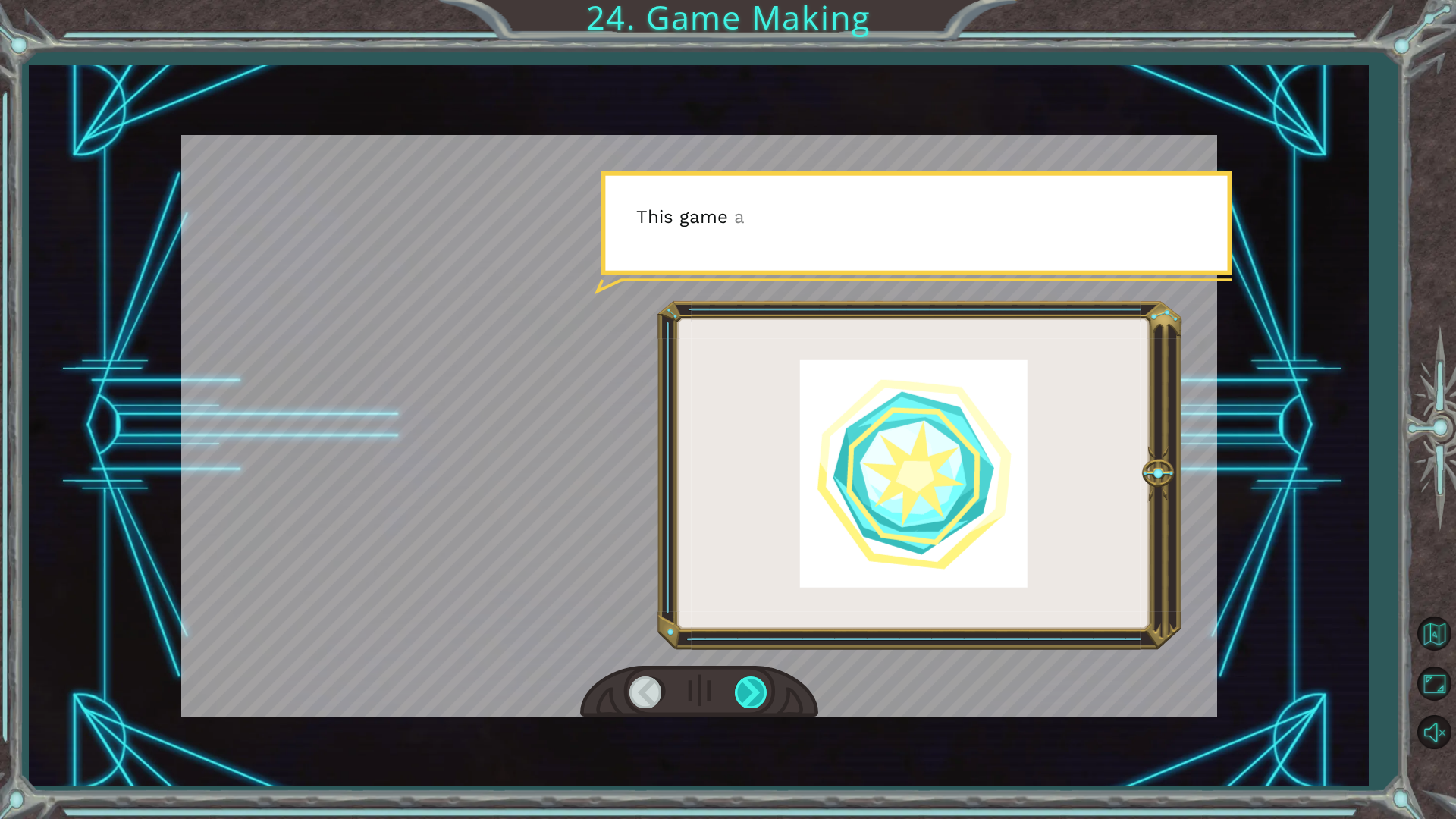
click at [755, 689] on div at bounding box center [752, 692] width 34 height 31
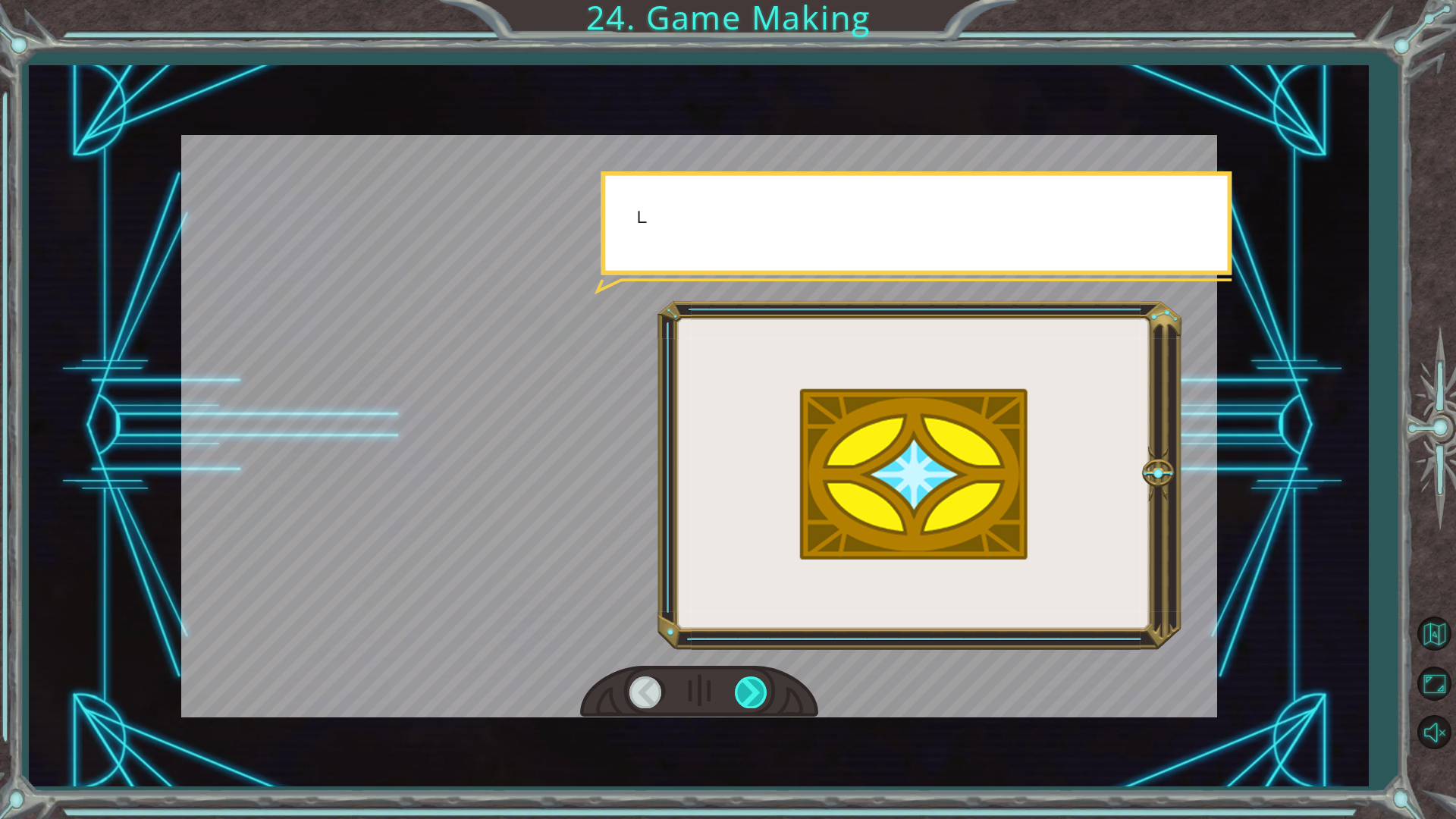
click at [755, 689] on div at bounding box center [752, 692] width 34 height 31
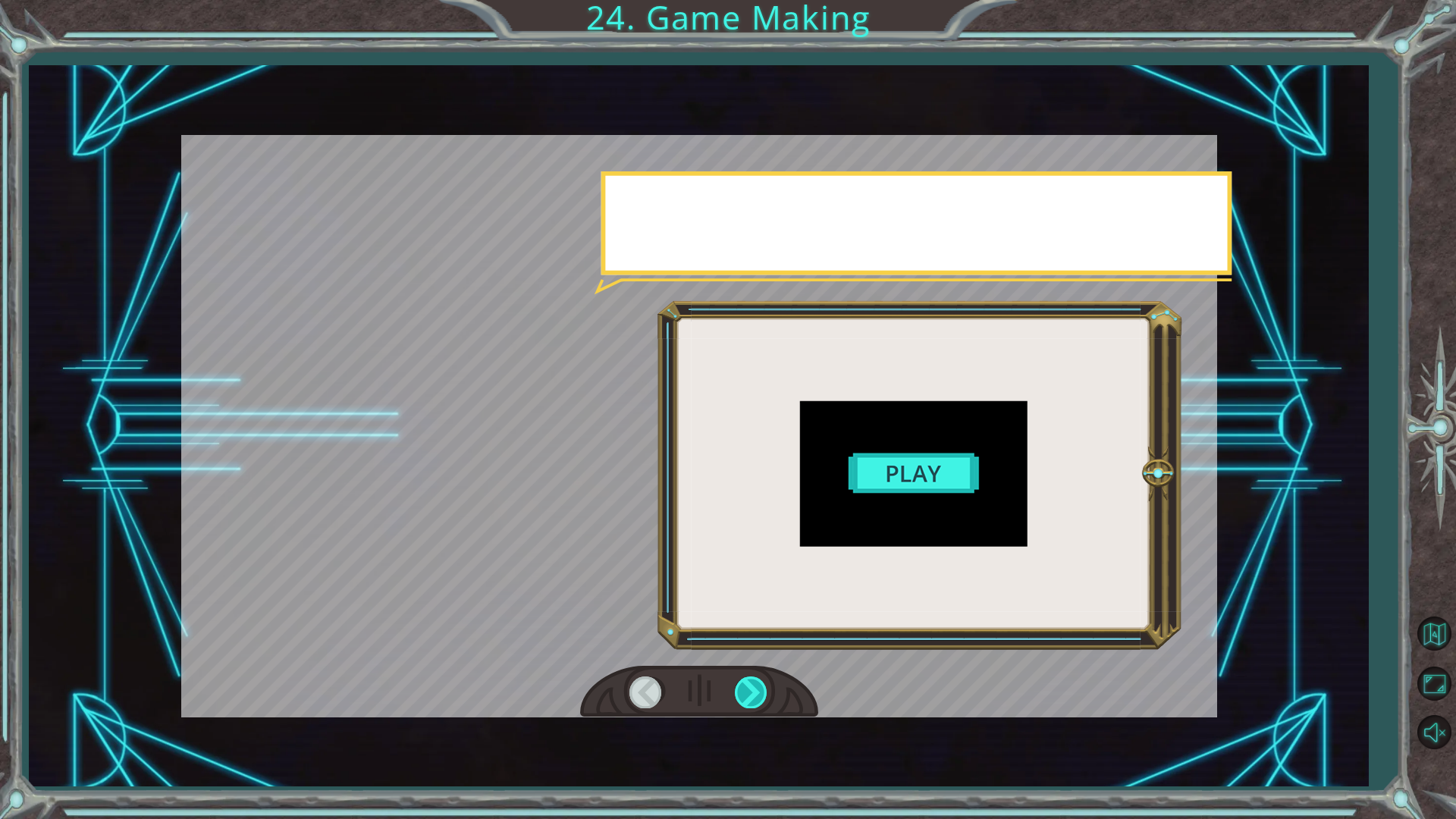
click at [755, 689] on div at bounding box center [752, 692] width 34 height 31
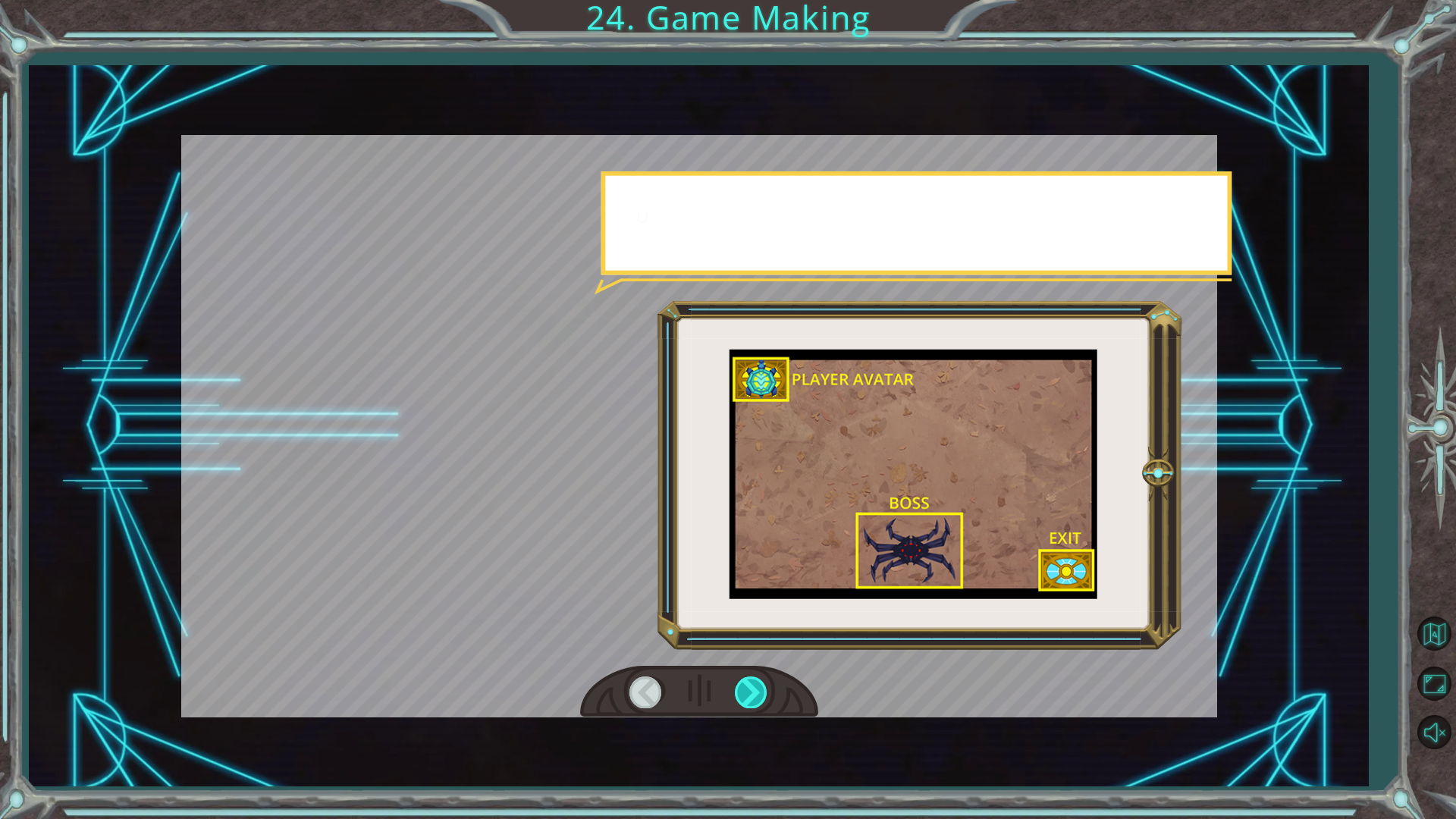
click at [755, 689] on div at bounding box center [752, 692] width 34 height 31
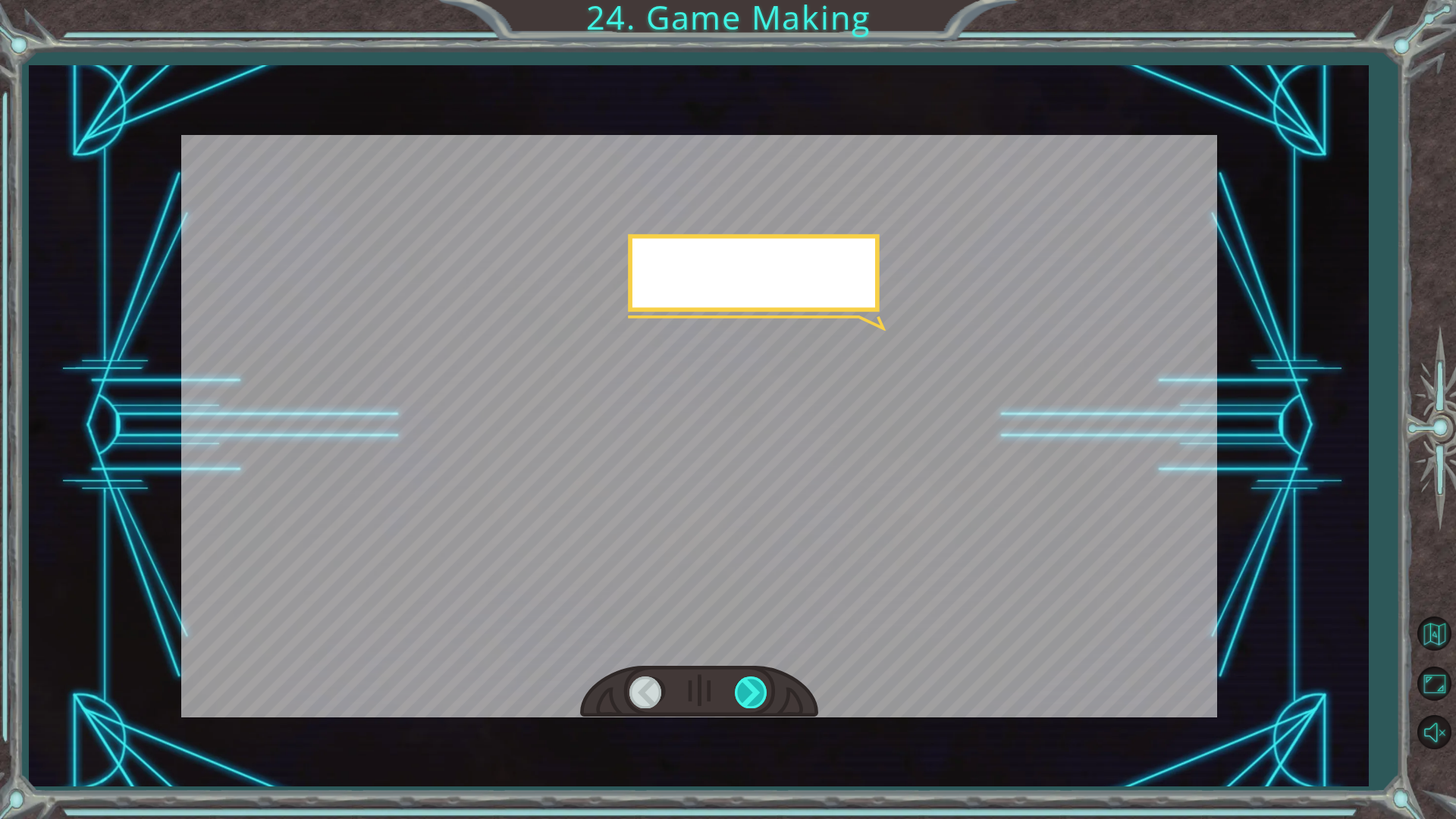
click at [755, 689] on div at bounding box center [752, 692] width 34 height 31
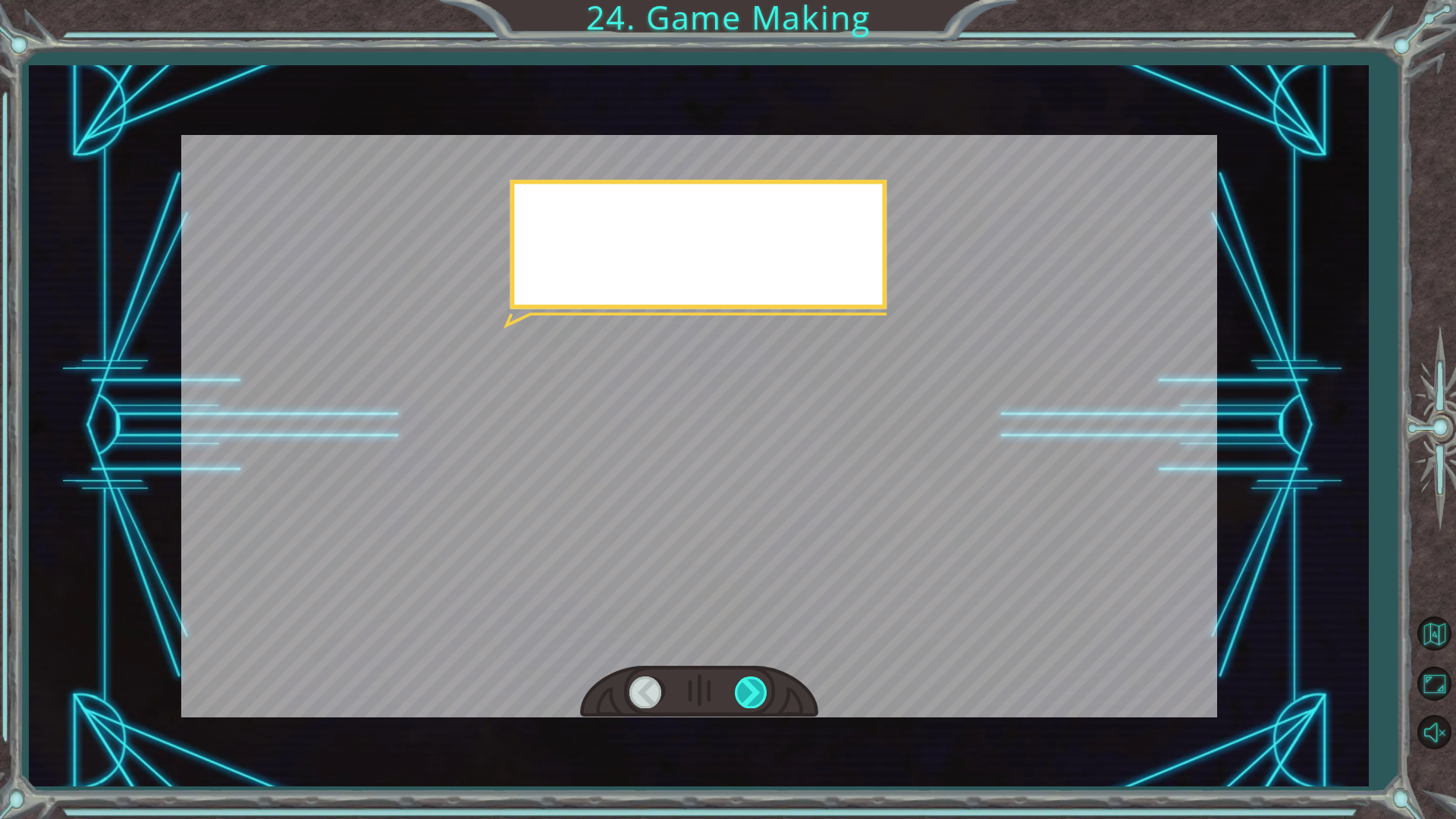
click at [755, 689] on div at bounding box center [752, 692] width 34 height 31
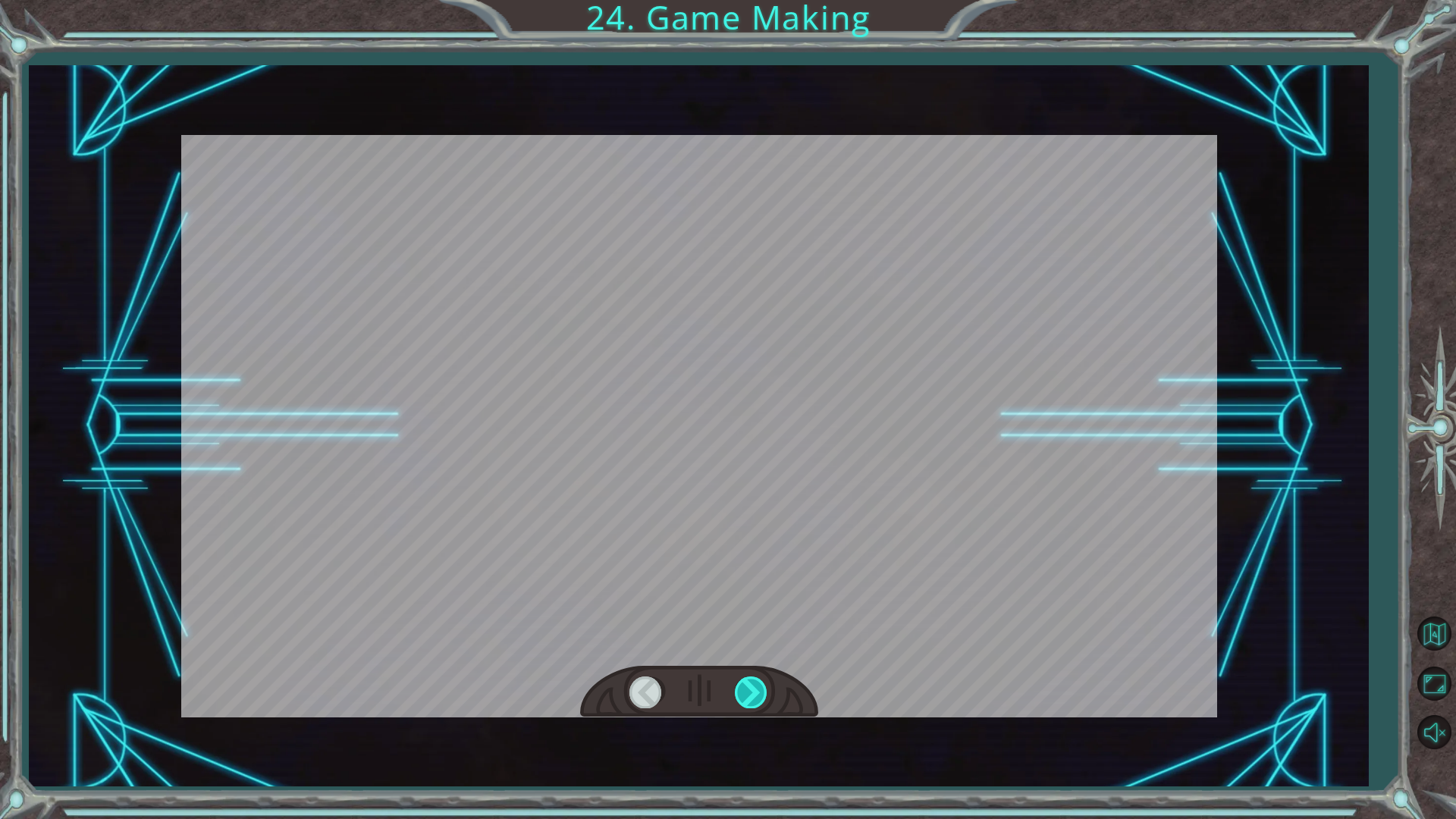
click at [755, 689] on div at bounding box center [752, 692] width 34 height 31
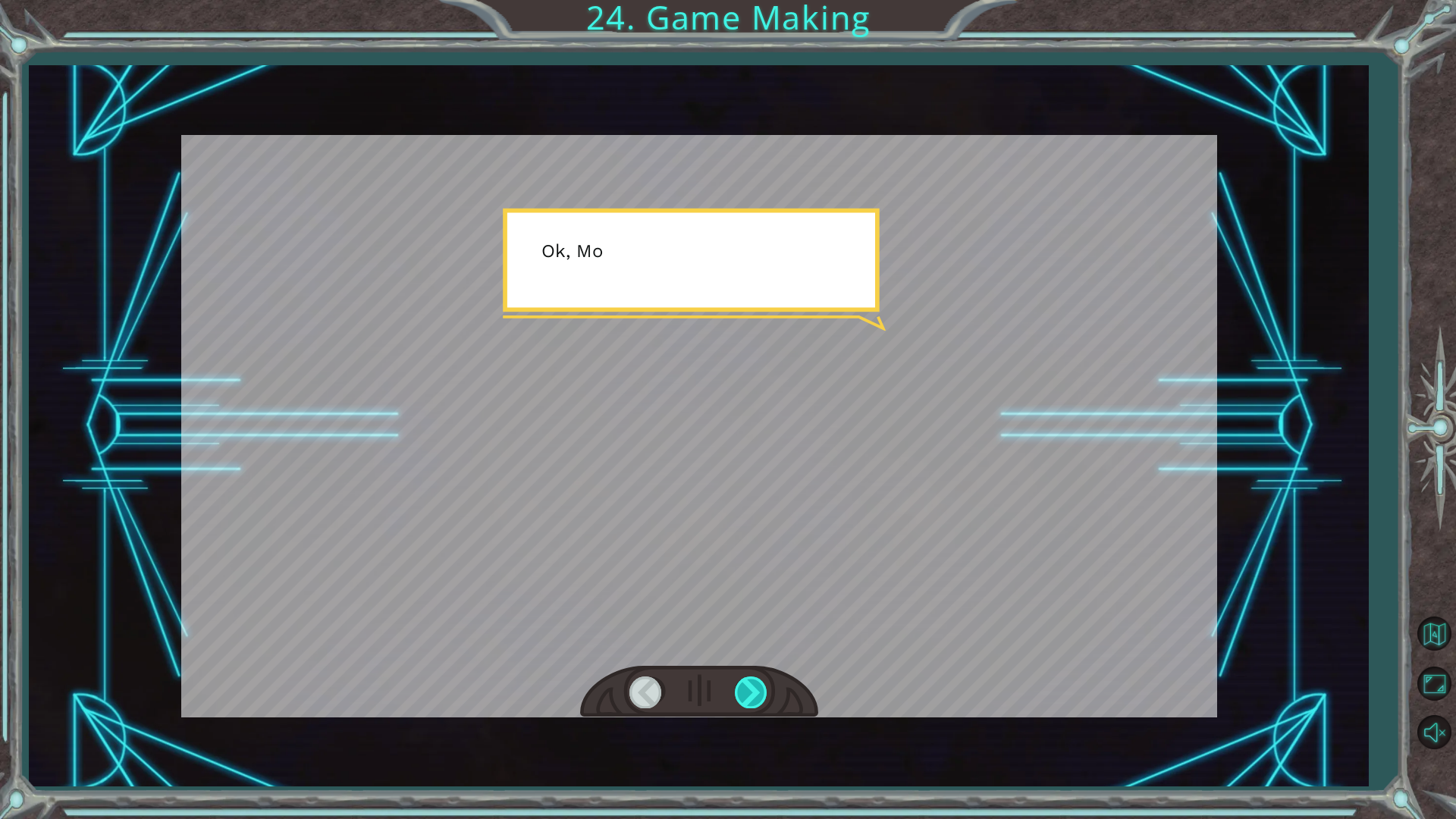
click at [755, 689] on div at bounding box center [752, 692] width 34 height 31
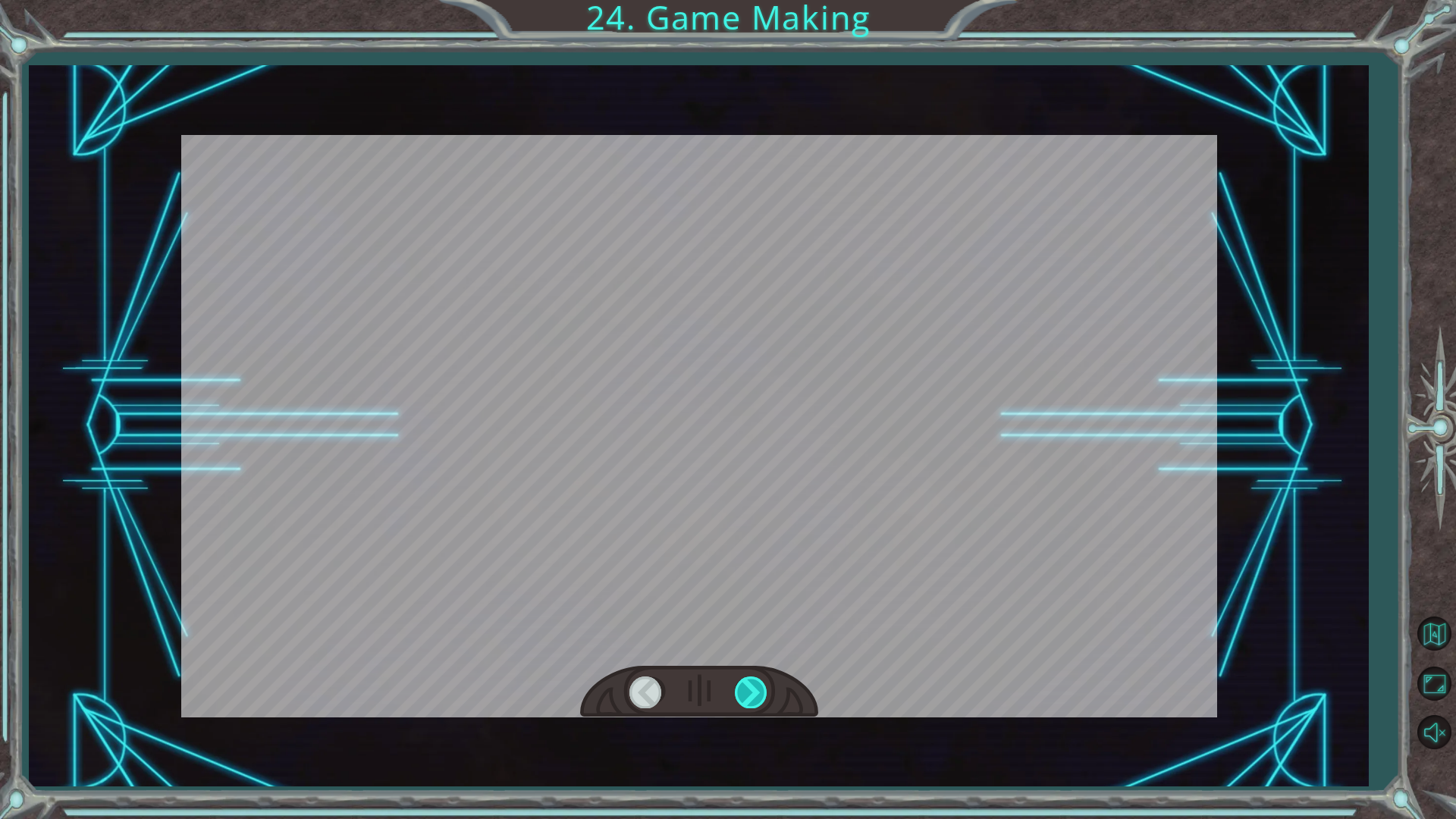
click at [755, 689] on div at bounding box center [752, 692] width 34 height 31
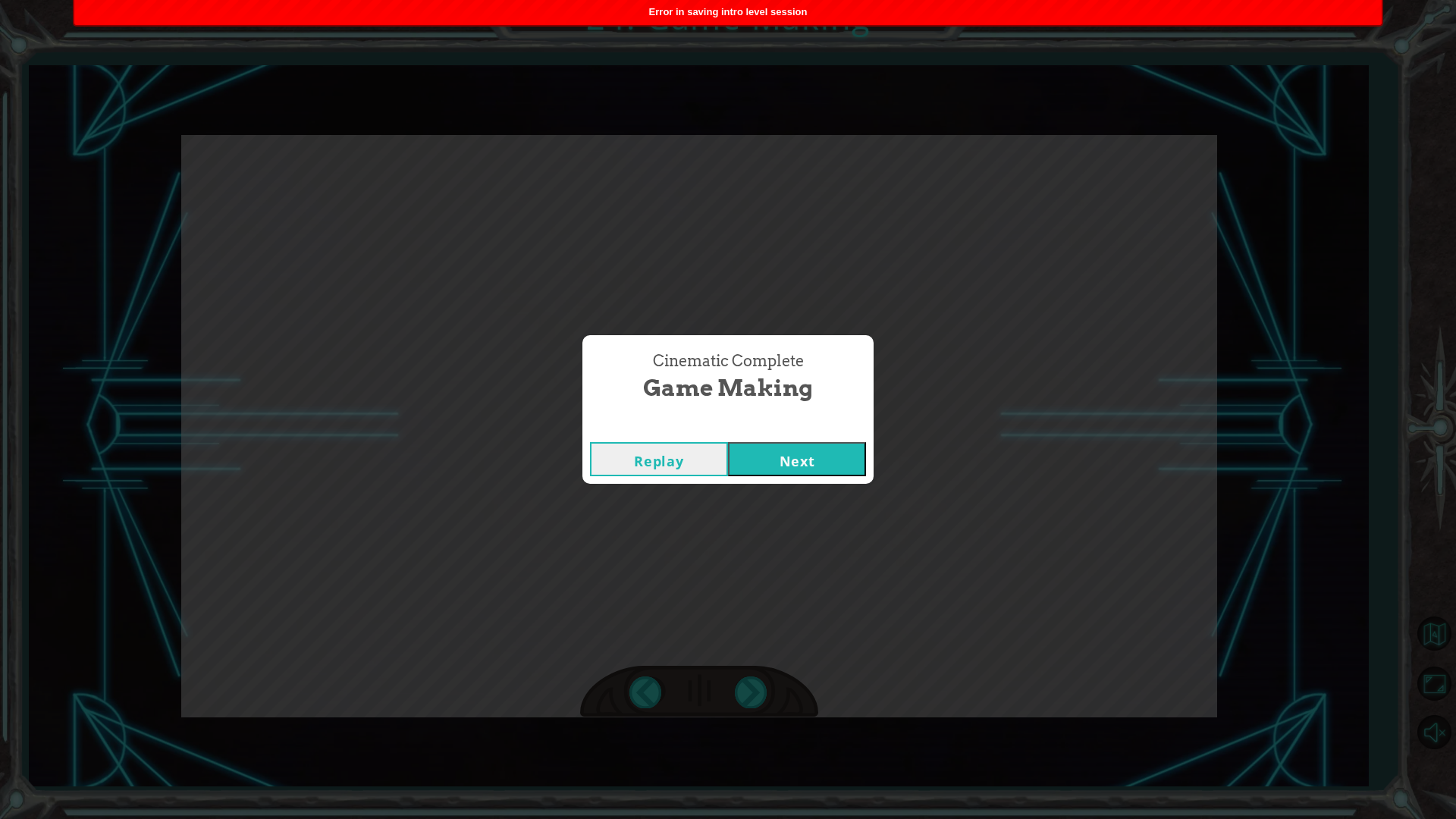
click at [808, 458] on button "Next" at bounding box center [797, 459] width 138 height 35
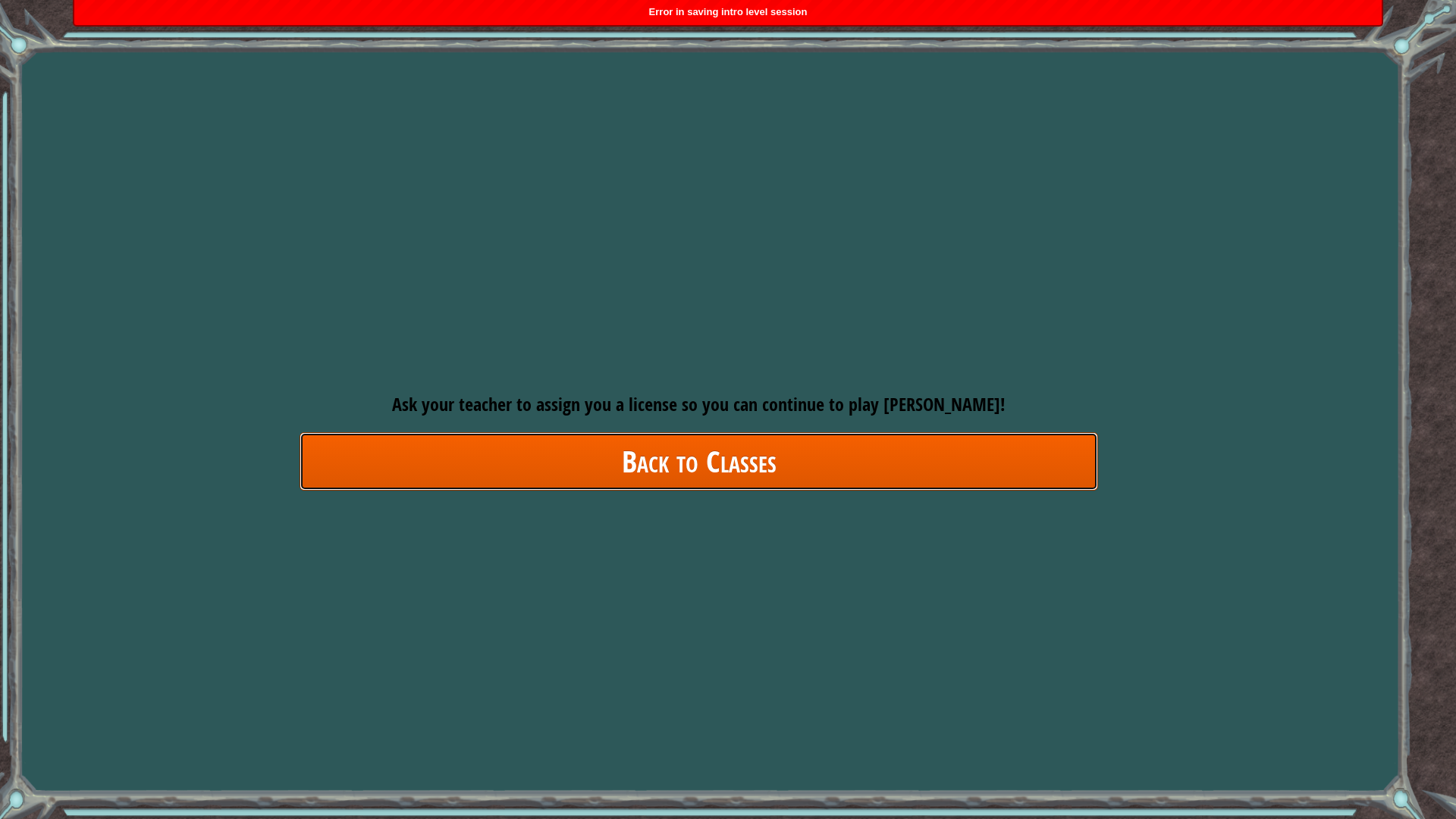
click at [798, 467] on link "Back to Classes" at bounding box center [699, 461] width 798 height 58
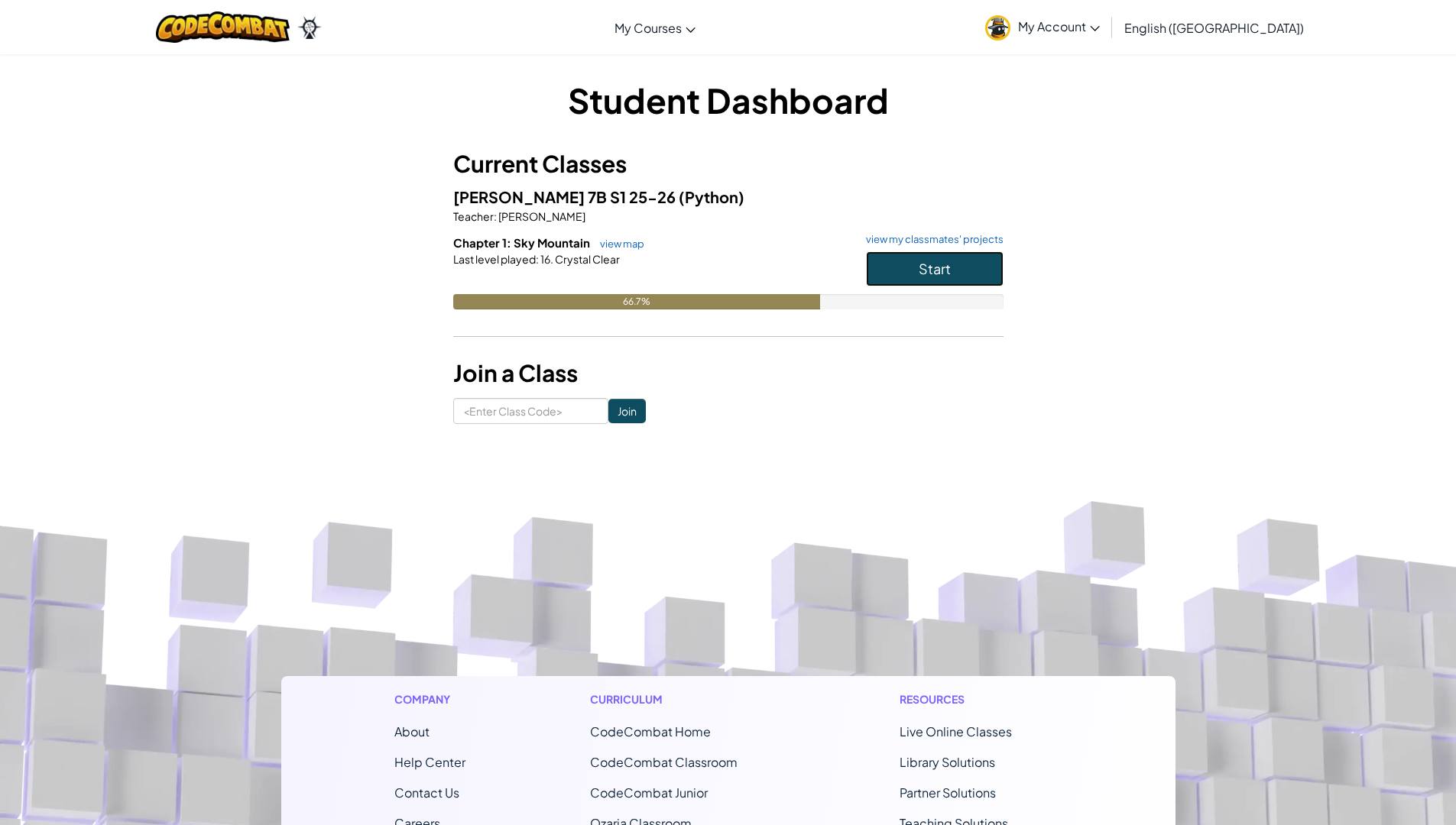
click at [906, 270] on button "Start" at bounding box center [935, 269] width 137 height 35
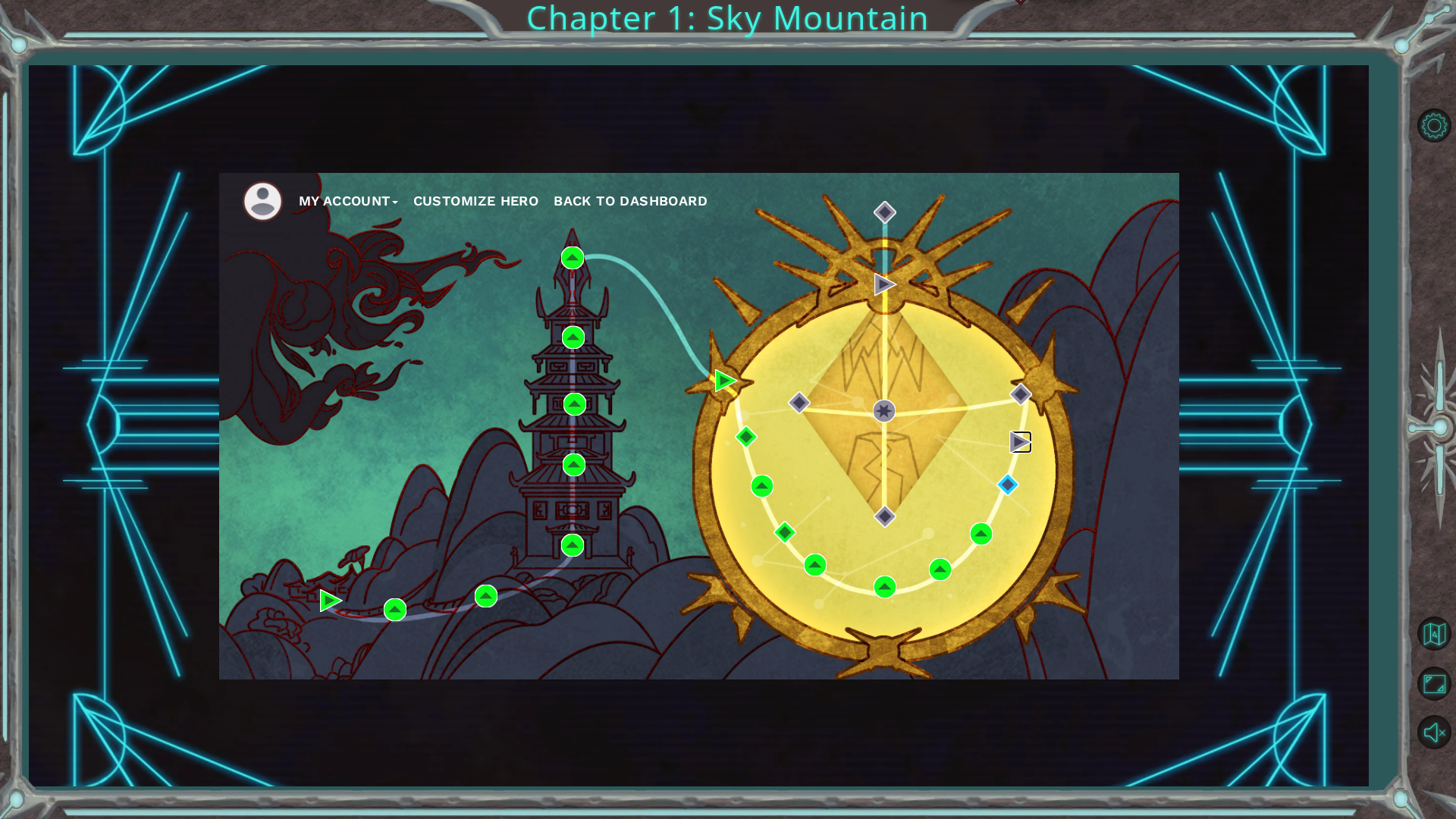
click at [1014, 435] on img at bounding box center [1021, 443] width 23 height 23
click at [1011, 477] on img at bounding box center [1008, 485] width 23 height 23
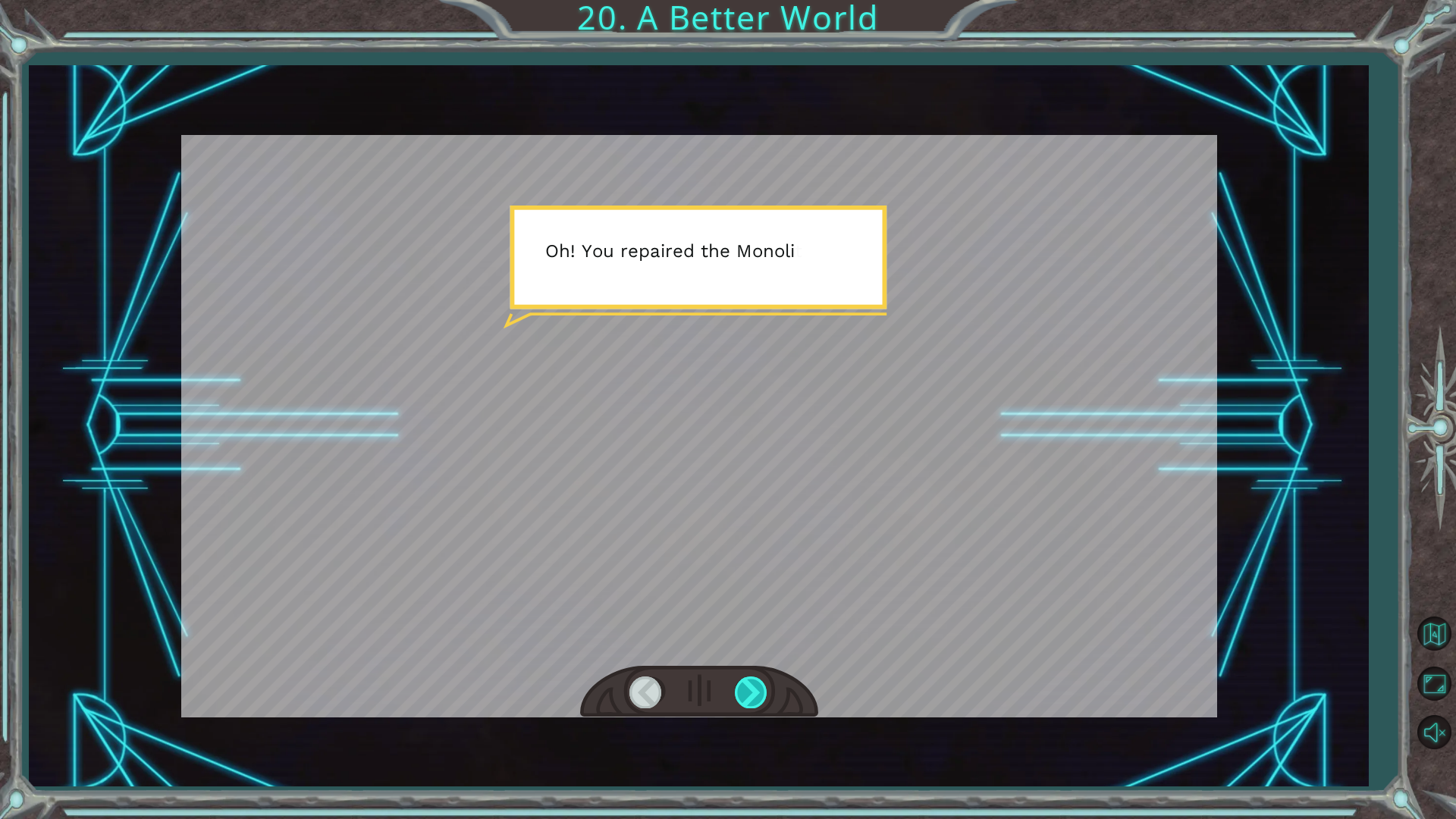
click at [753, 699] on div at bounding box center [752, 692] width 34 height 31
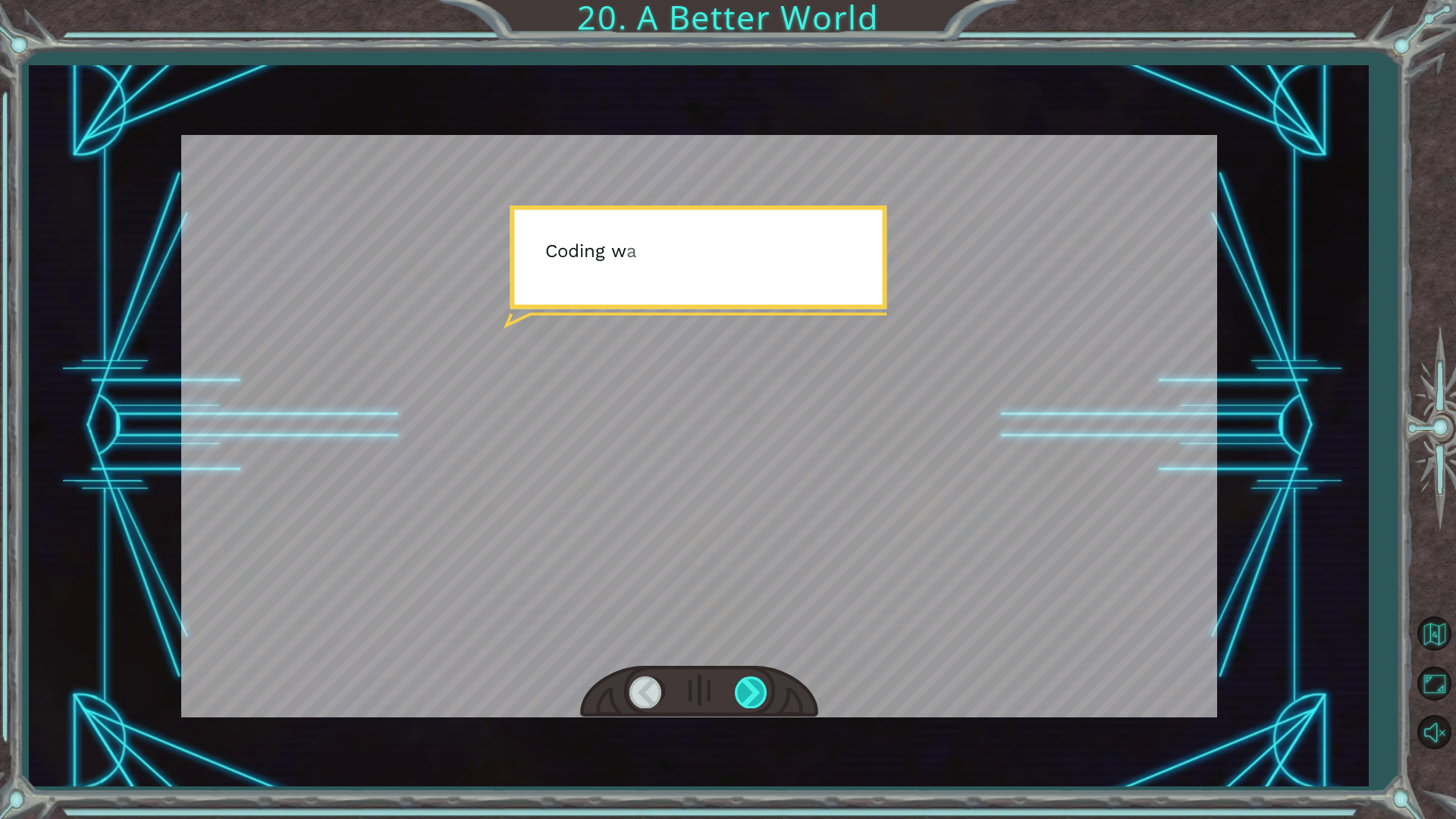
click at [751, 699] on div at bounding box center [752, 692] width 34 height 31
click at [751, 699] on div at bounding box center [752, 692] width 34 height 31
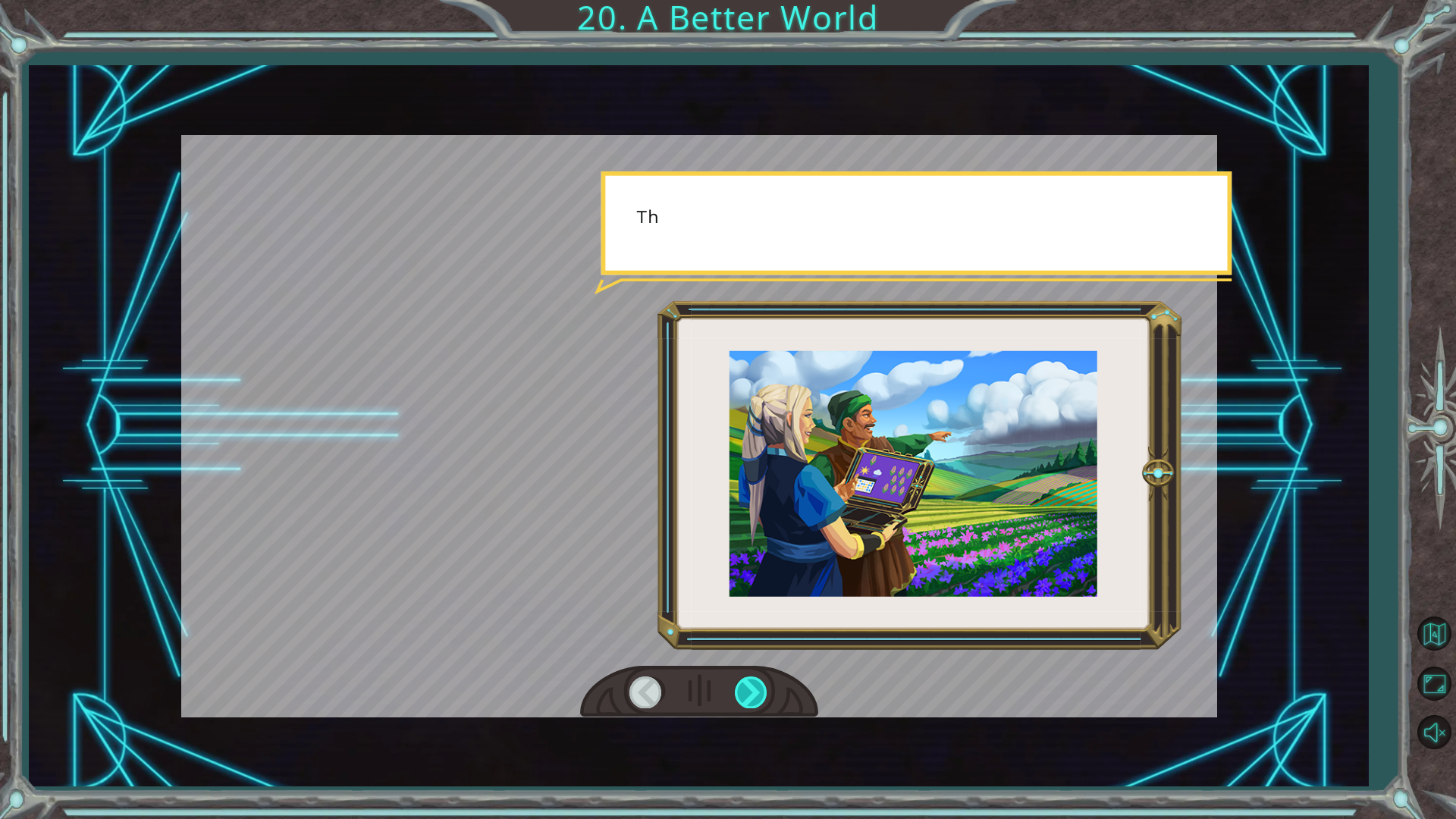
click at [749, 699] on div at bounding box center [752, 692] width 34 height 31
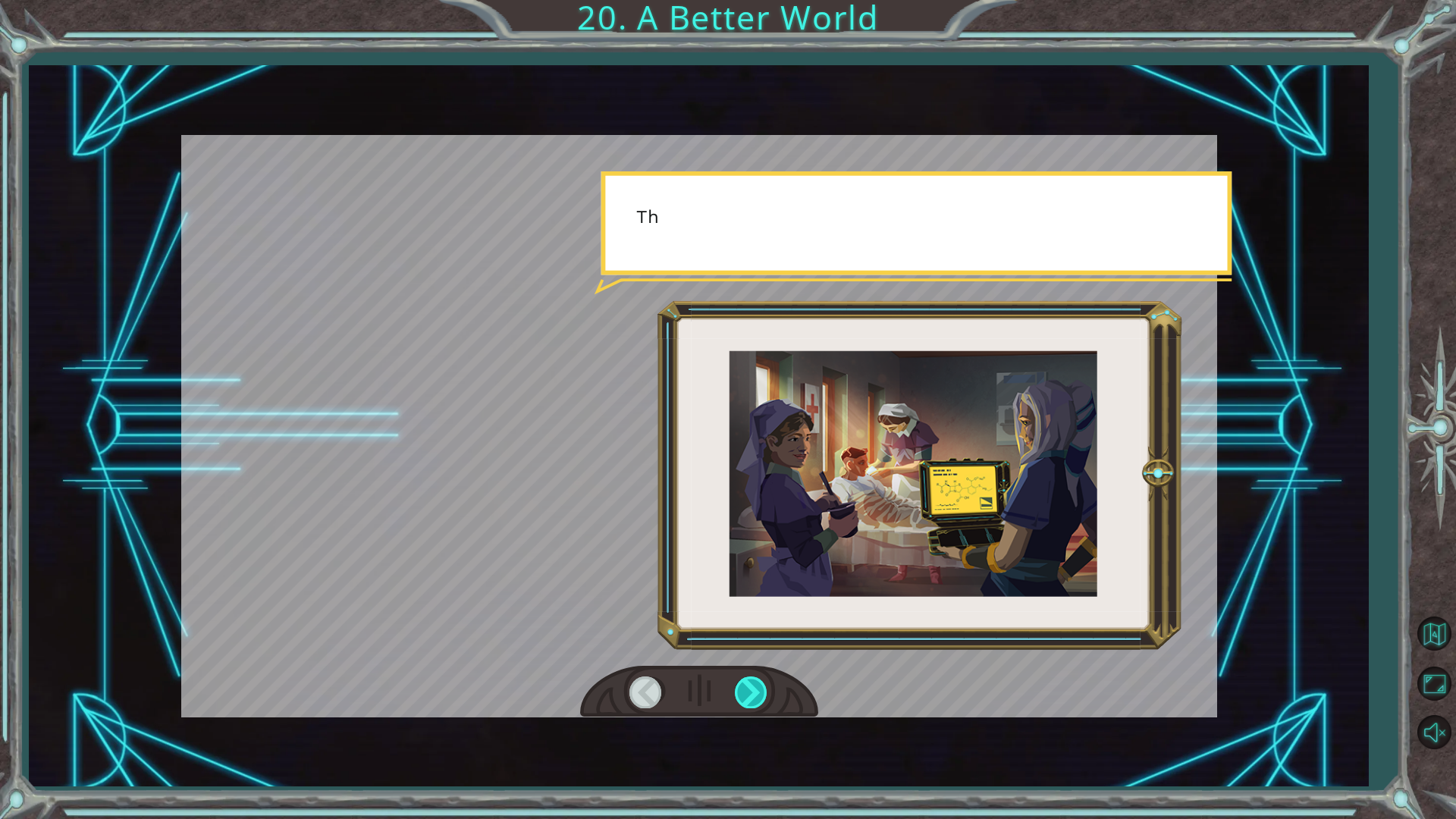
click at [749, 699] on div at bounding box center [752, 692] width 34 height 31
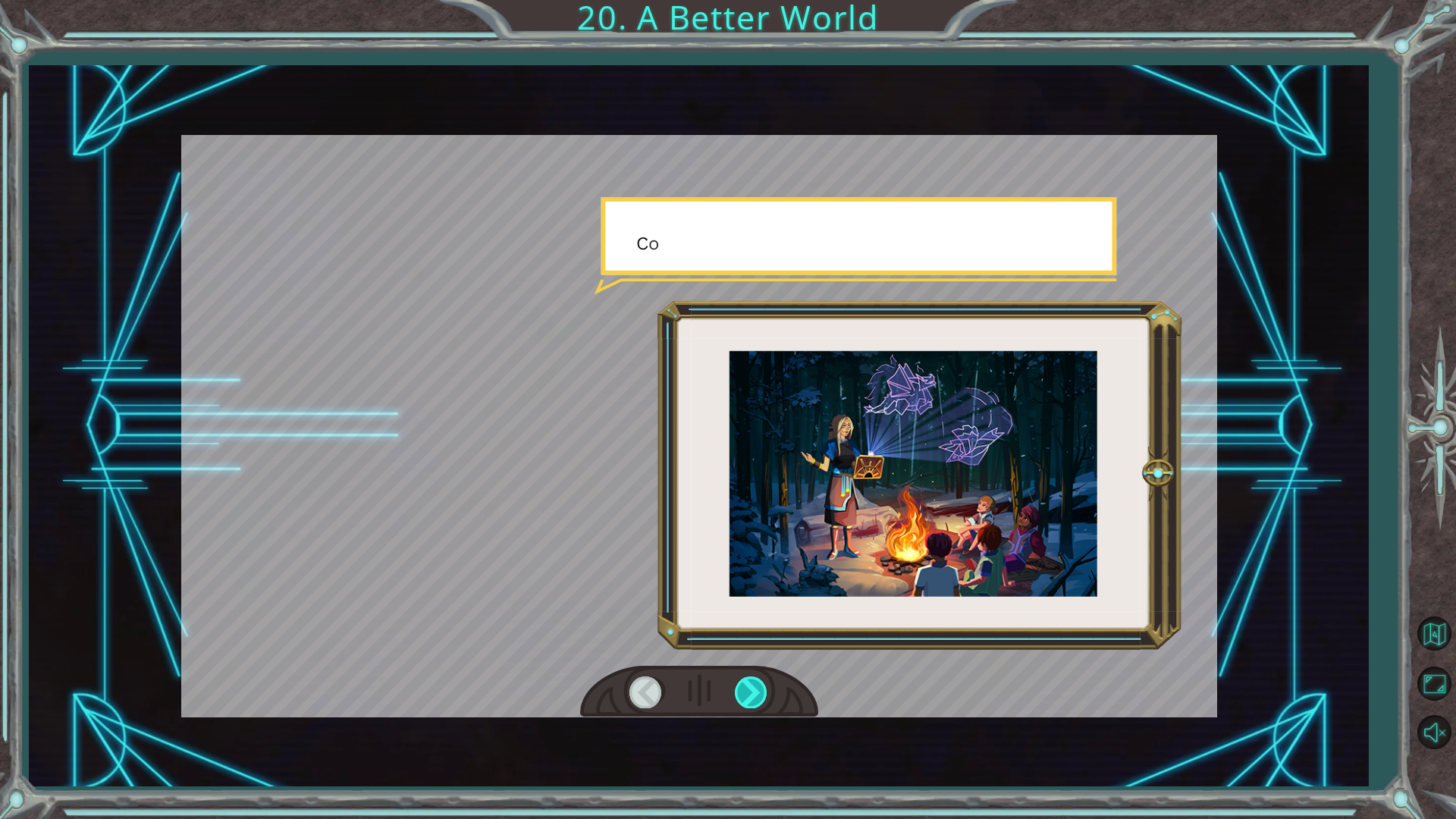
click at [749, 699] on div at bounding box center [752, 692] width 34 height 31
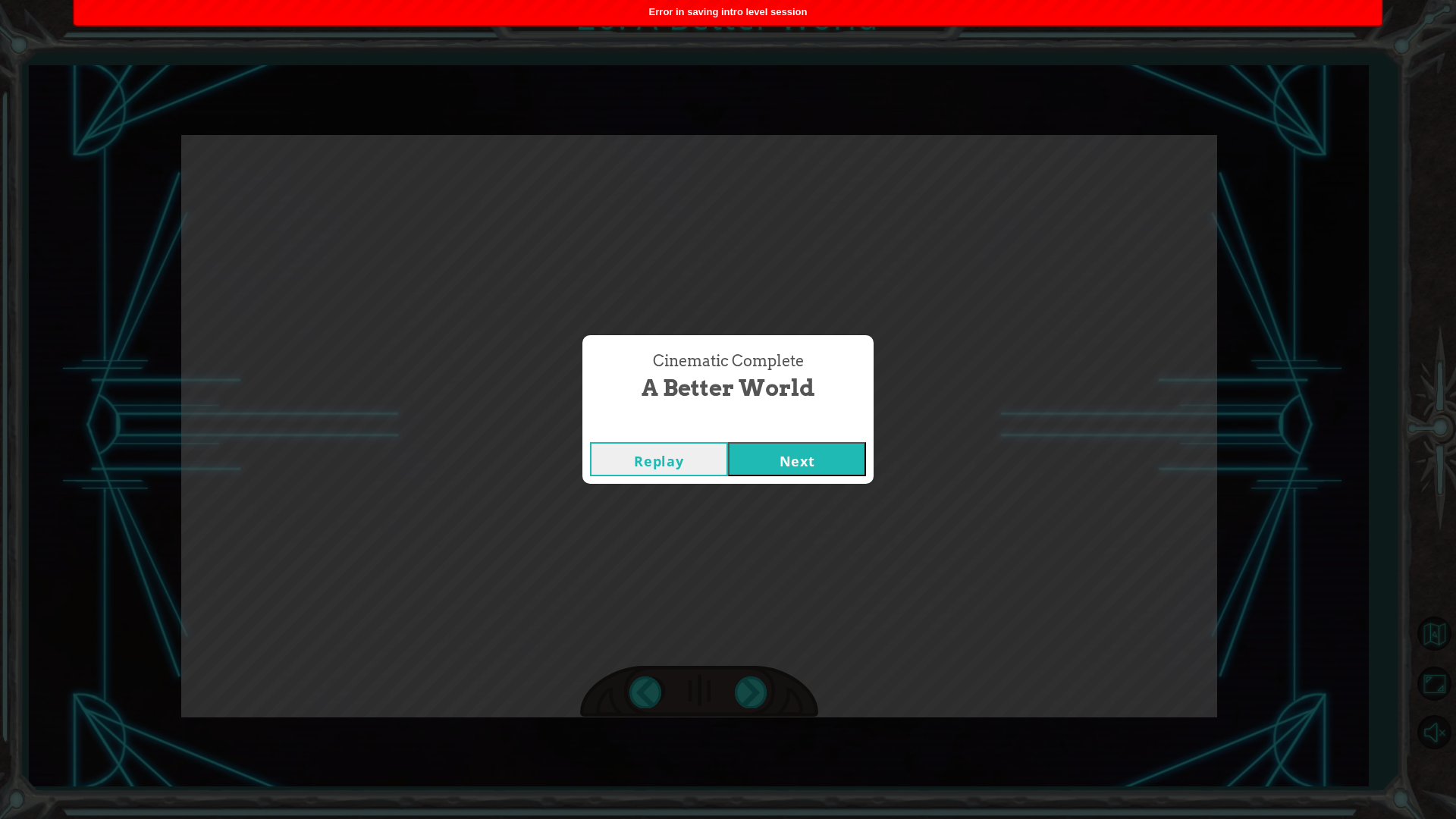
click at [785, 456] on button "Next" at bounding box center [797, 459] width 138 height 35
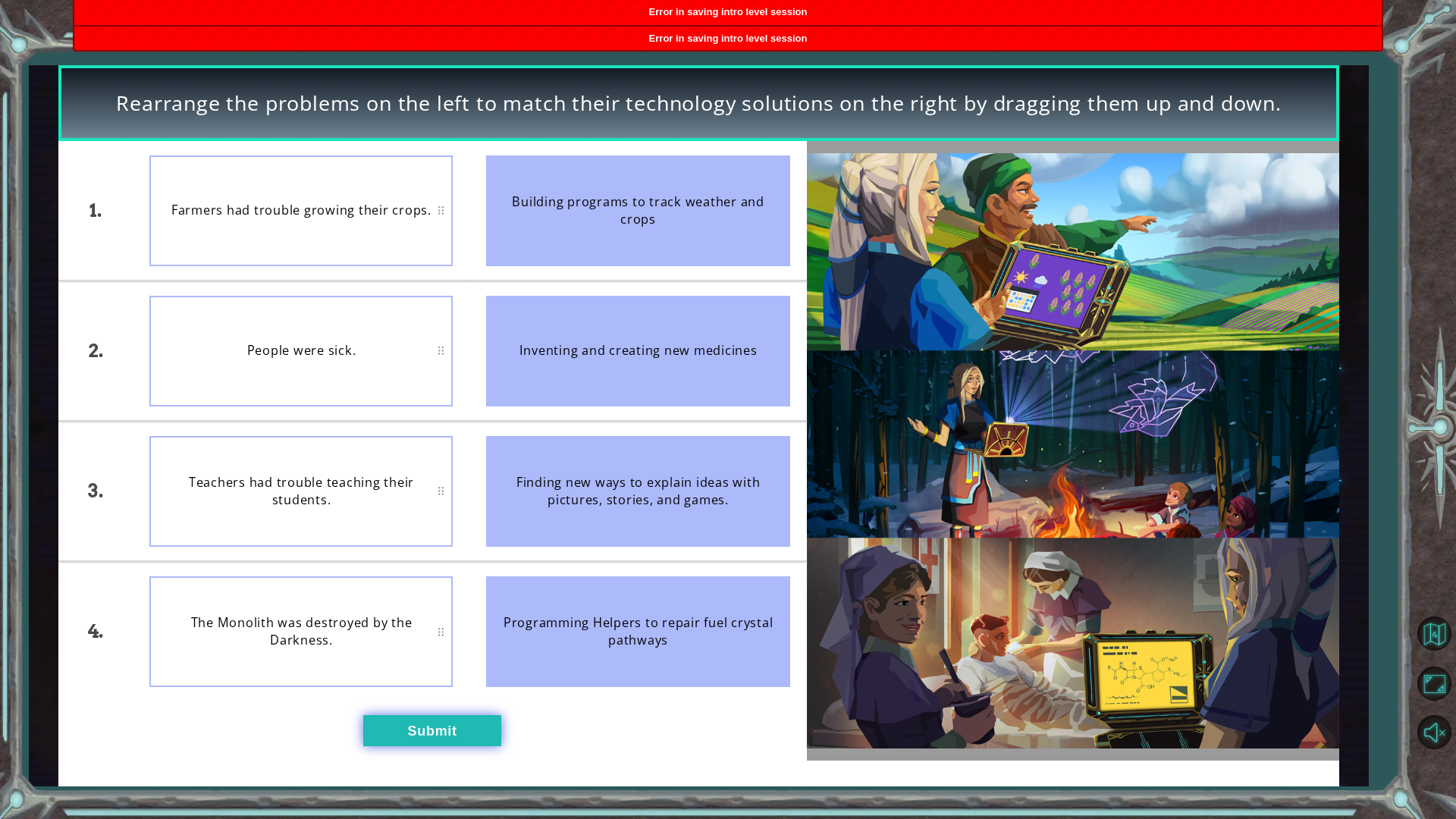
click at [416, 716] on button "Submit" at bounding box center [432, 731] width 138 height 31
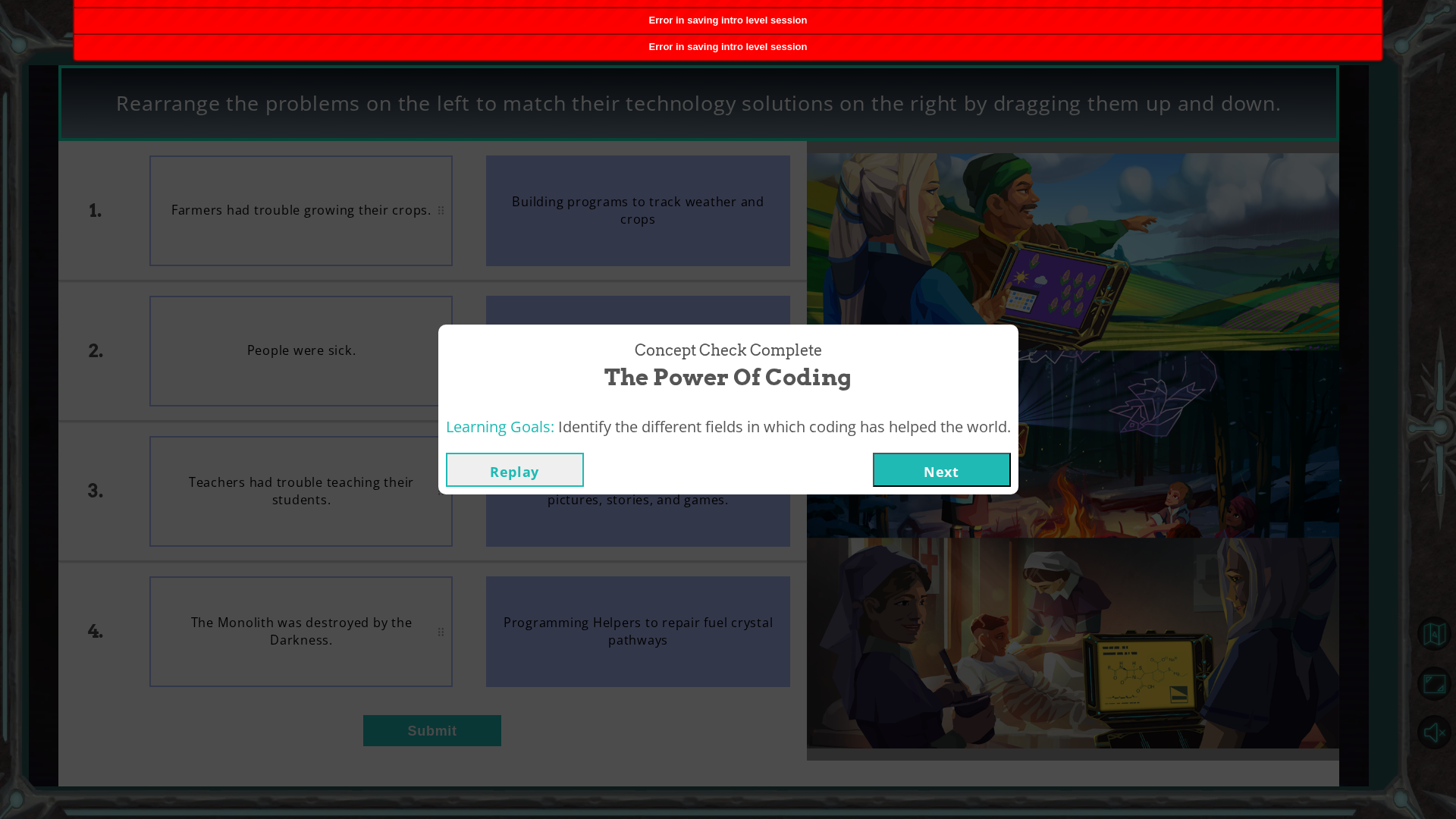
click at [907, 451] on div "Replay Next" at bounding box center [728, 470] width 580 height 49
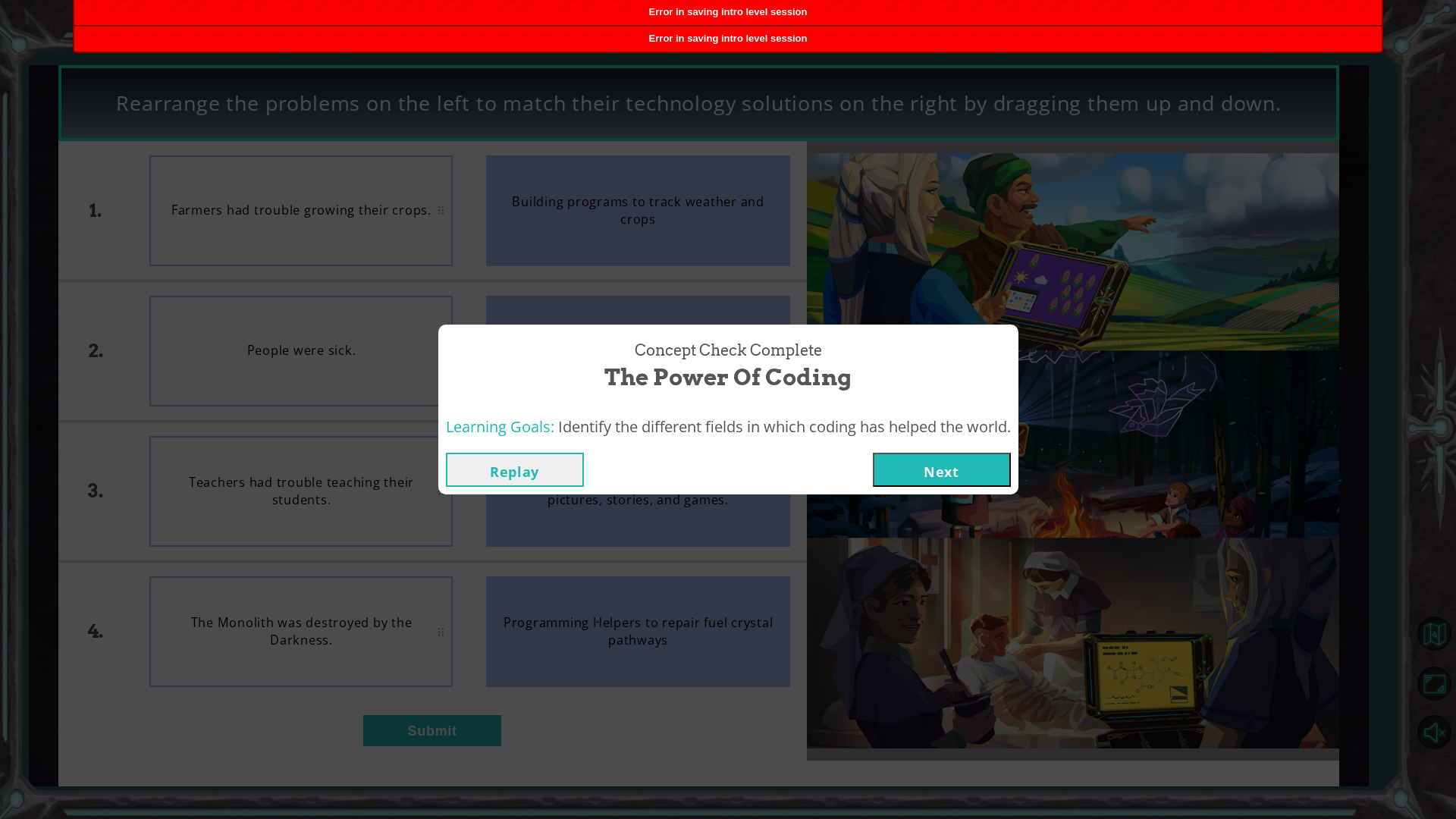
click at [912, 458] on button "Next" at bounding box center [942, 470] width 138 height 35
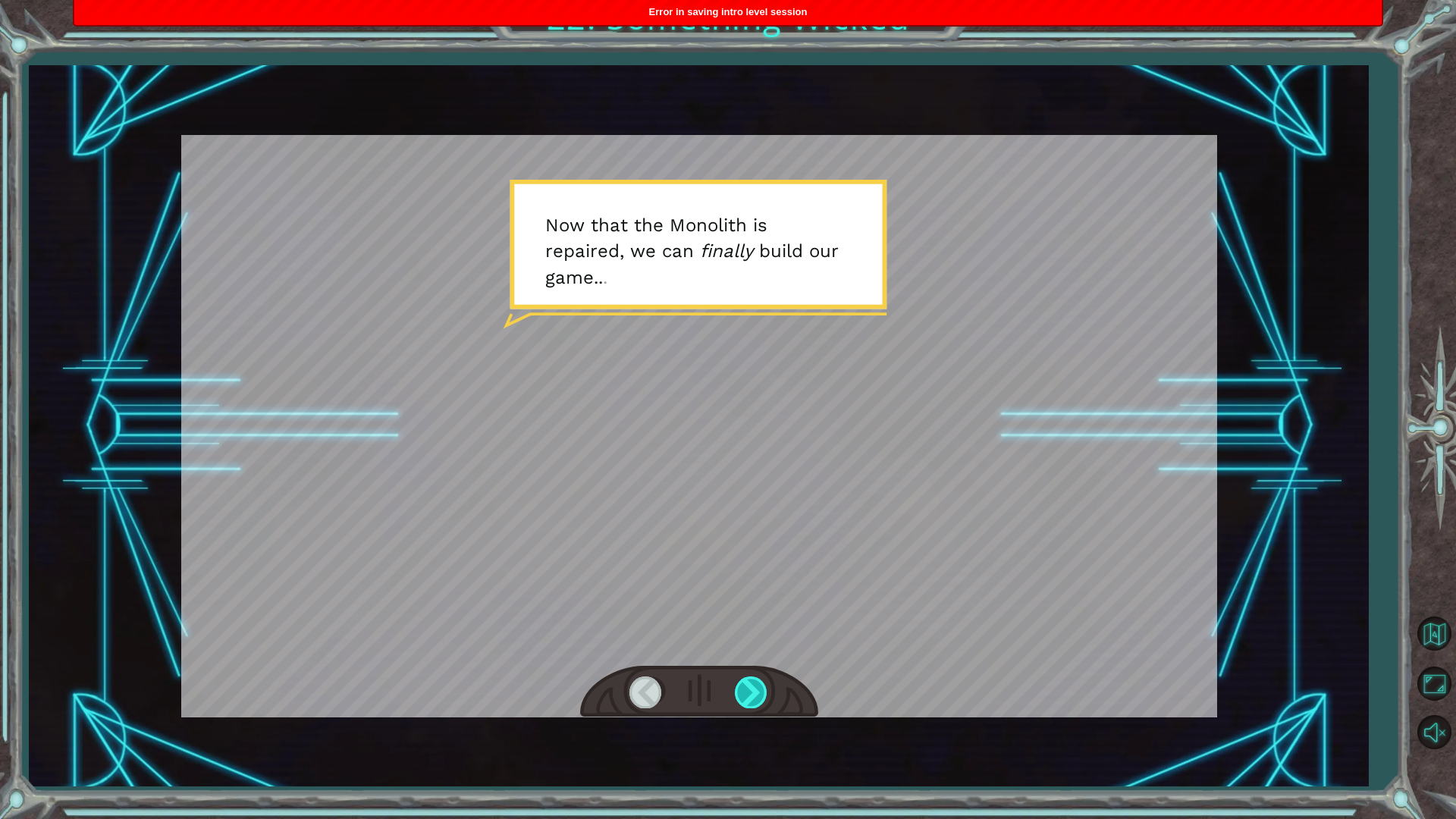
click at [754, 687] on div at bounding box center [752, 692] width 34 height 31
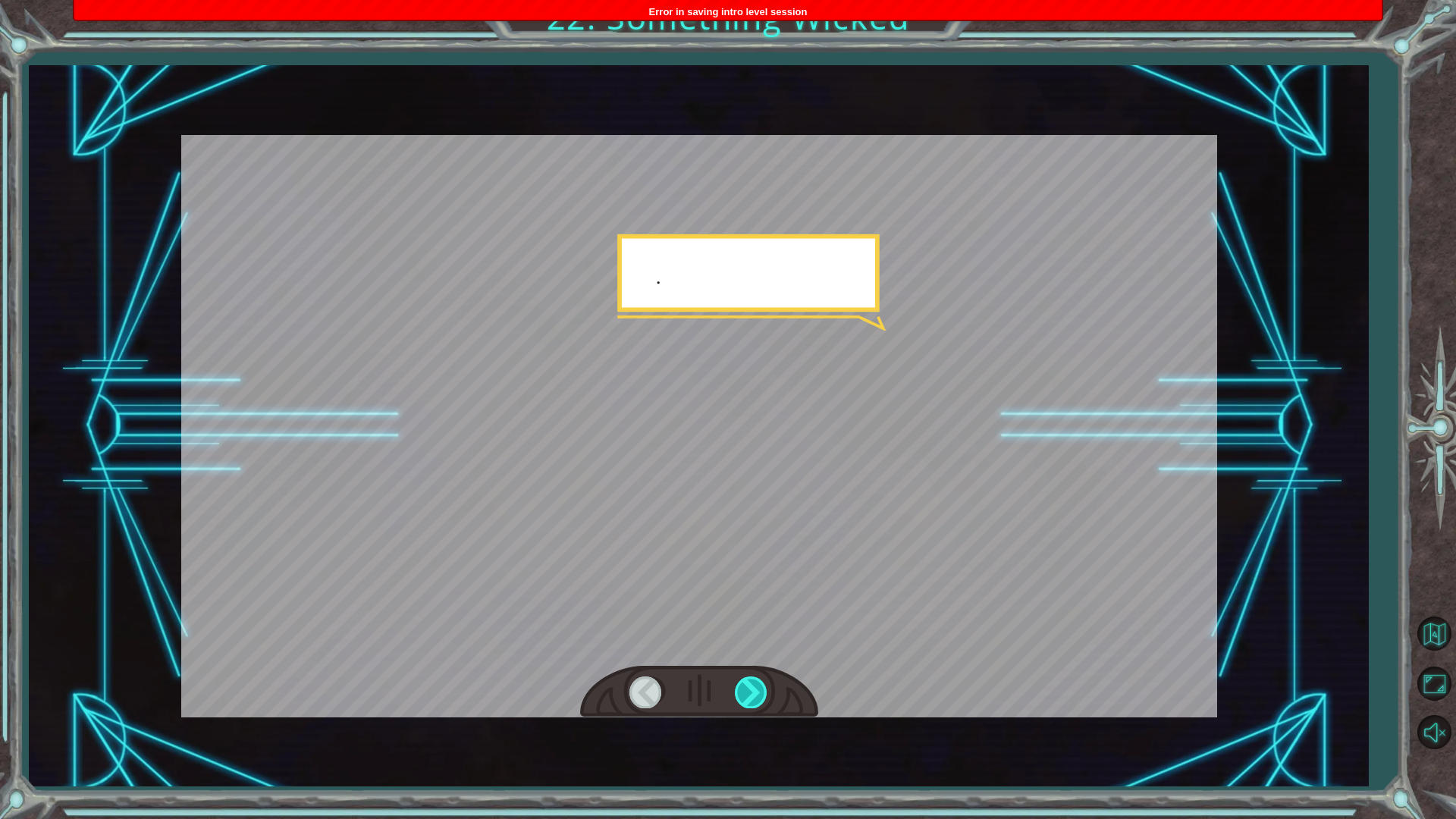
click at [754, 687] on div at bounding box center [752, 692] width 34 height 31
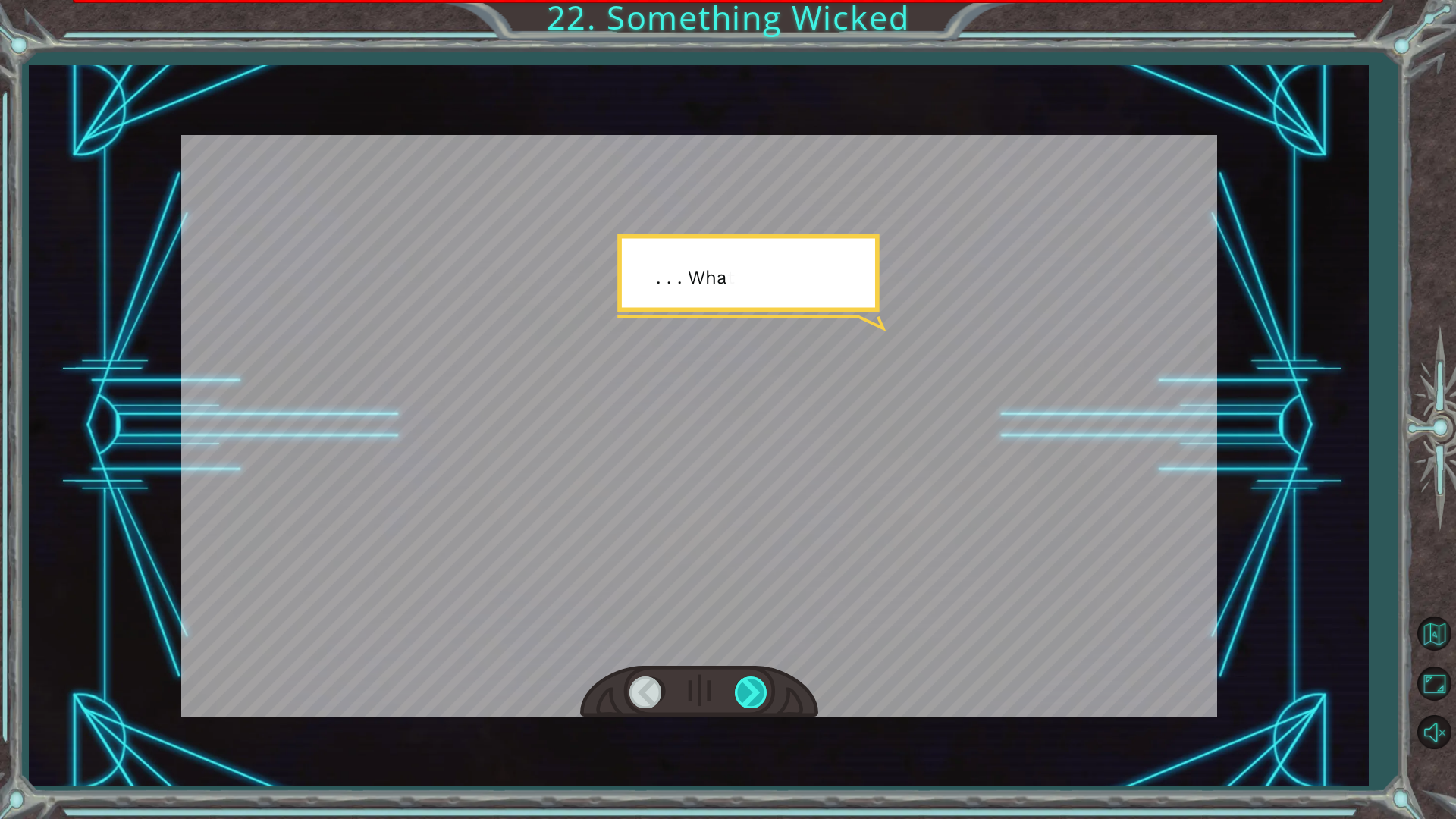
click at [754, 687] on div at bounding box center [752, 692] width 34 height 31
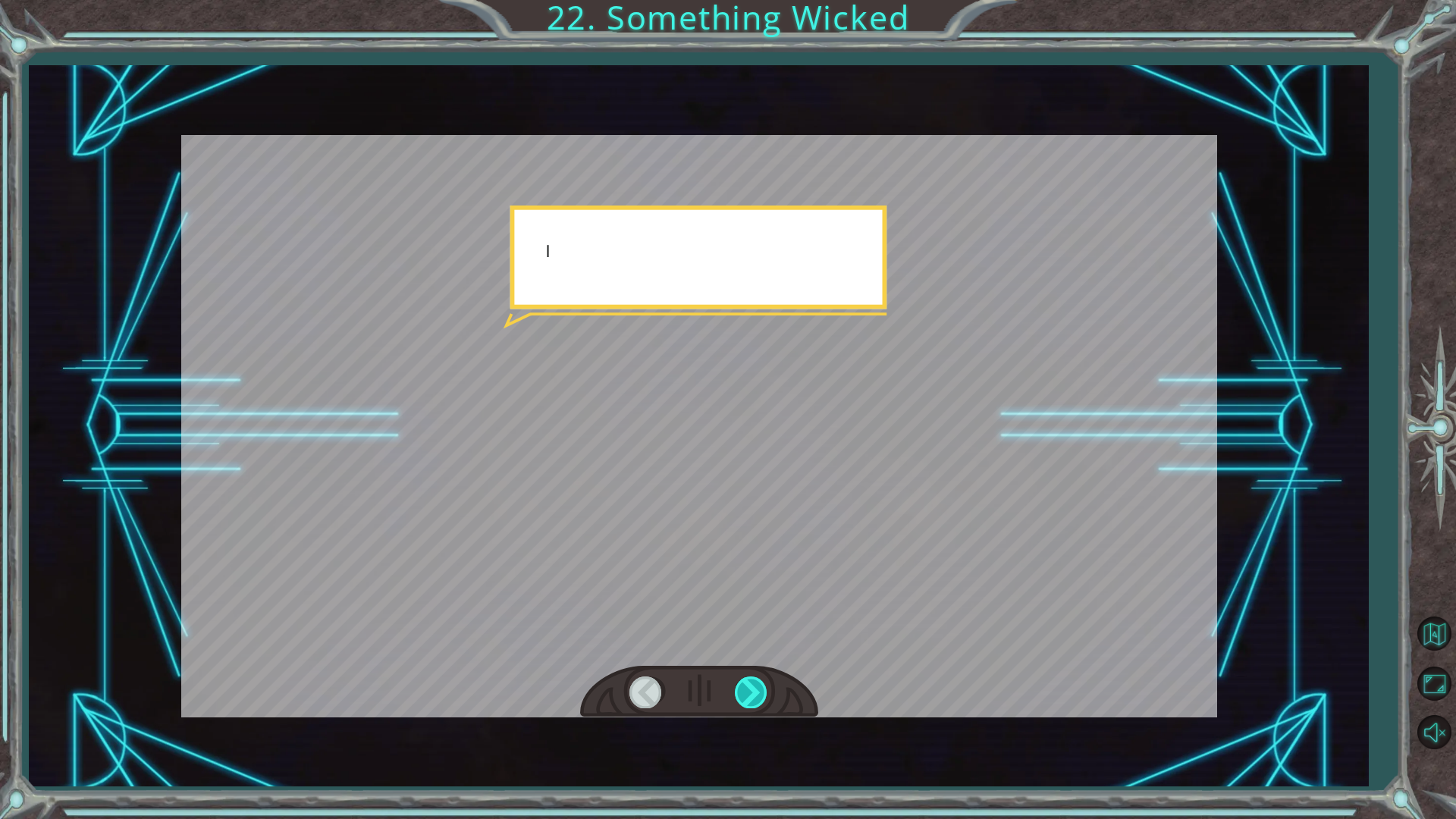
click at [754, 687] on div at bounding box center [752, 692] width 34 height 31
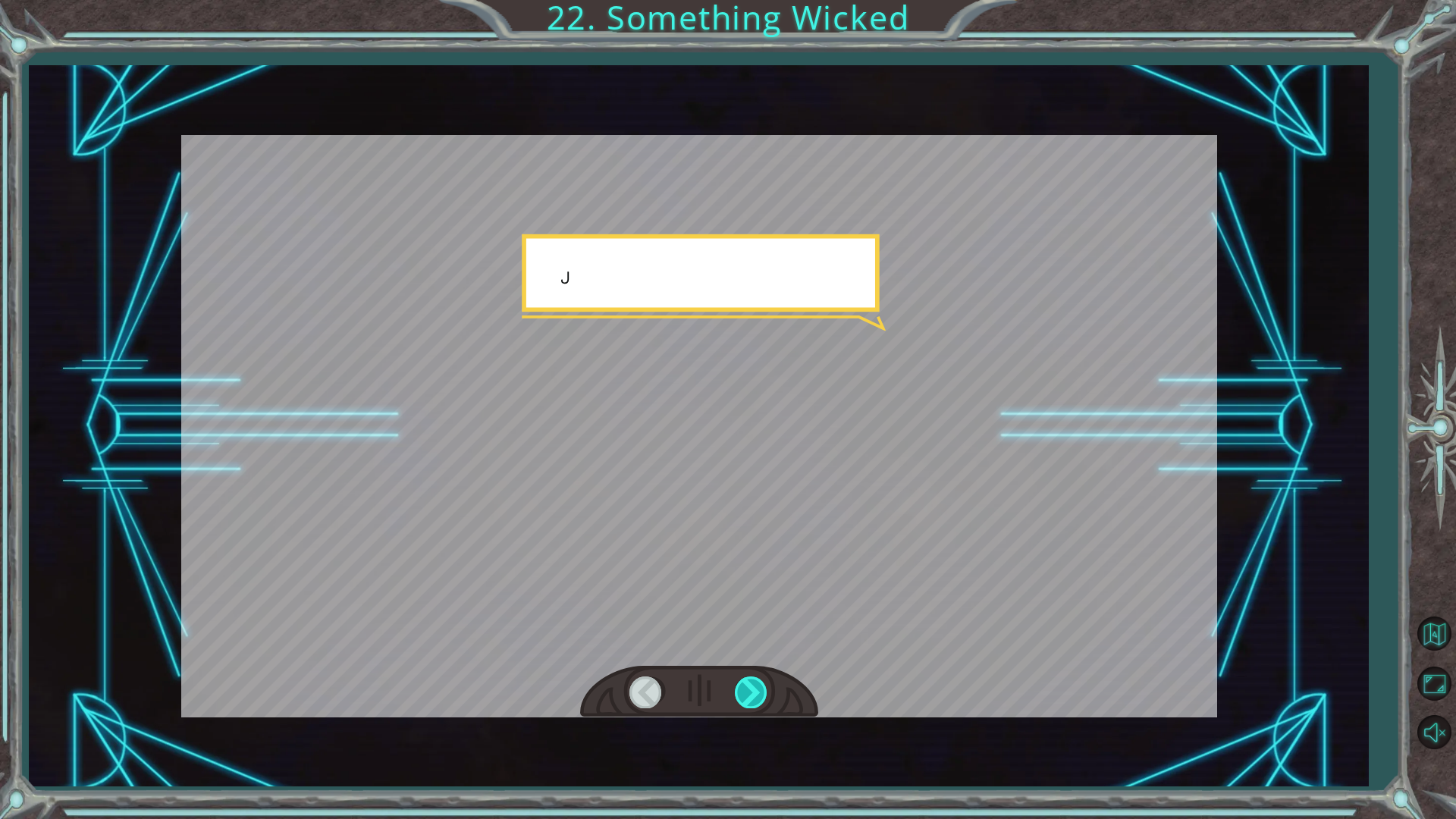
click at [754, 687] on div at bounding box center [752, 692] width 34 height 31
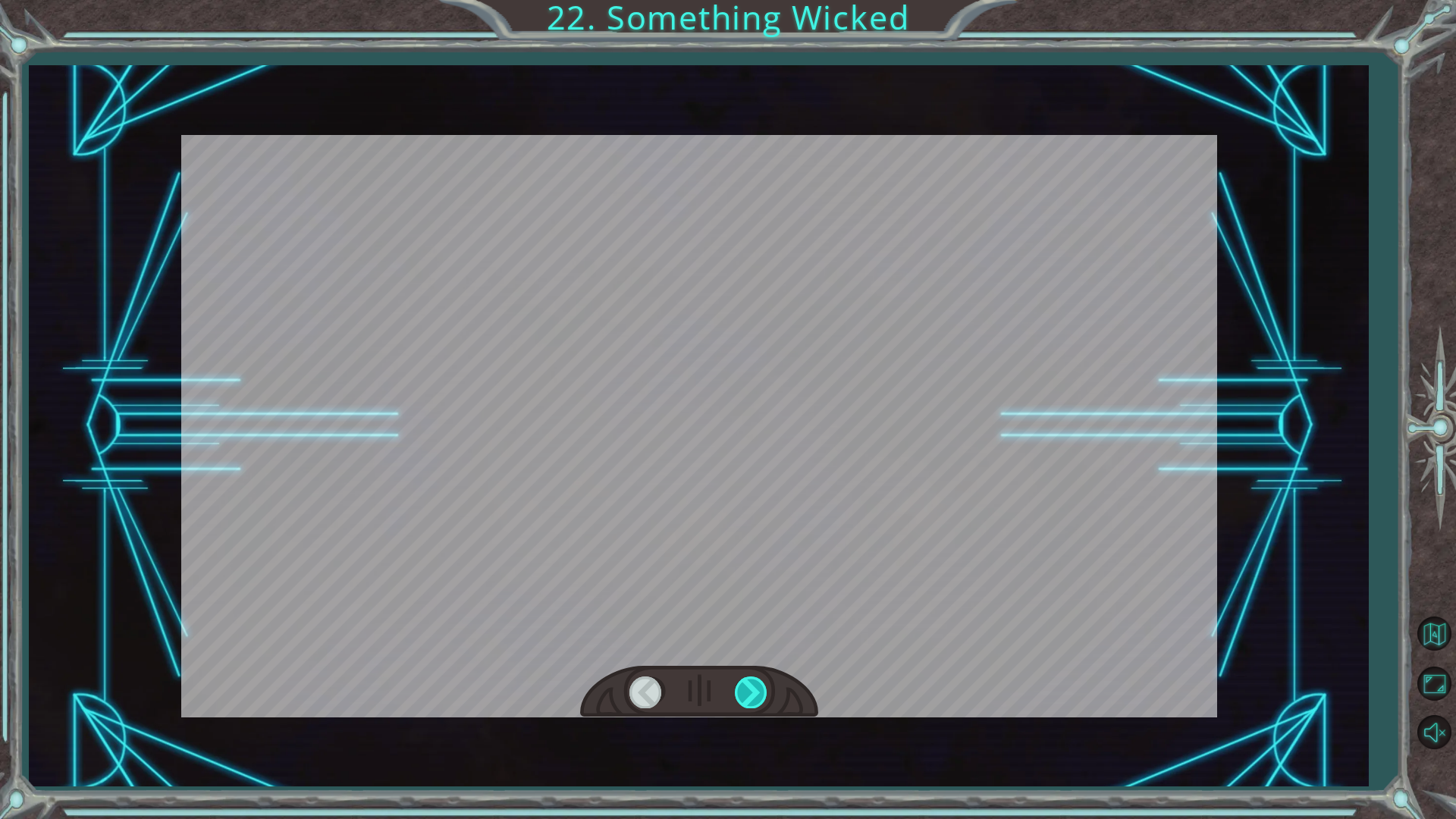
click at [754, 687] on div at bounding box center [752, 692] width 34 height 31
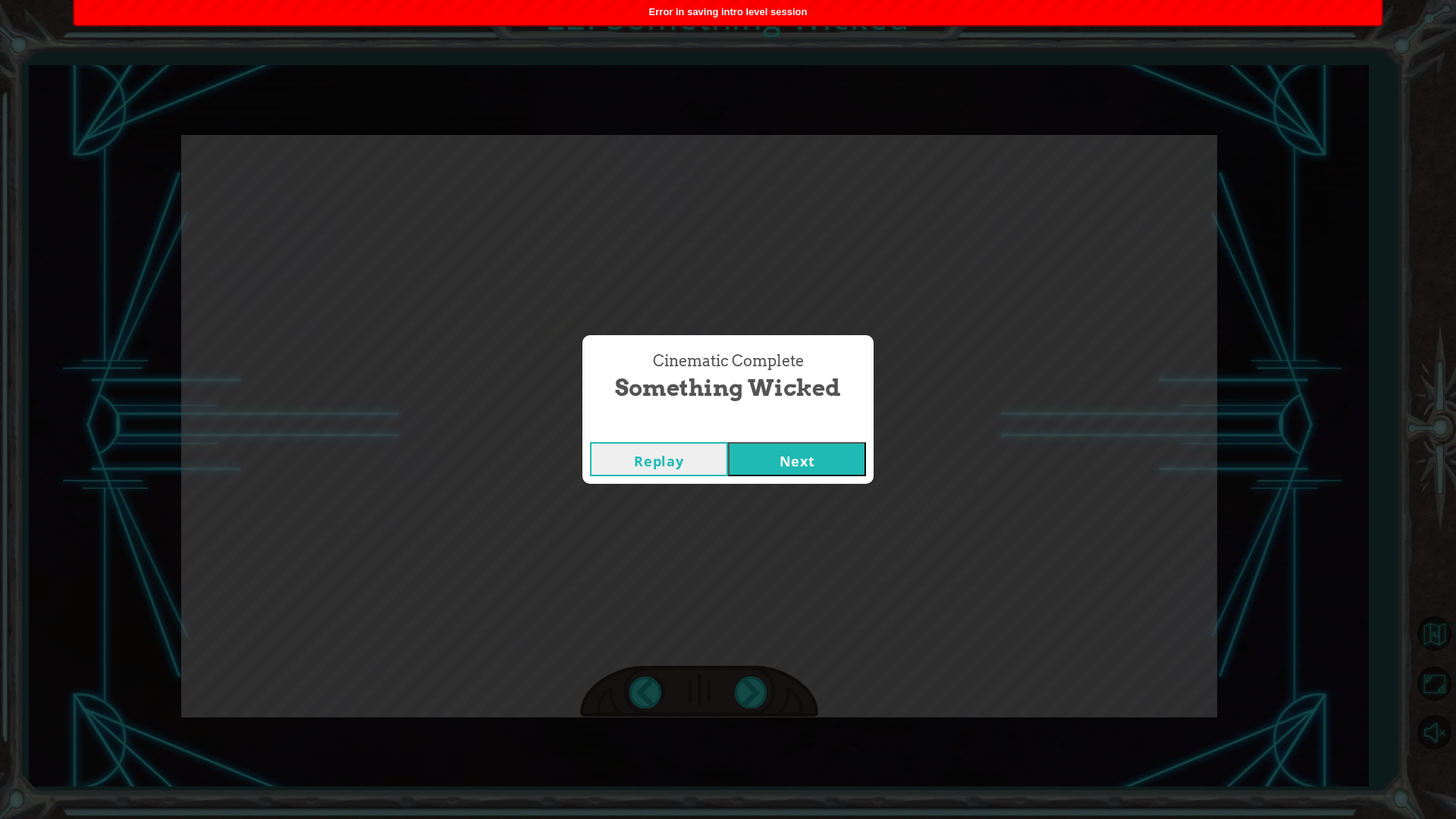
click at [799, 450] on button "Next" at bounding box center [797, 459] width 138 height 35
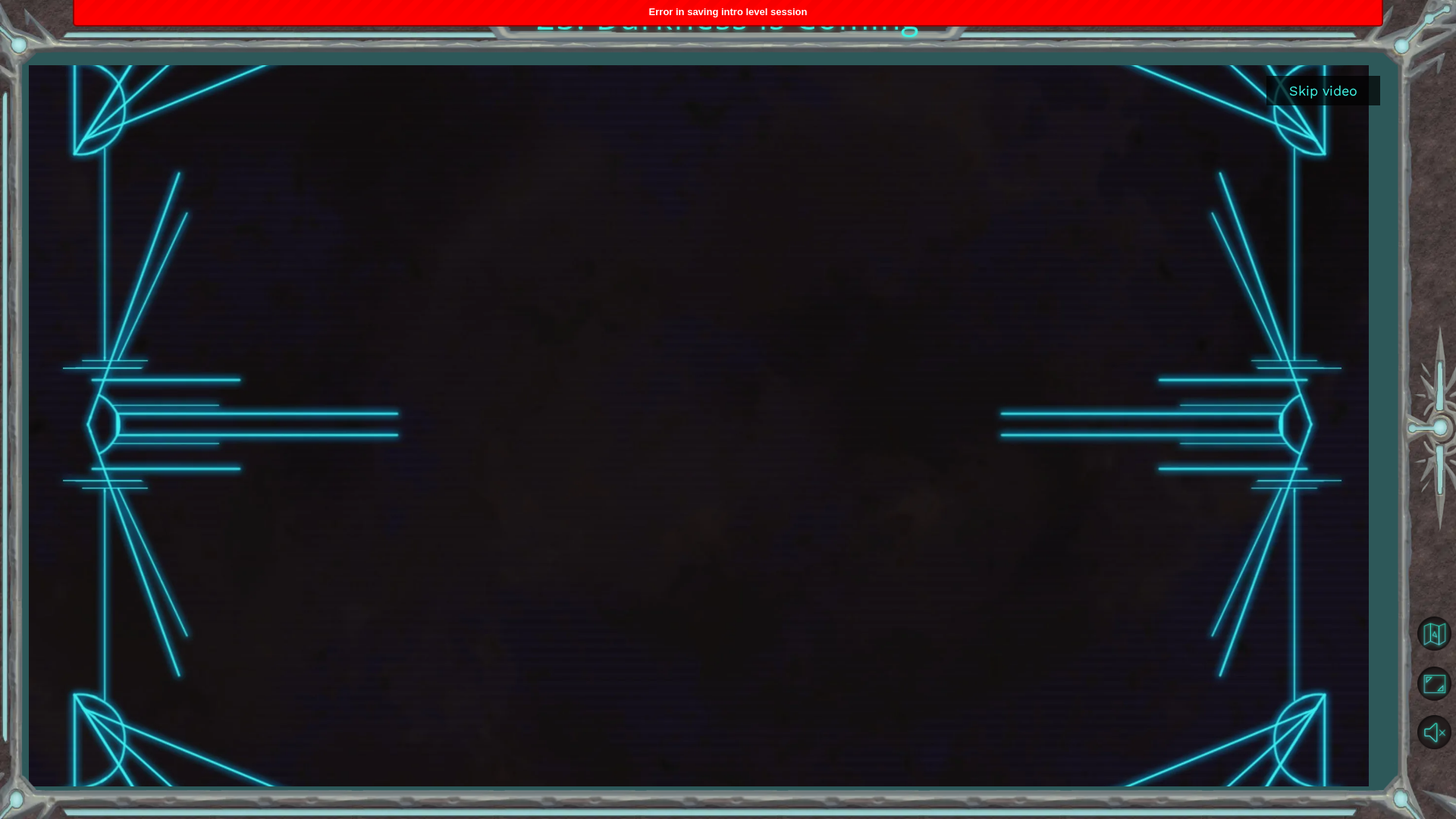
click at [1334, 86] on button "Skip video" at bounding box center [1323, 90] width 114 height 30
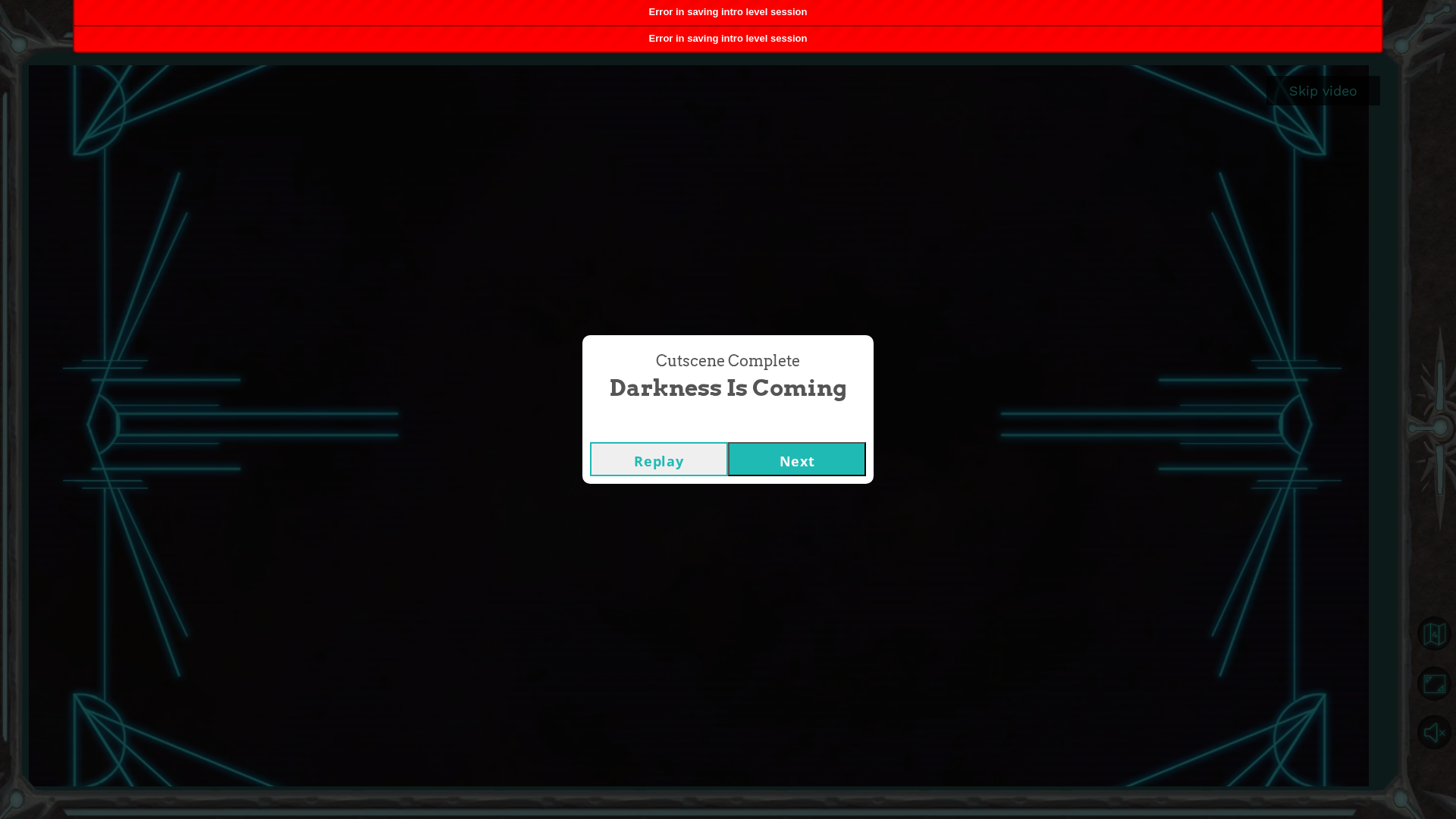
click at [811, 474] on button "Next" at bounding box center [797, 459] width 138 height 35
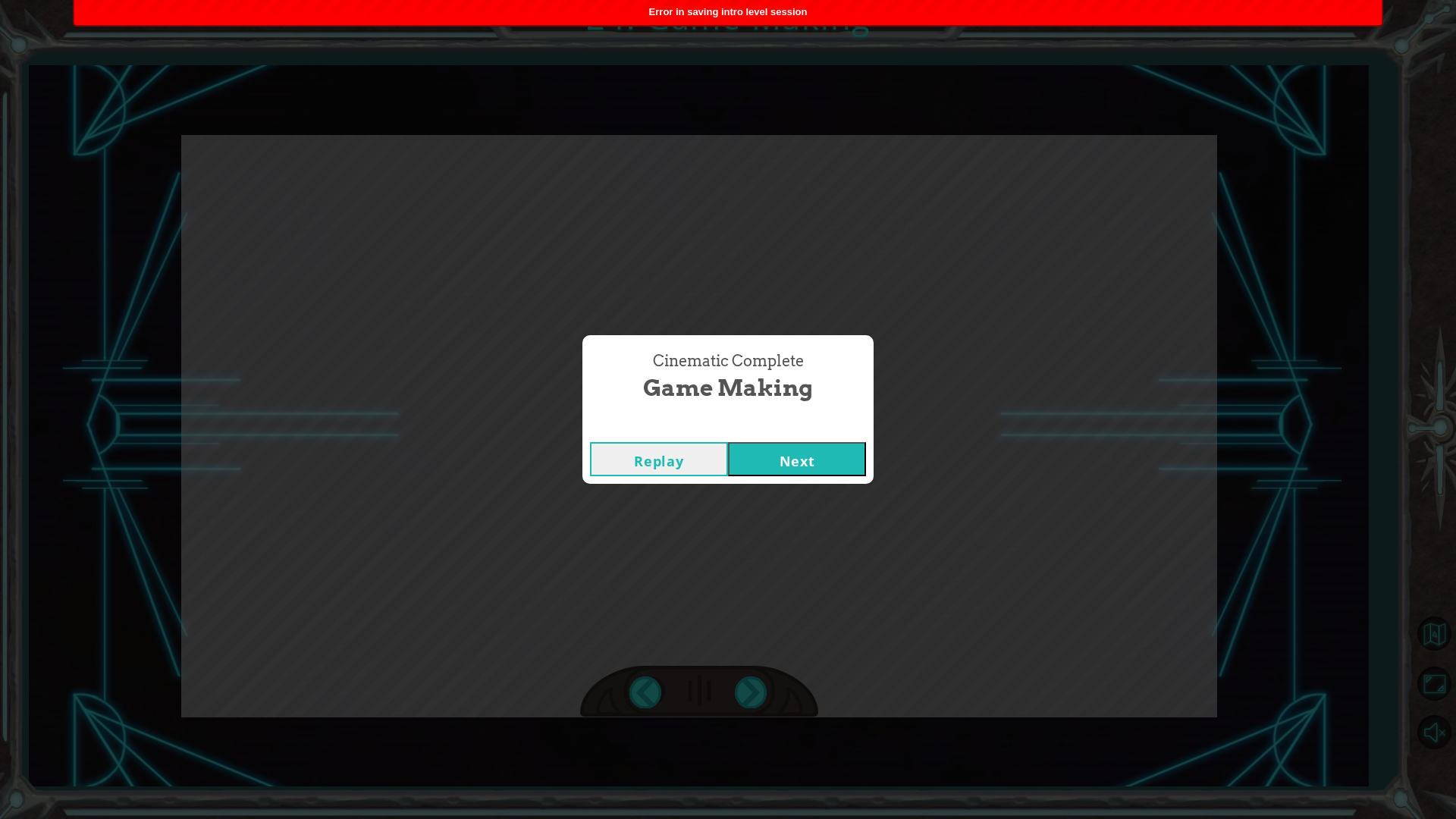
click at [840, 455] on button "Next" at bounding box center [797, 459] width 138 height 35
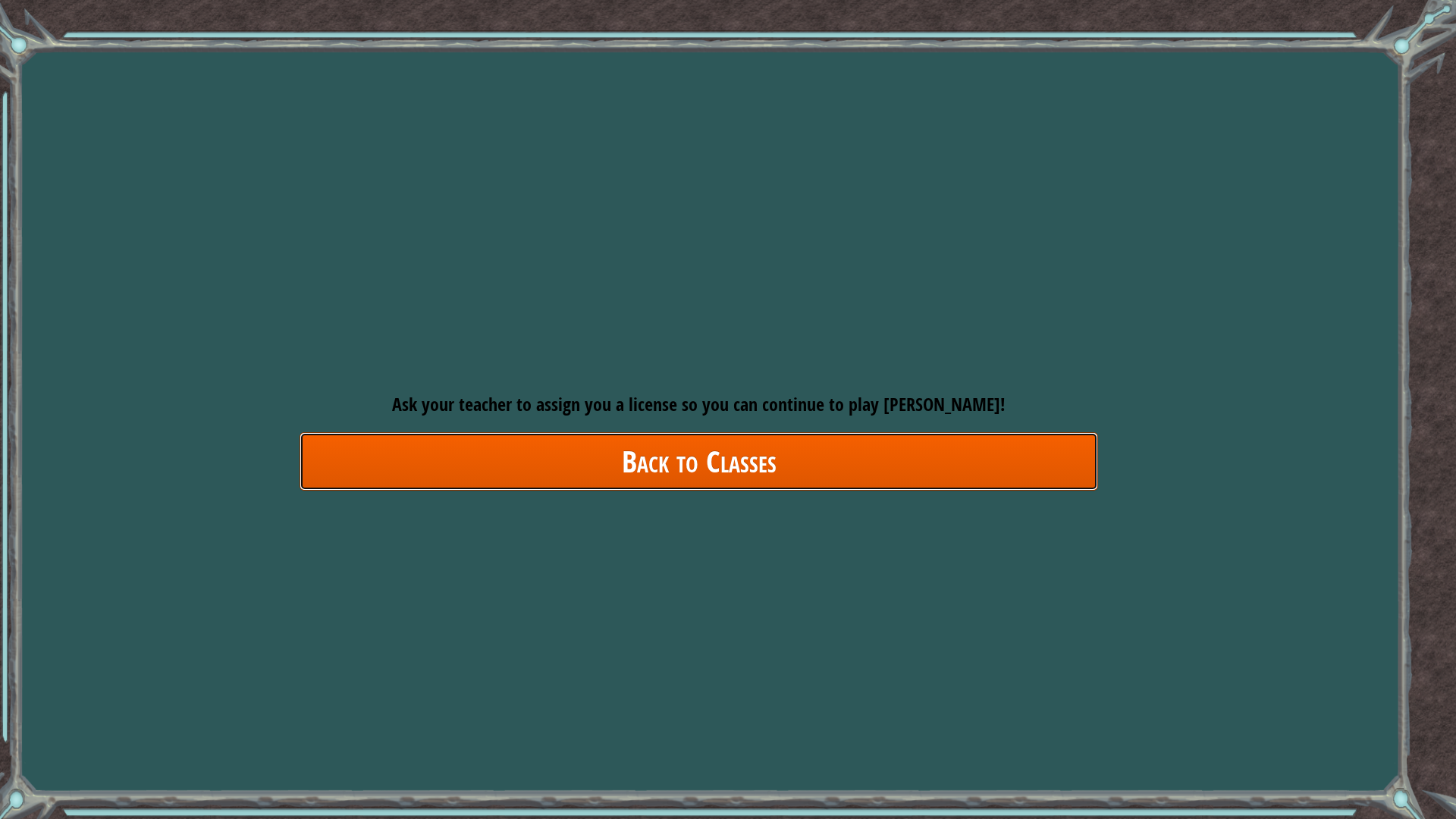
click at [466, 459] on link "Back to Classes" at bounding box center [699, 461] width 798 height 58
